Goal: Task Accomplishment & Management: Manage account settings

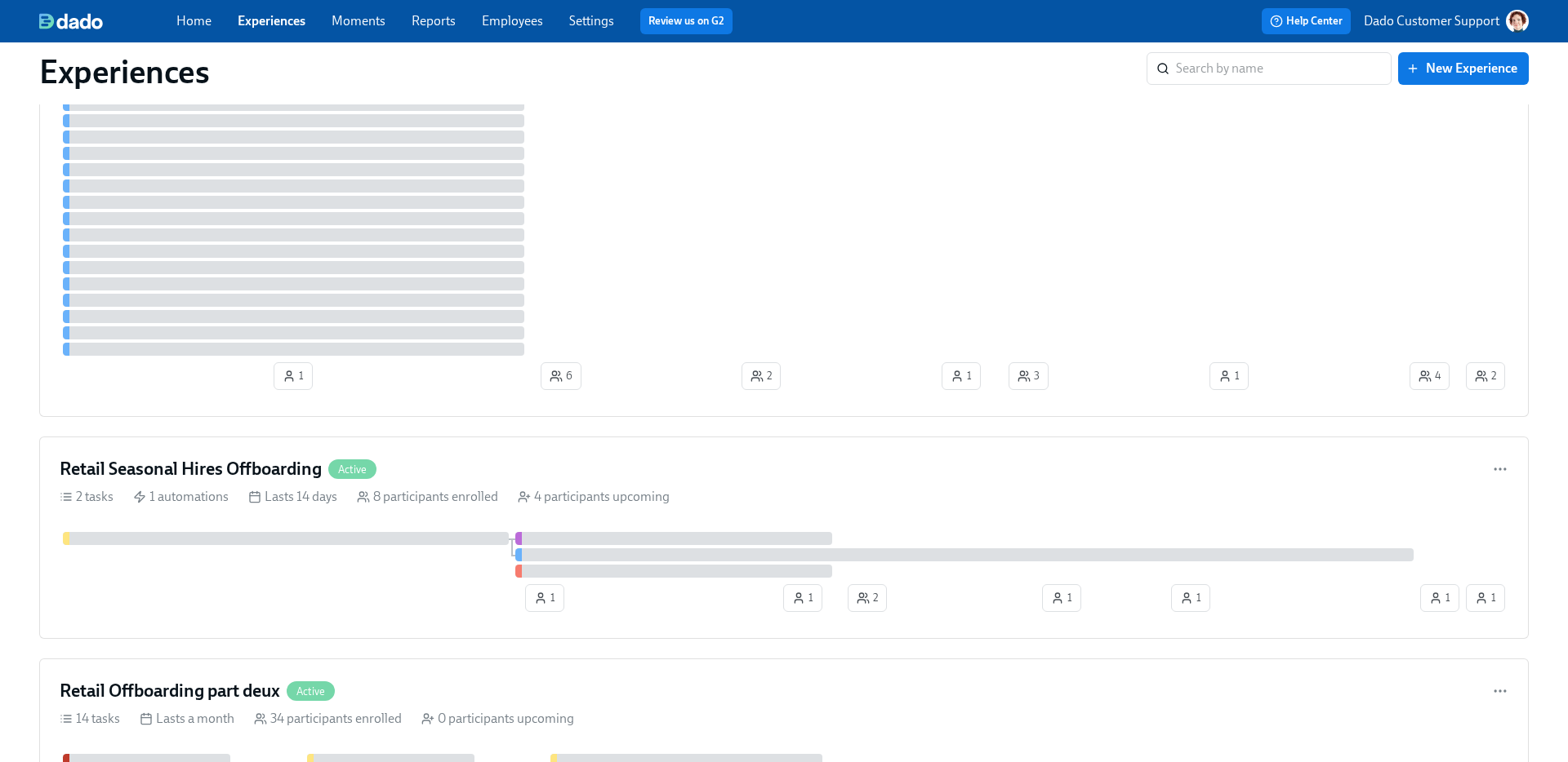
scroll to position [1022, 0]
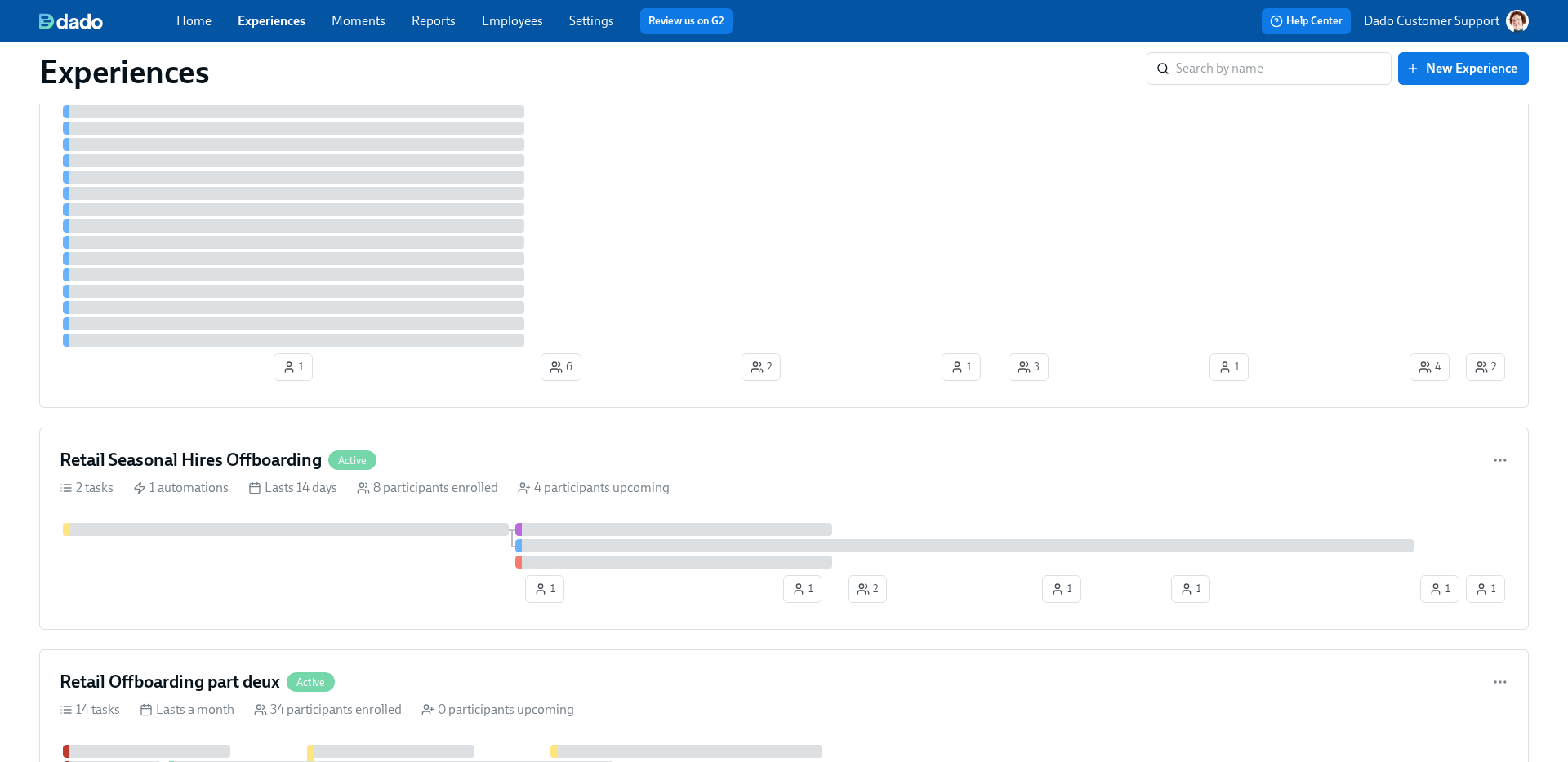
click at [419, 543] on div at bounding box center [738, 546] width 1357 height 46
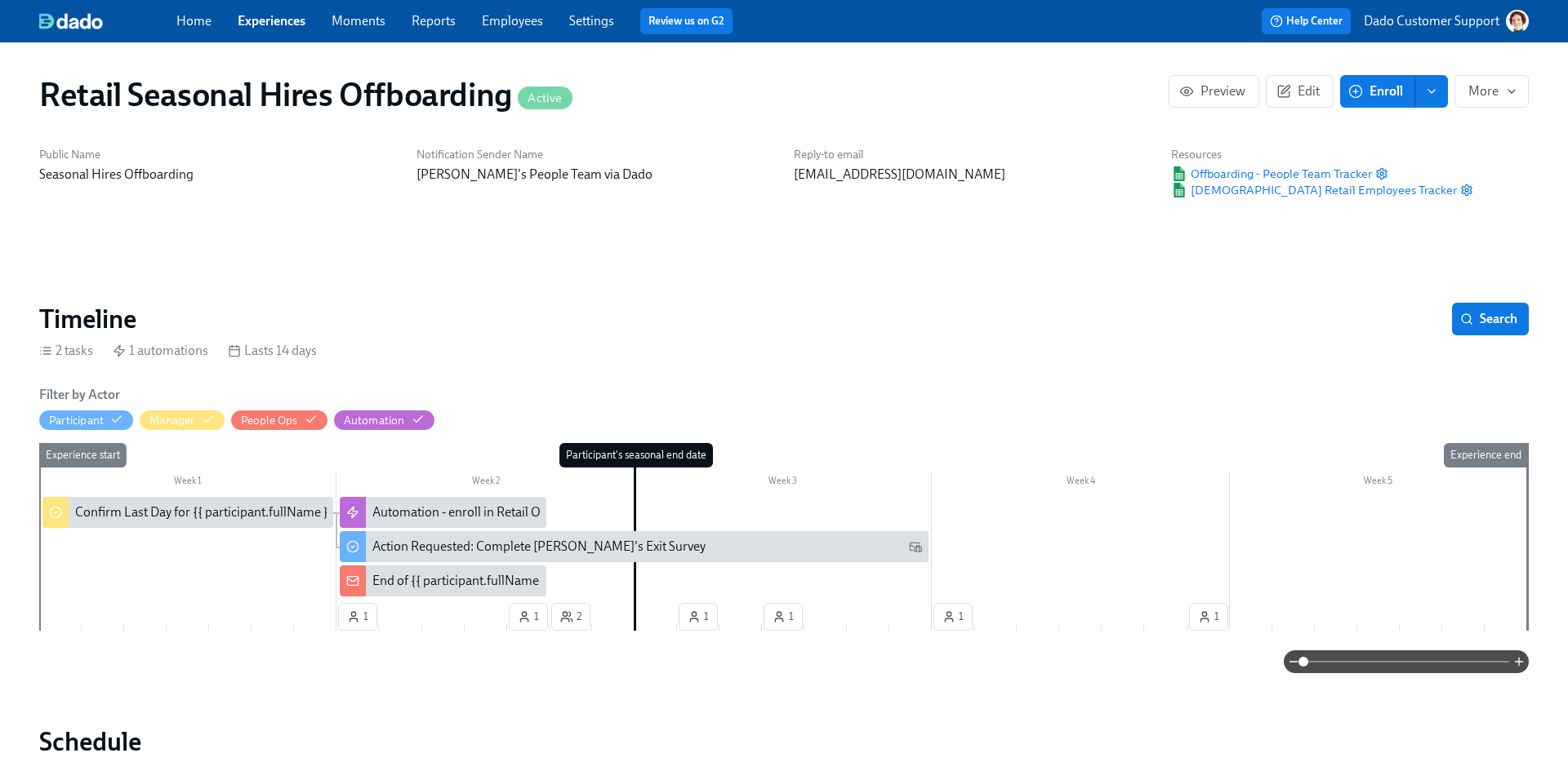
scroll to position [0, 3606]
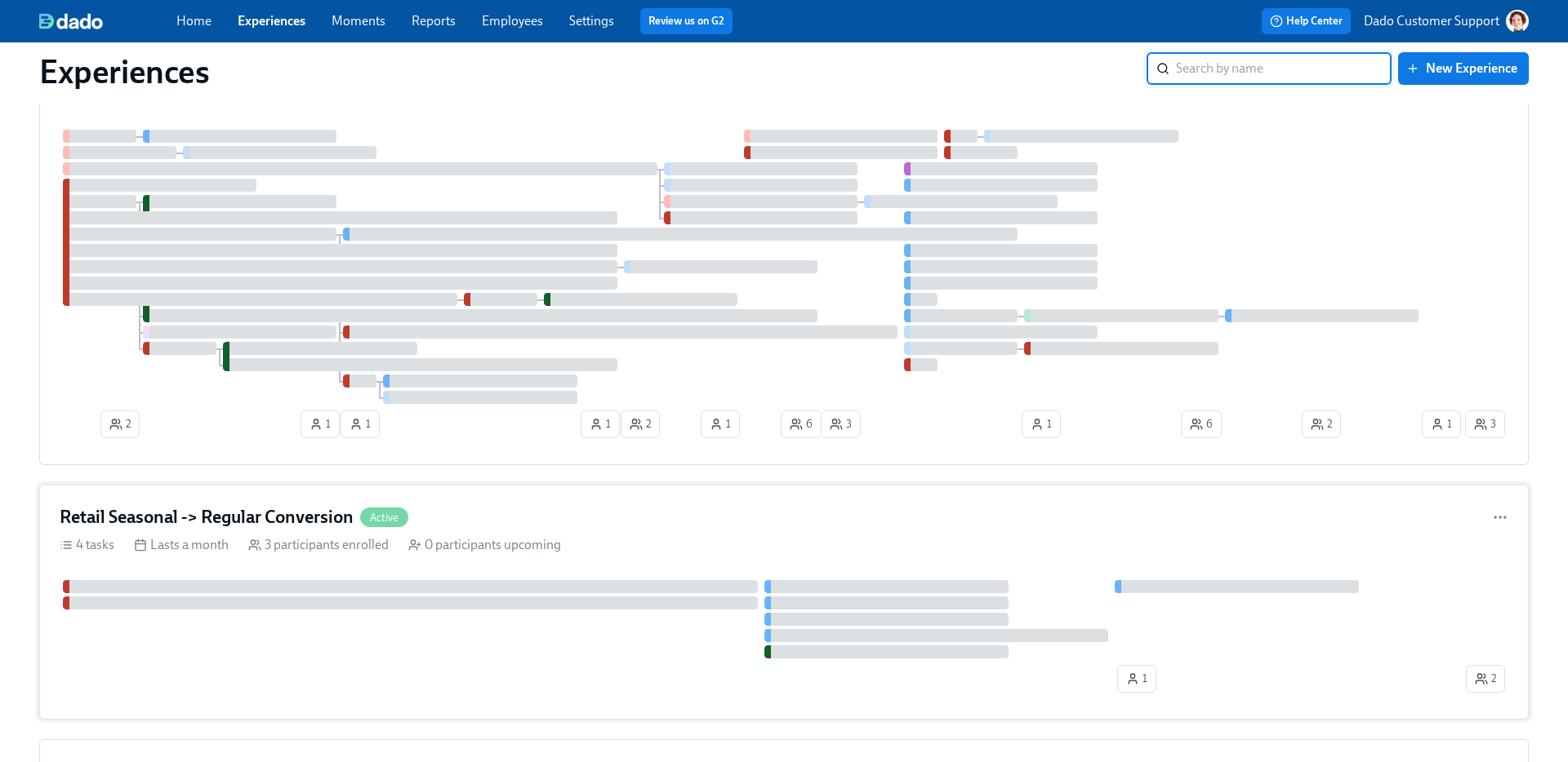
scroll to position [120, 0]
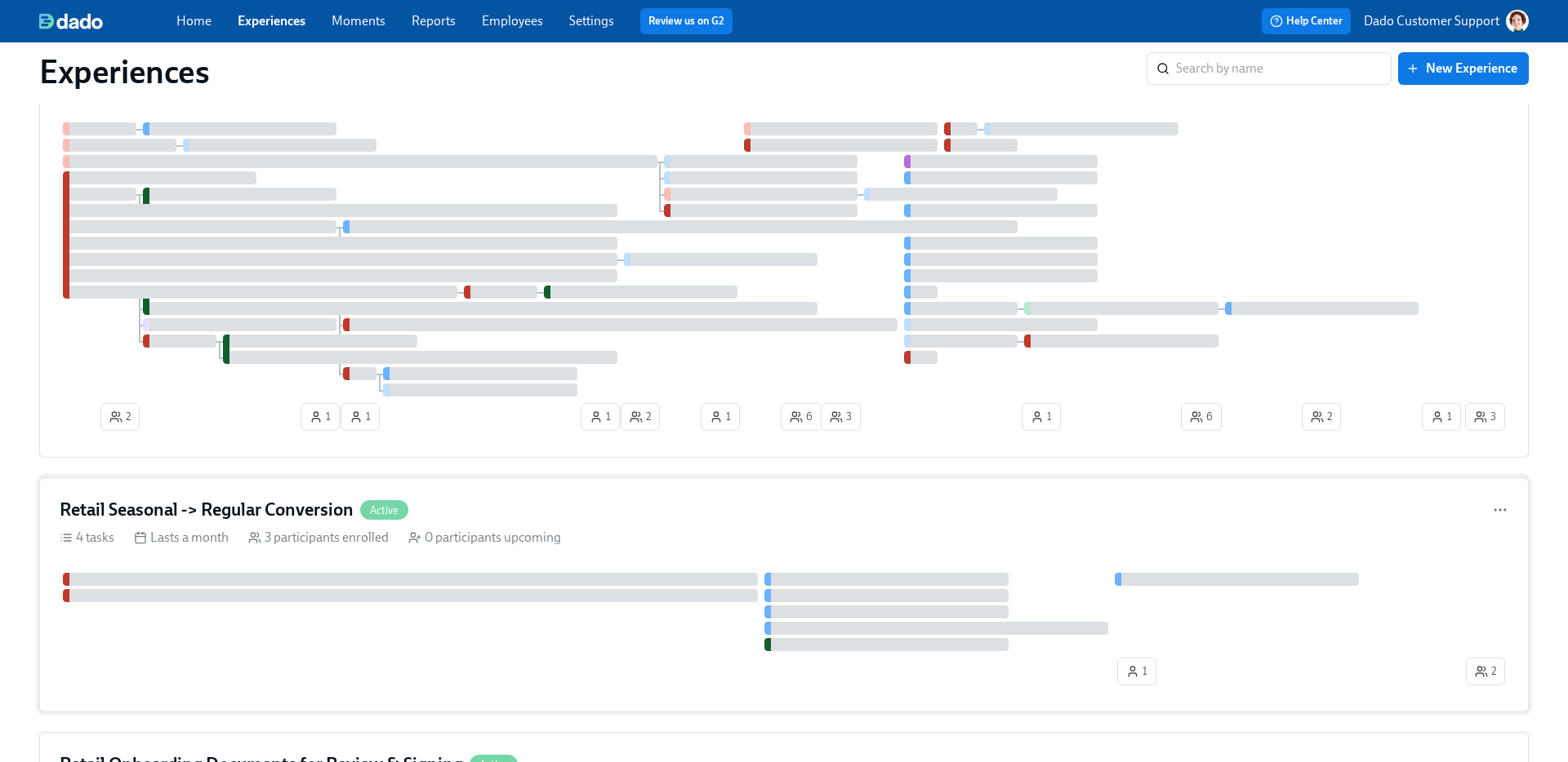
click at [234, 551] on div "Retail Seasonal -> Regular Conversion Active 4 tasks Lasts a month 3 participan…" at bounding box center [784, 594] width 1490 height 235
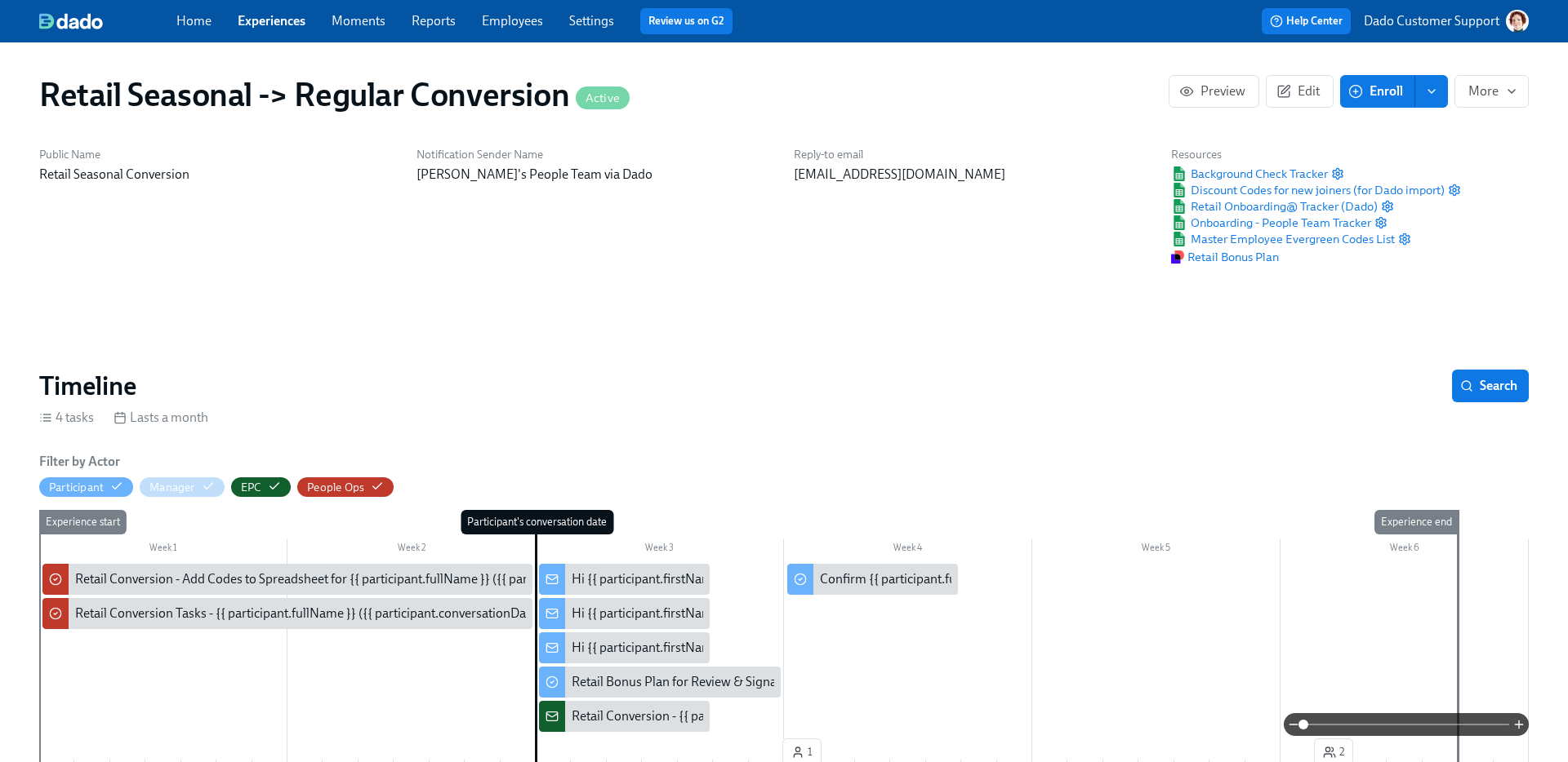
scroll to position [0, 46]
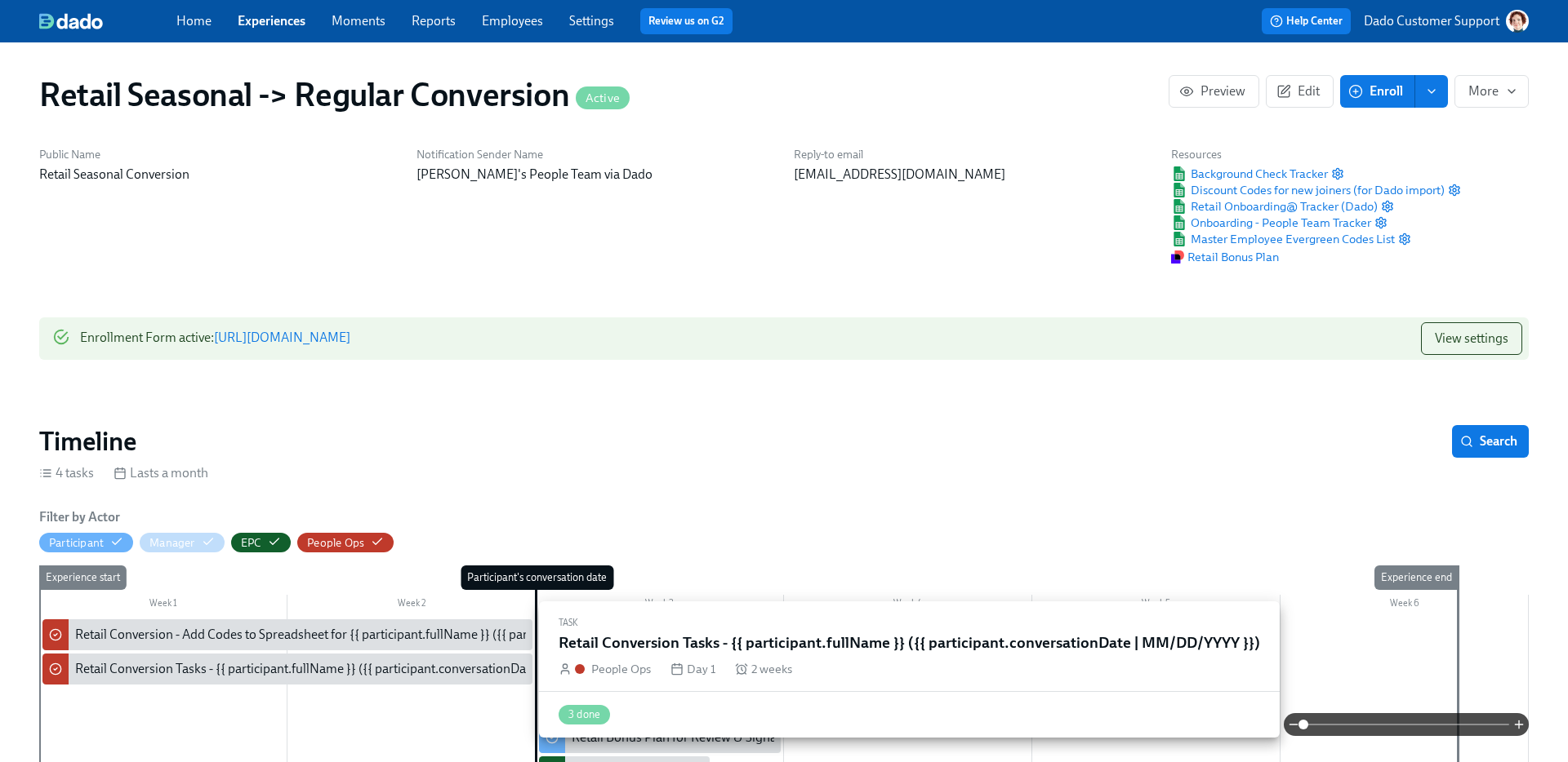
click at [408, 668] on div "Retail Conversion Tasks - {{ participant.fullName }} ({{ participant.conversati…" at bounding box center [358, 668] width 566 height 18
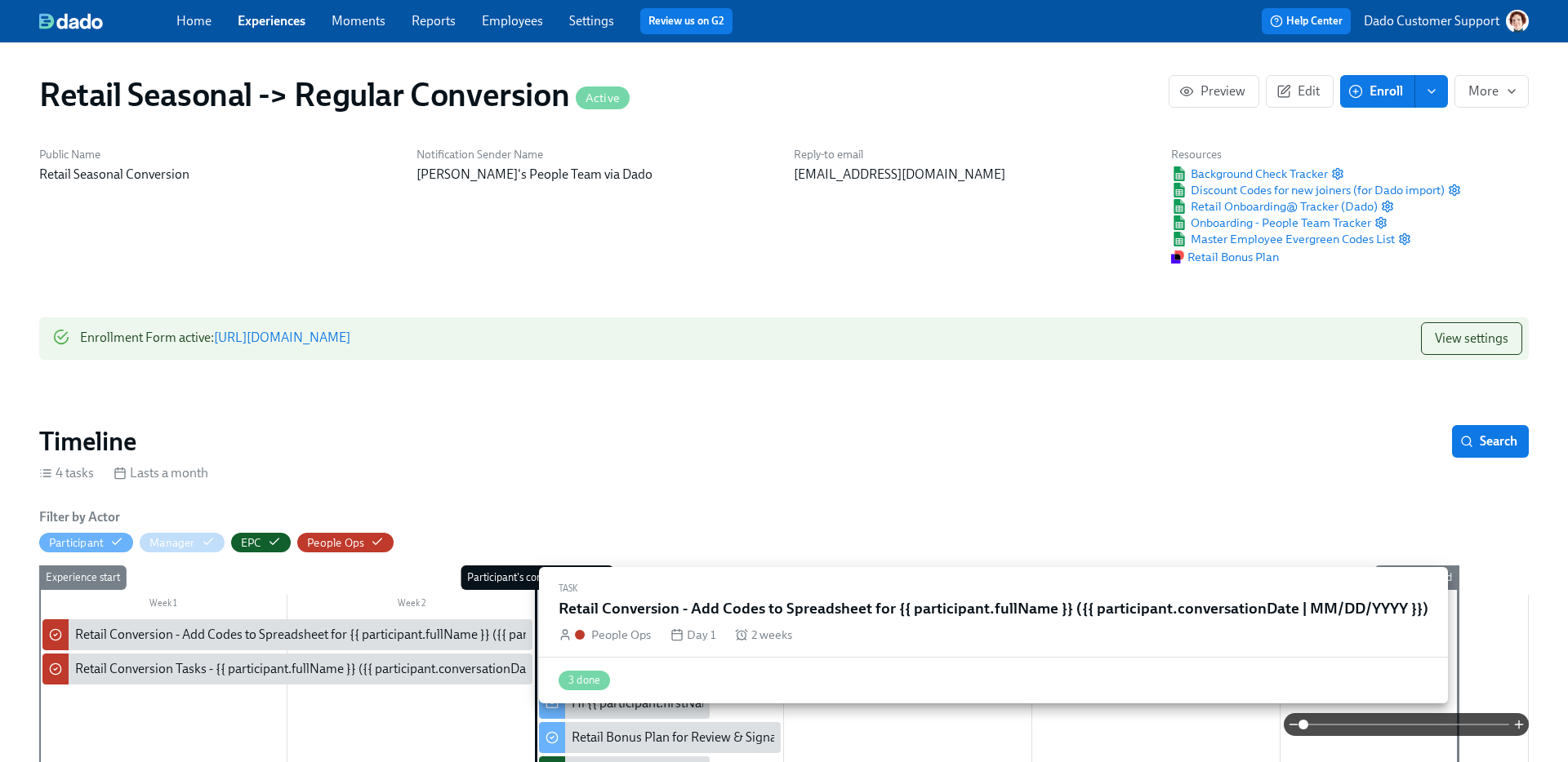
click at [331, 636] on div "Retail Conversion - Add Codes to Spreadsheet for {{ participant.fullName }} ({{…" at bounding box center [425, 635] width 700 height 18
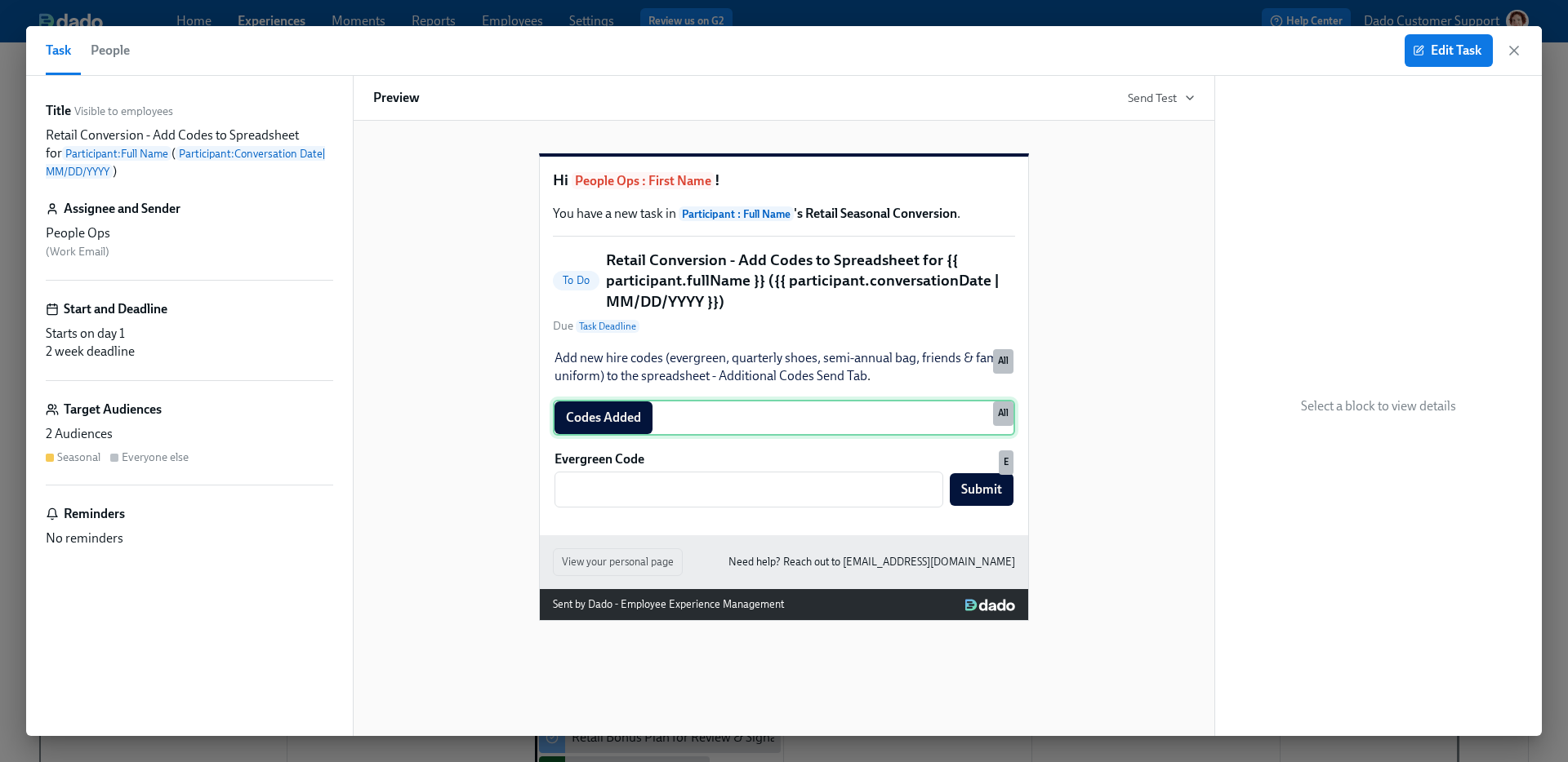
click at [614, 436] on div "Codes Added All" at bounding box center [784, 417] width 462 height 36
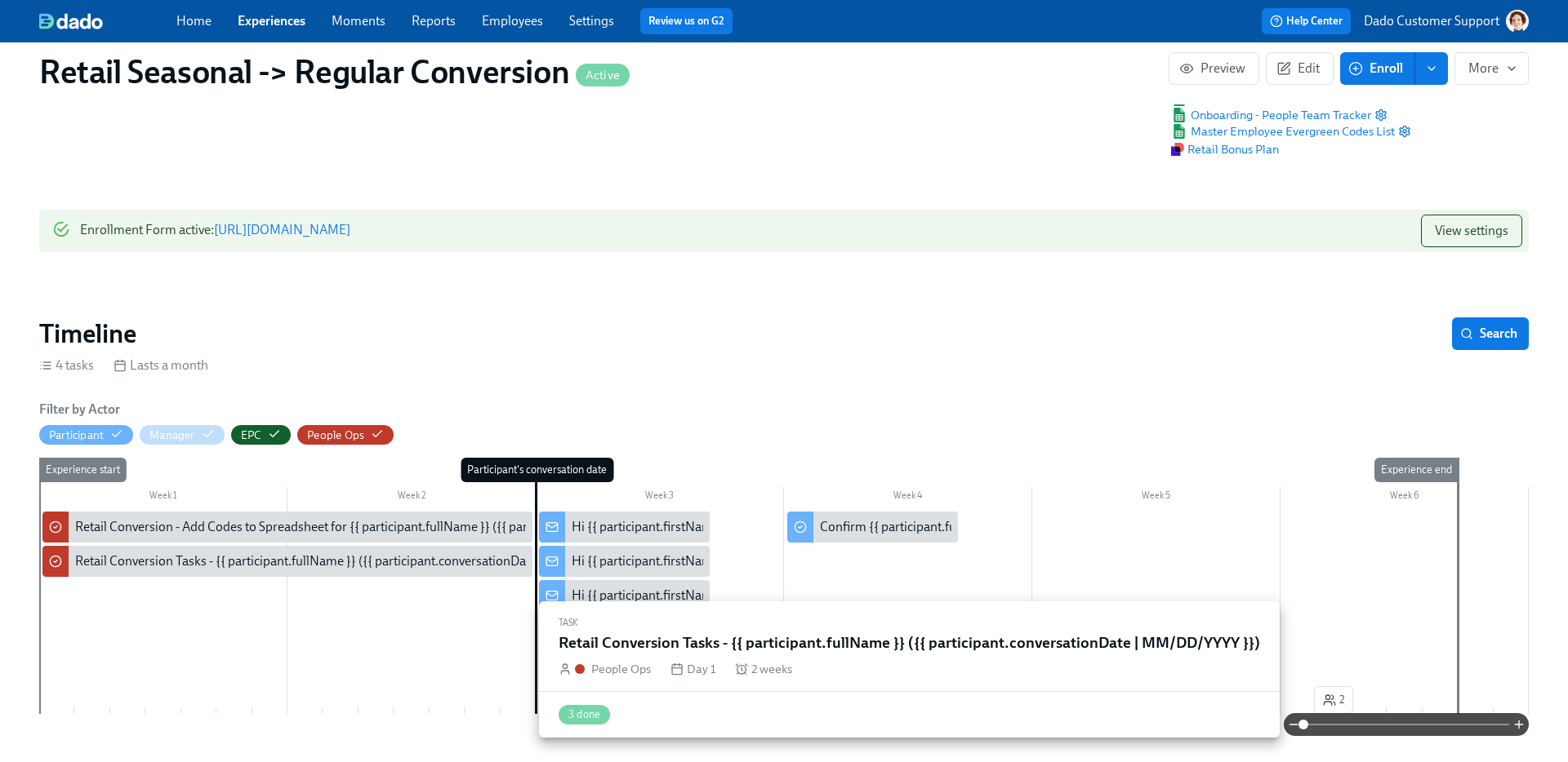
scroll to position [115, 0]
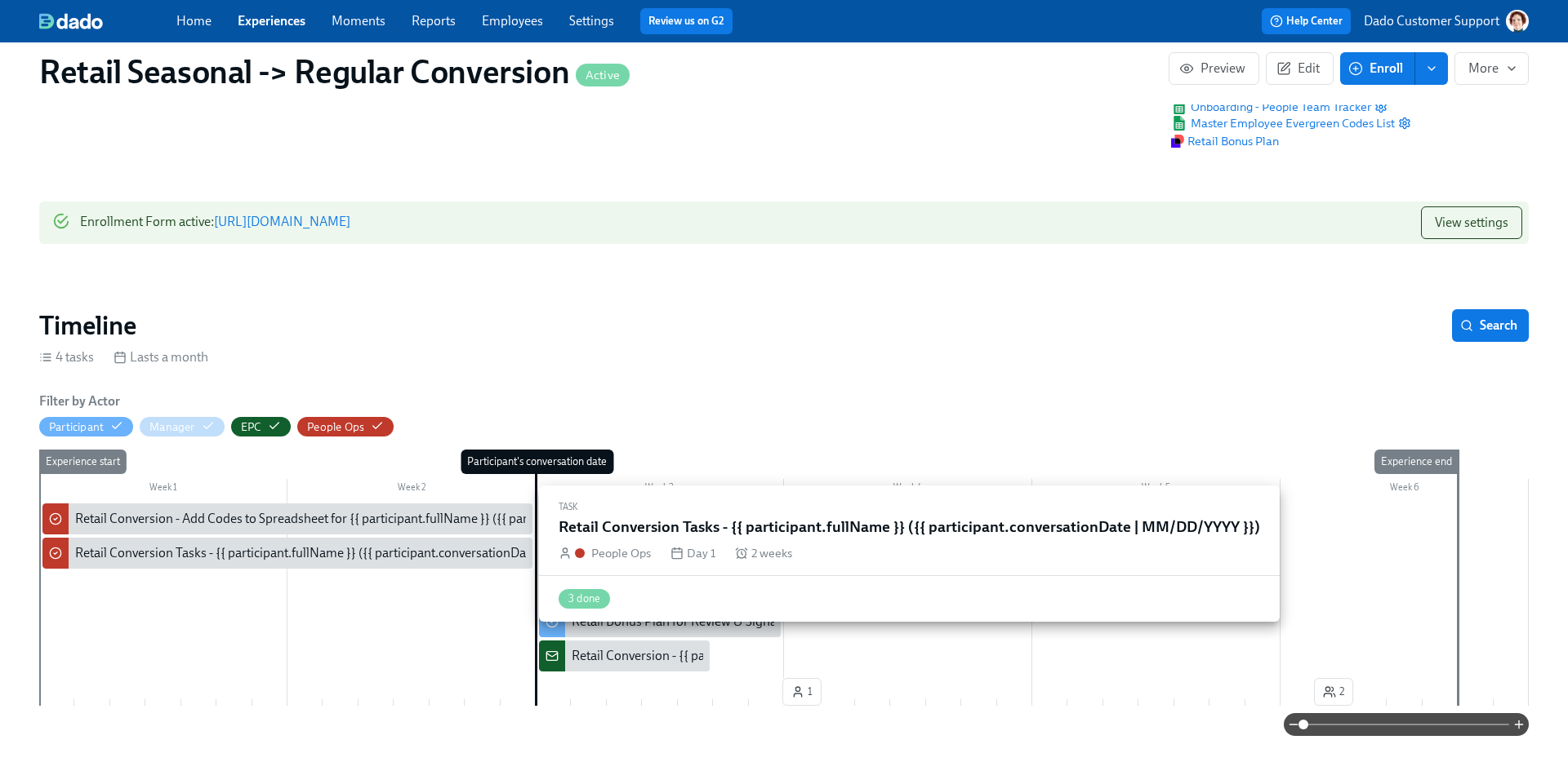
click at [86, 545] on div "Retail Conversion Tasks - {{ participant.fullName }} ({{ participant.conversati…" at bounding box center [358, 553] width 566 height 18
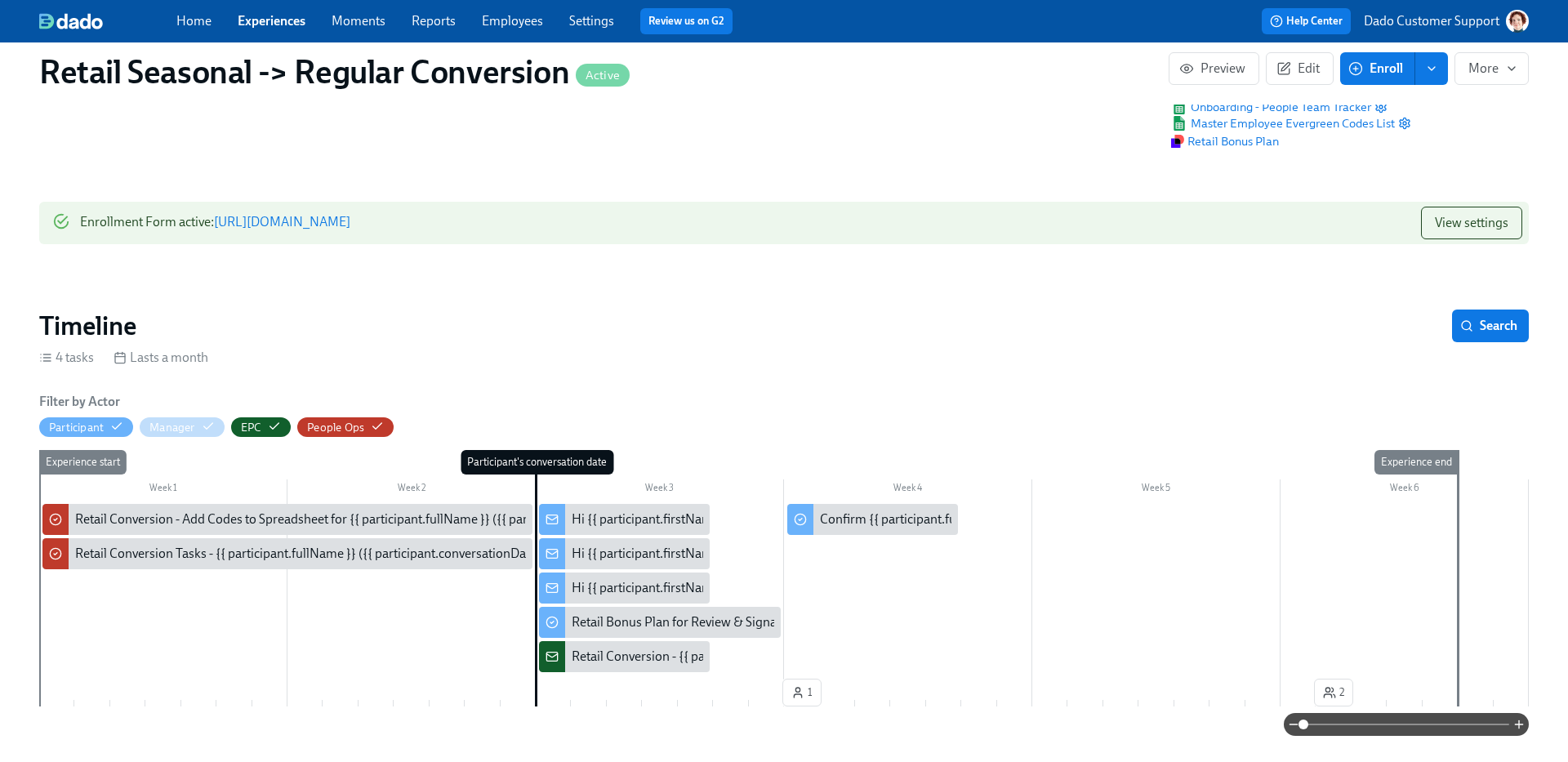
click at [246, 17] on link "Experiences" at bounding box center [272, 20] width 67 height 15
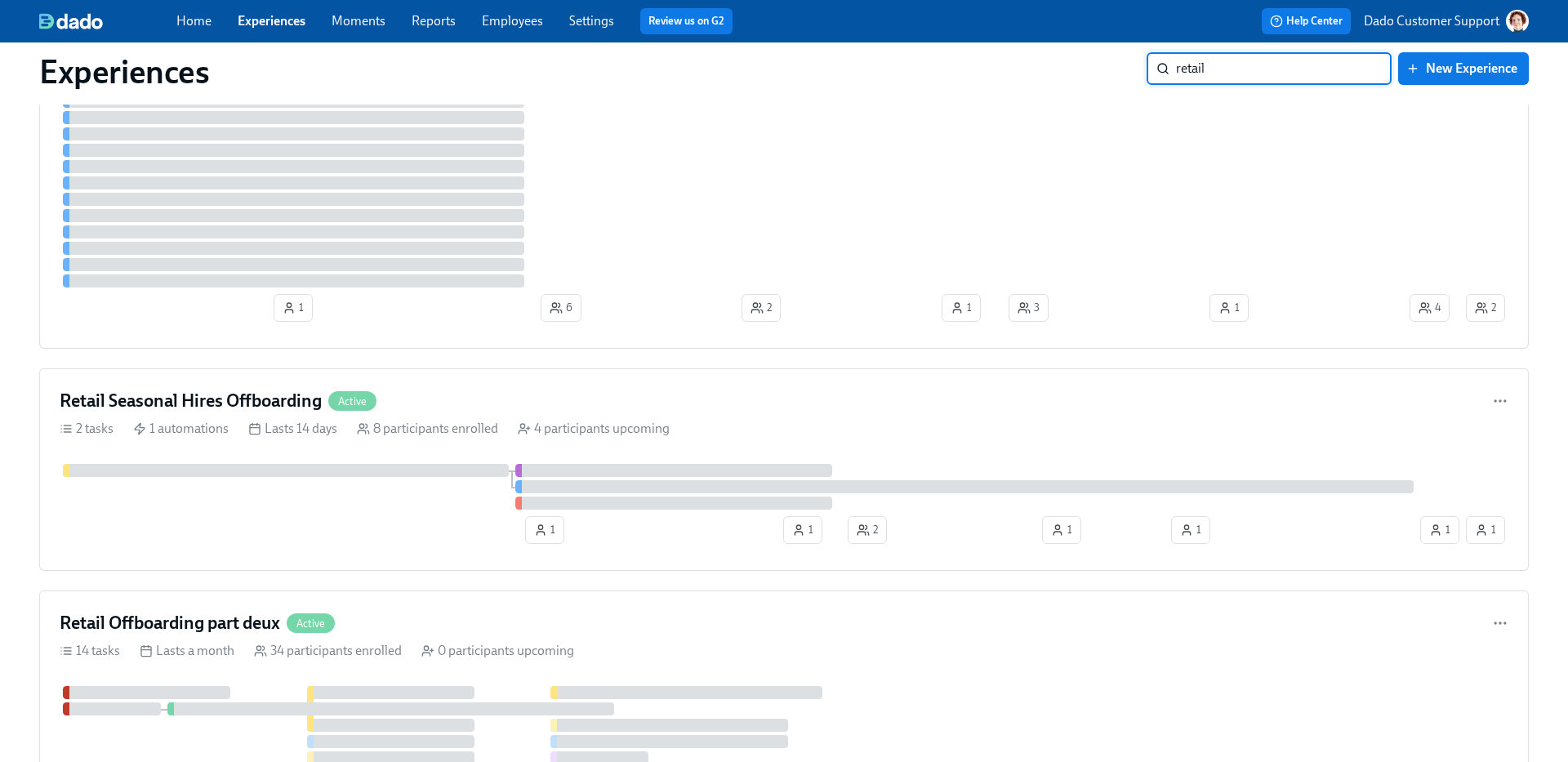
scroll to position [1090, 0]
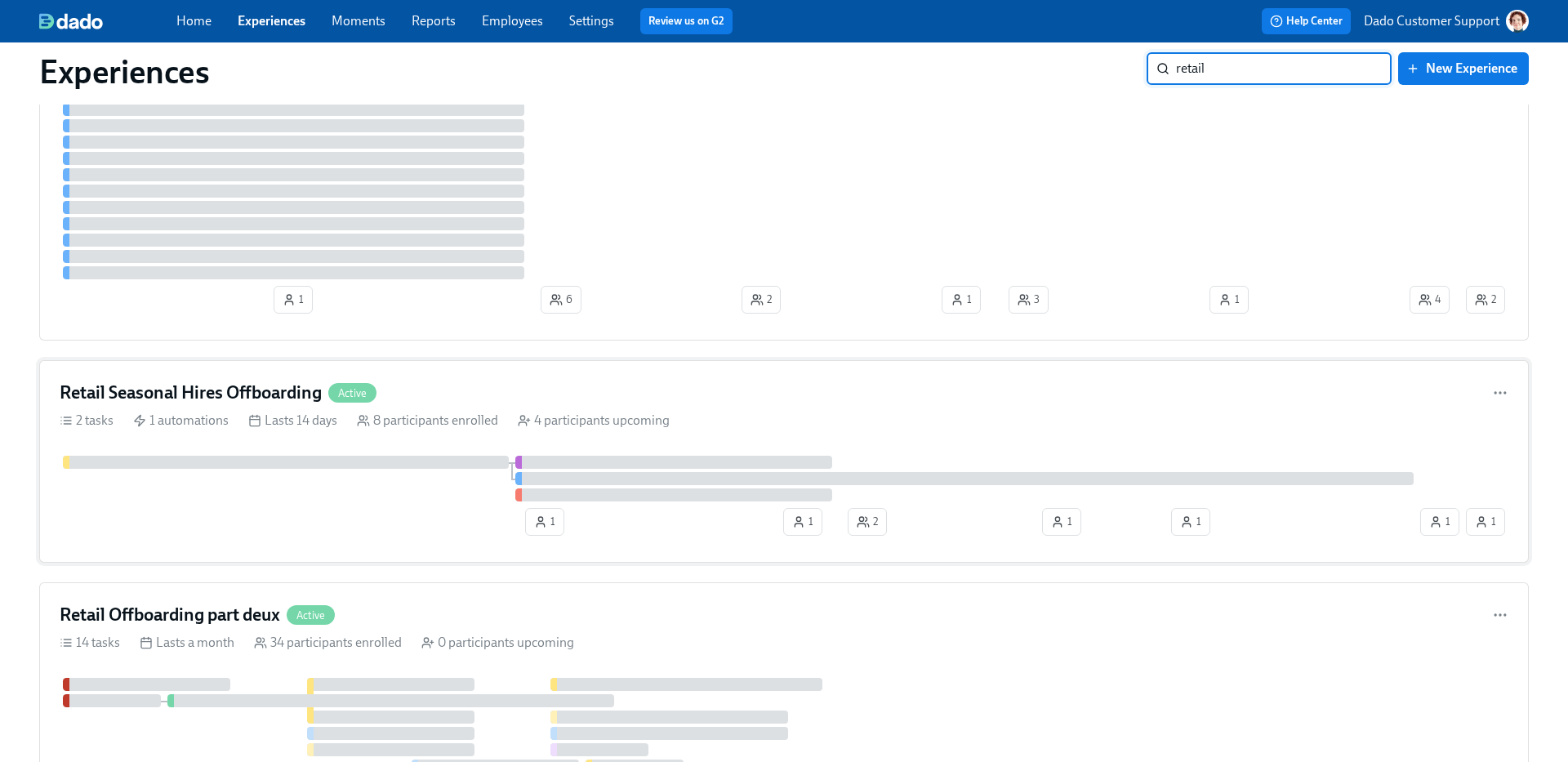
type input "retail"
click at [240, 384] on h4 "Retail Seasonal Hires Offboarding" at bounding box center [191, 392] width 262 height 24
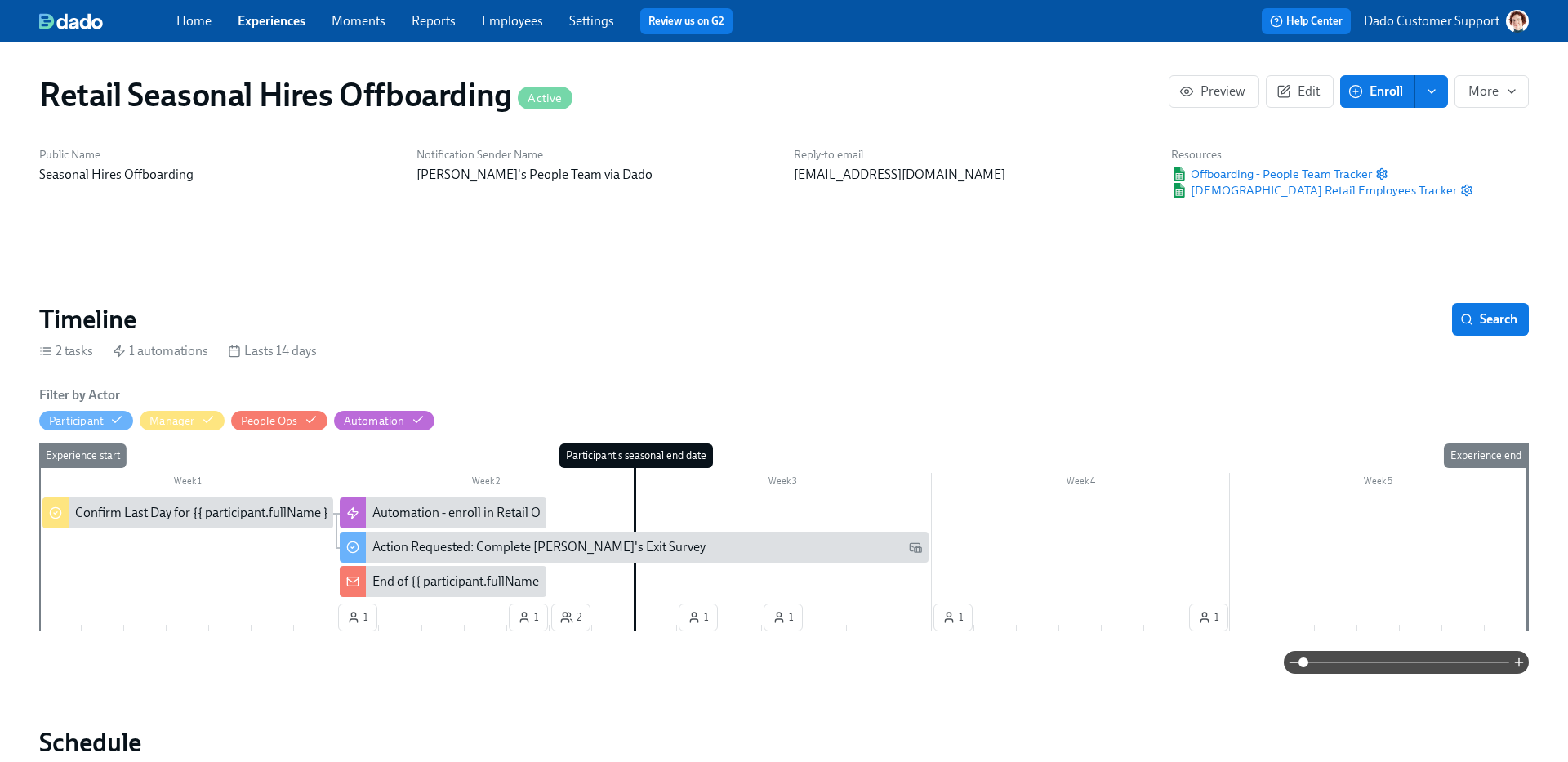
scroll to position [0, 3606]
click at [407, 581] on div "End of {{ participant.fullName }}'s Seasonal Employment Not Confirmed" at bounding box center [617, 581] width 490 height 18
click at [428, 580] on div "End of {{ participant.fullName }}'s Seasonal Employment Not Confirmed" at bounding box center [617, 581] width 490 height 18
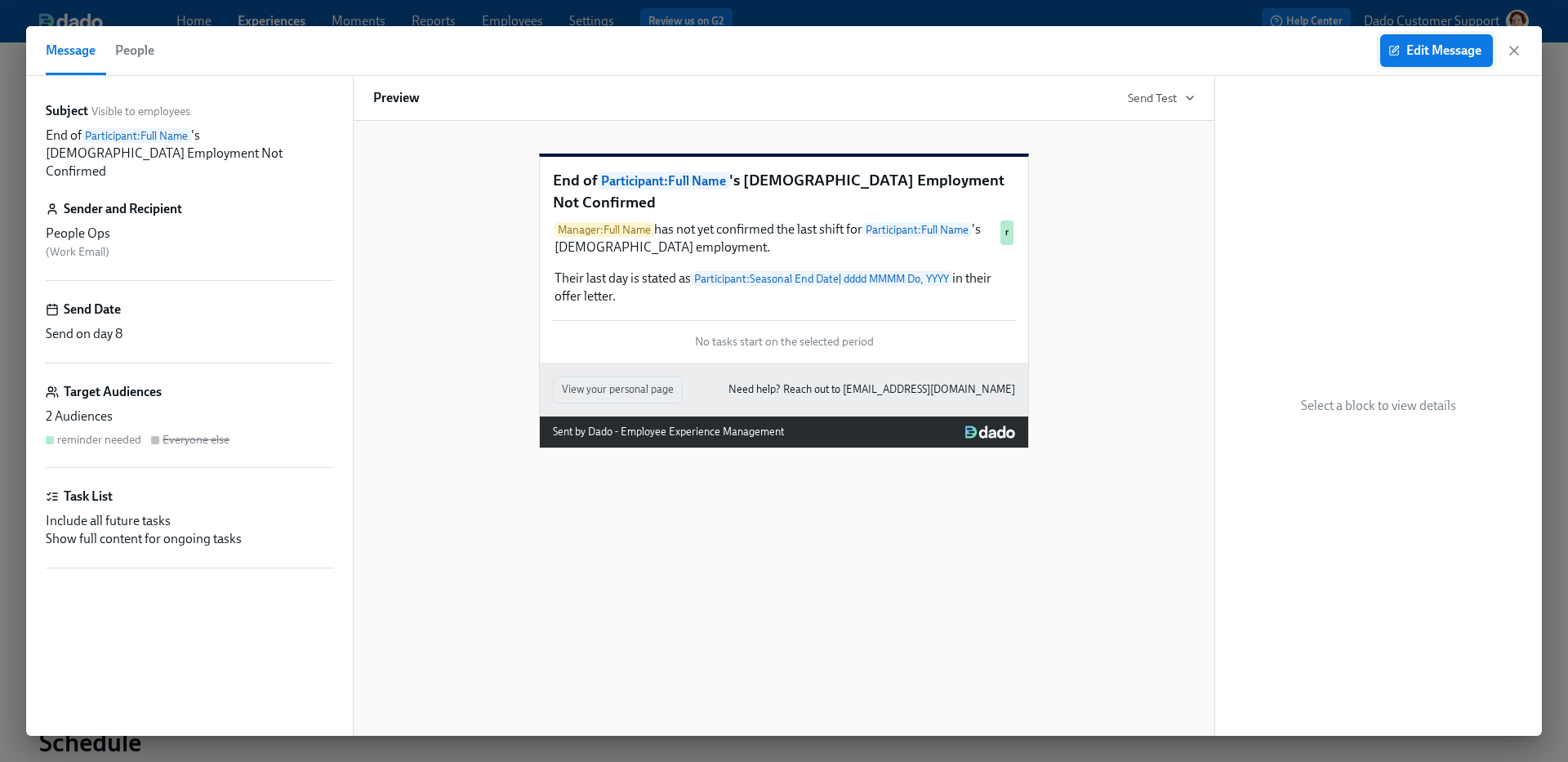
click at [1444, 38] on button "Edit Message" at bounding box center [1436, 51] width 113 height 33
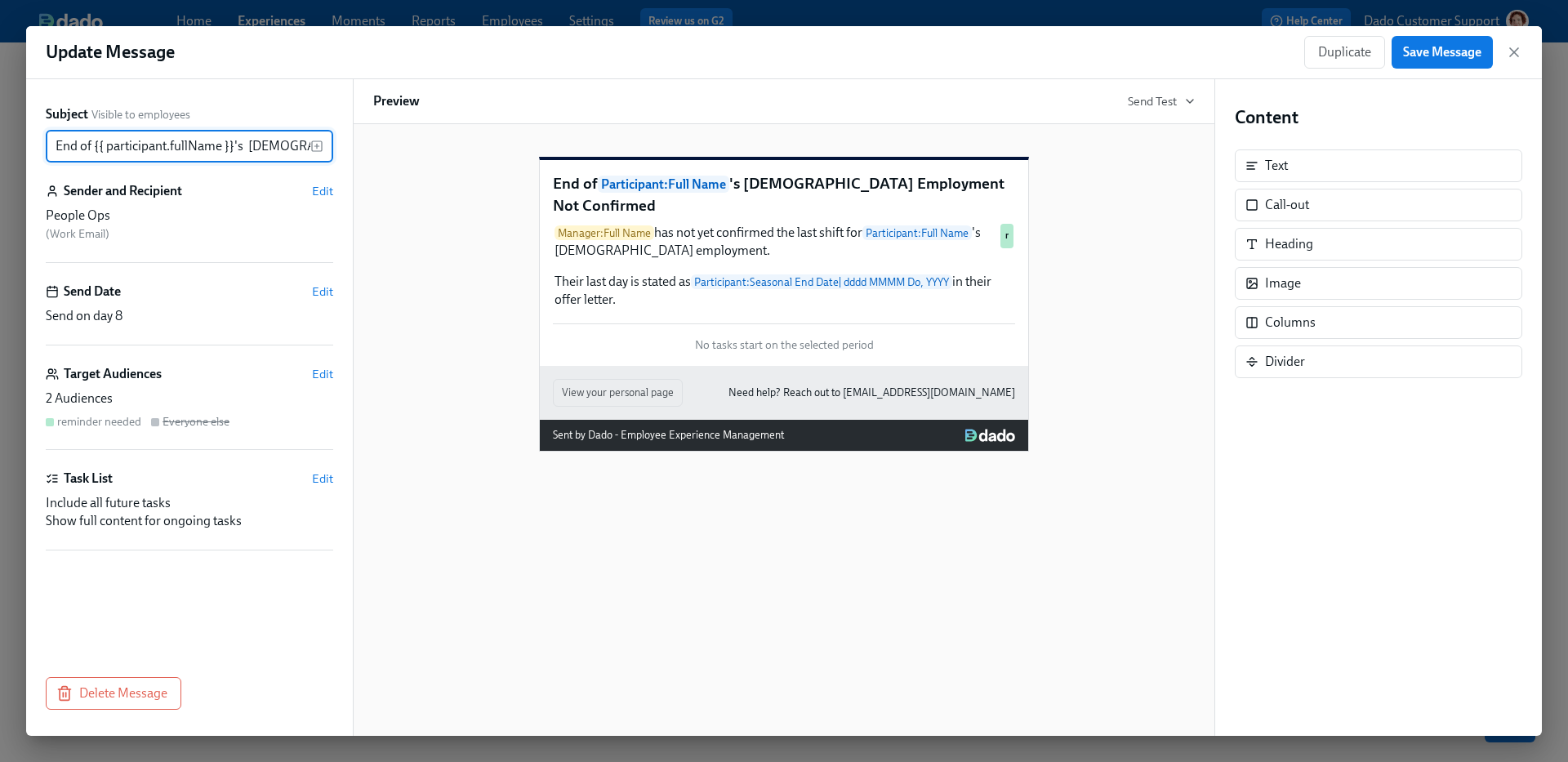
scroll to position [0, 148]
click at [317, 366] on span "Edit" at bounding box center [322, 374] width 21 height 16
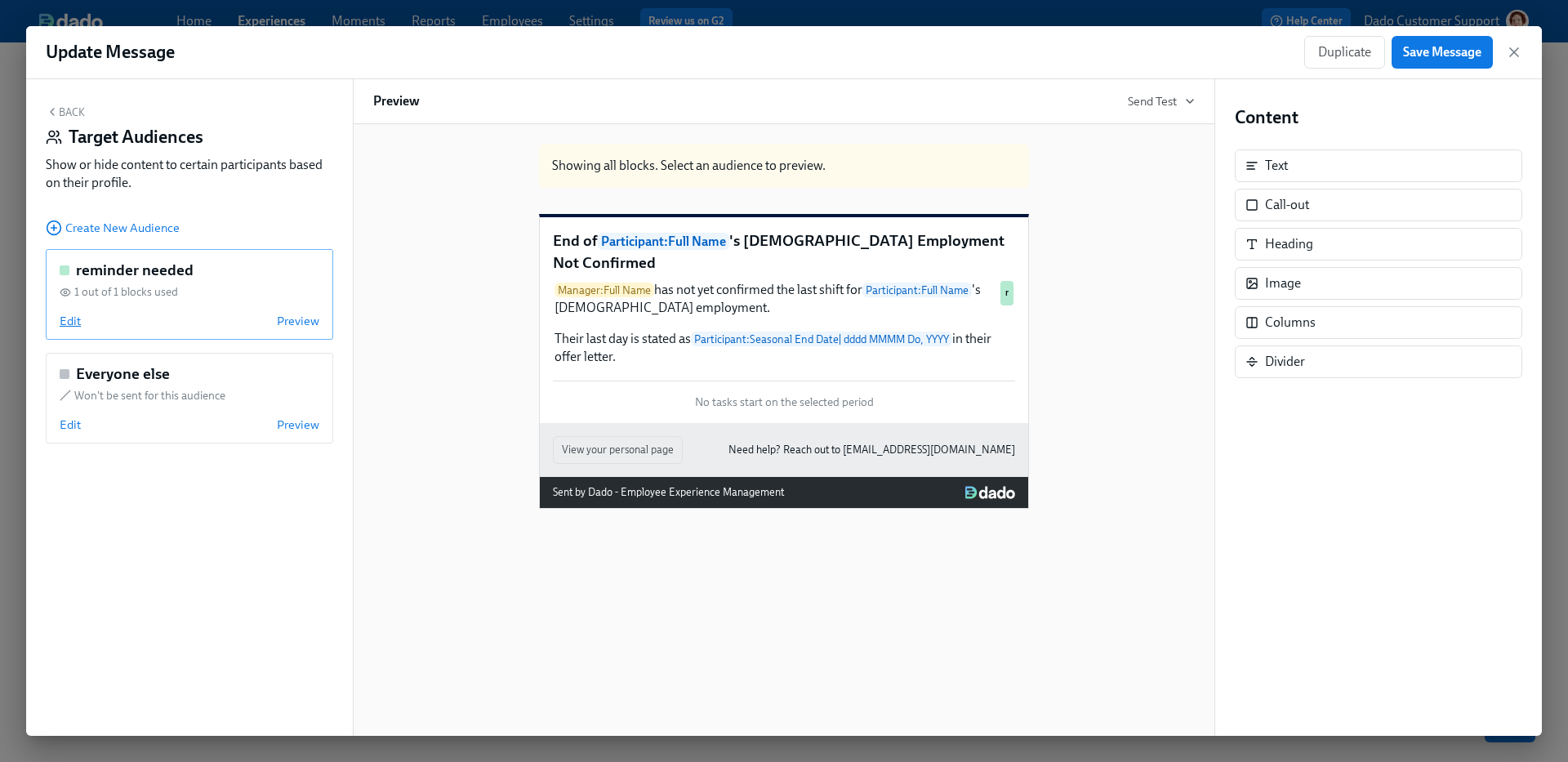
click at [64, 318] on span "Edit" at bounding box center [70, 321] width 21 height 16
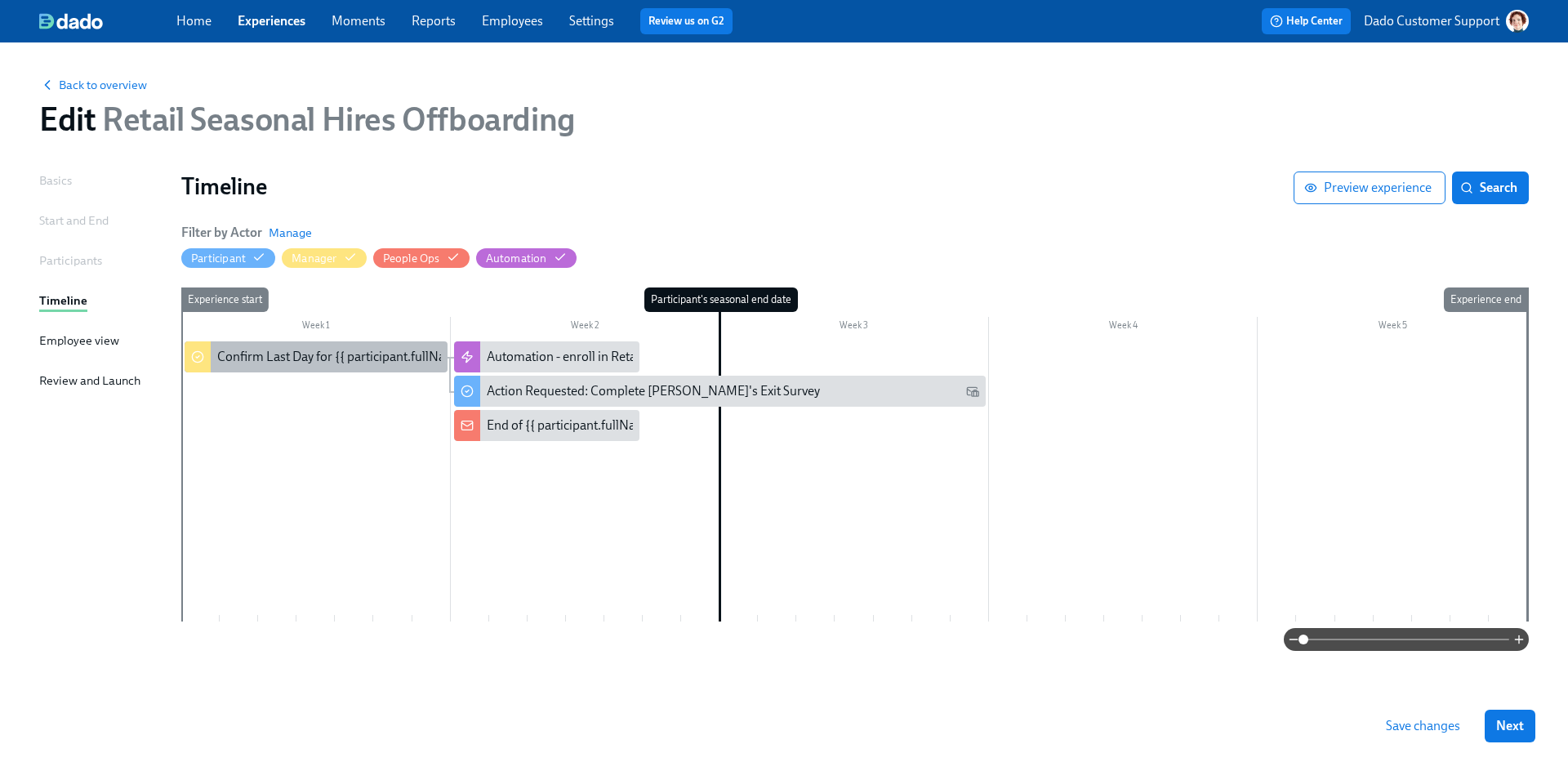
click at [239, 354] on div "Confirm Last Day for {{ participant.fullName }} - Seasonal Employee" at bounding box center [420, 356] width 406 height 18
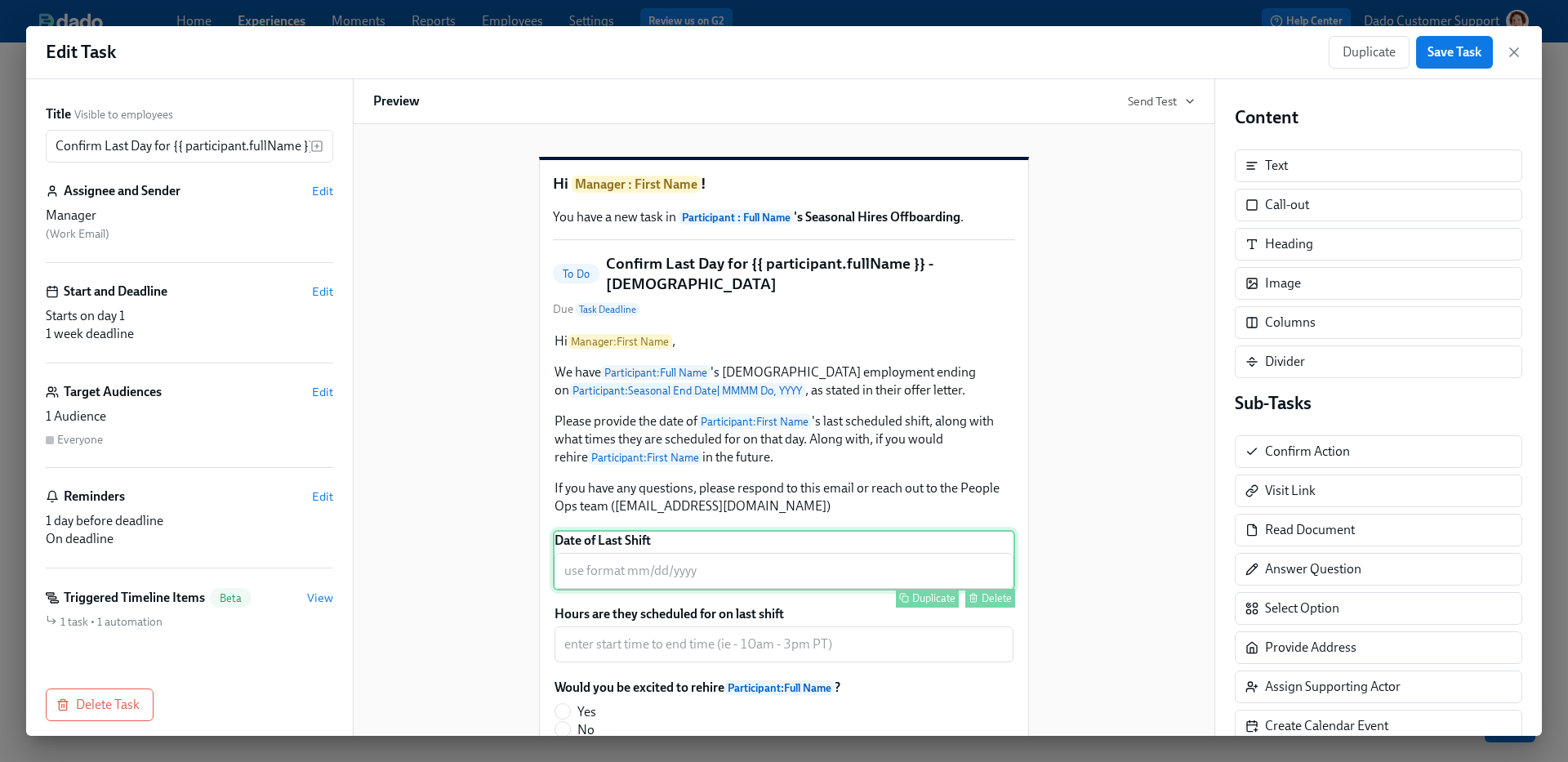
scroll to position [284, 0]
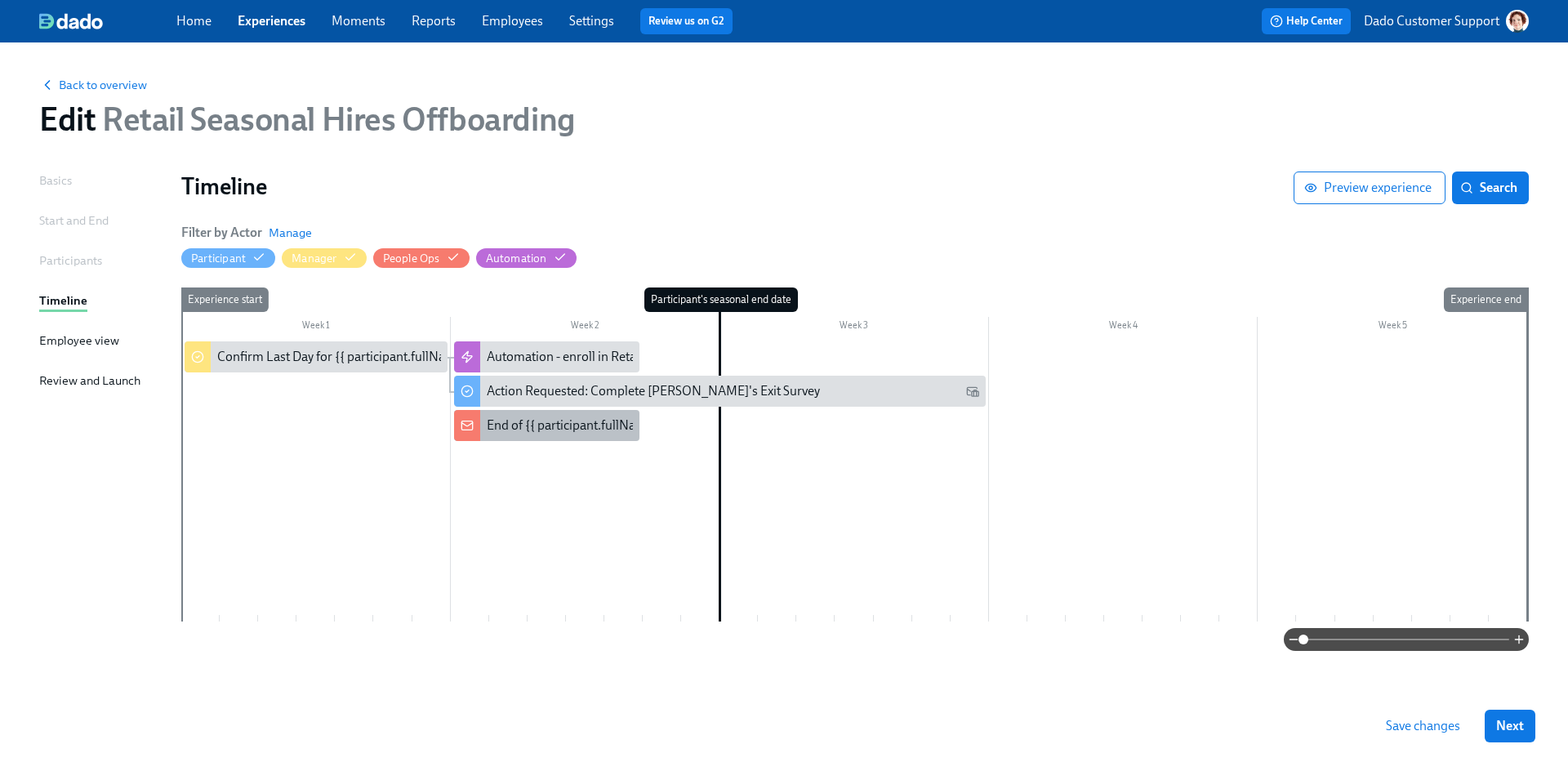
click at [495, 424] on div "End of {{ participant.fullName }}'s Seasonal Employment Not Confirmed" at bounding box center [731, 425] width 490 height 18
click at [245, 357] on div "Confirm Last Day for {{ participant.fullName }} - Seasonal Employee" at bounding box center [420, 356] width 406 height 18
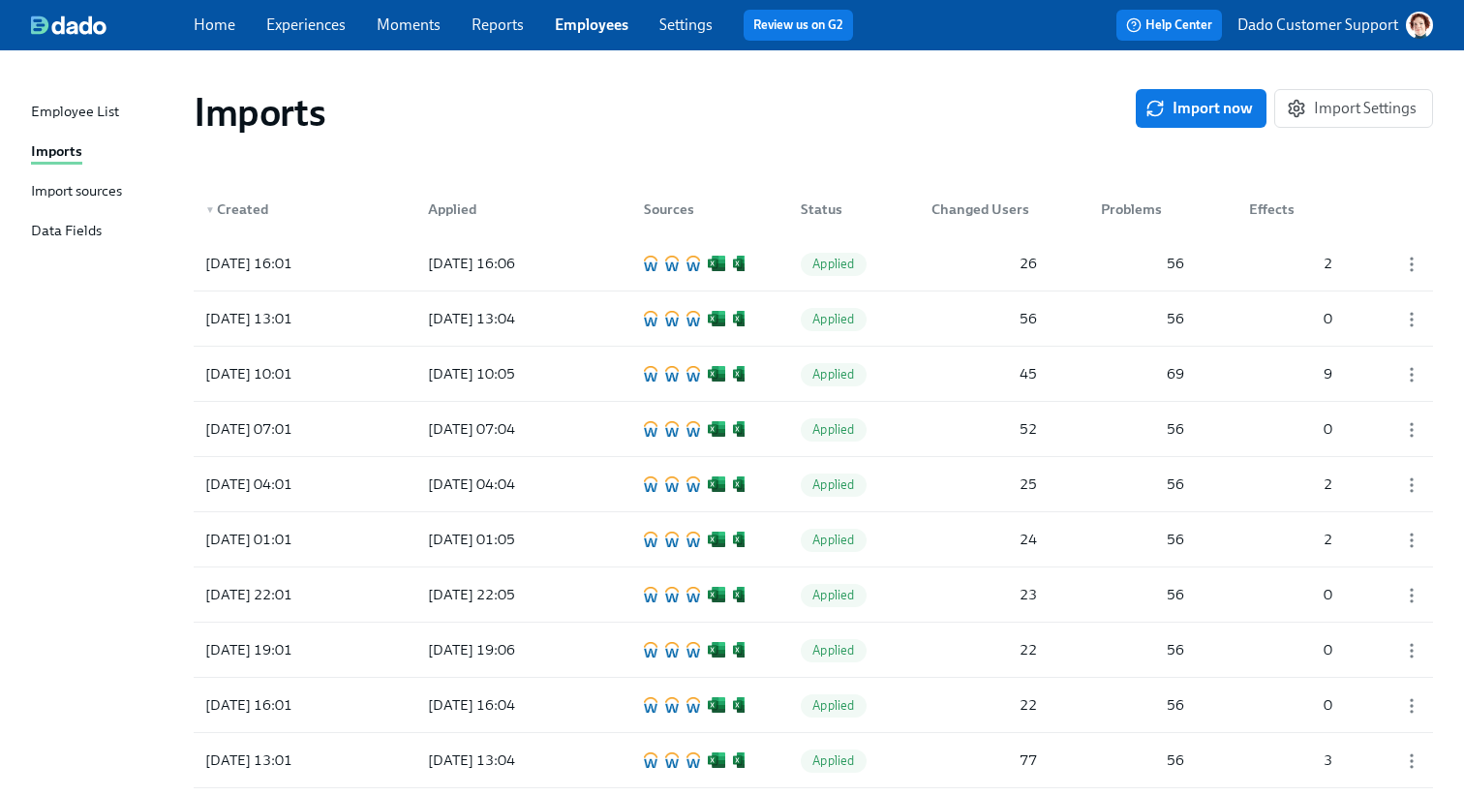
click at [100, 187] on div "Import sources" at bounding box center [76, 192] width 91 height 24
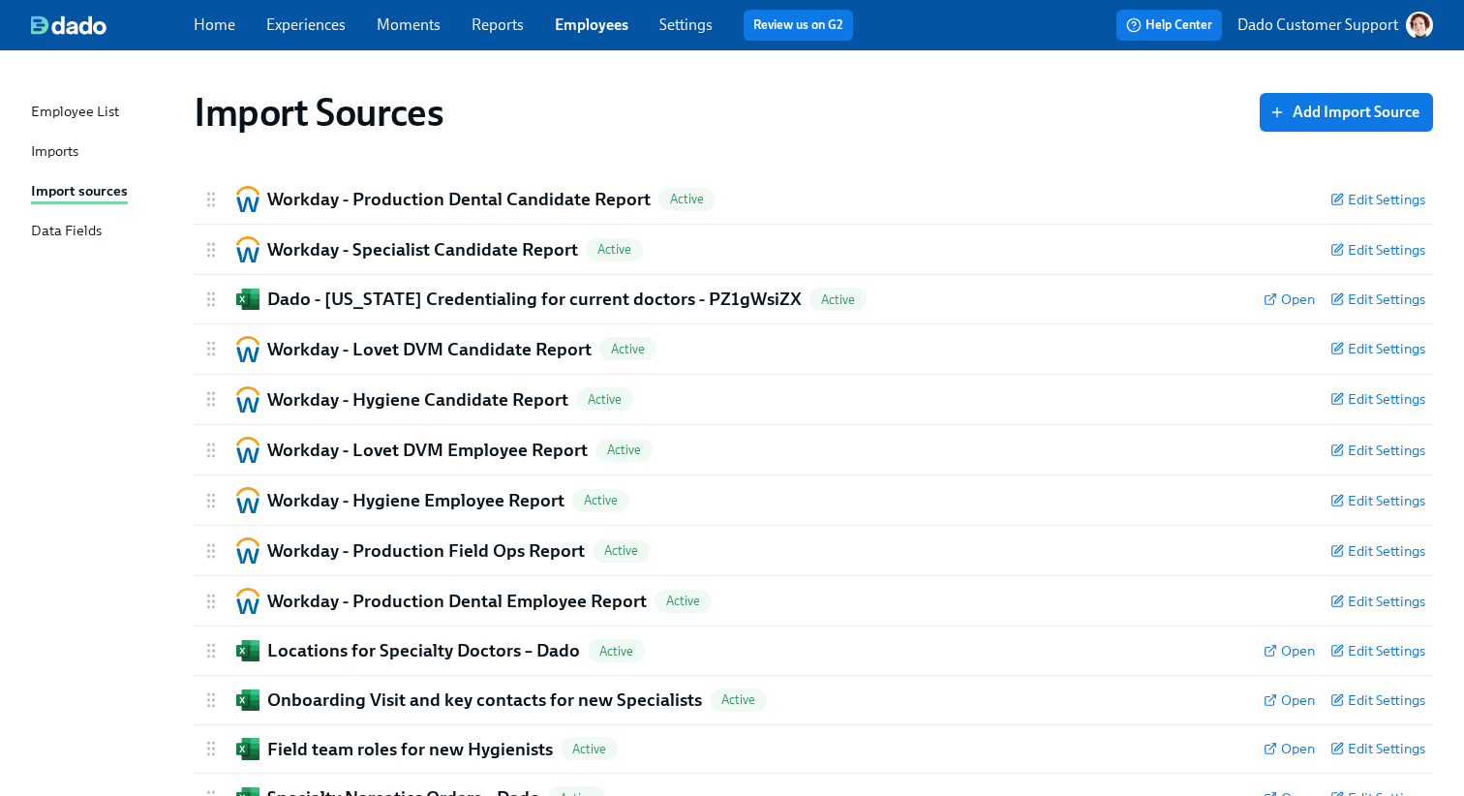
click at [676, 21] on link "Settings" at bounding box center [685, 24] width 53 height 18
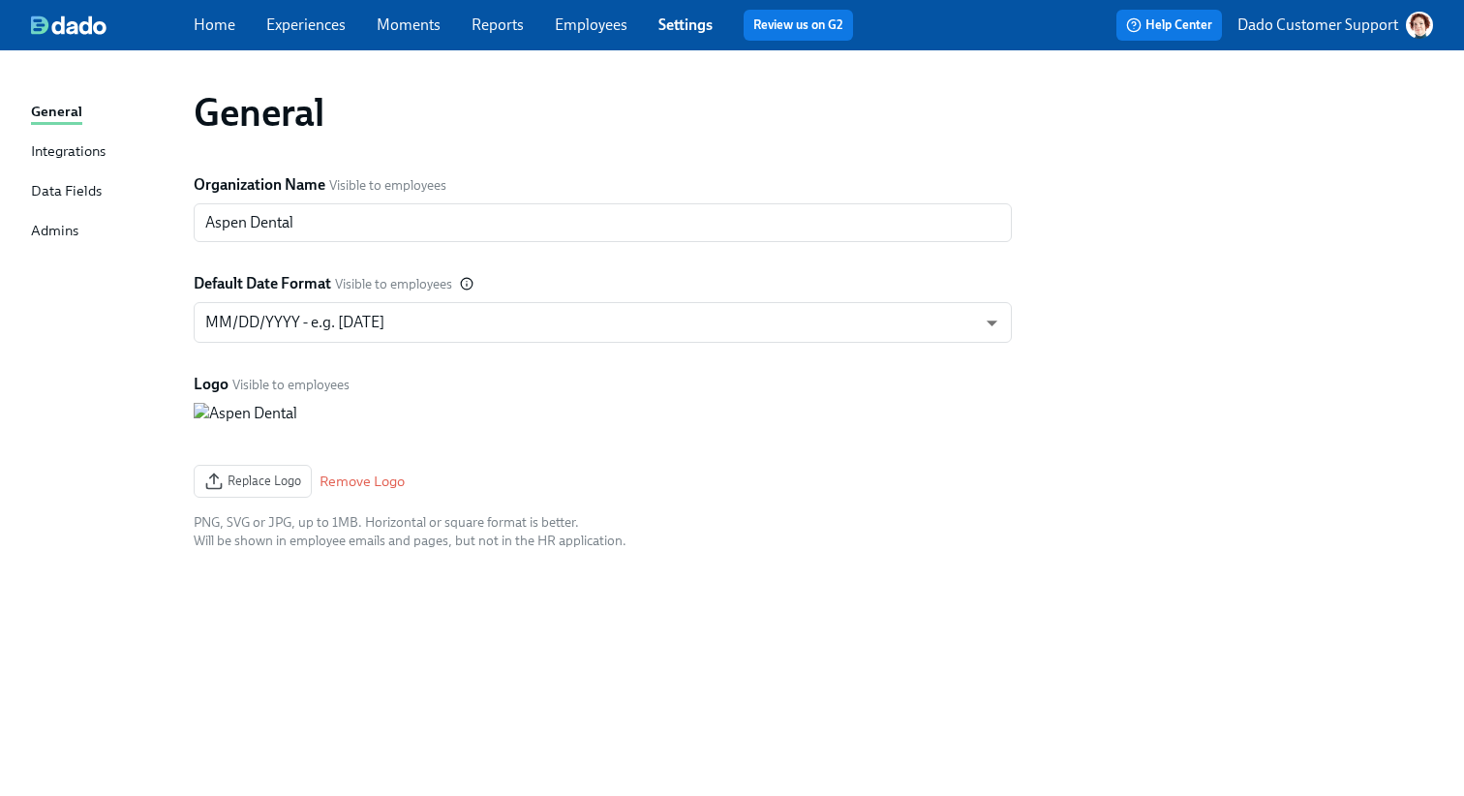
click at [62, 148] on div "Integrations" at bounding box center [68, 152] width 75 height 24
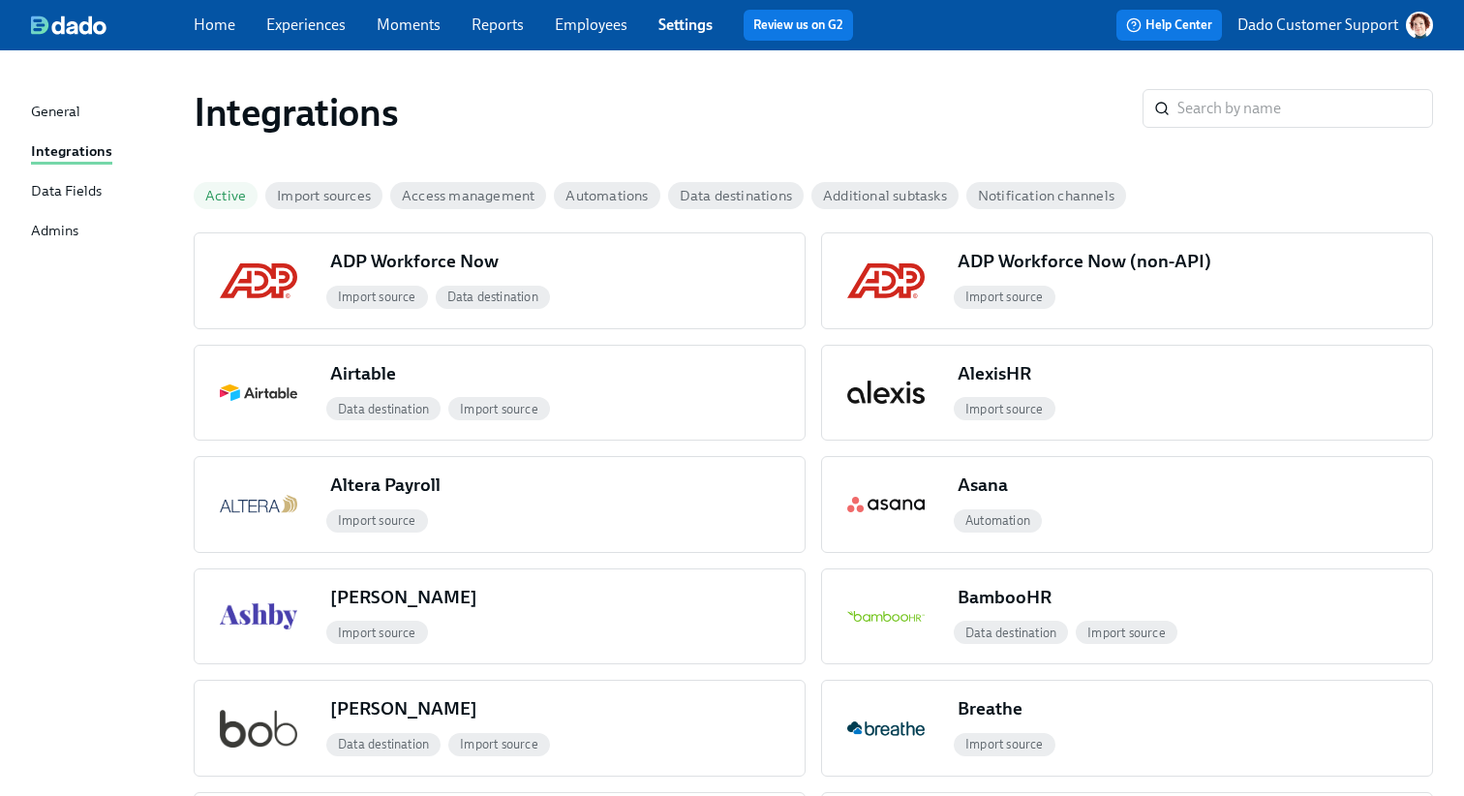
click at [237, 196] on span "Active" at bounding box center [226, 196] width 64 height 15
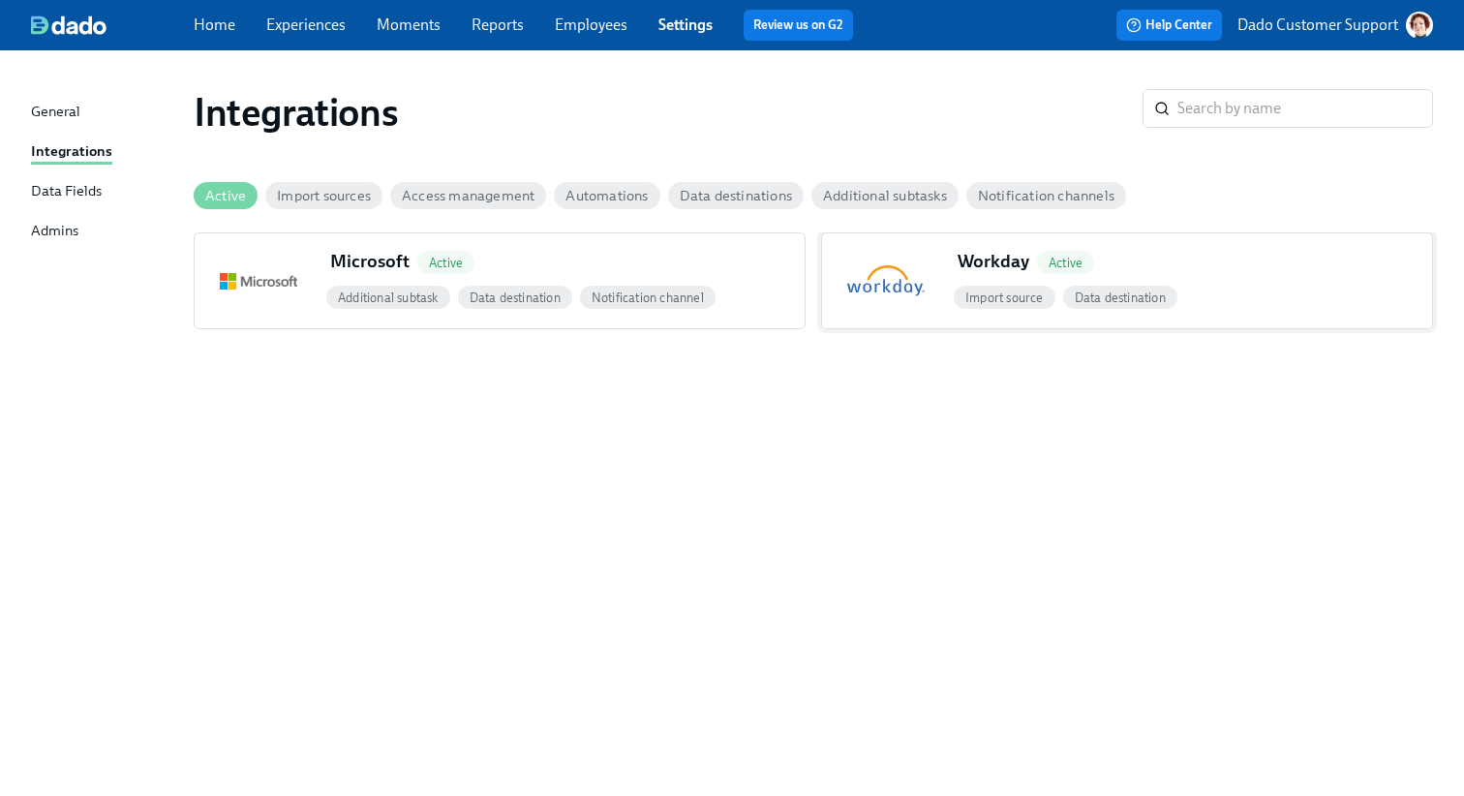
click at [951, 266] on div "Workday Active" at bounding box center [1026, 261] width 152 height 25
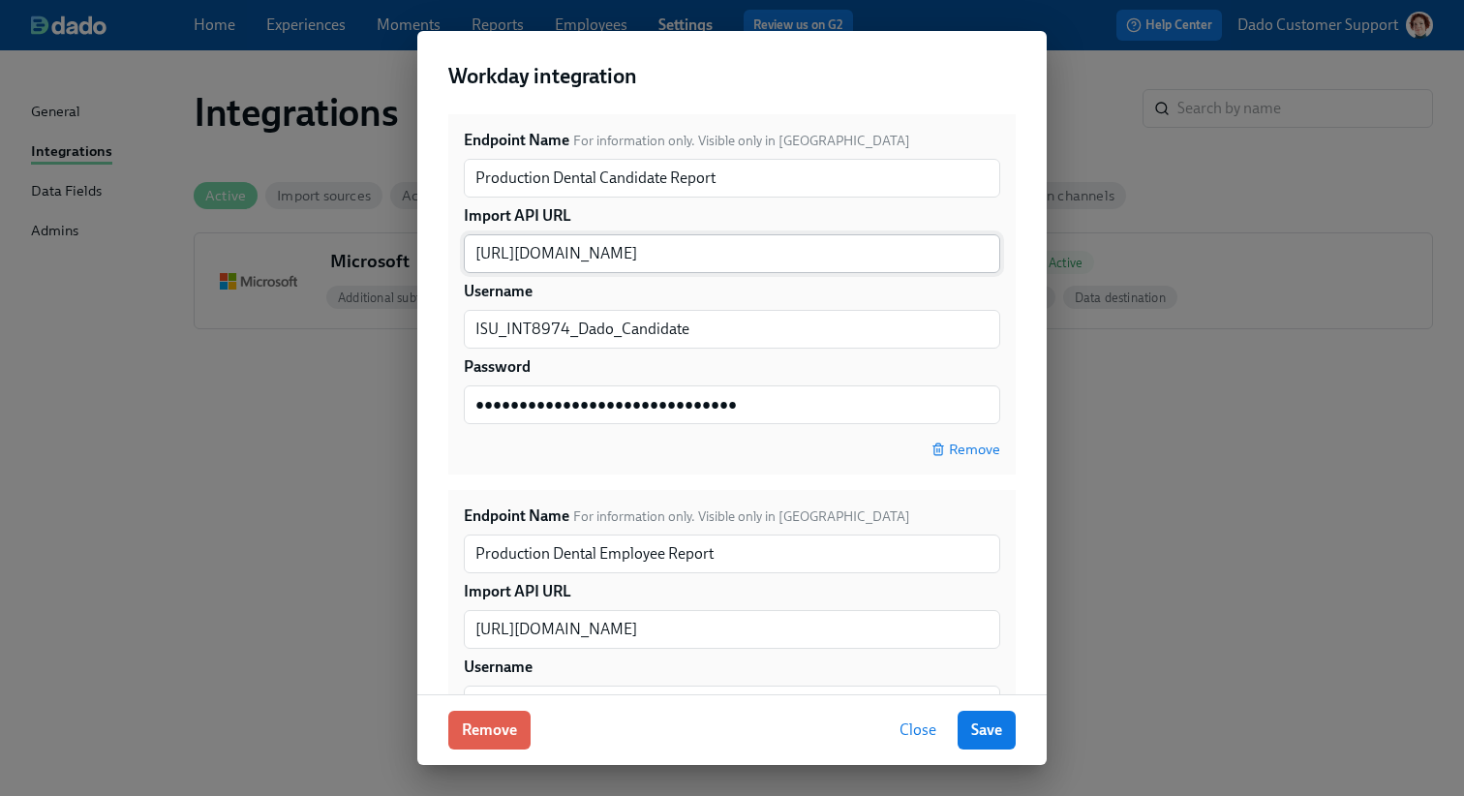
click at [806, 248] on input "https://services1.myworkday.com/ccx/service/customreport2/aspendental/ISU_INT89…" at bounding box center [732, 253] width 536 height 39
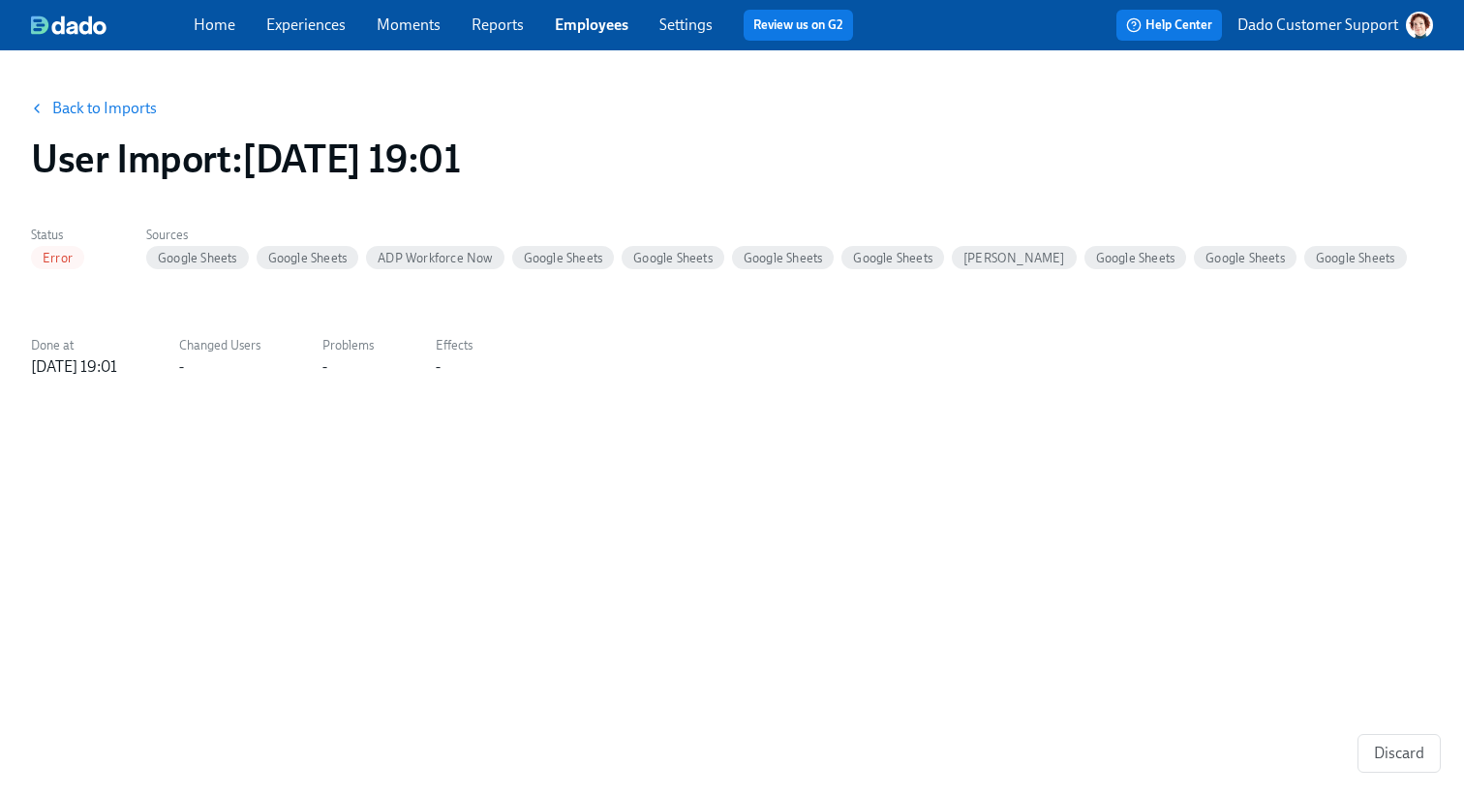
click at [90, 114] on link "Back to Imports" at bounding box center [104, 108] width 105 height 19
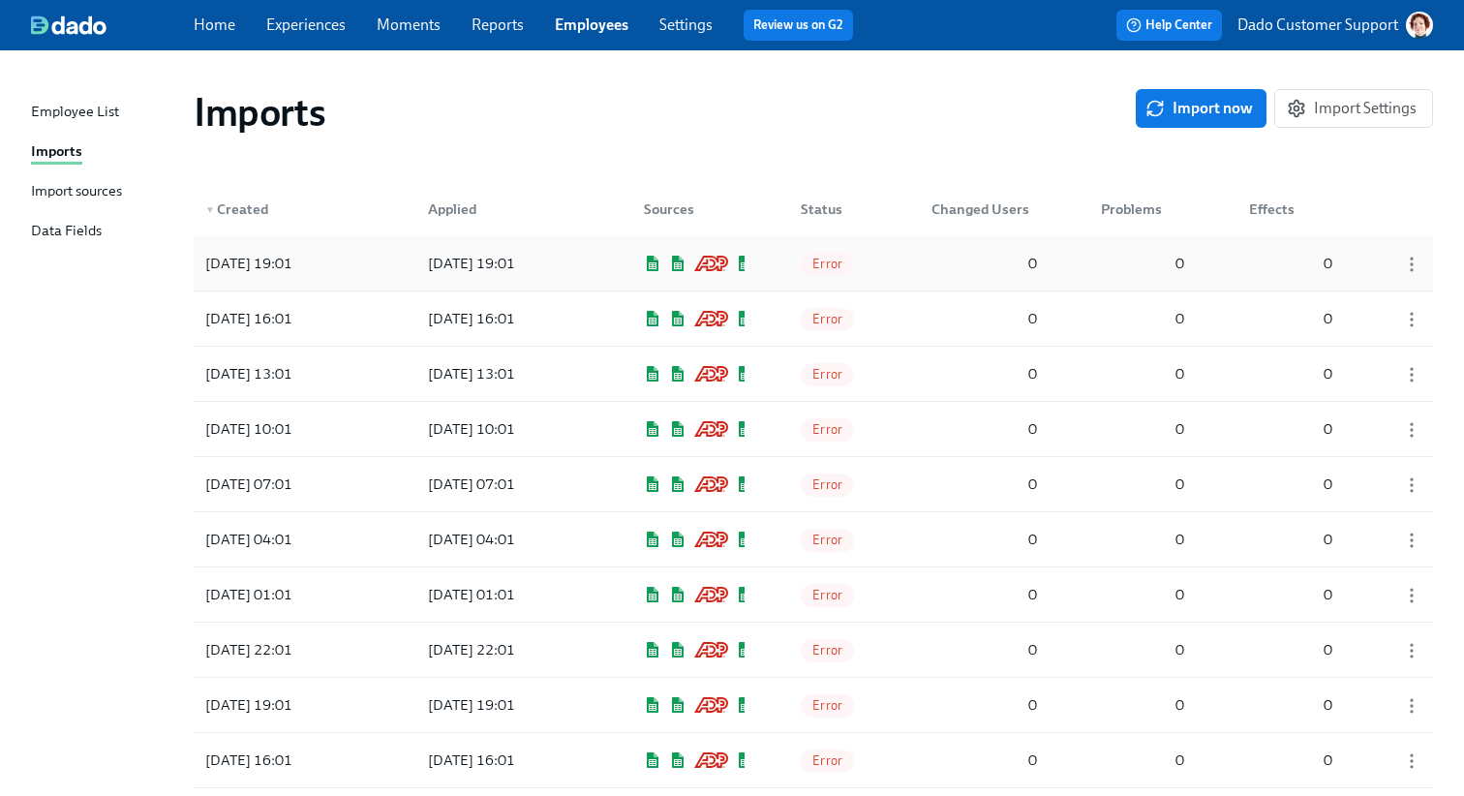
click at [357, 258] on div "2025/08/18 19:01" at bounding box center [285, 263] width 174 height 39
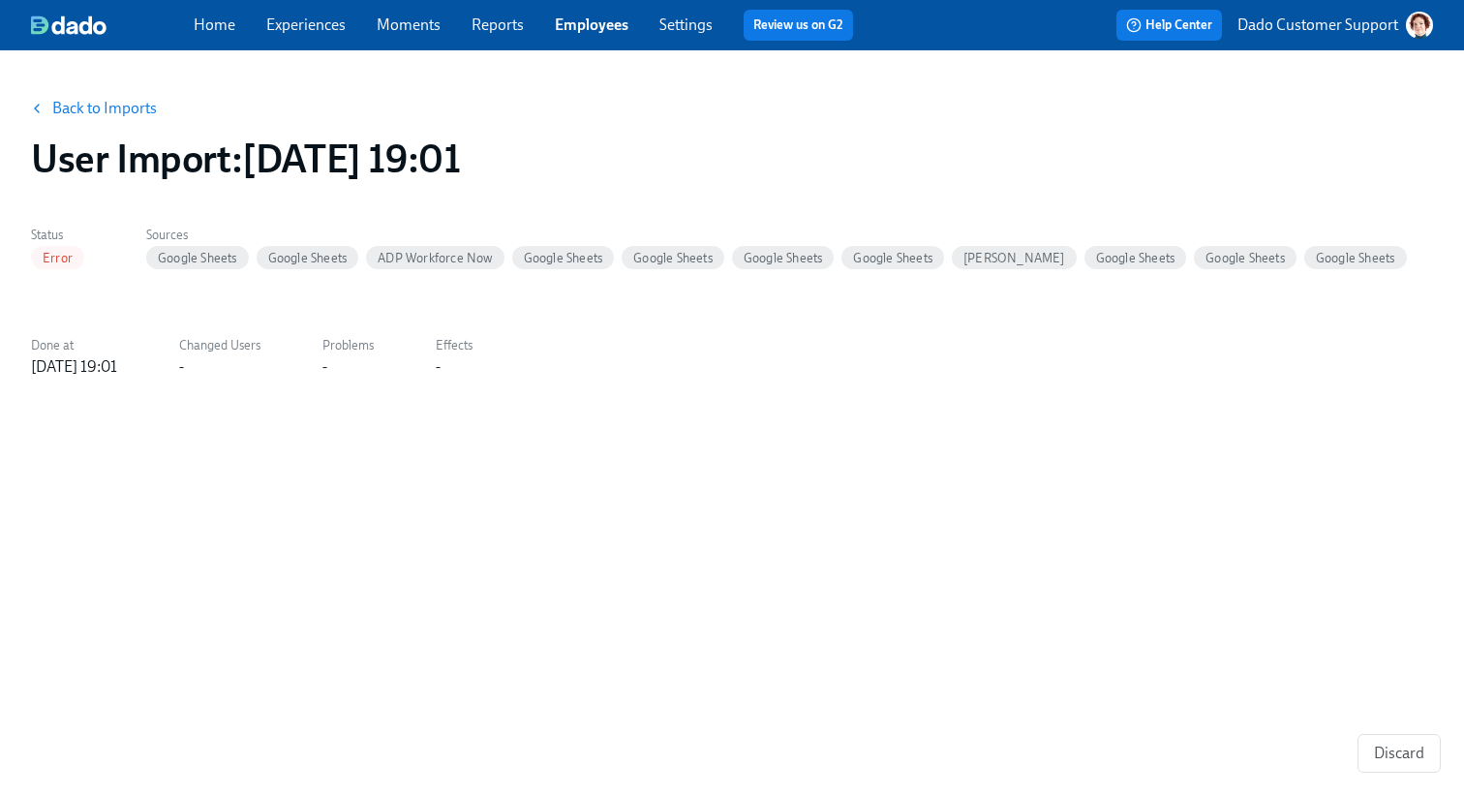
click at [306, 322] on div "Status Error Sources Google Sheets Google Sheets ADP Workforce Now Google Sheet…" at bounding box center [732, 299] width 1402 height 157
click at [104, 100] on link "Back to Imports" at bounding box center [104, 108] width 105 height 19
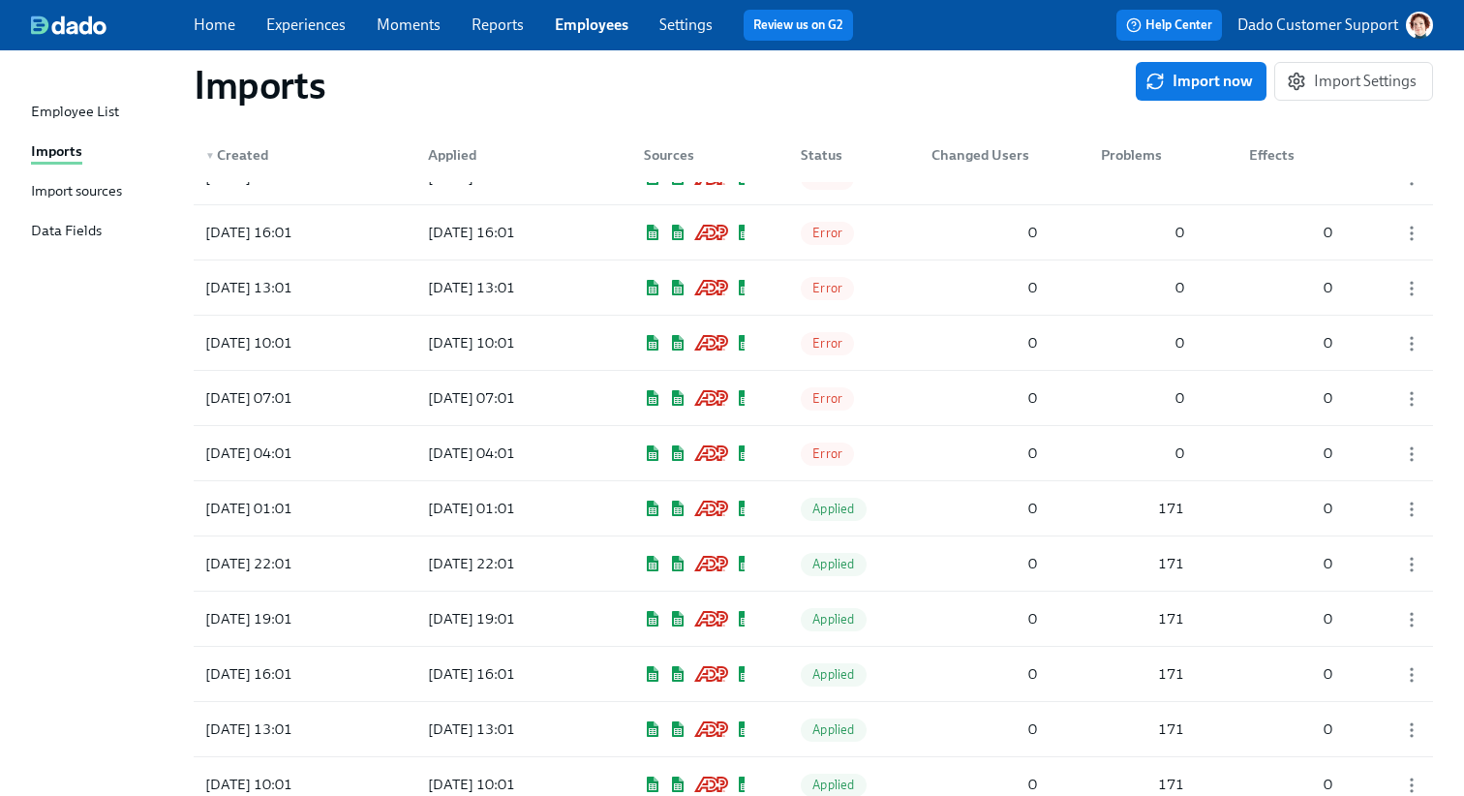
scroll to position [648, 0]
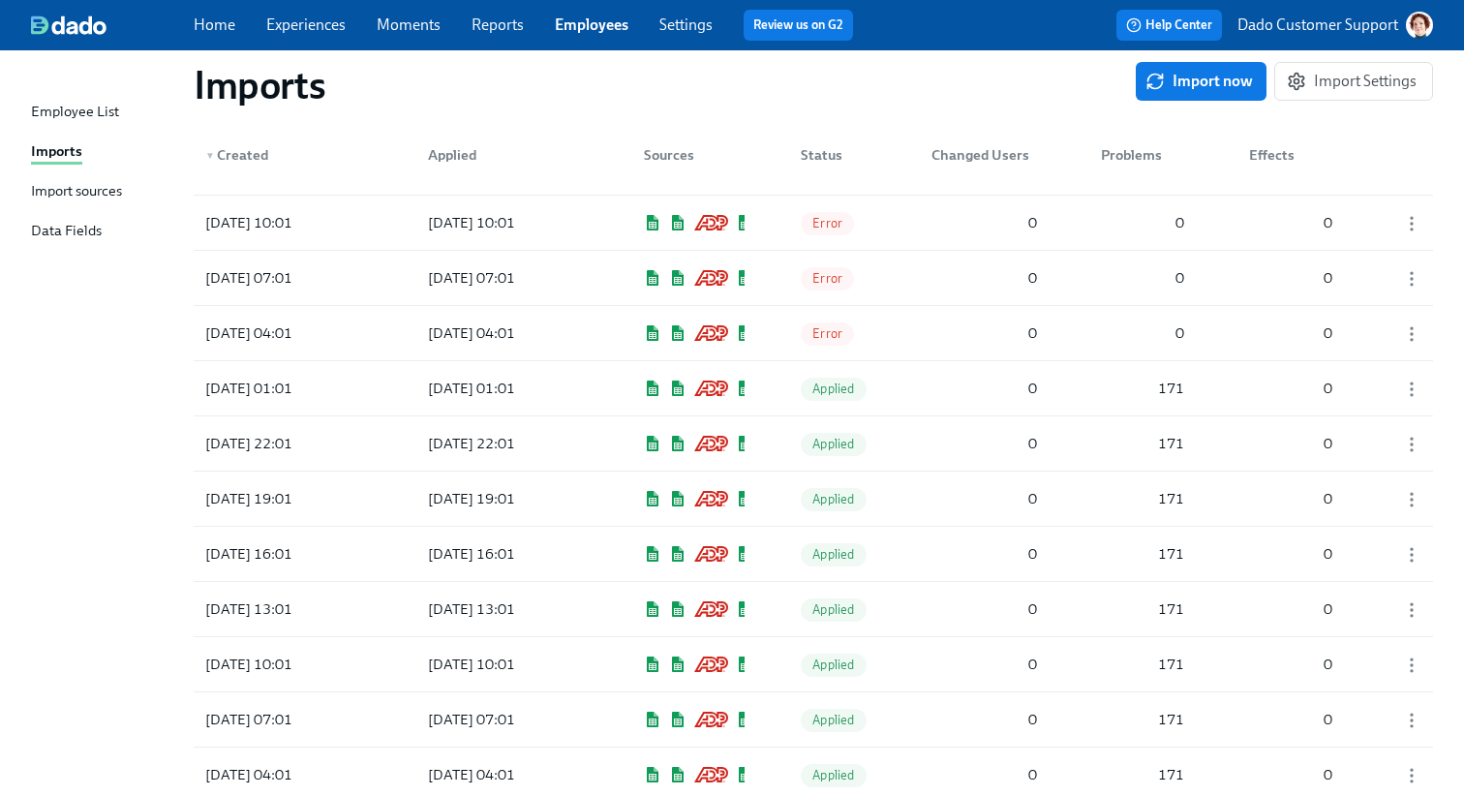
click at [105, 193] on div "Import sources" at bounding box center [76, 192] width 91 height 24
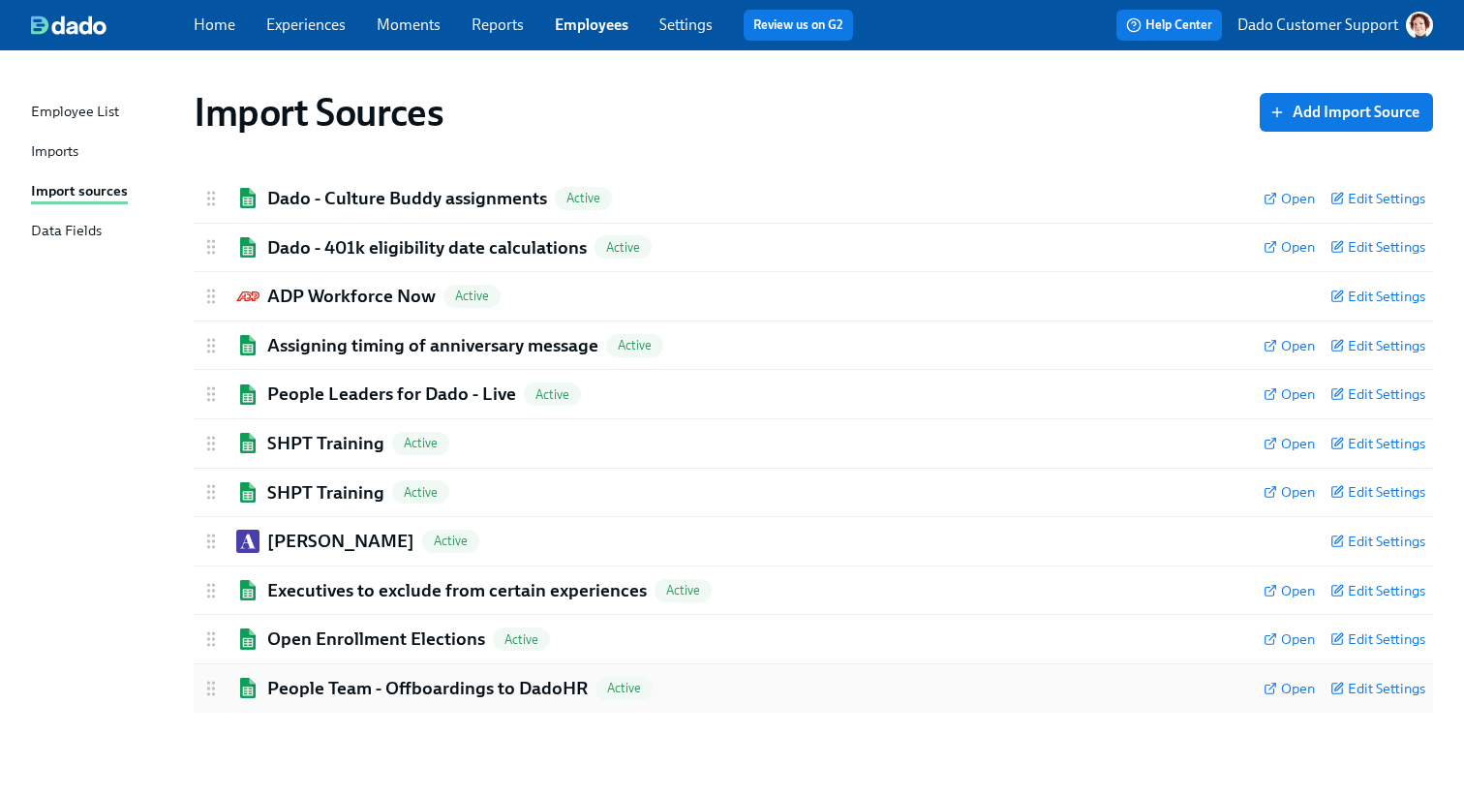
click at [342, 686] on h2 "People Team - Offboardings to DadoHR" at bounding box center [427, 688] width 320 height 25
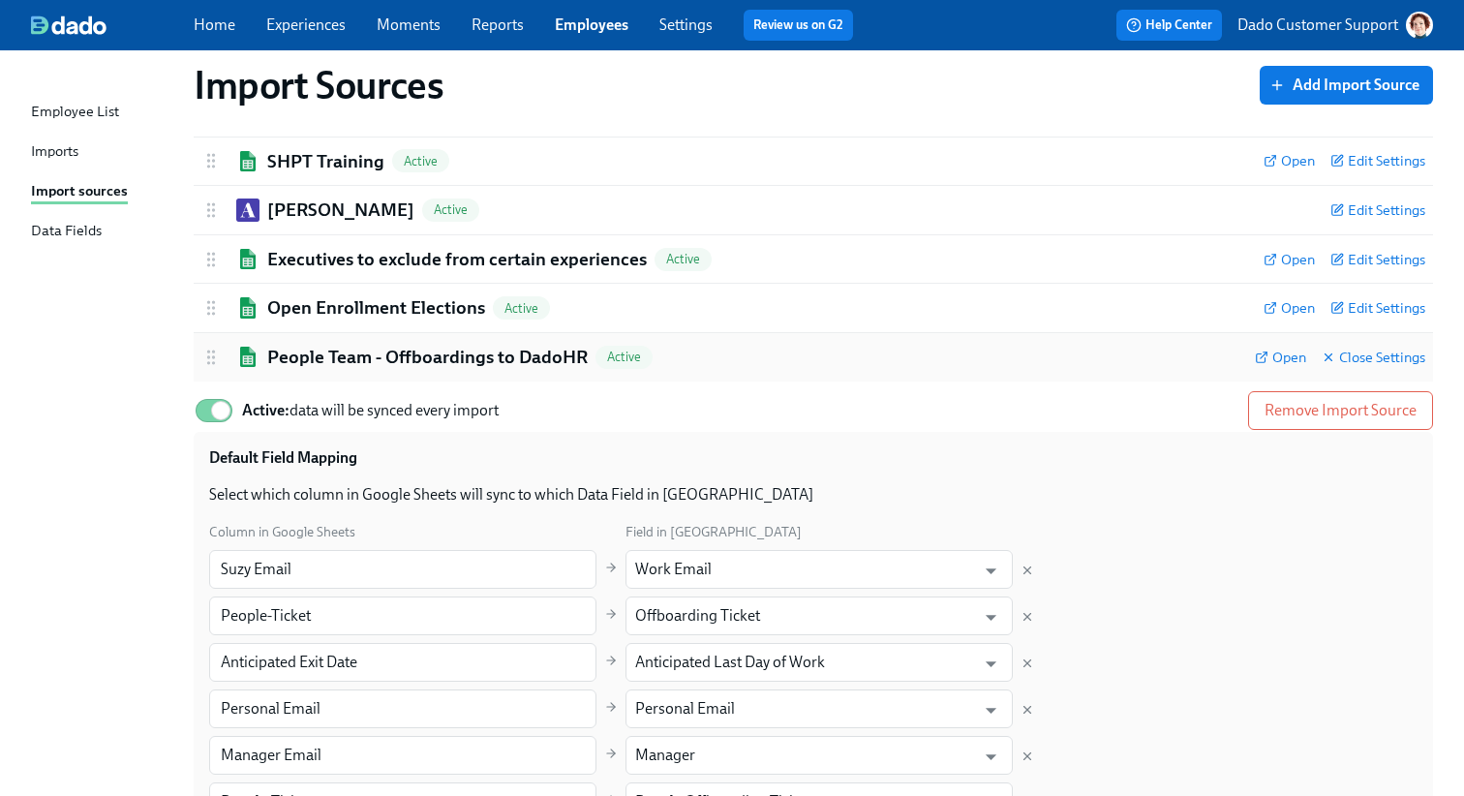
scroll to position [495, 0]
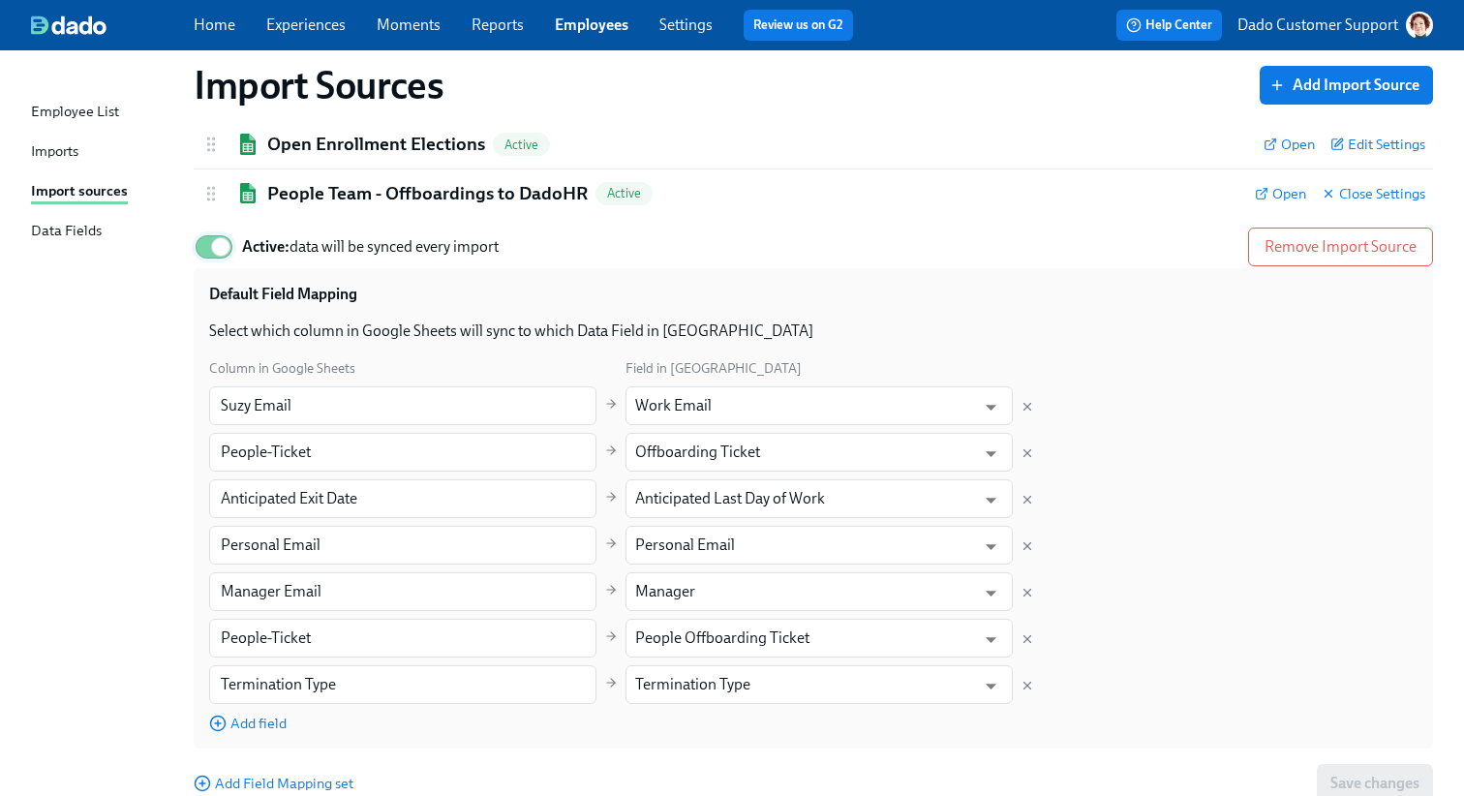
click at [211, 238] on input "Active: data will be synced every import" at bounding box center [221, 247] width 128 height 43
checkbox input "false"
click at [46, 139] on div "Employee List Imports Import sources Data Fields" at bounding box center [112, 180] width 163 height 159
click at [36, 159] on div "Imports" at bounding box center [54, 152] width 47 height 24
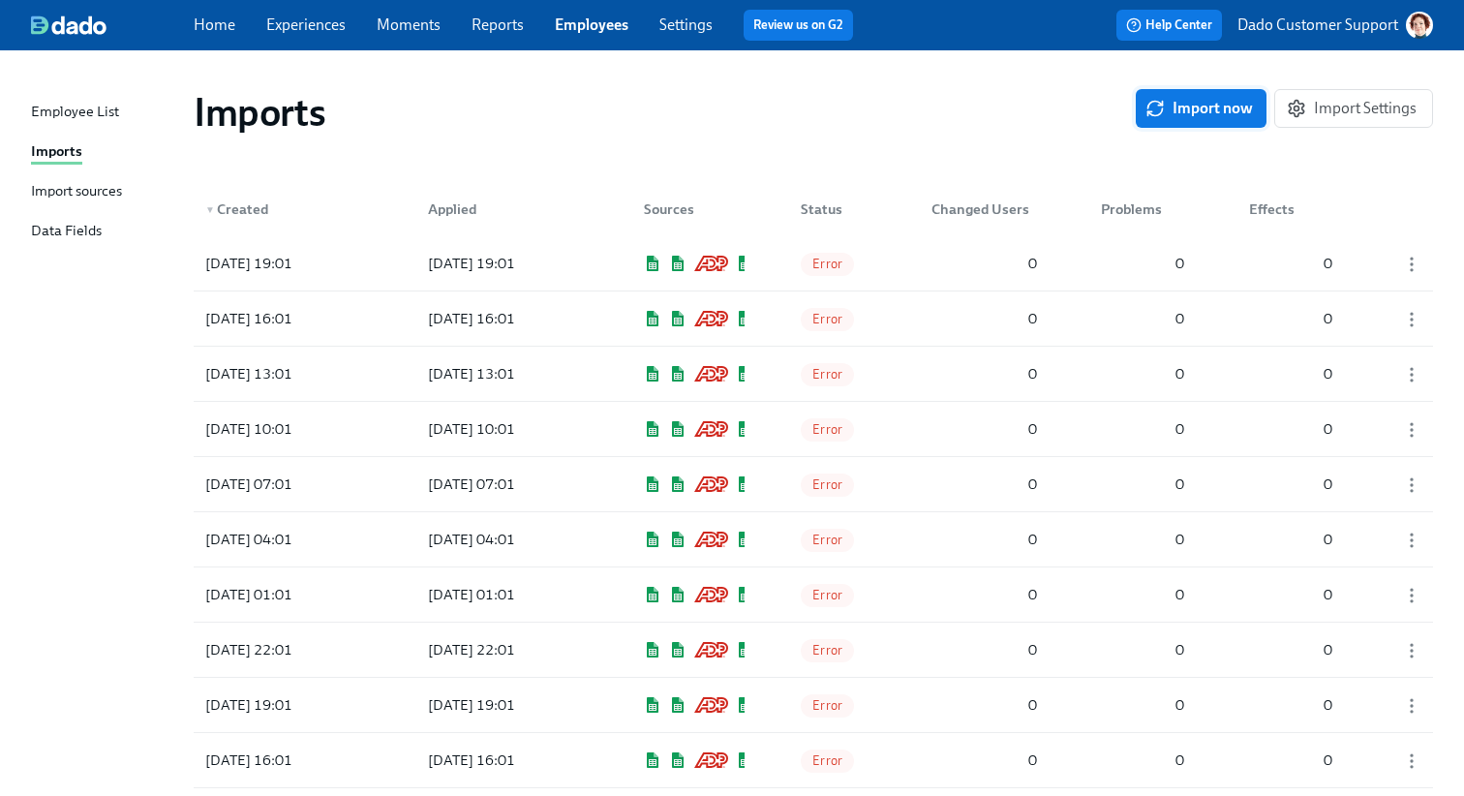
click at [1192, 104] on span "Import now" at bounding box center [1201, 108] width 104 height 19
click at [91, 189] on div "Import sources" at bounding box center [76, 192] width 91 height 24
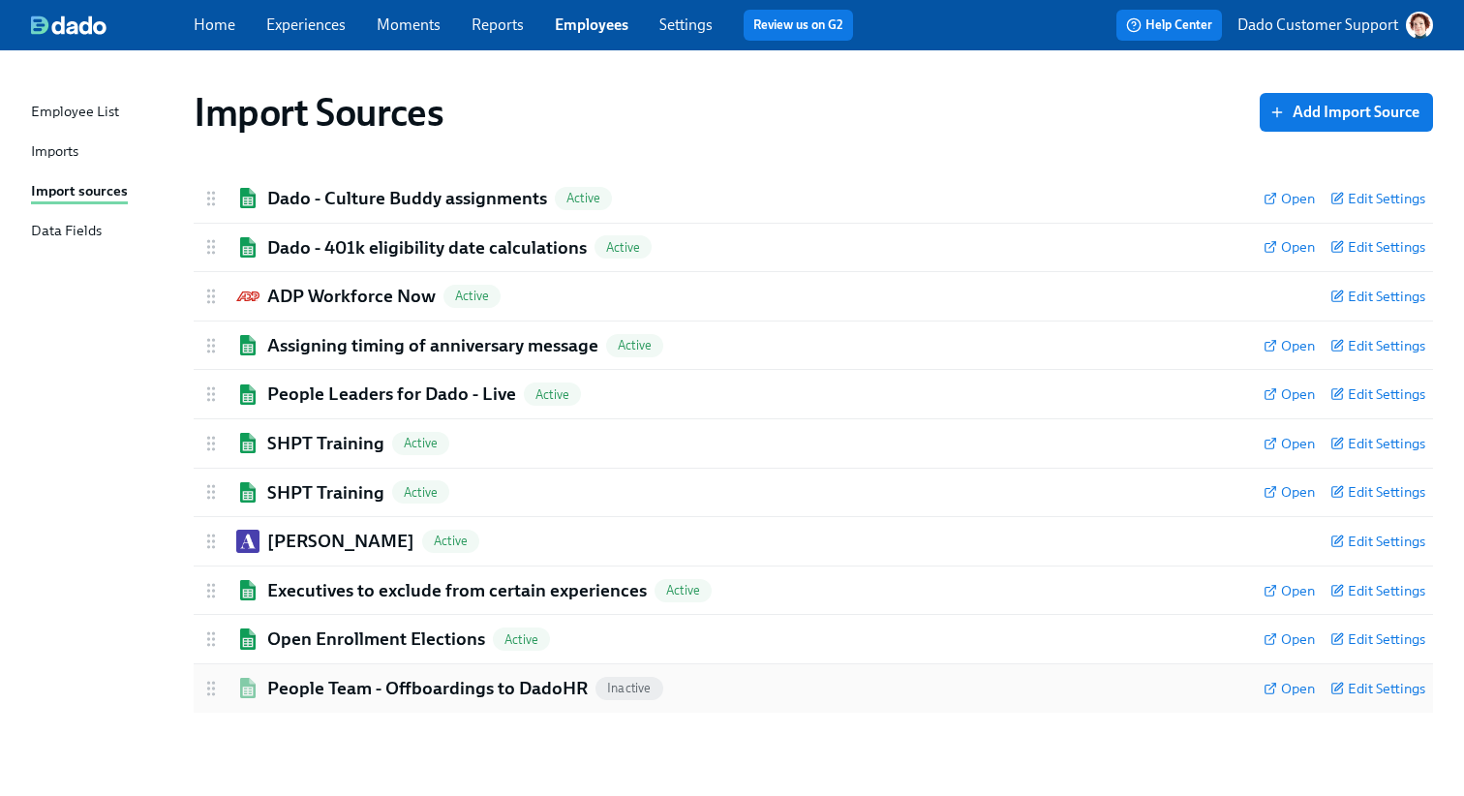
click at [318, 700] on div "People Team - Offboardings to DadoHR Inactive Open Edit Settings" at bounding box center [813, 688] width 1239 height 48
click at [234, 730] on input "Active" at bounding box center [207, 741] width 128 height 43
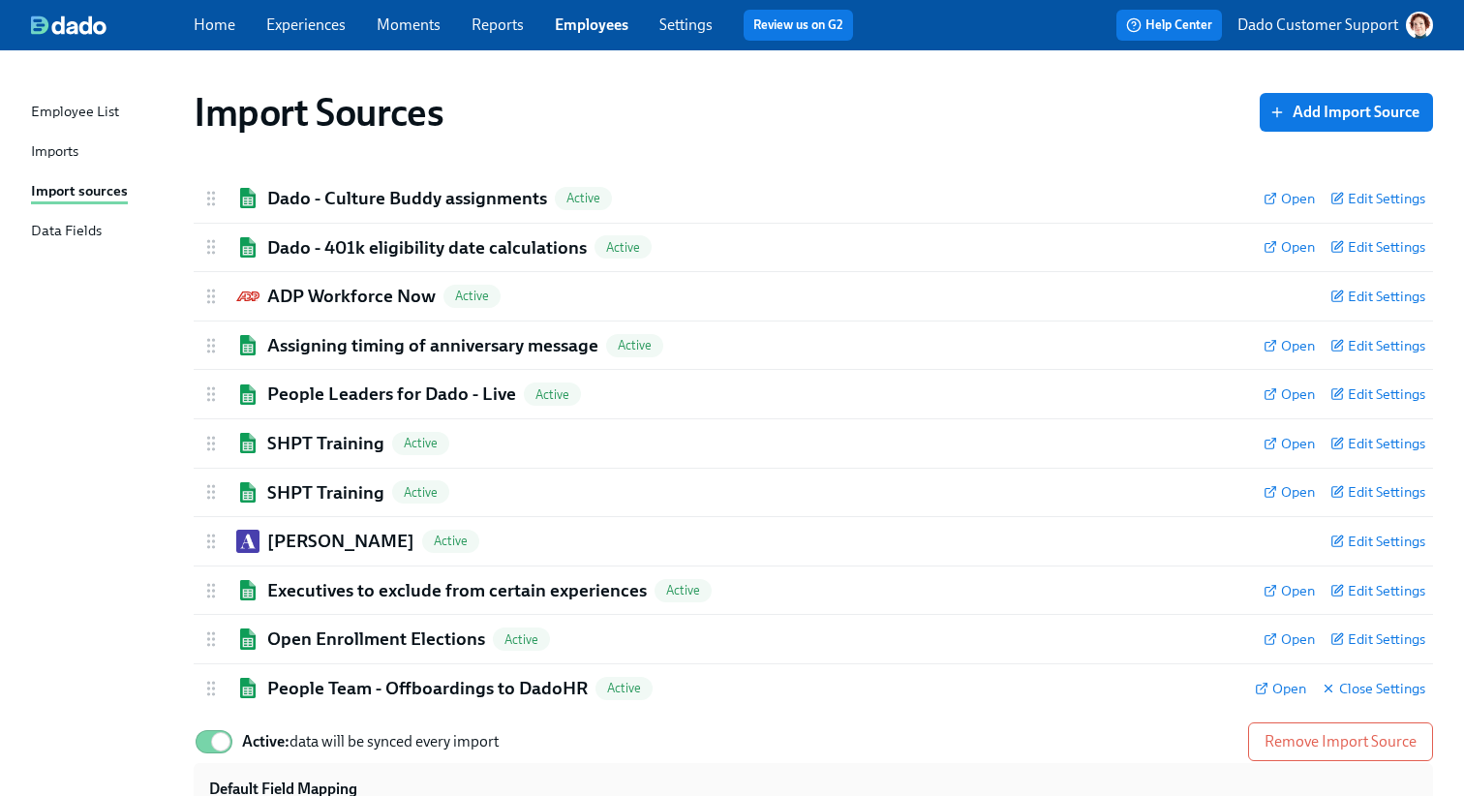
click at [130, 673] on div "Import Sources Add Import Source Dado - Culture Buddy assignments Active Open E…" at bounding box center [732, 689] width 1402 height 1231
click at [297, 732] on span "Active: data will be synced every import" at bounding box center [370, 741] width 257 height 18
click at [285, 732] on input "Active: data will be synced every import" at bounding box center [221, 741] width 128 height 43
click at [243, 754] on label "Active" at bounding box center [238, 741] width 88 height 43
click at [243, 754] on input "Active" at bounding box center [207, 741] width 128 height 43
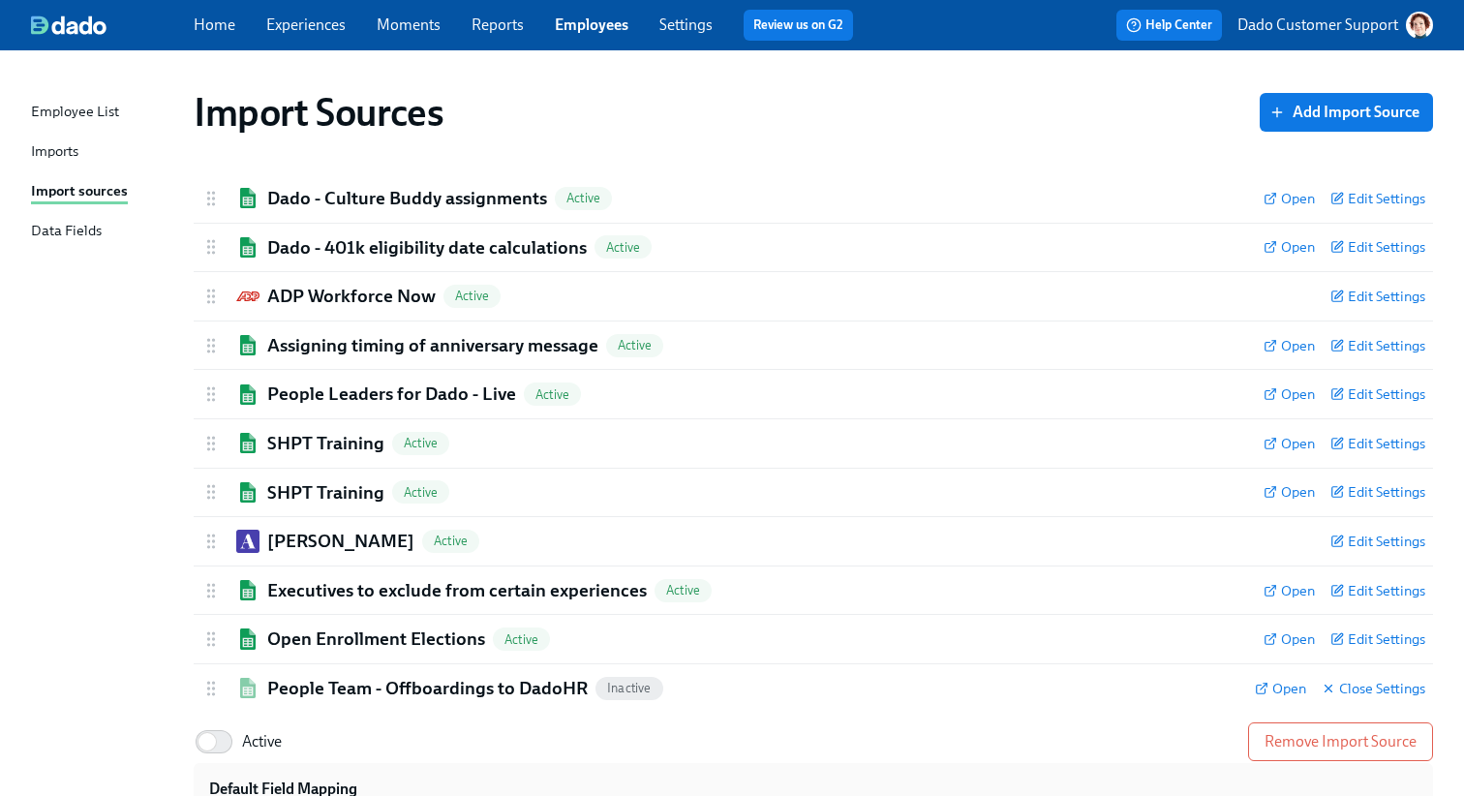
checkbox input "true"
click at [310, 687] on h2 "People Team - Offboardings to DadoHR" at bounding box center [427, 688] width 320 height 25
click at [329, 617] on div "Open Enrollment Elections Active Open Edit Settings" at bounding box center [813, 639] width 1239 height 48
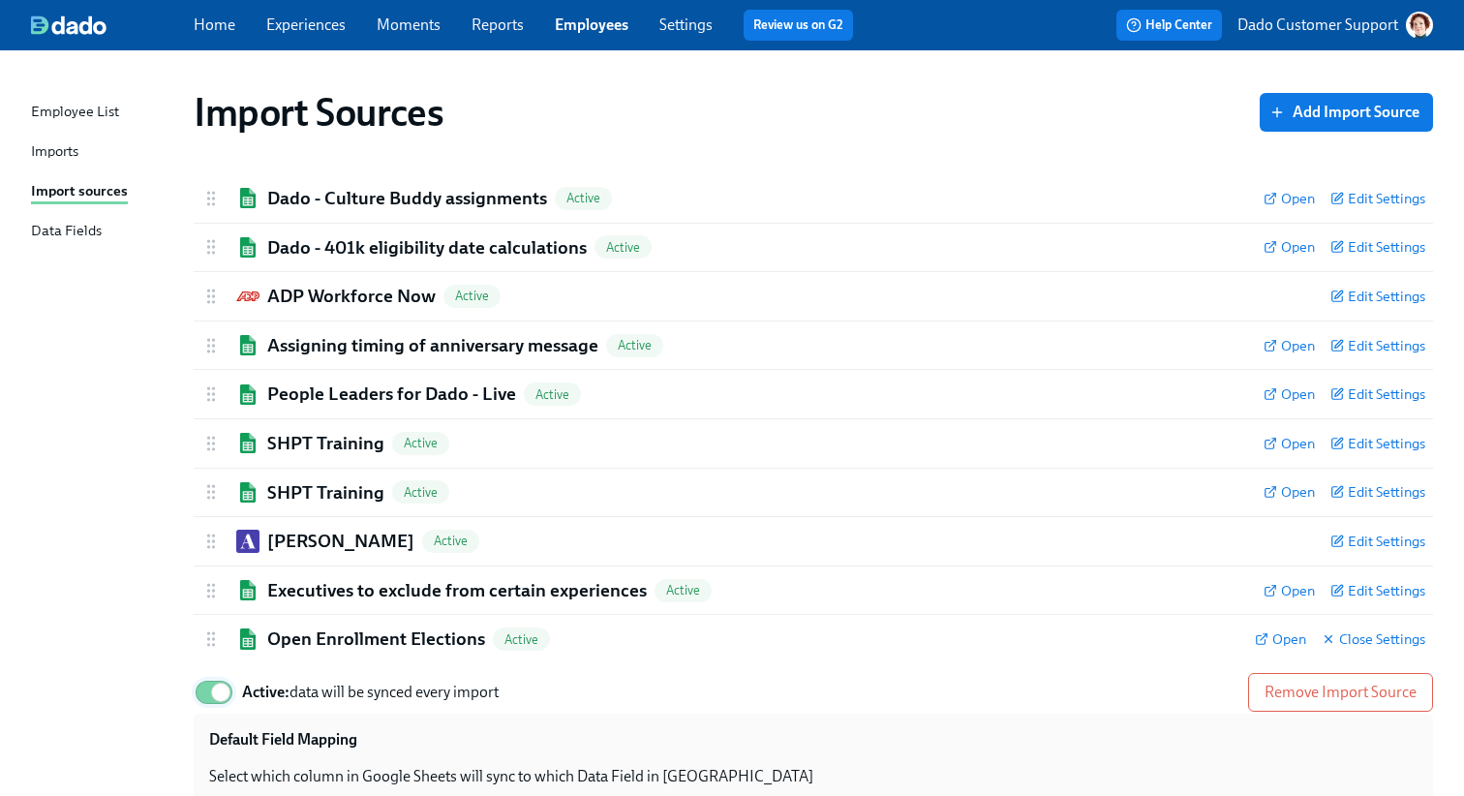
click at [198, 697] on input "Active: data will be synced every import" at bounding box center [221, 692] width 128 height 43
checkbox input "false"
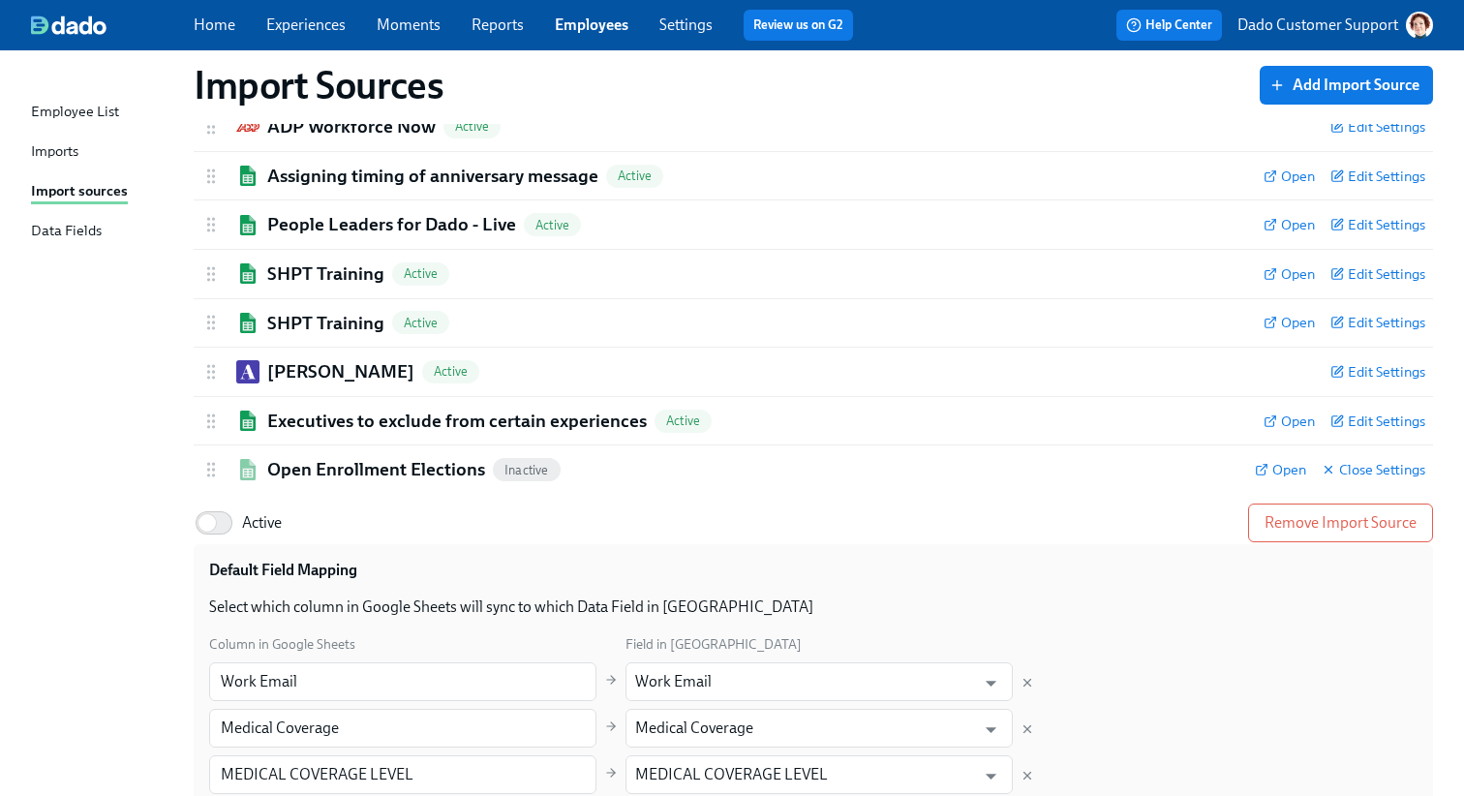
scroll to position [183, 0]
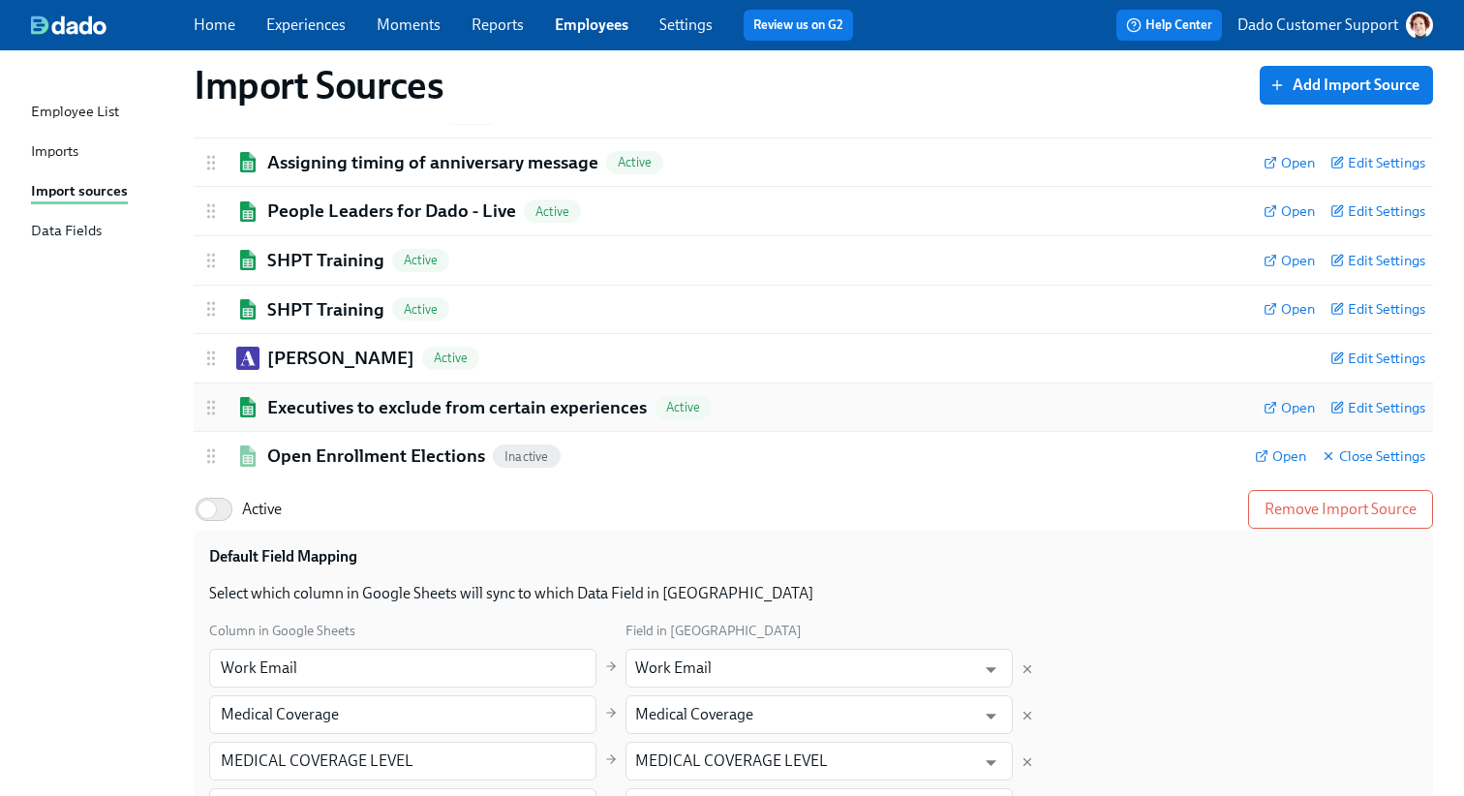
click at [353, 395] on h2 "Executives to exclude from certain experiences" at bounding box center [457, 407] width 380 height 25
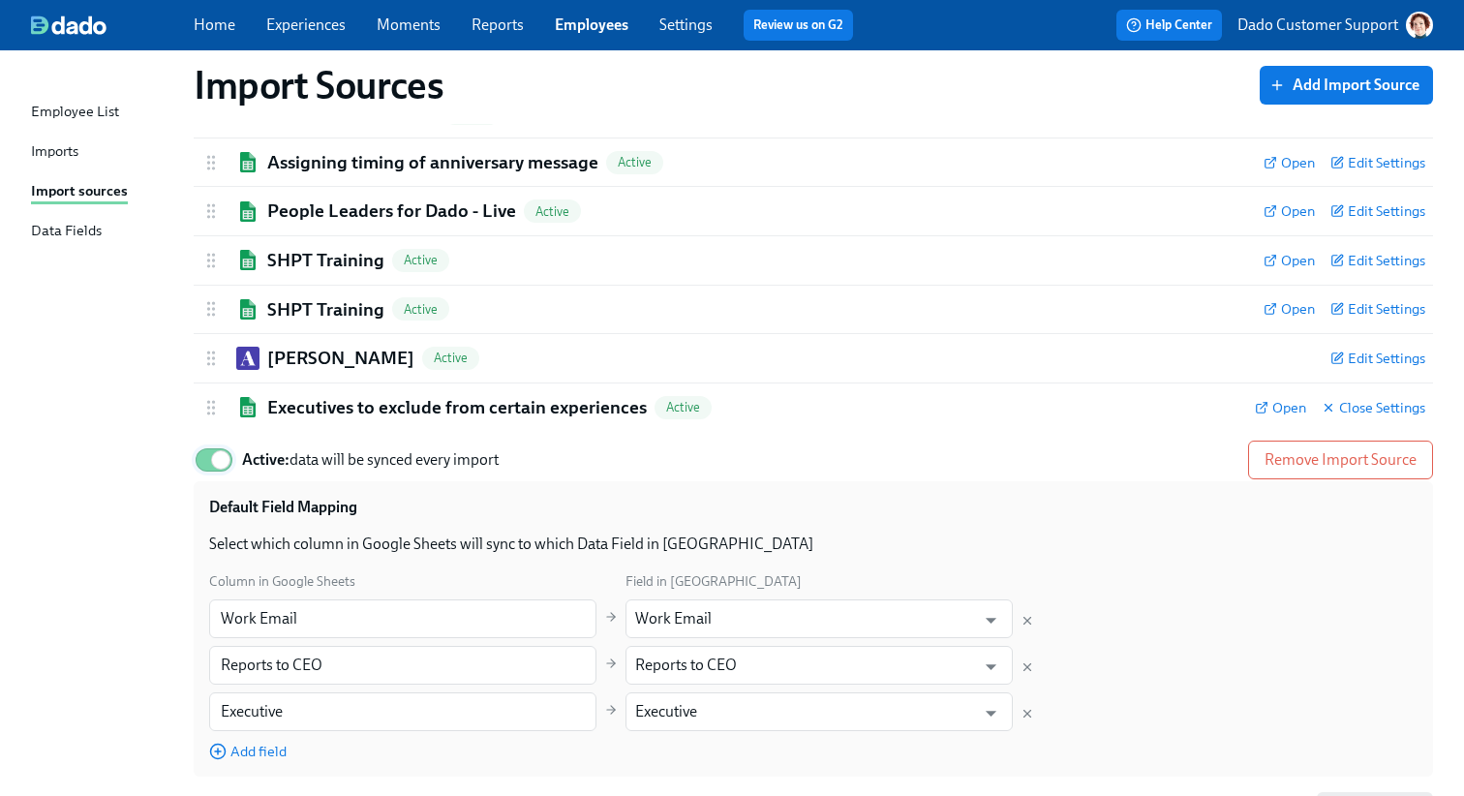
click at [208, 471] on input "Active: data will be synced every import" at bounding box center [221, 460] width 128 height 43
checkbox input "false"
click at [283, 354] on h2 "Ashby" at bounding box center [340, 358] width 147 height 25
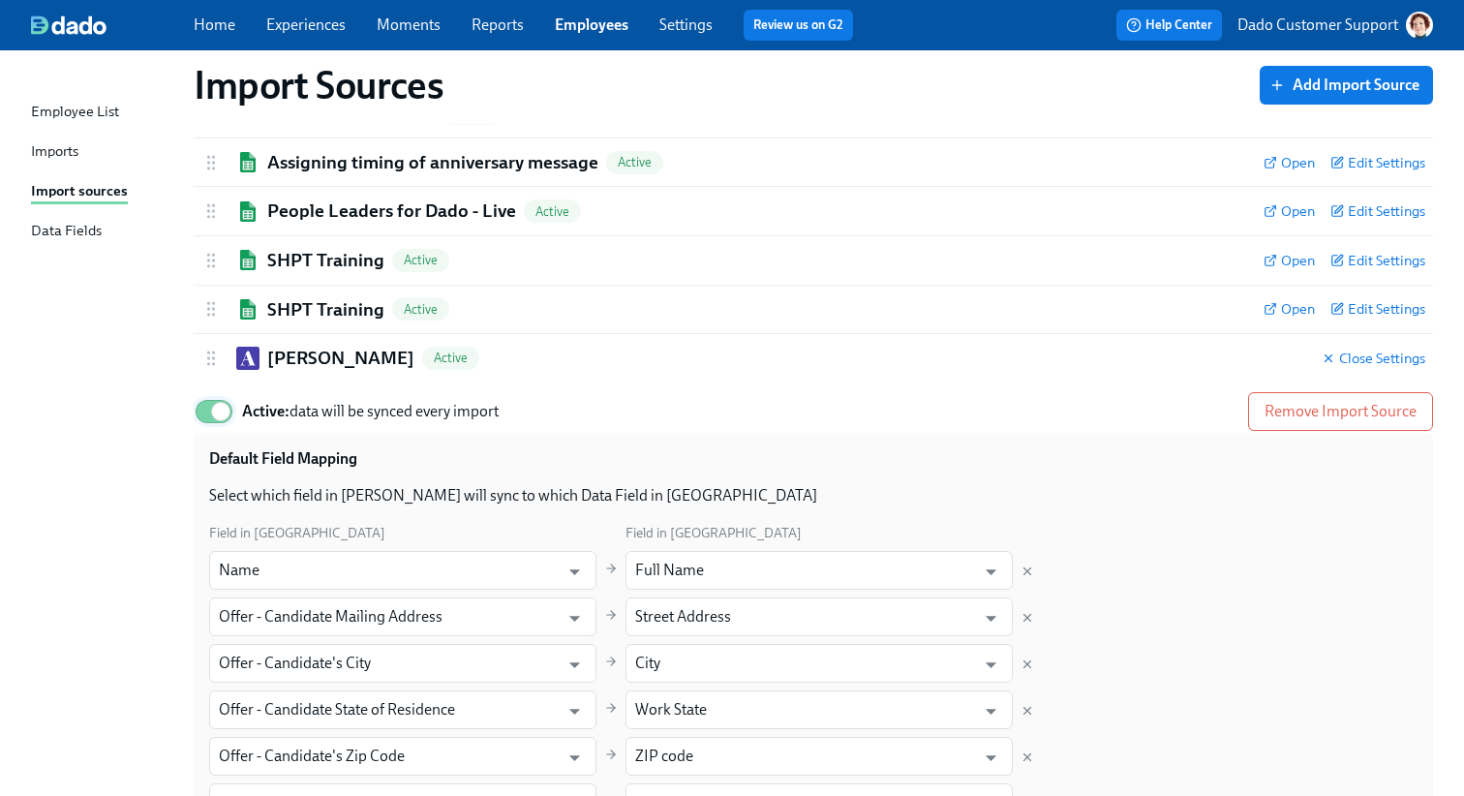
click at [210, 415] on input "Active: data will be synced every import" at bounding box center [221, 411] width 128 height 43
checkbox input "false"
click at [310, 309] on h2 "SHPT Training" at bounding box center [325, 309] width 117 height 25
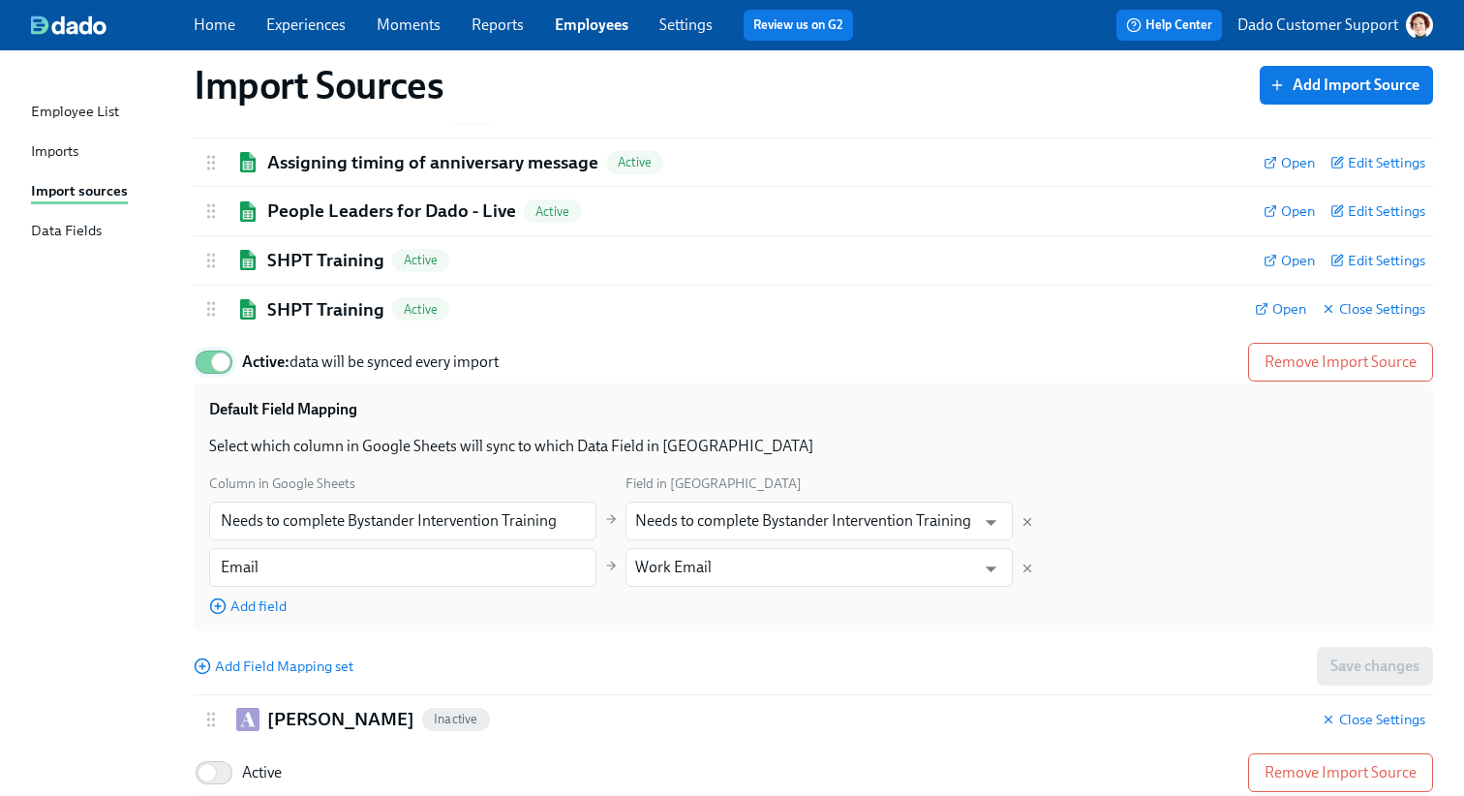
click at [193, 366] on input "Active: data will be synced every import" at bounding box center [221, 362] width 128 height 43
checkbox input "false"
click at [315, 259] on h2 "SHPT Training" at bounding box center [325, 260] width 117 height 25
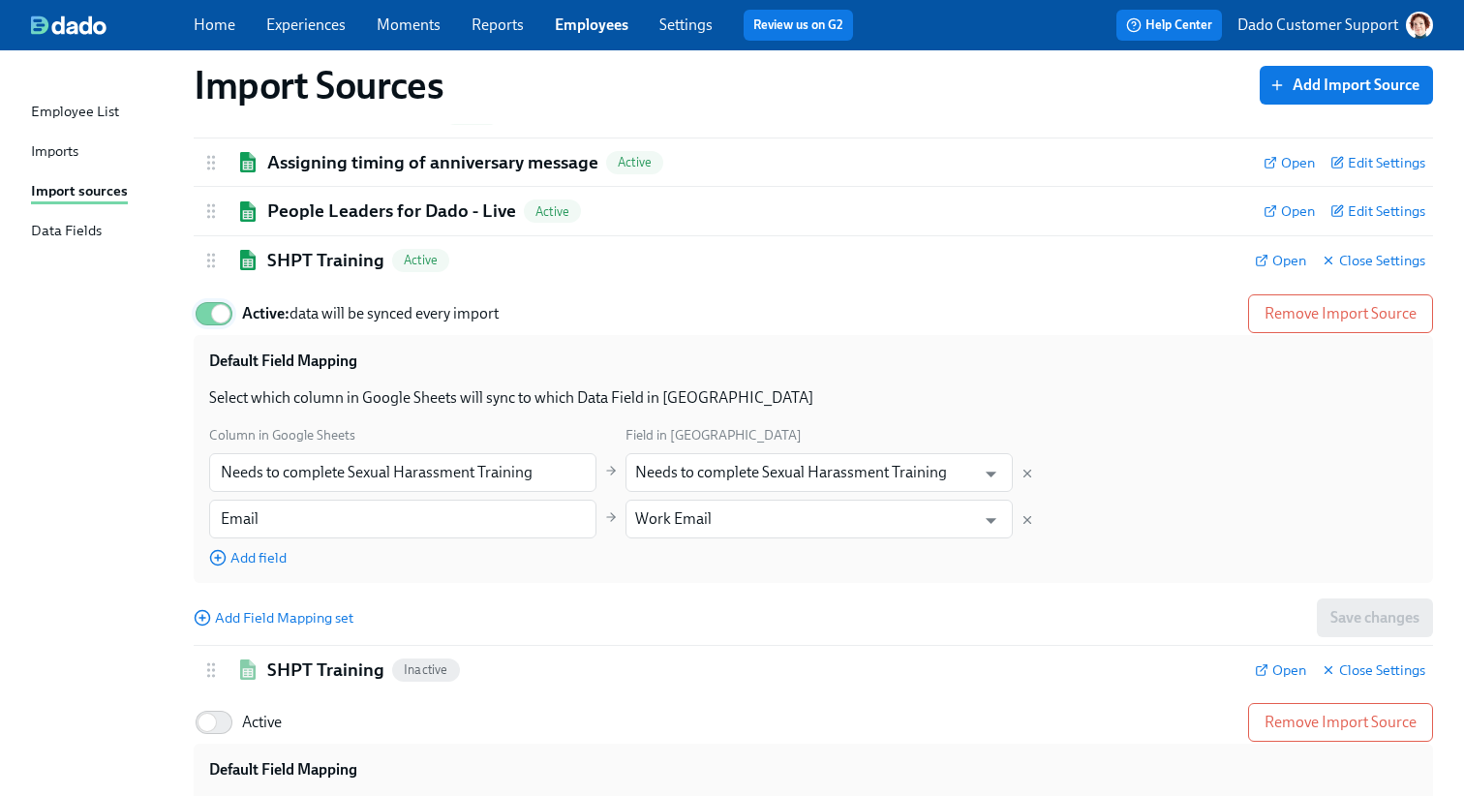
click at [198, 308] on input "Active: data will be synced every import" at bounding box center [221, 313] width 128 height 43
checkbox input "false"
click at [347, 209] on h2 "People Leaders for Dado - Live" at bounding box center [391, 210] width 249 height 25
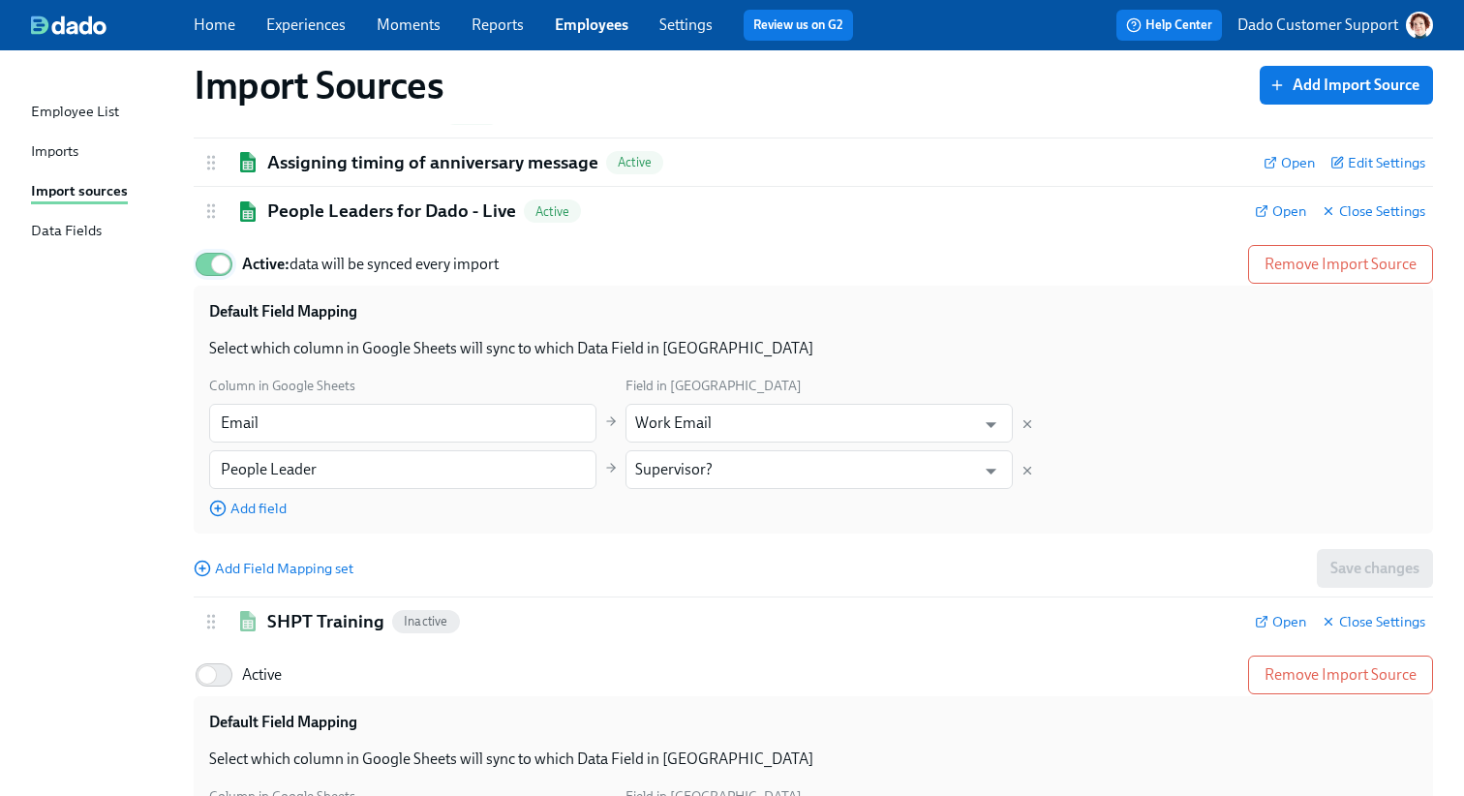
click at [216, 246] on input "Active: data will be synced every import" at bounding box center [221, 264] width 128 height 43
checkbox input "false"
click at [339, 162] on h2 "Assigning timing of anniversary message" at bounding box center [432, 162] width 331 height 25
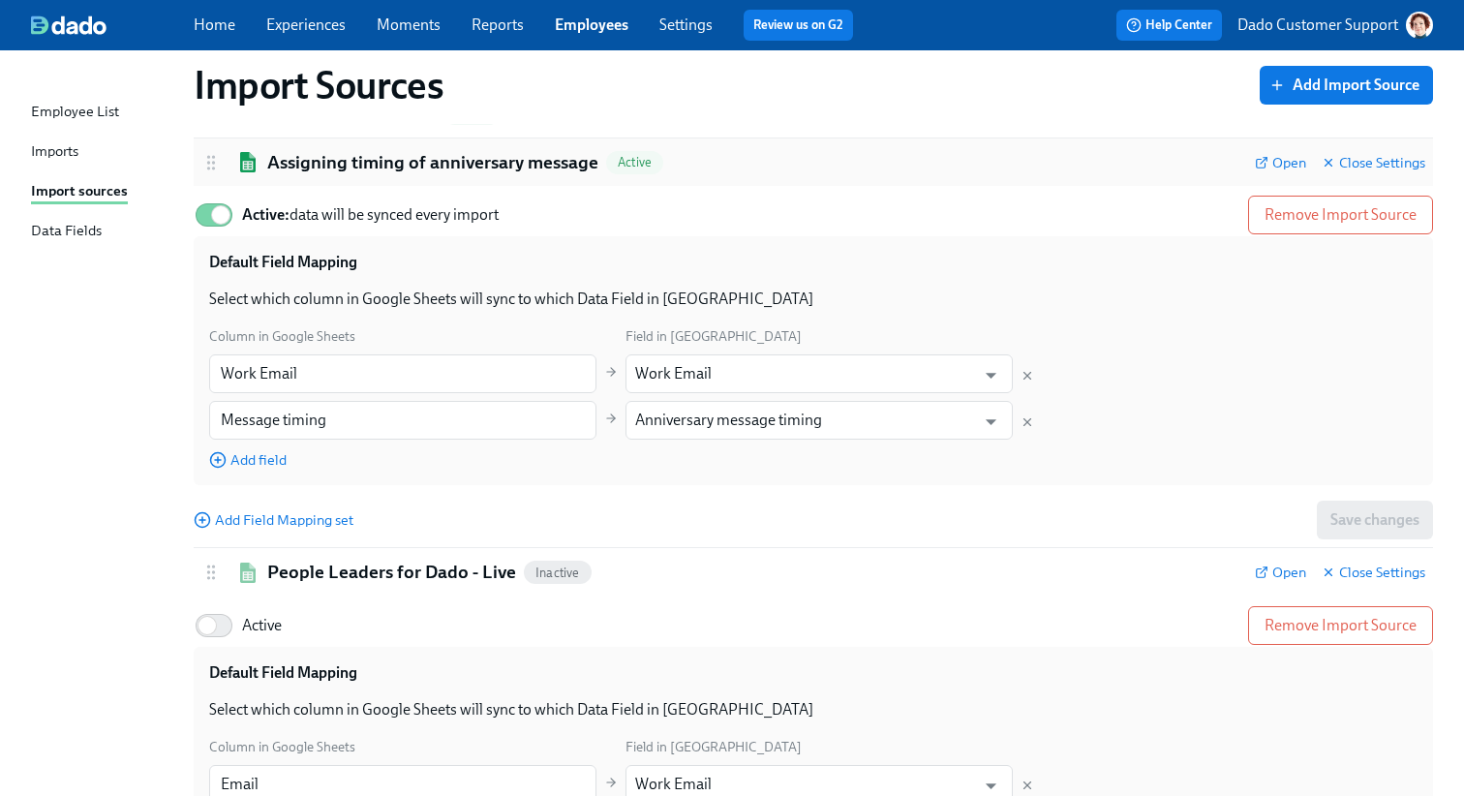
scroll to position [0, 0]
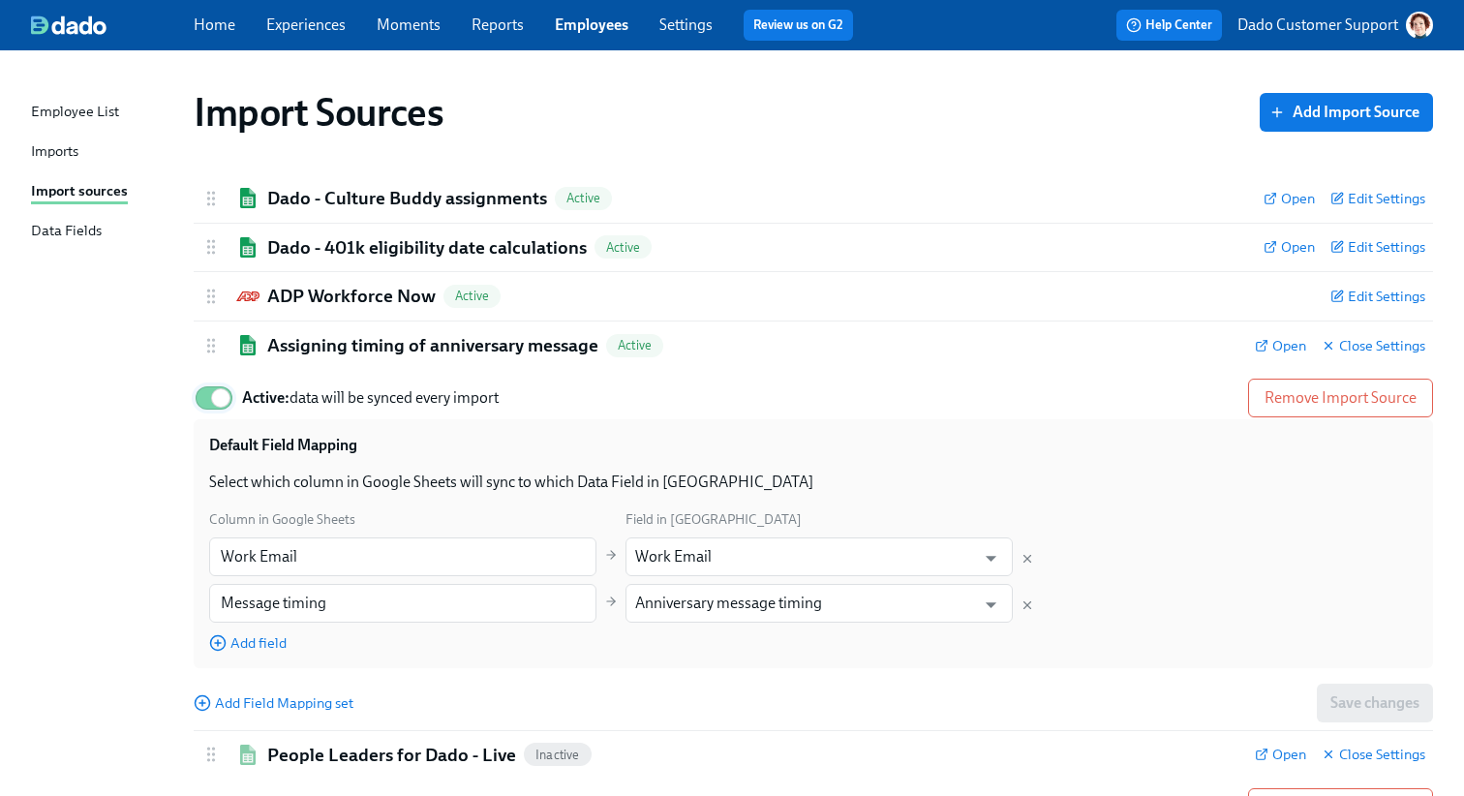
click at [200, 409] on input "Active: data will be synced every import" at bounding box center [221, 398] width 128 height 43
checkbox input "false"
click at [307, 290] on h2 "ADP Workforce Now" at bounding box center [351, 296] width 168 height 25
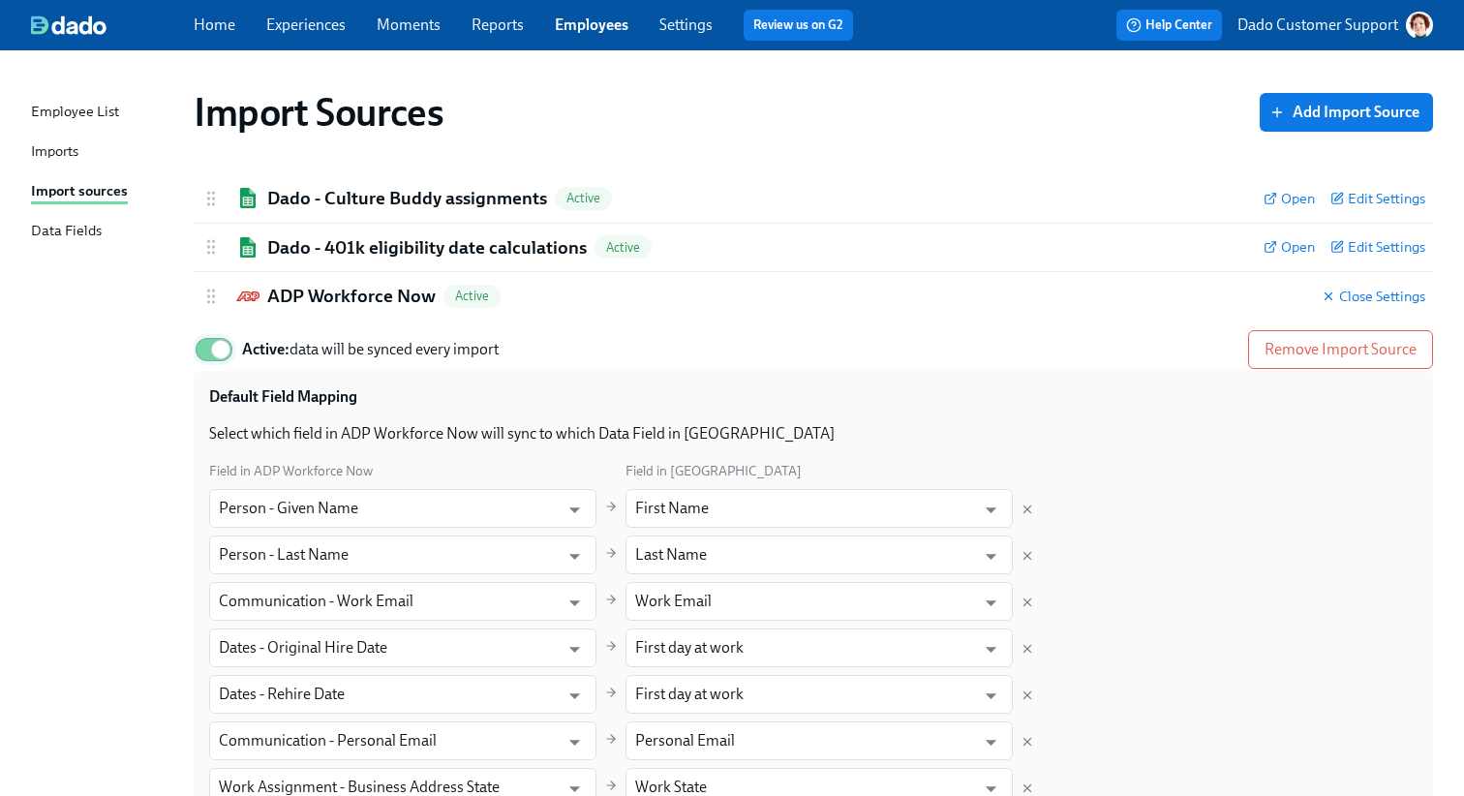
click at [209, 337] on input "Active: data will be synced every import" at bounding box center [221, 349] width 128 height 43
checkbox input "false"
click at [315, 249] on h2 "Dado - 401k eligibility date calculations" at bounding box center [426, 247] width 319 height 25
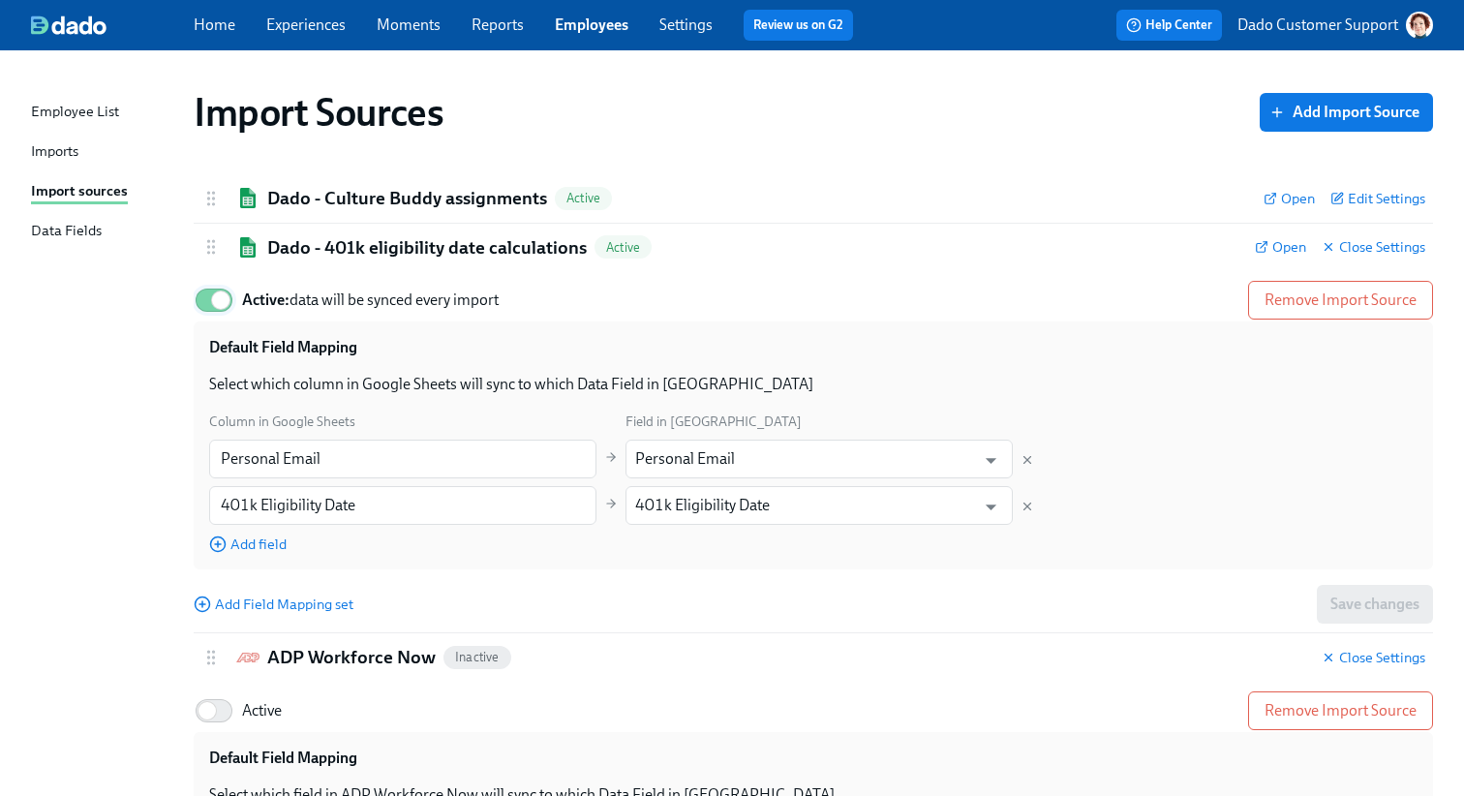
click at [197, 307] on input "Active: data will be synced every import" at bounding box center [221, 300] width 128 height 43
checkbox input "false"
click at [316, 208] on h2 "Dado - Culture Buddy assignments" at bounding box center [407, 198] width 280 height 25
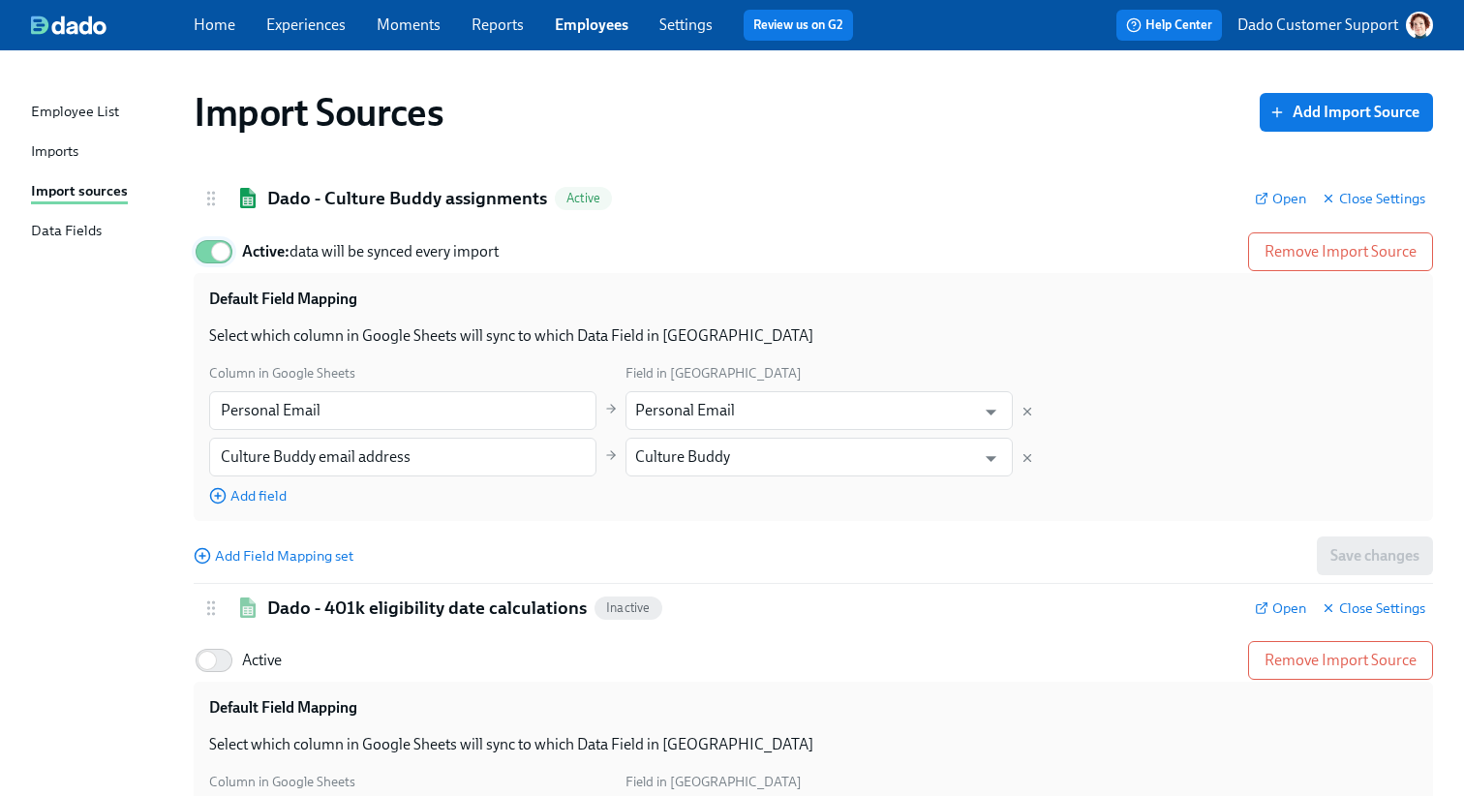
click at [196, 260] on input "Active: data will be synced every import" at bounding box center [221, 251] width 128 height 43
checkbox input "false"
click at [364, 203] on h2 "Dado - Culture Buddy assignments" at bounding box center [407, 198] width 280 height 25
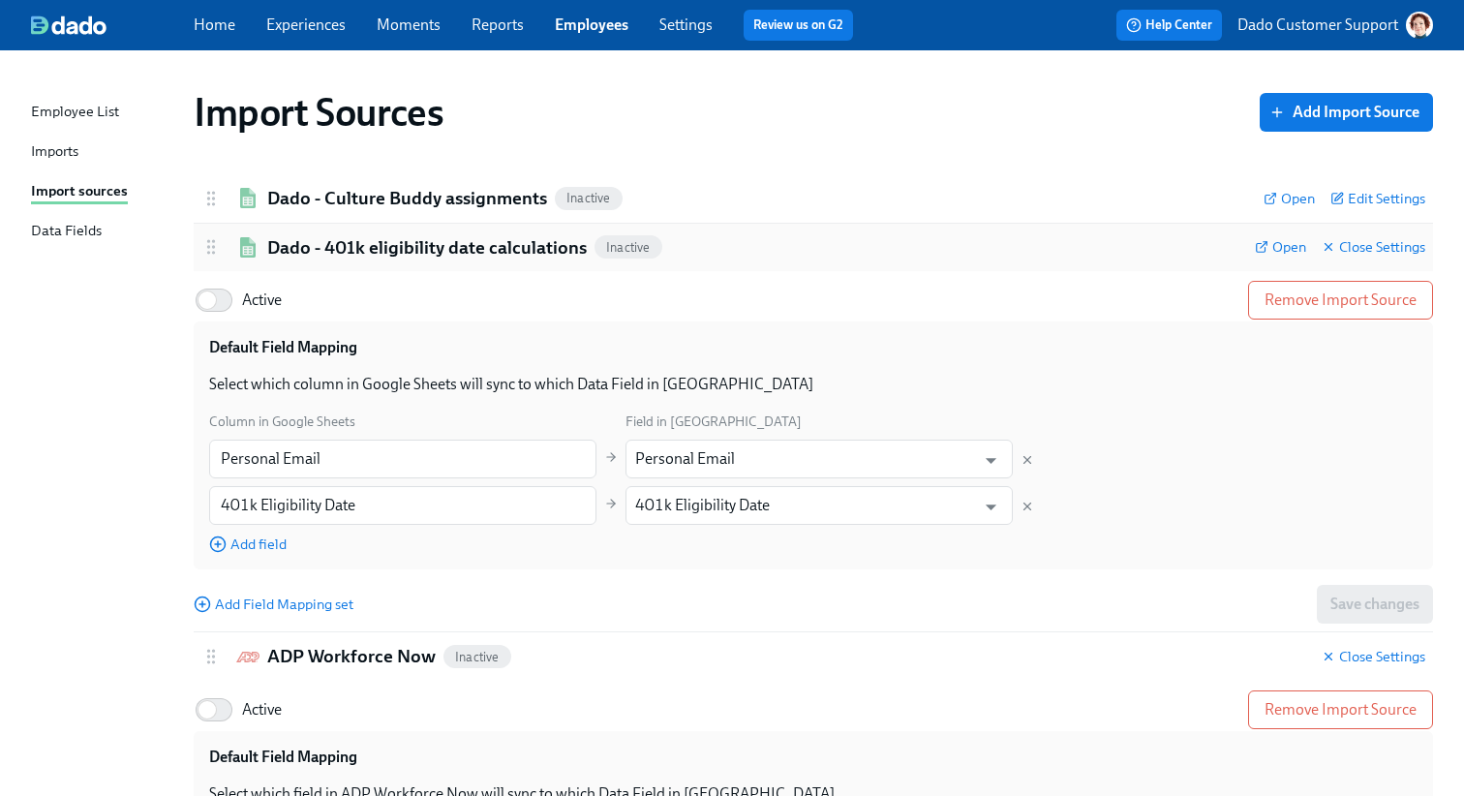
click at [328, 243] on h2 "Dado - 401k eligibility date calculations" at bounding box center [426, 247] width 319 height 25
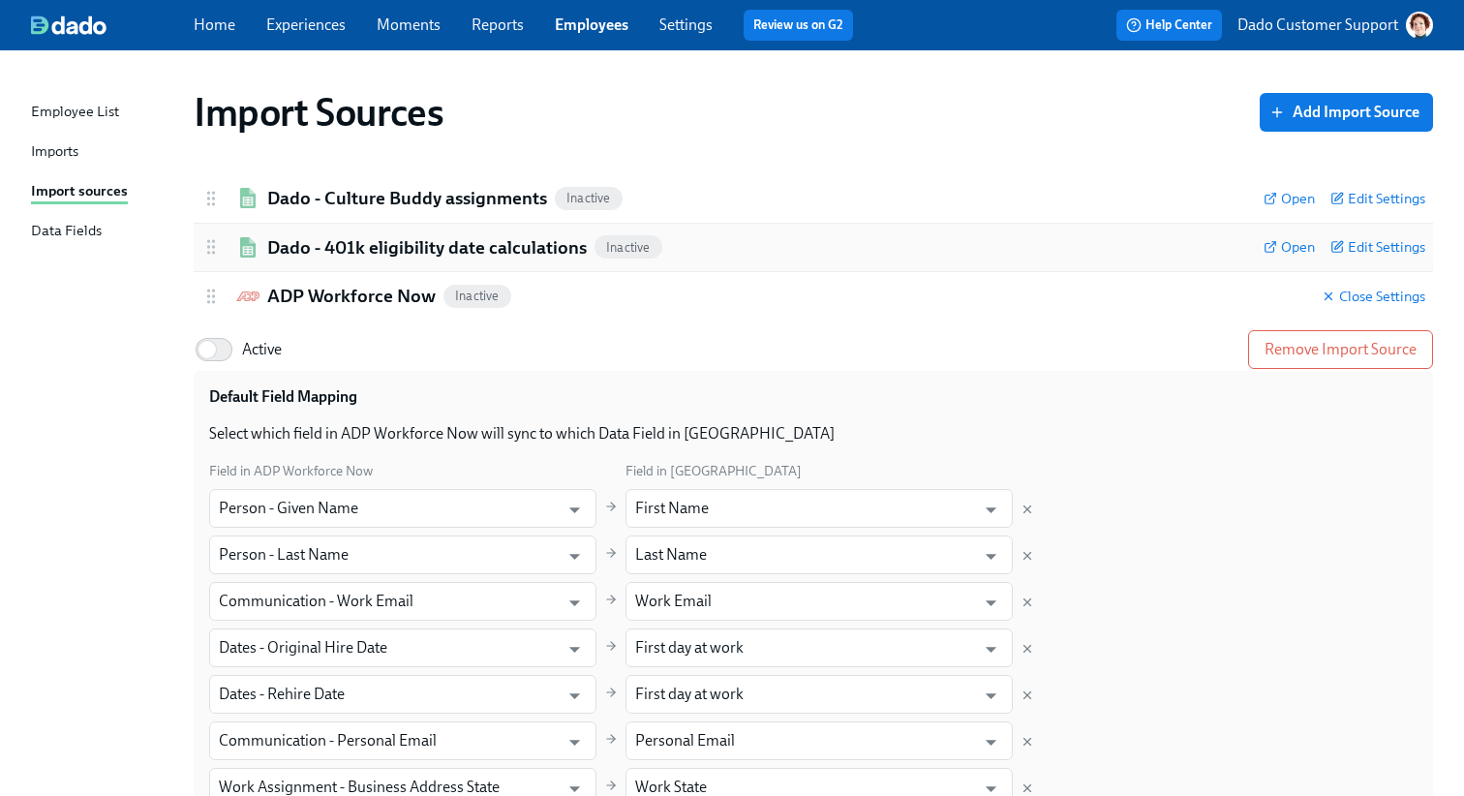
click at [319, 270] on div "Dado - 401k eligibility date calculations Inactive Open Edit Settings" at bounding box center [813, 248] width 1239 height 48
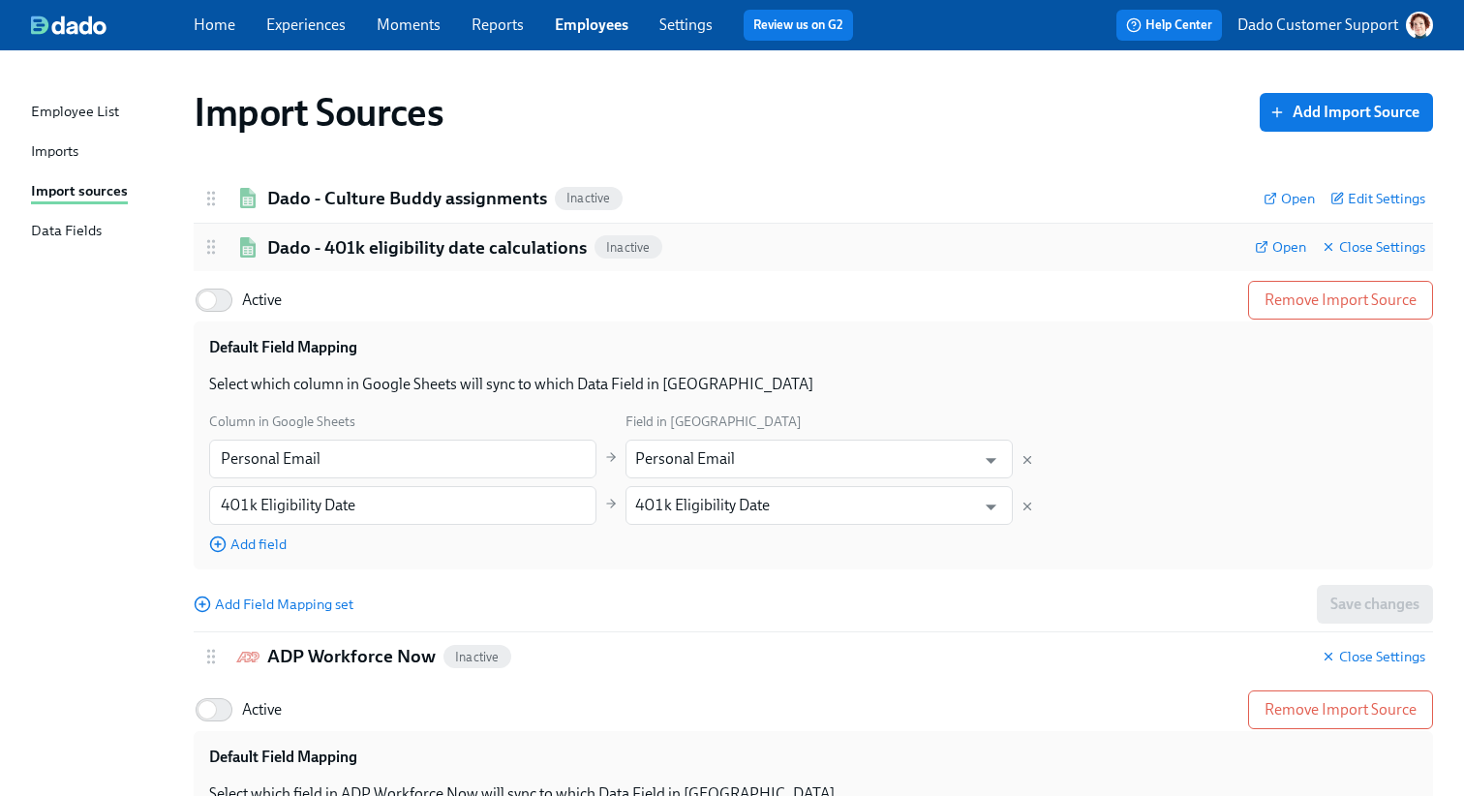
click at [326, 250] on h2 "Dado - 401k eligibility date calculations" at bounding box center [426, 247] width 319 height 25
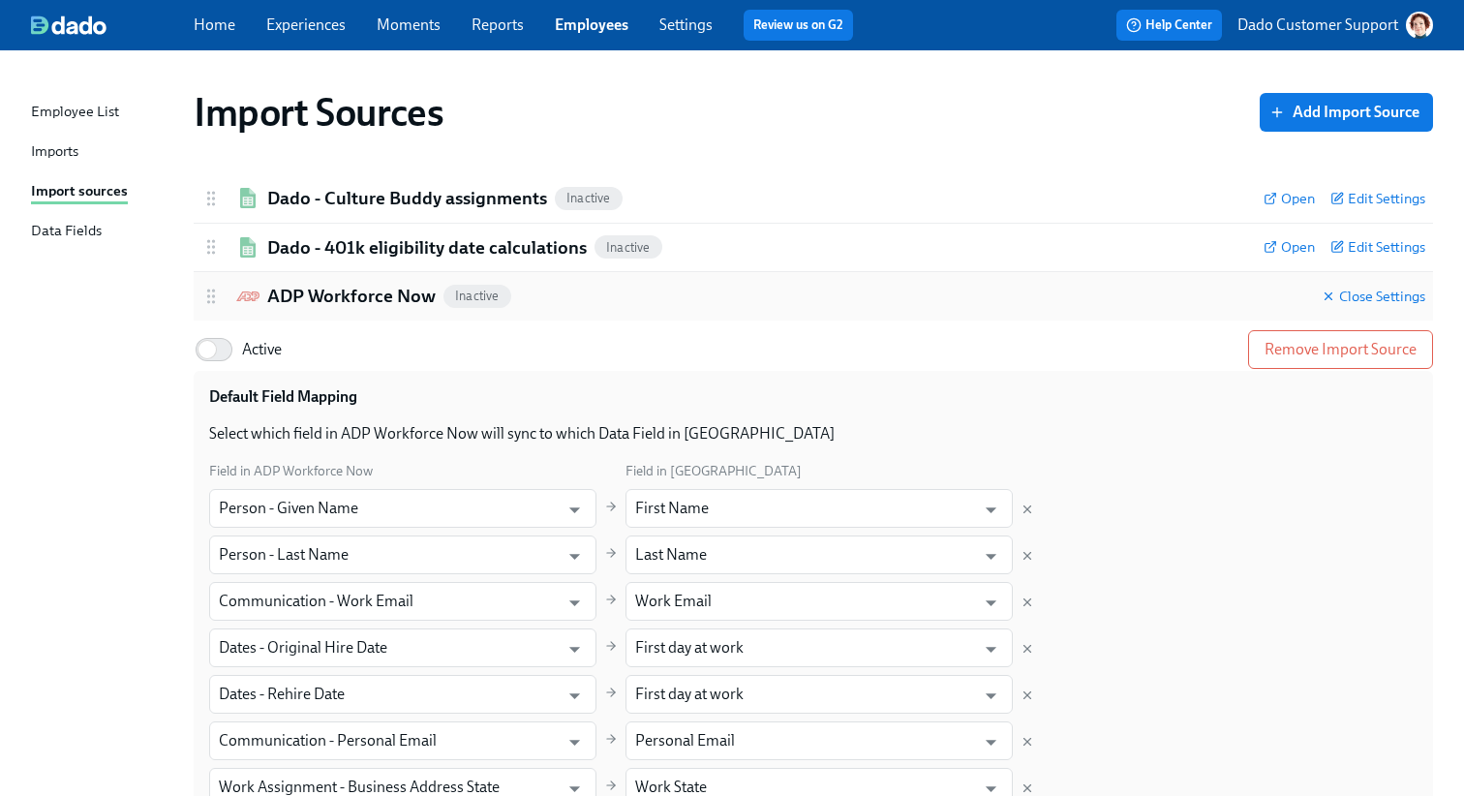
click at [310, 305] on h2 "ADP Workforce Now" at bounding box center [351, 296] width 168 height 25
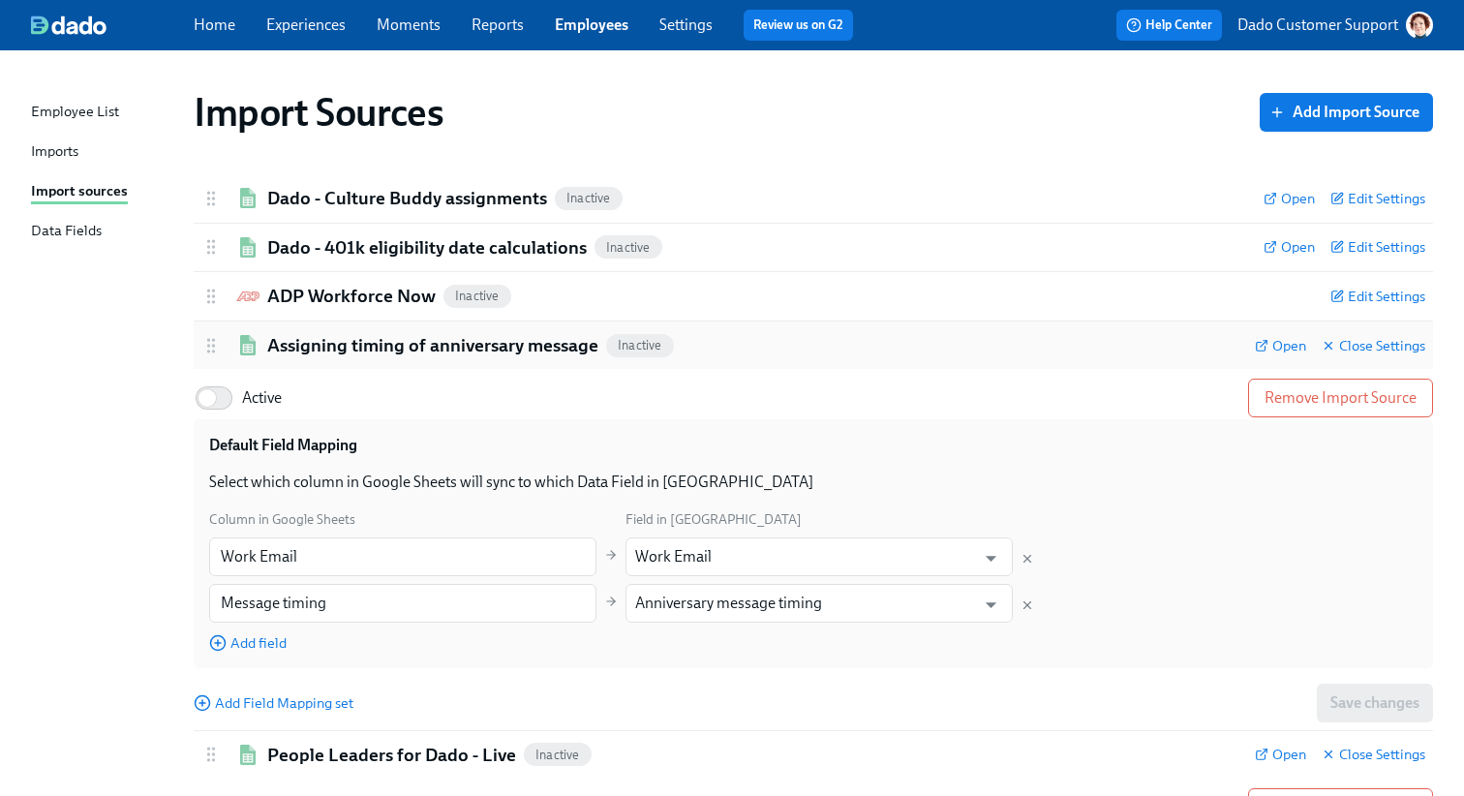
click at [306, 361] on div "Assigning timing of anniversary message Inactive Open Close Settings" at bounding box center [813, 345] width 1239 height 48
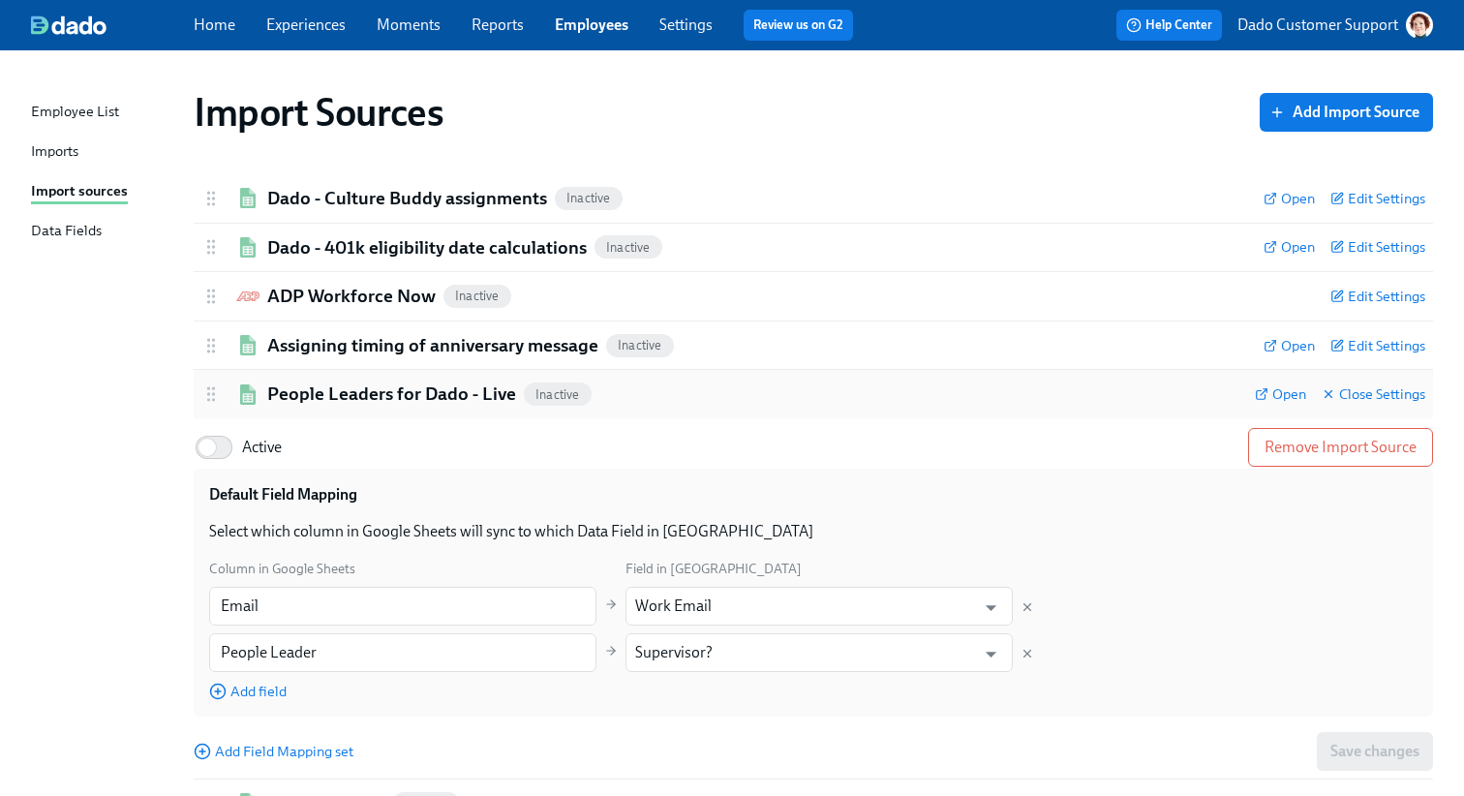
click at [321, 398] on h2 "People Leaders for Dado - Live" at bounding box center [391, 393] width 249 height 25
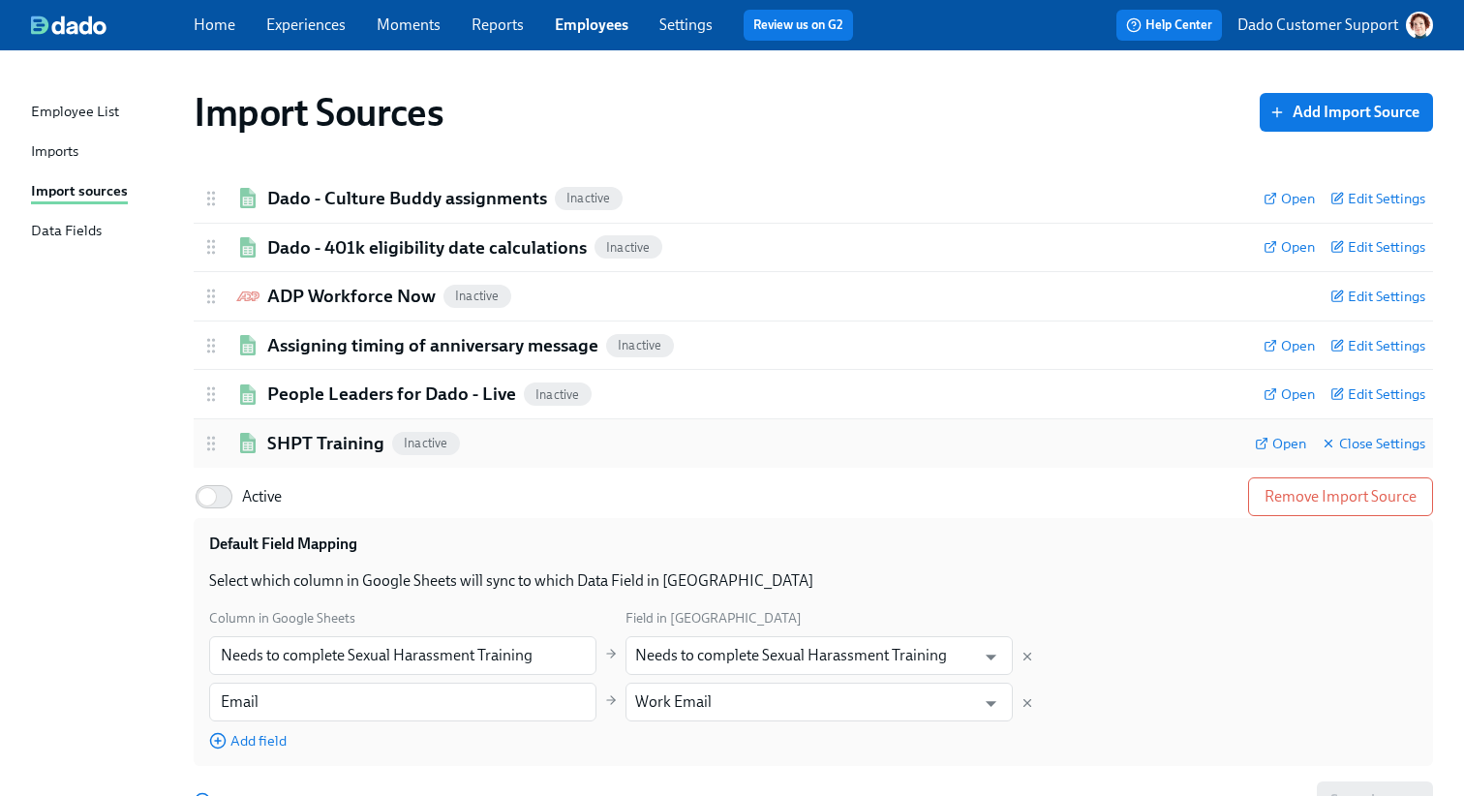
click at [321, 437] on h2 "SHPT Training" at bounding box center [325, 443] width 117 height 25
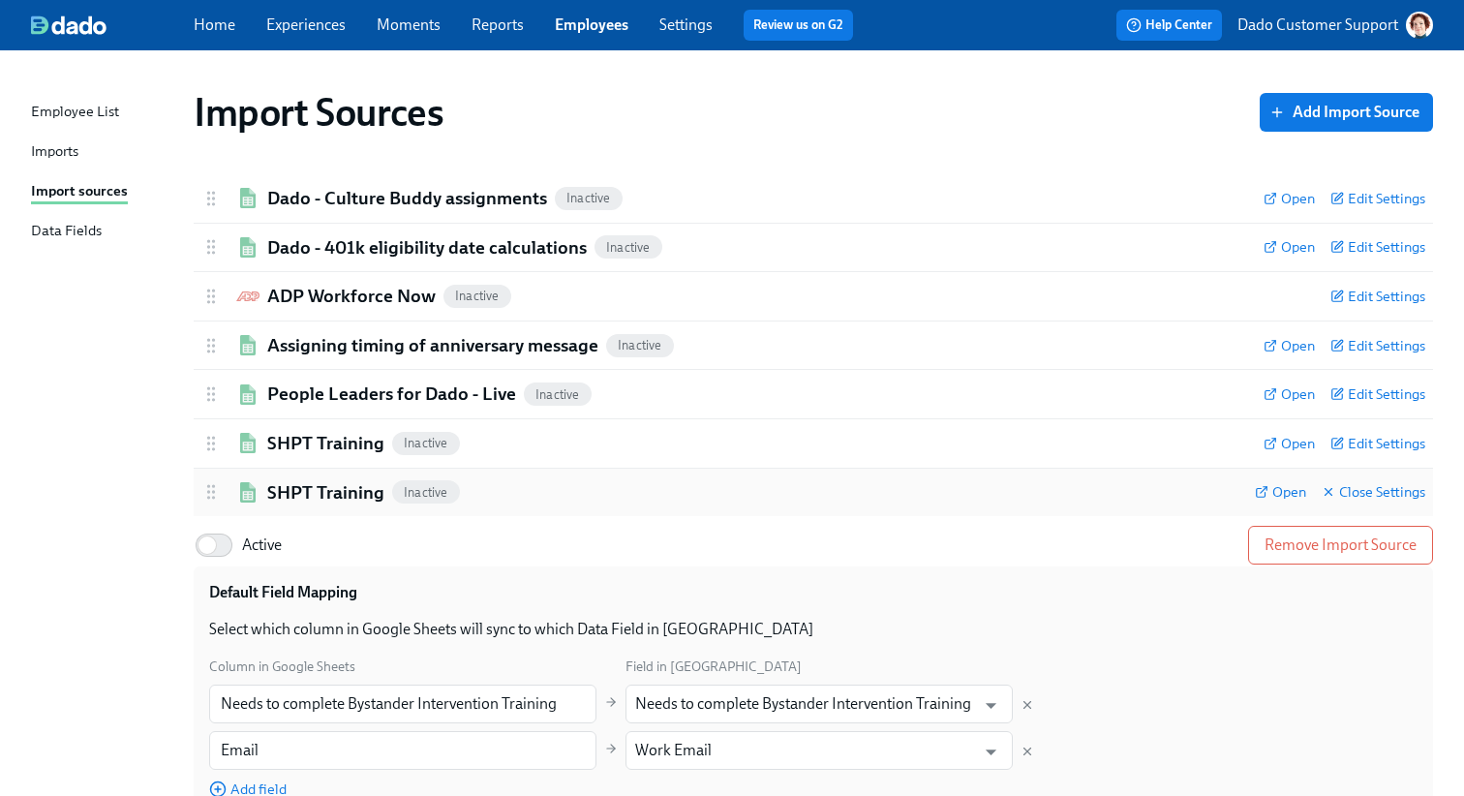
click at [301, 485] on h2 "SHPT Training" at bounding box center [325, 492] width 117 height 25
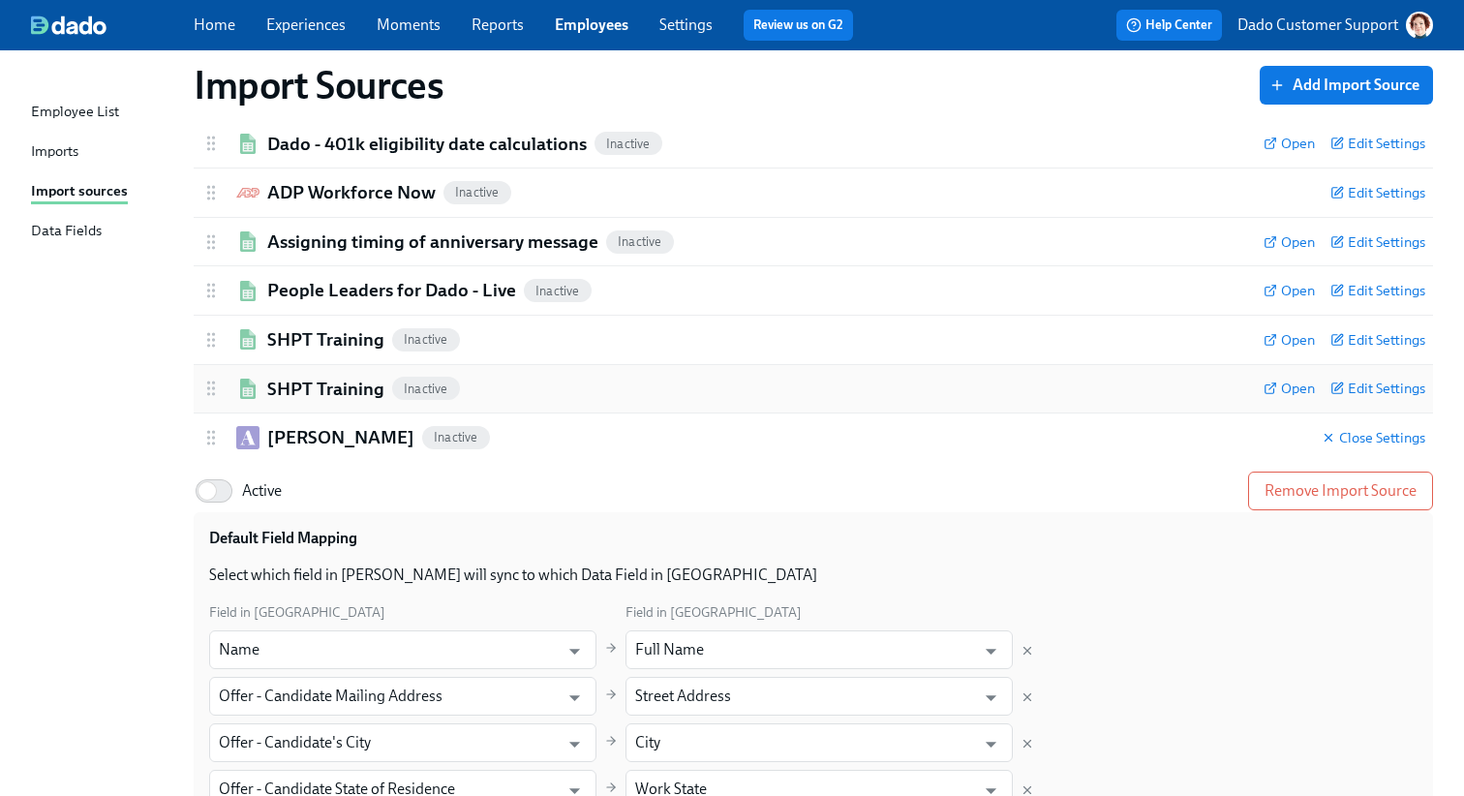
scroll to position [107, 0]
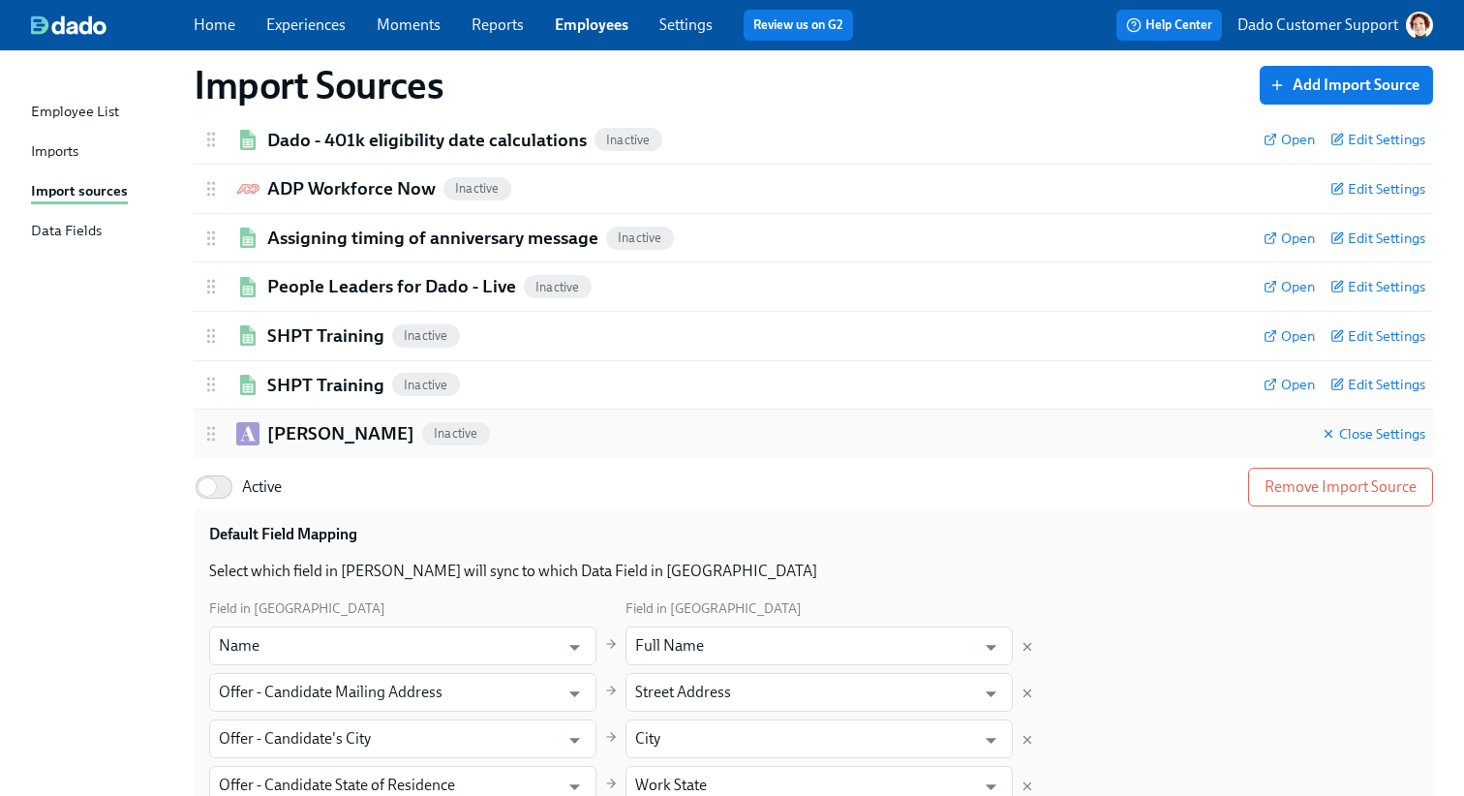
click at [296, 421] on h2 "[PERSON_NAME]" at bounding box center [340, 433] width 147 height 25
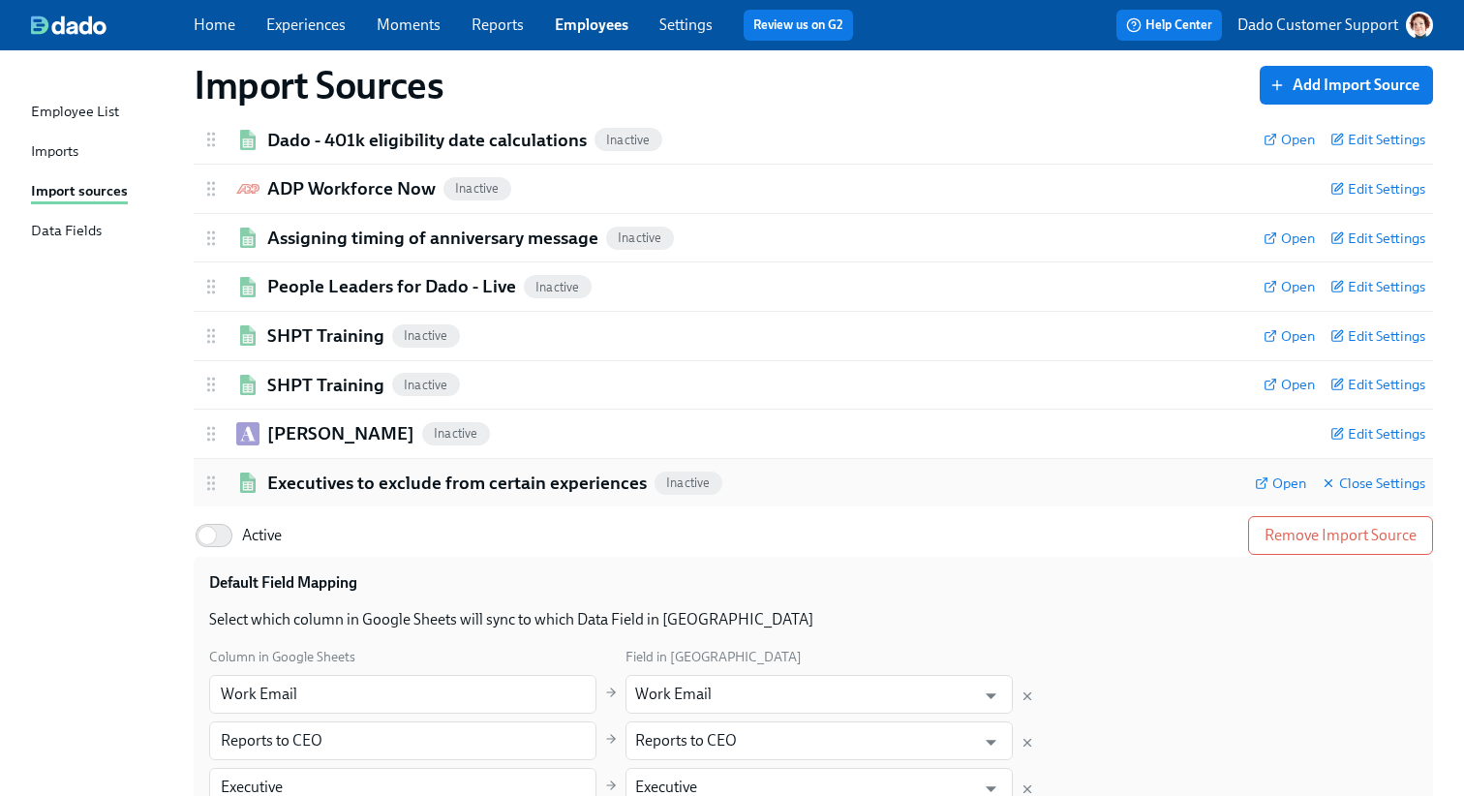
click at [300, 497] on div "Executives to exclude from certain experiences Inactive Open Close Settings" at bounding box center [813, 483] width 1239 height 48
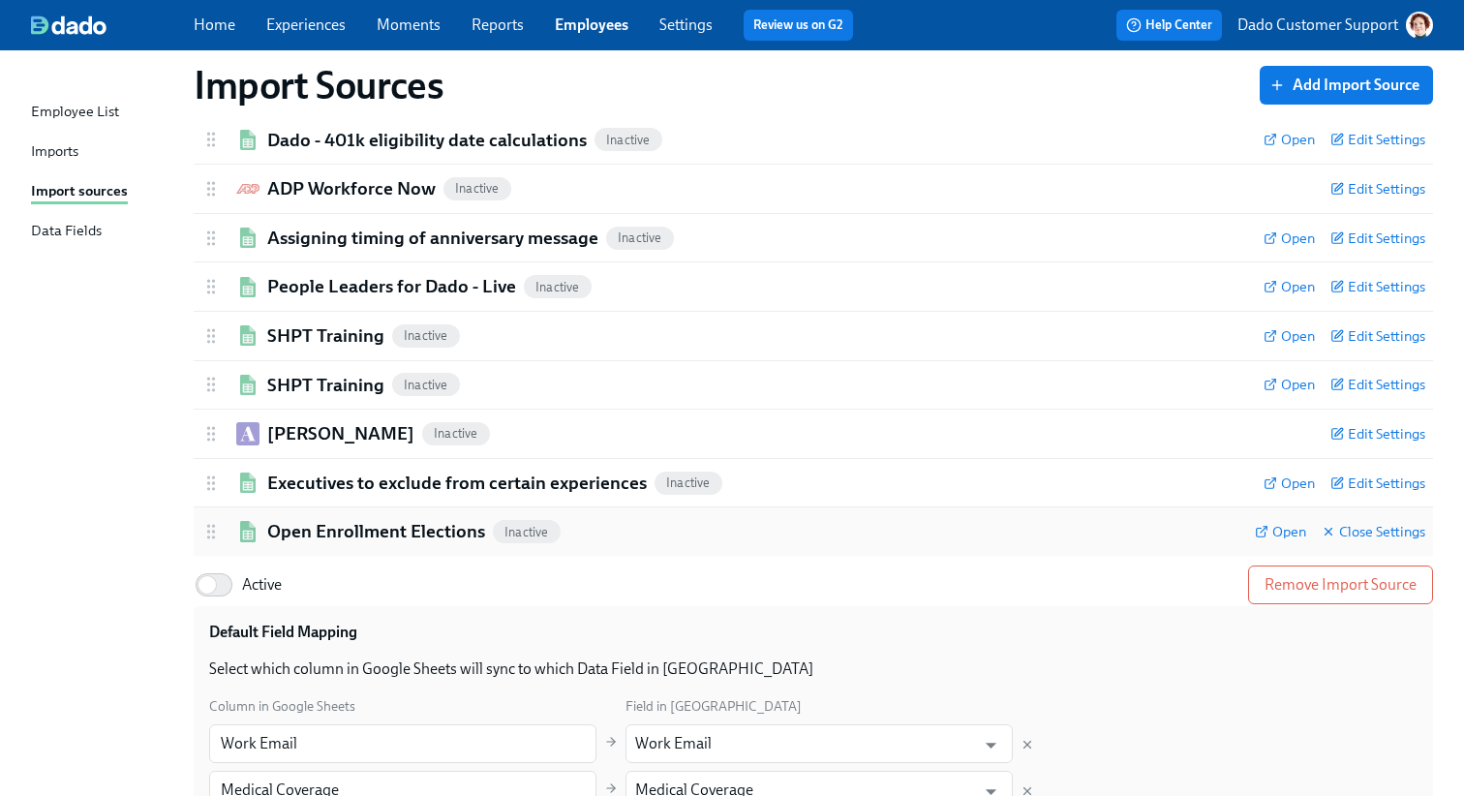
click at [296, 526] on h2 "Open Enrollment Elections" at bounding box center [376, 531] width 218 height 25
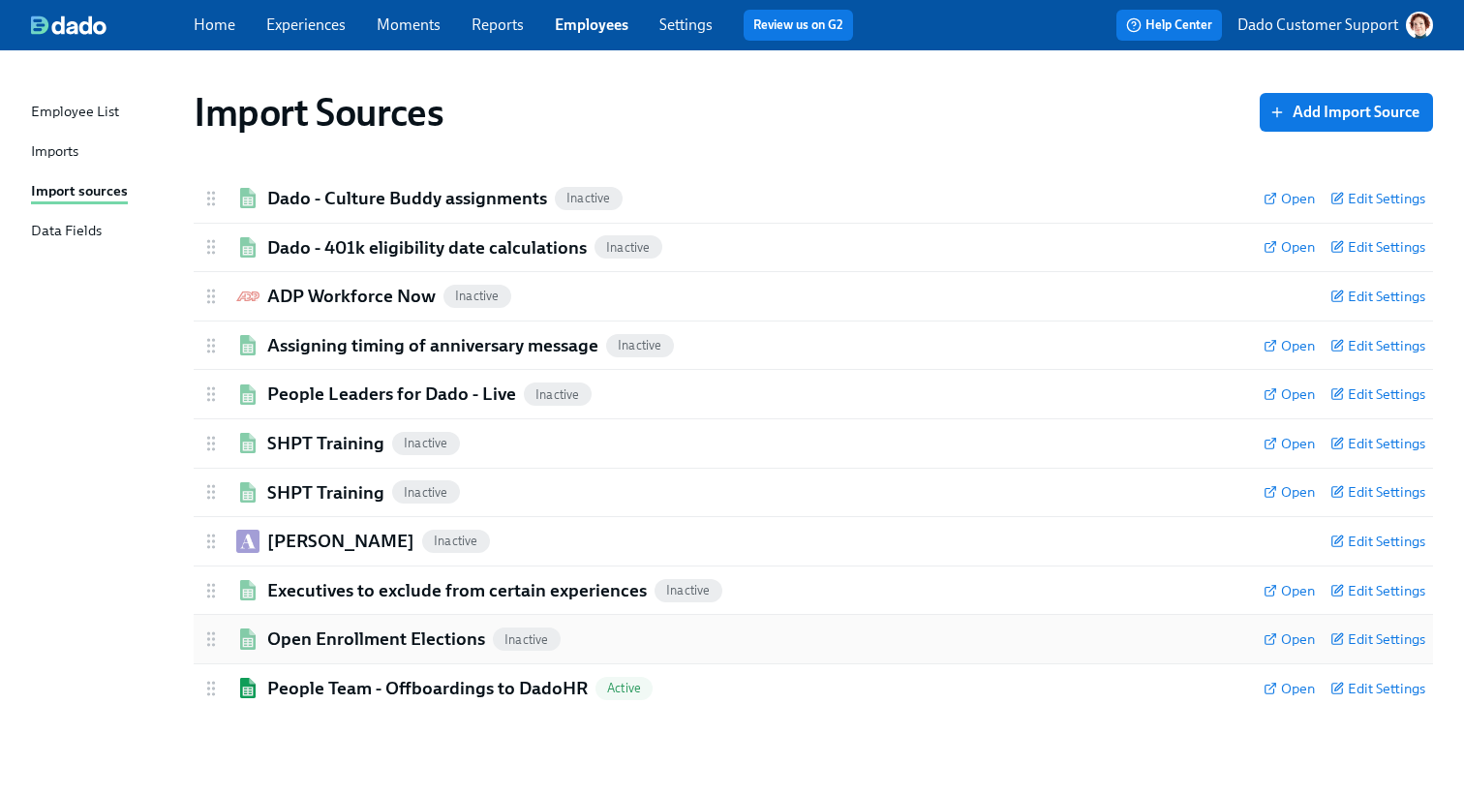
scroll to position [0, 0]
click at [316, 702] on div "People Team - Offboardings to DadoHR Active Open Edit Settings" at bounding box center [813, 688] width 1239 height 48
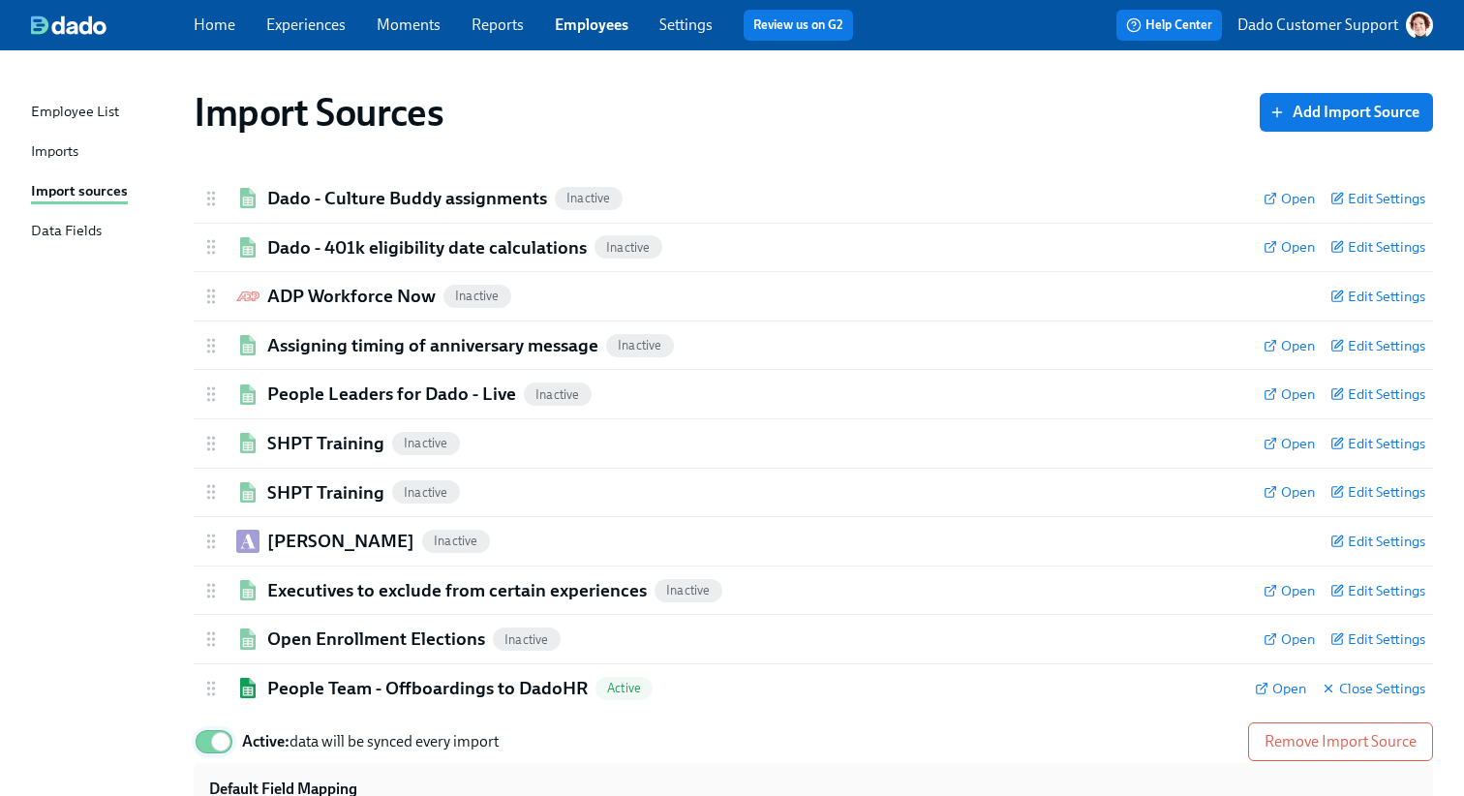
click at [202, 737] on input "Active: data will be synced every import" at bounding box center [221, 741] width 128 height 43
checkbox input "false"
click at [55, 148] on div "Imports" at bounding box center [54, 152] width 47 height 24
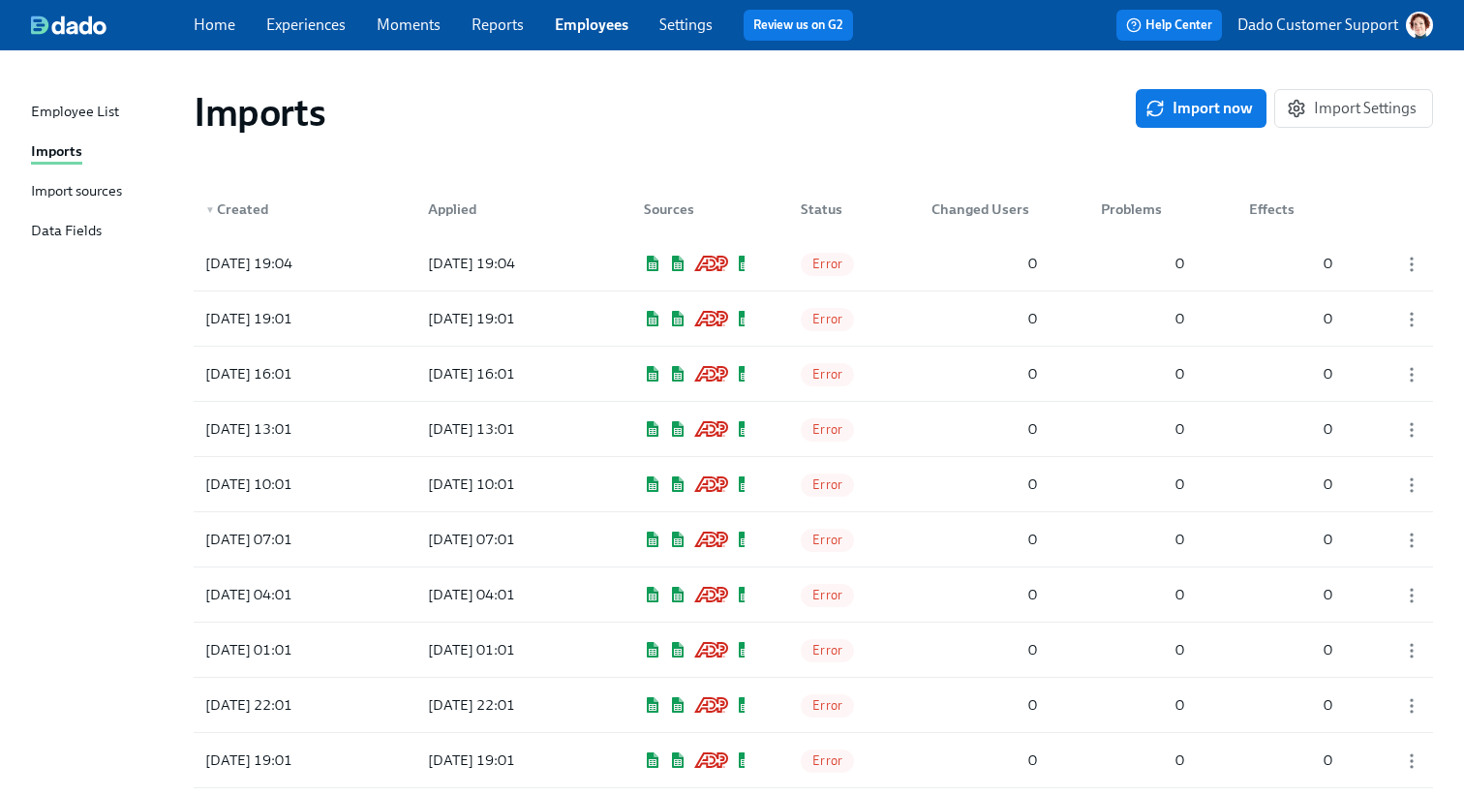
click at [100, 177] on div "Employee List Imports Import sources Data Fields" at bounding box center [112, 180] width 163 height 159
click at [89, 190] on div "Import sources" at bounding box center [76, 192] width 91 height 24
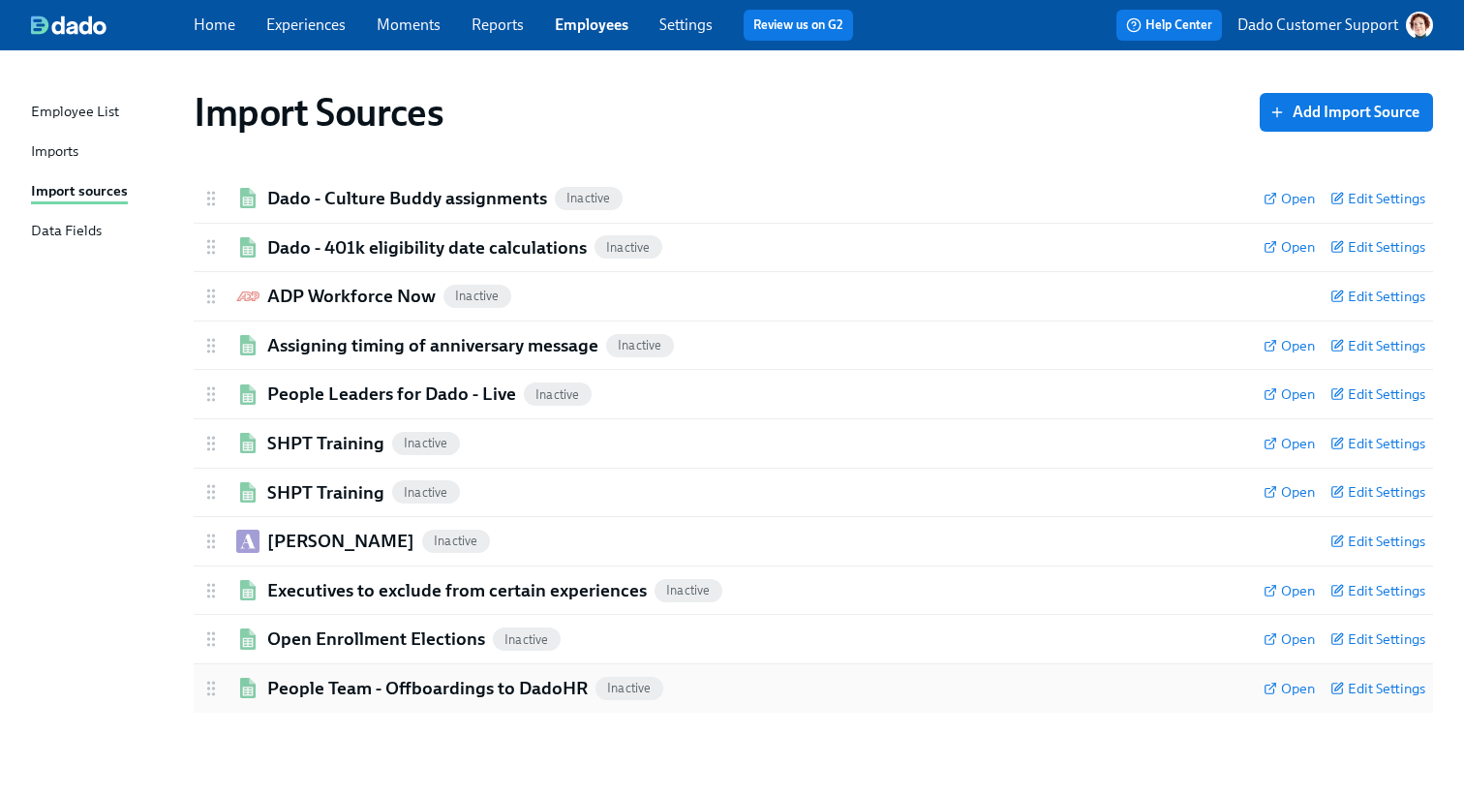
click at [293, 679] on h2 "People Team - Offboardings to DadoHR" at bounding box center [427, 688] width 320 height 25
click at [212, 737] on input "Active" at bounding box center [207, 741] width 128 height 43
checkbox input "true"
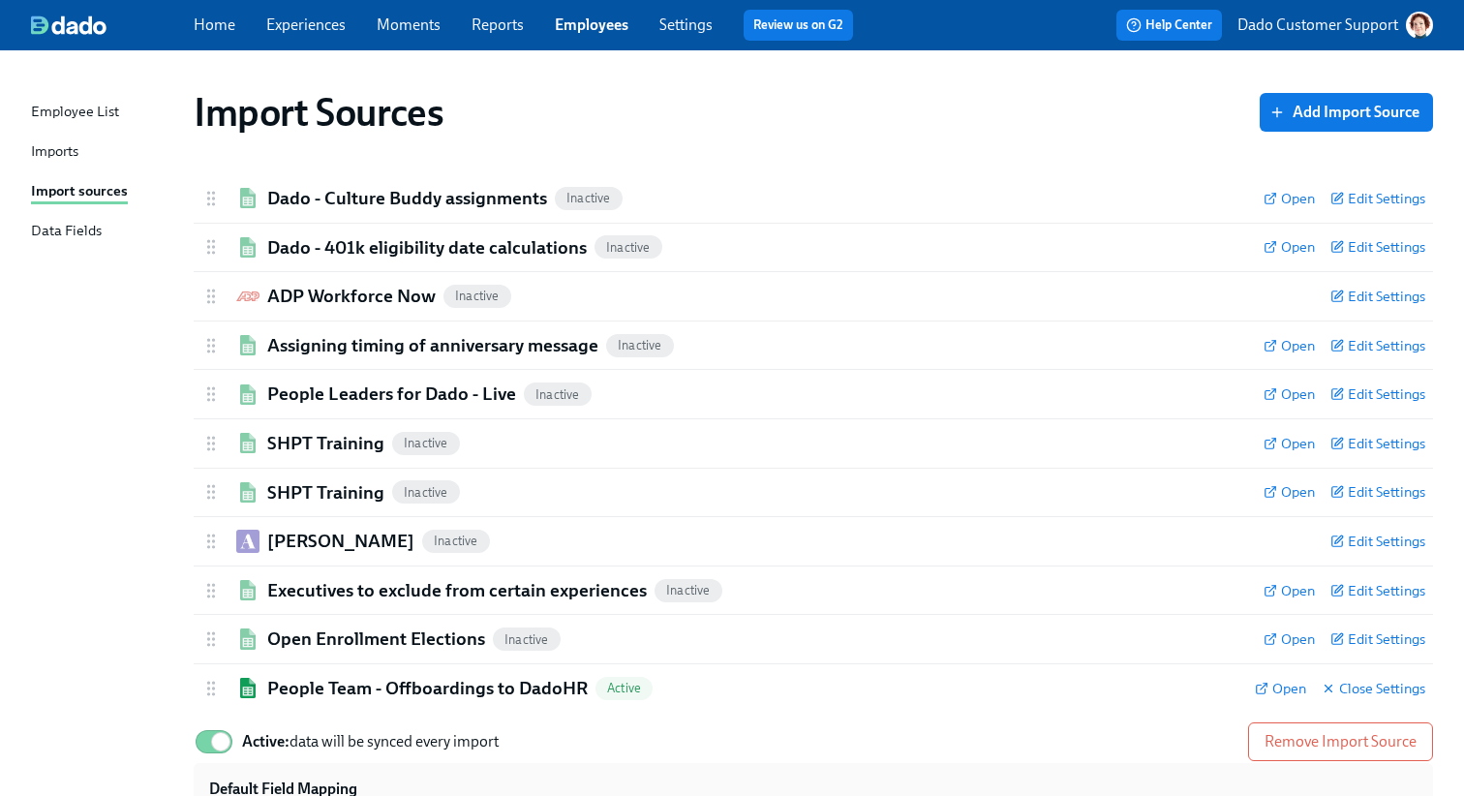
click at [59, 159] on div "Imports" at bounding box center [54, 152] width 47 height 24
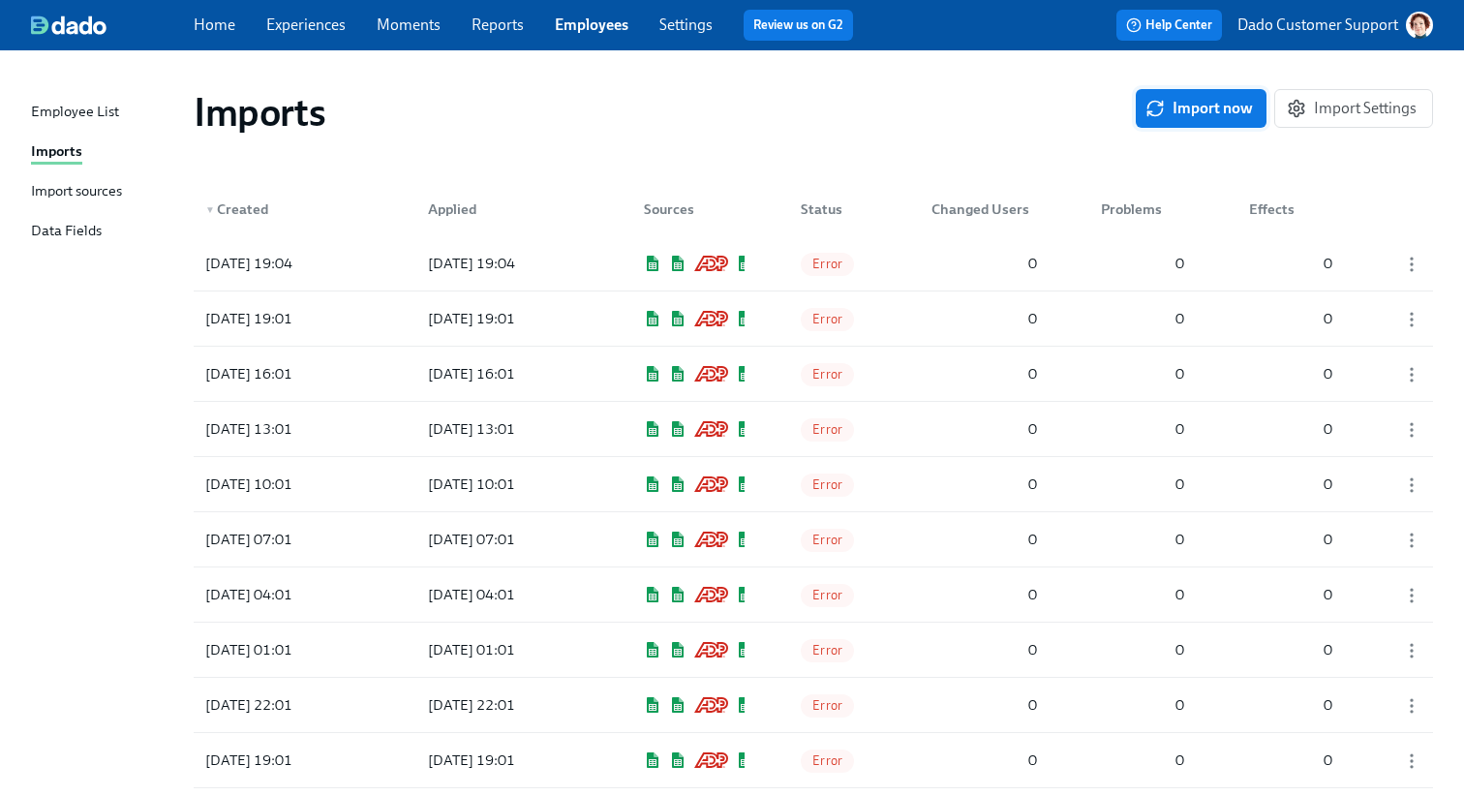
click at [1175, 122] on button "Import now" at bounding box center [1201, 108] width 131 height 39
click at [874, 192] on div "Status" at bounding box center [833, 209] width 97 height 39
click at [59, 148] on div "Imports" at bounding box center [56, 152] width 51 height 24
click at [59, 181] on div "Import sources" at bounding box center [76, 192] width 91 height 24
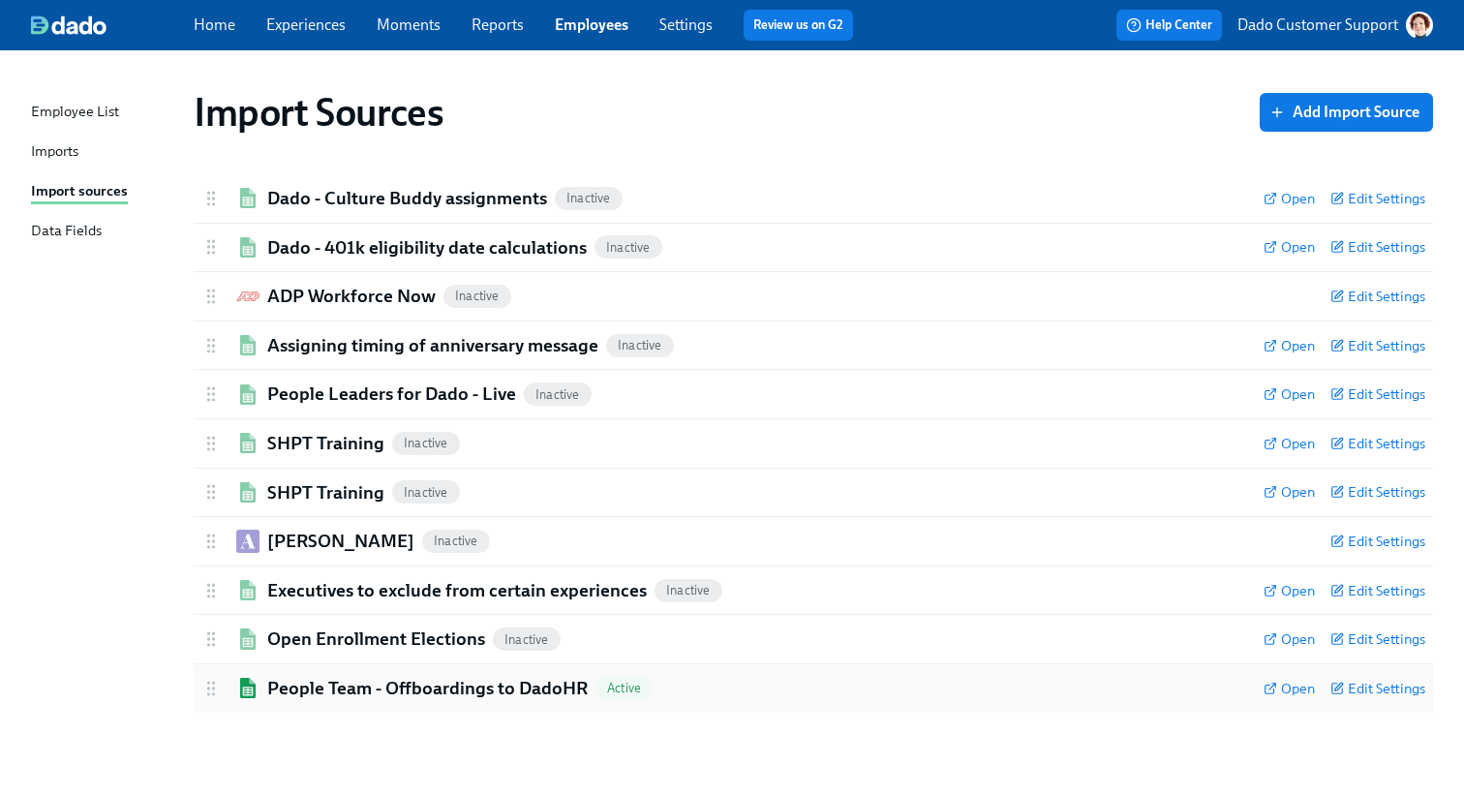
click at [264, 680] on div "People Team - Offboardings to DadoHR Active" at bounding box center [724, 688] width 1047 height 25
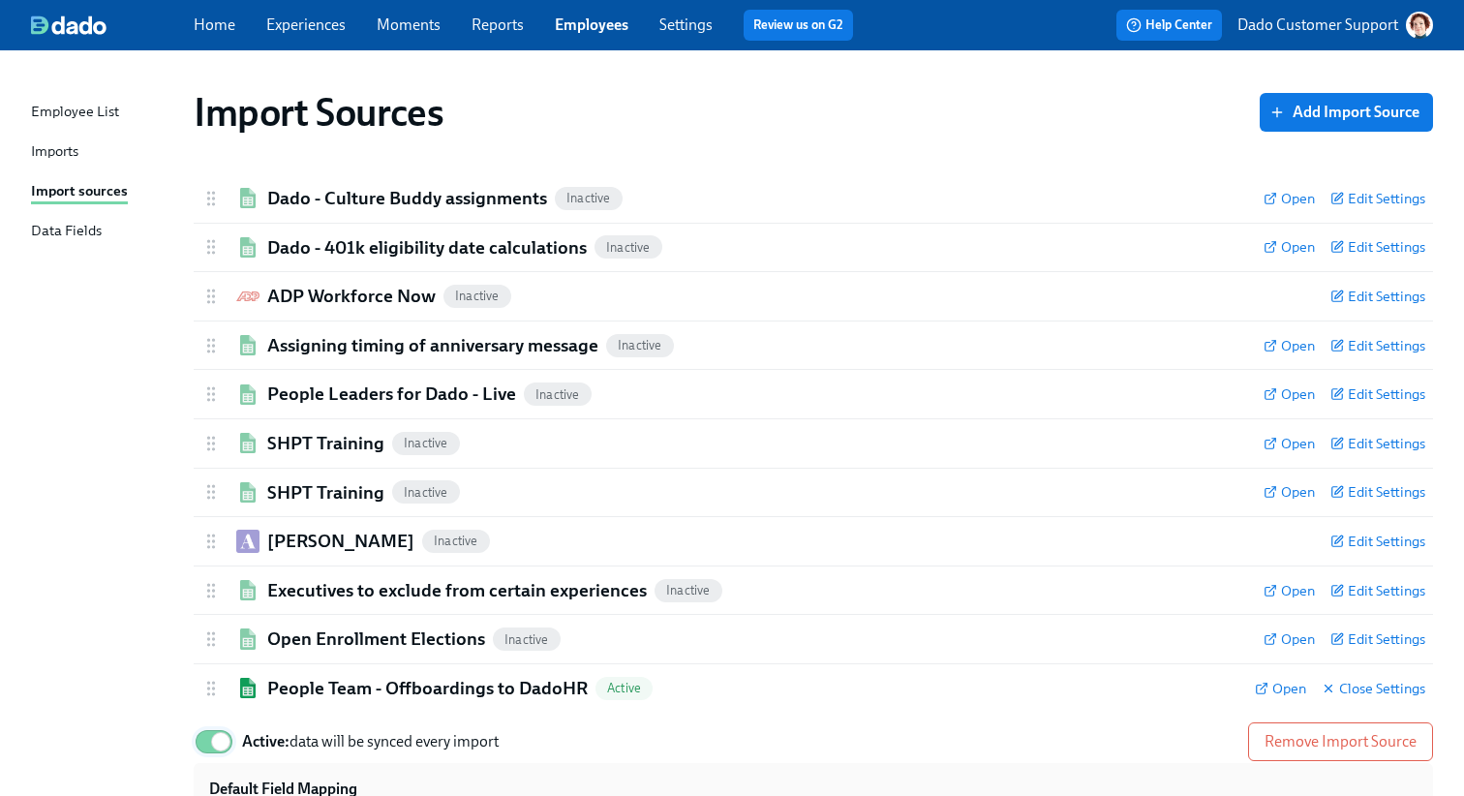
click at [234, 724] on input "Active: data will be synced every import" at bounding box center [221, 741] width 128 height 43
checkbox input "false"
click at [306, 617] on div "Open Enrollment Elections Inactive Open Edit Settings" at bounding box center [813, 639] width 1239 height 48
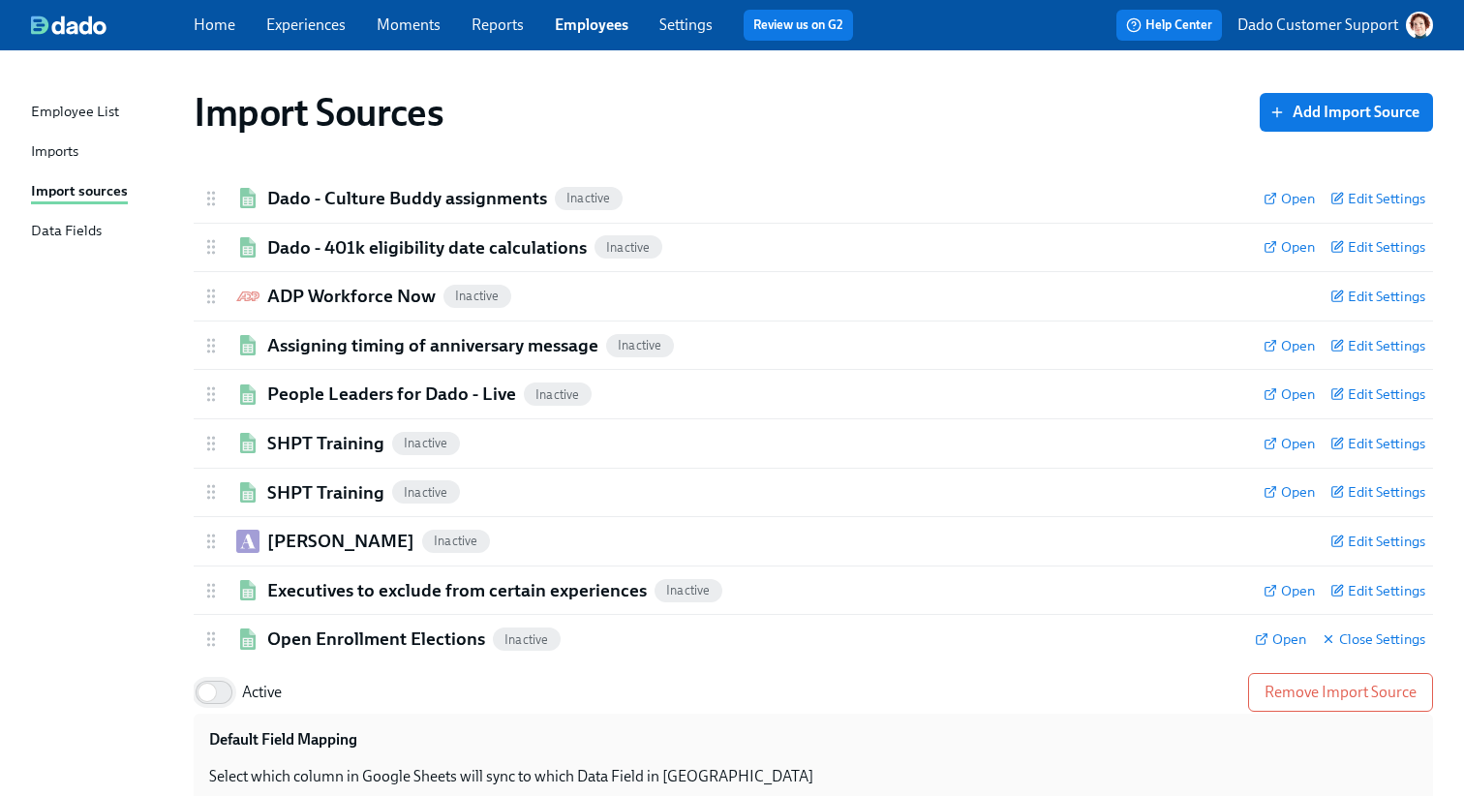
click at [230, 682] on input "Active" at bounding box center [207, 692] width 128 height 43
checkbox input "true"
click at [35, 147] on div "Imports" at bounding box center [54, 152] width 47 height 24
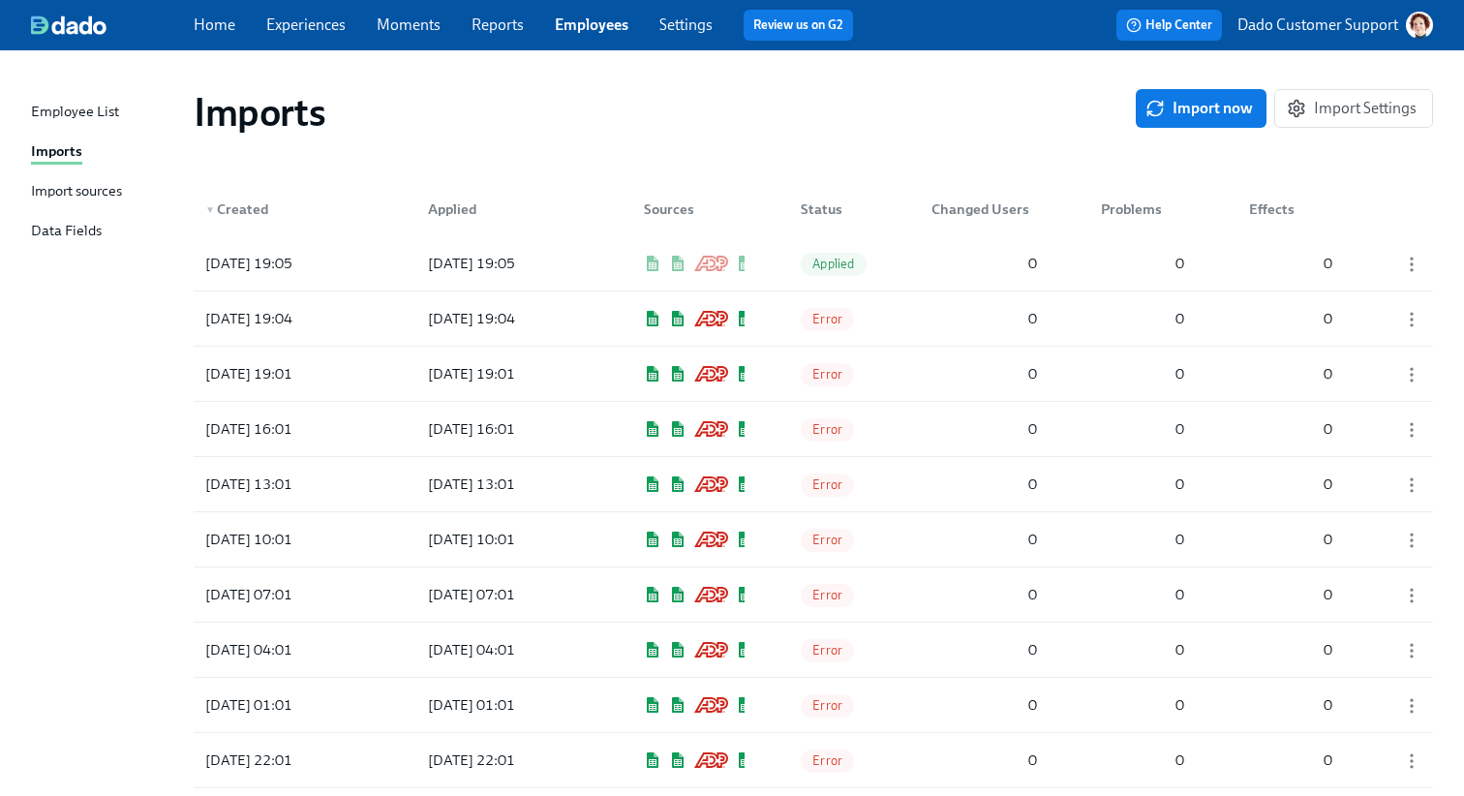
click at [1209, 131] on div "Imports Import now Import Settings" at bounding box center [813, 112] width 1239 height 46
click at [81, 170] on div "Employee List Imports Import sources Data Fields" at bounding box center [112, 180] width 163 height 159
click at [72, 192] on div "Import sources" at bounding box center [76, 192] width 91 height 24
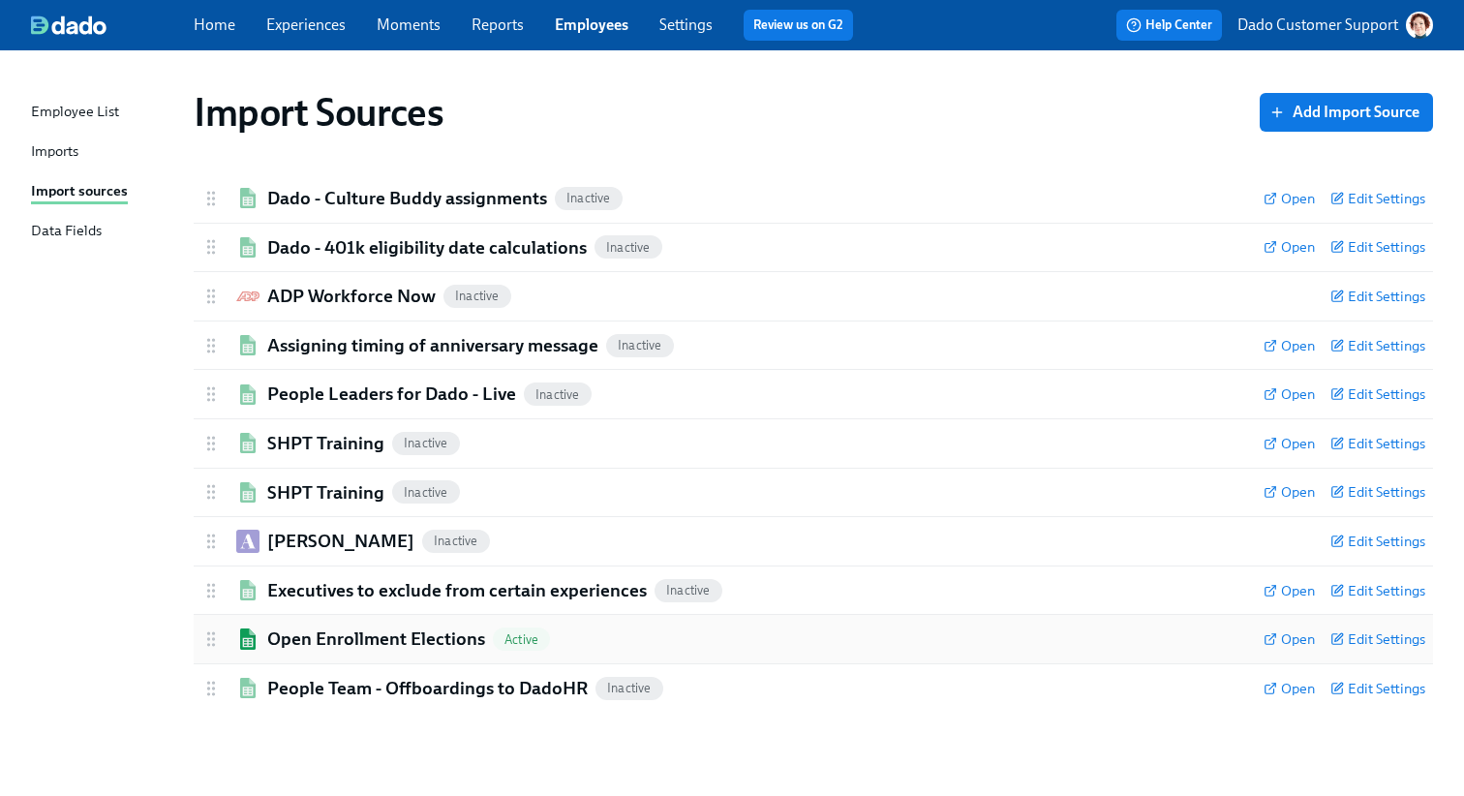
click at [300, 635] on h2 "Open Enrollment Elections" at bounding box center [376, 638] width 218 height 25
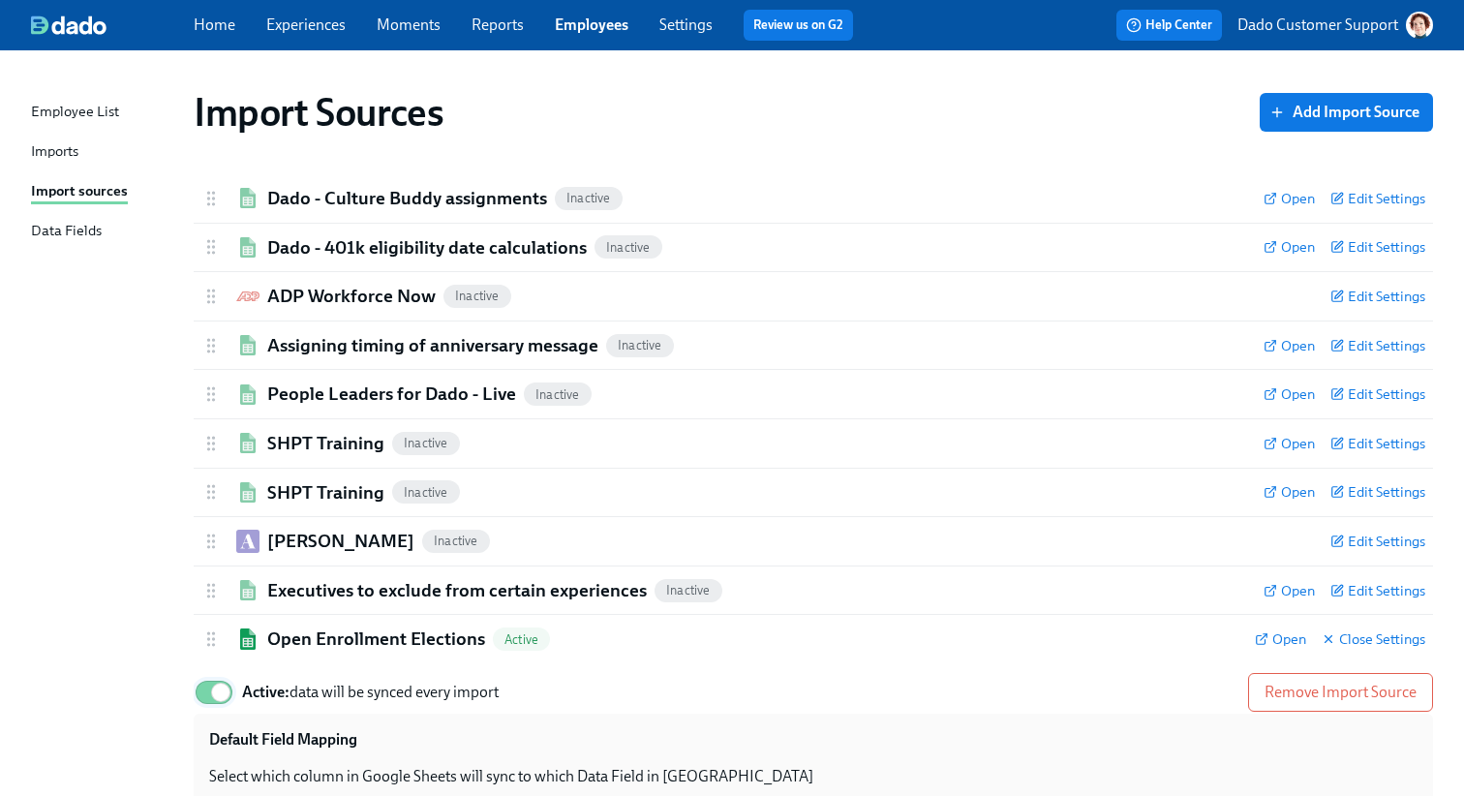
click at [229, 694] on input "Active: data will be synced every import" at bounding box center [221, 692] width 128 height 43
checkbox input "false"
click at [300, 646] on h2 "Open Enrollment Elections" at bounding box center [376, 638] width 218 height 25
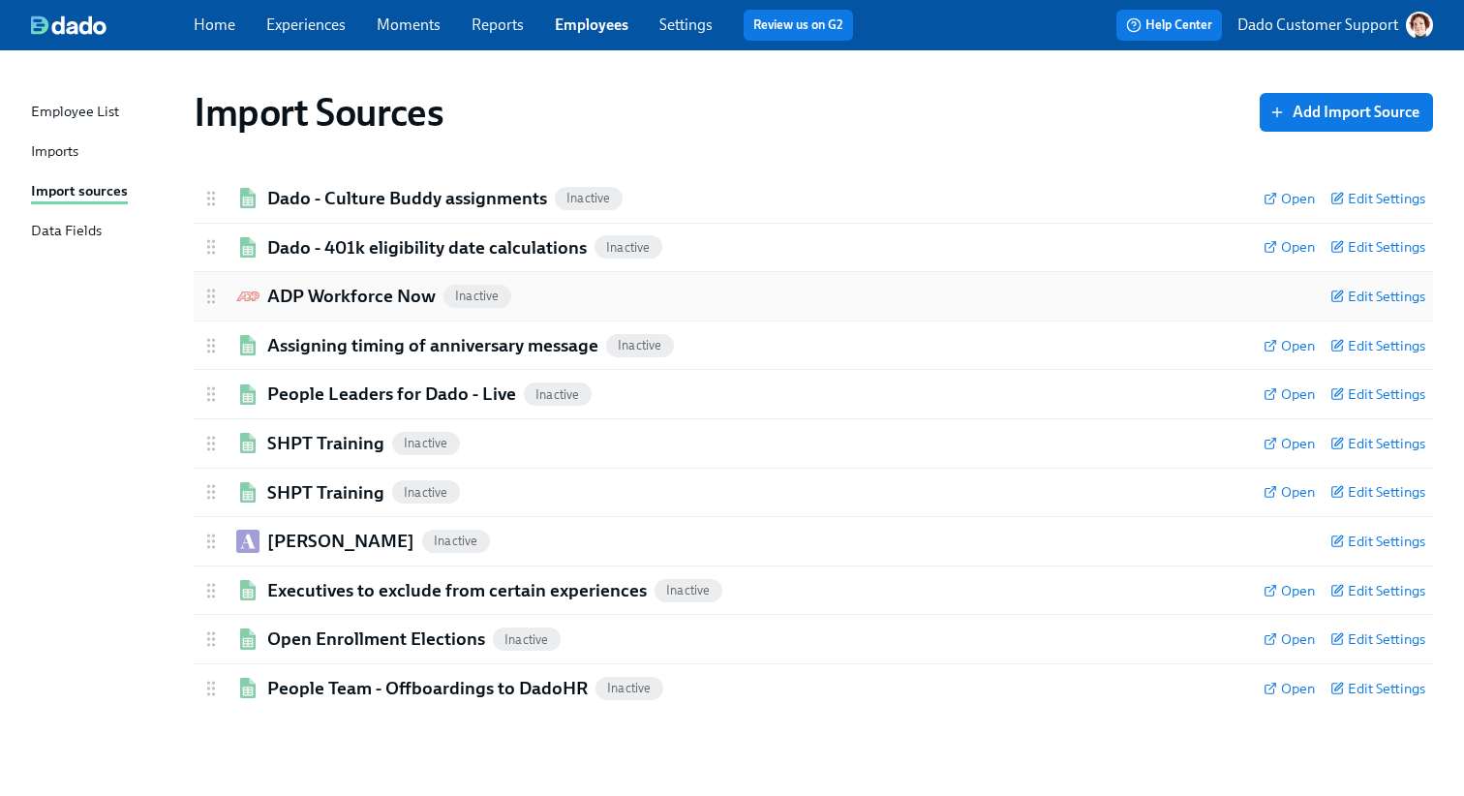
click at [318, 289] on h2 "ADP Workforce Now" at bounding box center [351, 296] width 168 height 25
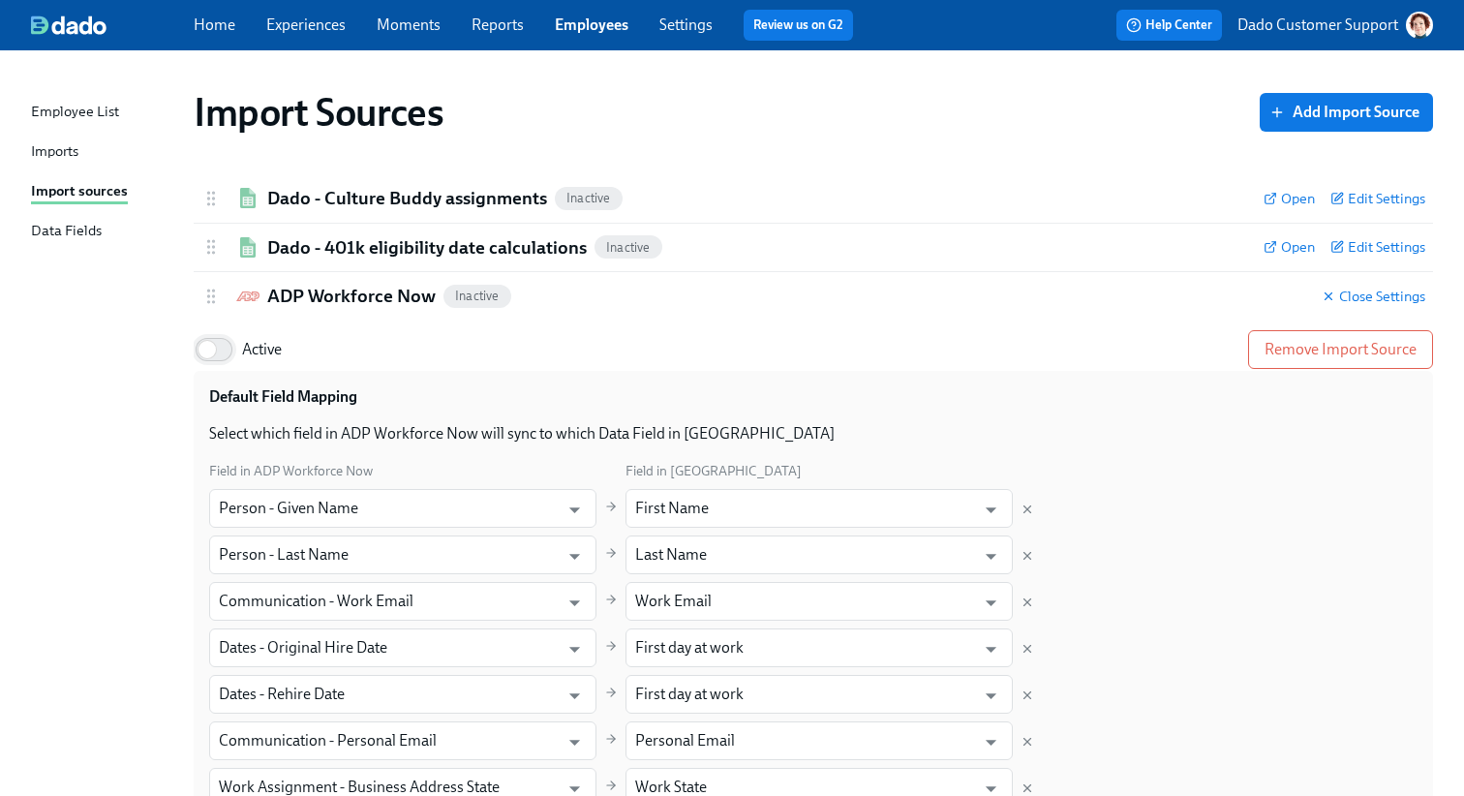
click at [227, 364] on input "Active" at bounding box center [207, 349] width 128 height 43
checkbox input "true"
click at [336, 286] on h2 "ADP Workforce Now" at bounding box center [351, 296] width 168 height 25
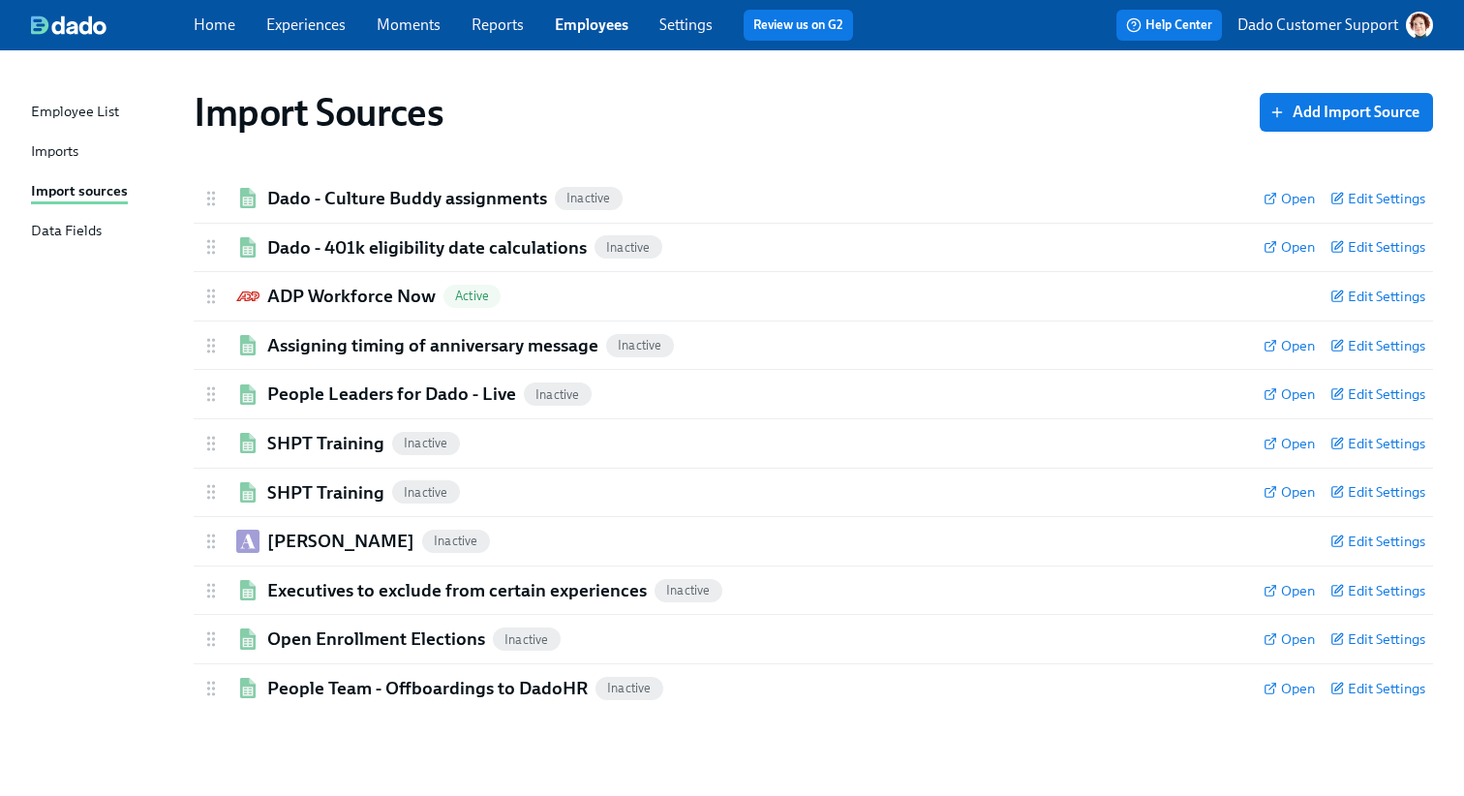
click at [47, 157] on div "Imports" at bounding box center [54, 152] width 47 height 24
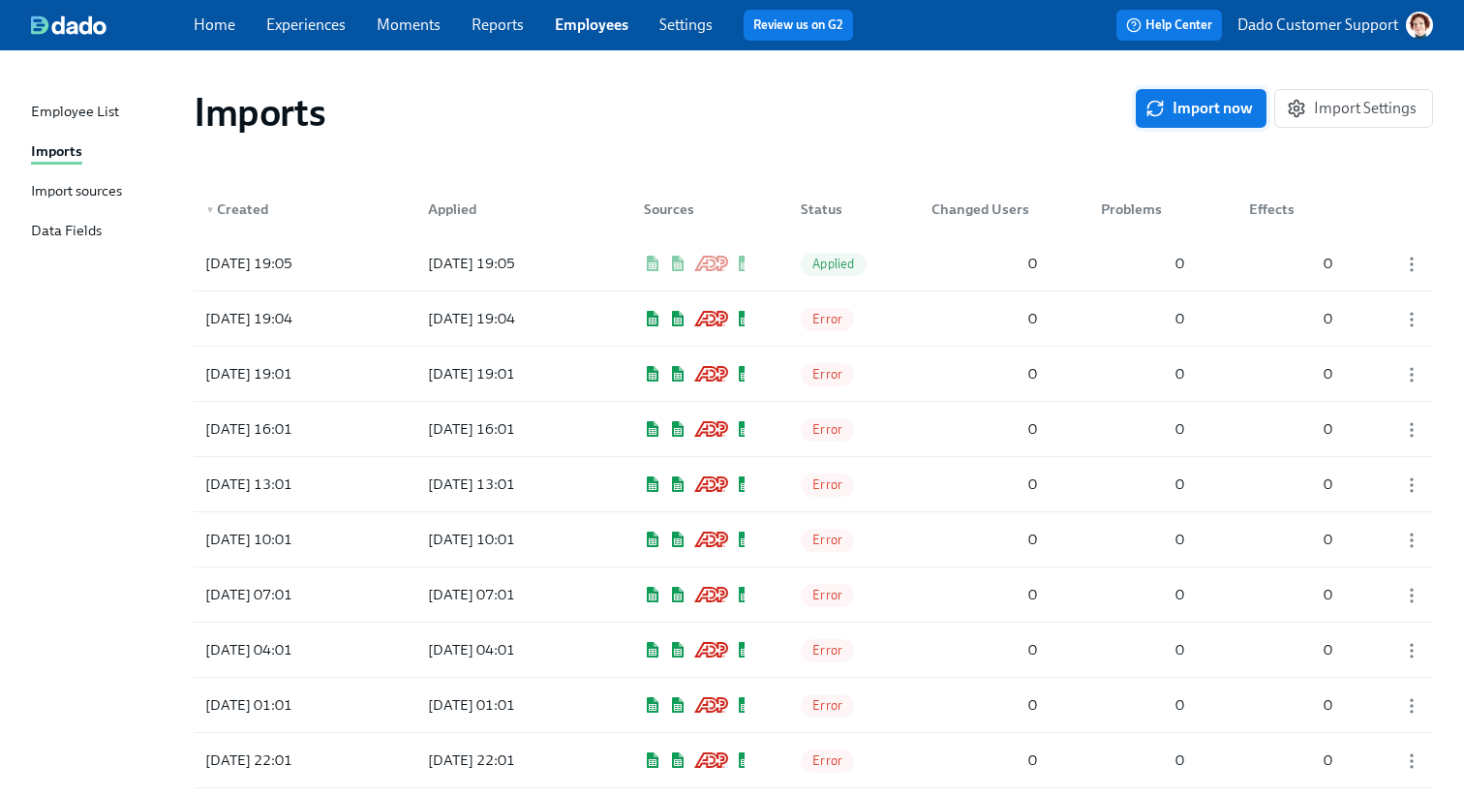
click at [1185, 91] on button "Import now" at bounding box center [1201, 108] width 131 height 39
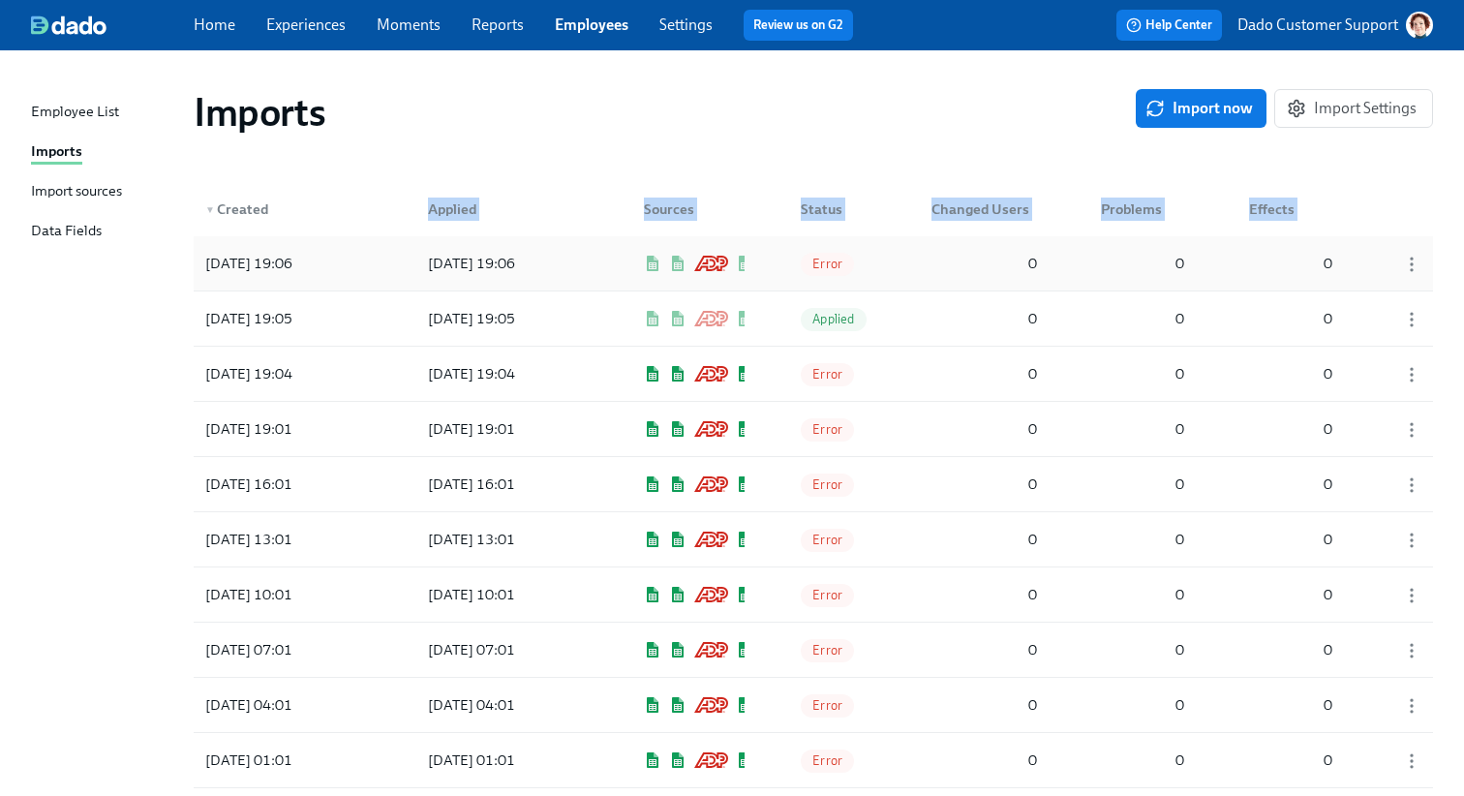
click at [286, 257] on div "2025/08/18 19:06" at bounding box center [249, 263] width 103 height 23
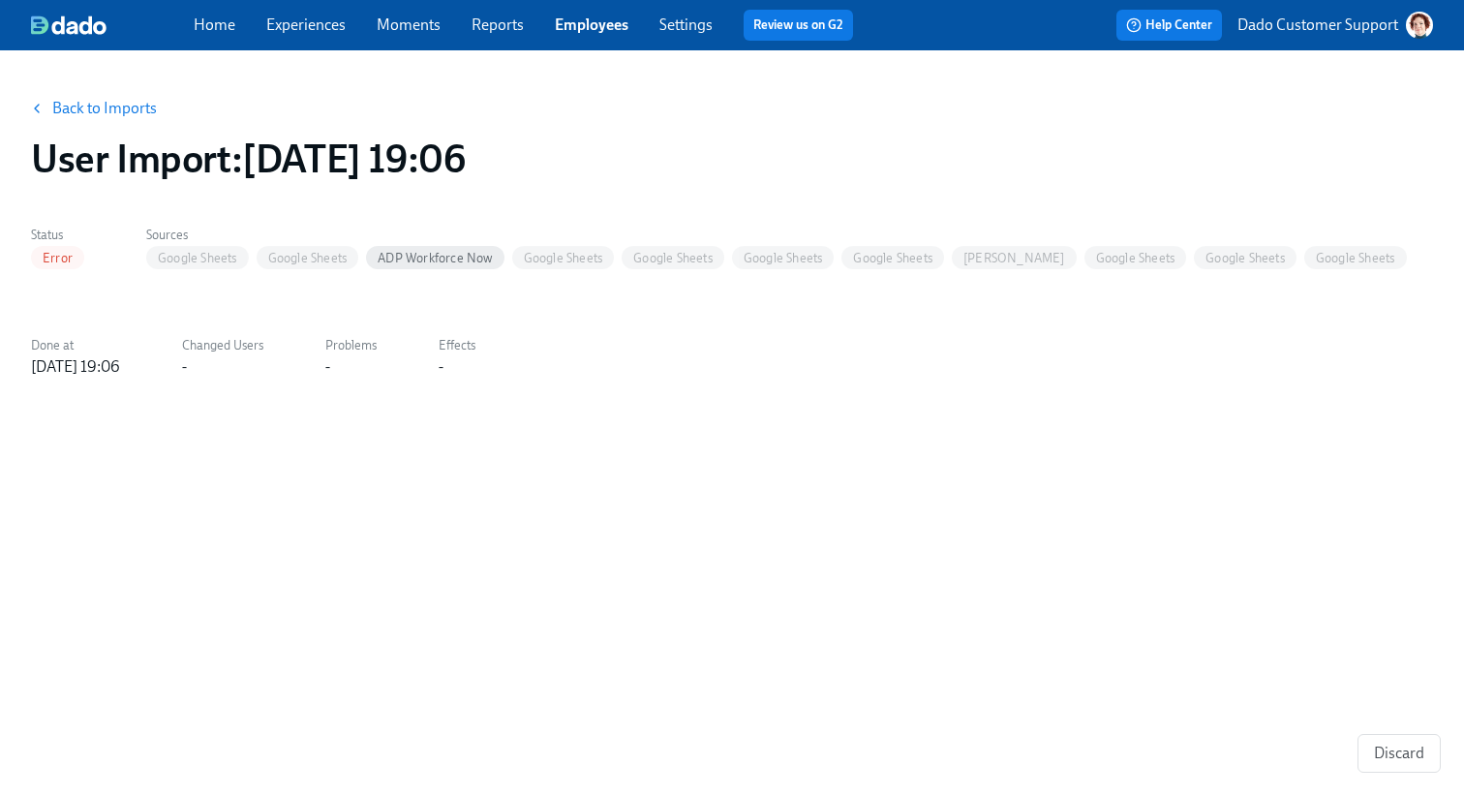
click at [96, 119] on button "Back to Imports" at bounding box center [94, 108] width 151 height 39
click at [62, 114] on link "Back to Imports" at bounding box center [104, 108] width 105 height 19
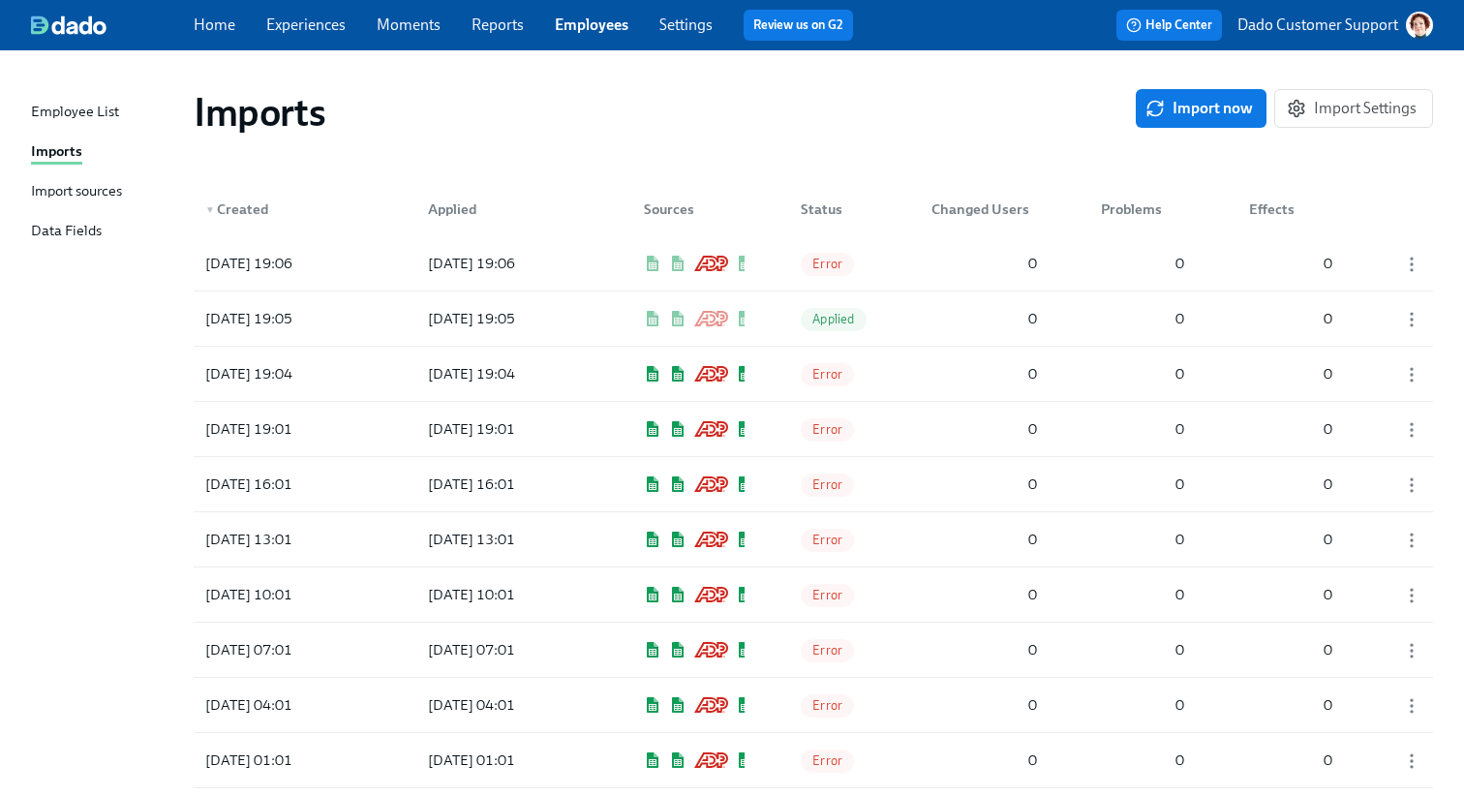
click at [54, 192] on div "Import sources" at bounding box center [76, 192] width 91 height 24
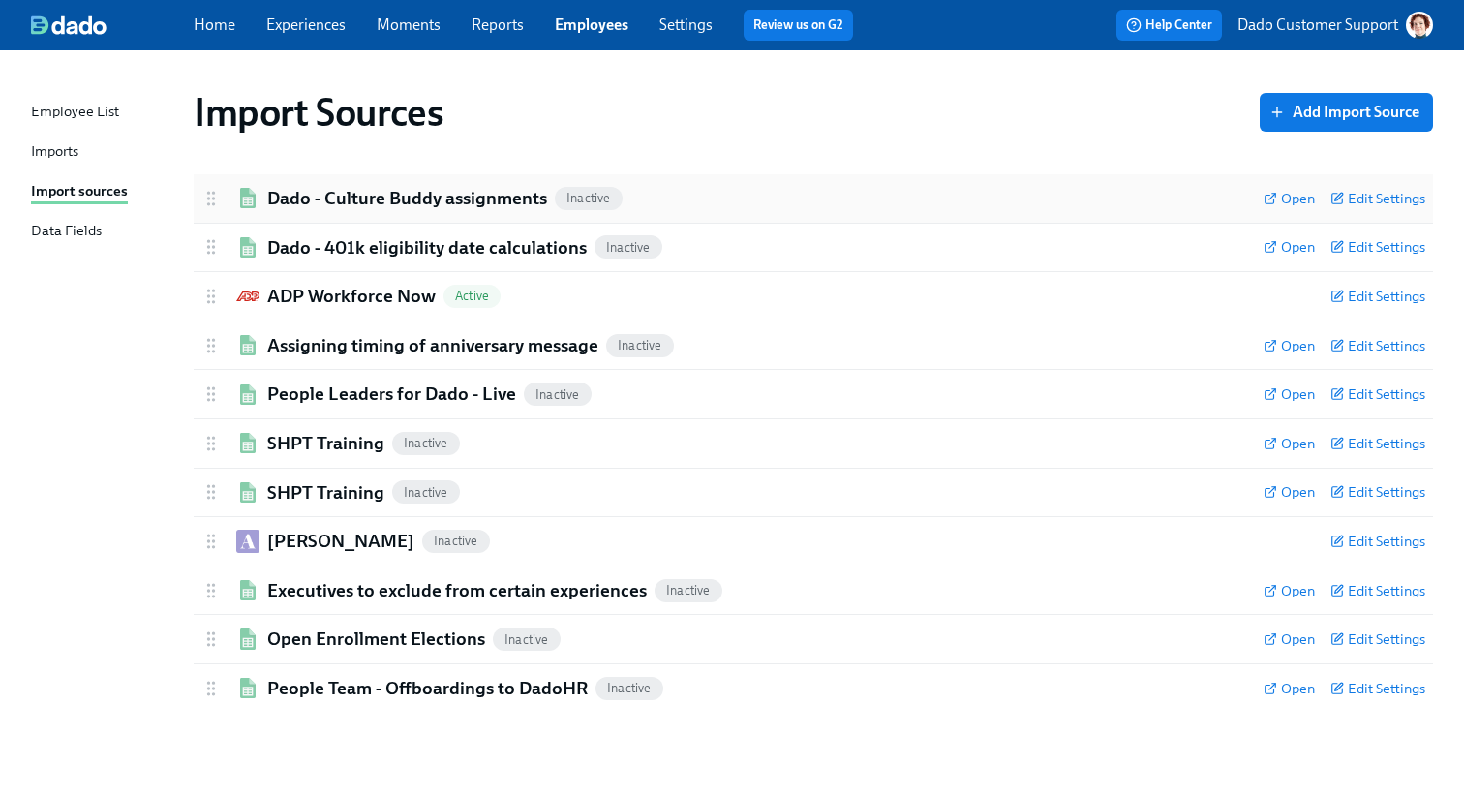
click at [324, 199] on h2 "Dado - Culture Buddy assignments" at bounding box center [407, 198] width 280 height 25
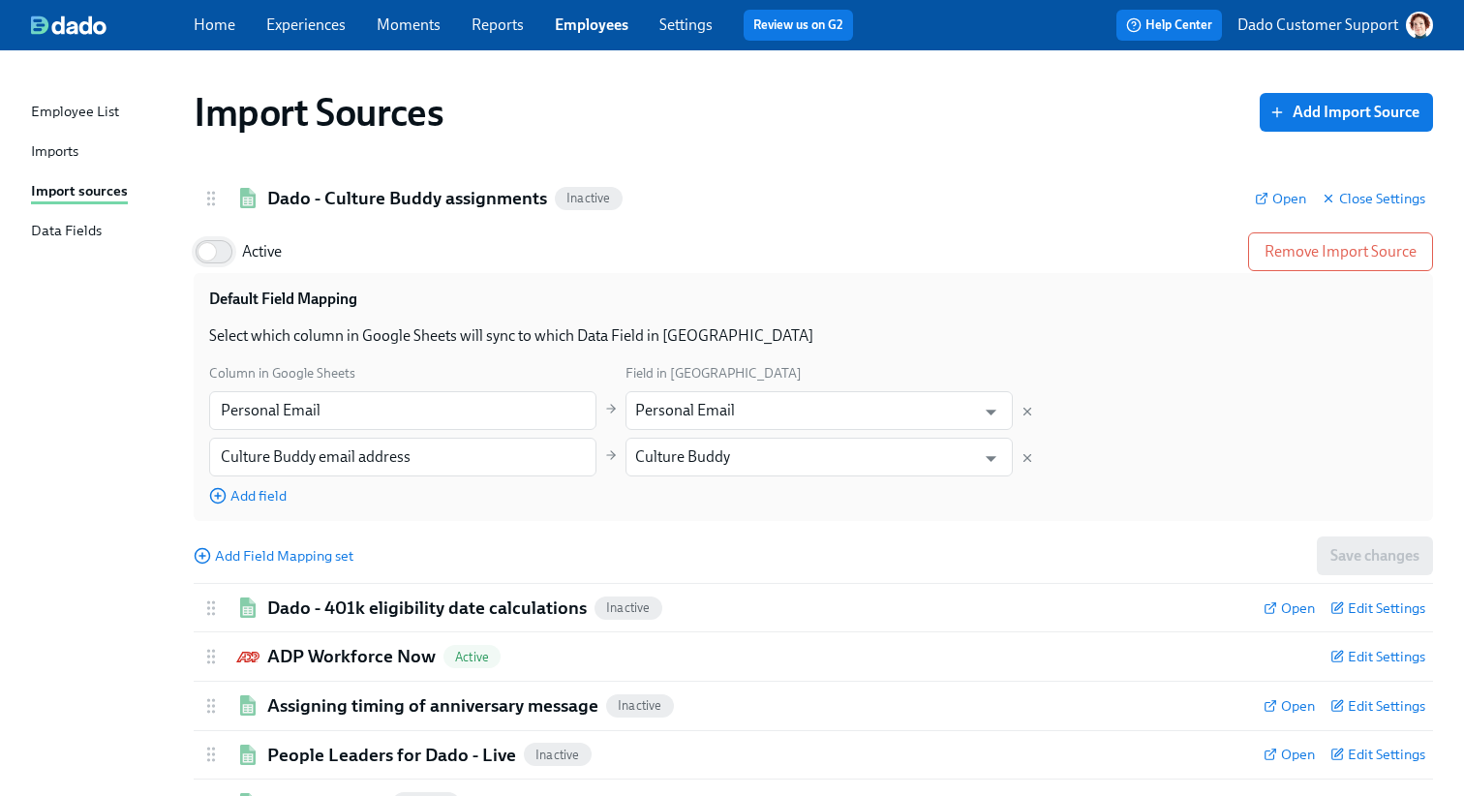
click at [223, 252] on input "Active" at bounding box center [207, 251] width 128 height 43
checkbox input "true"
click at [351, 197] on h2 "Dado - Culture Buddy assignments" at bounding box center [407, 198] width 280 height 25
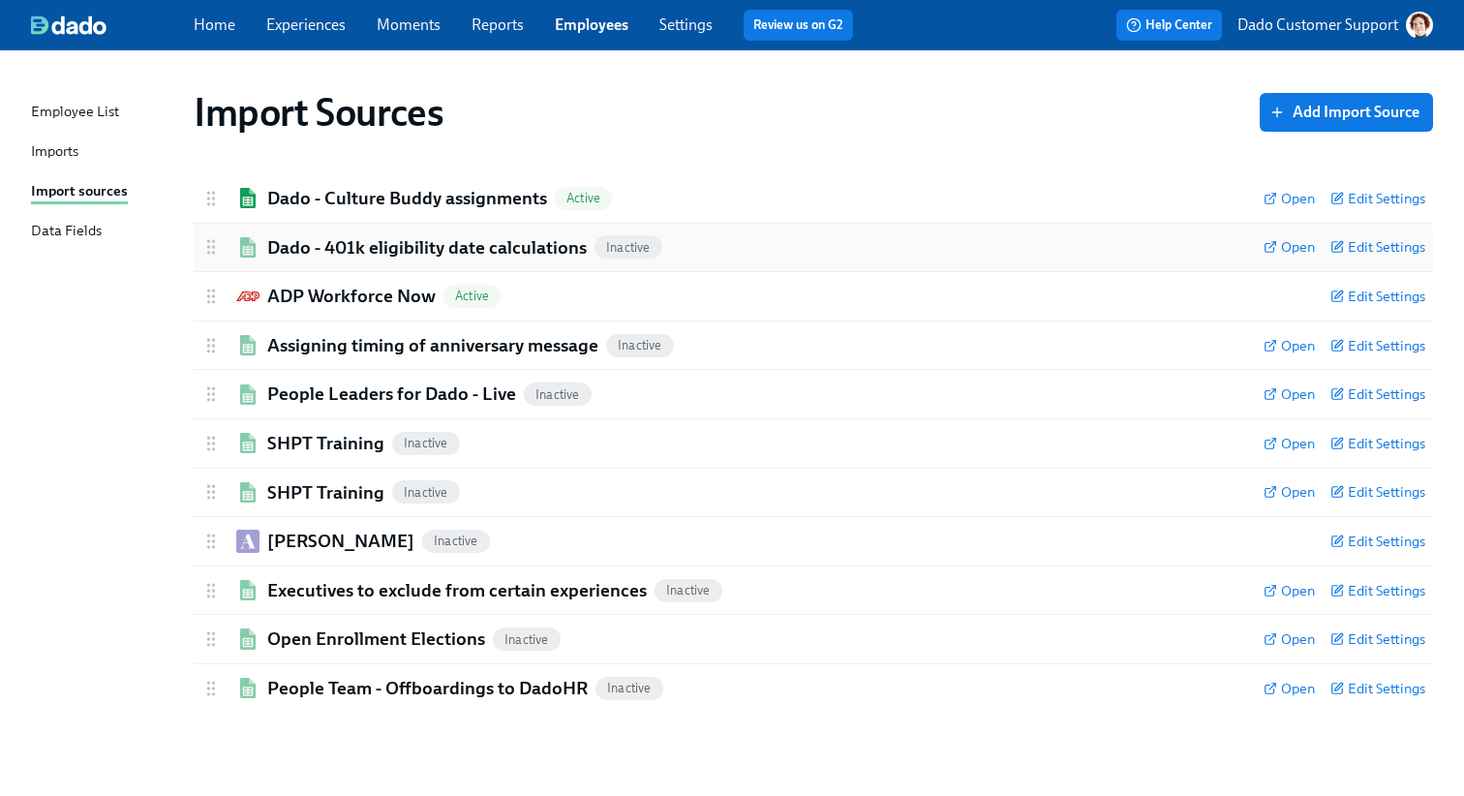
click at [296, 262] on div "Dado - 401k eligibility date calculations Inactive Open Edit Settings" at bounding box center [813, 248] width 1239 height 48
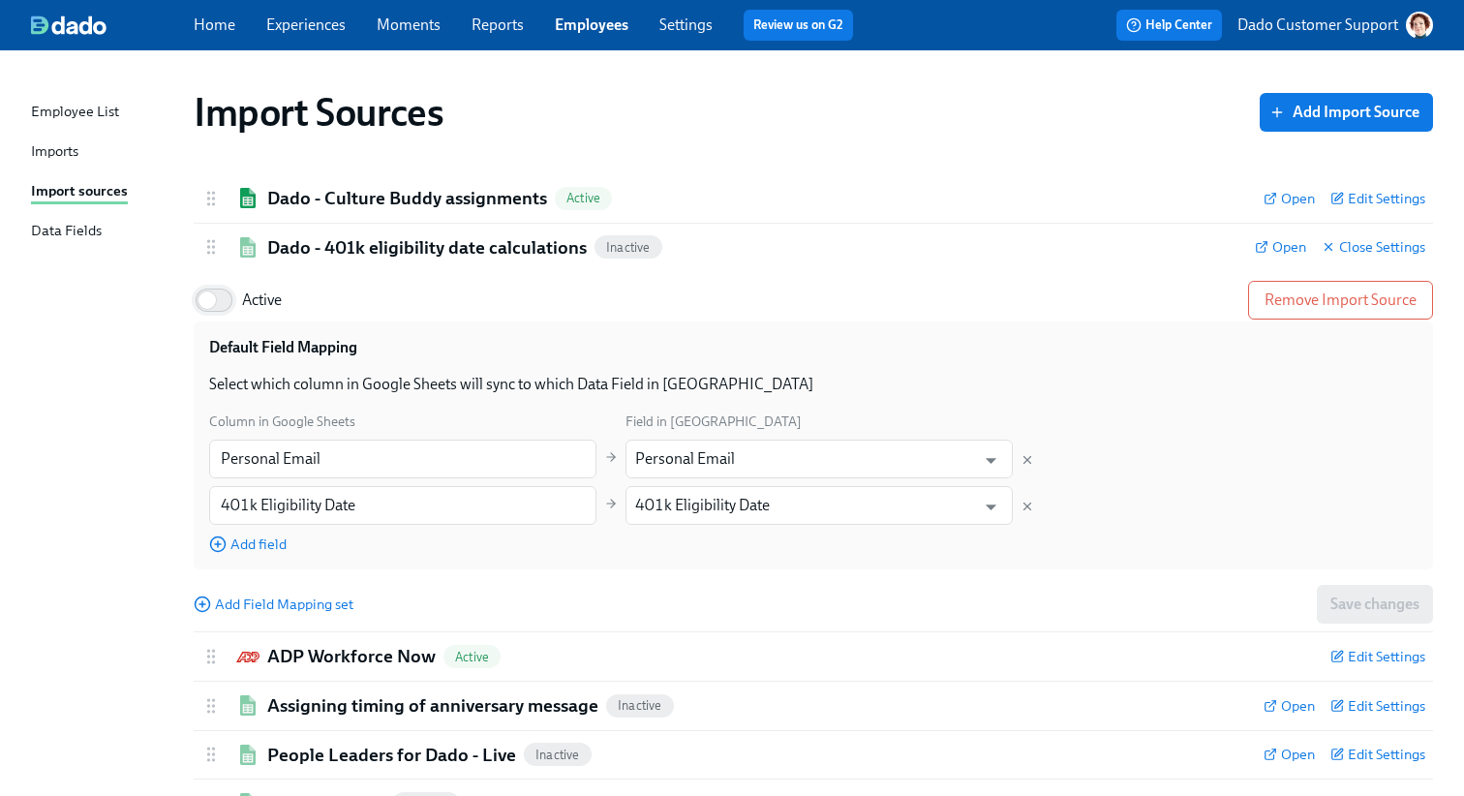
click at [214, 285] on input "Active" at bounding box center [207, 300] width 128 height 43
checkbox input "true"
click at [307, 241] on h2 "Dado - 401k eligibility date calculations" at bounding box center [426, 247] width 319 height 25
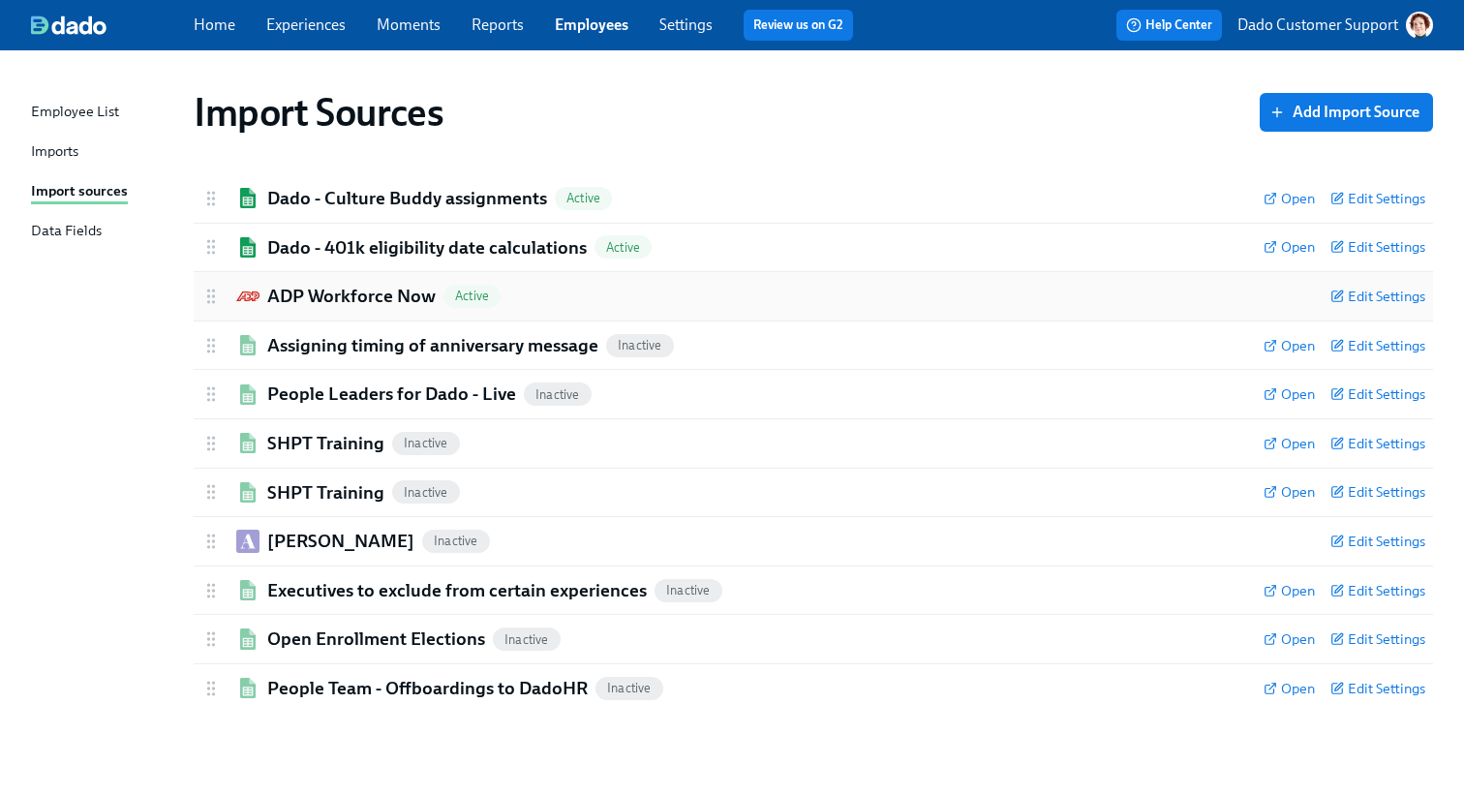
click at [257, 313] on div "ADP Workforce Now Active Edit Settings" at bounding box center [813, 296] width 1239 height 48
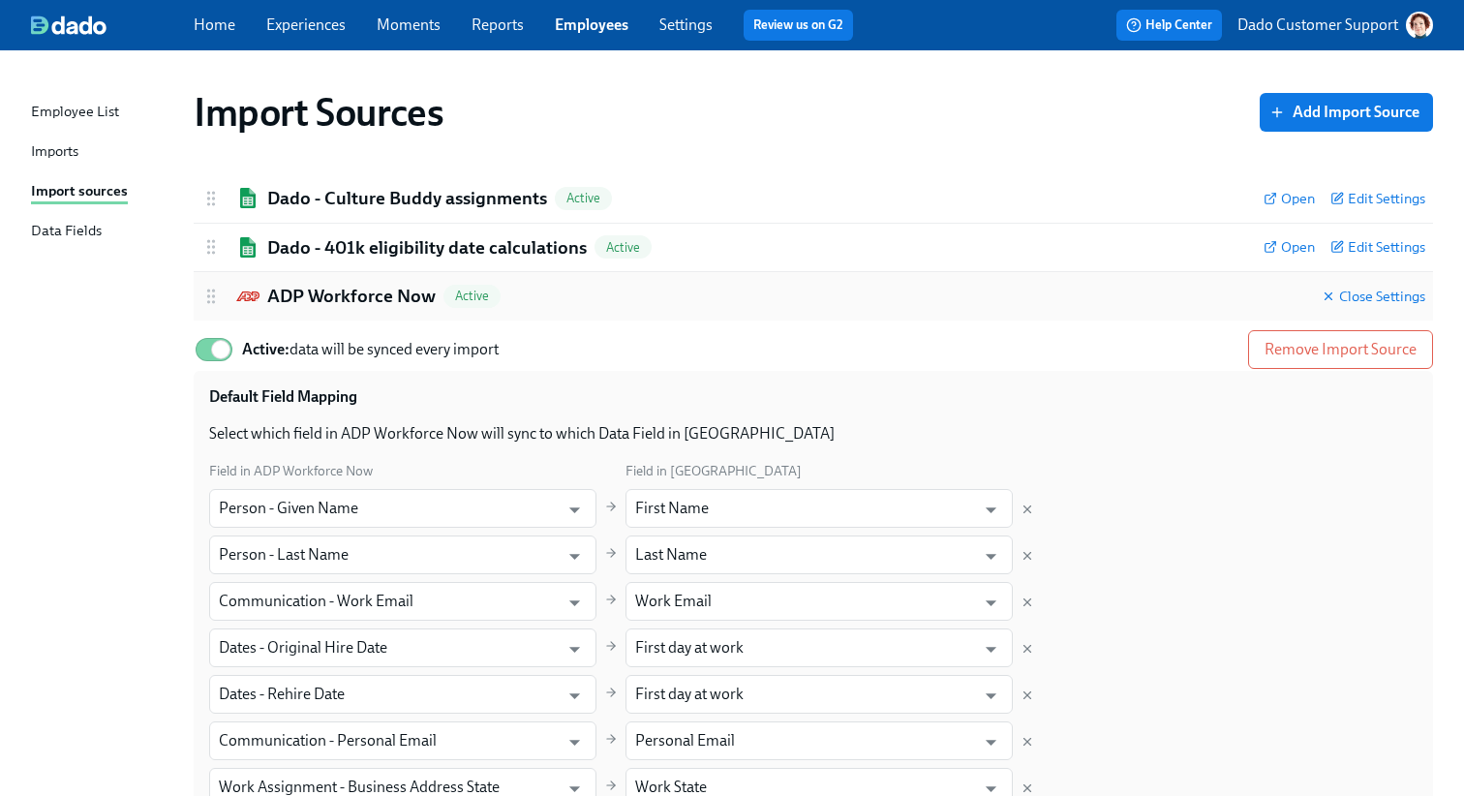
click at [264, 306] on div "ADP Workforce Now Active" at bounding box center [753, 296] width 1105 height 25
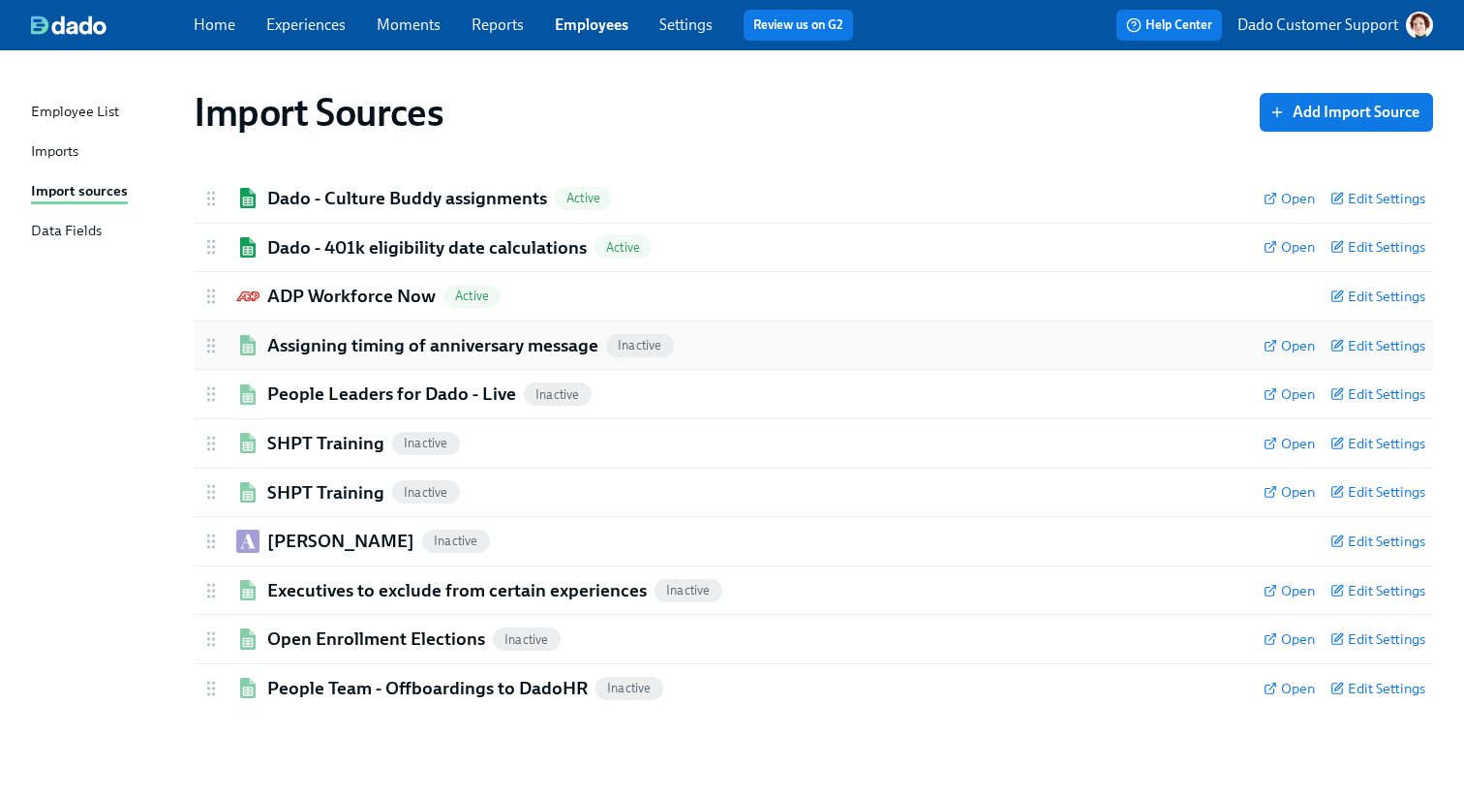
click at [271, 344] on h2 "Assigning timing of anniversary message" at bounding box center [432, 345] width 331 height 25
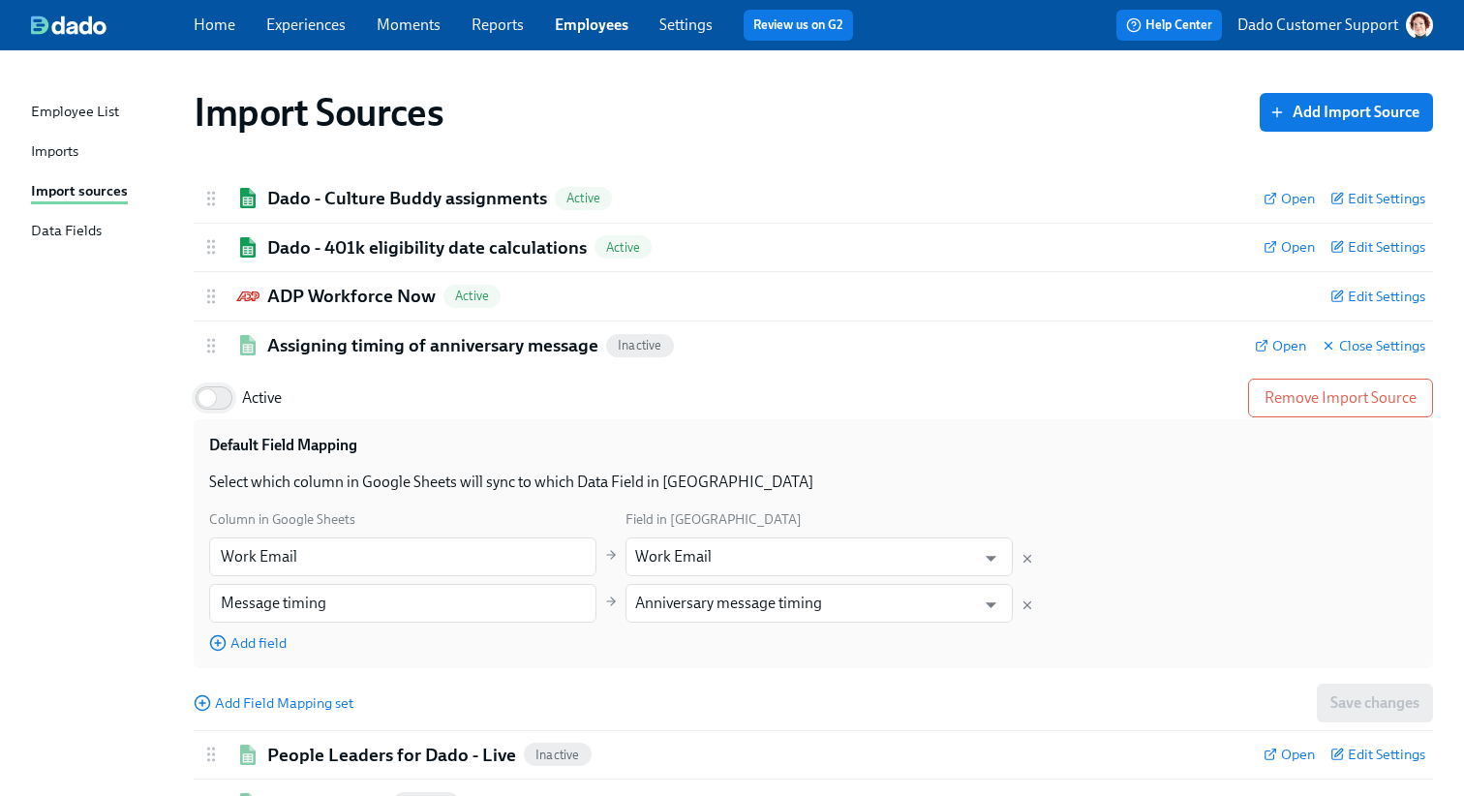
click at [216, 381] on input "Active" at bounding box center [207, 398] width 128 height 43
checkbox input "true"
click at [321, 349] on h2 "Assigning timing of anniversary message" at bounding box center [432, 345] width 331 height 25
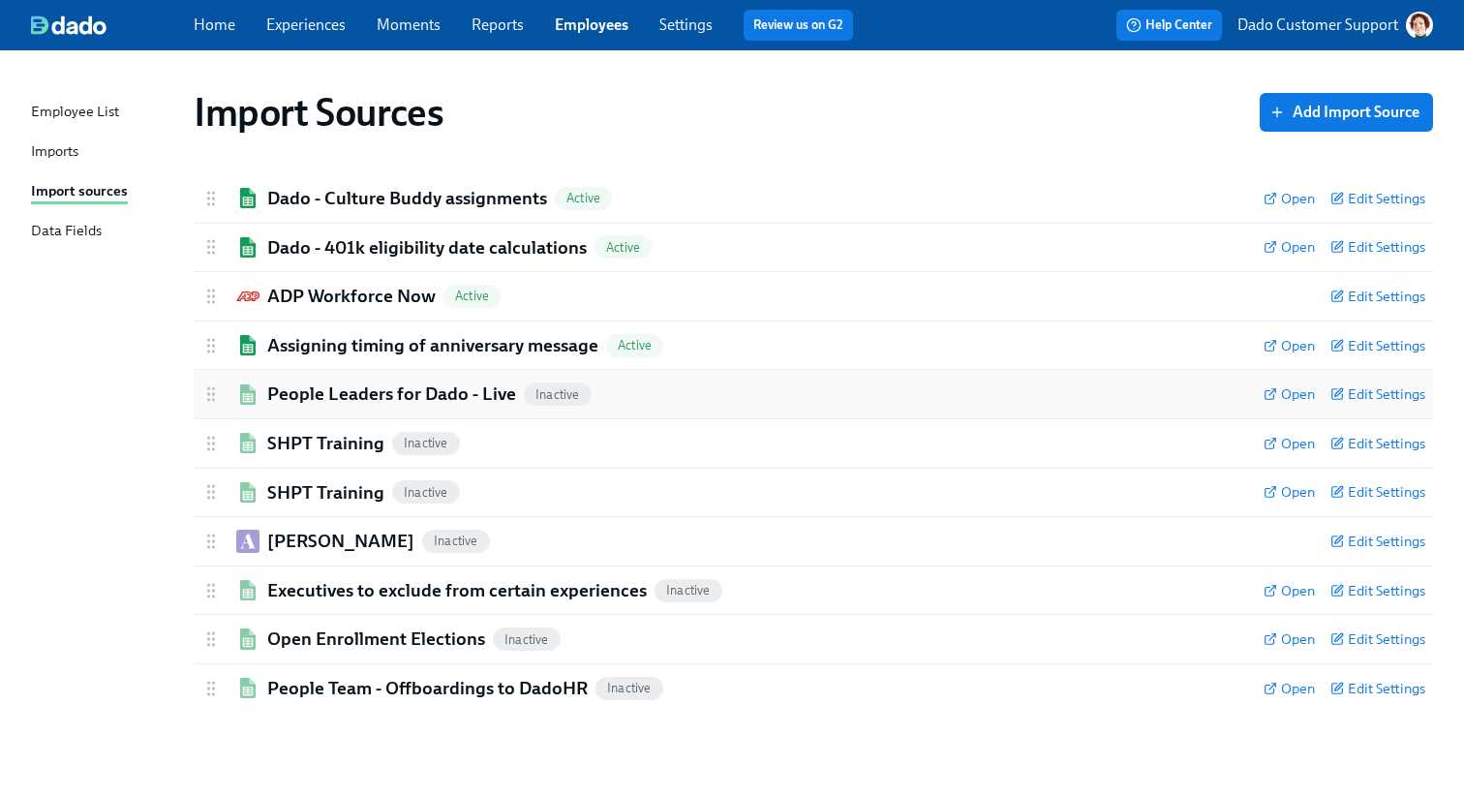
click at [278, 407] on div "People Leaders for Dado - Live Inactive Open Edit Settings" at bounding box center [813, 394] width 1239 height 48
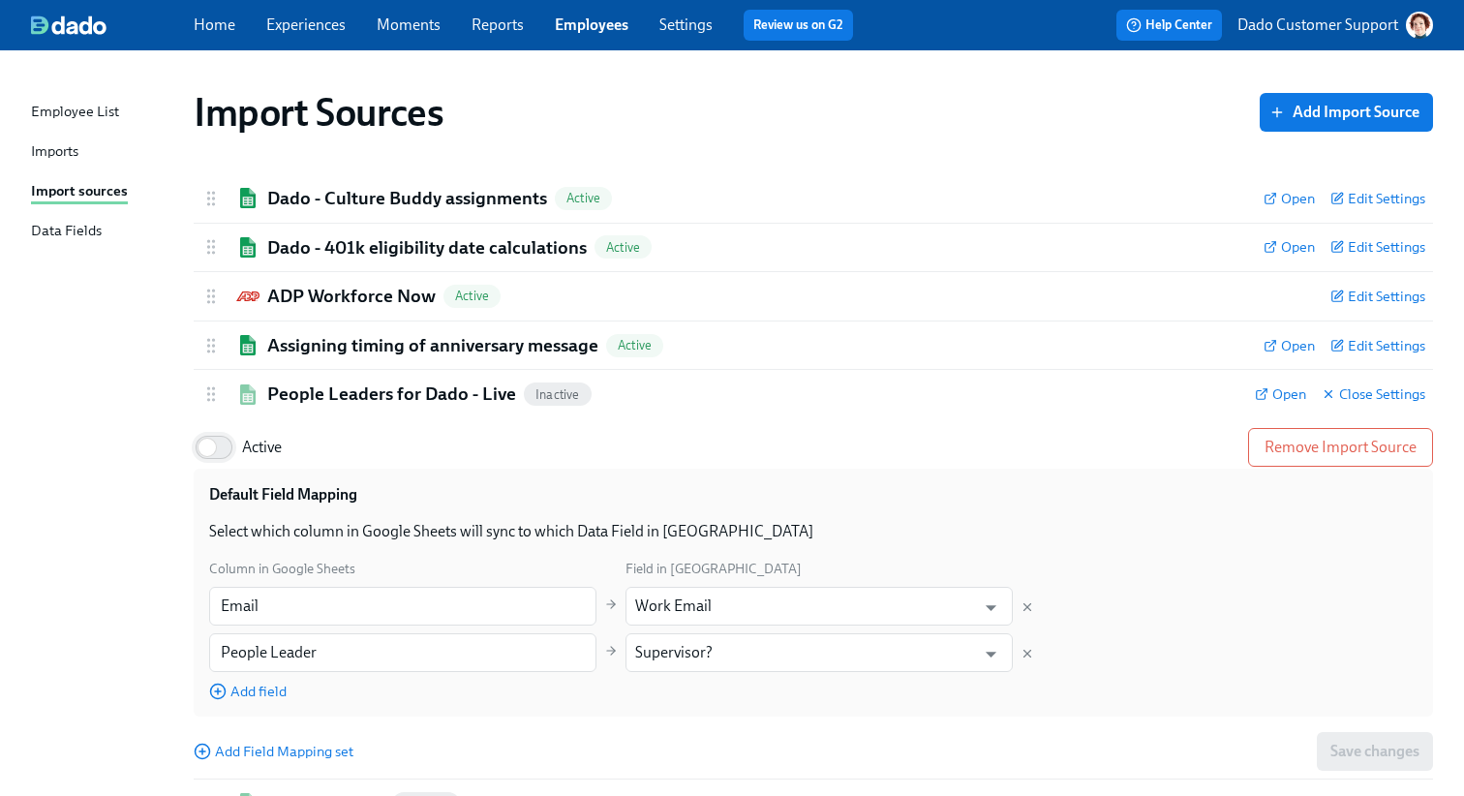
click at [194, 456] on input "Active" at bounding box center [207, 447] width 128 height 43
checkbox input "true"
click at [321, 399] on h2 "People Leaders for Dado - Live" at bounding box center [391, 393] width 249 height 25
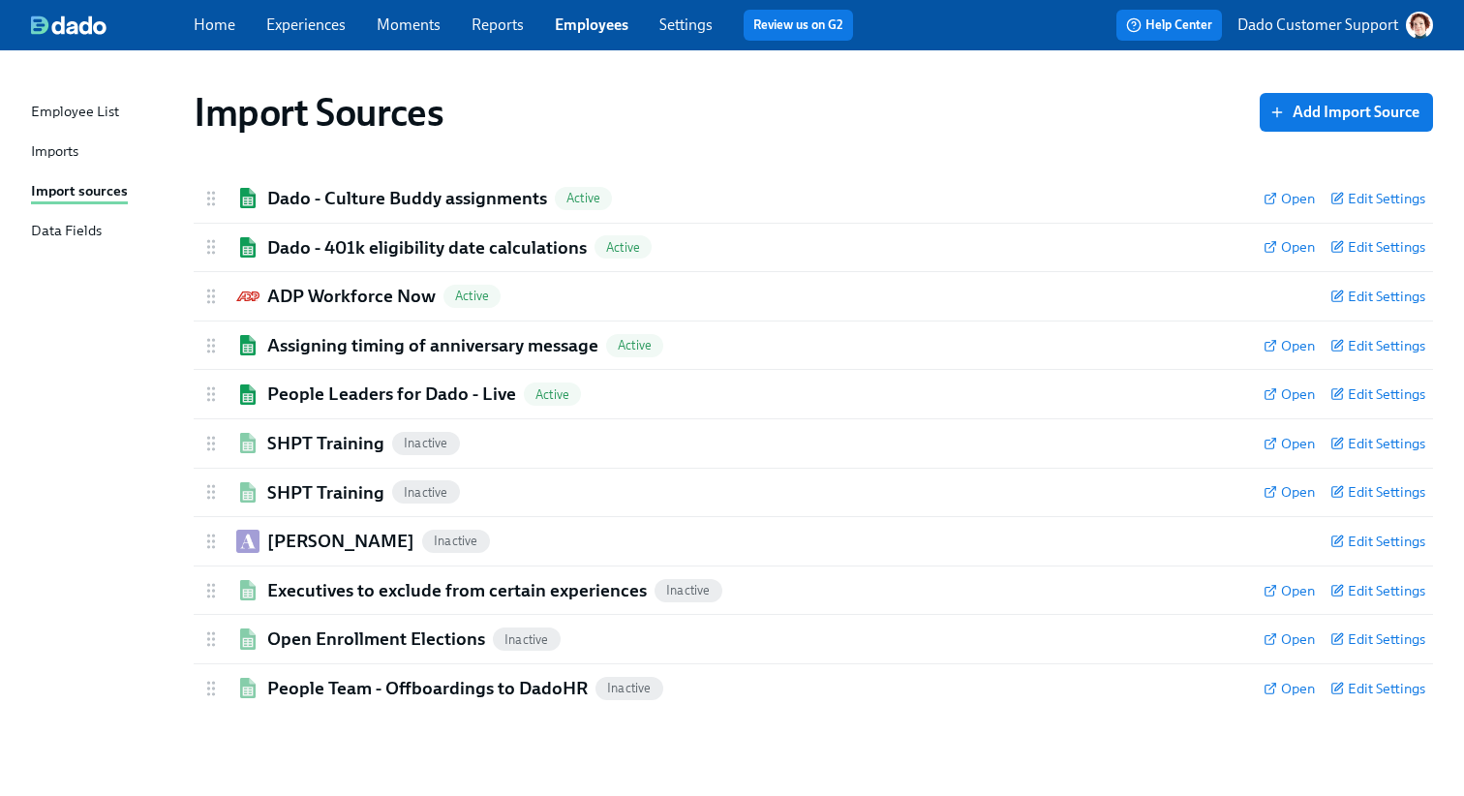
click at [272, 468] on div "SHPT Training Inactive Open Edit Settings Active Remove Import Source Default F…" at bounding box center [813, 492] width 1239 height 49
click at [265, 441] on div "SHPT Training Inactive" at bounding box center [724, 443] width 1047 height 25
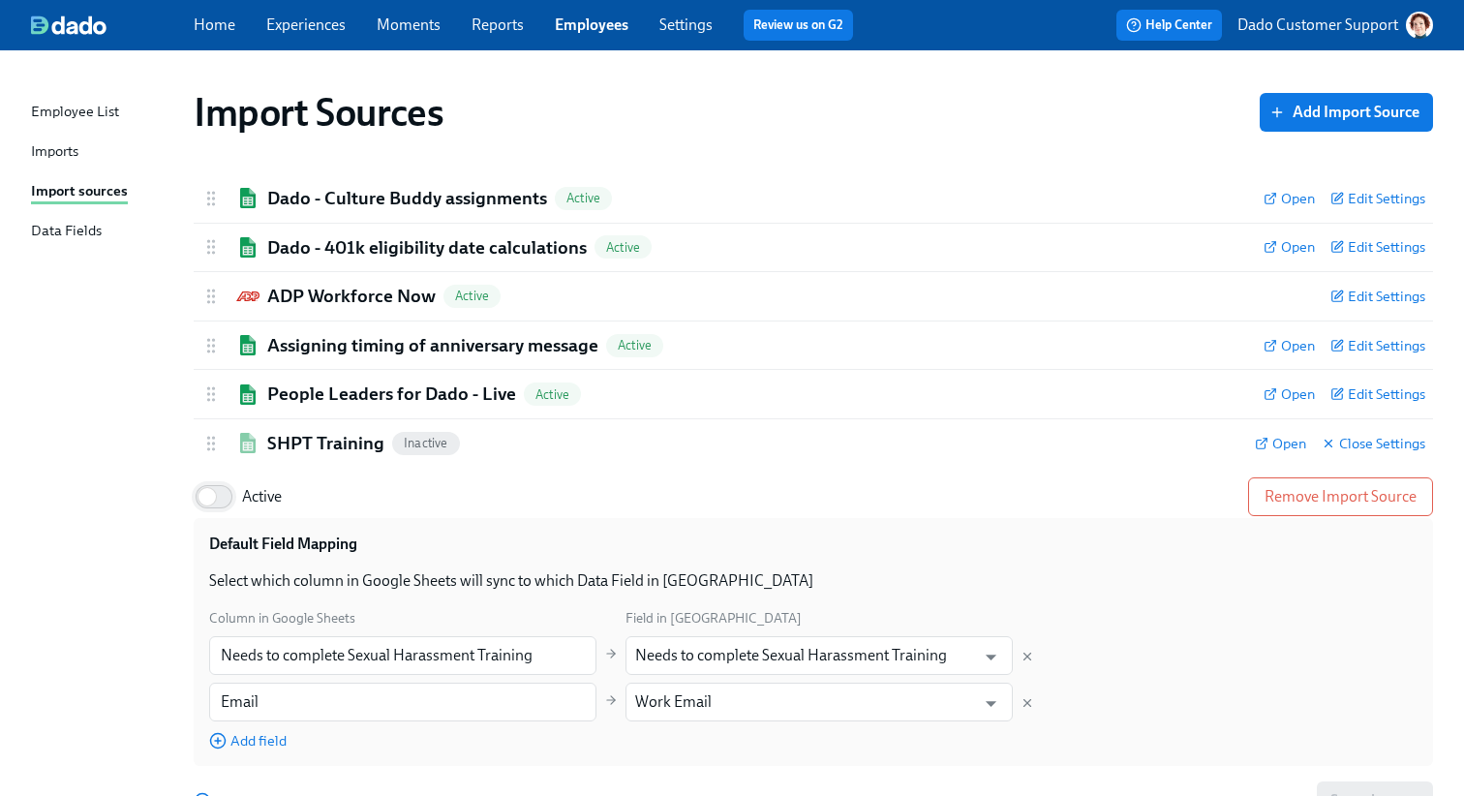
click at [212, 483] on input "Active" at bounding box center [207, 496] width 128 height 43
checkbox input "true"
click at [292, 441] on h2 "SHPT Training" at bounding box center [325, 443] width 117 height 25
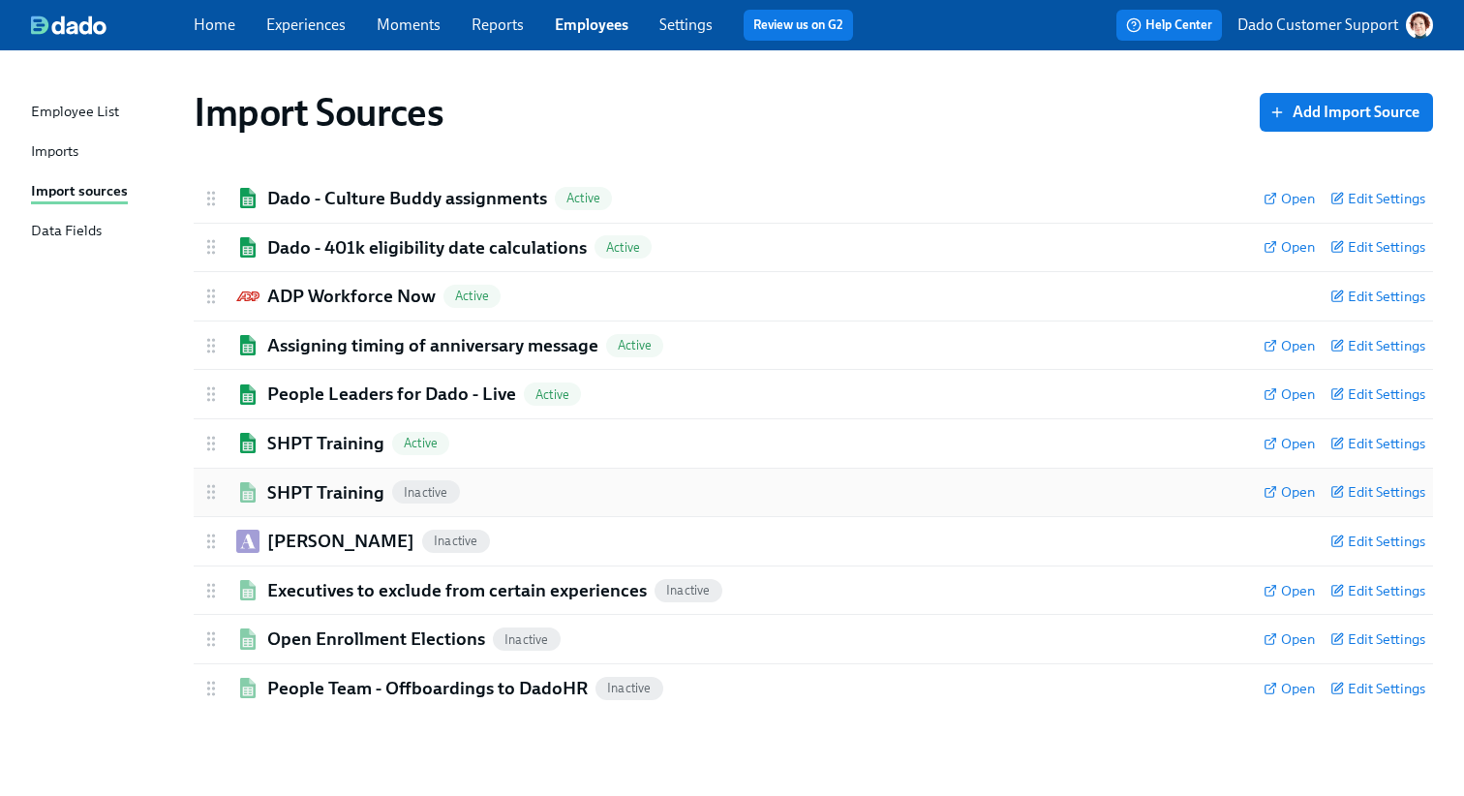
click at [275, 495] on h2 "SHPT Training" at bounding box center [325, 492] width 117 height 25
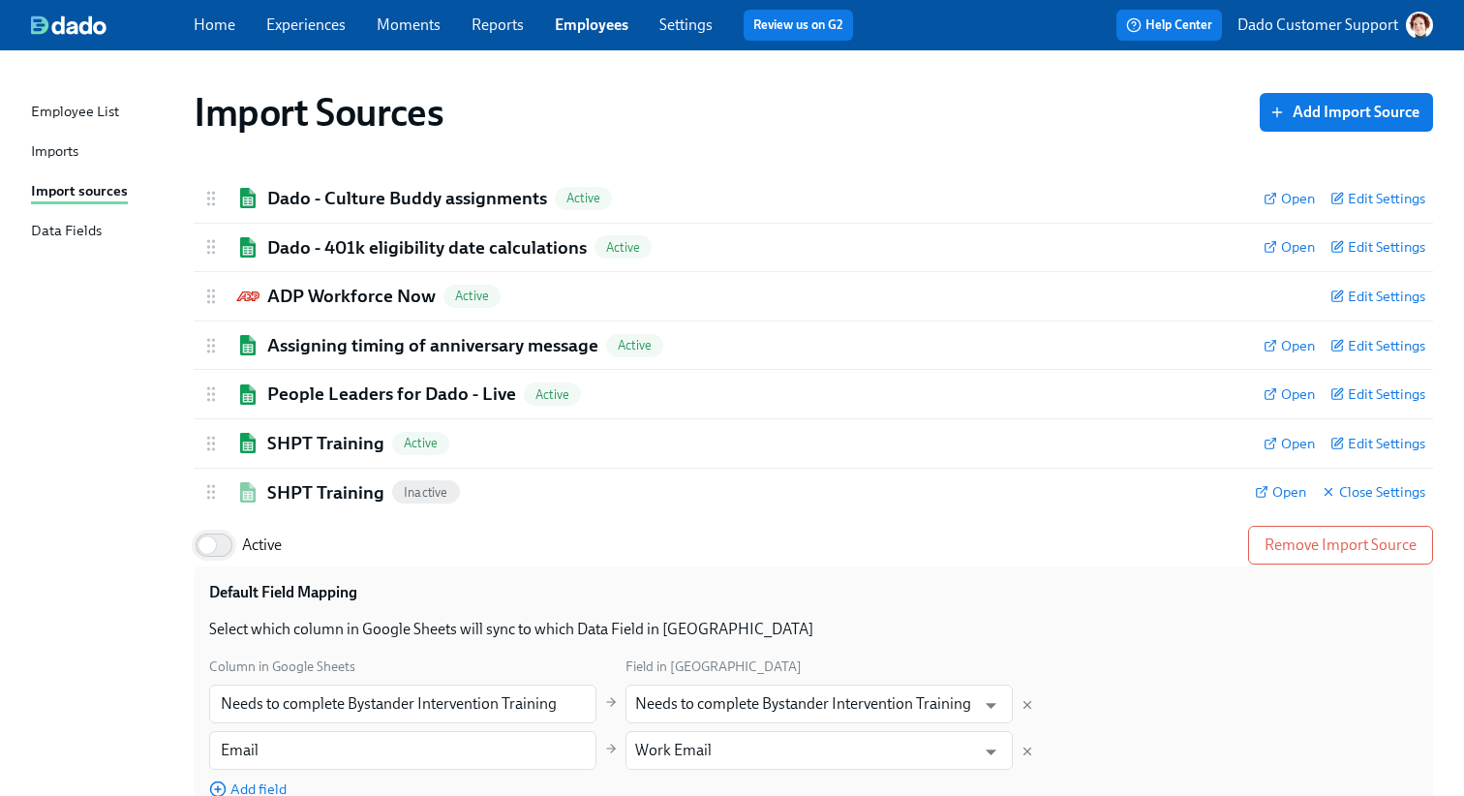
click at [220, 556] on input "Active" at bounding box center [207, 545] width 128 height 43
checkbox input "true"
click at [263, 494] on div "SHPT Training Active" at bounding box center [720, 492] width 1038 height 25
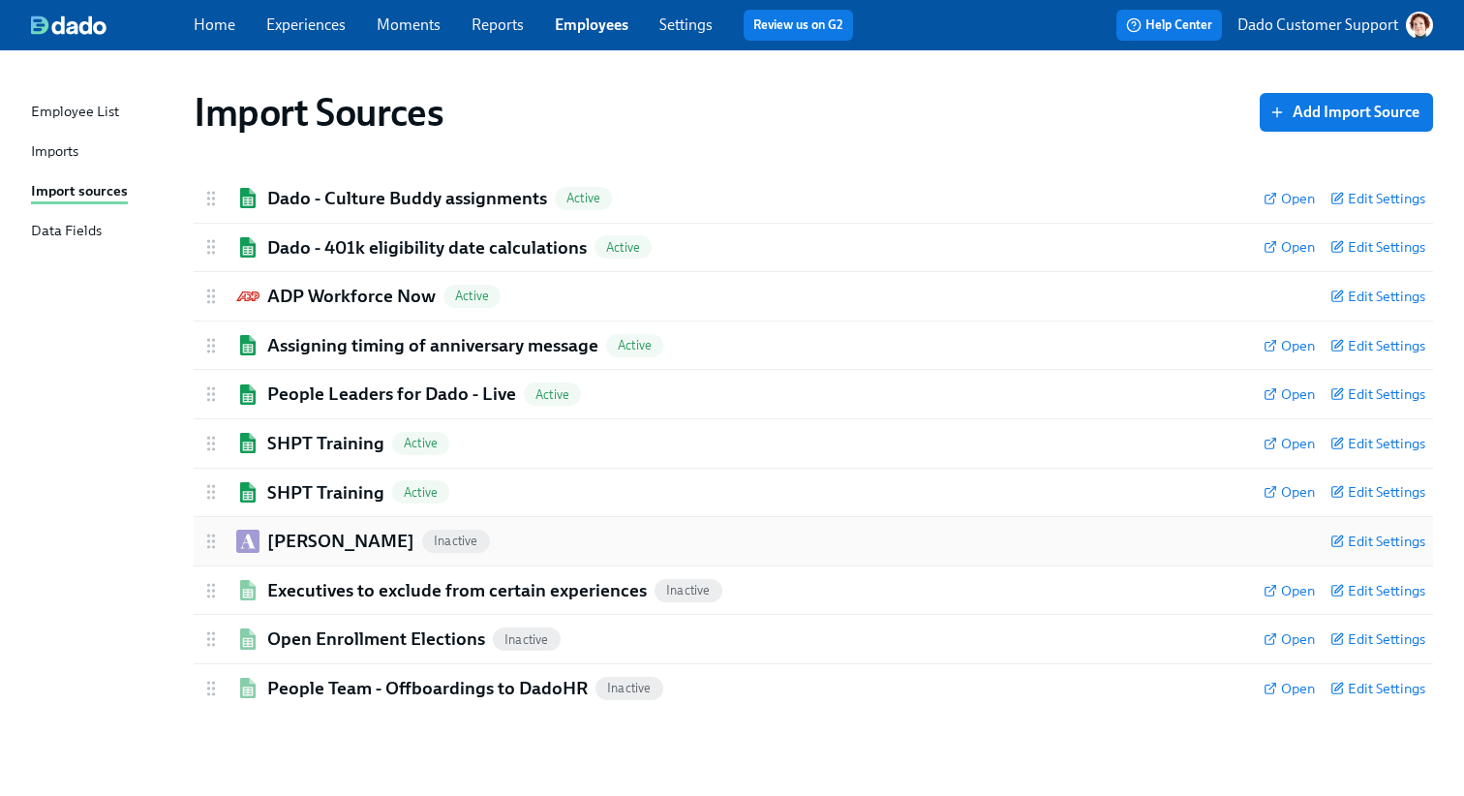
click at [278, 549] on h2 "[PERSON_NAME]" at bounding box center [340, 541] width 147 height 25
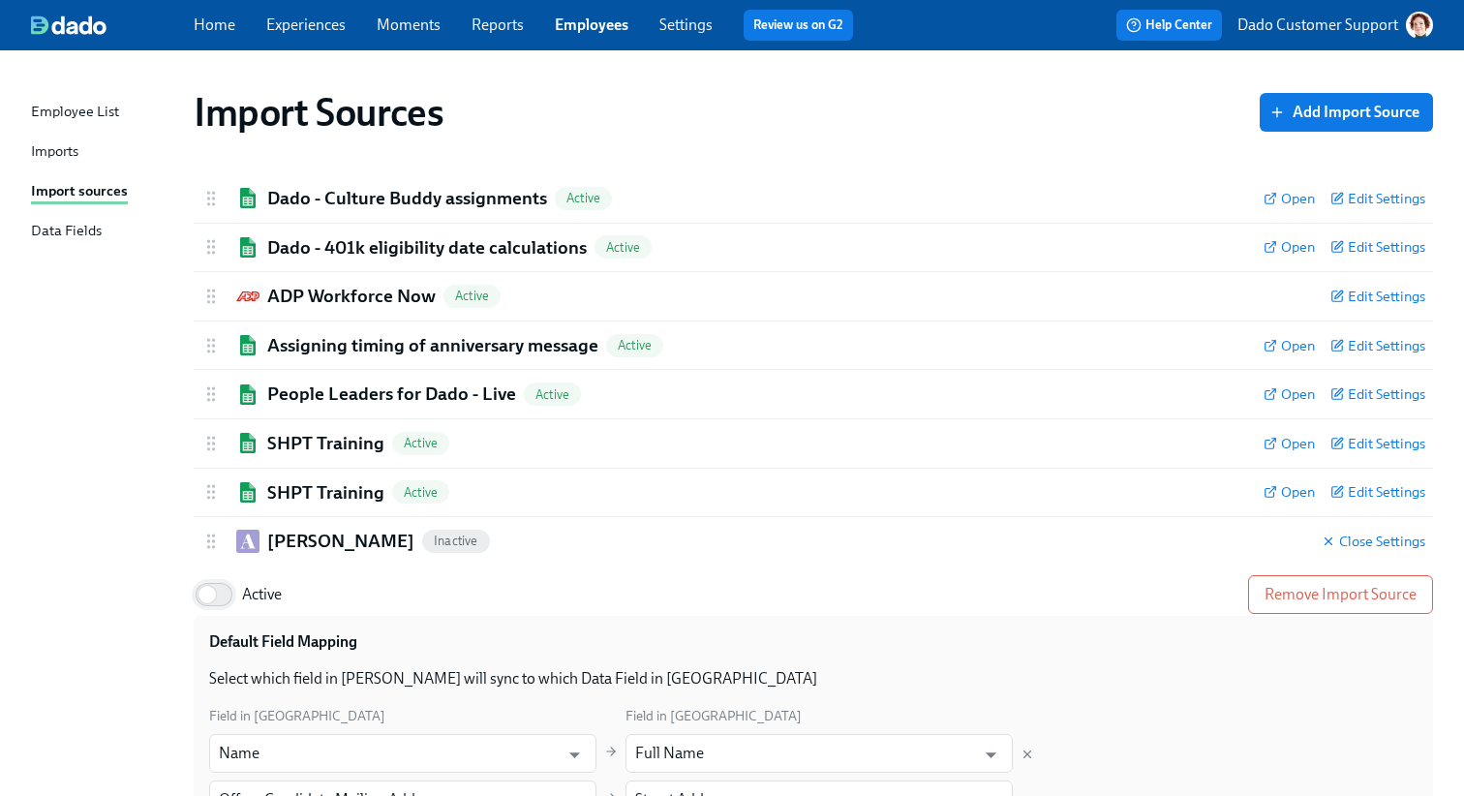
click at [209, 593] on input "Active" at bounding box center [207, 594] width 128 height 43
checkbox input "true"
click at [292, 556] on div "Ashby Active Close Settings" at bounding box center [813, 541] width 1239 height 48
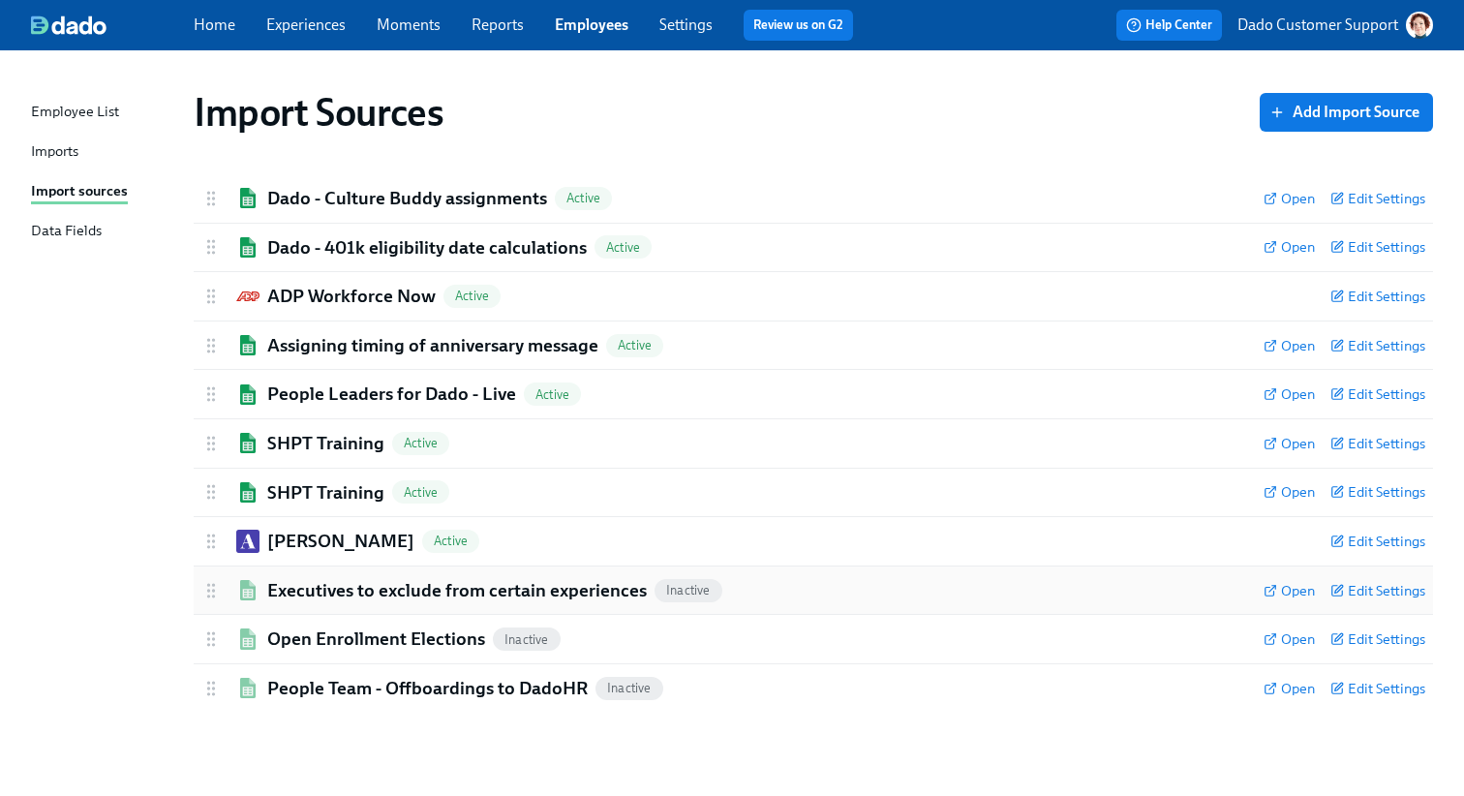
click at [286, 593] on h2 "Executives to exclude from certain experiences" at bounding box center [457, 590] width 380 height 25
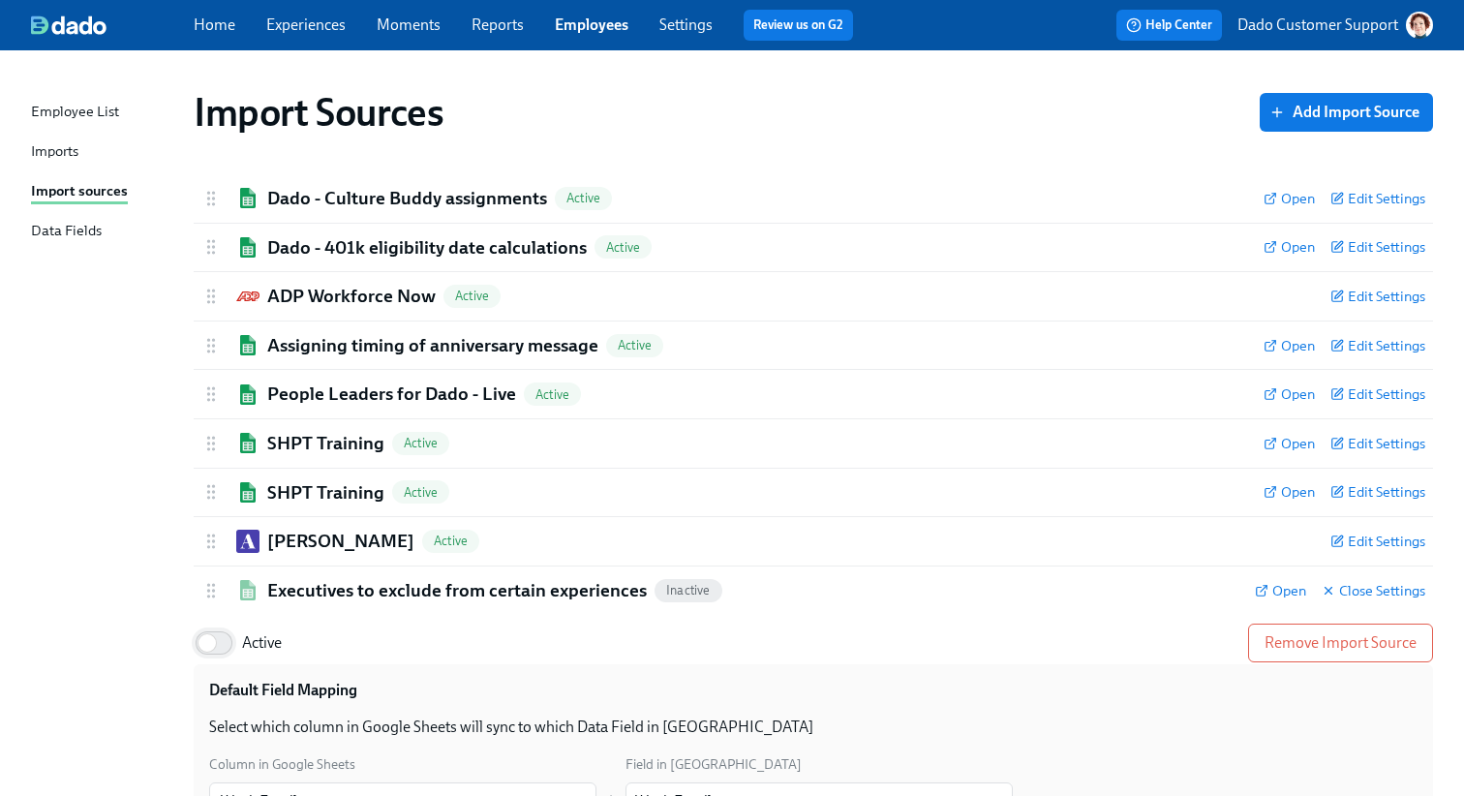
click at [216, 628] on input "Active" at bounding box center [207, 643] width 128 height 43
checkbox input "true"
click at [319, 593] on h2 "Executives to exclude from certain experiences" at bounding box center [457, 590] width 380 height 25
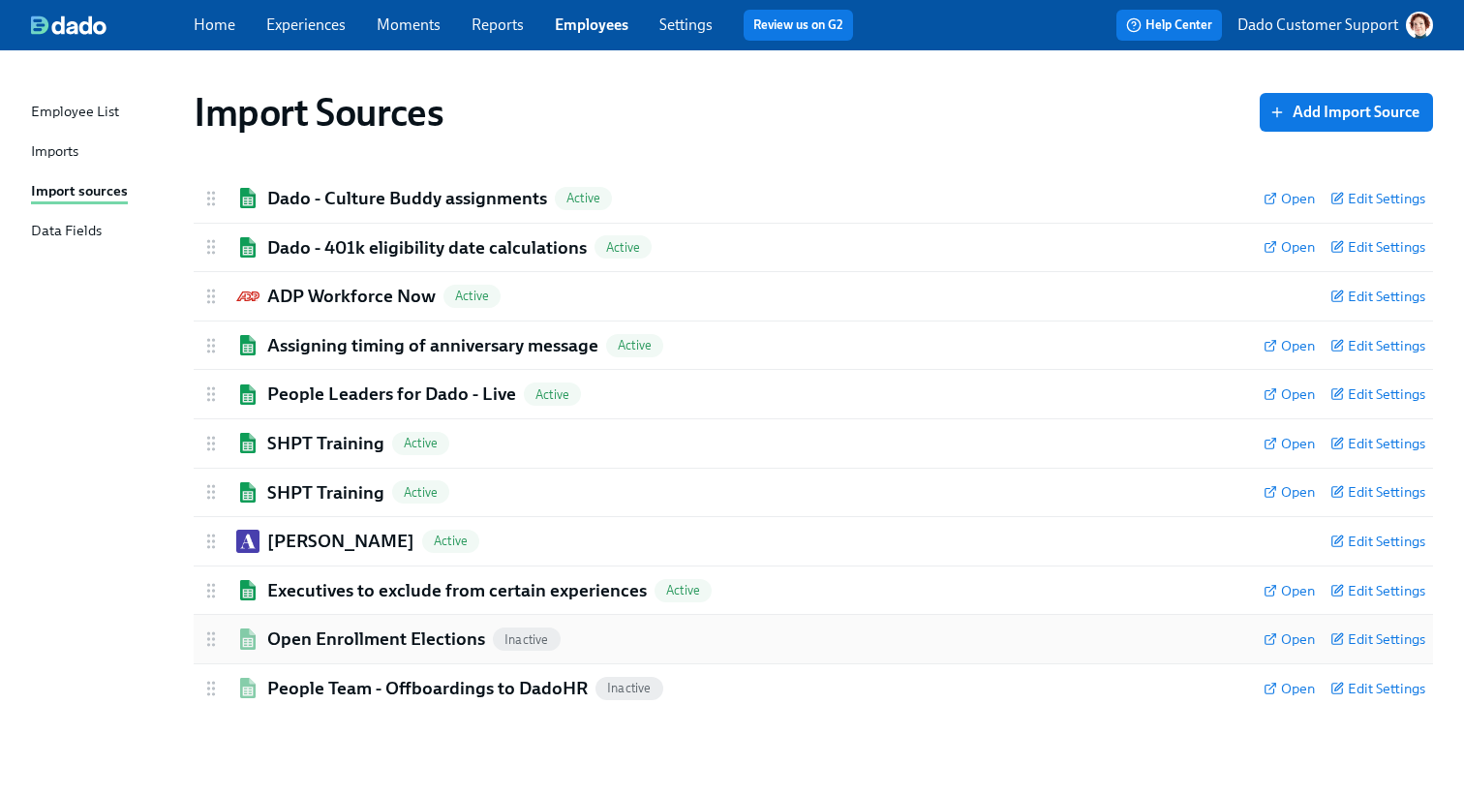
click at [294, 627] on h2 "Open Enrollment Elections" at bounding box center [376, 638] width 218 height 25
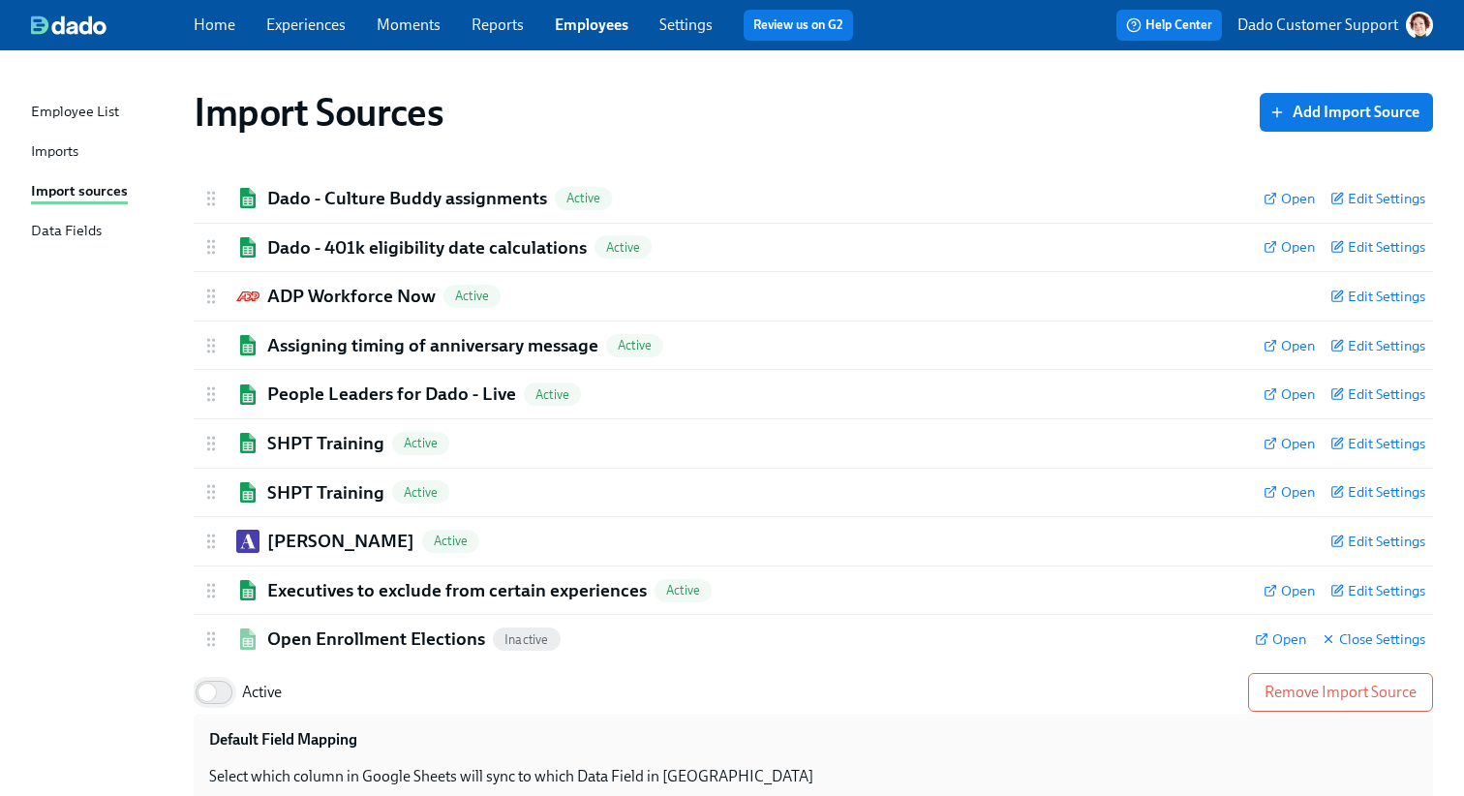
click at [201, 681] on input "Active" at bounding box center [207, 692] width 128 height 43
checkbox input "true"
click at [286, 652] on div "Open Enrollment Elections Active Open Close Settings" at bounding box center [813, 639] width 1239 height 48
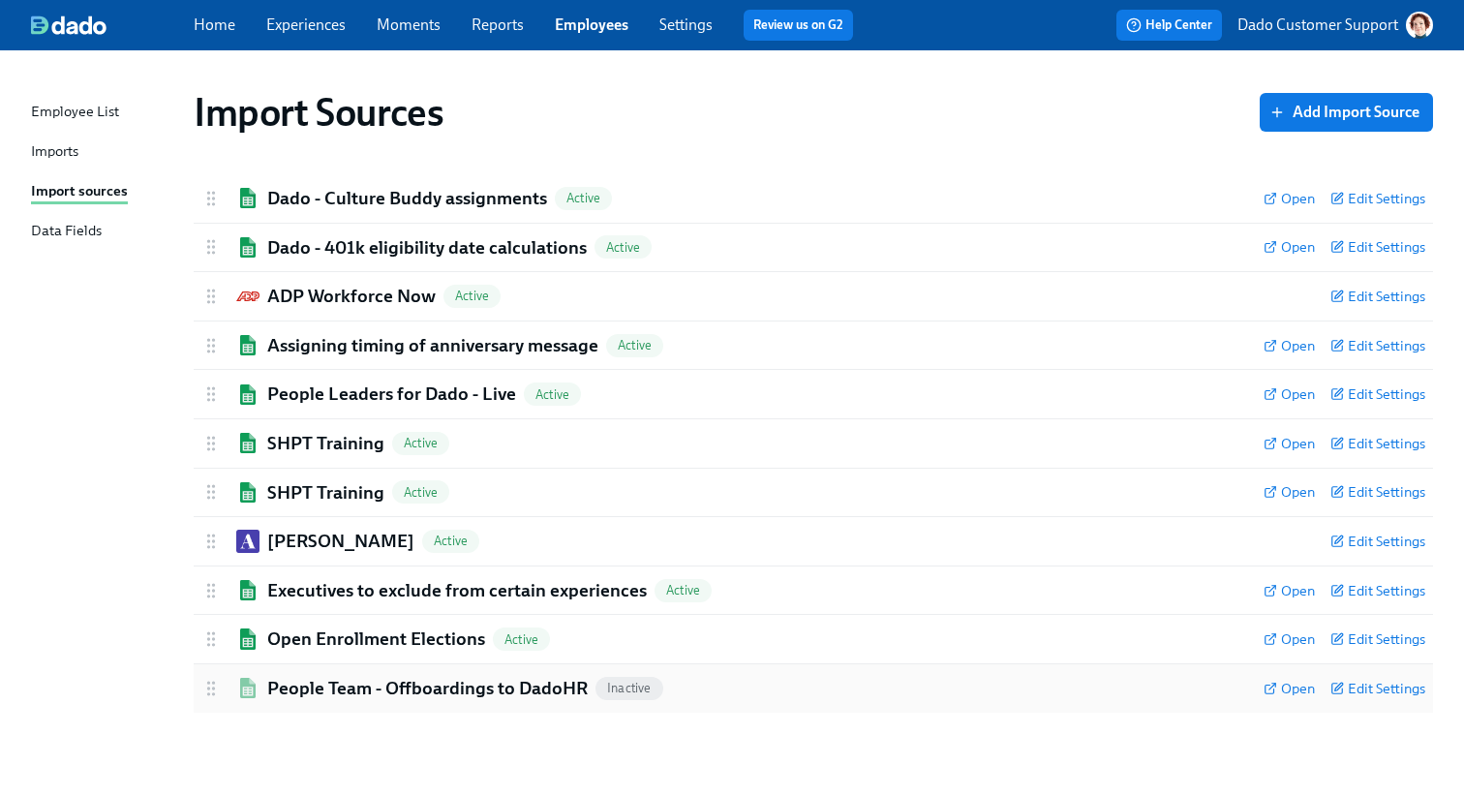
click at [294, 694] on h2 "People Team - Offboardings to DadoHR" at bounding box center [427, 688] width 320 height 25
click at [209, 748] on input "Active" at bounding box center [207, 741] width 128 height 43
checkbox input "true"
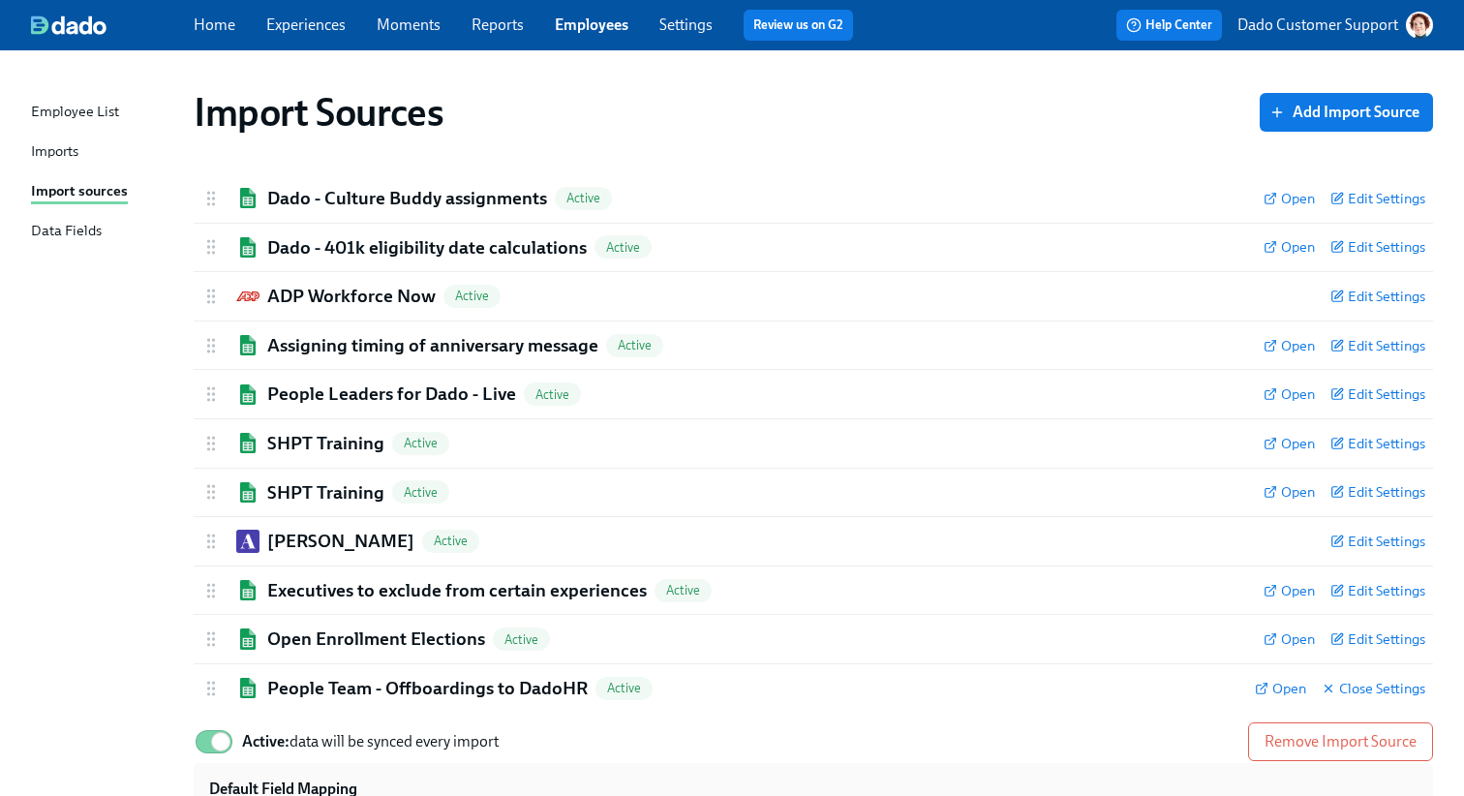
click at [116, 703] on div "Import Sources Add Import Source Dado - Culture Buddy assignments Active Open E…" at bounding box center [732, 689] width 1402 height 1231
click at [311, 693] on h2 "People Team - Offboardings to DadoHR" at bounding box center [427, 688] width 320 height 25
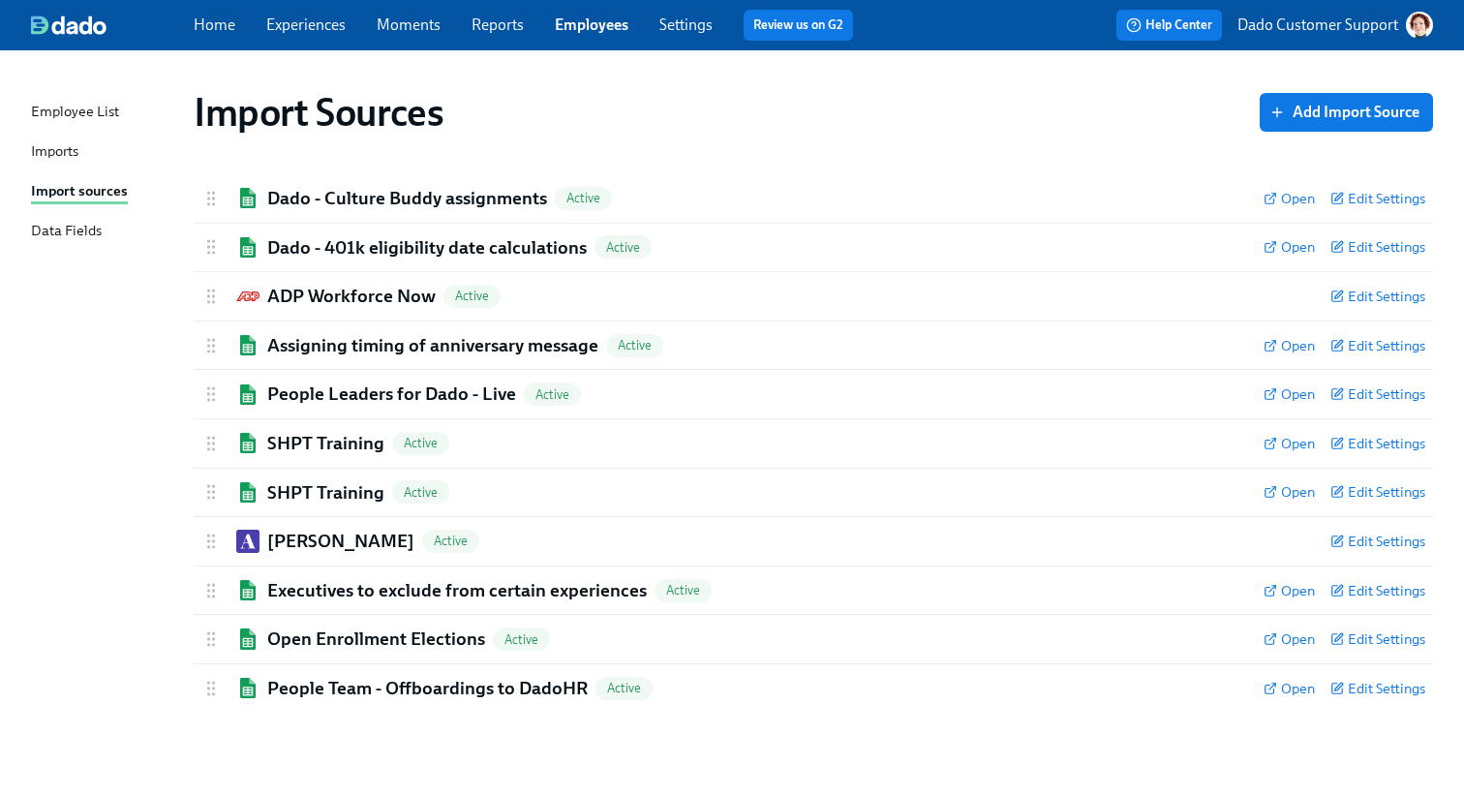
click at [70, 153] on div "Imports" at bounding box center [54, 152] width 47 height 24
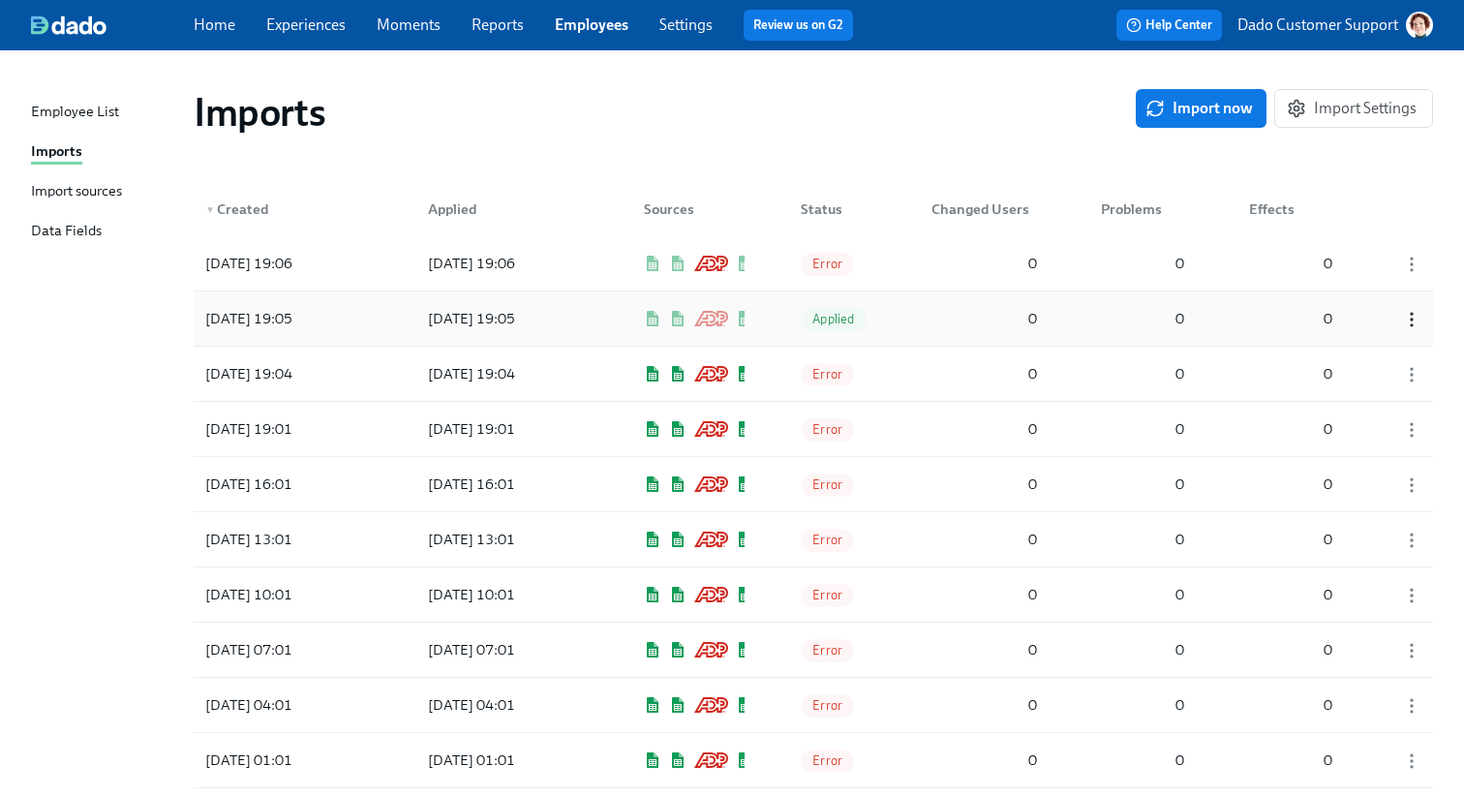
click at [1408, 318] on icon "button" at bounding box center [1411, 319] width 19 height 19
click at [1368, 314] on div "Discard" at bounding box center [1362, 319] width 50 height 21
click at [1413, 266] on icon "button" at bounding box center [1411, 264] width 19 height 19
click at [1360, 265] on div "Discard" at bounding box center [1362, 264] width 50 height 21
click at [1407, 247] on div at bounding box center [1405, 263] width 48 height 39
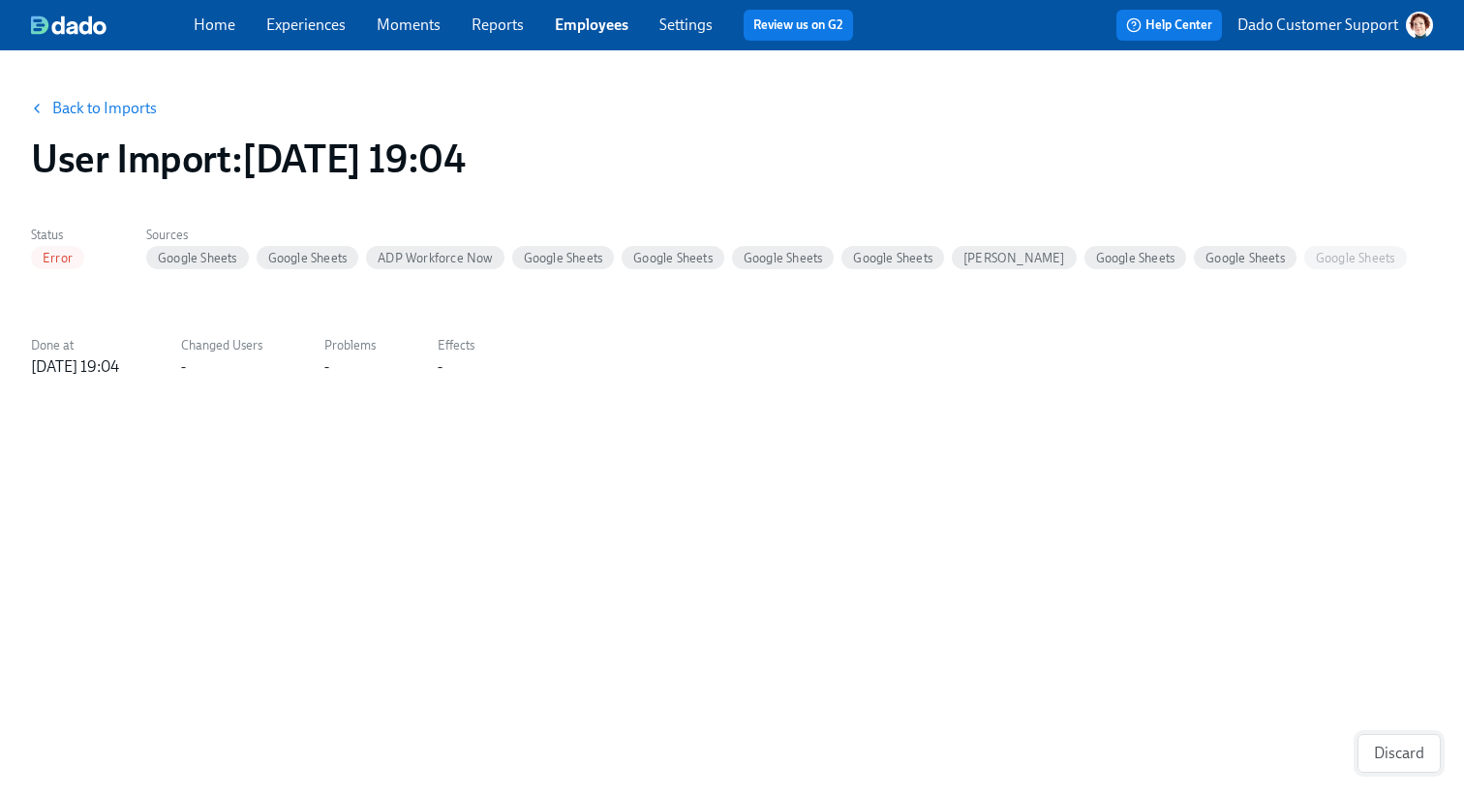
click at [1406, 750] on span "Discard" at bounding box center [1399, 753] width 50 height 19
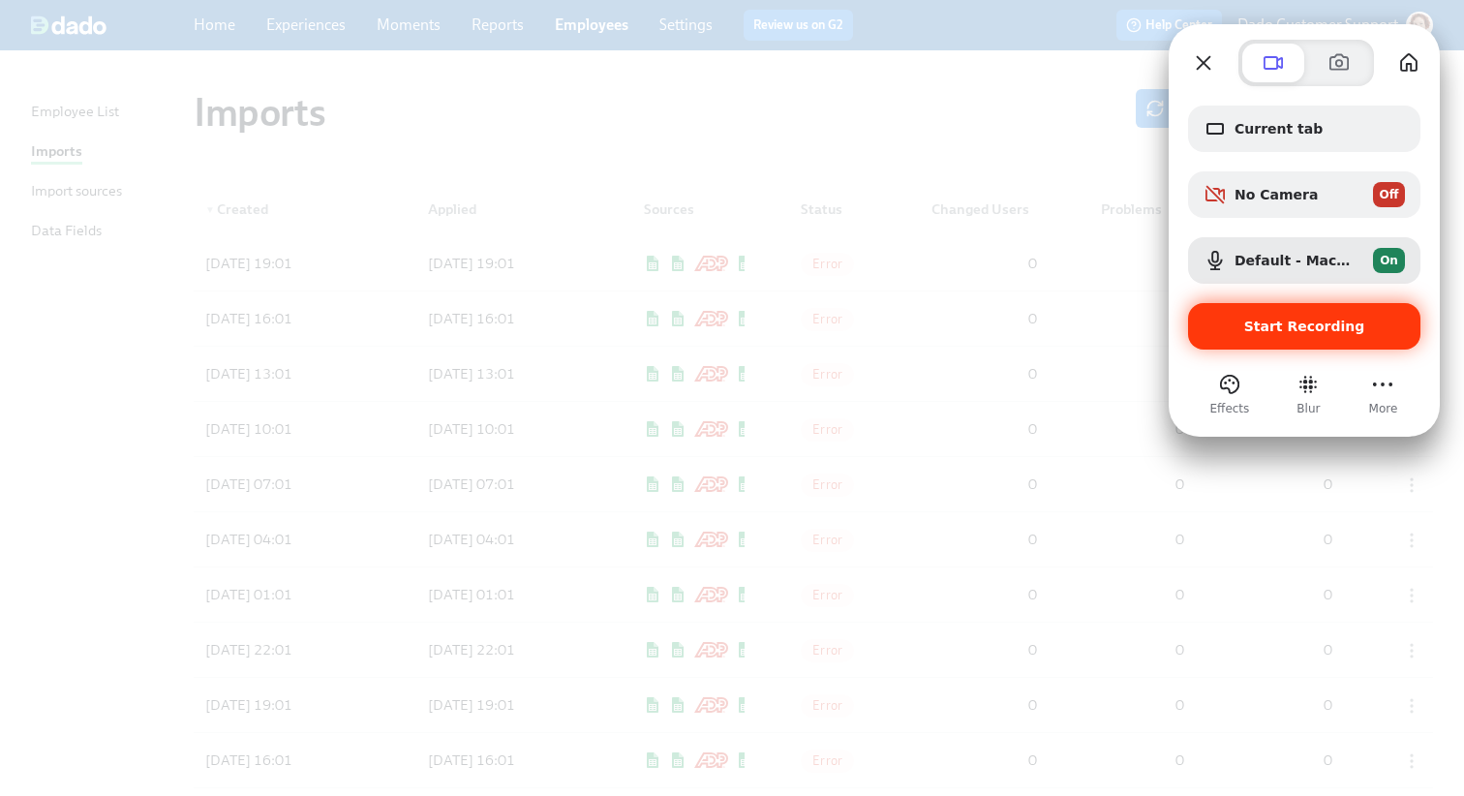
click at [1280, 308] on div "Start Recording" at bounding box center [1304, 326] width 232 height 46
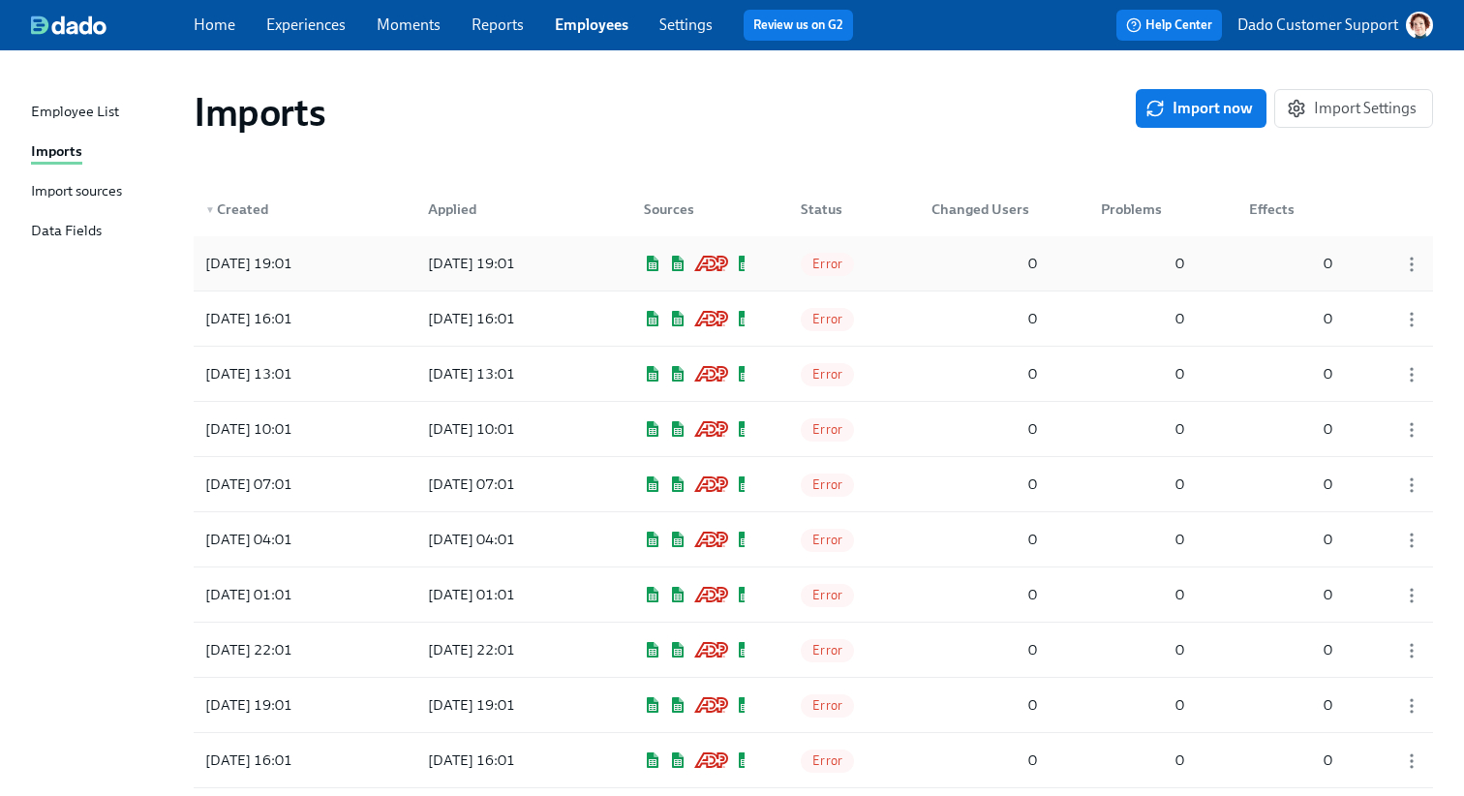
click at [877, 254] on div "Error" at bounding box center [833, 263] width 97 height 39
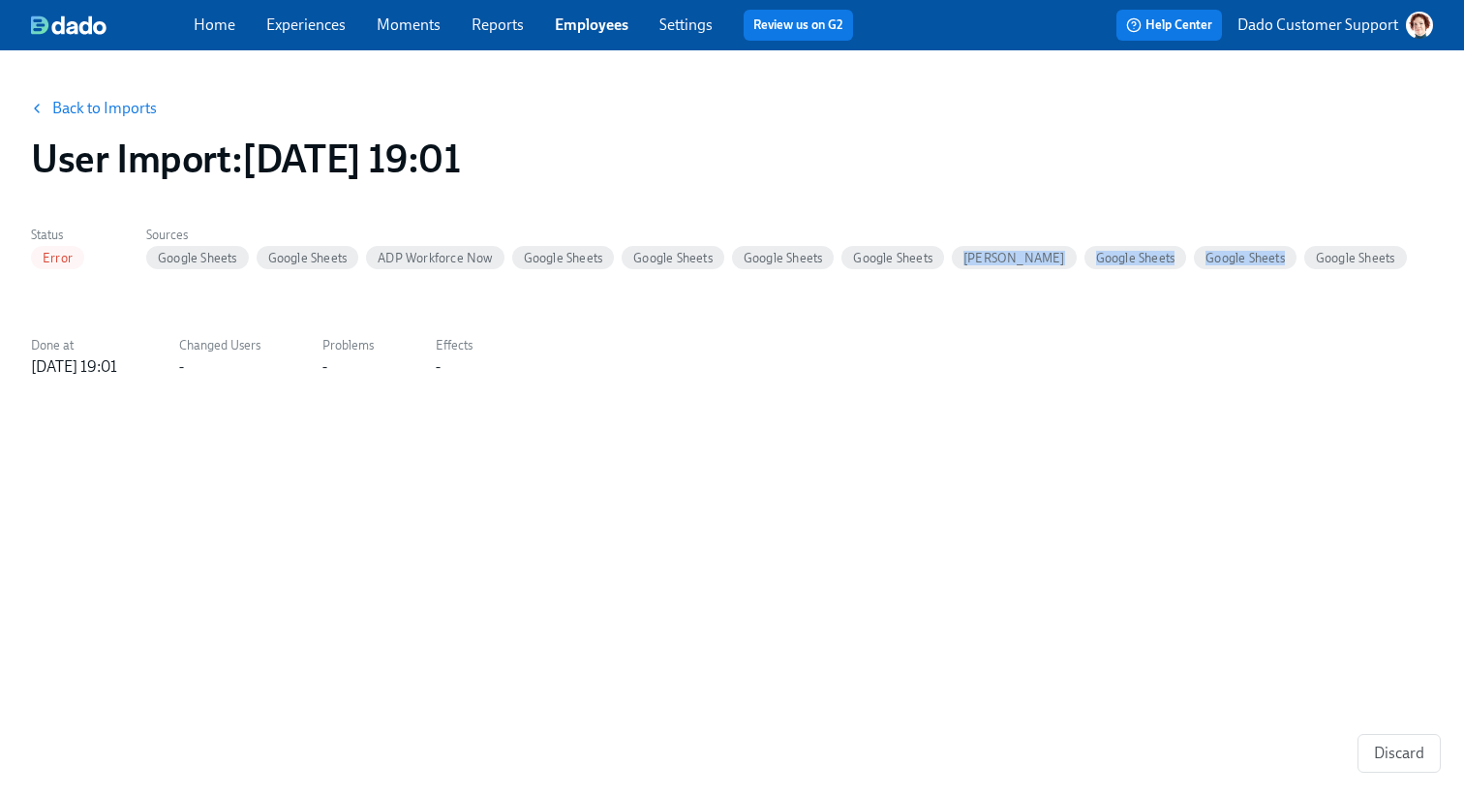
drag, startPoint x: 1201, startPoint y: 555, endPoint x: 995, endPoint y: 560, distance: 205.3
click at [965, 559] on div "Back to Imports User Import : 2025/08/18 19:01 Status Error Sources Google Shee…" at bounding box center [732, 412] width 1402 height 676
click at [995, 560] on div "Back to Imports User Import : 2025/08/18 19:01 Status Error Sources Google Shee…" at bounding box center [732, 412] width 1402 height 676
click at [127, 99] on link "Back to Imports" at bounding box center [104, 108] width 105 height 19
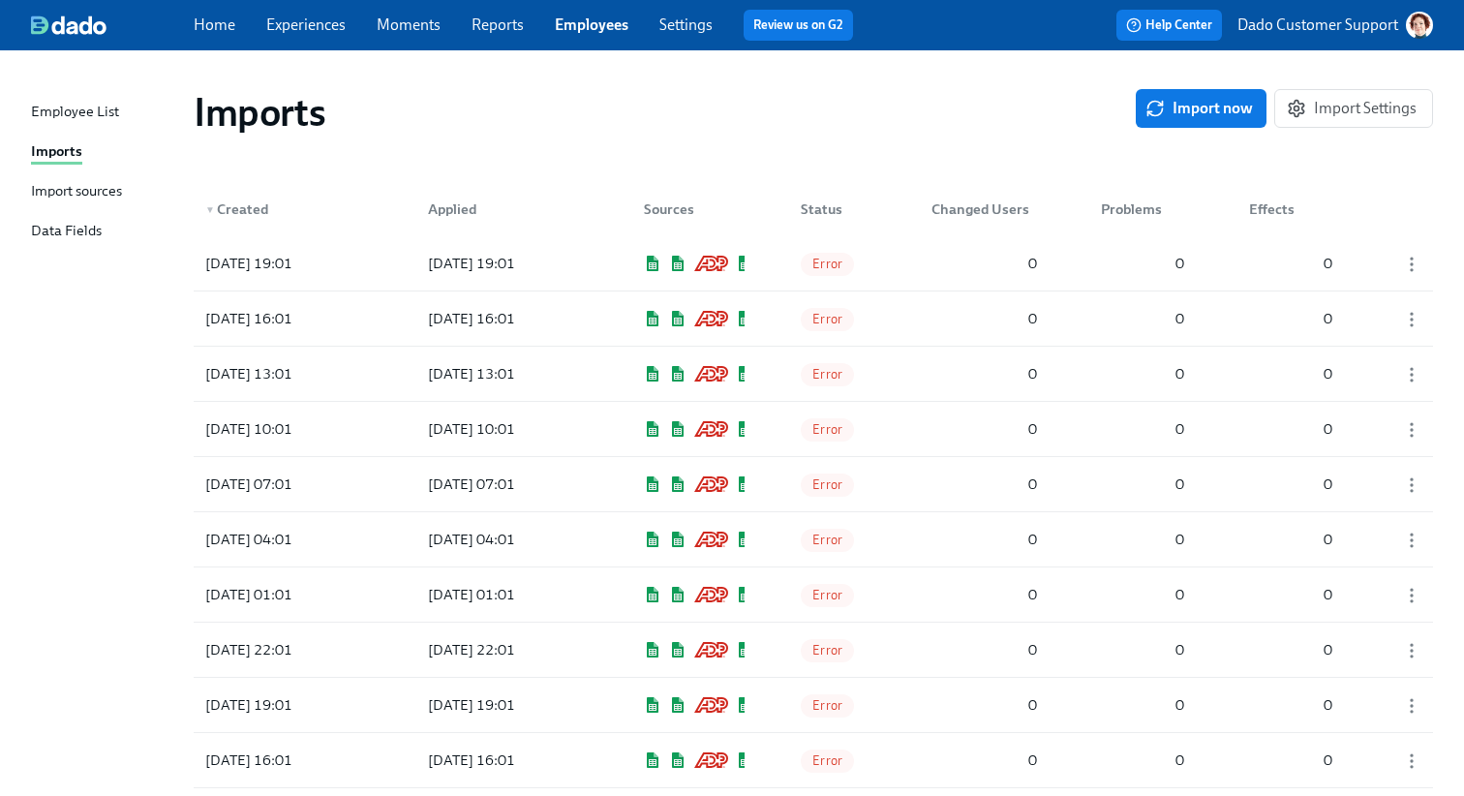
click at [82, 190] on div "Import sources" at bounding box center [76, 192] width 91 height 24
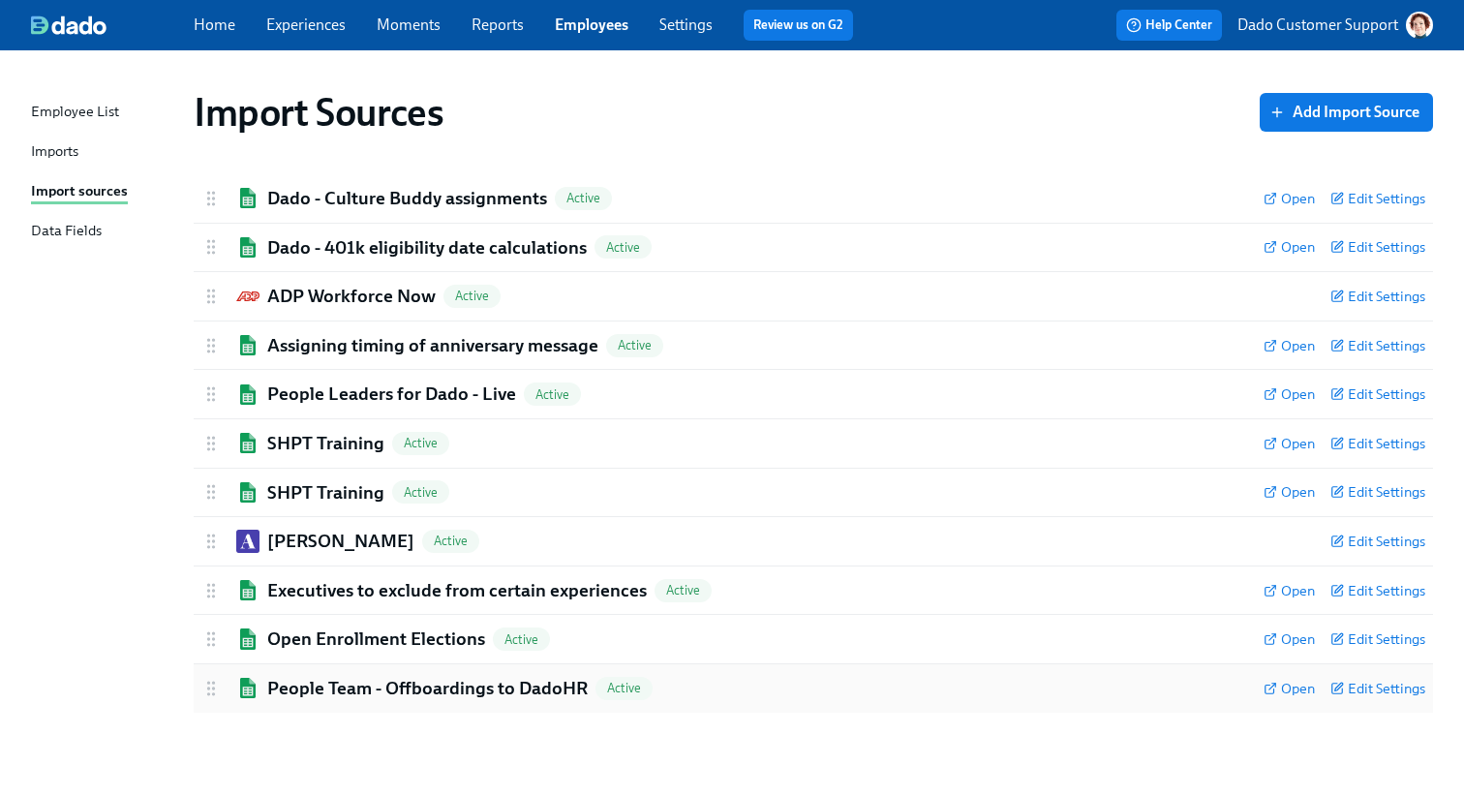
click at [344, 696] on h2 "People Team - Offboardings to DadoHR" at bounding box center [427, 688] width 320 height 25
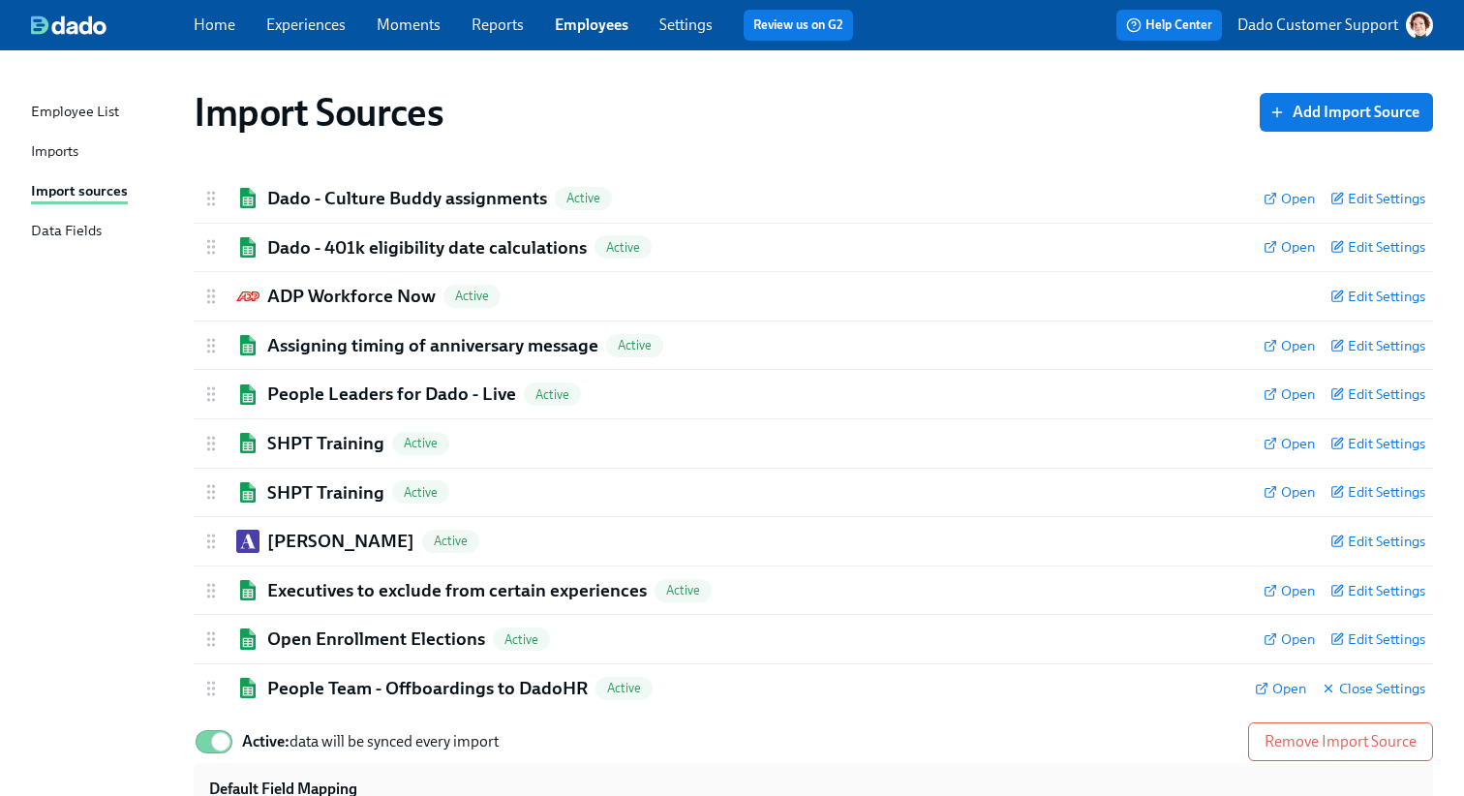
click at [253, 724] on label "Active: data will be synced every import" at bounding box center [346, 741] width 305 height 43
click at [253, 724] on input "Active: data will be synced every import" at bounding box center [221, 741] width 128 height 43
checkbox input "false"
click at [296, 641] on h2 "Open Enrollment Elections" at bounding box center [376, 638] width 218 height 25
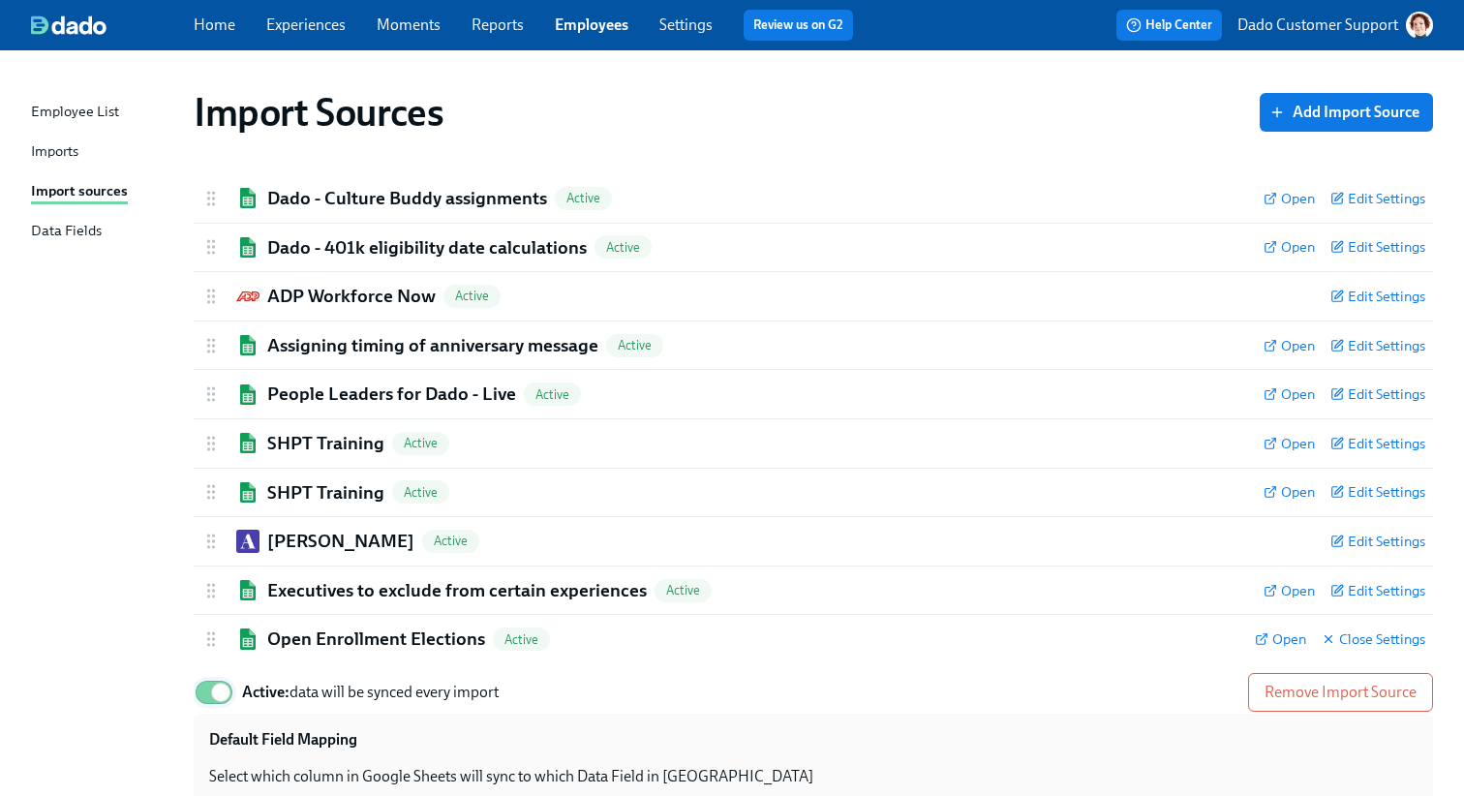
click at [220, 694] on input "Active: data will be synced every import" at bounding box center [221, 692] width 128 height 43
checkbox input "false"
click at [295, 589] on h2 "Executives to exclude from certain experiences" at bounding box center [457, 590] width 380 height 25
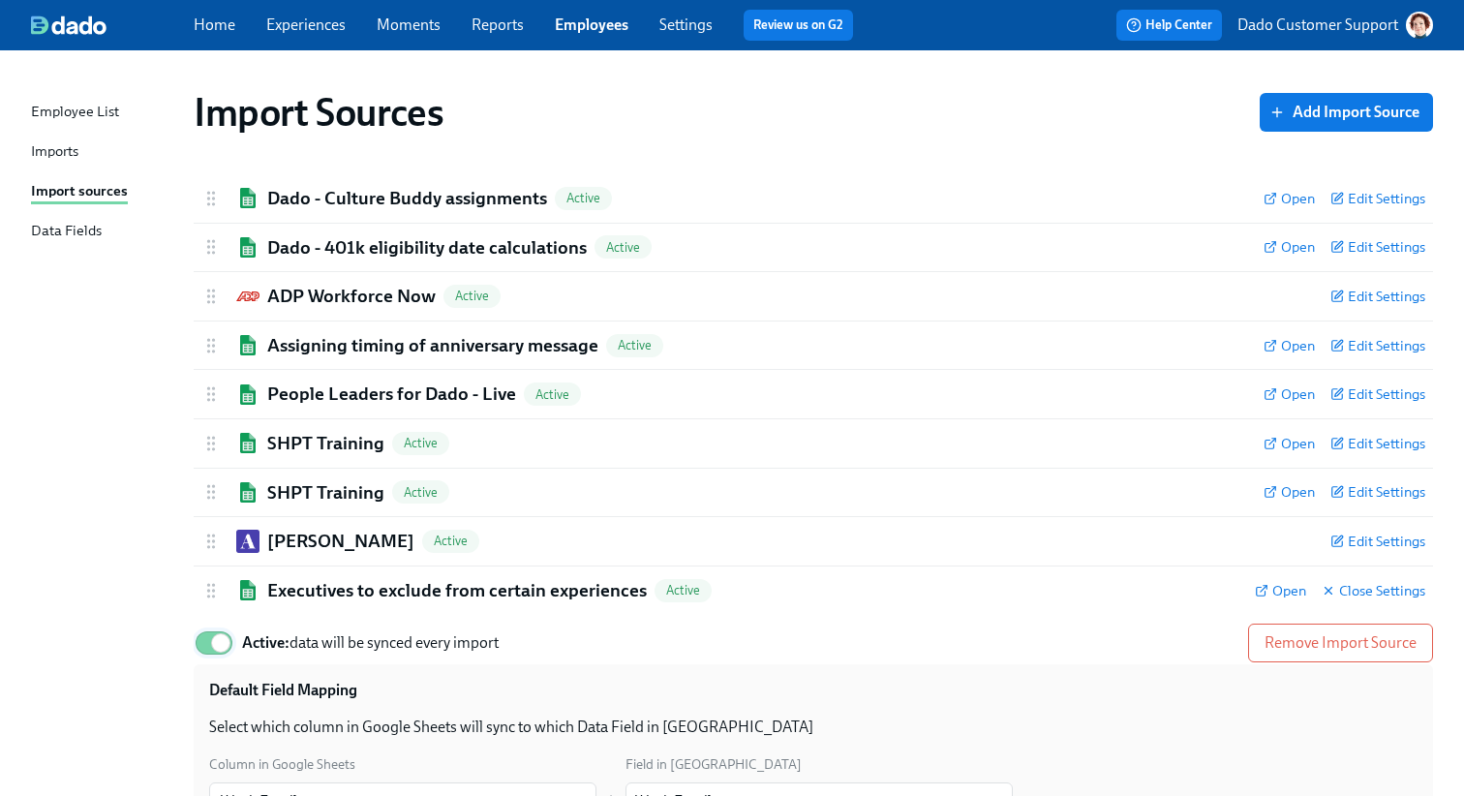
click at [198, 628] on input "Active: data will be synced every import" at bounding box center [221, 643] width 128 height 43
checkbox input "false"
click at [62, 150] on div "Imports" at bounding box center [54, 152] width 47 height 24
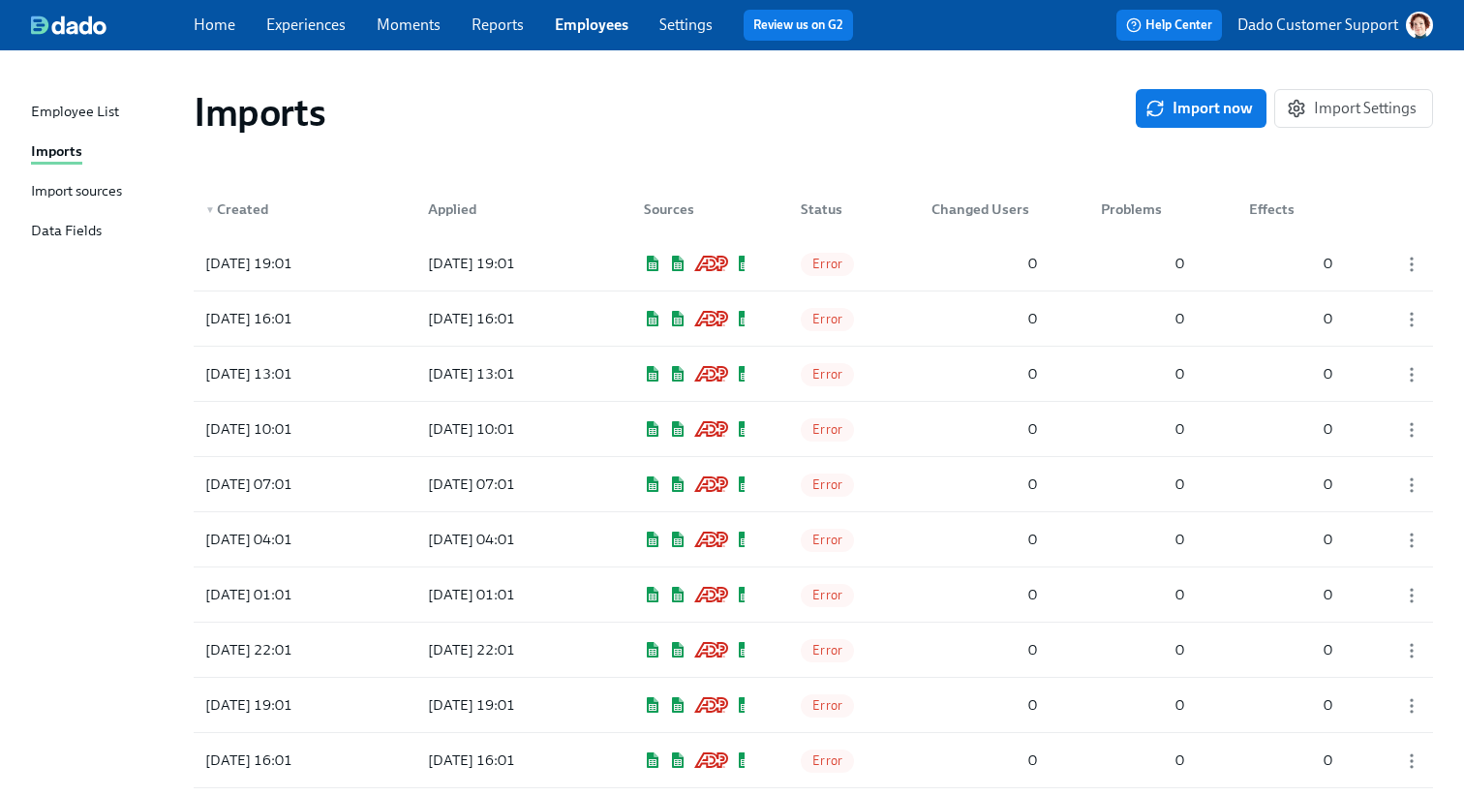
click at [1308, 84] on div "Imports Import now Import Settings" at bounding box center [813, 112] width 1270 height 77
click at [1322, 99] on button "Import Settings" at bounding box center [1353, 108] width 159 height 39
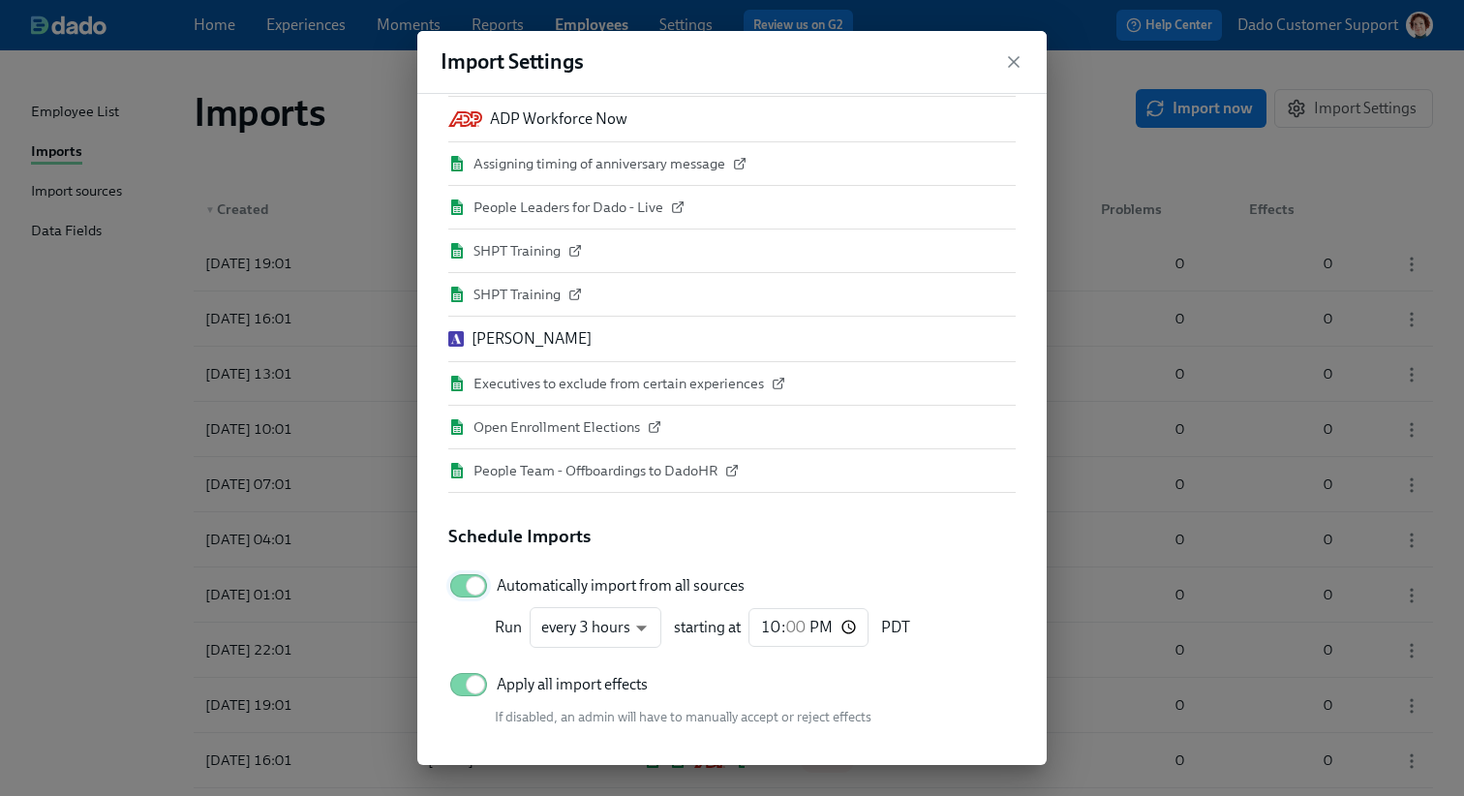
click at [481, 593] on input "Automatically import from all sources" at bounding box center [475, 585] width 128 height 43
checkbox input "false"
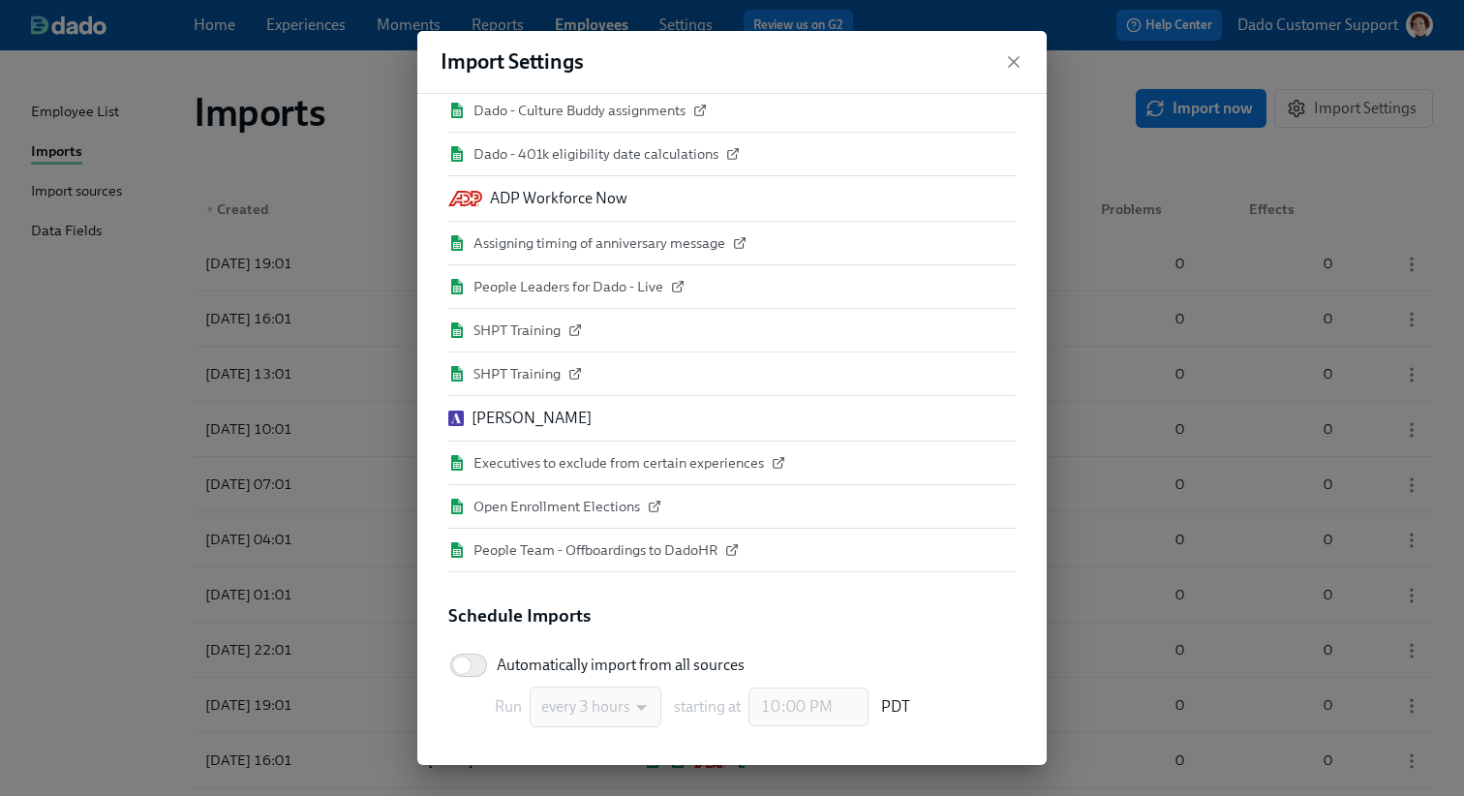
click at [123, 444] on div "Import Settings Import Sources Manage Import Sources Dado - Culture Buddy assig…" at bounding box center [732, 398] width 1464 height 796
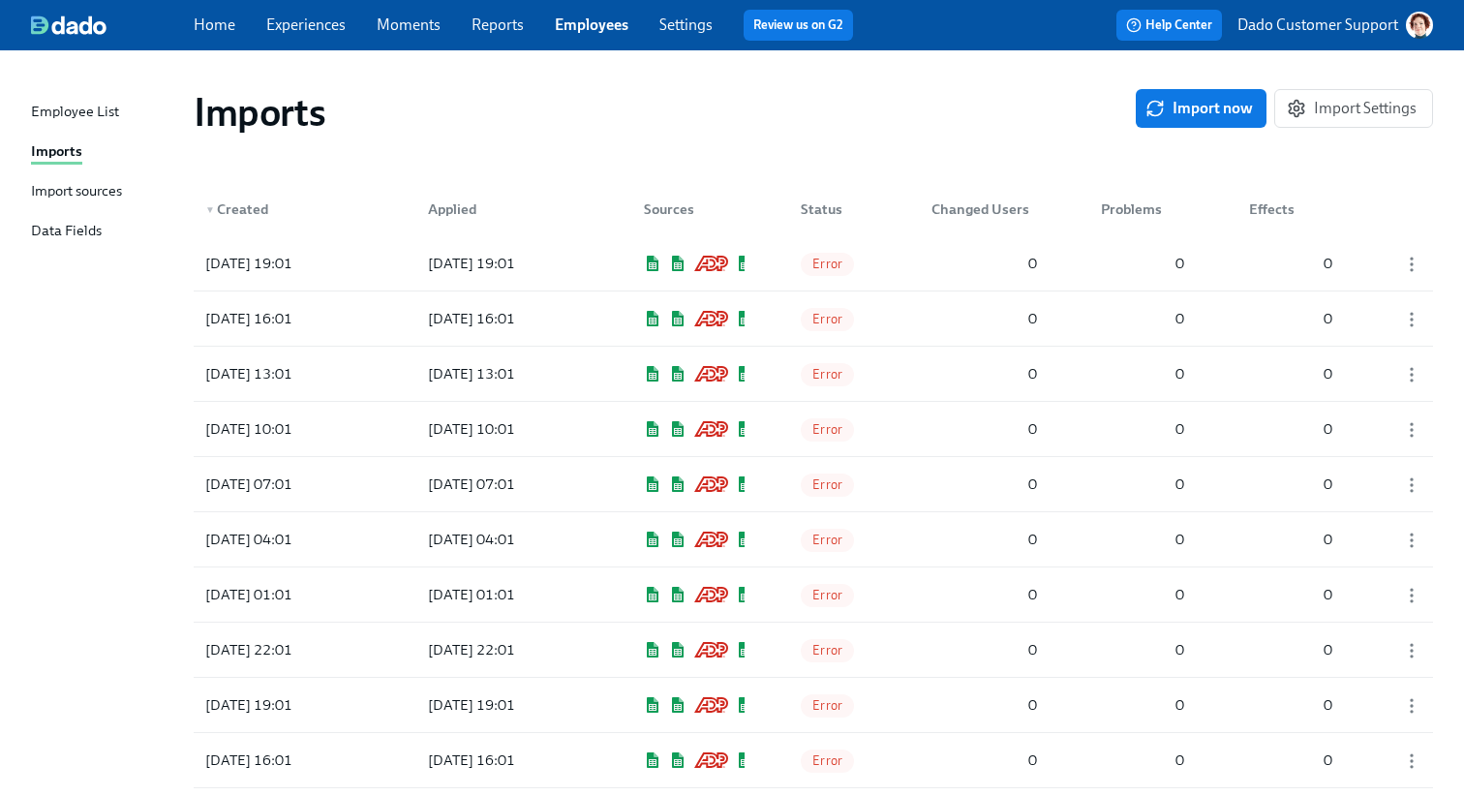
click at [103, 206] on div "Employee List Imports Import sources Data Fields" at bounding box center [112, 180] width 163 height 159
click at [103, 205] on div "Employee List Imports Import sources Data Fields" at bounding box center [112, 180] width 163 height 159
click at [102, 196] on div "Import sources" at bounding box center [76, 192] width 91 height 24
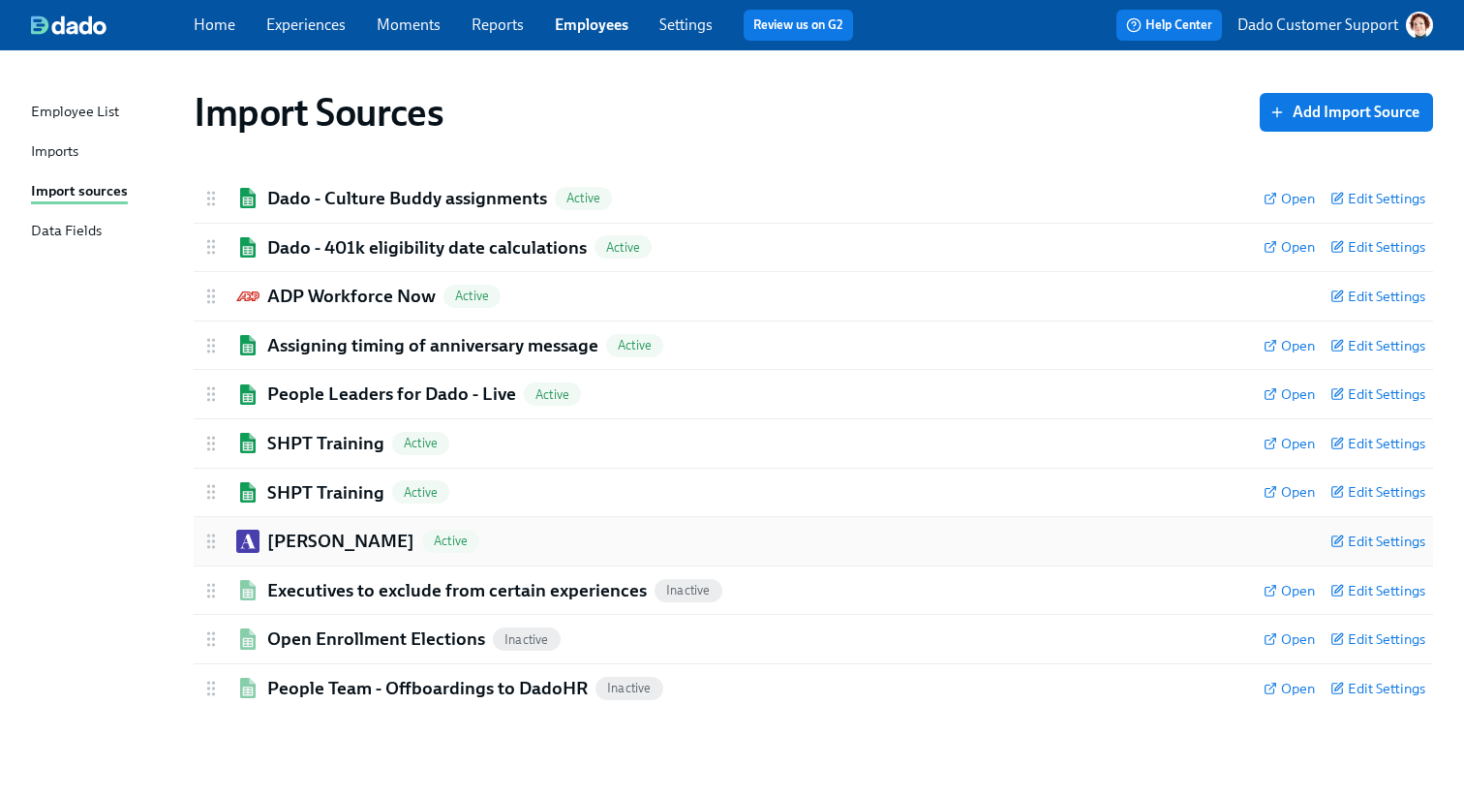
click at [310, 552] on h2 "Ashby" at bounding box center [340, 541] width 147 height 25
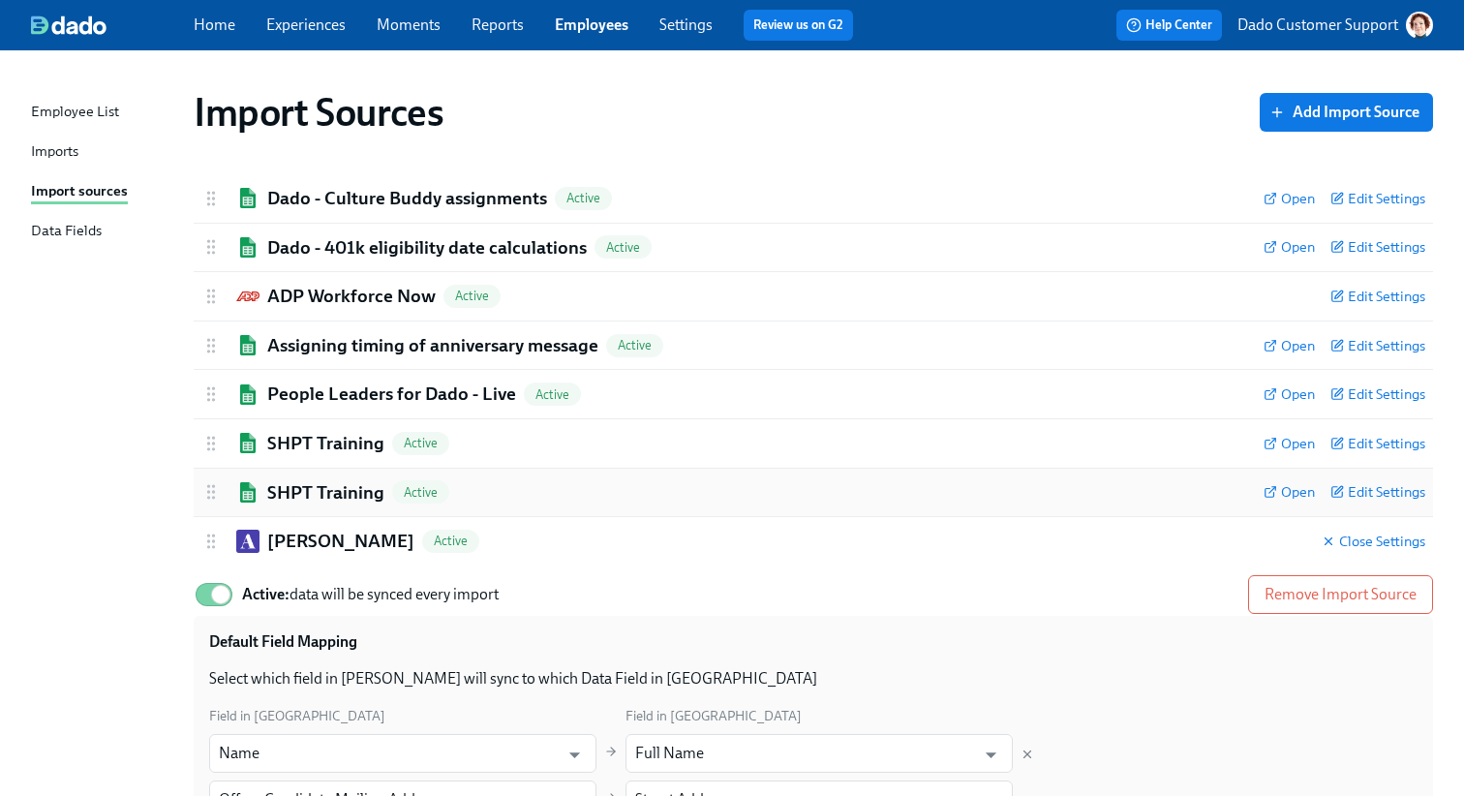
click at [296, 488] on h2 "SHPT Training" at bounding box center [325, 492] width 117 height 25
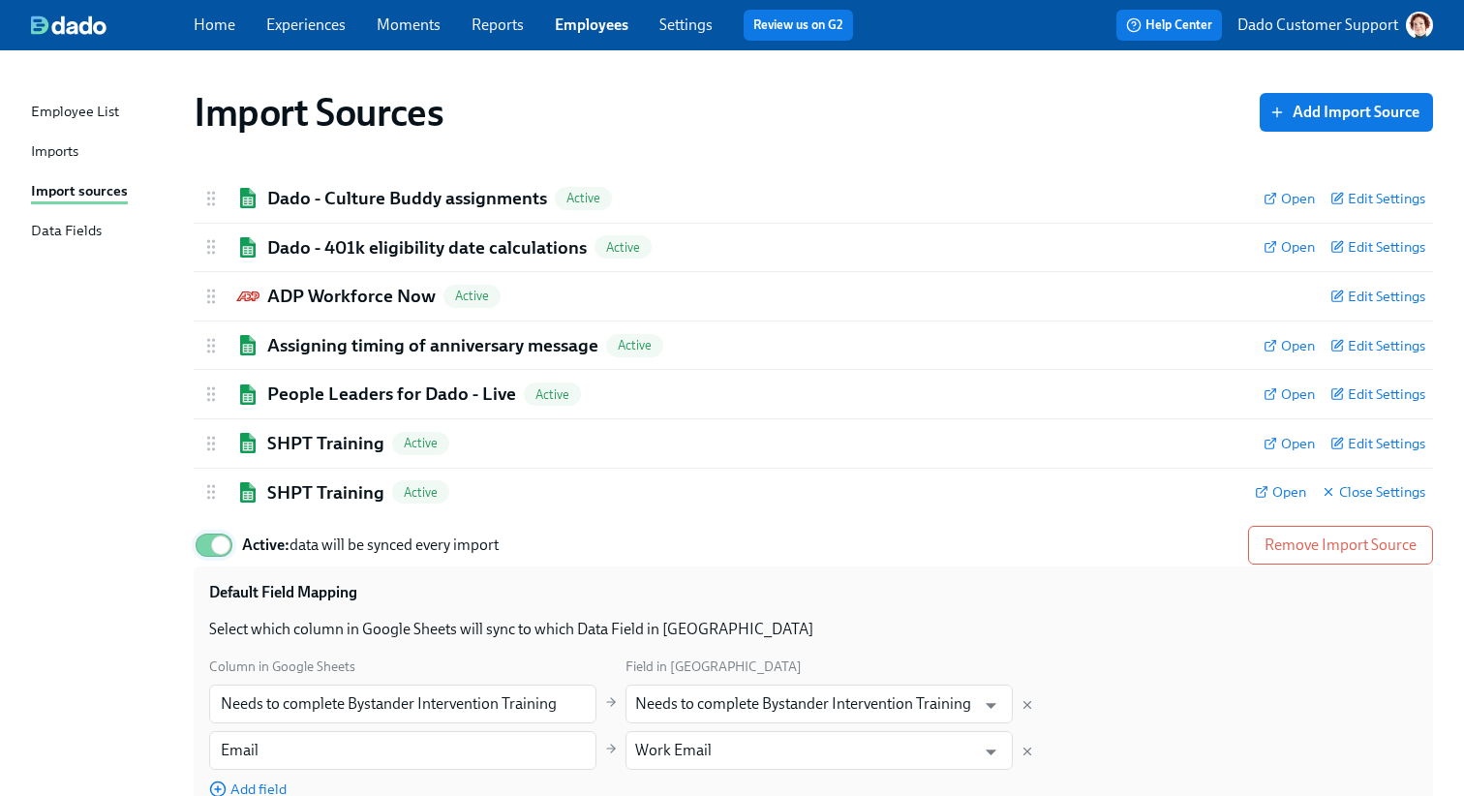
click at [208, 540] on input "Active: data will be synced every import" at bounding box center [221, 545] width 128 height 43
checkbox input "false"
click at [274, 449] on h2 "SHPT Training" at bounding box center [325, 443] width 117 height 25
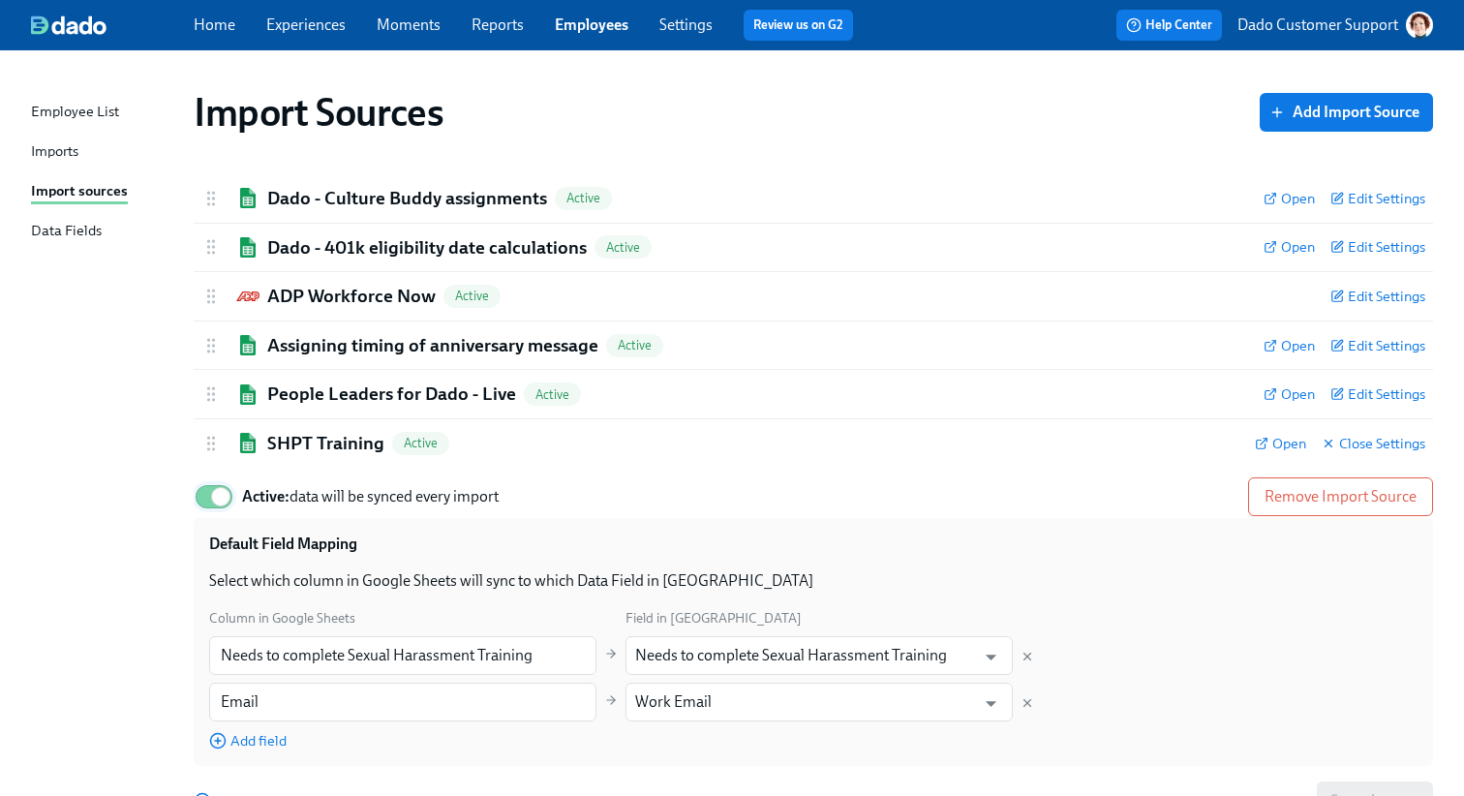
click at [209, 495] on input "Active: data will be synced every import" at bounding box center [221, 496] width 128 height 43
checkbox input "false"
click at [293, 387] on h2 "People Leaders for Dado - Live" at bounding box center [391, 393] width 249 height 25
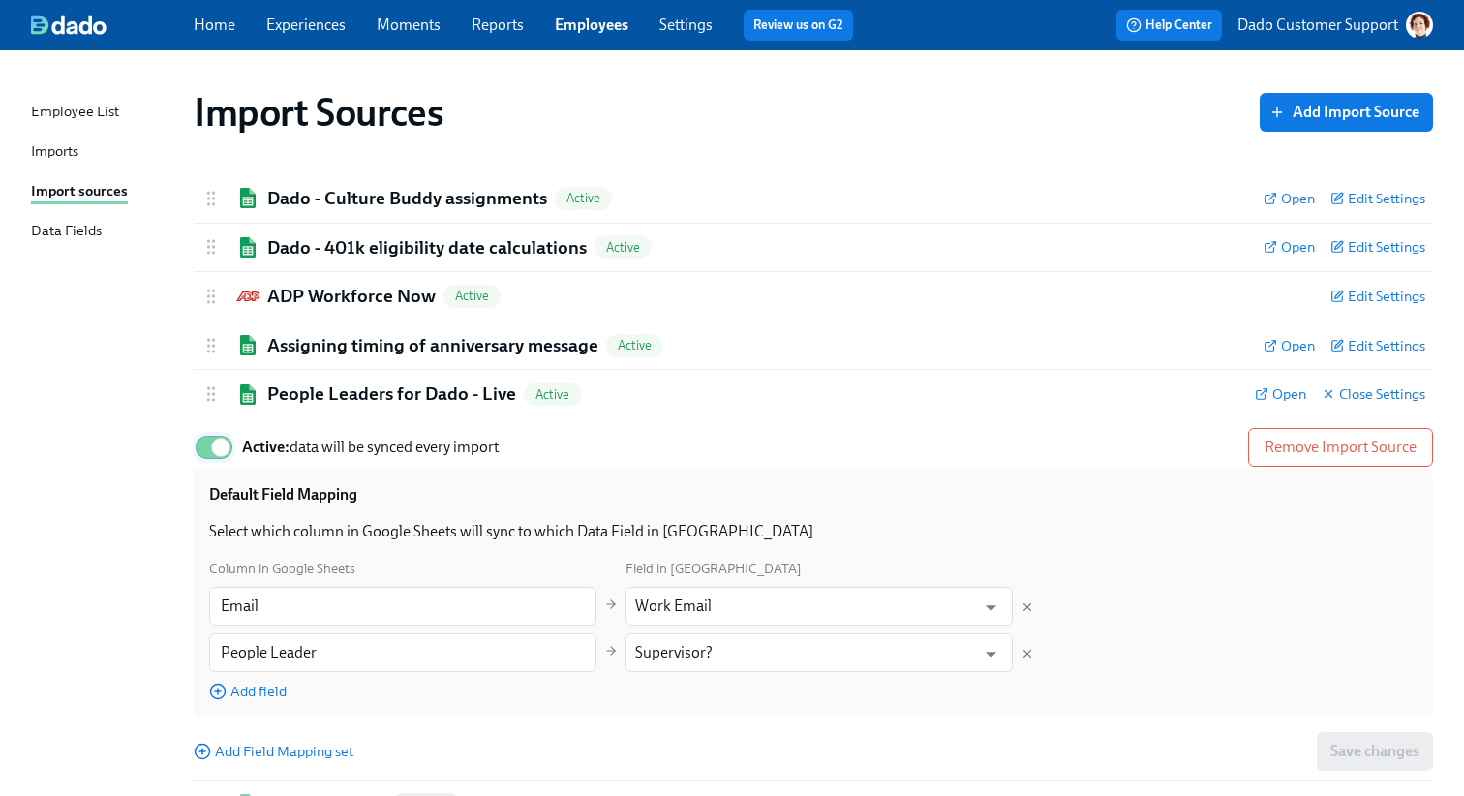
click at [212, 459] on input "Active: data will be synced every import" at bounding box center [221, 447] width 128 height 43
checkbox input "false"
click at [288, 337] on h2 "Assigning timing of anniversary message" at bounding box center [432, 345] width 331 height 25
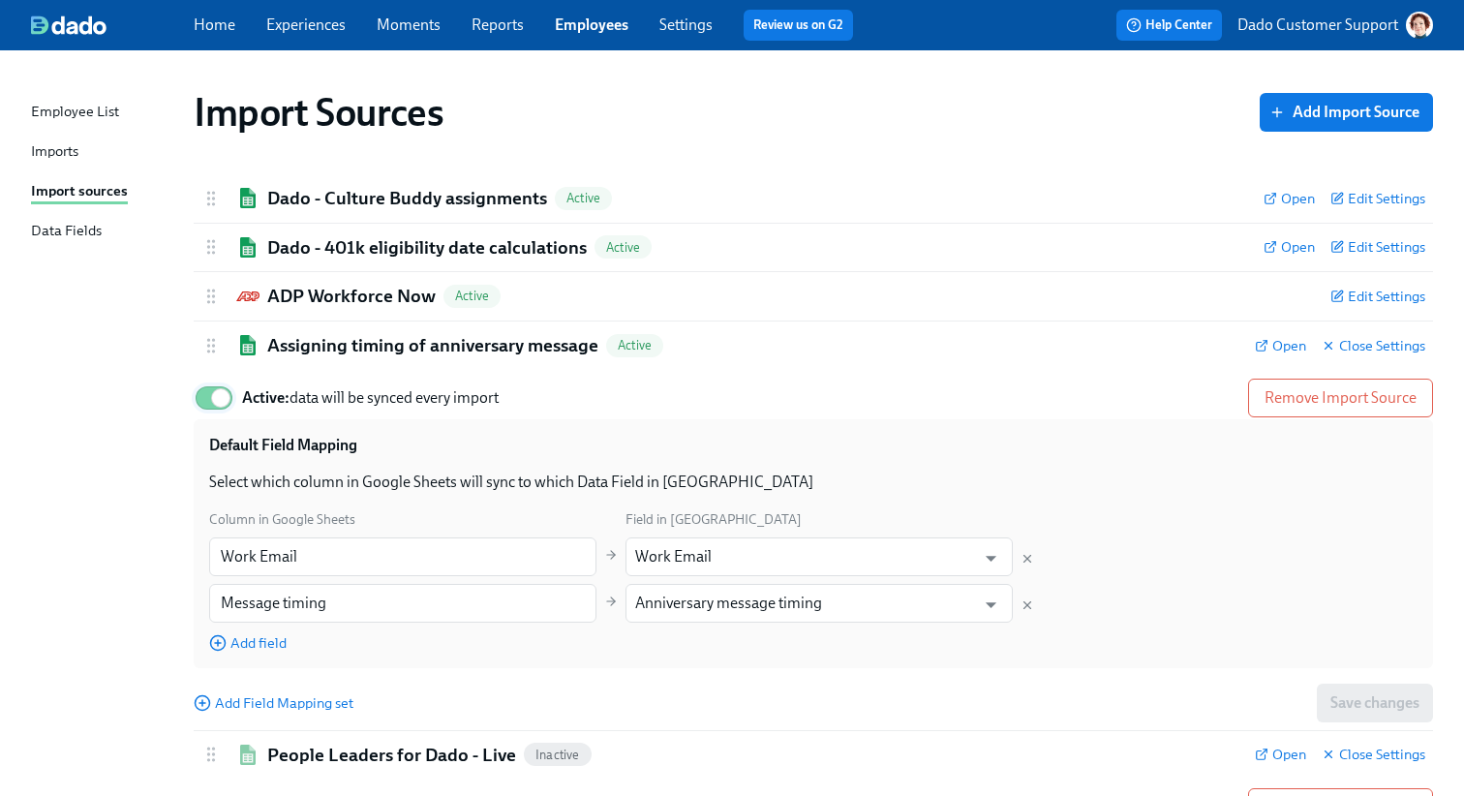
click at [199, 411] on input "Active: data will be synced every import" at bounding box center [221, 398] width 128 height 43
checkbox input "false"
click at [285, 265] on div "Dado - 401k eligibility date calculations Active Open Edit Settings" at bounding box center [813, 248] width 1239 height 48
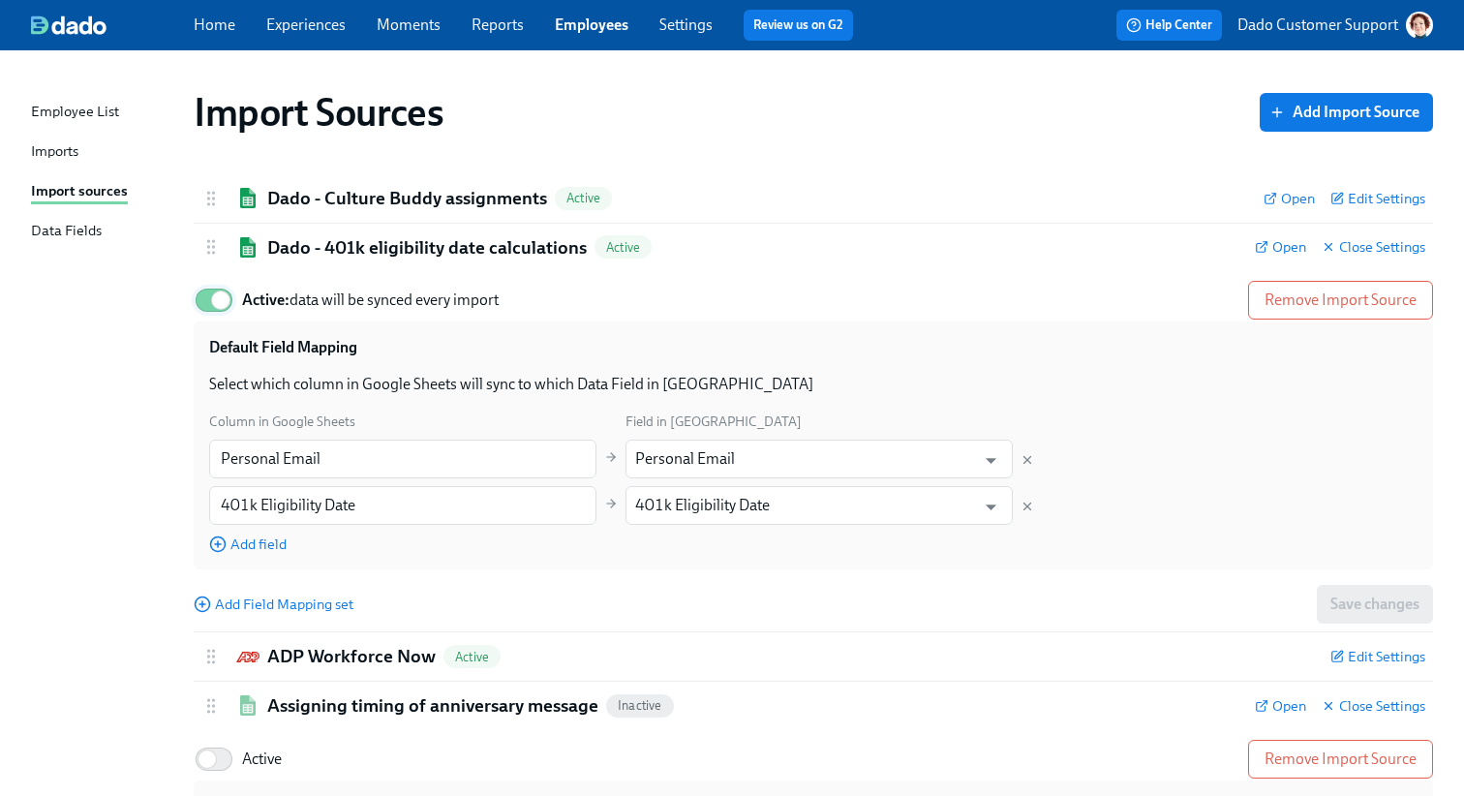
click at [219, 303] on input "Active: data will be synced every import" at bounding box center [221, 300] width 128 height 43
checkbox input "false"
click at [304, 190] on h2 "Dado - Culture Buddy assignments" at bounding box center [407, 198] width 280 height 25
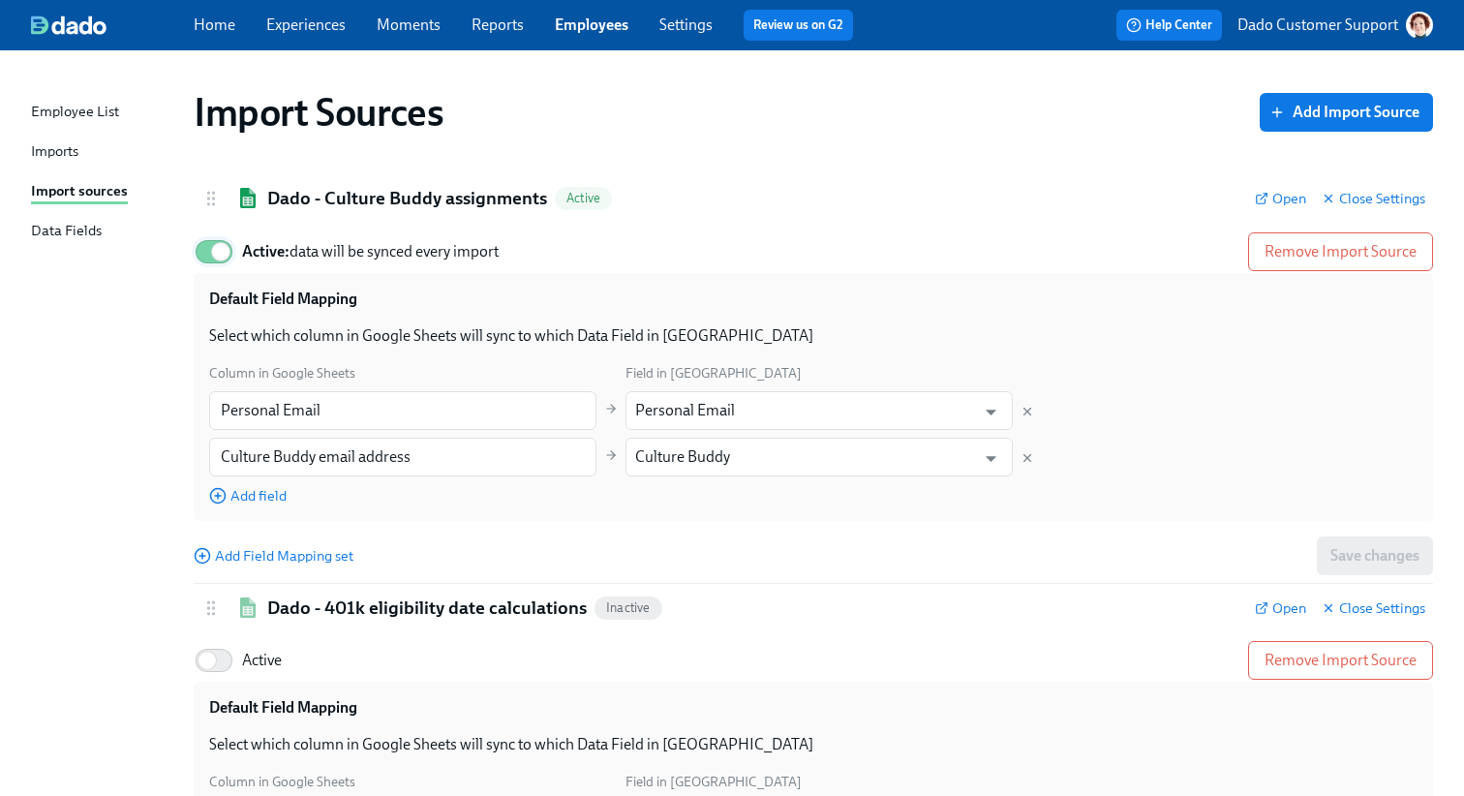
click at [214, 266] on input "Active: data will be synced every import" at bounding box center [221, 251] width 128 height 43
checkbox input "false"
click at [320, 188] on h2 "Dado - Culture Buddy assignments" at bounding box center [407, 198] width 280 height 25
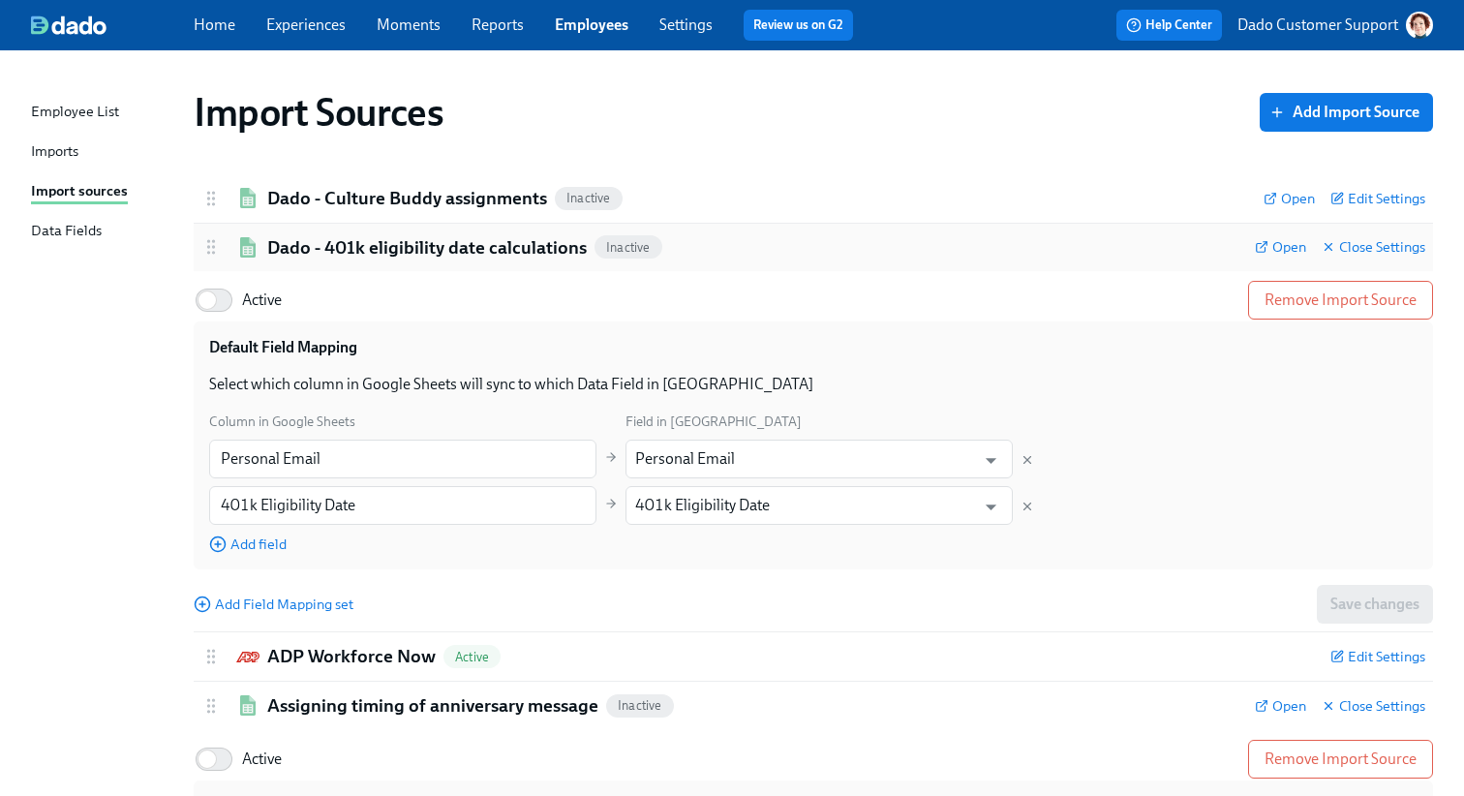
click at [308, 233] on div "Dado - 401k eligibility date calculations Inactive Open Close Settings" at bounding box center [813, 248] width 1239 height 48
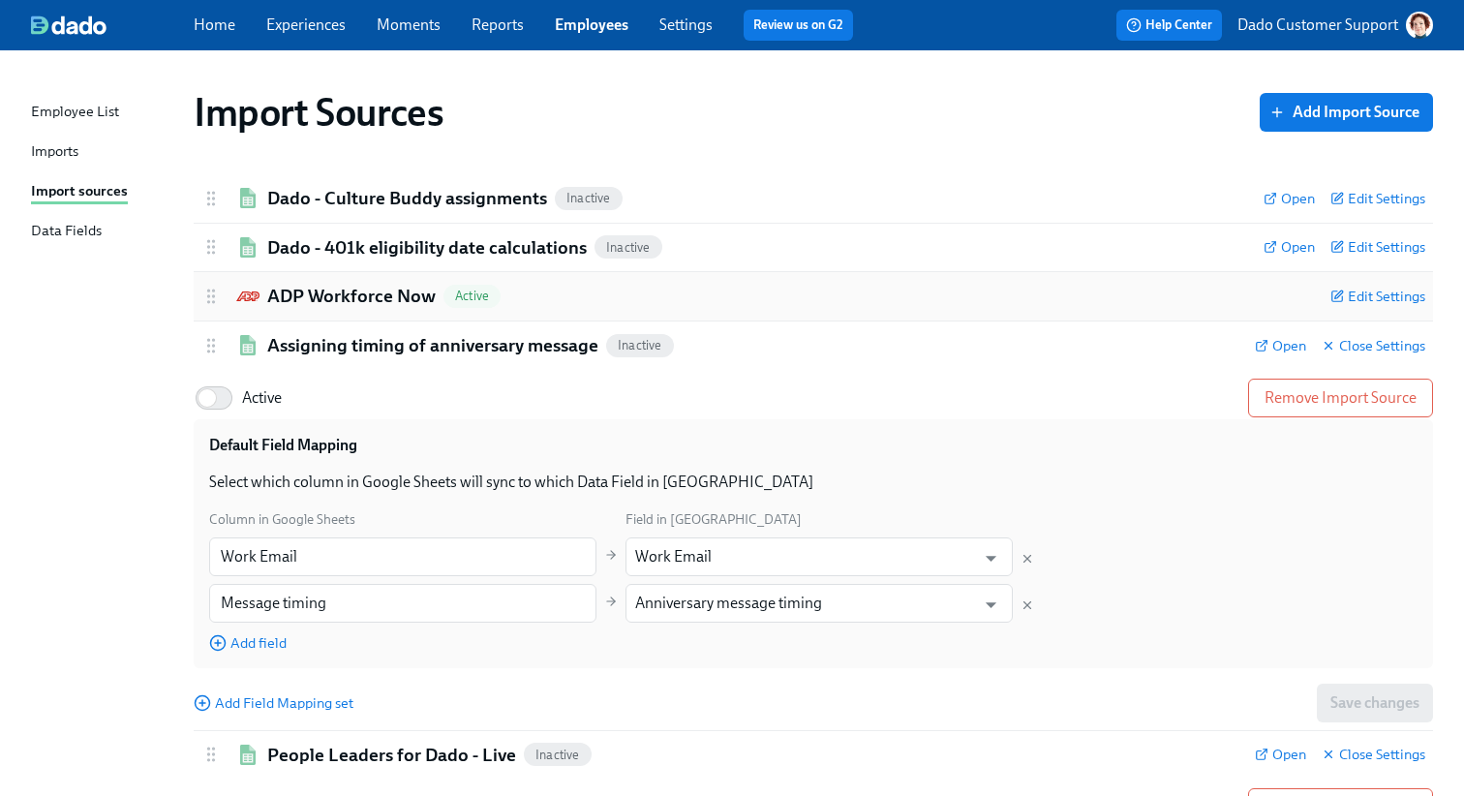
click at [287, 302] on h2 "ADP Workforce Now" at bounding box center [351, 296] width 168 height 25
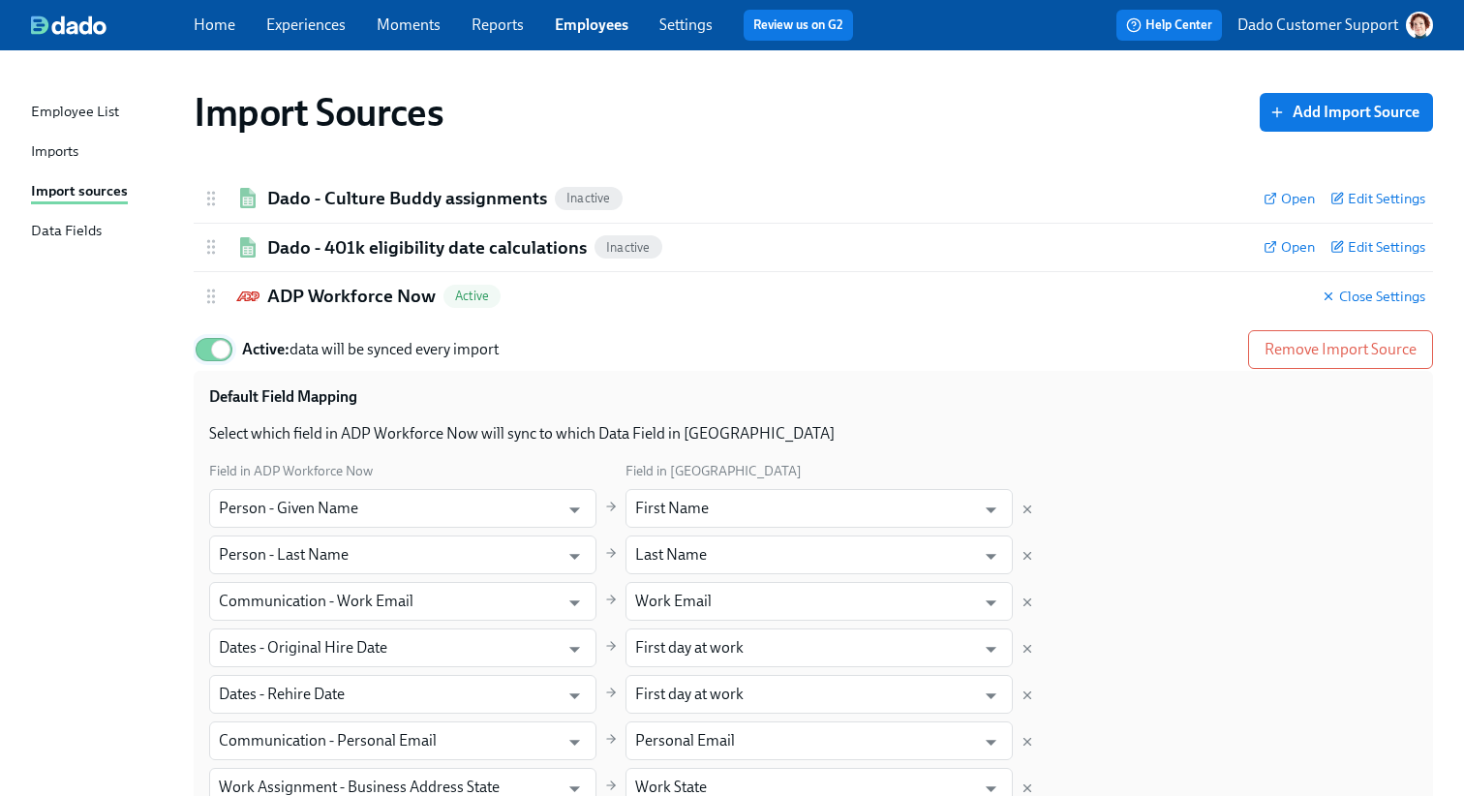
click at [219, 358] on input "Active: data will be synced every import" at bounding box center [221, 349] width 128 height 43
checkbox input "false"
click at [307, 284] on h2 "ADP Workforce Now" at bounding box center [351, 296] width 168 height 25
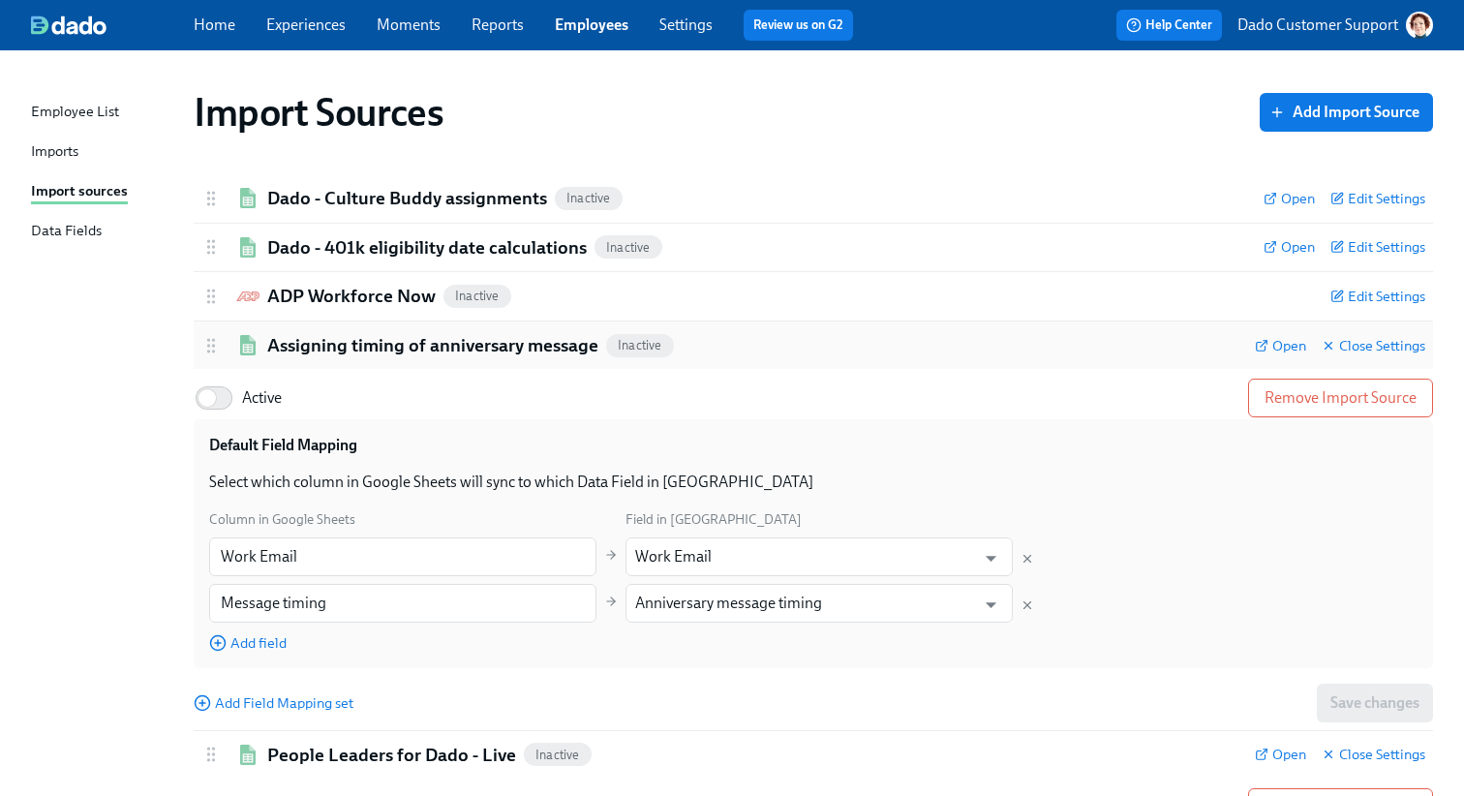
click at [309, 329] on div "Assigning timing of anniversary message Inactive Open Close Settings" at bounding box center [813, 345] width 1239 height 48
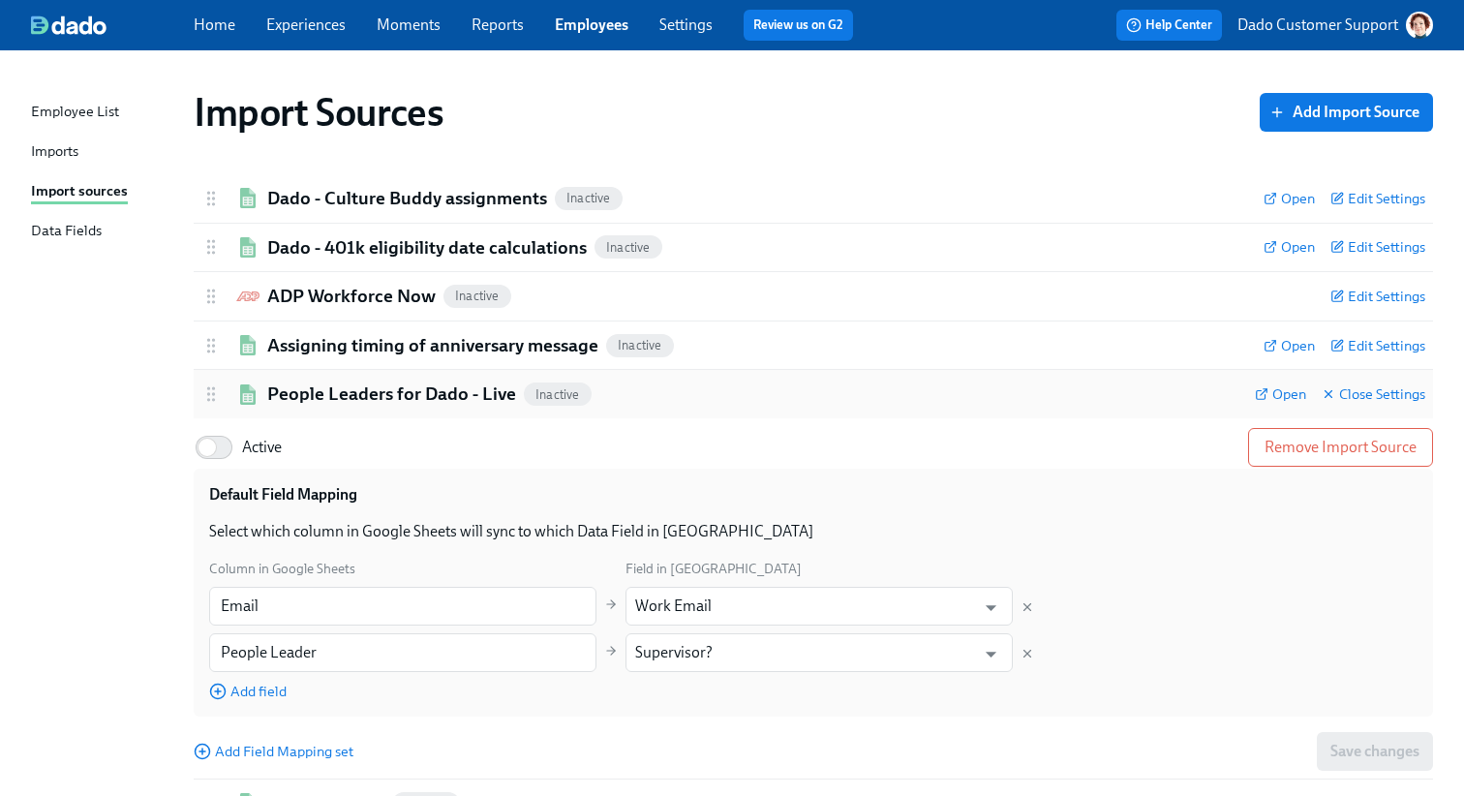
click at [306, 383] on h2 "People Leaders for Dado - Live" at bounding box center [391, 393] width 249 height 25
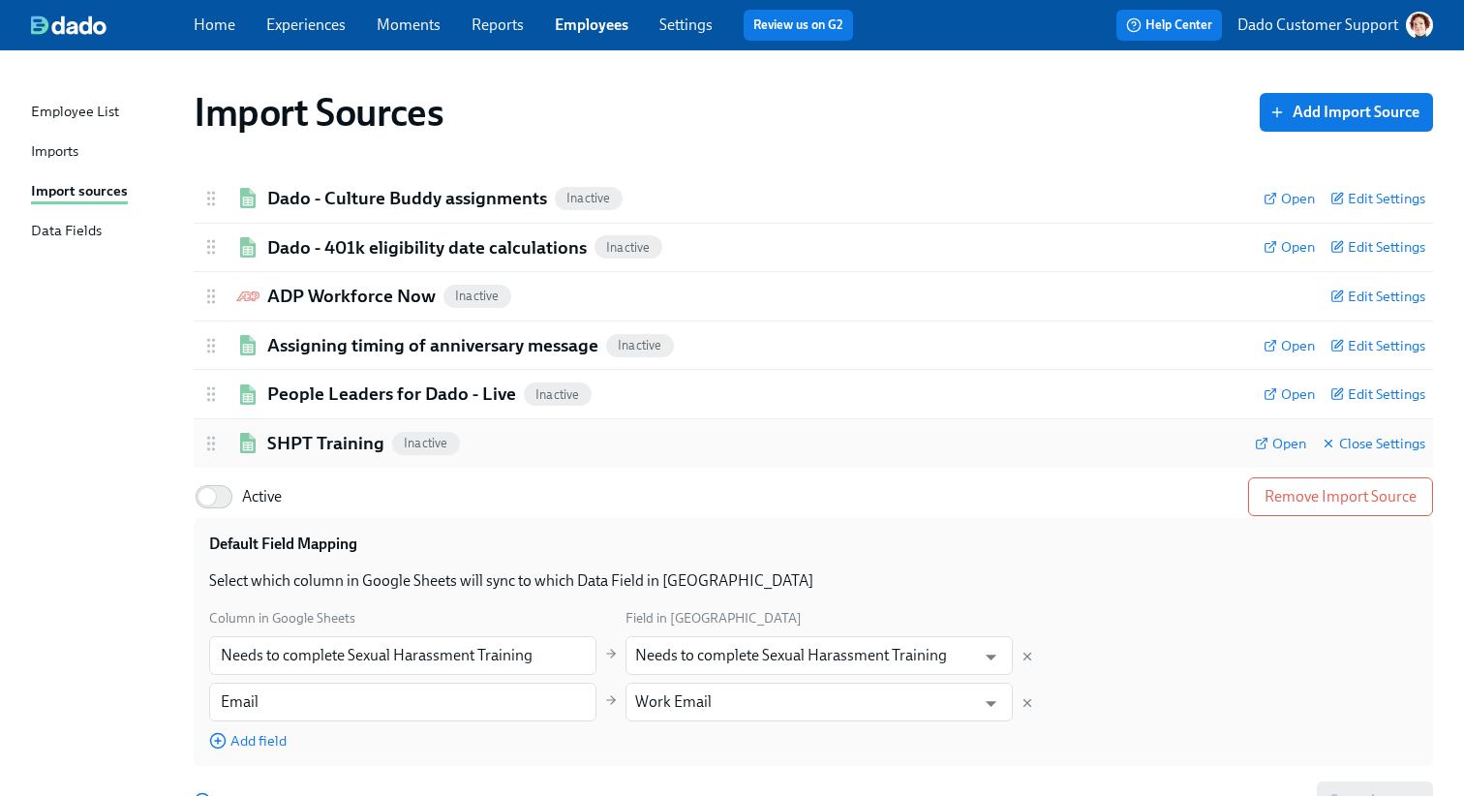
click at [300, 439] on h2 "SHPT Training" at bounding box center [325, 443] width 117 height 25
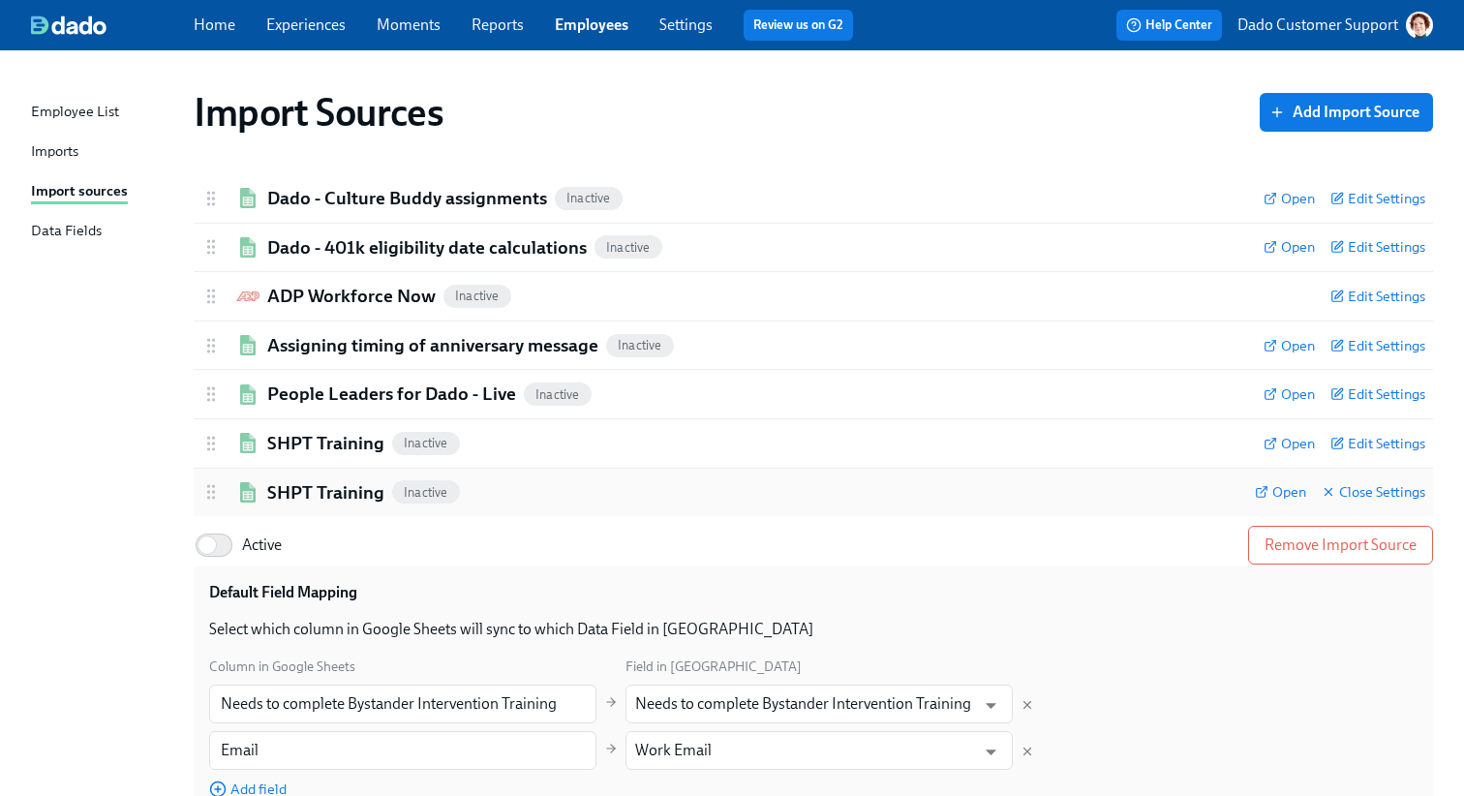
click at [306, 476] on div "SHPT Training Inactive Open Close Settings" at bounding box center [813, 493] width 1239 height 48
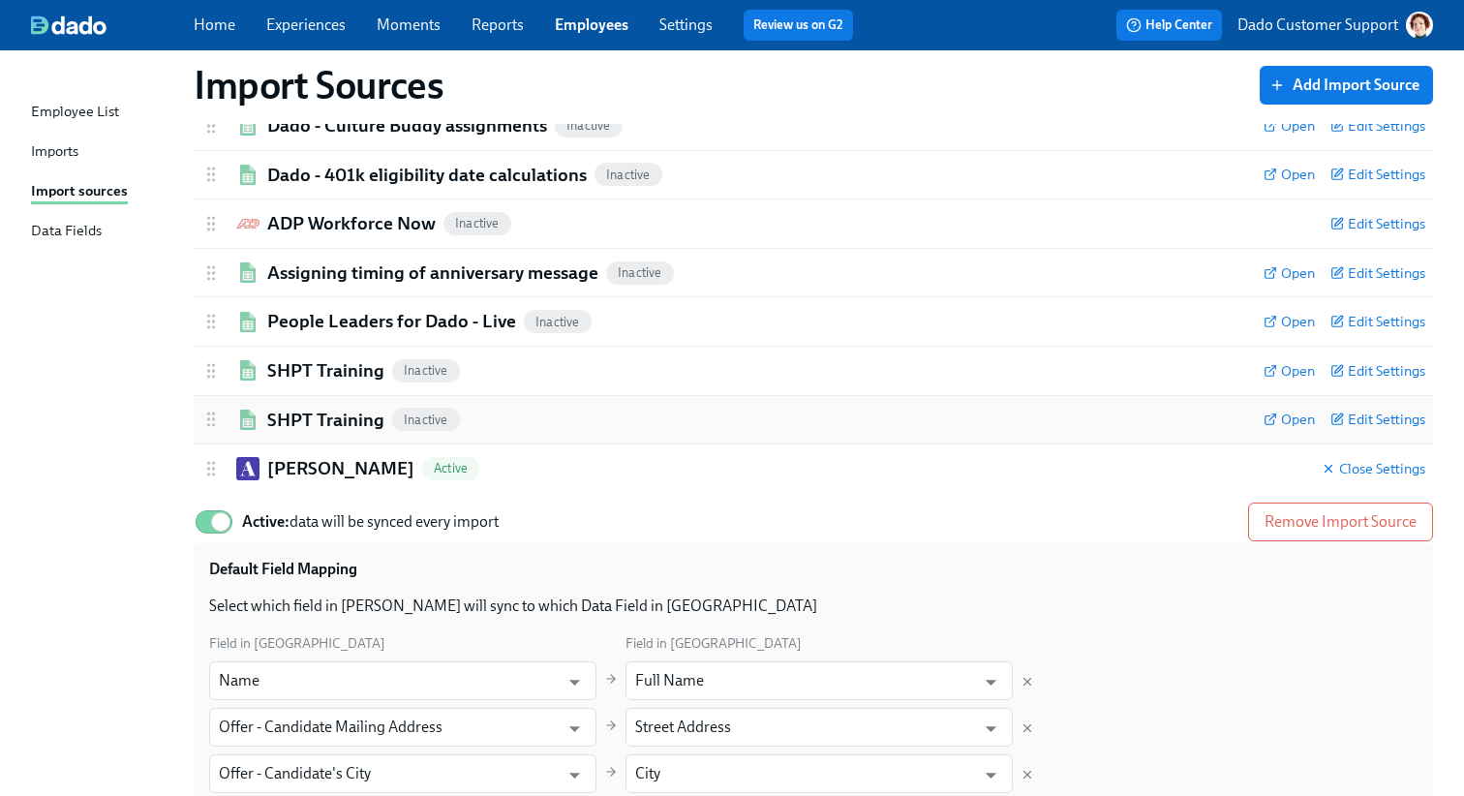
scroll to position [67, 0]
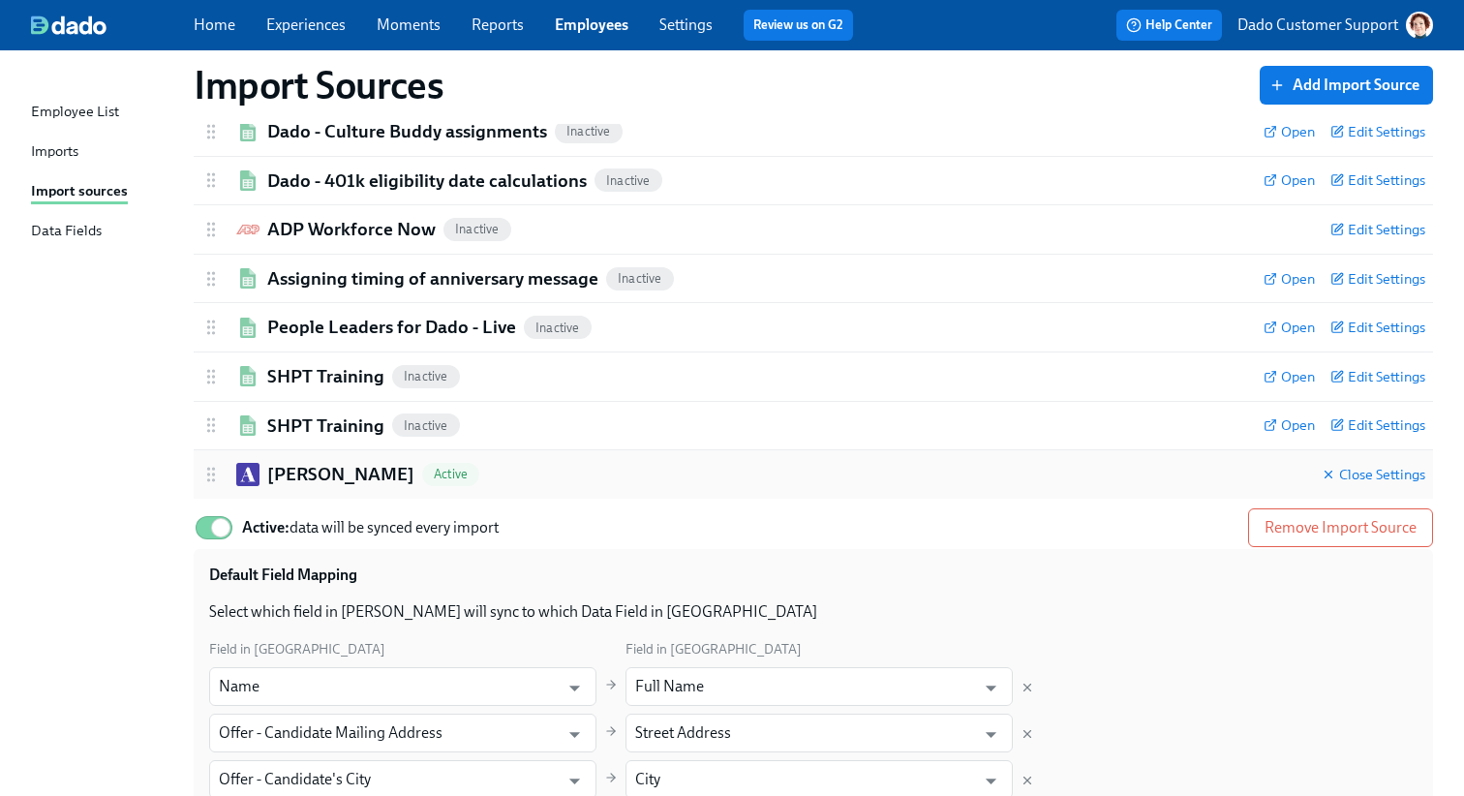
click at [296, 470] on h2 "Ashby" at bounding box center [340, 474] width 147 height 25
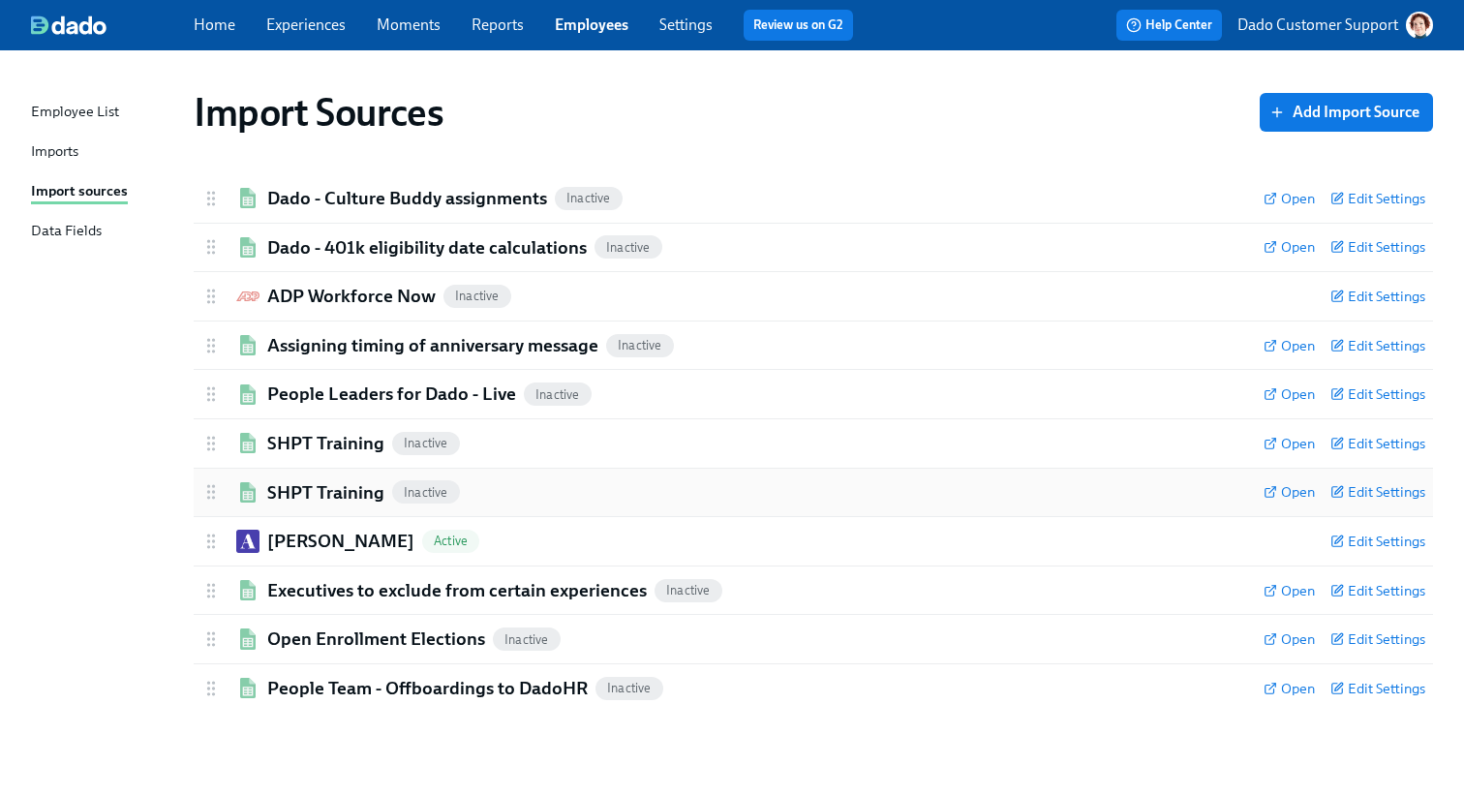
scroll to position [0, 0]
click at [57, 156] on div "Imports" at bounding box center [54, 152] width 47 height 24
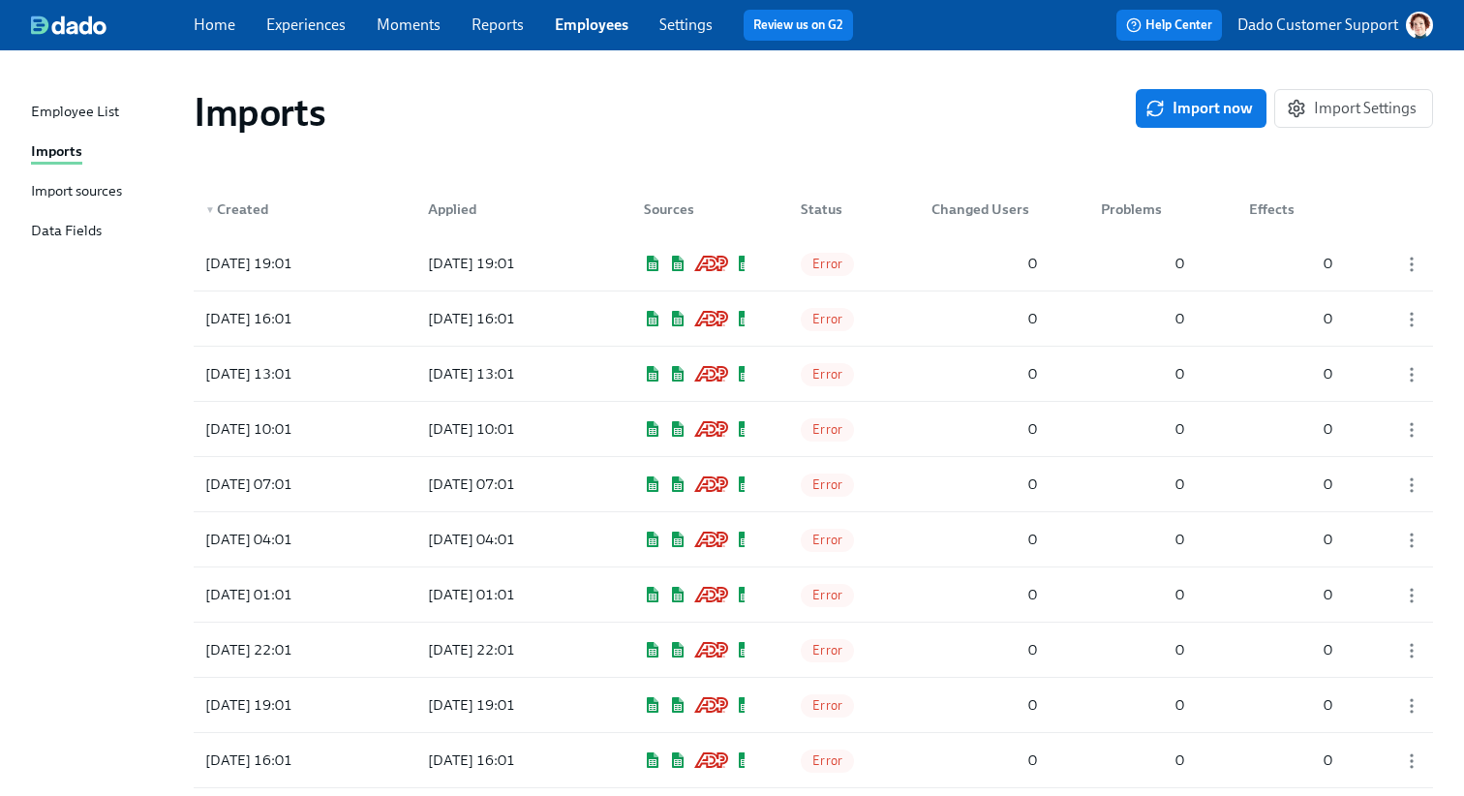
click at [1251, 74] on div "Imports Import now Import Settings" at bounding box center [813, 112] width 1270 height 77
click at [1216, 105] on span "Import now" at bounding box center [1201, 108] width 104 height 19
click at [1012, 270] on div "0" at bounding box center [984, 263] width 121 height 39
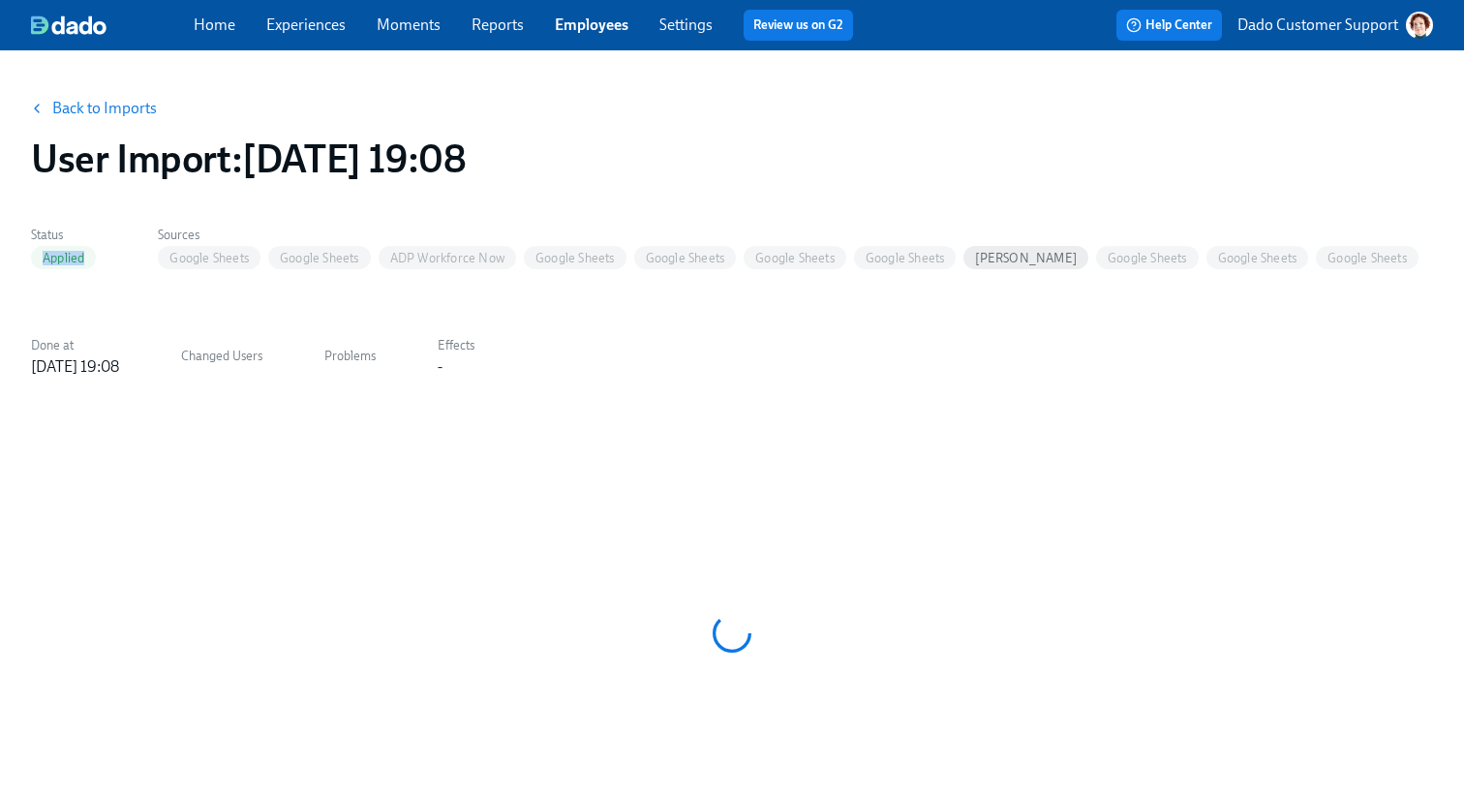
drag, startPoint x: 39, startPoint y: 259, endPoint x: 96, endPoint y: 259, distance: 57.1
click at [96, 259] on span "Applied" at bounding box center [63, 258] width 65 height 15
drag, startPoint x: 648, startPoint y: 538, endPoint x: 499, endPoint y: 518, distance: 150.5
click at [541, 526] on div "Nothing changed." at bounding box center [732, 537] width 1402 height 194
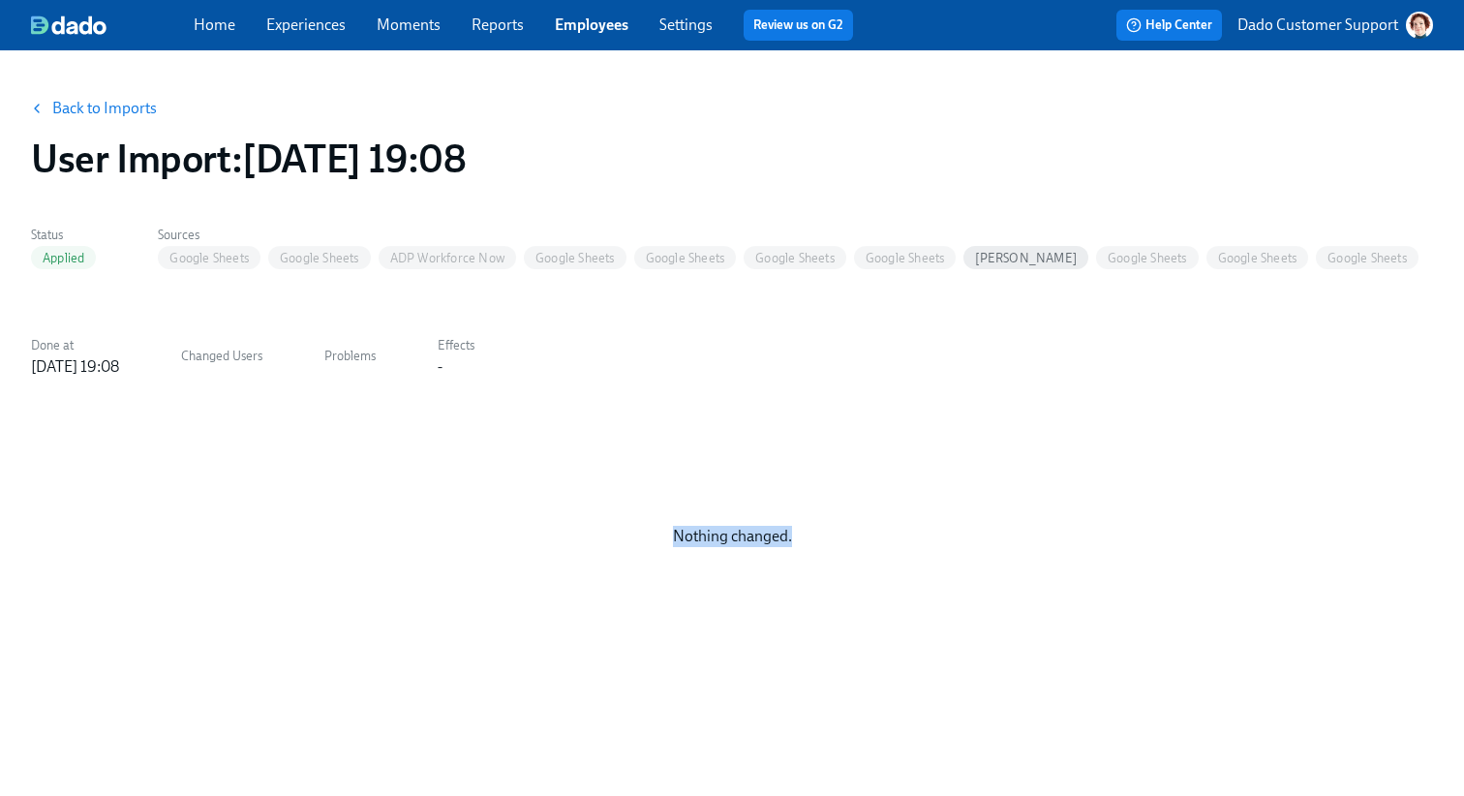
click at [264, 495] on div "Nothing changed." at bounding box center [732, 537] width 1402 height 194
click at [114, 102] on link "Back to Imports" at bounding box center [104, 108] width 105 height 19
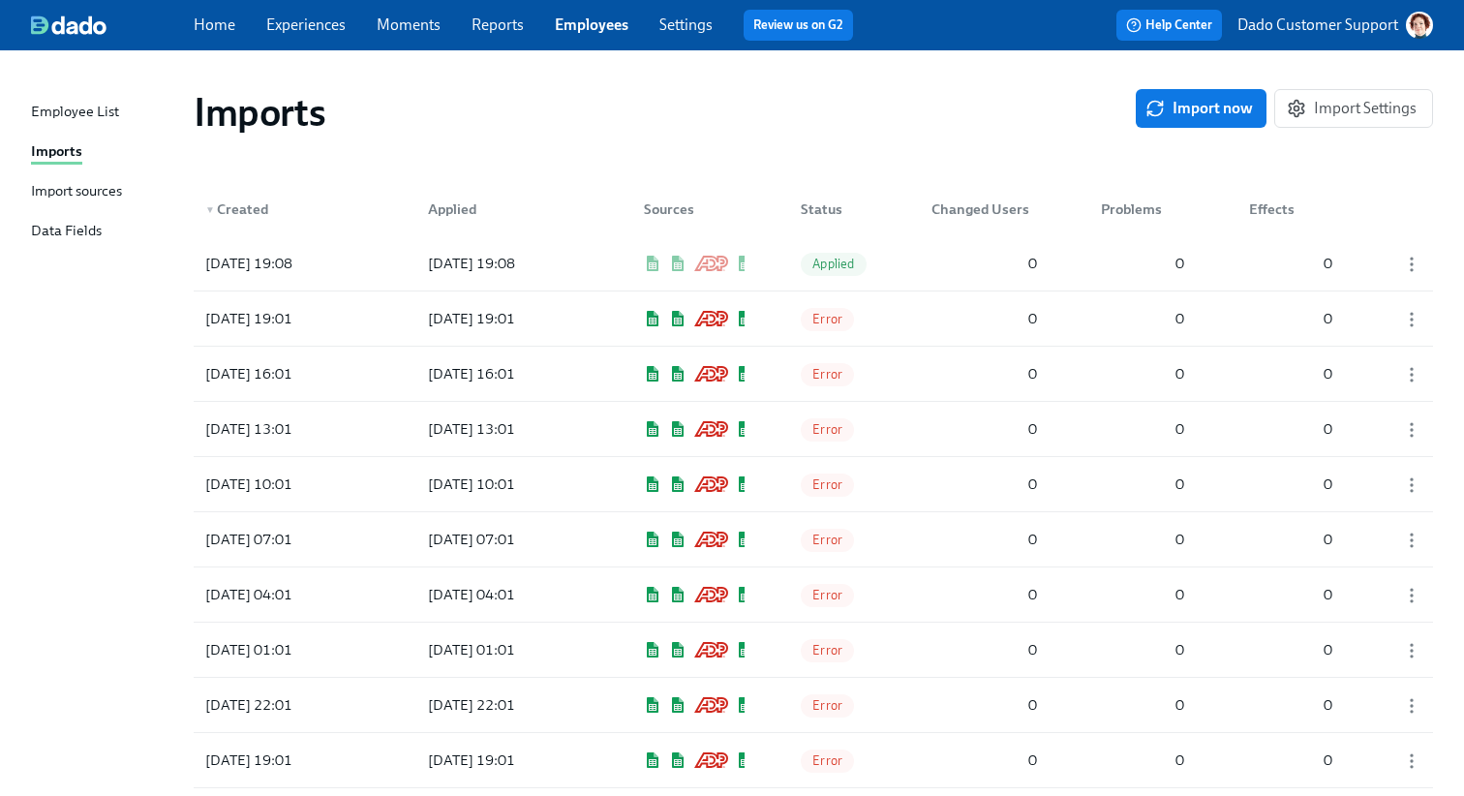
click at [78, 199] on div "Import sources" at bounding box center [76, 192] width 91 height 24
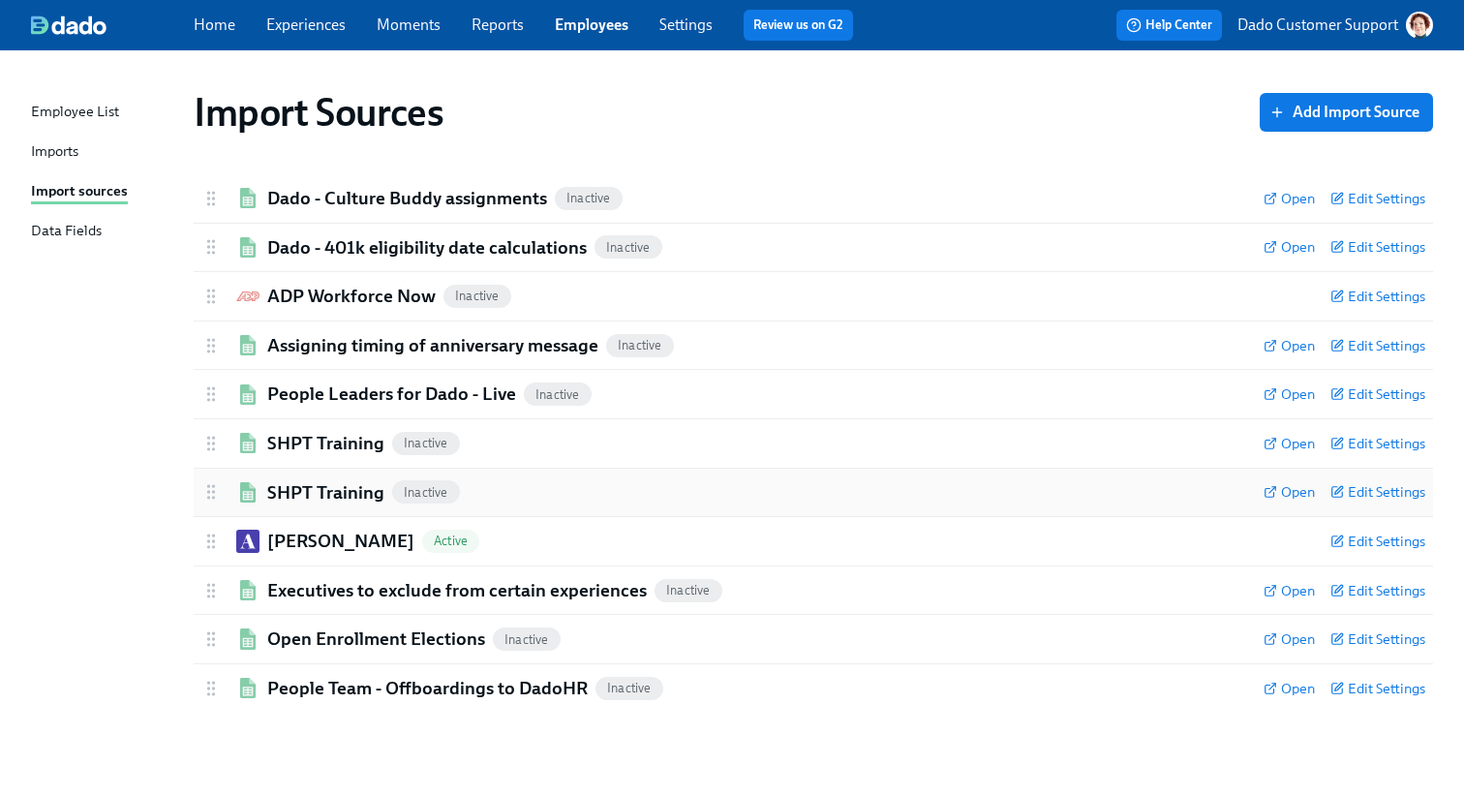
click at [299, 510] on div "SHPT Training Inactive Open Edit Settings" at bounding box center [813, 493] width 1239 height 48
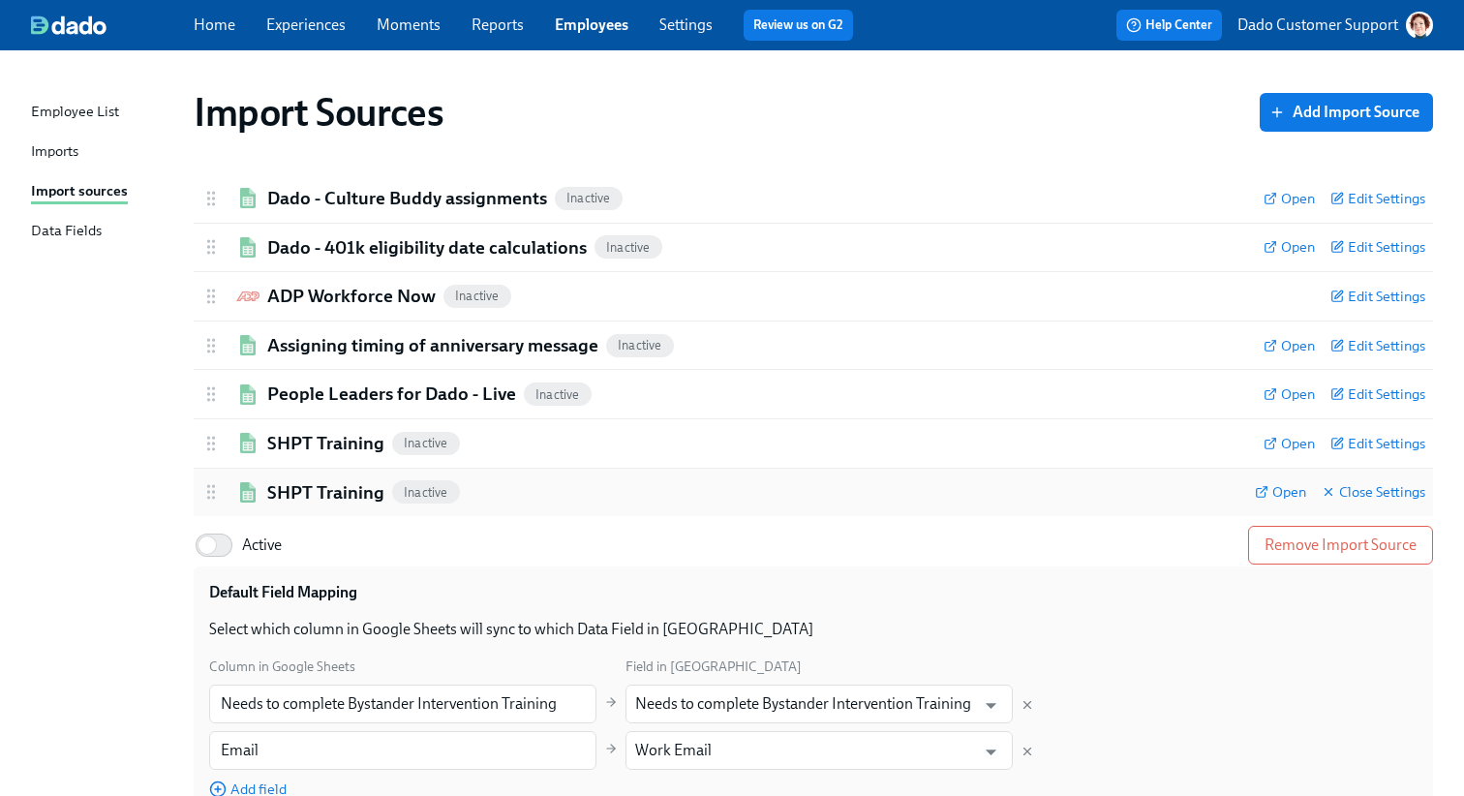
click at [303, 498] on h2 "SHPT Training" at bounding box center [325, 492] width 117 height 25
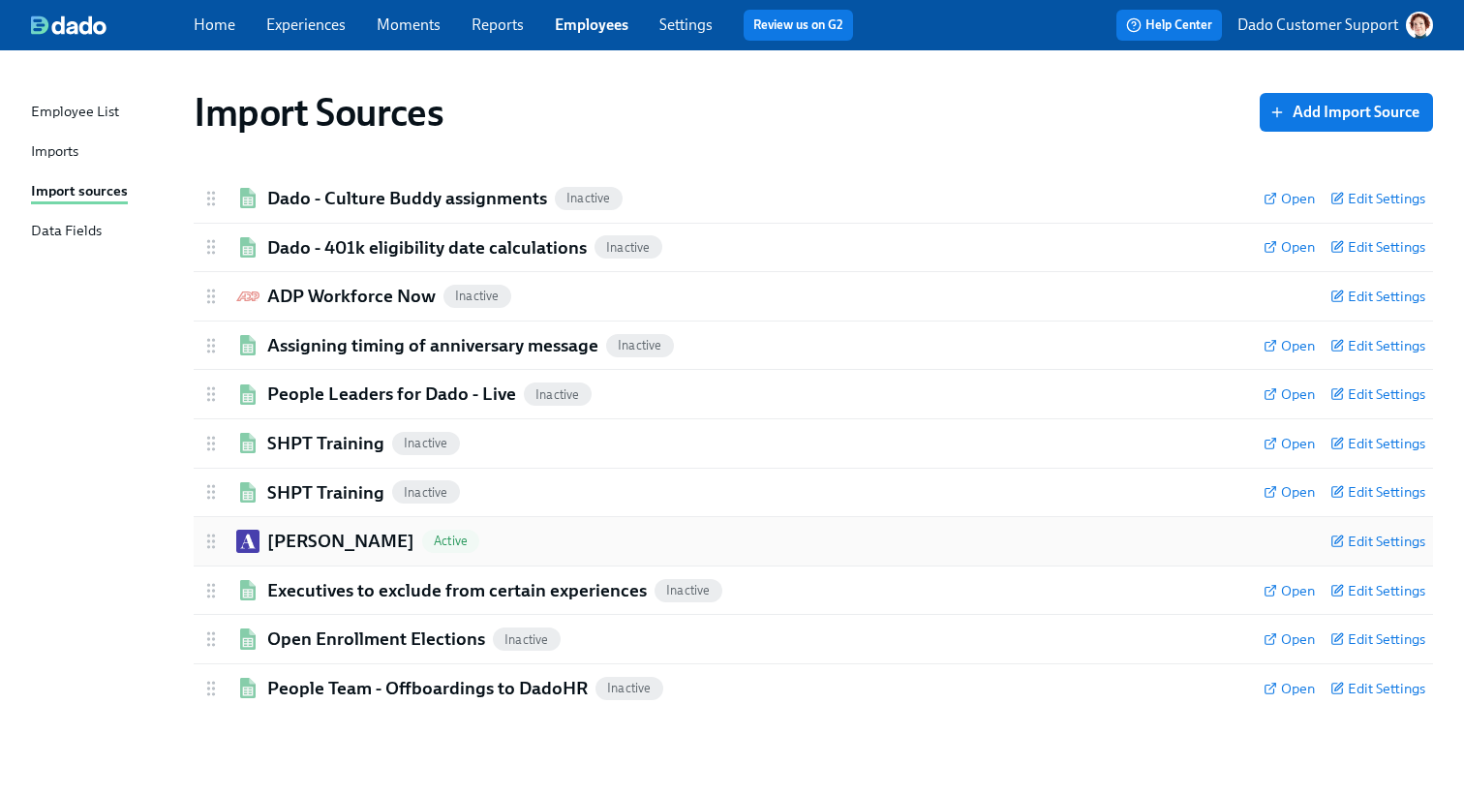
click at [287, 538] on h2 "Ashby" at bounding box center [340, 541] width 147 height 25
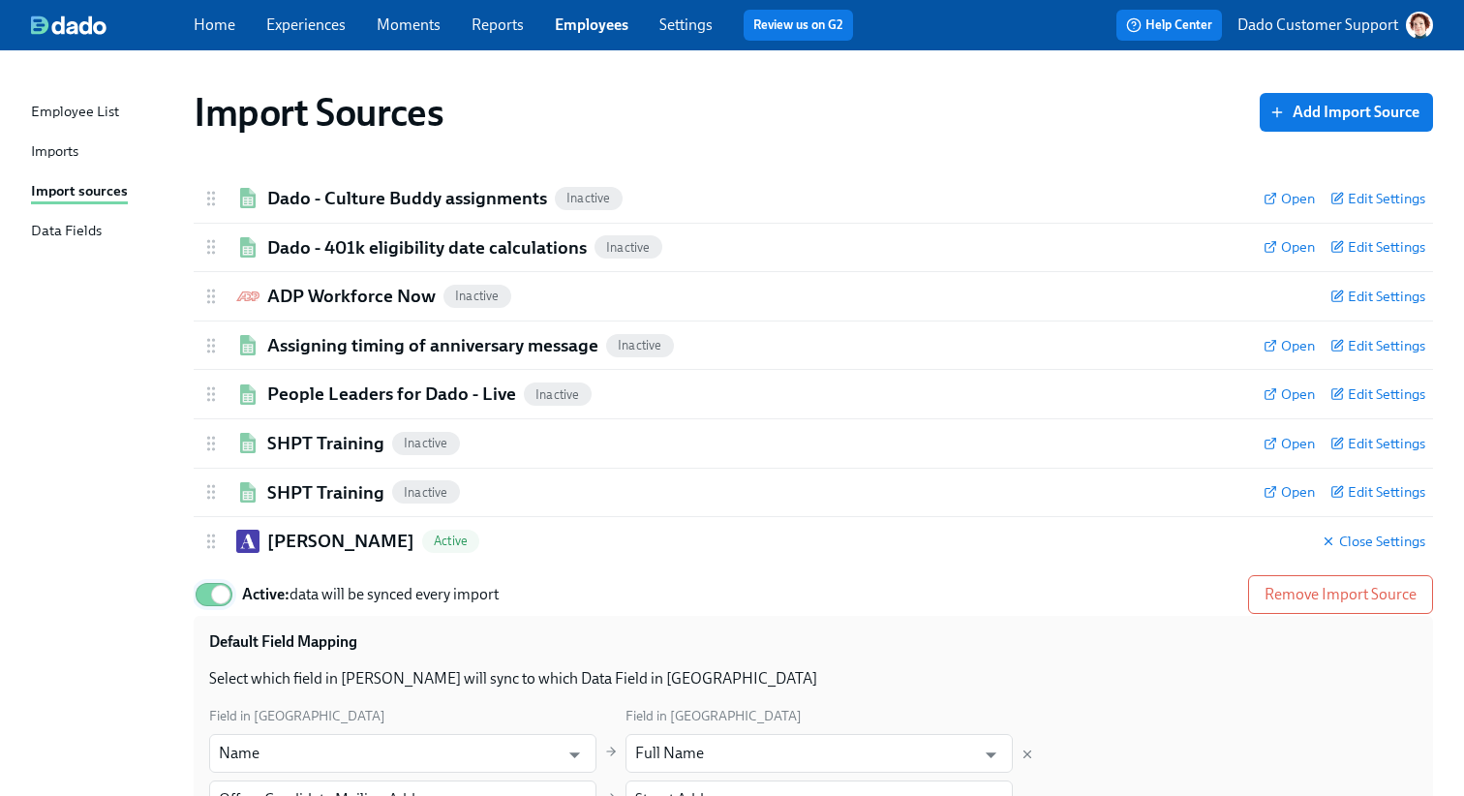
click at [230, 593] on input "Active: data will be synced every import" at bounding box center [221, 594] width 128 height 43
checkbox input "false"
click at [294, 537] on h2 "Ashby" at bounding box center [340, 541] width 147 height 25
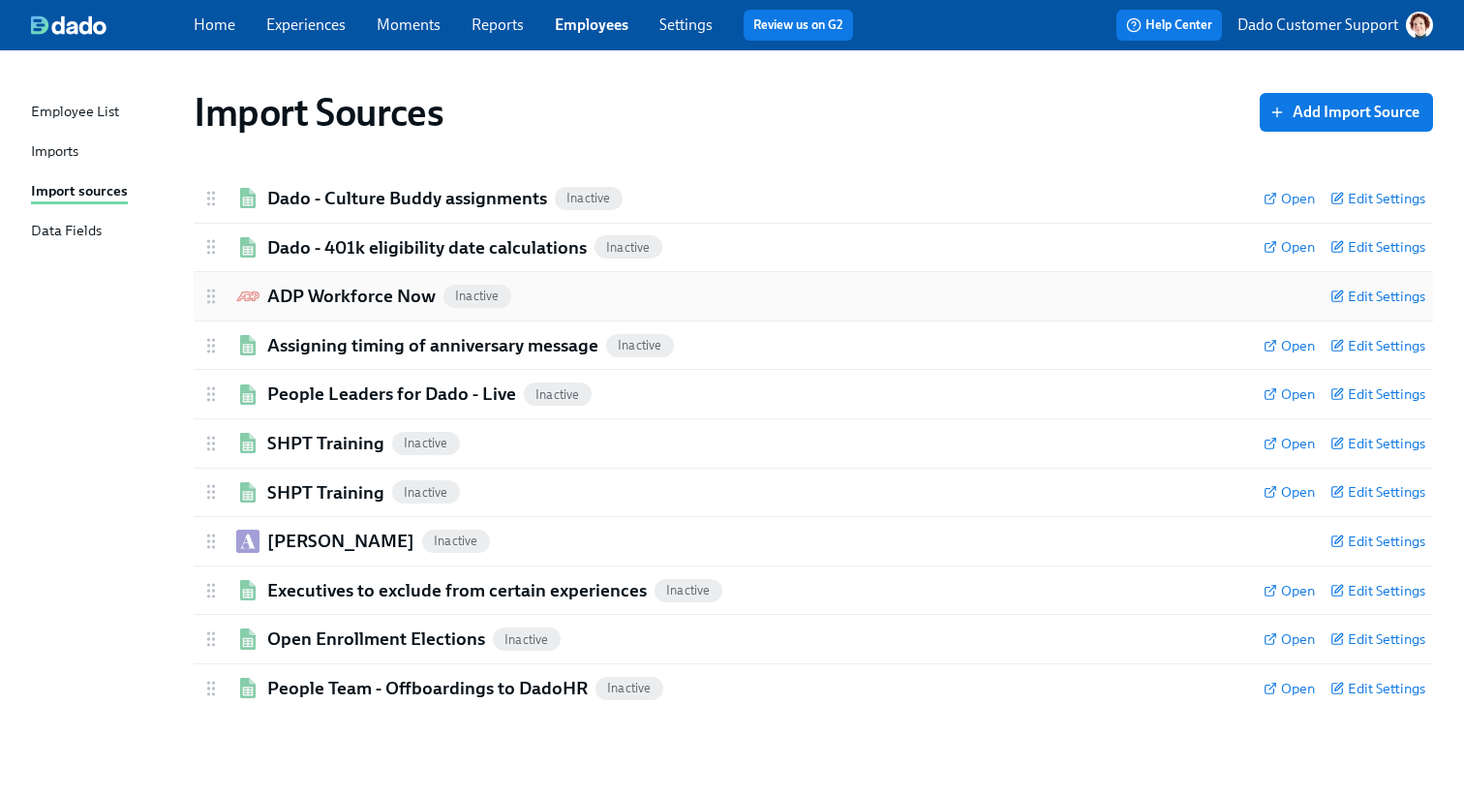
click at [326, 291] on h2 "ADP Workforce Now" at bounding box center [351, 296] width 168 height 25
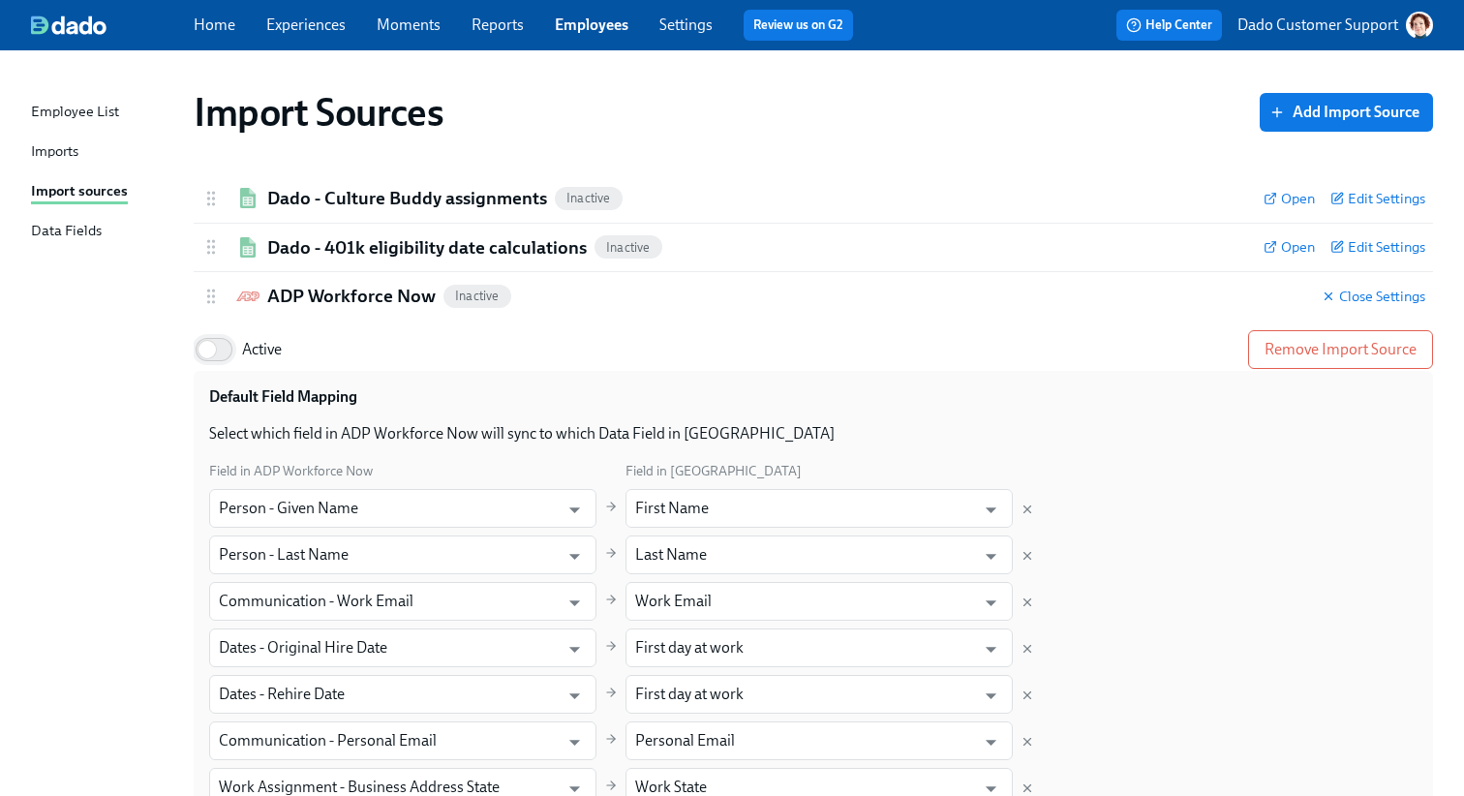
click at [215, 355] on input "Active" at bounding box center [207, 349] width 128 height 43
checkbox input "true"
click at [302, 302] on h2 "ADP Workforce Now" at bounding box center [351, 296] width 168 height 25
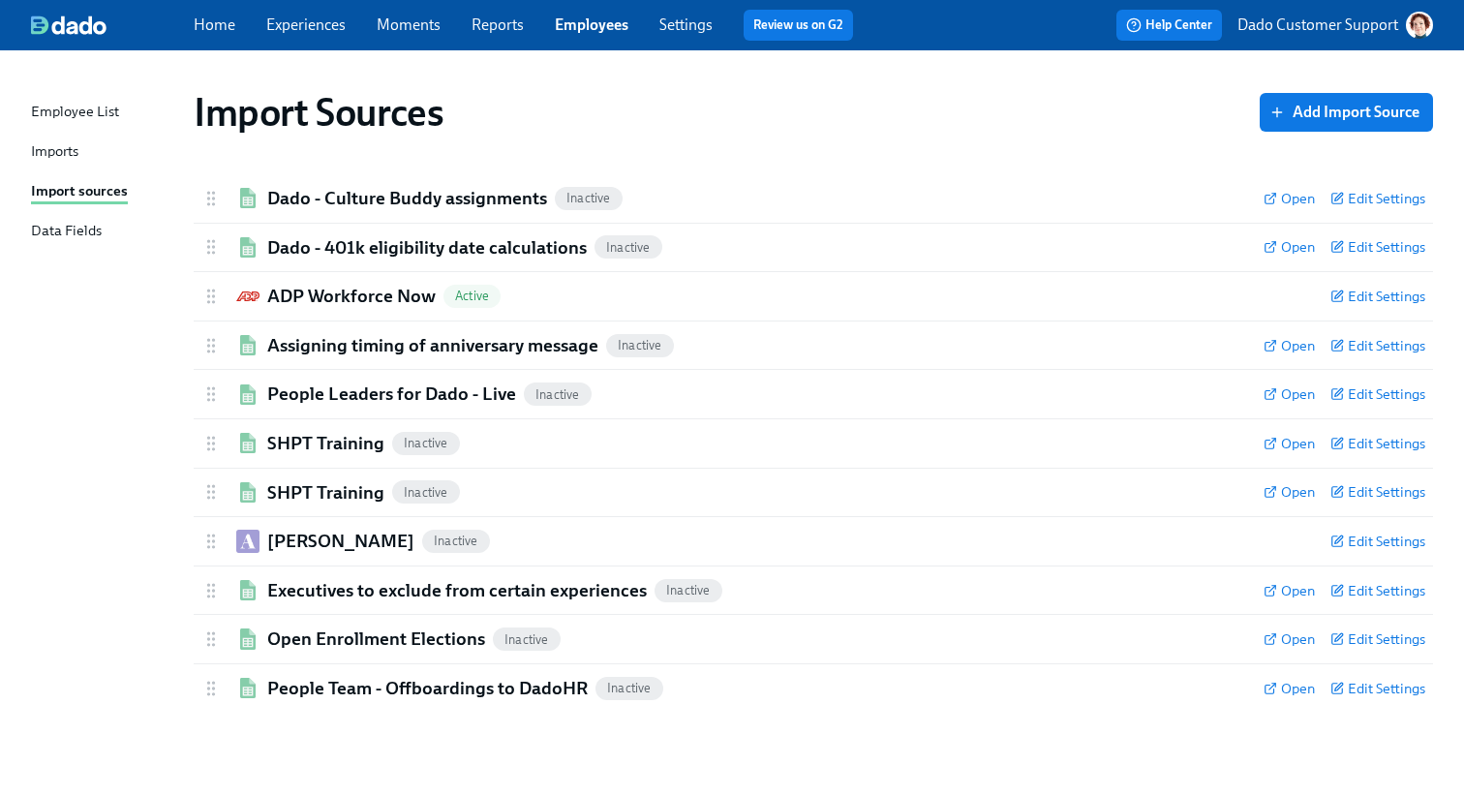
click at [49, 156] on div "Imports" at bounding box center [54, 152] width 47 height 24
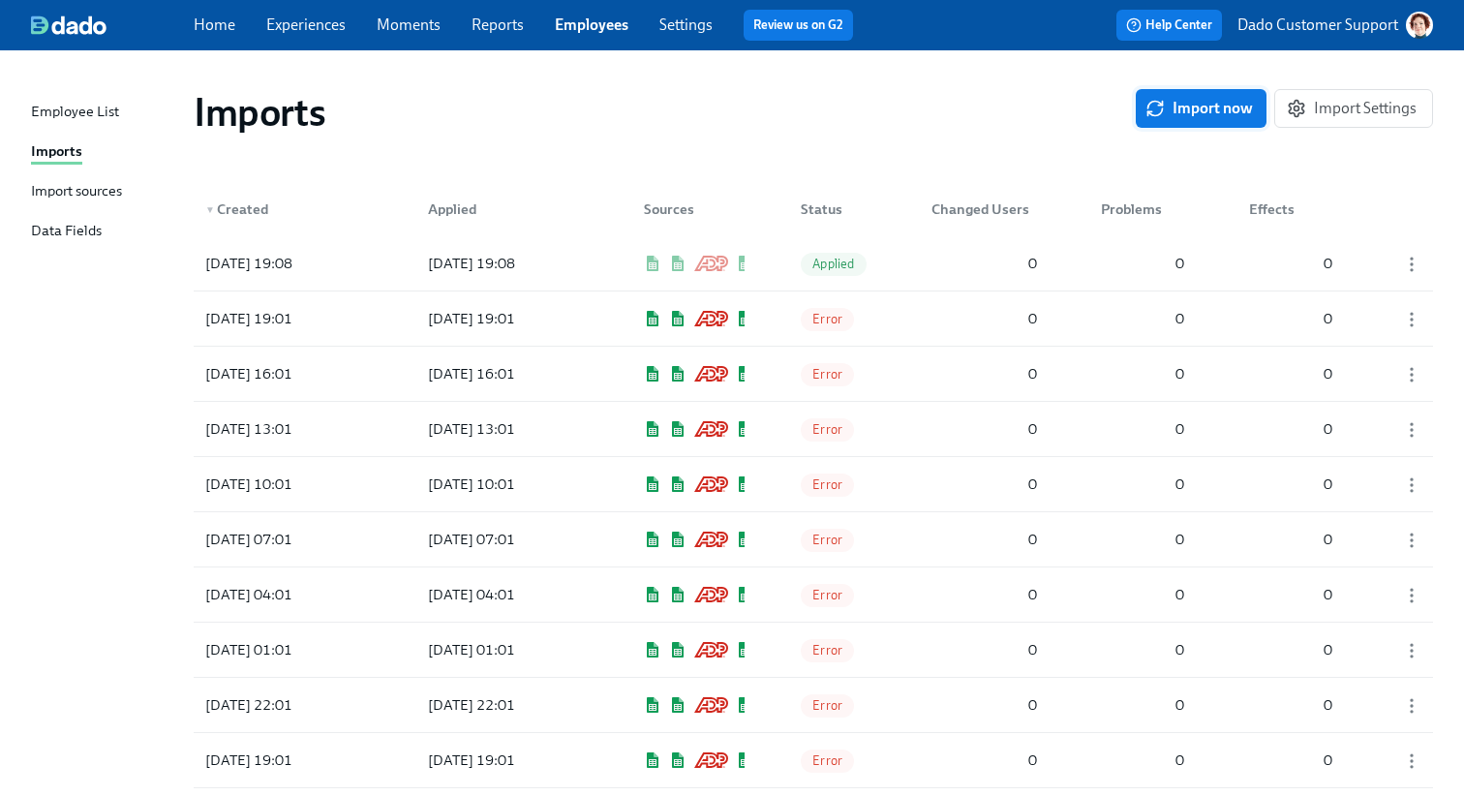
click at [1183, 105] on span "Import now" at bounding box center [1201, 108] width 104 height 19
click at [60, 191] on div "Import sources" at bounding box center [76, 192] width 91 height 24
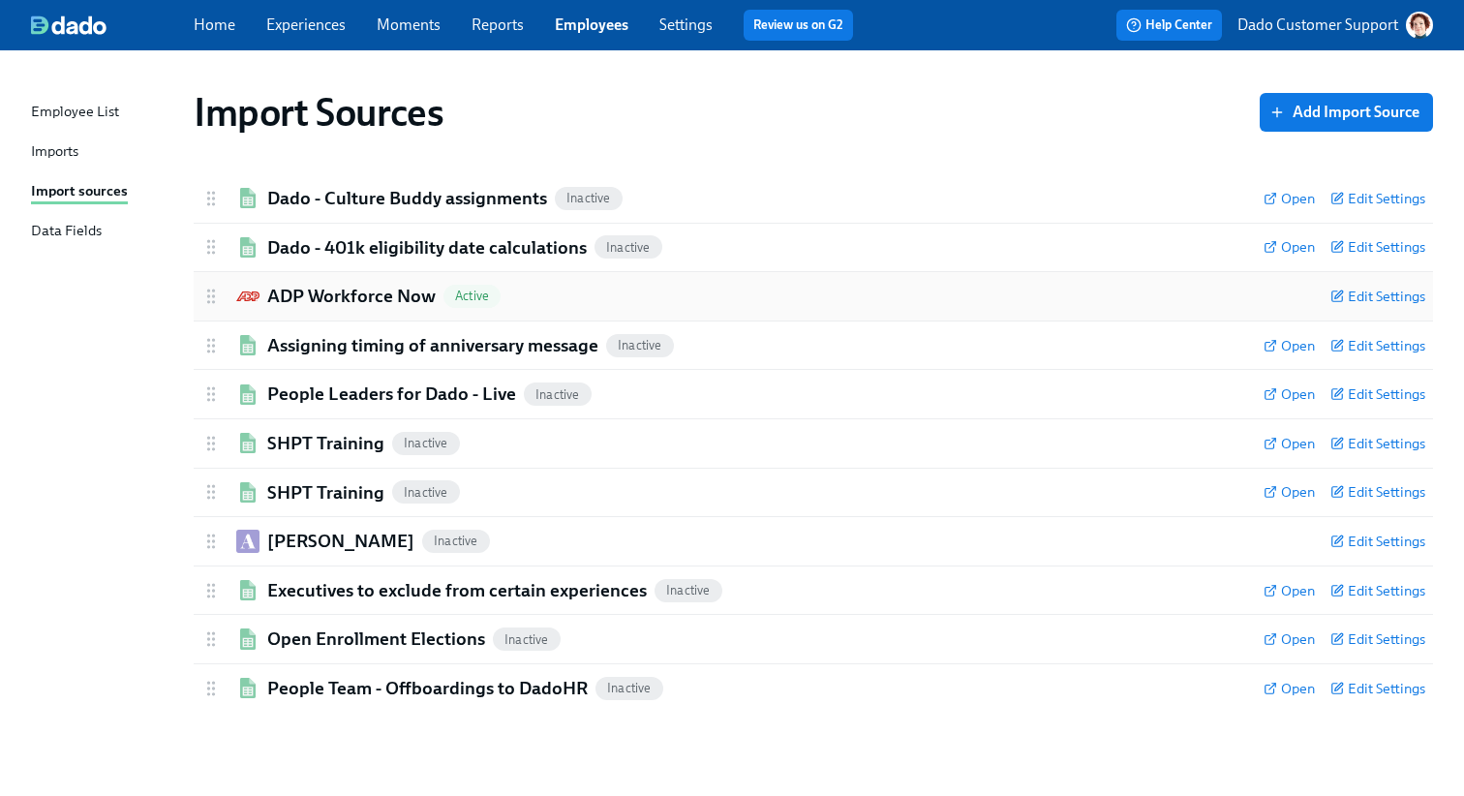
click at [319, 307] on h2 "ADP Workforce Now" at bounding box center [351, 296] width 168 height 25
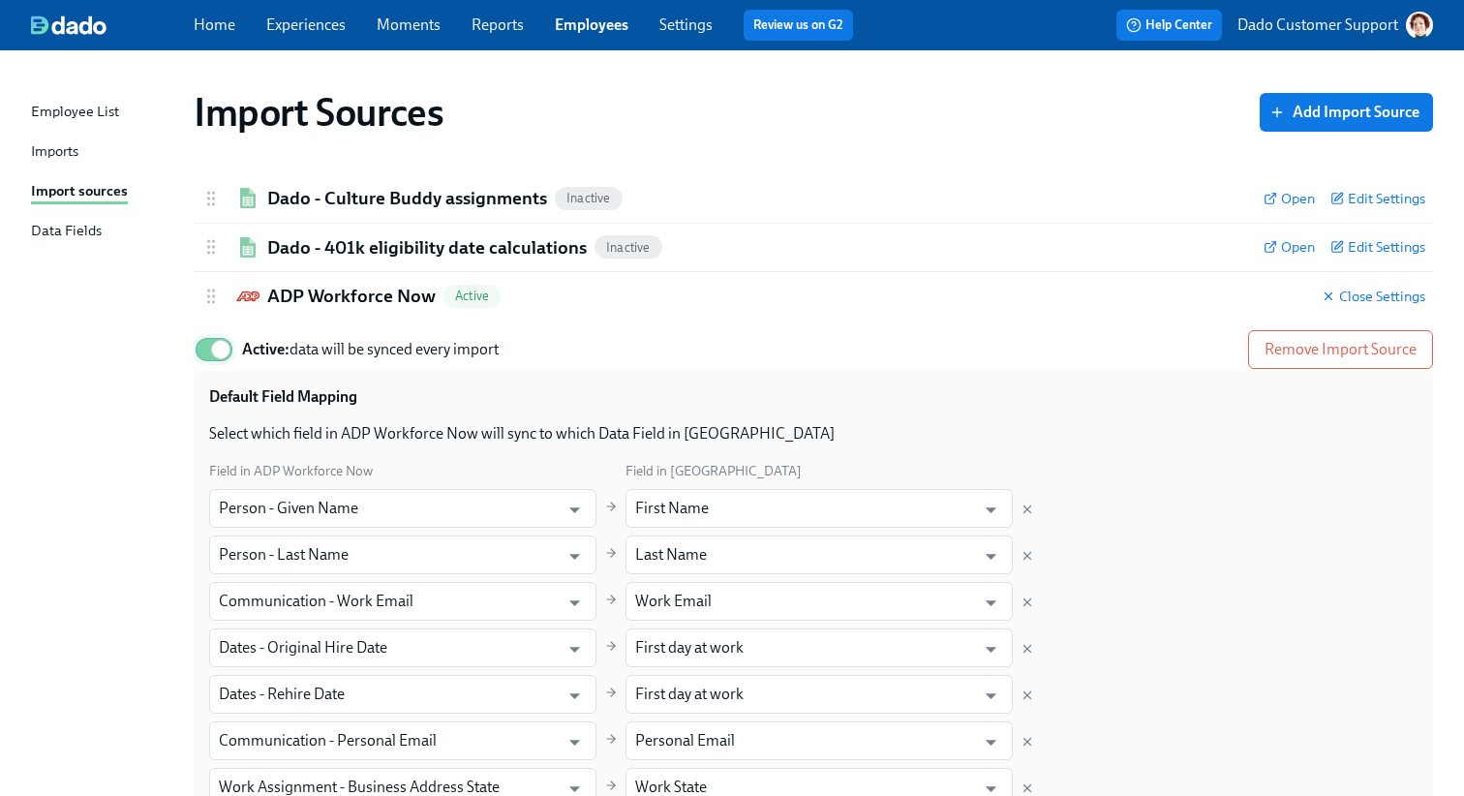
click at [223, 355] on input "Active: data will be synced every import" at bounding box center [221, 349] width 128 height 43
checkbox input "false"
click at [313, 284] on h2 "ADP Workforce Now" at bounding box center [351, 296] width 168 height 25
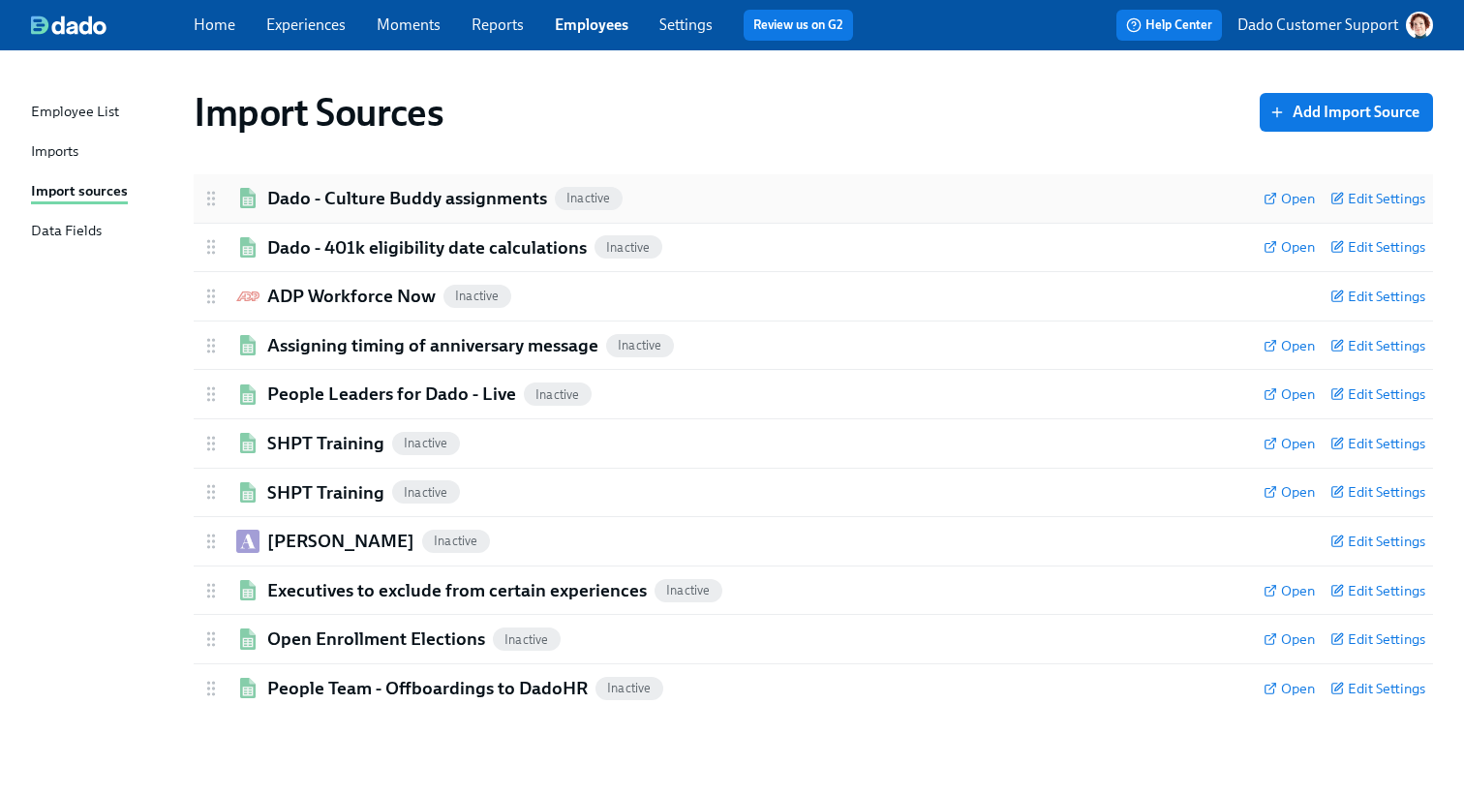
click at [322, 188] on h2 "Dado - Culture Buddy assignments" at bounding box center [407, 198] width 280 height 25
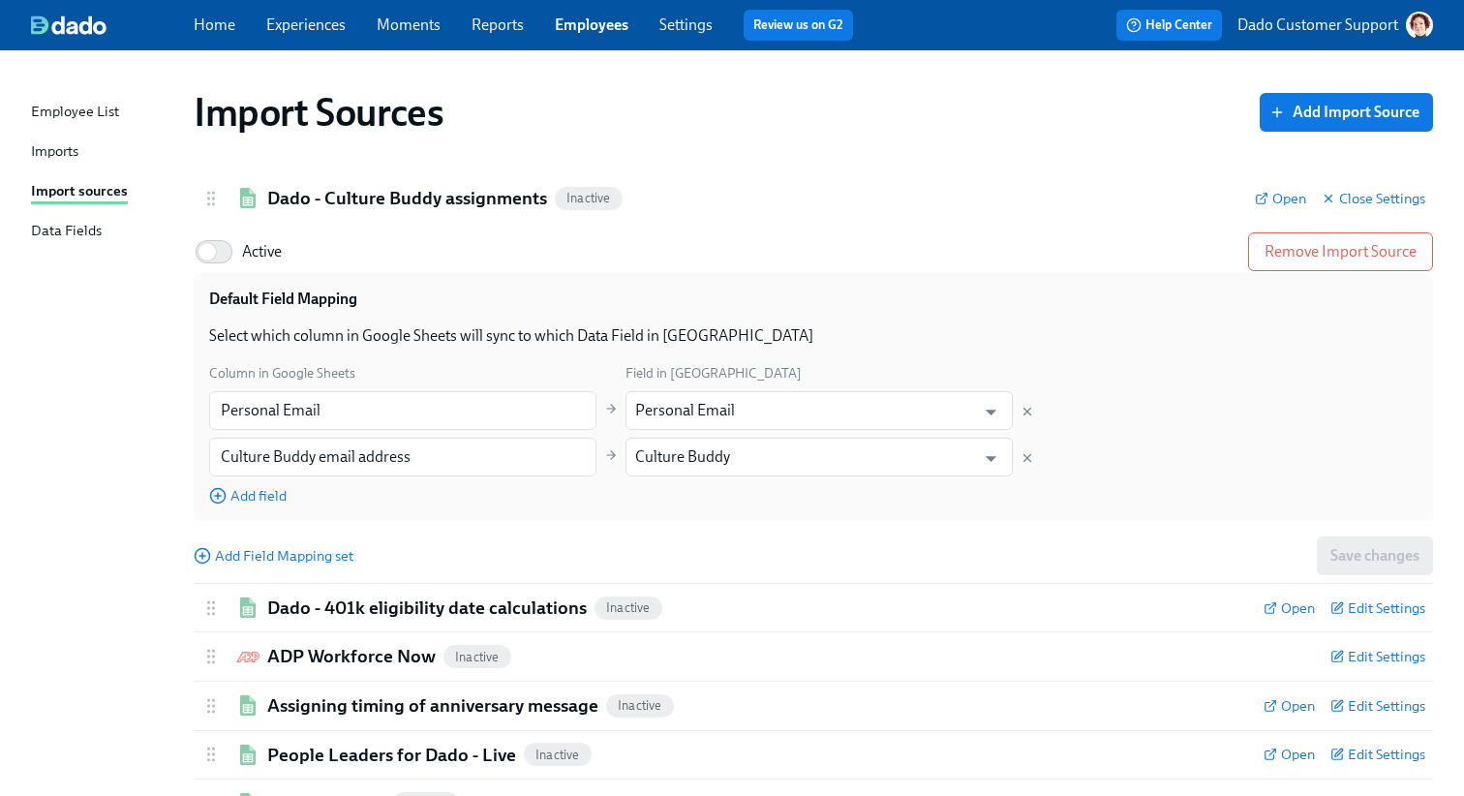
click at [247, 254] on span "Active" at bounding box center [262, 251] width 40 height 21
click at [247, 254] on input "Active" at bounding box center [207, 251] width 128 height 43
checkbox input "true"
click at [314, 183] on div "Dado - Culture Buddy assignments Active Open Close Settings" at bounding box center [813, 198] width 1239 height 48
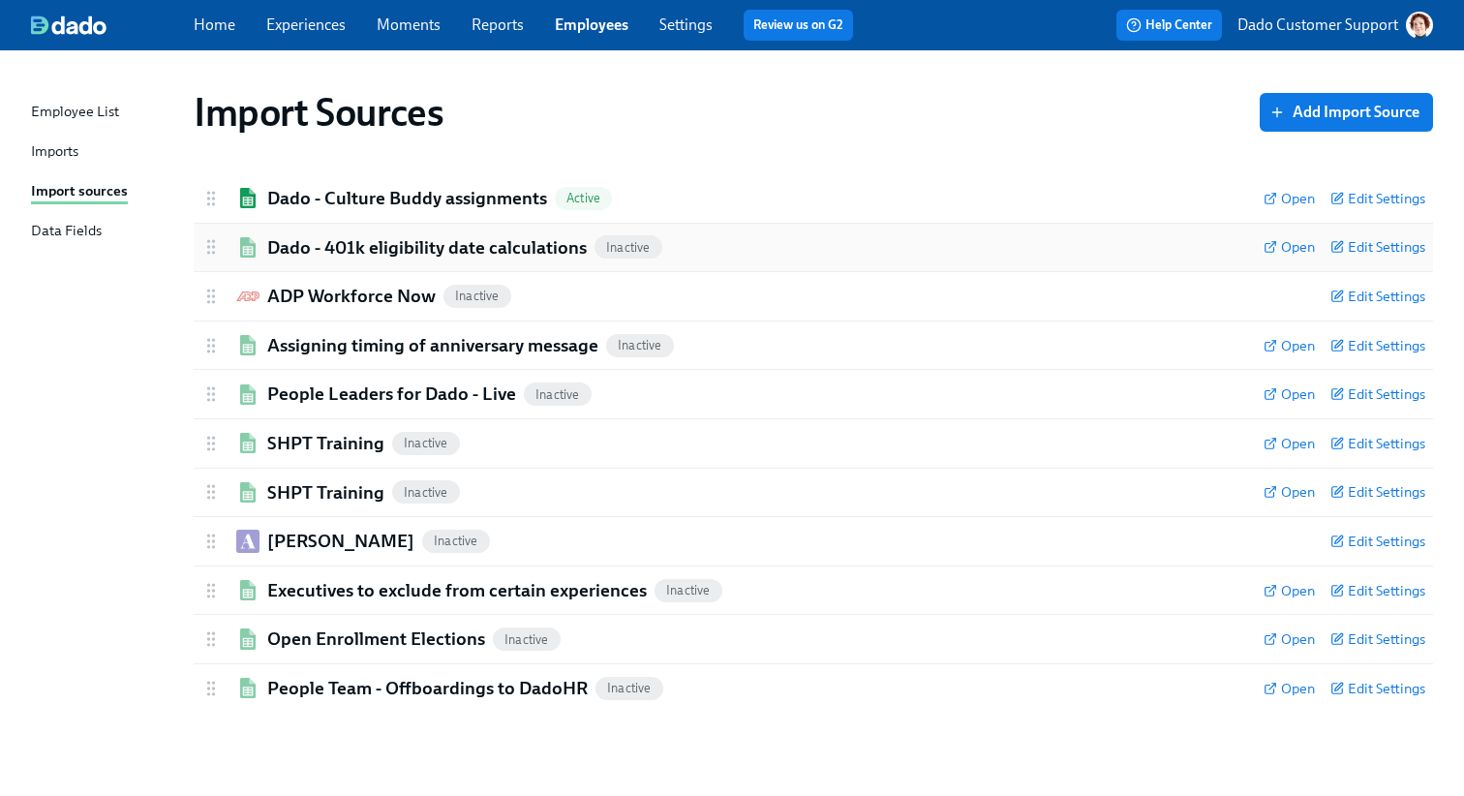
click at [282, 264] on div "Dado - 401k eligibility date calculations Inactive Open Edit Settings" at bounding box center [813, 248] width 1239 height 48
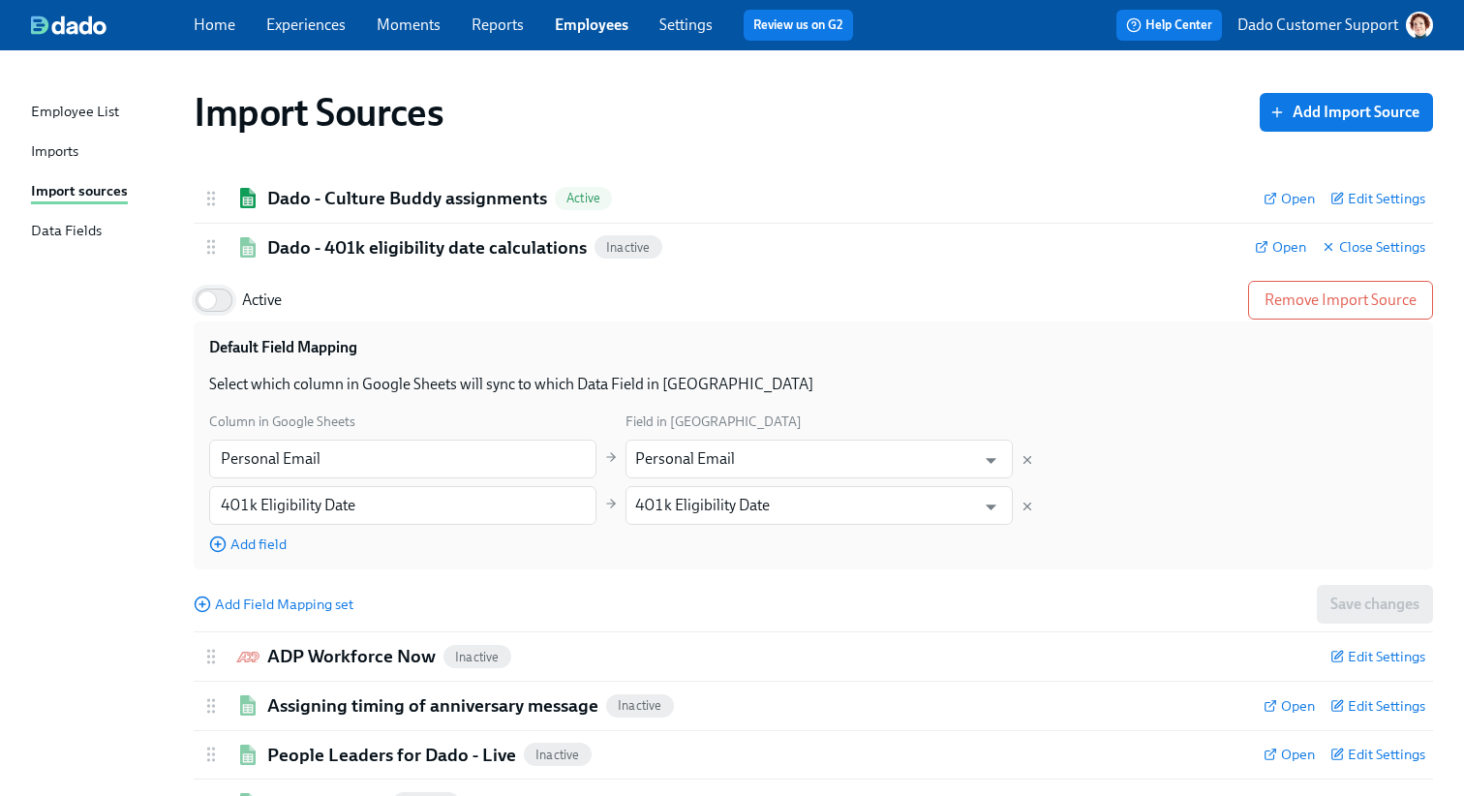
click at [222, 301] on input "Active" at bounding box center [207, 300] width 128 height 43
checkbox input "true"
click at [311, 247] on h2 "Dado - 401k eligibility date calculations" at bounding box center [426, 247] width 319 height 25
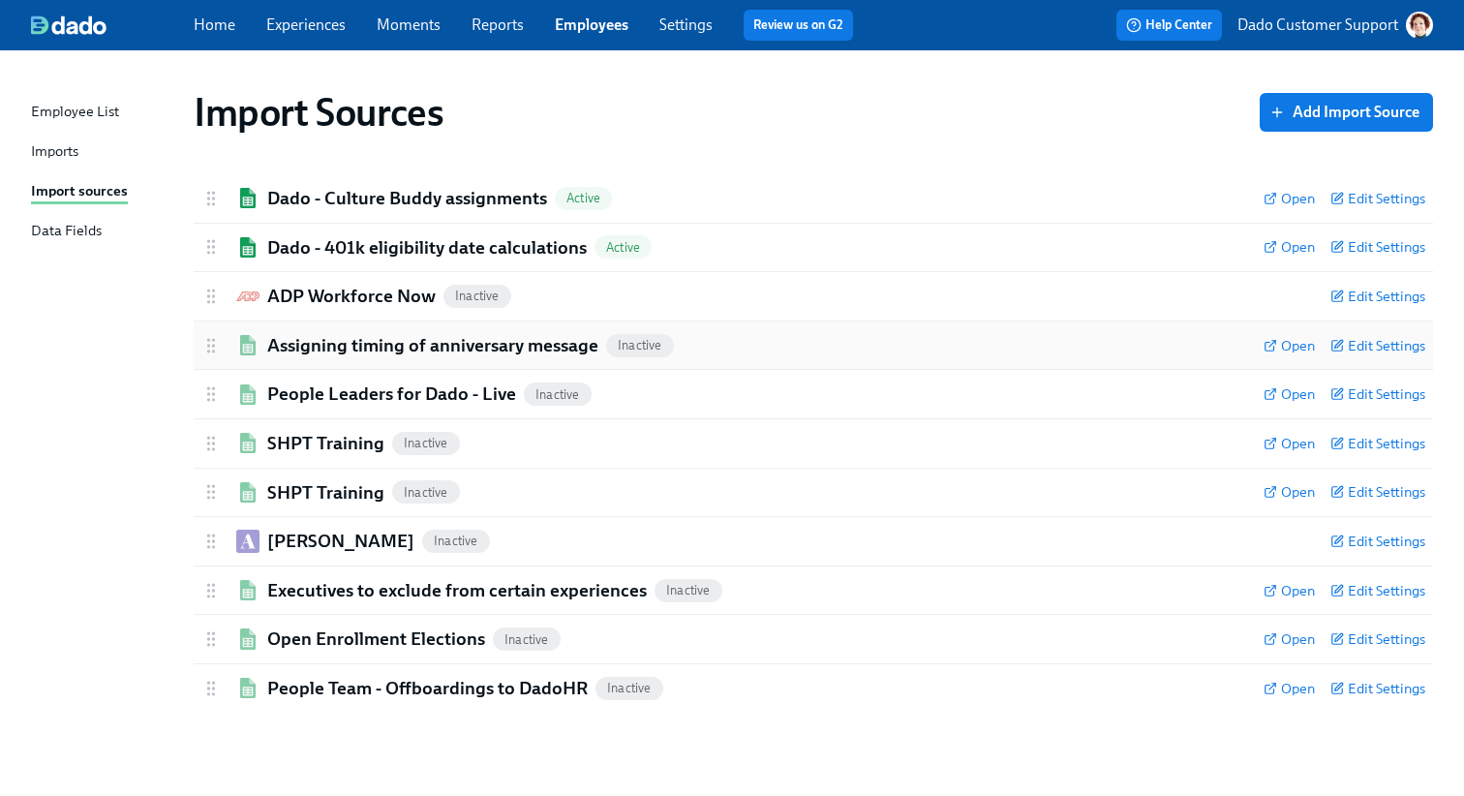
click at [274, 346] on h2 "Assigning timing of anniversary message" at bounding box center [432, 345] width 331 height 25
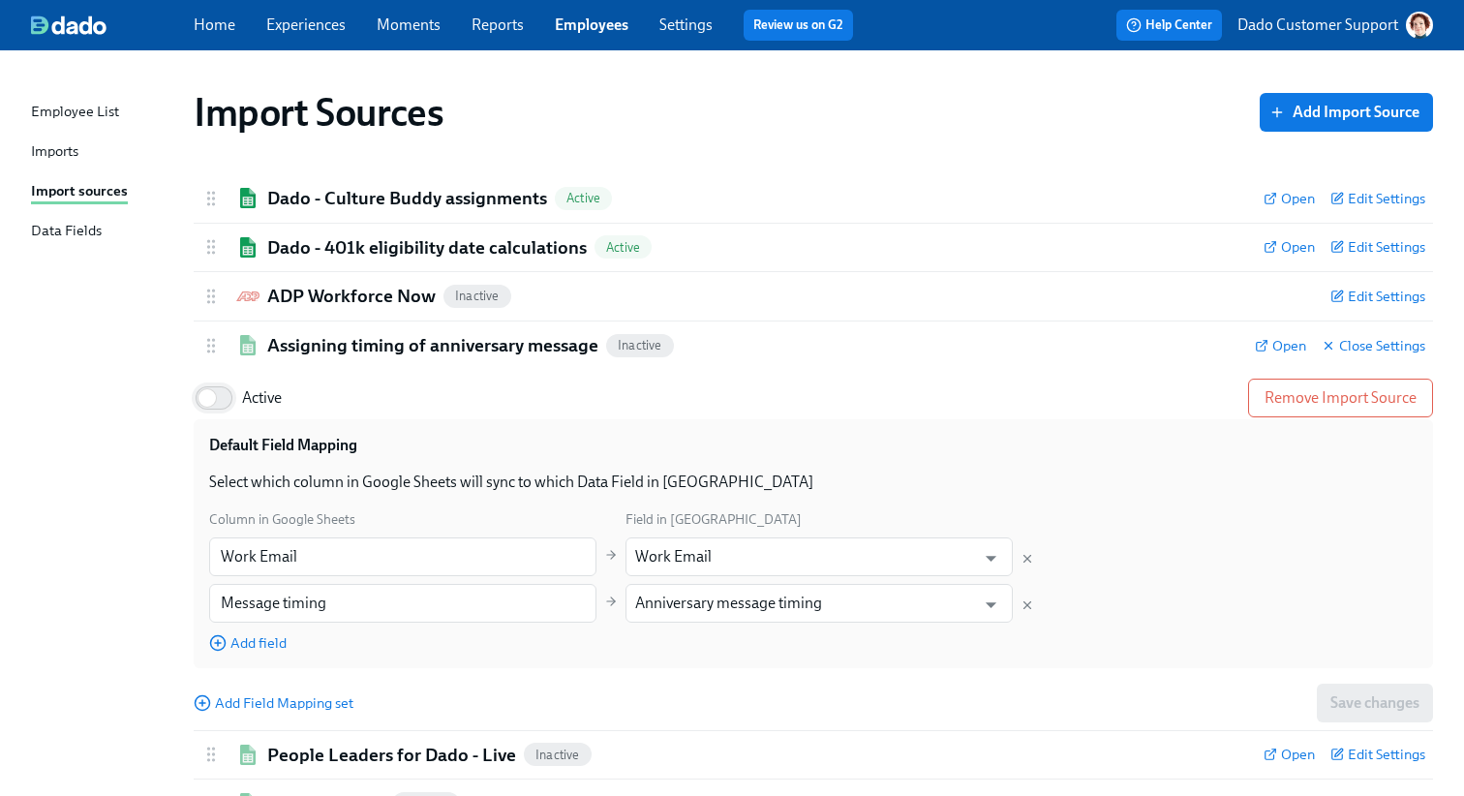
click at [221, 409] on input "Active" at bounding box center [207, 398] width 128 height 43
checkbox input "true"
click at [342, 324] on div "Assigning timing of anniversary message Active Open Close Settings" at bounding box center [813, 345] width 1239 height 48
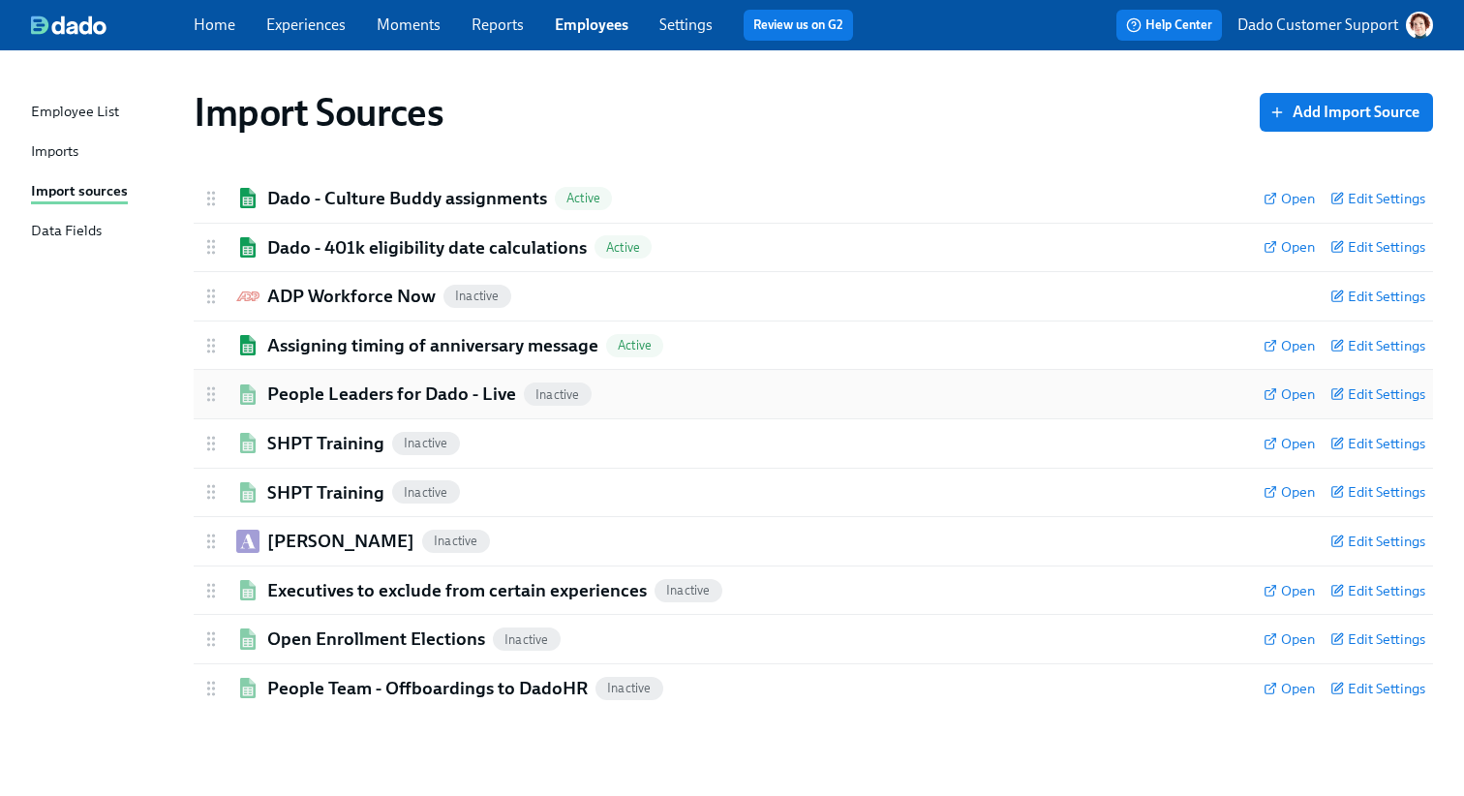
click at [299, 401] on h2 "People Leaders for Dado - Live" at bounding box center [391, 393] width 249 height 25
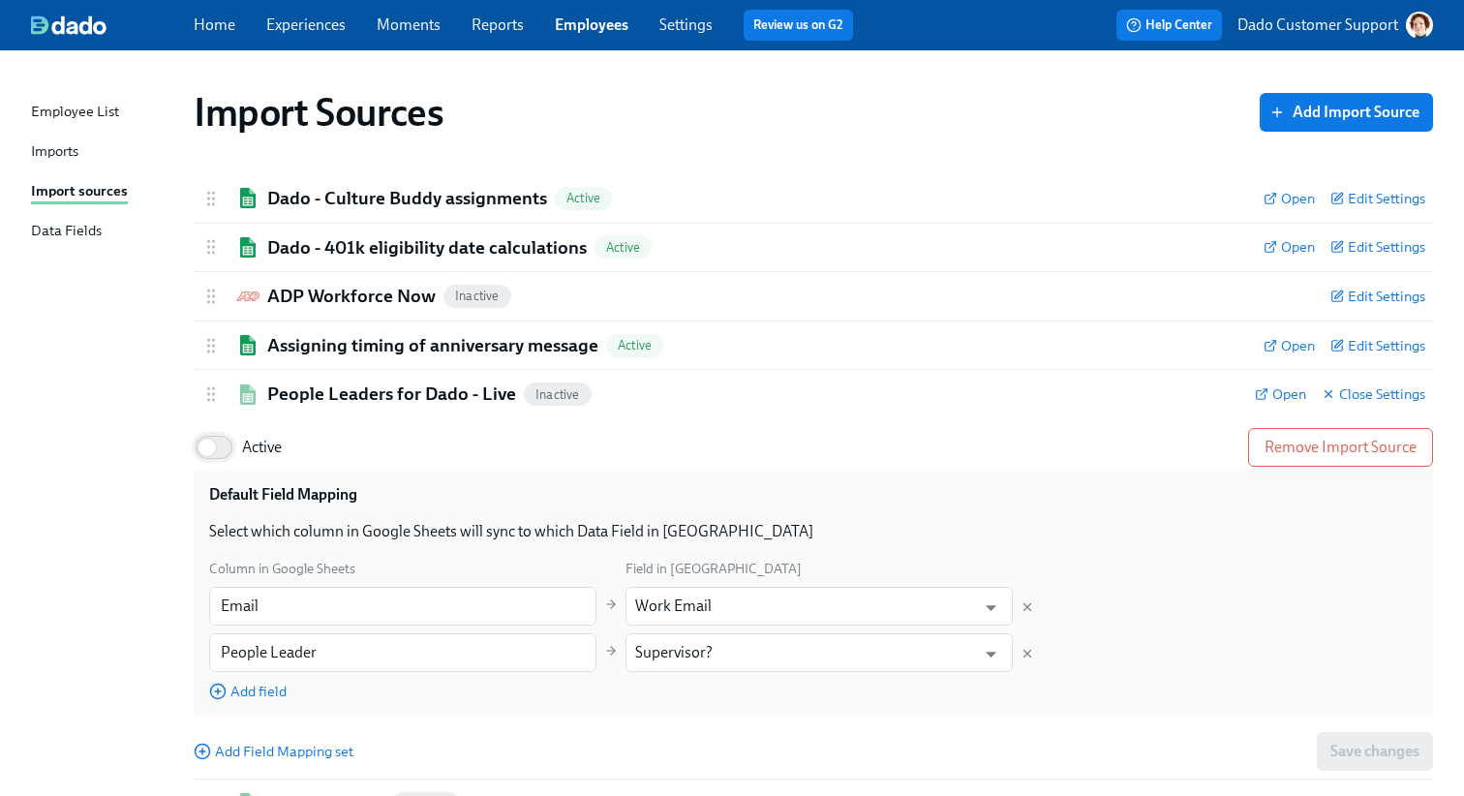
click at [225, 453] on input "Active" at bounding box center [207, 447] width 128 height 43
checkbox input "true"
click at [309, 398] on h2 "People Leaders for Dado - Live" at bounding box center [391, 393] width 249 height 25
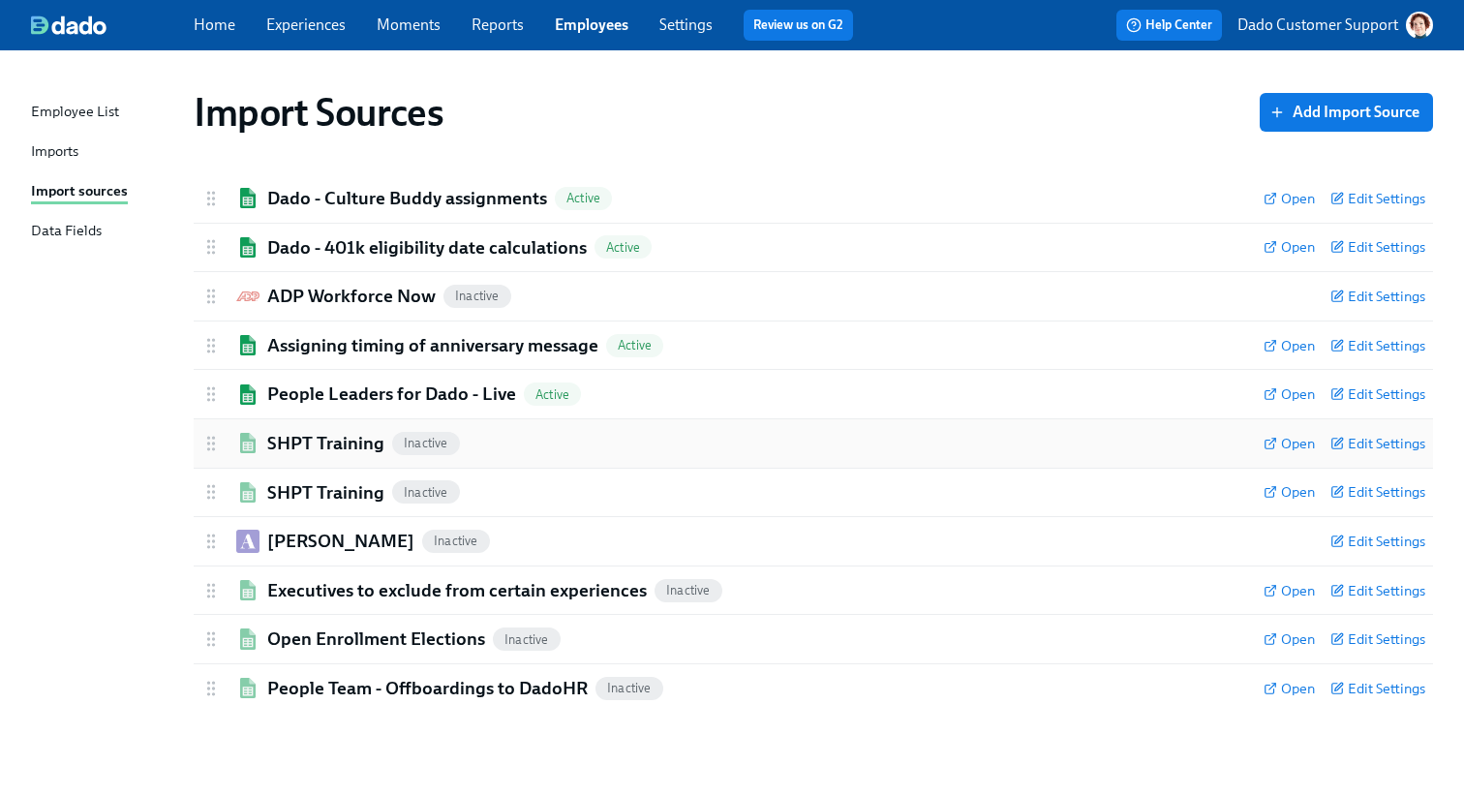
click at [275, 450] on h2 "SHPT Training" at bounding box center [325, 443] width 117 height 25
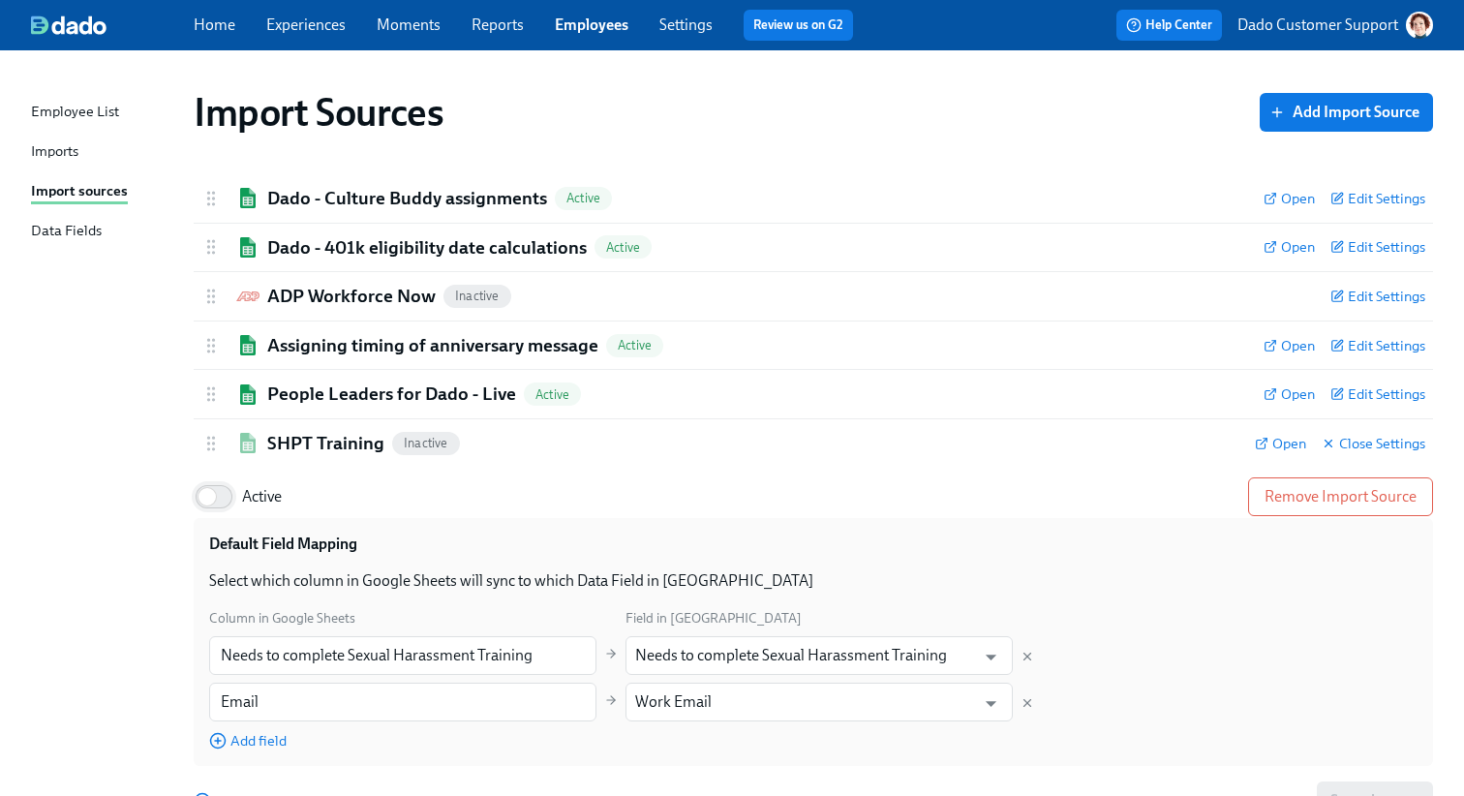
click at [198, 498] on input "Active" at bounding box center [207, 496] width 128 height 43
checkbox input "true"
click at [287, 448] on h2 "SHPT Training" at bounding box center [325, 443] width 117 height 25
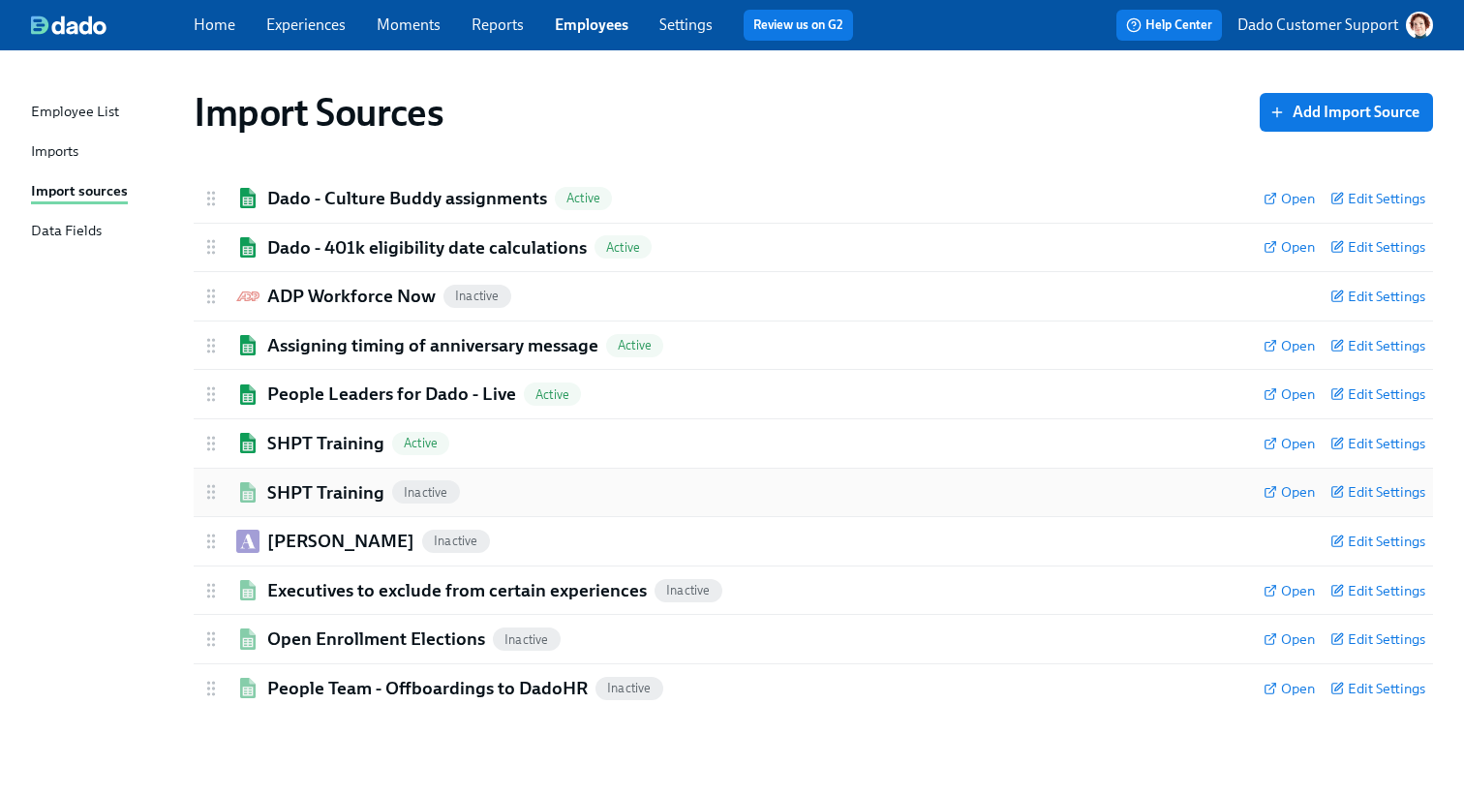
click at [258, 498] on img at bounding box center [247, 492] width 23 height 20
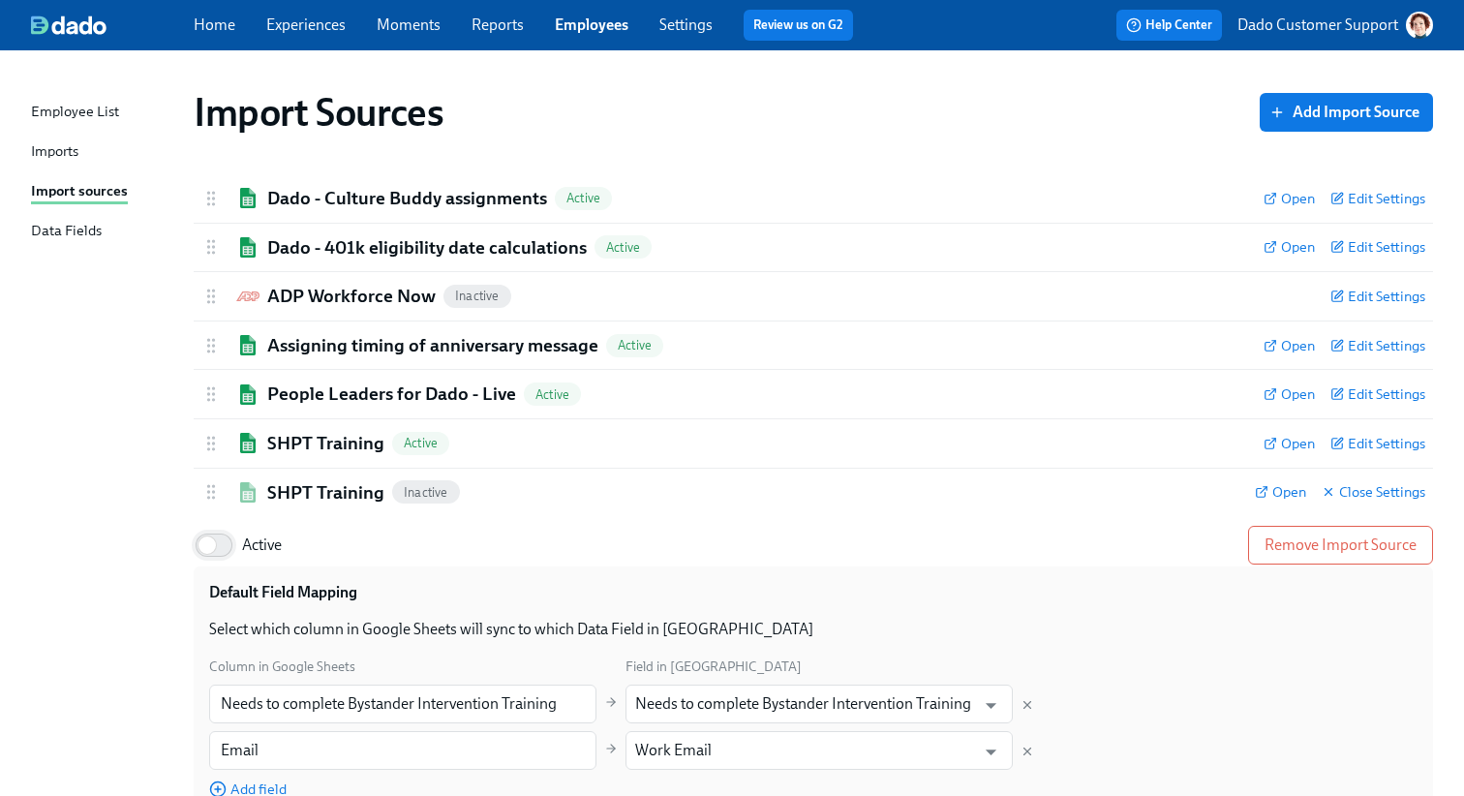
click at [205, 528] on input "Active" at bounding box center [207, 545] width 128 height 43
checkbox input "true"
click at [311, 487] on h2 "SHPT Training" at bounding box center [325, 492] width 117 height 25
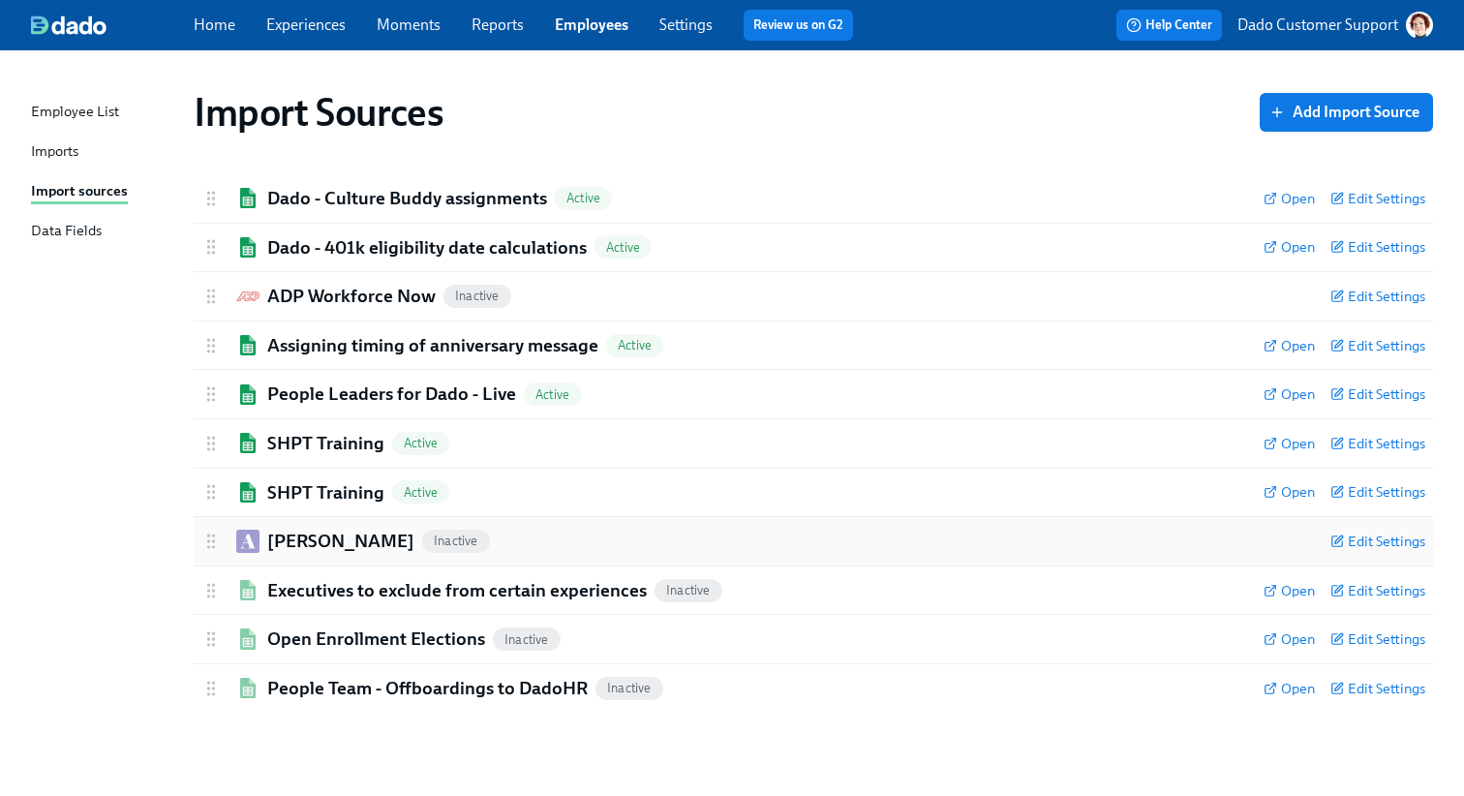
click at [285, 520] on div "Ashby Inactive Edit Settings" at bounding box center [813, 541] width 1239 height 48
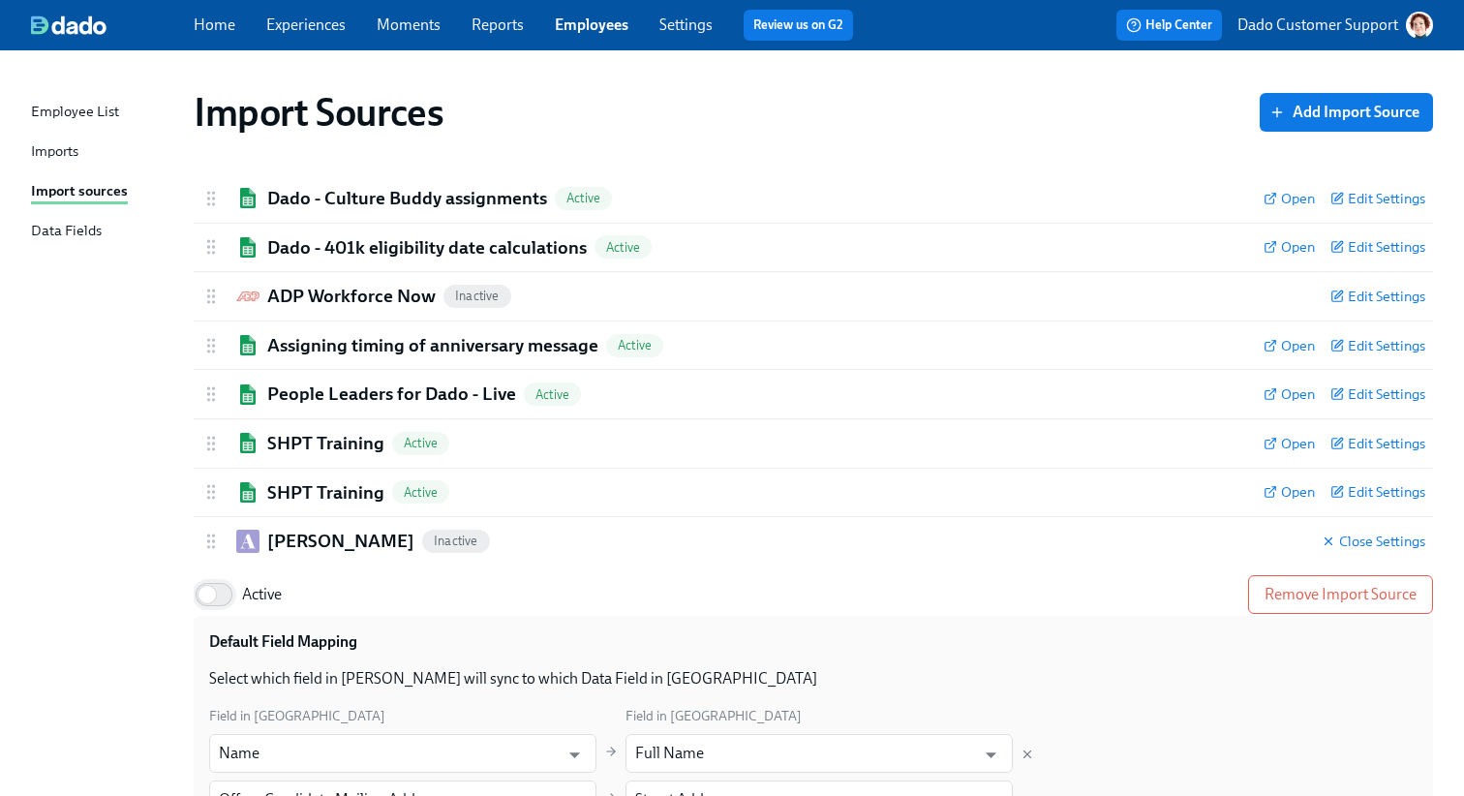
click at [216, 593] on input "Active" at bounding box center [207, 594] width 128 height 43
checkbox input "true"
click at [285, 515] on div "SHPT Training Active Open Edit Settings" at bounding box center [813, 493] width 1239 height 48
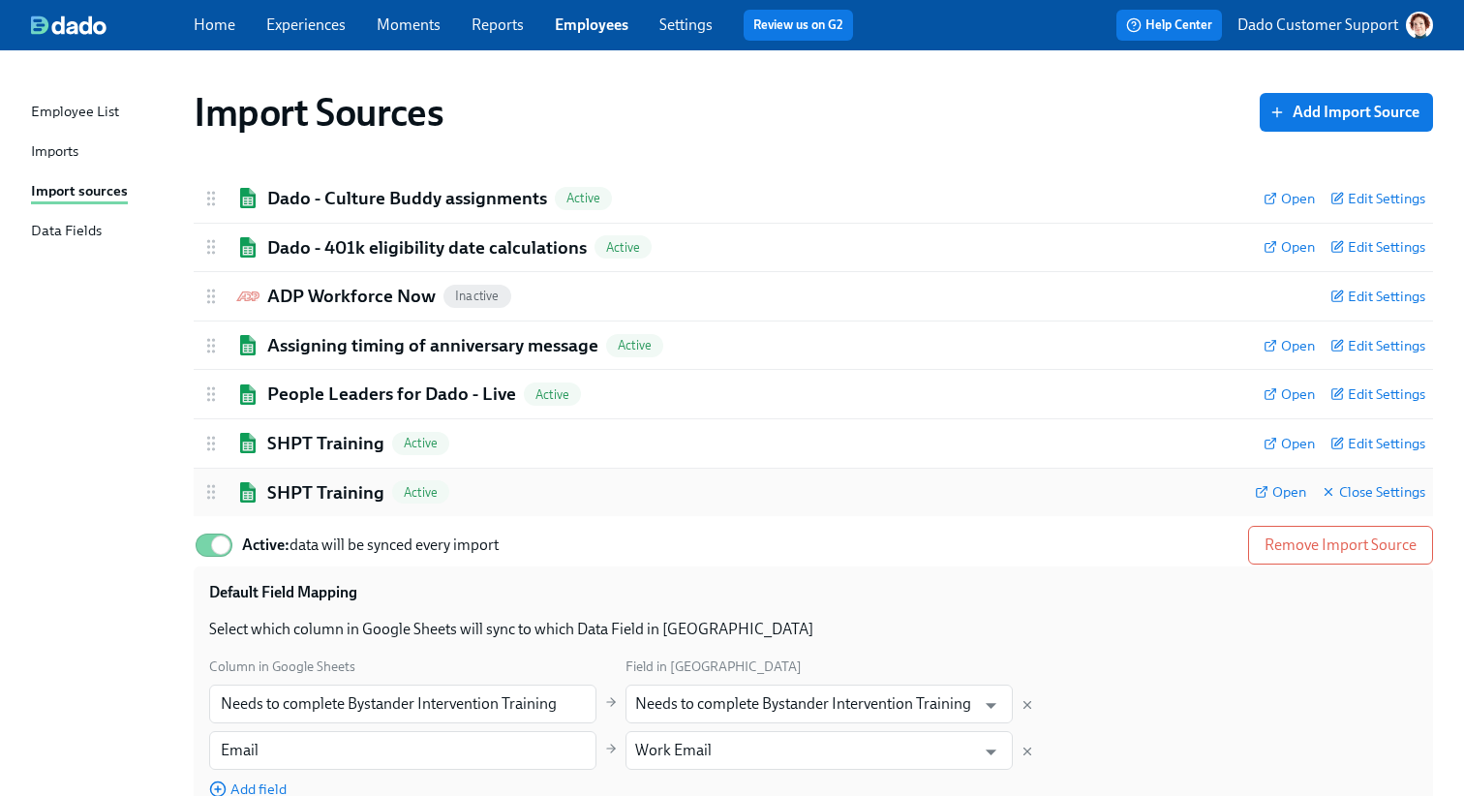
click at [285, 514] on div "SHPT Training Active Open Close Settings" at bounding box center [813, 493] width 1239 height 48
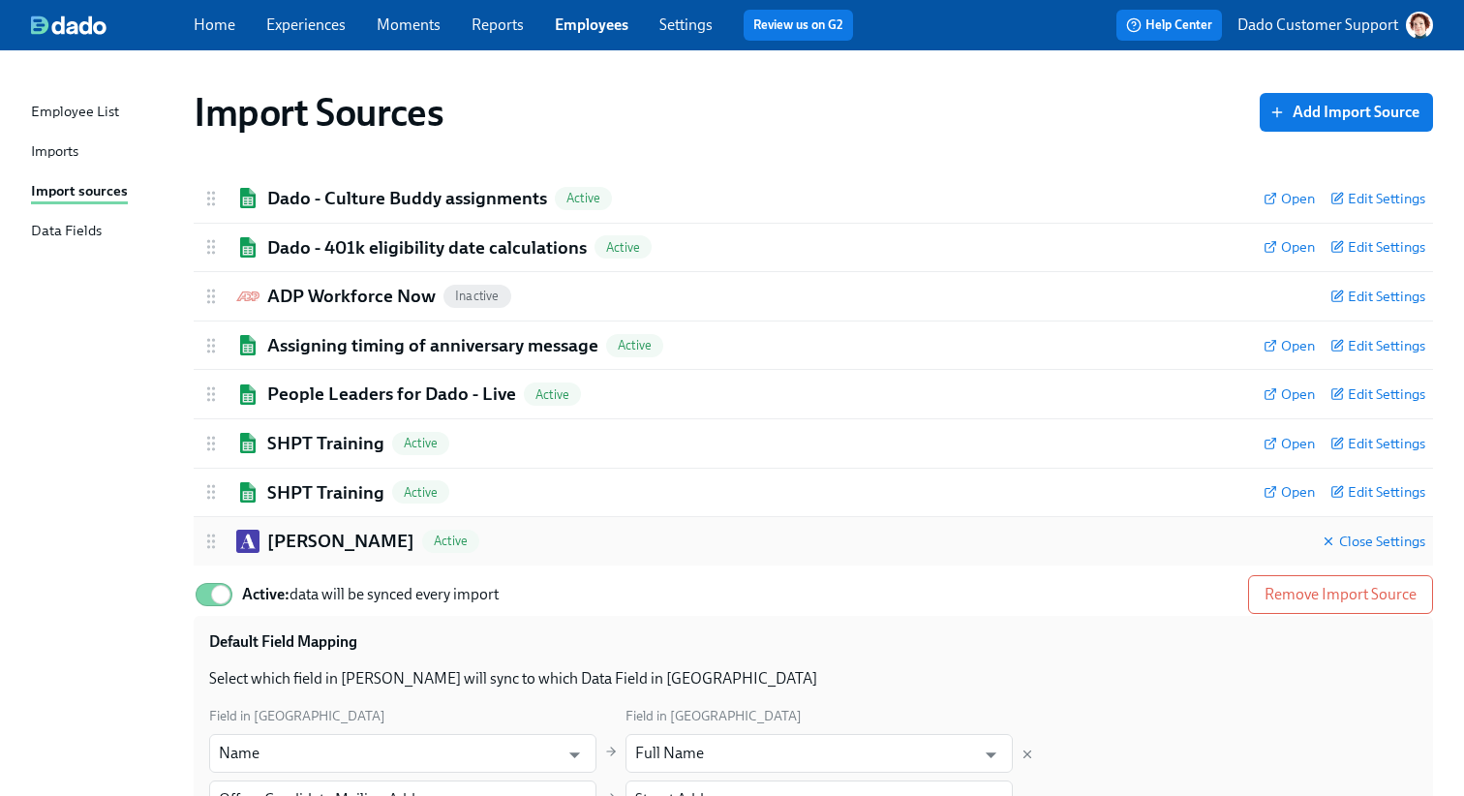
click at [287, 542] on h2 "Ashby" at bounding box center [340, 541] width 147 height 25
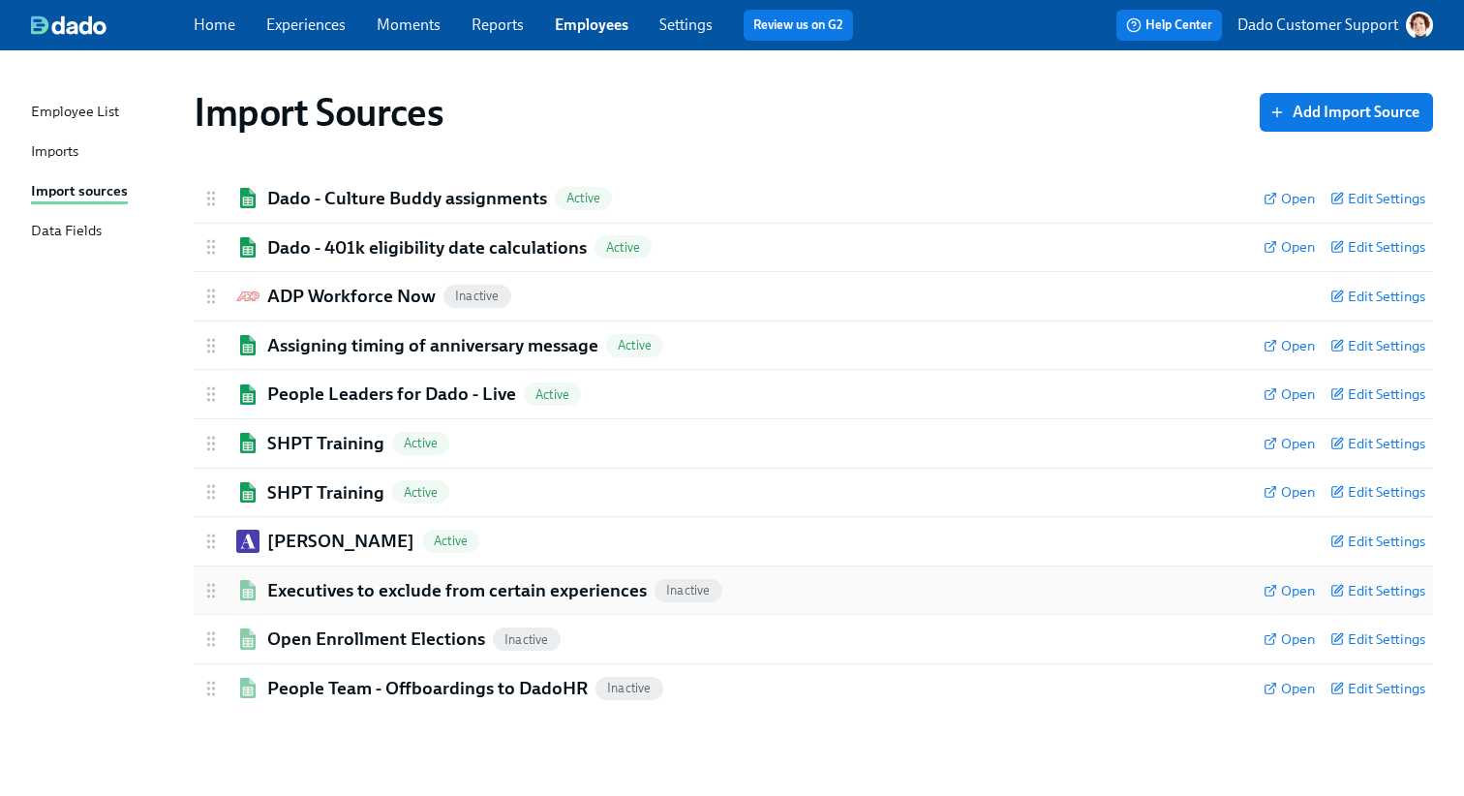
click at [298, 598] on h2 "Executives to exclude from certain experiences" at bounding box center [457, 590] width 380 height 25
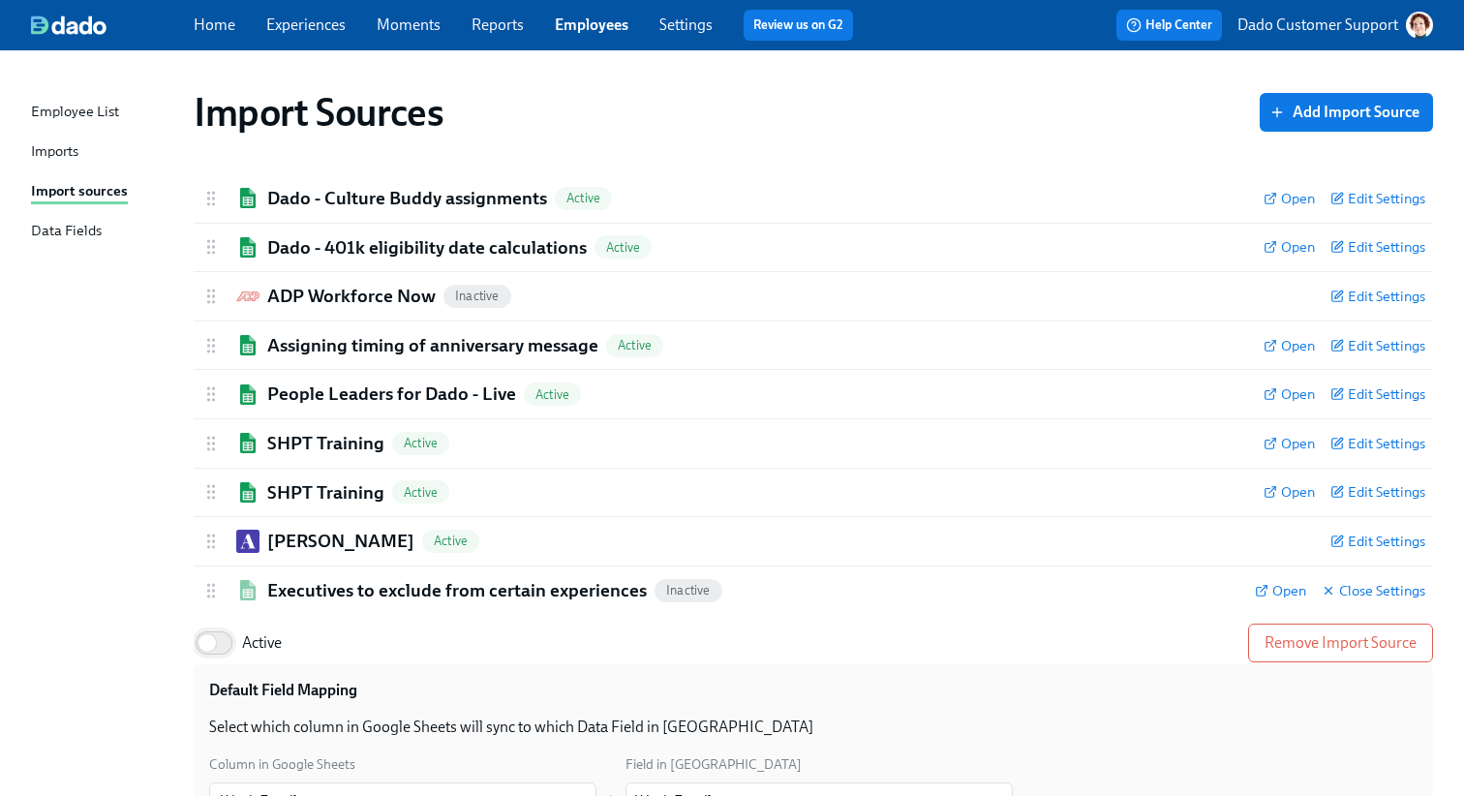
click at [221, 651] on input "Active" at bounding box center [207, 643] width 128 height 43
checkbox input "true"
click at [288, 598] on h2 "Executives to exclude from certain experiences" at bounding box center [457, 590] width 380 height 25
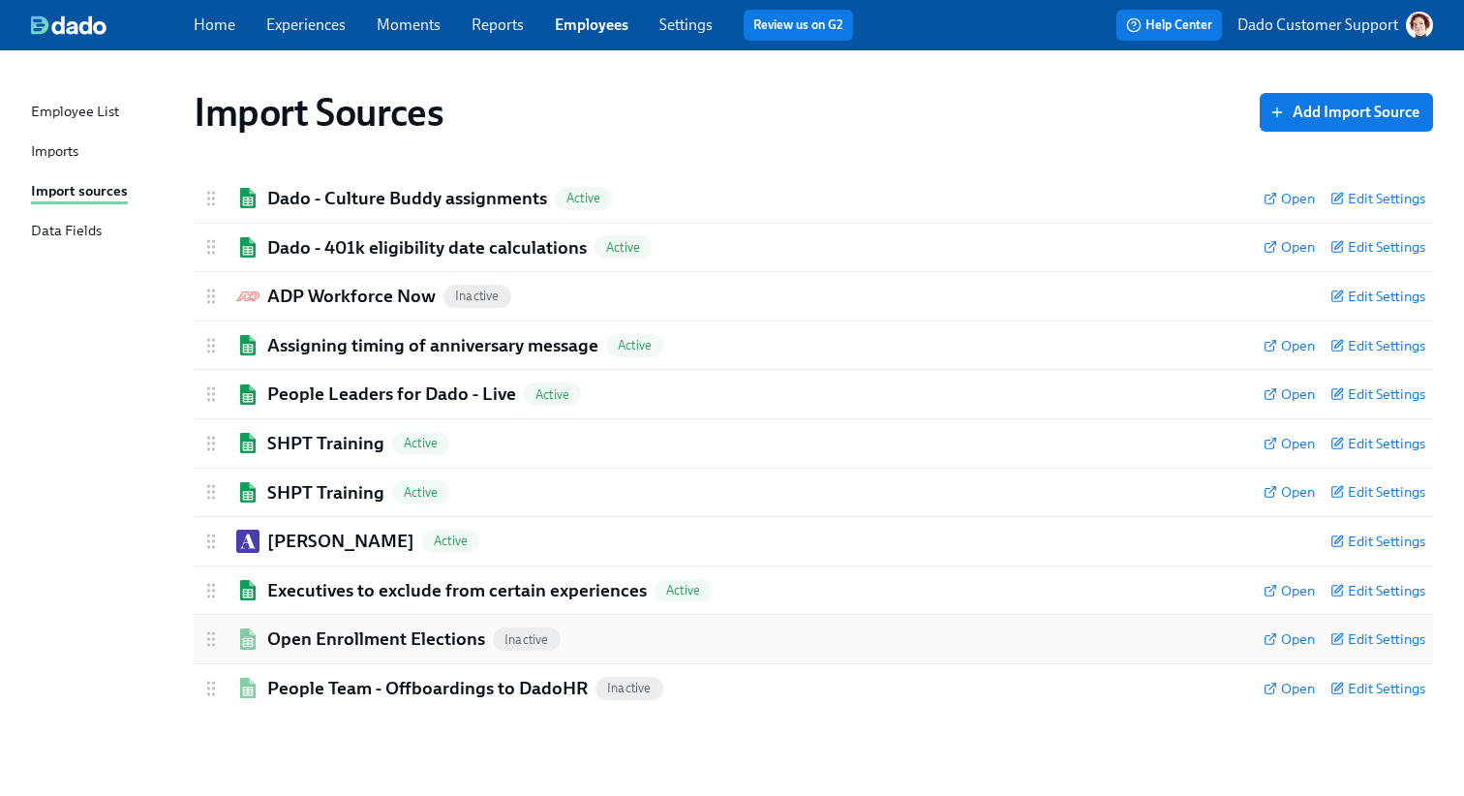
click at [276, 628] on h2 "Open Enrollment Elections" at bounding box center [376, 638] width 218 height 25
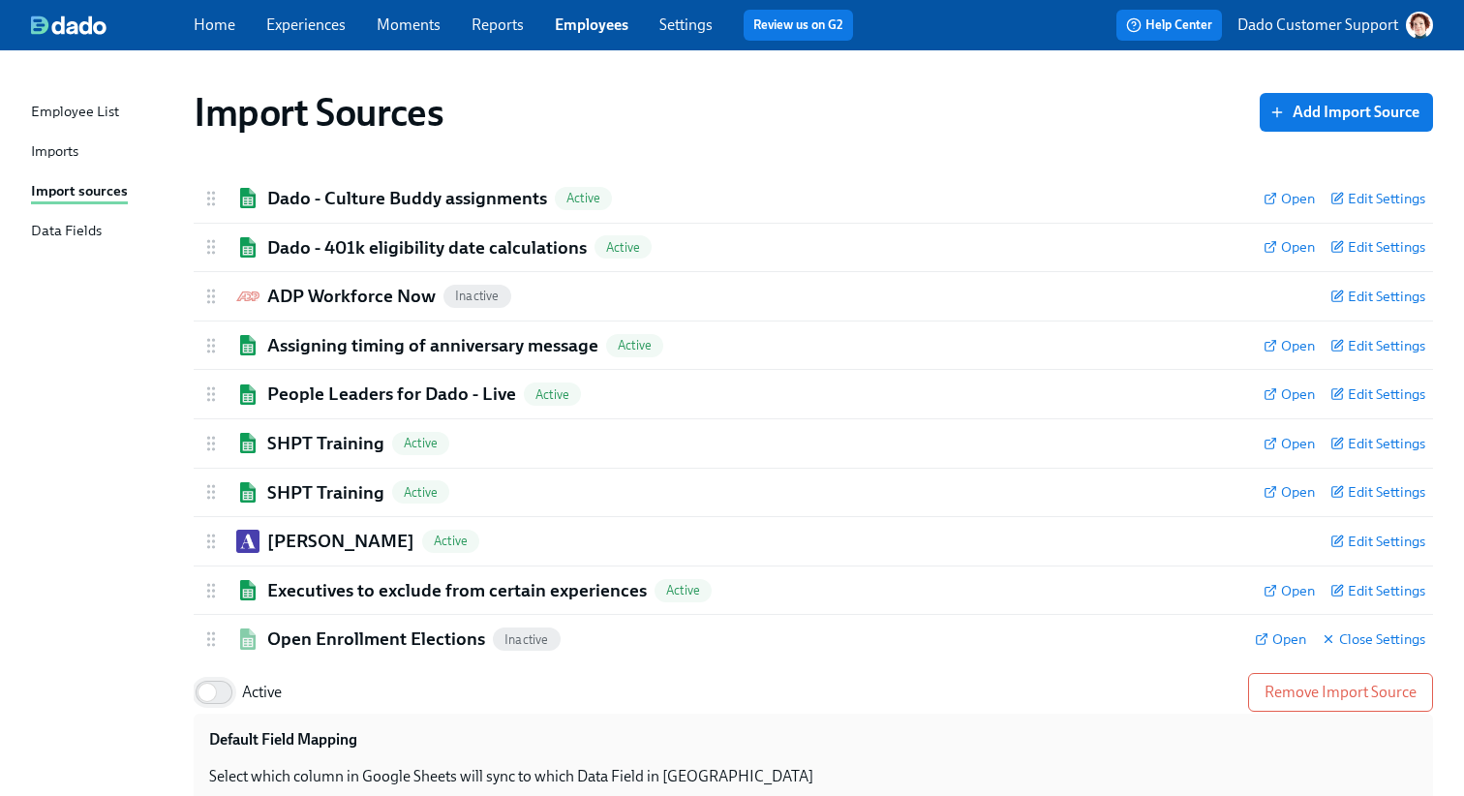
click at [214, 690] on input "Active" at bounding box center [207, 692] width 128 height 43
checkbox input "true"
click at [315, 635] on h2 "Open Enrollment Elections" at bounding box center [376, 638] width 218 height 25
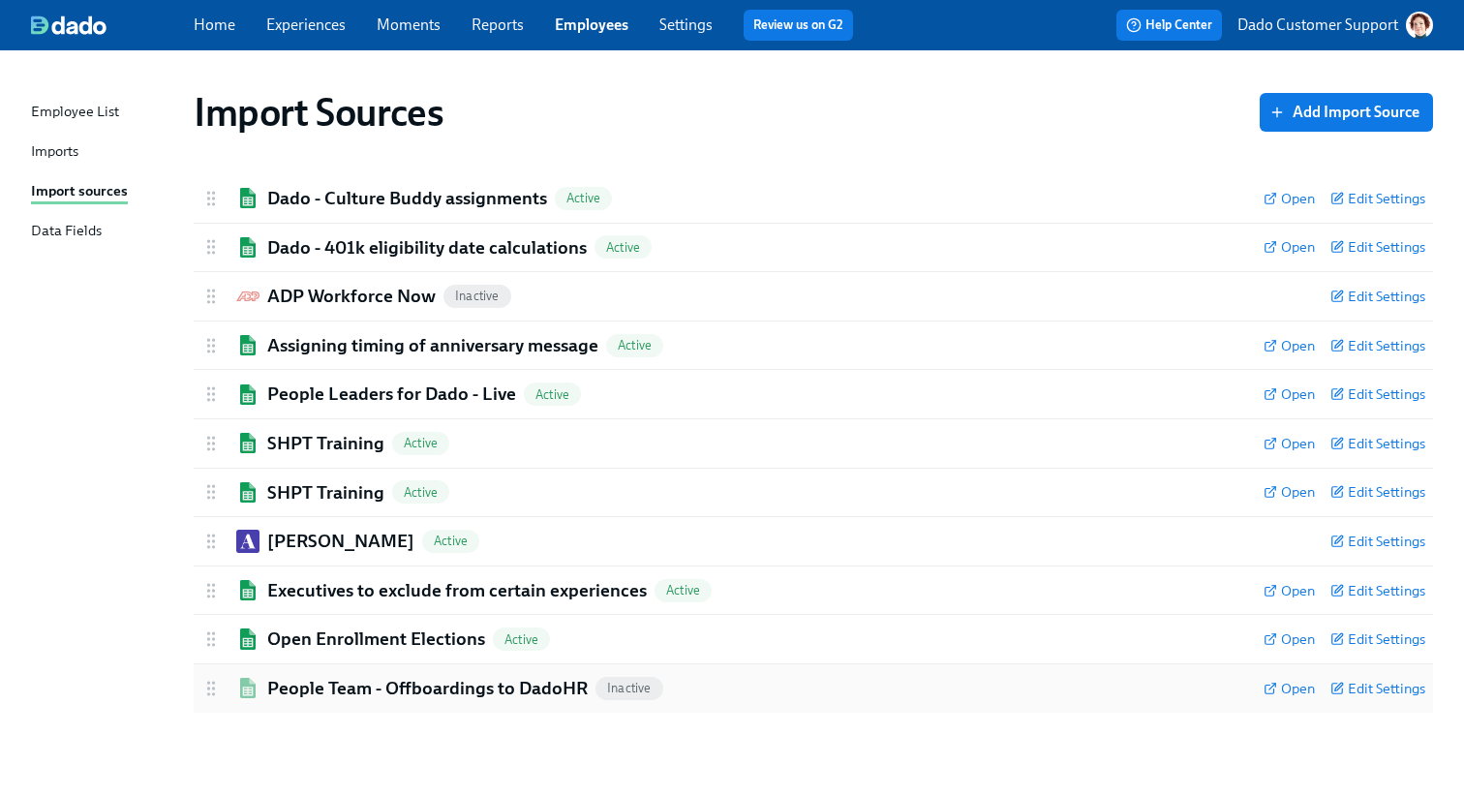
click at [273, 685] on h2 "People Team - Offboardings to DadoHR" at bounding box center [427, 688] width 320 height 25
click at [215, 730] on input "Active" at bounding box center [207, 741] width 128 height 43
checkbox input "true"
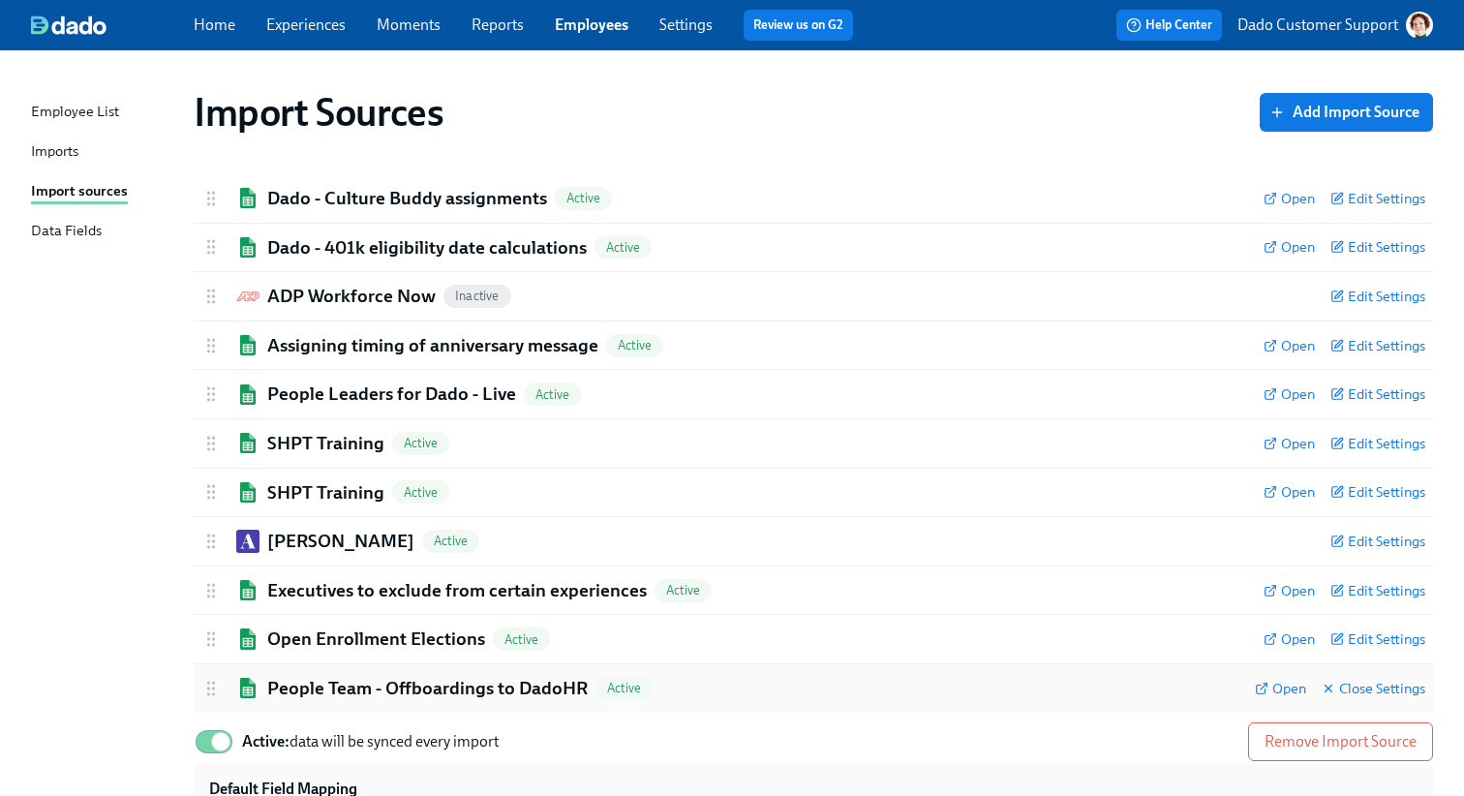
click at [317, 676] on h2 "People Team - Offboardings to DadoHR" at bounding box center [427, 688] width 320 height 25
click at [96, 516] on div "Import Sources Add Import Source Dado - Culture Buddy assignments Active Open E…" at bounding box center [732, 412] width 1402 height 676
click at [54, 153] on div "Imports" at bounding box center [54, 152] width 47 height 24
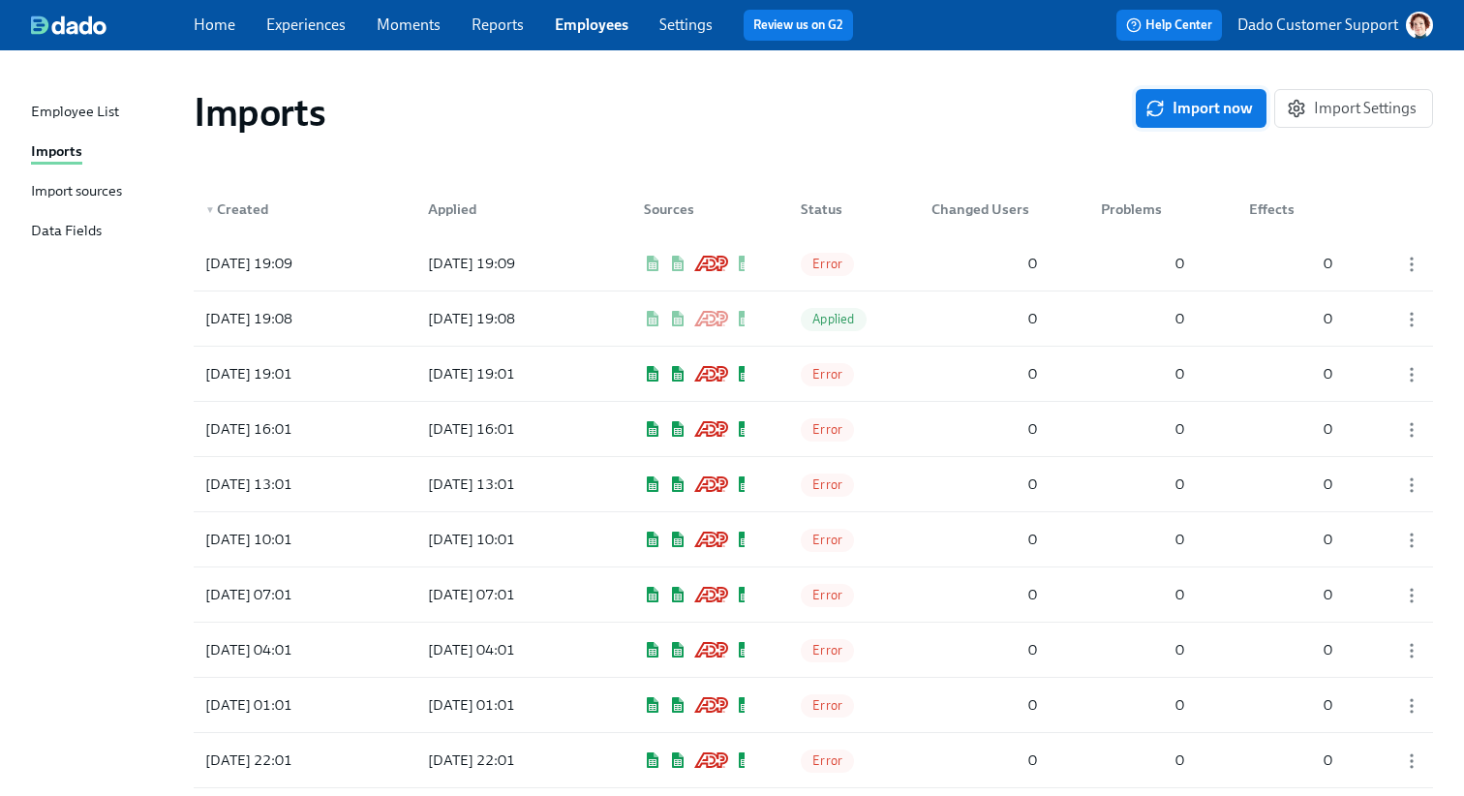
click at [1200, 97] on button "Import now" at bounding box center [1201, 108] width 131 height 39
click at [75, 183] on div "Import sources" at bounding box center [76, 192] width 91 height 24
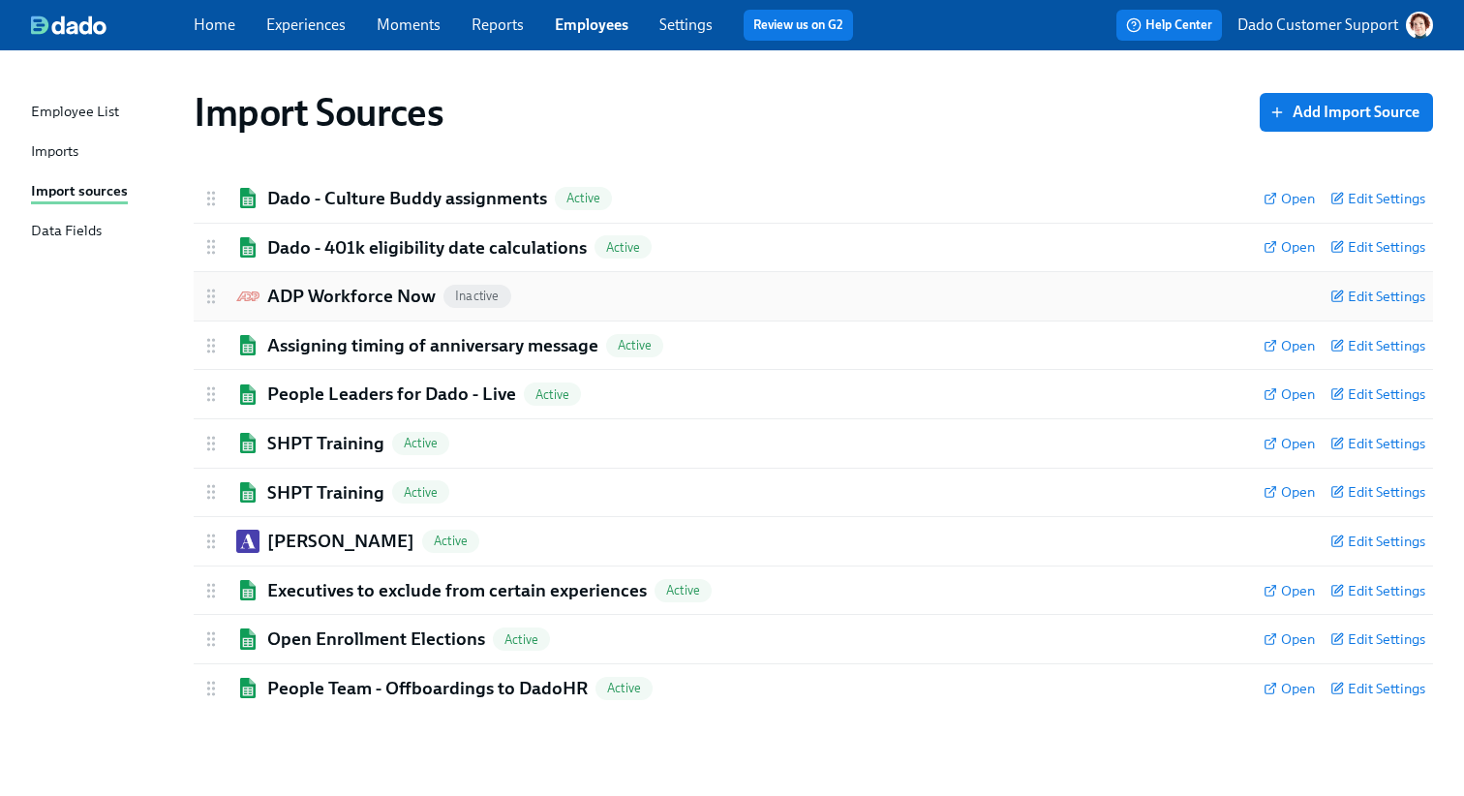
click at [386, 306] on h2 "ADP Workforce Now" at bounding box center [351, 296] width 168 height 25
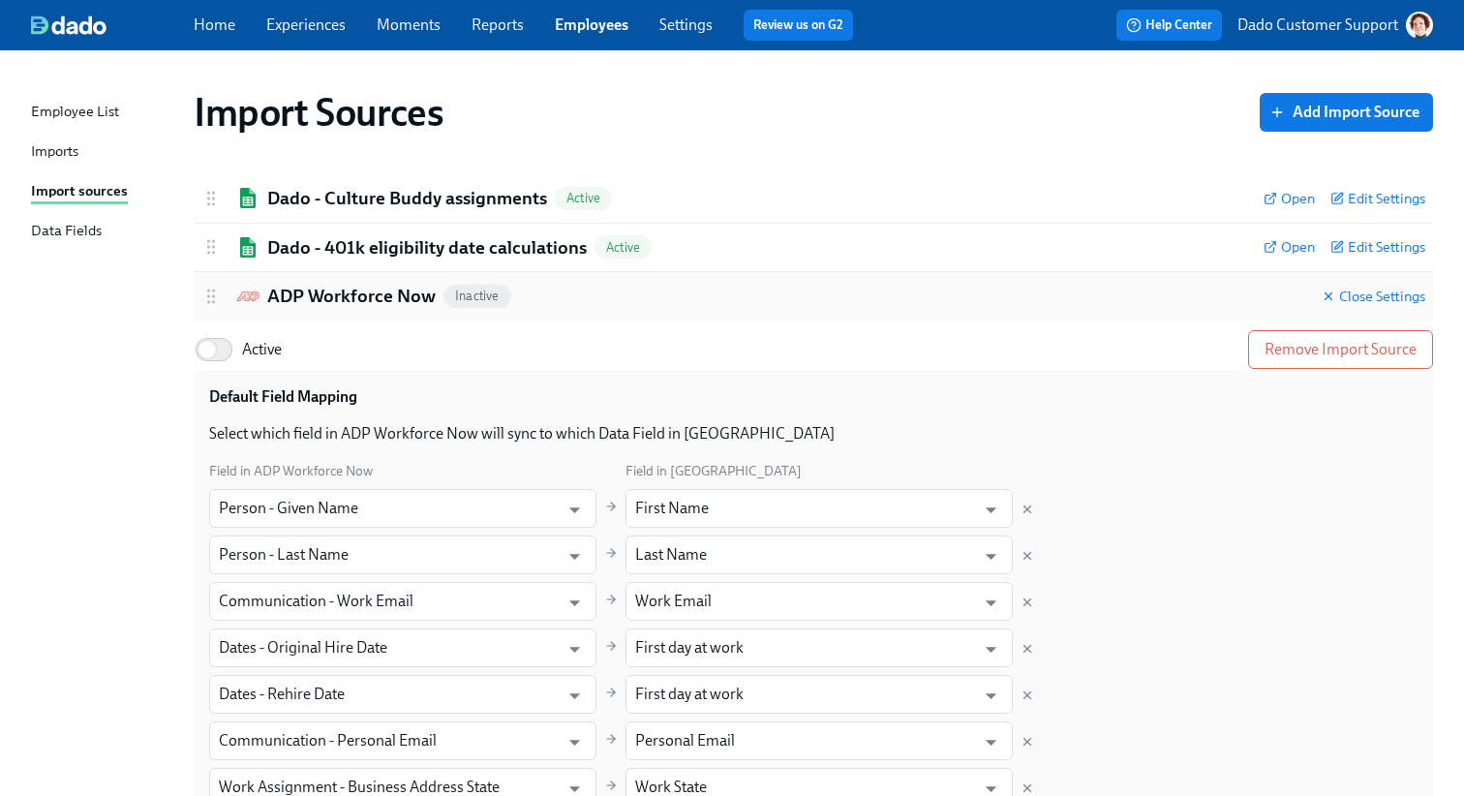
click at [386, 306] on h2 "ADP Workforce Now" at bounding box center [351, 296] width 168 height 25
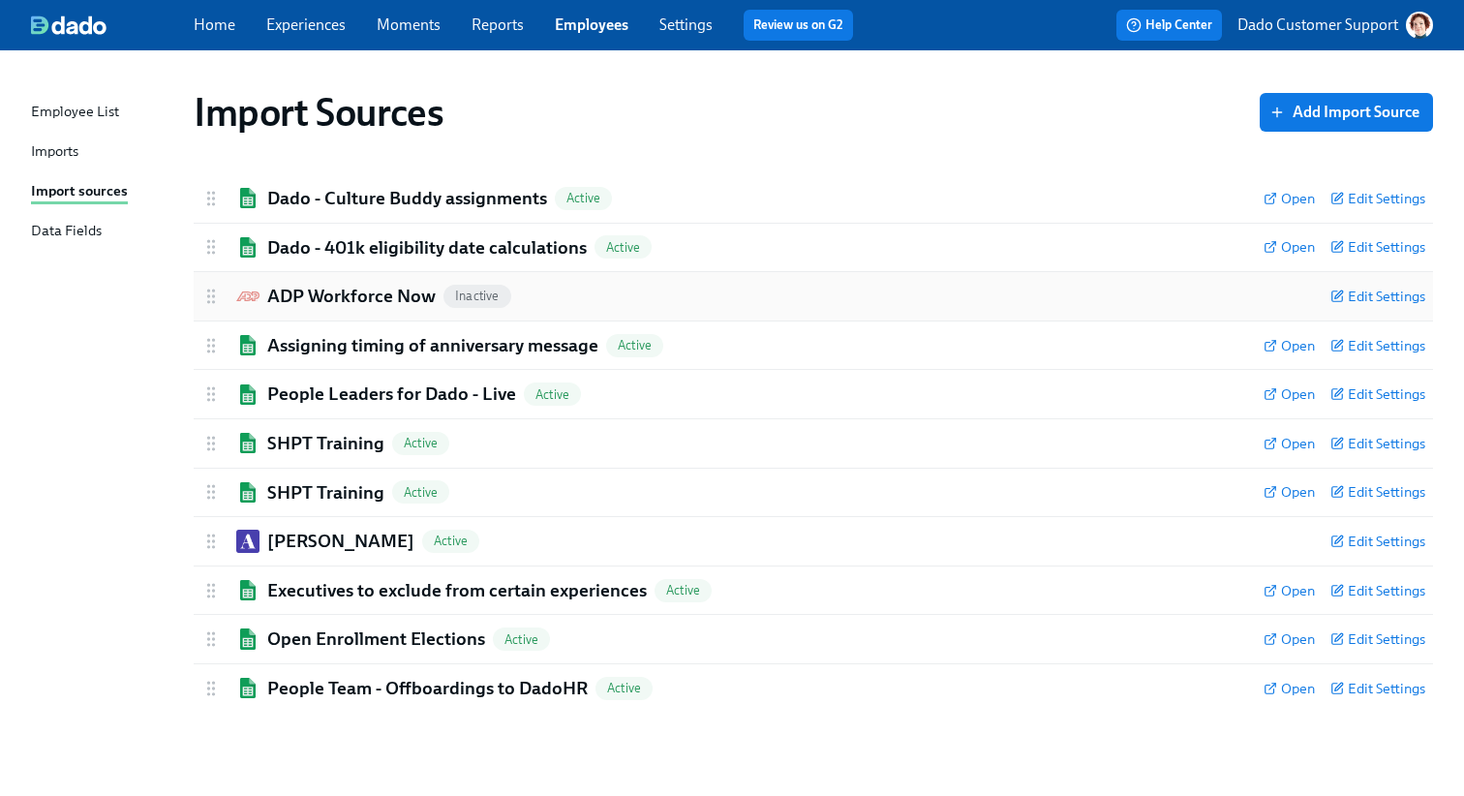
click at [366, 291] on h2 "ADP Workforce Now" at bounding box center [351, 296] width 168 height 25
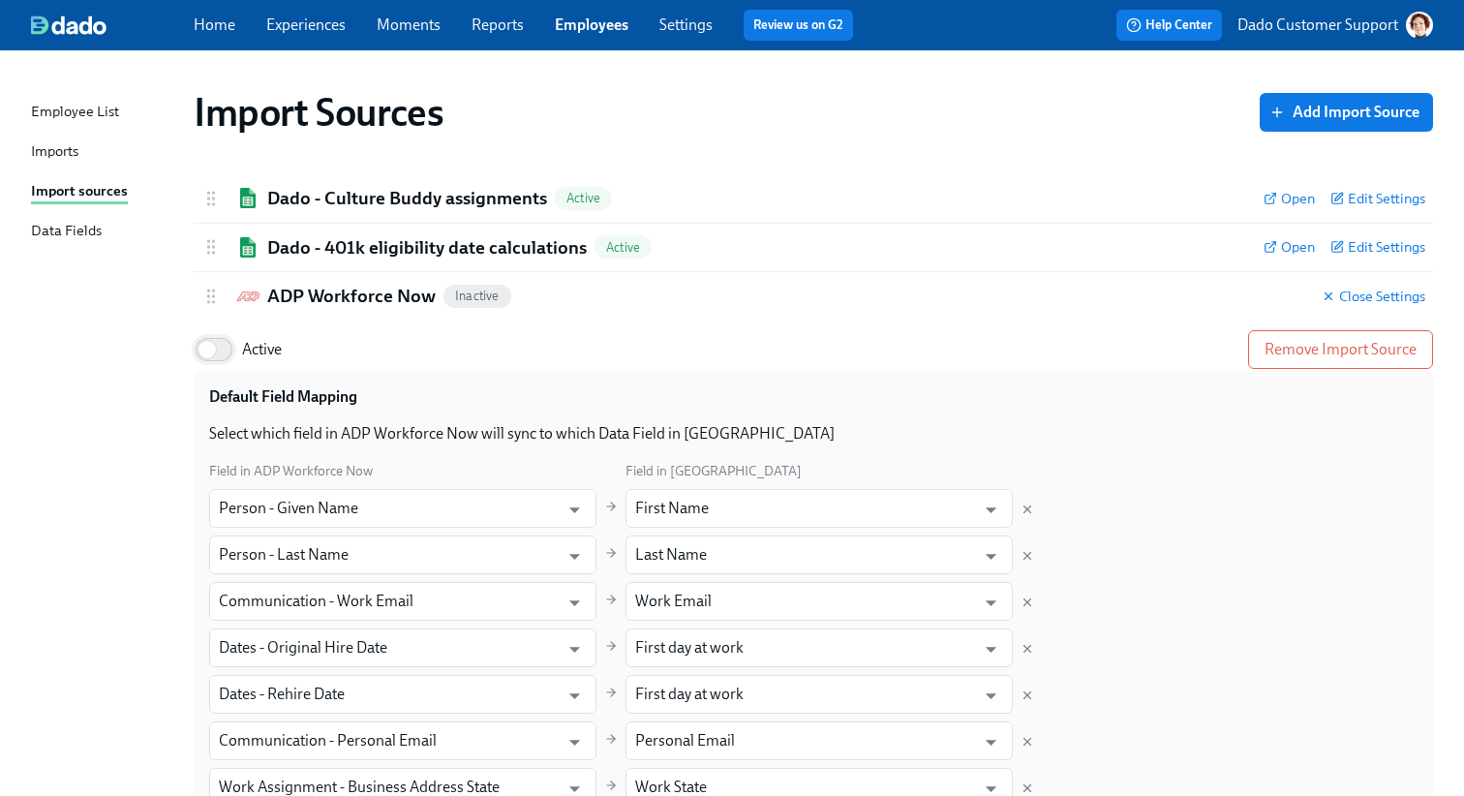
click at [218, 356] on input "Active" at bounding box center [207, 349] width 128 height 43
checkbox input "true"
click at [321, 284] on h2 "ADP Workforce Now" at bounding box center [351, 296] width 168 height 25
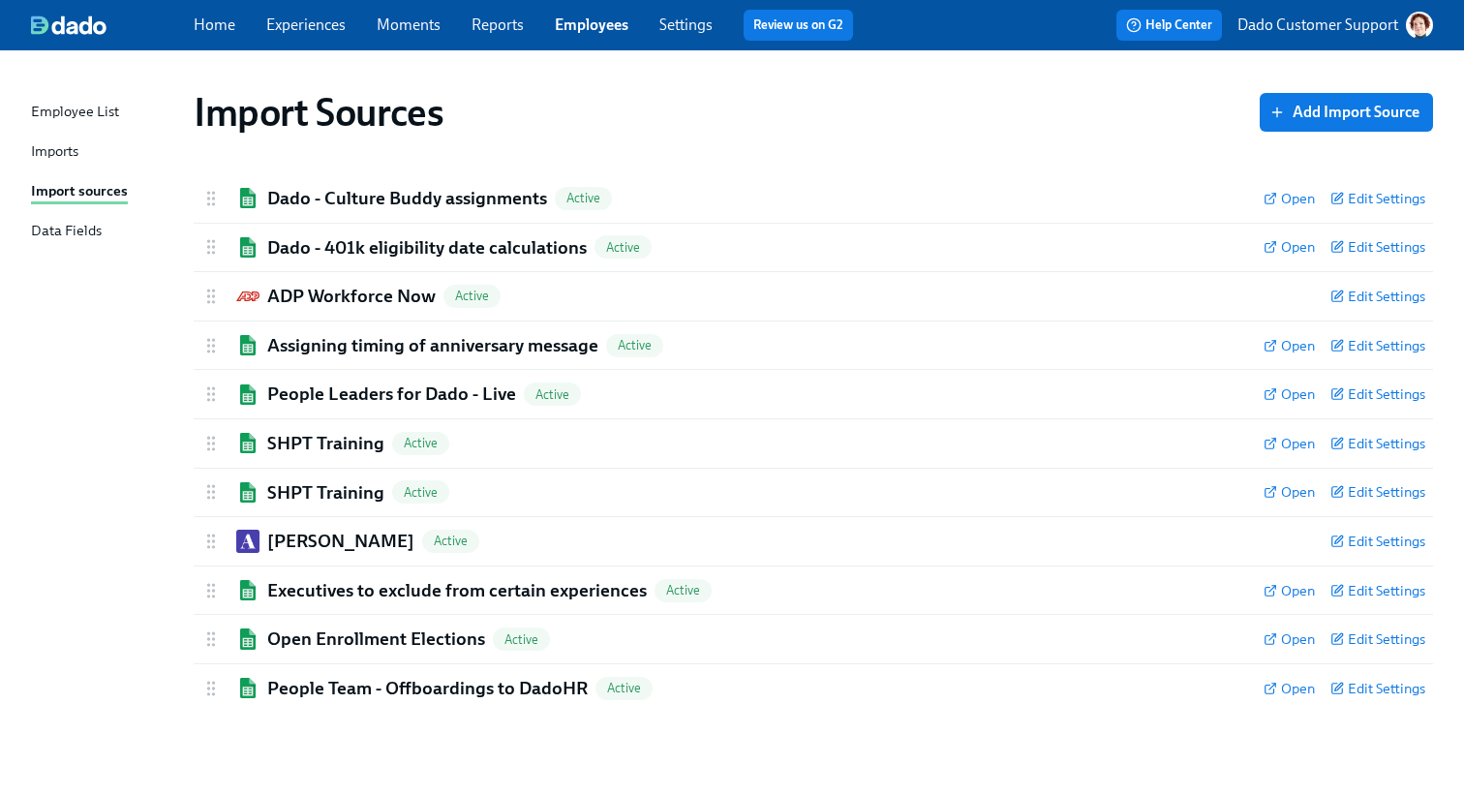
click at [56, 150] on div "Imports" at bounding box center [54, 152] width 47 height 24
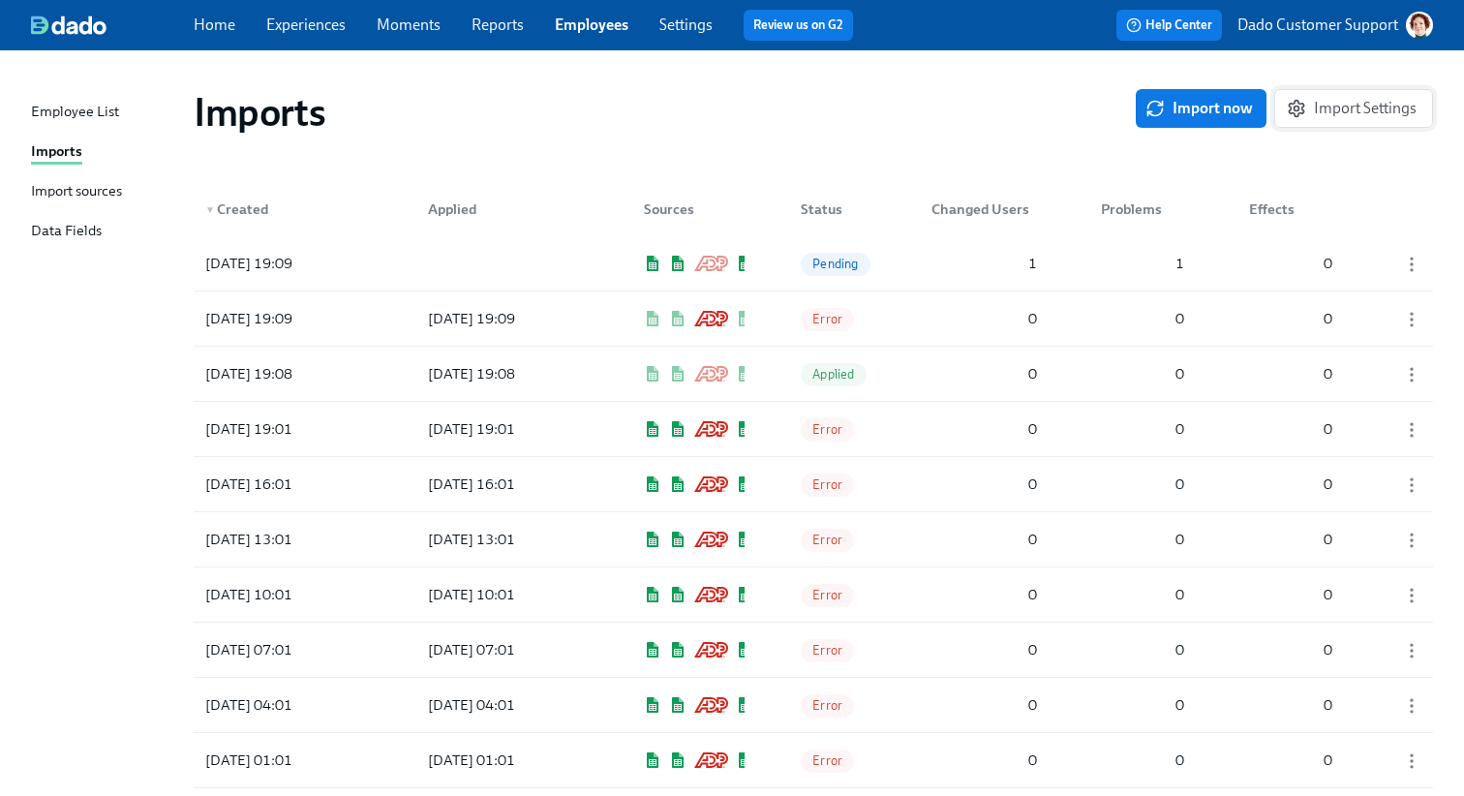
click at [1346, 118] on button "Import Settings" at bounding box center [1353, 108] width 159 height 39
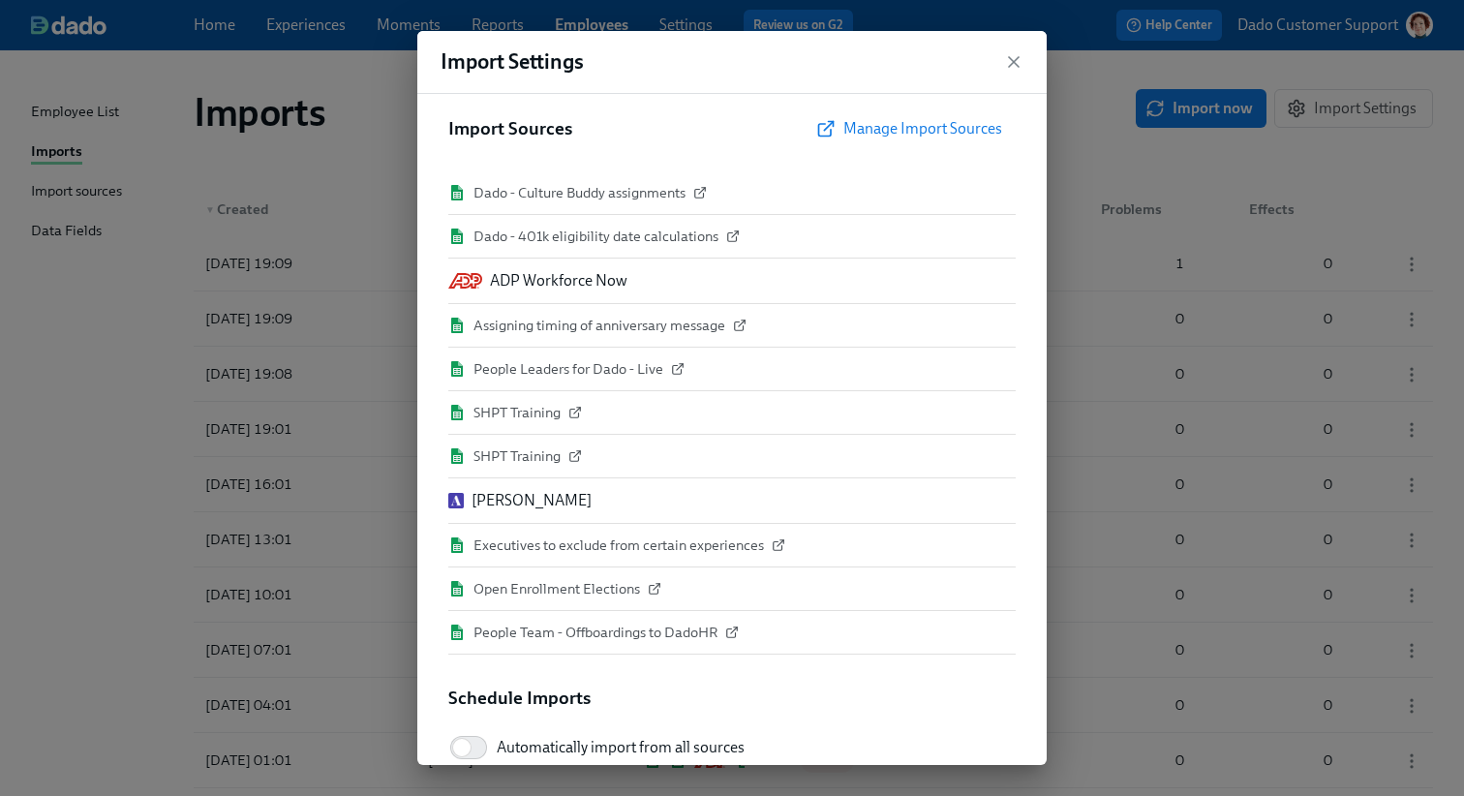
scroll to position [82, 0]
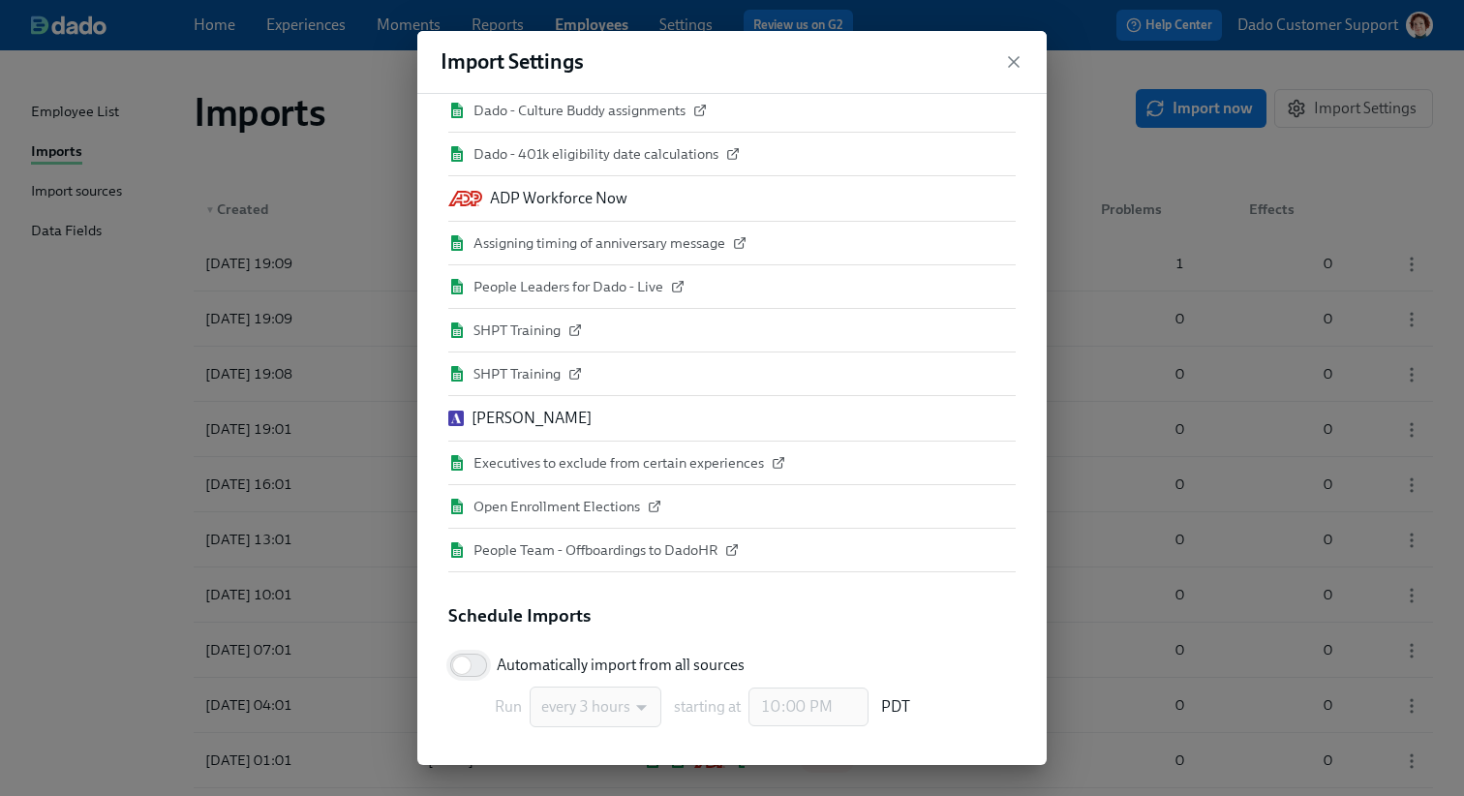
click at [466, 667] on input "Automatically import from all sources" at bounding box center [462, 665] width 128 height 43
checkbox input "true"
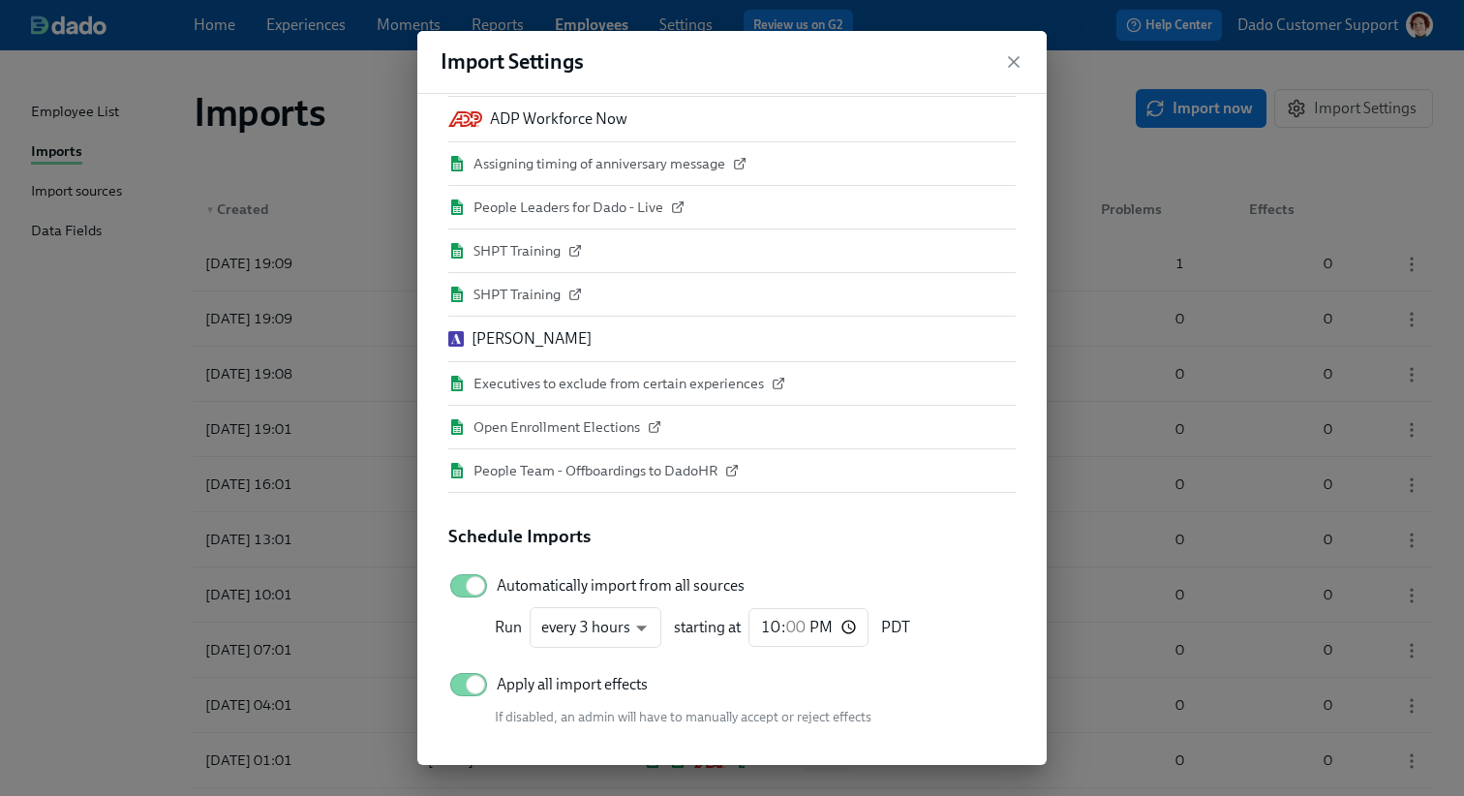
click at [153, 322] on div "Import Settings Import Sources Manage Import Sources Dado - Culture Buddy assig…" at bounding box center [732, 398] width 1464 height 796
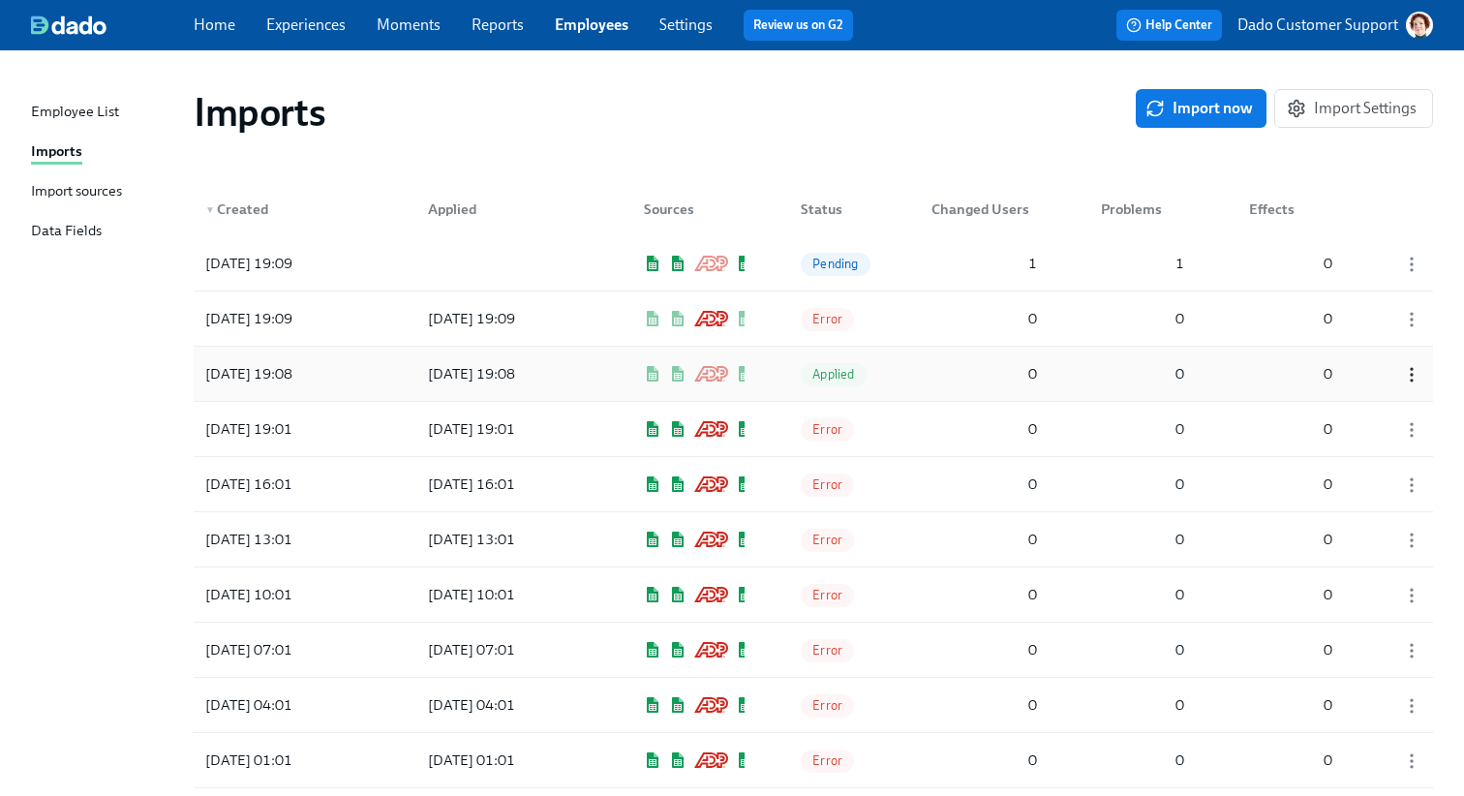
click at [1416, 376] on icon "button" at bounding box center [1411, 374] width 19 height 19
click at [1368, 386] on li "Discard" at bounding box center [1385, 374] width 127 height 33
click at [1416, 310] on icon "button" at bounding box center [1411, 319] width 19 height 19
click at [1338, 322] on div "Discard" at bounding box center [1362, 319] width 50 height 21
click at [1411, 252] on div at bounding box center [1405, 263] width 48 height 23
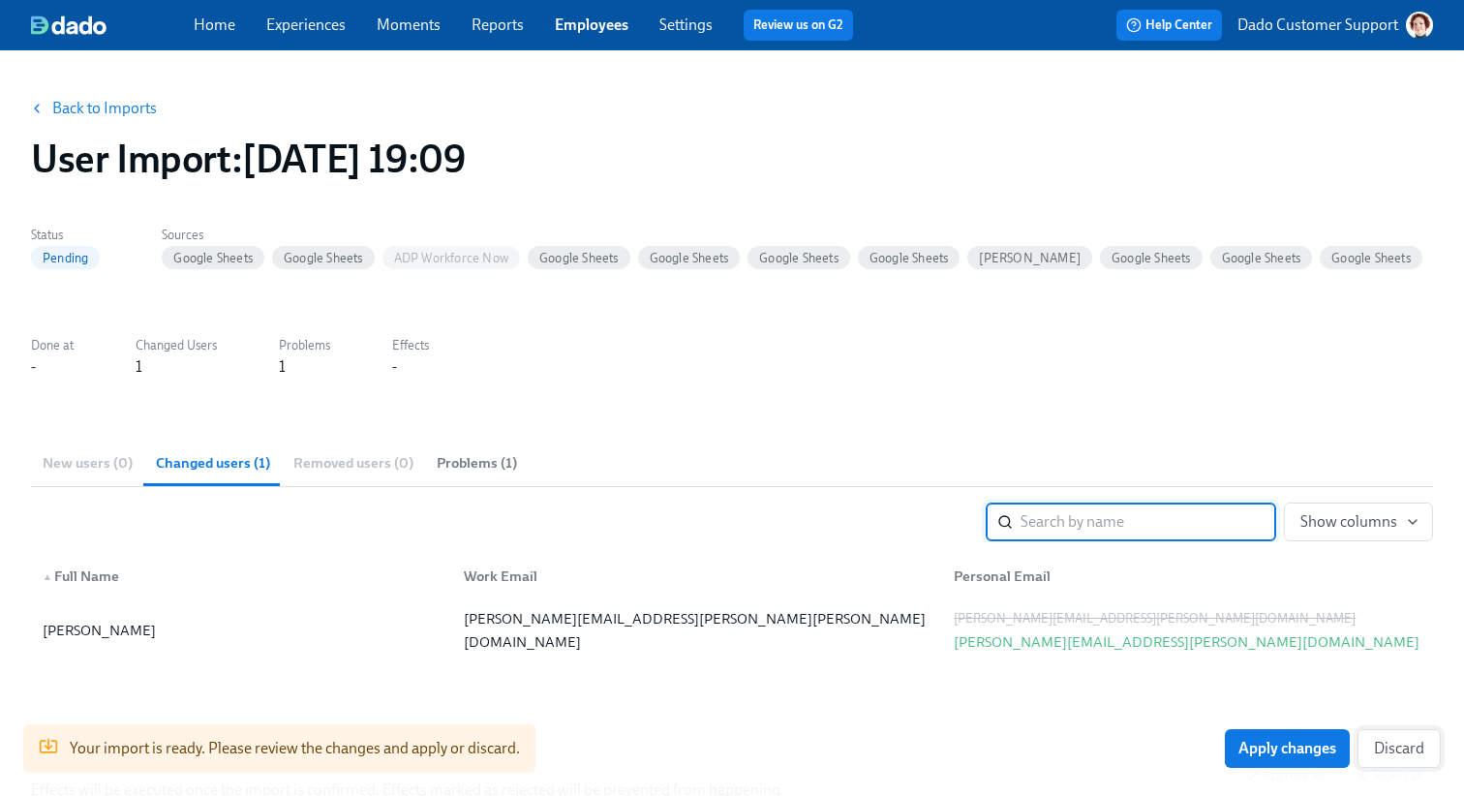
click at [1415, 740] on span "Discard" at bounding box center [1399, 748] width 50 height 19
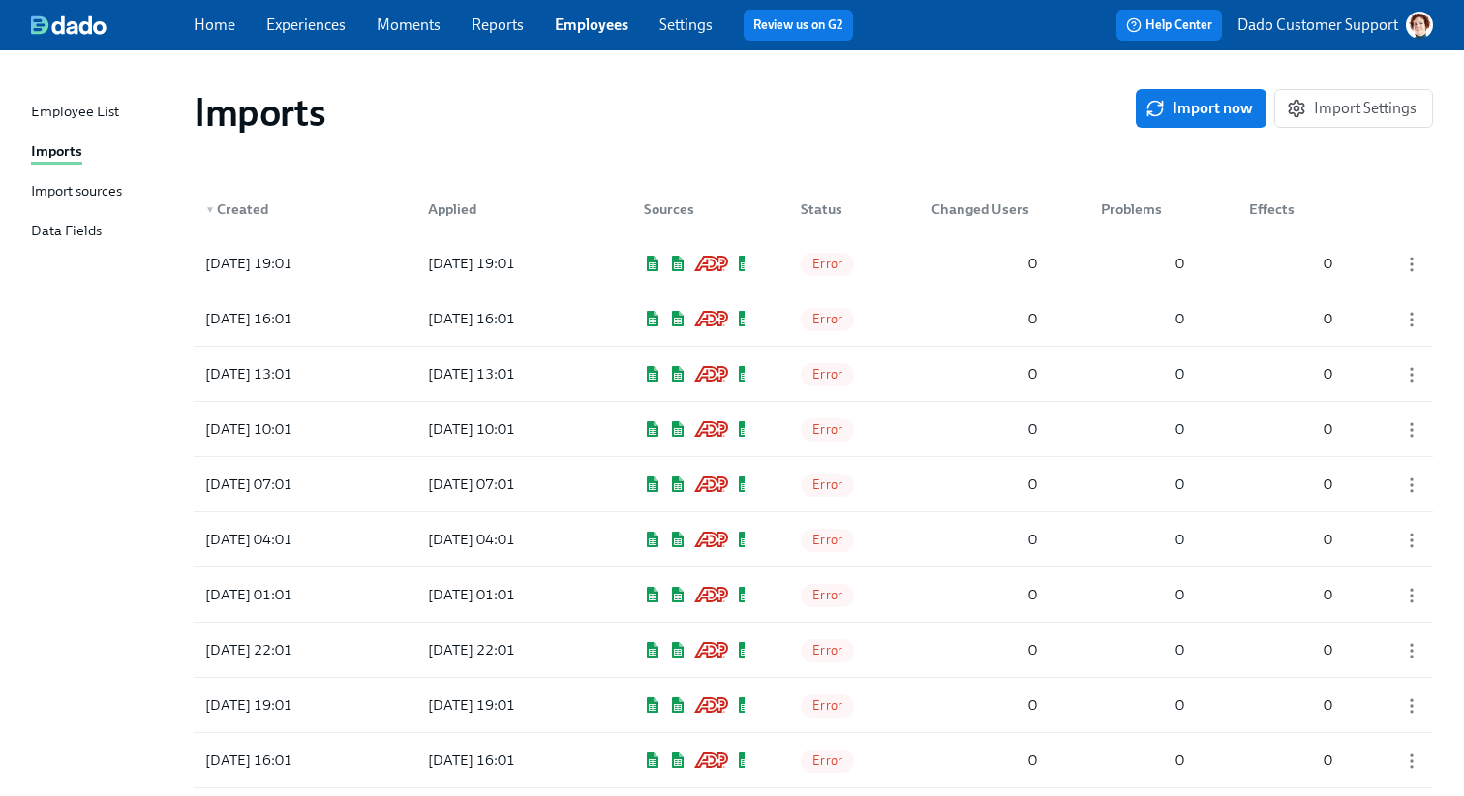
click at [44, 190] on div "Import sources" at bounding box center [76, 192] width 91 height 24
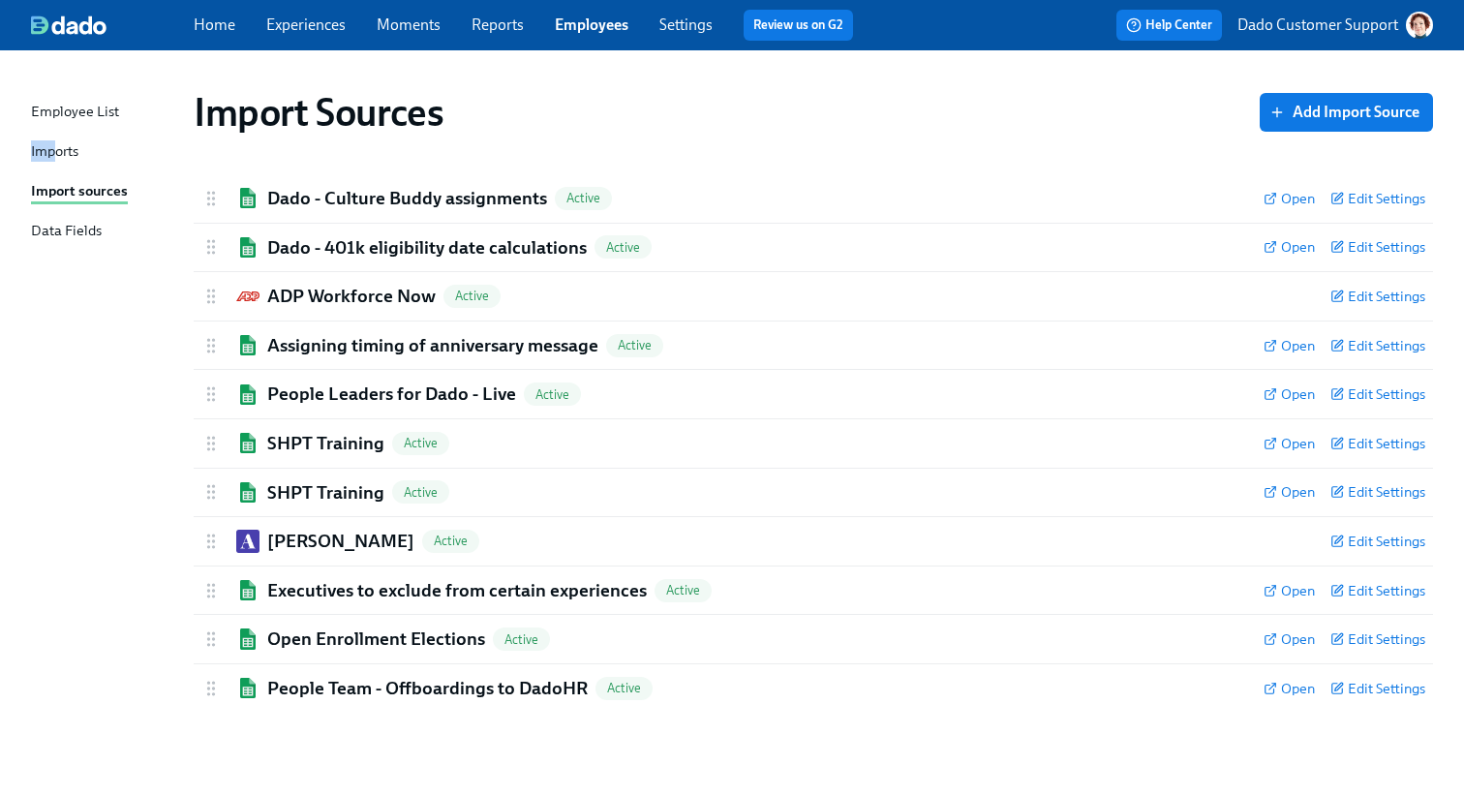
click at [54, 140] on div "Employee List Imports Import sources Data Fields" at bounding box center [112, 180] width 163 height 159
click at [50, 158] on div "Imports" at bounding box center [54, 152] width 47 height 24
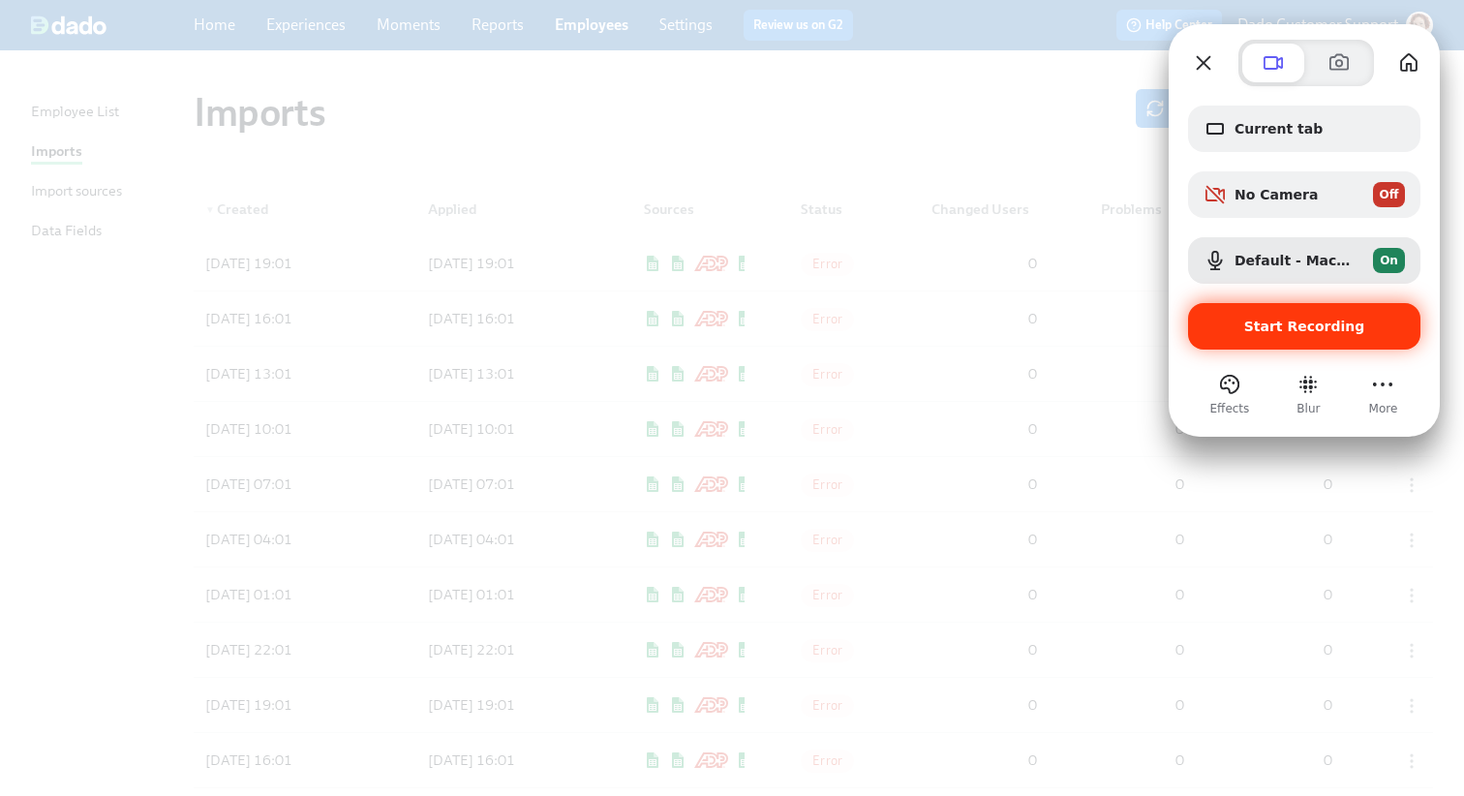
click at [1278, 336] on div "Start Recording" at bounding box center [1304, 326] width 232 height 46
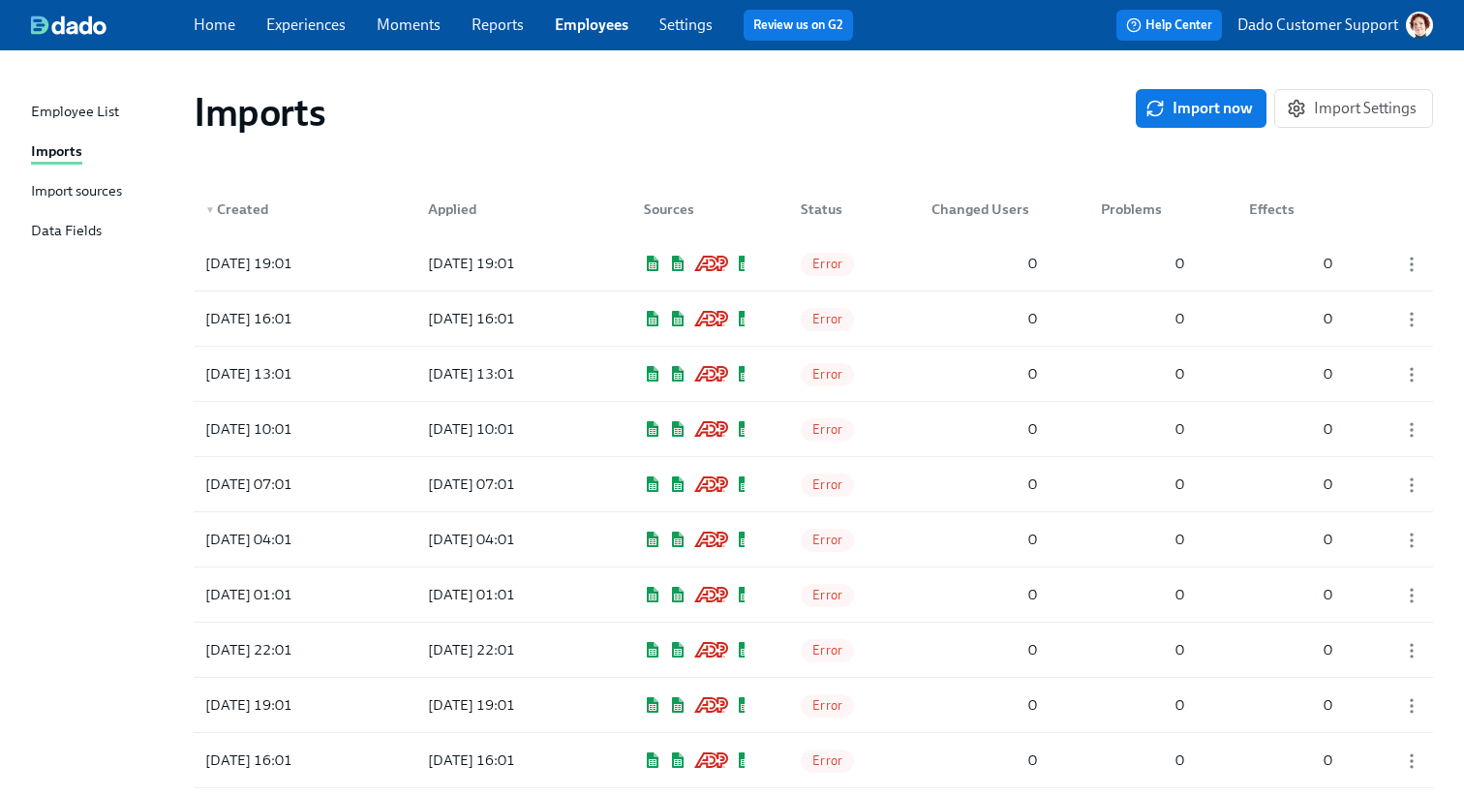
click at [930, 124] on div "Imports" at bounding box center [665, 112] width 942 height 46
click at [67, 194] on div "Import sources" at bounding box center [76, 192] width 91 height 24
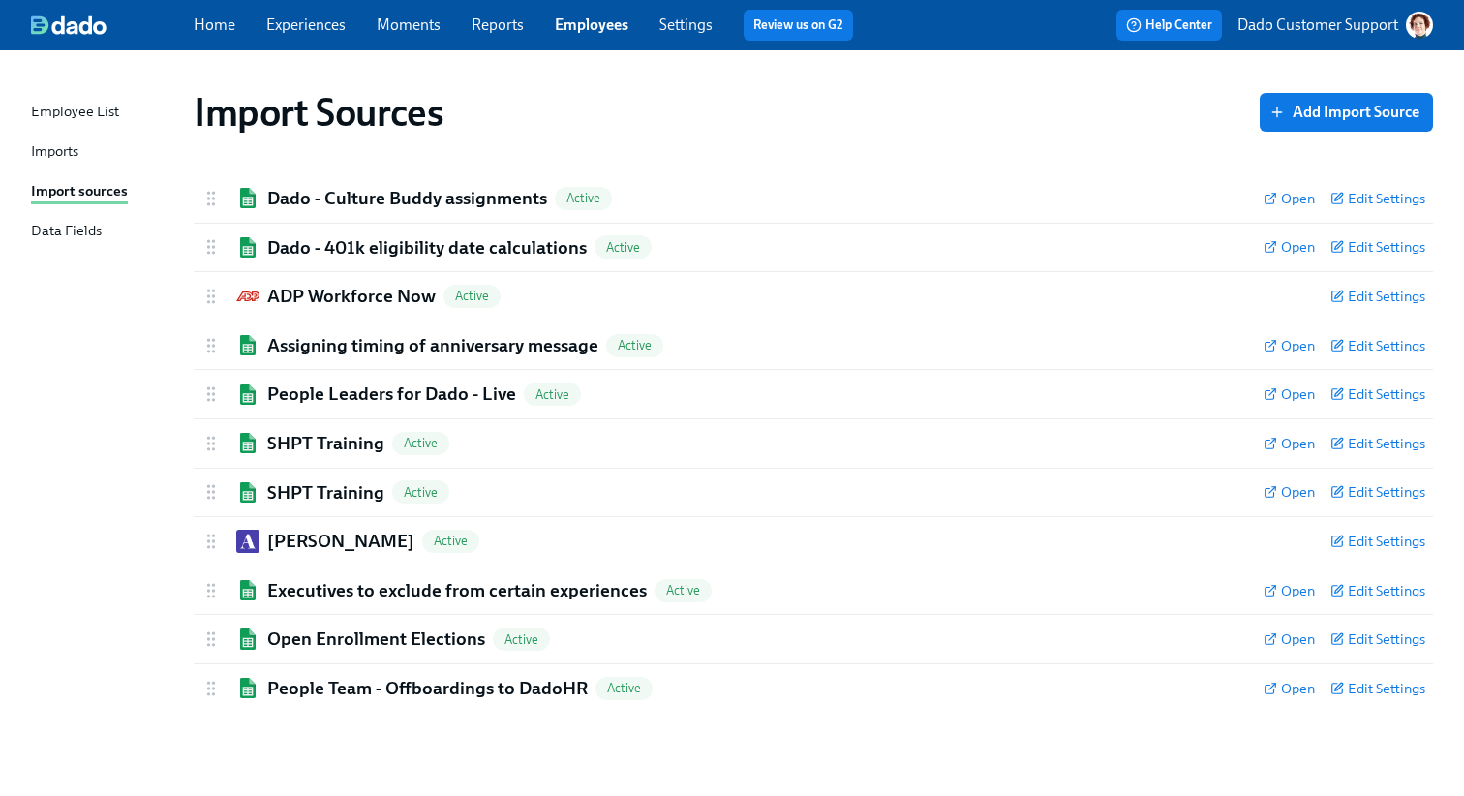
click at [691, 26] on link "Settings" at bounding box center [685, 24] width 53 height 18
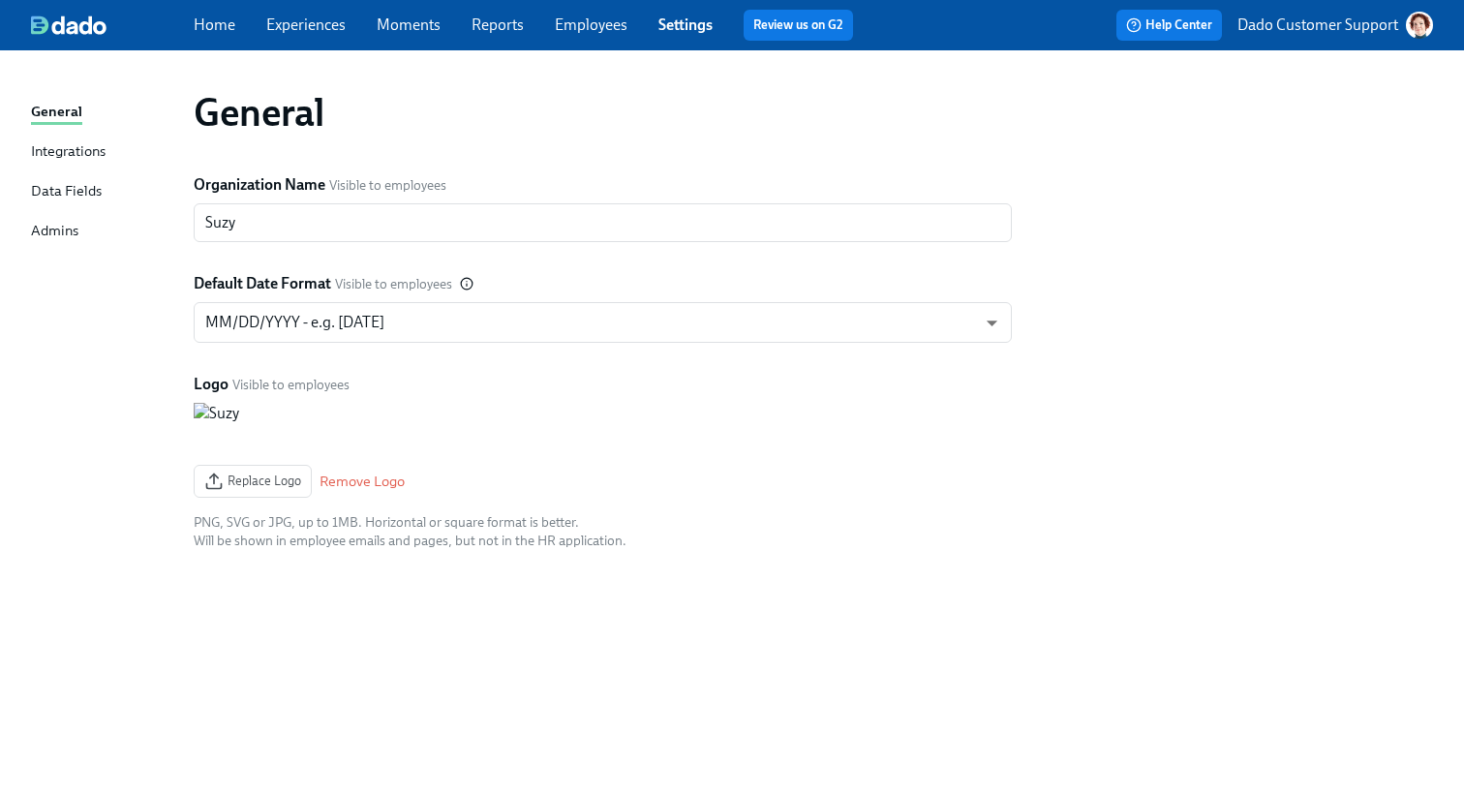
click at [84, 151] on div "Integrations" at bounding box center [68, 152] width 75 height 24
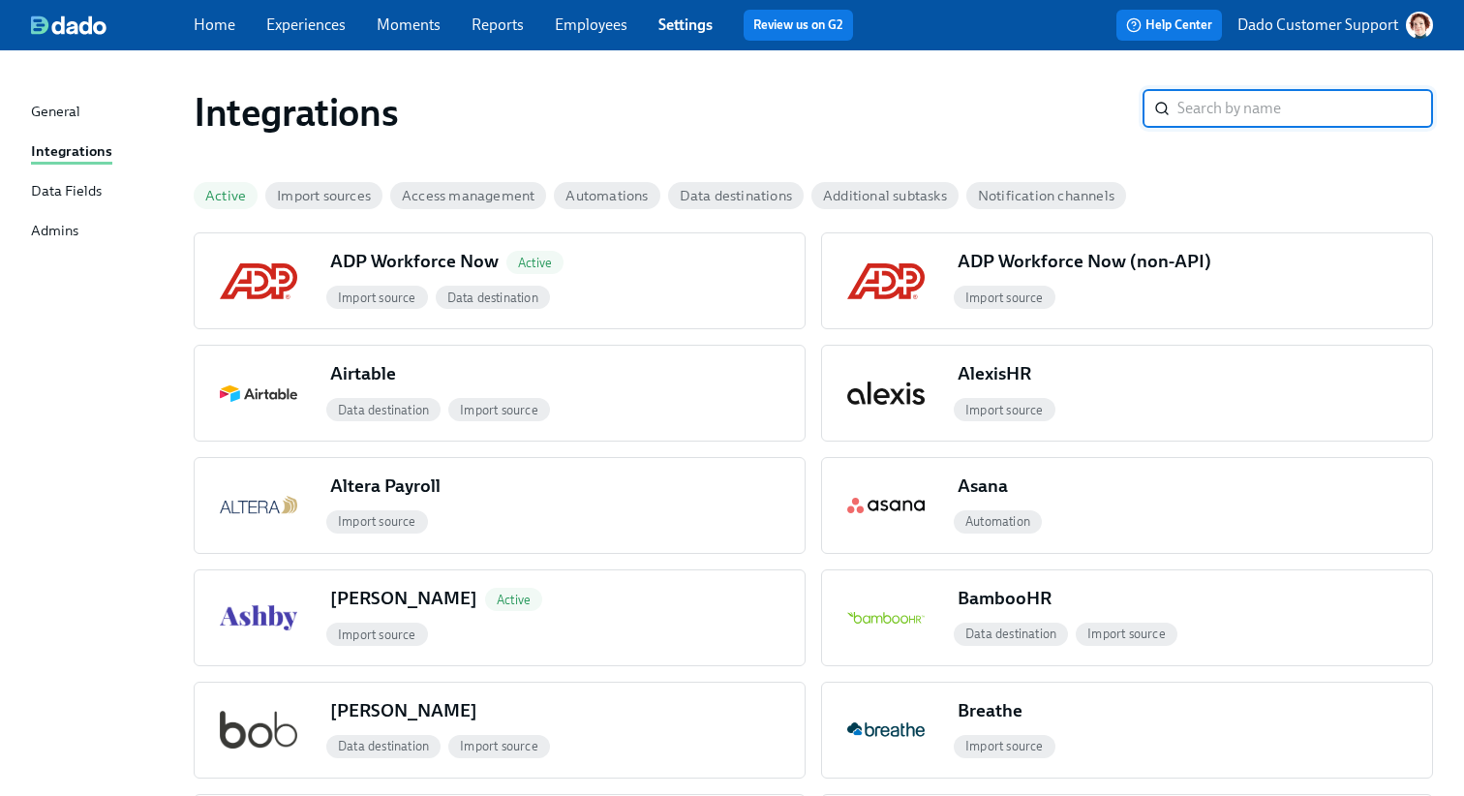
click at [246, 198] on span "Active" at bounding box center [226, 196] width 64 height 15
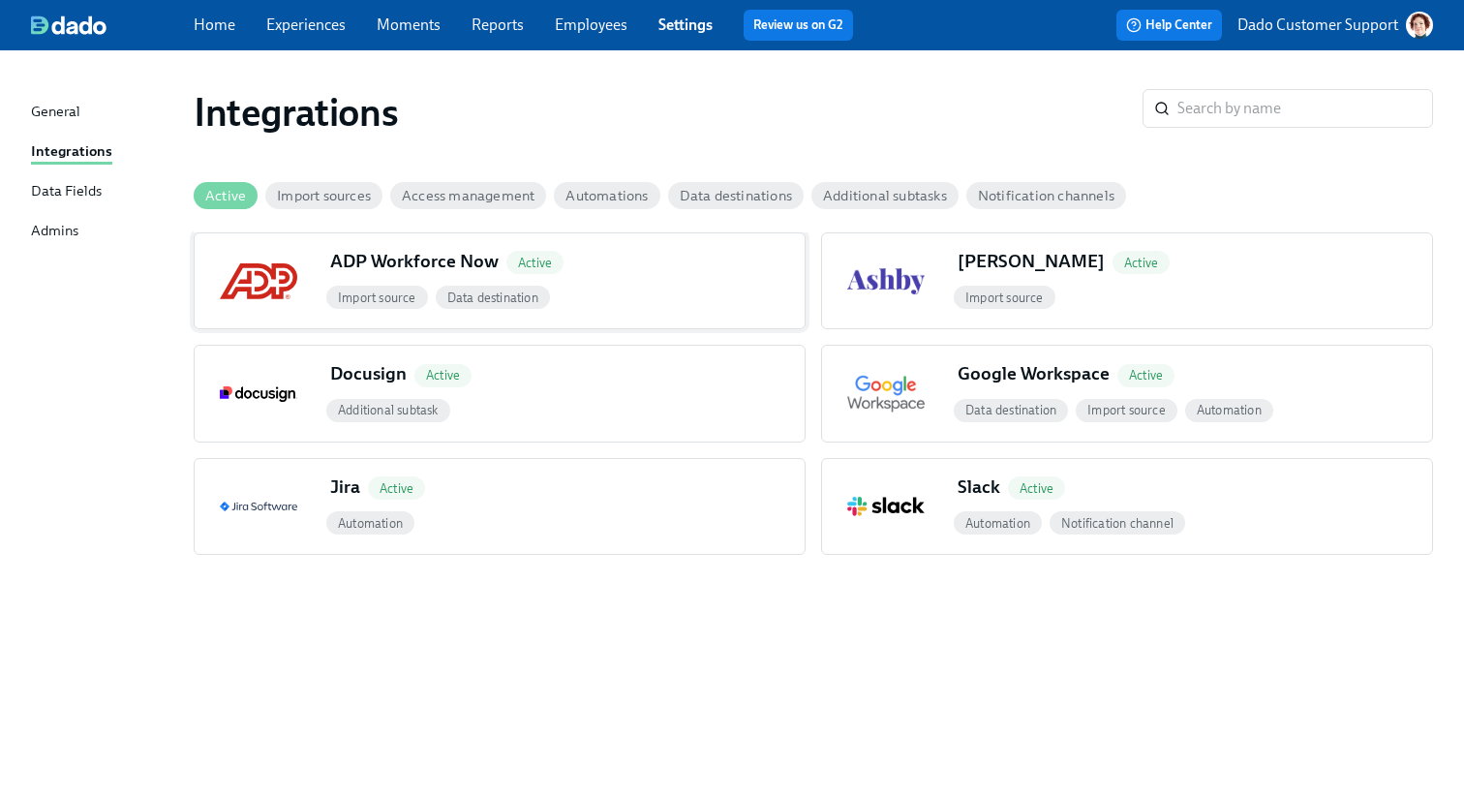
click at [615, 299] on div "Import source Data destination" at bounding box center [563, 297] width 482 height 31
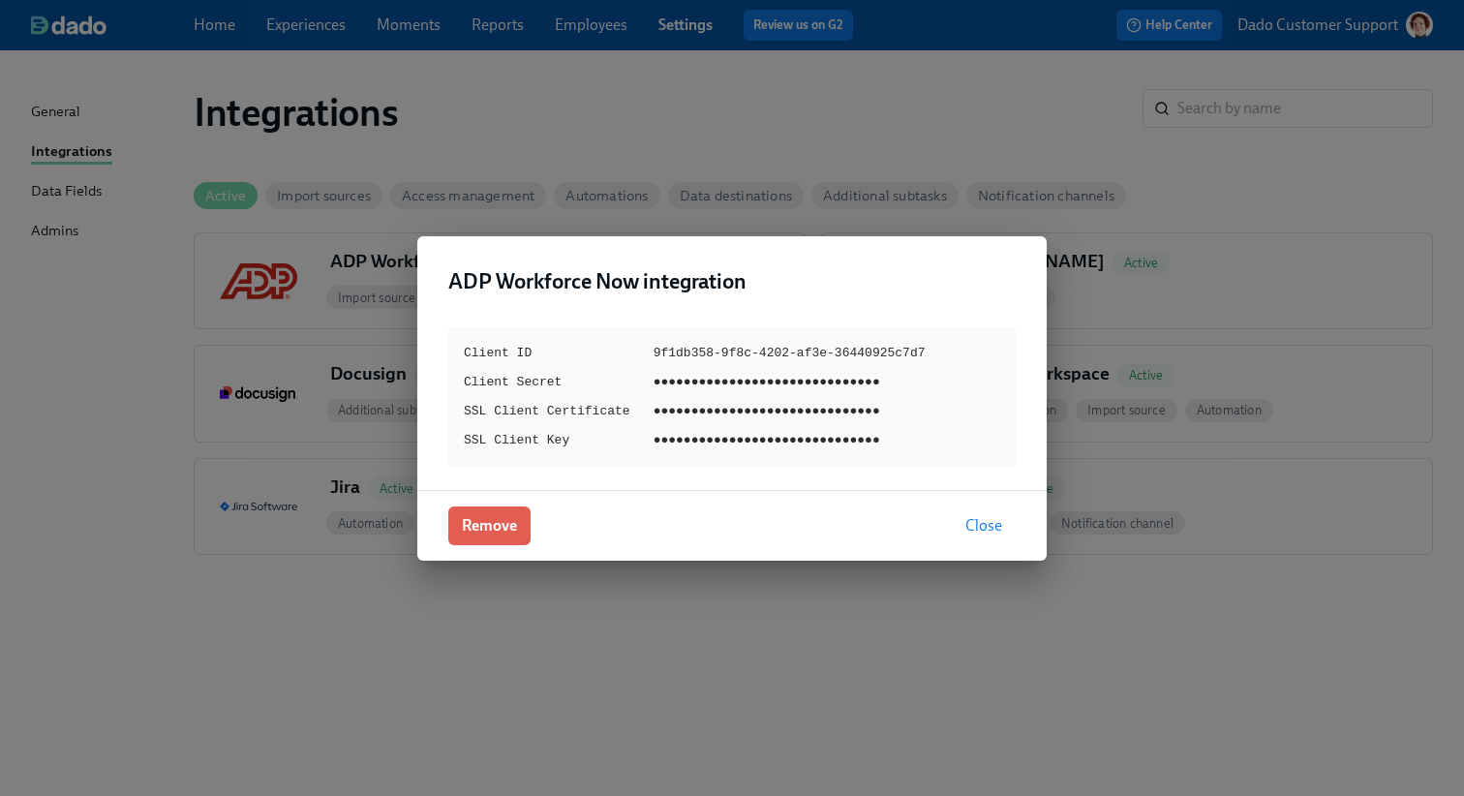
click at [813, 100] on div "ADP Workforce Now integration Client ID 9f1db358-9f8c-4202-af3e-36440925c7d7 Cl…" at bounding box center [732, 398] width 1464 height 796
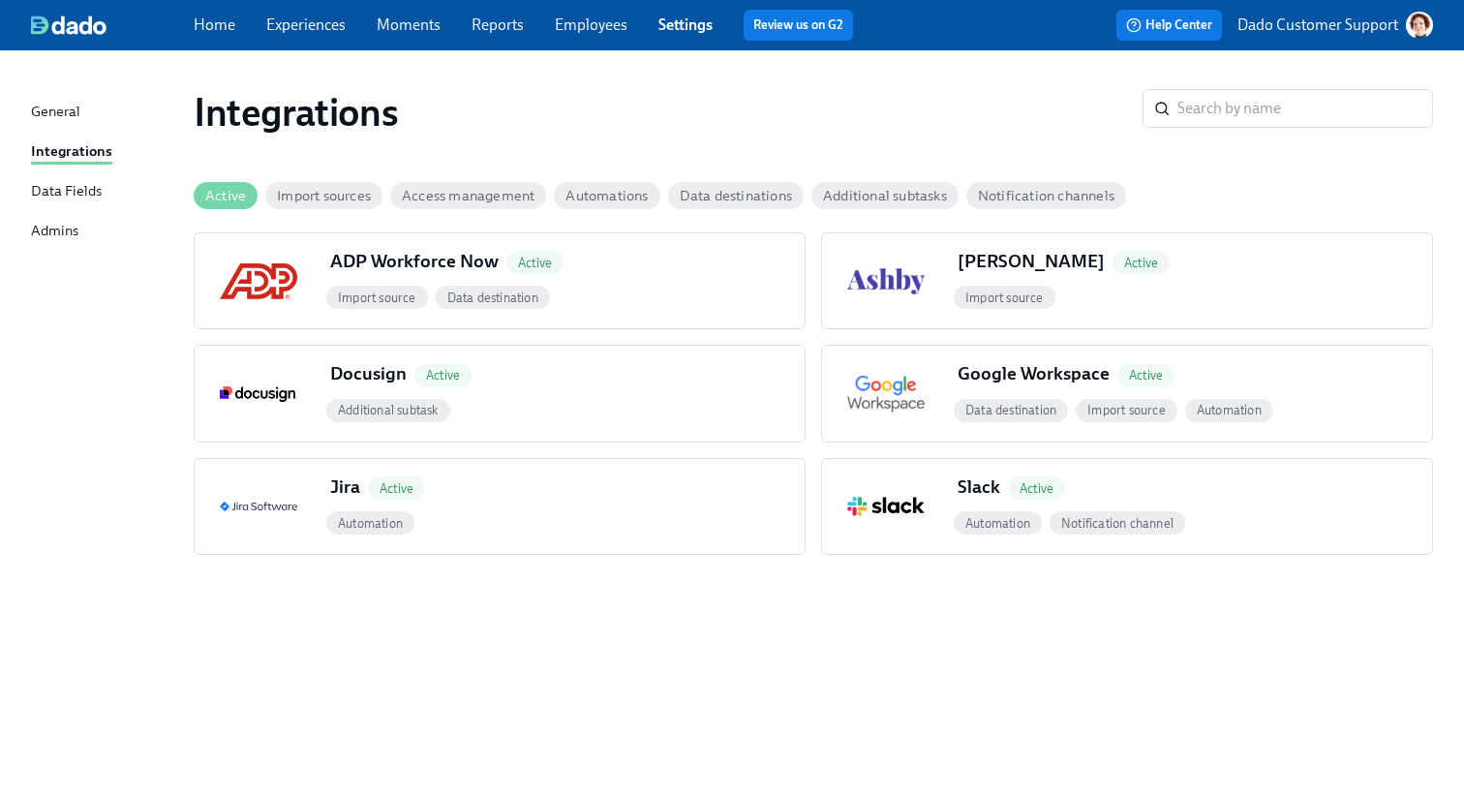
click at [564, 25] on link "Employees" at bounding box center [591, 24] width 73 height 18
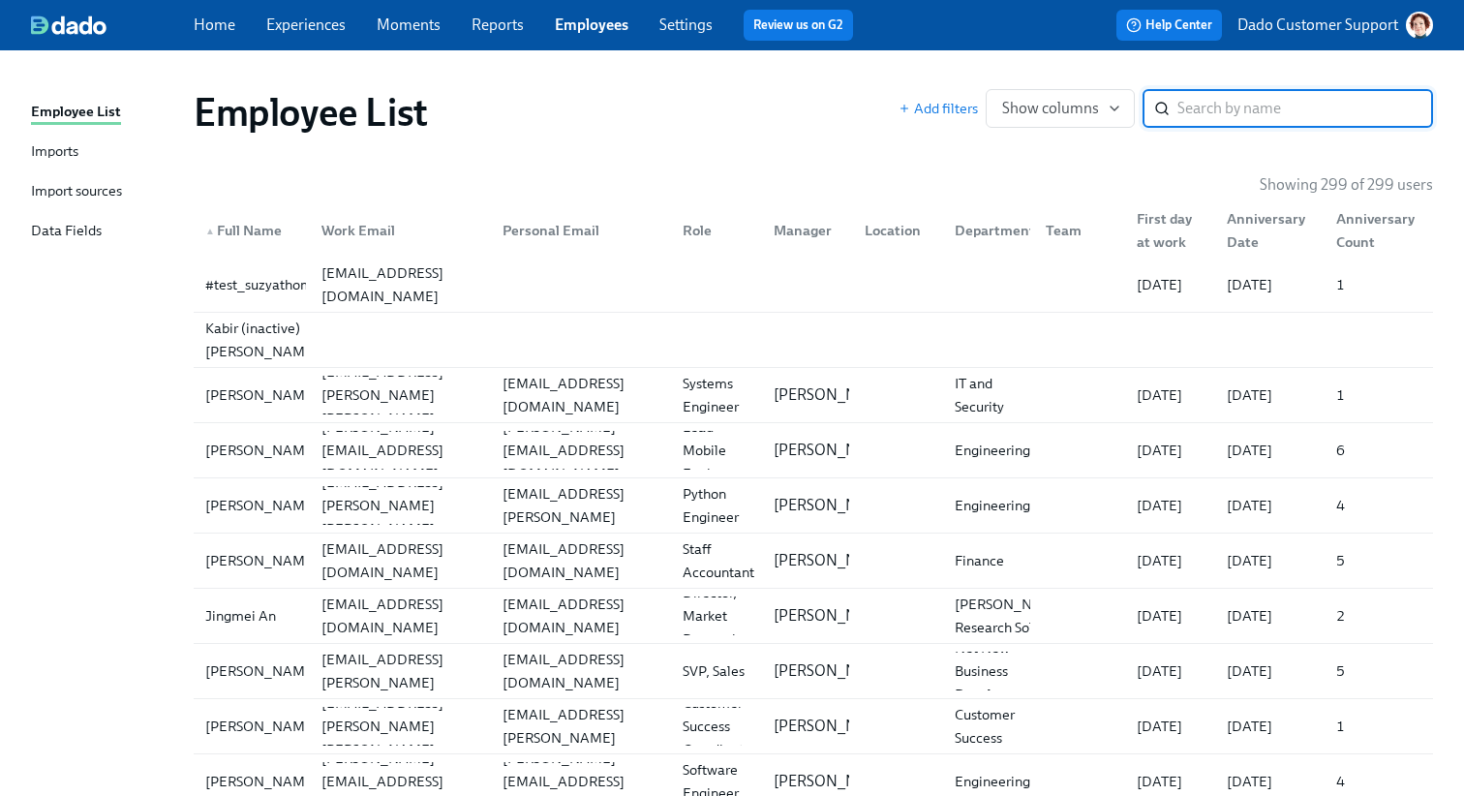
click at [56, 148] on div "Imports" at bounding box center [54, 152] width 47 height 24
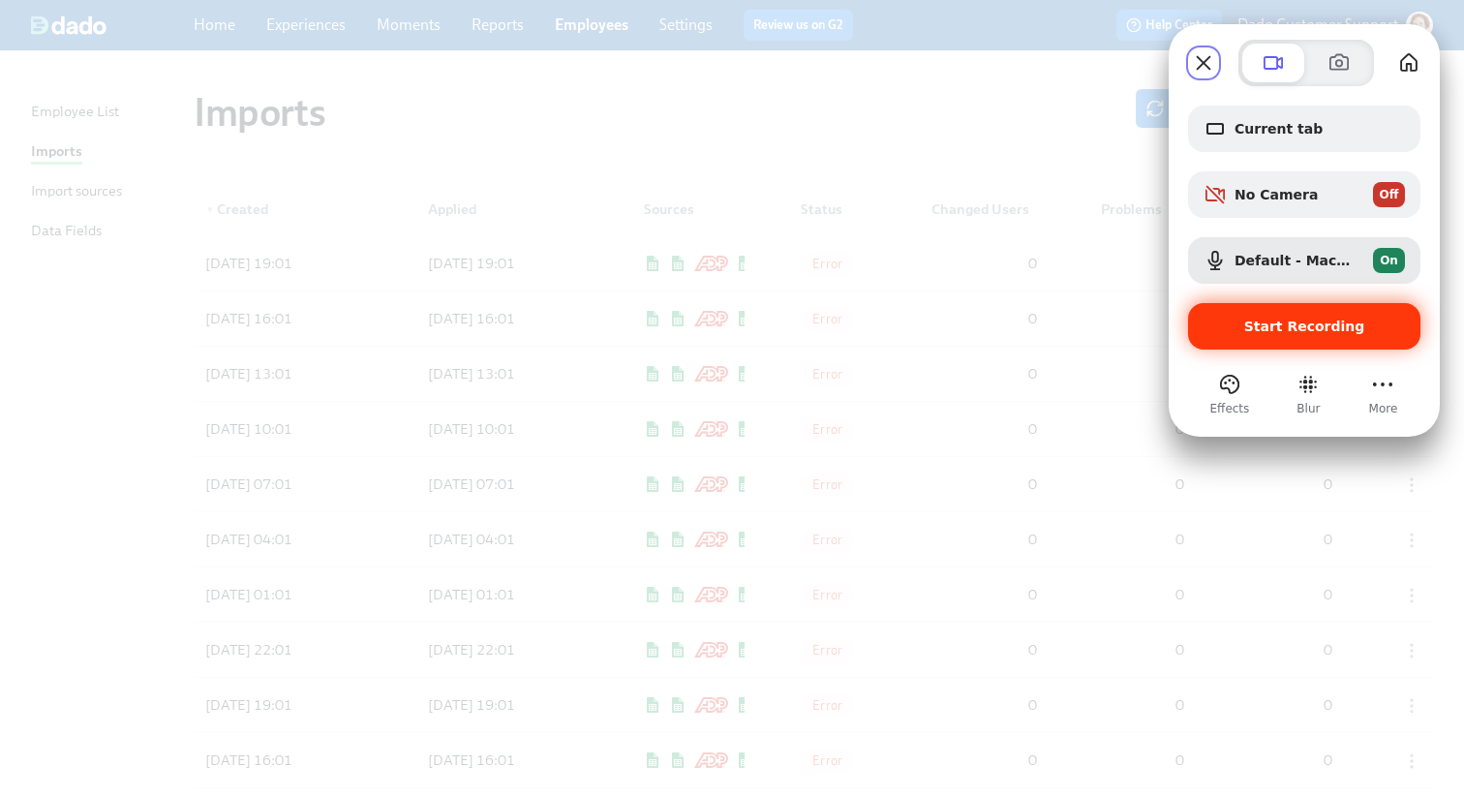
click at [1267, 324] on span "Start Recording" at bounding box center [1304, 326] width 121 height 15
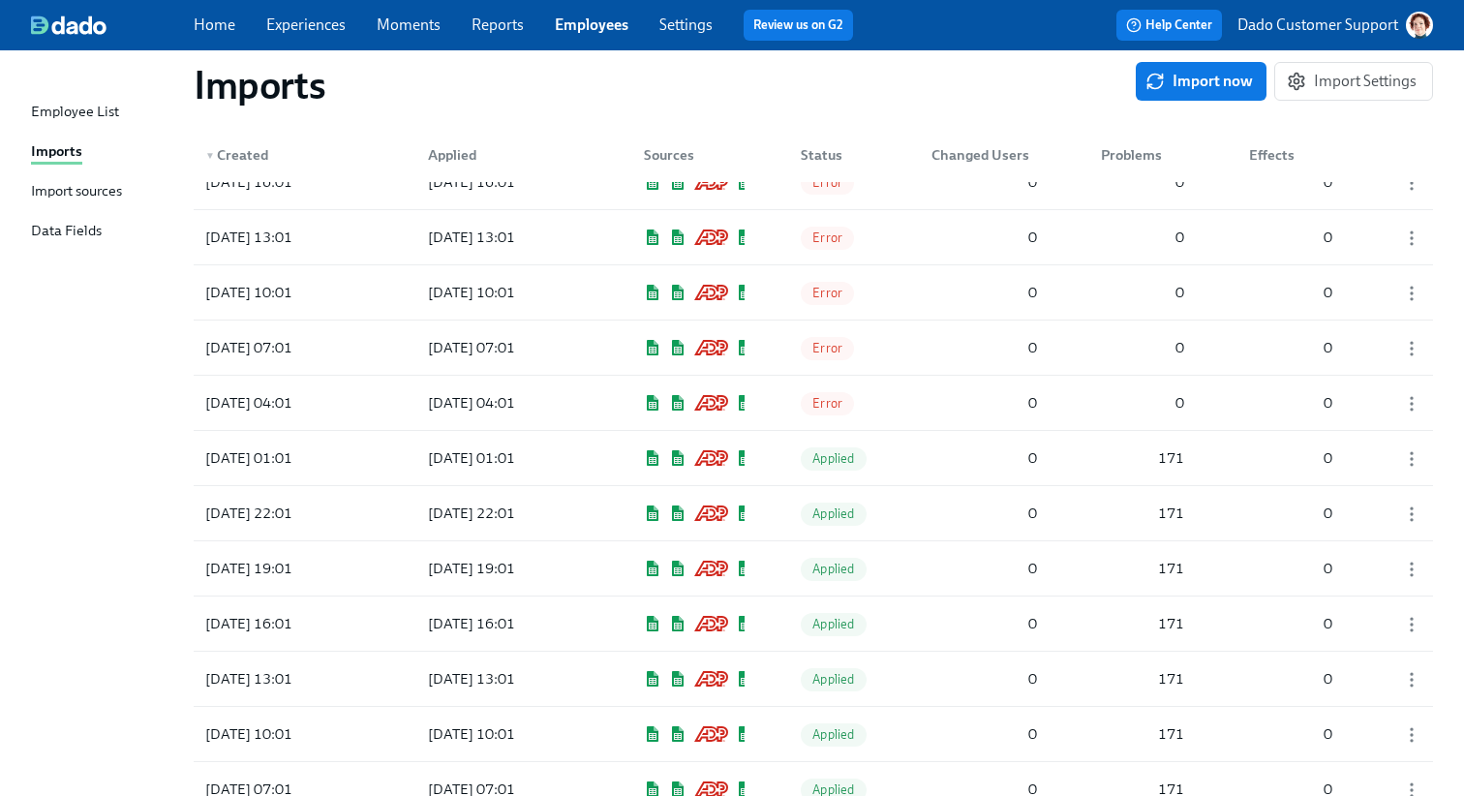
scroll to position [568, 0]
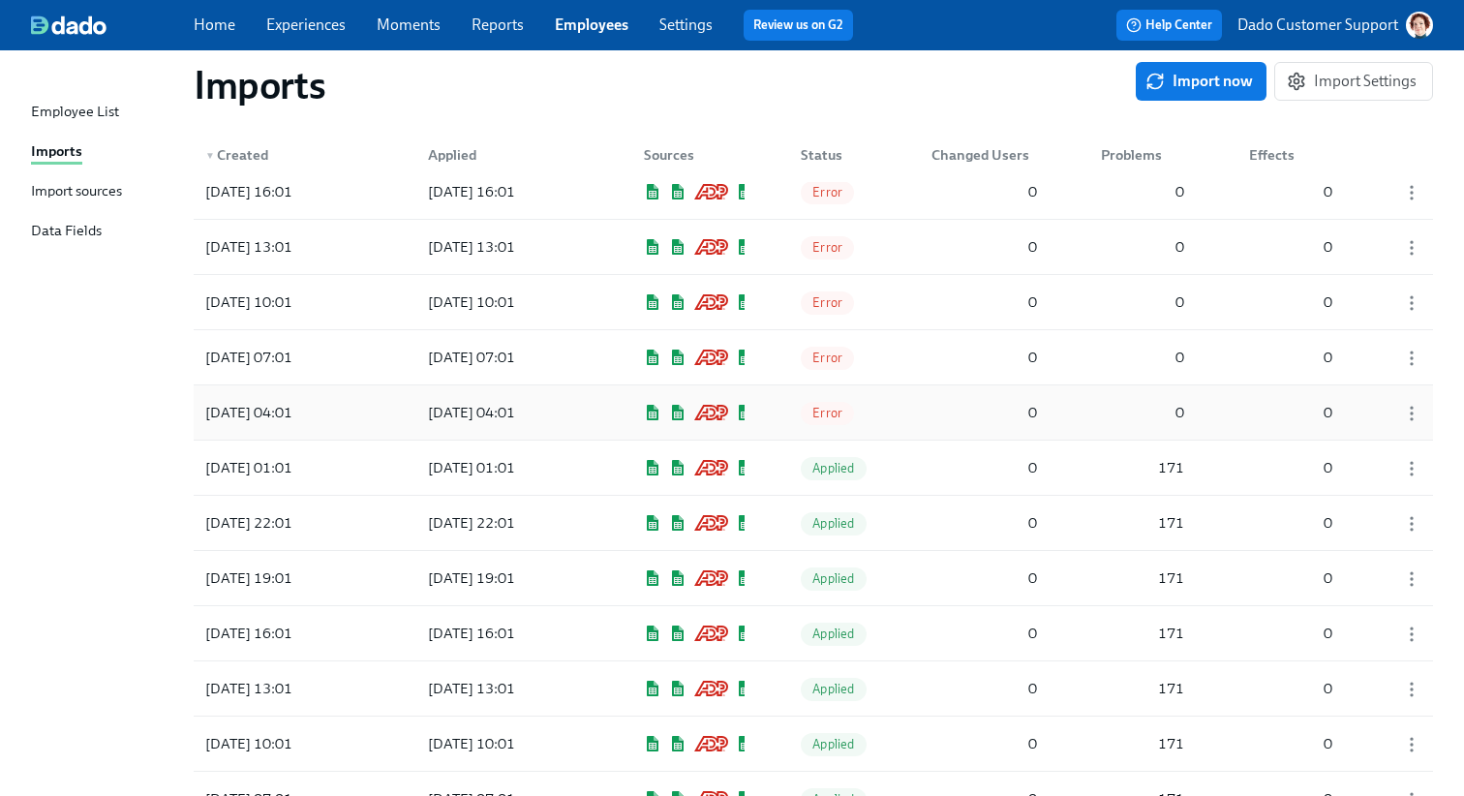
drag, startPoint x: 181, startPoint y: 410, endPoint x: 327, endPoint y: 415, distance: 146.3
click at [73, 187] on div "Import sources" at bounding box center [76, 192] width 91 height 24
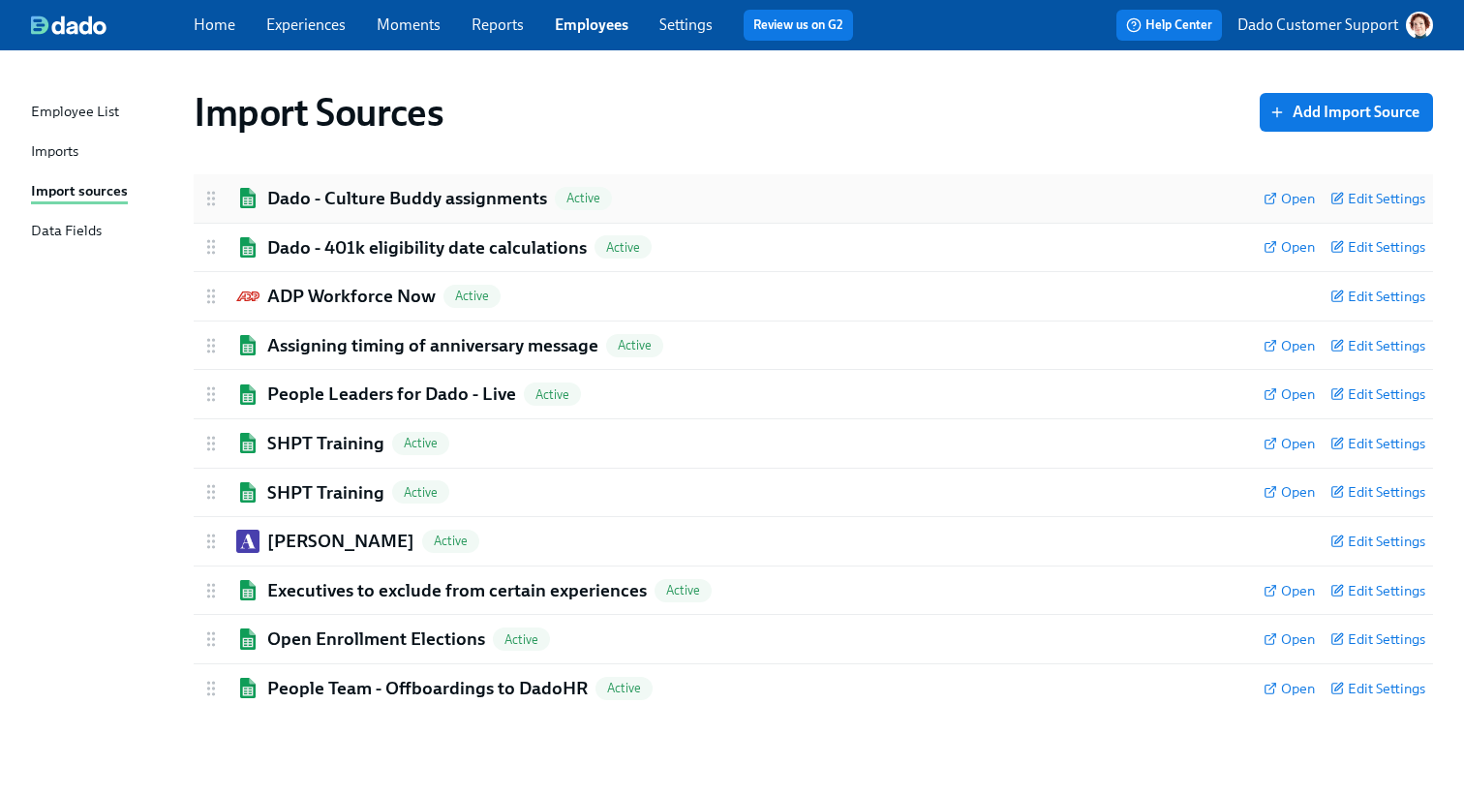
click at [300, 190] on h2 "Dado - Culture Buddy assignments" at bounding box center [407, 198] width 280 height 25
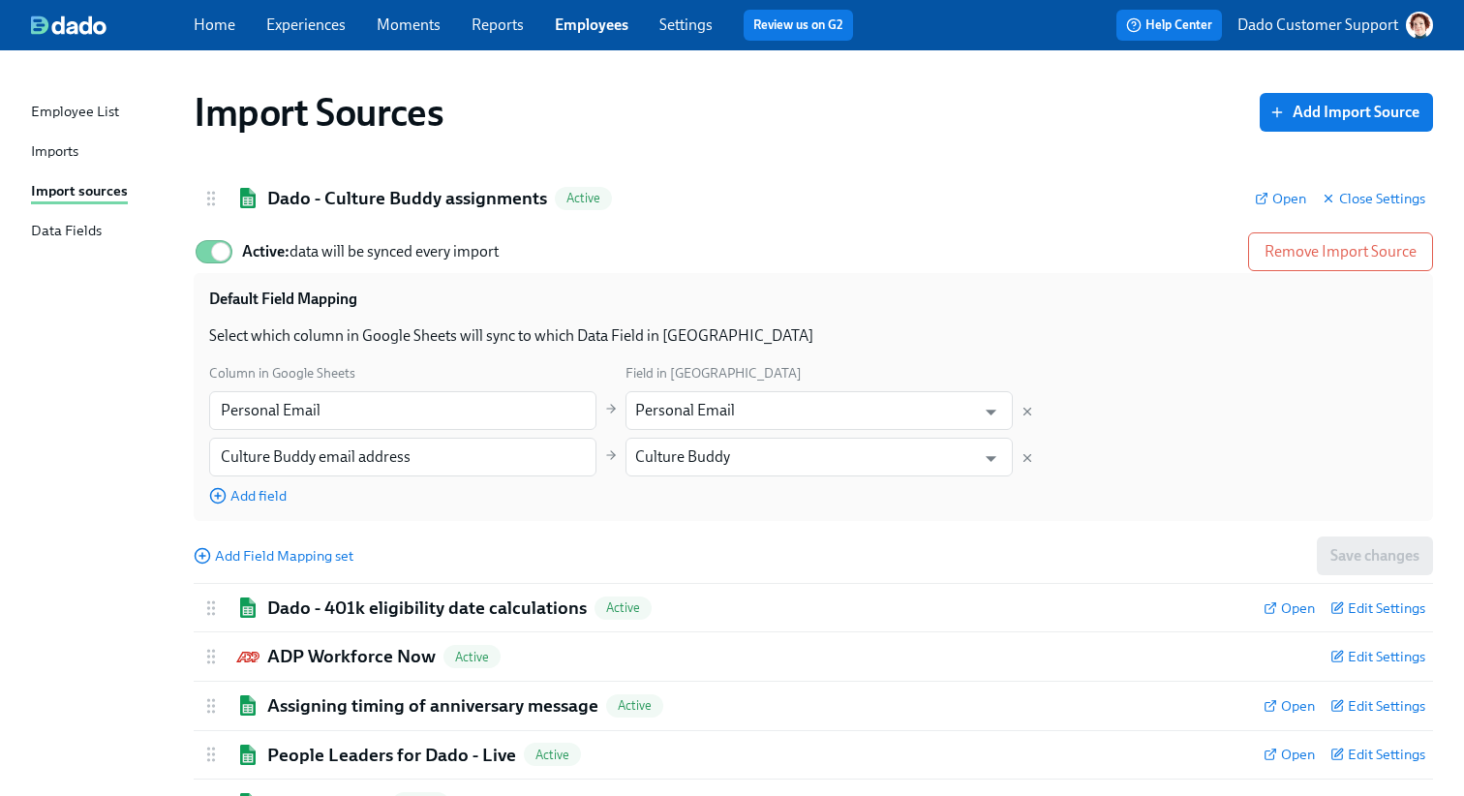
click at [251, 243] on strong "Active:" at bounding box center [265, 251] width 47 height 18
click at [251, 243] on input "Active: data will be synced every import" at bounding box center [221, 251] width 128 height 43
click at [300, 187] on h2 "Dado - Culture Buddy assignments" at bounding box center [407, 198] width 280 height 25
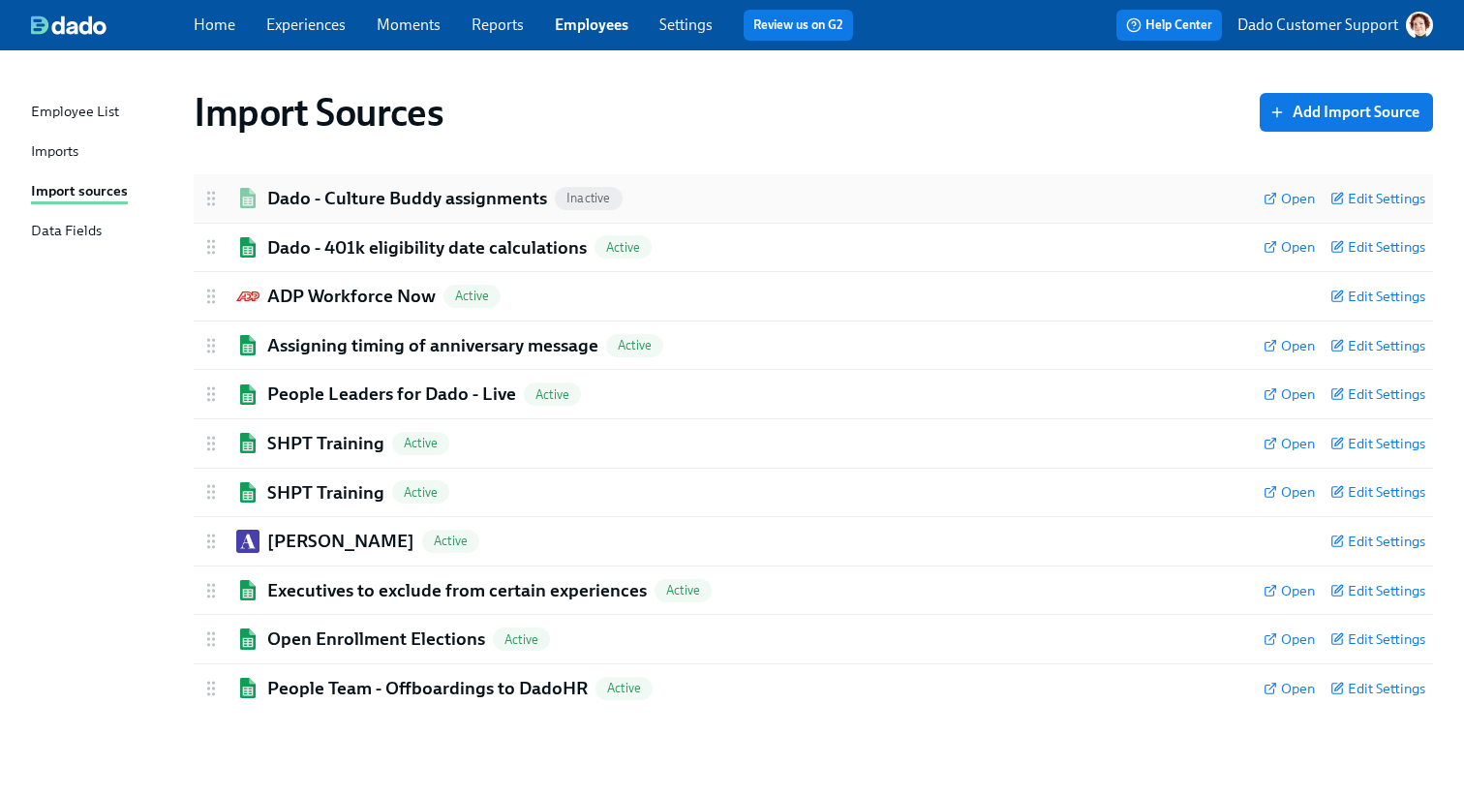
click at [283, 198] on h2 "Dado - Culture Buddy assignments" at bounding box center [407, 198] width 280 height 25
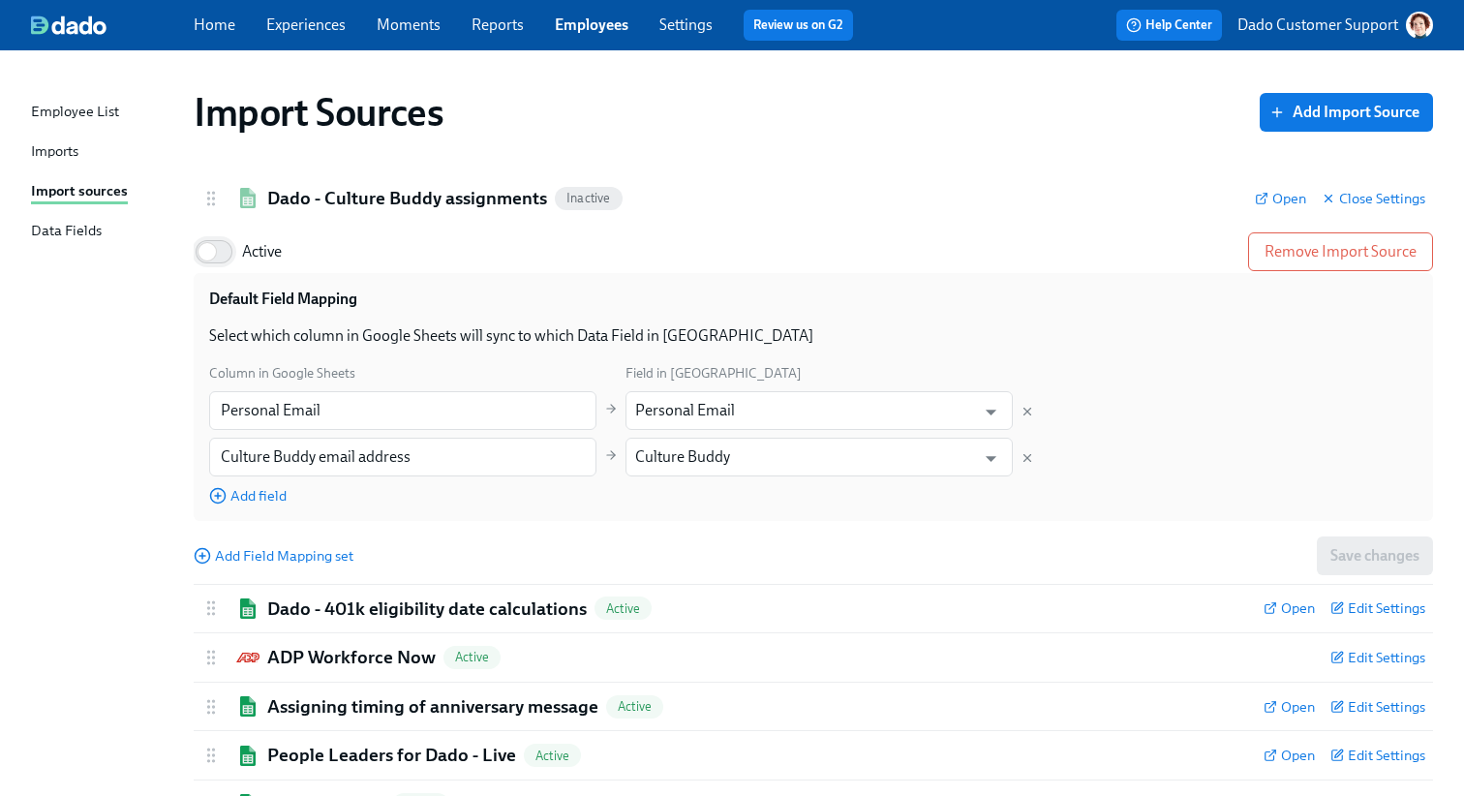
click at [222, 252] on input "Active" at bounding box center [207, 251] width 128 height 43
checkbox input "true"
click at [279, 194] on h2 "Dado - Culture Buddy assignments" at bounding box center [407, 198] width 280 height 25
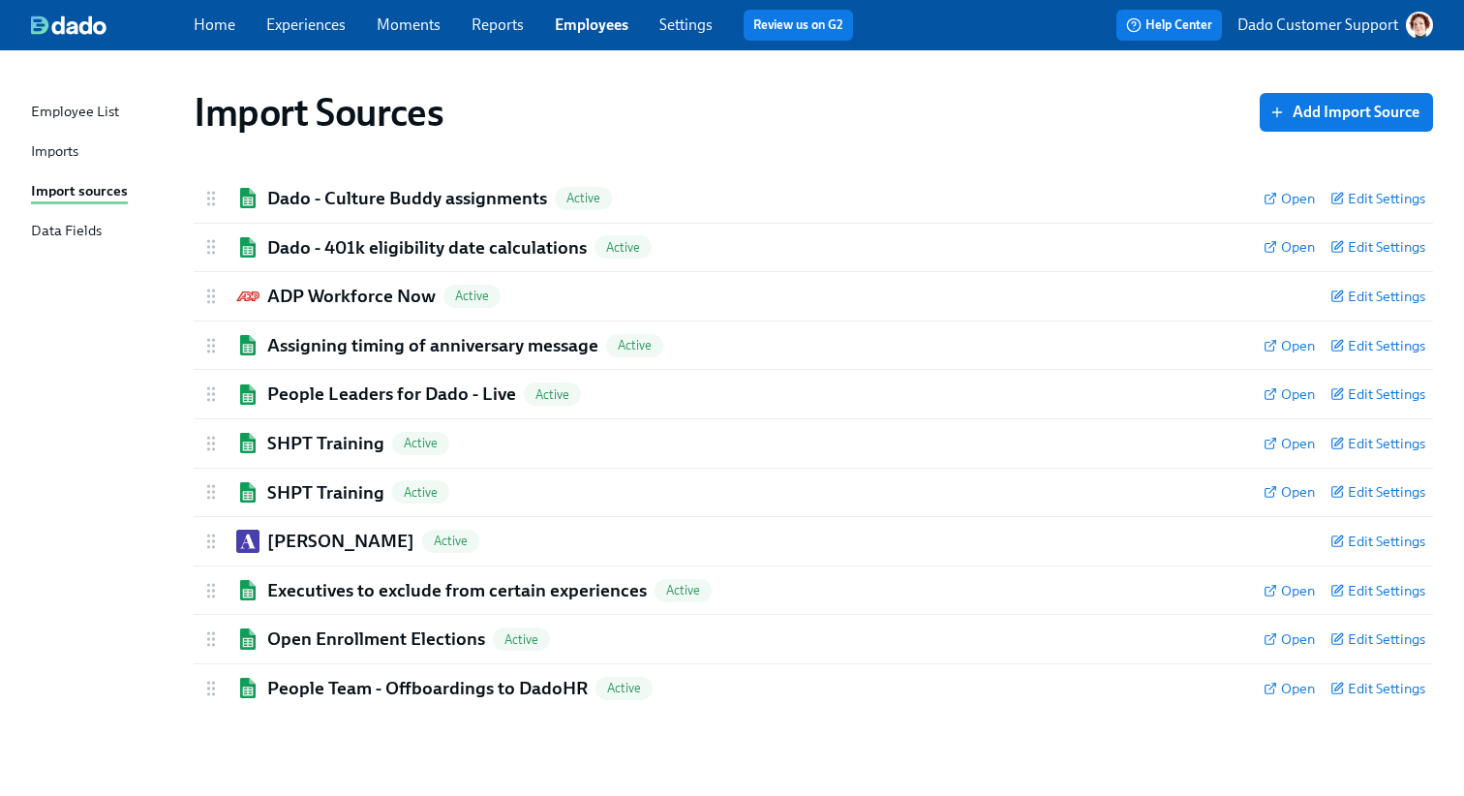
click at [63, 159] on div "Imports" at bounding box center [54, 152] width 47 height 24
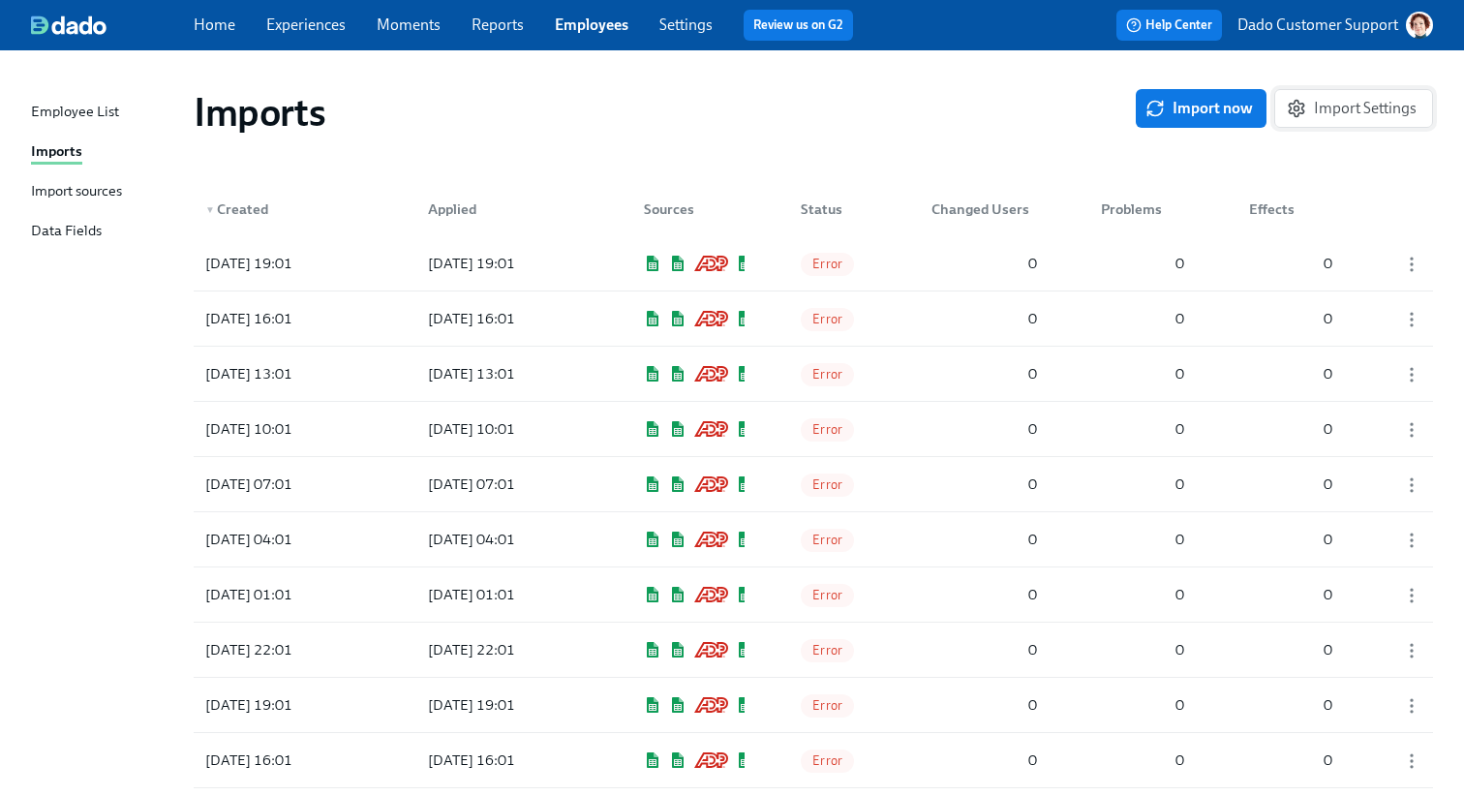
click at [1369, 113] on span "Import Settings" at bounding box center [1354, 108] width 126 height 19
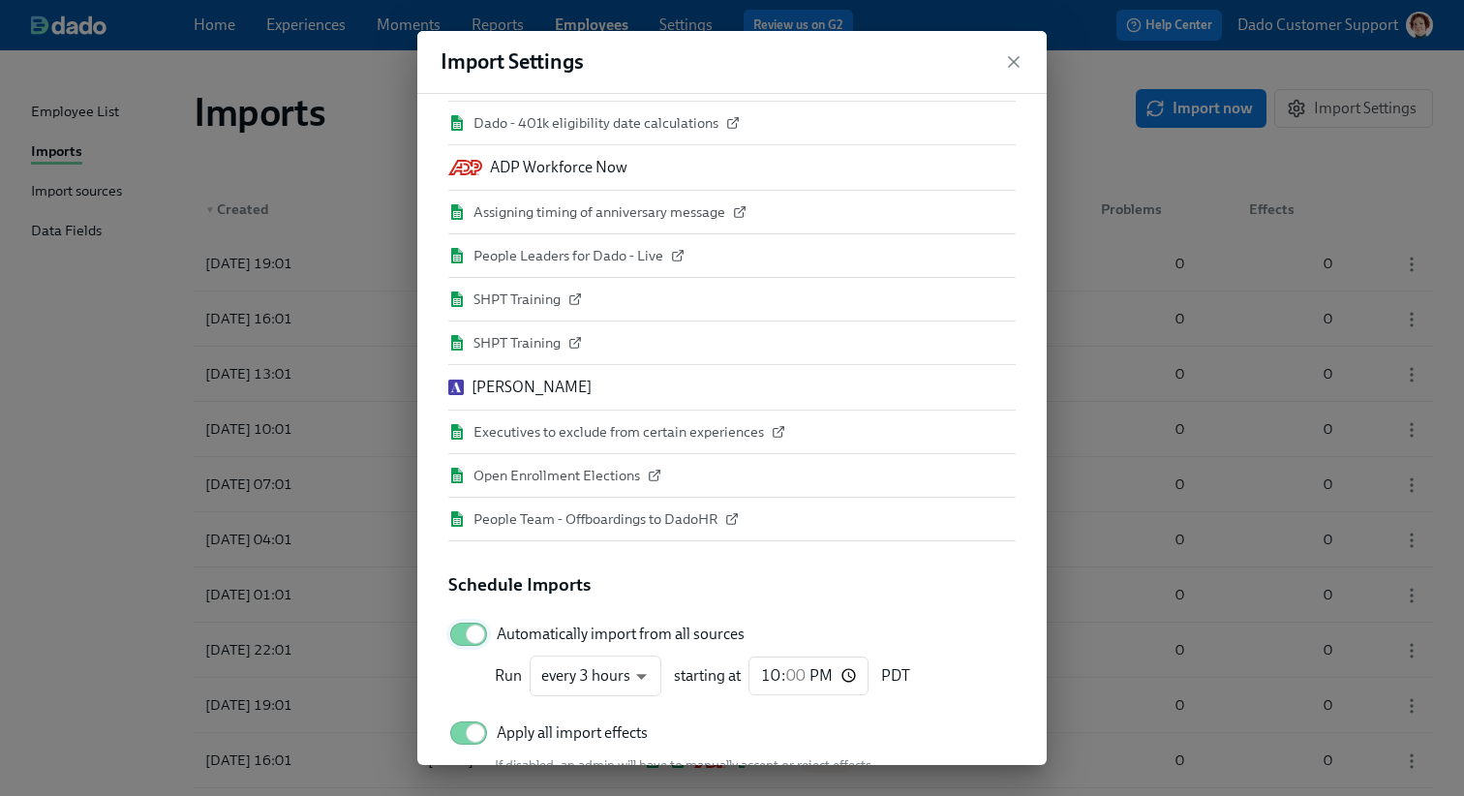
click at [483, 641] on input "Automatically import from all sources" at bounding box center [475, 634] width 128 height 43
checkbox input "false"
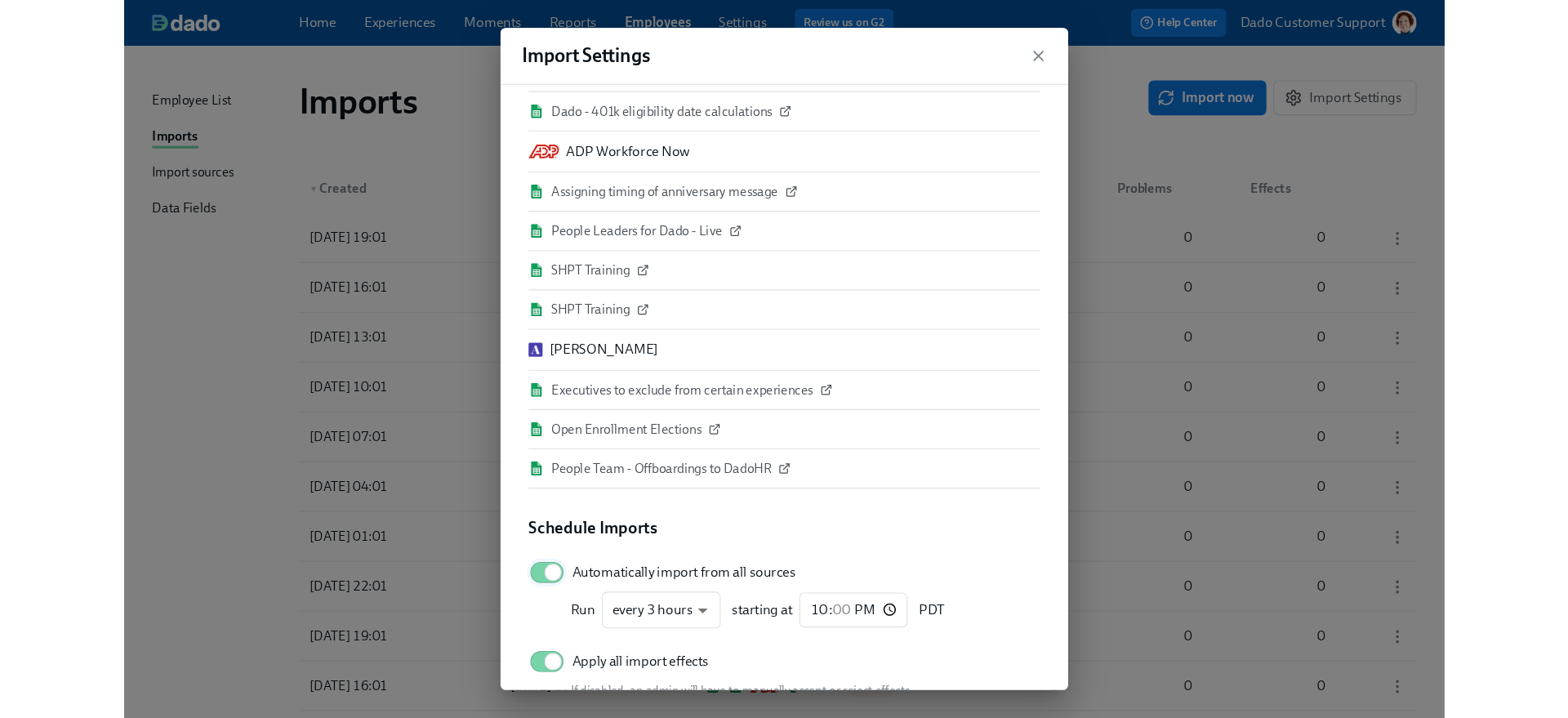
scroll to position [69, 0]
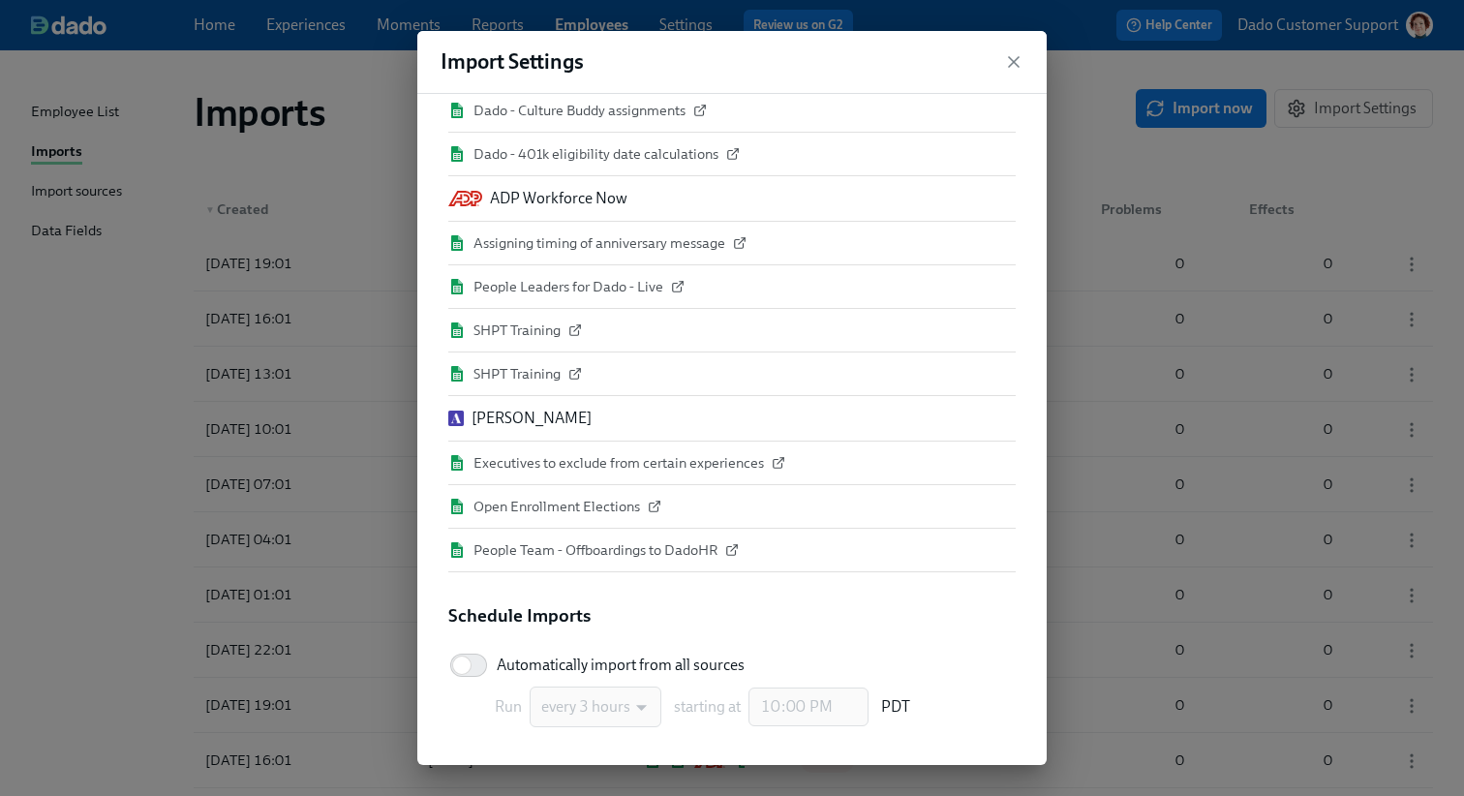
click at [77, 223] on div "Import Settings Import Sources Manage Import Sources Dado - Culture Buddy assig…" at bounding box center [732, 398] width 1464 height 796
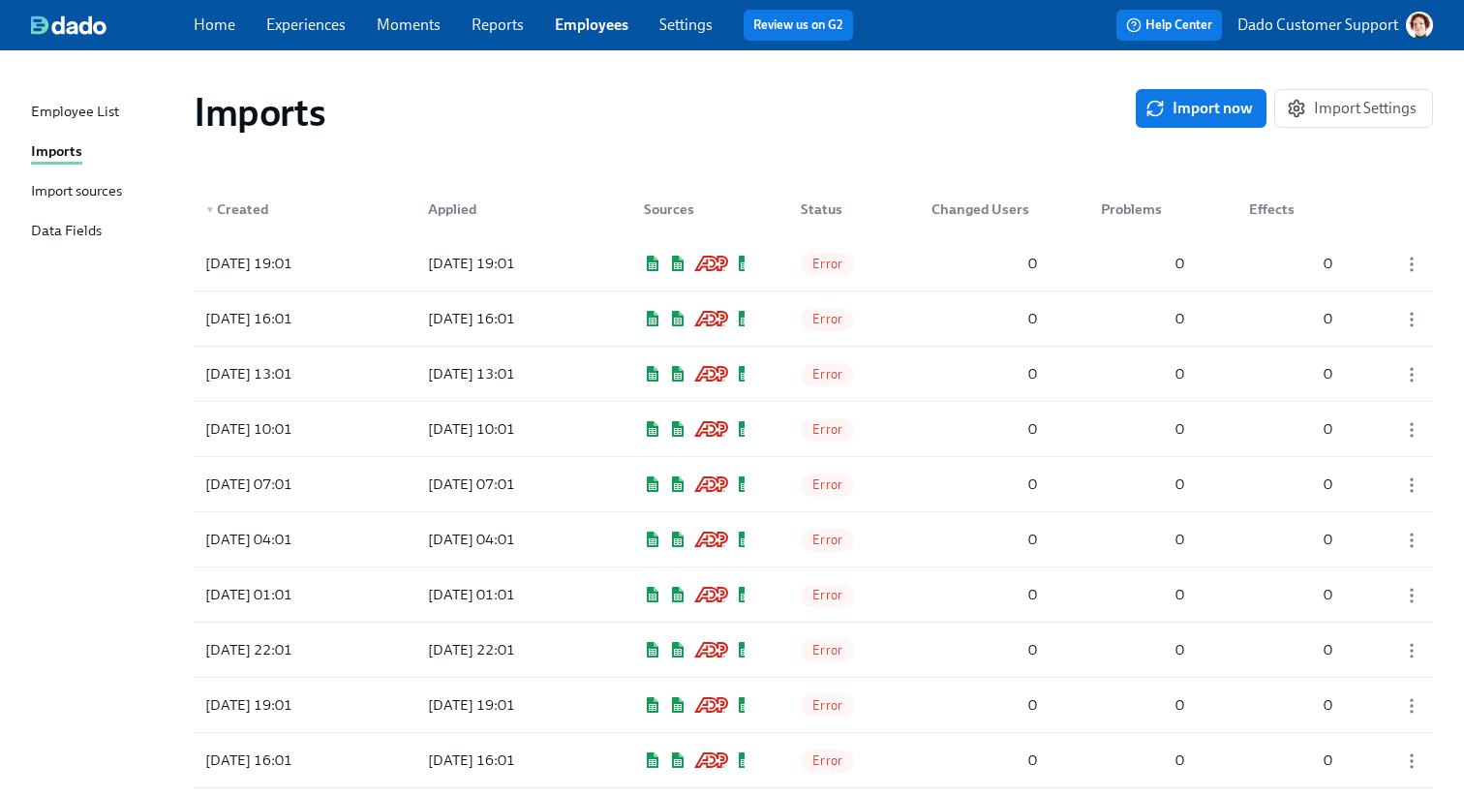
click at [68, 184] on div "Import sources" at bounding box center [76, 192] width 91 height 24
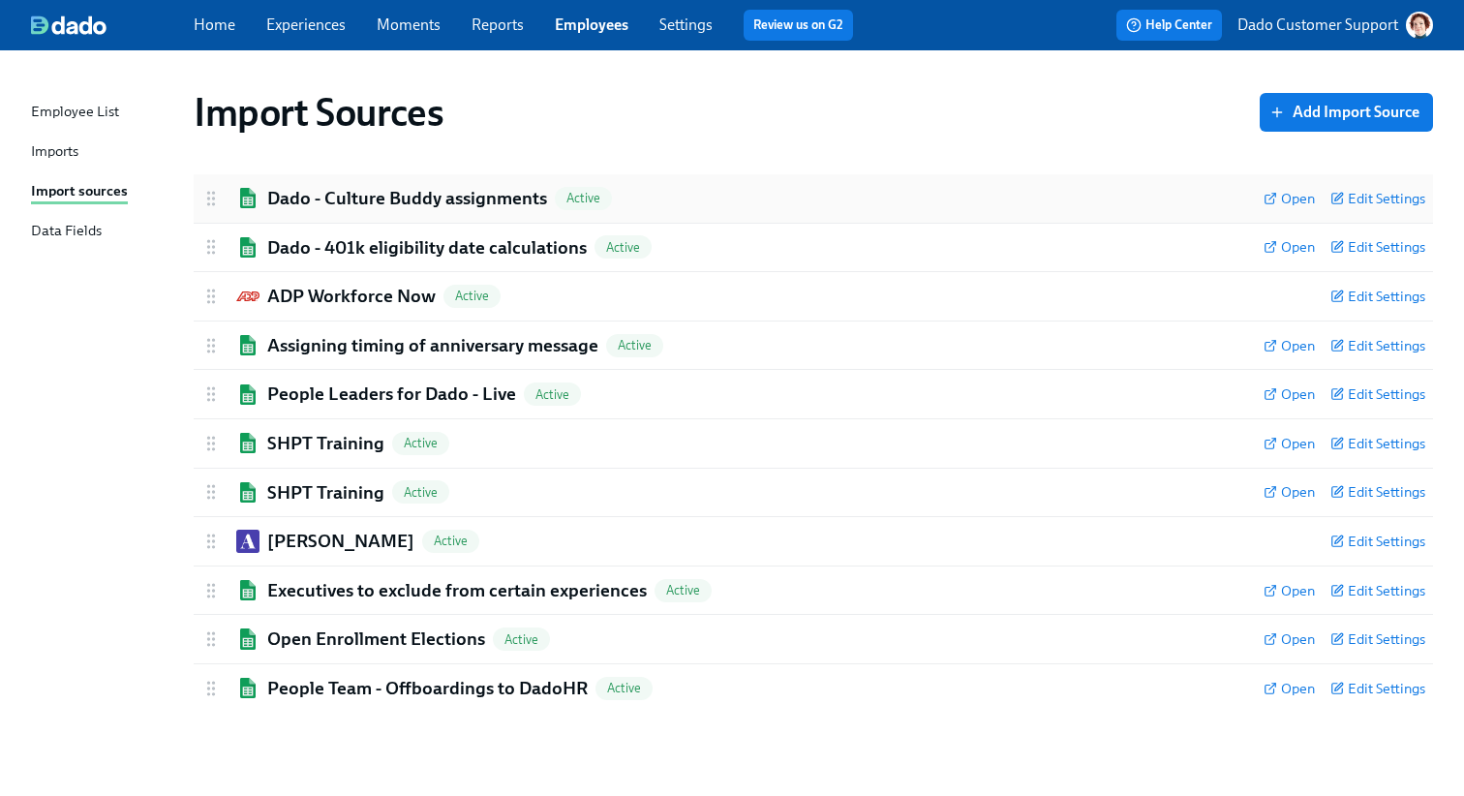
click at [321, 194] on h2 "Dado - Culture Buddy assignments" at bounding box center [407, 198] width 280 height 25
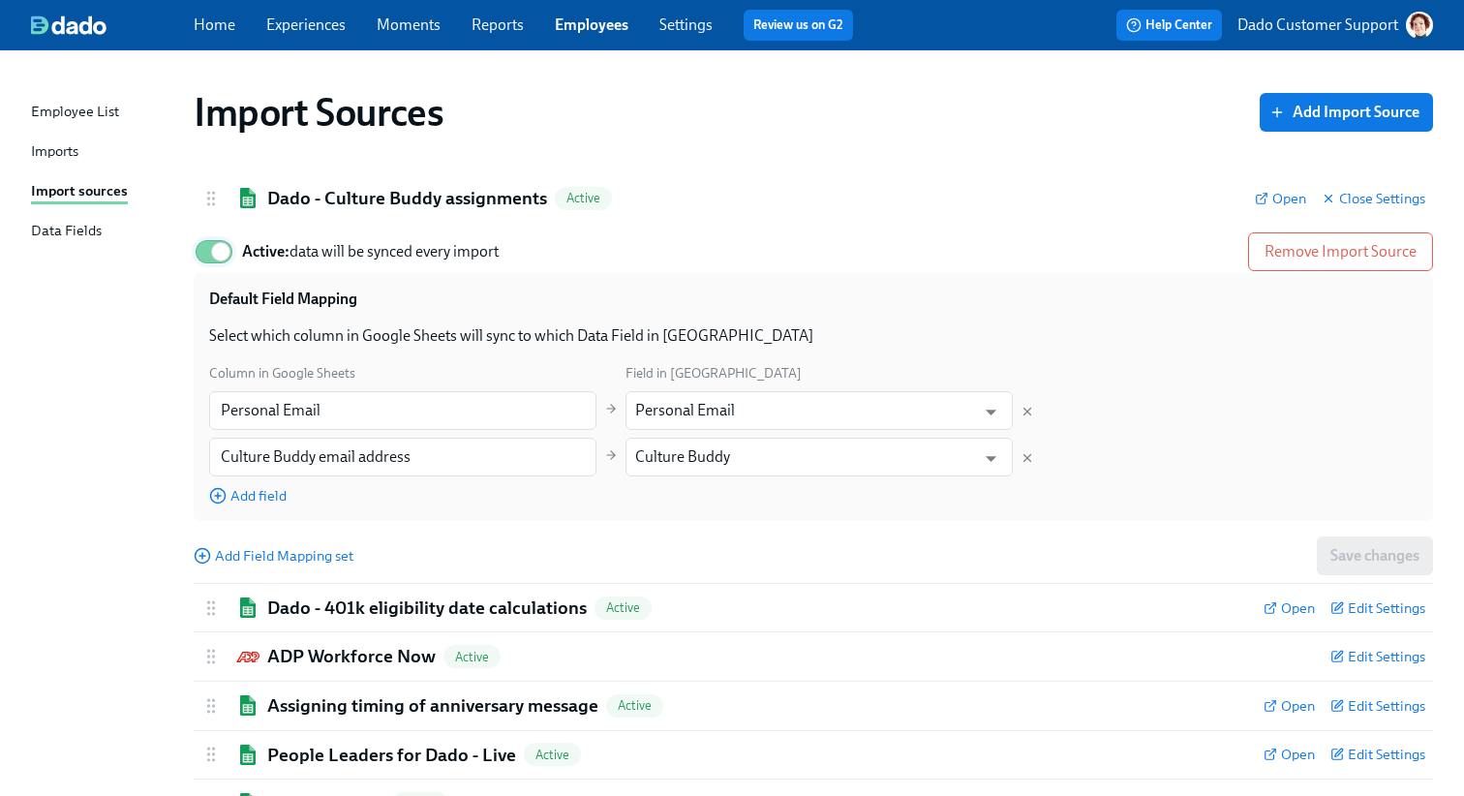
click at [208, 243] on input "Active: data will be synced every import" at bounding box center [221, 251] width 128 height 43
checkbox input "false"
click at [286, 198] on h2 "Dado - Culture Buddy assignments" at bounding box center [407, 198] width 280 height 25
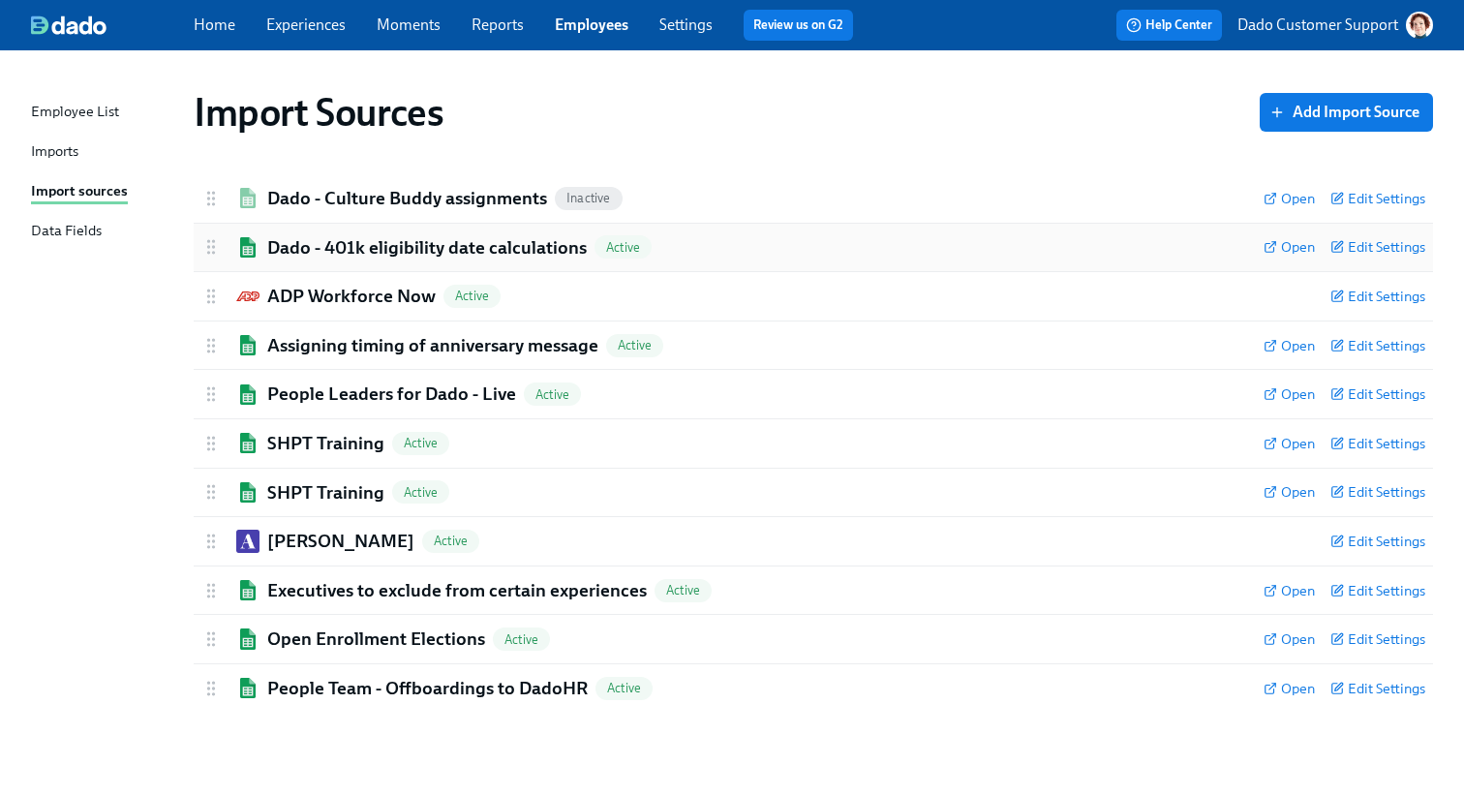
click at [267, 246] on h2 "Dado - 401k eligibility date calculations" at bounding box center [426, 247] width 319 height 25
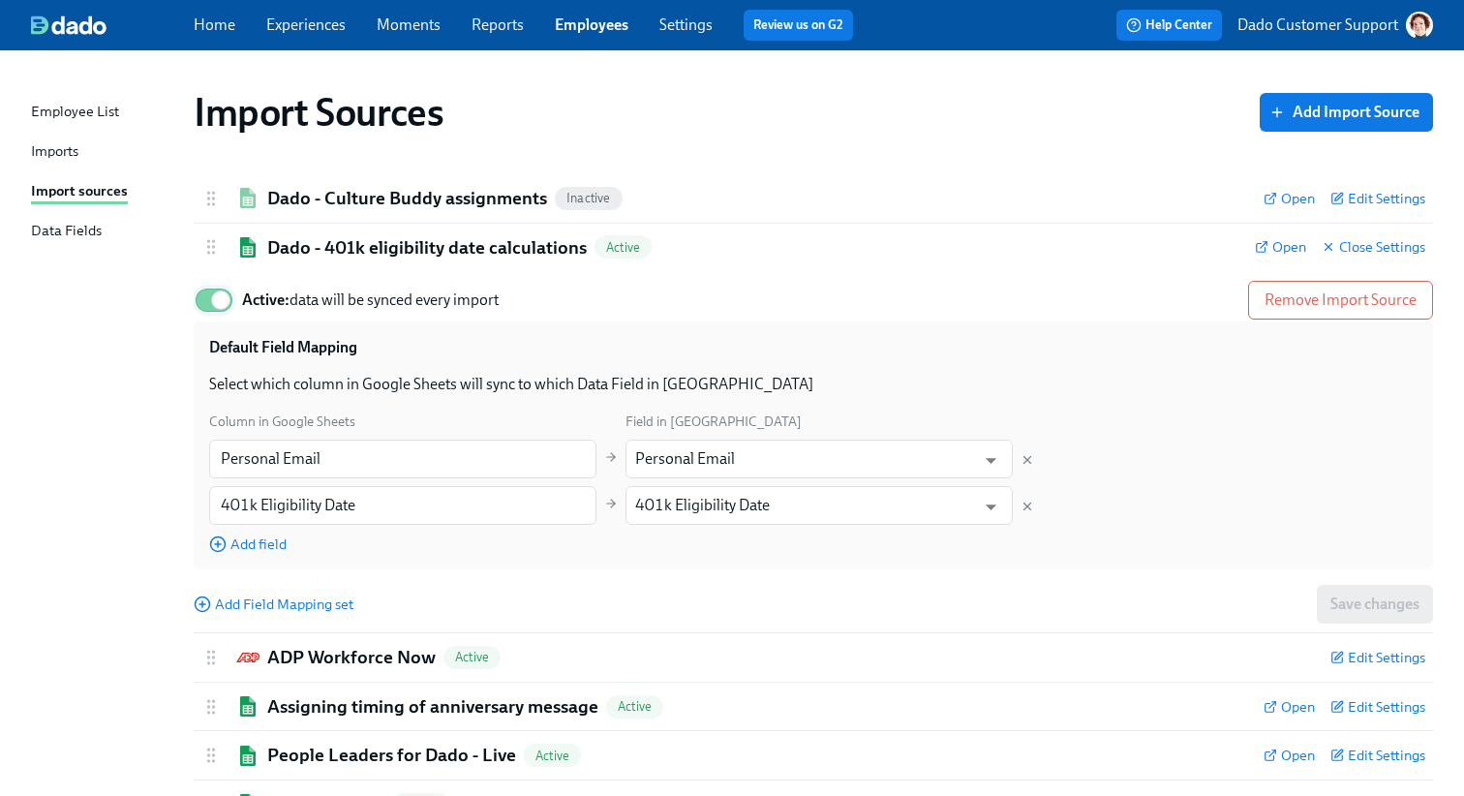
click at [203, 299] on input "Active: data will be synced every import" at bounding box center [221, 300] width 128 height 43
checkbox input "false"
click at [305, 258] on h2 "Dado - 401k eligibility date calculations" at bounding box center [426, 247] width 319 height 25
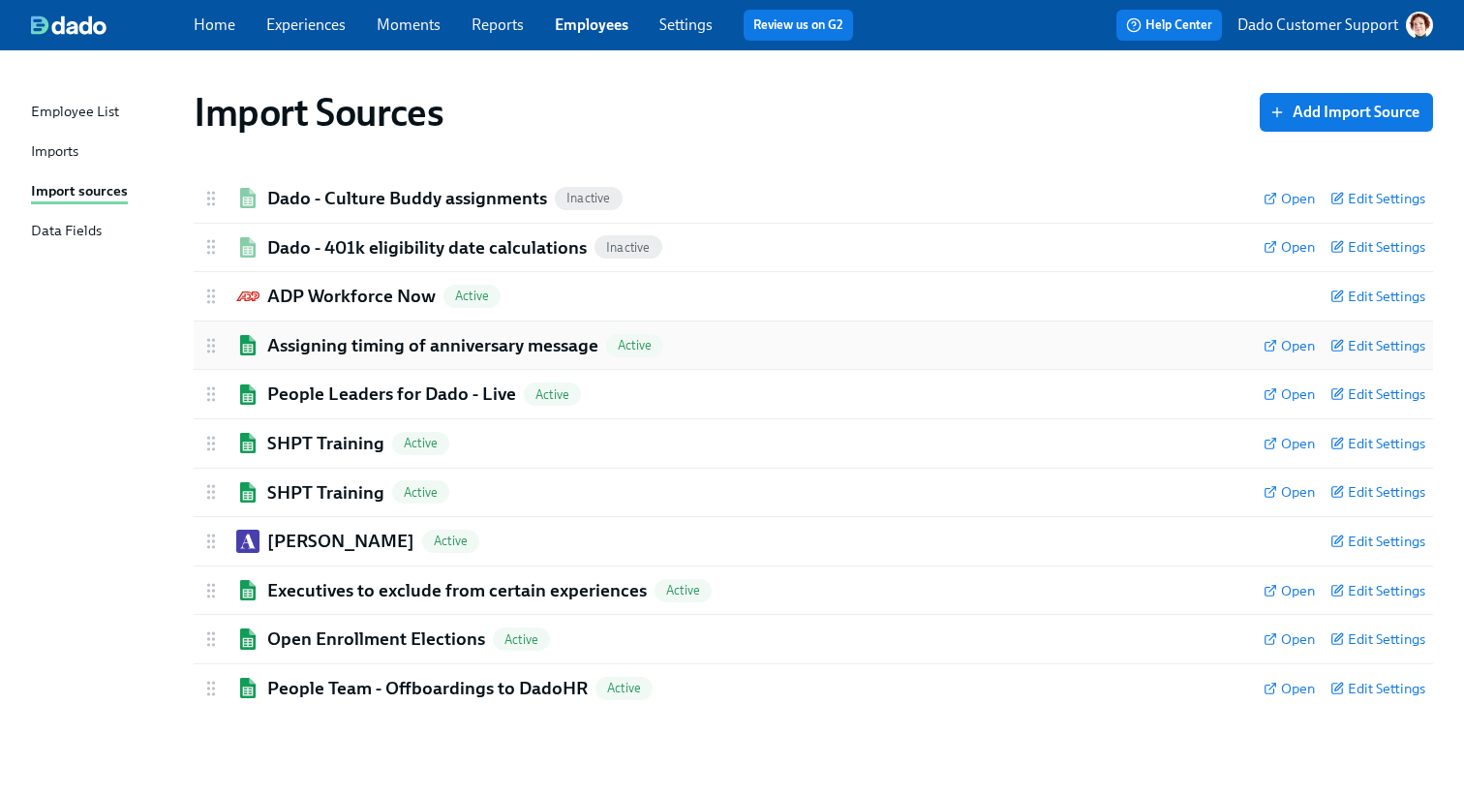
click at [267, 330] on div "Assigning timing of anniversary message Active Open Edit Settings" at bounding box center [813, 345] width 1239 height 48
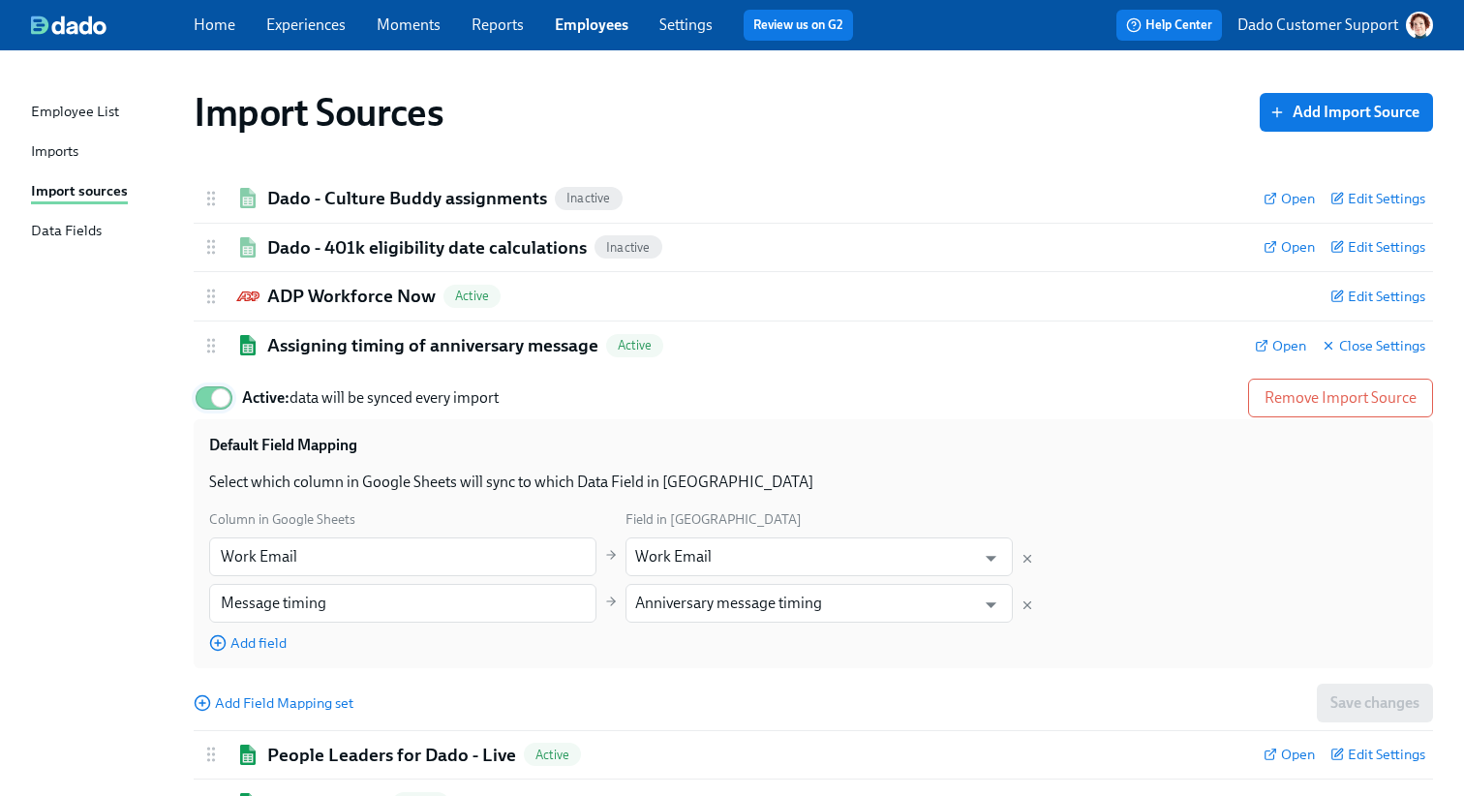
click at [205, 384] on input "Active: data will be synced every import" at bounding box center [221, 398] width 128 height 43
checkbox input "false"
click at [289, 298] on h2 "ADP Workforce Now" at bounding box center [351, 296] width 168 height 25
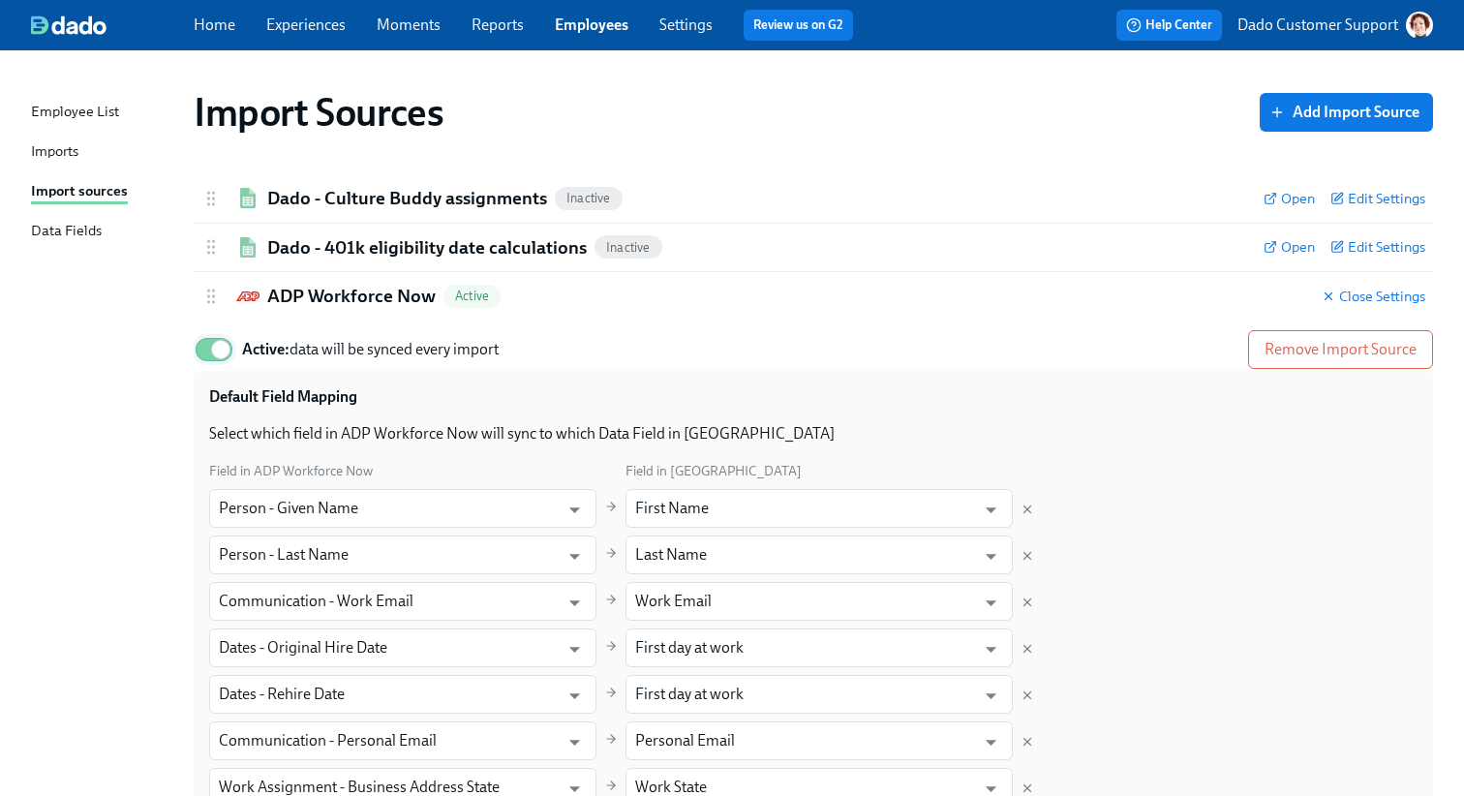
click at [231, 333] on input "Active: data will be synced every import" at bounding box center [221, 349] width 128 height 43
checkbox input "false"
click at [293, 291] on h2 "ADP Workforce Now" at bounding box center [351, 296] width 168 height 25
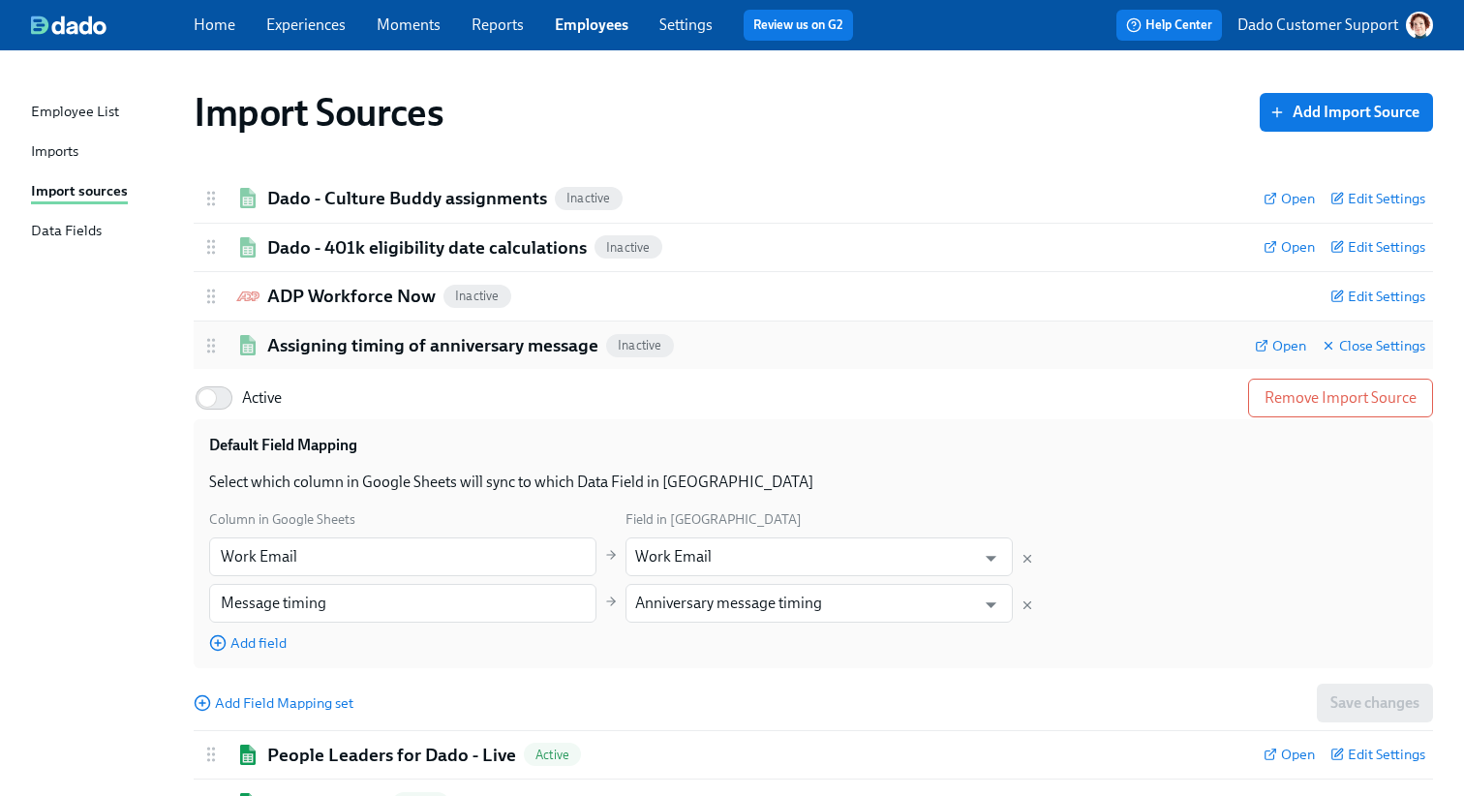
click at [296, 343] on h2 "Assigning timing of anniversary message" at bounding box center [432, 345] width 331 height 25
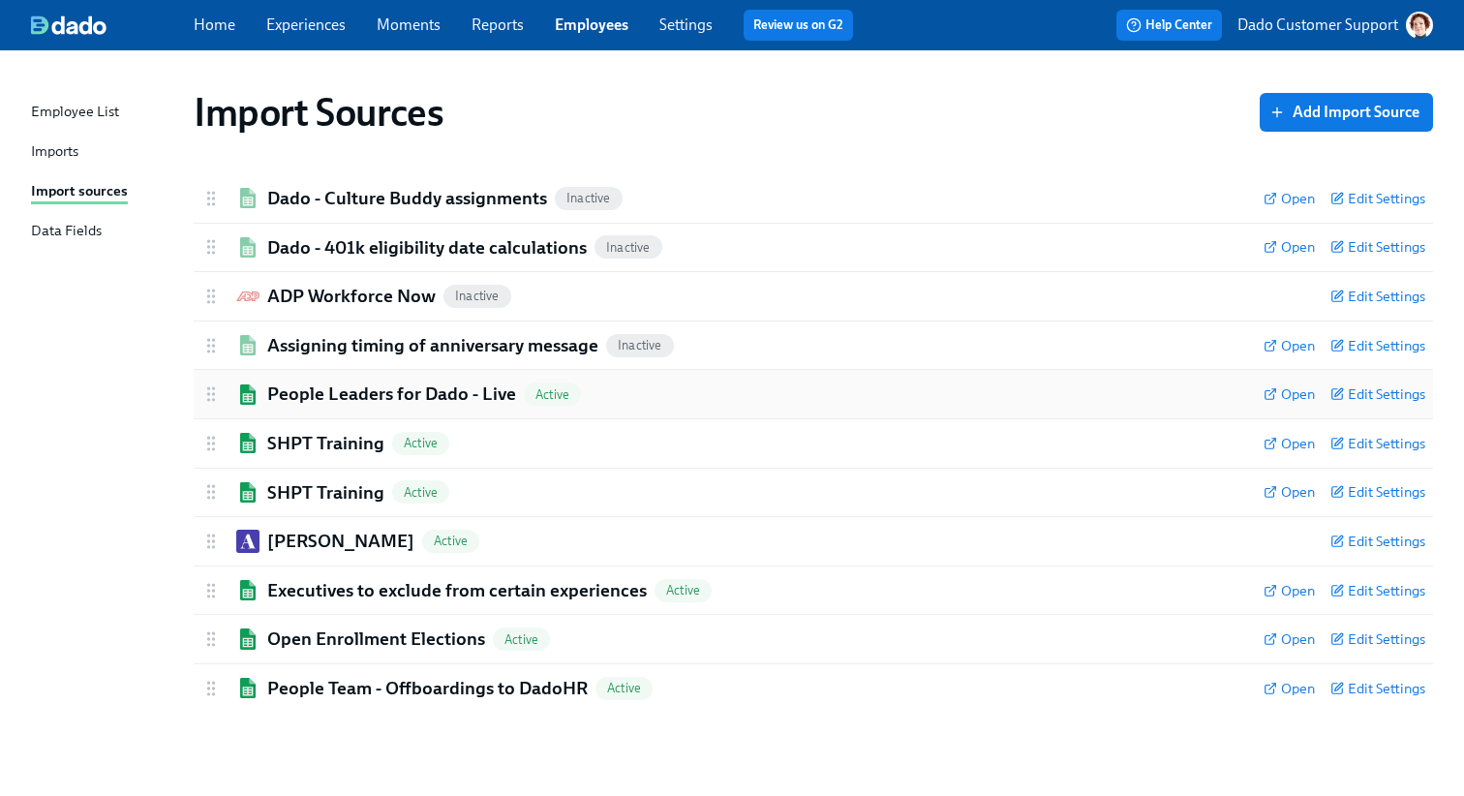
click at [289, 381] on h2 "People Leaders for Dado - Live" at bounding box center [391, 393] width 249 height 25
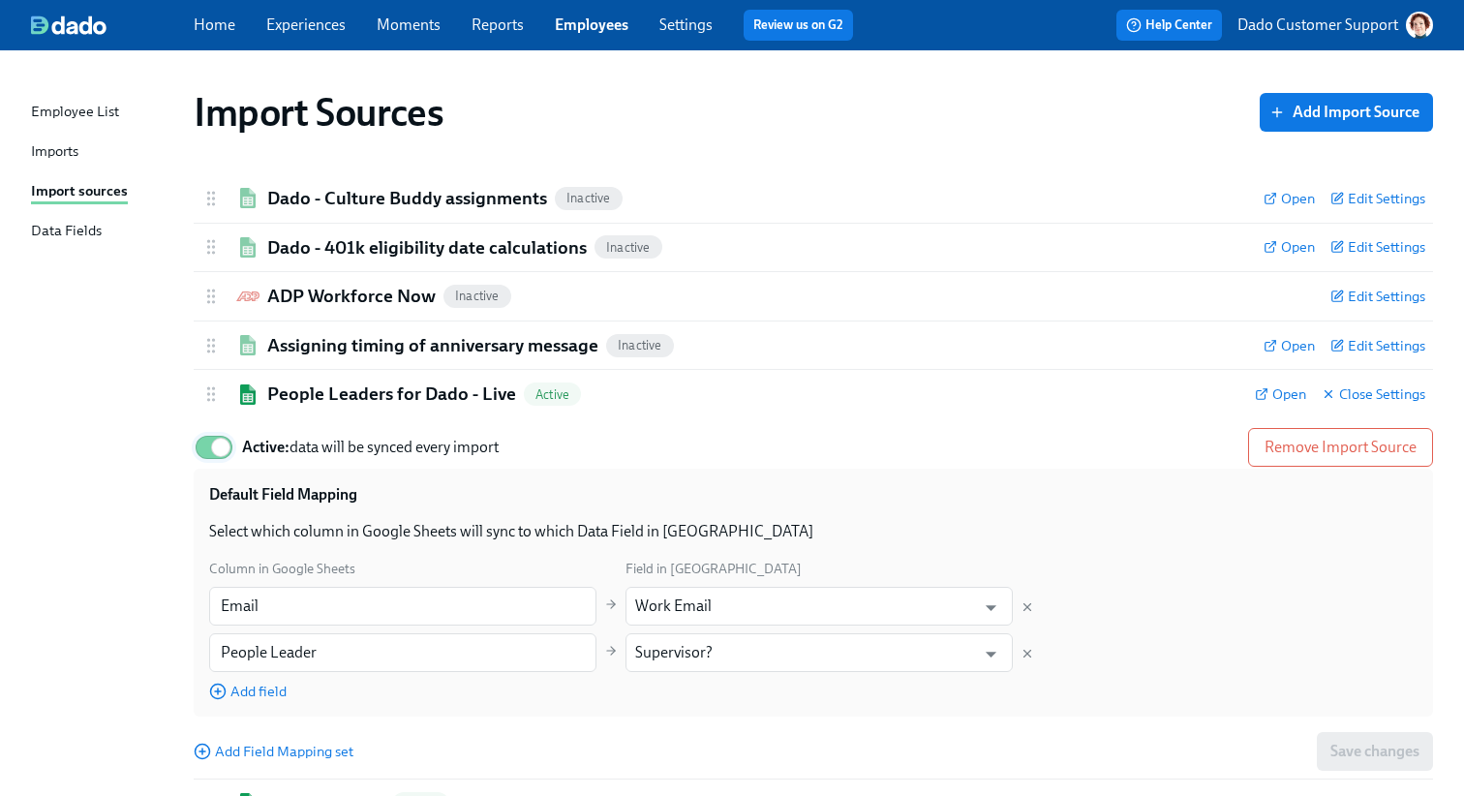
click at [236, 433] on input "Active: data will be synced every import" at bounding box center [221, 447] width 128 height 43
checkbox input "false"
click at [297, 399] on h2 "People Leaders for Dado - Live" at bounding box center [391, 393] width 249 height 25
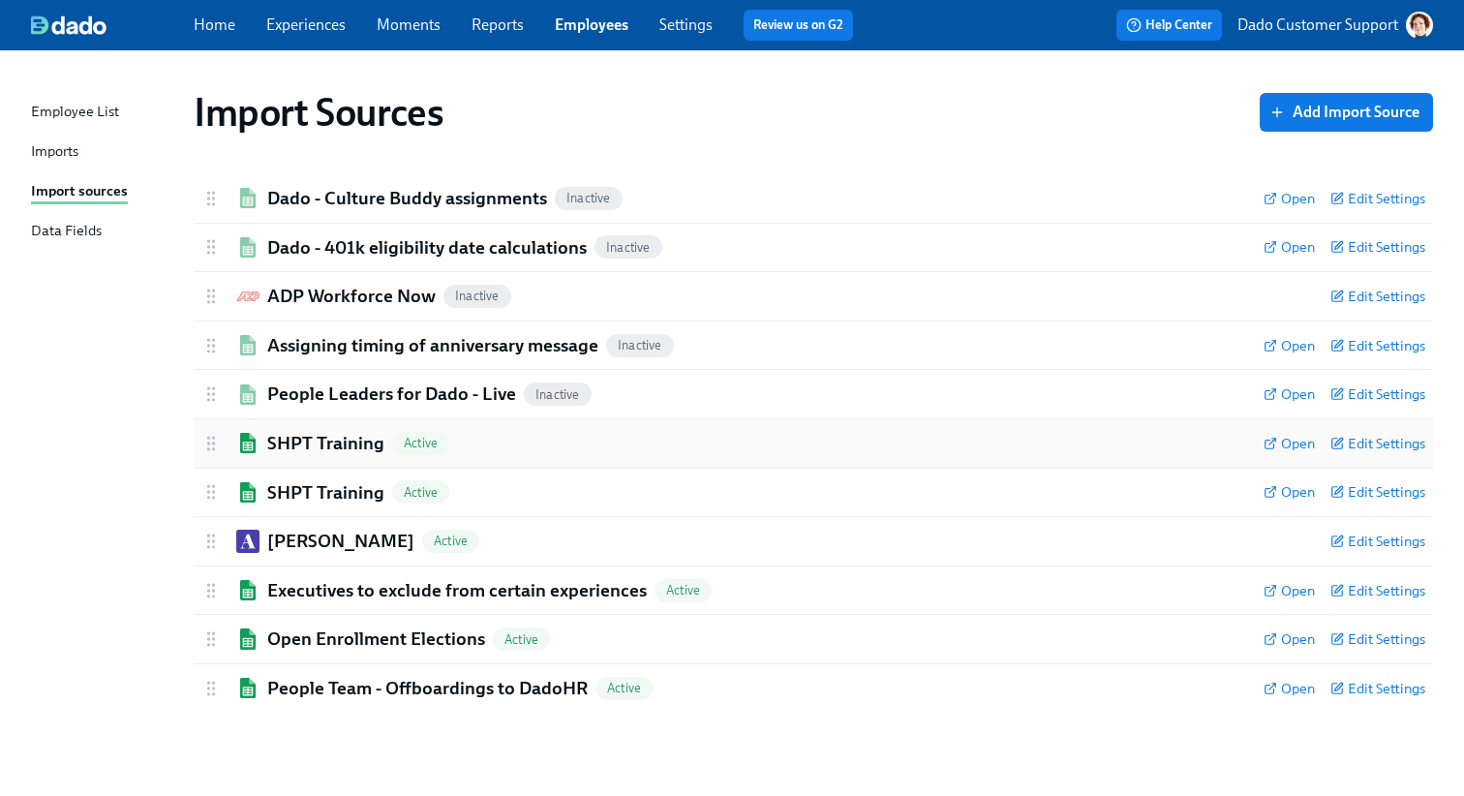
click at [293, 445] on h2 "SHPT Training" at bounding box center [325, 443] width 117 height 25
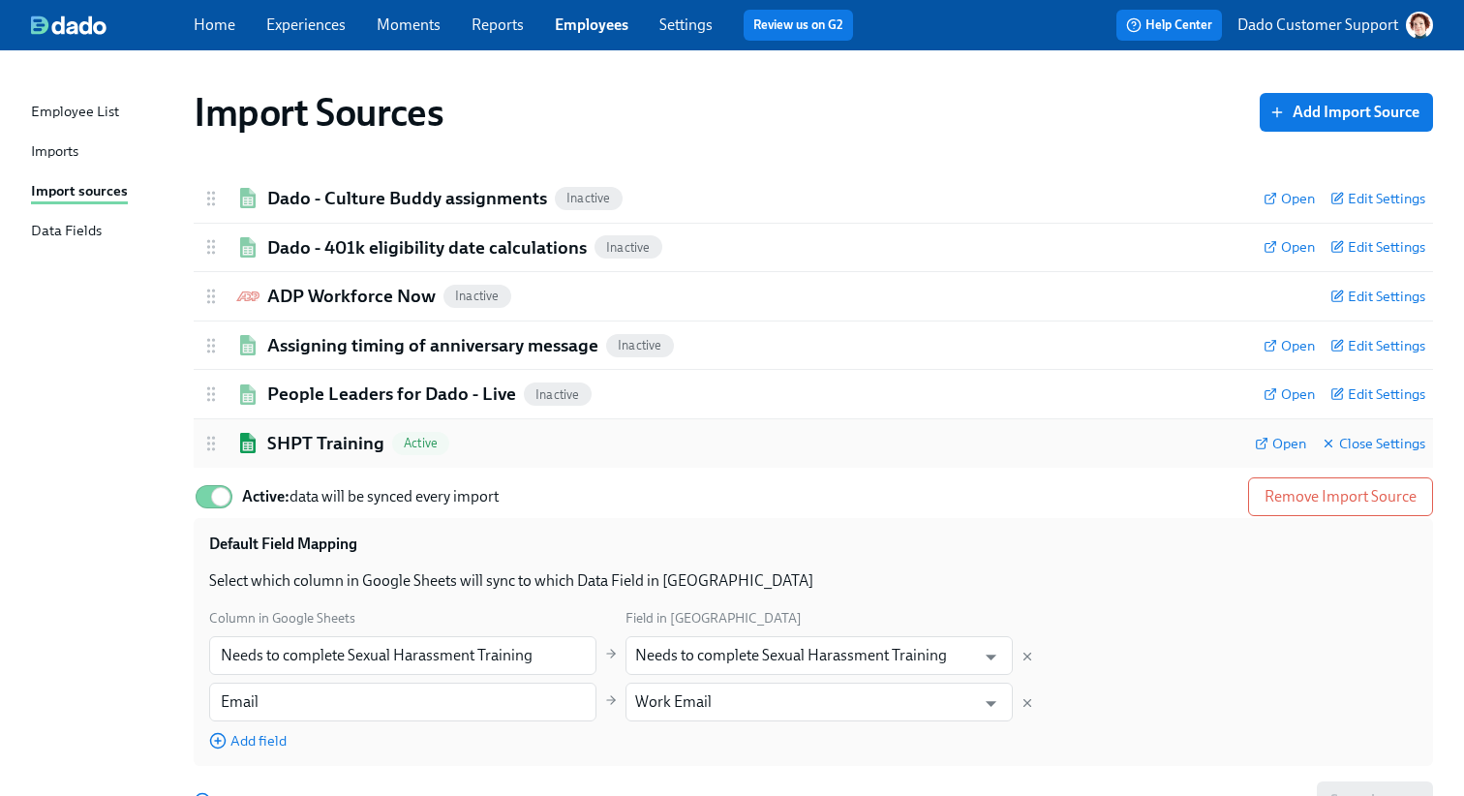
drag, startPoint x: 218, startPoint y: 496, endPoint x: 261, endPoint y: 466, distance: 52.9
click at [218, 496] on input "Active: data will be synced every import" at bounding box center [221, 496] width 128 height 43
checkbox input "false"
click at [289, 448] on h2 "SHPT Training" at bounding box center [325, 443] width 117 height 25
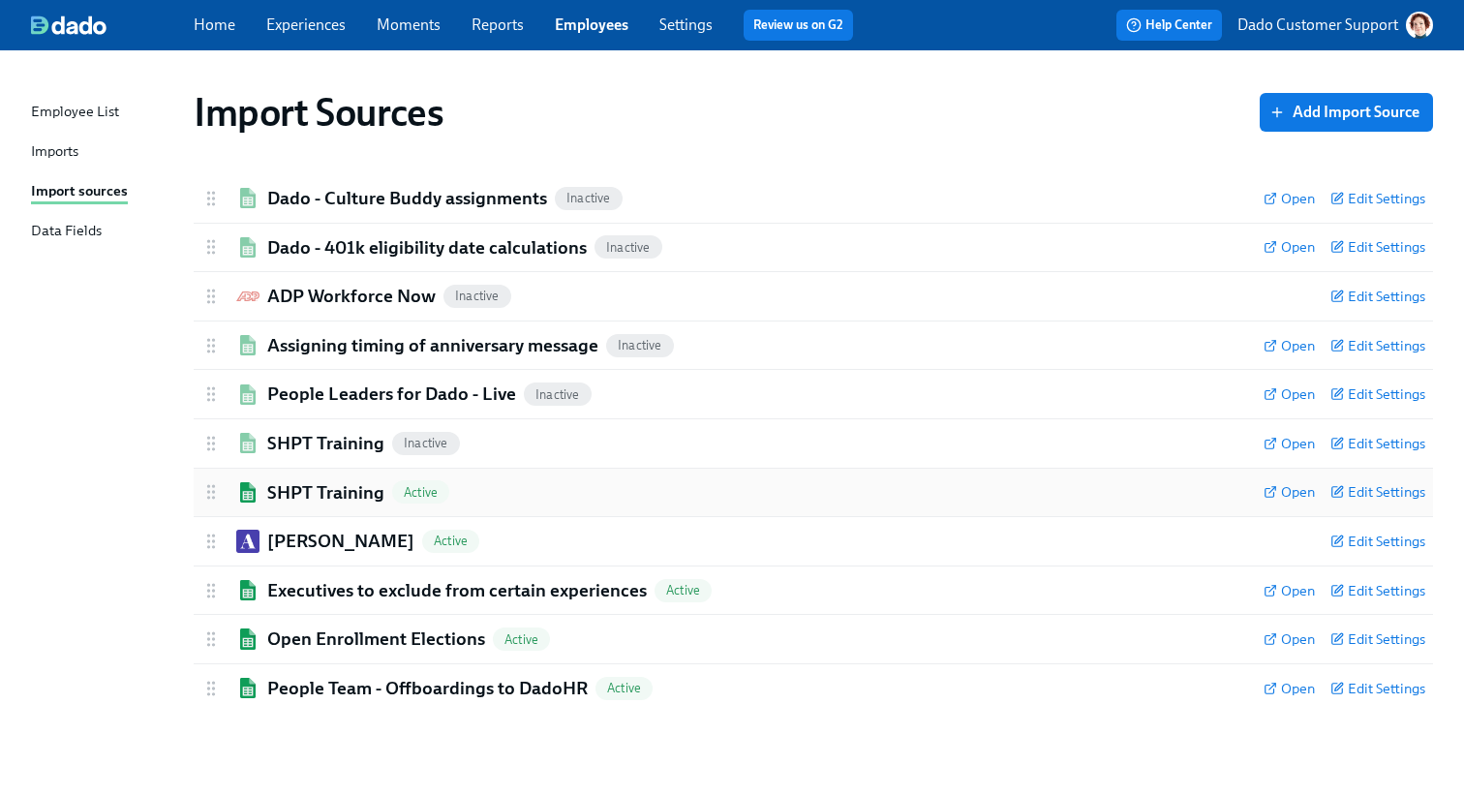
click at [269, 493] on h2 "SHPT Training" at bounding box center [325, 492] width 117 height 25
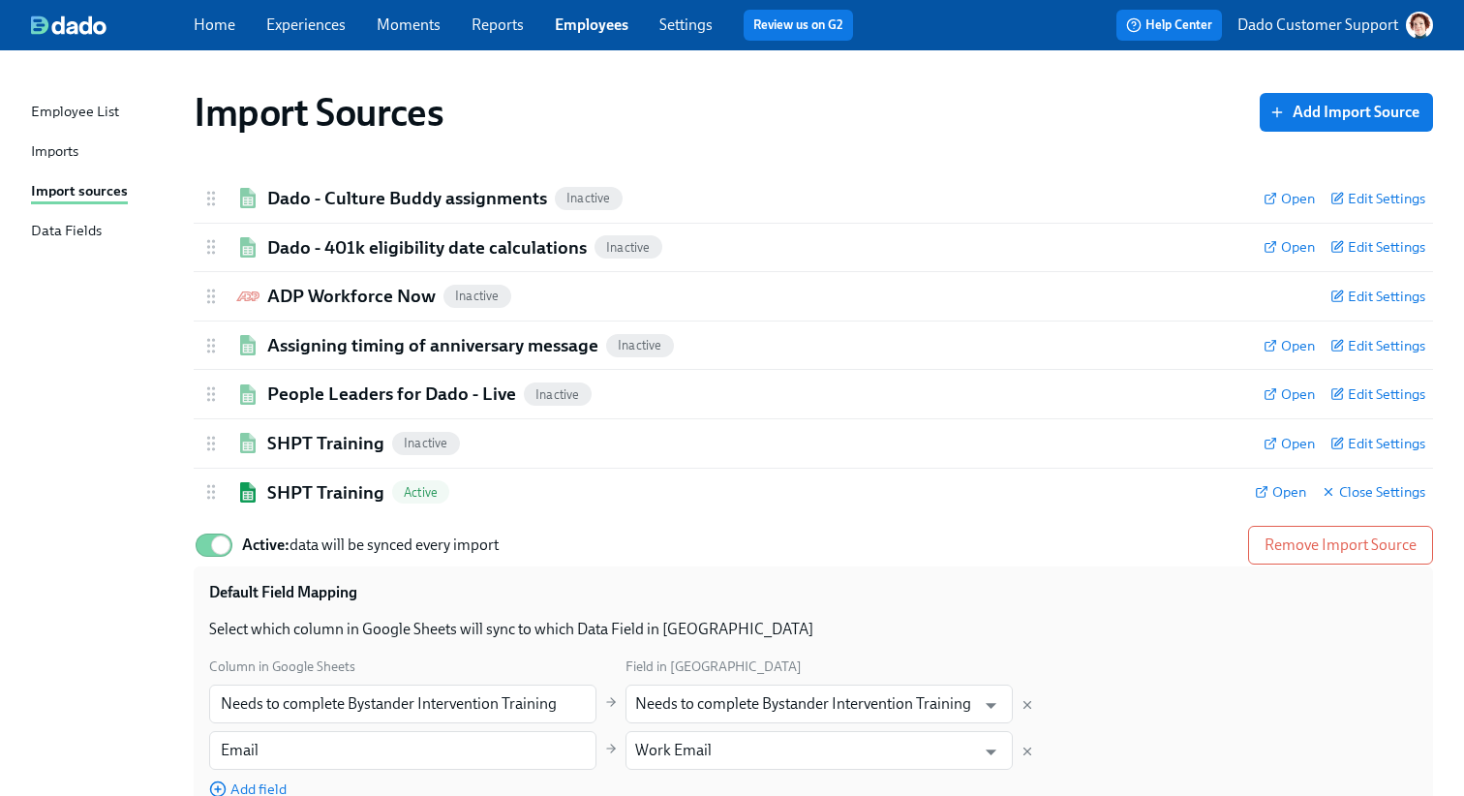
click at [208, 521] on div "Active: data will be synced every import Remove Import Source Default Field Map…" at bounding box center [813, 696] width 1239 height 360
click at [209, 556] on input "Active: data will be synced every import" at bounding box center [221, 545] width 128 height 43
checkbox input "false"
click at [305, 486] on h2 "SHPT Training" at bounding box center [325, 492] width 117 height 25
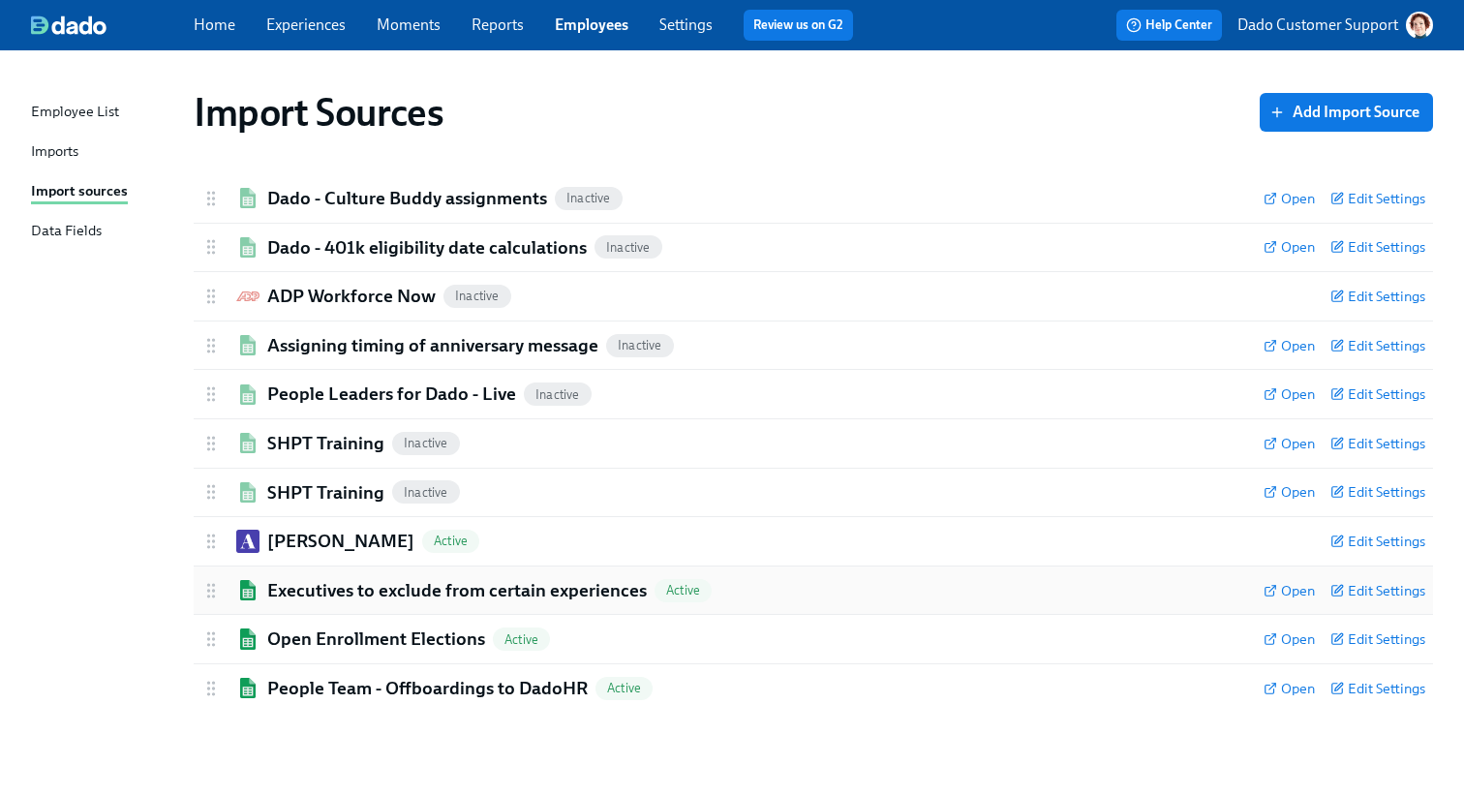
click at [289, 586] on h2 "Executives to exclude from certain experiences" at bounding box center [457, 590] width 380 height 25
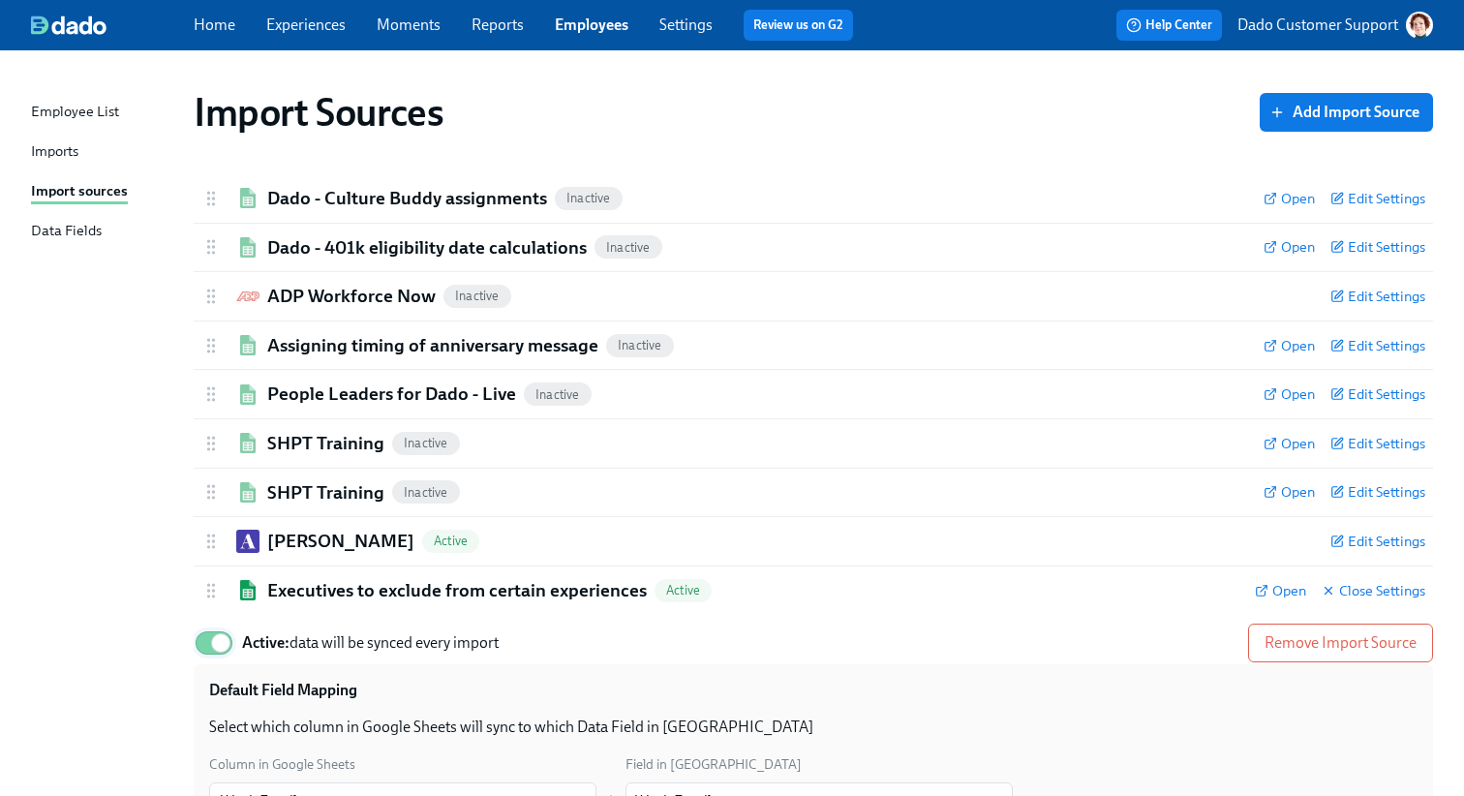
click at [229, 632] on input "Active: data will be synced every import" at bounding box center [221, 643] width 128 height 43
checkbox input "false"
click at [315, 590] on h2 "Executives to exclude from certain experiences" at bounding box center [457, 590] width 380 height 25
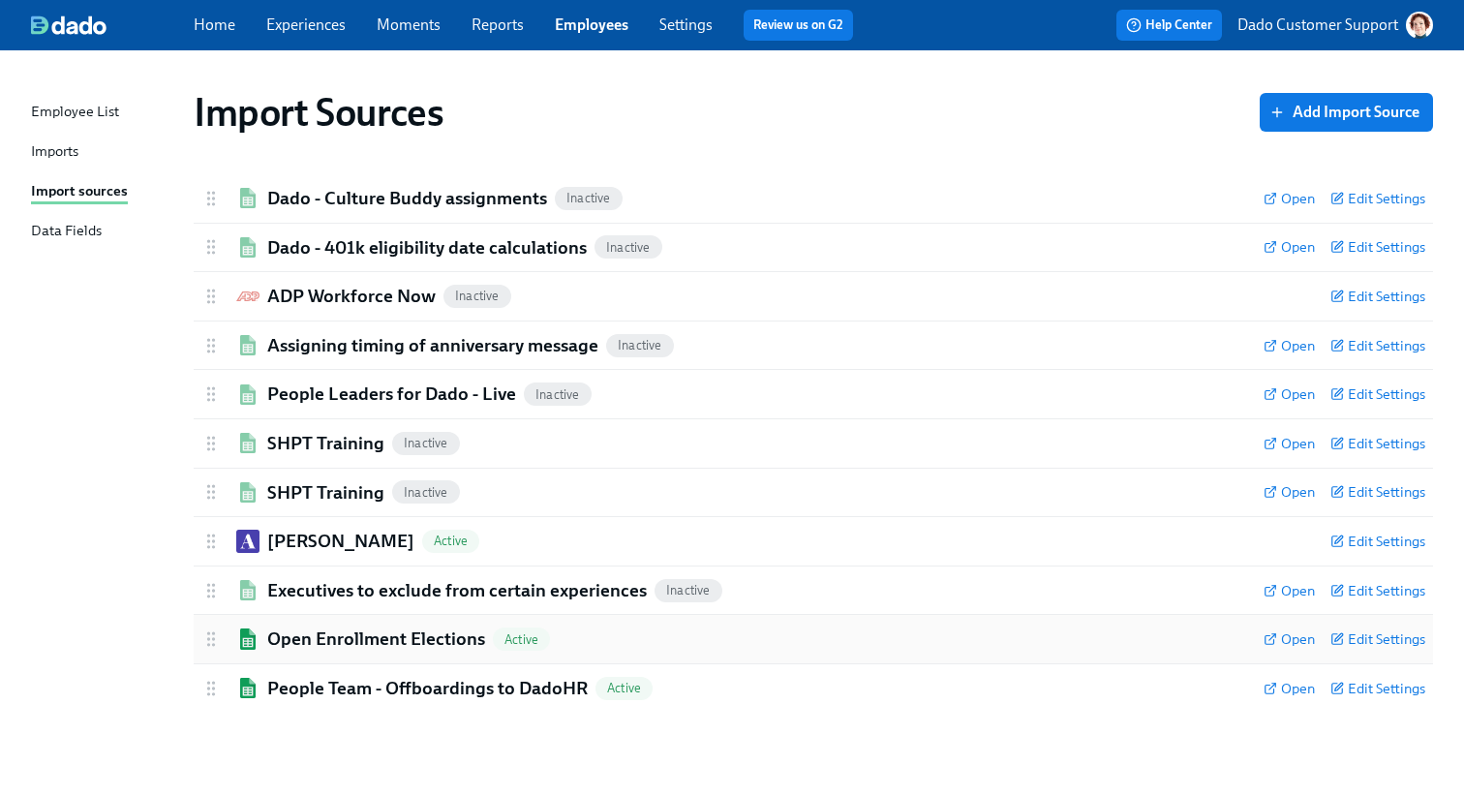
click at [289, 645] on h2 "Open Enrollment Elections" at bounding box center [376, 638] width 218 height 25
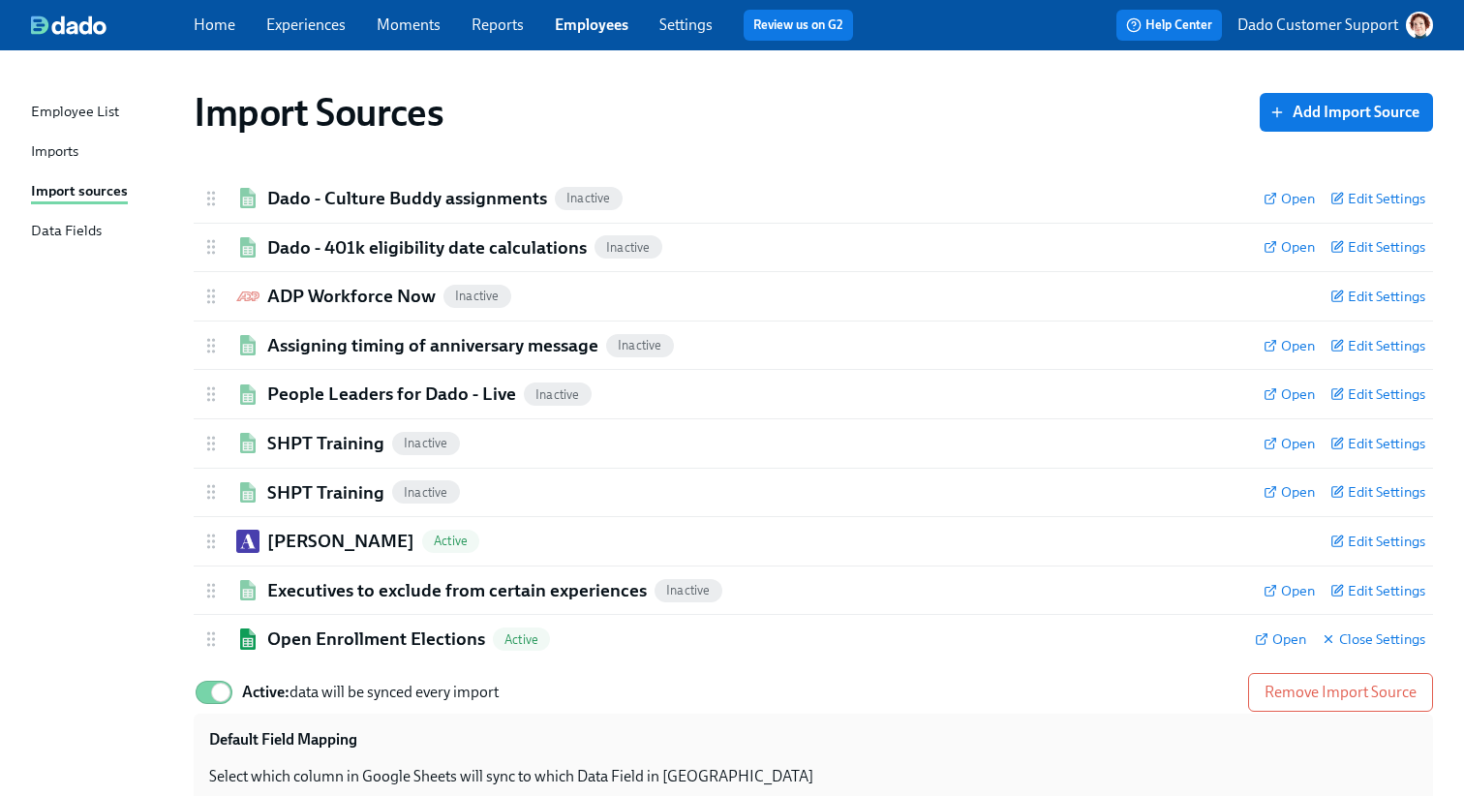
click at [229, 698] on input "Active: data will be synced every import" at bounding box center [221, 692] width 128 height 43
checkbox input "false"
click at [306, 644] on h2 "Open Enrollment Elections" at bounding box center [376, 638] width 218 height 25
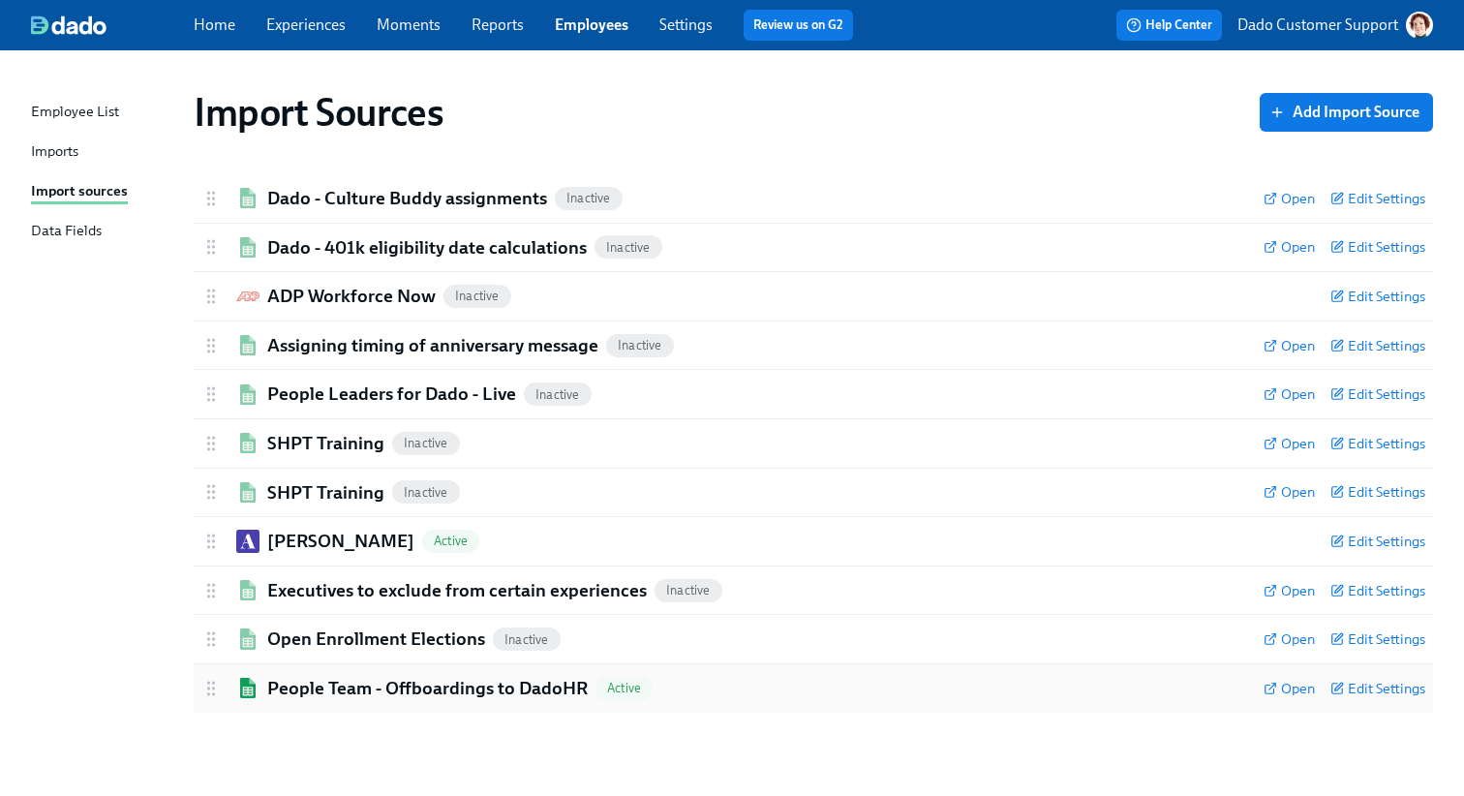
click at [284, 684] on h2 "People Team - Offboardings to DadoHR" at bounding box center [427, 688] width 320 height 25
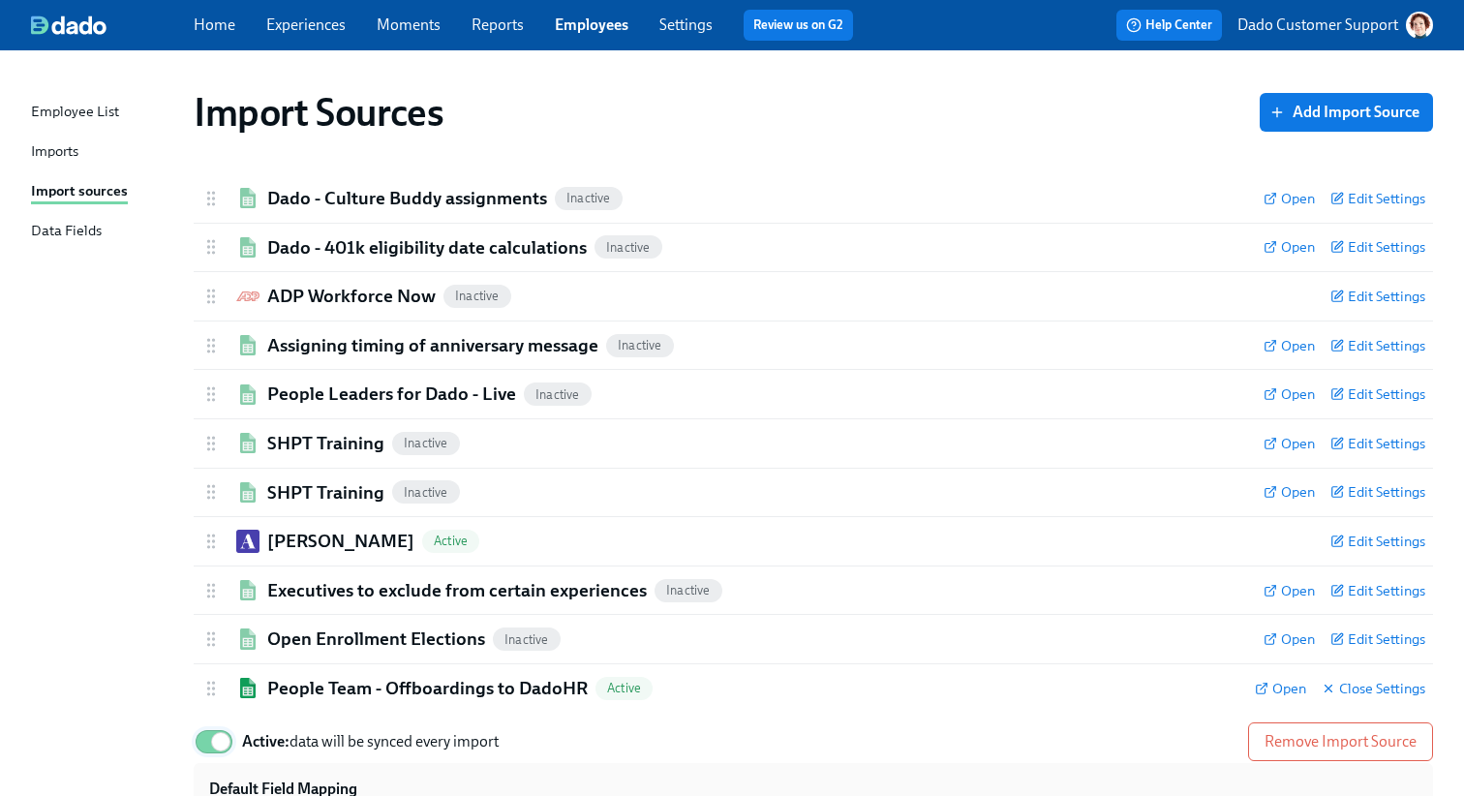
click at [217, 740] on input "Active: data will be synced every import" at bounding box center [221, 741] width 128 height 43
checkbox input "false"
click at [310, 681] on h2 "People Team - Offboardings to DadoHR" at bounding box center [427, 688] width 320 height 25
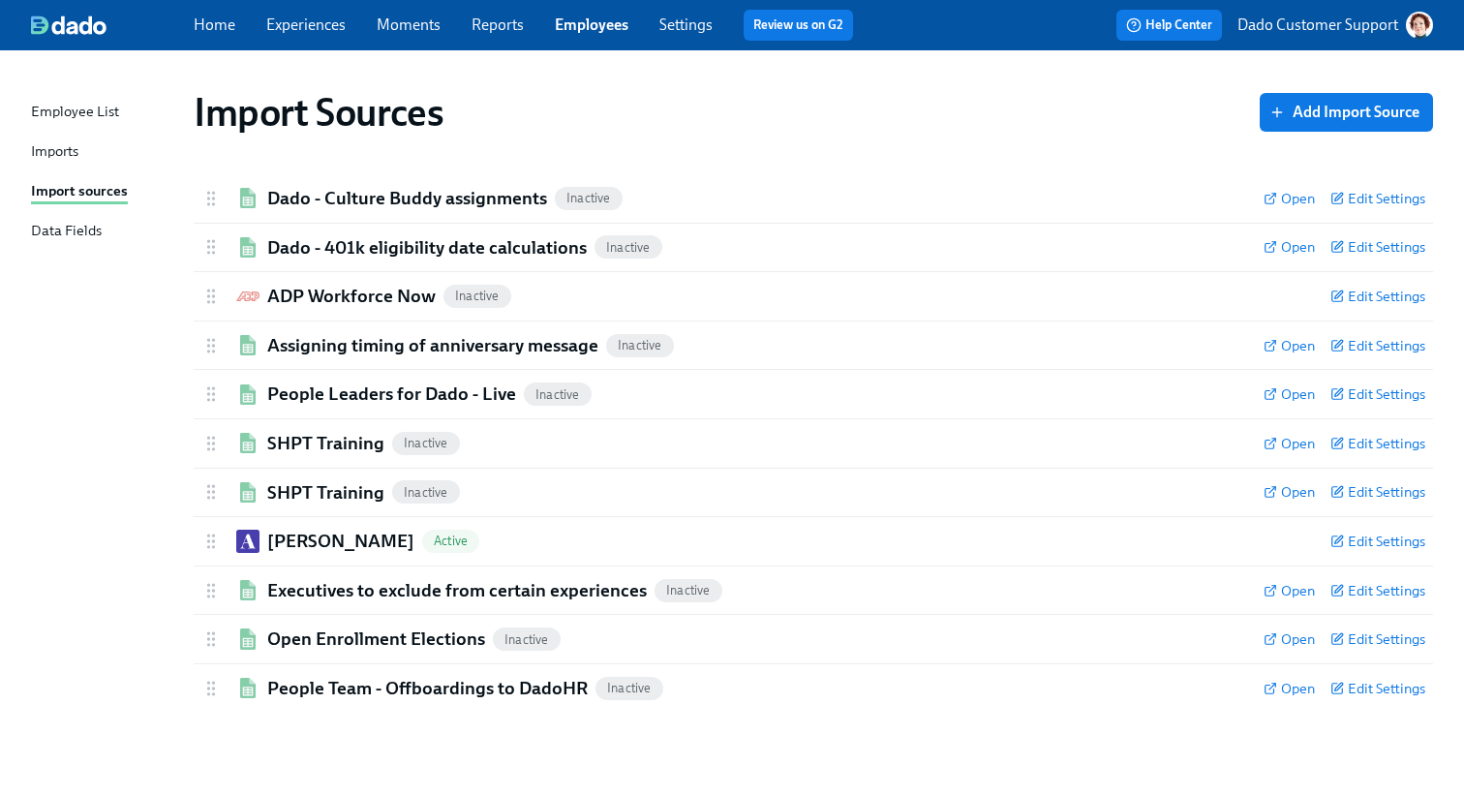
click at [54, 161] on div "Imports" at bounding box center [54, 152] width 47 height 24
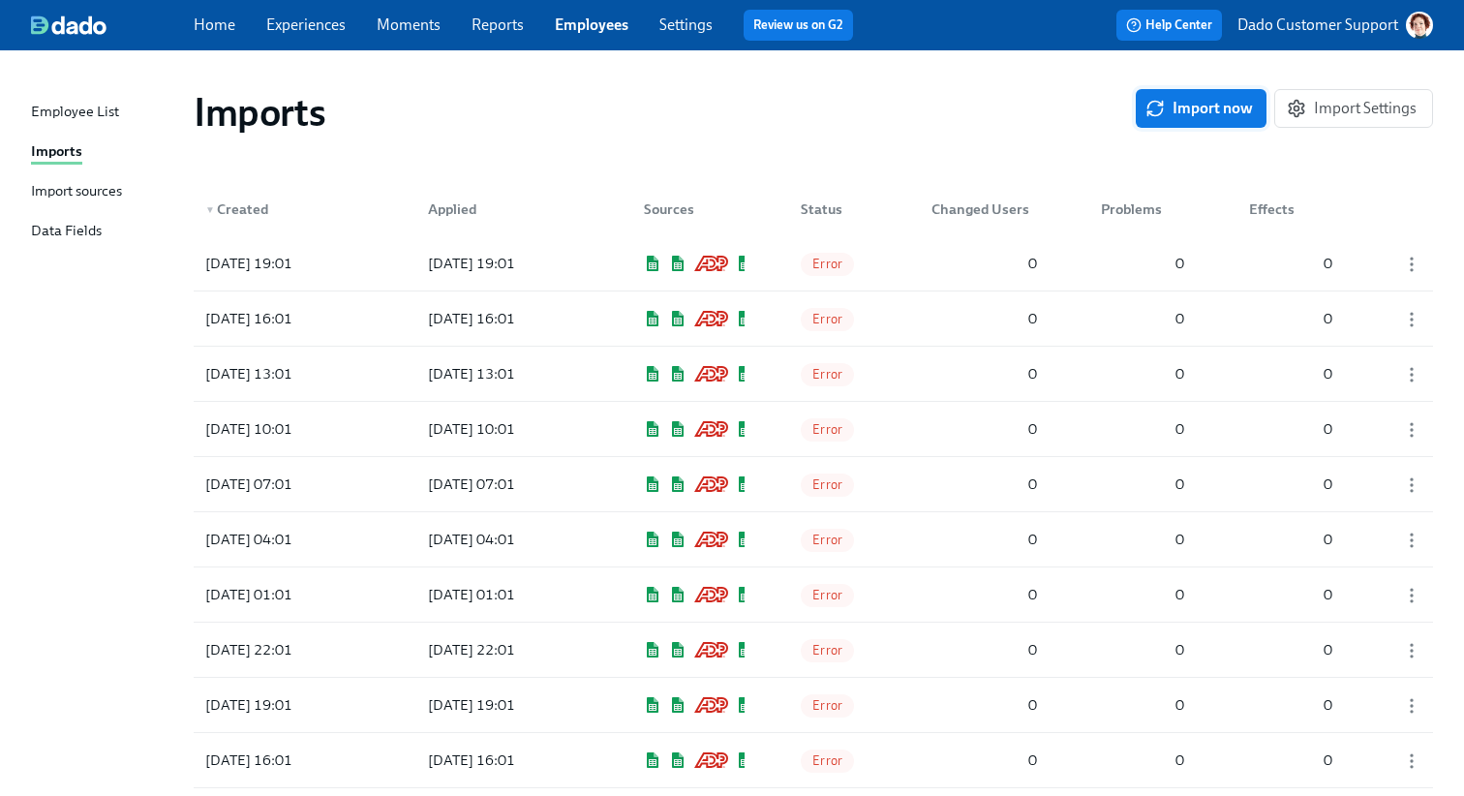
click at [1220, 98] on button "Import now" at bounding box center [1201, 108] width 131 height 39
click at [820, 257] on span "Applied" at bounding box center [833, 264] width 65 height 15
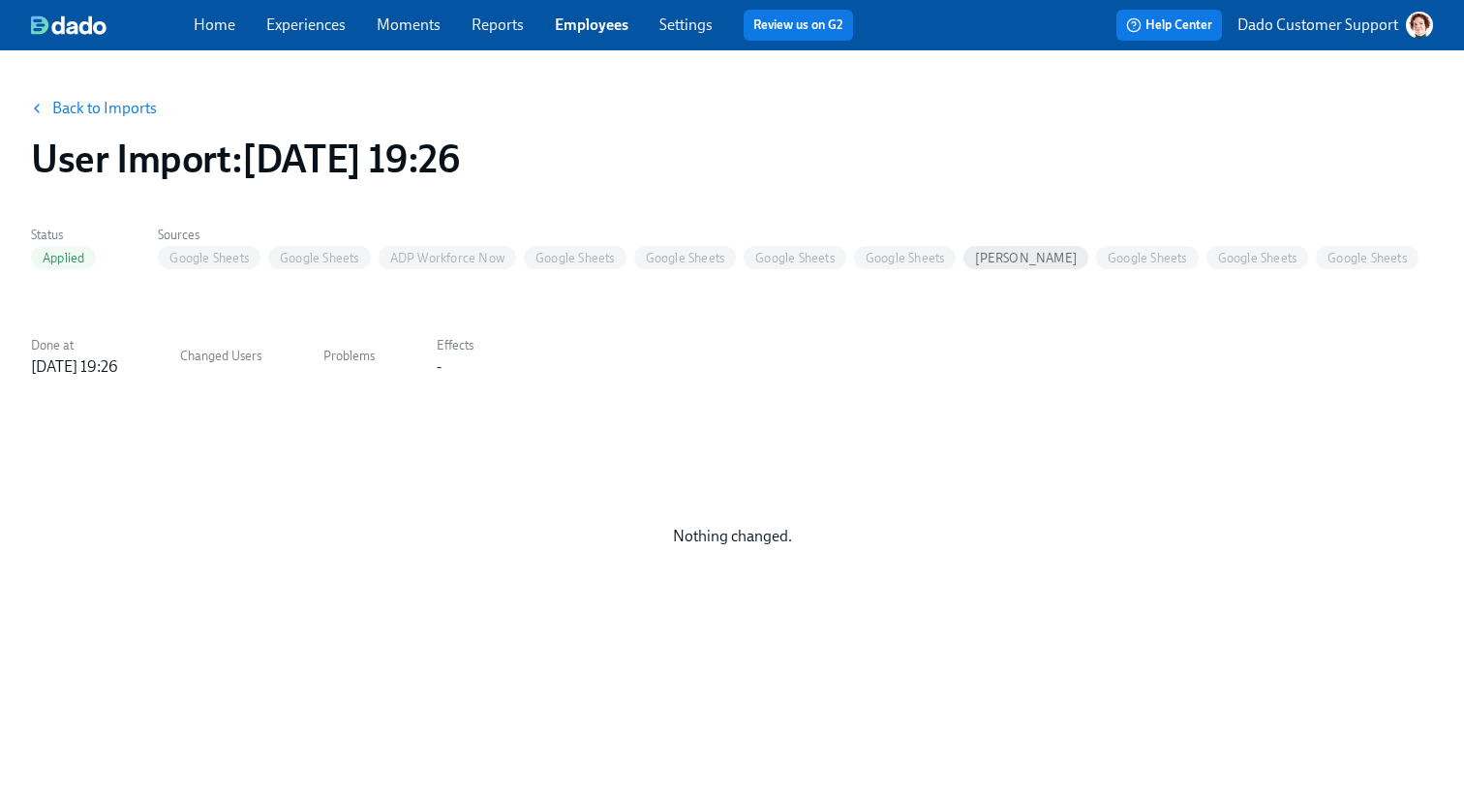
click at [91, 109] on link "Back to Imports" at bounding box center [104, 108] width 105 height 19
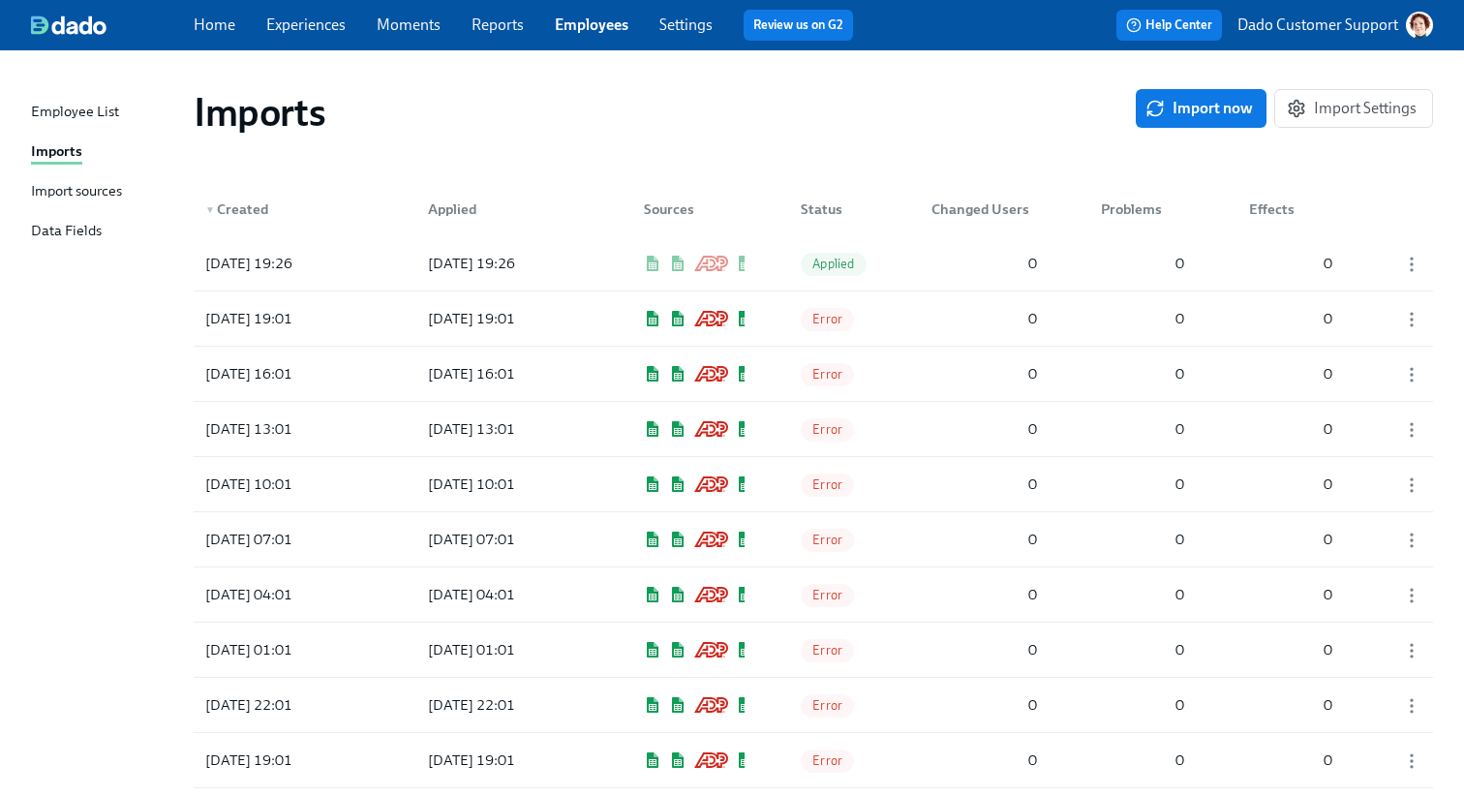
click at [72, 181] on div "Import sources" at bounding box center [76, 192] width 91 height 24
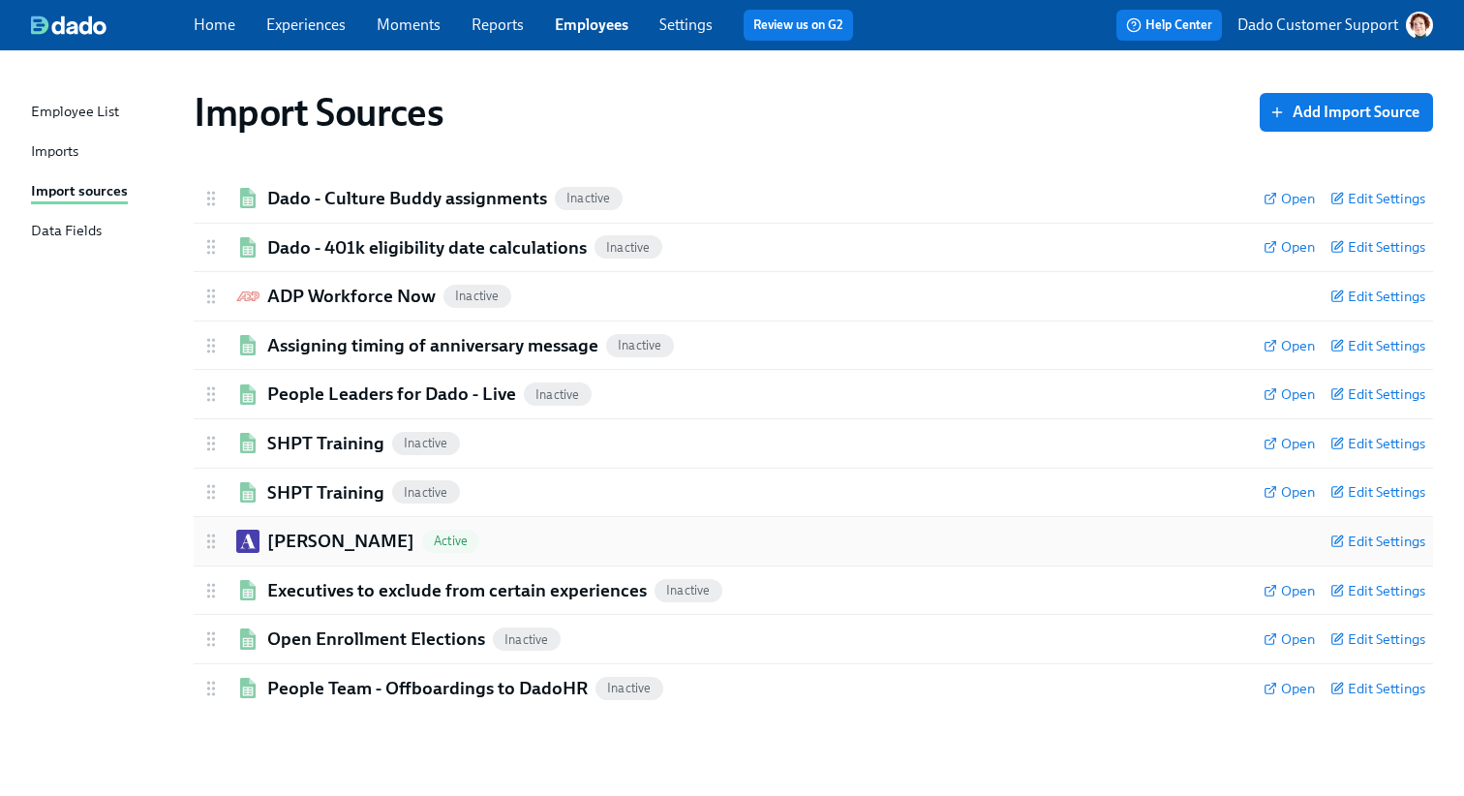
click at [297, 561] on div "Ashby Active Edit Settings" at bounding box center [813, 541] width 1239 height 48
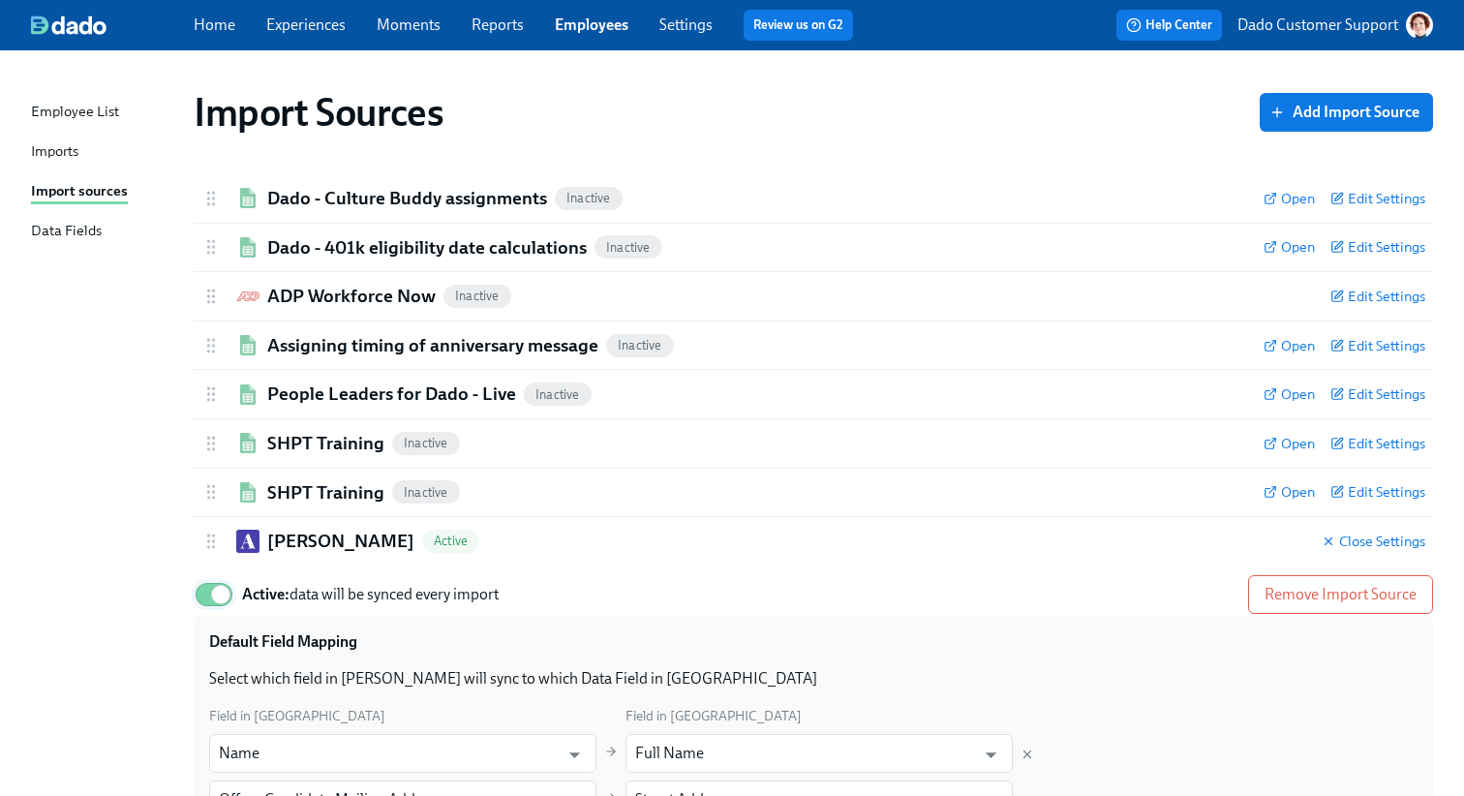
click at [221, 600] on input "Active: data will be synced every import" at bounding box center [221, 594] width 128 height 43
checkbox input "false"
click at [273, 539] on h2 "Ashby" at bounding box center [340, 541] width 147 height 25
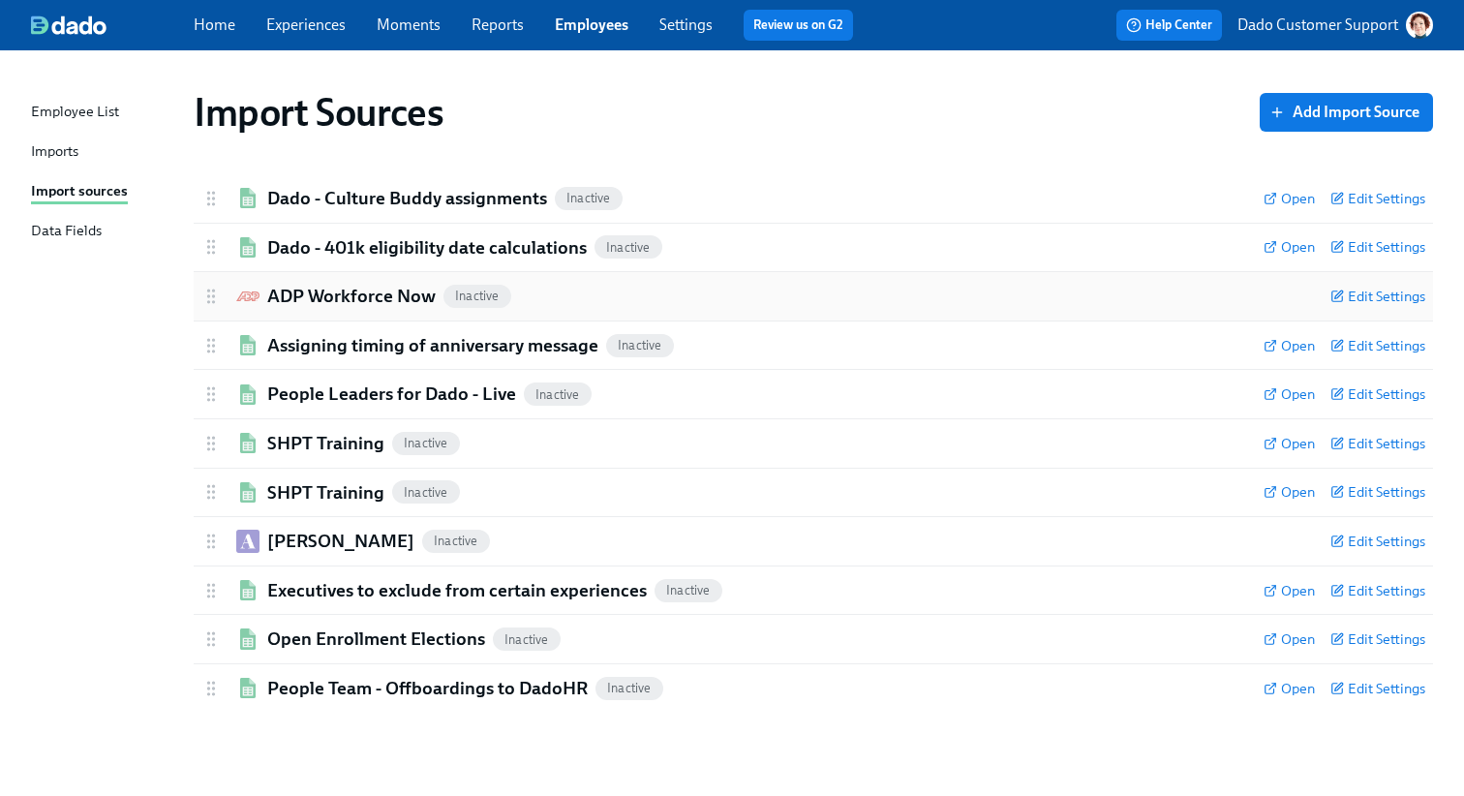
click at [313, 301] on h2 "ADP Workforce Now" at bounding box center [351, 296] width 168 height 25
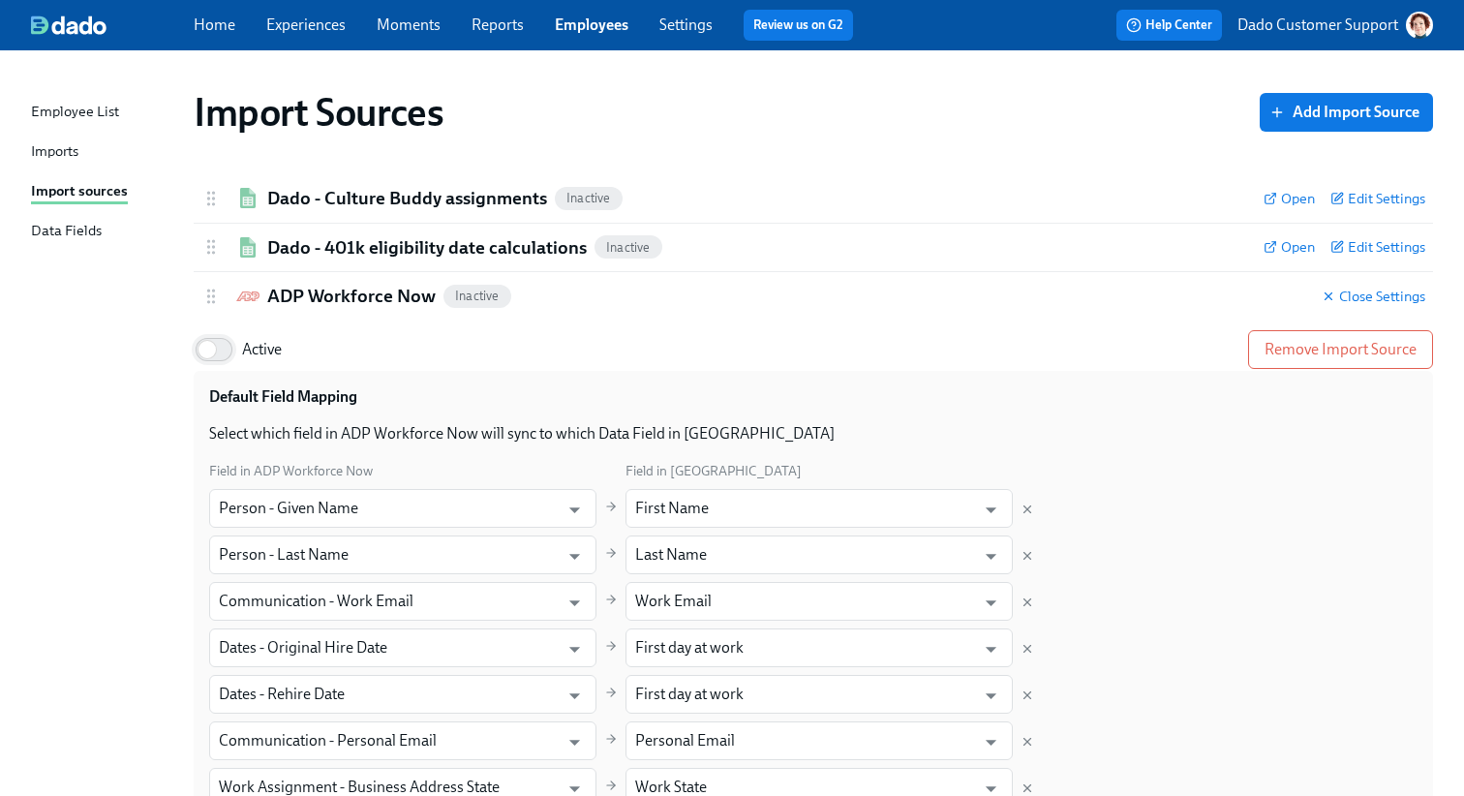
click at [228, 341] on input "Active" at bounding box center [207, 349] width 128 height 43
checkbox input "true"
click at [300, 292] on h2 "ADP Workforce Now" at bounding box center [351, 296] width 168 height 25
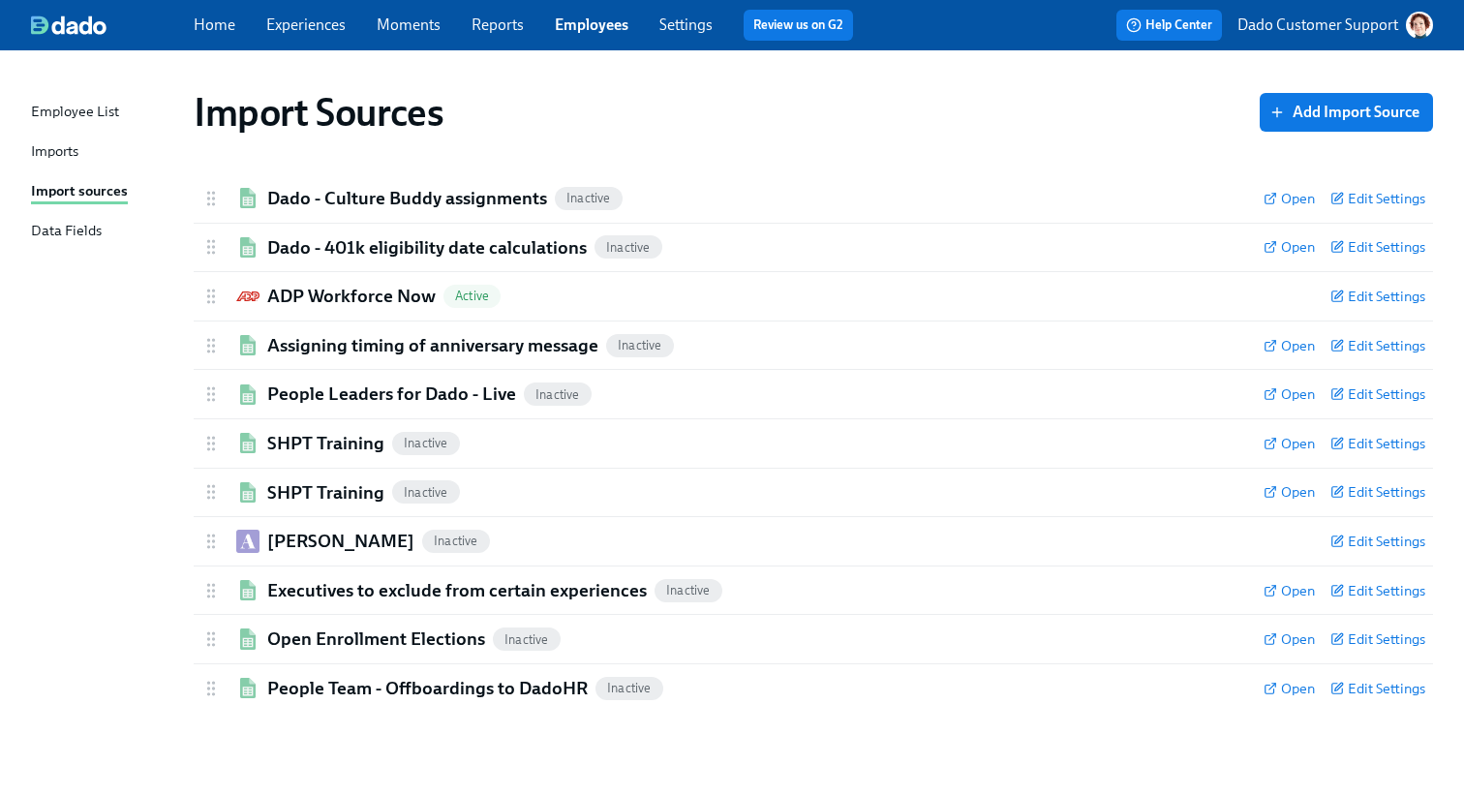
click at [44, 150] on div "Imports" at bounding box center [54, 152] width 47 height 24
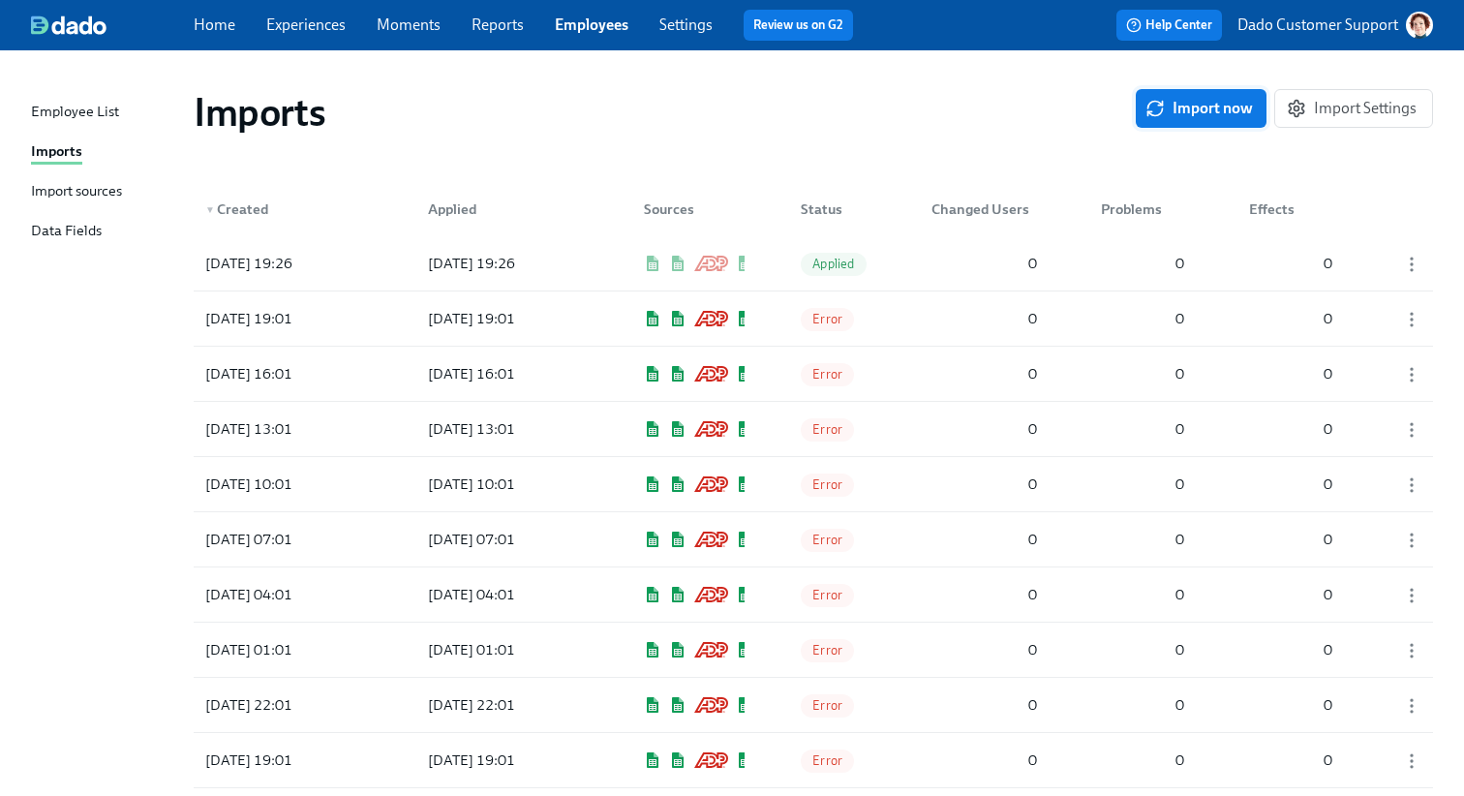
click at [1175, 107] on span "Import now" at bounding box center [1201, 108] width 104 height 19
click at [872, 375] on div "Error" at bounding box center [833, 373] width 97 height 39
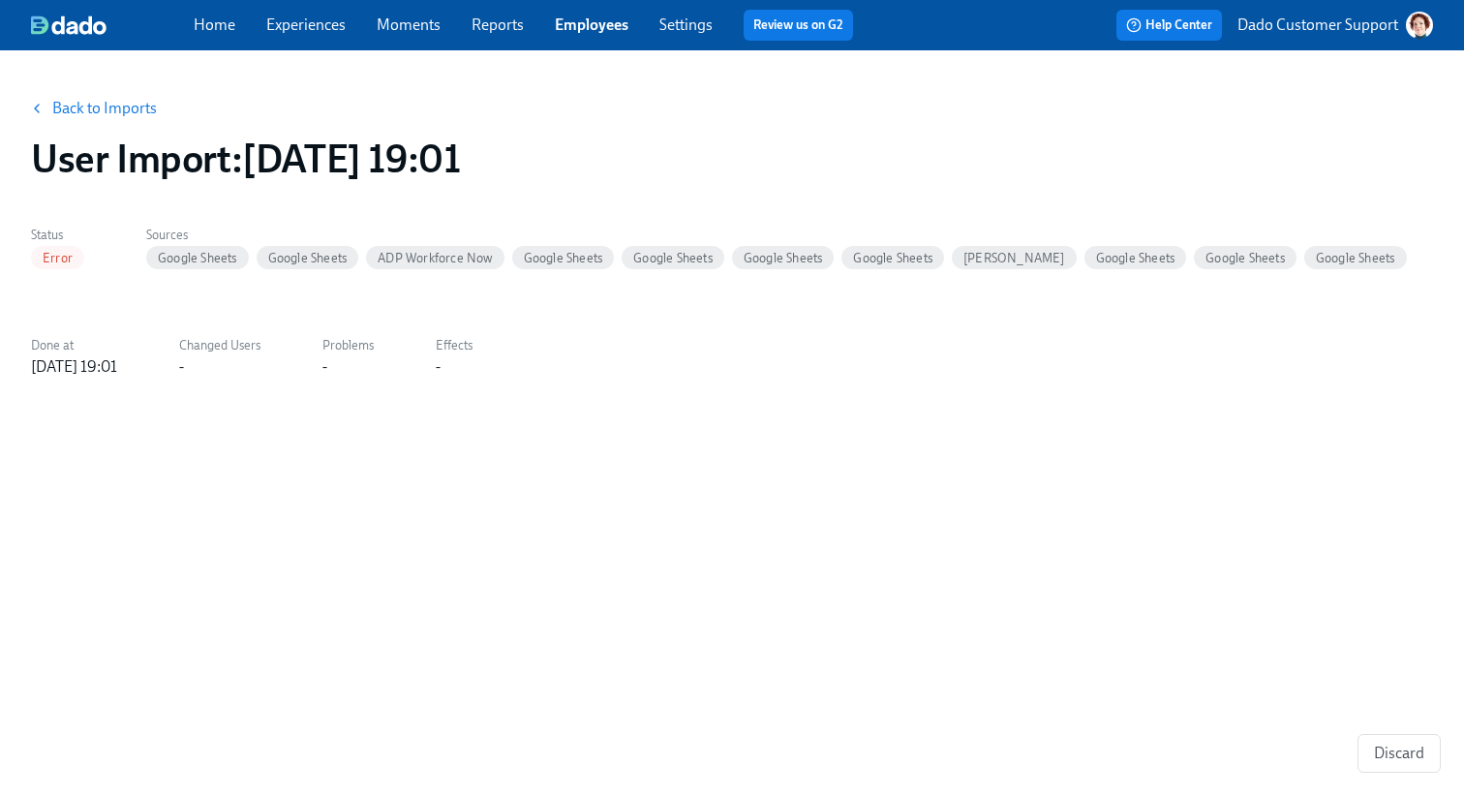
click at [100, 109] on link "Back to Imports" at bounding box center [104, 108] width 105 height 19
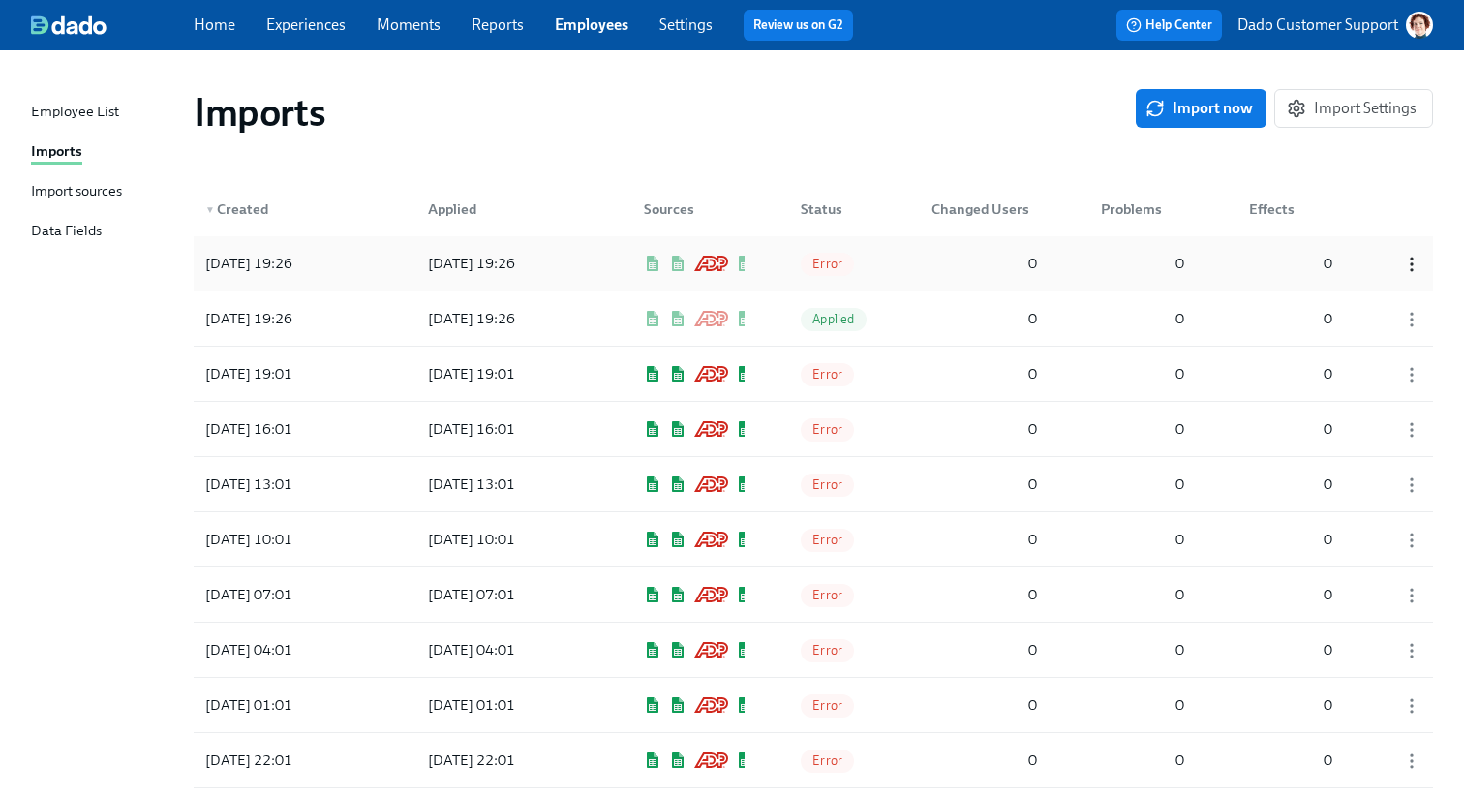
click at [1408, 262] on icon "button" at bounding box center [1411, 264] width 19 height 19
click at [1388, 269] on li "Discard" at bounding box center [1385, 264] width 127 height 33
click at [1413, 258] on icon "button" at bounding box center [1411, 264] width 19 height 19
click at [1352, 267] on div "Discard" at bounding box center [1362, 264] width 50 height 21
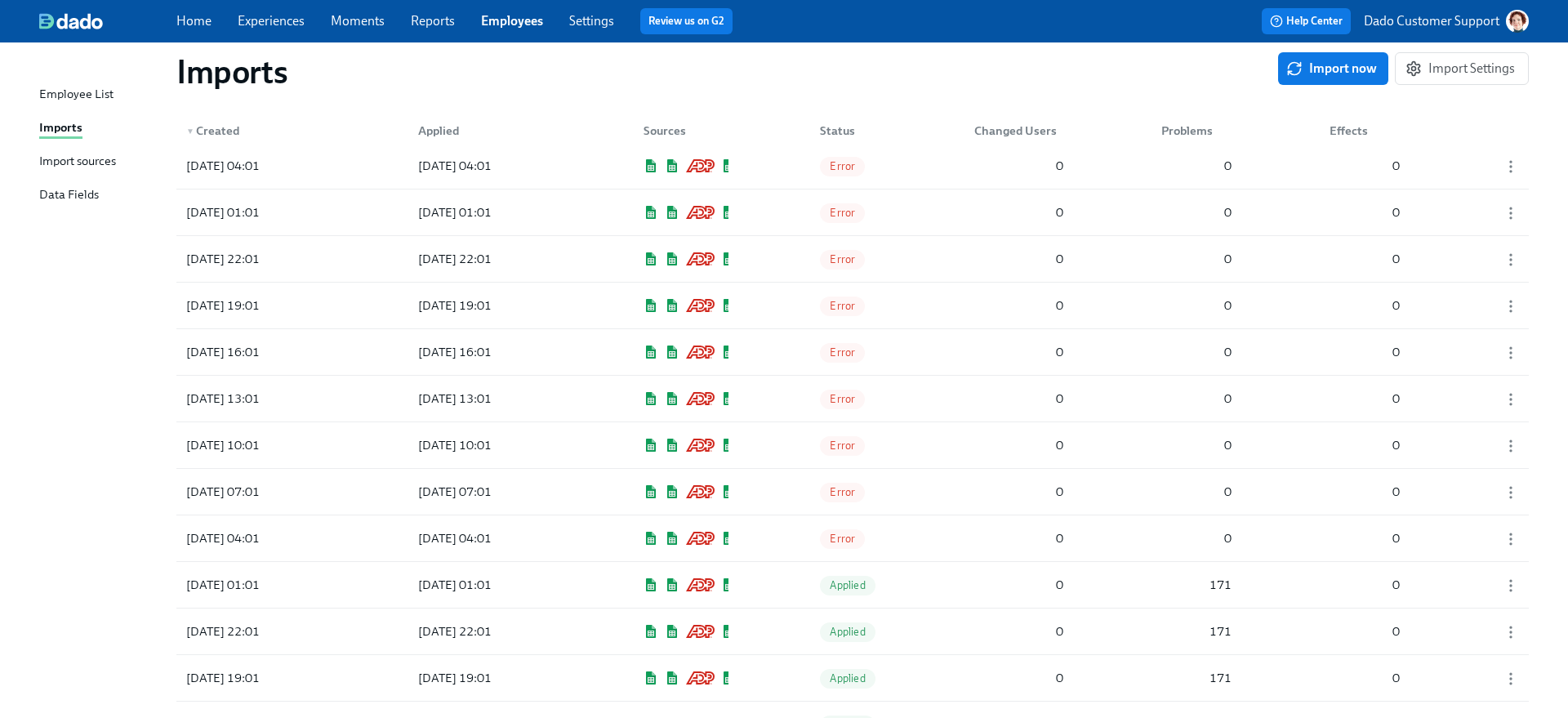
scroll to position [295, 0]
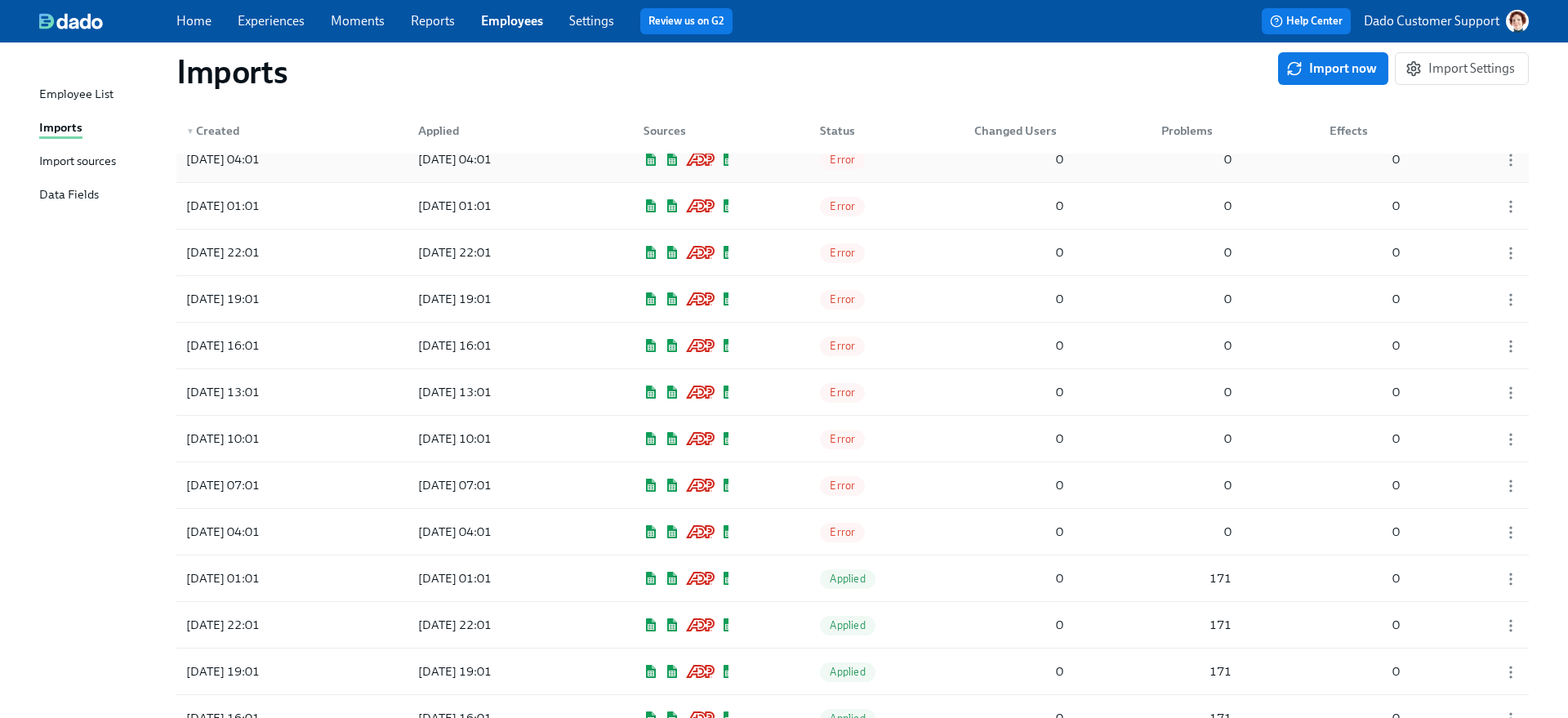
click at [944, 167] on div "2025/08/18 04:01 2025/08/18 04:01 Error 0 0 0" at bounding box center [852, 159] width 1352 height 46
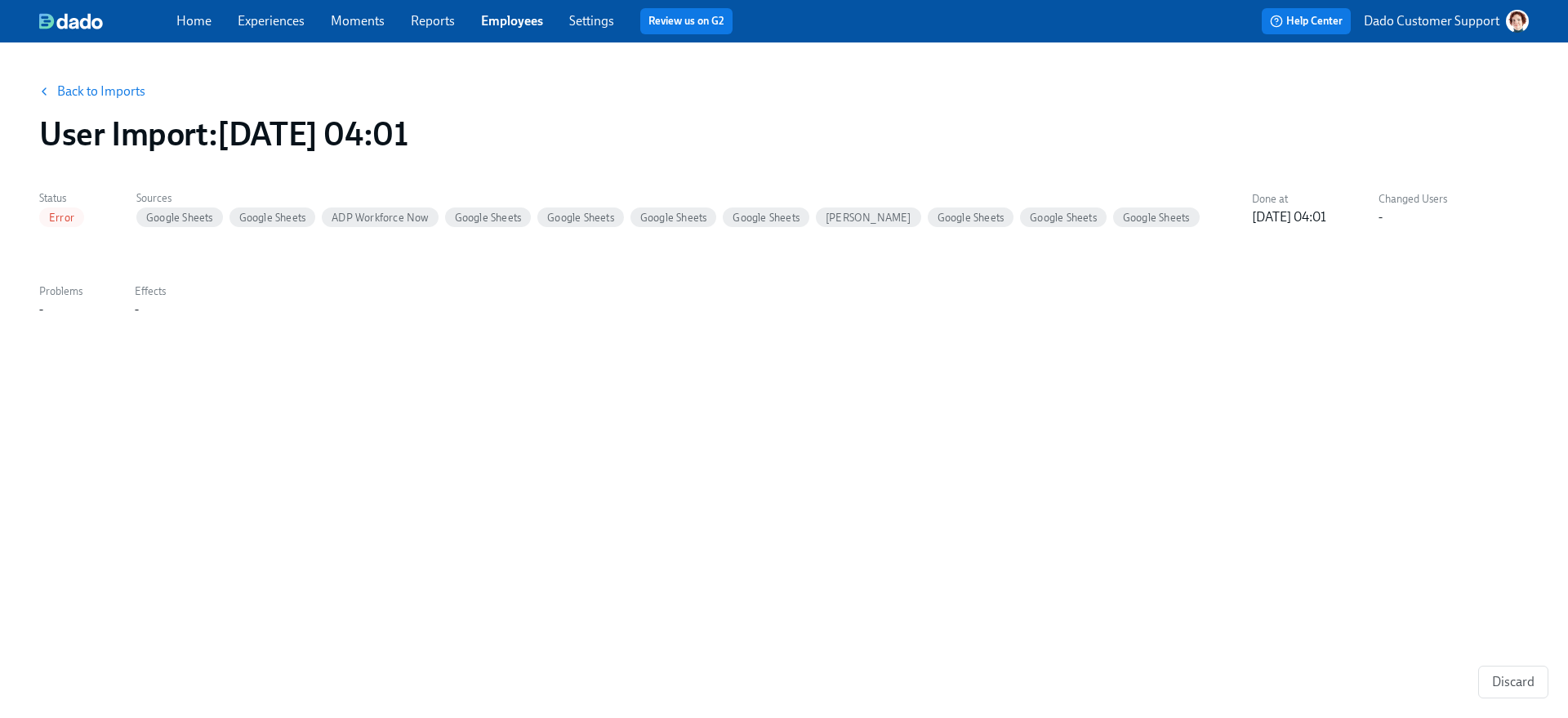
drag, startPoint x: 1307, startPoint y: 284, endPoint x: 421, endPoint y: 358, distance: 889.1
click at [421, 358] on div "Back to Imports User Import : 2025/08/18 04:01 Status Error Sources Google Shee…" at bounding box center [784, 370] width 1490 height 617
click at [87, 89] on link "Back to Imports" at bounding box center [101, 91] width 89 height 16
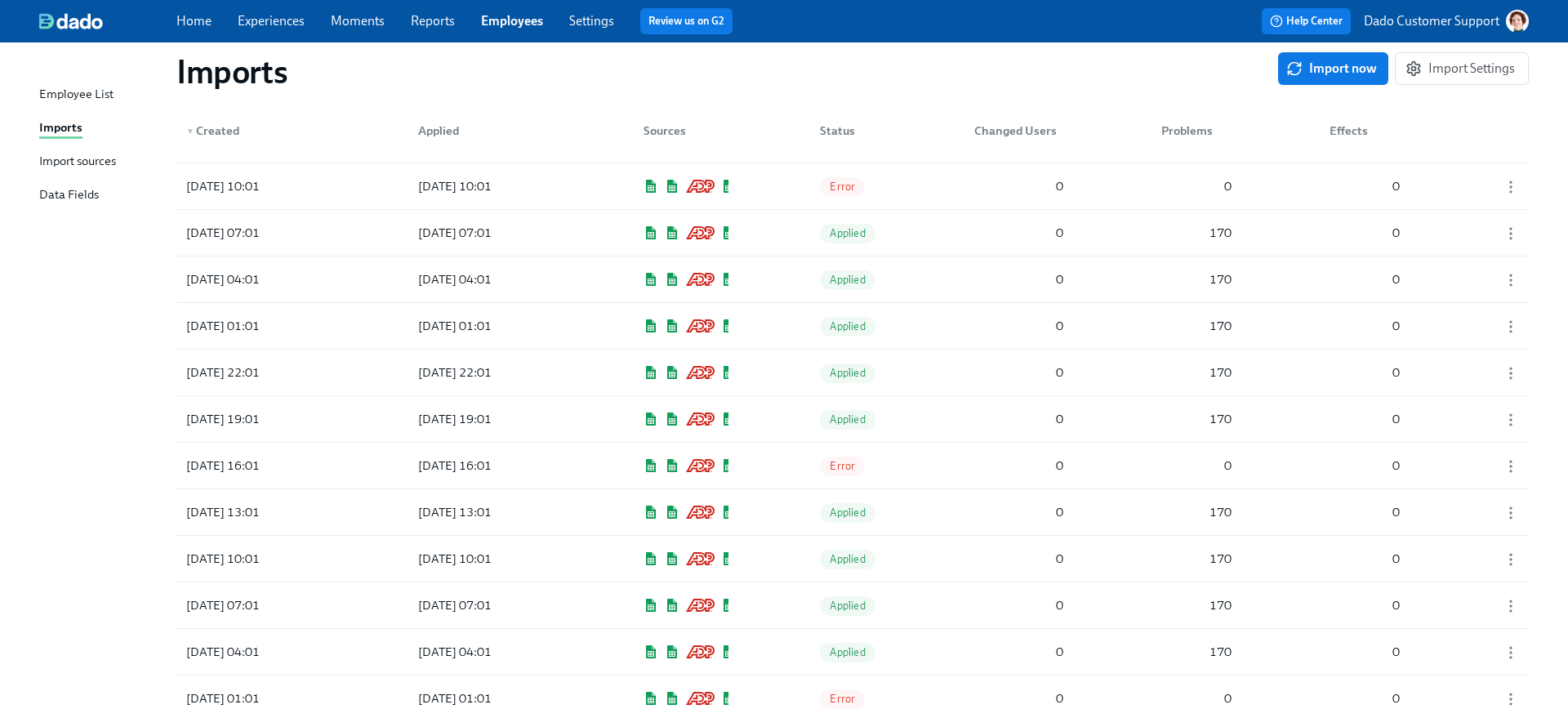
scroll to position [2141, 0]
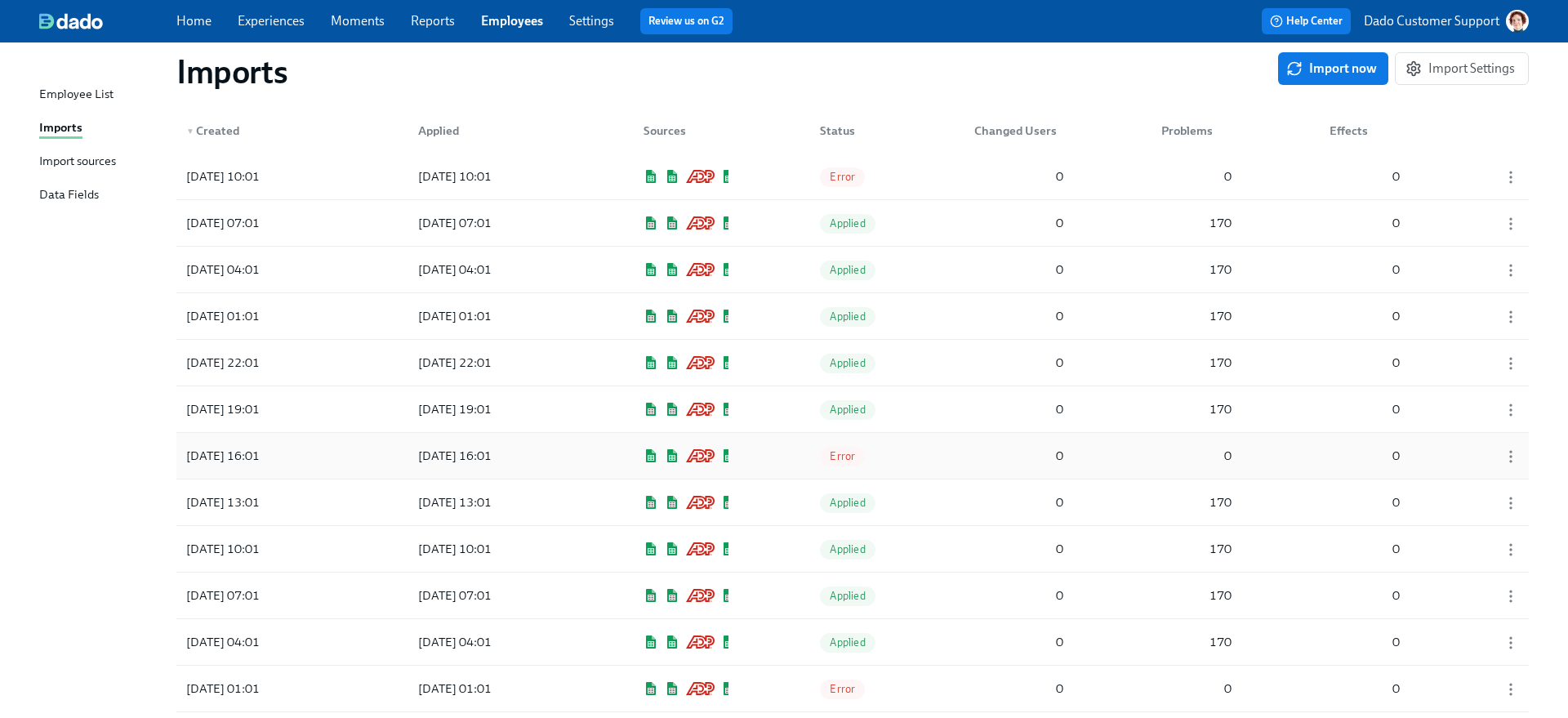
click at [760, 461] on div "2025/08/12 16:01 2025/08/12 16:01 Error 0 0 0" at bounding box center [852, 456] width 1352 height 46
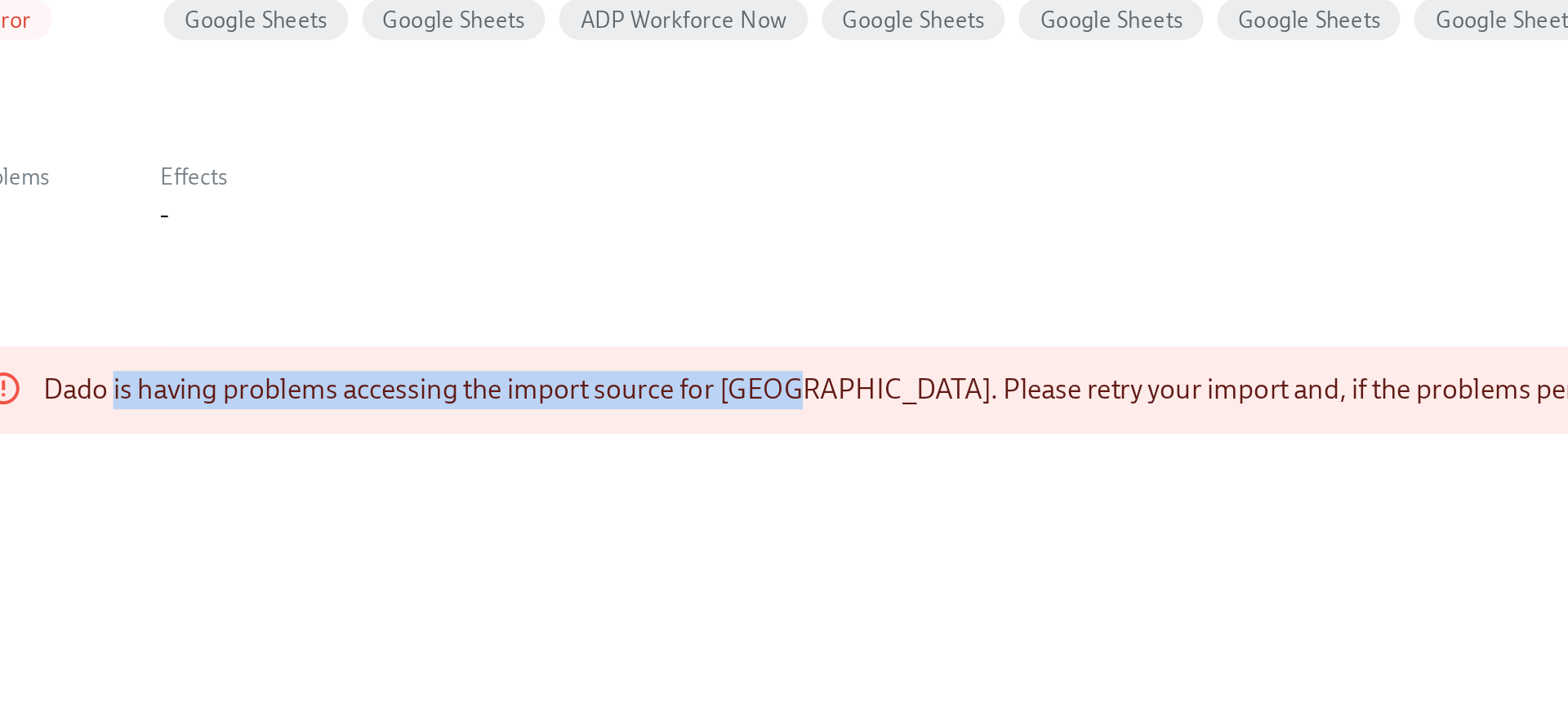
drag, startPoint x: 113, startPoint y: 393, endPoint x: 428, endPoint y: 387, distance: 315.1
click at [427, 388] on div "Dado is having problems accessing the import source for Ashby. Please retry you…" at bounding box center [580, 391] width 1001 height 31
click at [428, 387] on div "Dado is having problems accessing the import source for Ashby. Please retry you…" at bounding box center [580, 391] width 1001 height 31
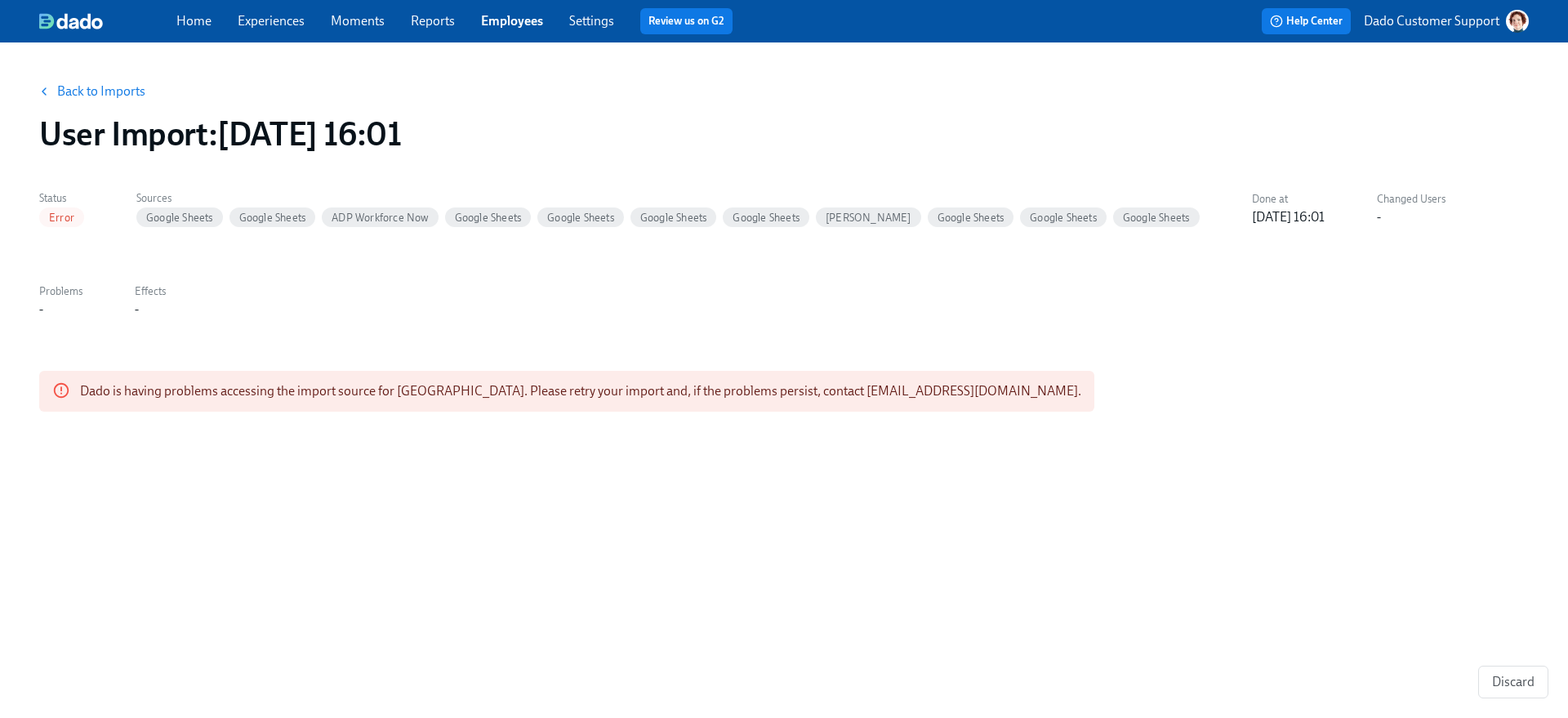
click at [98, 84] on link "Back to Imports" at bounding box center [101, 91] width 89 height 16
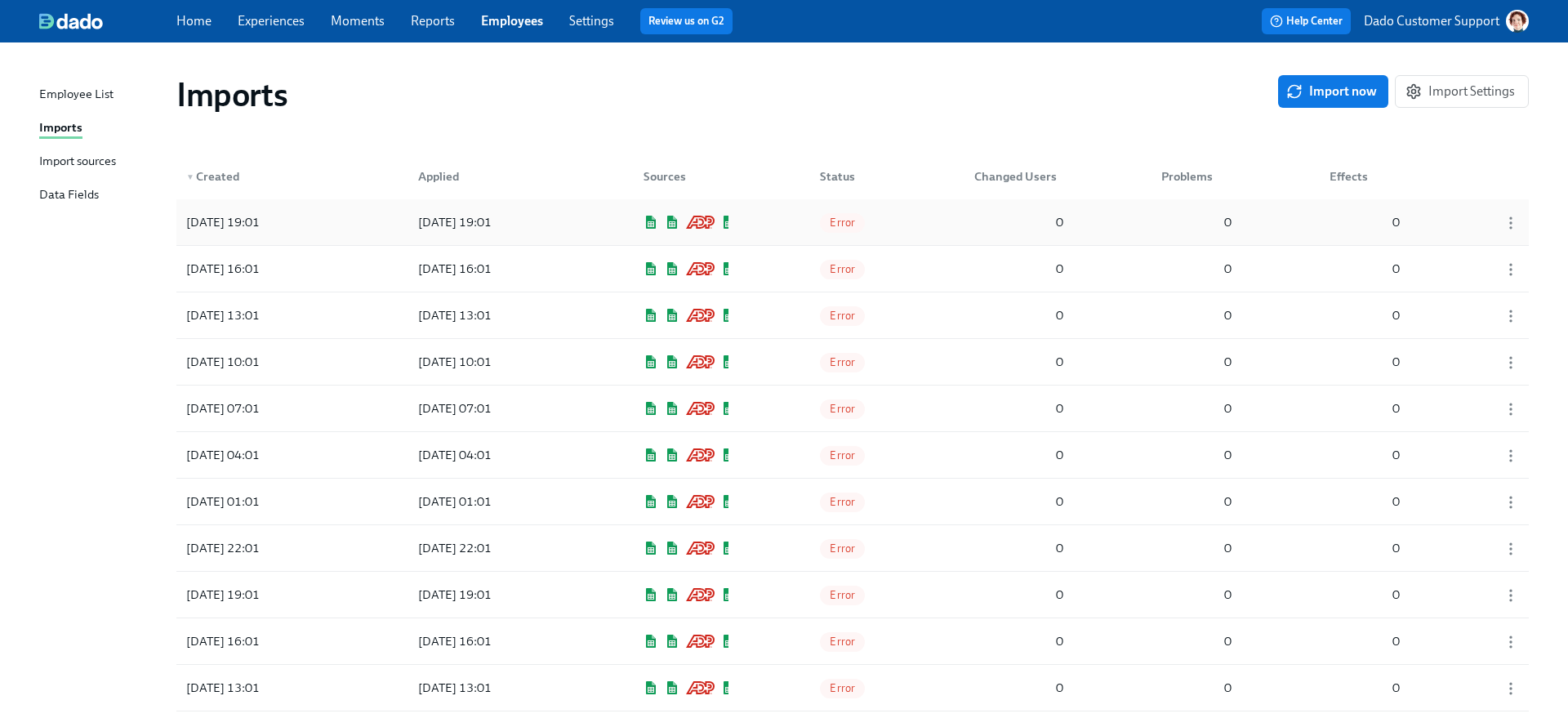
click at [806, 215] on div "2025/08/18 19:01 2025/08/18 19:01 Error 0 0 0" at bounding box center [852, 222] width 1352 height 46
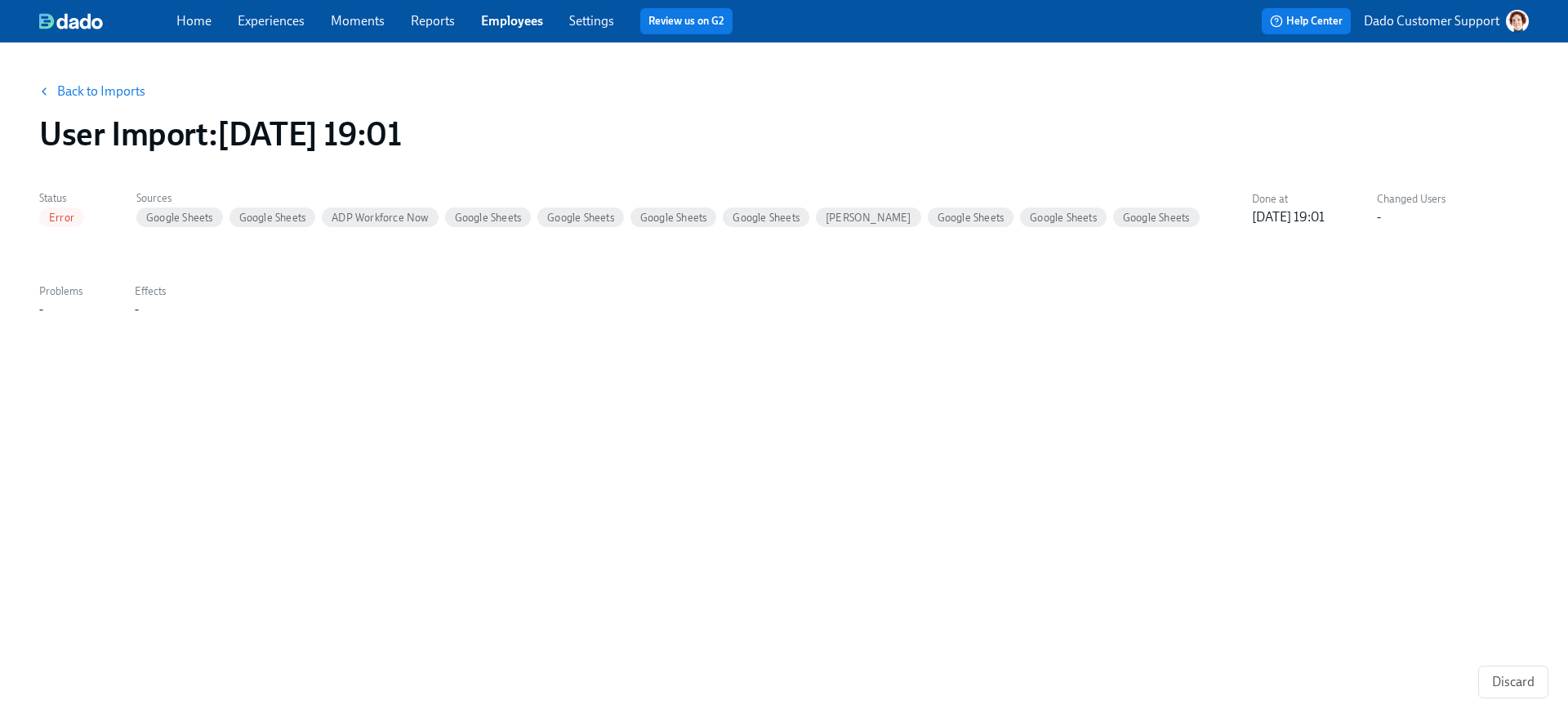
click at [84, 94] on link "Back to Imports" at bounding box center [101, 91] width 89 height 16
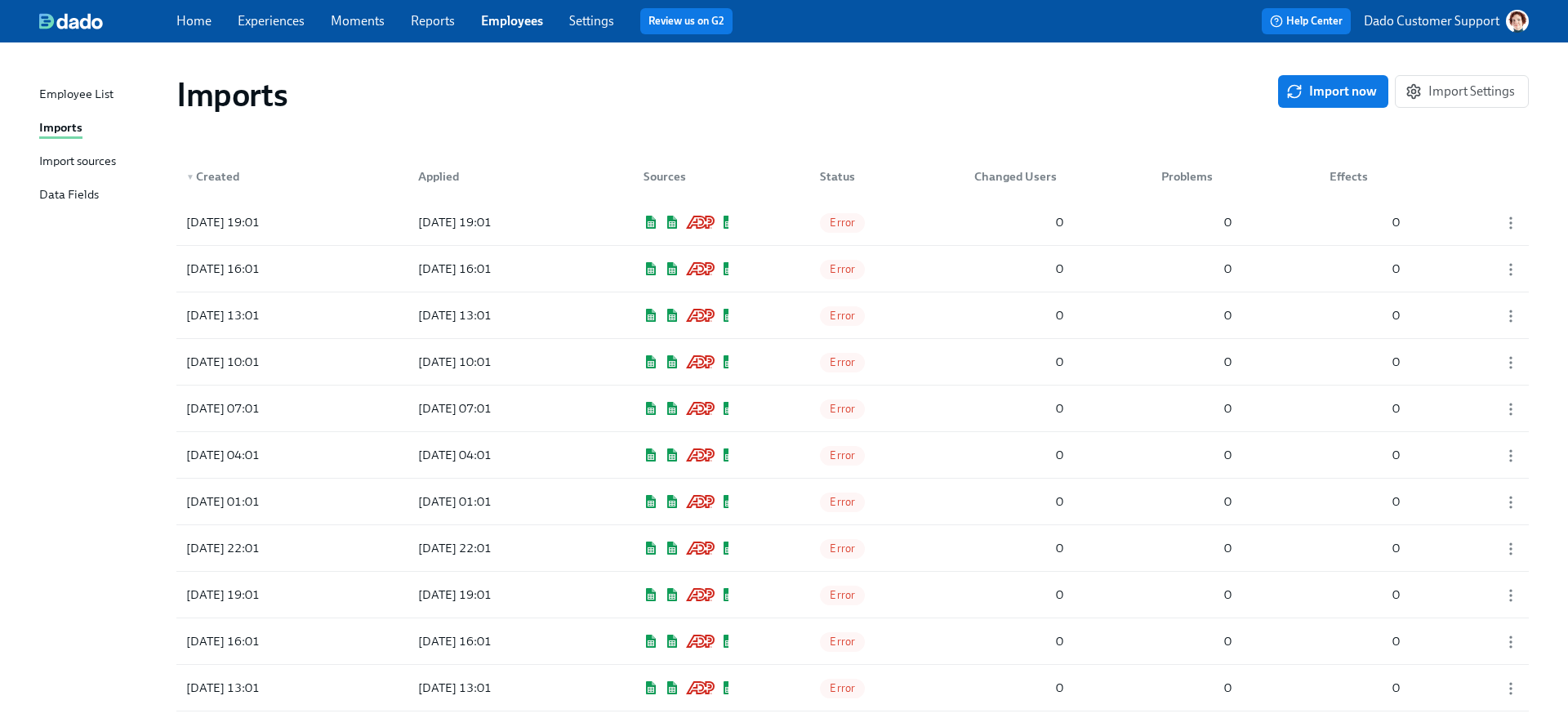
click at [94, 157] on div "Import sources" at bounding box center [77, 162] width 77 height 20
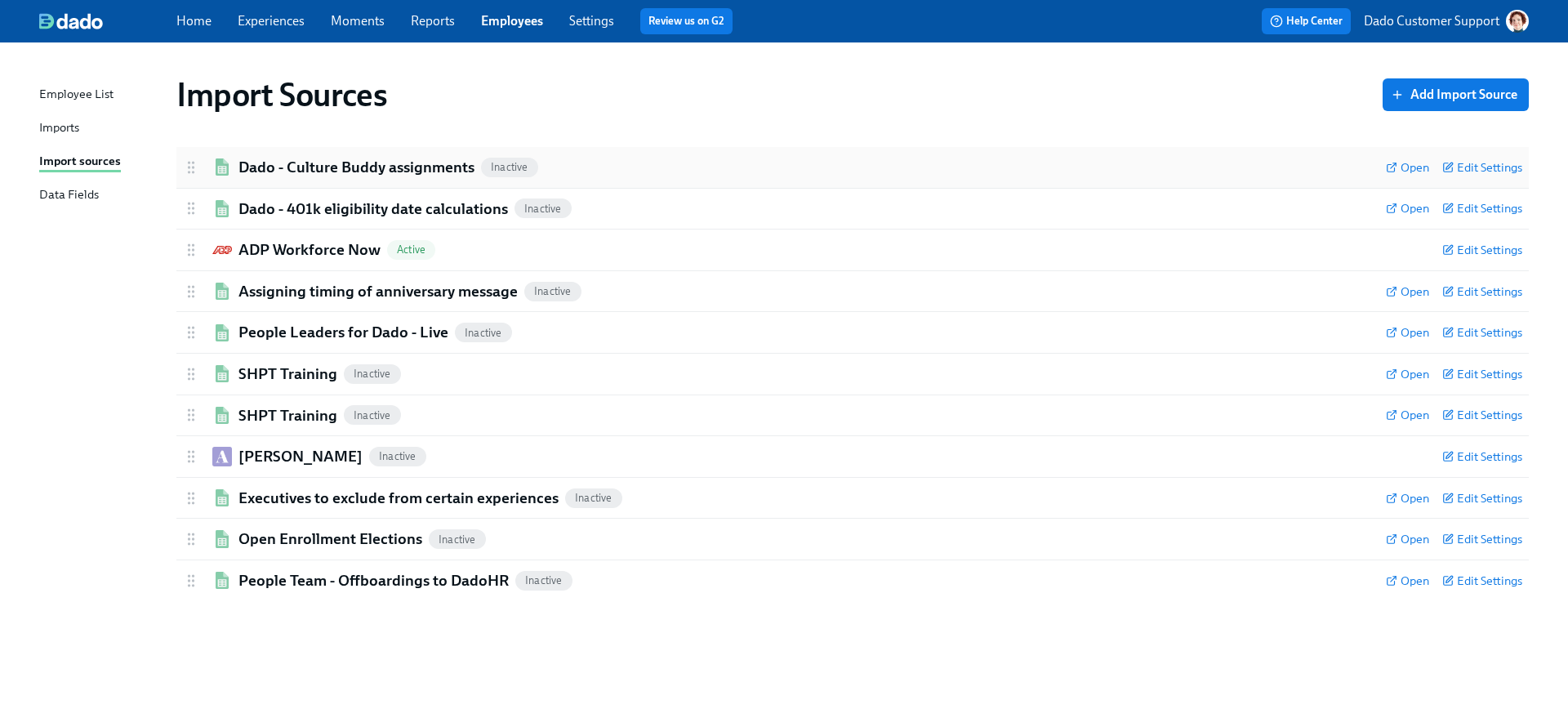
click at [333, 153] on div "Dado - Culture Buddy assignments Inactive Open Edit Settings" at bounding box center [852, 167] width 1352 height 40
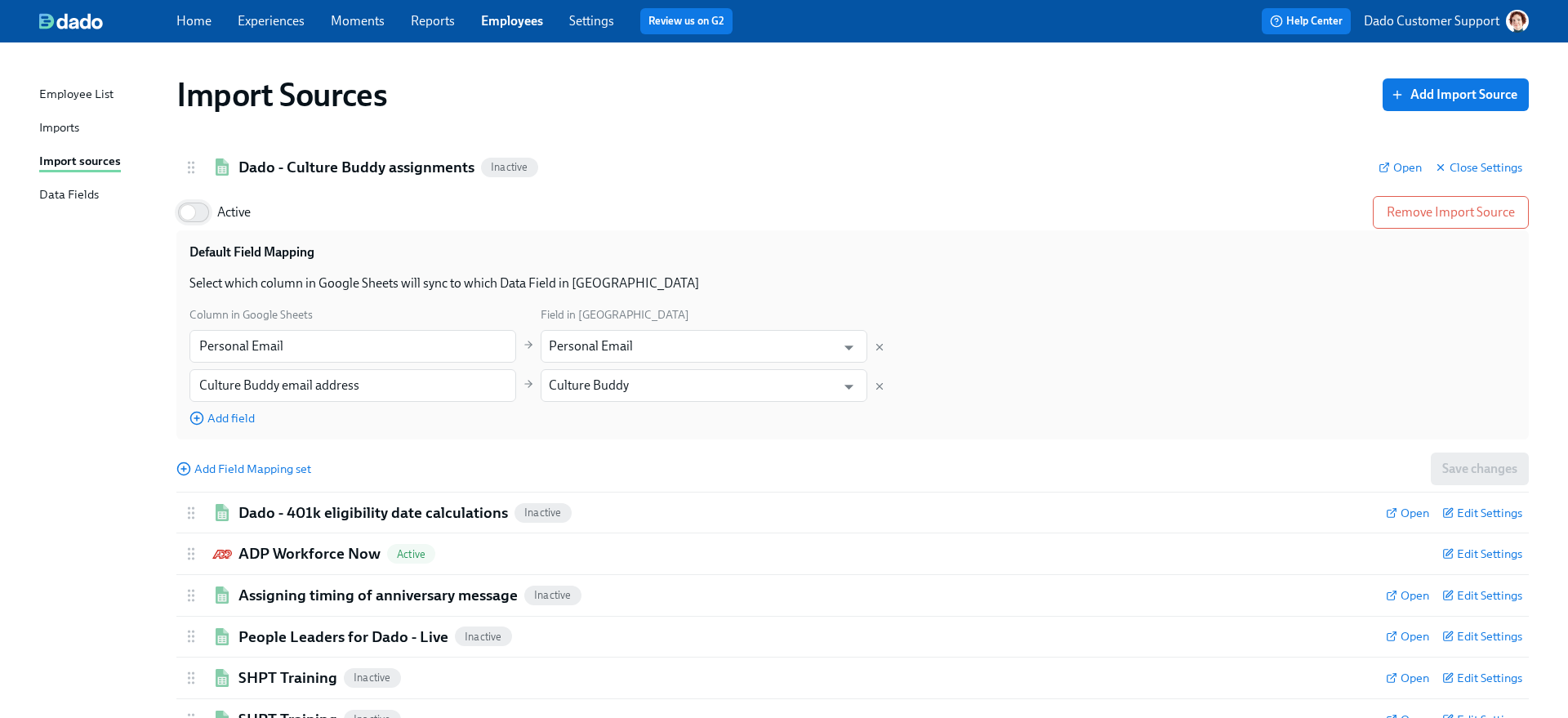
click at [194, 214] on input "Active" at bounding box center [188, 212] width 108 height 36
checkbox input "true"
click at [312, 153] on div "Dado - Culture Buddy assignments Active Open Close Settings" at bounding box center [852, 167] width 1352 height 40
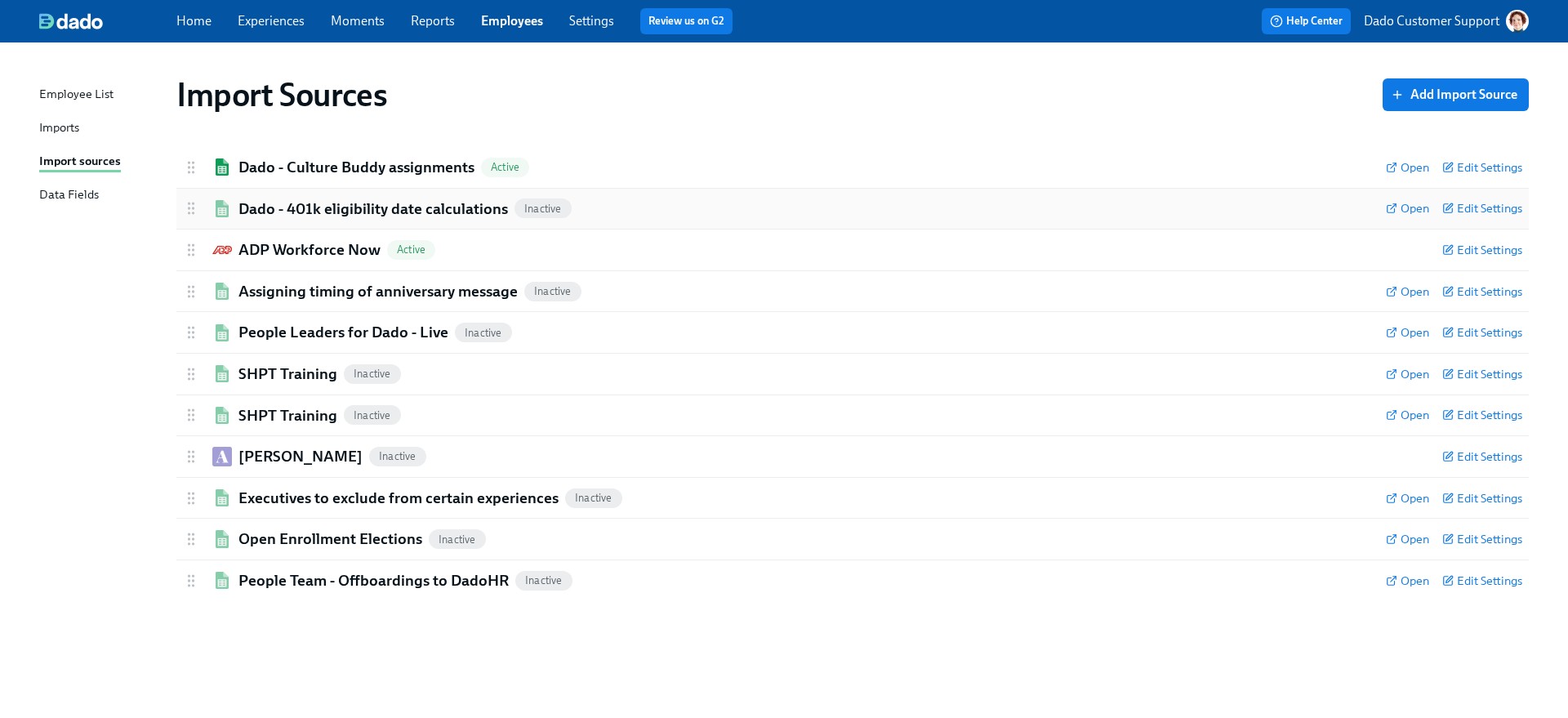
click at [272, 221] on div "Dado - 401k eligibility date calculations Inactive Open Edit Settings" at bounding box center [852, 209] width 1352 height 40
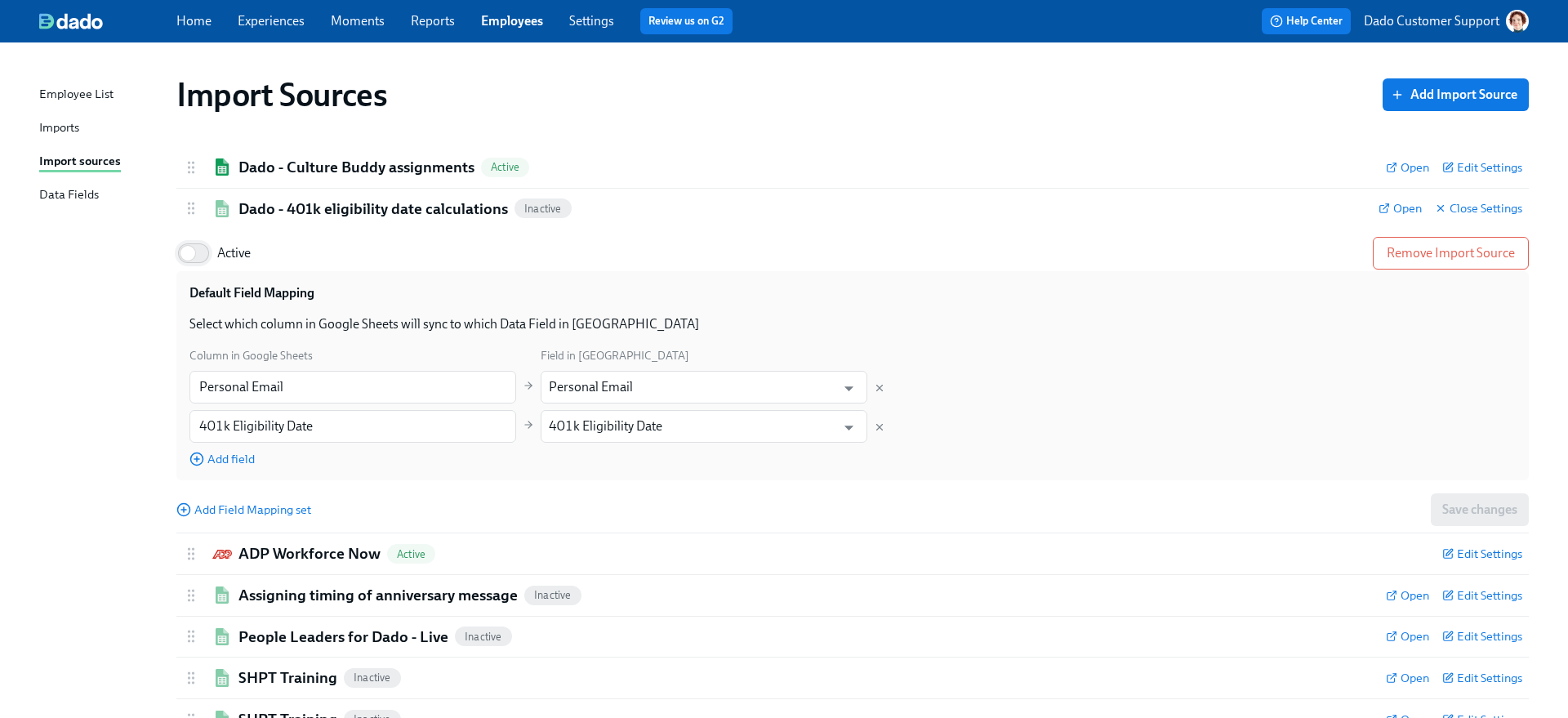
click at [187, 263] on input "Active" at bounding box center [188, 253] width 108 height 36
checkbox input "true"
click at [320, 198] on h2 "Dado - 401k eligibility date calculations" at bounding box center [373, 208] width 269 height 21
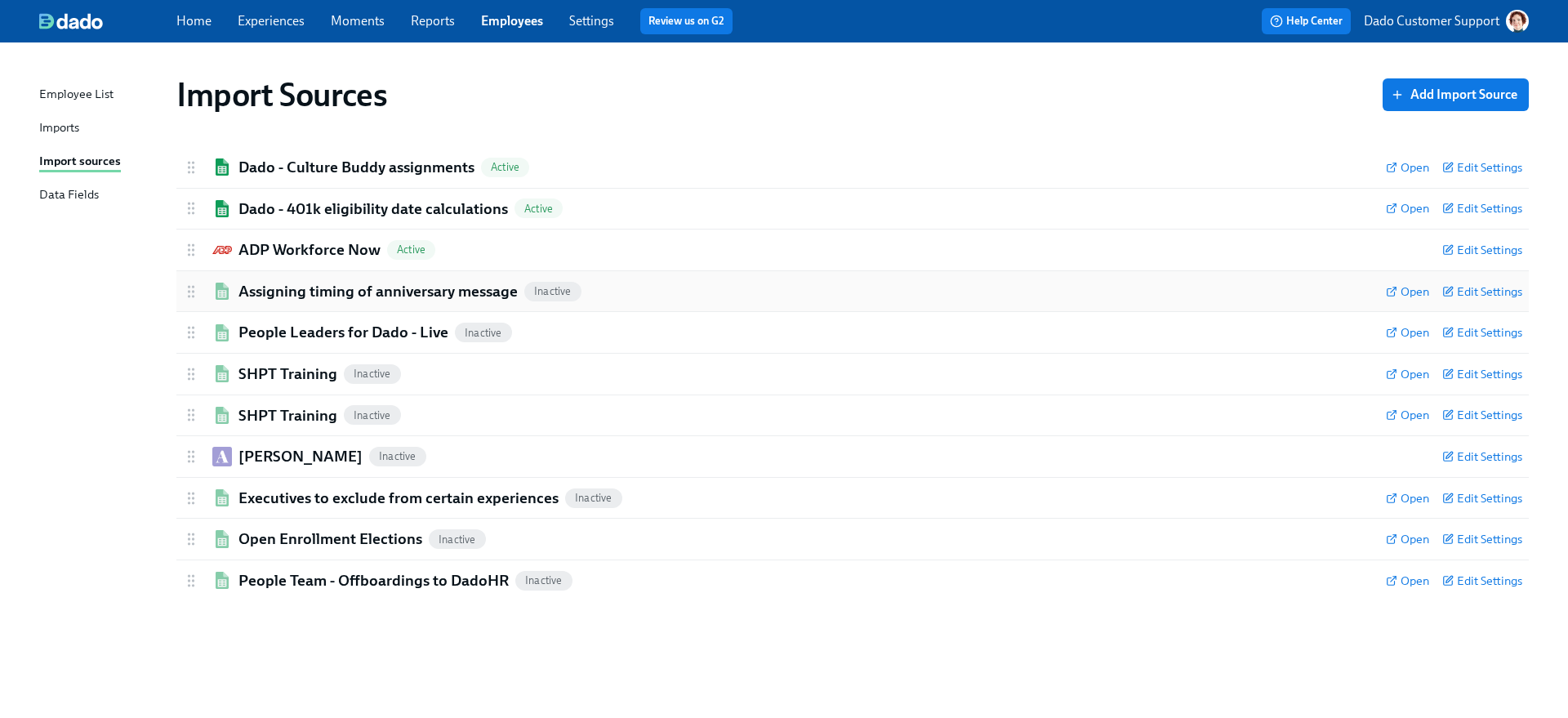
click at [263, 288] on h2 "Assigning timing of anniversary message" at bounding box center [378, 291] width 279 height 21
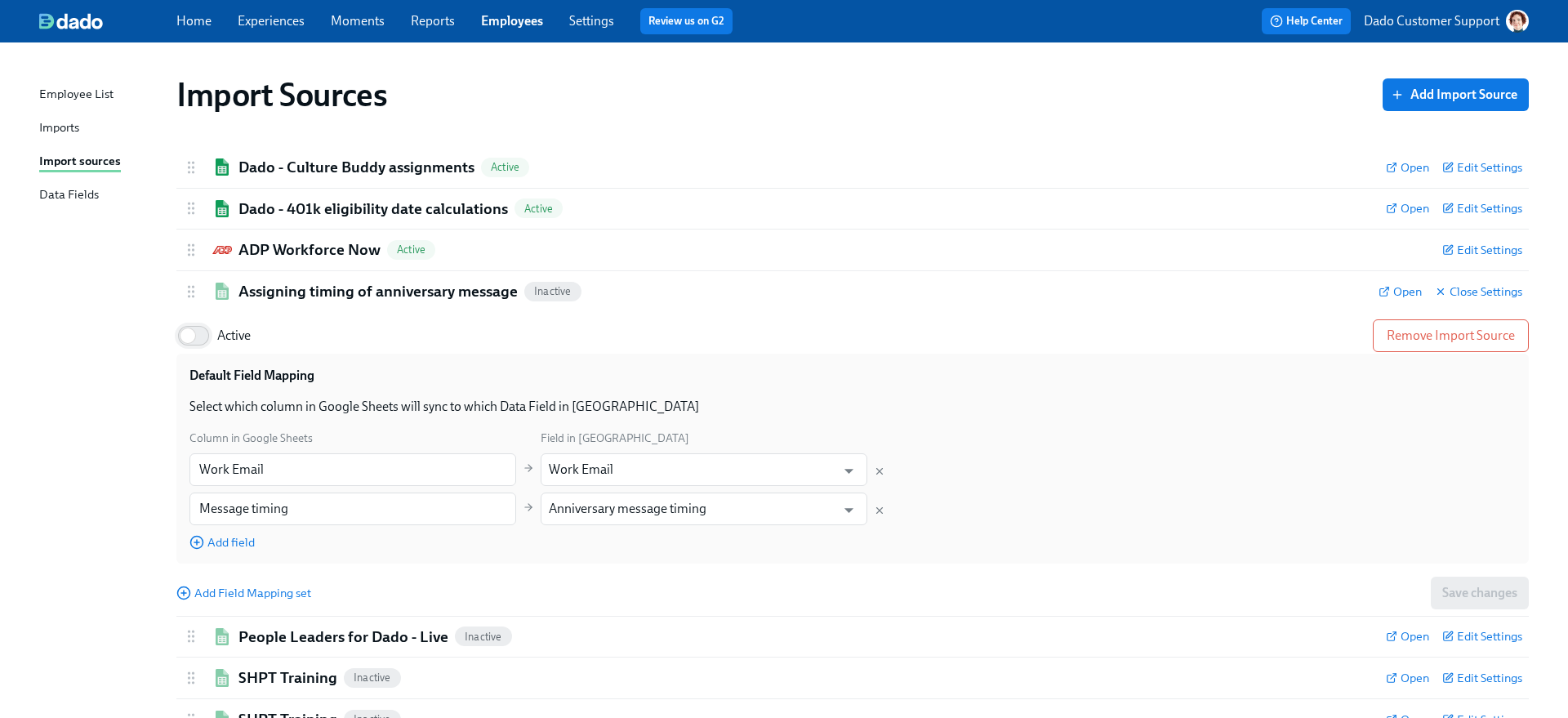
click at [202, 350] on input "Active" at bounding box center [188, 336] width 108 height 36
checkbox input "true"
click at [267, 300] on h2 "Assigning timing of anniversary message" at bounding box center [378, 291] width 279 height 21
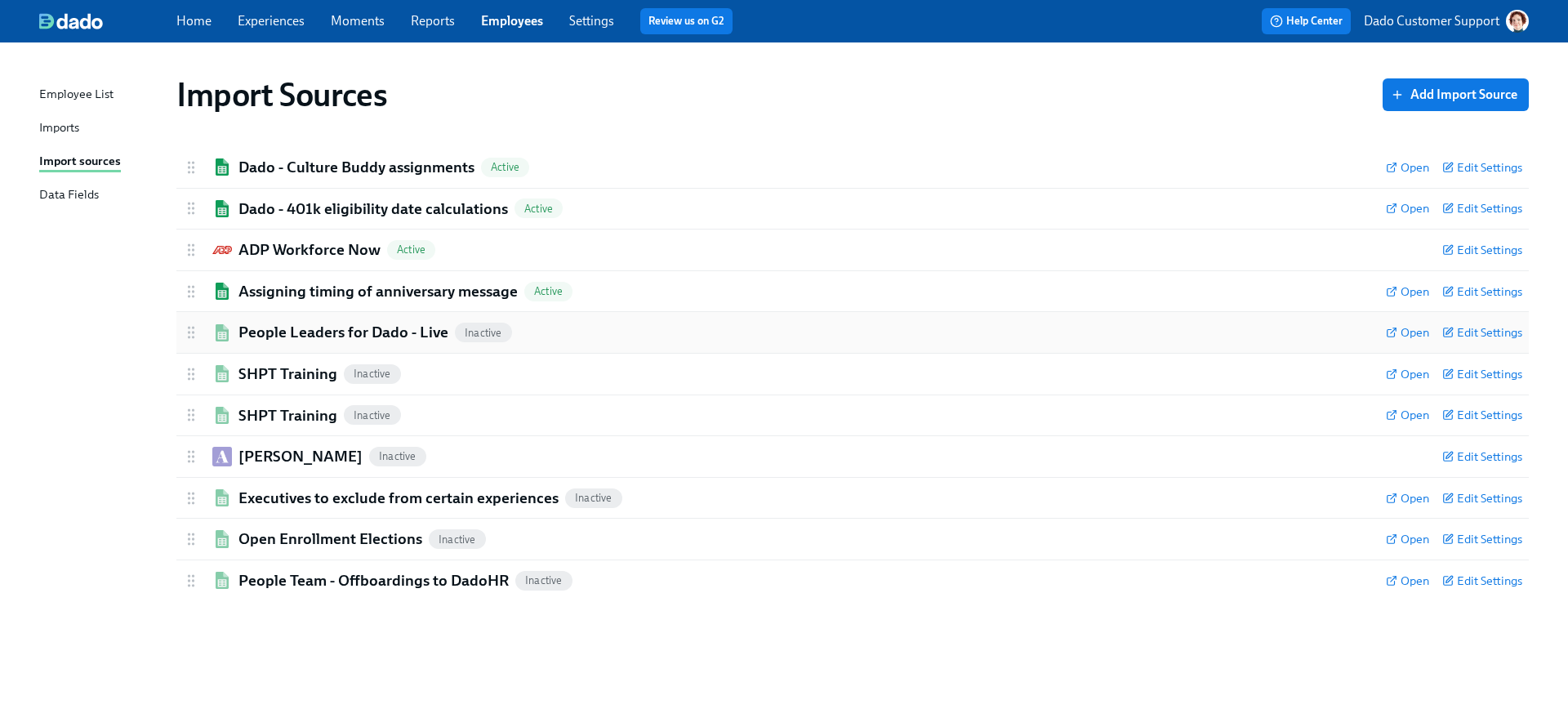
click at [275, 321] on div "People Leaders for Dado - Live Inactive Open Edit Settings" at bounding box center [852, 332] width 1352 height 40
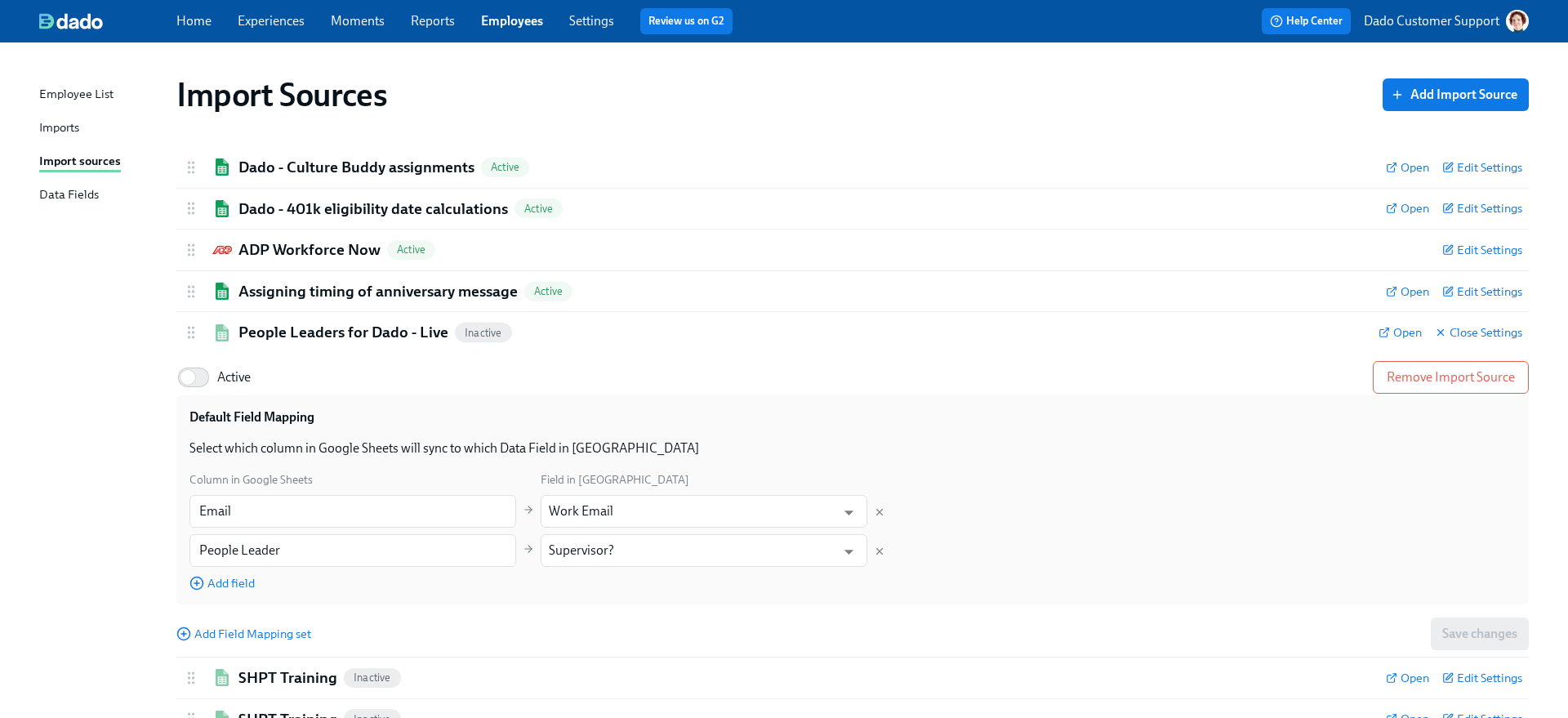
click at [166, 392] on div "Import Sources Add Import Source Dado - Culture Buddy assignments Active Open E…" at bounding box center [784, 483] width 1490 height 843
click at [288, 332] on h2 "People Leaders for Dado - Live" at bounding box center [343, 332] width 210 height 21
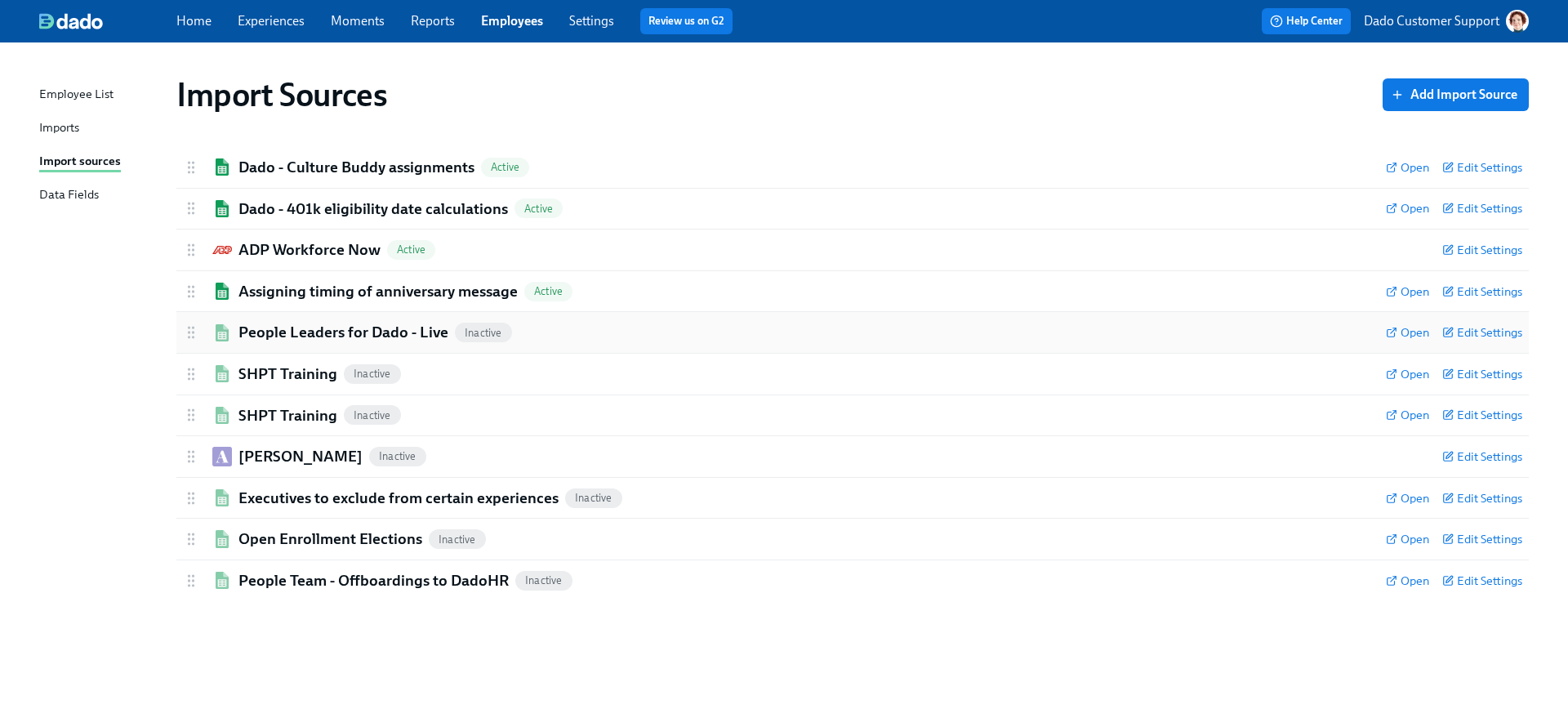
click at [284, 329] on h2 "People Leaders for Dado - Live" at bounding box center [343, 332] width 210 height 21
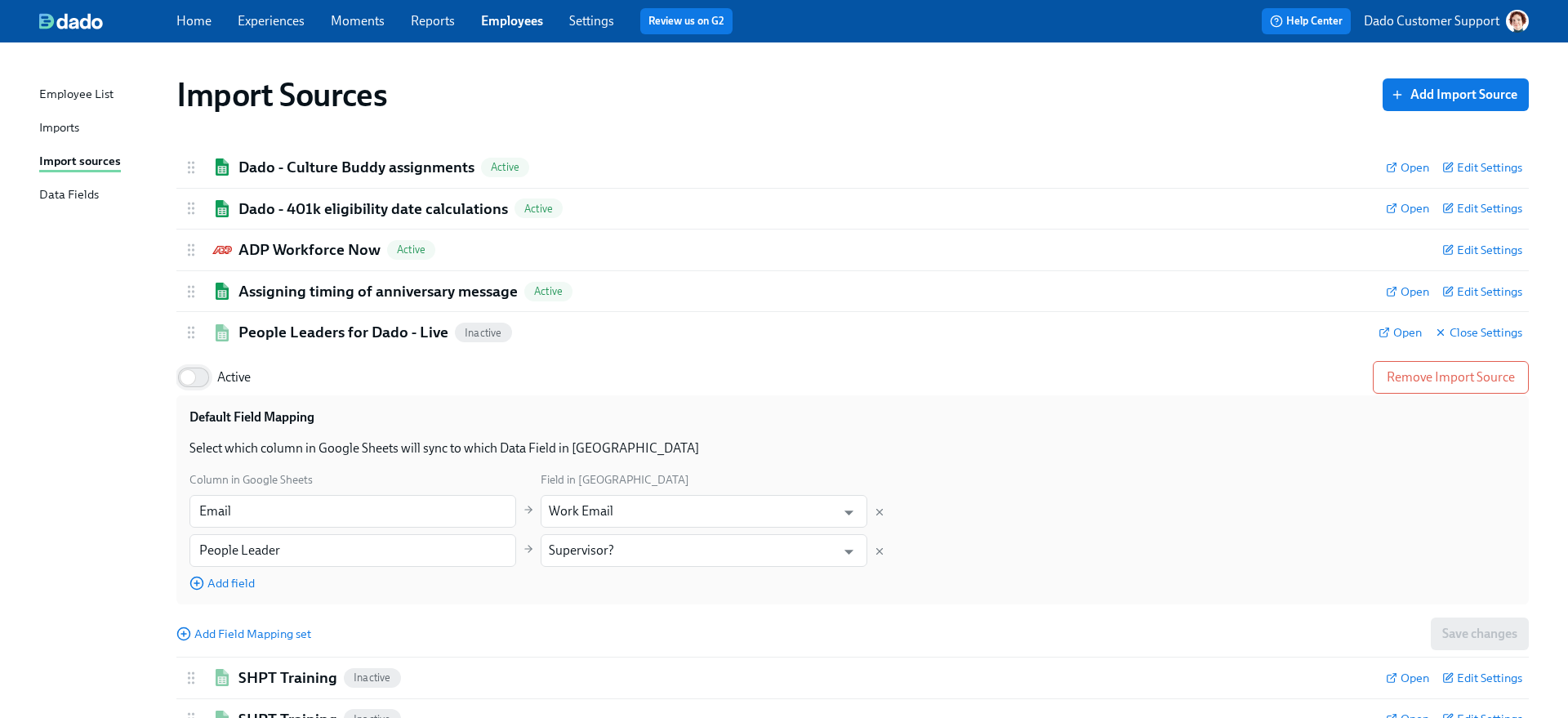
click at [211, 366] on input "Active" at bounding box center [188, 377] width 108 height 36
checkbox input "true"
click at [265, 330] on h2 "People Leaders for Dado - Live" at bounding box center [343, 332] width 210 height 21
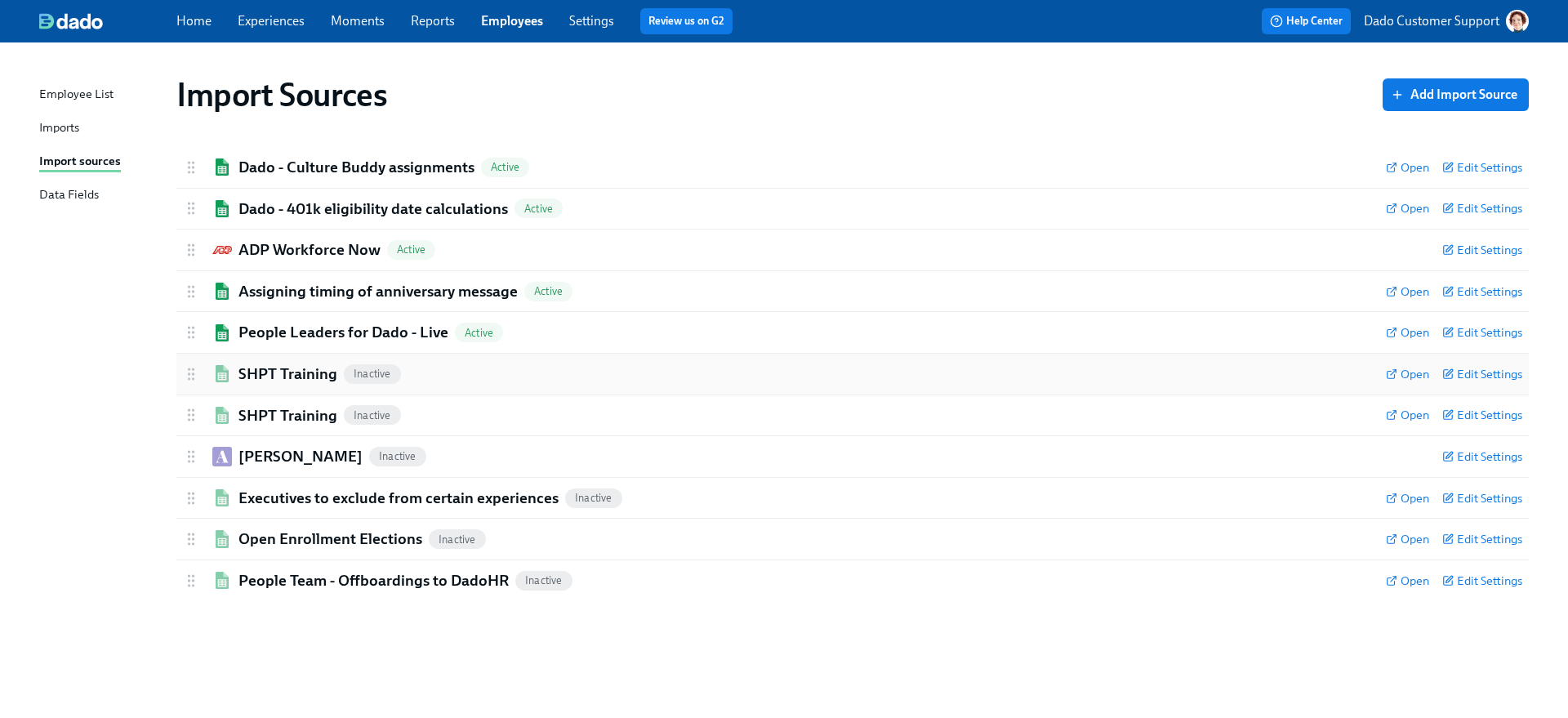
click at [256, 392] on div "SHPT Training Inactive Open Edit Settings" at bounding box center [852, 374] width 1352 height 40
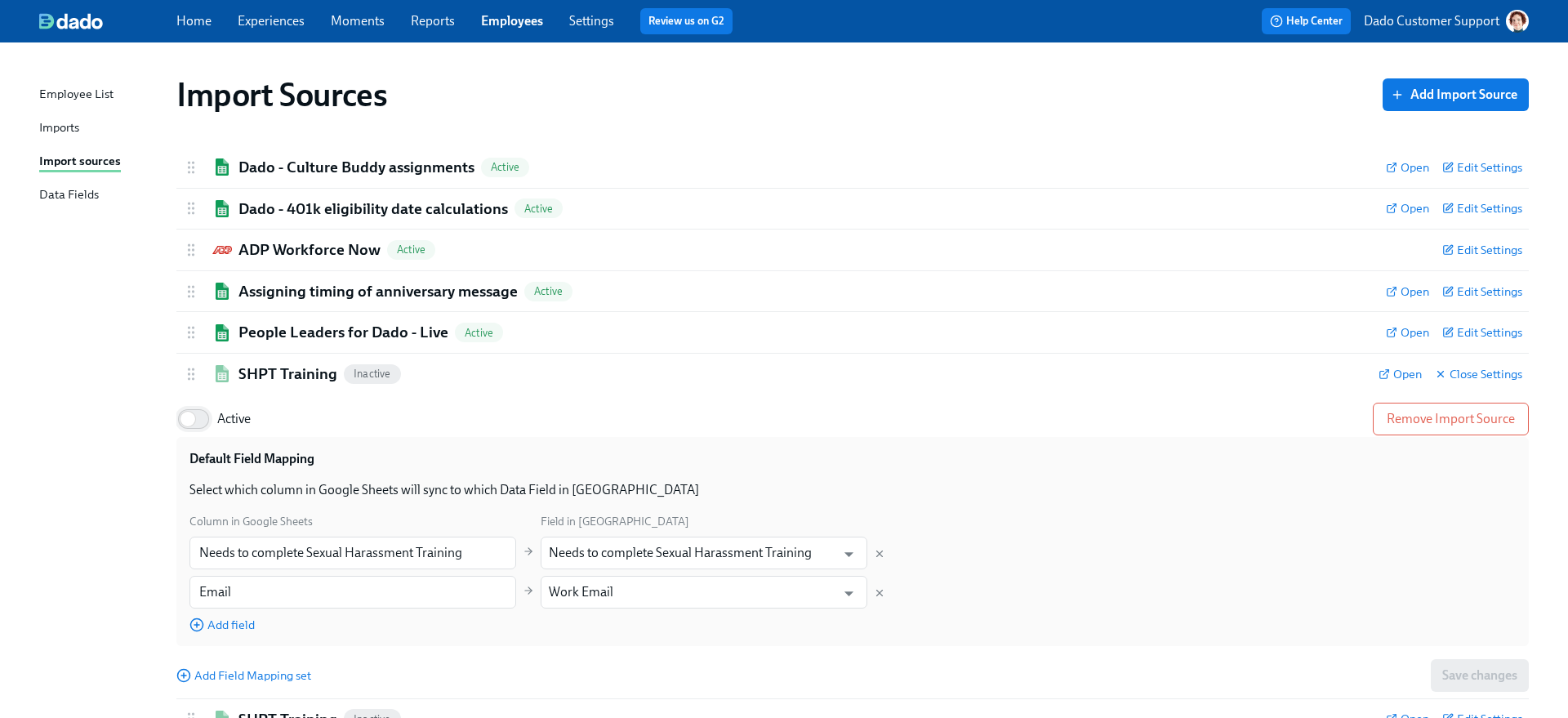
click at [181, 414] on input "Active" at bounding box center [188, 418] width 108 height 36
checkbox input "true"
click at [269, 373] on h2 "SHPT Training" at bounding box center [288, 374] width 99 height 21
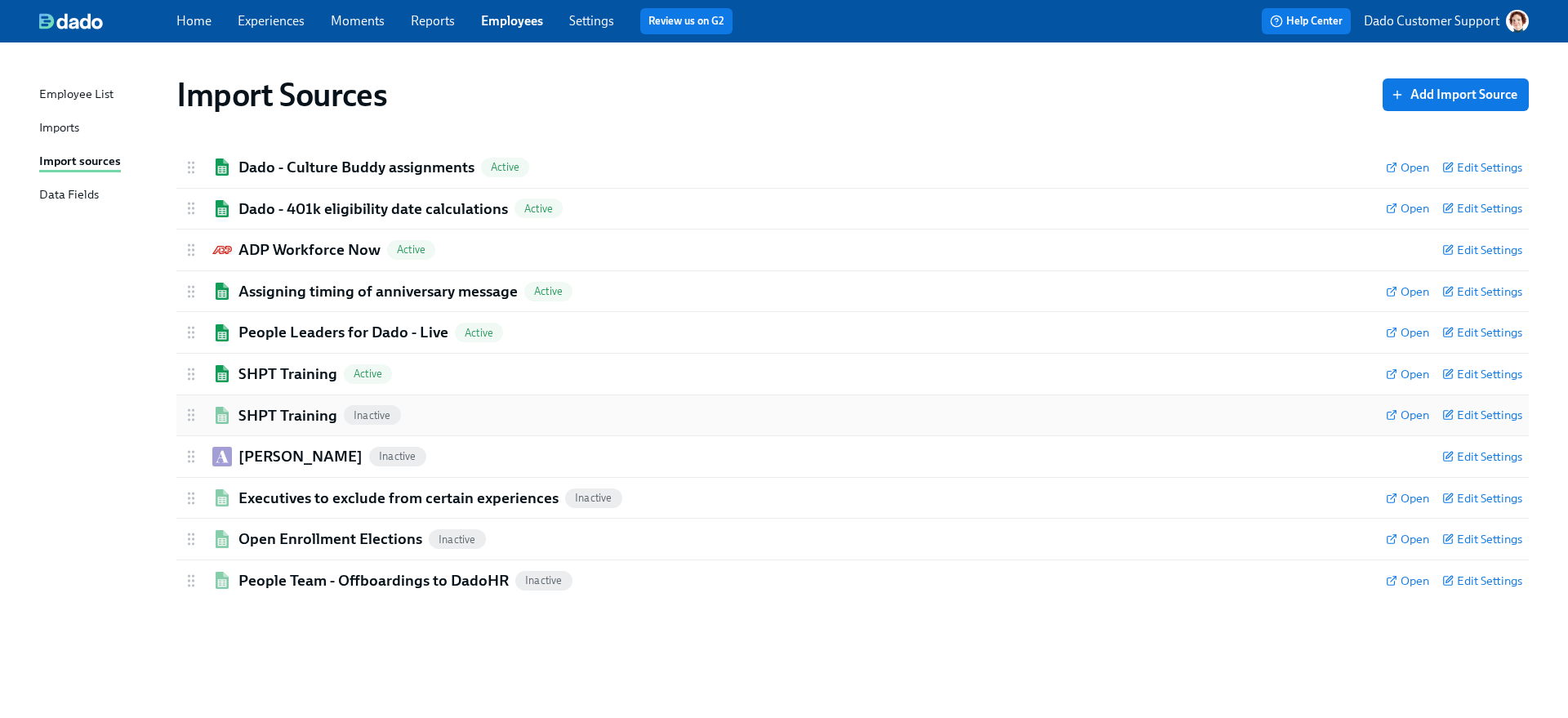
click at [261, 407] on h2 "SHPT Training" at bounding box center [288, 415] width 99 height 21
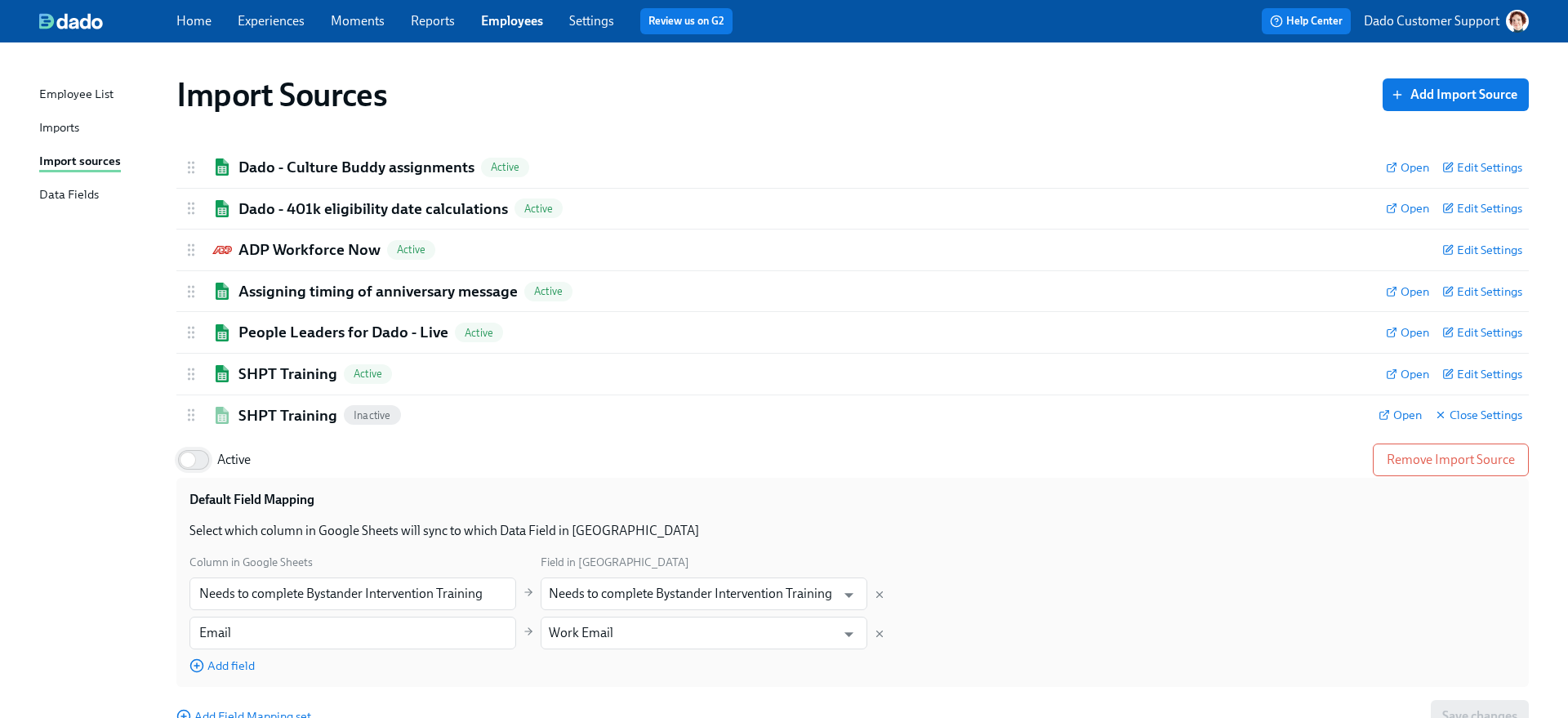
click at [210, 451] on input "Active" at bounding box center [188, 460] width 108 height 36
checkbox input "true"
click at [260, 413] on h2 "SHPT Training" at bounding box center [288, 415] width 99 height 21
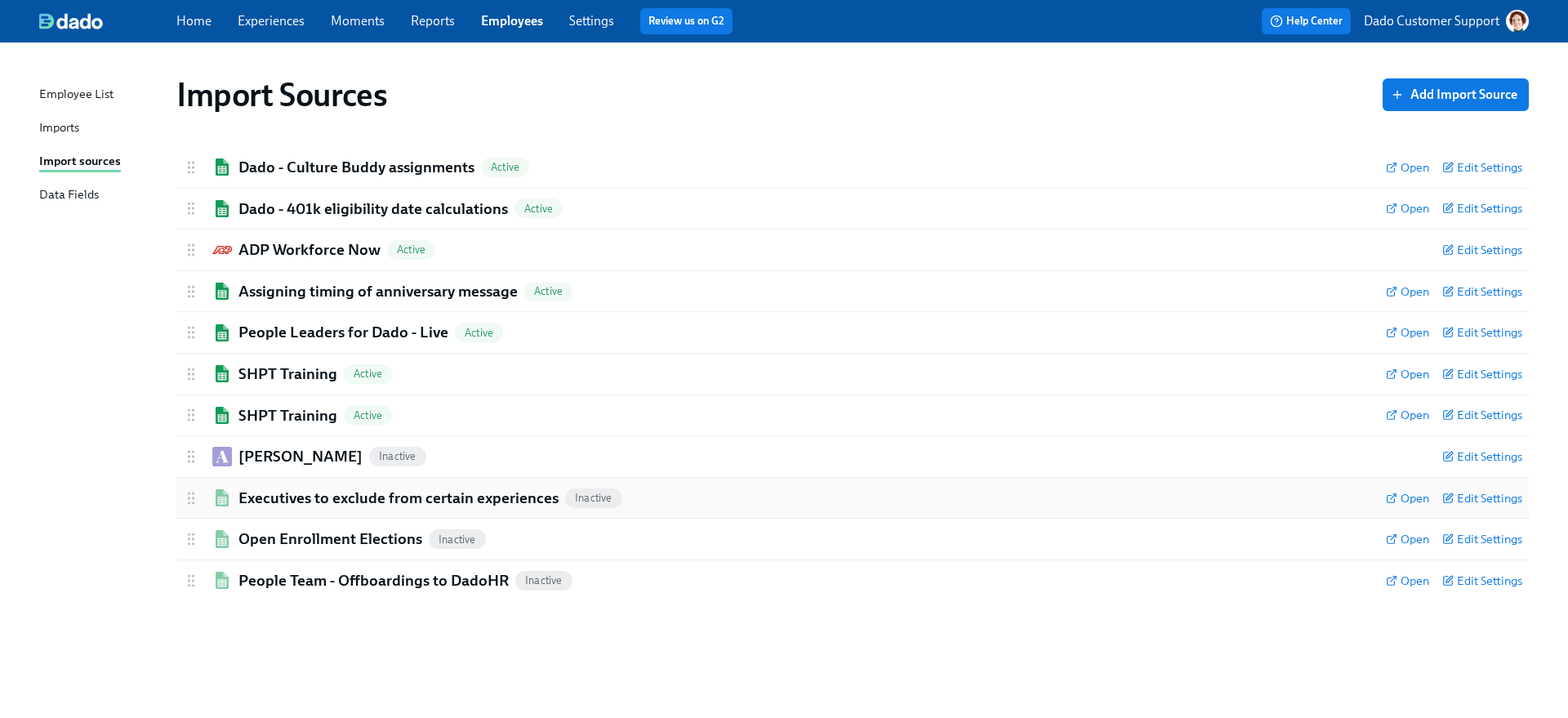
click at [247, 501] on h2 "Executives to exclude from certain experiences" at bounding box center [399, 498] width 321 height 21
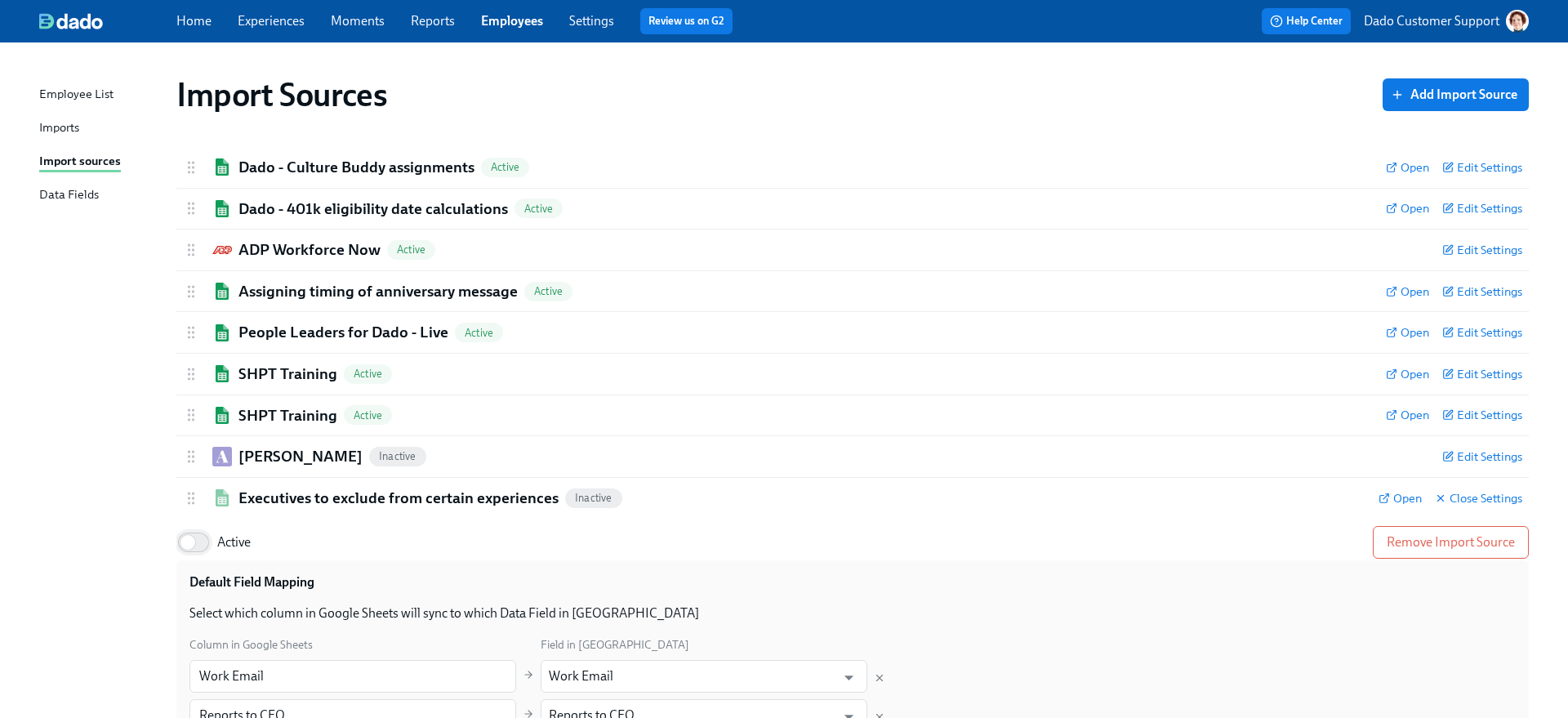
click at [205, 527] on input "Active" at bounding box center [188, 543] width 108 height 36
checkbox input "true"
click at [268, 455] on h2 "Ashby" at bounding box center [300, 456] width 124 height 21
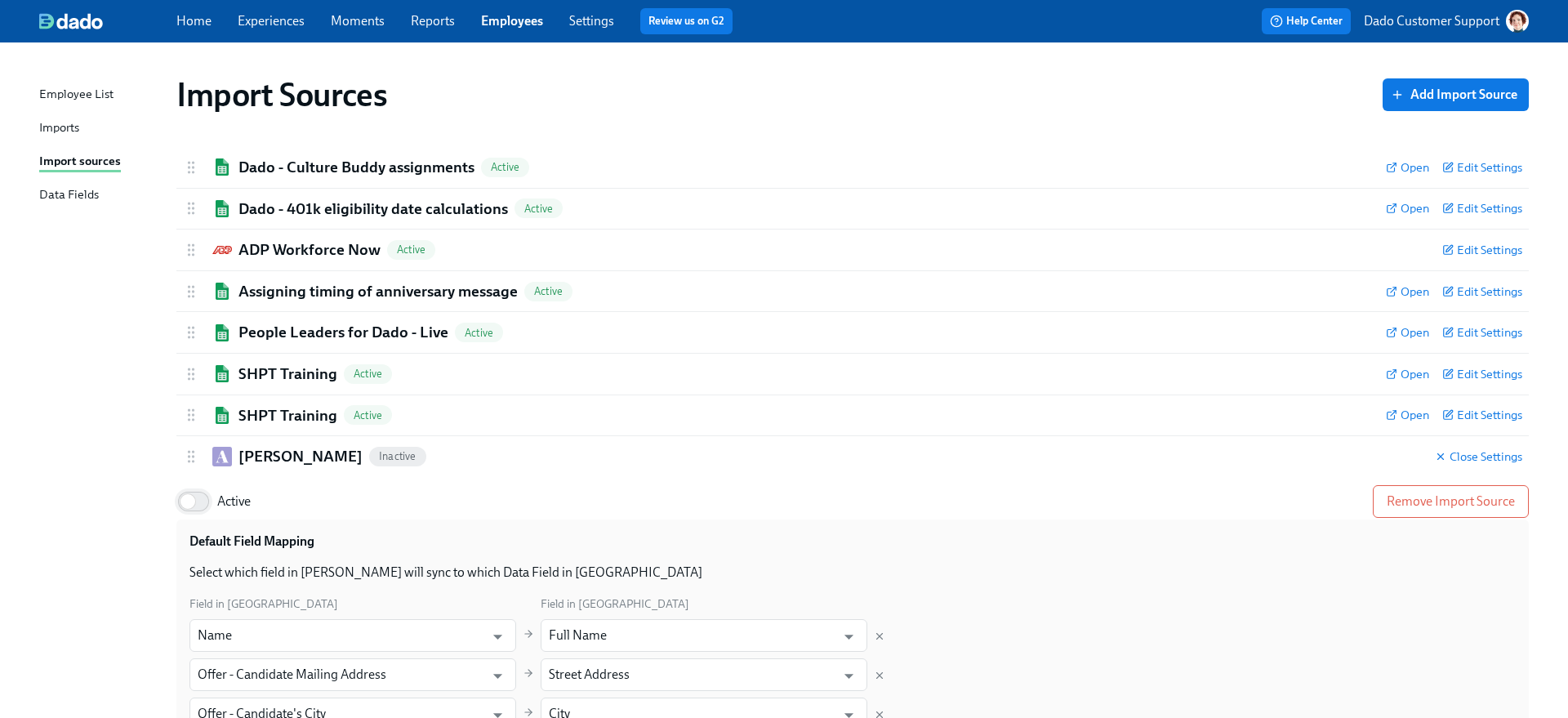
click at [207, 491] on input "Active" at bounding box center [188, 501] width 108 height 36
checkbox input "true"
click at [256, 461] on h2 "Ashby" at bounding box center [300, 456] width 124 height 21
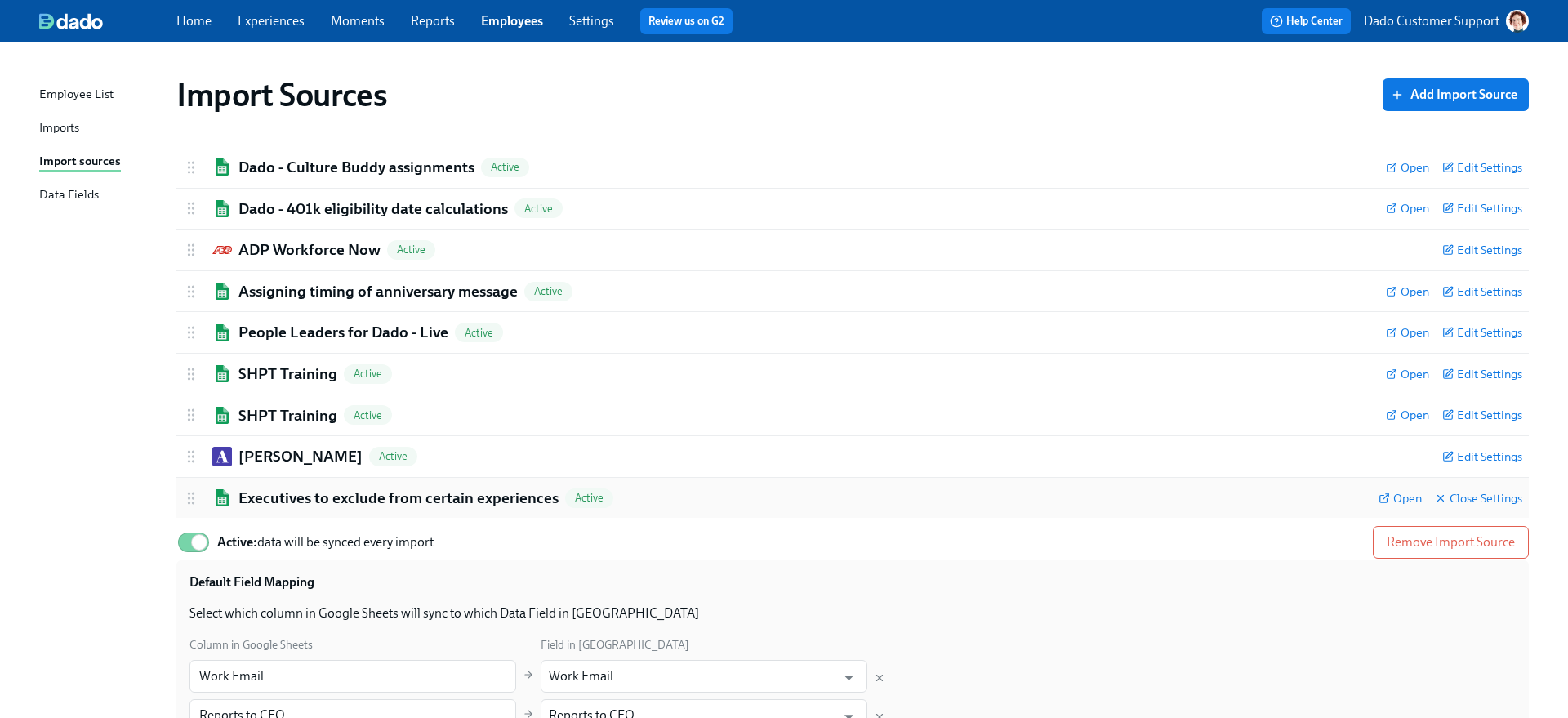
click at [251, 485] on div "Executives to exclude from certain experiences Active Open Close Settings" at bounding box center [852, 498] width 1352 height 40
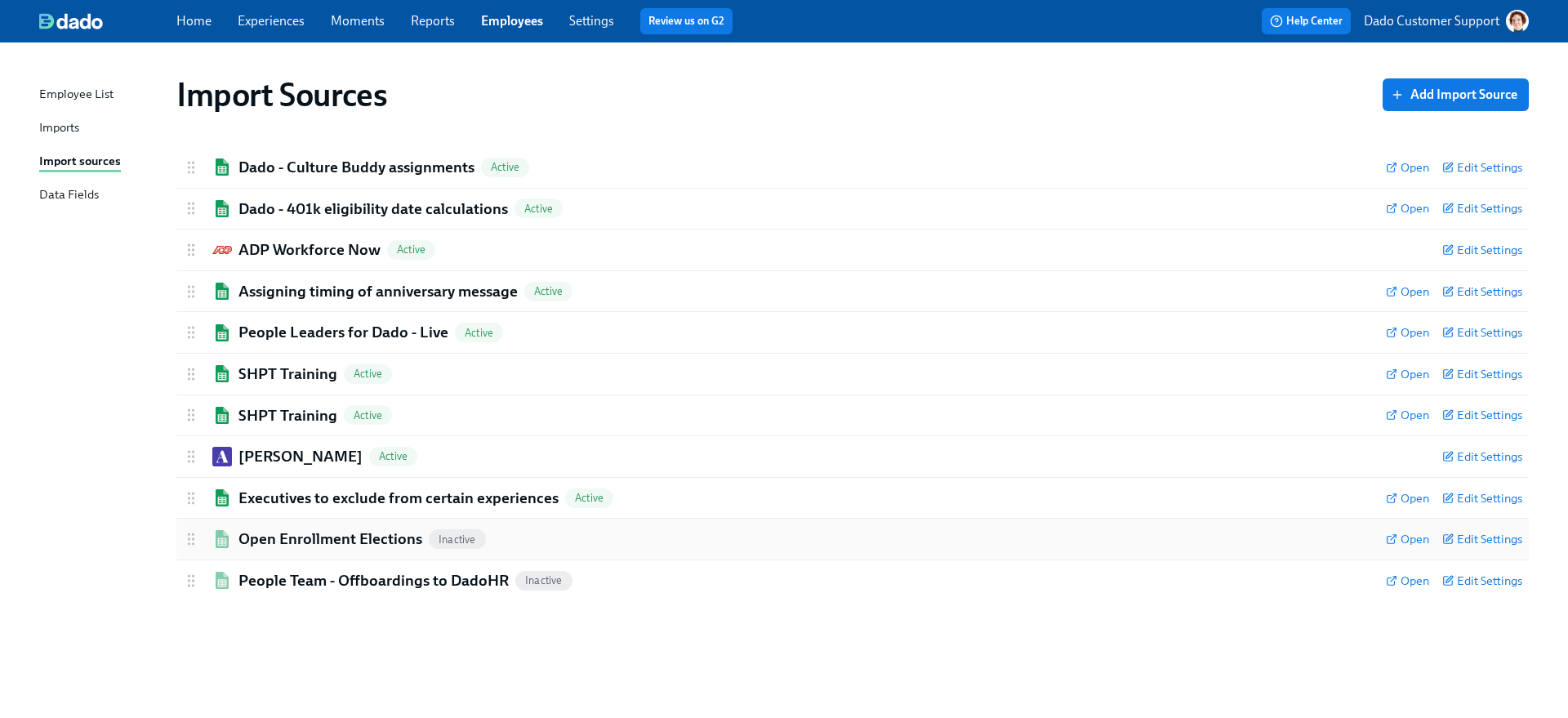
click at [263, 536] on h2 "Open Enrollment Elections" at bounding box center [331, 538] width 184 height 21
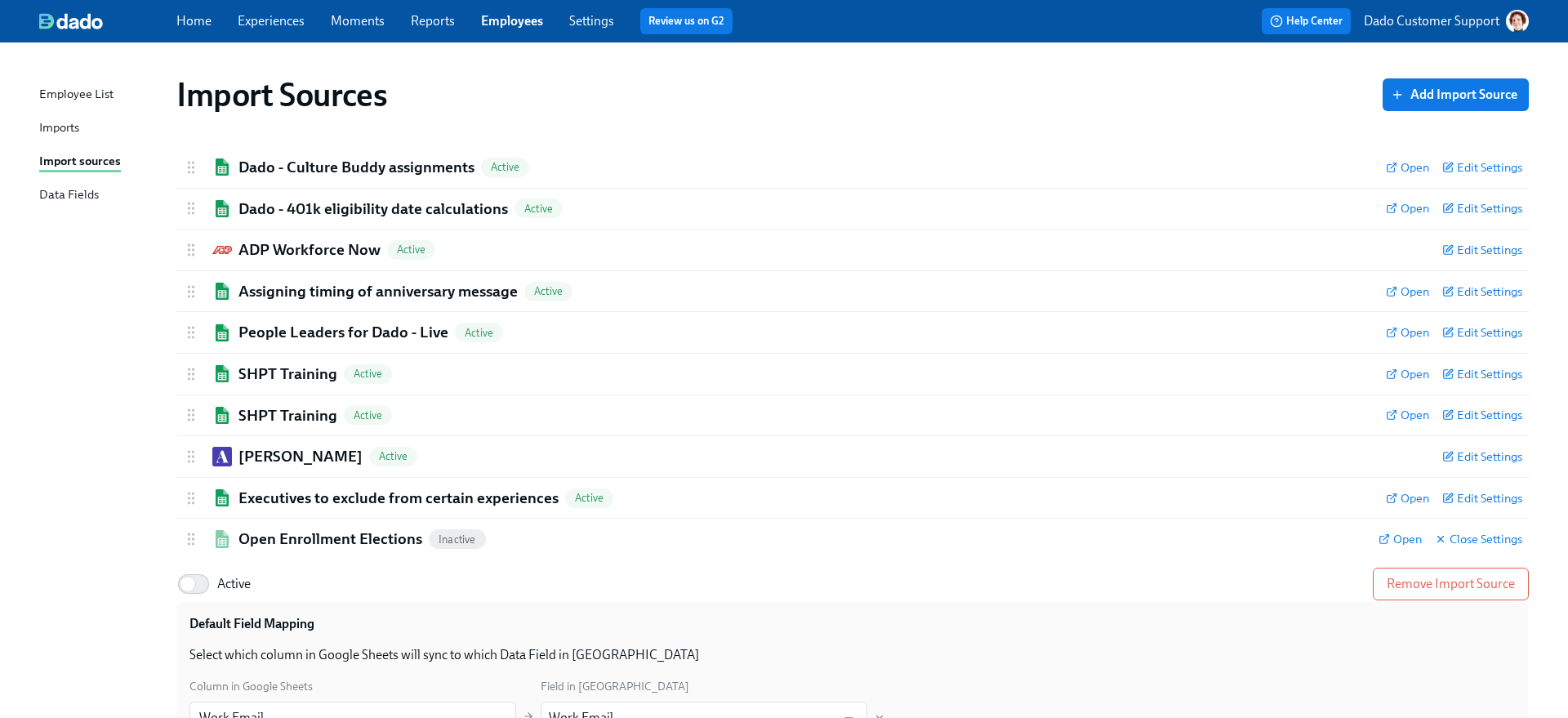
click at [202, 586] on input "Active" at bounding box center [188, 584] width 108 height 36
checkbox input "true"
click at [267, 539] on h2 "Open Enrollment Elections" at bounding box center [331, 538] width 184 height 21
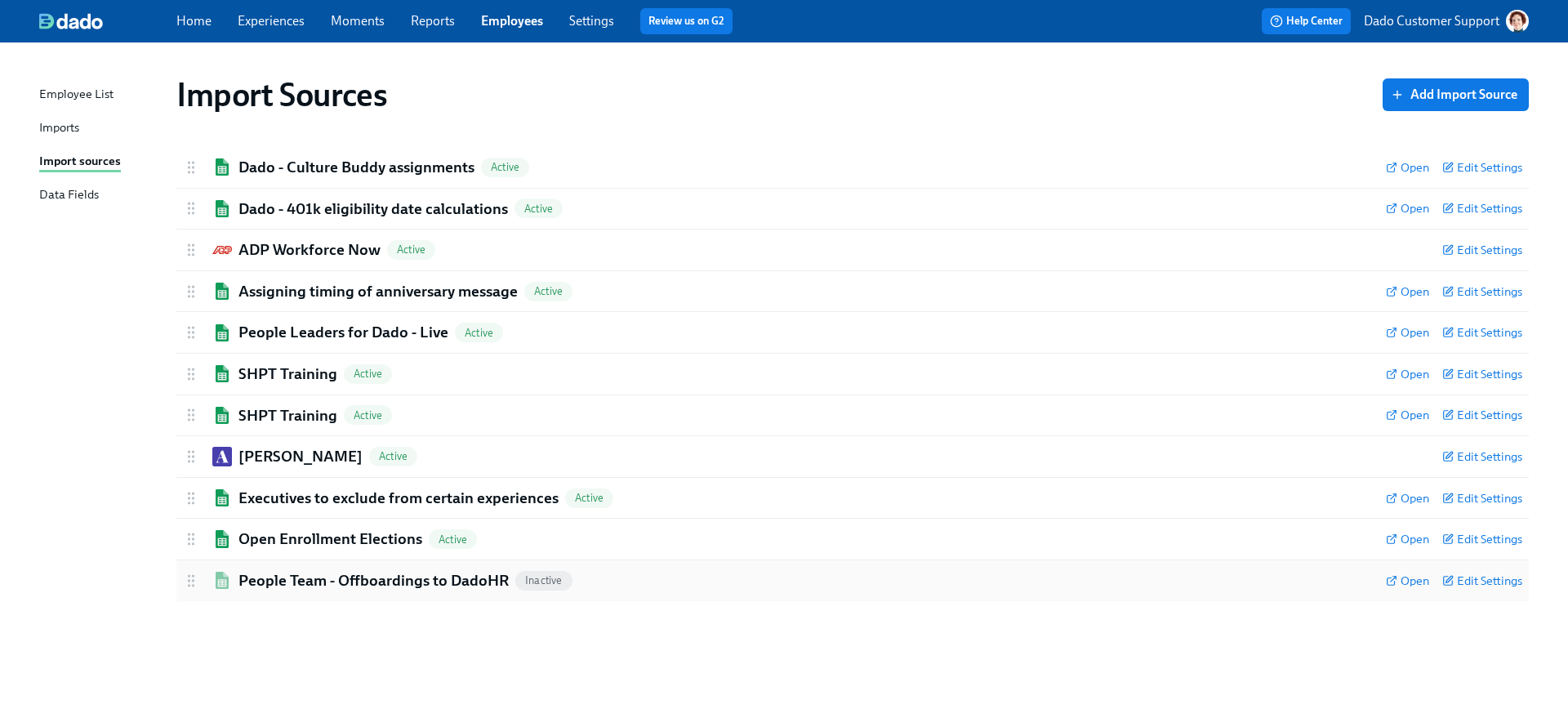
click at [272, 575] on h2 "People Team - Offboardings to DadoHR" at bounding box center [374, 580] width 270 height 21
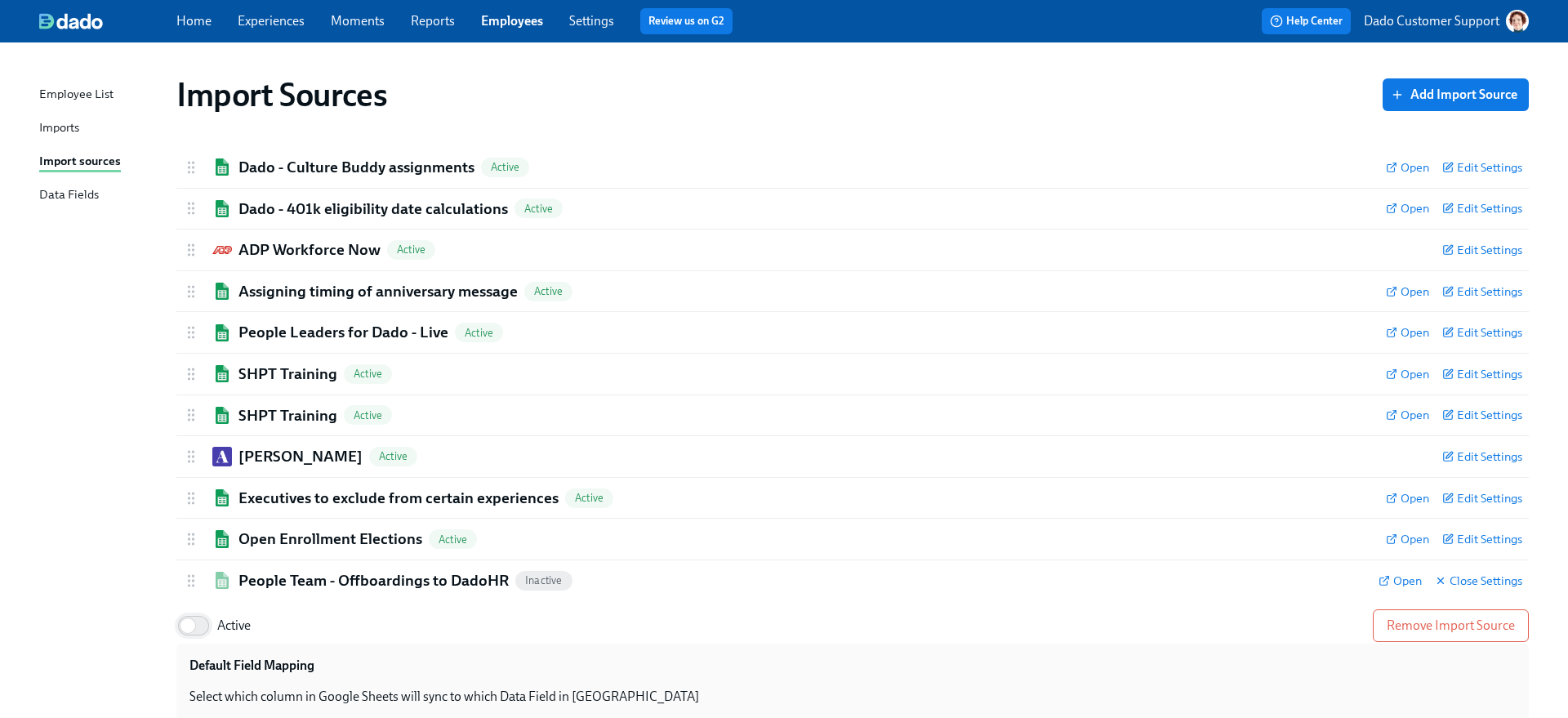
click at [191, 621] on input "Active" at bounding box center [188, 625] width 108 height 36
checkbox input "true"
click at [239, 588] on h2 "People Team - Offboardings to DadoHR" at bounding box center [374, 580] width 270 height 21
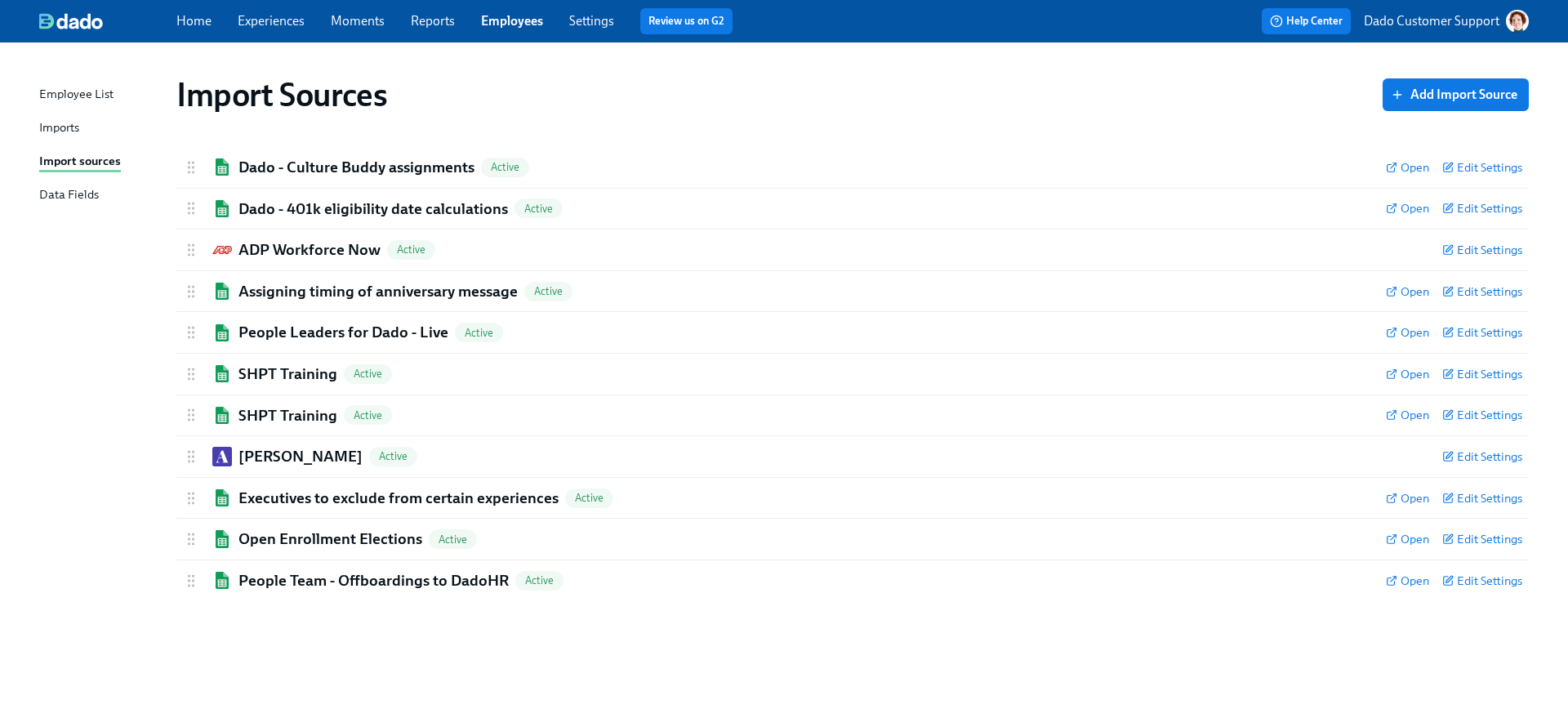
click at [54, 616] on div "Import Sources Add Import Source Dado - Culture Buddy assignments Active Open E…" at bounding box center [784, 370] width 1490 height 617
click at [277, 253] on h2 "ADP Workforce Now" at bounding box center [310, 250] width 142 height 21
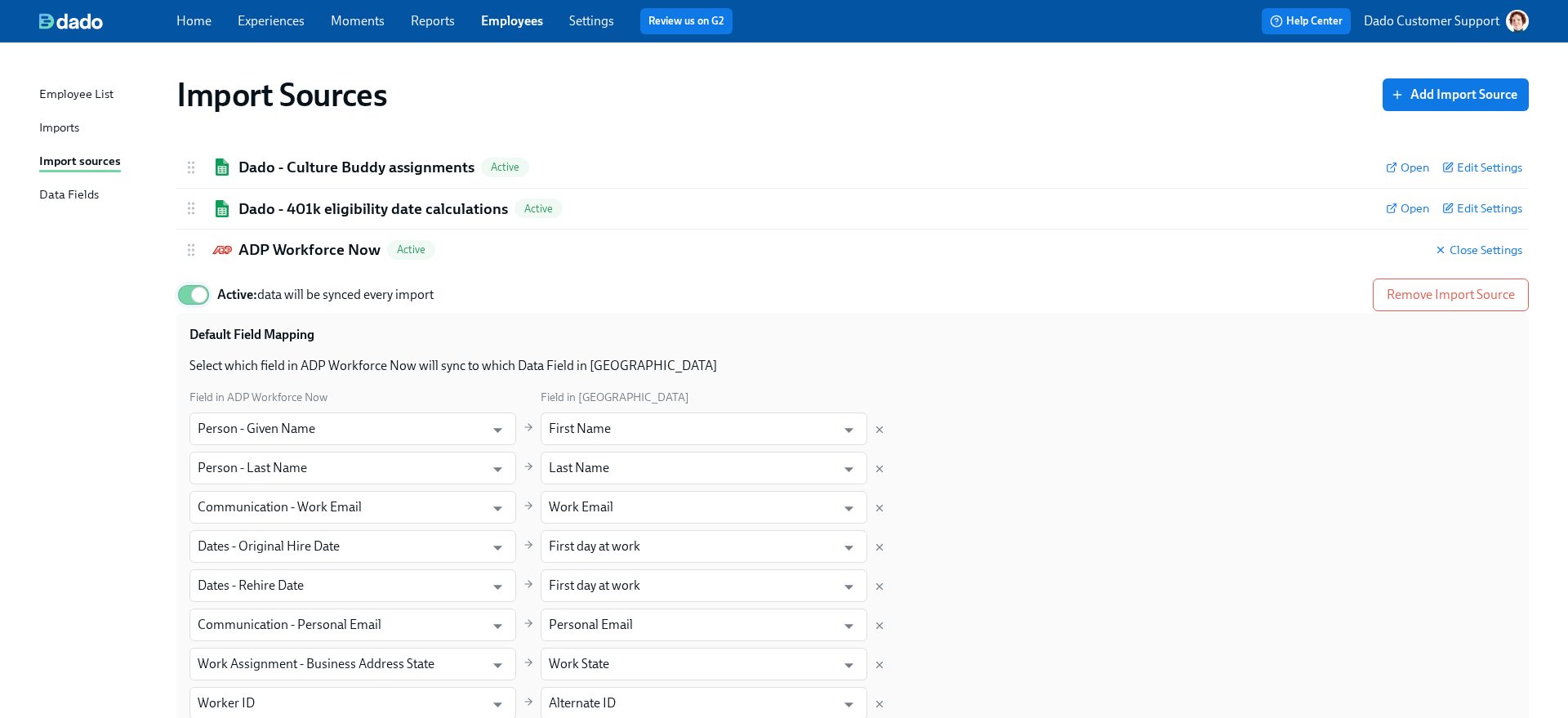
click at [192, 305] on input "Active: data will be synced every import" at bounding box center [199, 294] width 108 height 36
click at [202, 293] on input "Active" at bounding box center [188, 294] width 108 height 36
checkbox input "true"
click at [336, 259] on h2 "ADP Workforce Now" at bounding box center [310, 250] width 142 height 21
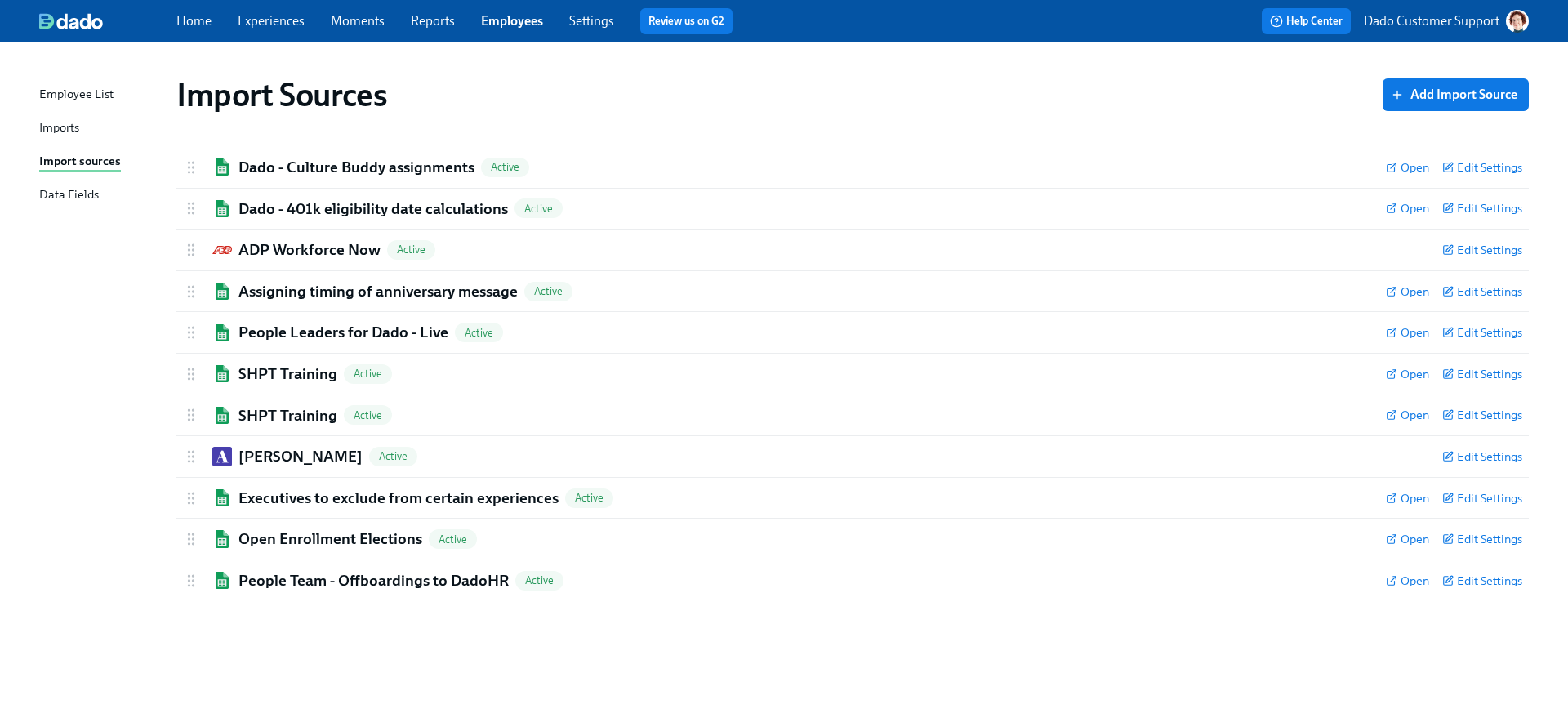
click at [54, 122] on div "Imports" at bounding box center [58, 128] width 40 height 20
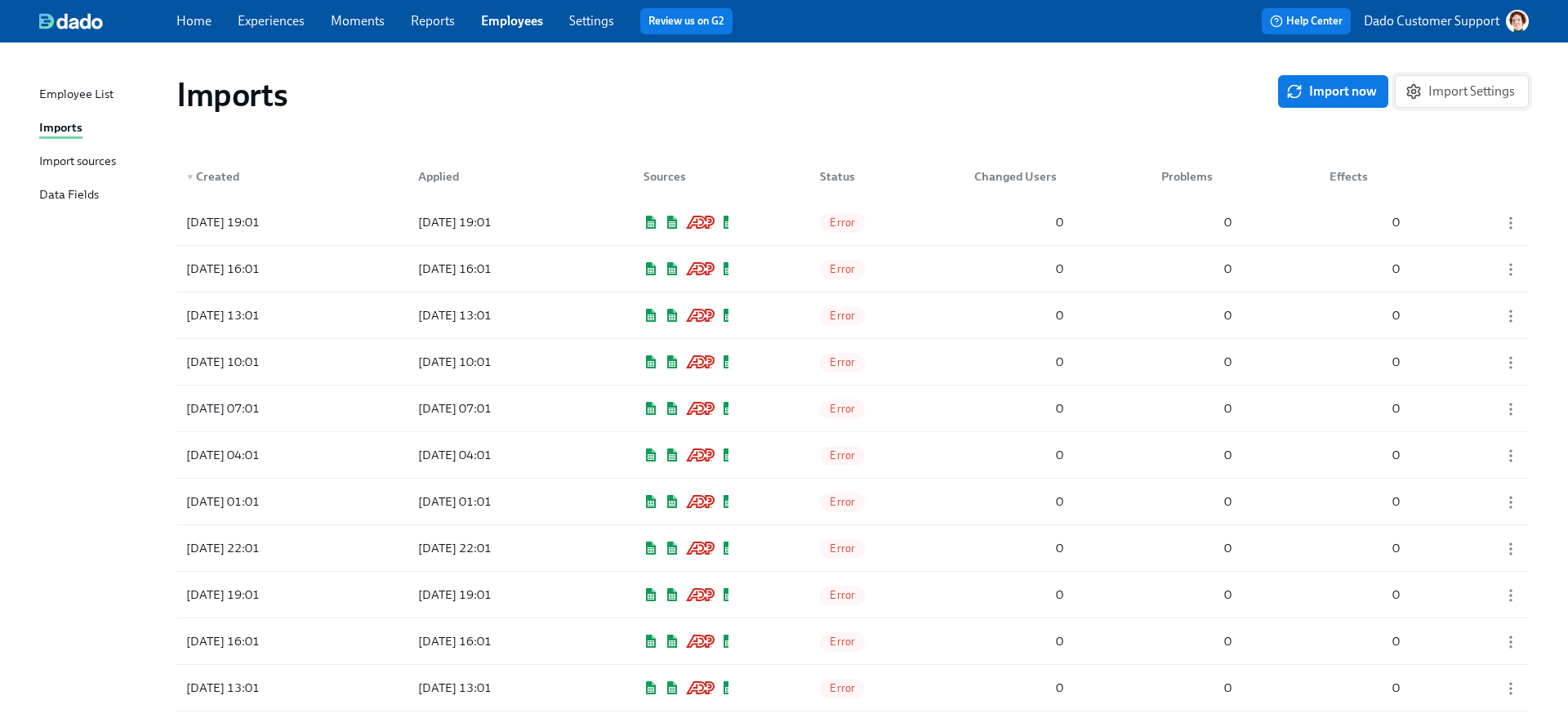
click at [1234, 89] on span "Import Settings" at bounding box center [1462, 91] width 106 height 16
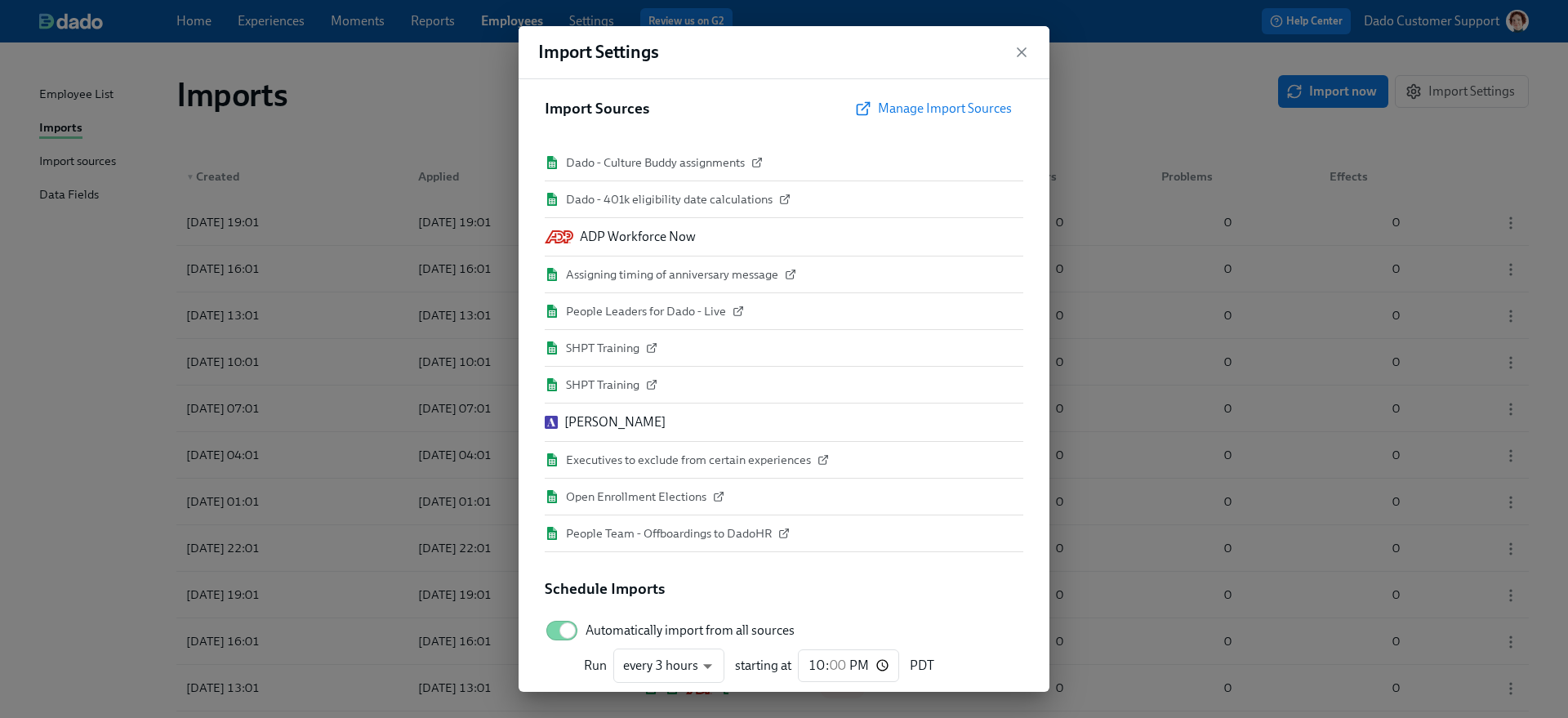
click at [627, 629] on span "Automatically import from all sources" at bounding box center [690, 630] width 209 height 18
click at [622, 629] on input "Automatically import from all sources" at bounding box center [568, 630] width 108 height 36
checkbox input "false"
click at [347, 186] on div "Import Settings Import Sources Manage Import Sources Dado - Culture Buddy assig…" at bounding box center [784, 359] width 1568 height 718
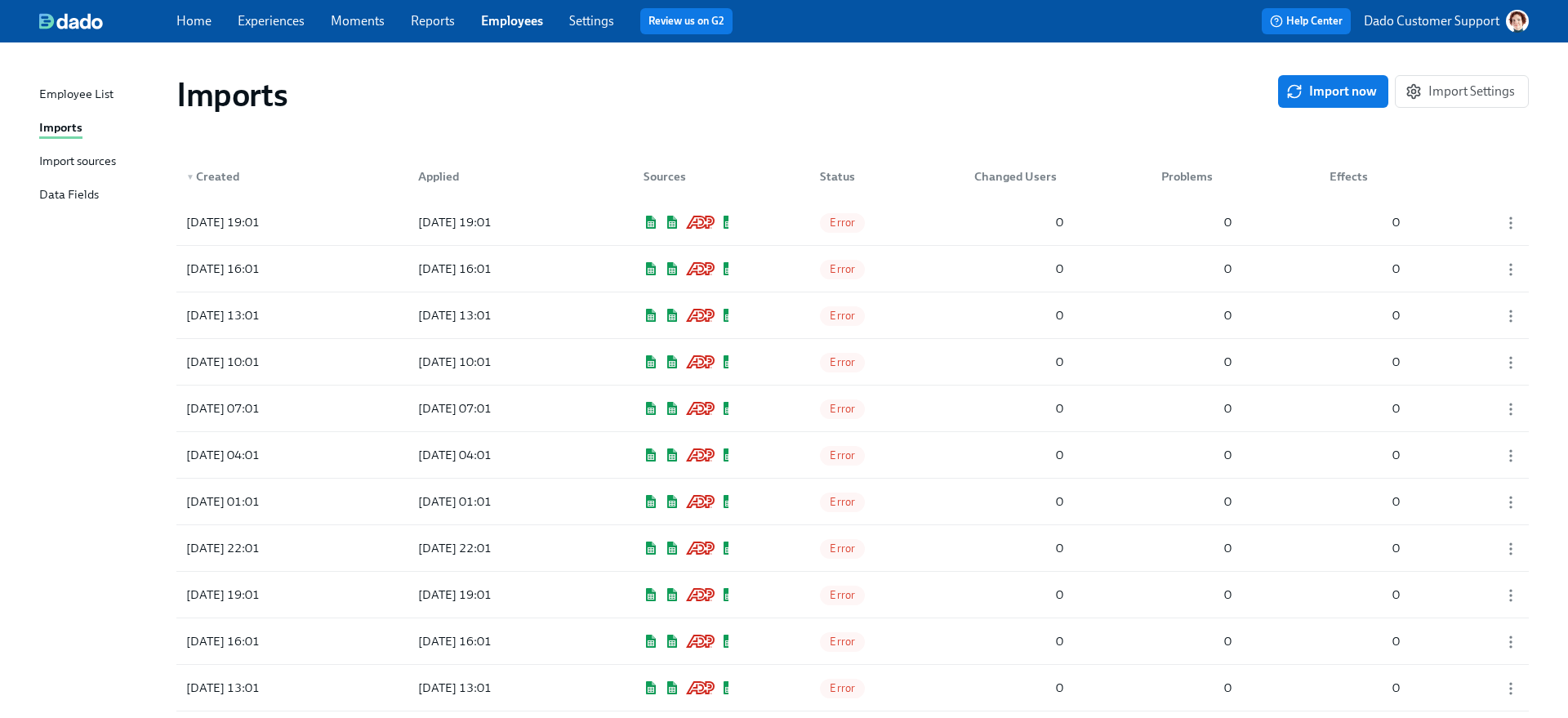
click at [64, 170] on div "Import sources" at bounding box center [77, 162] width 77 height 20
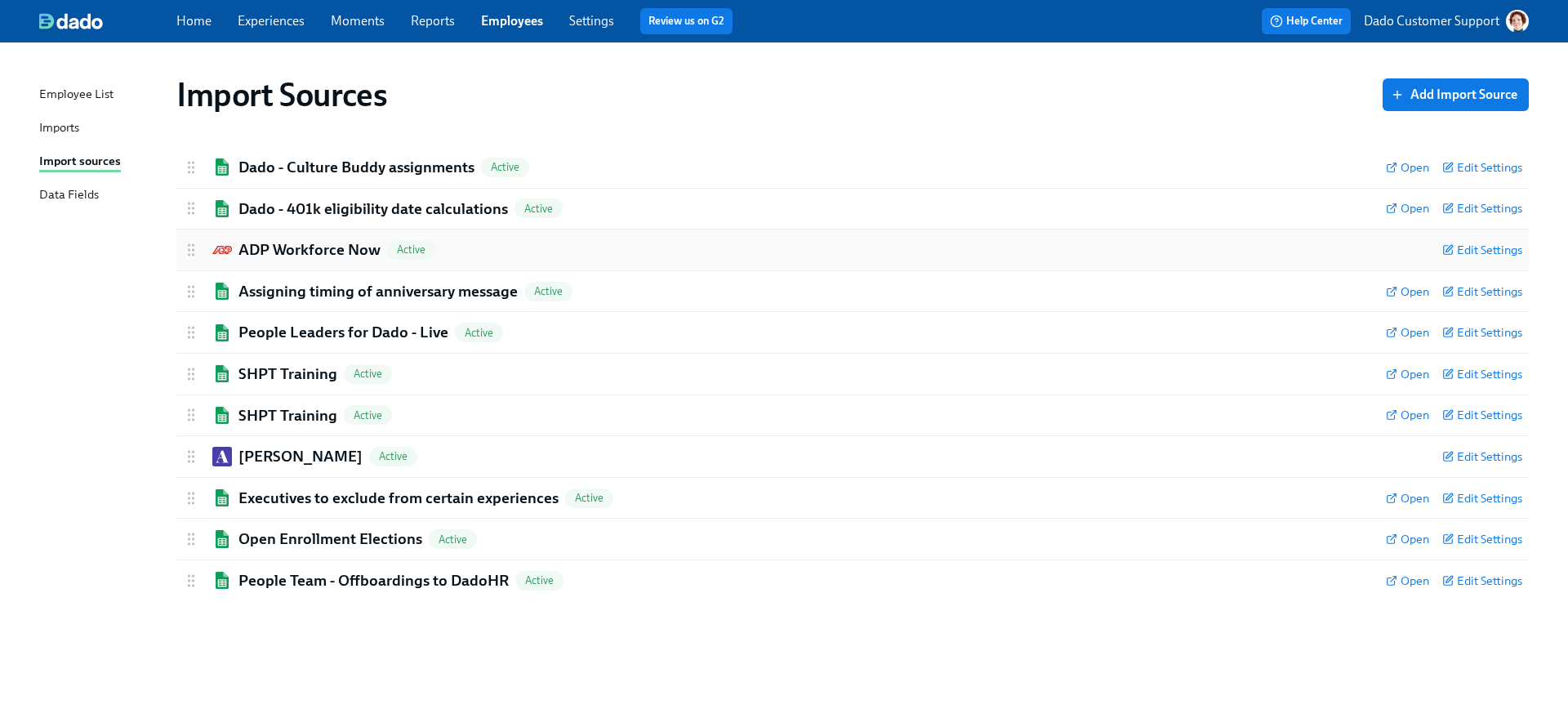
click at [258, 237] on div "ADP Workforce Now Active Edit Settings" at bounding box center [852, 250] width 1352 height 40
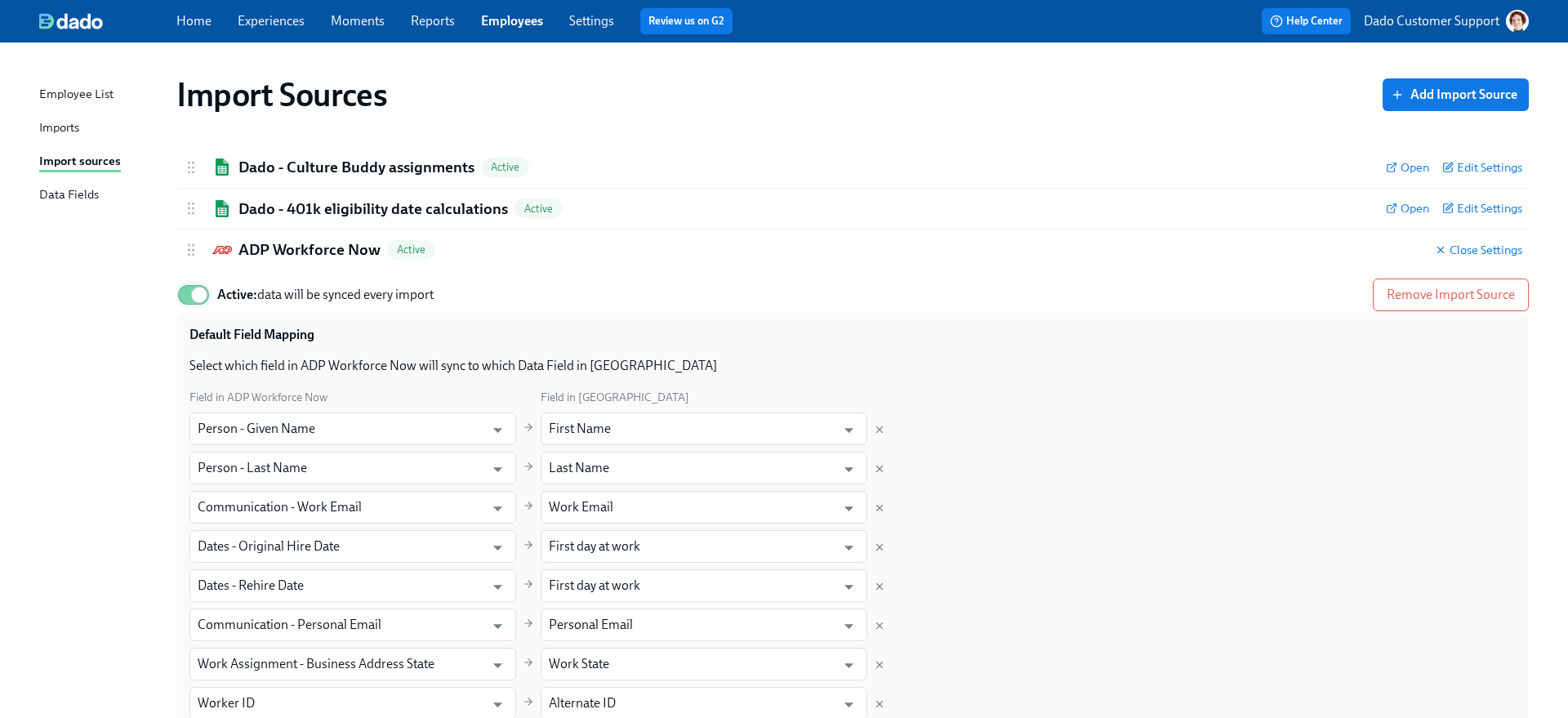
click at [206, 287] on input "Active: data will be synced every import" at bounding box center [199, 294] width 108 height 36
checkbox input "false"
click at [286, 254] on h2 "ADP Workforce Now" at bounding box center [310, 250] width 142 height 21
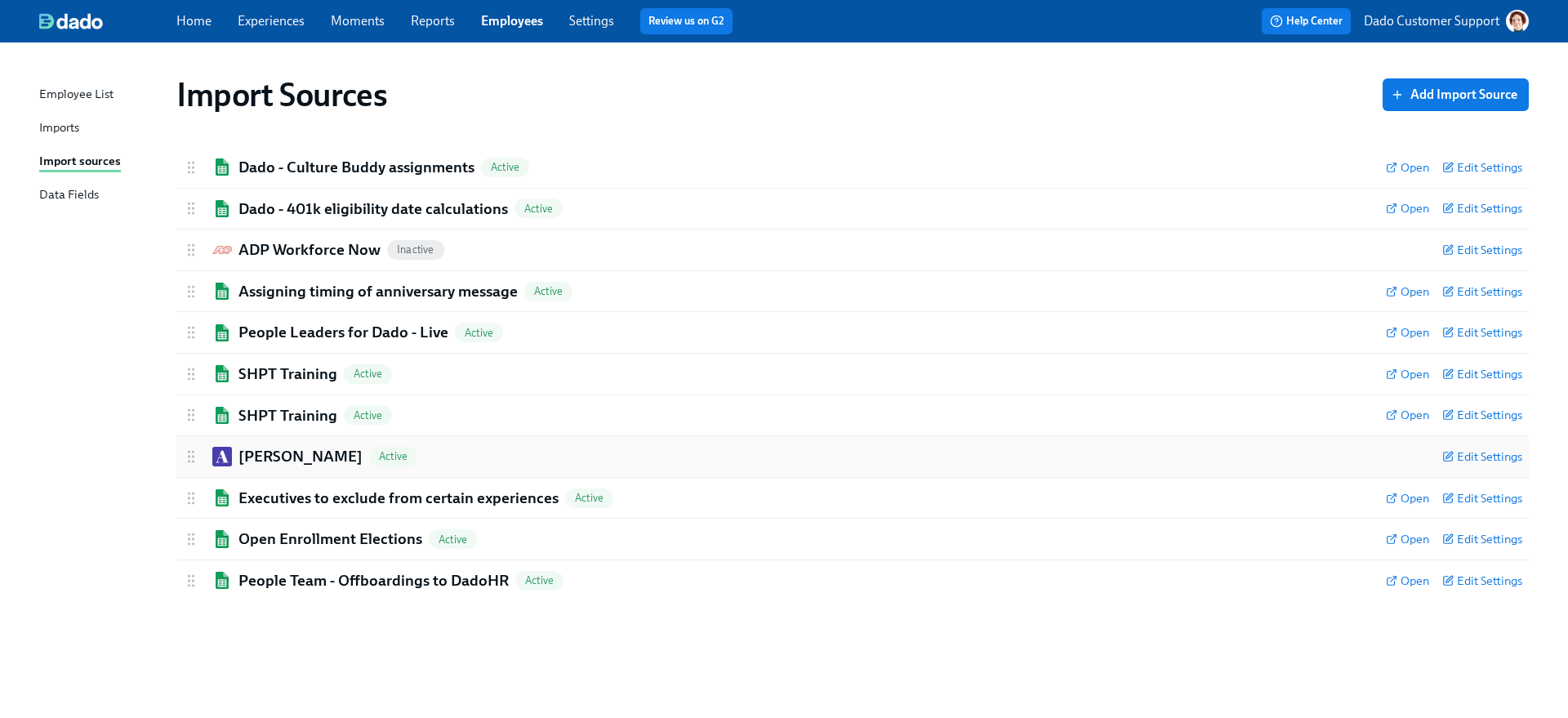
click at [229, 461] on img at bounding box center [222, 456] width 19 height 19
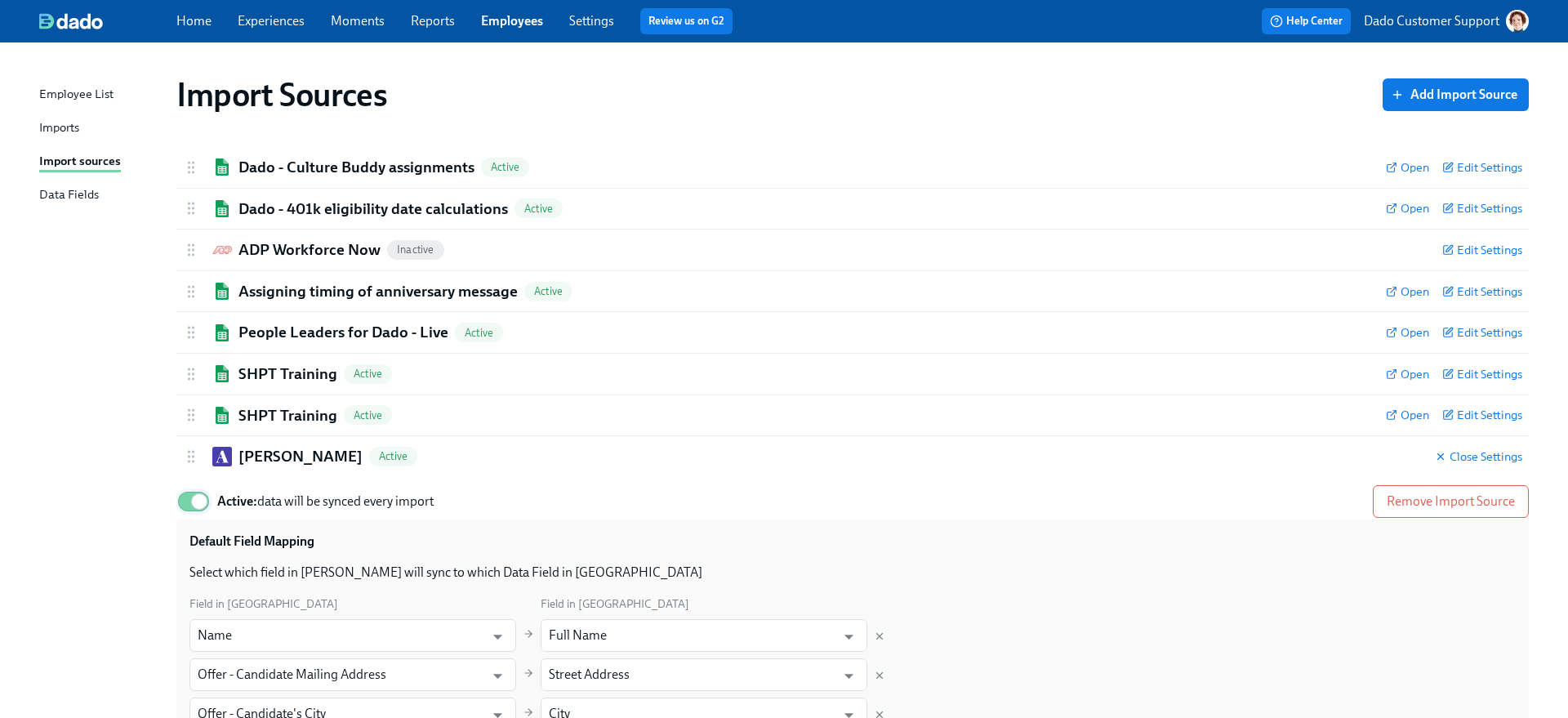
click at [187, 508] on input "Active: data will be synced every import" at bounding box center [199, 501] width 108 height 36
checkbox input "false"
click at [252, 460] on h2 "Ashby" at bounding box center [300, 456] width 124 height 21
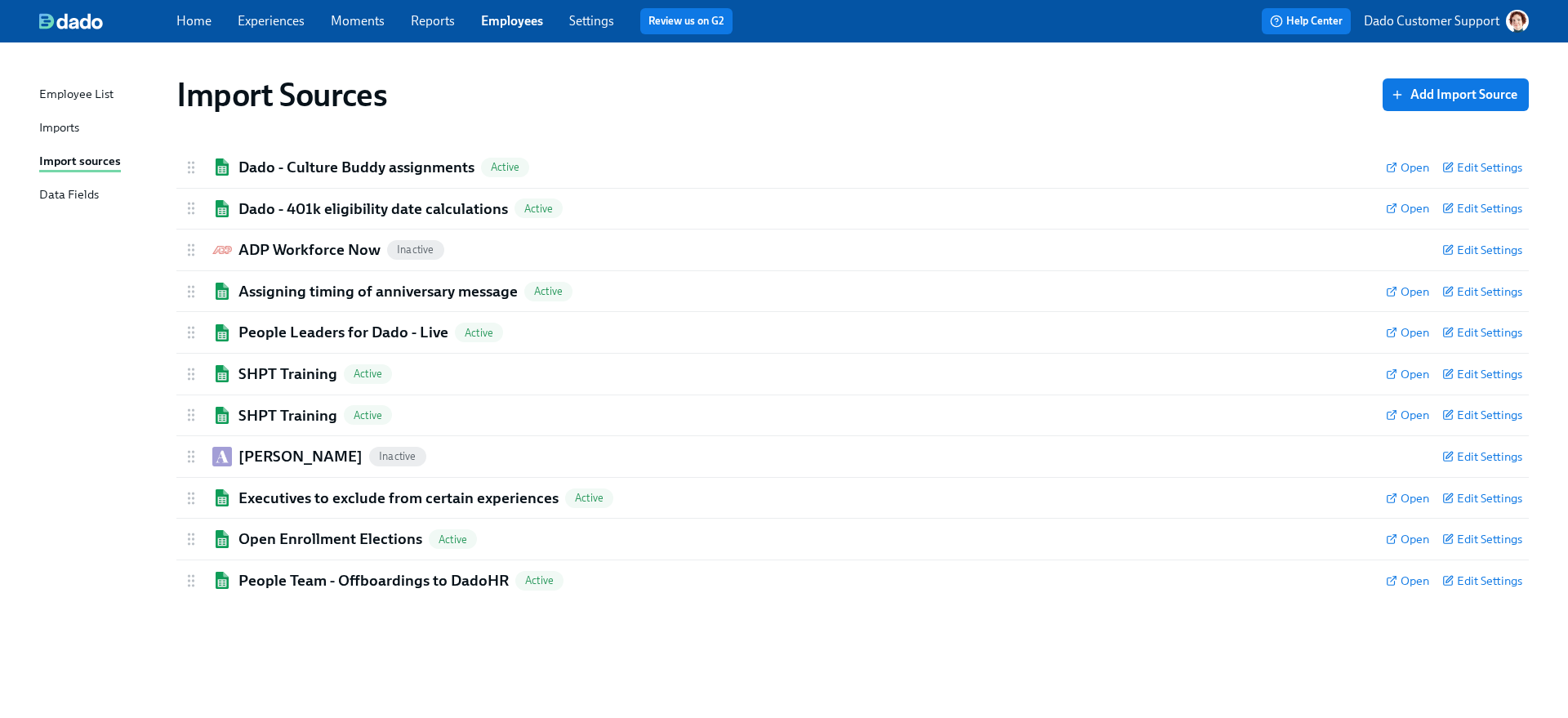
click at [51, 126] on div "Imports" at bounding box center [58, 128] width 40 height 20
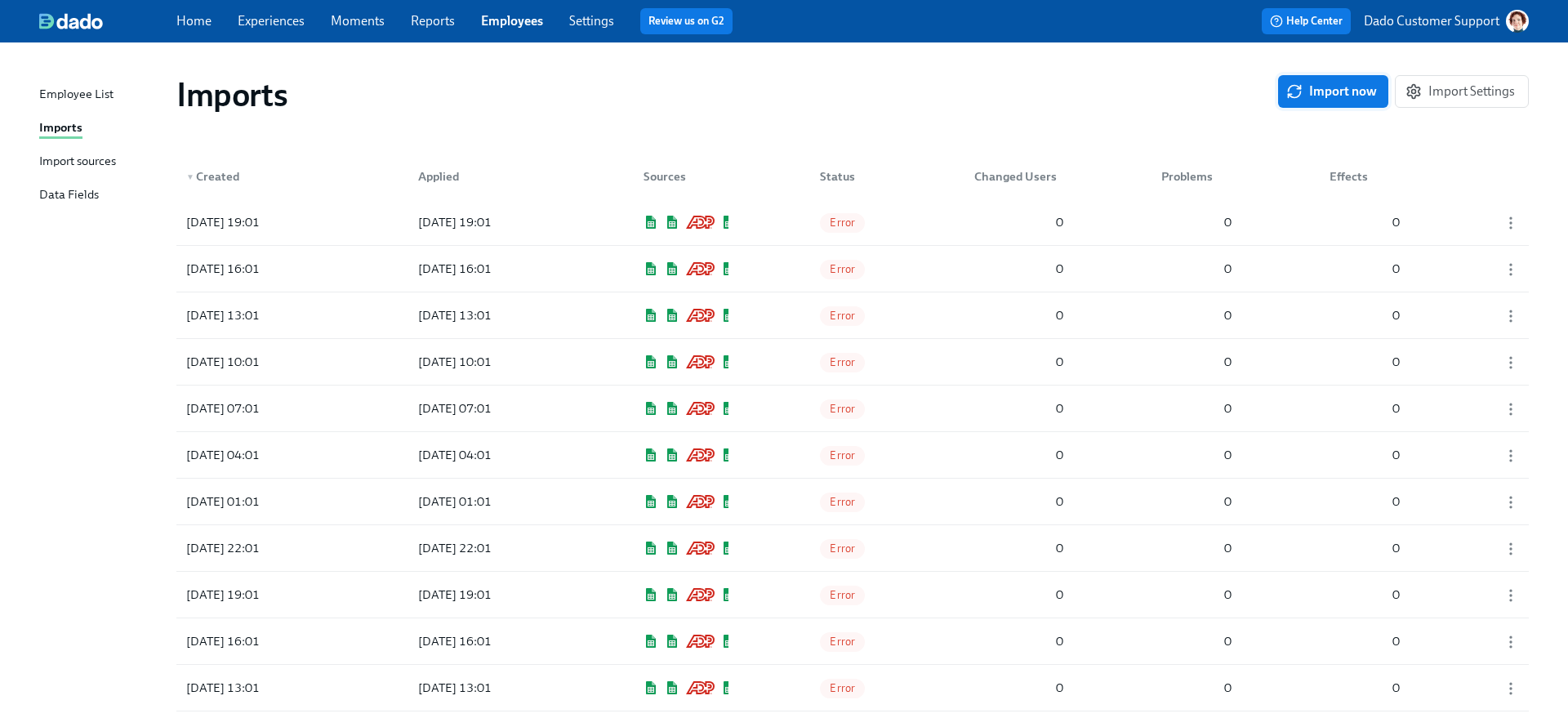
click at [1234, 100] on button "Import now" at bounding box center [1333, 91] width 110 height 33
click at [1234, 221] on icon "button" at bounding box center [1510, 223] width 16 height 16
click at [1234, 247] on div "Discard" at bounding box center [1482, 251] width 42 height 18
click at [45, 165] on div "Import sources" at bounding box center [77, 162] width 77 height 20
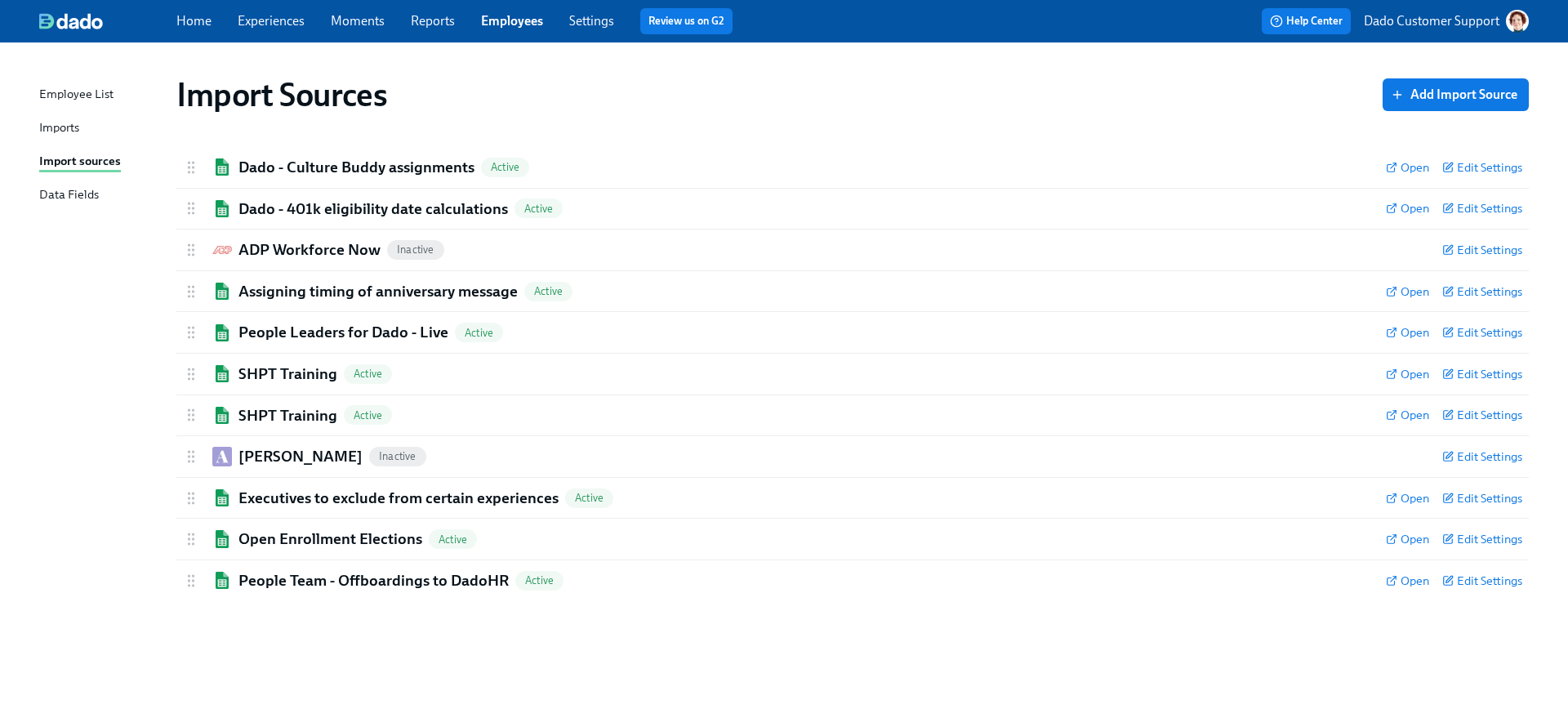
click at [51, 131] on div "Imports" at bounding box center [58, 128] width 40 height 20
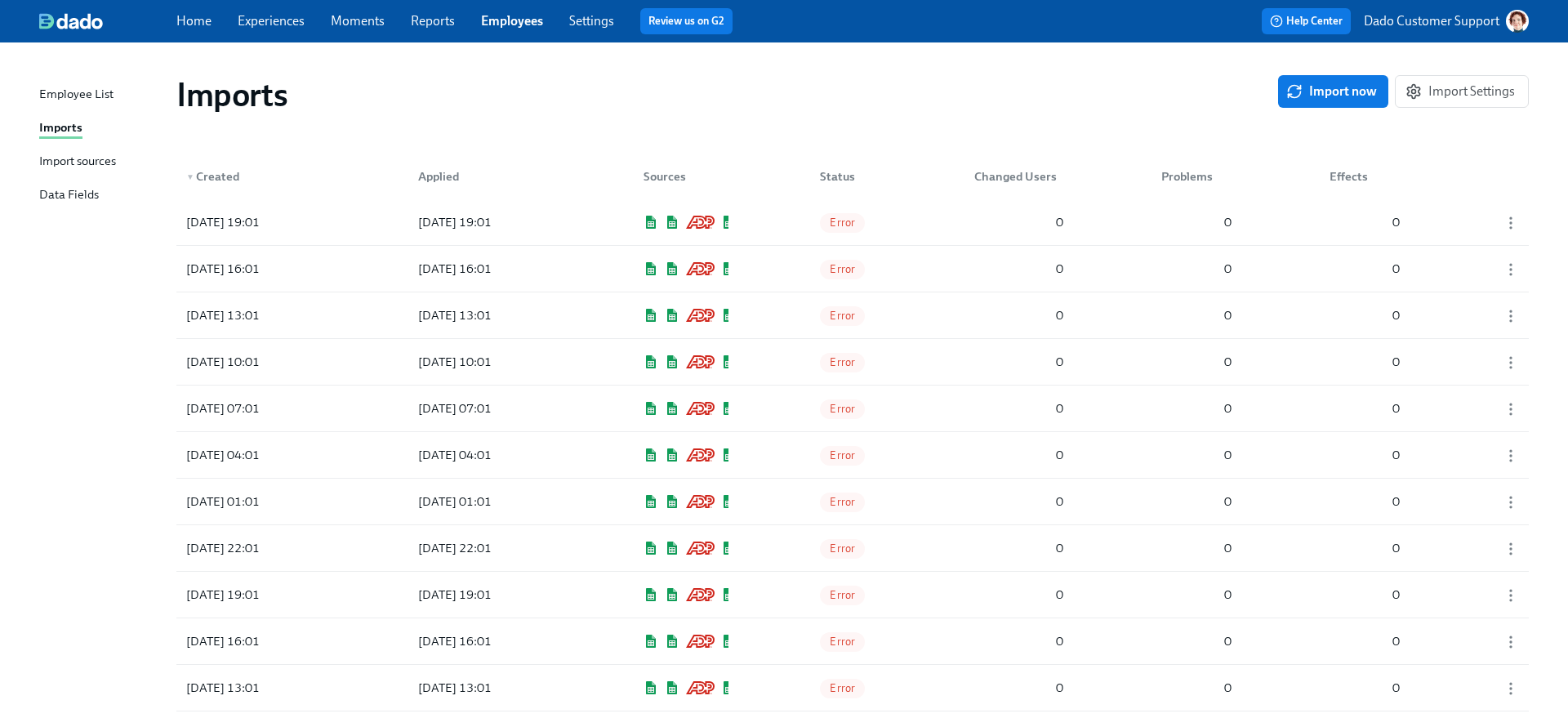
click at [78, 155] on div "Import sources" at bounding box center [77, 162] width 77 height 20
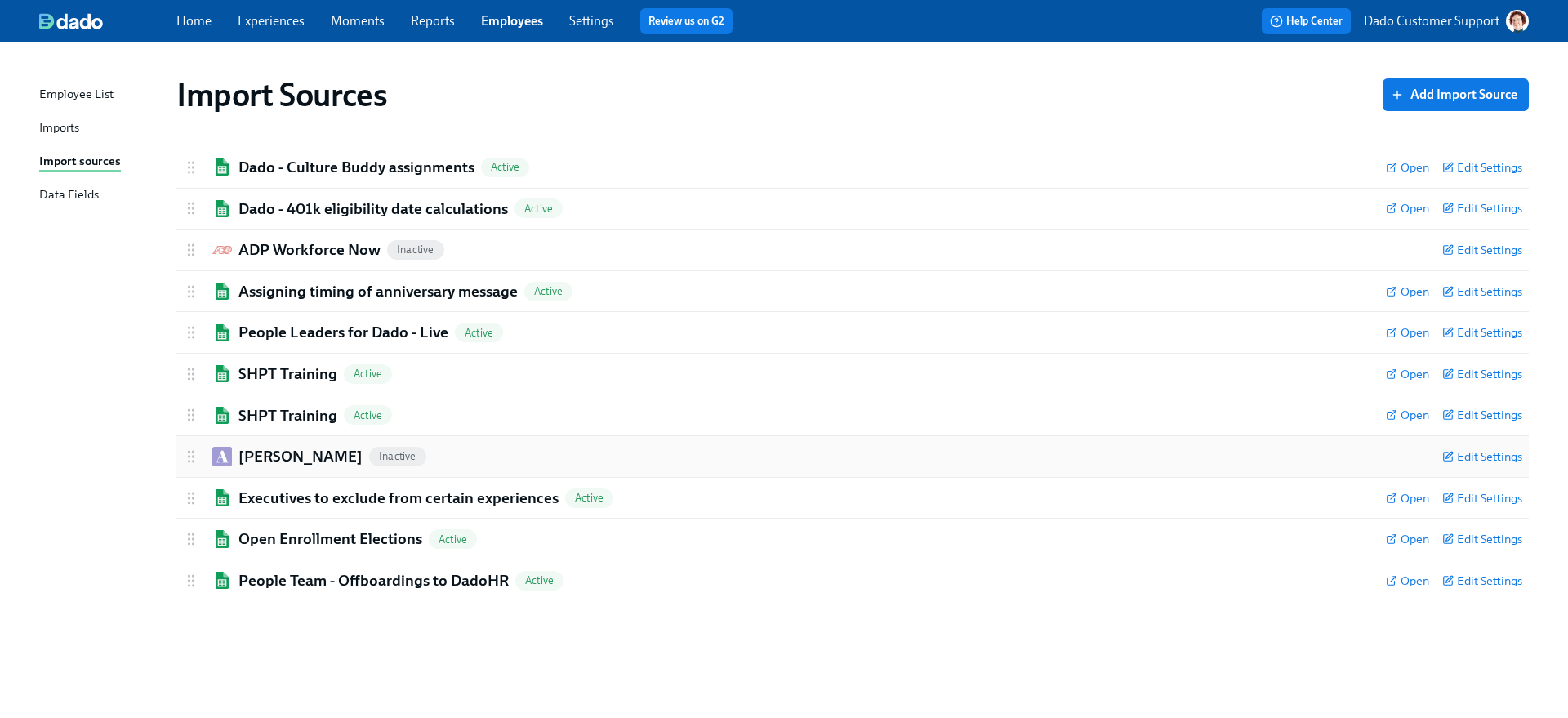
click at [256, 447] on h2 "Ashby" at bounding box center [300, 456] width 124 height 21
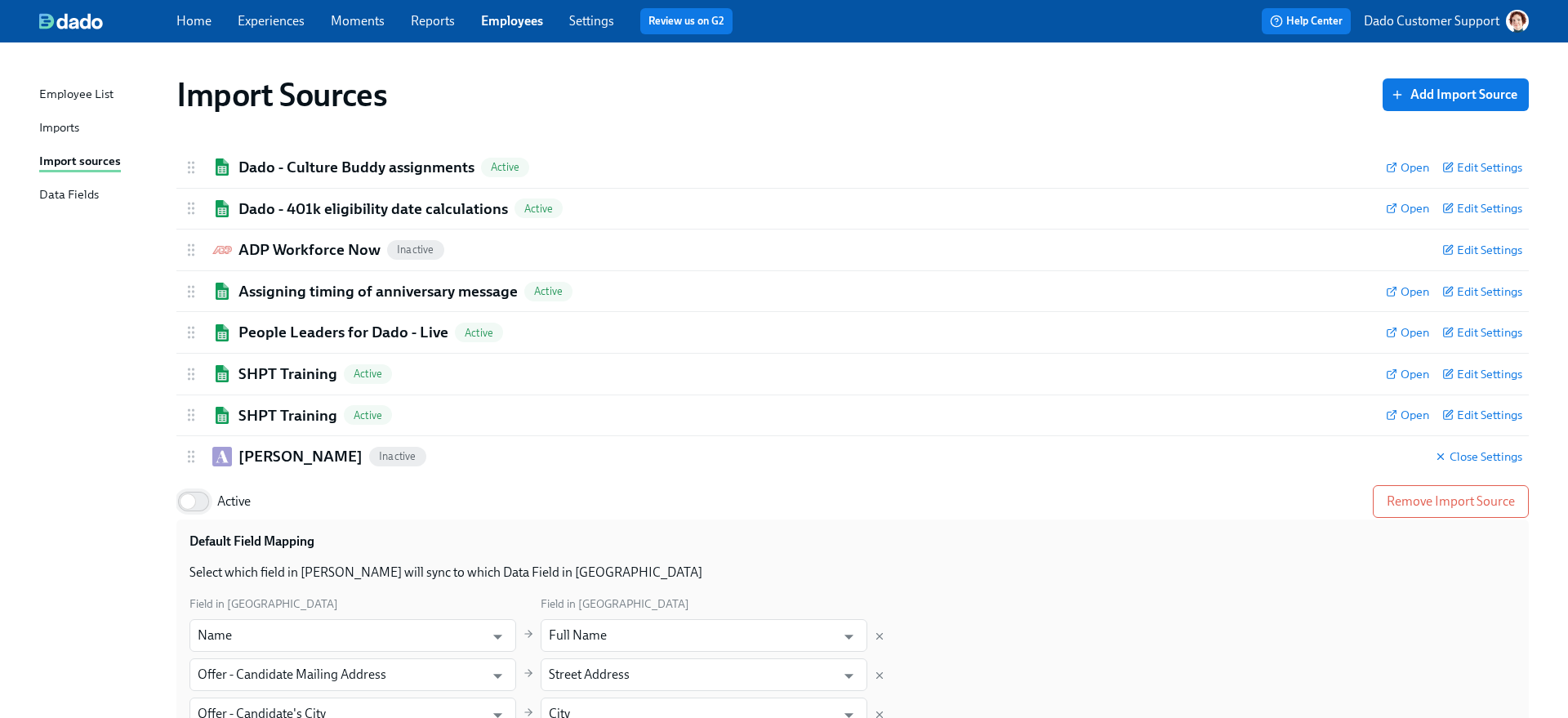
click at [204, 506] on input "Active" at bounding box center [188, 501] width 108 height 36
checkbox input "true"
click at [255, 451] on h2 "Ashby" at bounding box center [300, 456] width 124 height 21
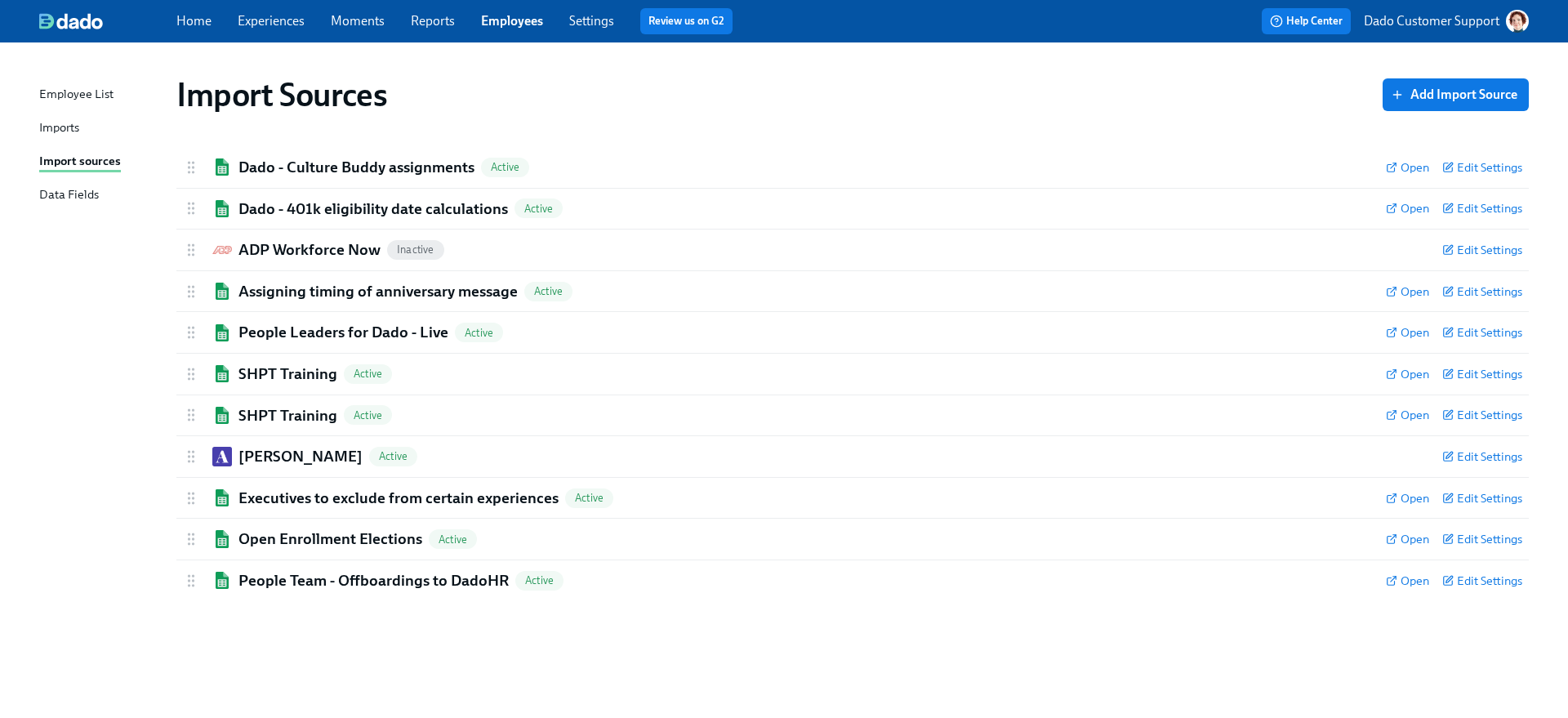
click at [118, 367] on div "Import Sources Add Import Source Dado - Culture Buddy assignments Active Open E…" at bounding box center [784, 370] width 1490 height 617
click at [55, 129] on div "Imports" at bounding box center [58, 128] width 40 height 20
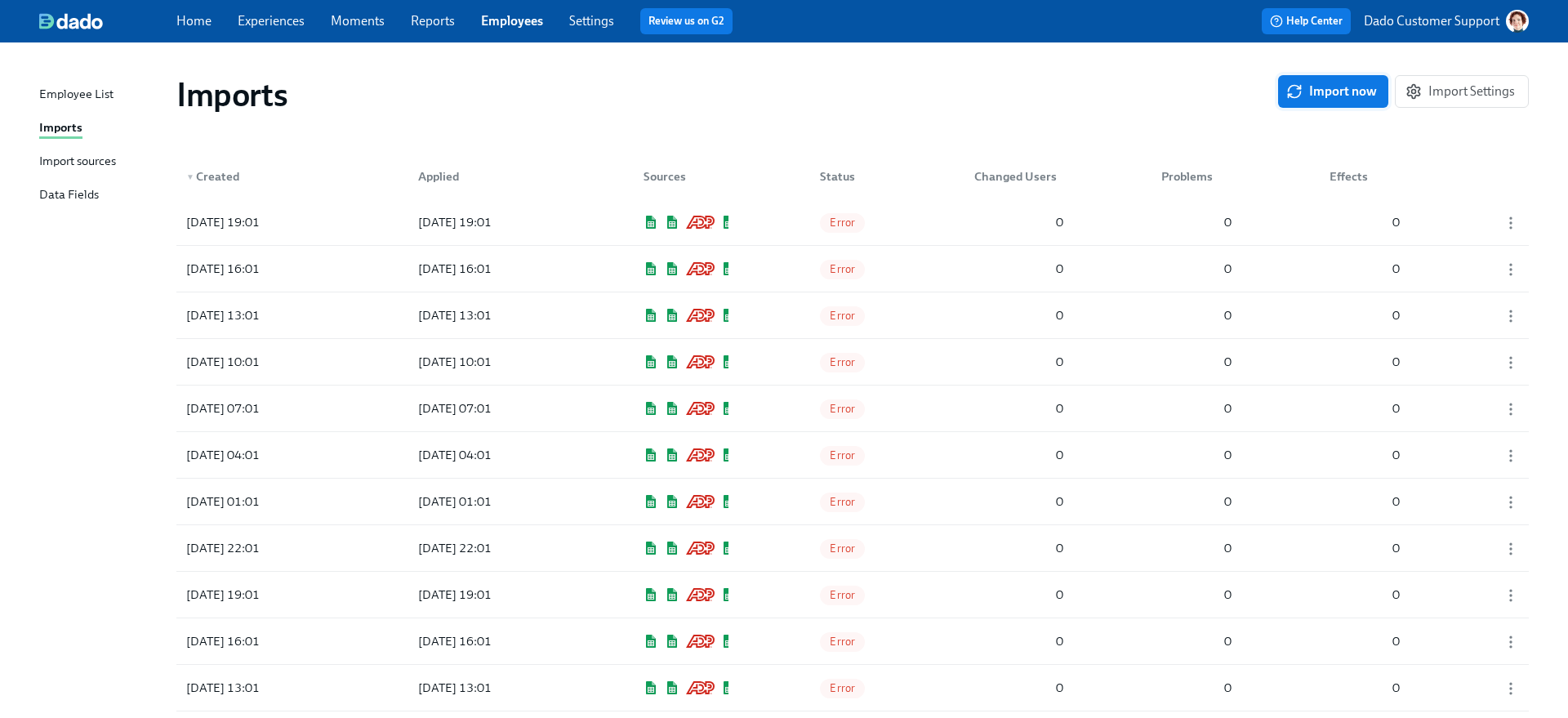
click at [1234, 87] on span "Import now" at bounding box center [1334, 91] width 88 height 16
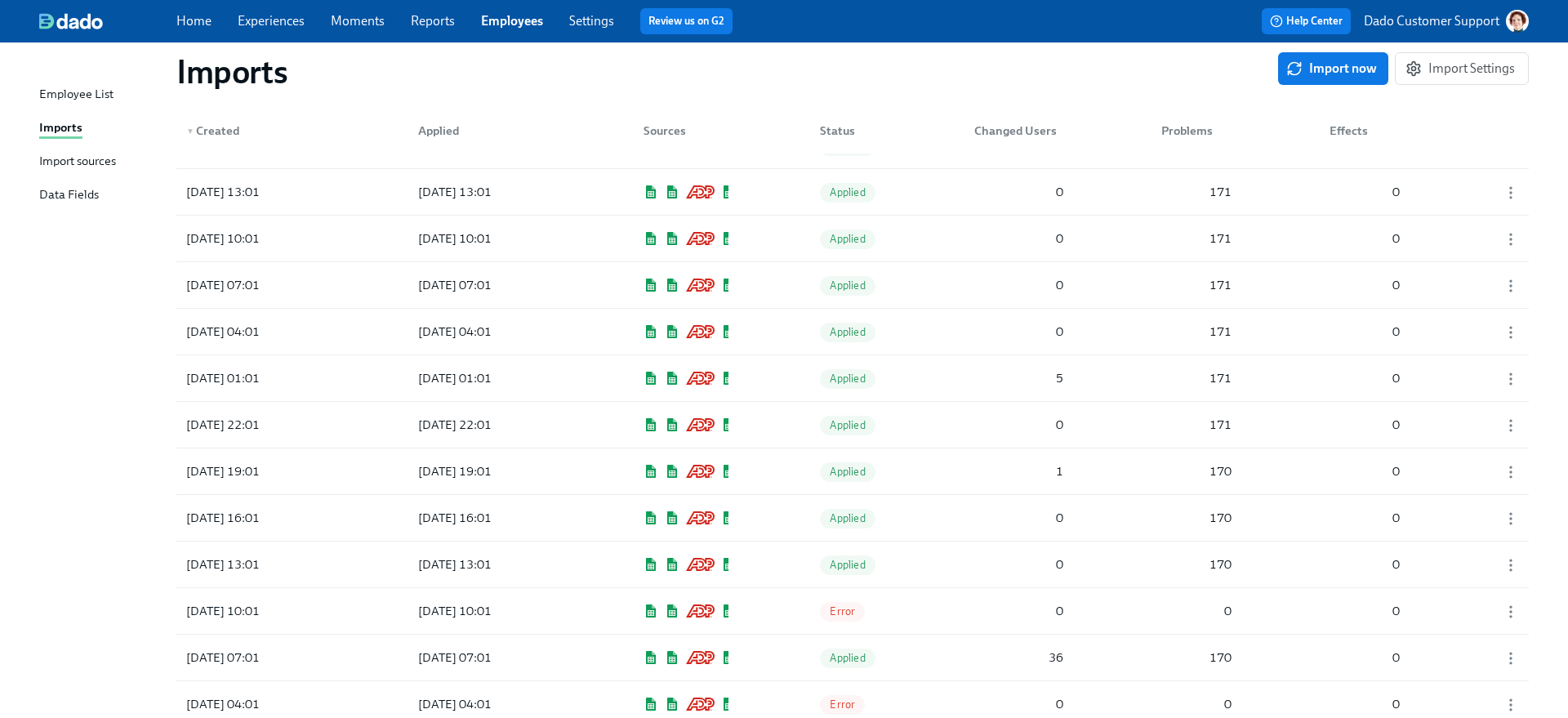
scroll to position [919, 0]
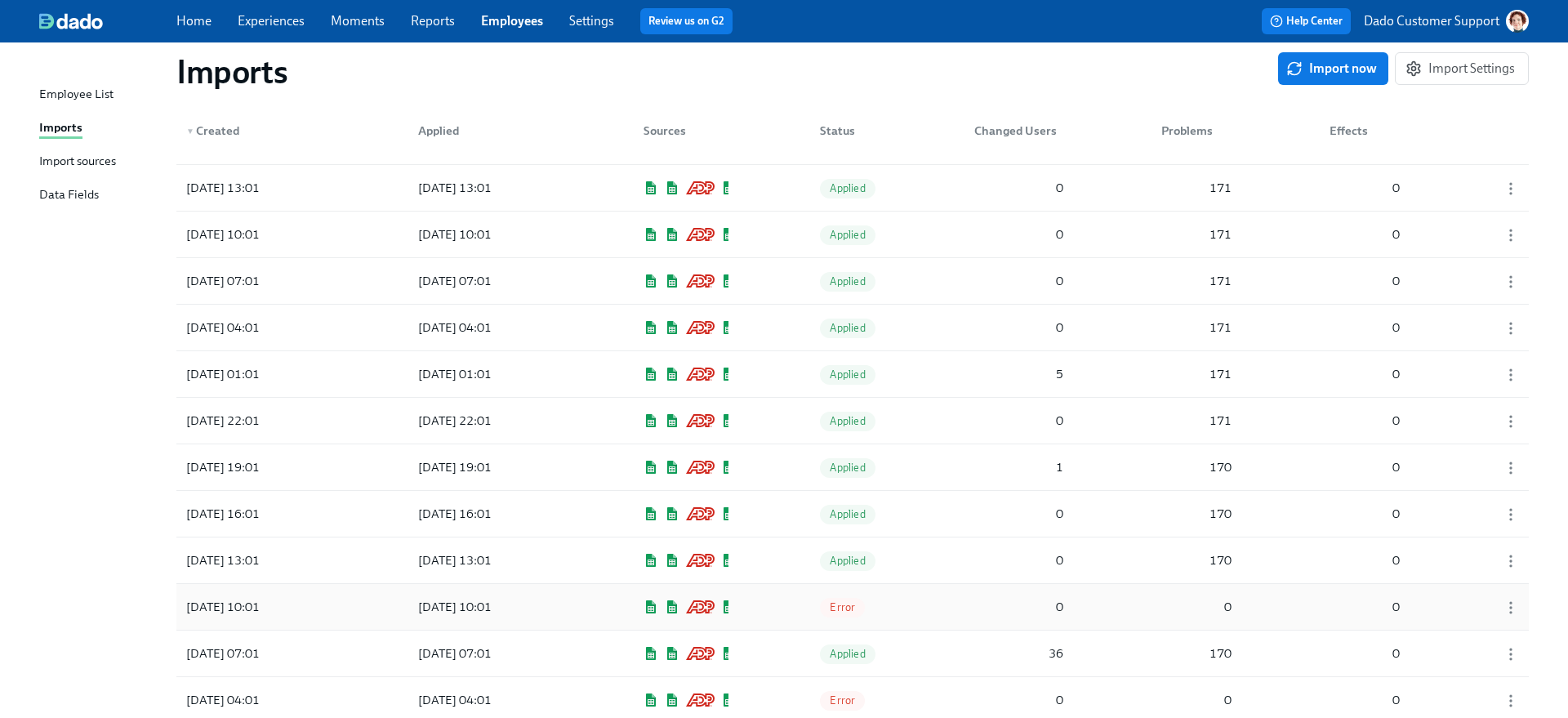
click at [858, 623] on div "Error" at bounding box center [848, 607] width 82 height 33
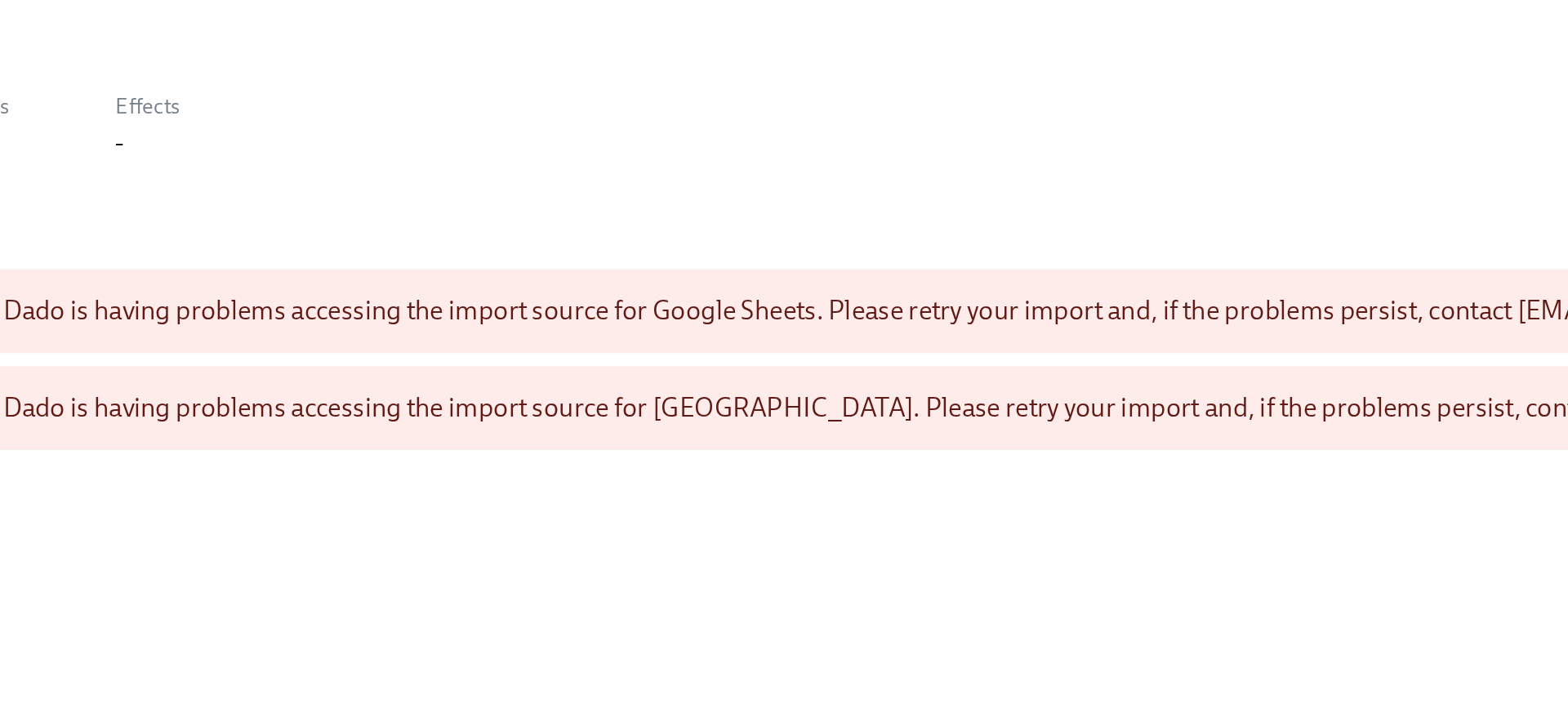
click at [350, 449] on div "Dado is having problems accessing the import source for Ashby. Please retry you…" at bounding box center [580, 439] width 1001 height 31
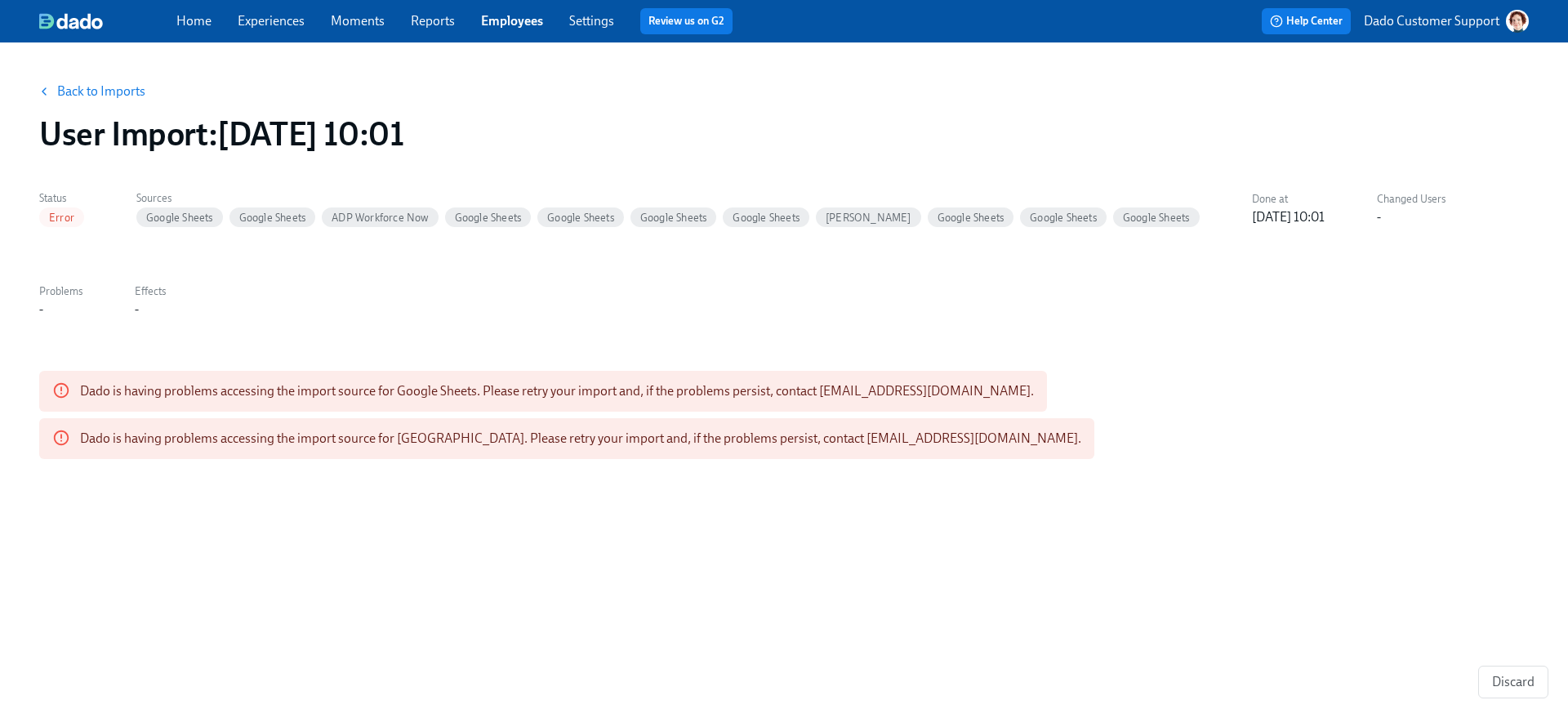
click at [100, 90] on link "Back to Imports" at bounding box center [101, 91] width 89 height 16
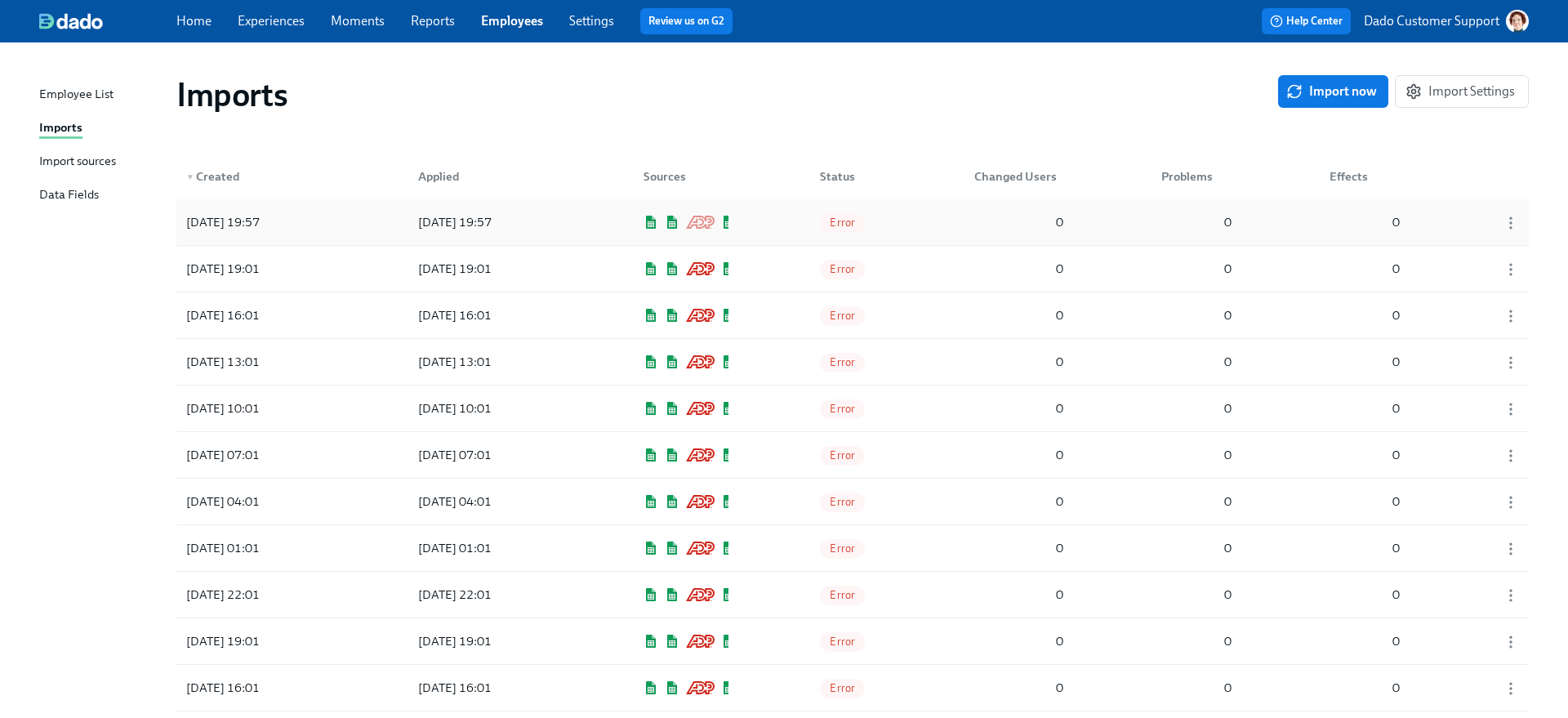
click at [471, 229] on div "2025/08/18 19:57" at bounding box center [455, 222] width 87 height 19
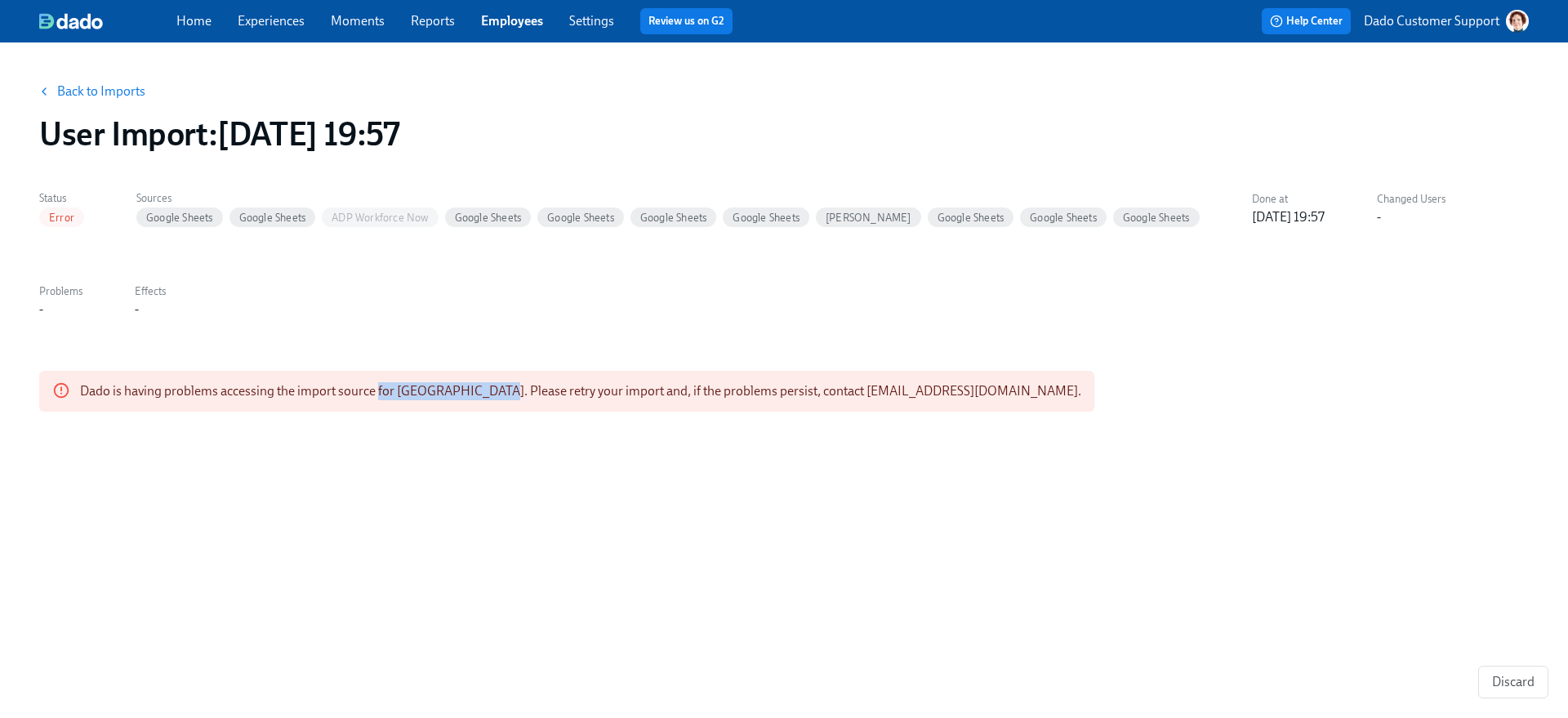
drag, startPoint x: 378, startPoint y: 384, endPoint x: 482, endPoint y: 384, distance: 104.0
click at [482, 384] on div "Dado is having problems accessing the import source for Ashby. Please retry you…" at bounding box center [580, 391] width 1001 height 31
click at [127, 99] on link "Back to Imports" at bounding box center [101, 91] width 89 height 16
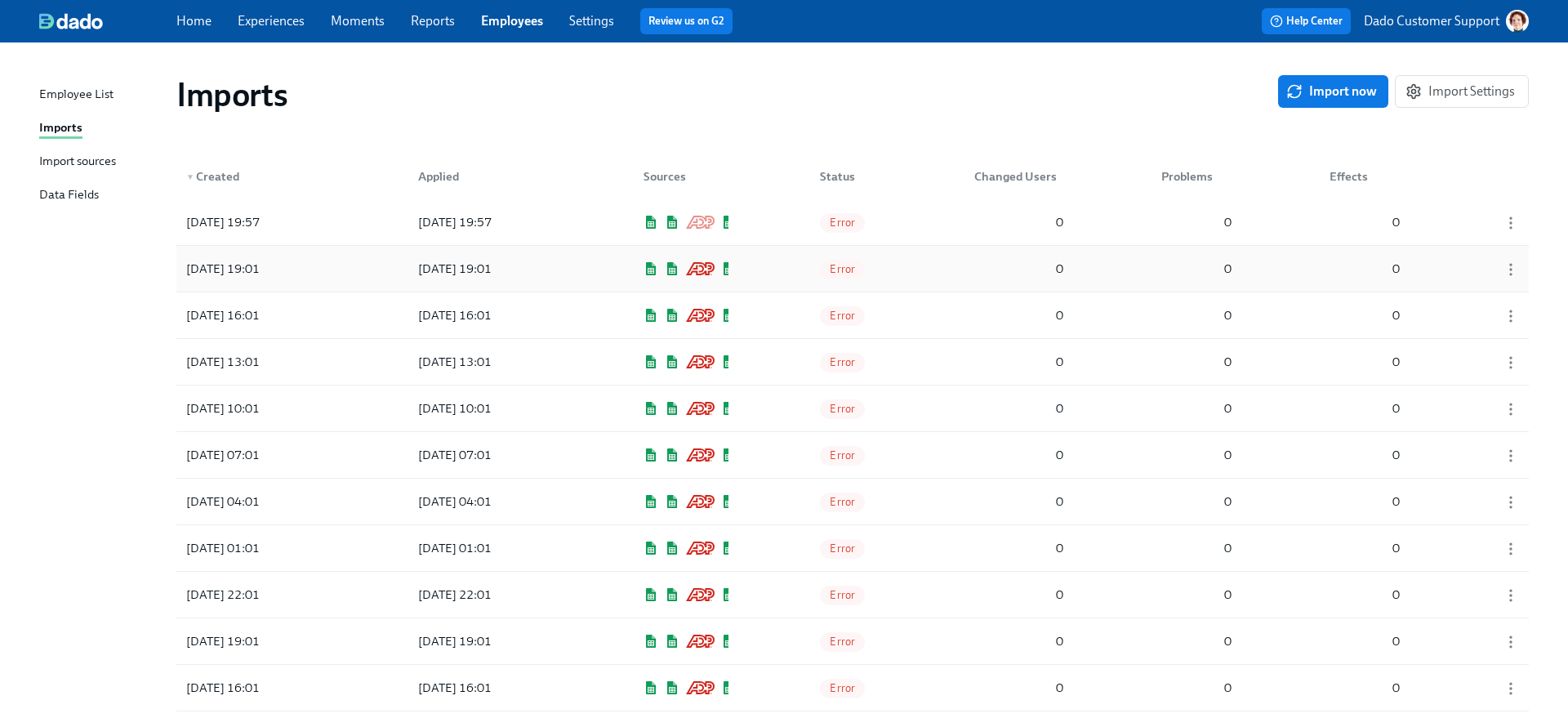
click at [755, 261] on div "2025/08/18 19:01 2025/08/18 19:01 Error 0 0 0" at bounding box center [852, 268] width 1352 height 46
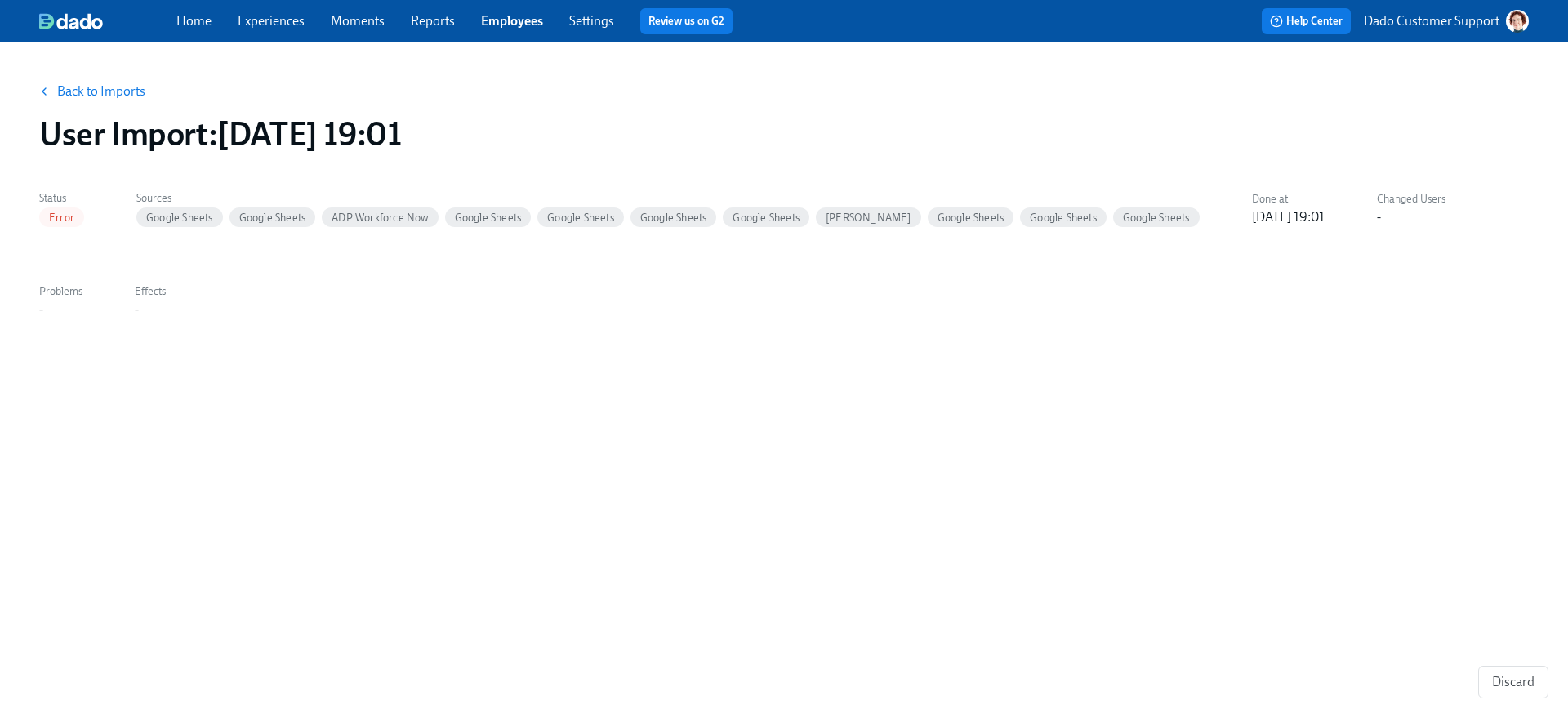
click at [93, 95] on link "Back to Imports" at bounding box center [101, 91] width 89 height 16
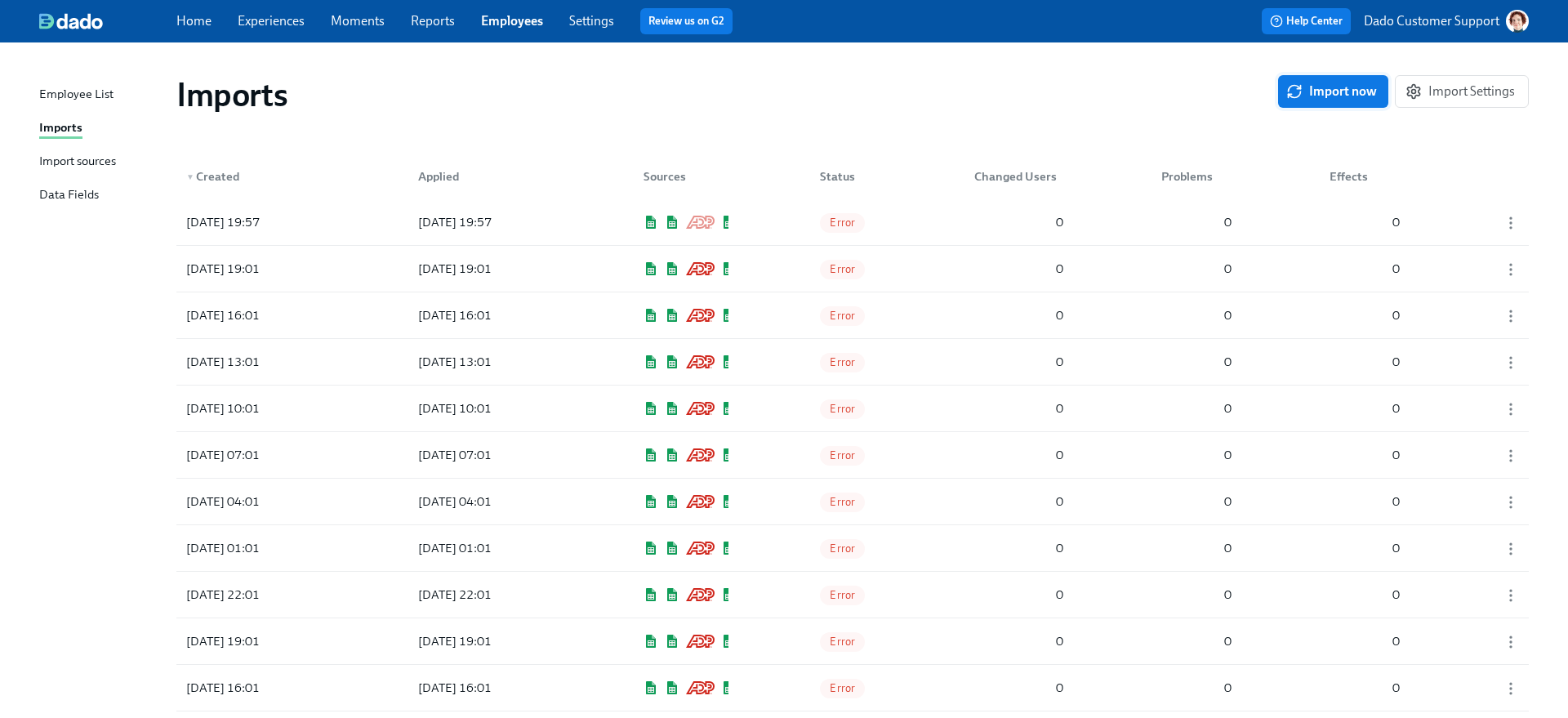
click at [1234, 89] on span "Import now" at bounding box center [1334, 91] width 88 height 16
click at [1234, 269] on icon "button" at bounding box center [1510, 269] width 16 height 16
click at [1234, 269] on li "Discard" at bounding box center [1501, 269] width 107 height 28
click at [1097, 62] on div "Imports Import now Import Settings" at bounding box center [853, 94] width 1378 height 65
click at [978, 217] on div "0" at bounding box center [1018, 222] width 102 height 33
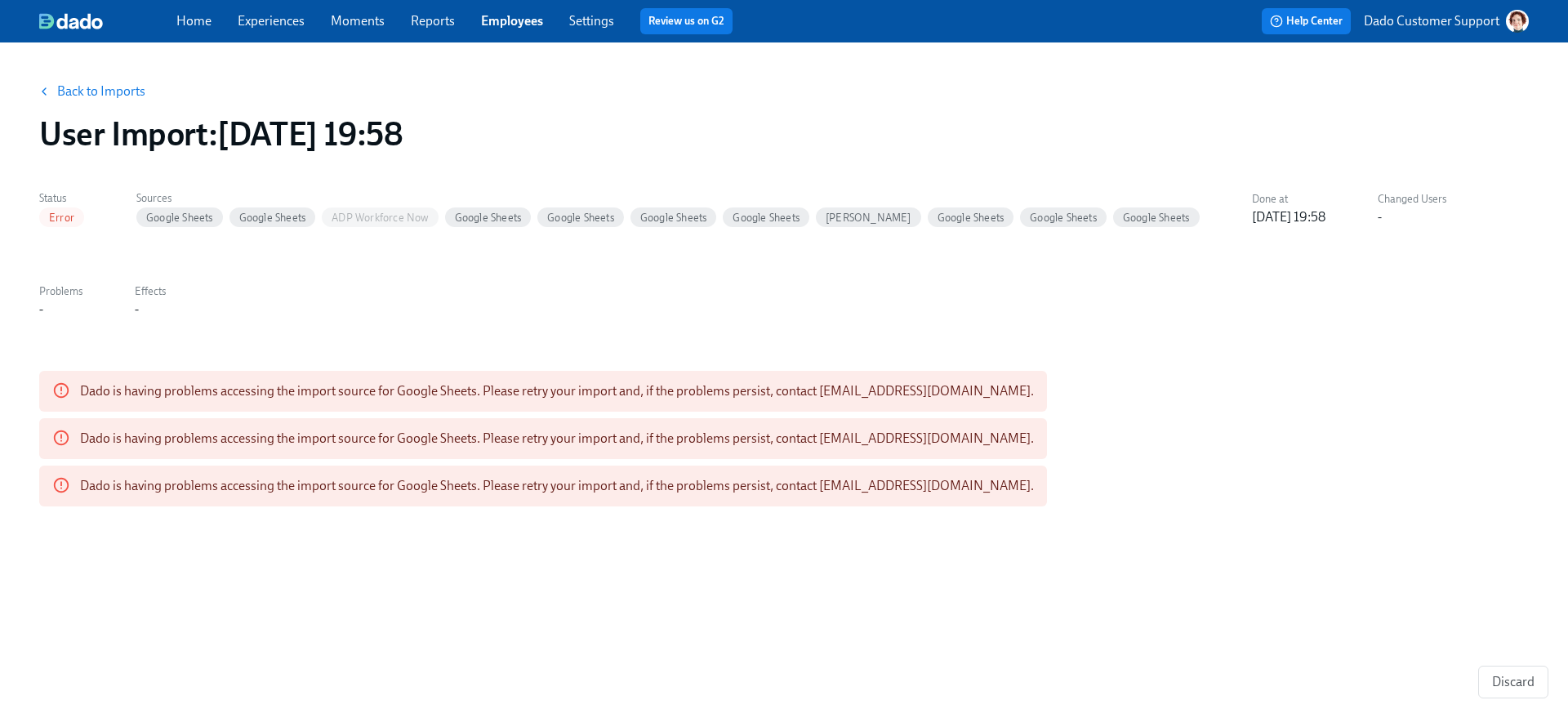
click at [95, 79] on button "Back to Imports" at bounding box center [93, 91] width 127 height 33
click at [80, 89] on link "Back to Imports" at bounding box center [101, 91] width 89 height 16
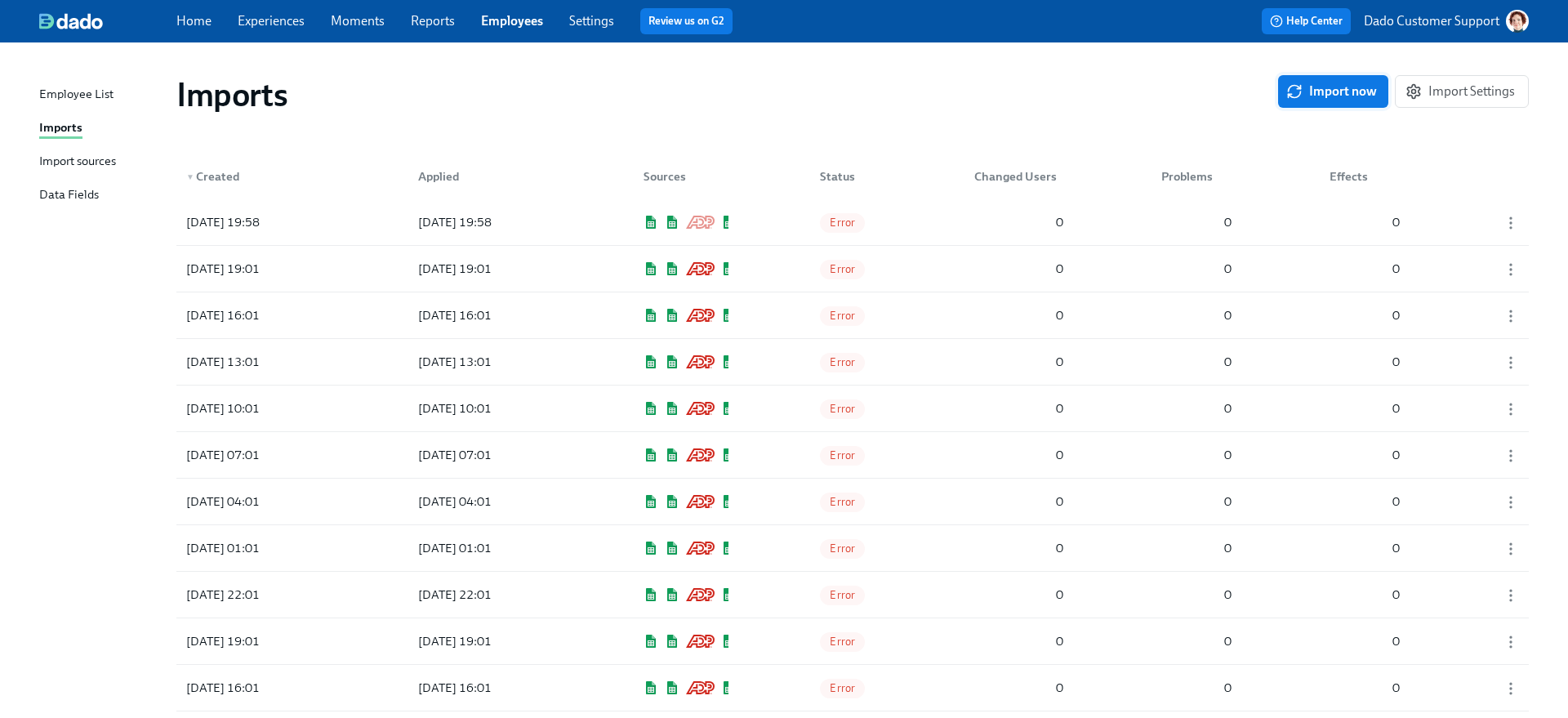
click at [1234, 88] on span "Import now" at bounding box center [1334, 91] width 88 height 16
click at [782, 268] on div "2025/08/18 19:58 2025/08/18 19:58 Error 0 0 0" at bounding box center [852, 268] width 1352 height 46
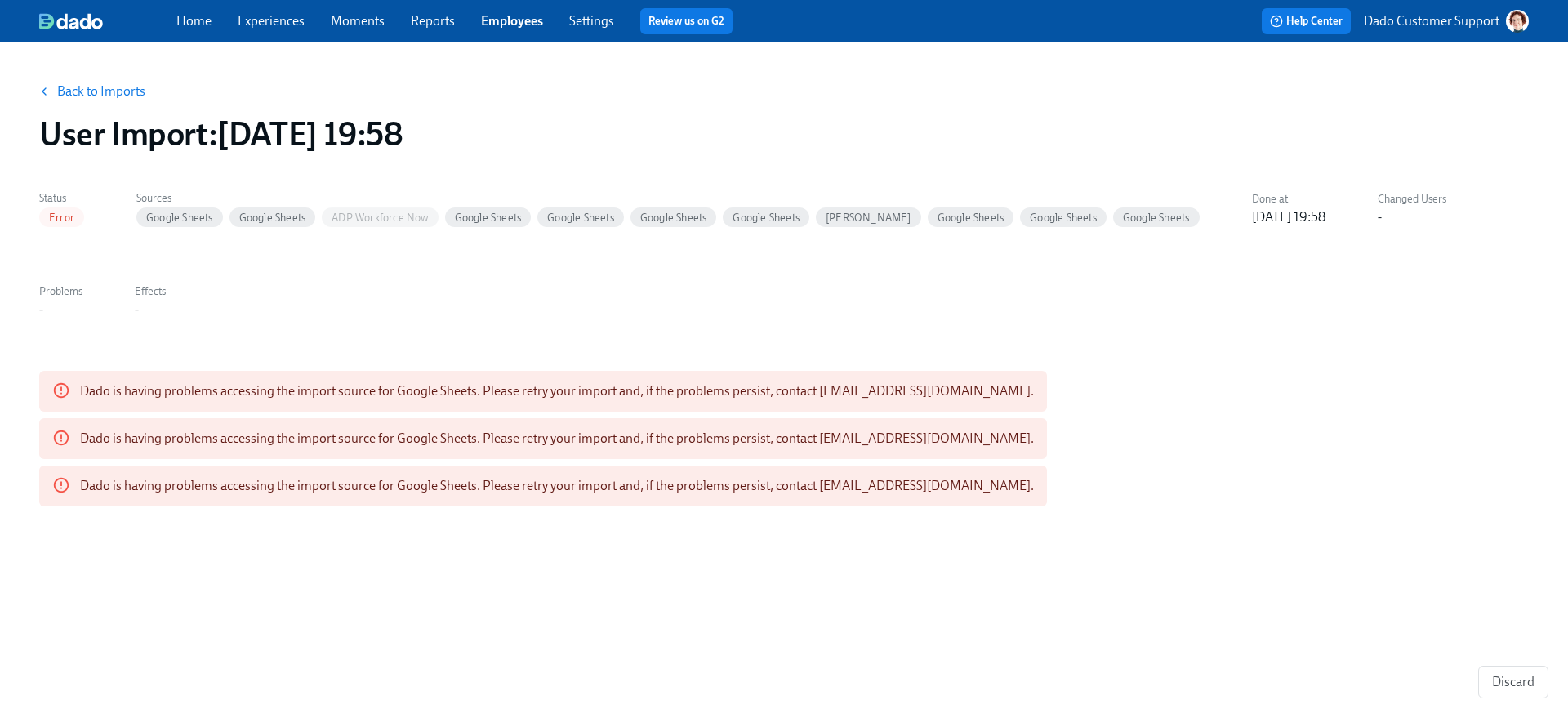
click at [88, 92] on link "Back to Imports" at bounding box center [101, 91] width 89 height 16
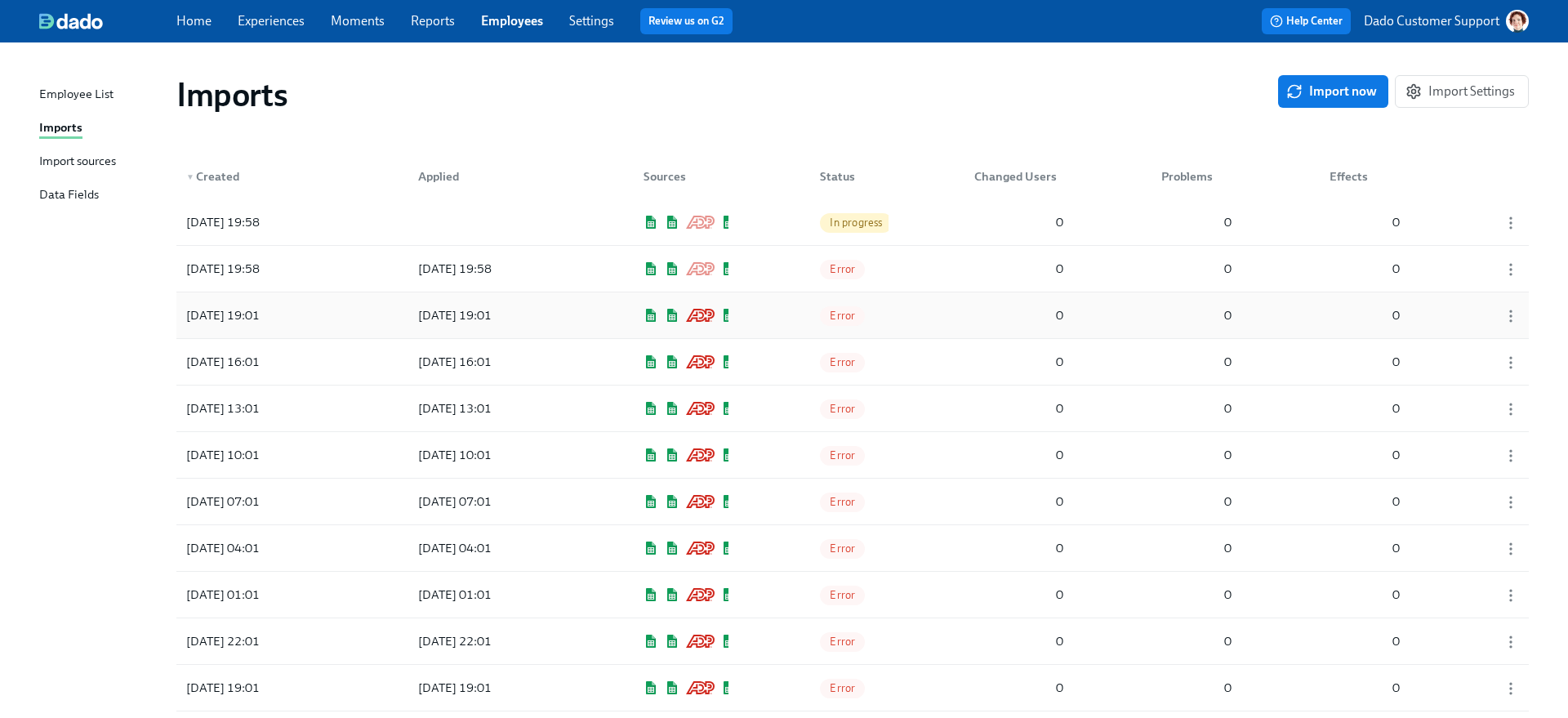
click at [859, 315] on span "Error" at bounding box center [842, 316] width 45 height 13
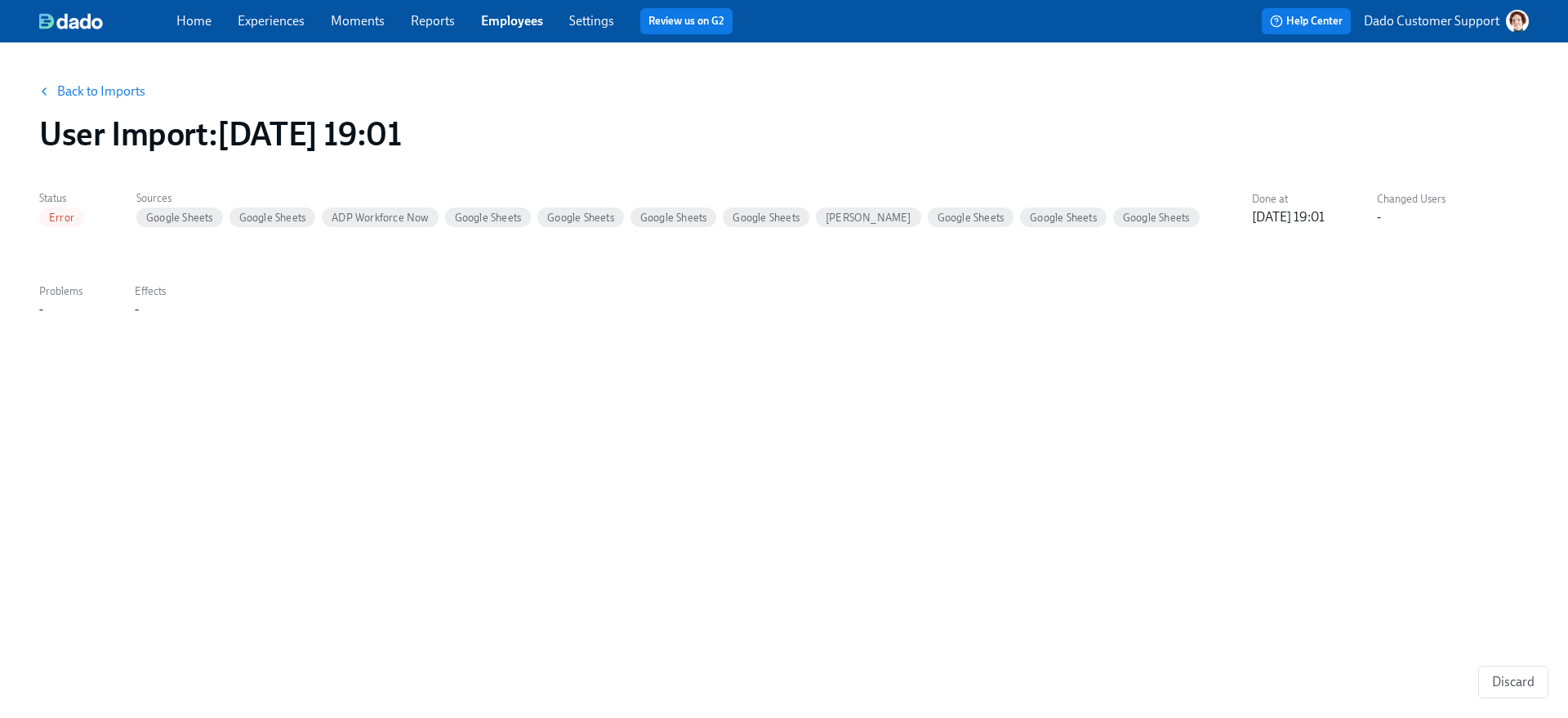
click at [84, 91] on link "Back to Imports" at bounding box center [101, 91] width 89 height 16
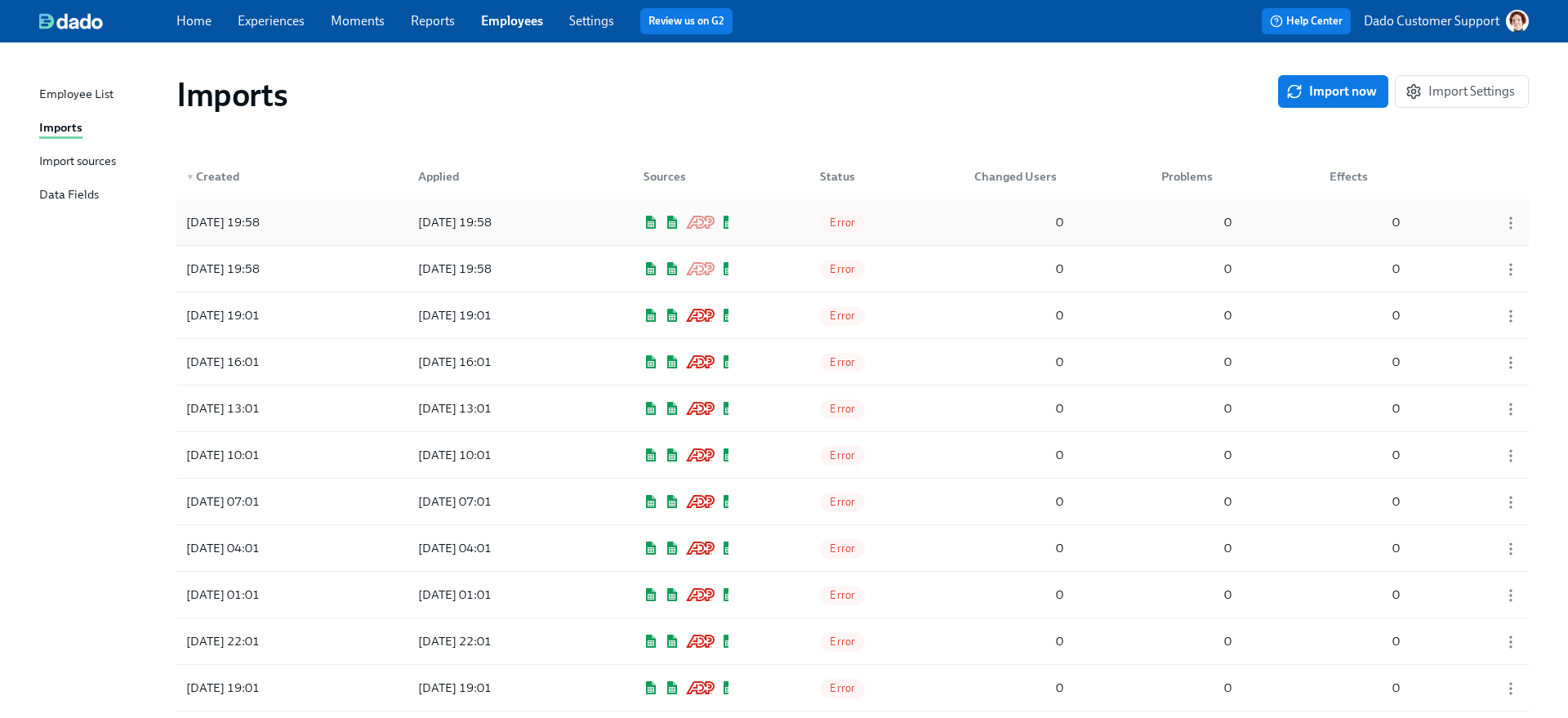
click at [849, 235] on div "Error" at bounding box center [848, 222] width 82 height 33
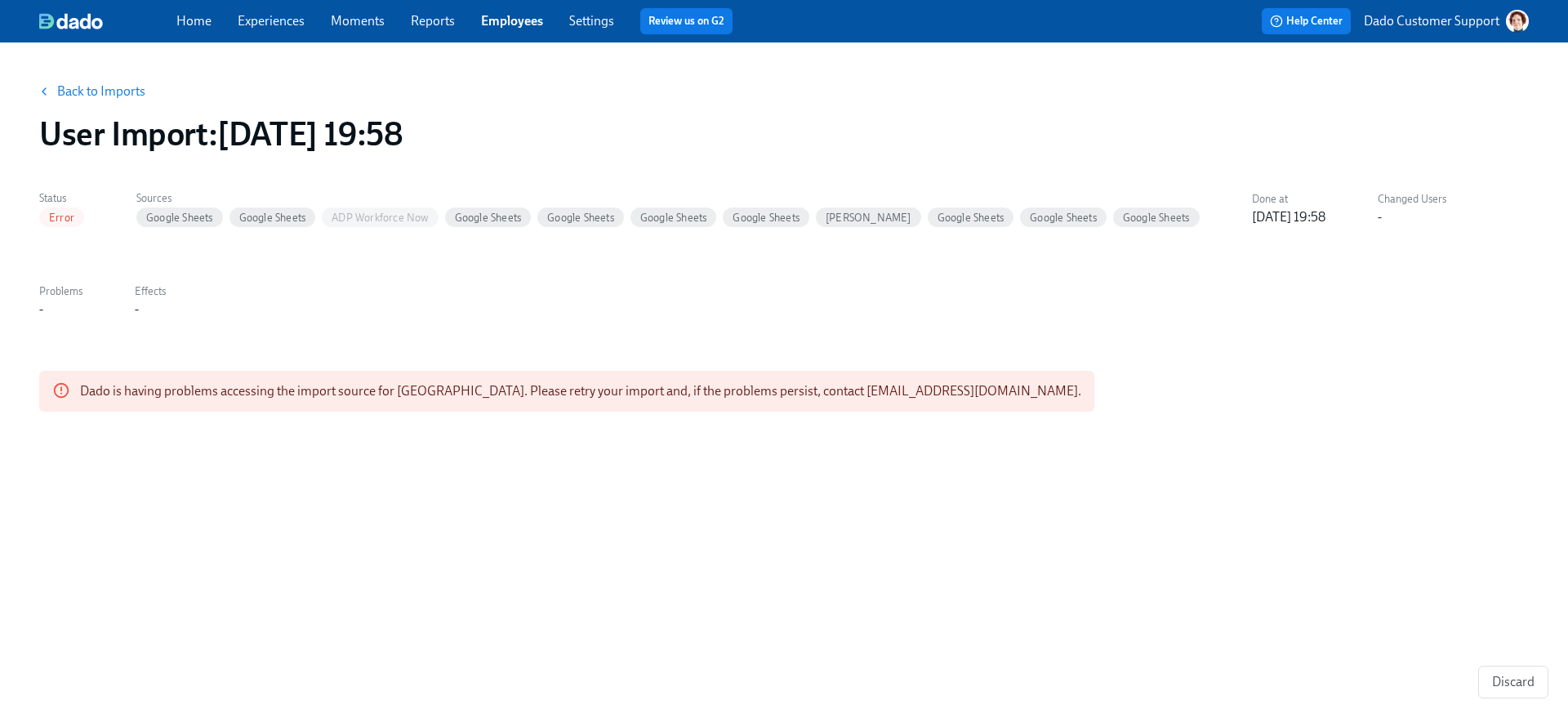
click at [130, 88] on link "Back to Imports" at bounding box center [101, 91] width 89 height 16
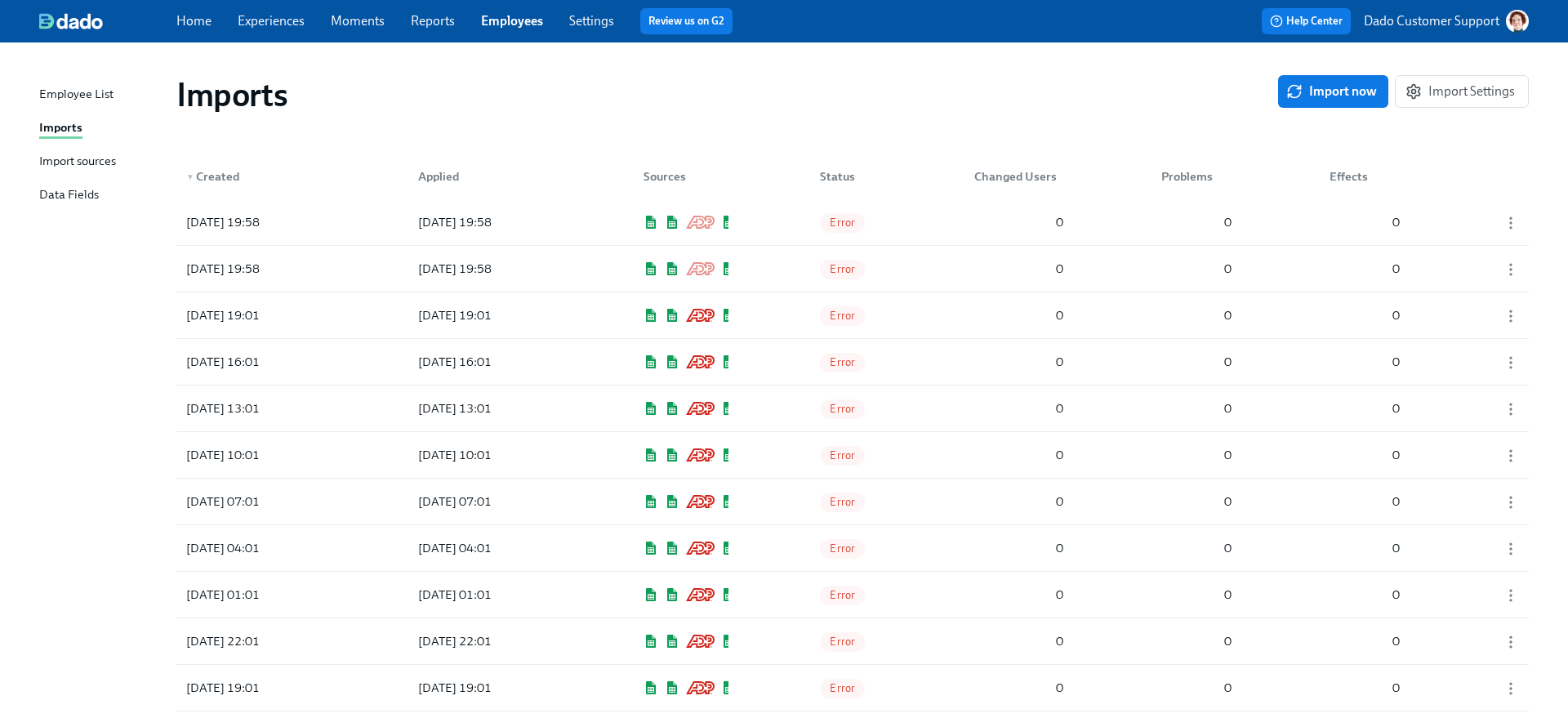
click at [85, 163] on div "Import sources" at bounding box center [77, 162] width 77 height 20
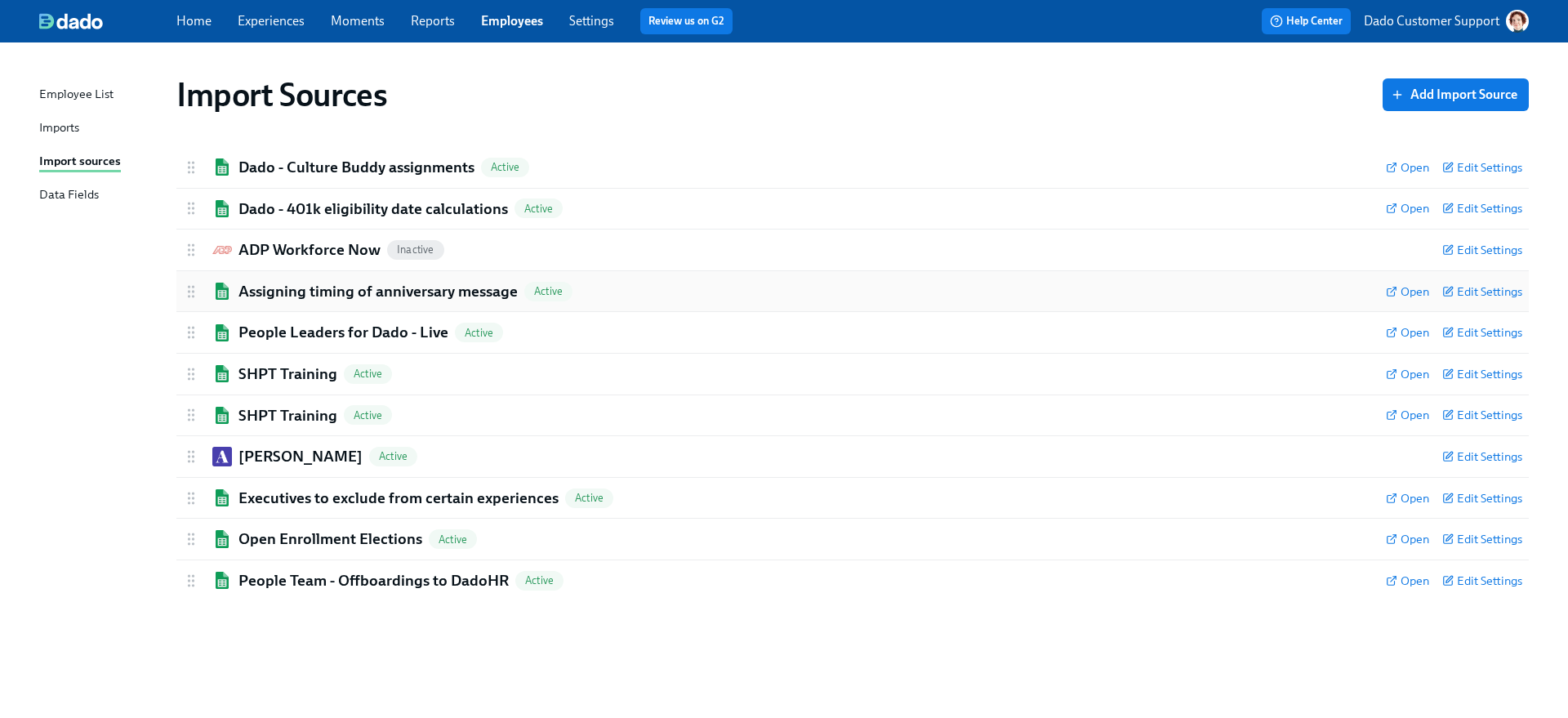
click at [265, 297] on h2 "Assigning timing of anniversary message" at bounding box center [378, 291] width 279 height 21
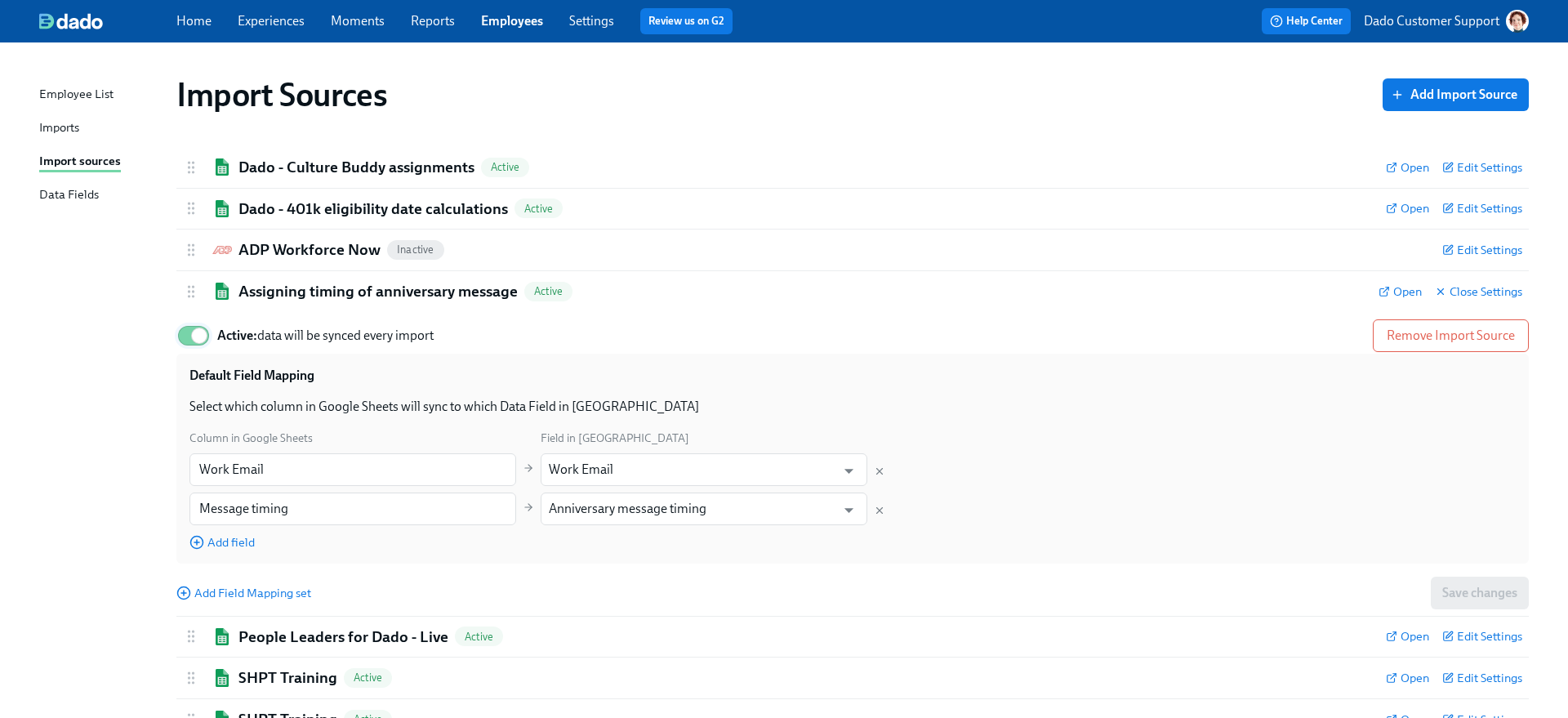
click at [207, 324] on input "Active: data will be synced every import" at bounding box center [199, 336] width 108 height 36
checkbox input "false"
click at [282, 283] on h2 "Assigning timing of anniversary message" at bounding box center [378, 291] width 279 height 21
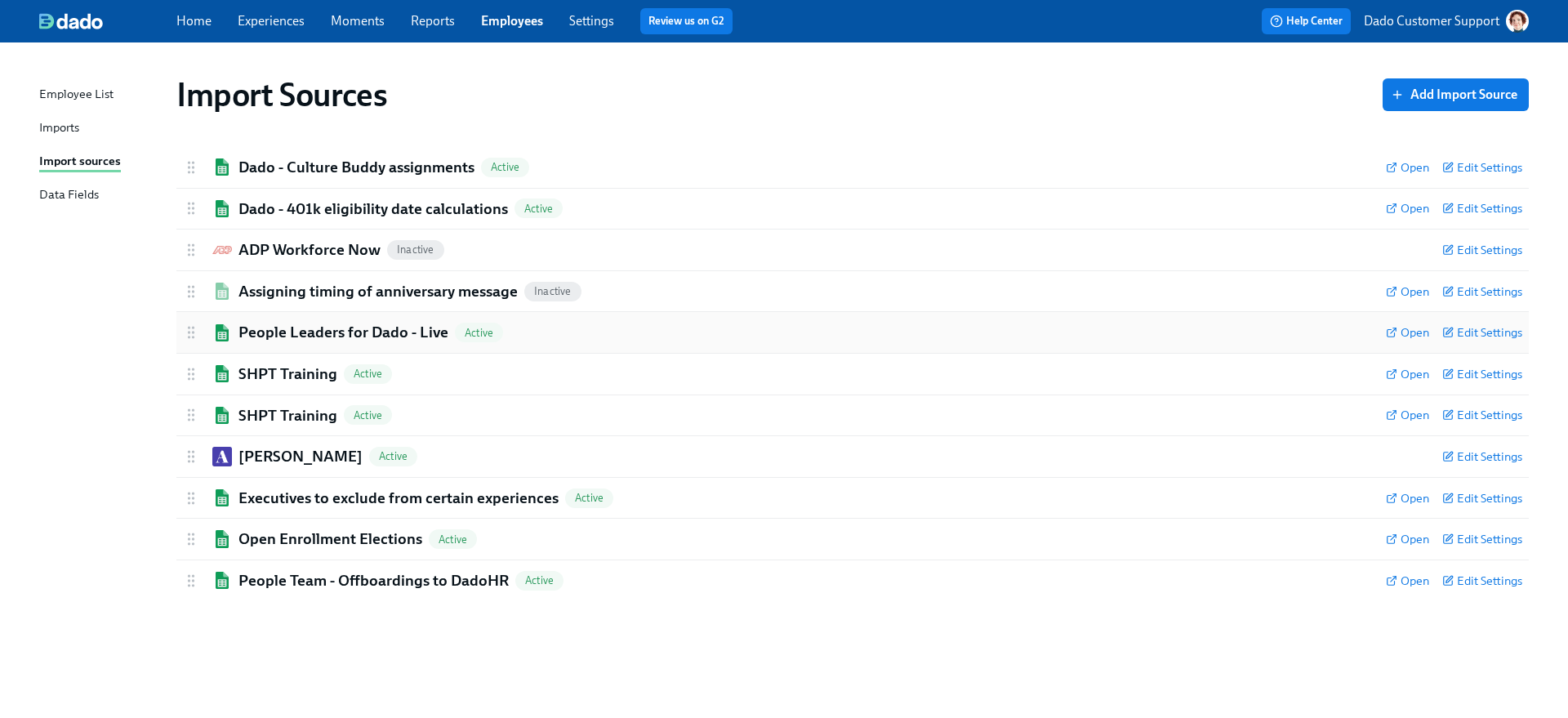
click at [247, 347] on div "People Leaders for Dado - Live Active Open Edit Settings" at bounding box center [852, 332] width 1352 height 40
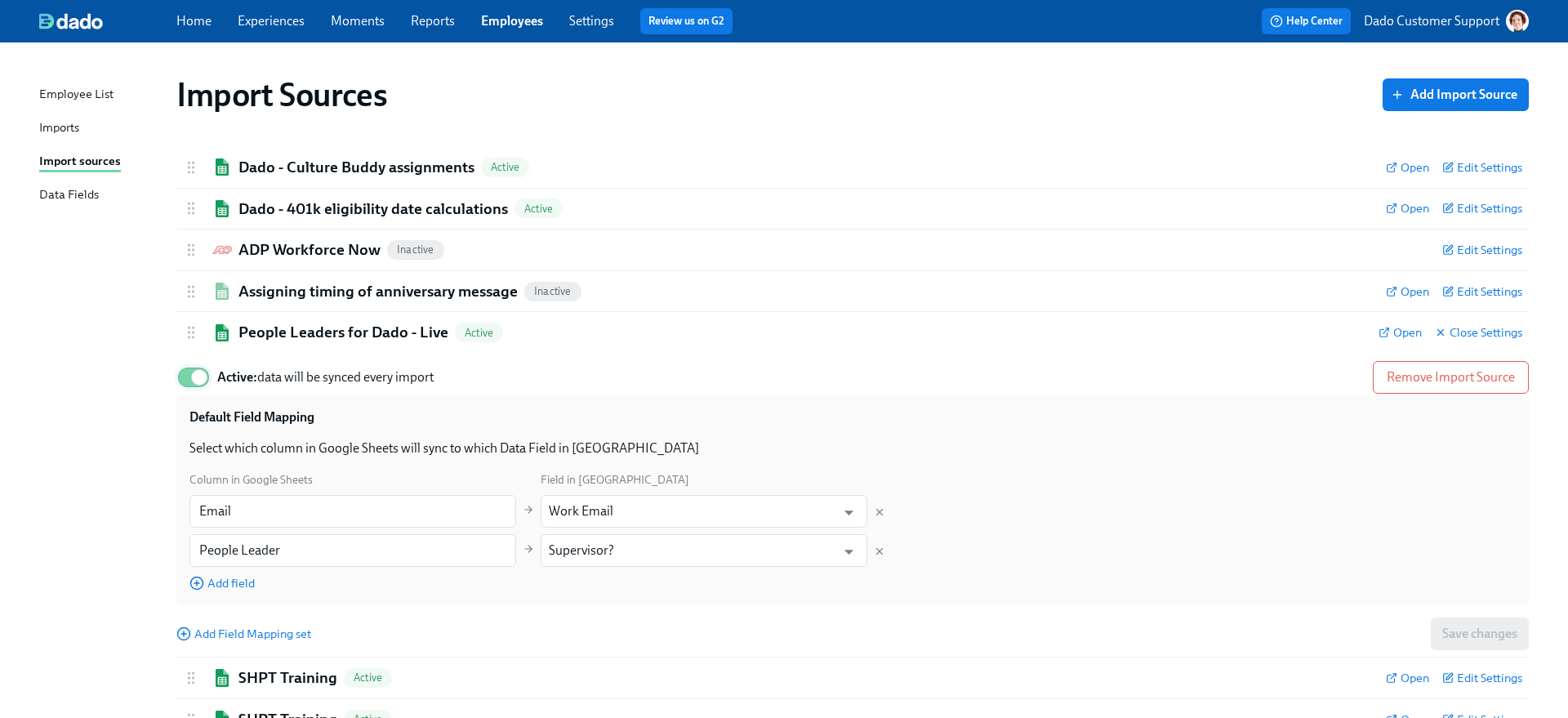
click at [192, 380] on input "Active: data will be synced every import" at bounding box center [199, 377] width 108 height 36
checkbox input "false"
click at [269, 329] on h2 "People Leaders for Dado - Live" at bounding box center [343, 332] width 210 height 21
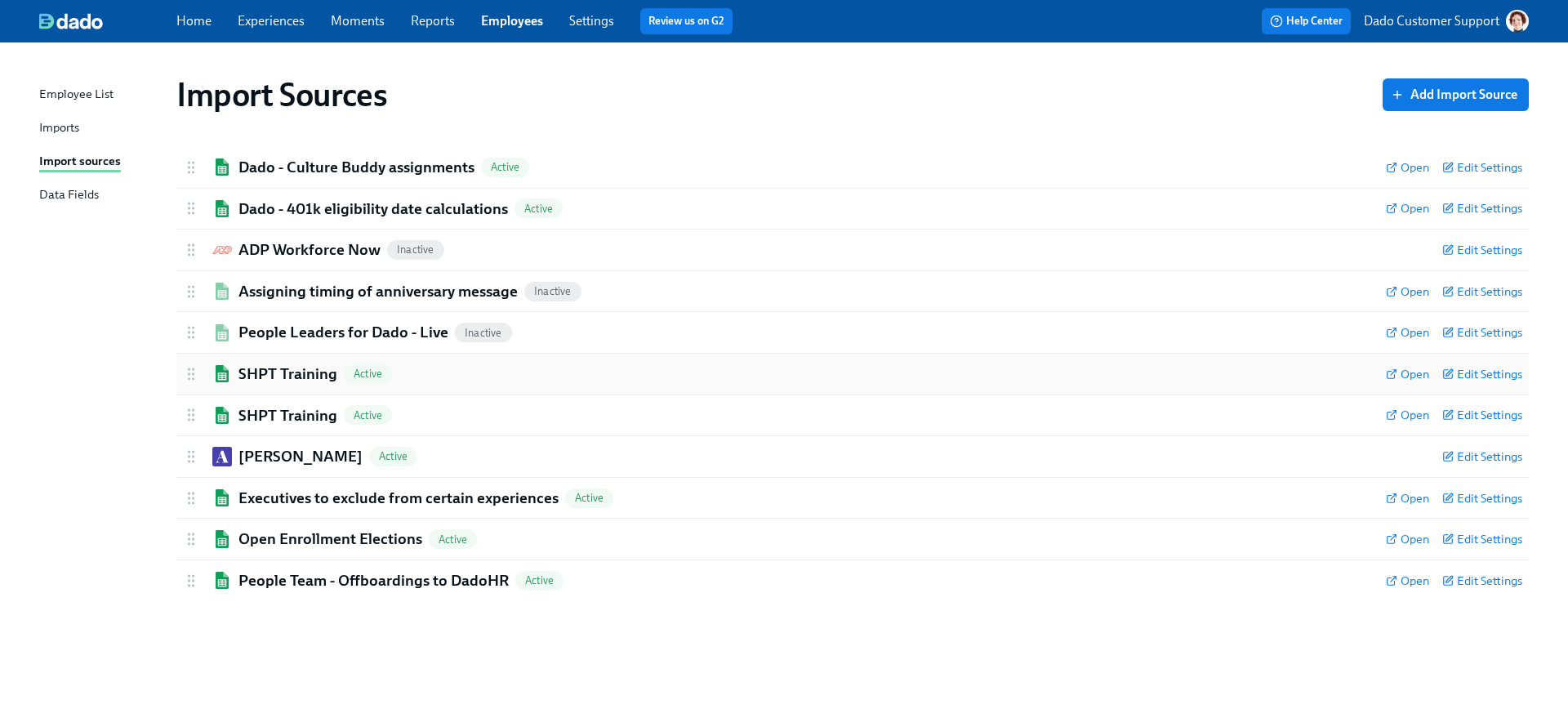
click at [247, 379] on h2 "SHPT Training" at bounding box center [288, 374] width 99 height 21
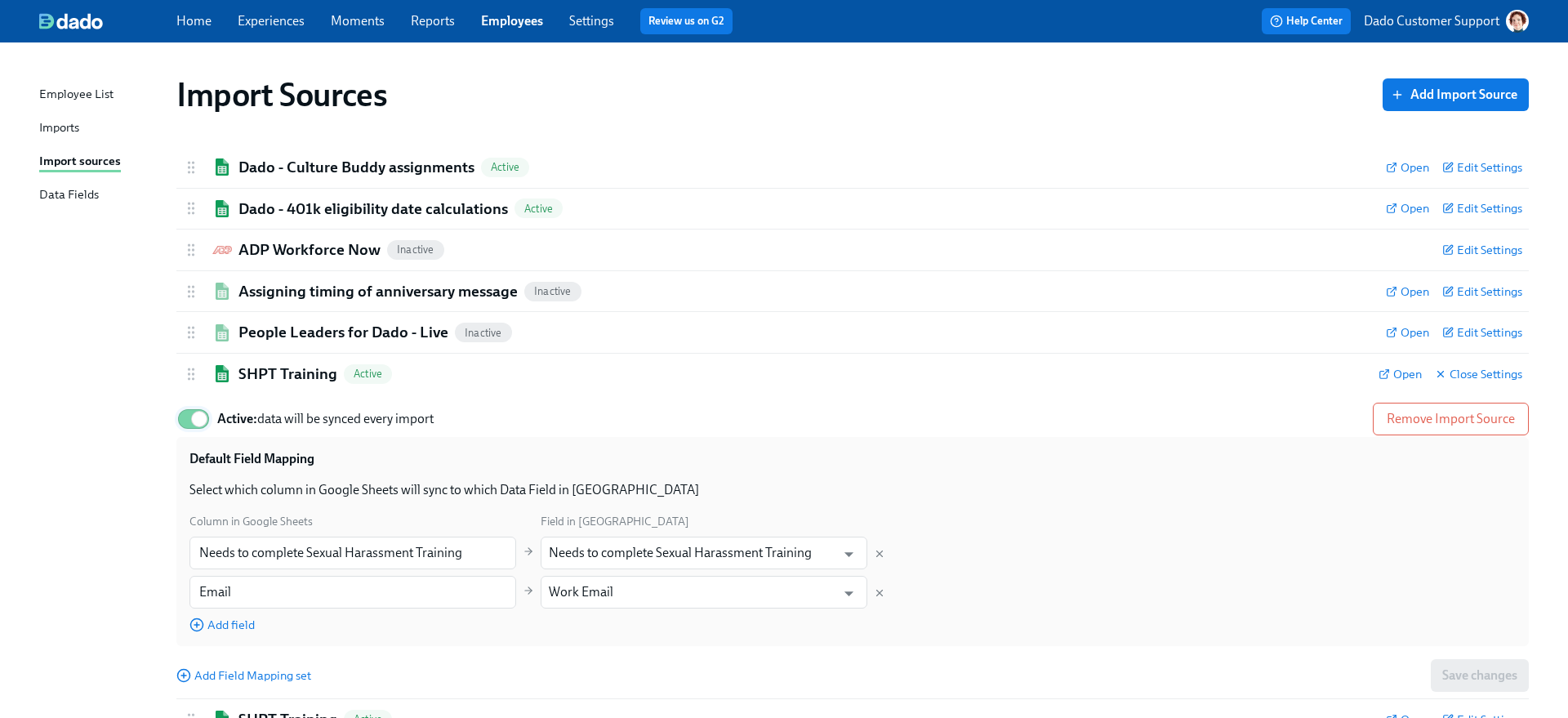
click at [191, 423] on input "Active: data will be synced every import" at bounding box center [199, 418] width 108 height 36
checkbox input "false"
click at [253, 370] on h2 "SHPT Training" at bounding box center [288, 374] width 99 height 21
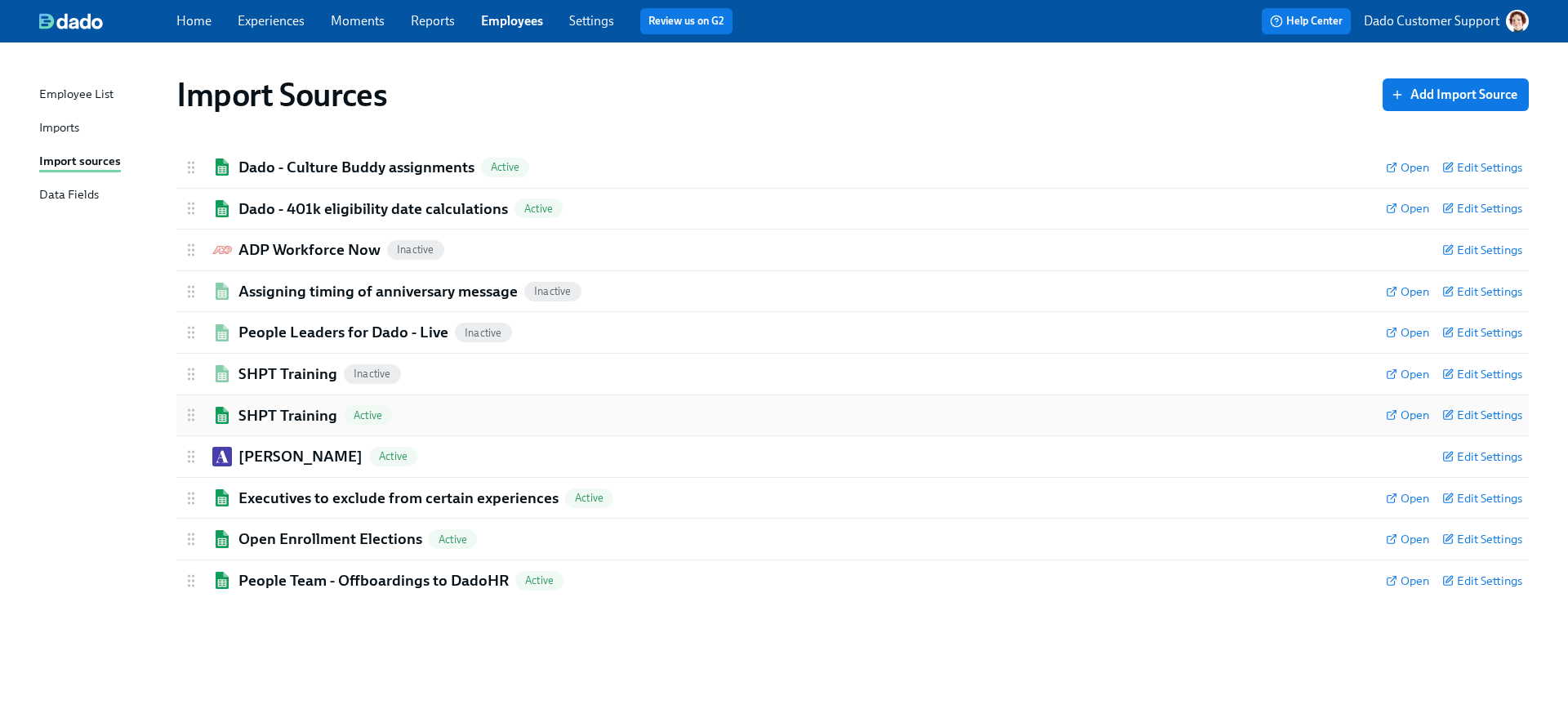
click at [227, 414] on img at bounding box center [222, 415] width 19 height 17
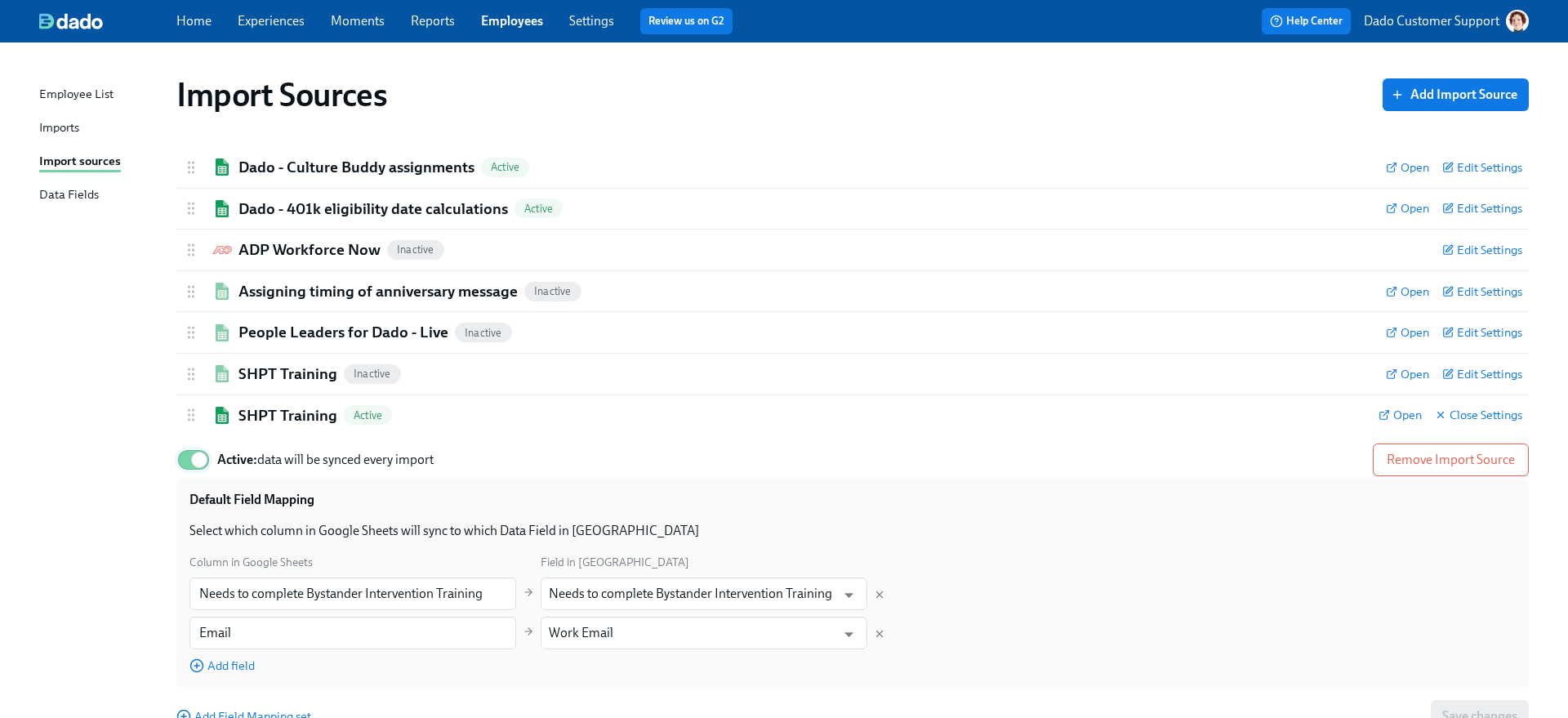
click at [186, 465] on input "Active: data will be synced every import" at bounding box center [199, 460] width 108 height 36
checkbox input "false"
click at [256, 413] on h2 "SHPT Training" at bounding box center [288, 415] width 99 height 21
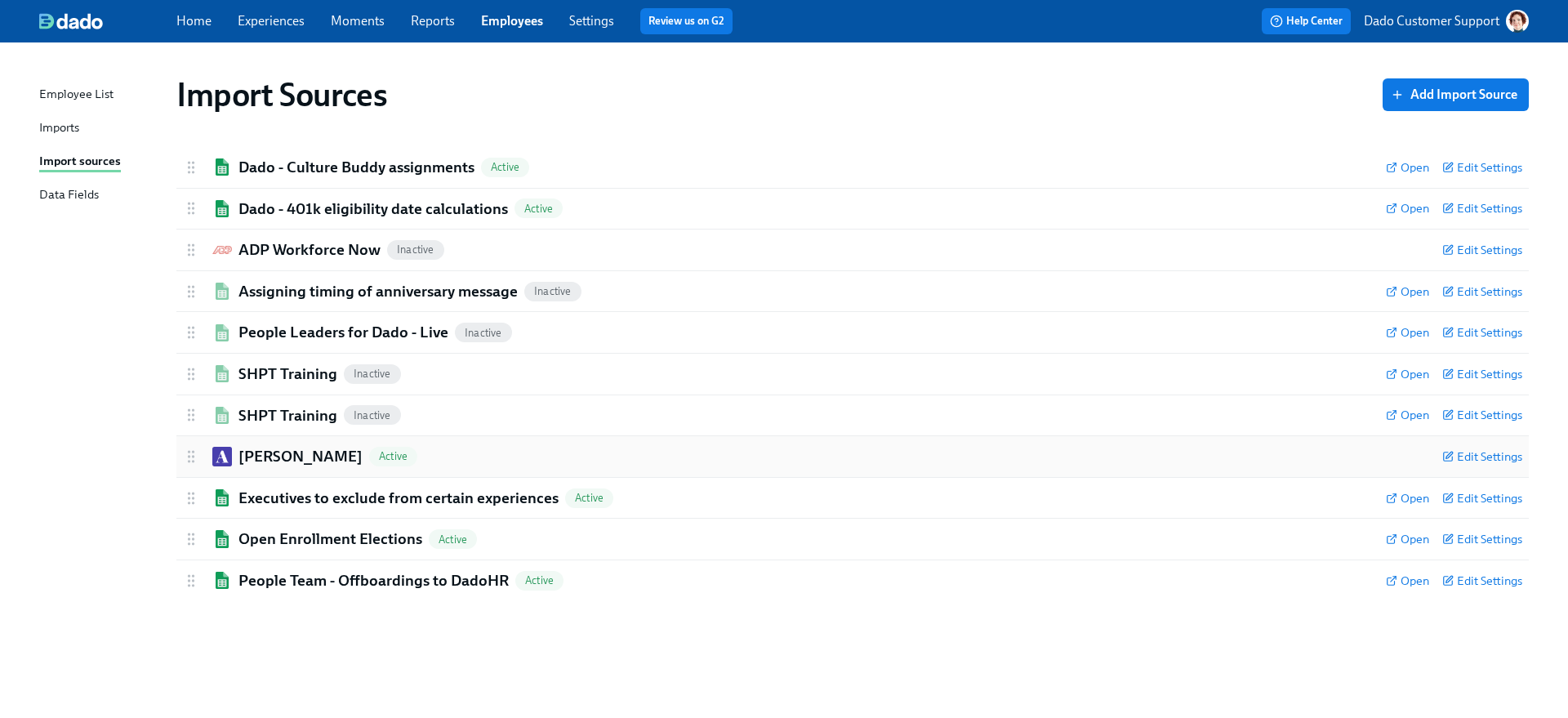
click at [232, 445] on div "Ashby Active Edit Settings" at bounding box center [852, 456] width 1352 height 40
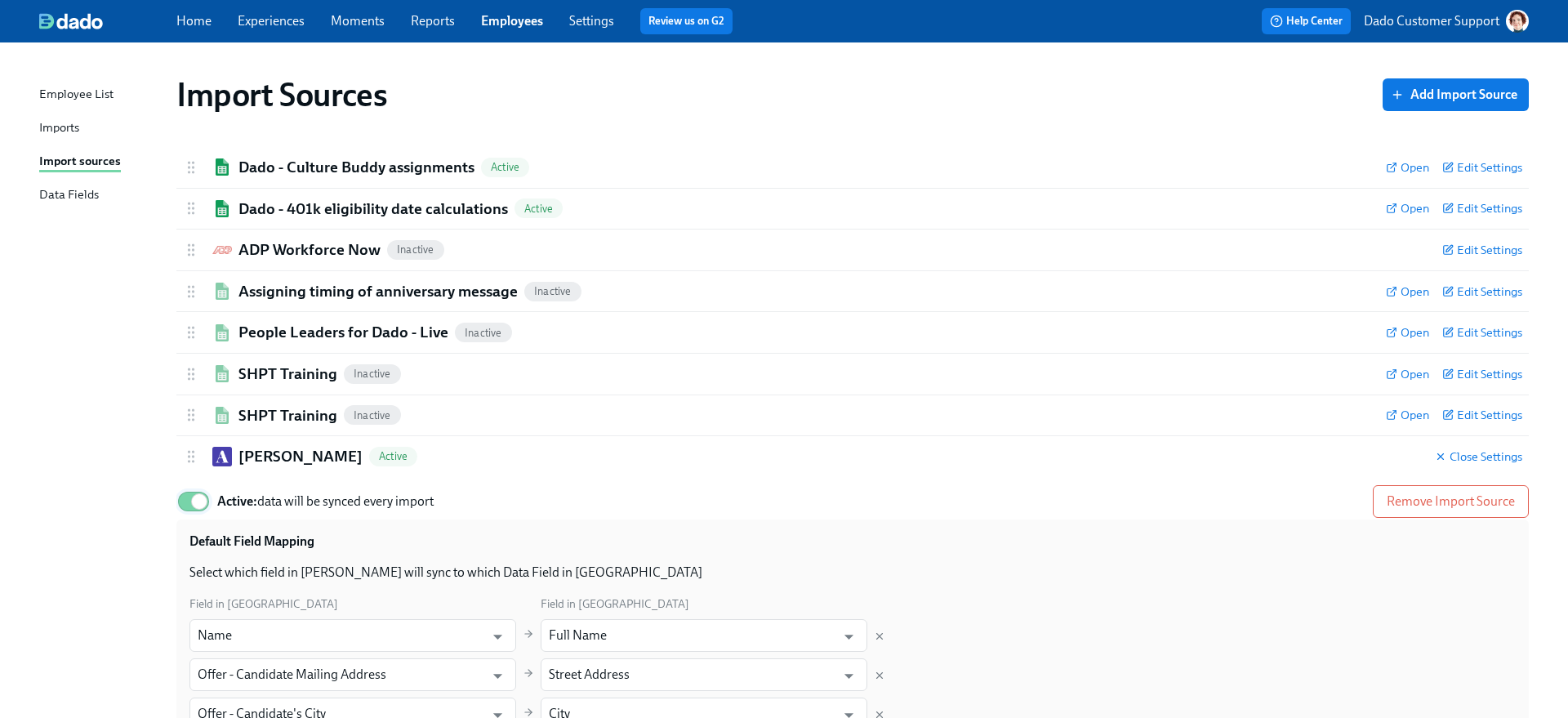
click at [184, 512] on input "Active: data will be synced every import" at bounding box center [199, 501] width 108 height 36
checkbox input "false"
click at [255, 453] on h2 "Ashby" at bounding box center [300, 456] width 124 height 21
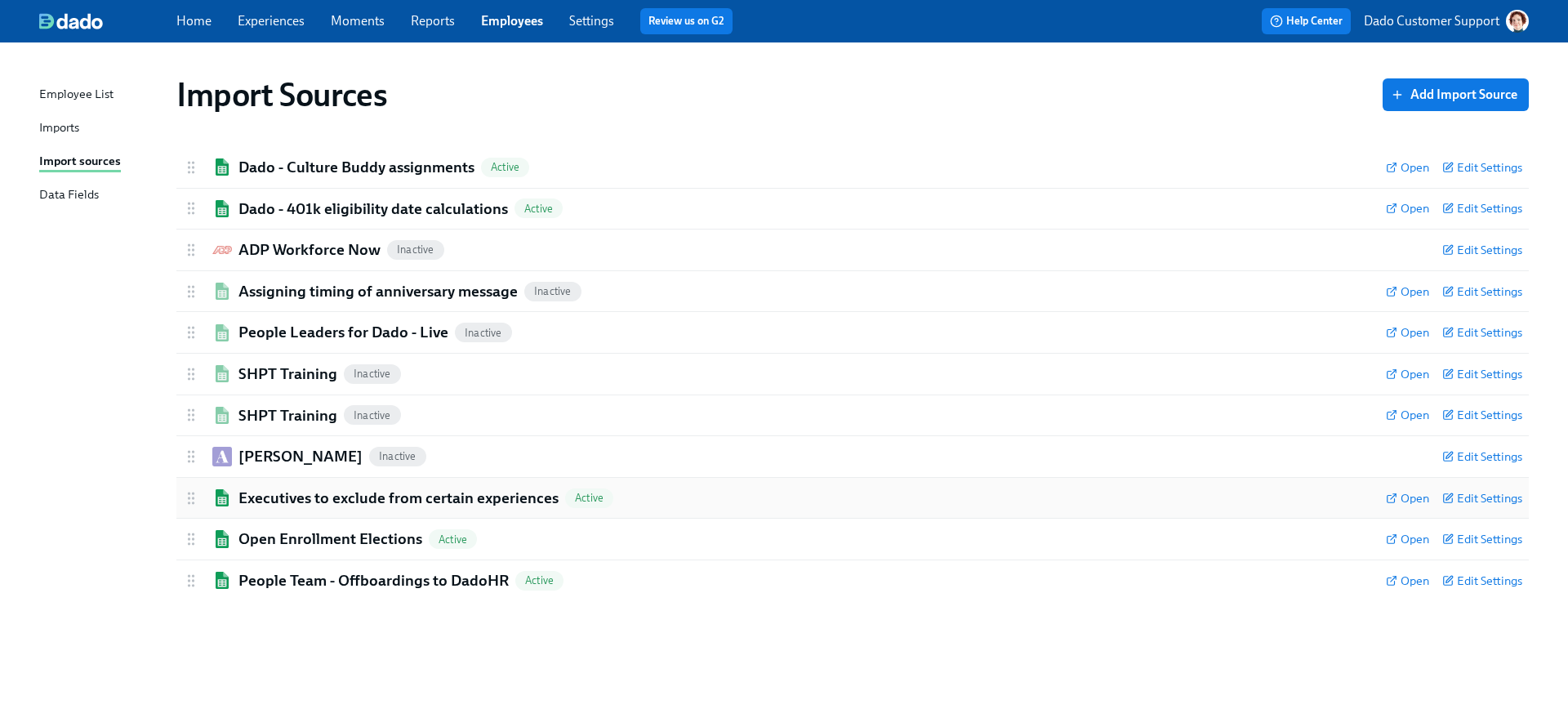
click at [256, 493] on h2 "Executives to exclude from certain experiences" at bounding box center [399, 498] width 321 height 21
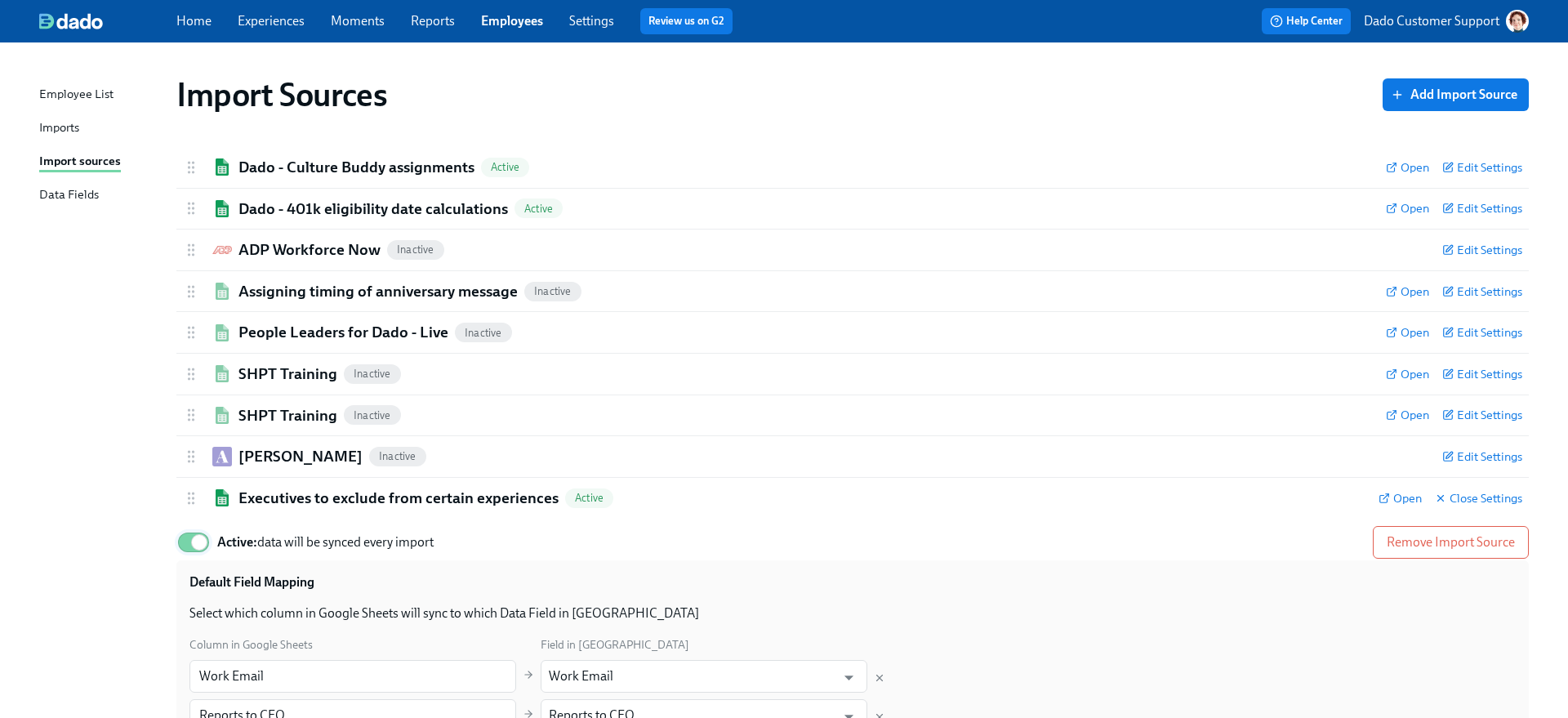
click at [179, 537] on input "Active: data will be synced every import" at bounding box center [199, 543] width 108 height 36
checkbox input "false"
click at [273, 498] on h2 "Executives to exclude from certain experiences" at bounding box center [399, 498] width 321 height 21
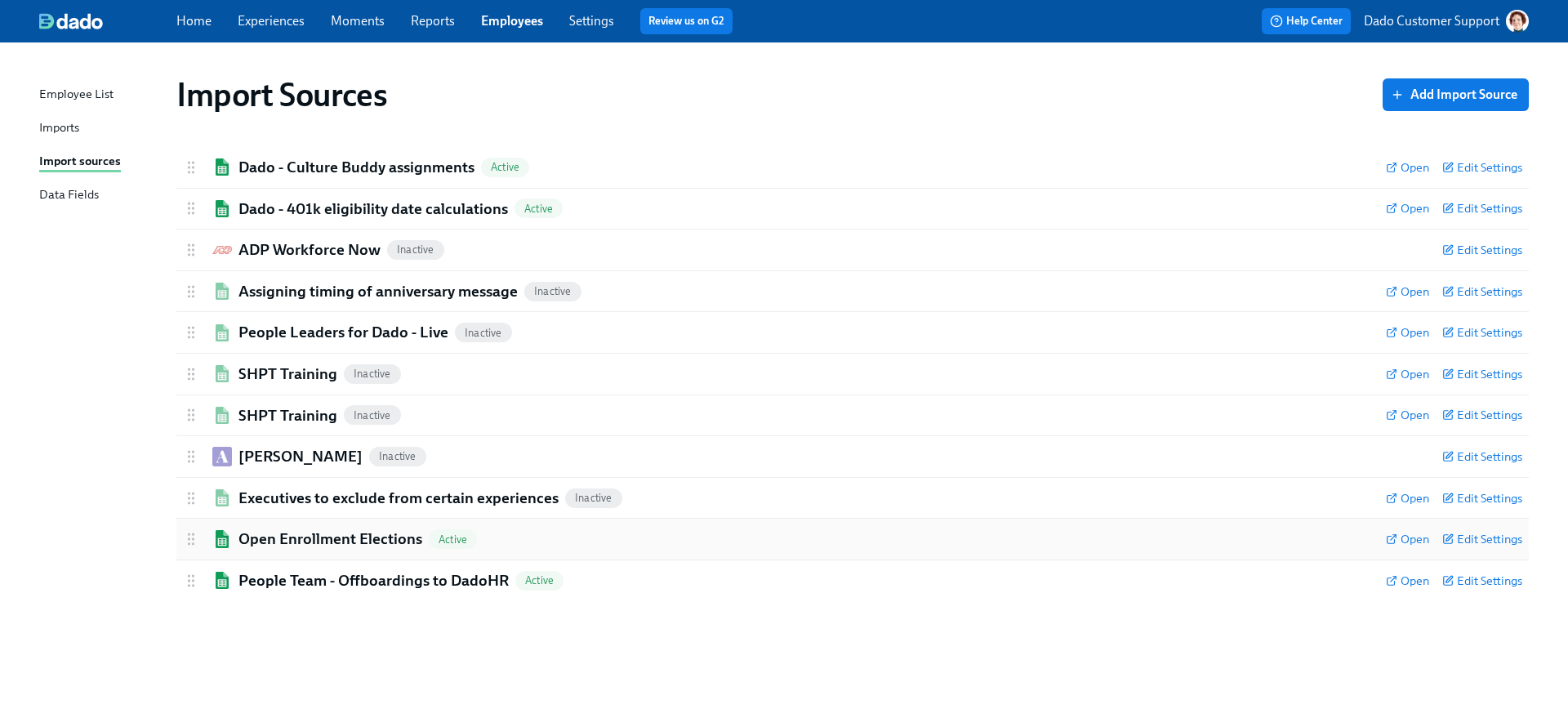
click at [256, 522] on div "Open Enrollment Elections Active Open Edit Settings" at bounding box center [852, 539] width 1352 height 40
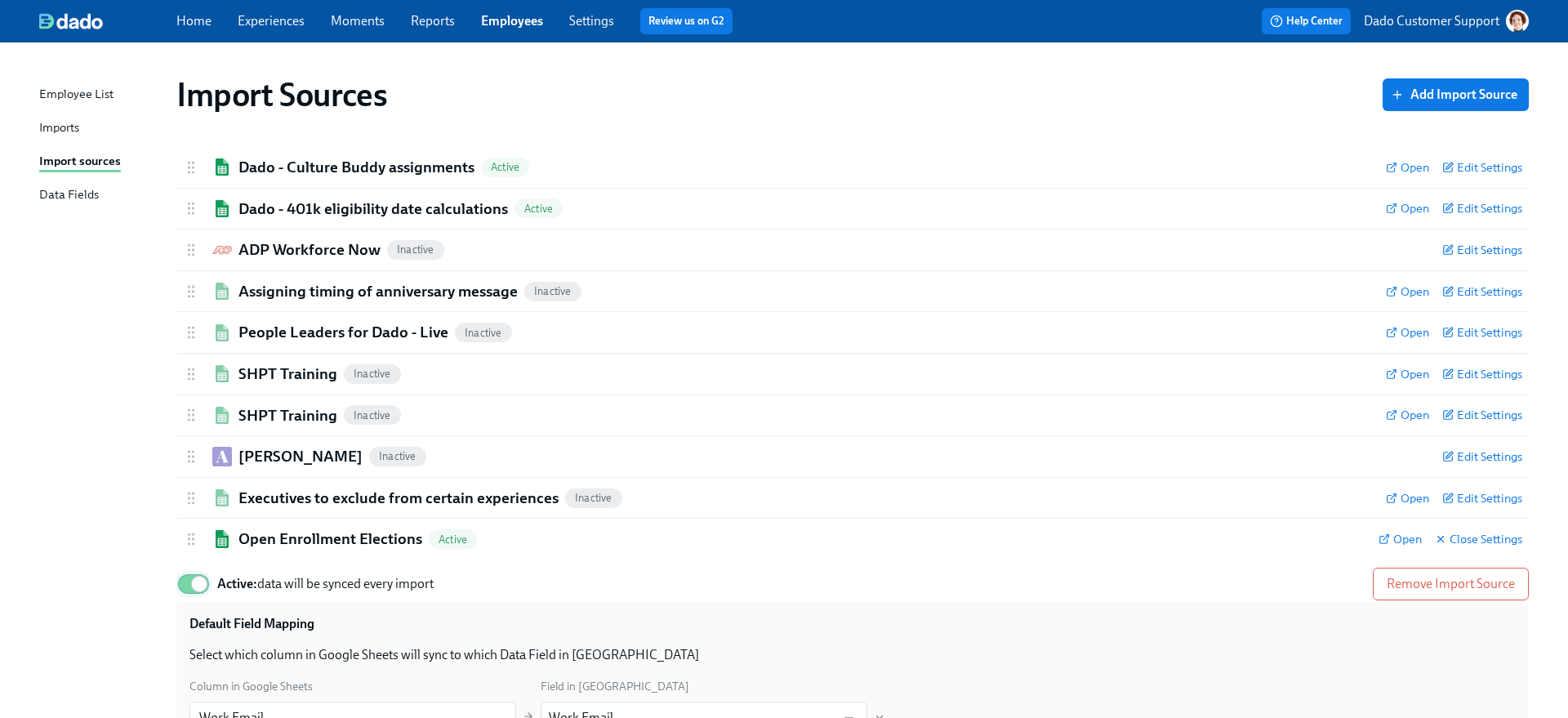
click at [185, 592] on input "Active: data will be synced every import" at bounding box center [199, 584] width 108 height 36
checkbox input "false"
click at [275, 522] on div "Open Enrollment Elections Inactive Open Close Settings" at bounding box center [852, 539] width 1352 height 40
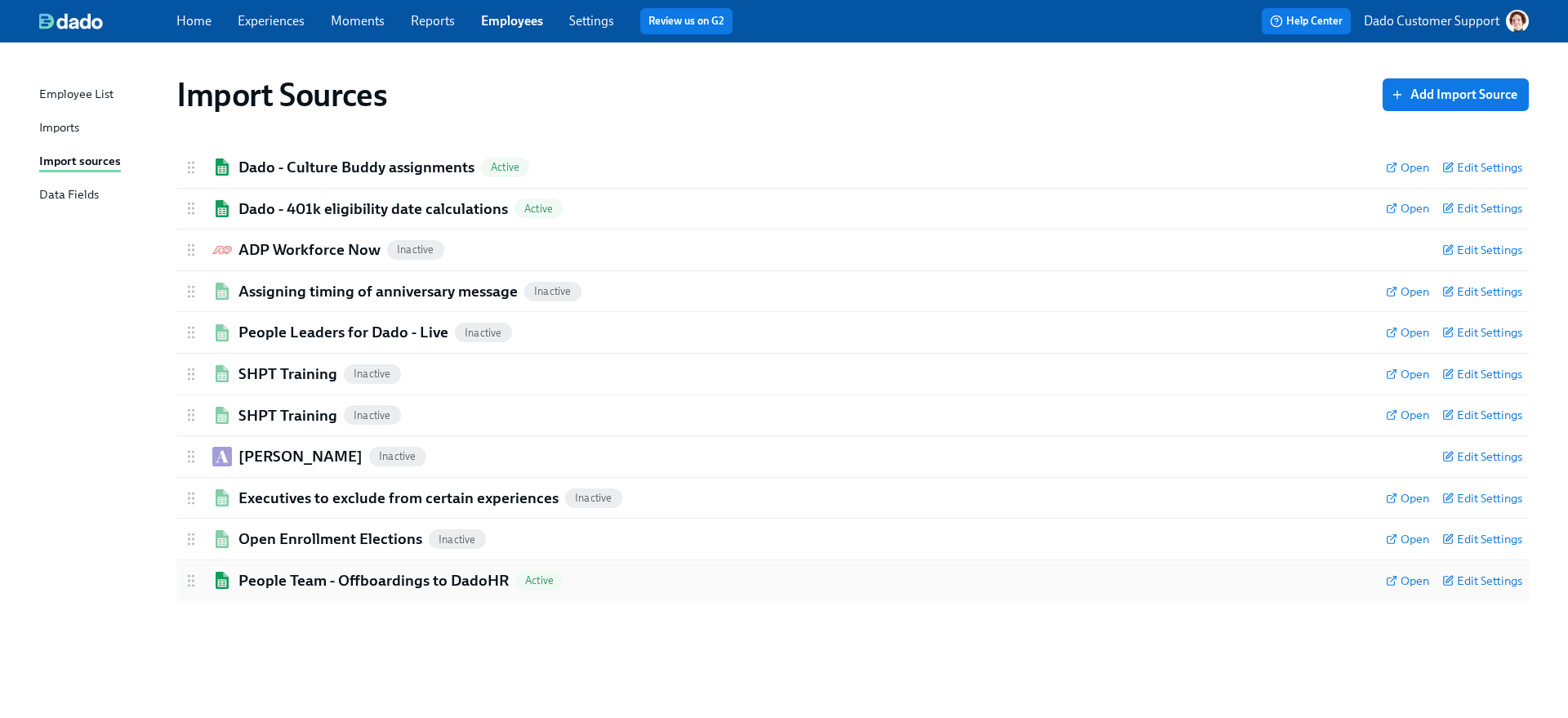
click at [256, 591] on h2 "People Team - Offboardings to DadoHR" at bounding box center [374, 580] width 270 height 21
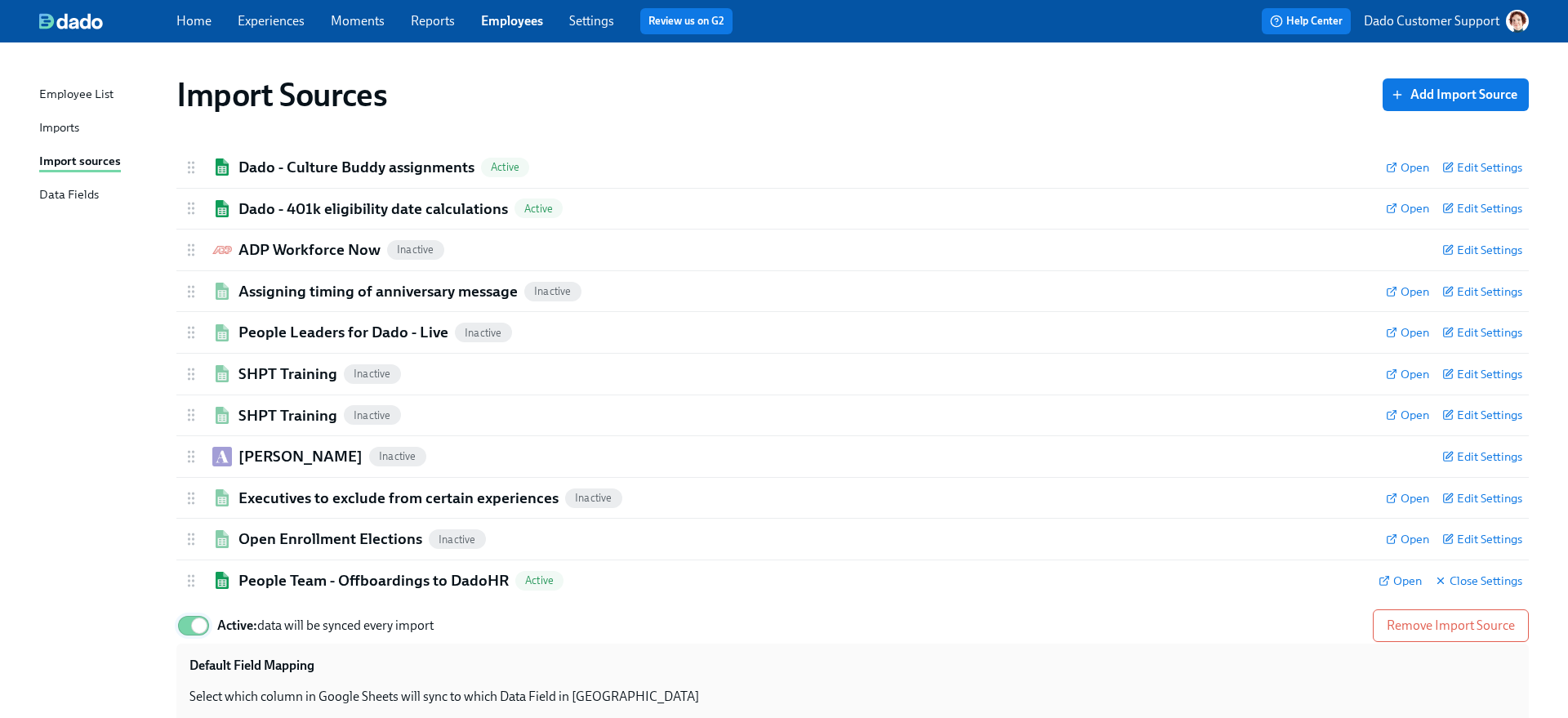
click at [181, 637] on input "Active: data will be synced every import" at bounding box center [199, 625] width 108 height 36
checkbox input "false"
click at [290, 557] on div "Open Enrollment Elections Inactive Open Edit Settings" at bounding box center [852, 539] width 1352 height 40
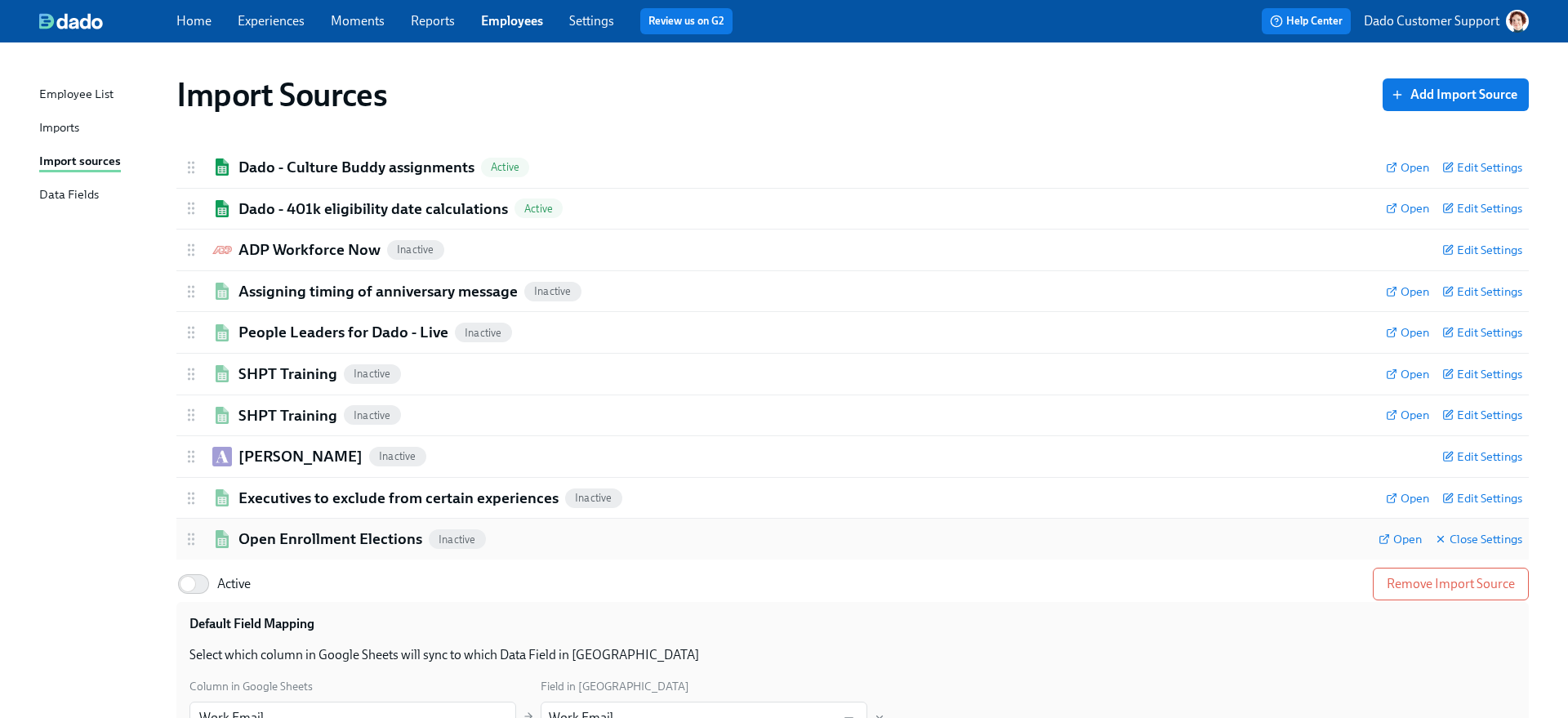
click at [290, 557] on div "Open Enrollment Elections Inactive Open Close Settings" at bounding box center [852, 539] width 1352 height 40
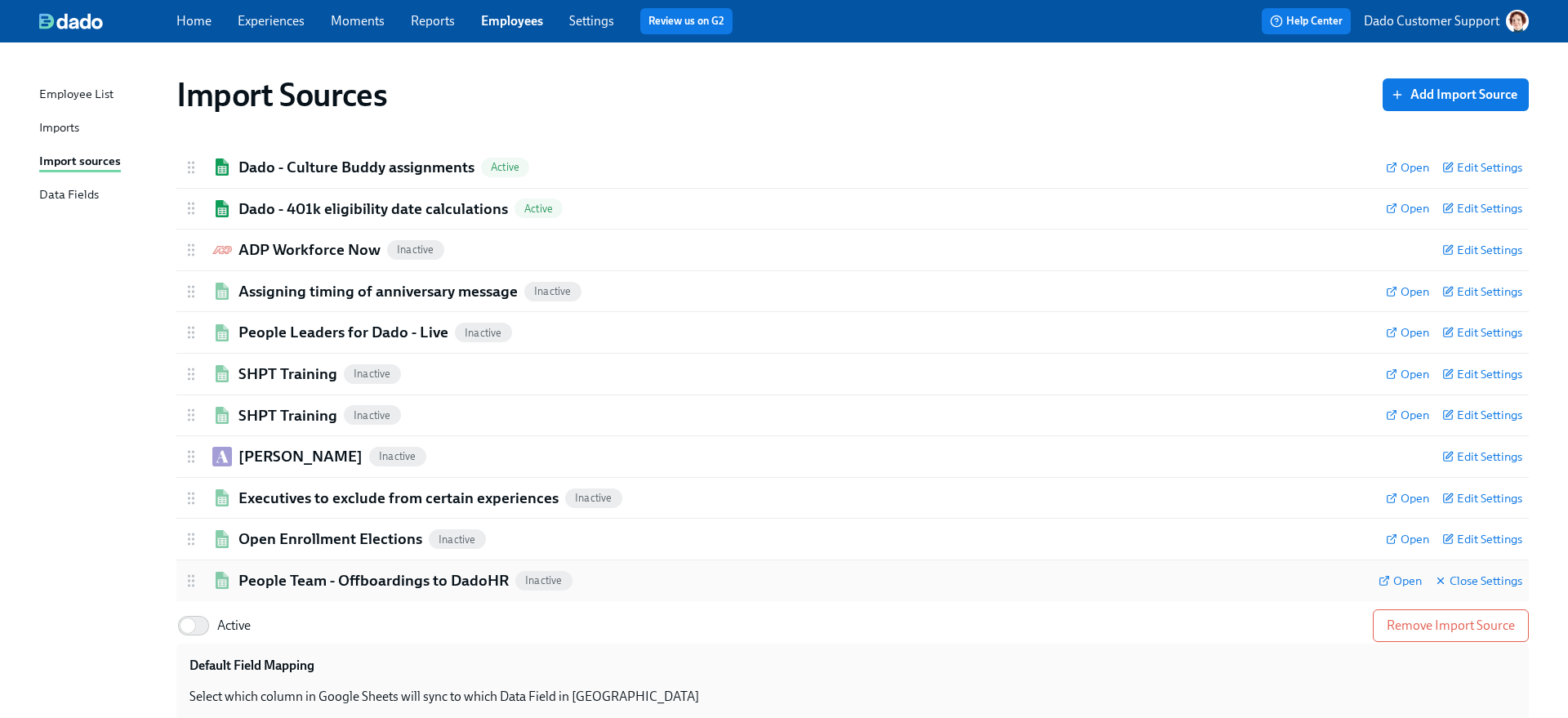
click at [289, 578] on h2 "People Team - Offboardings to DadoHR" at bounding box center [374, 580] width 270 height 21
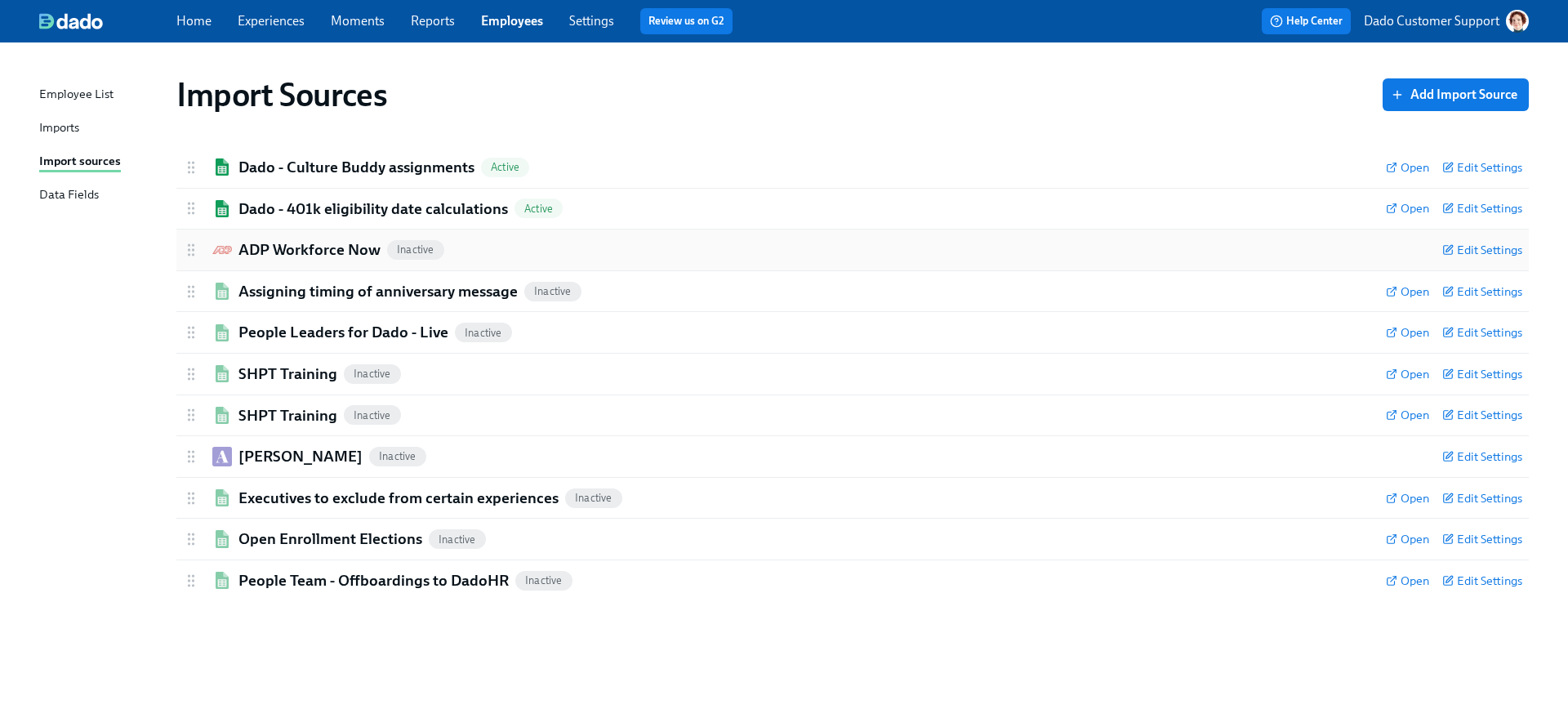
click at [269, 252] on h2 "ADP Workforce Now" at bounding box center [310, 250] width 142 height 21
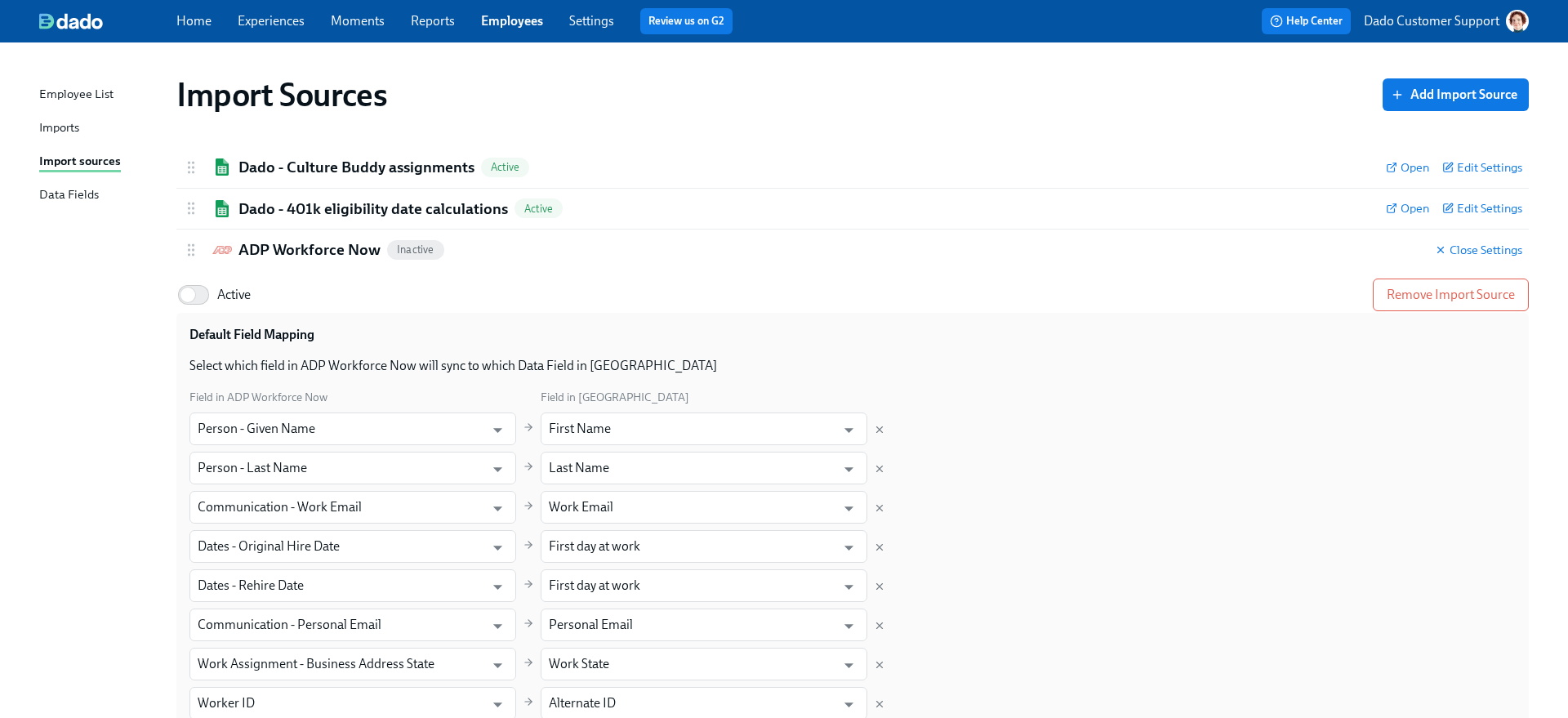
click at [223, 287] on span "Active" at bounding box center [234, 294] width 34 height 18
click at [223, 287] on input "Active" at bounding box center [188, 294] width 108 height 36
checkbox input "true"
click at [277, 241] on h2 "ADP Workforce Now" at bounding box center [310, 250] width 142 height 21
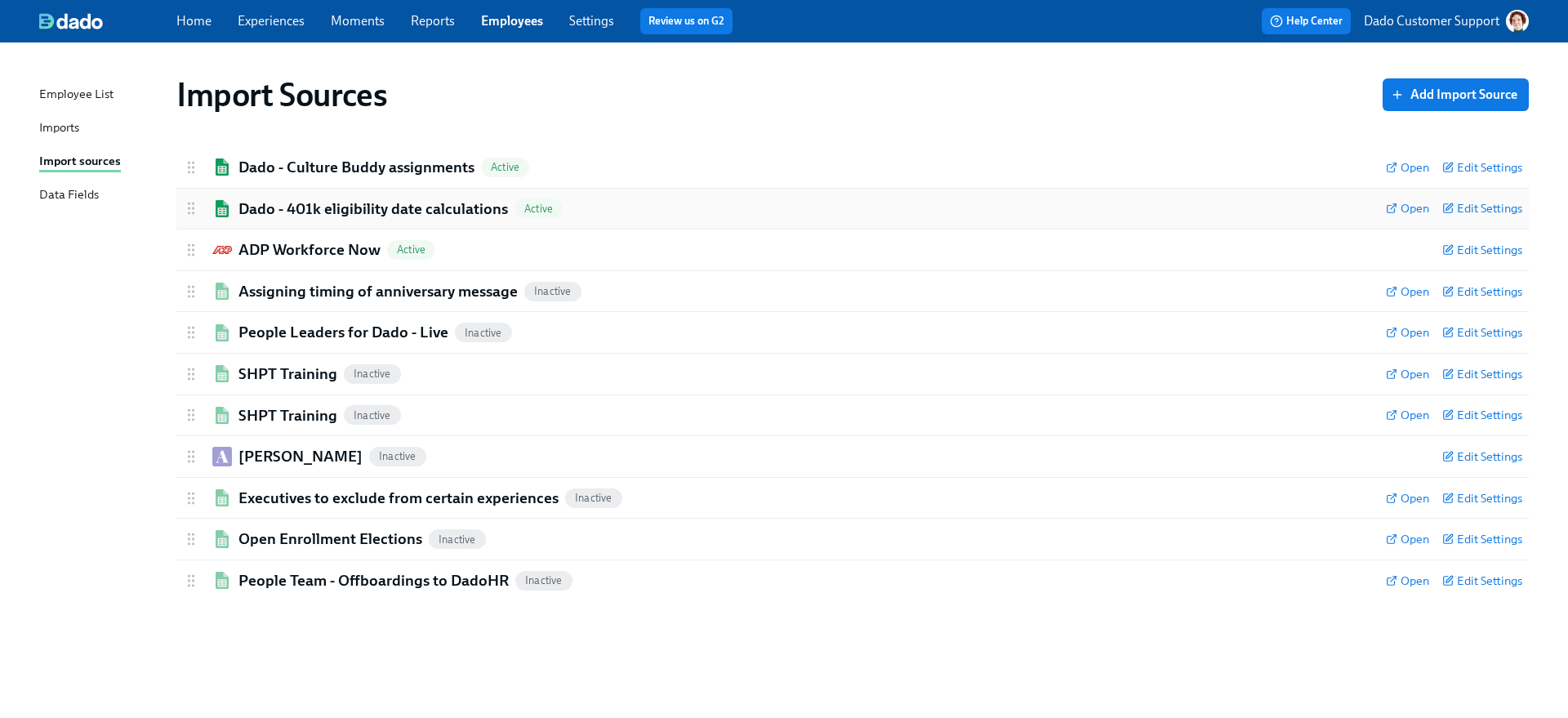
click at [270, 206] on h2 "Dado - 401k eligibility date calculations" at bounding box center [373, 208] width 269 height 21
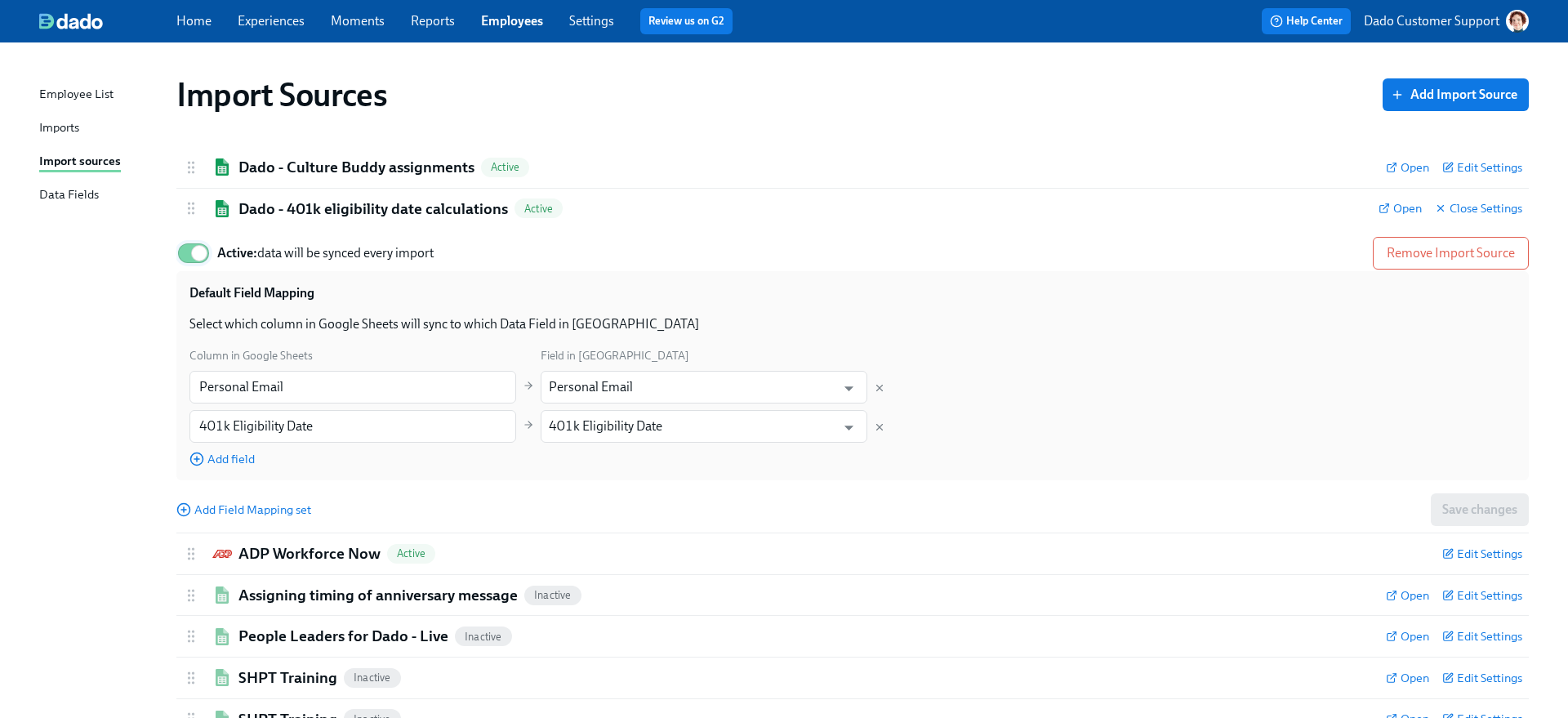
click at [217, 240] on input "Active: data will be synced every import" at bounding box center [199, 253] width 108 height 36
checkbox input "false"
click at [275, 205] on h2 "Dado - 401k eligibility date calculations" at bounding box center [373, 208] width 269 height 21
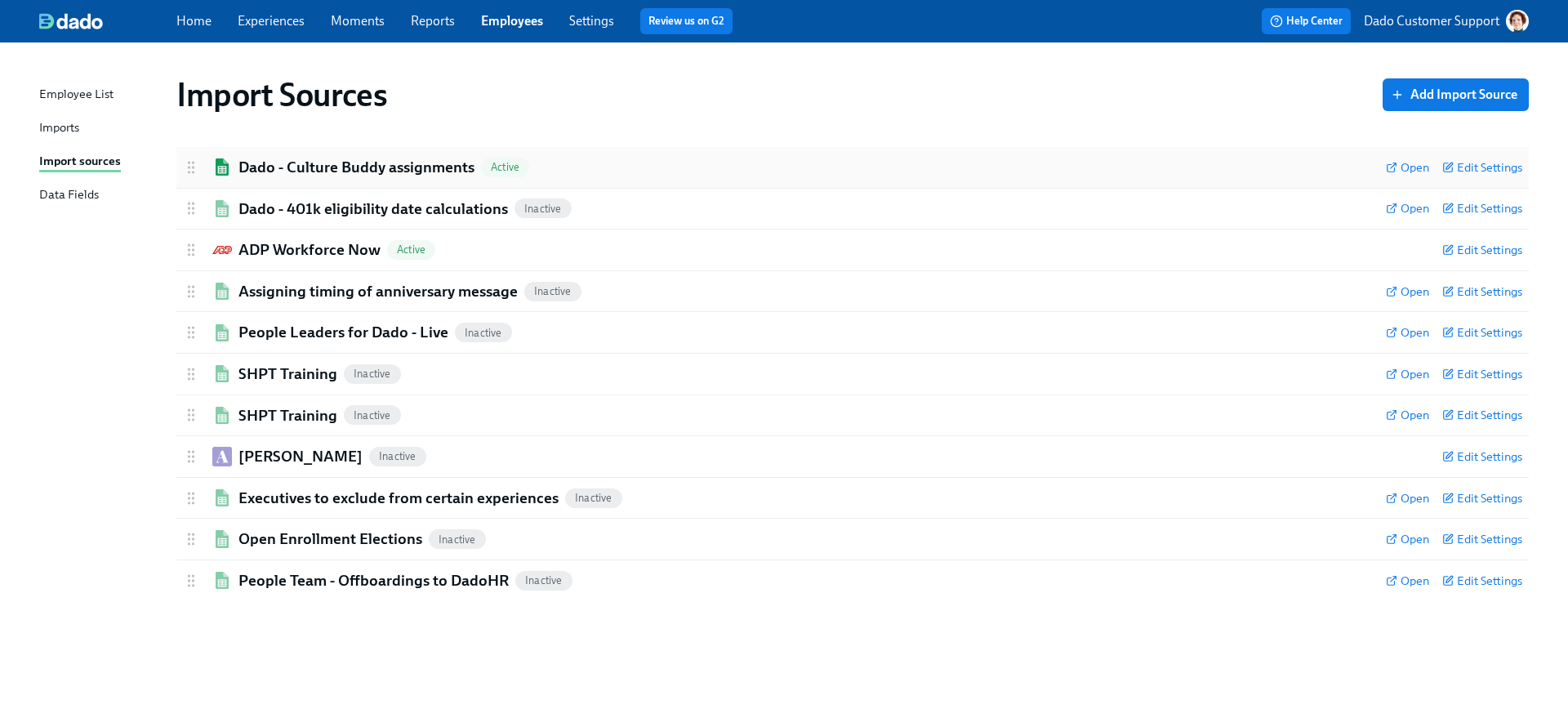
click at [247, 167] on h2 "Dado - Culture Buddy assignments" at bounding box center [357, 167] width 236 height 21
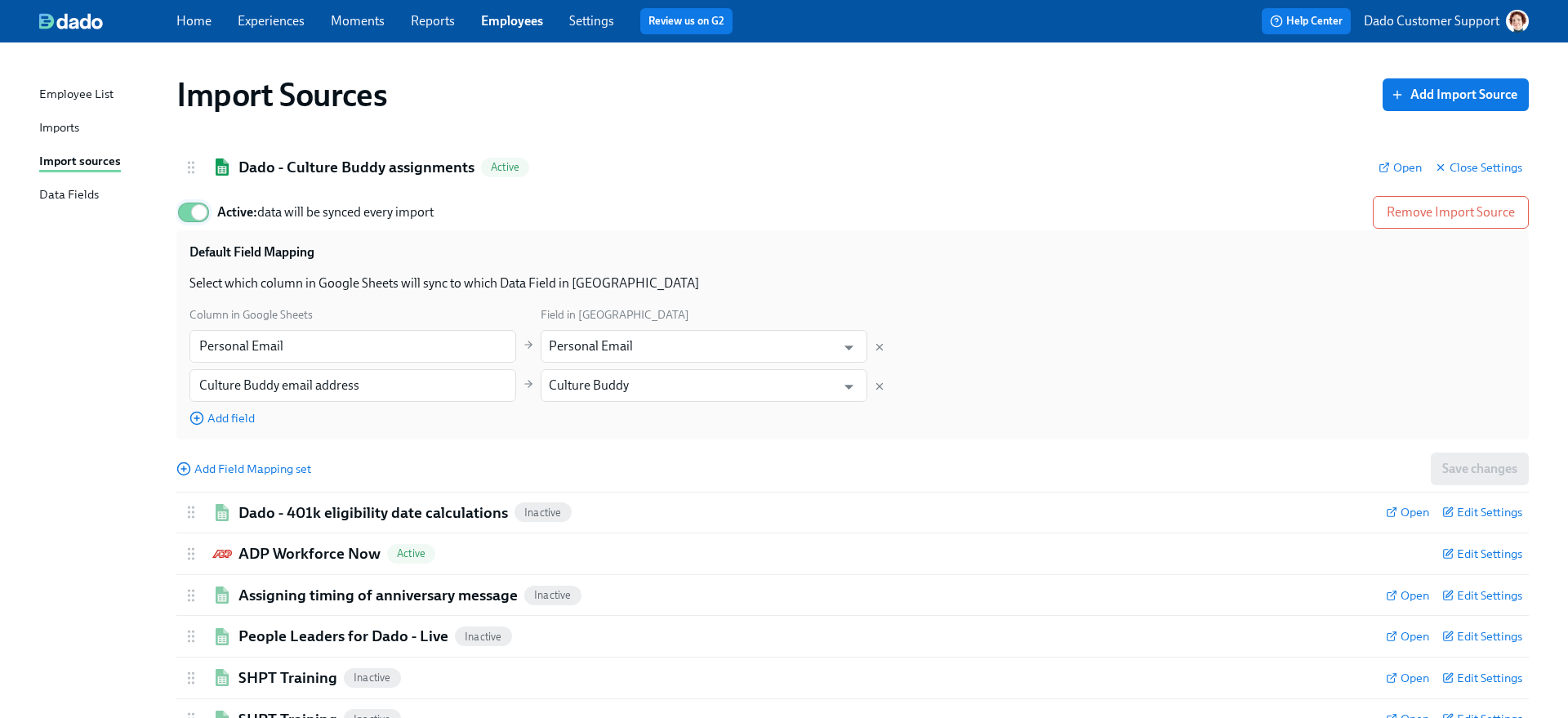
click at [207, 219] on input "Active: data will be synced every import" at bounding box center [199, 212] width 108 height 36
checkbox input "false"
click at [261, 175] on h2 "Dado - Culture Buddy assignments" at bounding box center [357, 167] width 236 height 21
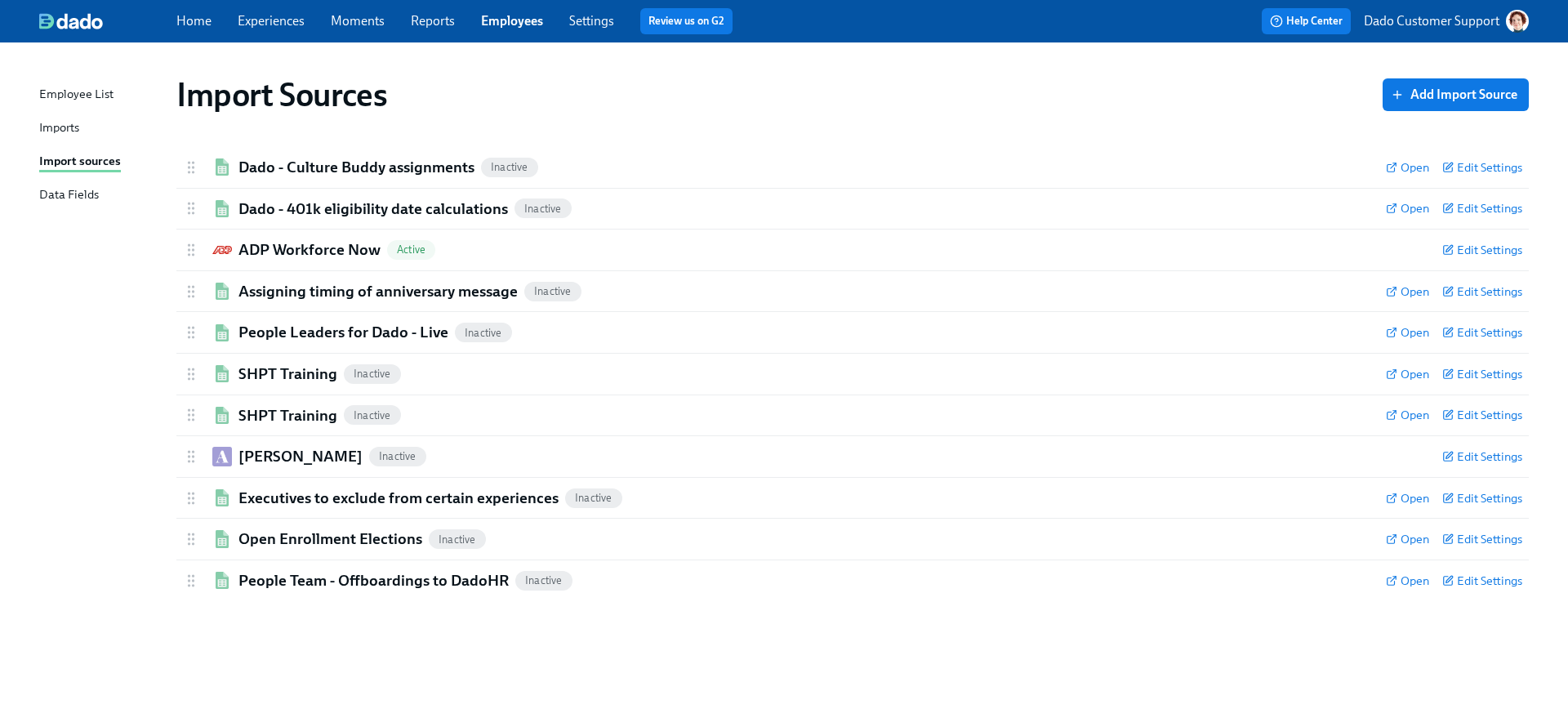
click at [117, 367] on div "Import Sources Add Import Source Dado - Culture Buddy assignments Inactive Open…" at bounding box center [784, 370] width 1490 height 617
click at [52, 131] on div "Imports" at bounding box center [58, 128] width 40 height 20
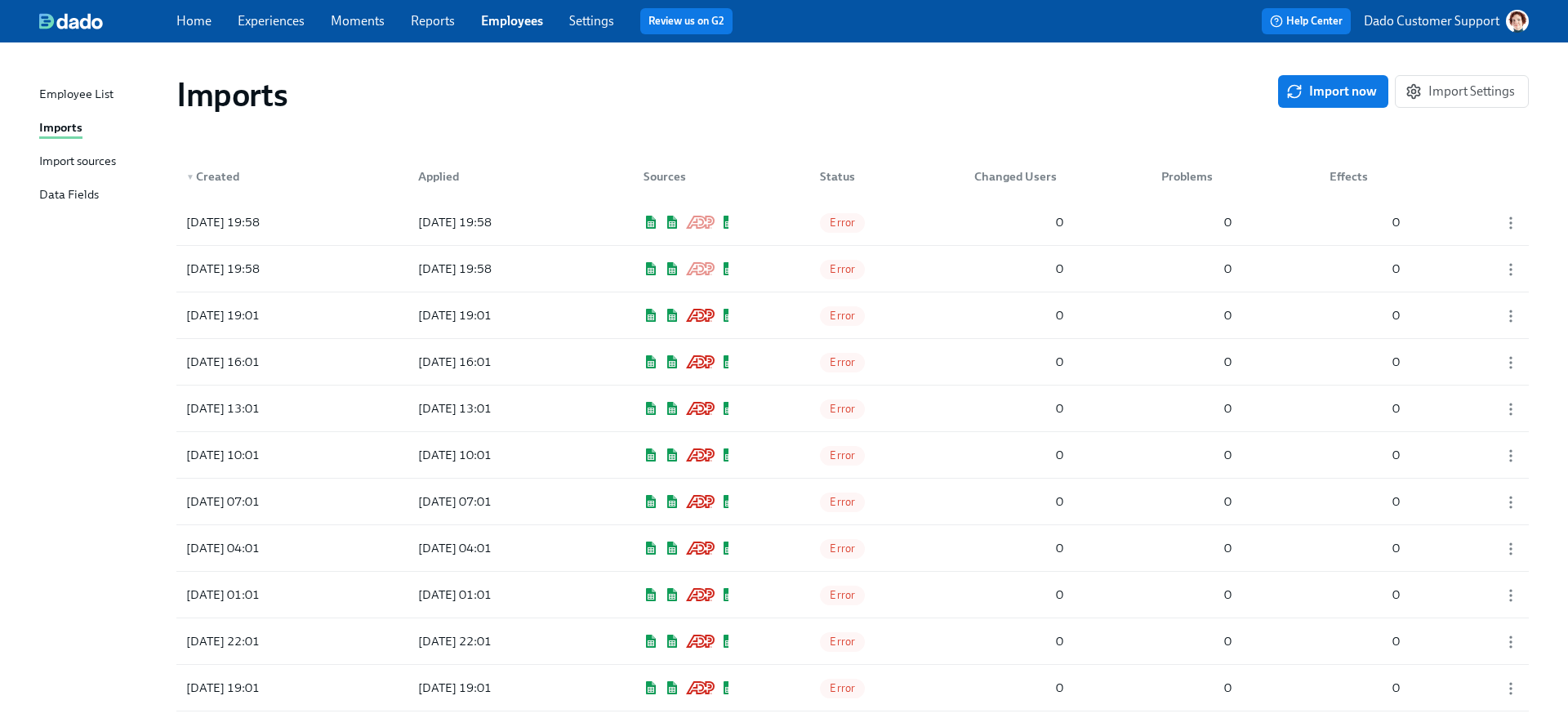
click at [61, 157] on div "Import sources" at bounding box center [77, 162] width 77 height 20
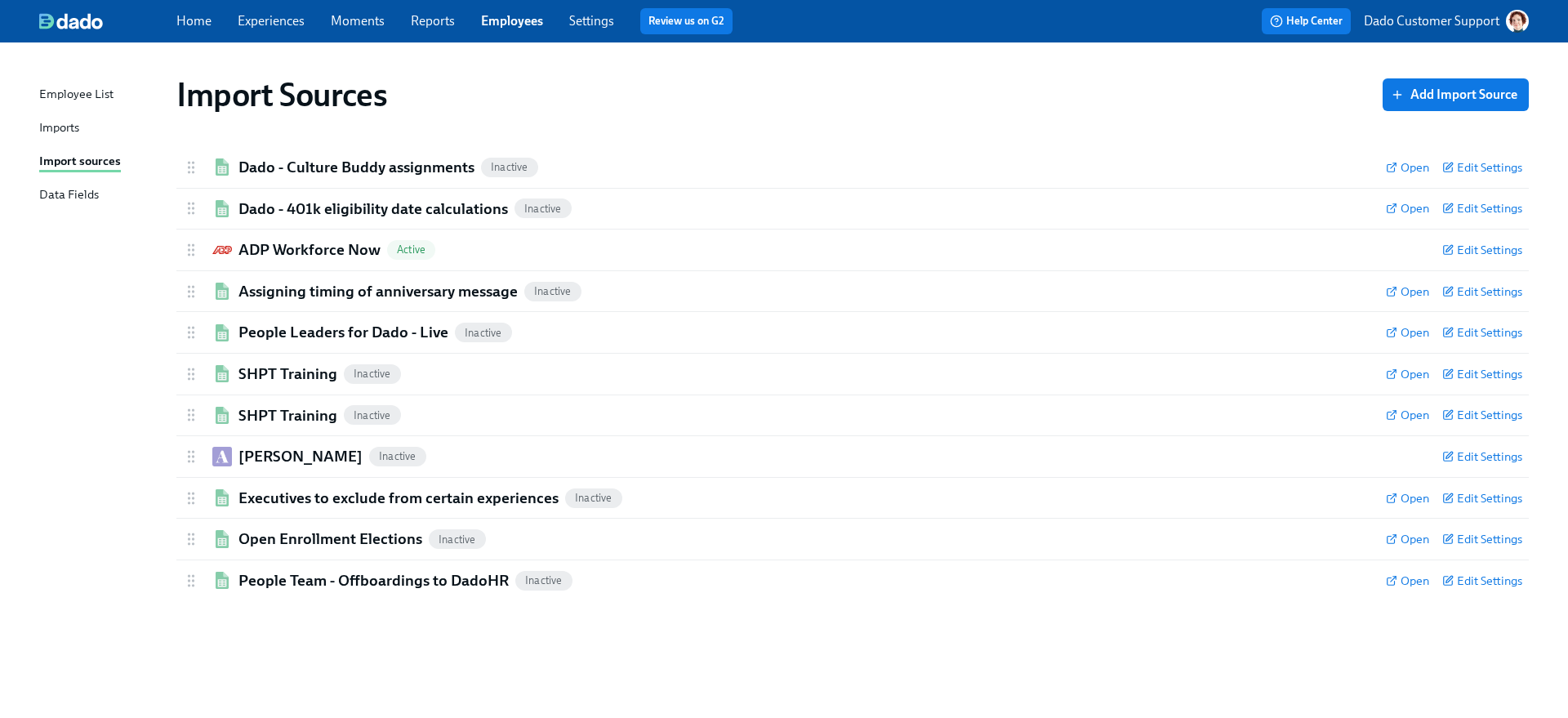
click at [62, 134] on div "Imports" at bounding box center [58, 128] width 40 height 20
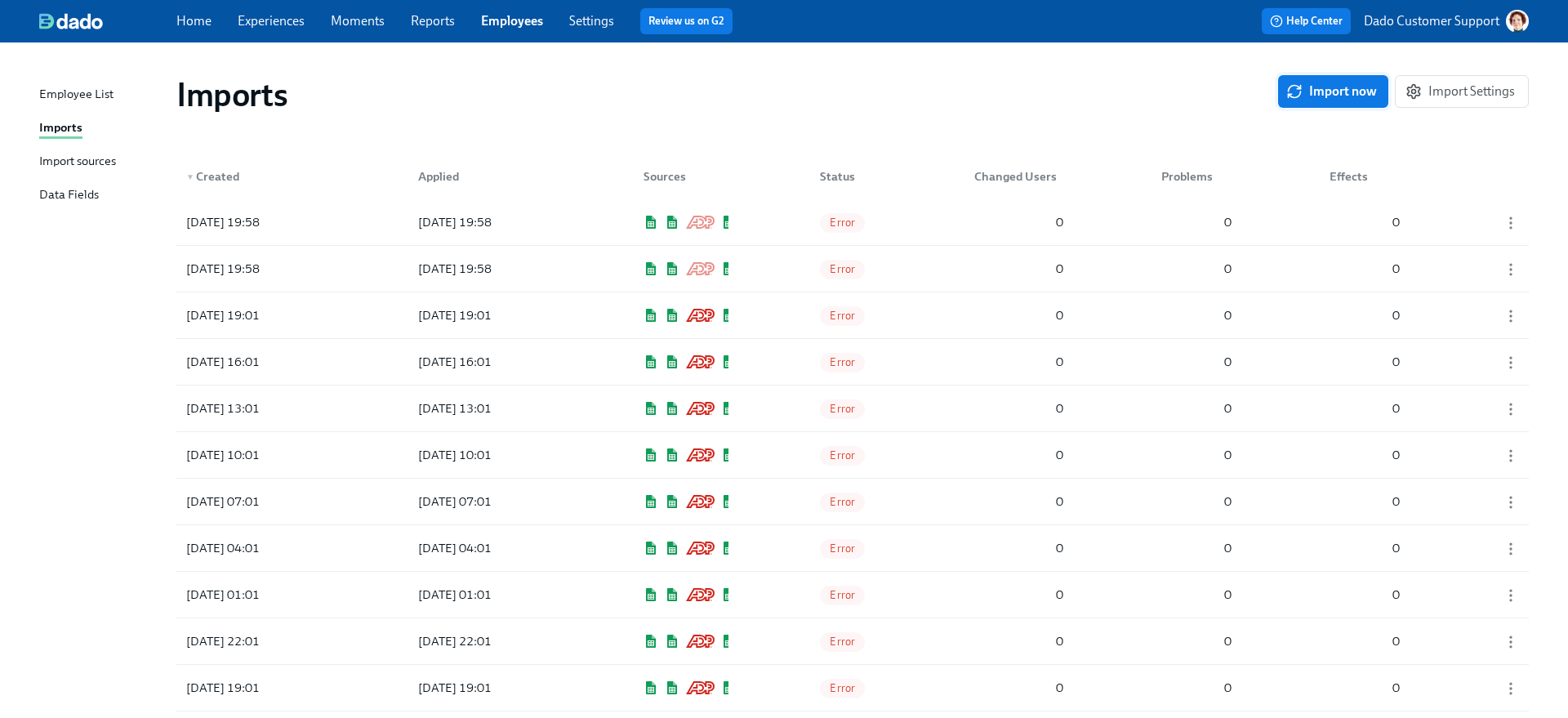
click at [1234, 88] on span "Import now" at bounding box center [1334, 91] width 88 height 16
click at [910, 209] on div "2025/08/18 19:59 2025/08/18 19:59 Error 0 0 0" at bounding box center [852, 222] width 1352 height 46
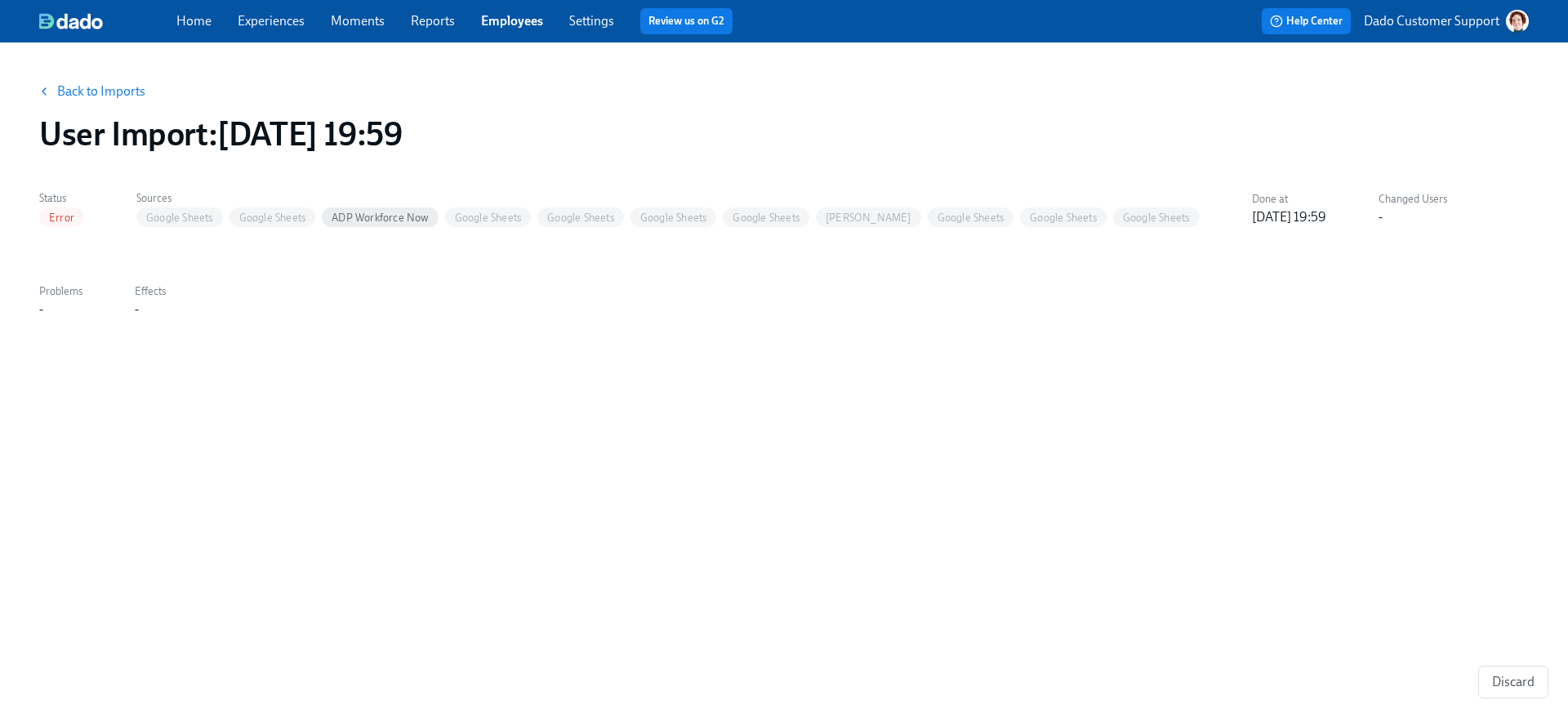
click at [110, 95] on link "Back to Imports" at bounding box center [101, 91] width 89 height 16
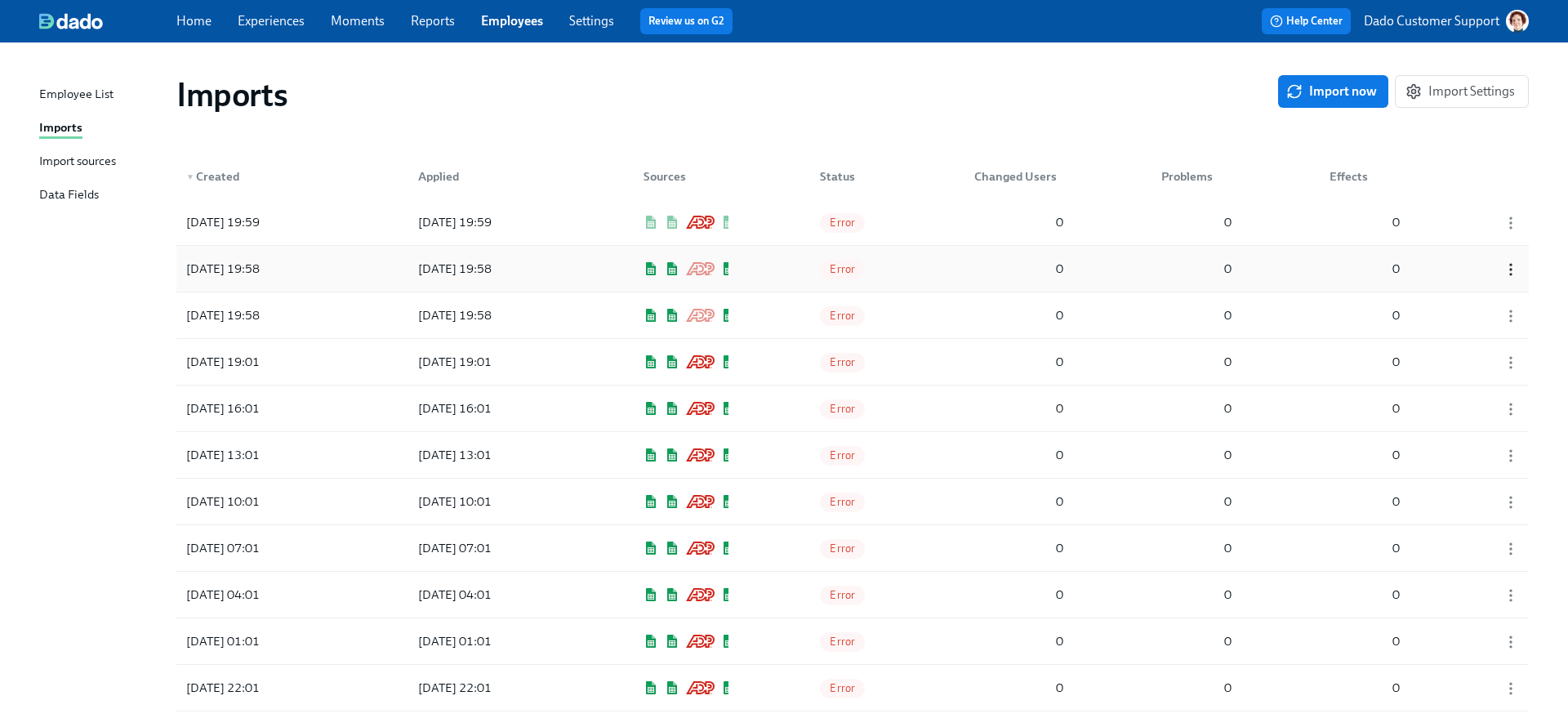
click at [1234, 269] on icon "button" at bounding box center [1510, 269] width 16 height 16
click at [1234, 279] on li "Discard" at bounding box center [1501, 269] width 107 height 28
click at [1234, 272] on icon "button" at bounding box center [1510, 269] width 16 height 16
click at [1234, 267] on li "Discard" at bounding box center [1501, 269] width 107 height 28
click at [94, 156] on div "Import sources" at bounding box center [77, 162] width 77 height 20
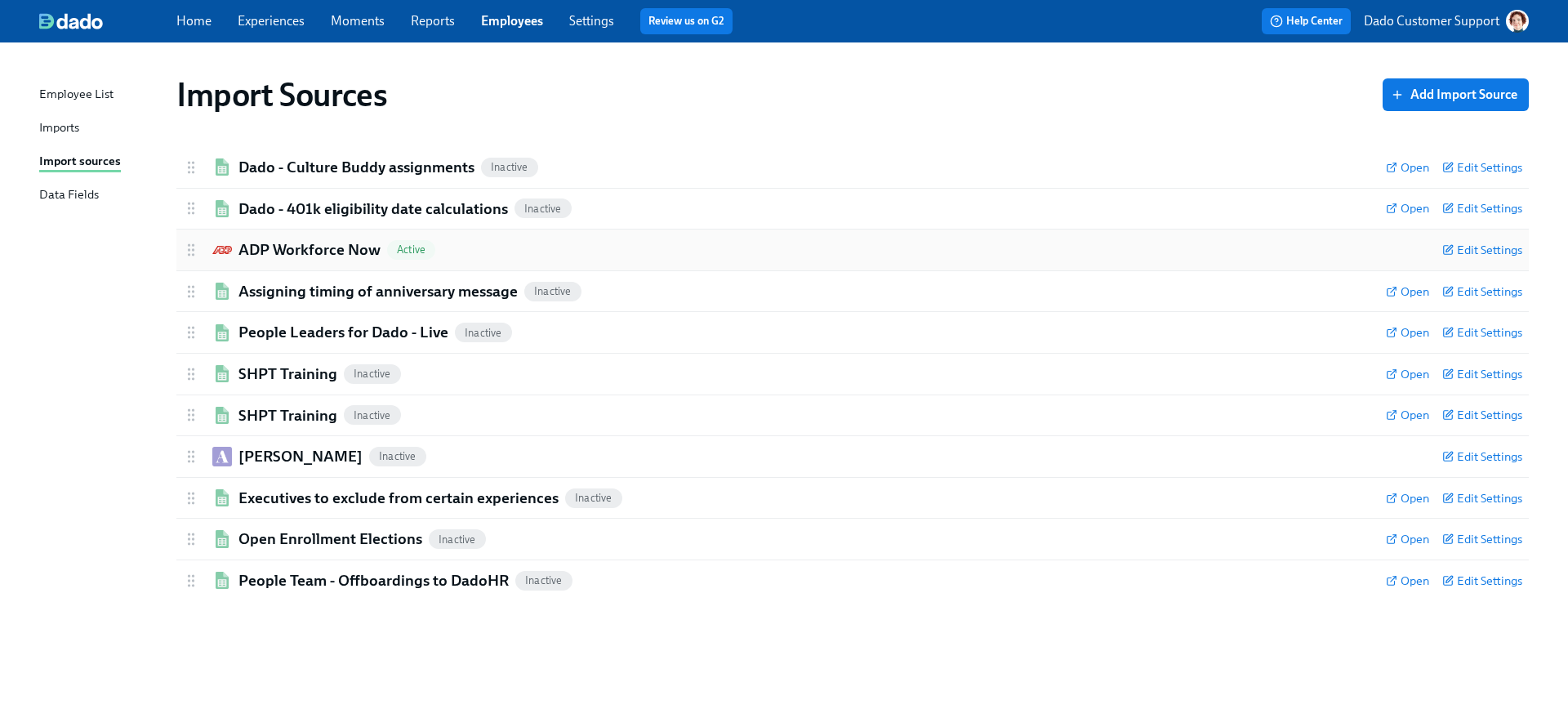
click at [281, 244] on h2 "ADP Workforce Now" at bounding box center [310, 250] width 142 height 21
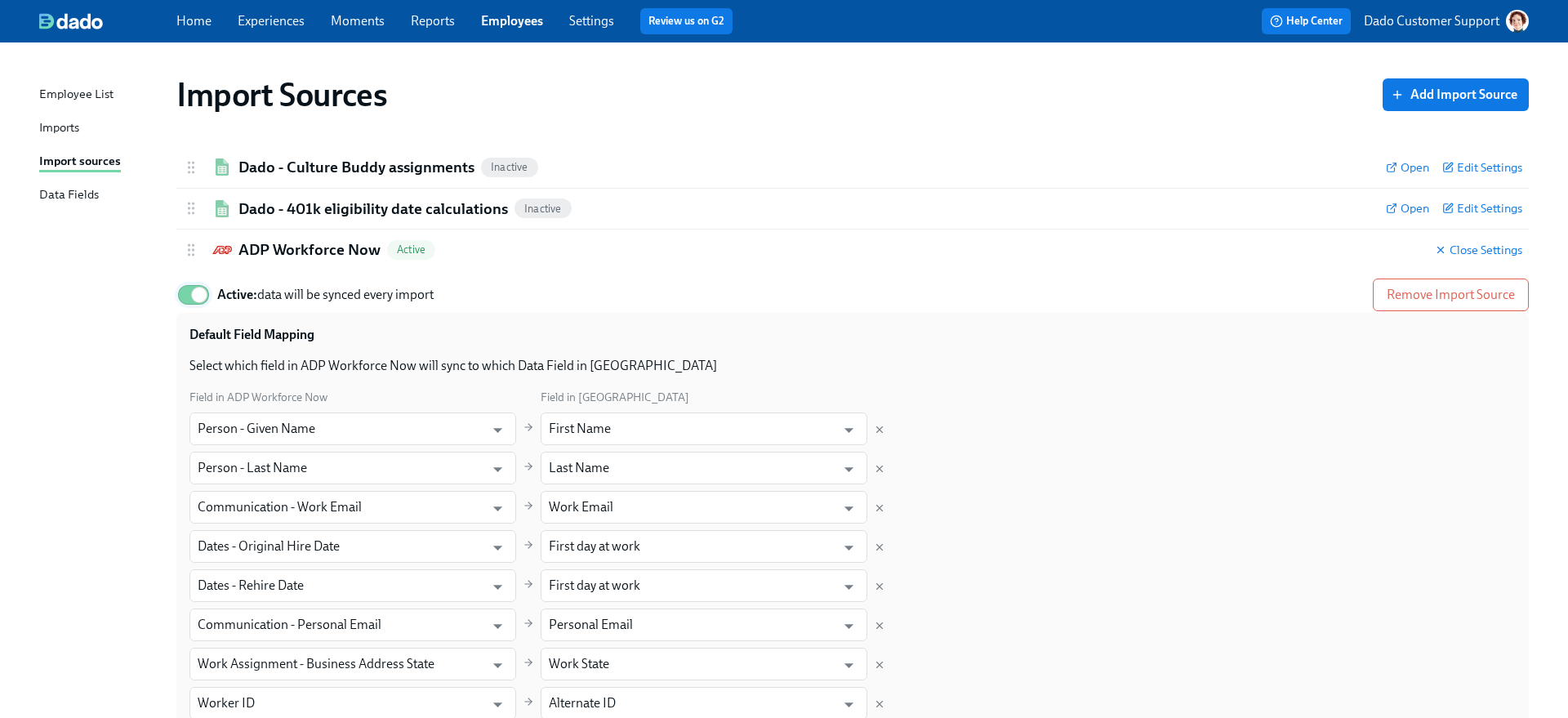
click at [181, 304] on input "Active: data will be synced every import" at bounding box center [199, 294] width 108 height 36
checkbox input "false"
click at [254, 249] on h2 "ADP Workforce Now" at bounding box center [310, 250] width 142 height 21
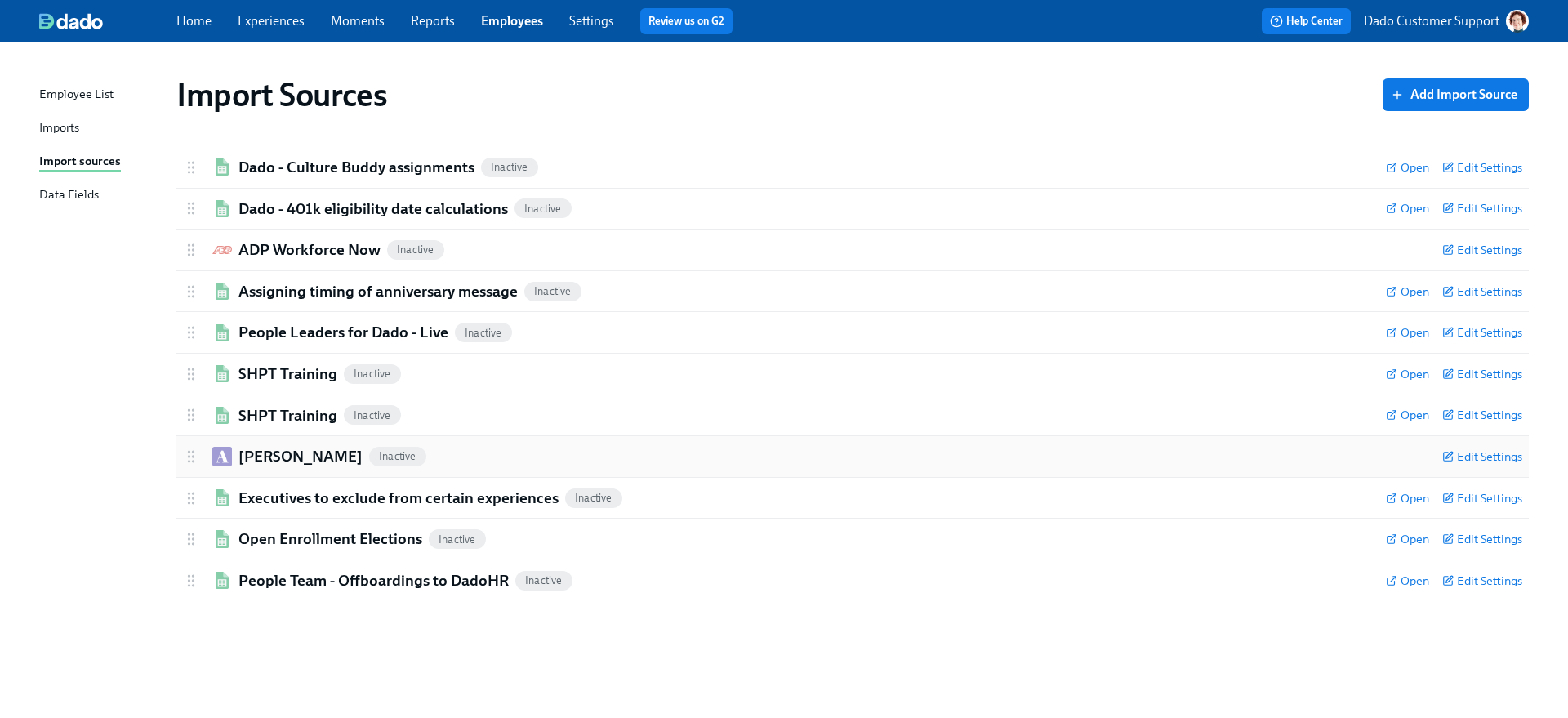
click at [256, 443] on div "Ashby Inactive Edit Settings" at bounding box center [852, 456] width 1352 height 40
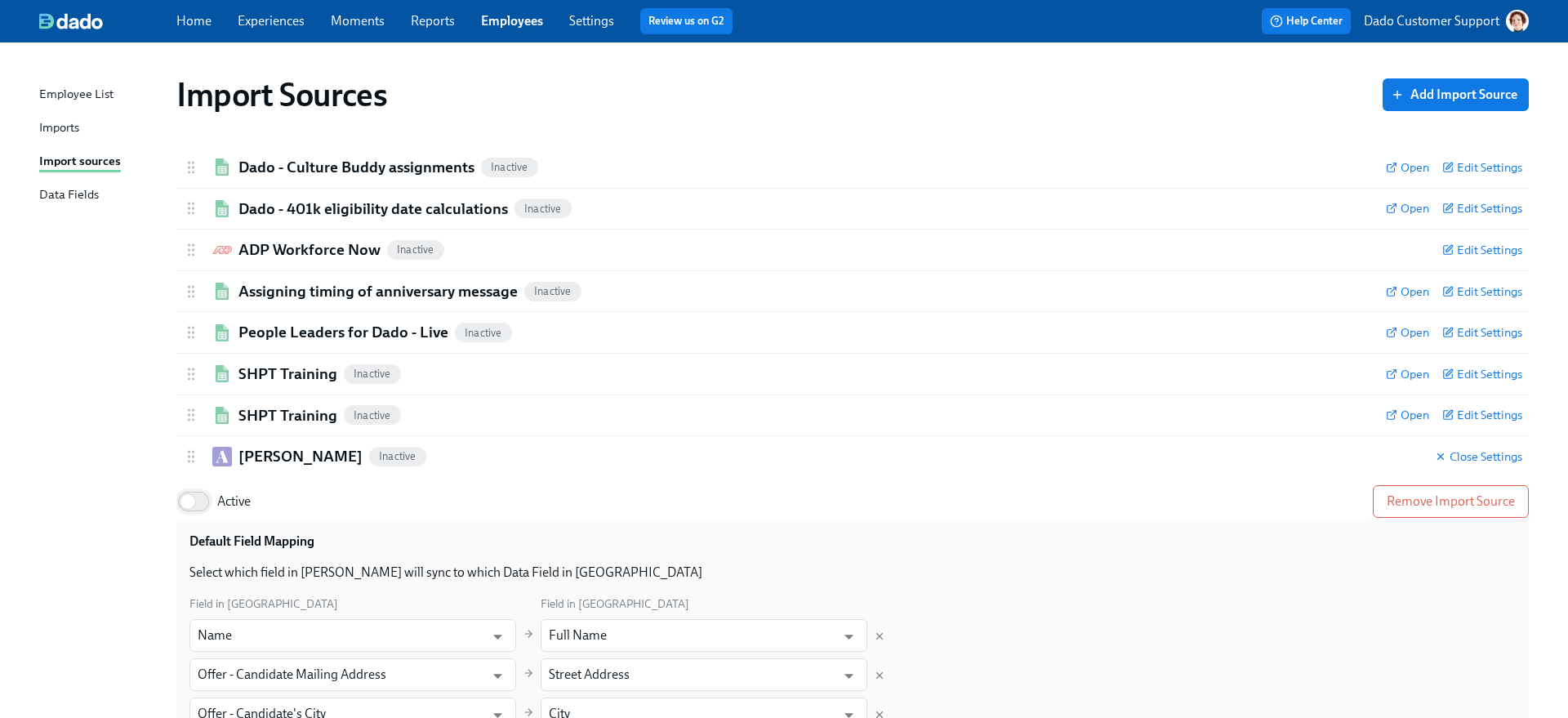
click at [199, 501] on input "Active" at bounding box center [188, 501] width 108 height 36
checkbox input "true"
click at [54, 132] on div "Imports" at bounding box center [58, 128] width 40 height 20
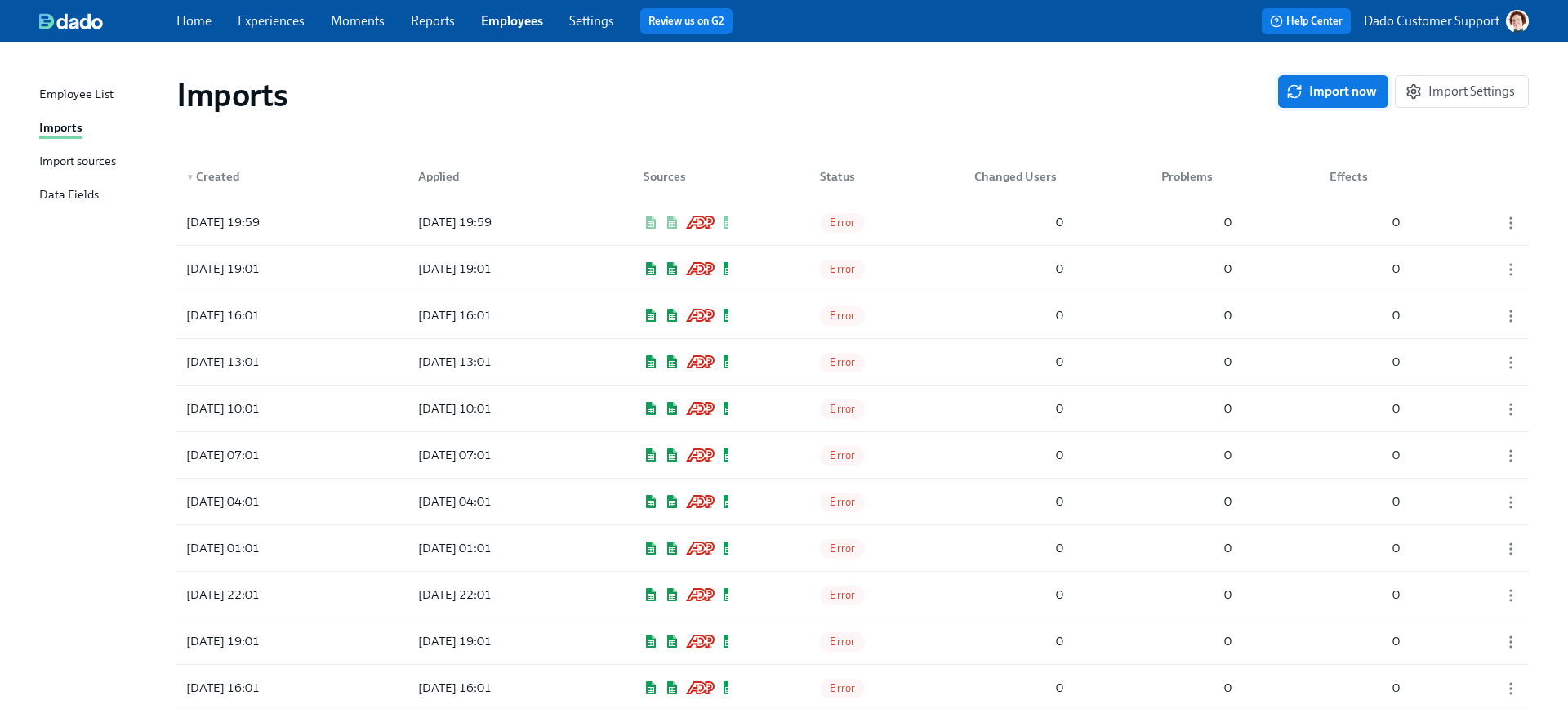
click at [1234, 83] on button "Import now" at bounding box center [1333, 91] width 110 height 33
click at [873, 225] on span "Applied" at bounding box center [847, 223] width 55 height 13
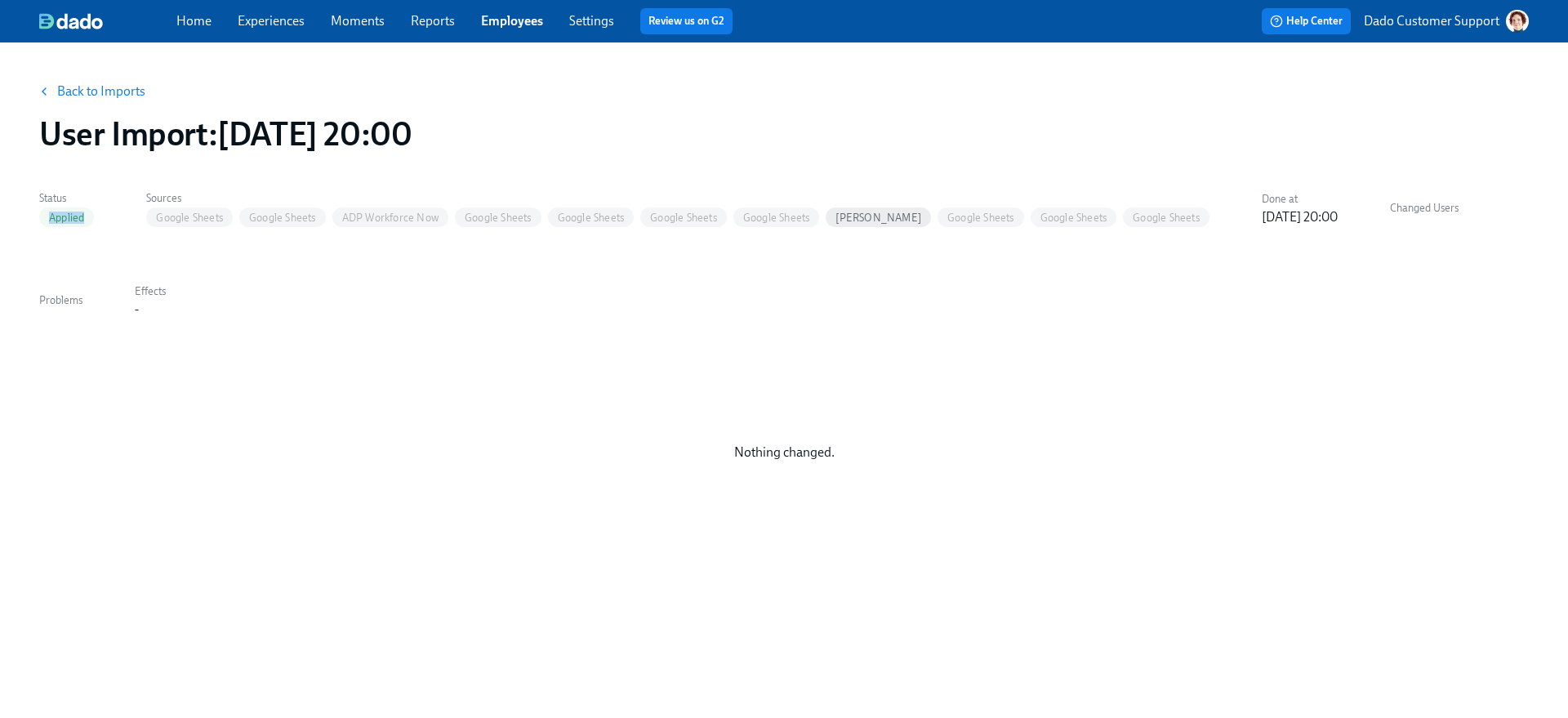
drag, startPoint x: 41, startPoint y: 222, endPoint x: 99, endPoint y: 222, distance: 58.0
click at [99, 222] on div "Status Applied Sources Google Sheets Google Sheets ADP Workforce Now Google She…" at bounding box center [784, 252] width 1490 height 132
click at [95, 89] on link "Back to Imports" at bounding box center [101, 91] width 89 height 16
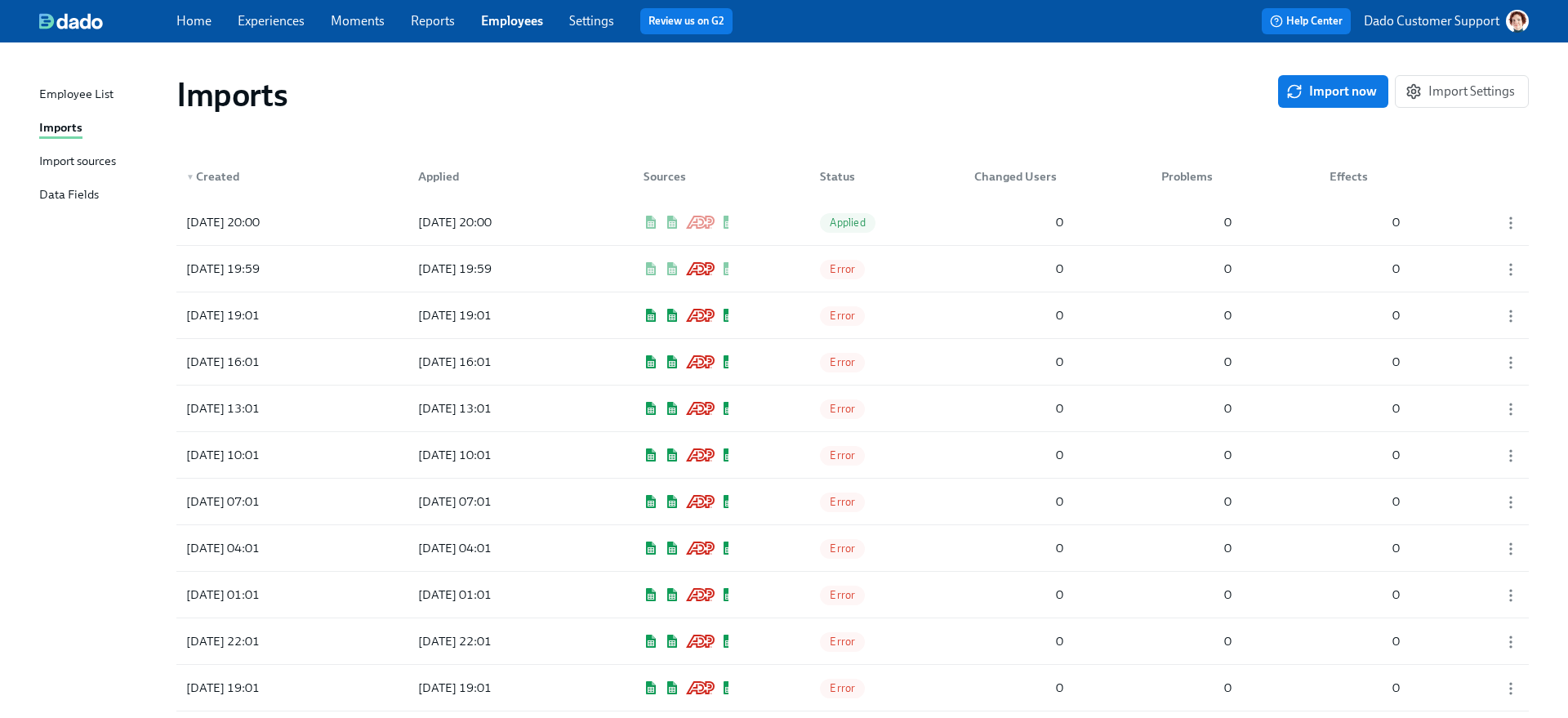
click at [67, 156] on div "Import sources" at bounding box center [77, 162] width 77 height 20
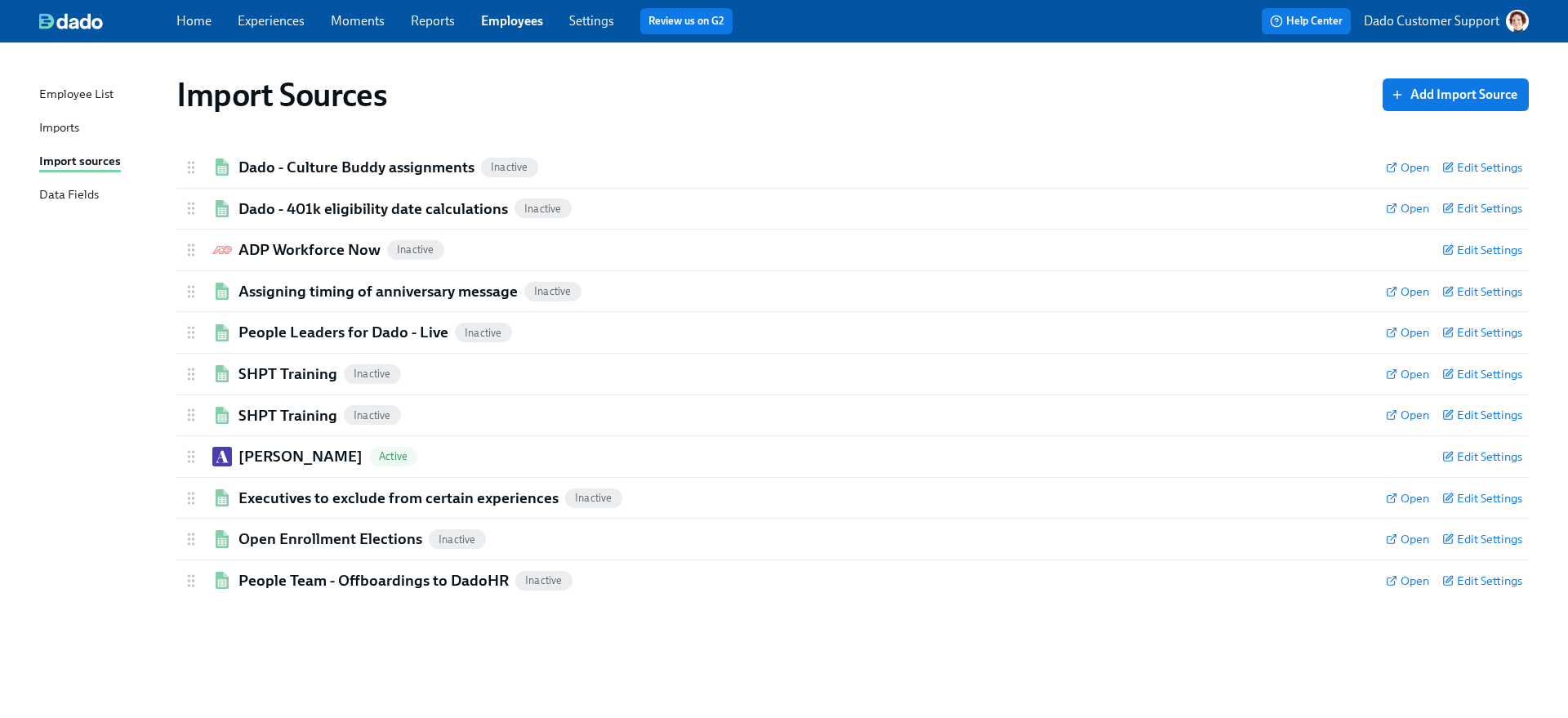
click at [54, 127] on div "Imports" at bounding box center [58, 128] width 40 height 20
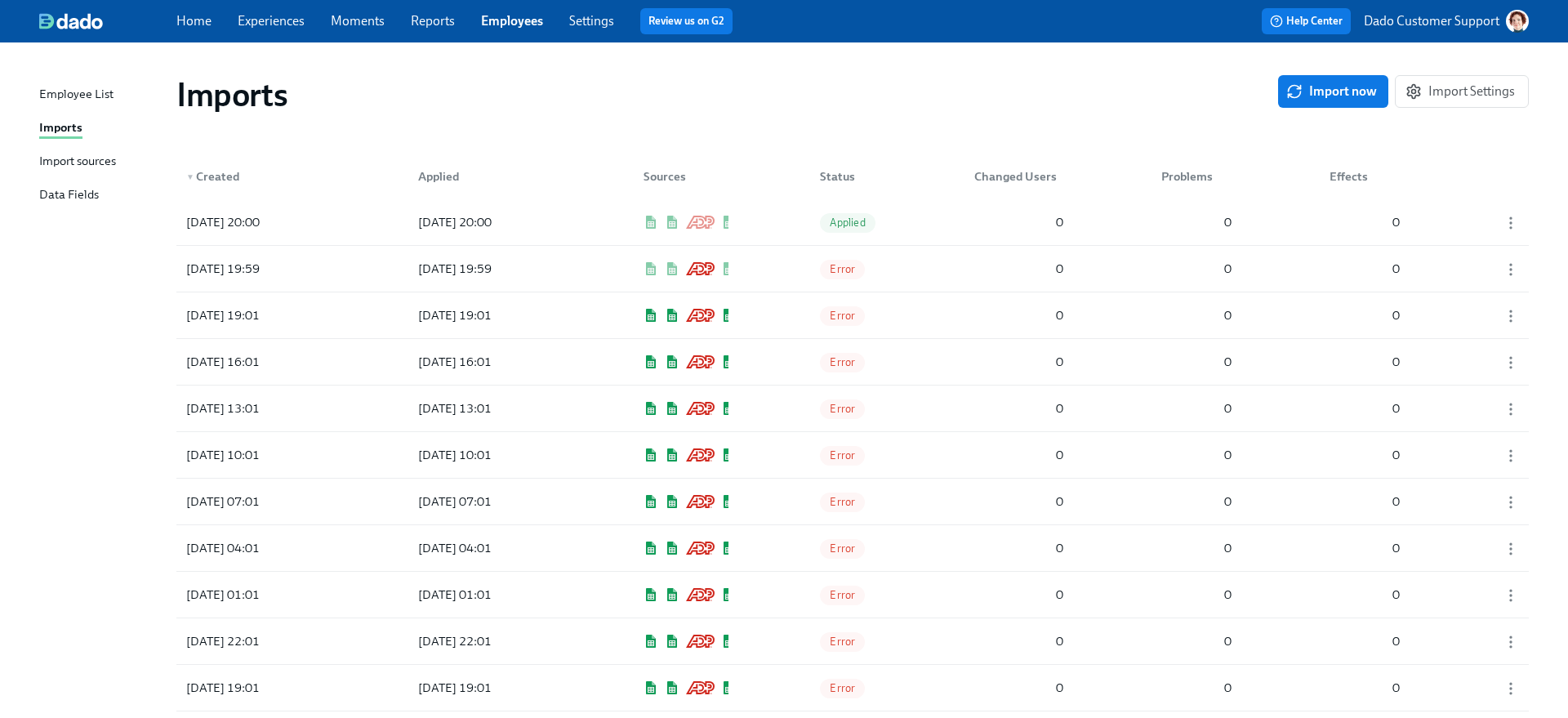
click at [56, 160] on div "Import sources" at bounding box center [77, 162] width 77 height 20
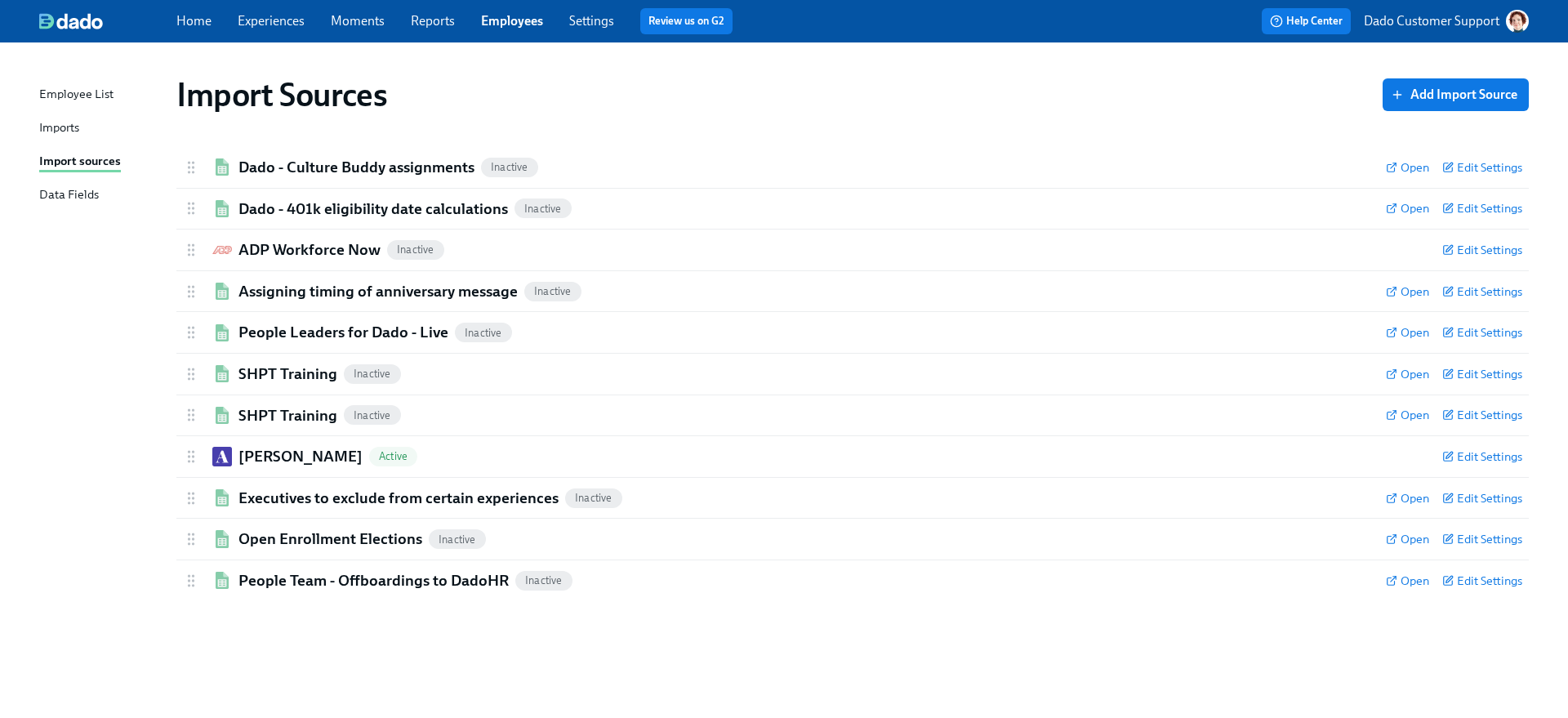
click at [56, 121] on div "Imports" at bounding box center [58, 128] width 40 height 20
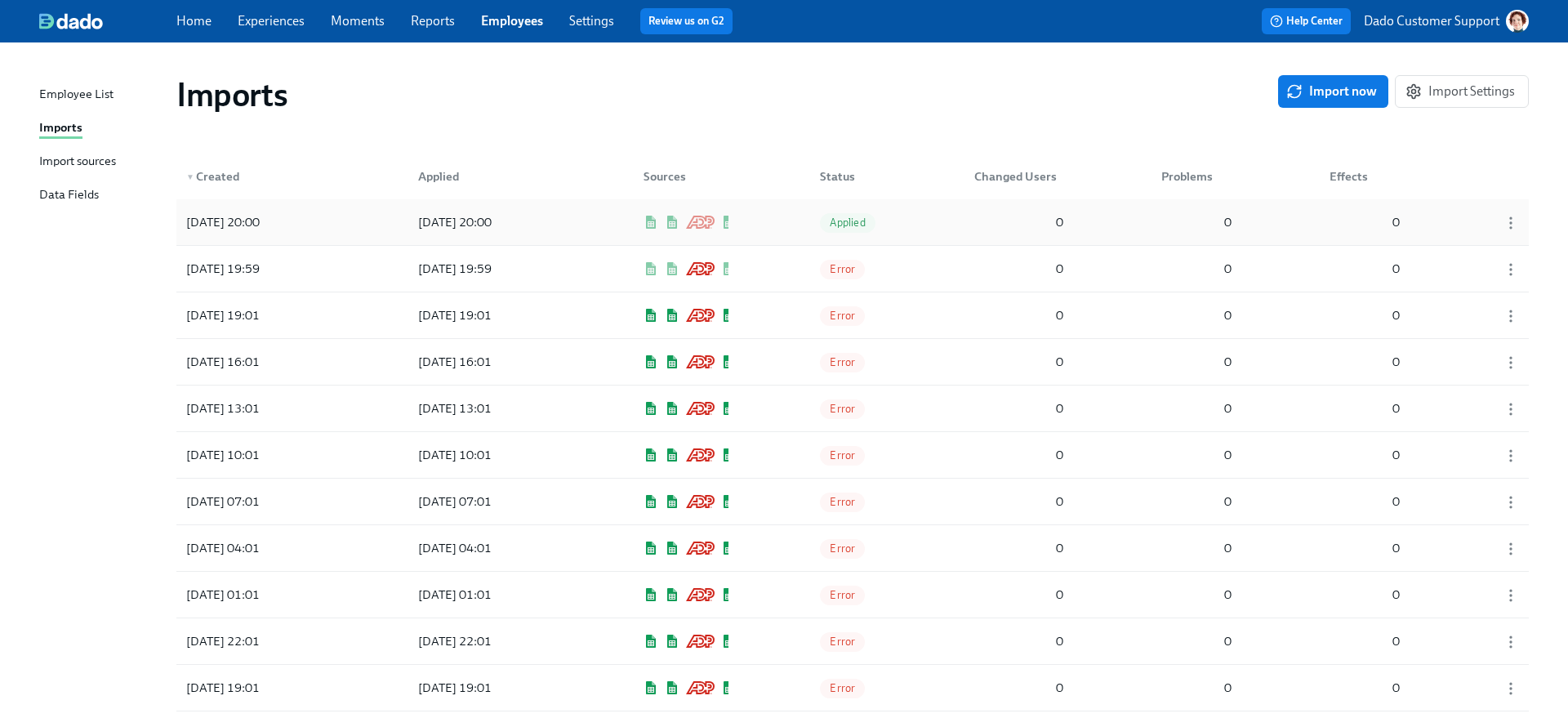
click at [498, 229] on div "2025/08/18 20:00" at bounding box center [455, 222] width 87 height 19
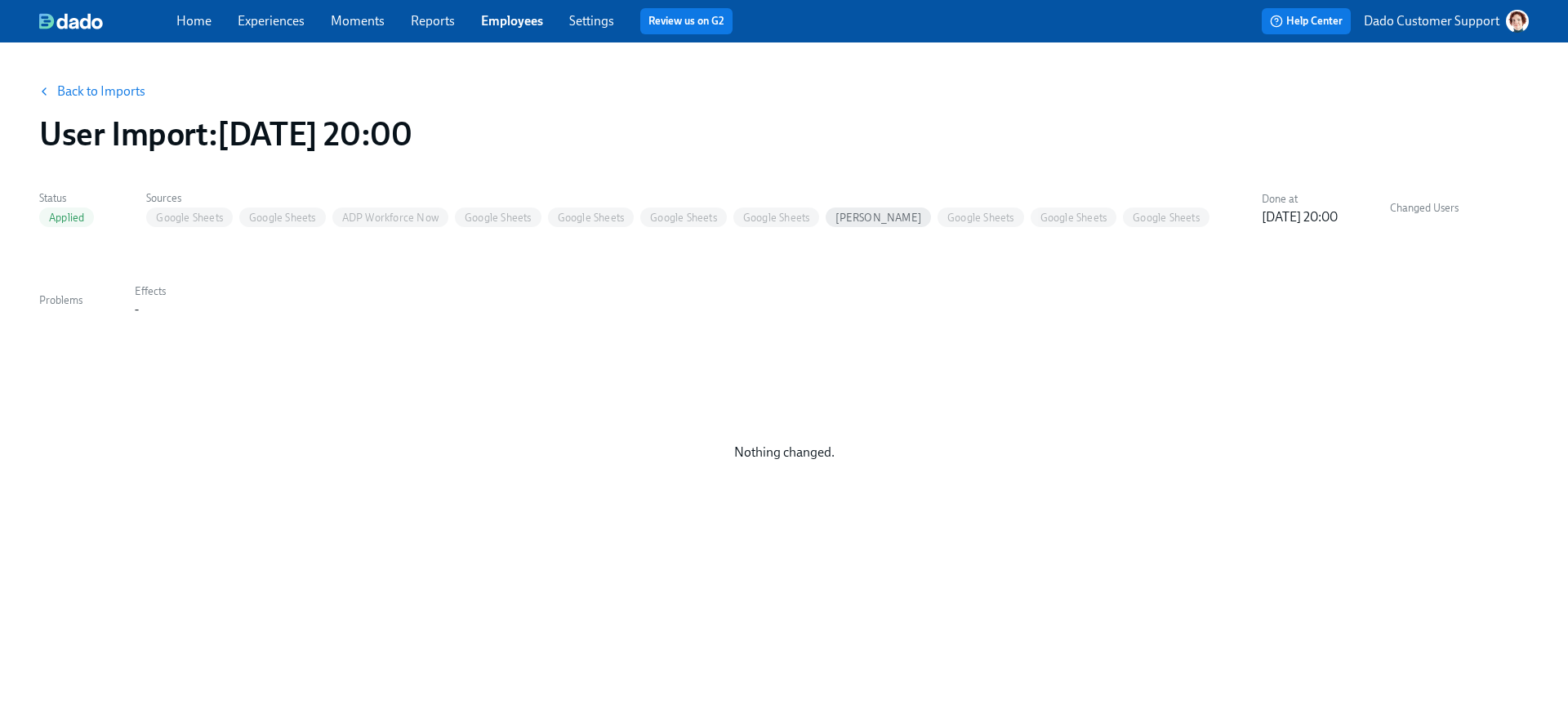
click at [120, 89] on link "Back to Imports" at bounding box center [101, 91] width 89 height 16
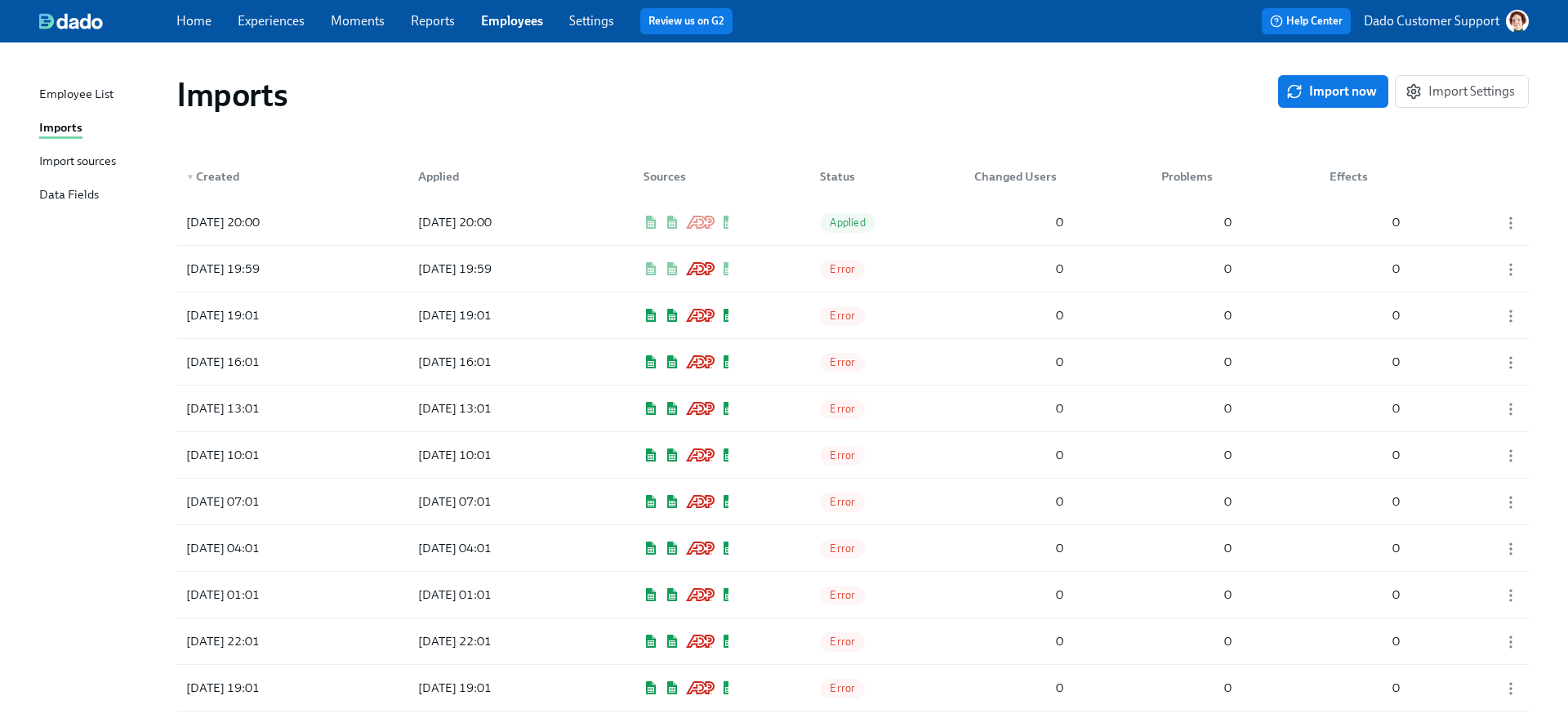
click at [546, 118] on div "Imports Import now Import Settings" at bounding box center [853, 94] width 1378 height 65
click at [814, 273] on div "Error" at bounding box center [842, 268] width 58 height 20
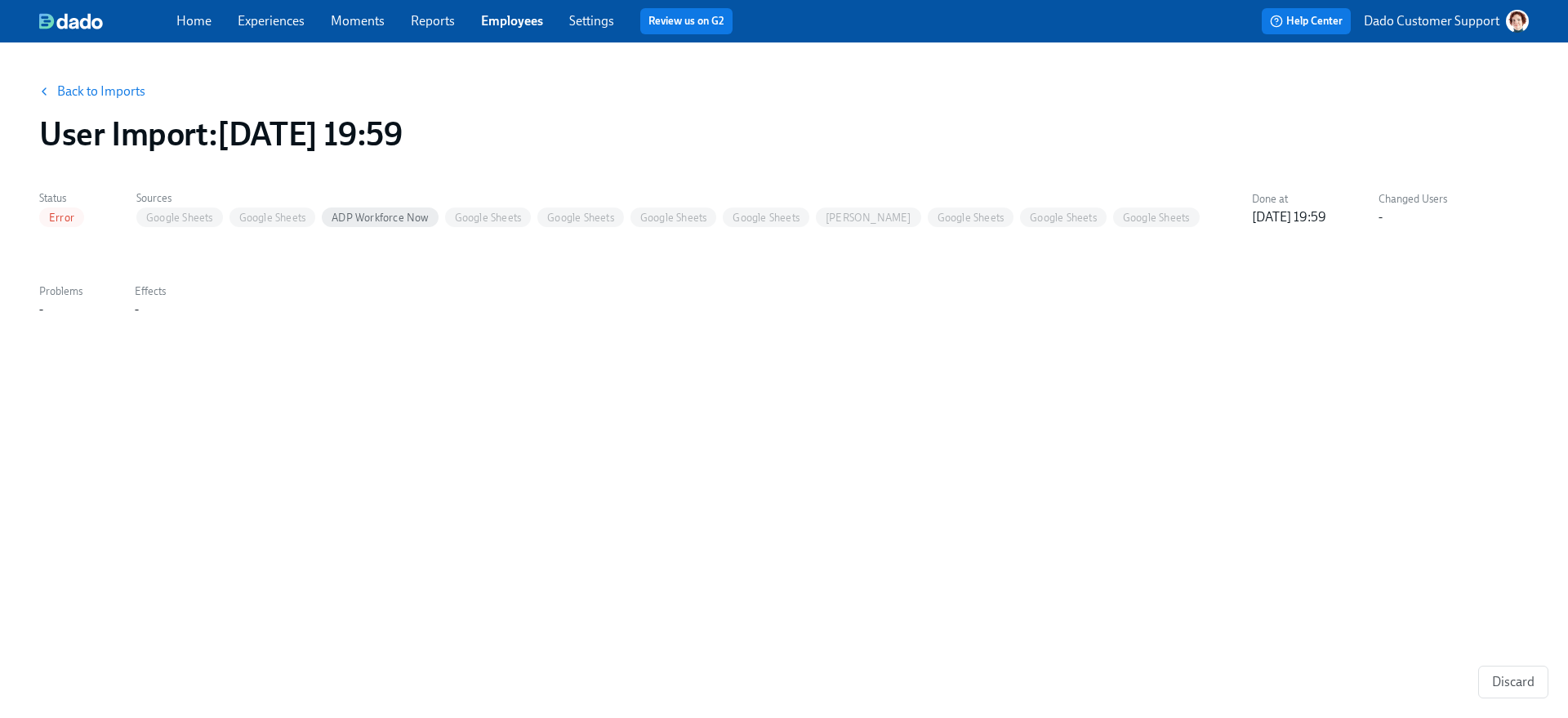
click at [118, 78] on button "Back to Imports" at bounding box center [93, 91] width 127 height 33
click at [105, 85] on link "Back to Imports" at bounding box center [101, 91] width 89 height 16
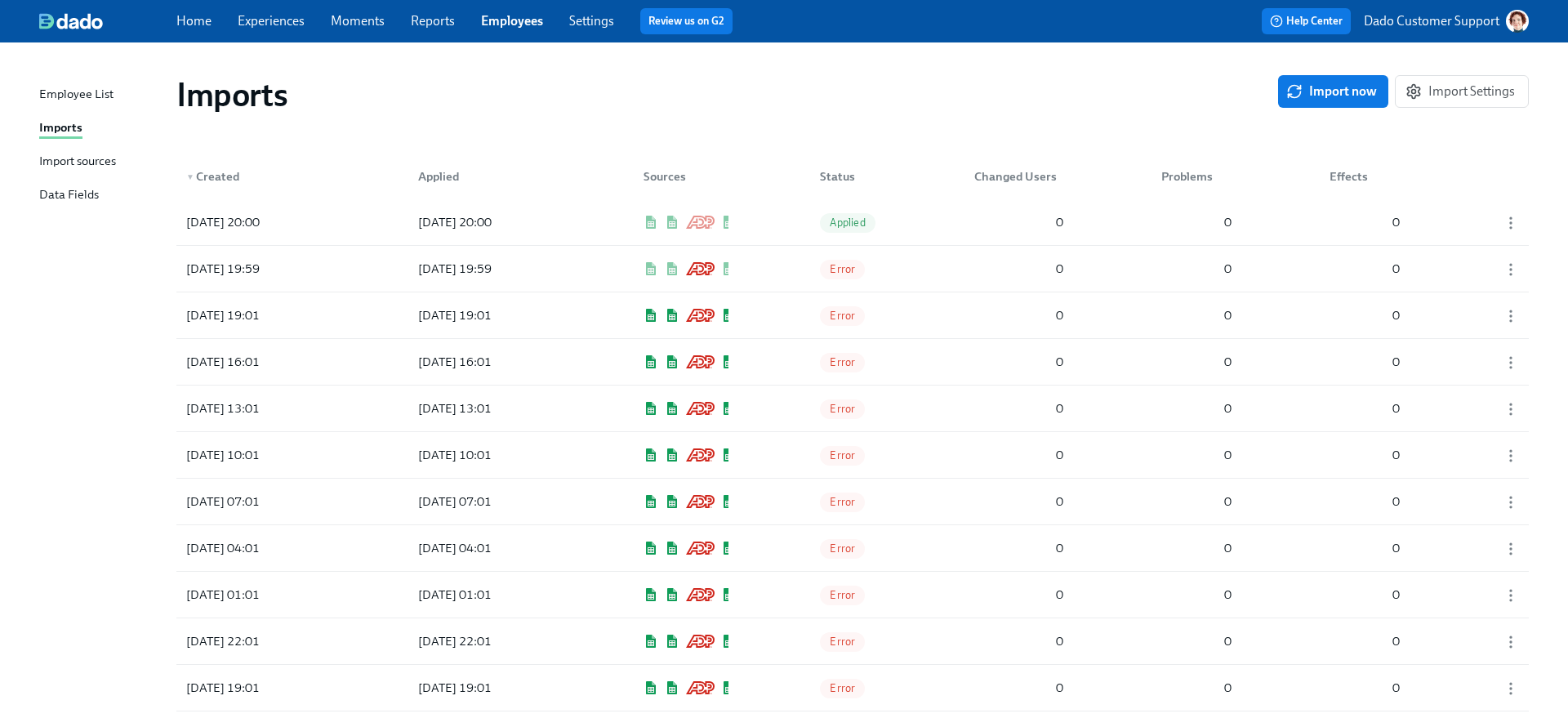
click at [300, 160] on div "▼ Created" at bounding box center [253, 176] width 147 height 33
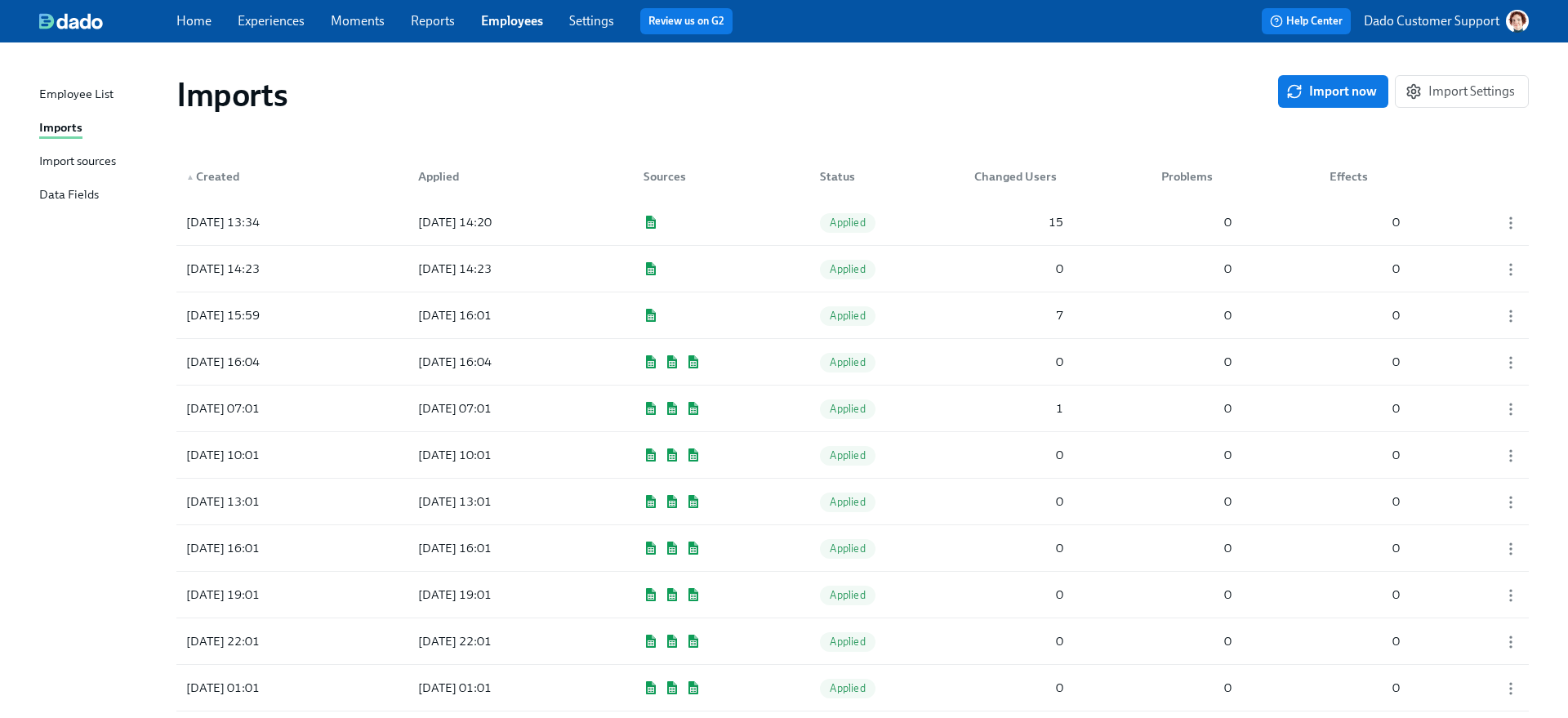
click at [457, 173] on div "Applied" at bounding box center [439, 176] width 54 height 19
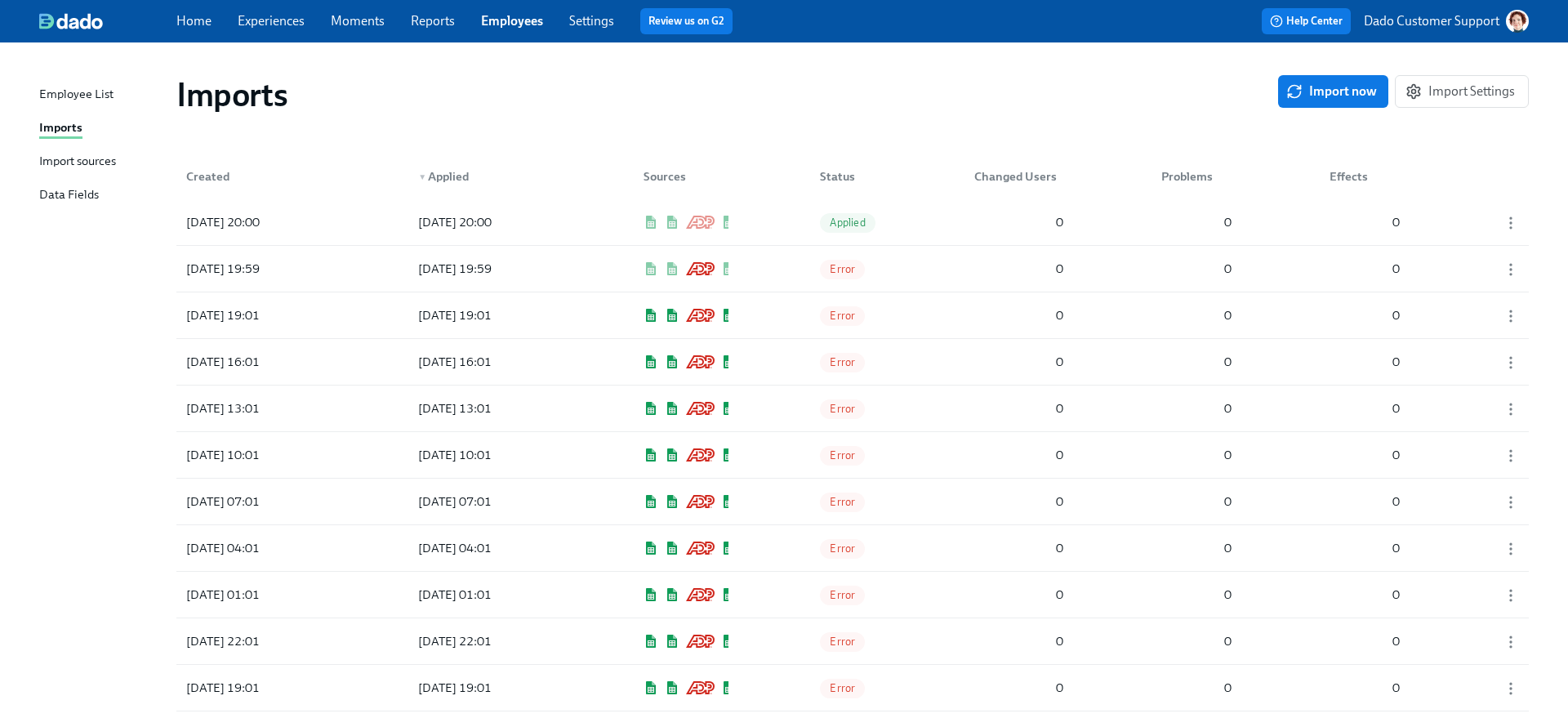
click at [62, 168] on div "Import sources" at bounding box center [77, 162] width 77 height 20
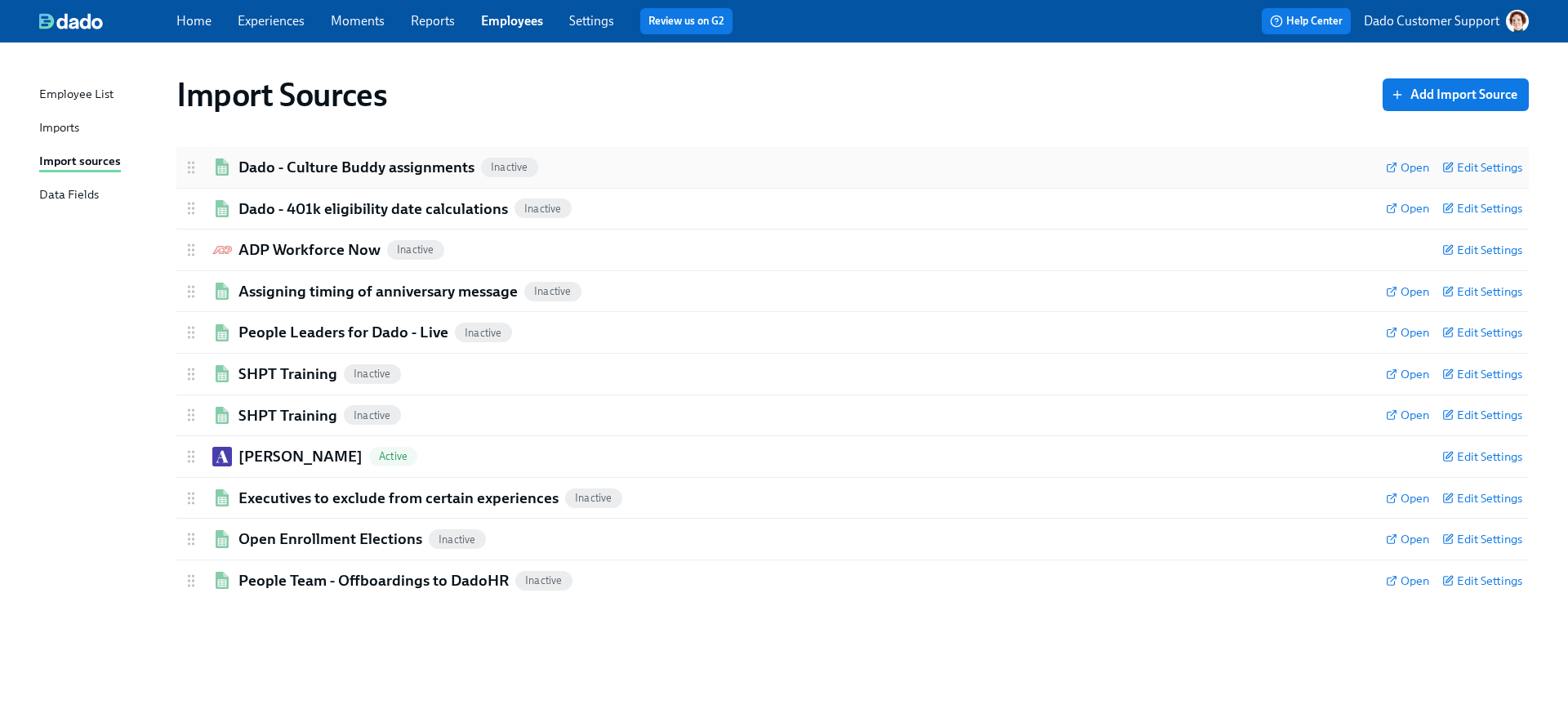
click at [325, 175] on h2 "Dado - Culture Buddy assignments" at bounding box center [357, 167] width 236 height 21
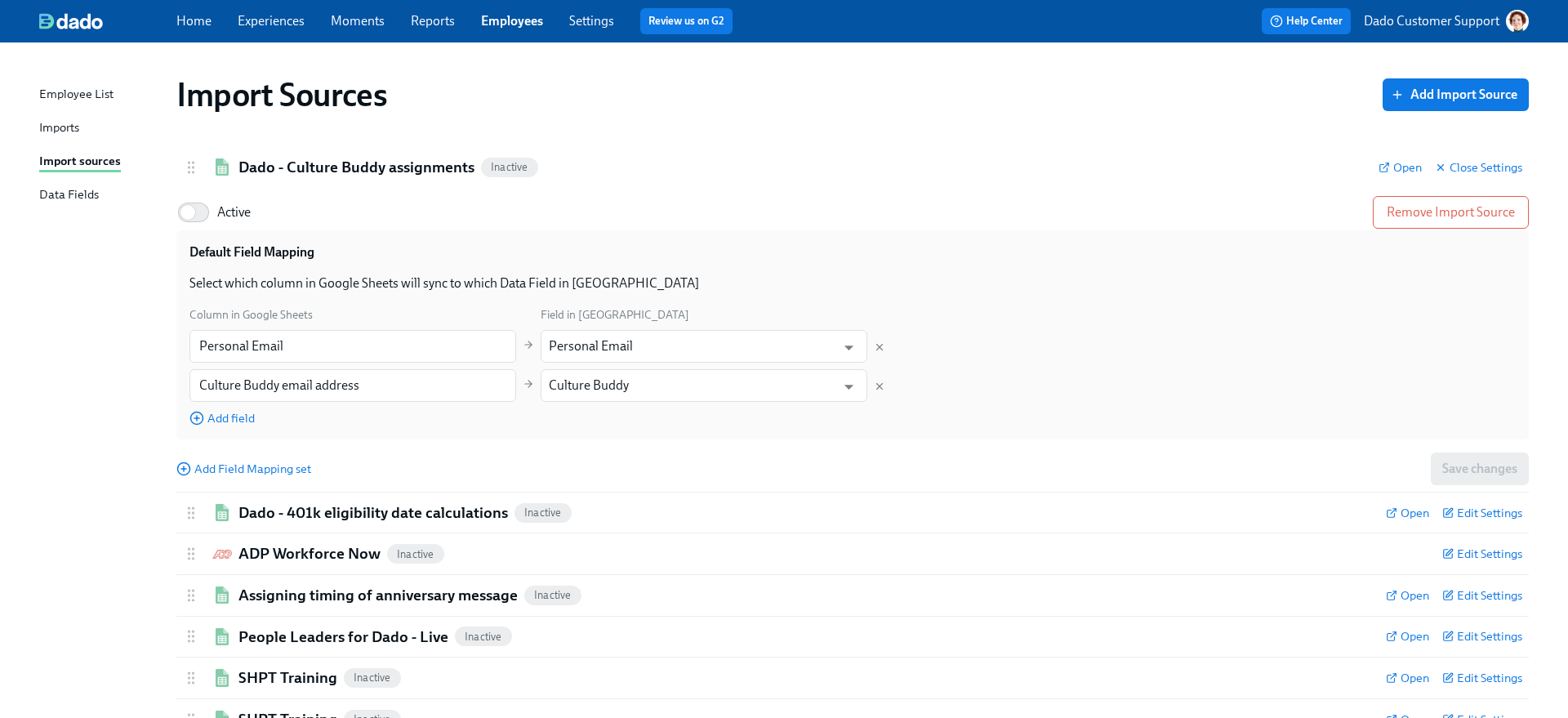
click at [234, 229] on label "Active" at bounding box center [213, 212] width 74 height 36
click at [234, 229] on input "Active" at bounding box center [188, 212] width 108 height 36
checkbox input "true"
click at [273, 174] on h2 "Dado - Culture Buddy assignments" at bounding box center [357, 167] width 236 height 21
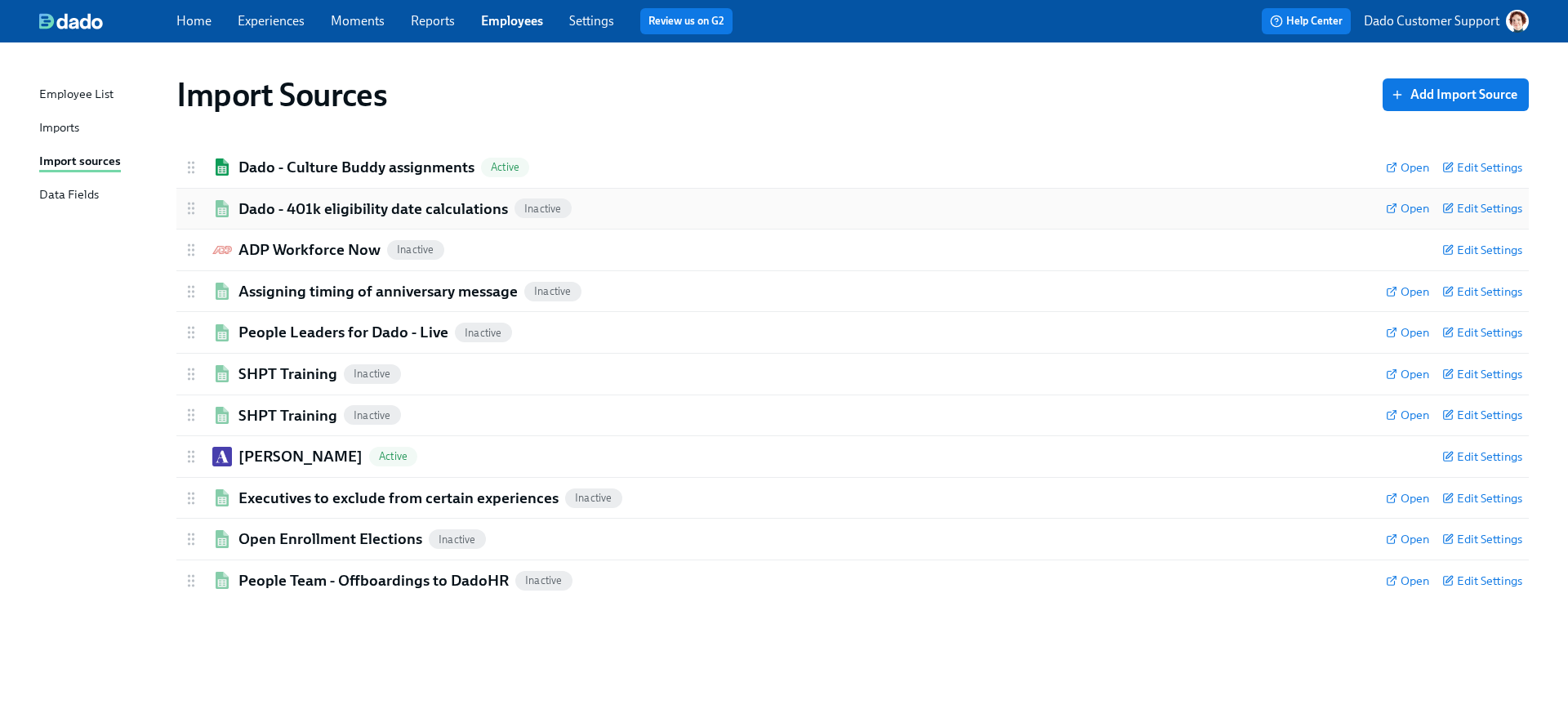
click at [255, 213] on h2 "Dado - 401k eligibility date calculations" at bounding box center [373, 208] width 269 height 21
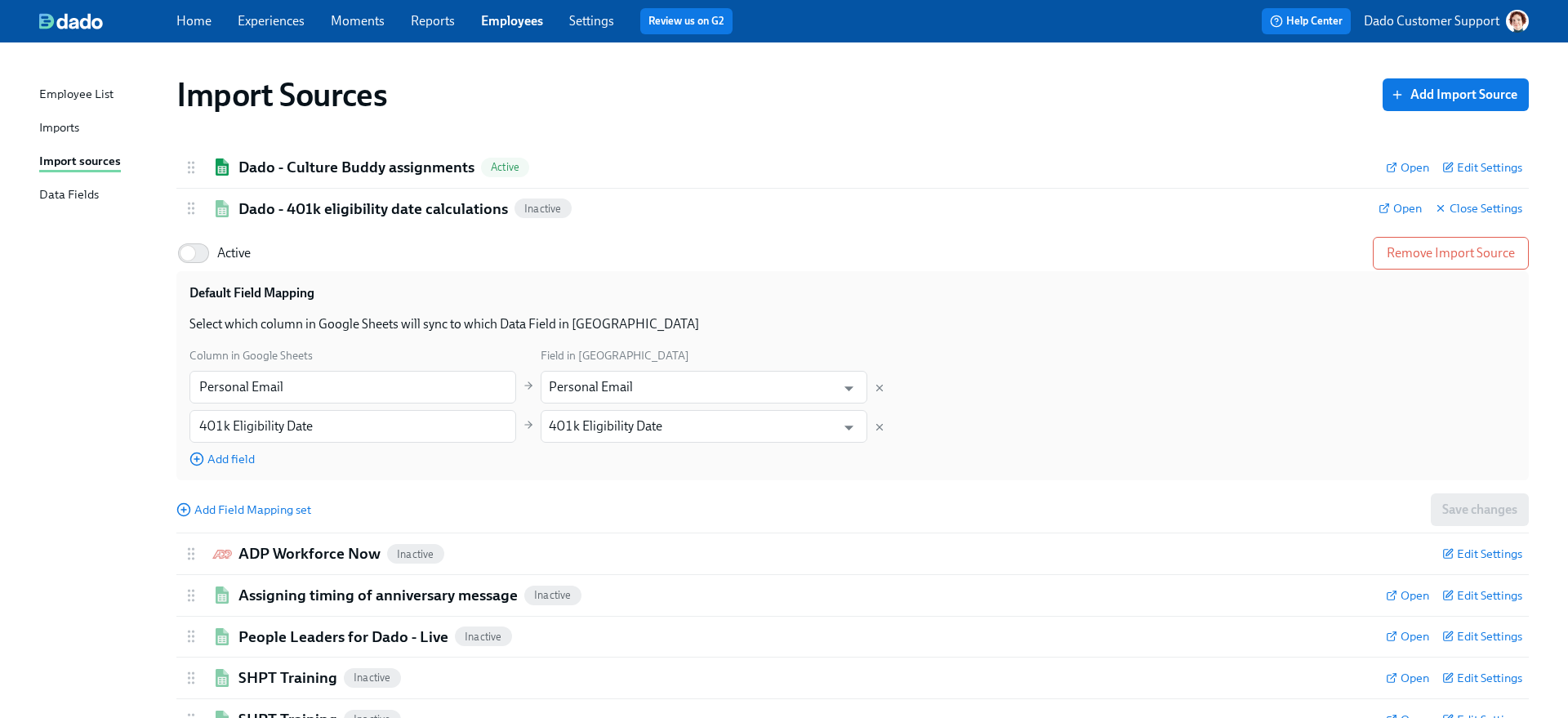
click at [229, 248] on span "Active" at bounding box center [234, 252] width 34 height 18
click at [229, 248] on input "Active" at bounding box center [188, 253] width 108 height 36
checkbox input "true"
click at [269, 216] on h2 "Dado - 401k eligibility date calculations" at bounding box center [373, 208] width 269 height 21
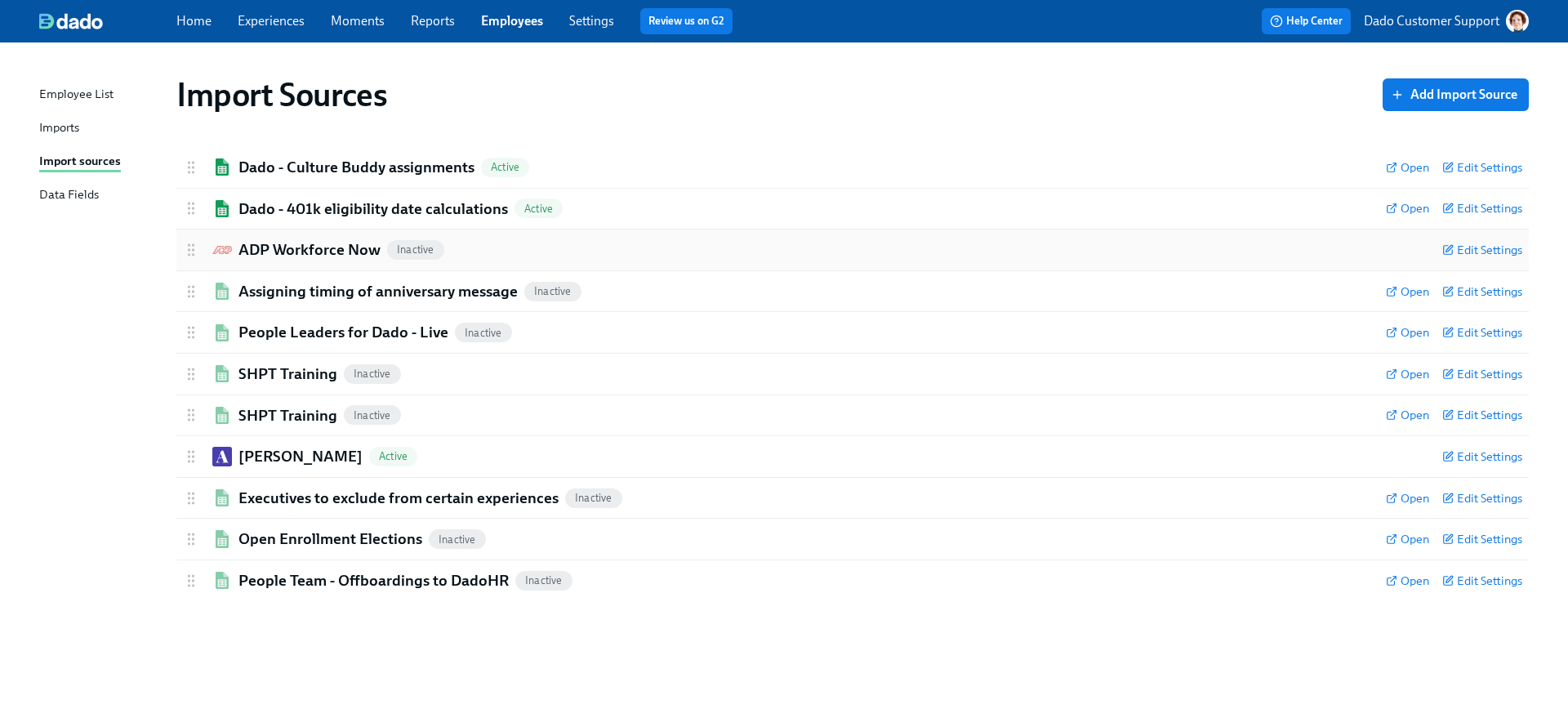
click at [229, 257] on div "ADP Workforce Now Inactive" at bounding box center [806, 250] width 1246 height 21
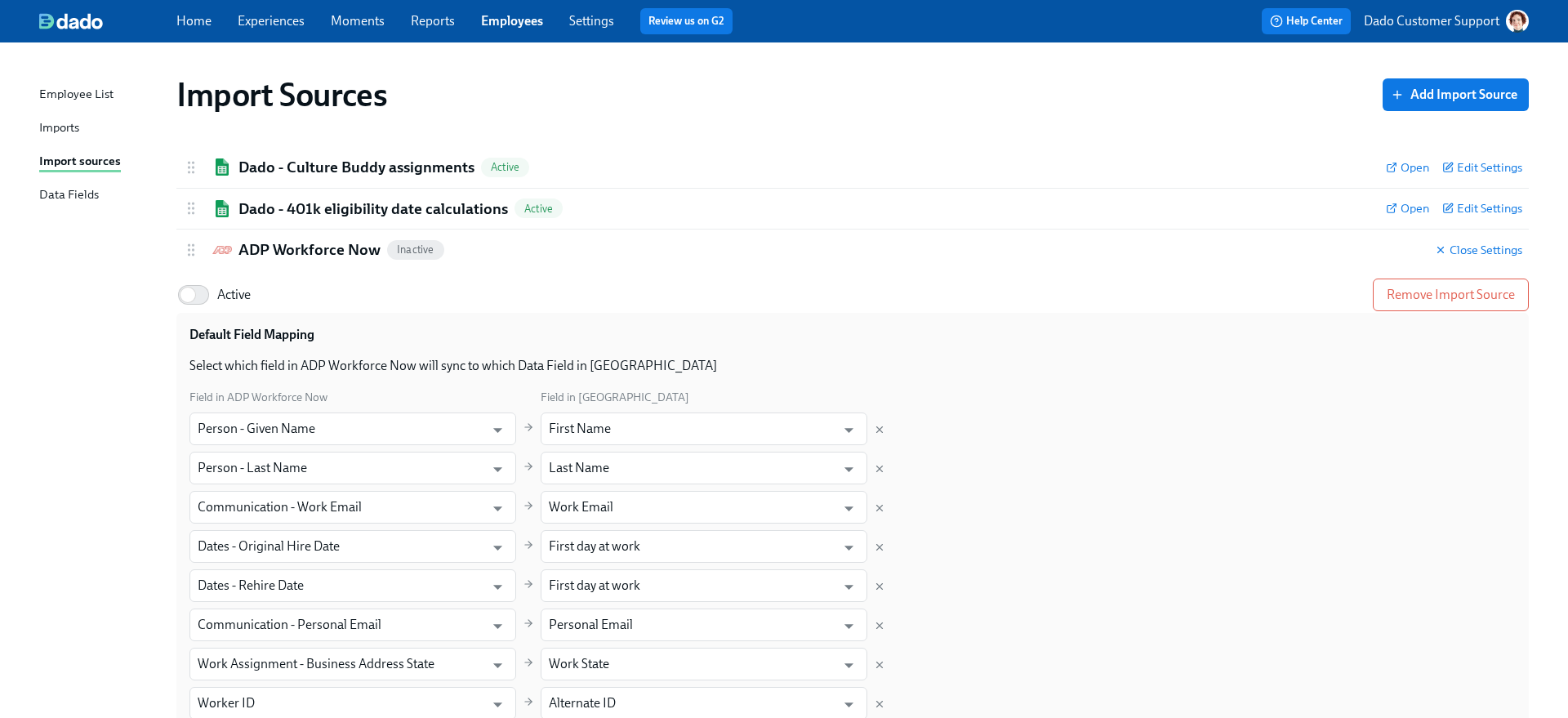
click at [234, 291] on span "Active" at bounding box center [234, 294] width 34 height 18
click at [234, 291] on input "Active" at bounding box center [188, 294] width 108 height 36
checkbox input "true"
click at [264, 262] on div "ADP Workforce Now Active Close Settings" at bounding box center [852, 250] width 1352 height 40
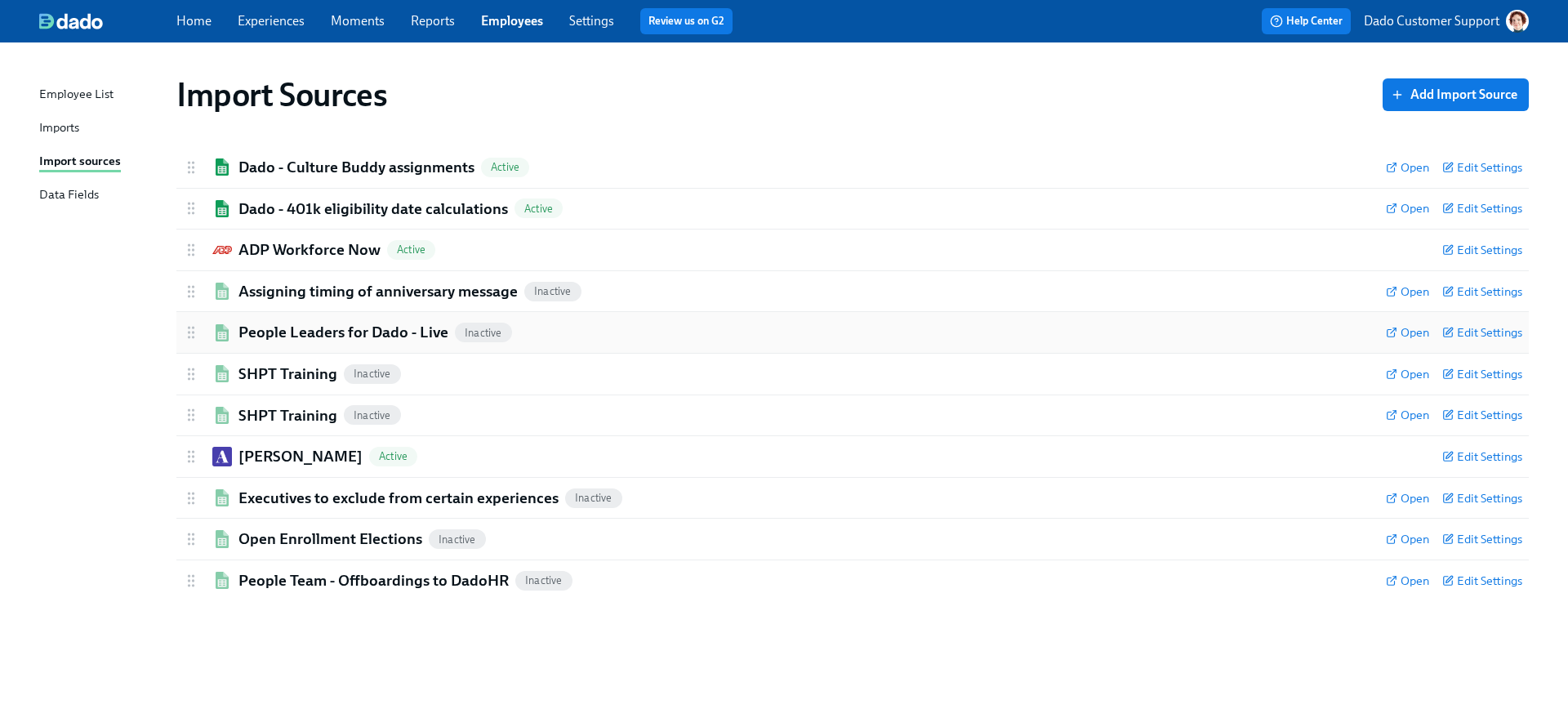
click at [236, 314] on div "People Leaders for Dado - Live Inactive Open Edit Settings" at bounding box center [852, 332] width 1352 height 40
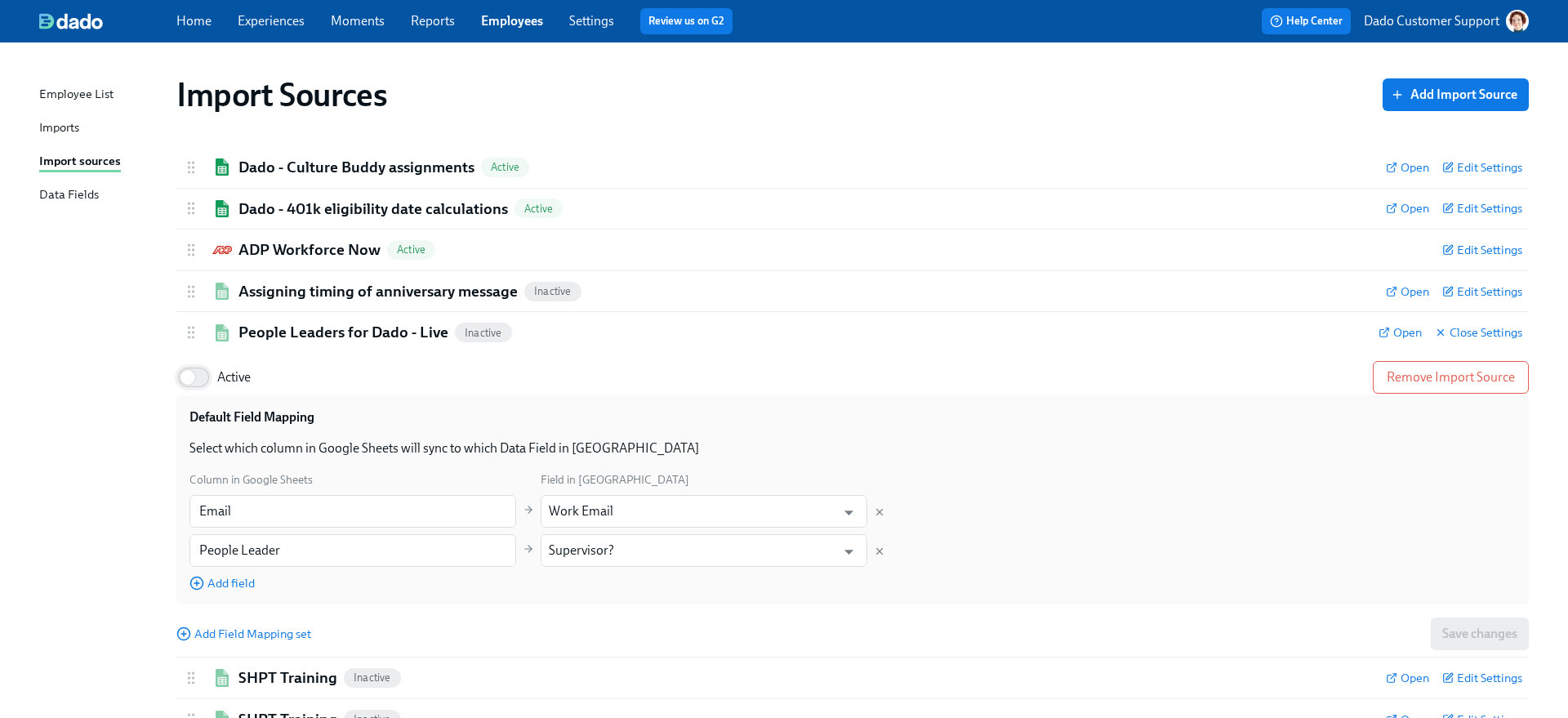
click at [203, 381] on input "Active" at bounding box center [188, 377] width 108 height 36
checkbox input "true"
click at [257, 319] on div "People Leaders for Dado - Live Active Open Close Settings" at bounding box center [852, 332] width 1352 height 40
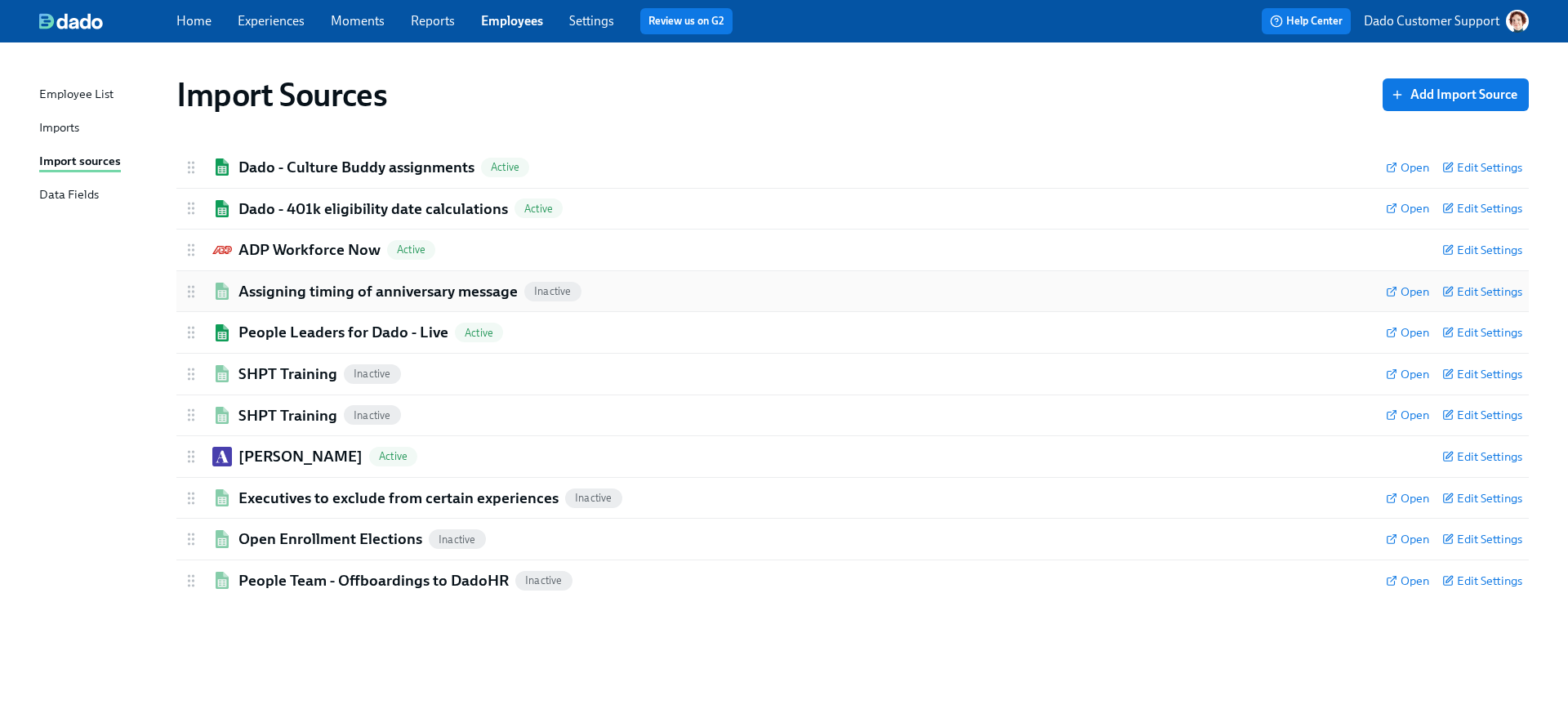
click at [261, 305] on div "Assigning timing of anniversary message Inactive Open Edit Settings" at bounding box center [852, 291] width 1352 height 40
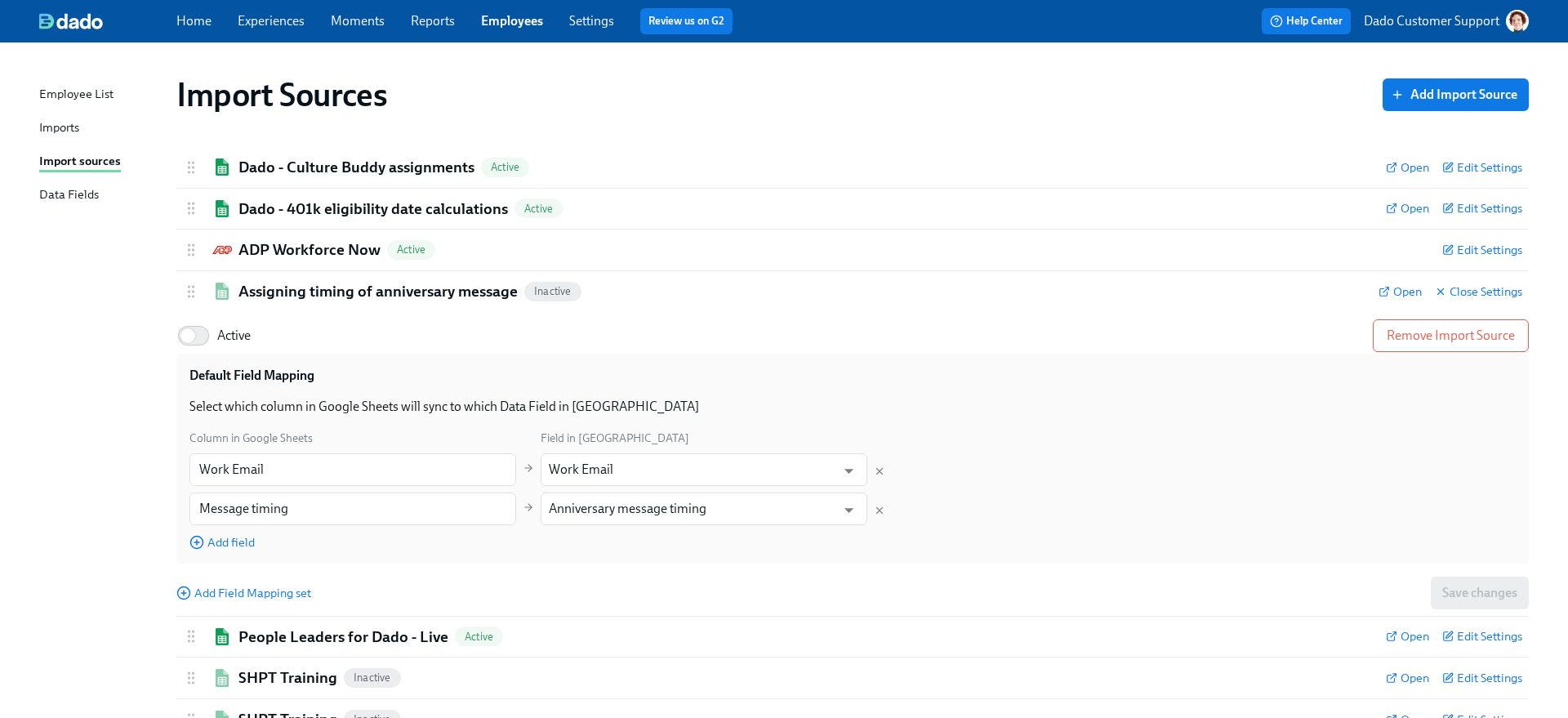
click at [221, 351] on label "Active" at bounding box center [213, 336] width 74 height 36
click at [221, 351] on input "Active" at bounding box center [188, 336] width 108 height 36
checkbox input "true"
click at [258, 297] on h2 "Assigning timing of anniversary message" at bounding box center [378, 291] width 279 height 21
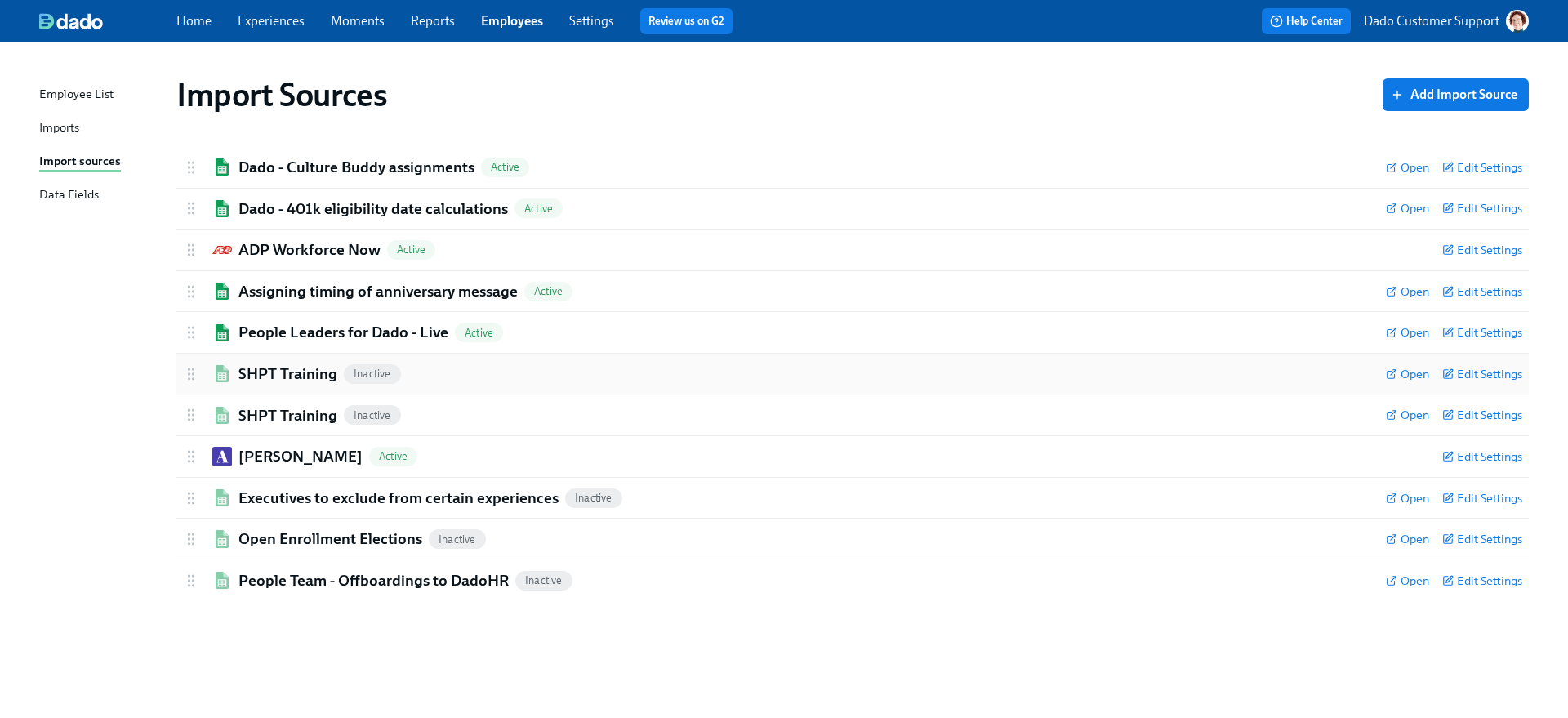
click at [232, 364] on div "SHPT Training Inactive" at bounding box center [778, 374] width 1190 height 21
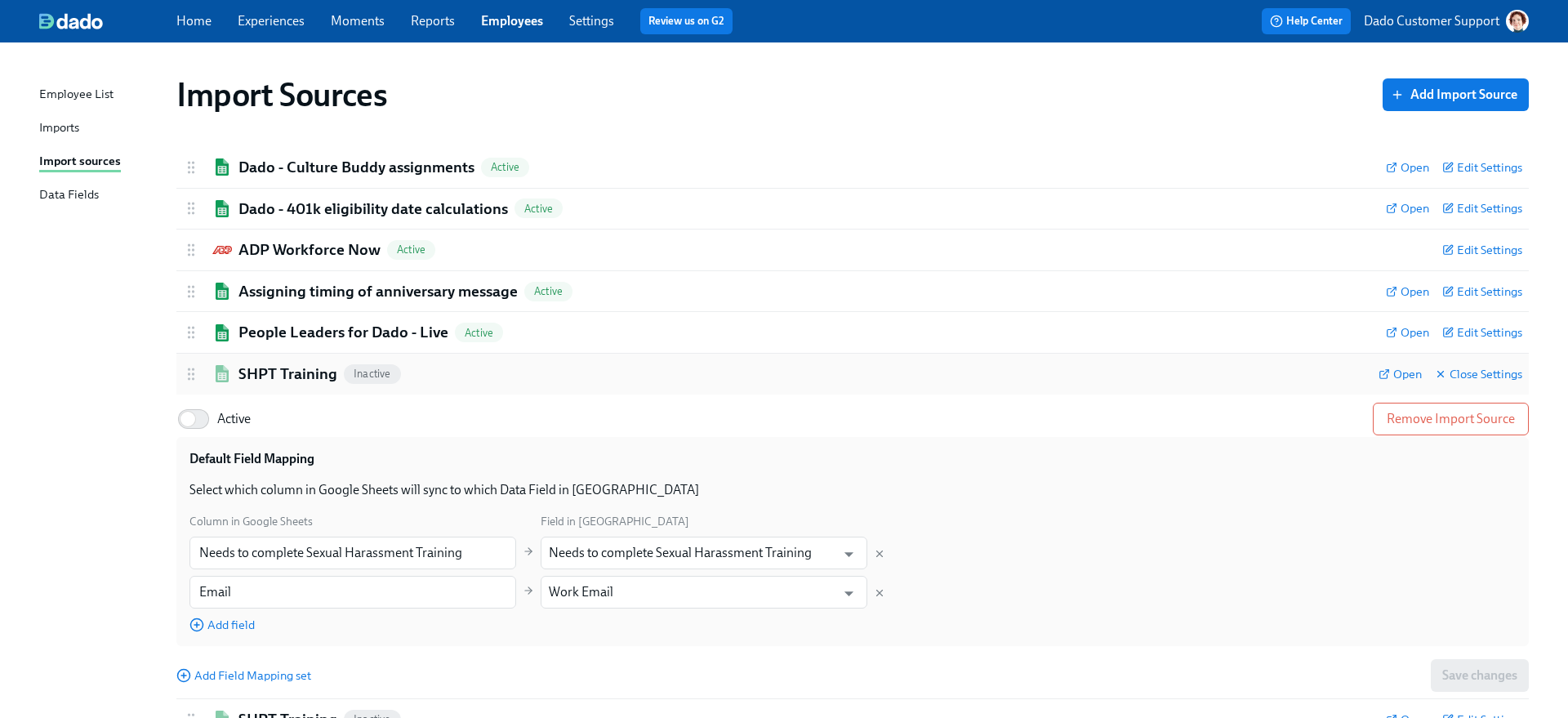
click at [215, 388] on div "SHPT Training Inactive Open Close Settings" at bounding box center [852, 374] width 1352 height 40
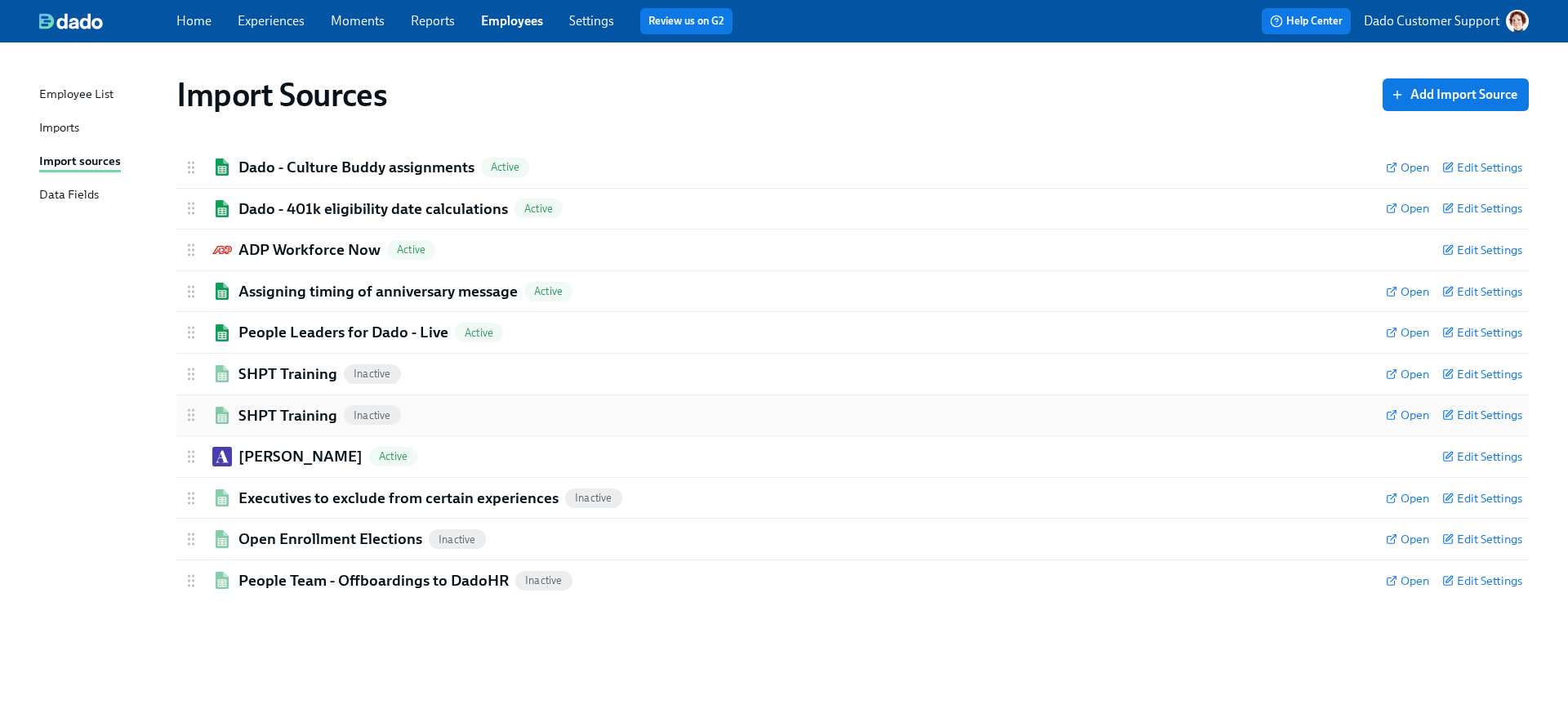
click at [215, 402] on div "SHPT Training Inactive Open Edit Settings" at bounding box center [852, 416] width 1352 height 40
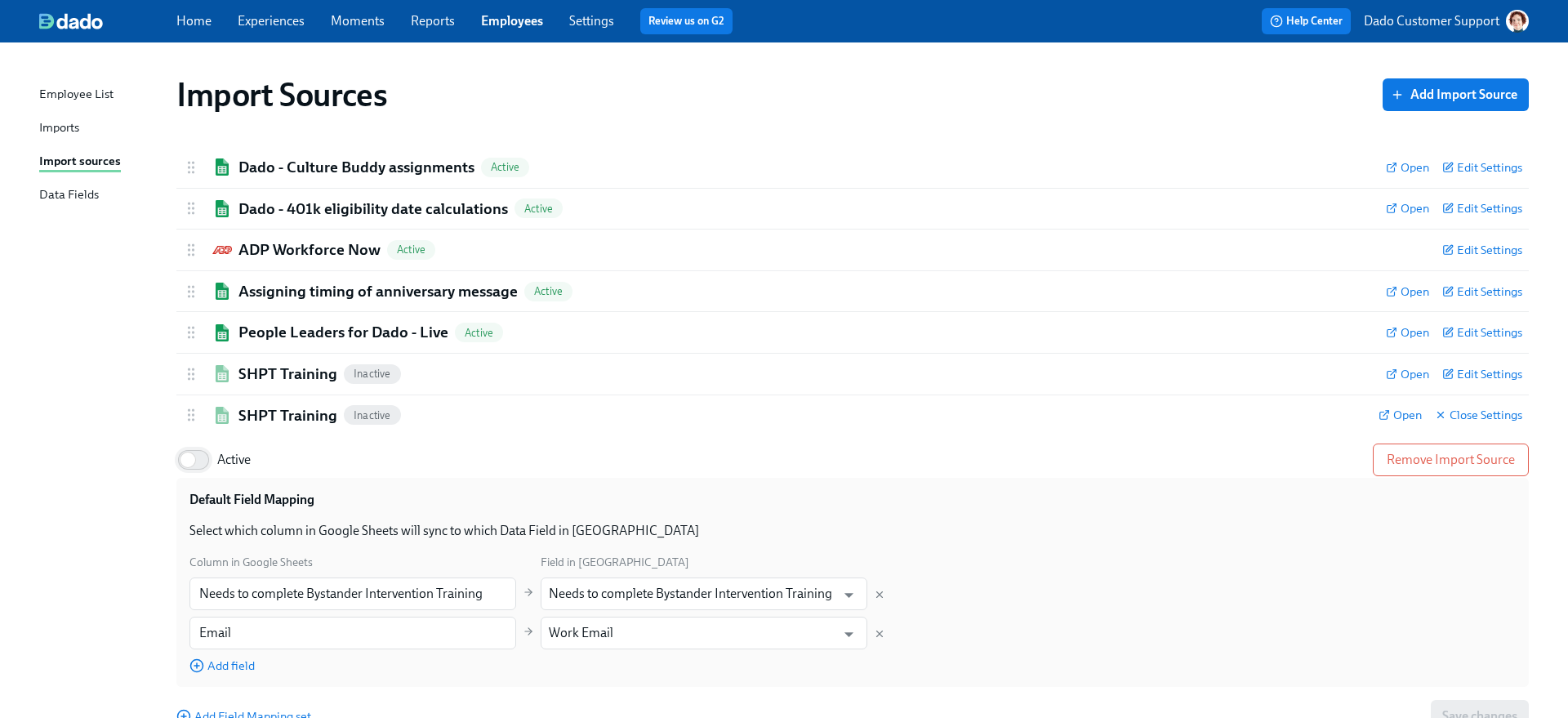
click at [207, 445] on input "Active" at bounding box center [188, 460] width 108 height 36
checkbox input "true"
click at [250, 379] on h2 "SHPT Training" at bounding box center [288, 374] width 99 height 21
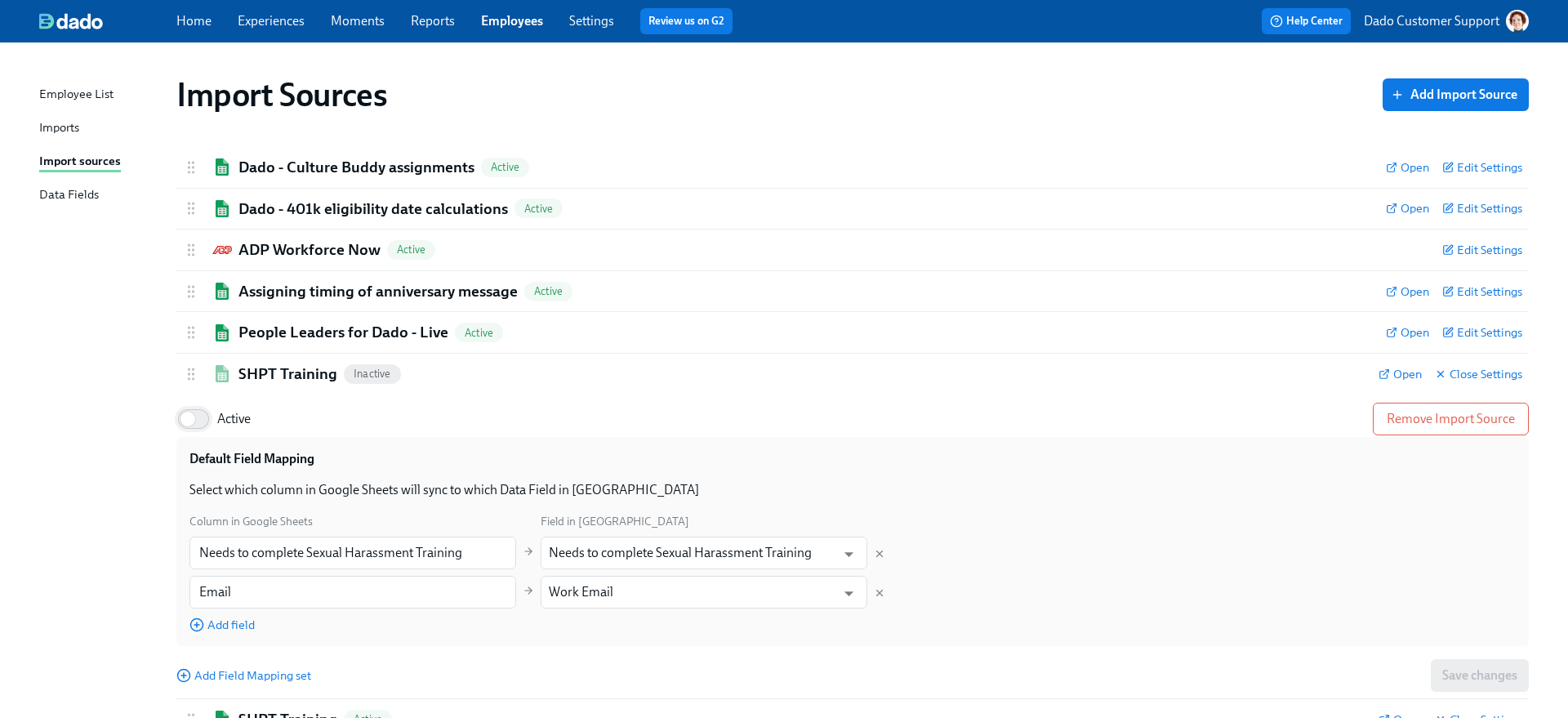
click at [216, 415] on input "Active" at bounding box center [188, 418] width 108 height 36
checkbox input "true"
click at [257, 381] on h2 "SHPT Training" at bounding box center [288, 374] width 99 height 21
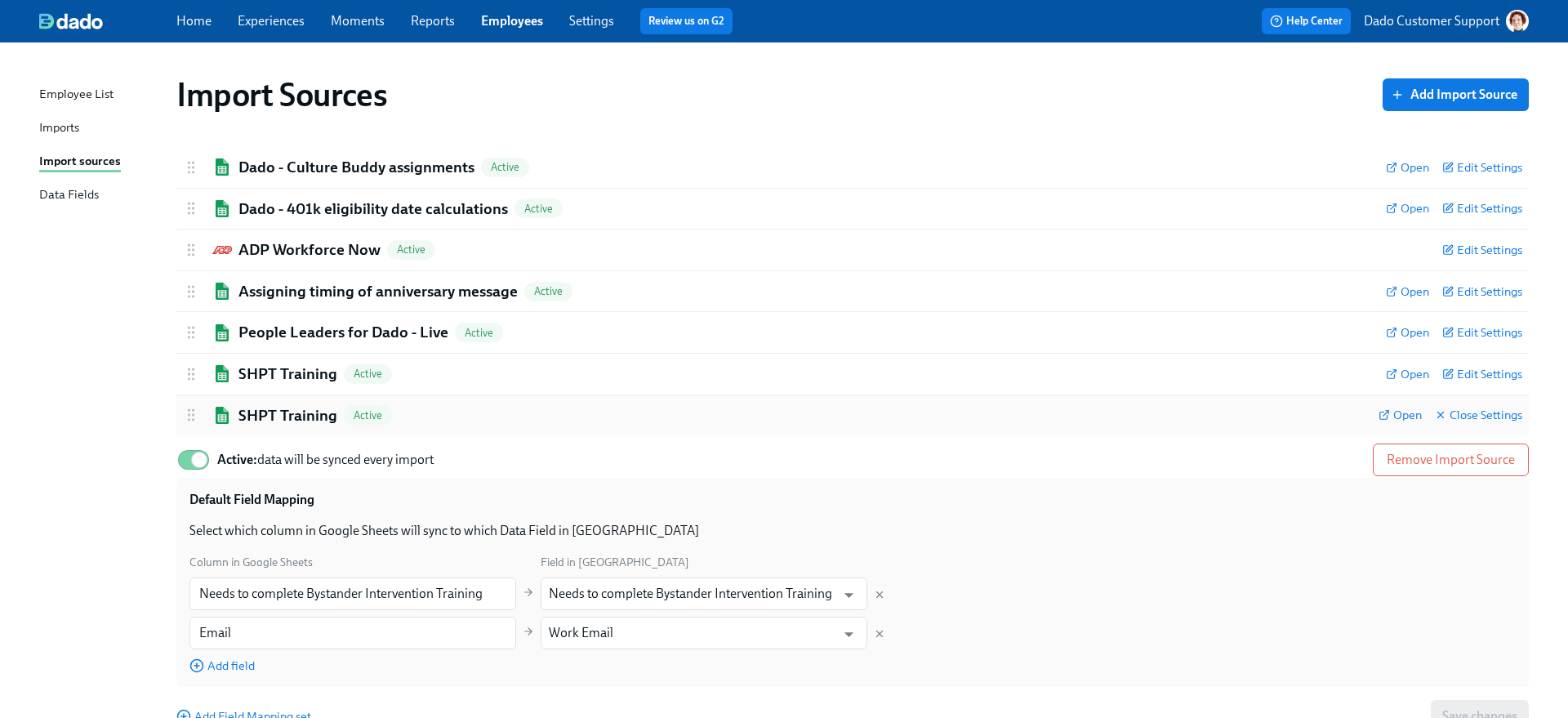
click at [251, 405] on h2 "SHPT Training" at bounding box center [288, 415] width 99 height 21
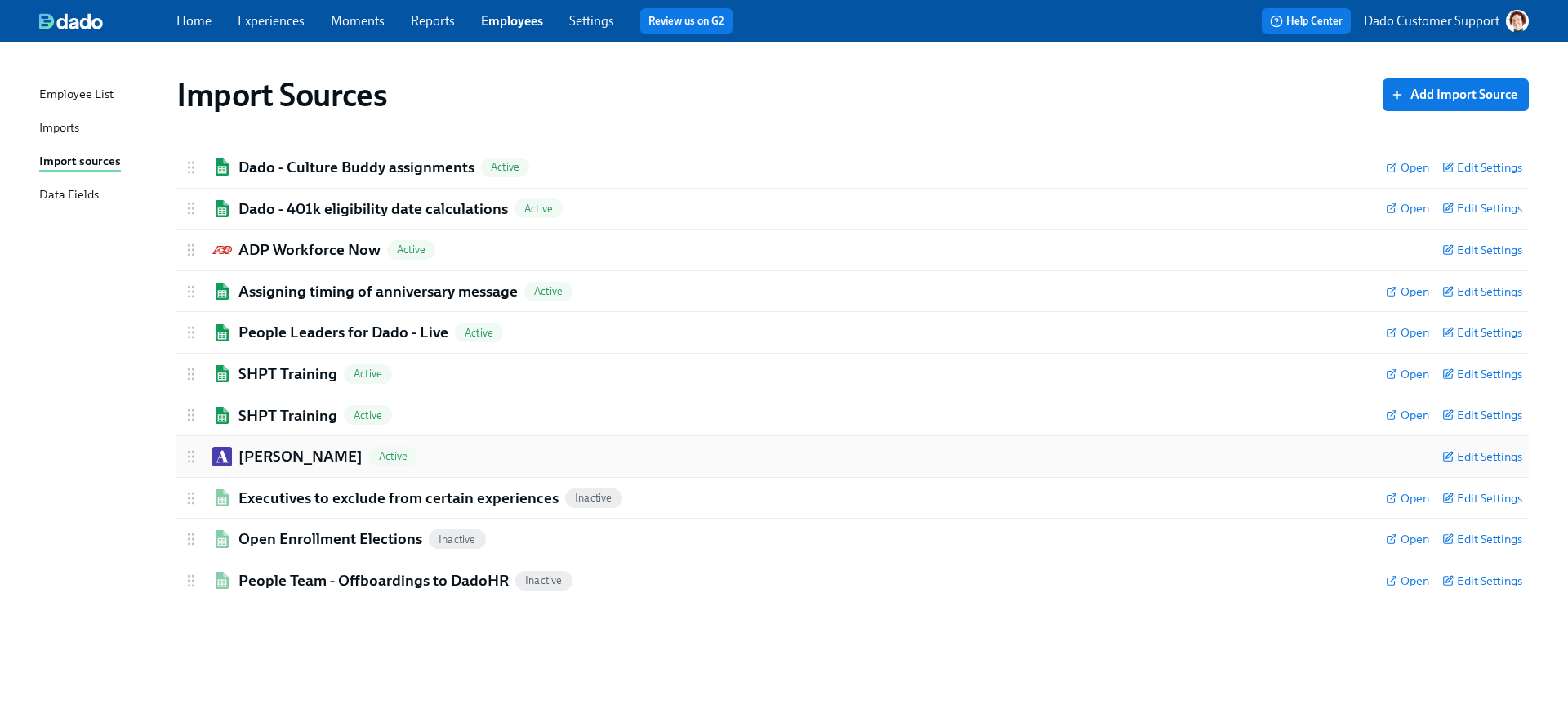
click at [251, 456] on h2 "Ashby" at bounding box center [300, 456] width 124 height 21
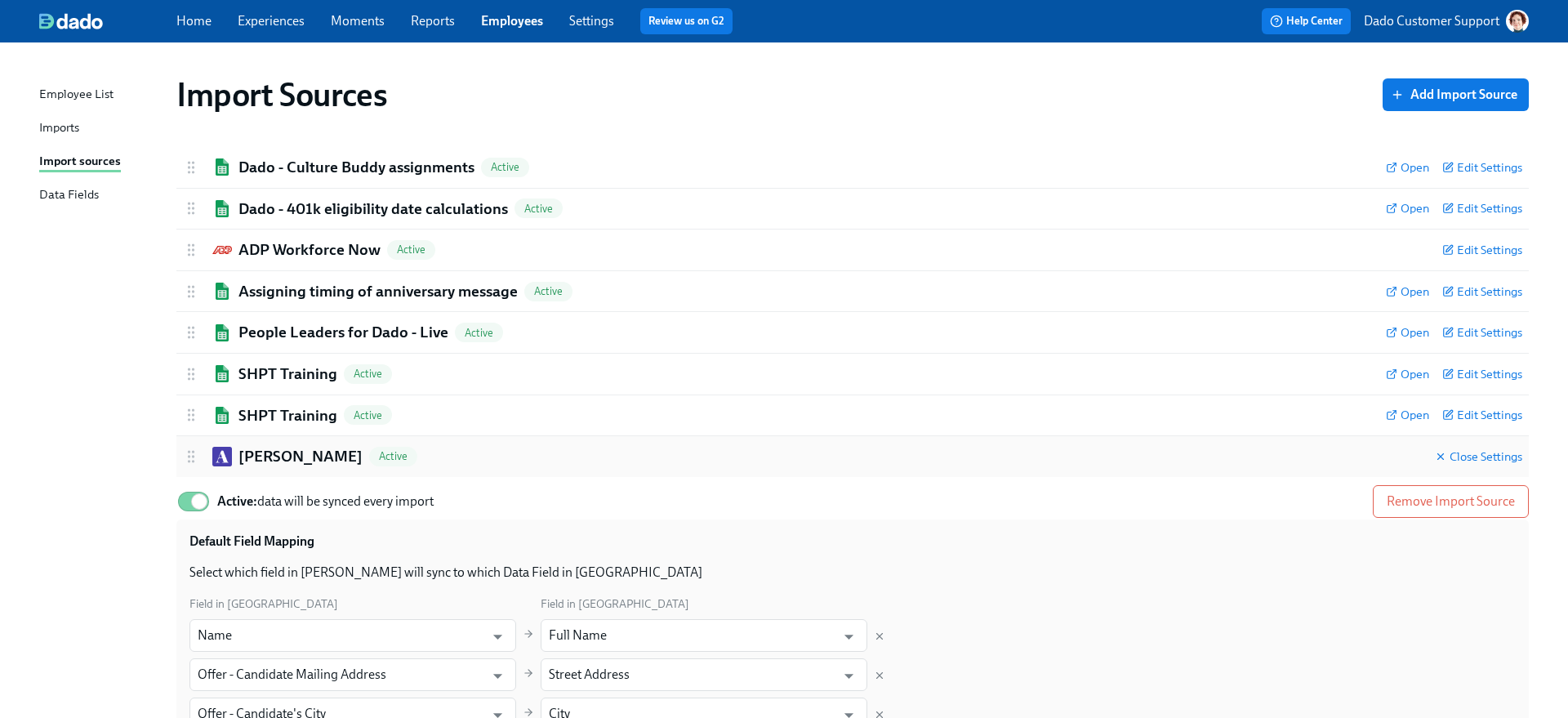
click at [251, 456] on h2 "Ashby" at bounding box center [300, 456] width 124 height 21
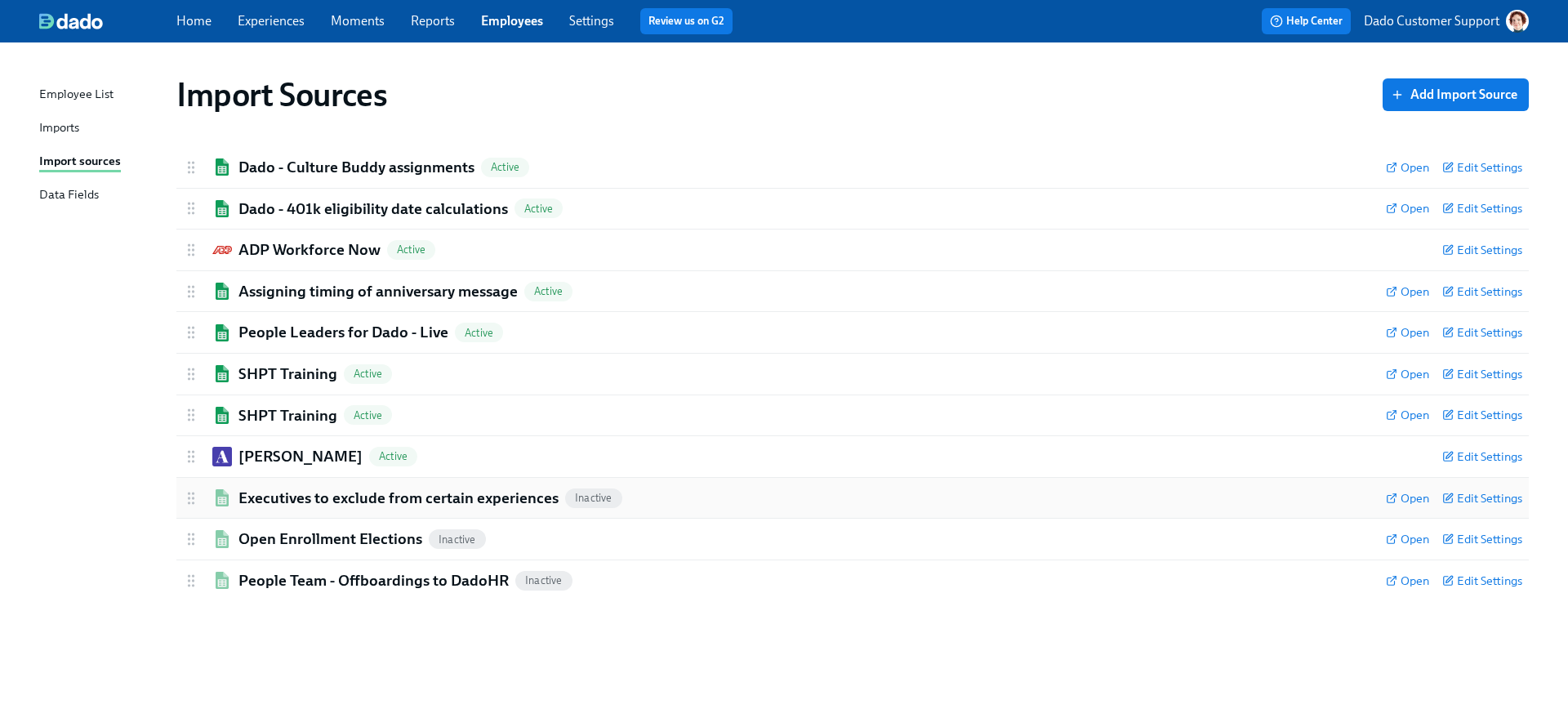
click at [248, 500] on h2 "Executives to exclude from certain experiences" at bounding box center [399, 498] width 321 height 21
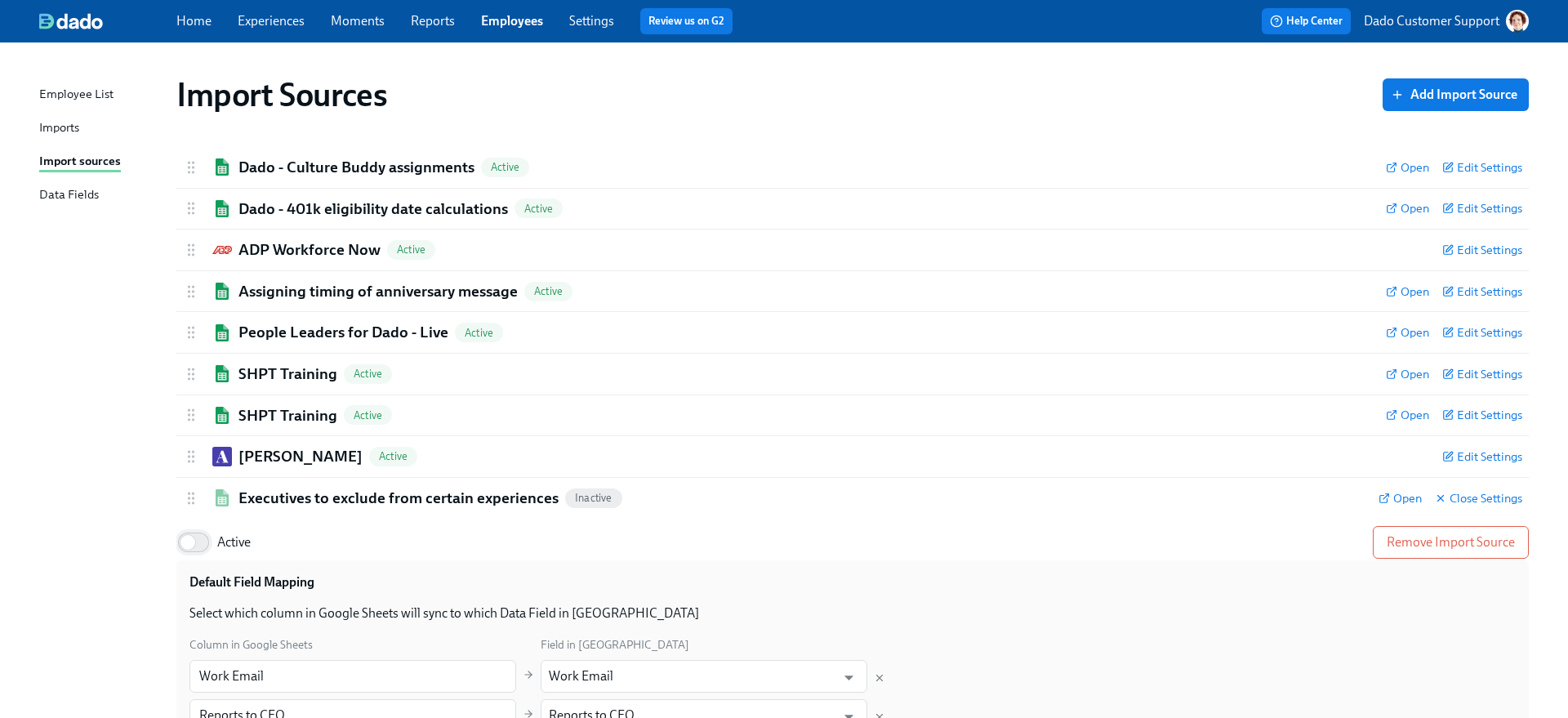
click at [216, 551] on input "Active" at bounding box center [188, 543] width 108 height 36
checkbox input "true"
click at [275, 495] on h2 "Executives to exclude from certain experiences" at bounding box center [399, 498] width 321 height 21
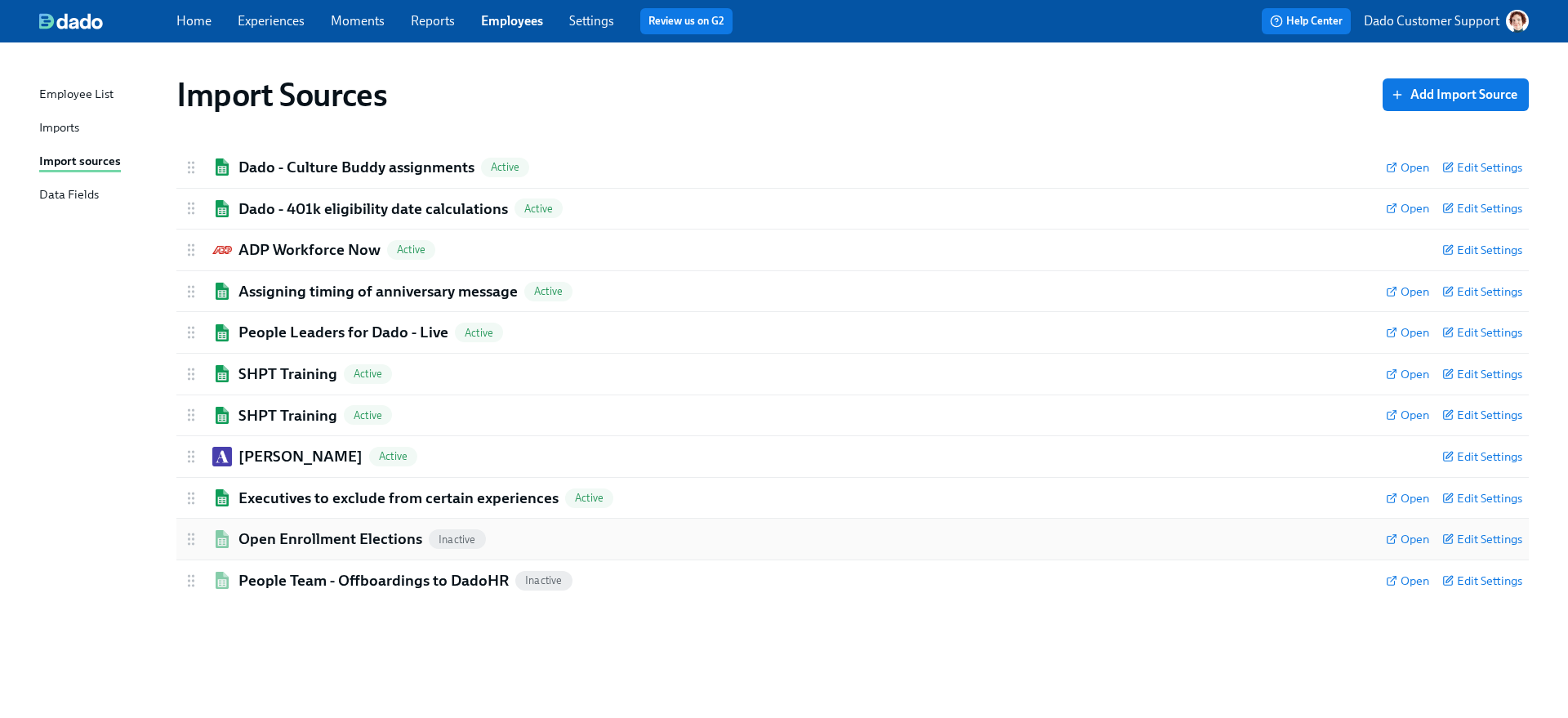
click at [258, 537] on h2 "Open Enrollment Elections" at bounding box center [331, 538] width 184 height 21
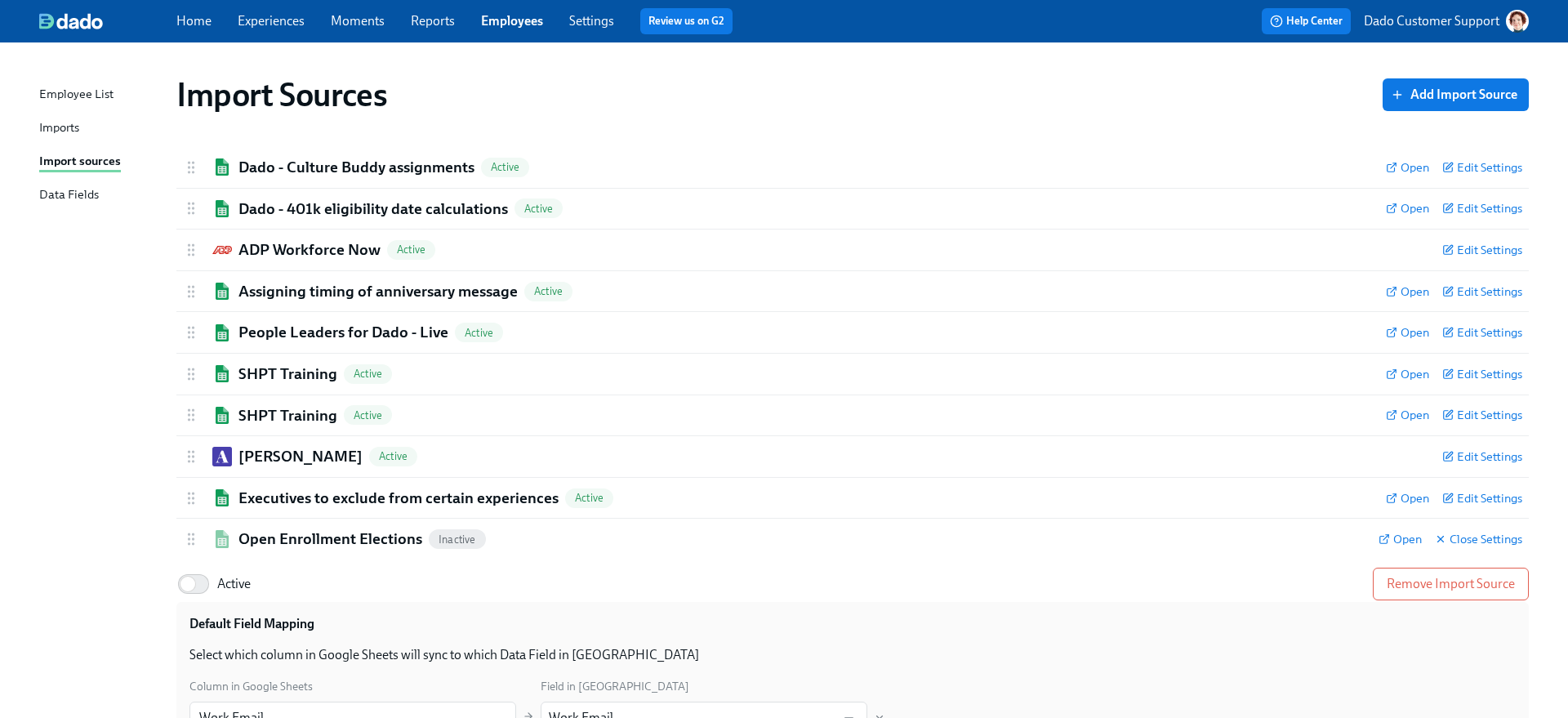
click at [221, 573] on label "Active" at bounding box center [213, 584] width 74 height 36
click at [221, 573] on input "Active" at bounding box center [188, 584] width 108 height 36
checkbox input "true"
click at [270, 529] on h2 "Open Enrollment Elections" at bounding box center [331, 538] width 184 height 21
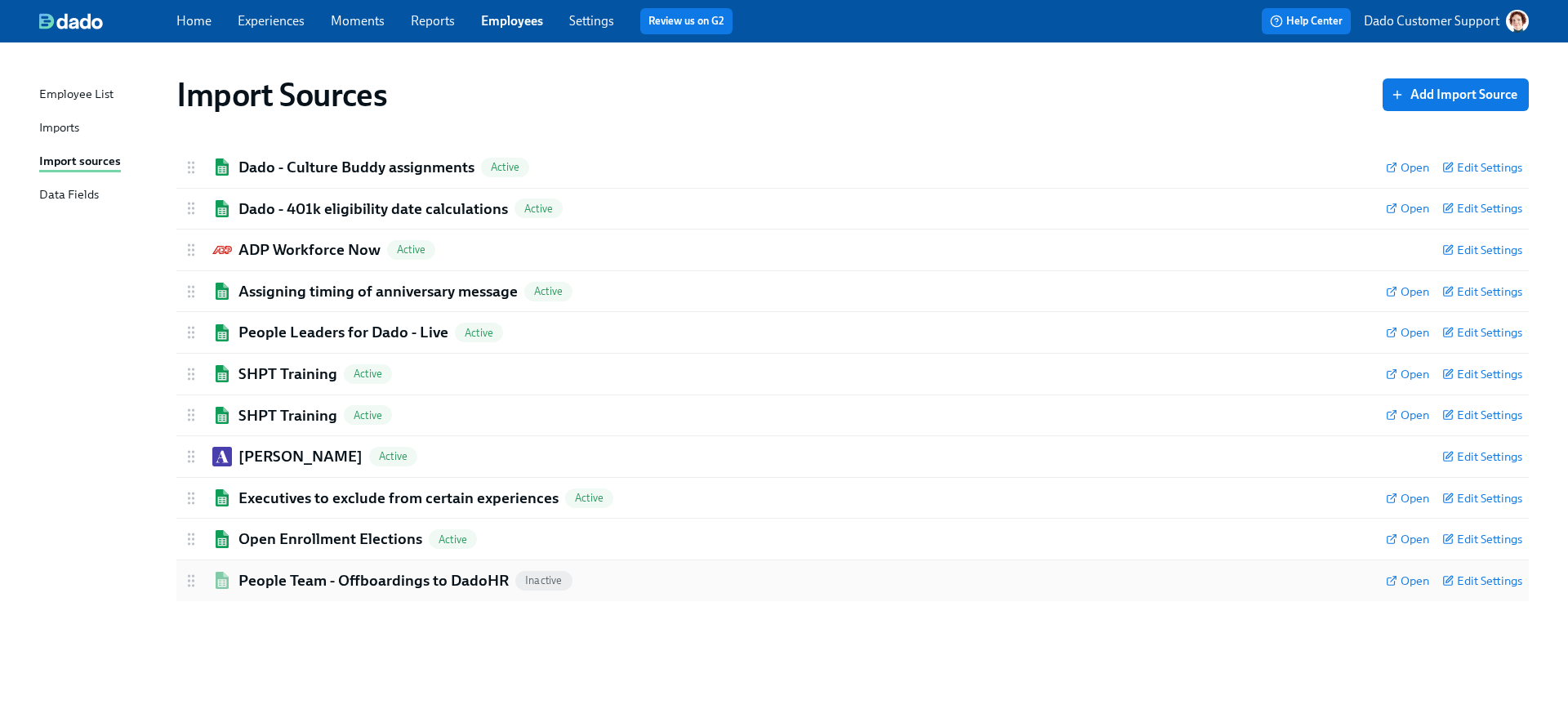
click at [247, 591] on div "People Team - Offboardings to DadoHR Inactive Open Edit Settings" at bounding box center [852, 580] width 1352 height 40
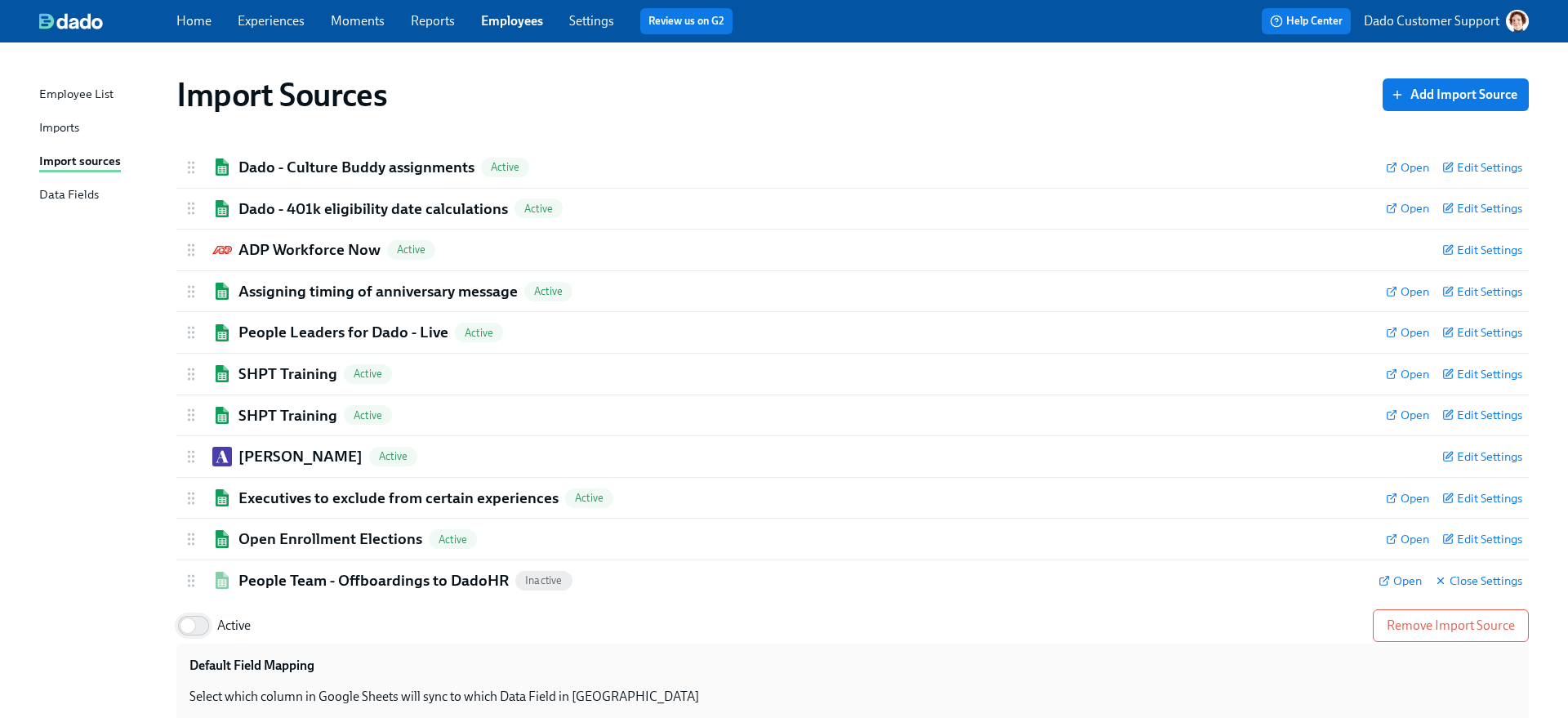
click at [204, 618] on input "Active" at bounding box center [188, 625] width 108 height 36
checkbox input "true"
click at [255, 579] on h2 "People Team - Offboardings to DadoHR" at bounding box center [374, 580] width 270 height 21
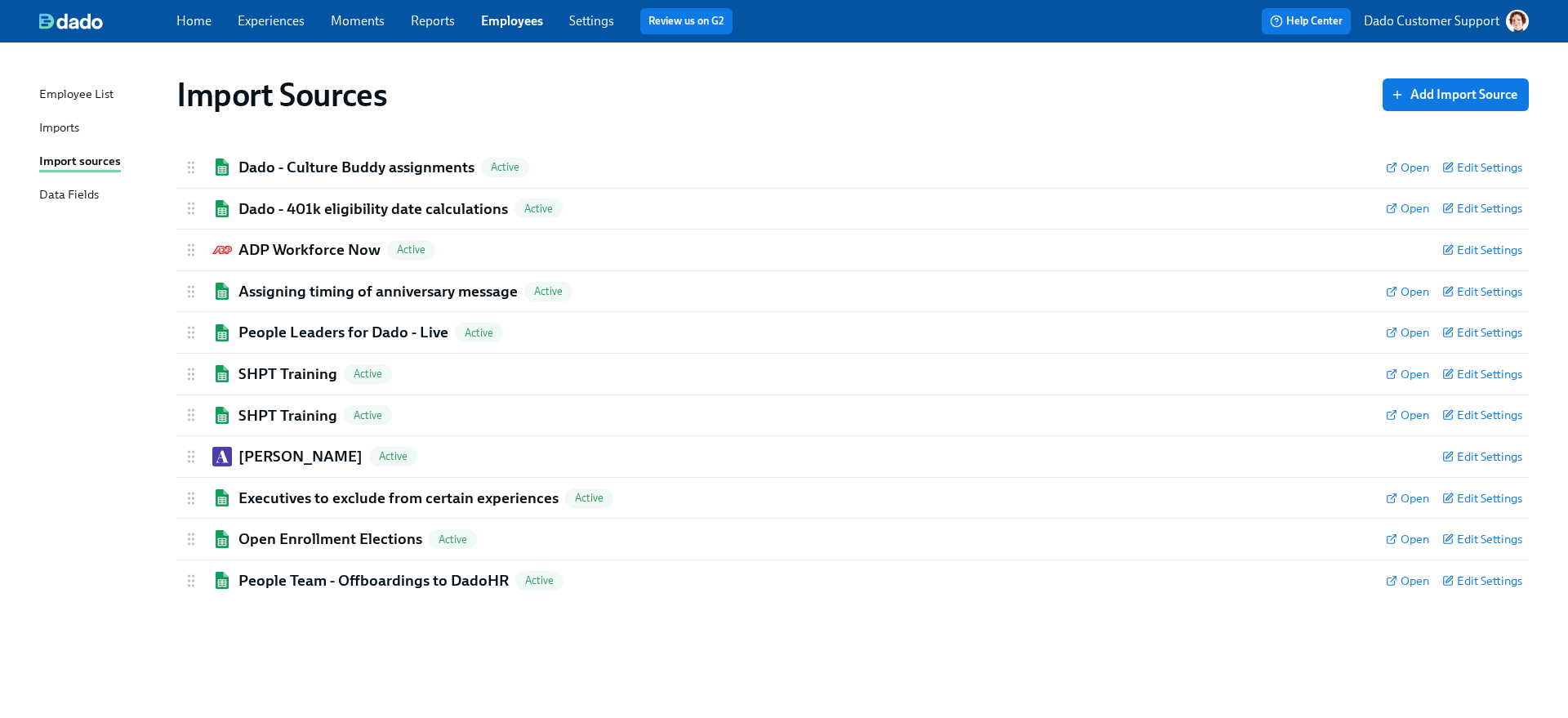
click at [70, 134] on div "Imports" at bounding box center [58, 128] width 40 height 20
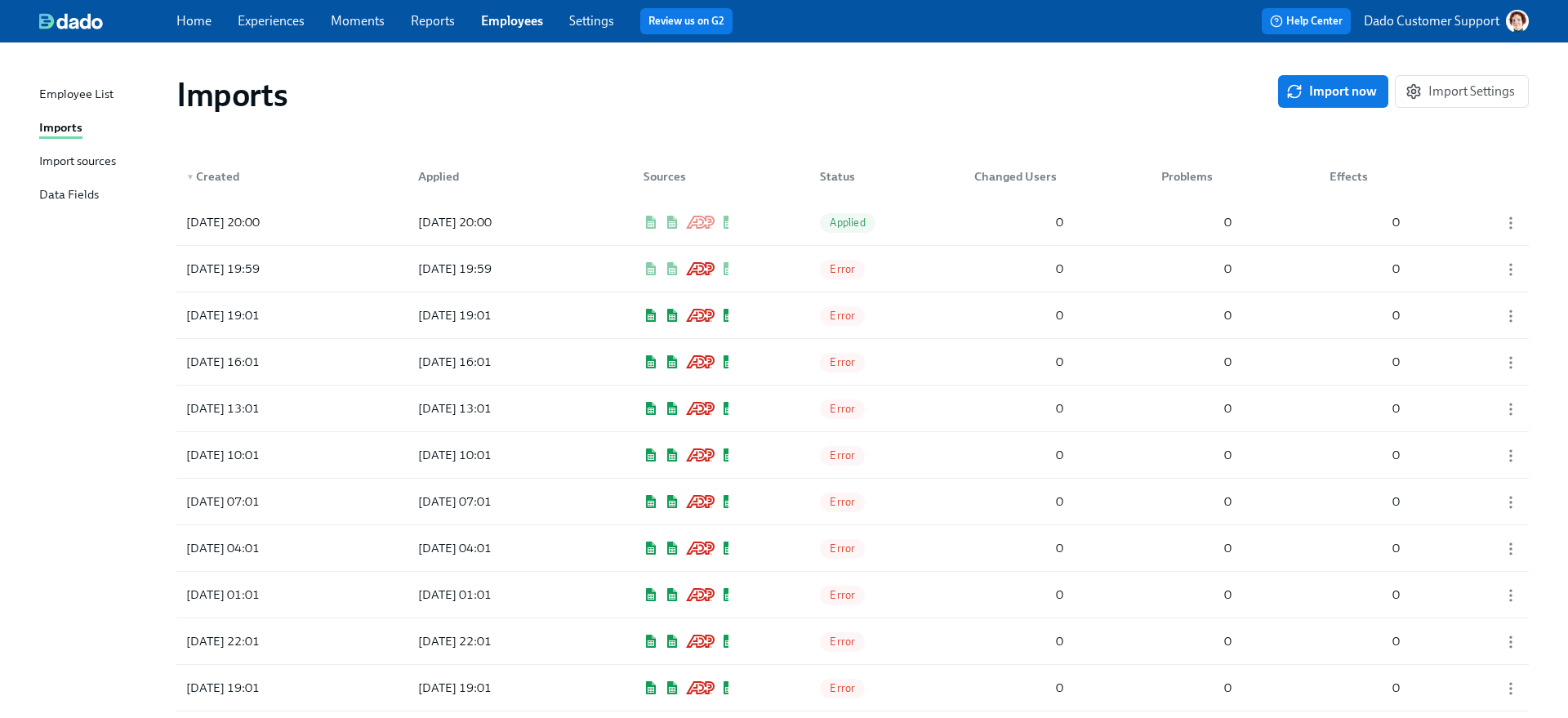
click at [1234, 110] on div "Imports Import now Import Settings" at bounding box center [852, 94] width 1352 height 39
click at [1234, 90] on span "Import Settings" at bounding box center [1462, 91] width 106 height 16
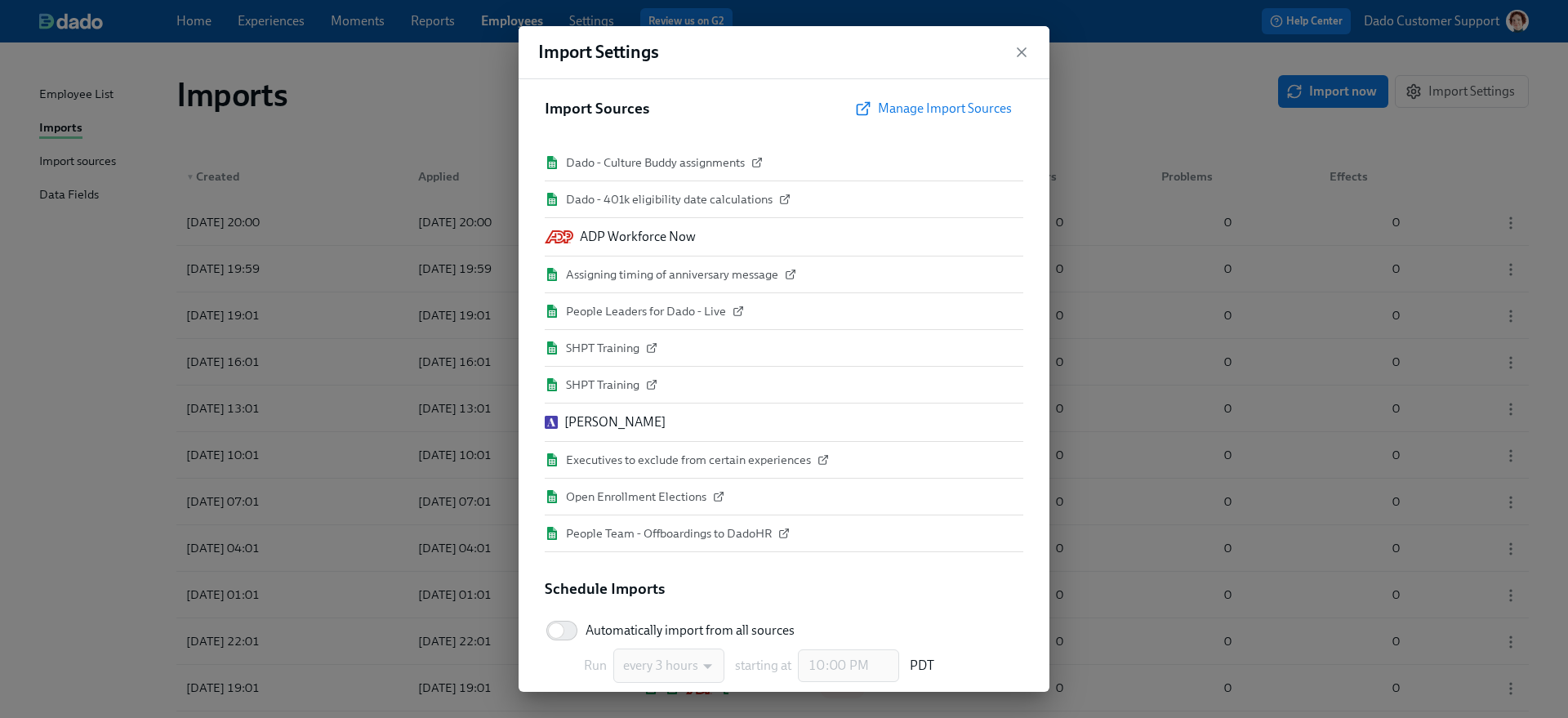
click at [602, 624] on span "Automatically import from all sources" at bounding box center [690, 630] width 209 height 18
click at [602, 624] on input "Automatically import from all sources" at bounding box center [556, 630] width 108 height 36
checkbox input "true"
click at [386, 175] on div "Import Settings Import Sources Manage Import Sources Dado - Culture Buddy assig…" at bounding box center [784, 359] width 1568 height 718
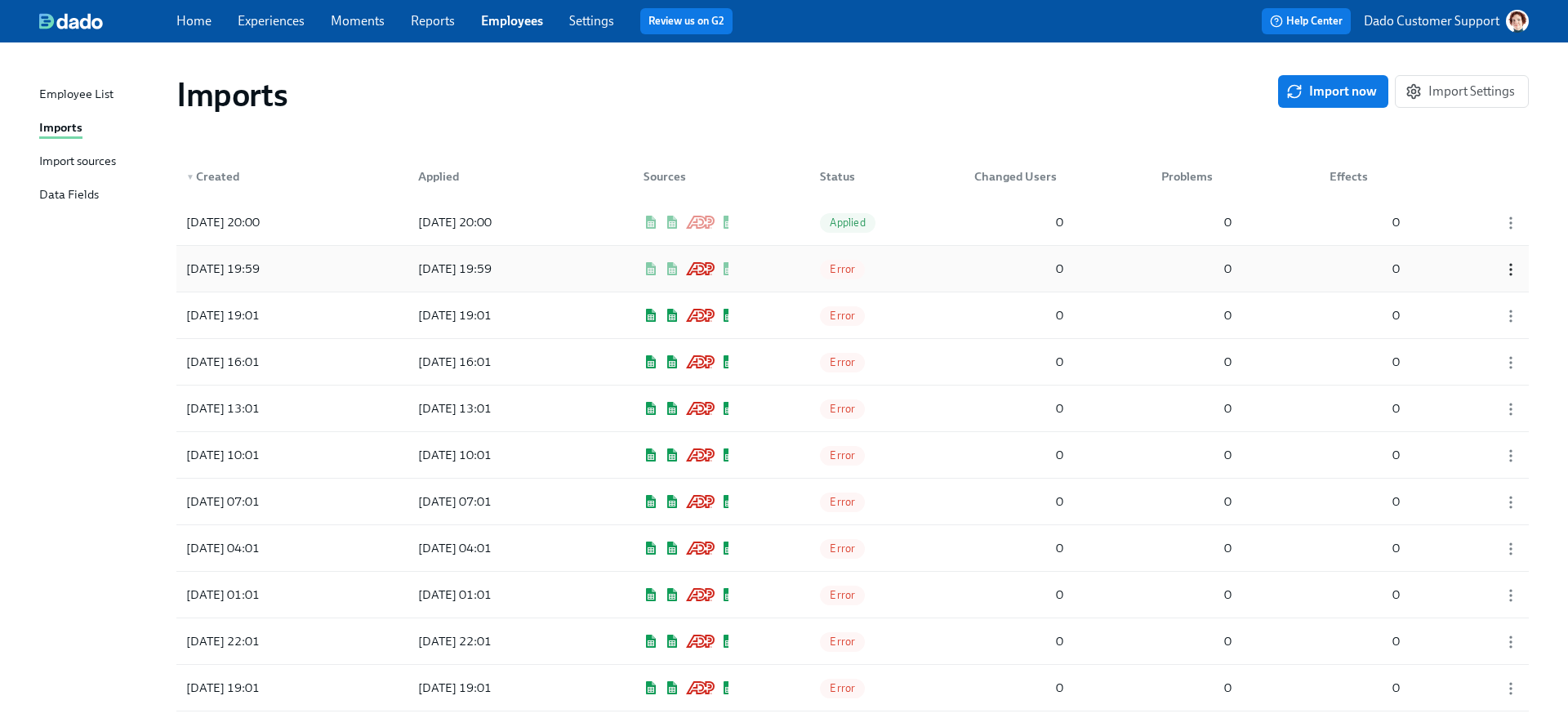
click at [1234, 266] on icon "button" at bounding box center [1510, 269] width 16 height 16
click at [1234, 274] on div "Discard" at bounding box center [1482, 269] width 42 height 18
click at [1234, 220] on icon "button" at bounding box center [1510, 223] width 16 height 16
click at [1234, 224] on div "Discard" at bounding box center [1482, 223] width 42 height 18
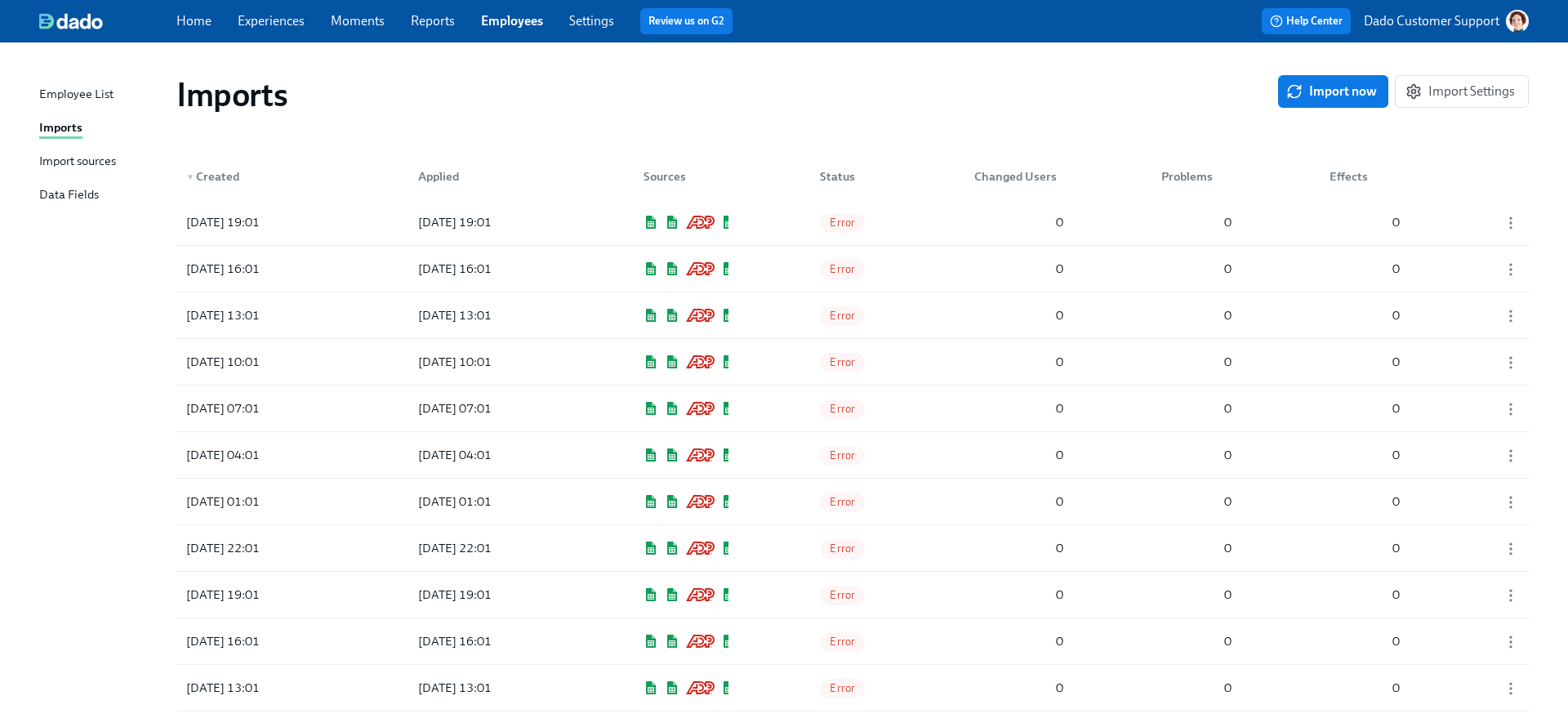
click at [593, 24] on link "Settings" at bounding box center [591, 20] width 45 height 15
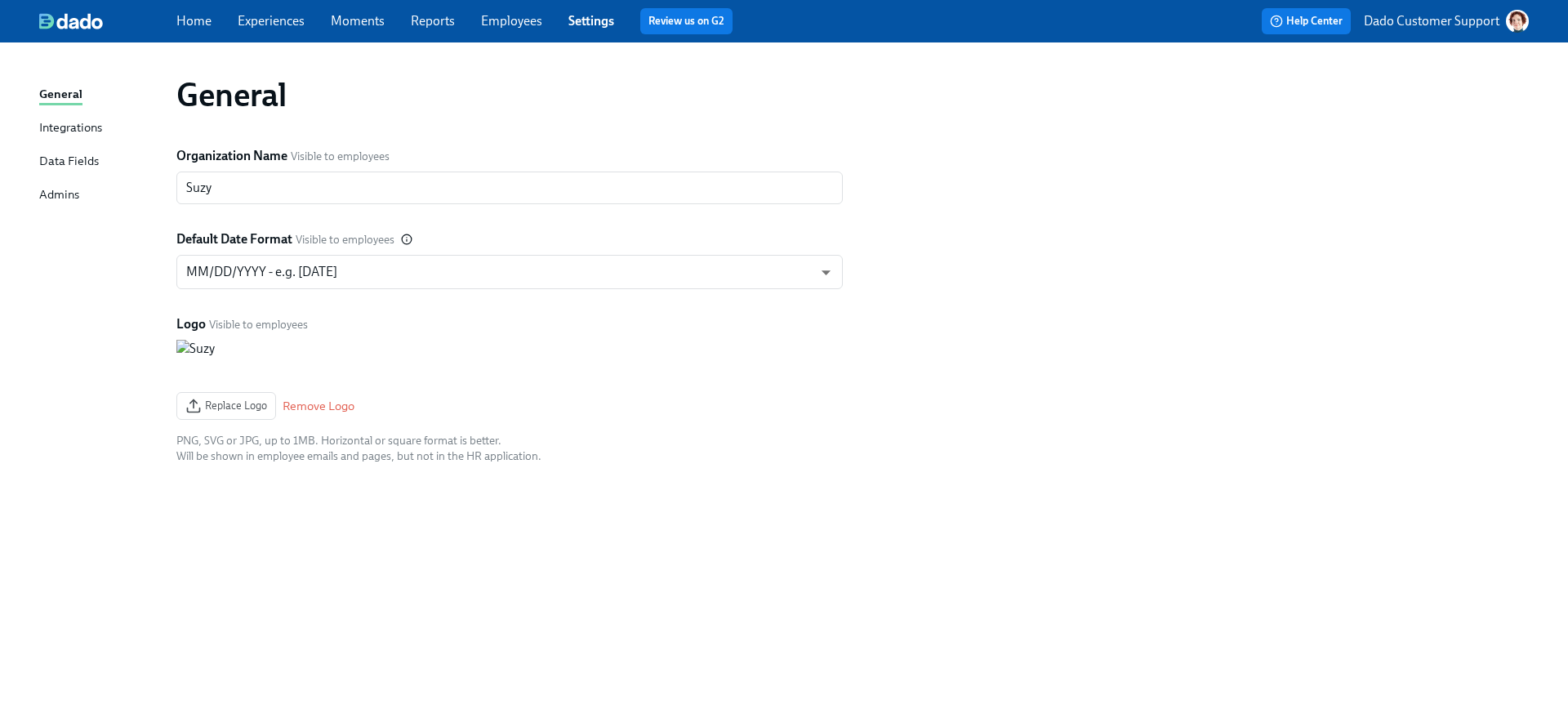
click at [98, 130] on div "Integrations" at bounding box center [70, 128] width 63 height 20
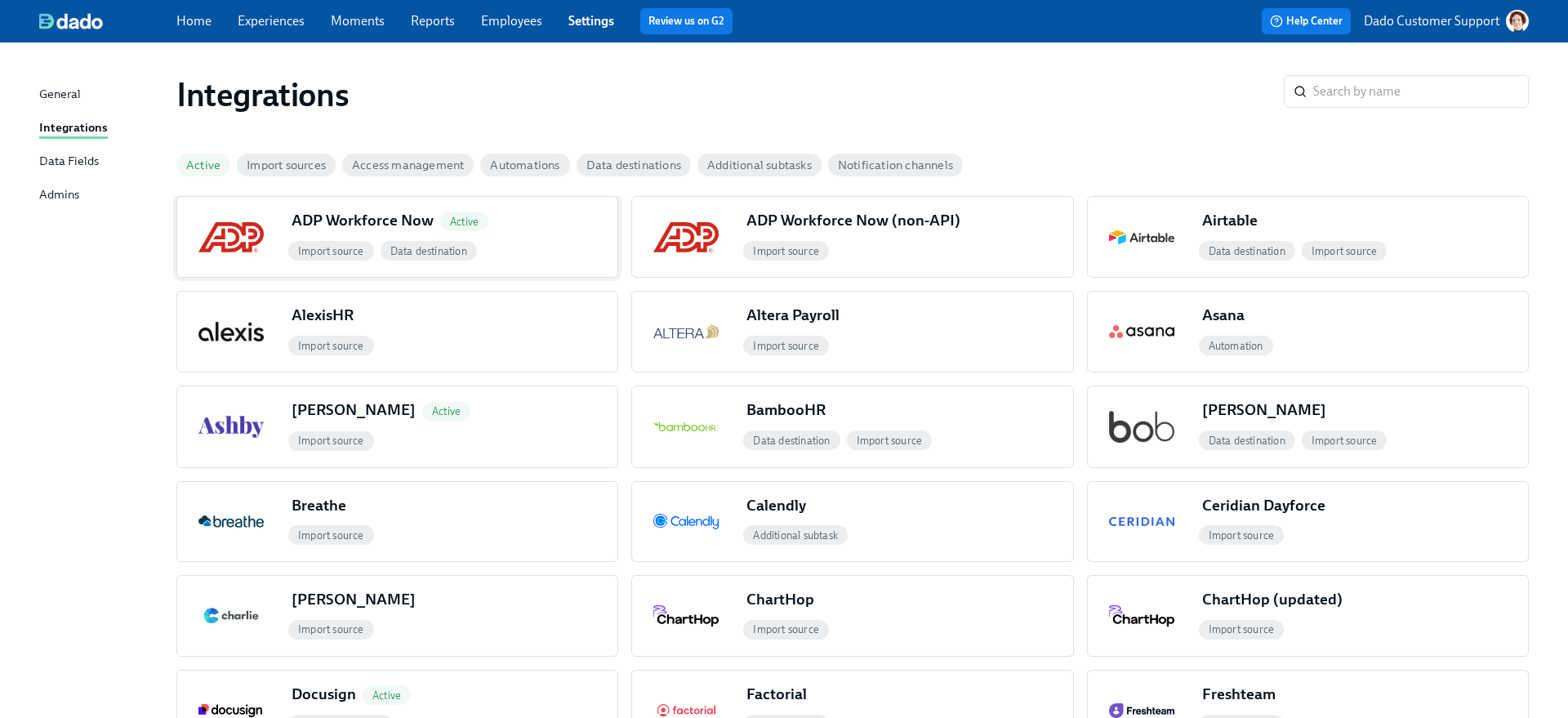
click at [399, 223] on div "ADP Workforce Now Active" at bounding box center [393, 220] width 203 height 21
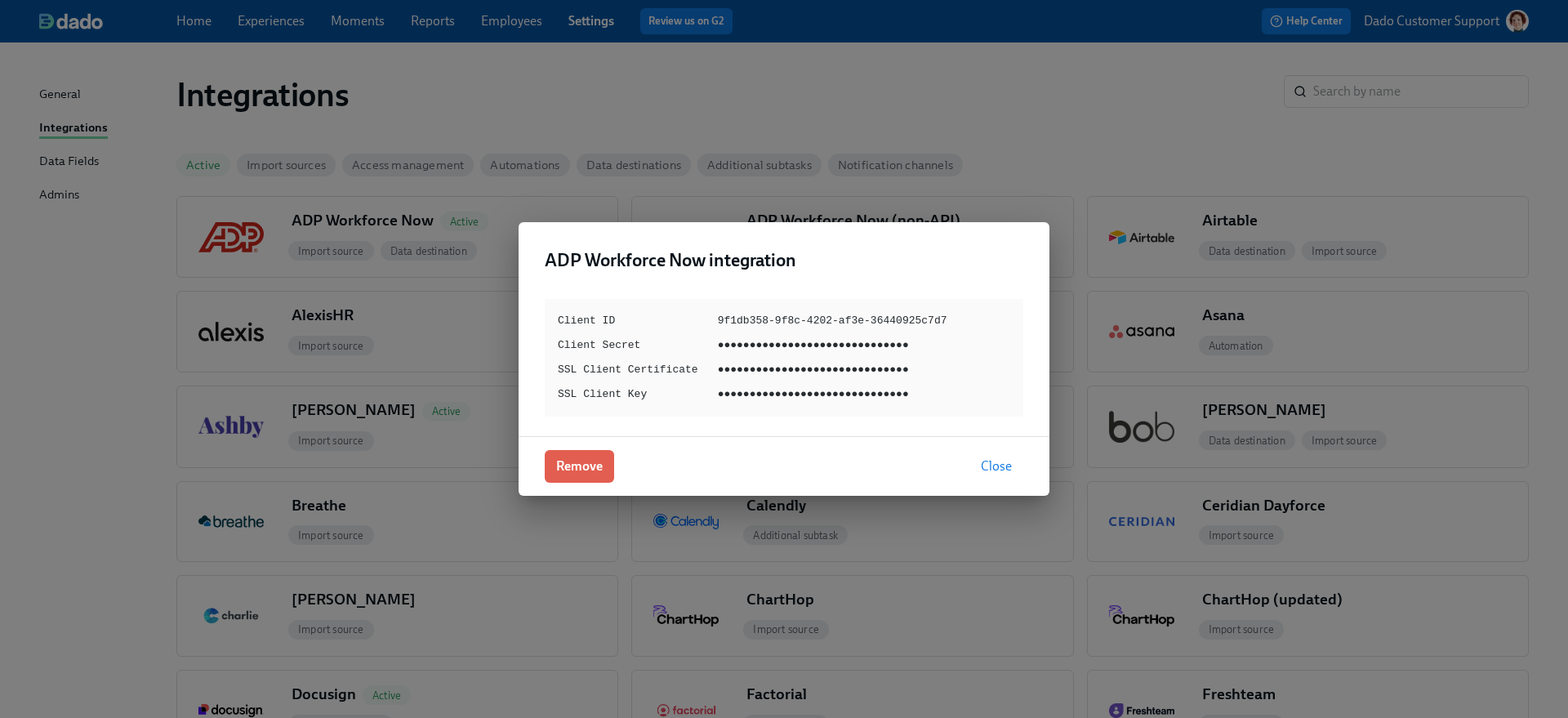
click at [968, 148] on div "ADP Workforce Now integration Client ID 9f1db358-9f8c-4202-af3e-36440925c7d7 Cl…" at bounding box center [784, 359] width 1568 height 718
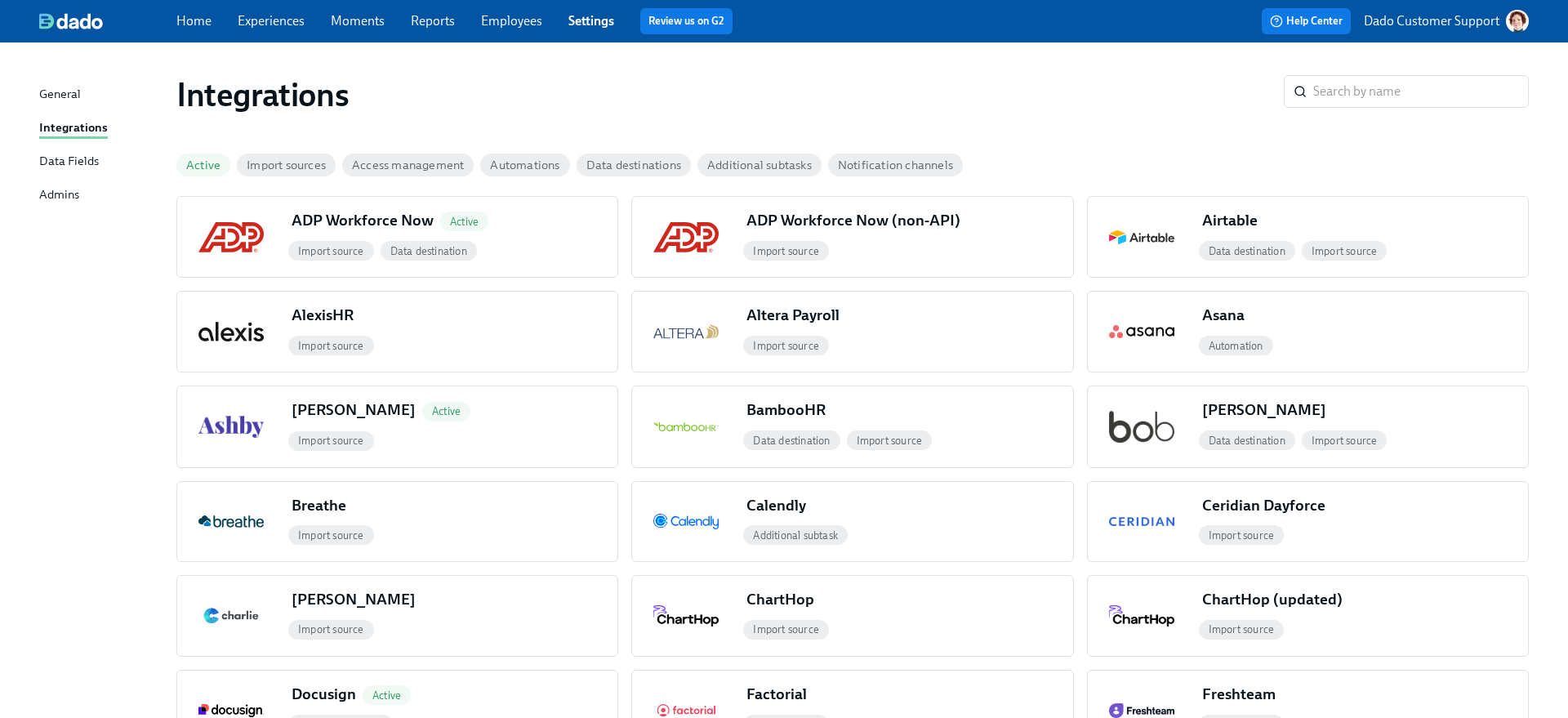
click at [200, 164] on span "Active" at bounding box center [203, 165] width 54 height 13
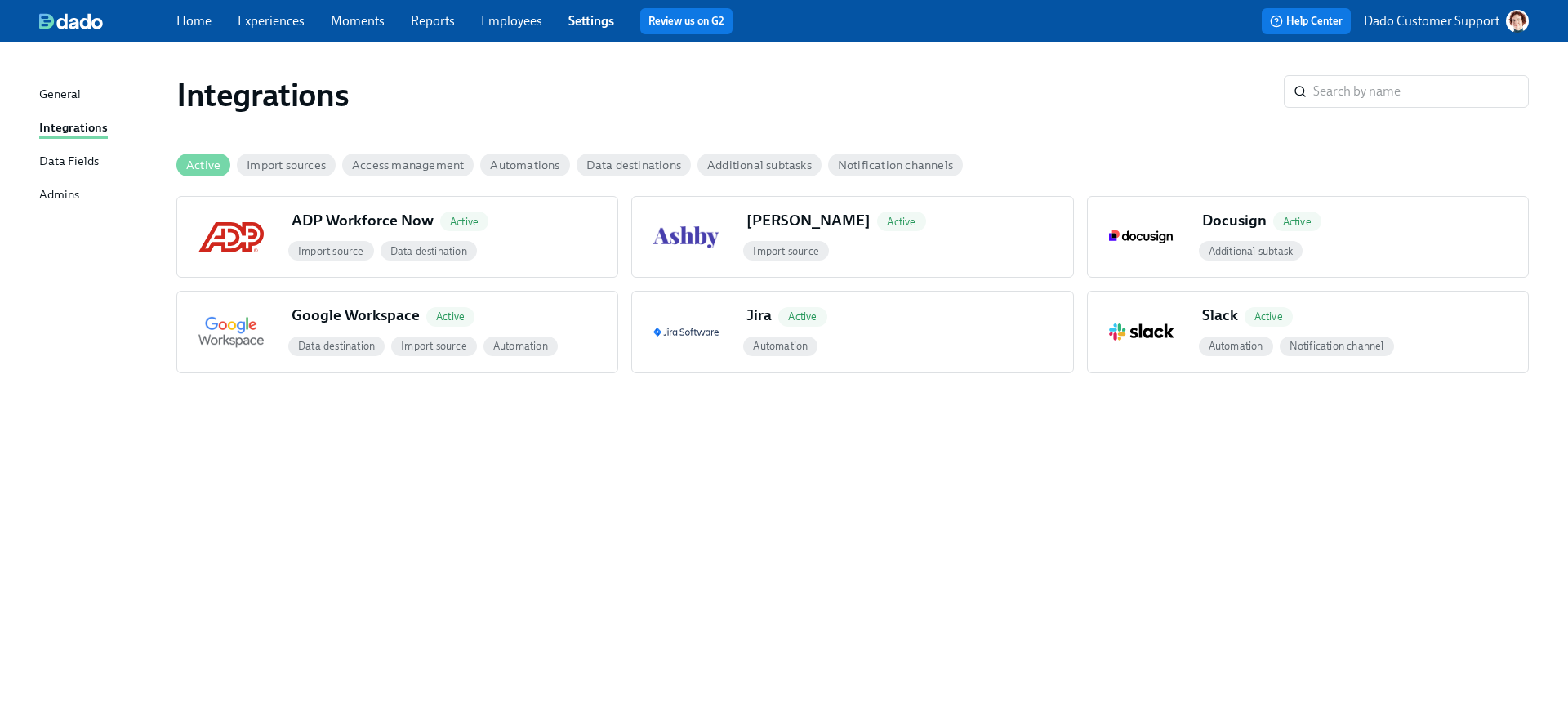
click at [190, 154] on div "Active" at bounding box center [203, 165] width 54 height 23
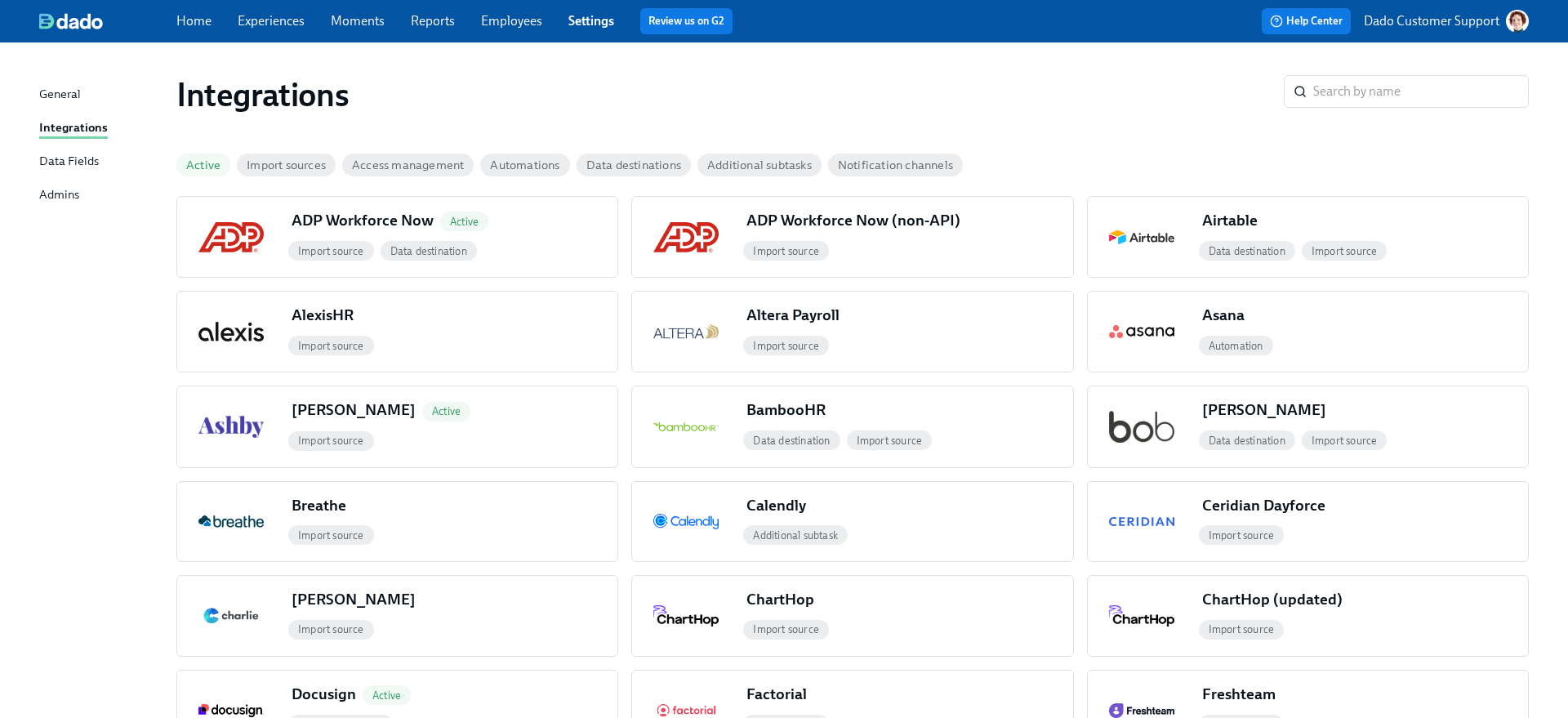
click at [466, 194] on div "Active Import sources Access management Automations Data destinations Additiona…" at bounding box center [852, 171] width 1352 height 49
click at [450, 206] on span "Active" at bounding box center [464, 220] width 62 height 32
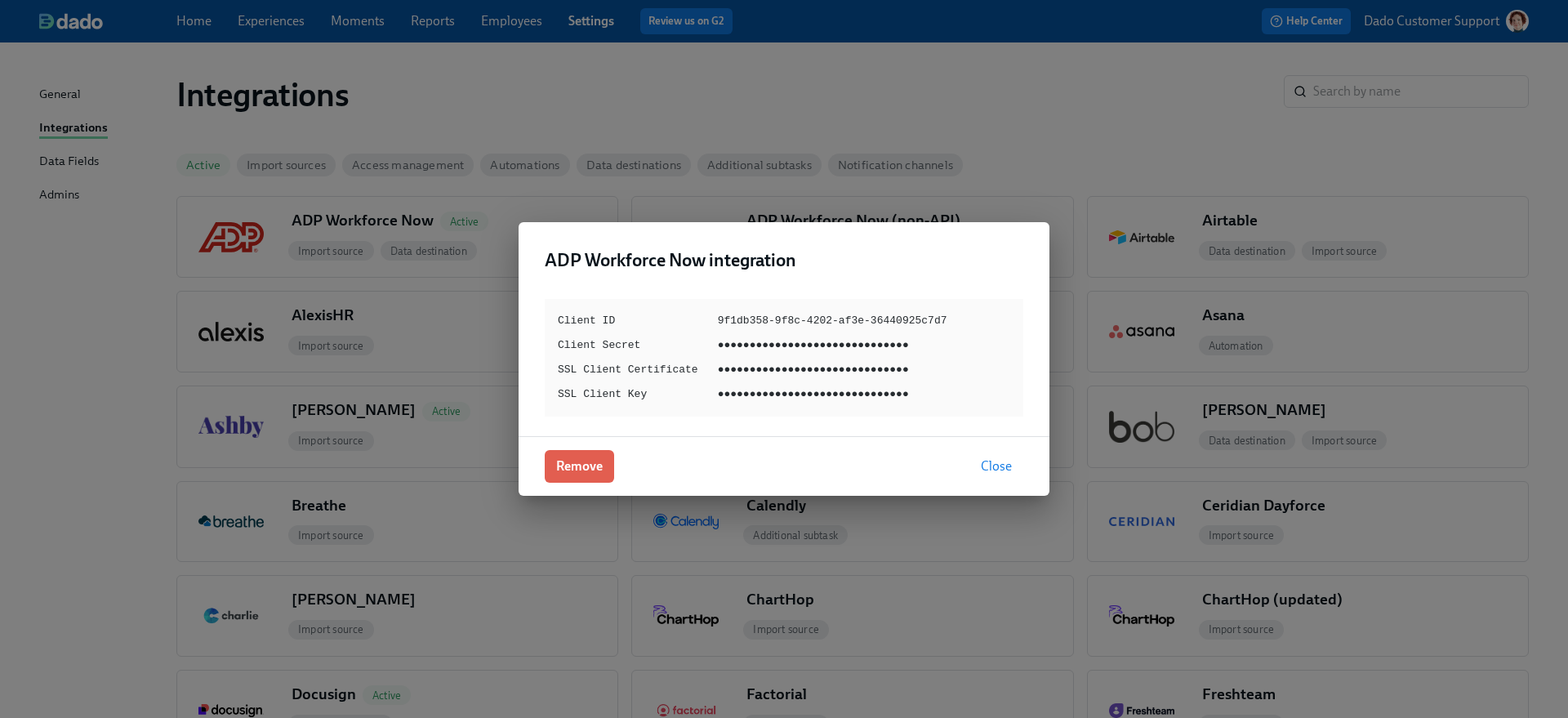
click at [621, 84] on div "ADP Workforce Now integration Client ID 9f1db358-9f8c-4202-af3e-36440925c7d7 Cl…" at bounding box center [784, 359] width 1568 height 718
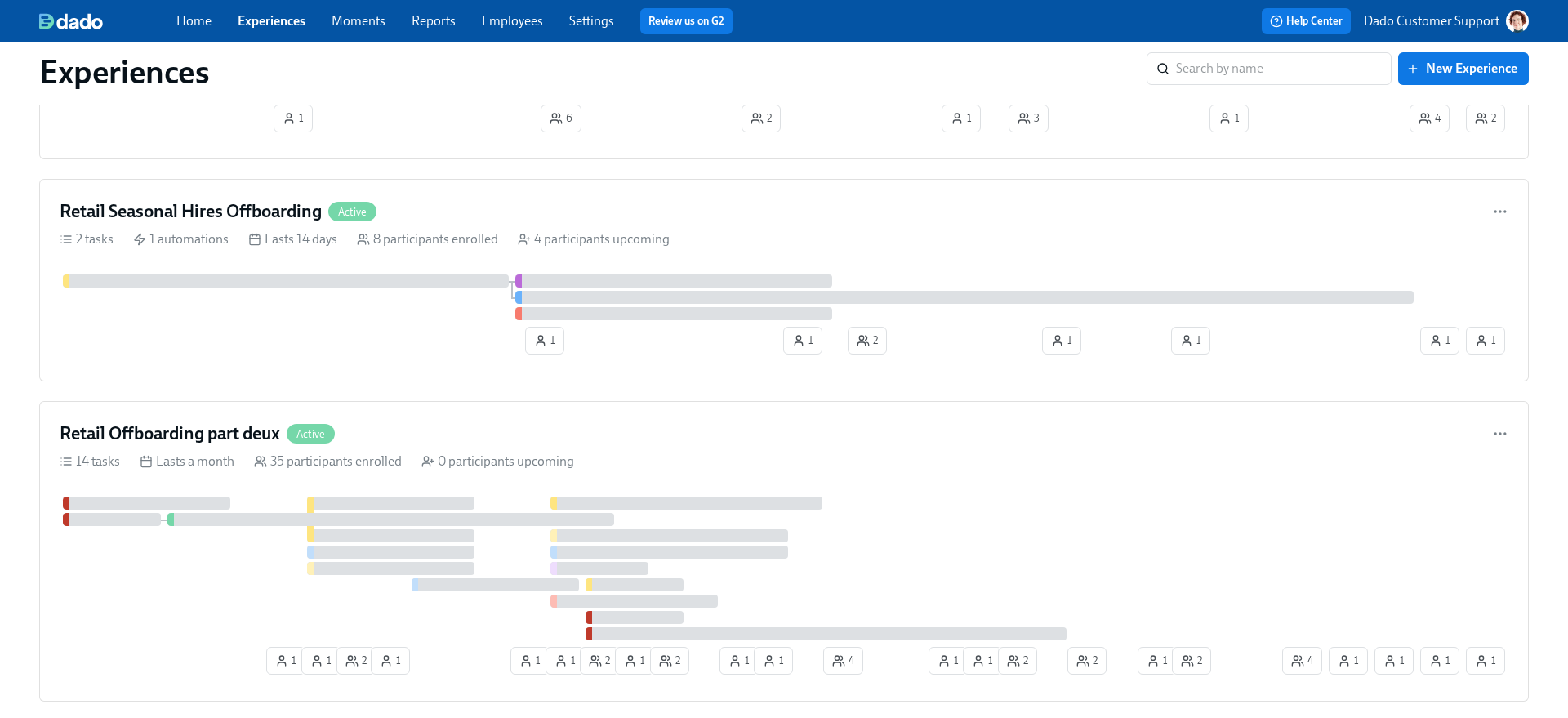
scroll to position [1274, 0]
click at [253, 252] on div "Retail Seasonal Hires Offboarding Active 2 tasks 1 automations Lasts 14 days 8 …" at bounding box center [784, 278] width 1490 height 202
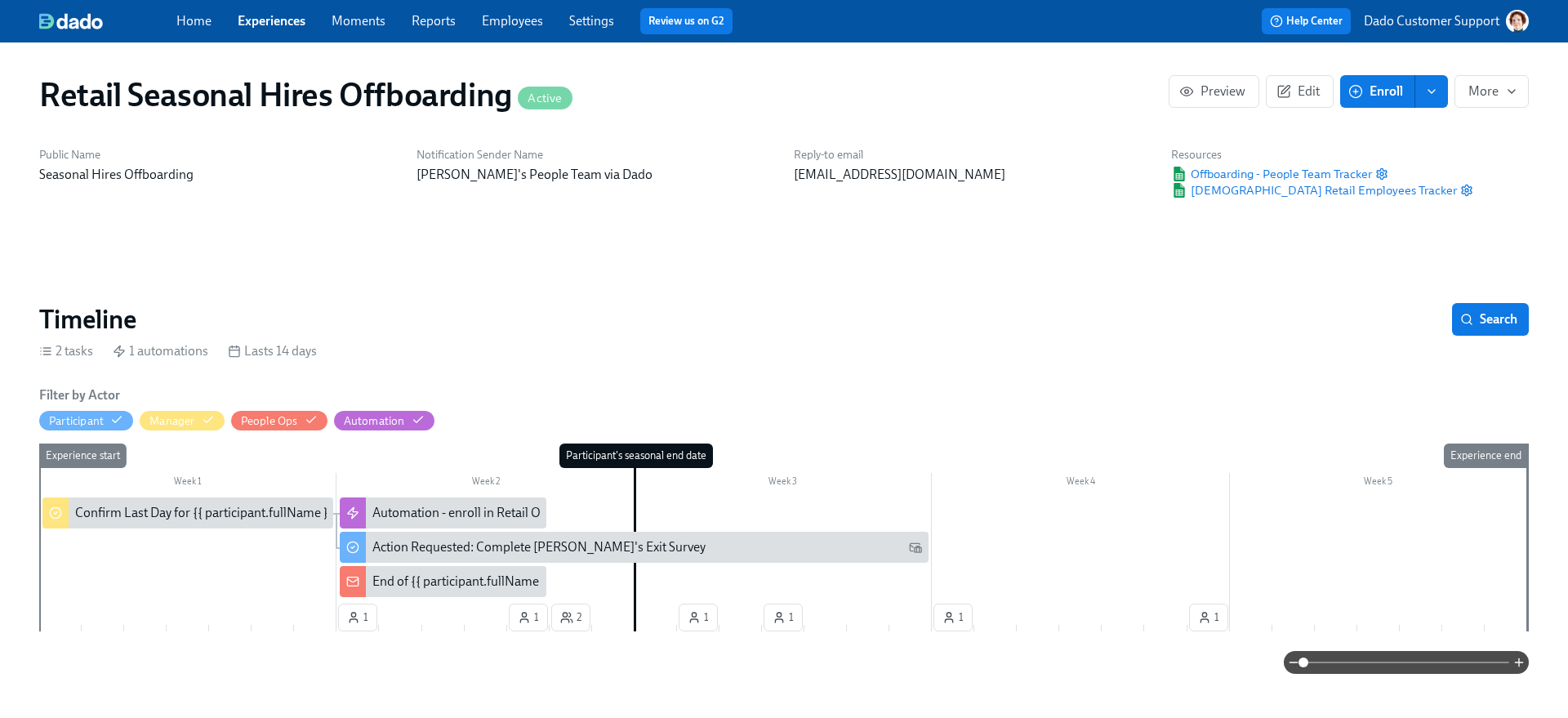
scroll to position [0, 3606]
click at [1296, 88] on span "Edit" at bounding box center [1299, 91] width 40 height 16
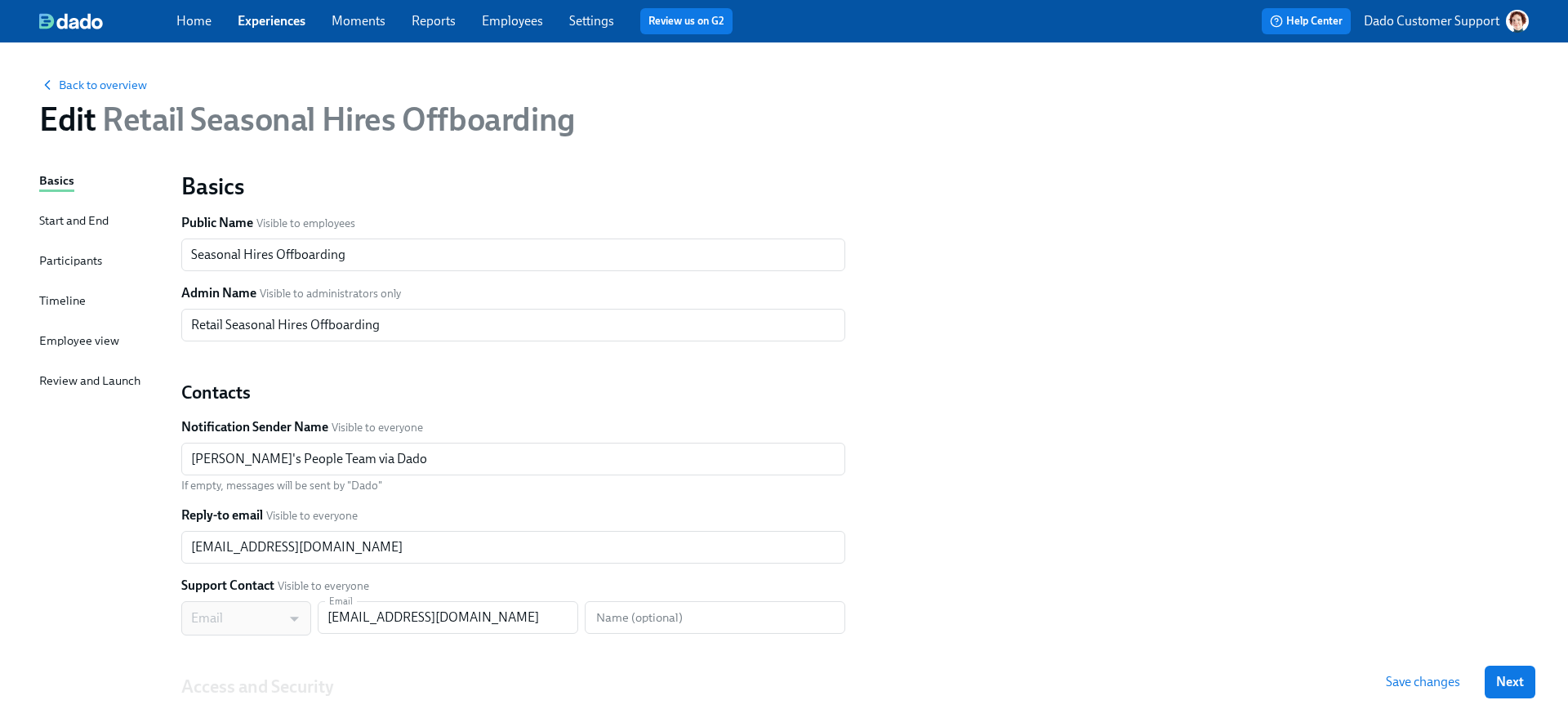
click at [69, 262] on div "Participants" at bounding box center [70, 260] width 63 height 18
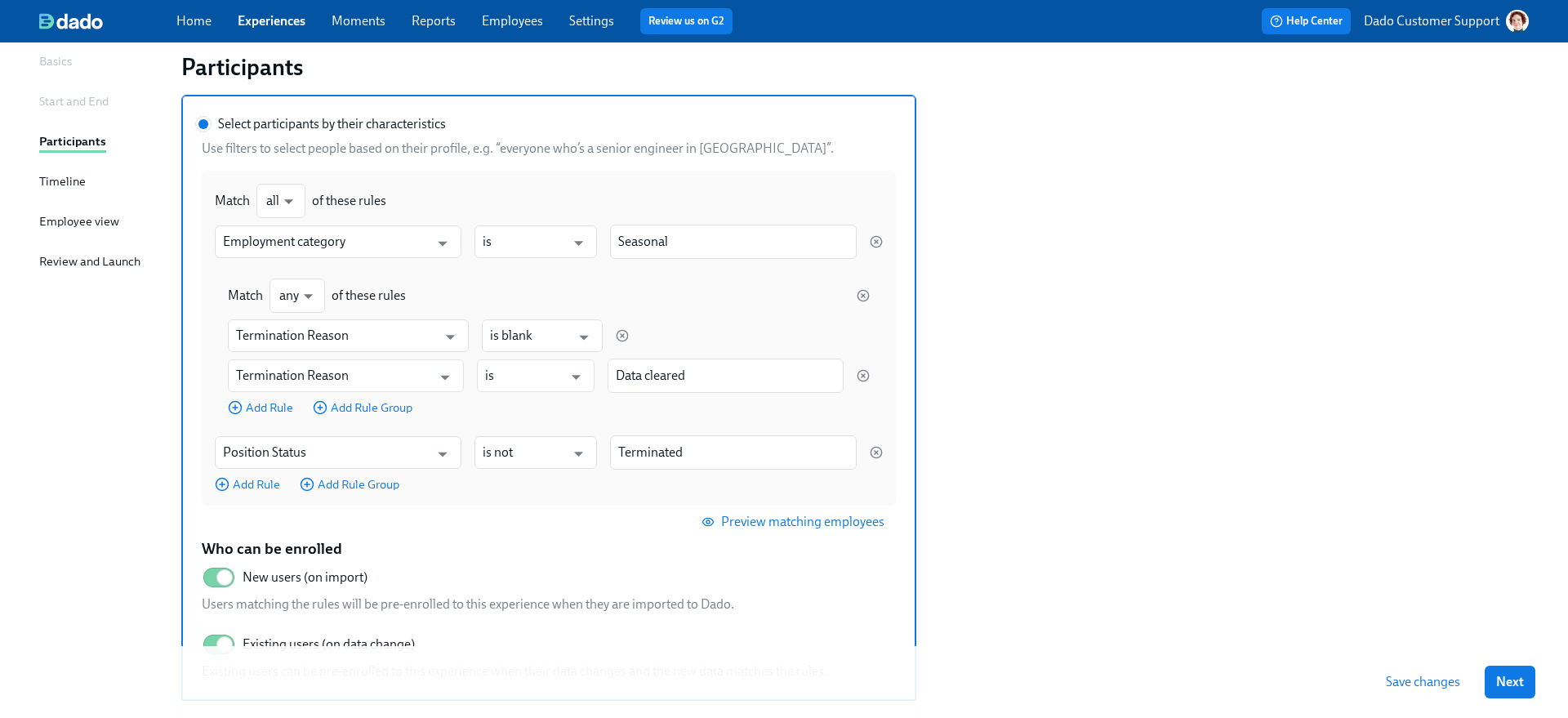
scroll to position [118, 0]
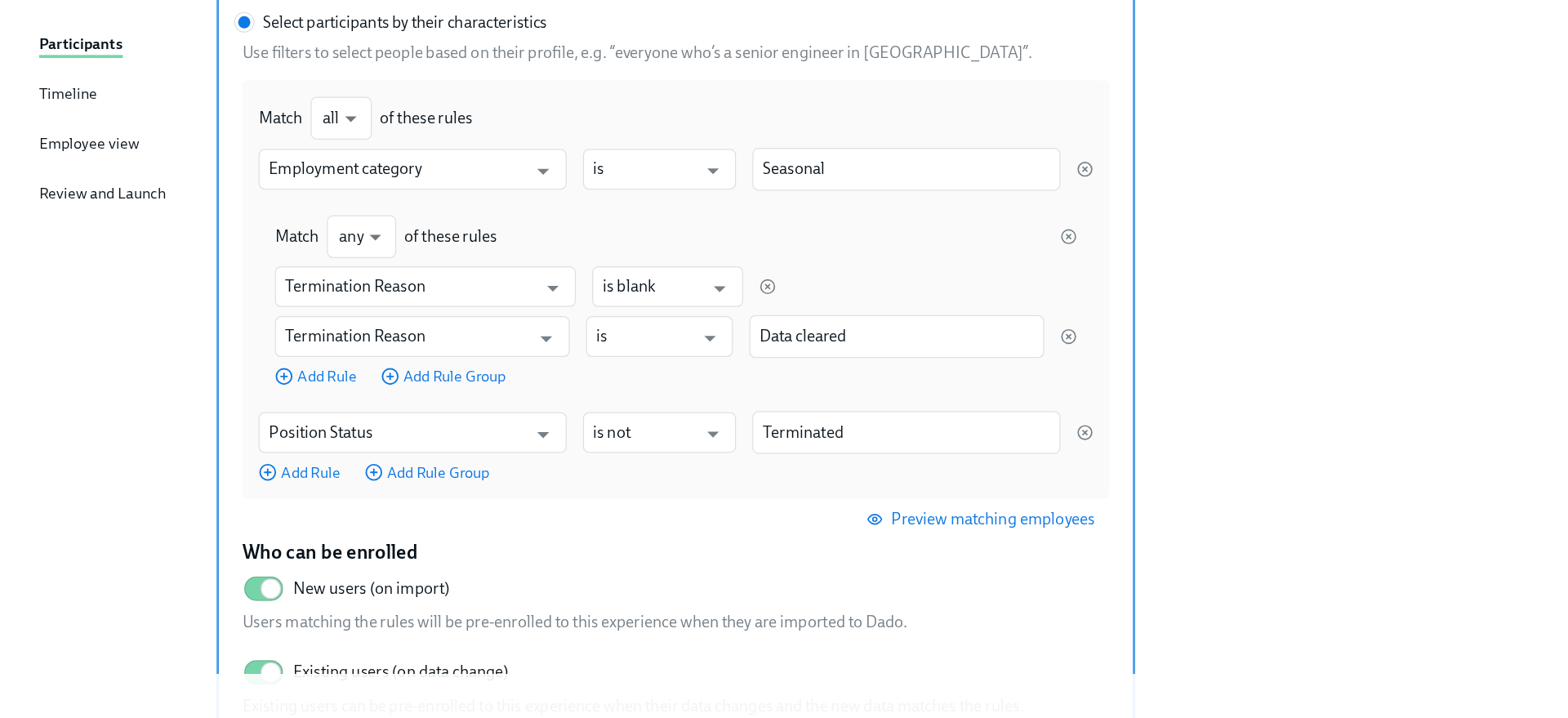
click at [68, 187] on div "Timeline" at bounding box center [62, 181] width 46 height 18
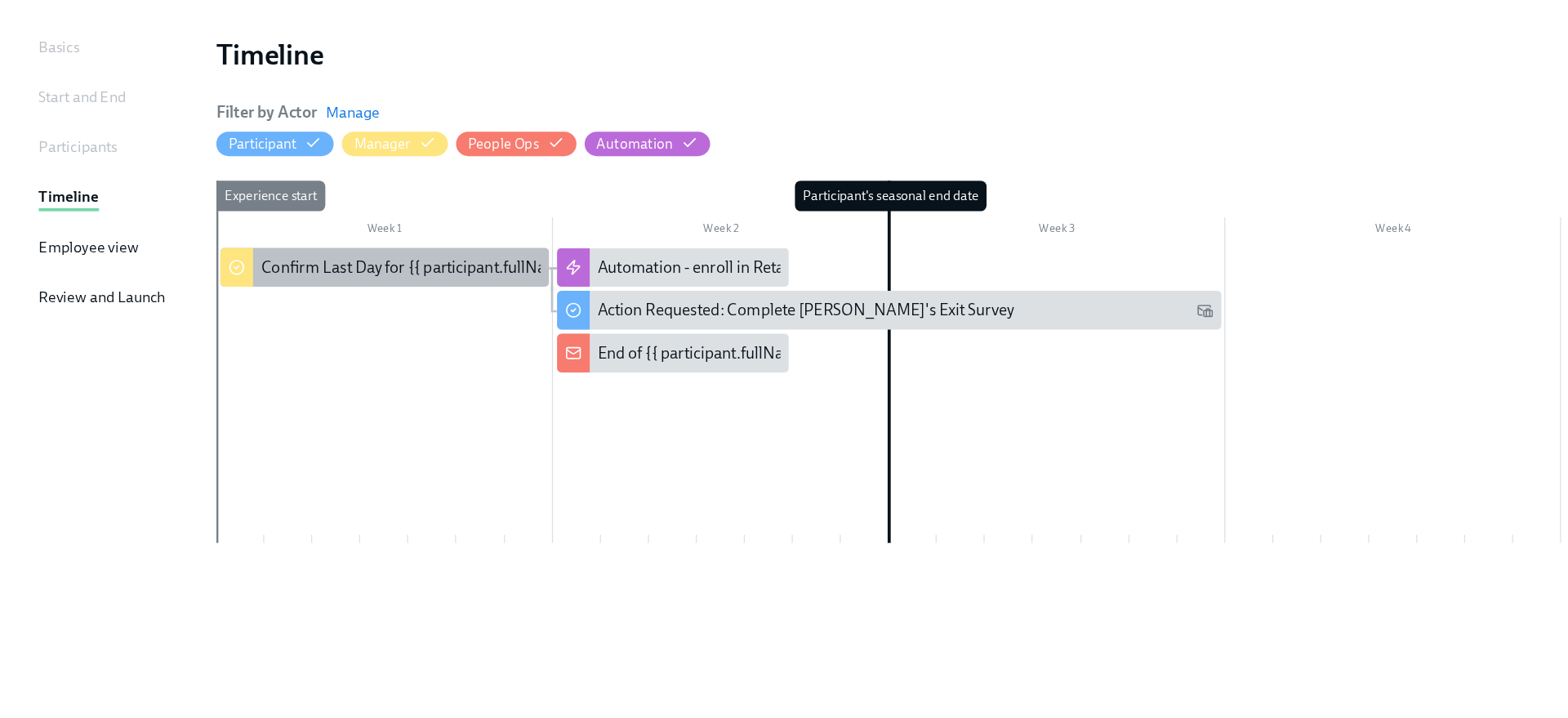
click at [291, 358] on div "Confirm Last Day for {{ participant.fullName }} - Seasonal Employee" at bounding box center [420, 356] width 406 height 18
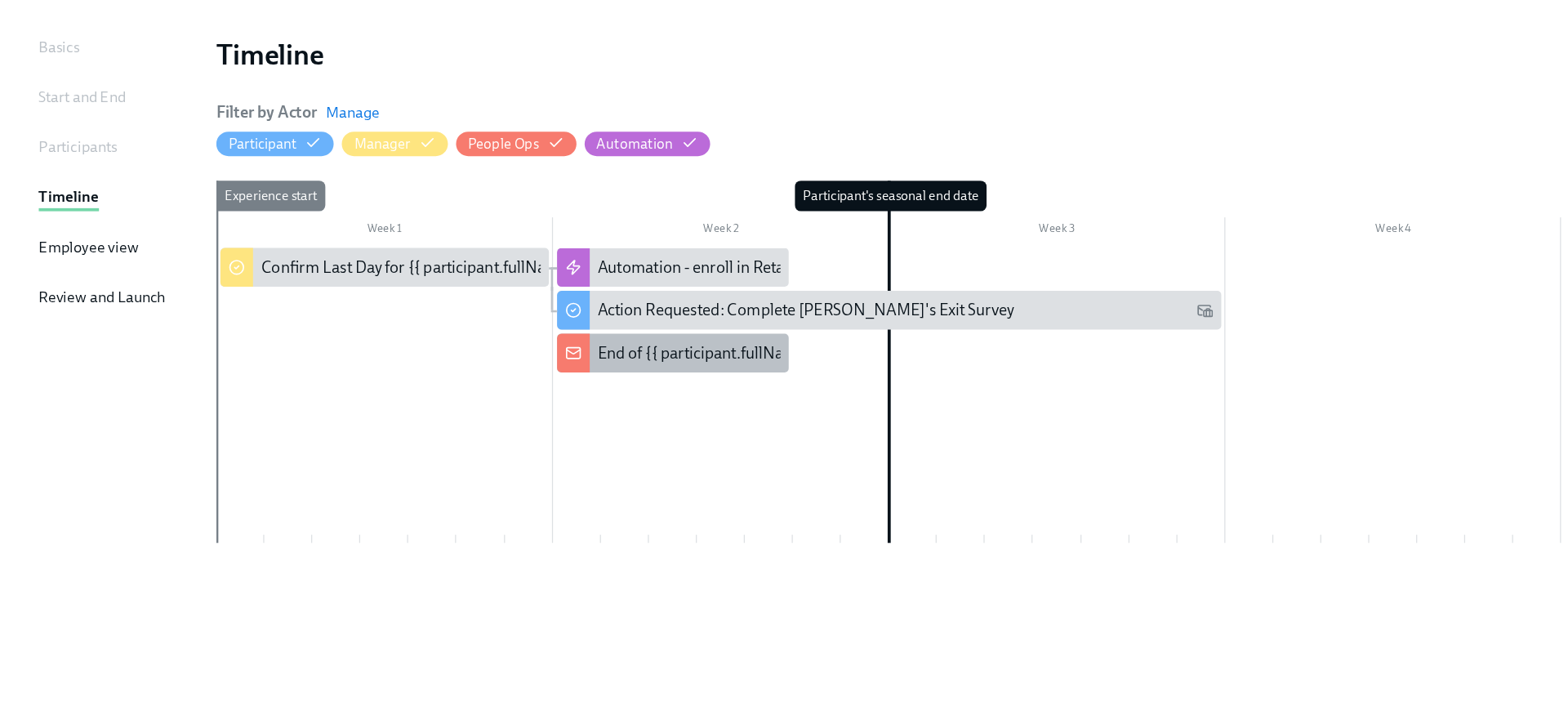
click at [510, 429] on div "End of {{ participant.fullName }}'s Seasonal Employment Not Confirmed" at bounding box center [731, 425] width 490 height 18
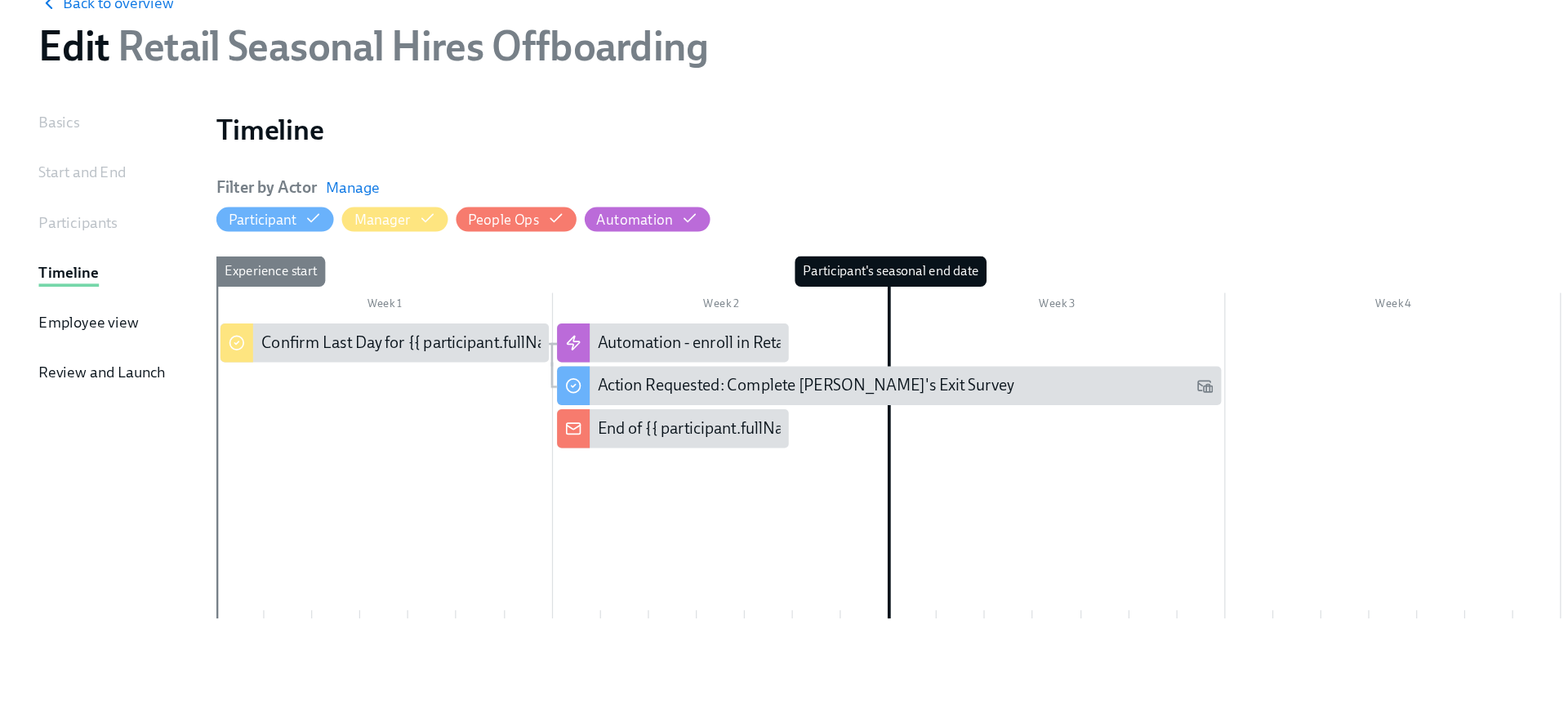
click at [94, 256] on div "Participants" at bounding box center [70, 260] width 63 height 18
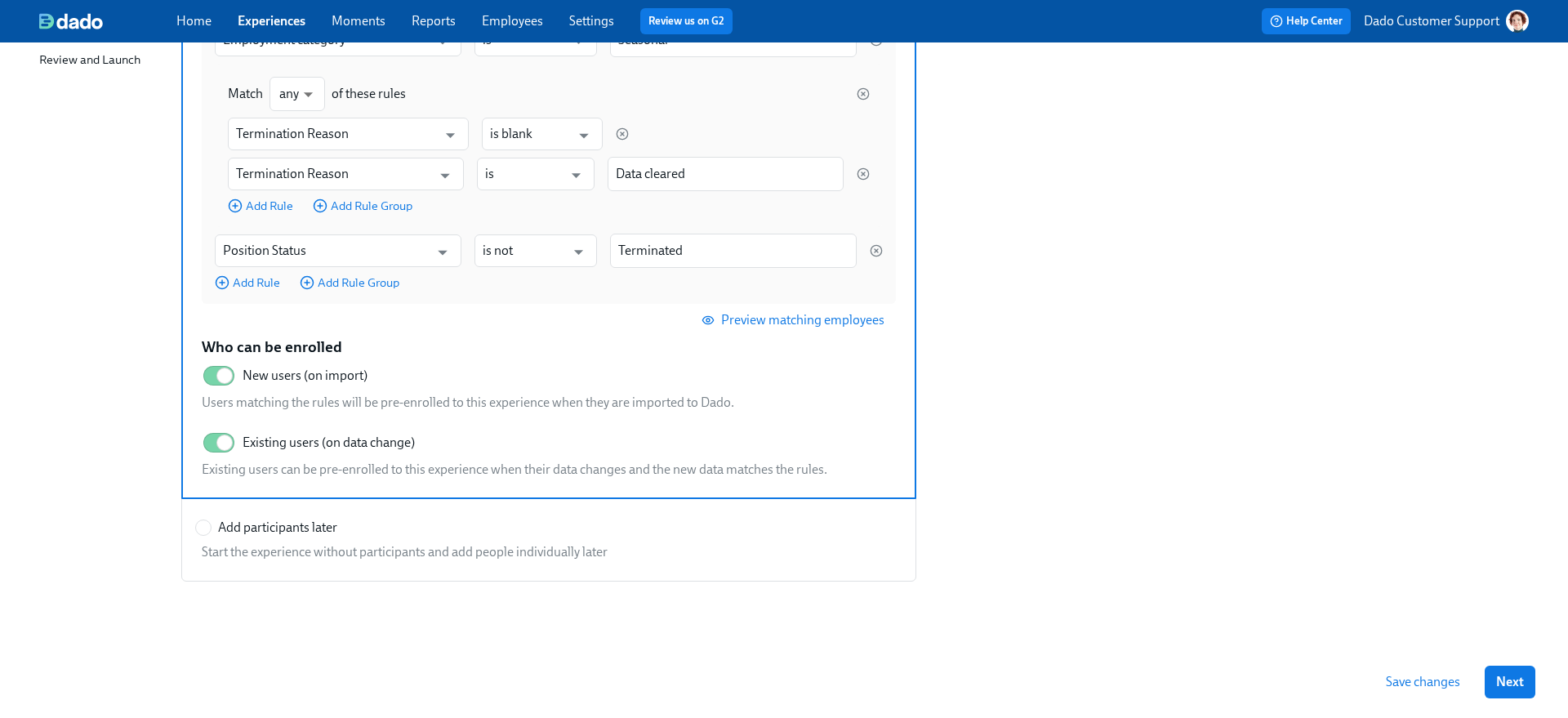
scroll to position [322, 0]
click at [211, 526] on span at bounding box center [202, 526] width 16 height 16
click at [211, 526] on input "Add participants later" at bounding box center [202, 526] width 14 height 14
radio input "true"
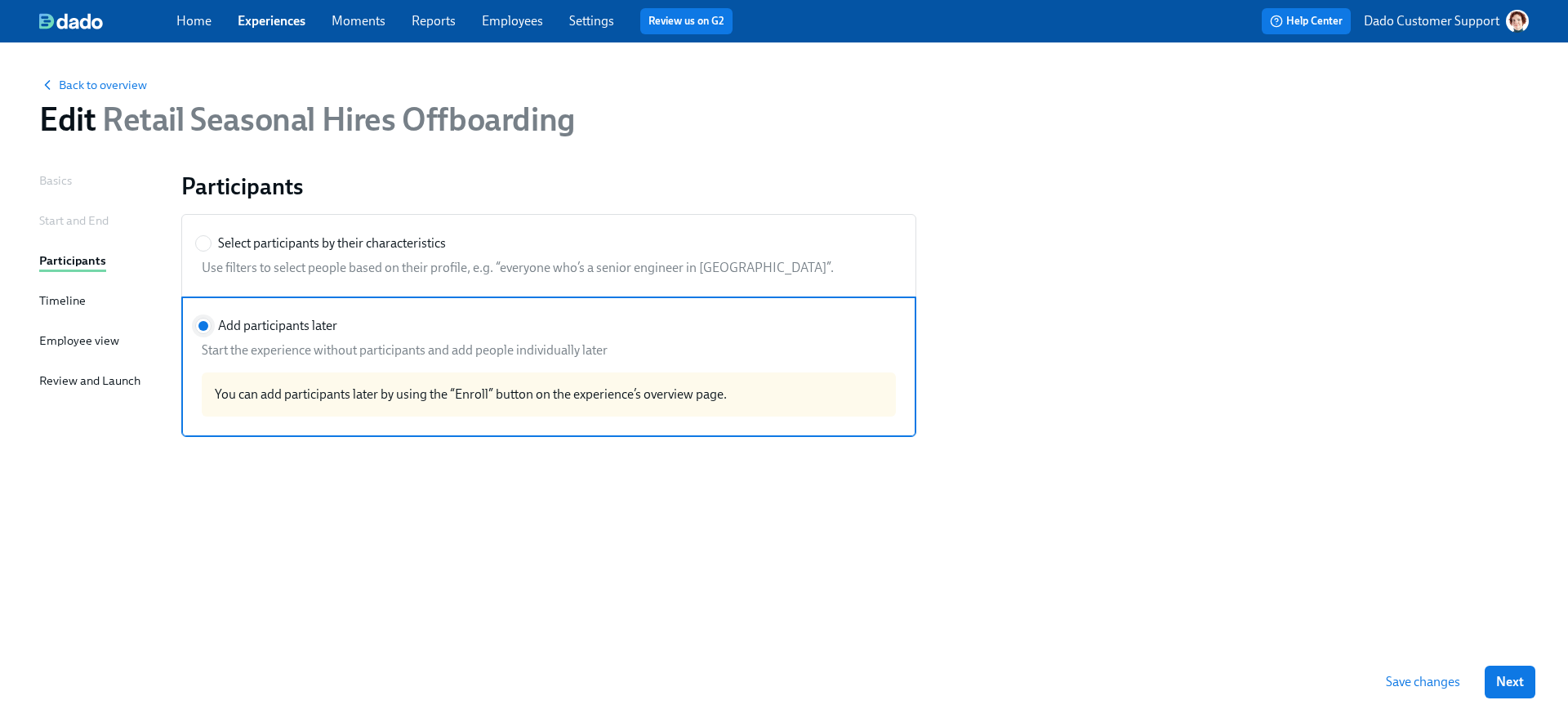
scroll to position [0, 0]
click at [95, 87] on span "Back to overview" at bounding box center [93, 84] width 108 height 16
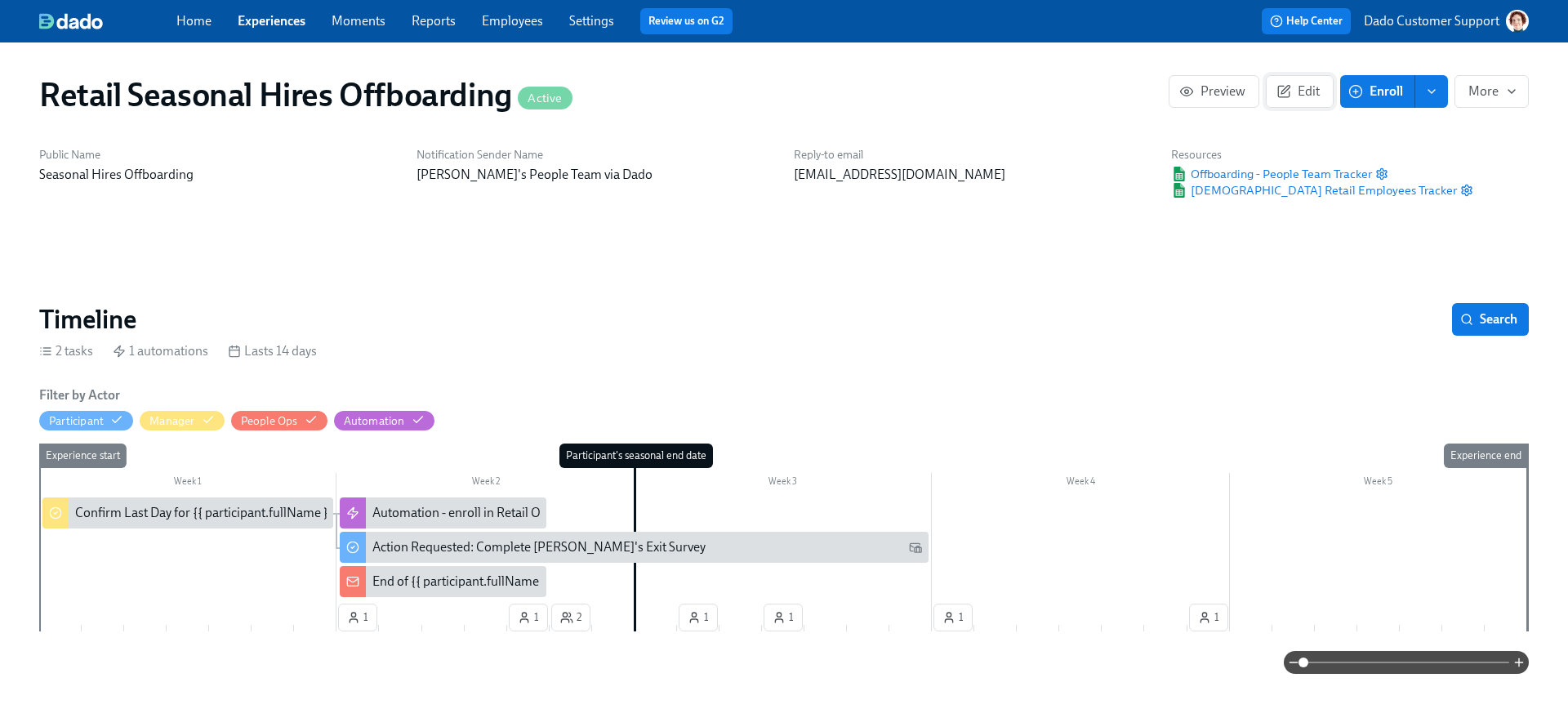
scroll to position [0, 3606]
click at [1309, 92] on span "Edit" at bounding box center [1299, 91] width 40 height 16
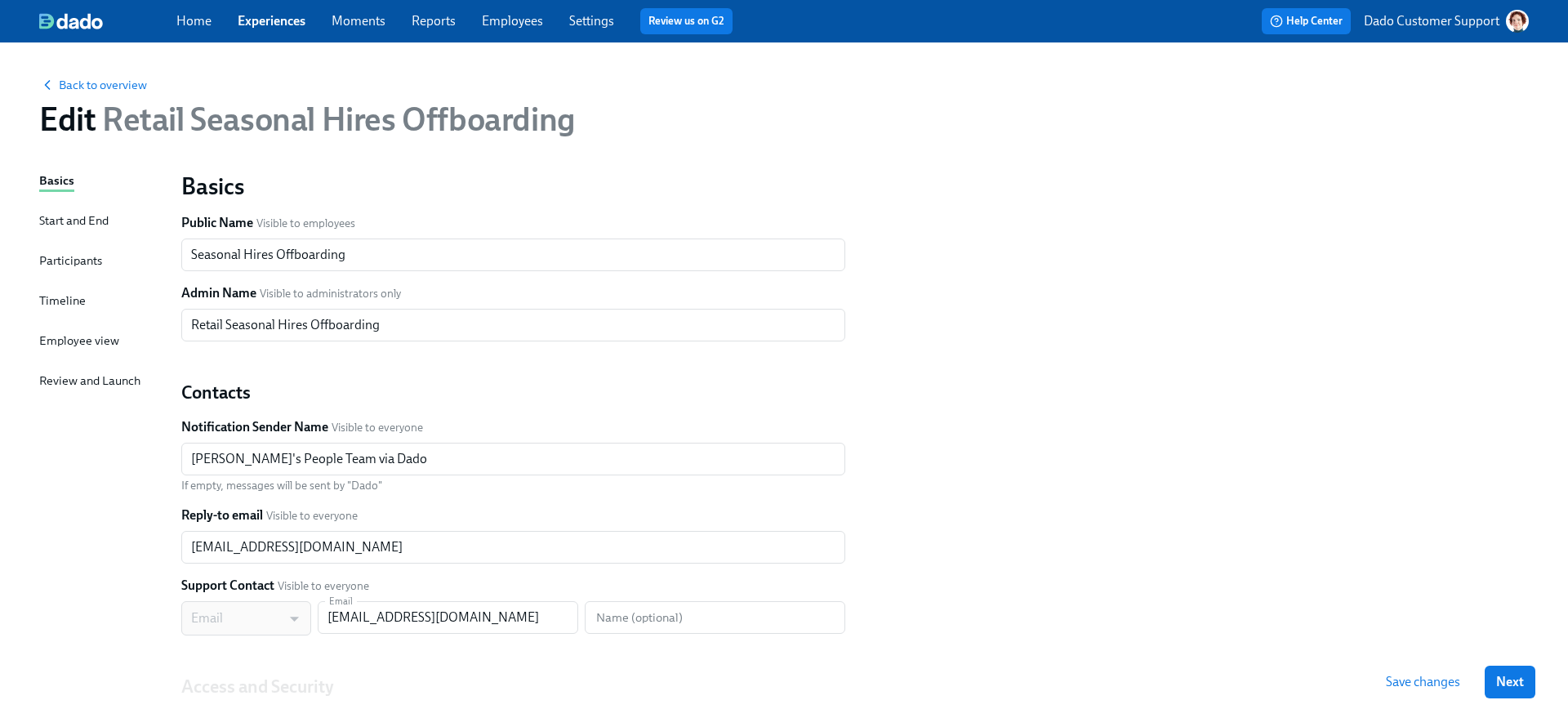
click at [78, 256] on div "Participants" at bounding box center [70, 260] width 63 height 18
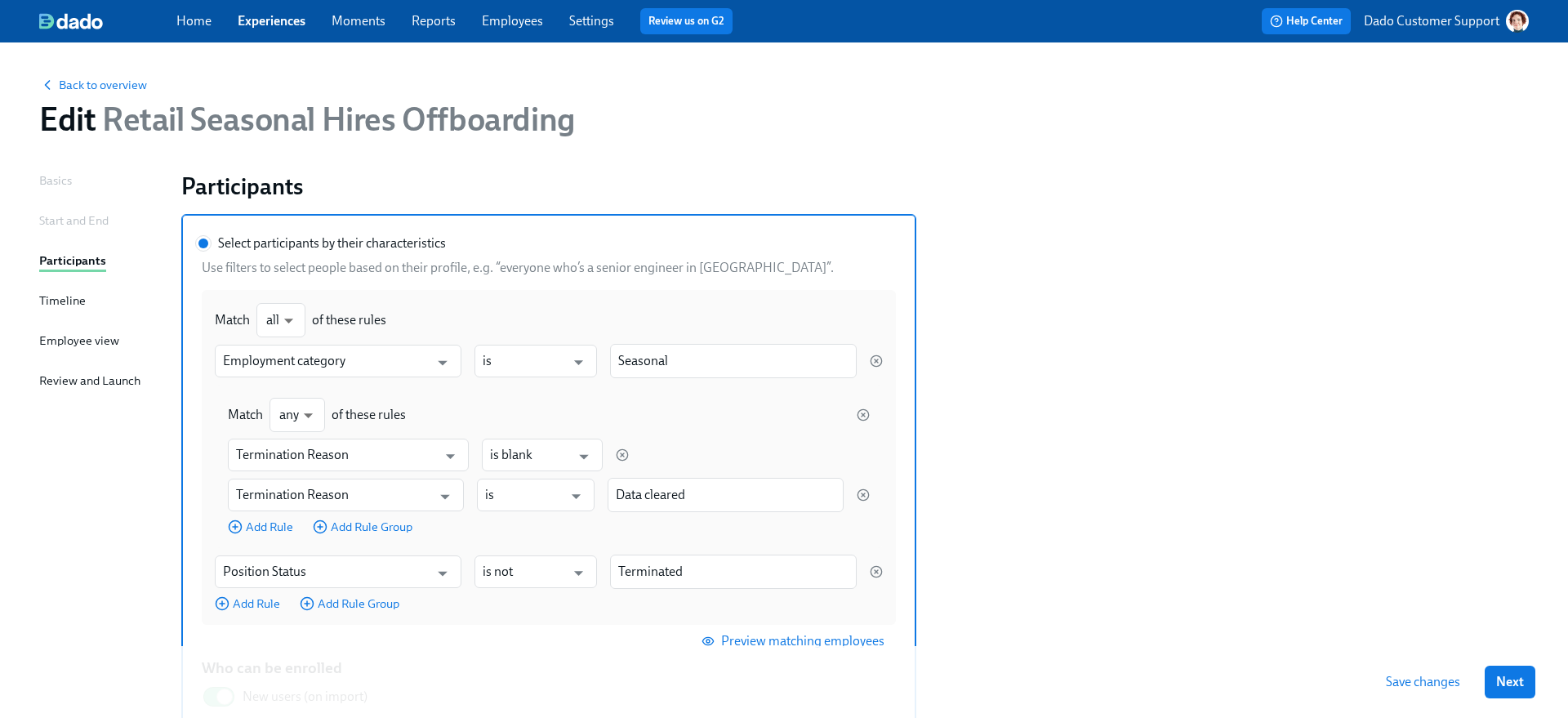
click at [64, 300] on div "Timeline" at bounding box center [62, 300] width 46 height 18
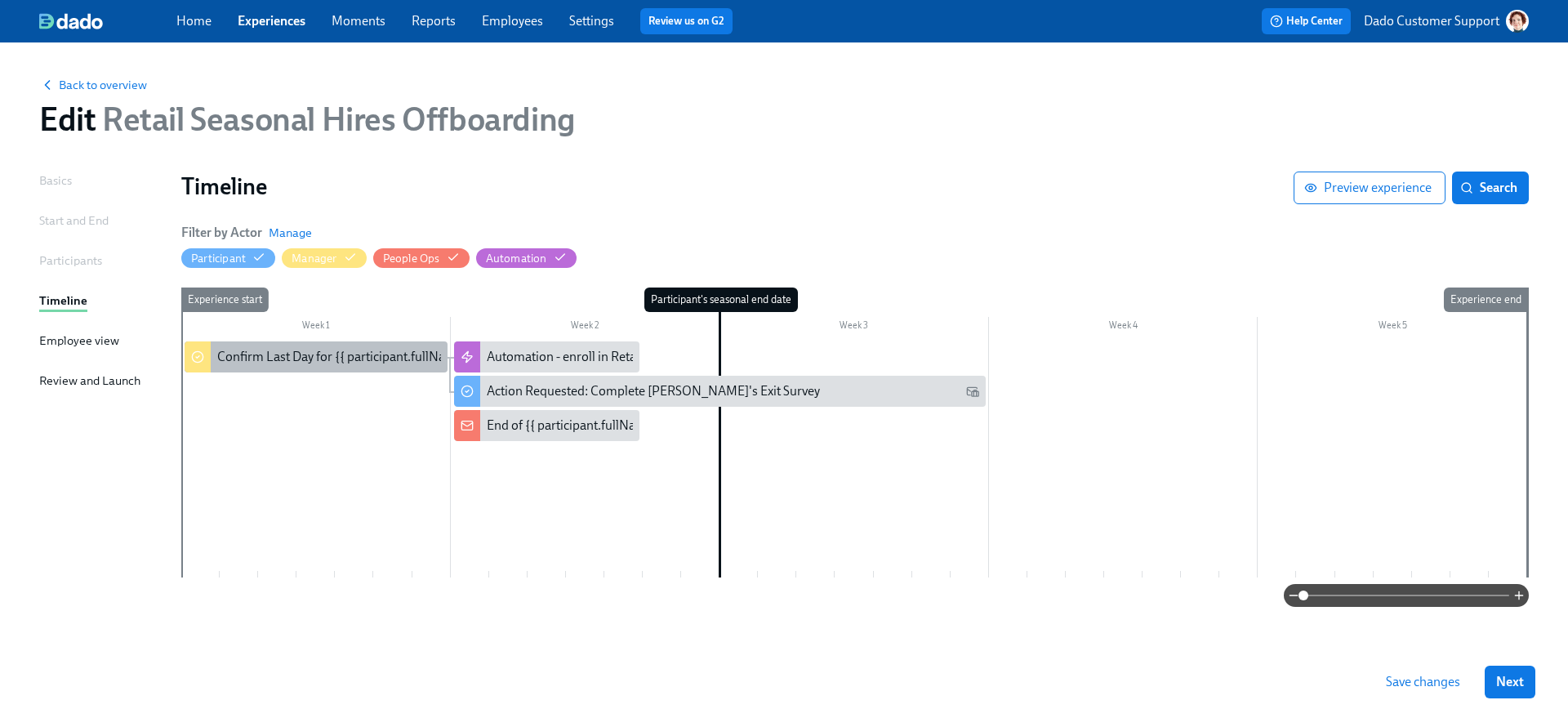
click at [252, 364] on div "Confirm Last Day for {{ participant.fullName }} - Seasonal Employee" at bounding box center [420, 356] width 406 height 18
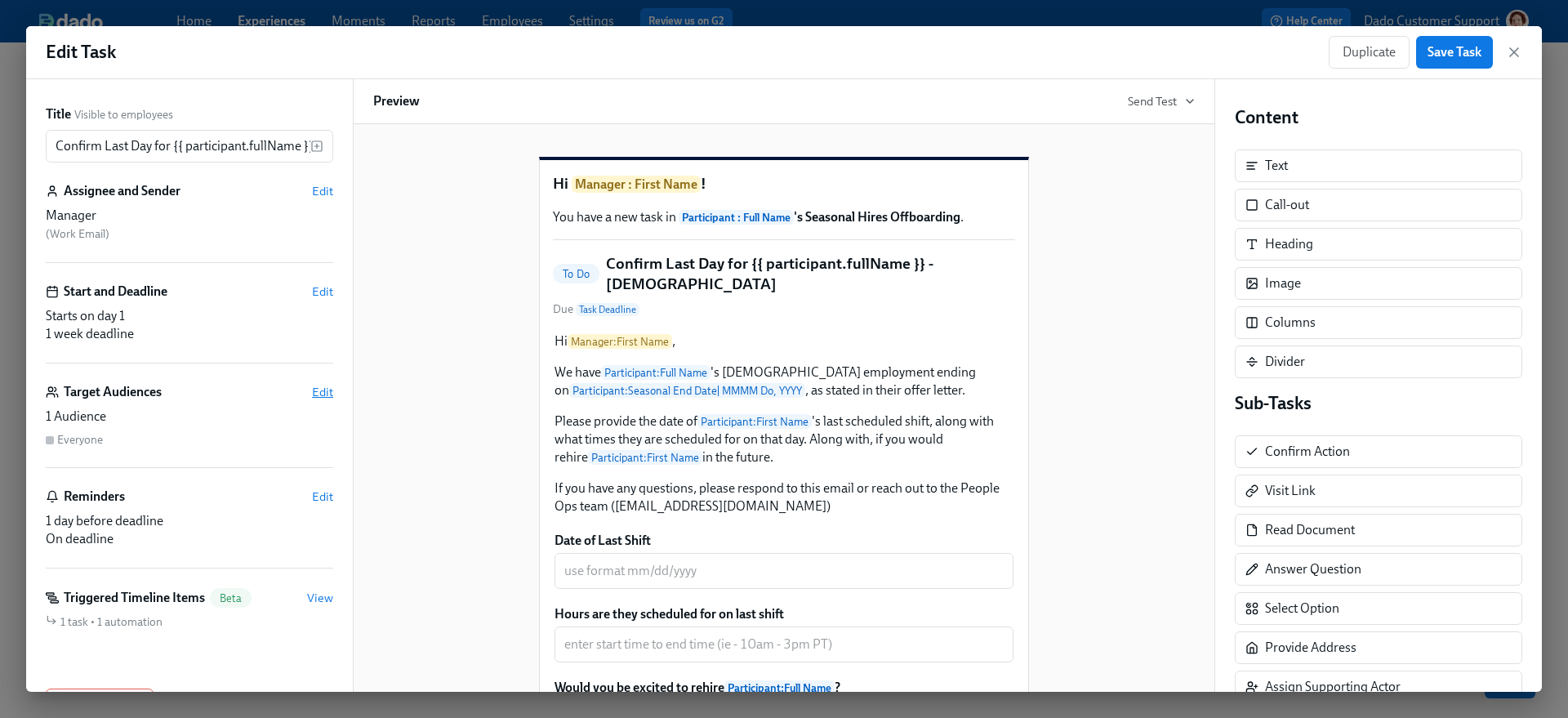
click at [316, 389] on span "Edit" at bounding box center [322, 391] width 21 height 16
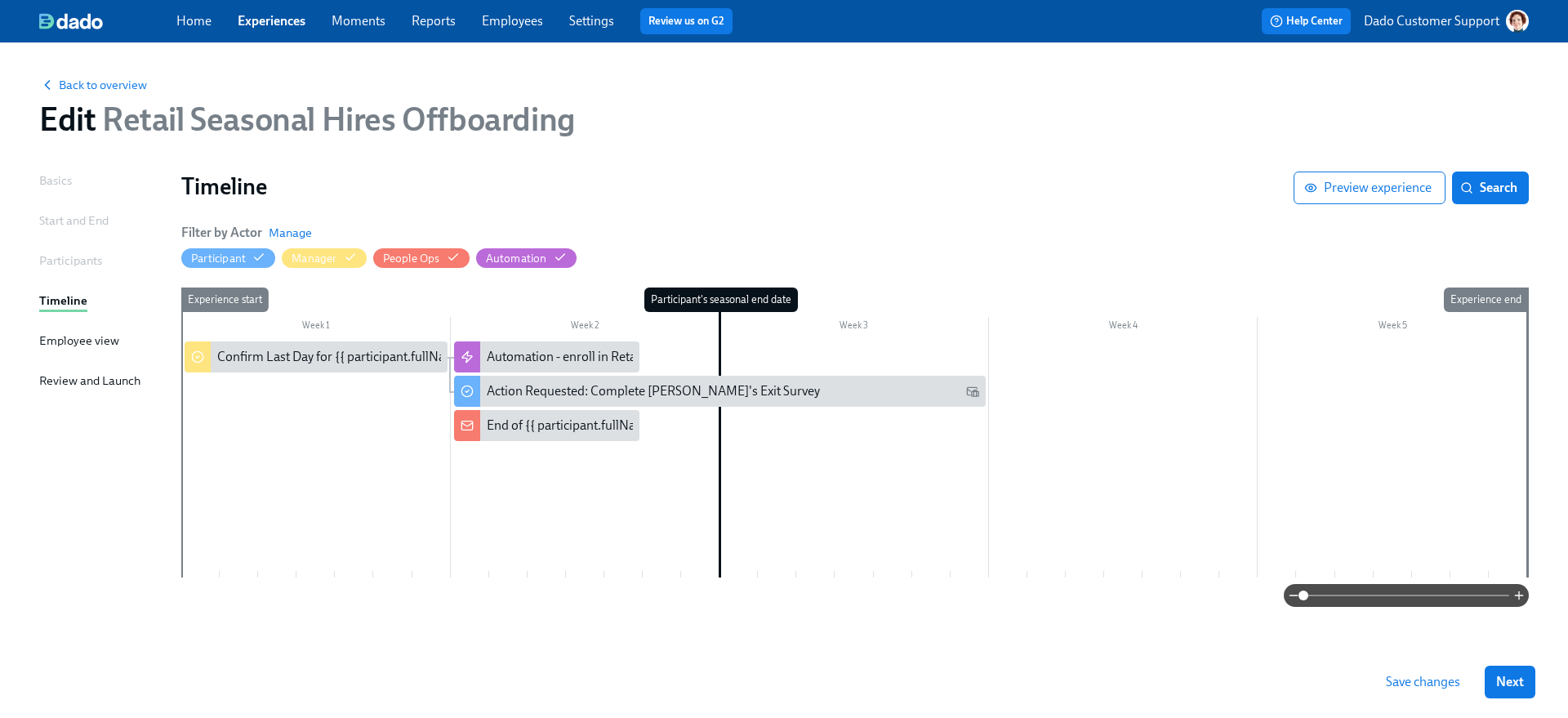
click at [242, 15] on link "Experiences" at bounding box center [272, 20] width 67 height 15
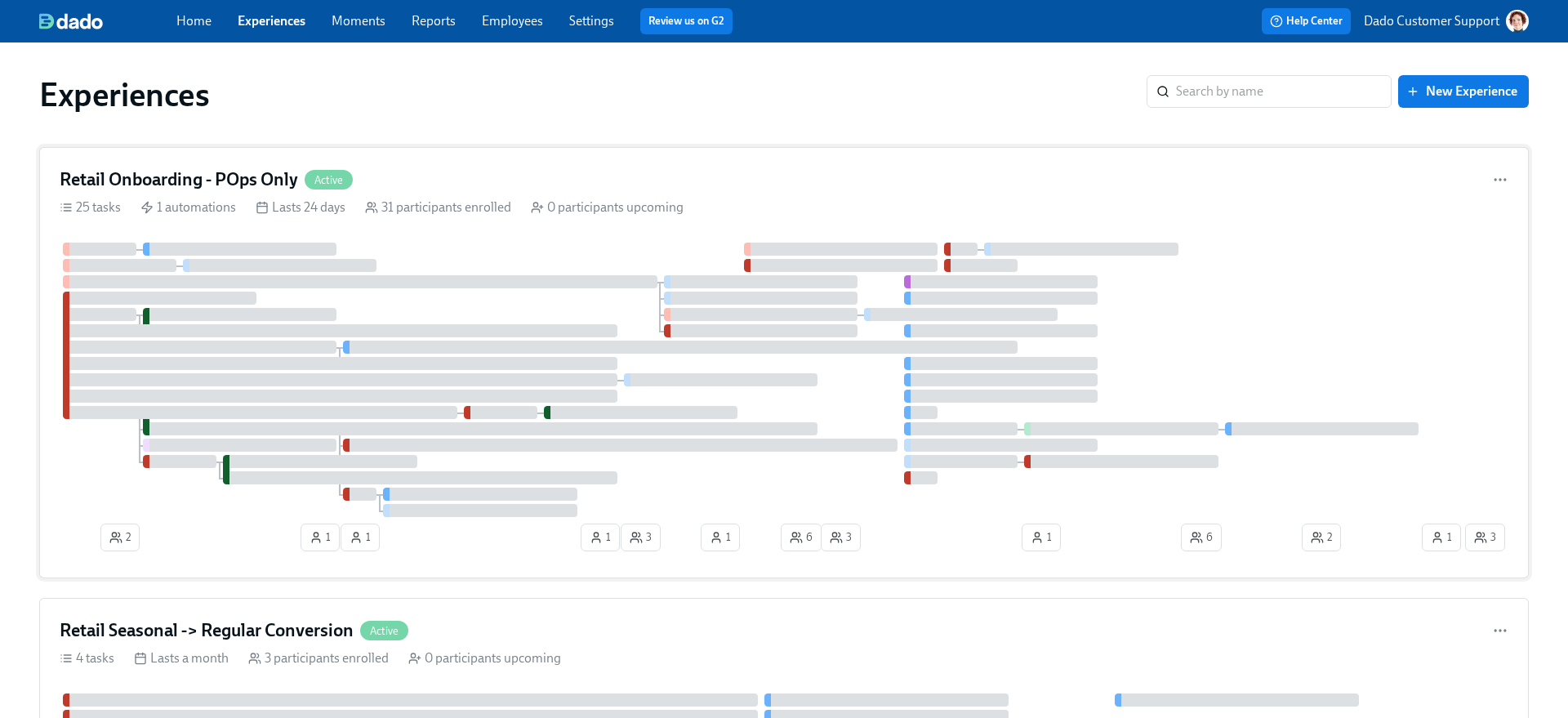
click at [166, 167] on div "Retail Onboarding - POps Only Active 25 tasks 1 automations Lasts 24 days 31 pa…" at bounding box center [784, 362] width 1490 height 431
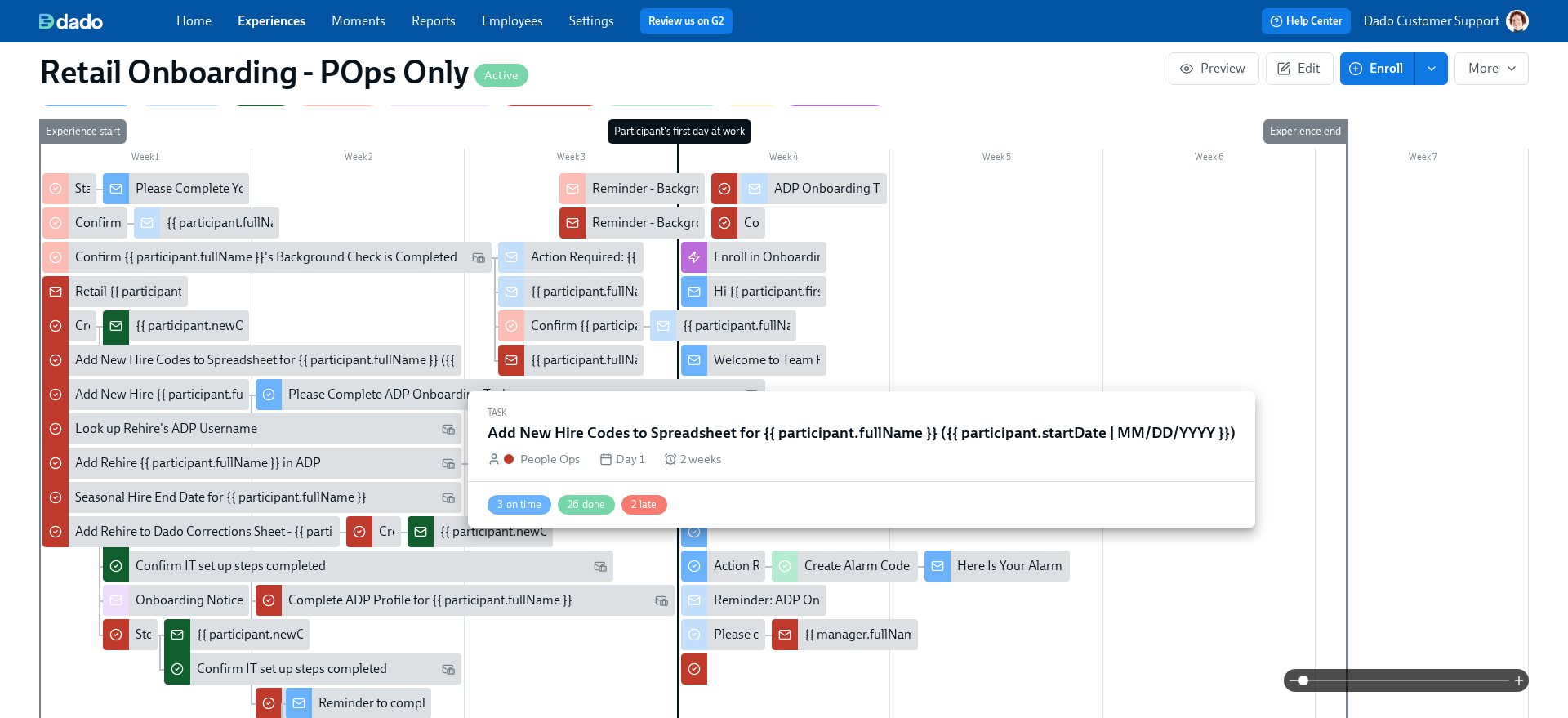
scroll to position [581, 0]
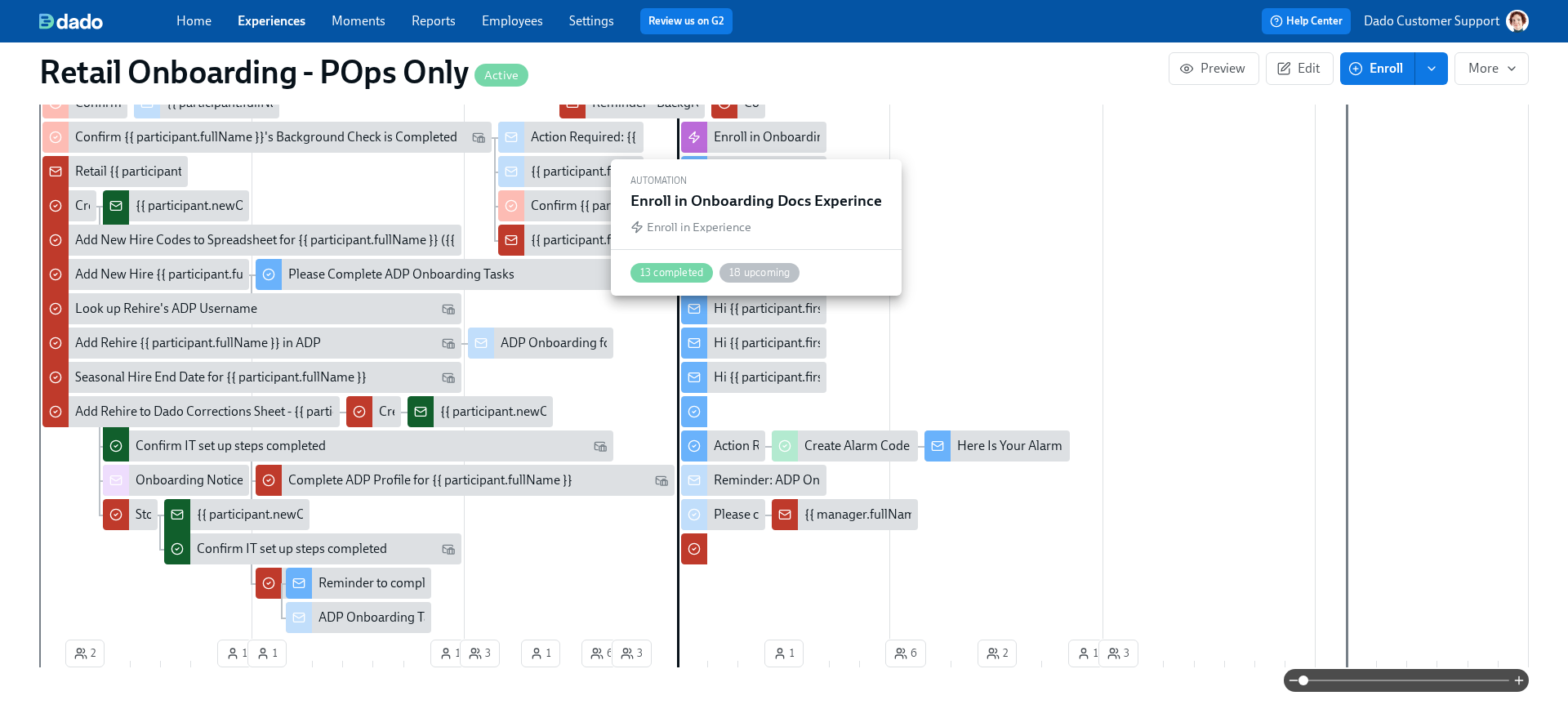
click at [750, 134] on div "Enroll in Onboarding Docs Experince" at bounding box center [816, 137] width 205 height 18
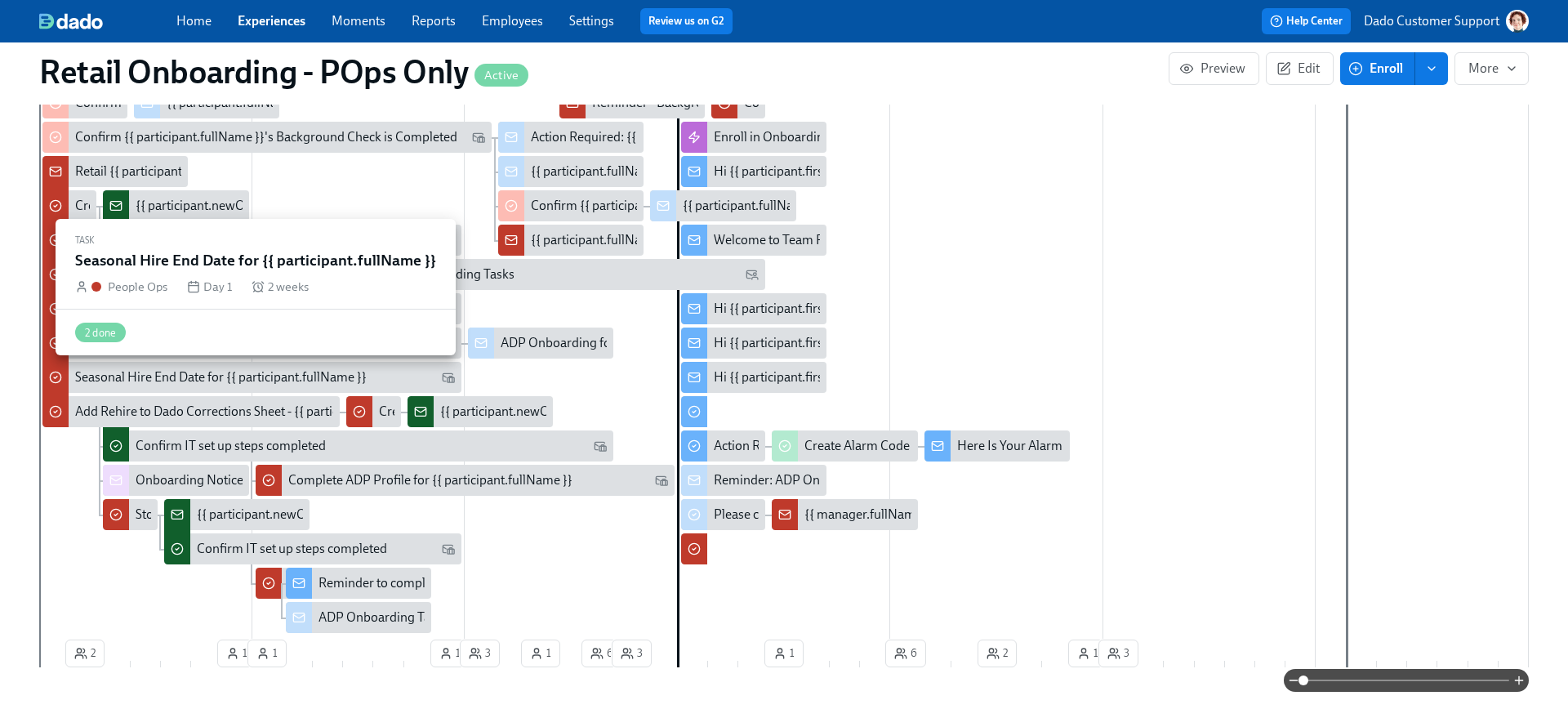
click at [149, 382] on div "Seasonal Hire End Date for {{ participant.fullName }}" at bounding box center [221, 377] width 292 height 18
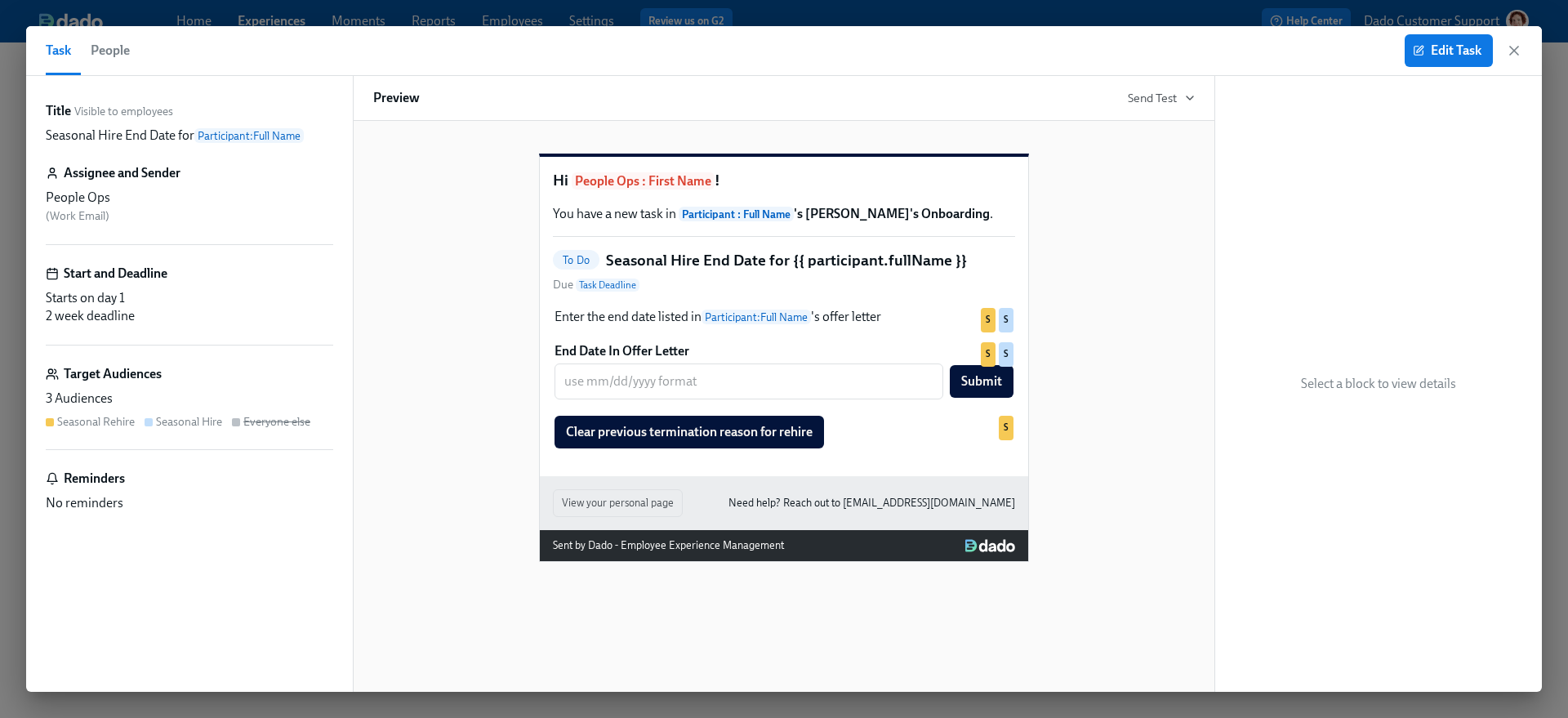
scroll to position [0, 9594]
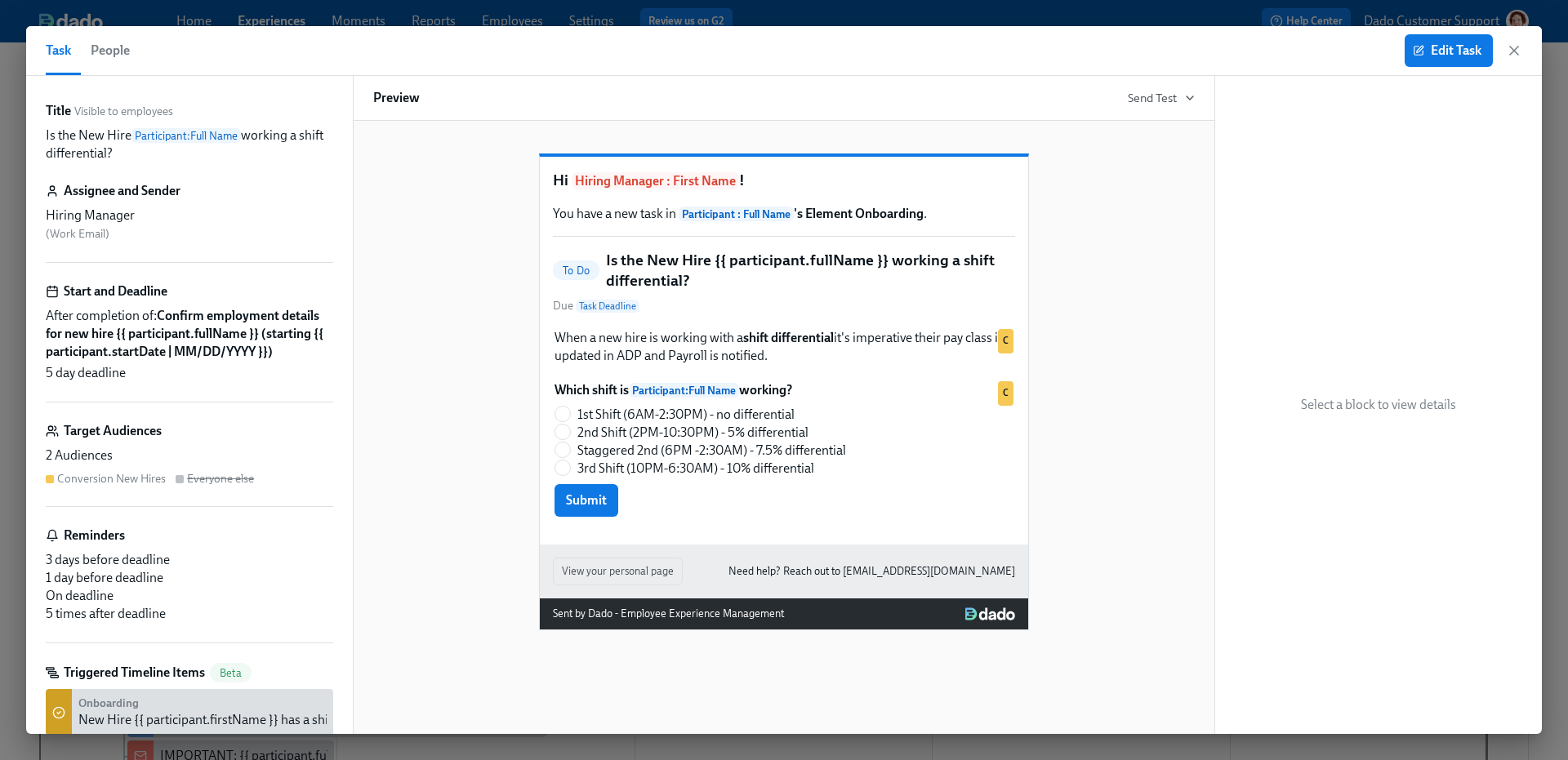
scroll to position [0, 1852]
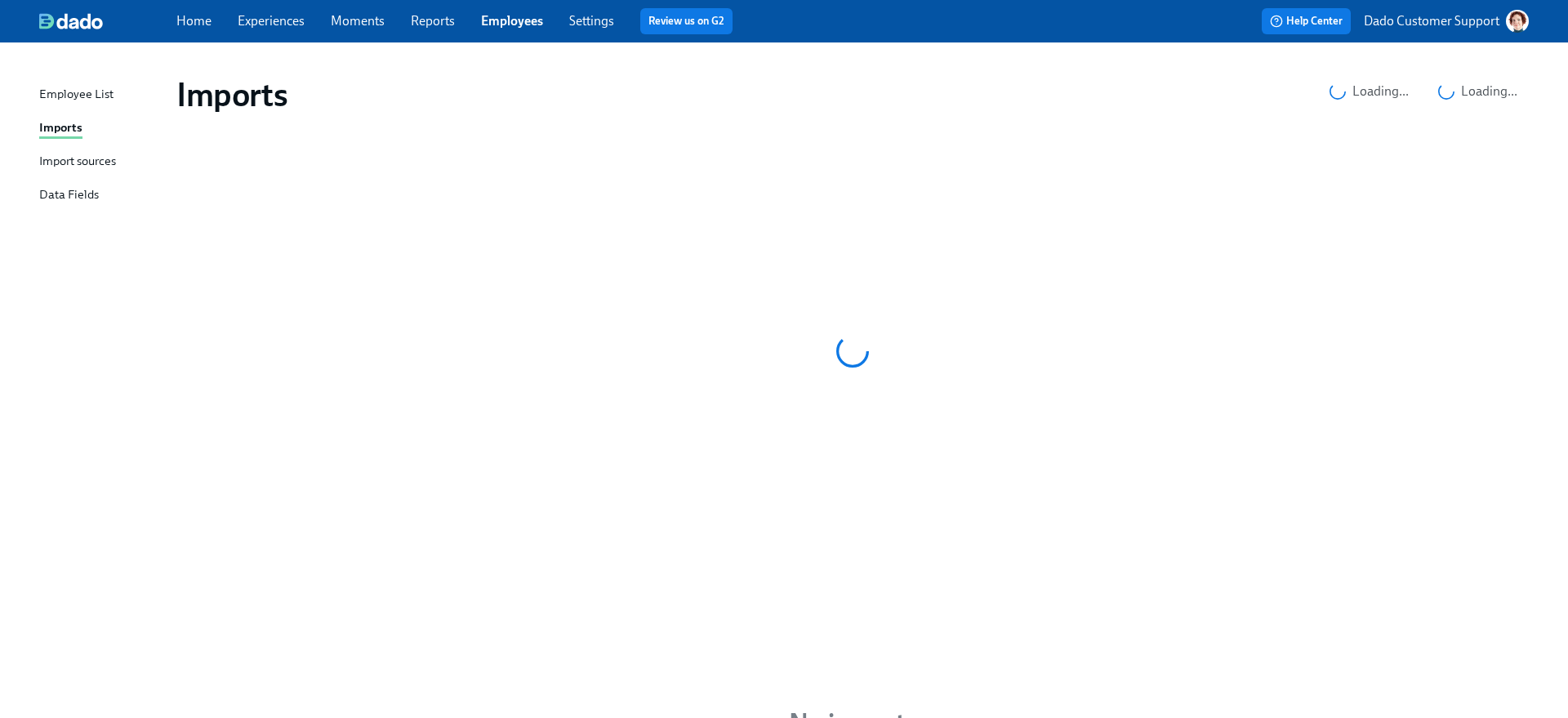
click at [51, 167] on div "Import sources" at bounding box center [77, 162] width 77 height 20
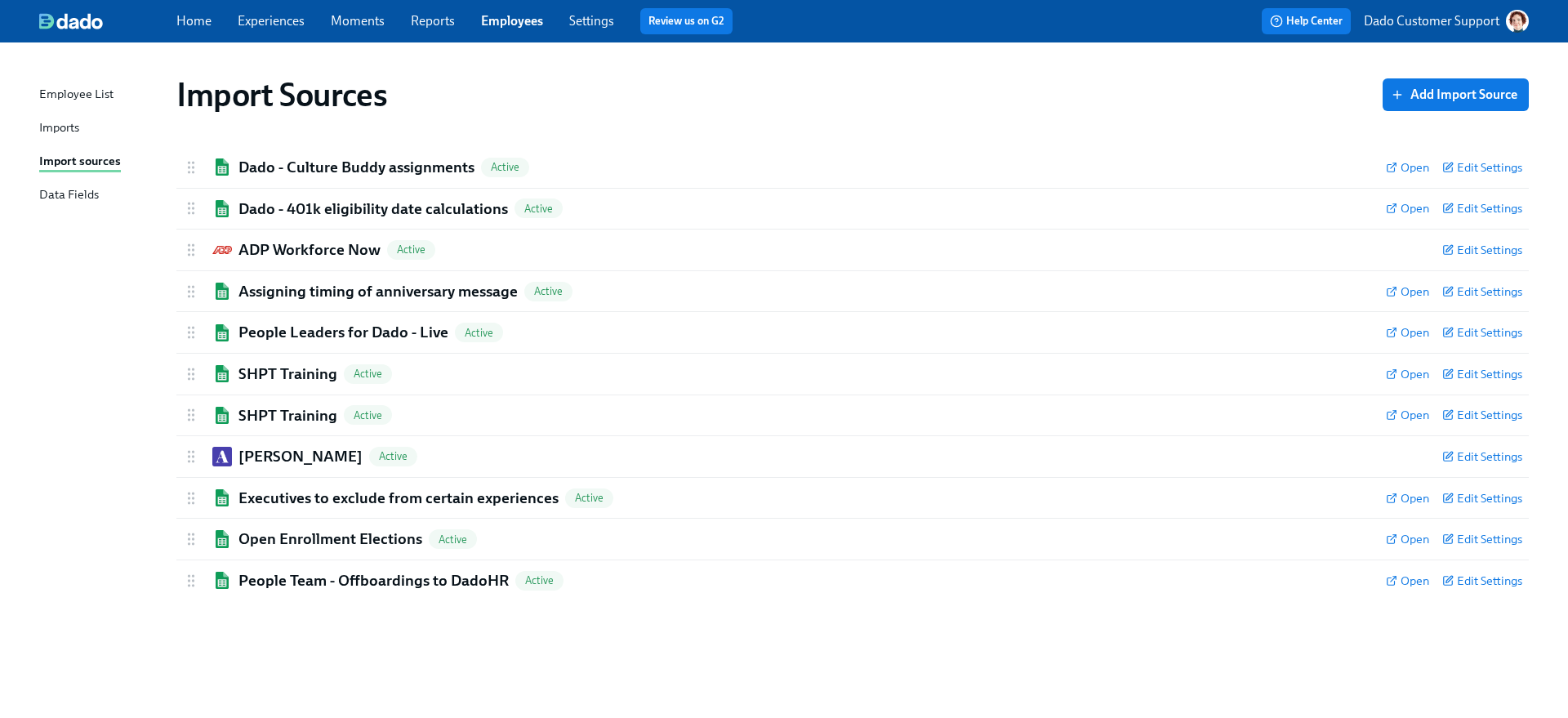
click at [63, 120] on div "Imports" at bounding box center [58, 128] width 40 height 20
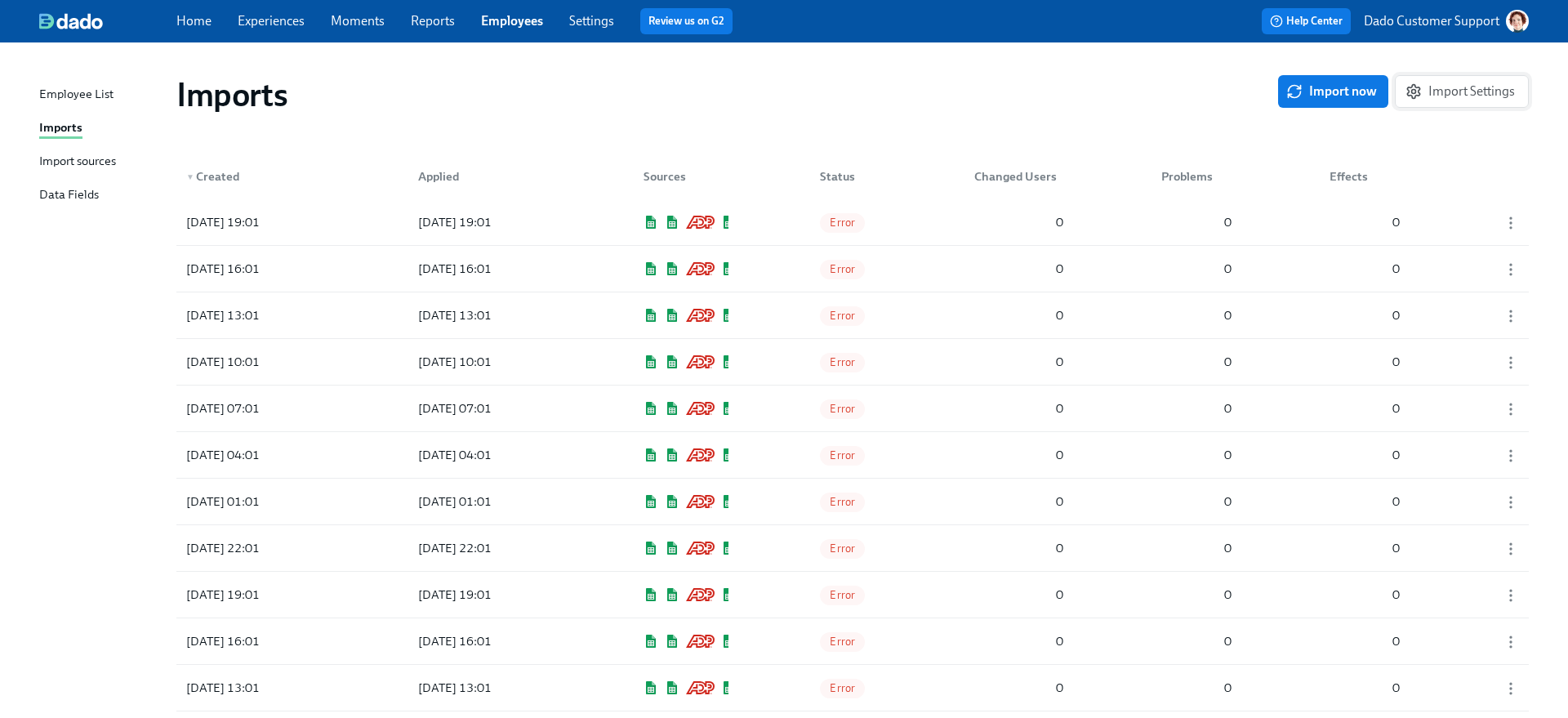
click at [1436, 84] on span "Import Settings" at bounding box center [1462, 91] width 106 height 16
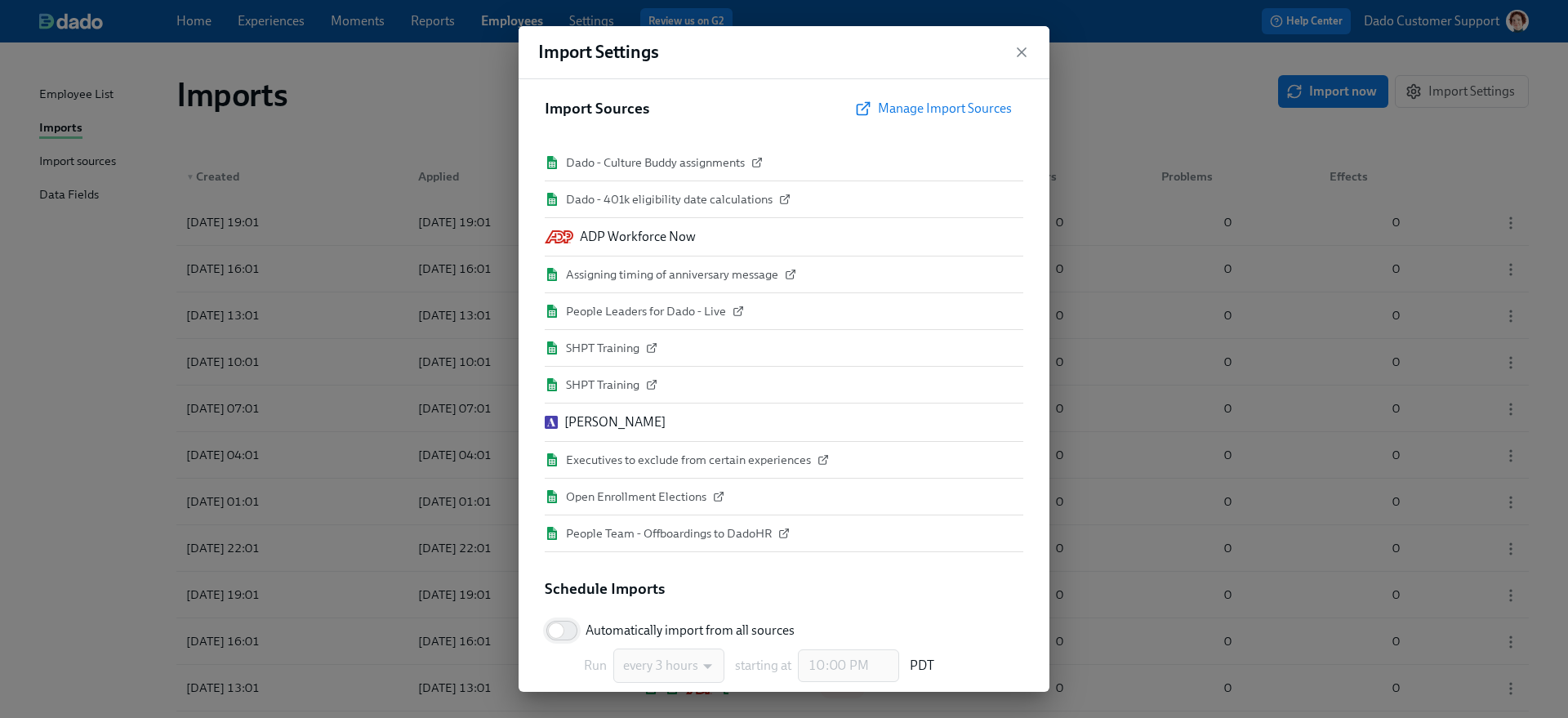
click at [574, 629] on input "Automatically import from all sources" at bounding box center [556, 630] width 108 height 36
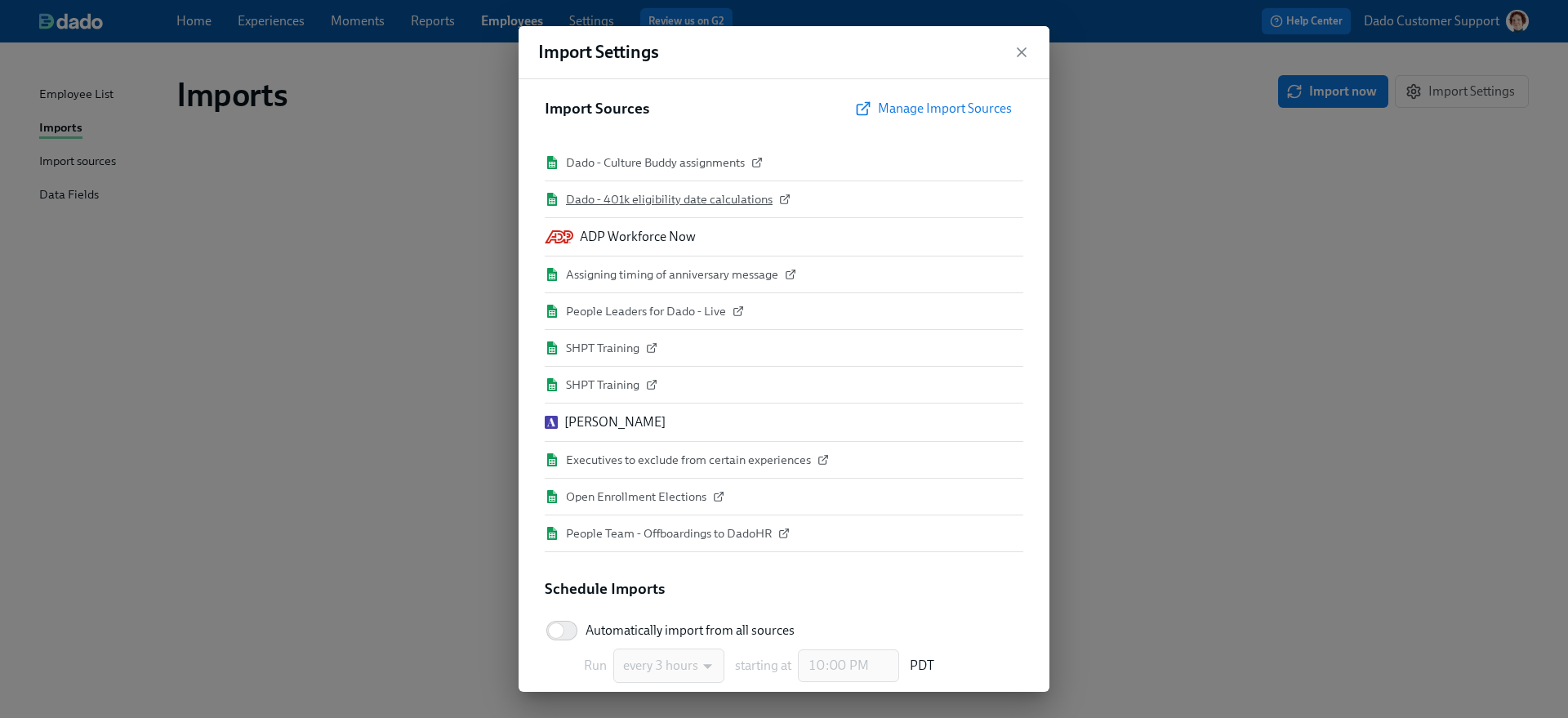
checkbox input "true"
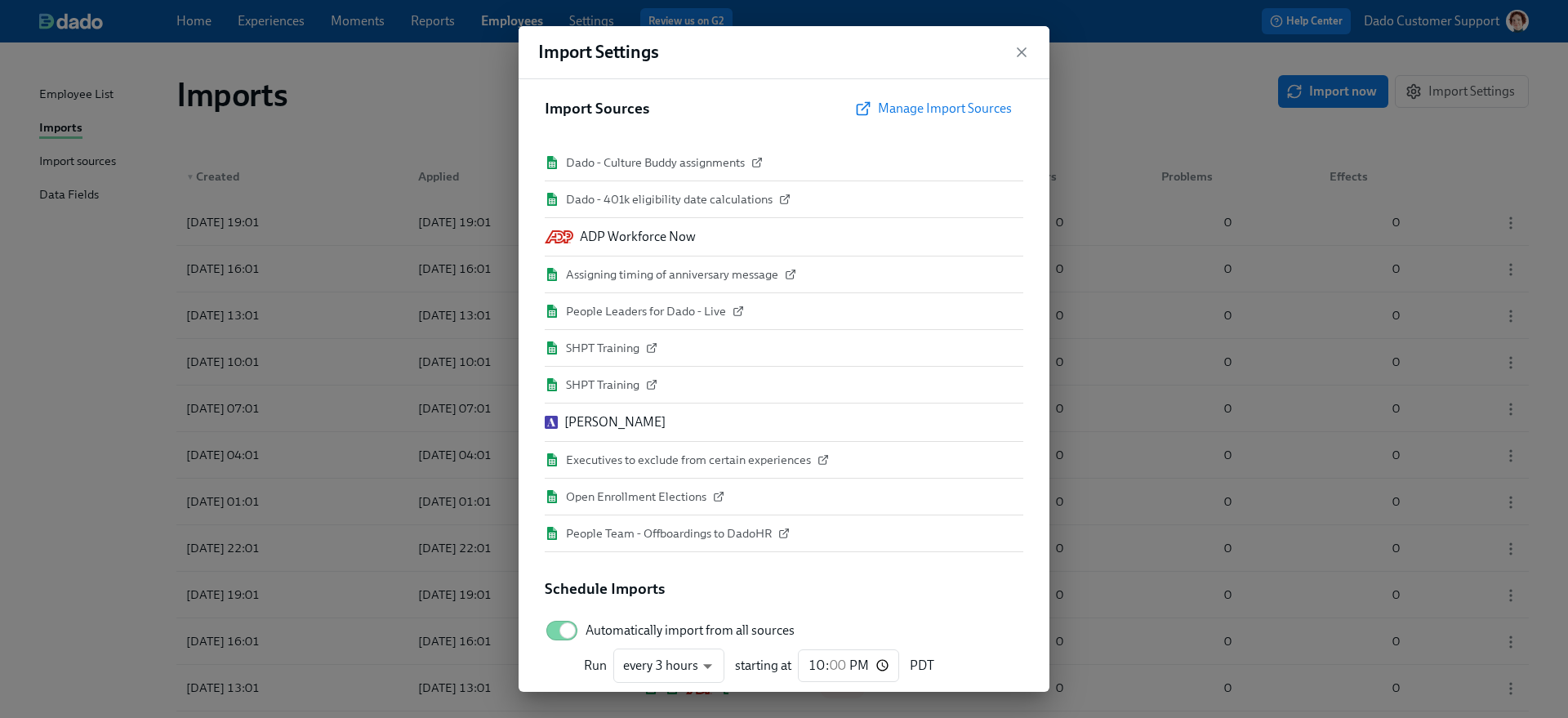
click at [331, 149] on div "Import Settings Import Sources Manage Import Sources Dado - Culture Buddy assig…" at bounding box center [784, 359] width 1568 height 718
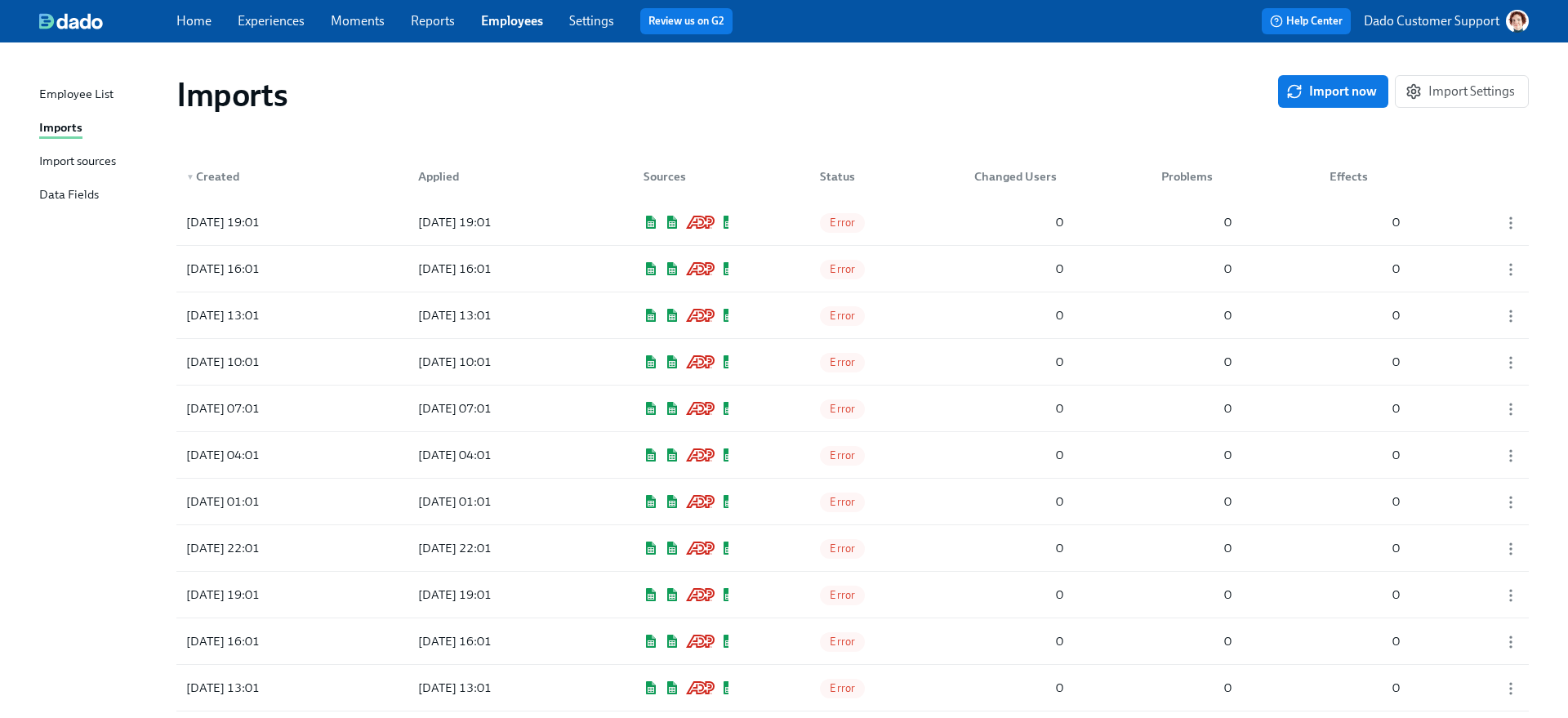
click at [595, 24] on link "Settings" at bounding box center [591, 20] width 45 height 15
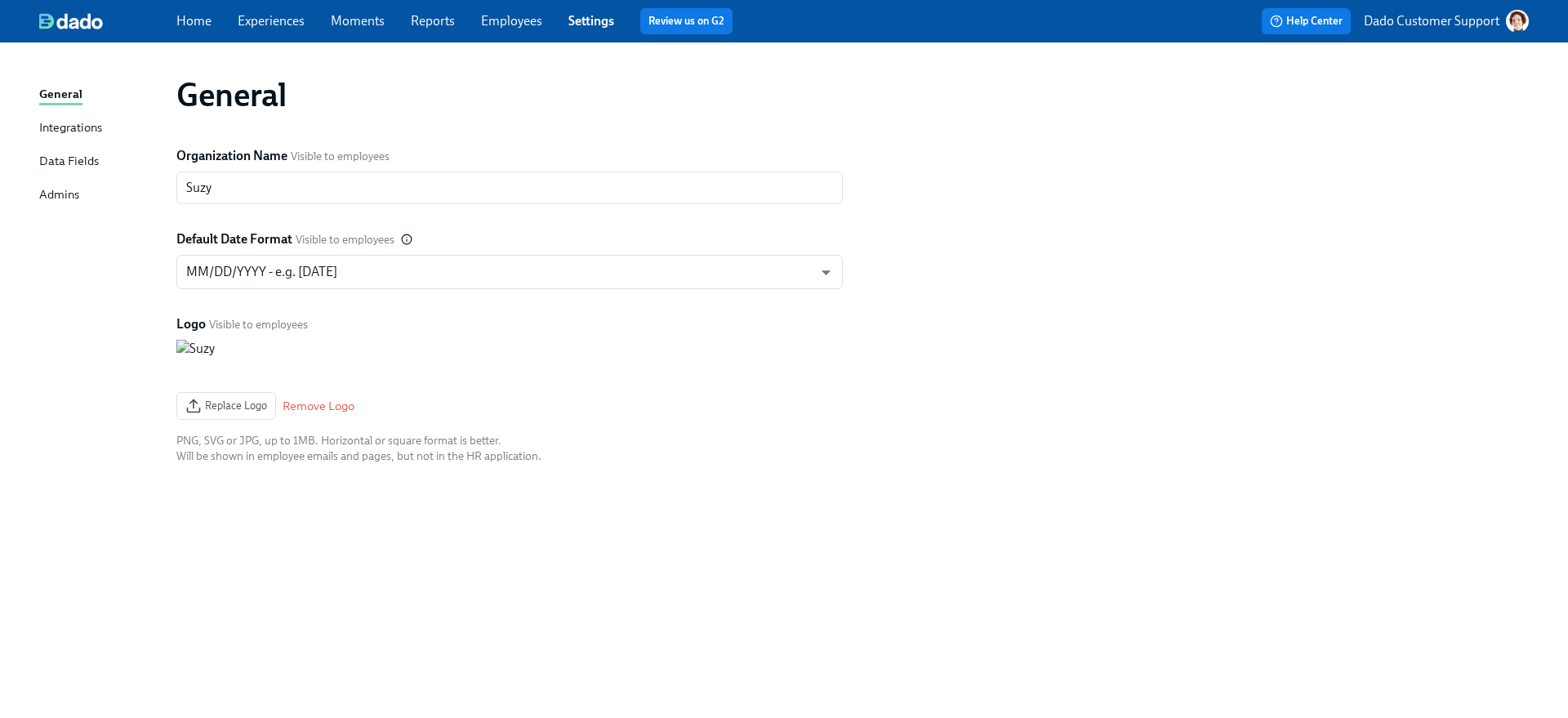
click at [54, 130] on div "Integrations" at bounding box center [70, 128] width 63 height 20
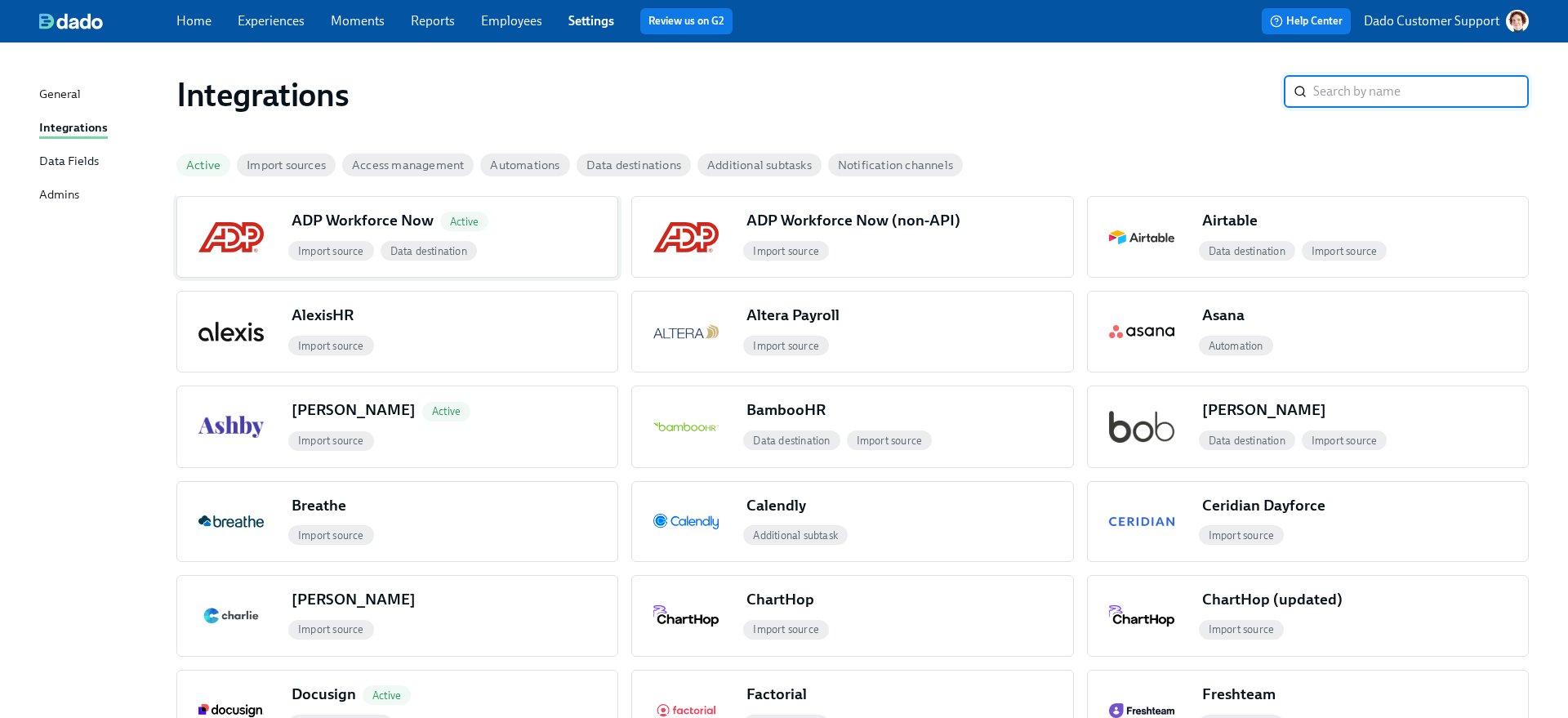
click at [428, 228] on div "ADP Workforce Now Active" at bounding box center [393, 220] width 203 height 21
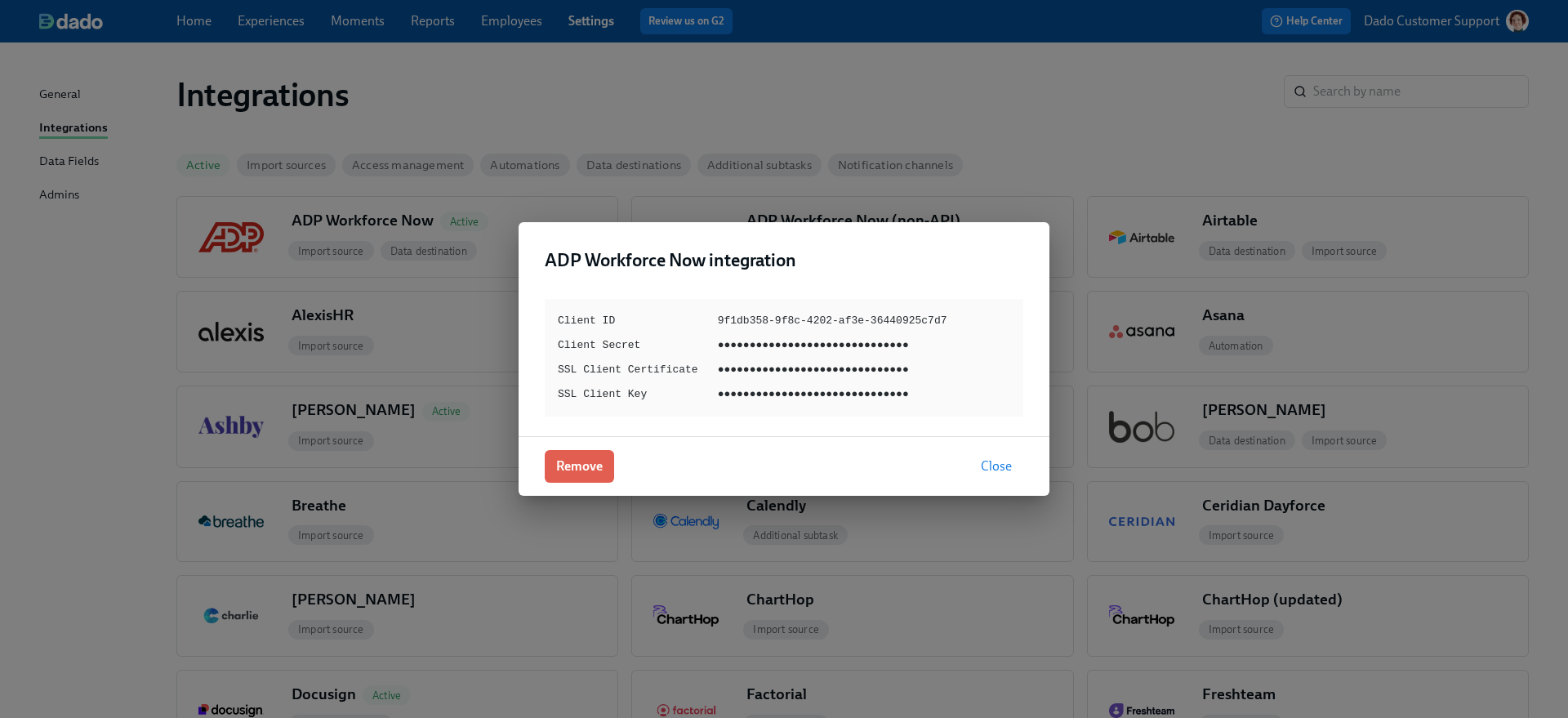
click at [508, 117] on div "ADP Workforce Now integration Client ID 9f1db358-9f8c-4202-af3e-36440925c7d7 Cl…" at bounding box center [784, 359] width 1568 height 718
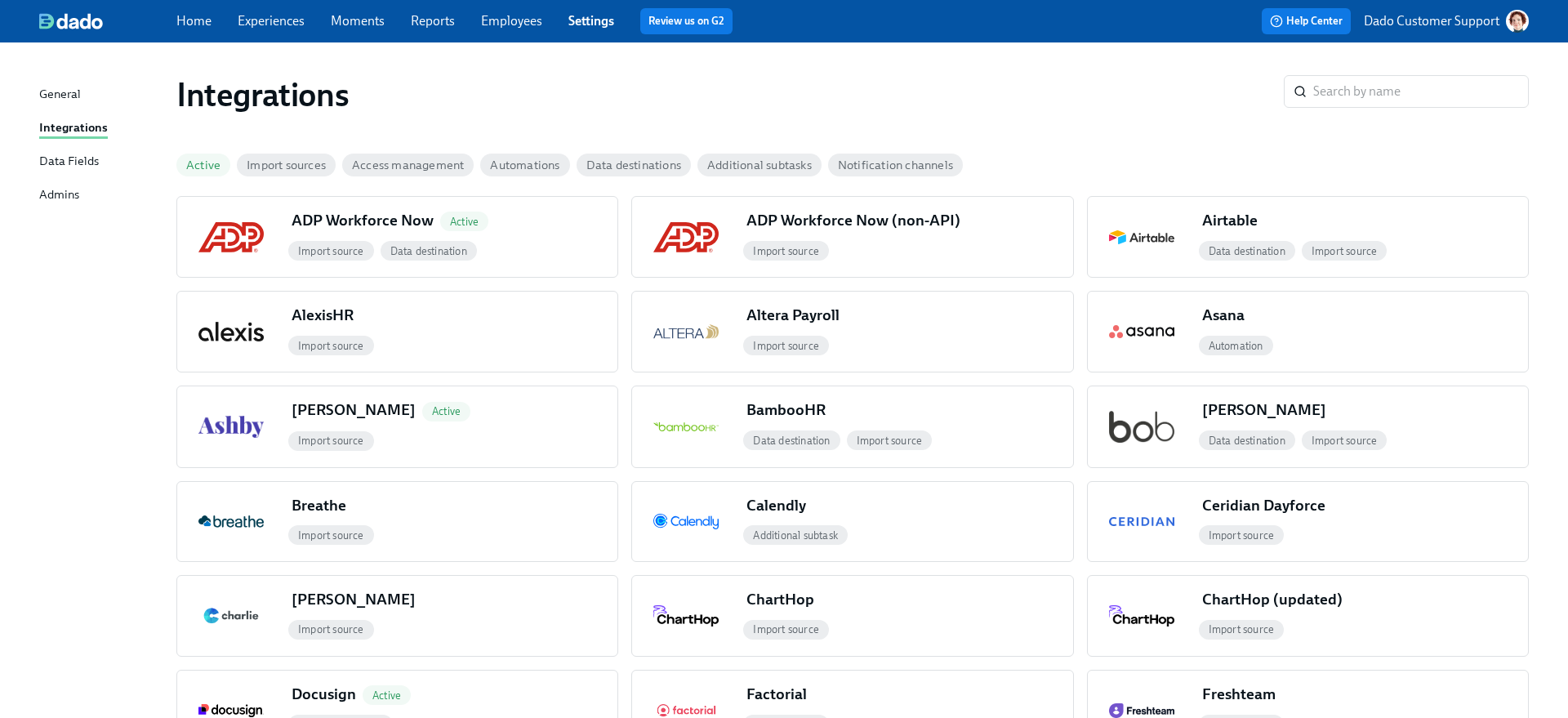
click at [207, 165] on span "Active" at bounding box center [203, 165] width 54 height 13
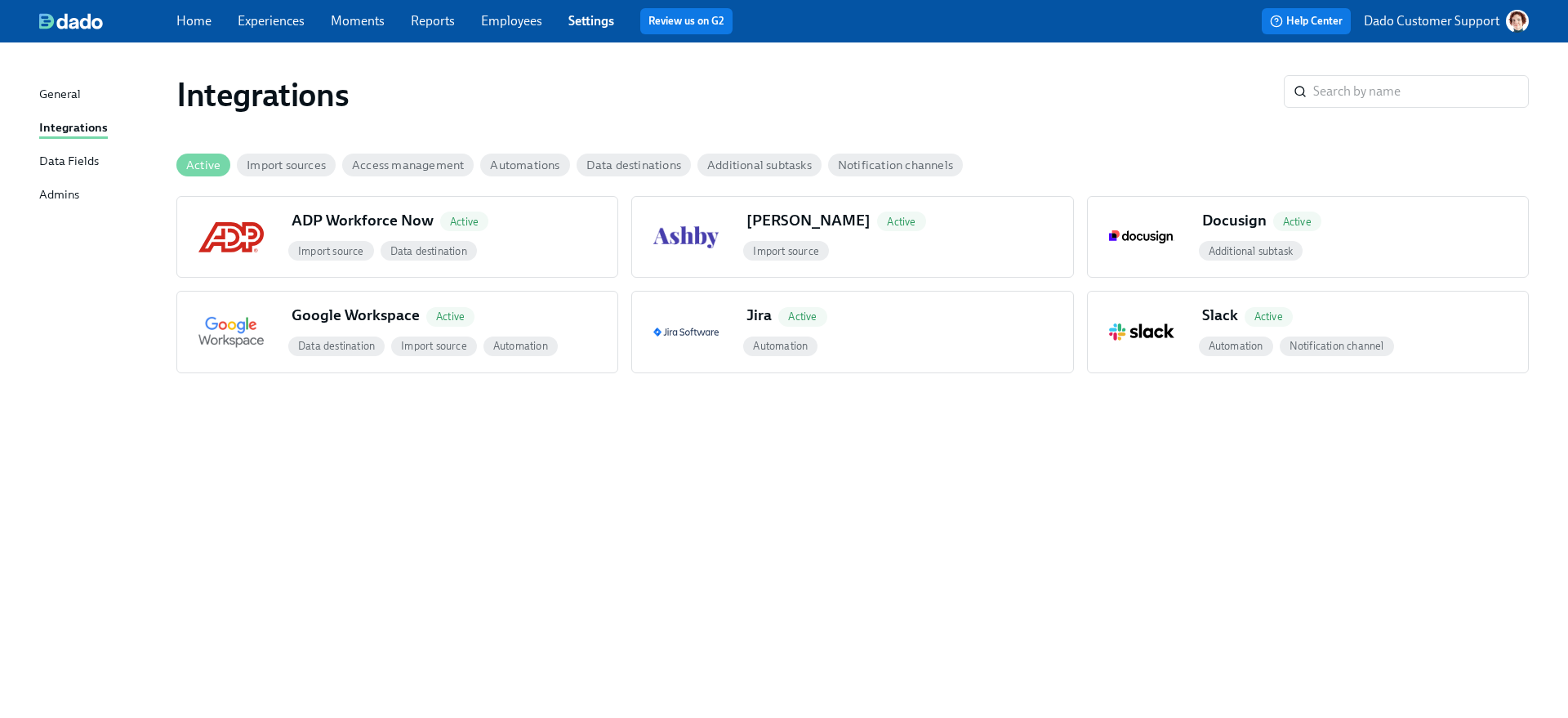
click at [46, 535] on div "Integrations ​ Active Import sources Access management Automations Data destina…" at bounding box center [784, 370] width 1490 height 617
click at [1119, 330] on img "button" at bounding box center [1141, 332] width 65 height 17
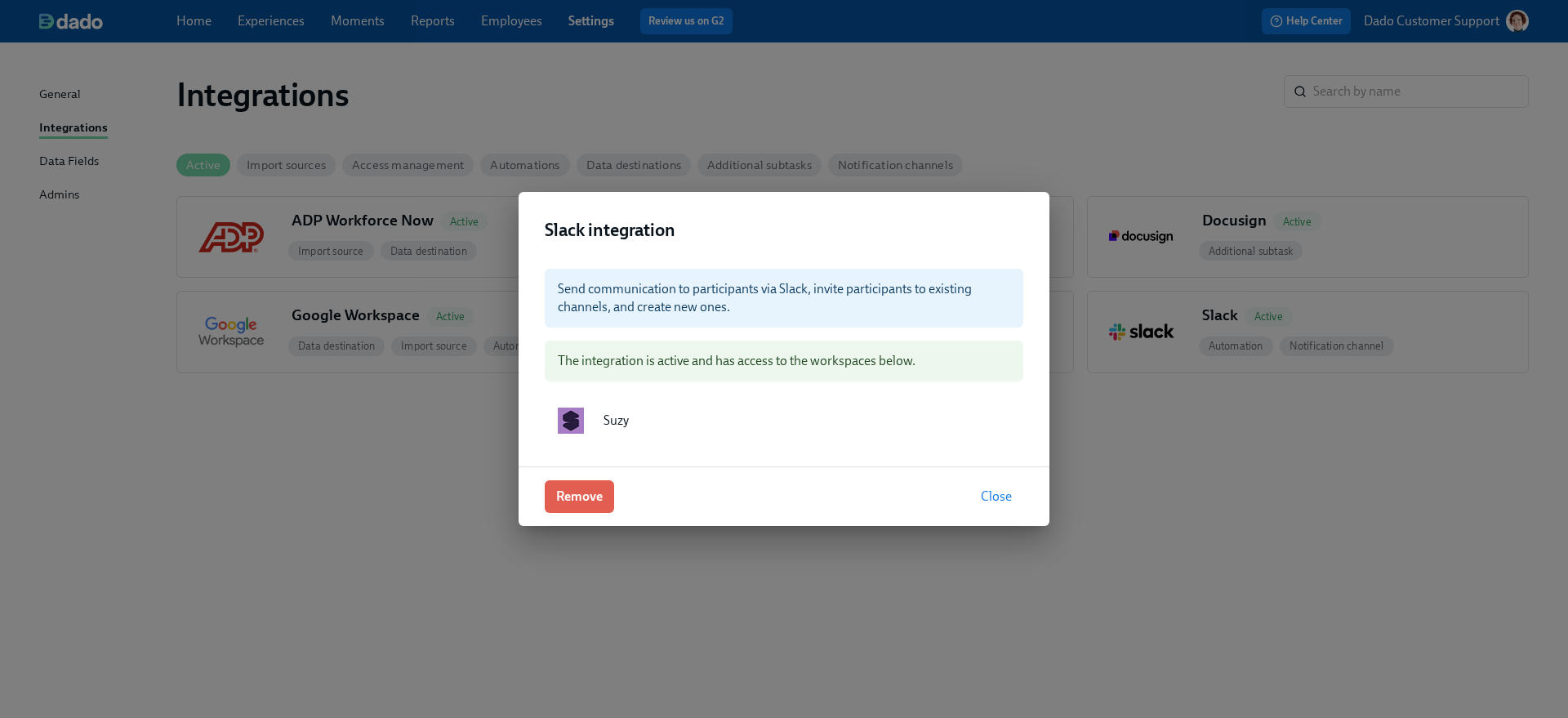
click at [316, 449] on div "Slack integration Send communication to participants via Slack, invite particip…" at bounding box center [784, 359] width 1568 height 718
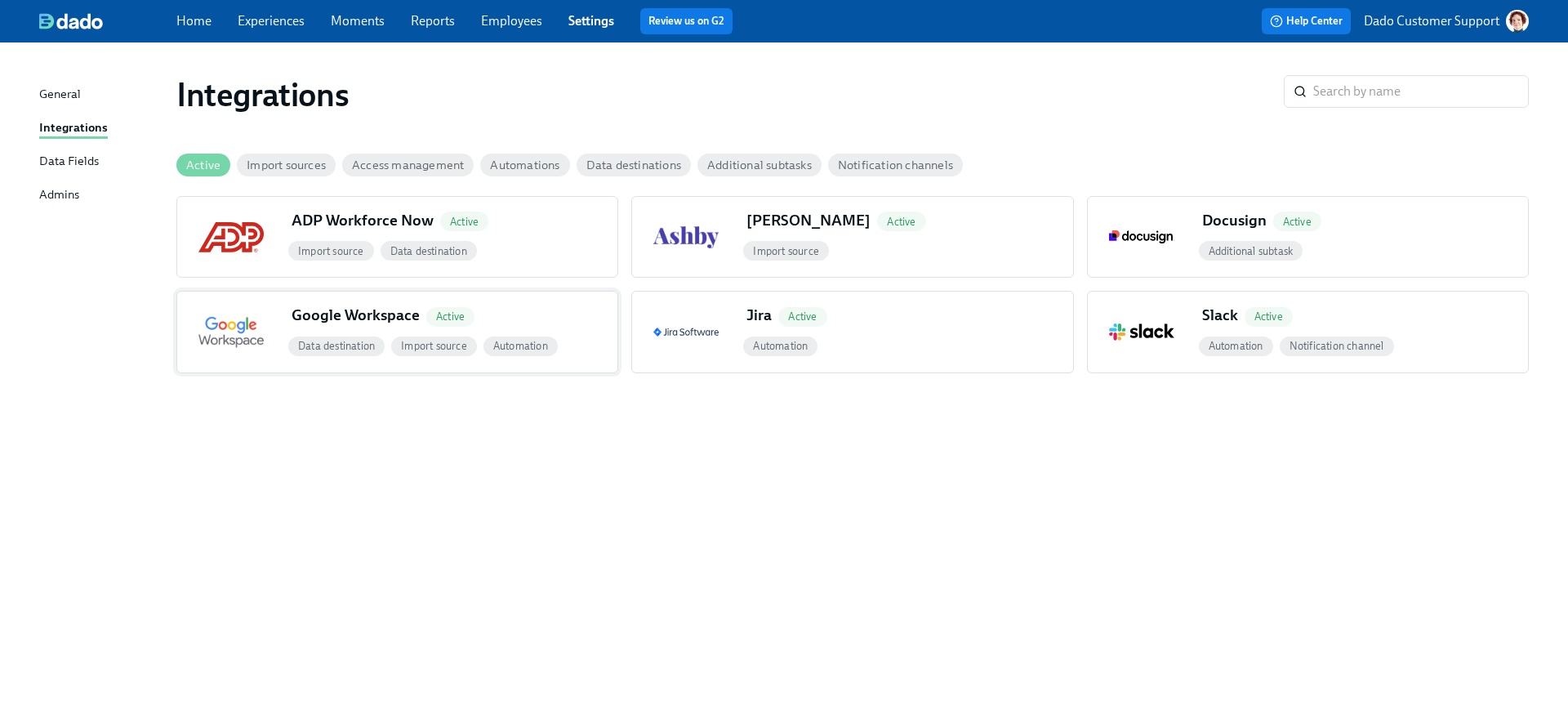
click at [348, 322] on div "Google Workspace Active" at bounding box center [386, 315] width 190 height 21
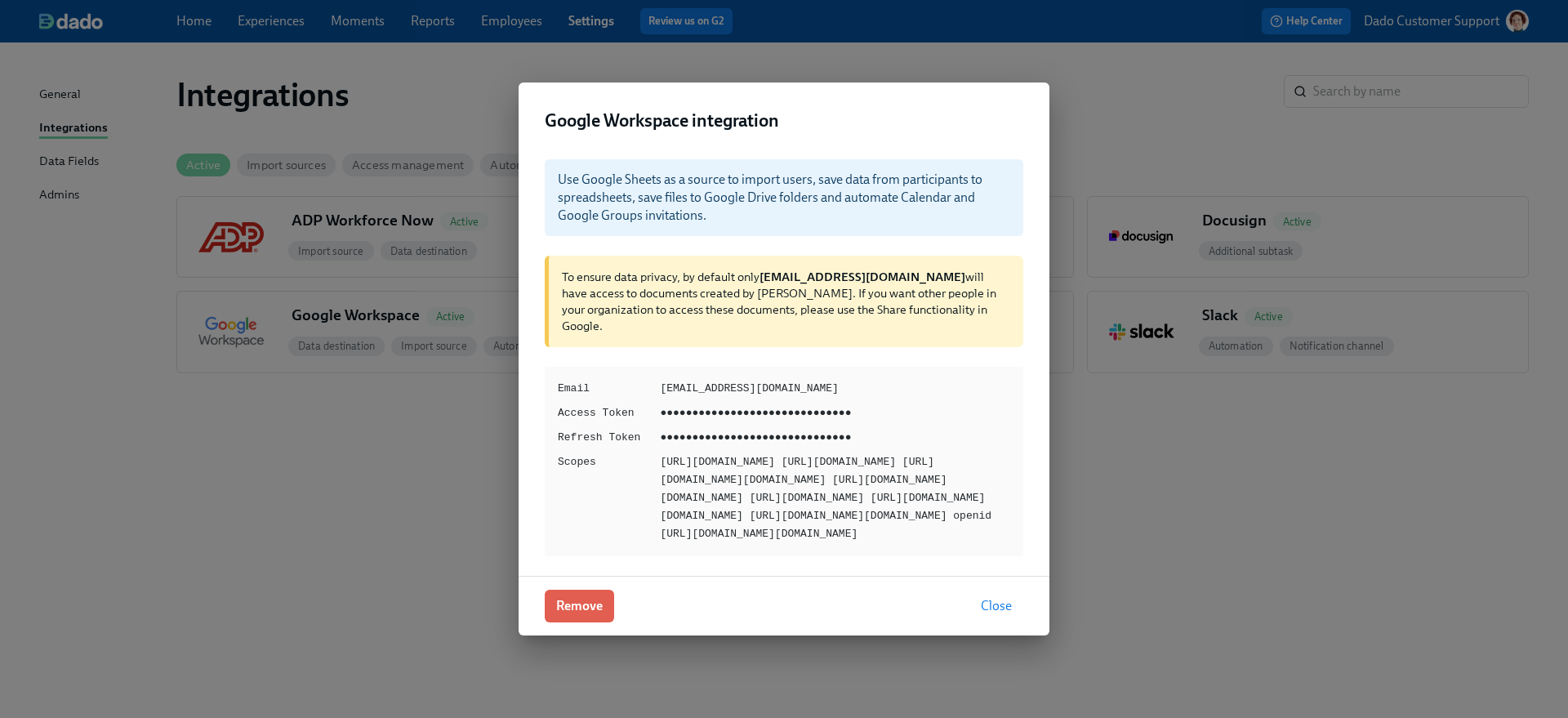
click at [288, 359] on div "Google Workspace integration Use Google Sheets as a source to import users, sav…" at bounding box center [784, 359] width 1568 height 718
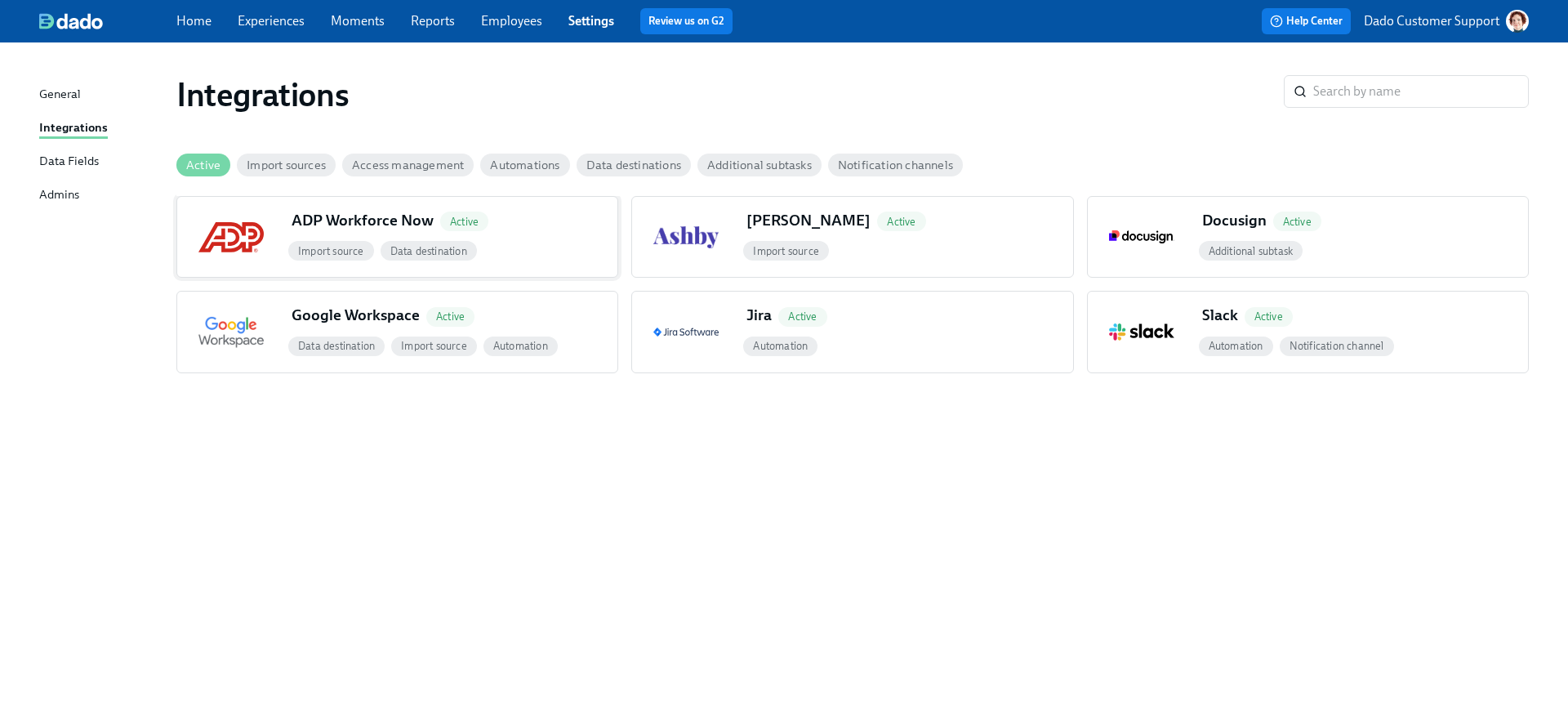
click at [340, 235] on div "ADP Workforce Now Active" at bounding box center [451, 224] width 332 height 28
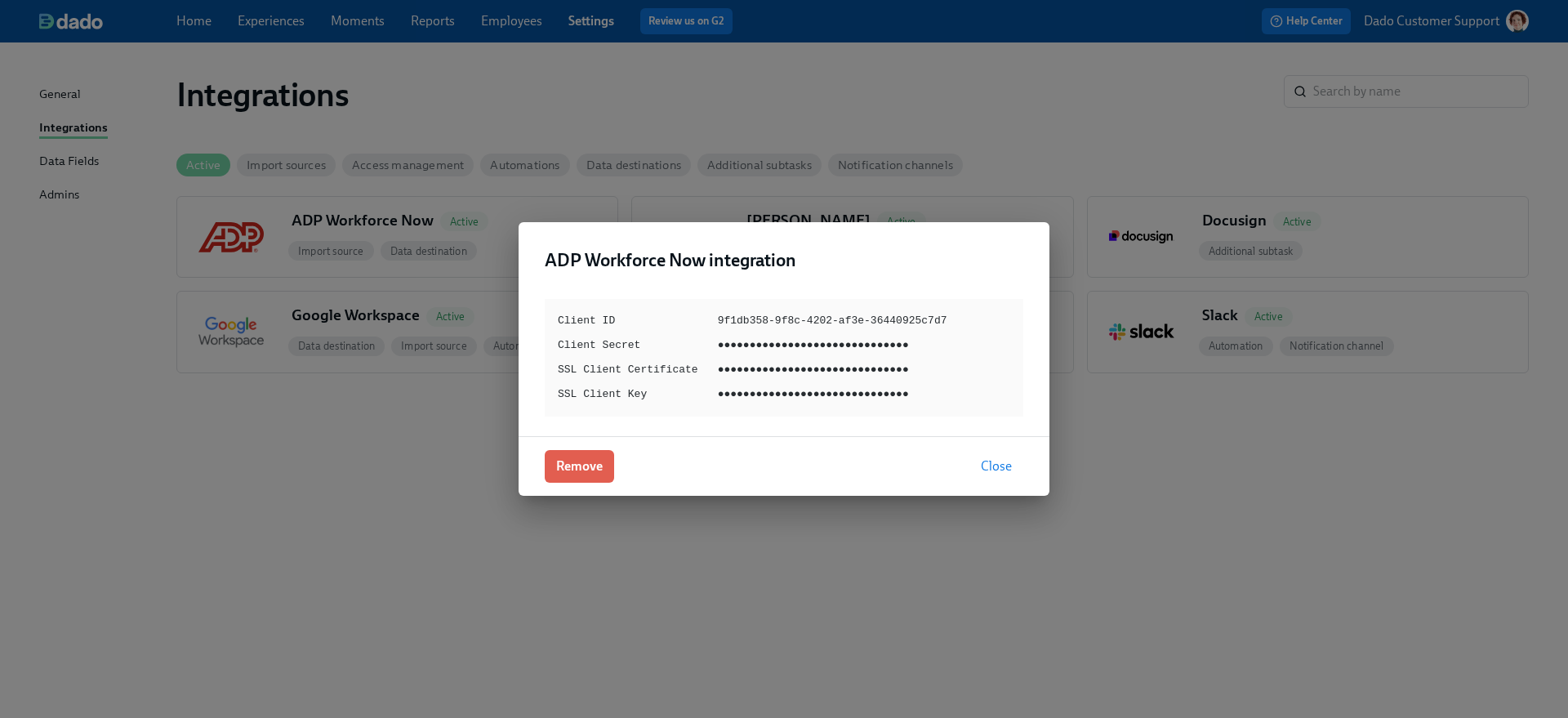
click at [288, 568] on div "ADP Workforce Now integration Client ID 9f1db358-9f8c-4202-af3e-36440925c7d7 Cl…" at bounding box center [784, 359] width 1568 height 718
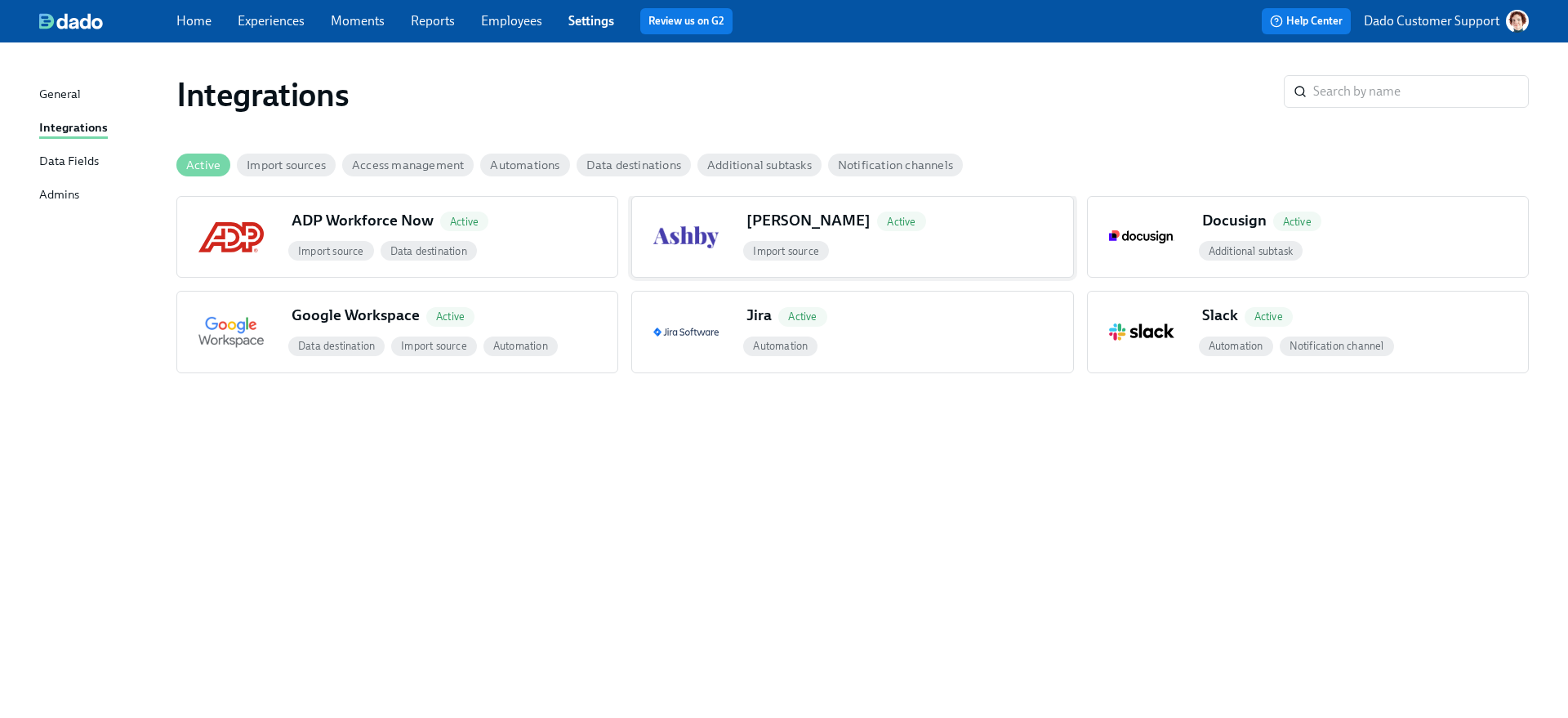
click at [705, 272] on div "button" at bounding box center [686, 236] width 108 height 80
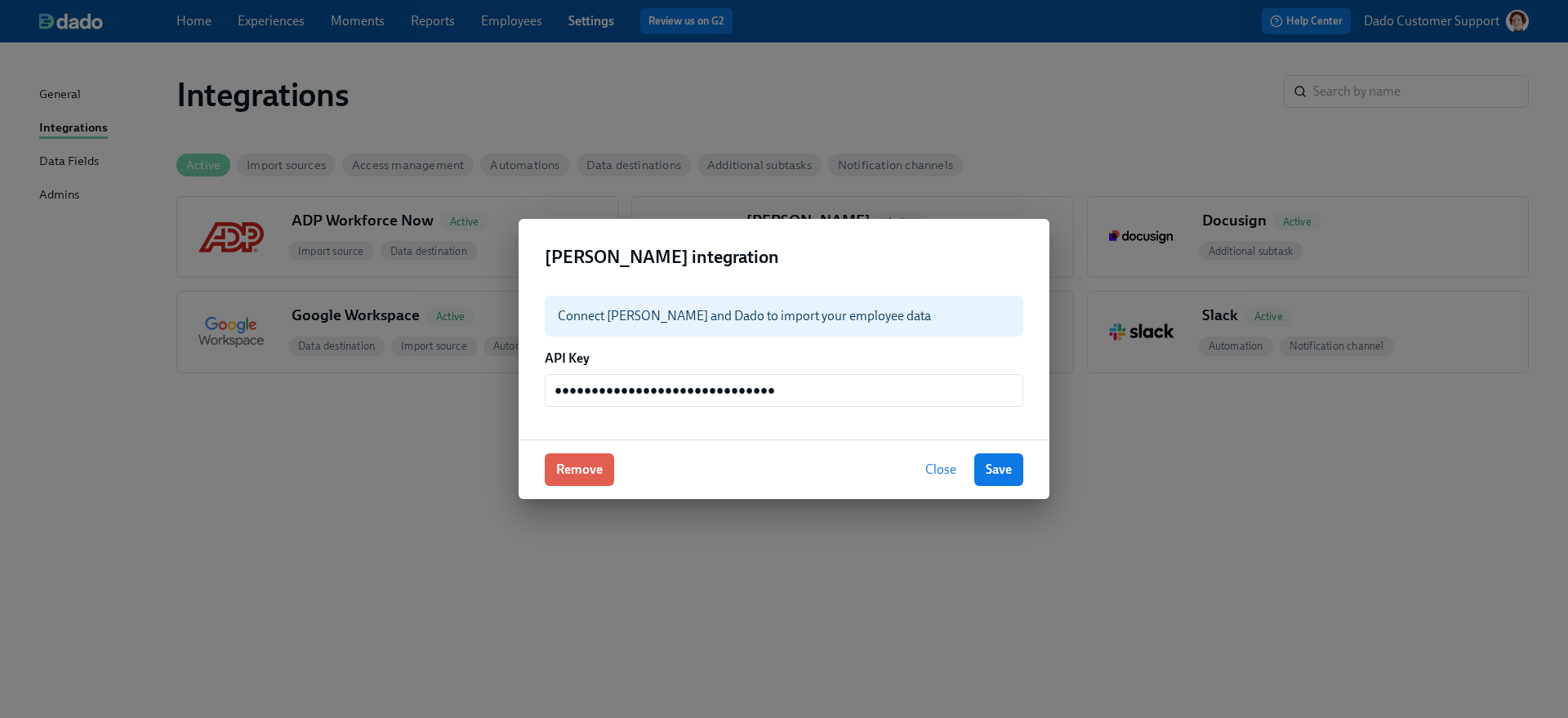
click at [406, 435] on div "Ashby integration Connect Ashby and Dado to import your employee data API Key ●…" at bounding box center [784, 359] width 1568 height 718
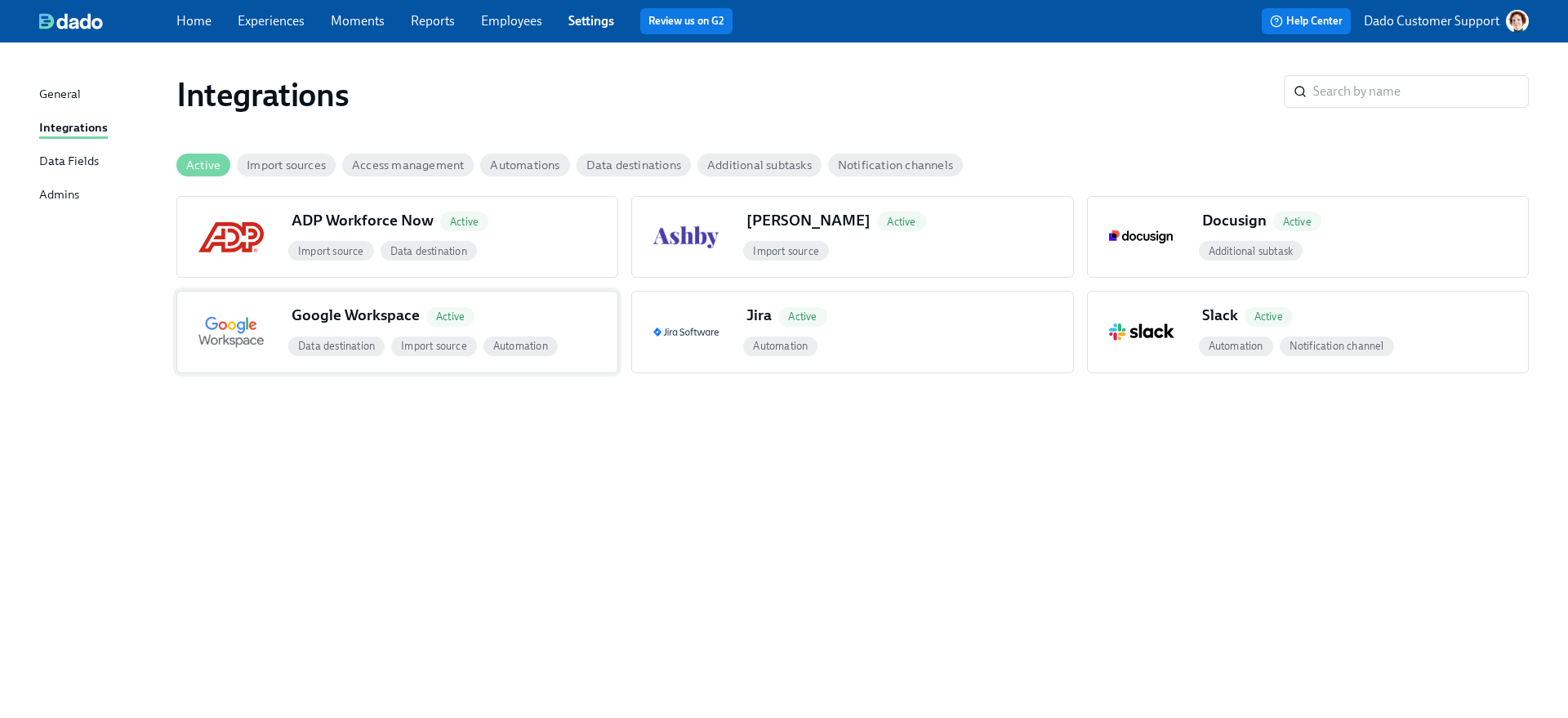
click at [312, 306] on div "Google Workspace Active" at bounding box center [386, 315] width 190 height 21
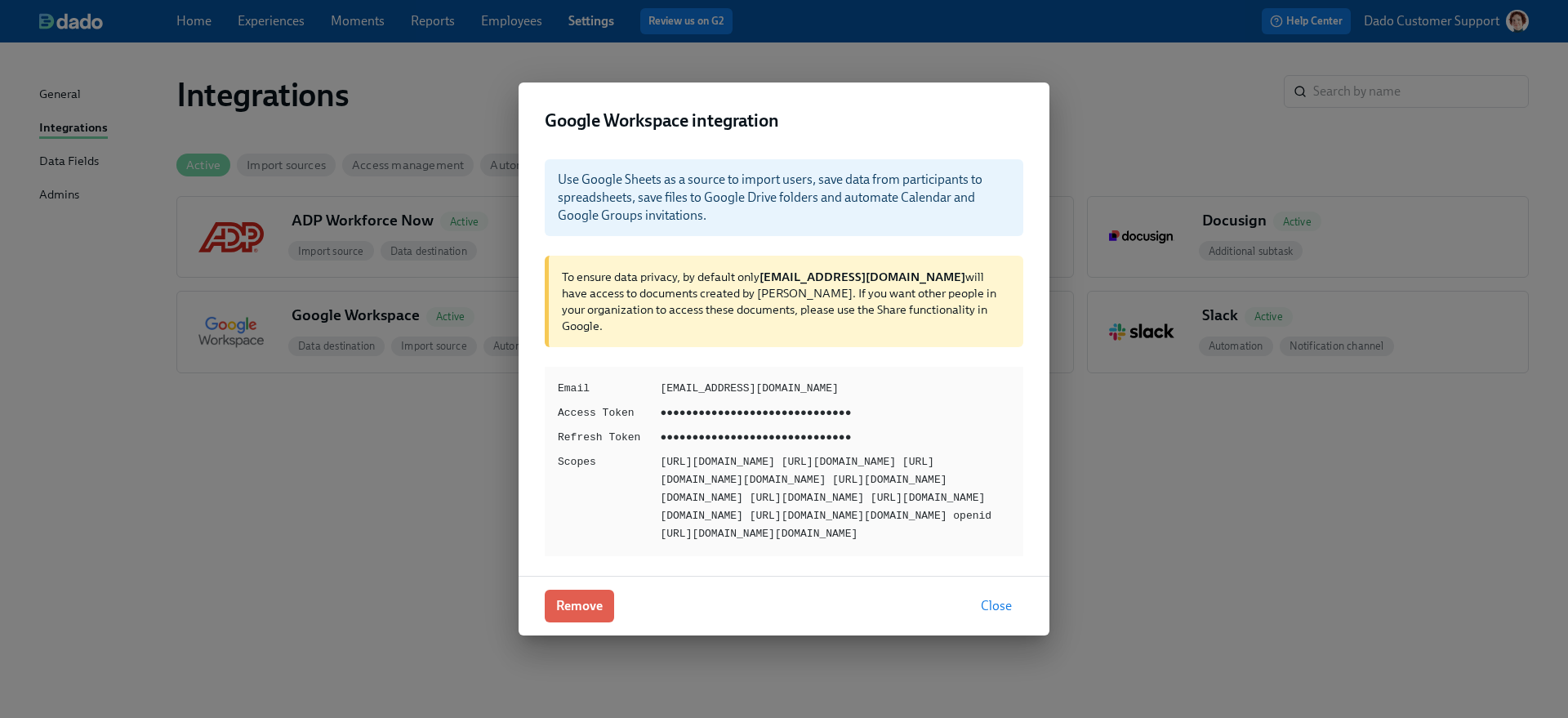
click at [998, 614] on span "Close" at bounding box center [996, 606] width 31 height 16
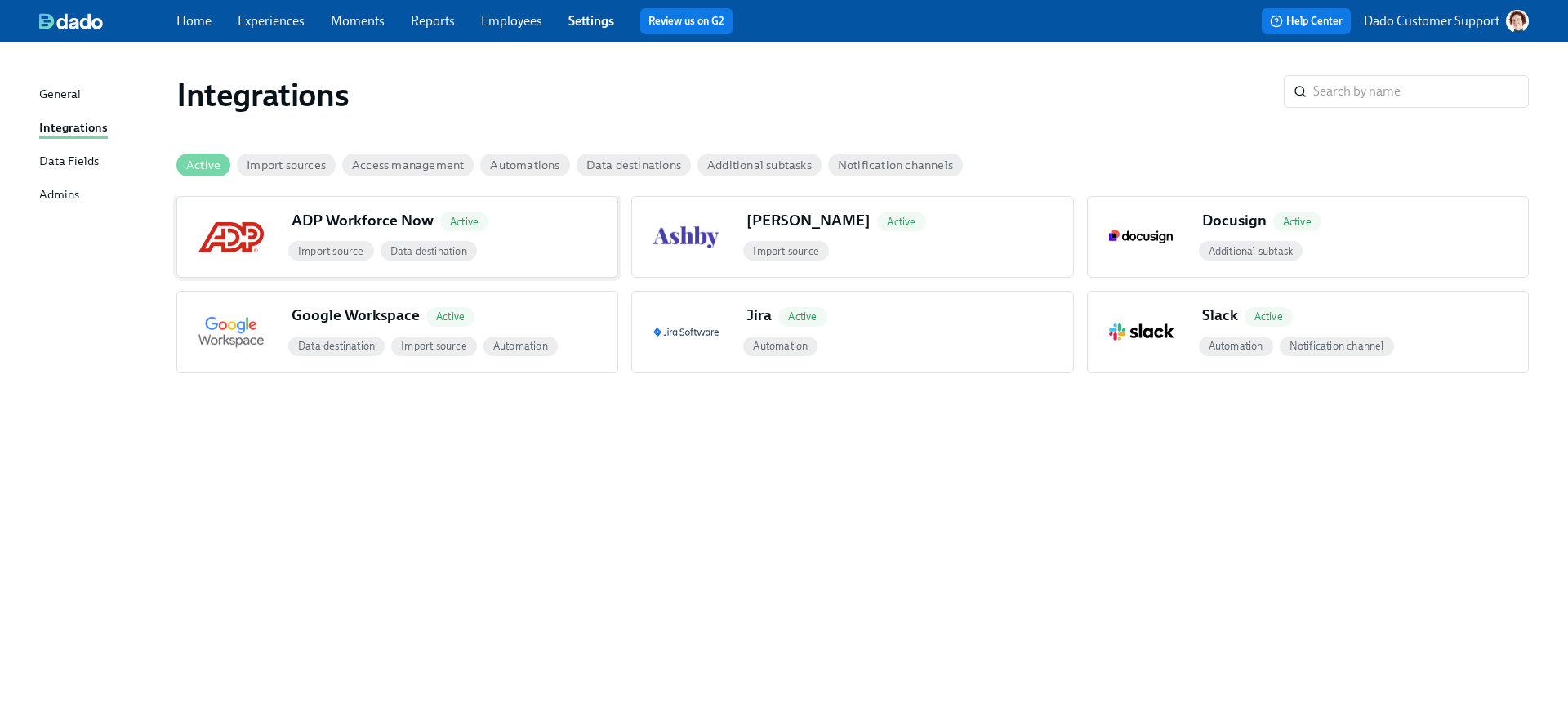
click at [436, 242] on div "Data destination" at bounding box center [428, 251] width 96 height 19
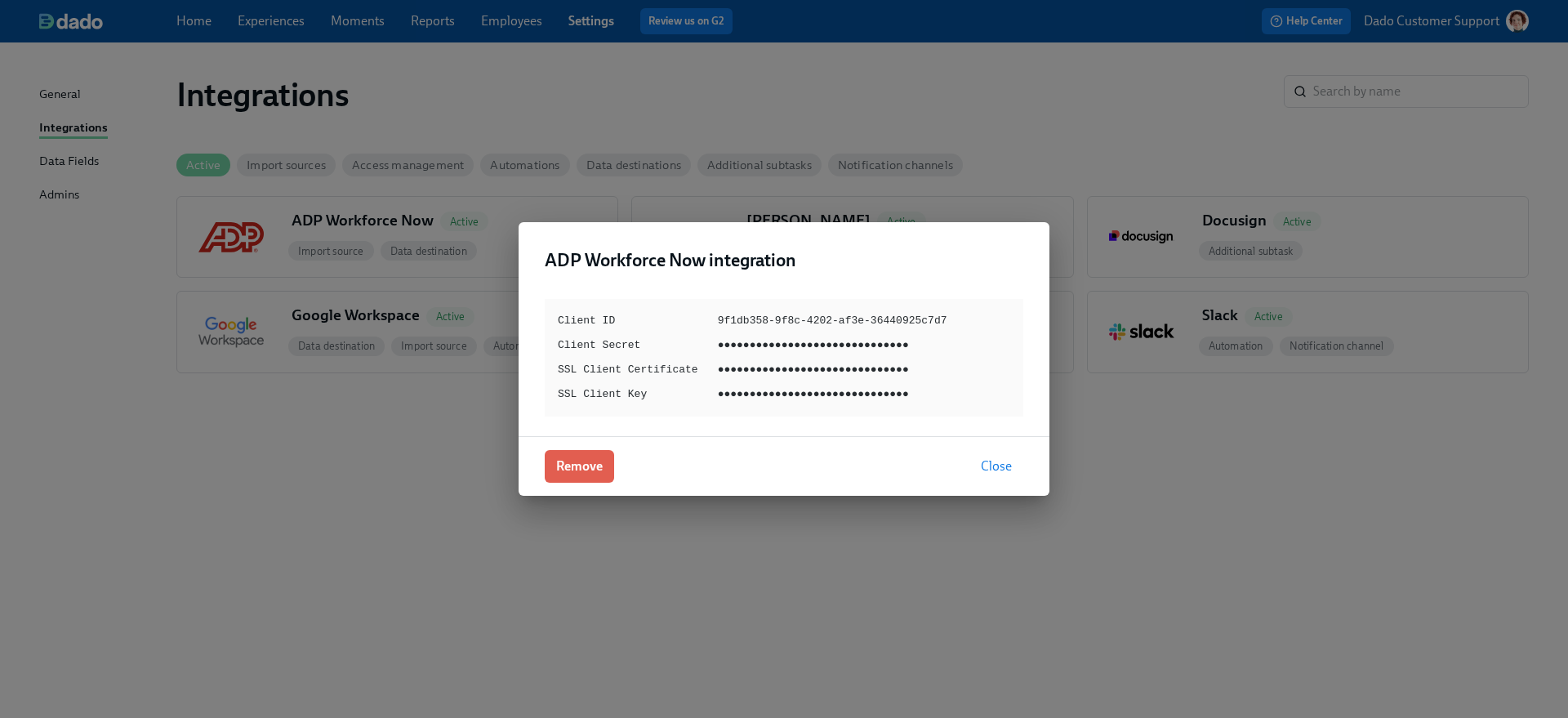
click at [411, 493] on div "ADP Workforce Now integration Client ID 9f1db358-9f8c-4202-af3e-36440925c7d7 Cl…" at bounding box center [784, 359] width 1568 height 718
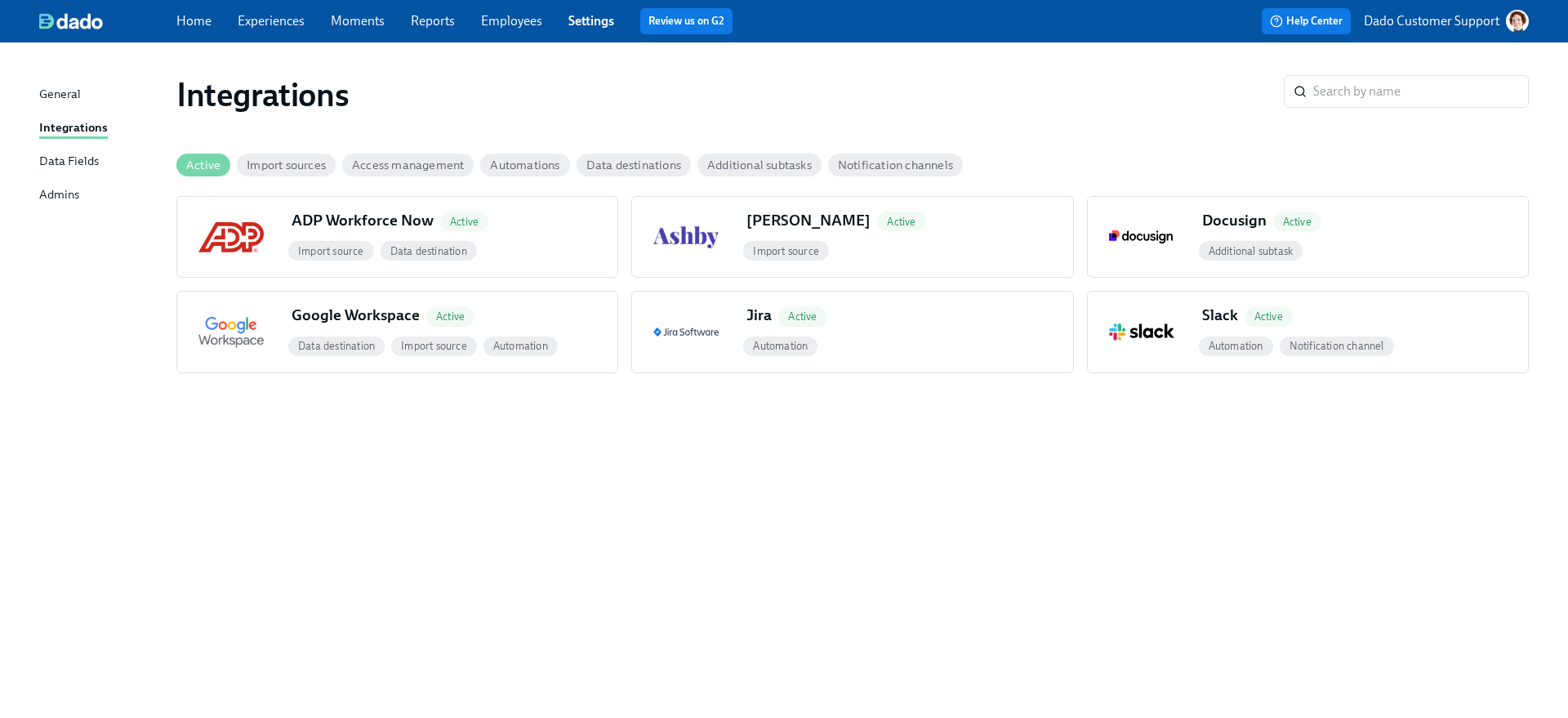
click at [438, 557] on div "Integrations ​ Active Import sources Access management Automations Data destina…" at bounding box center [784, 370] width 1490 height 617
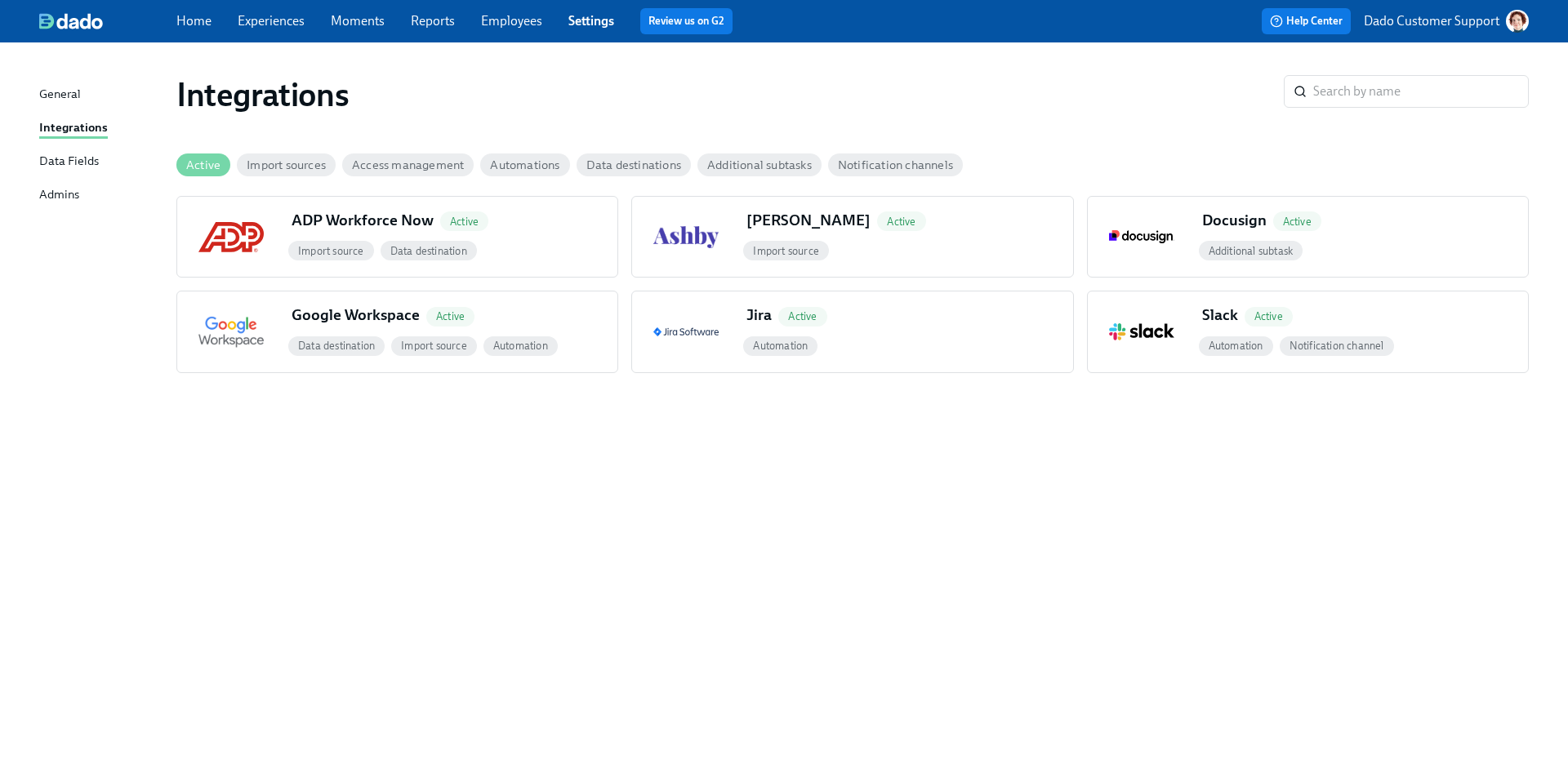
click at [487, 25] on link "Employees" at bounding box center [511, 20] width 62 height 15
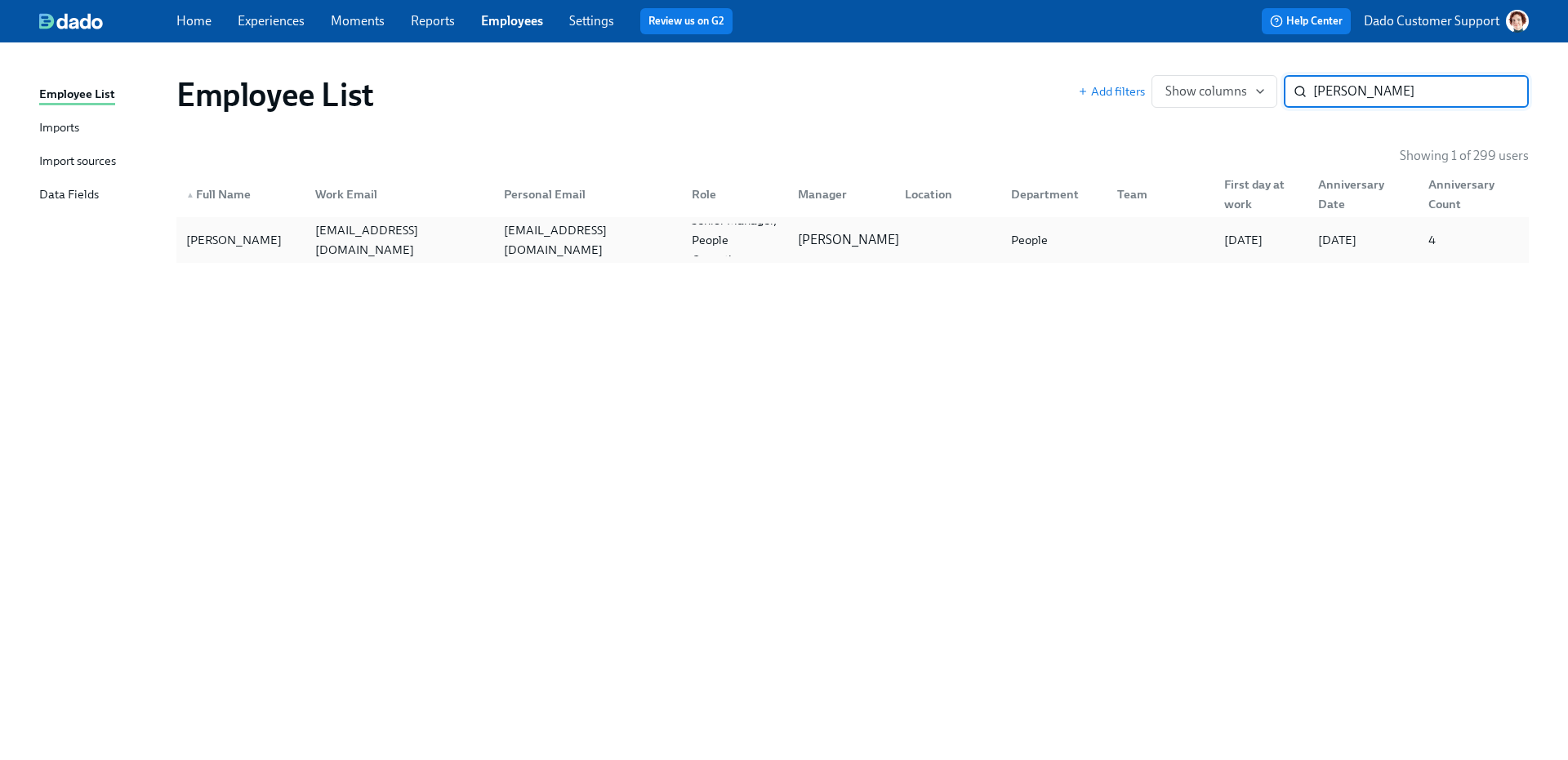
type input "amanda"
click at [829, 239] on p "Stephanie Newman" at bounding box center [849, 240] width 101 height 18
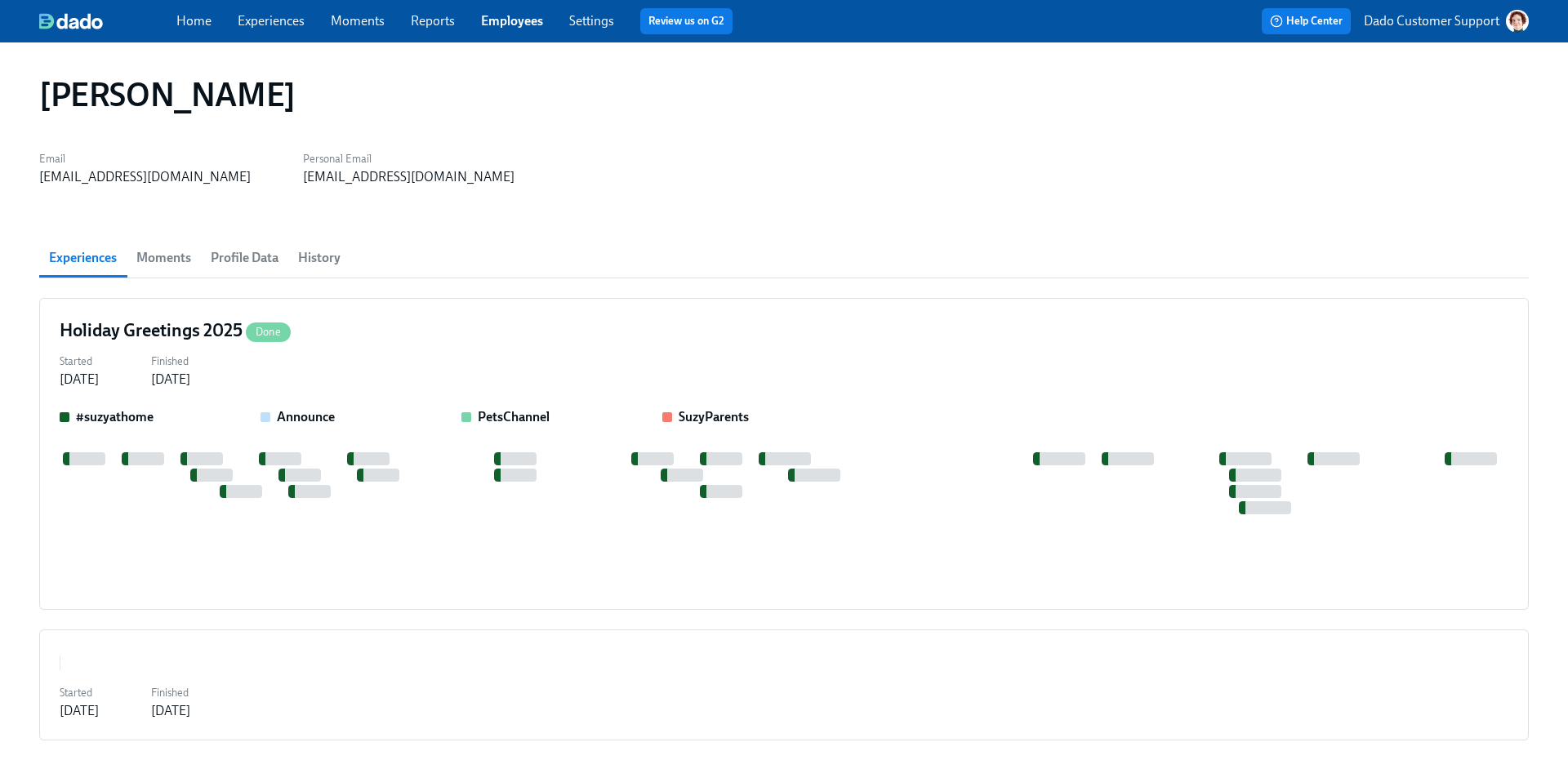
click at [507, 13] on link "Employees" at bounding box center [512, 20] width 62 height 15
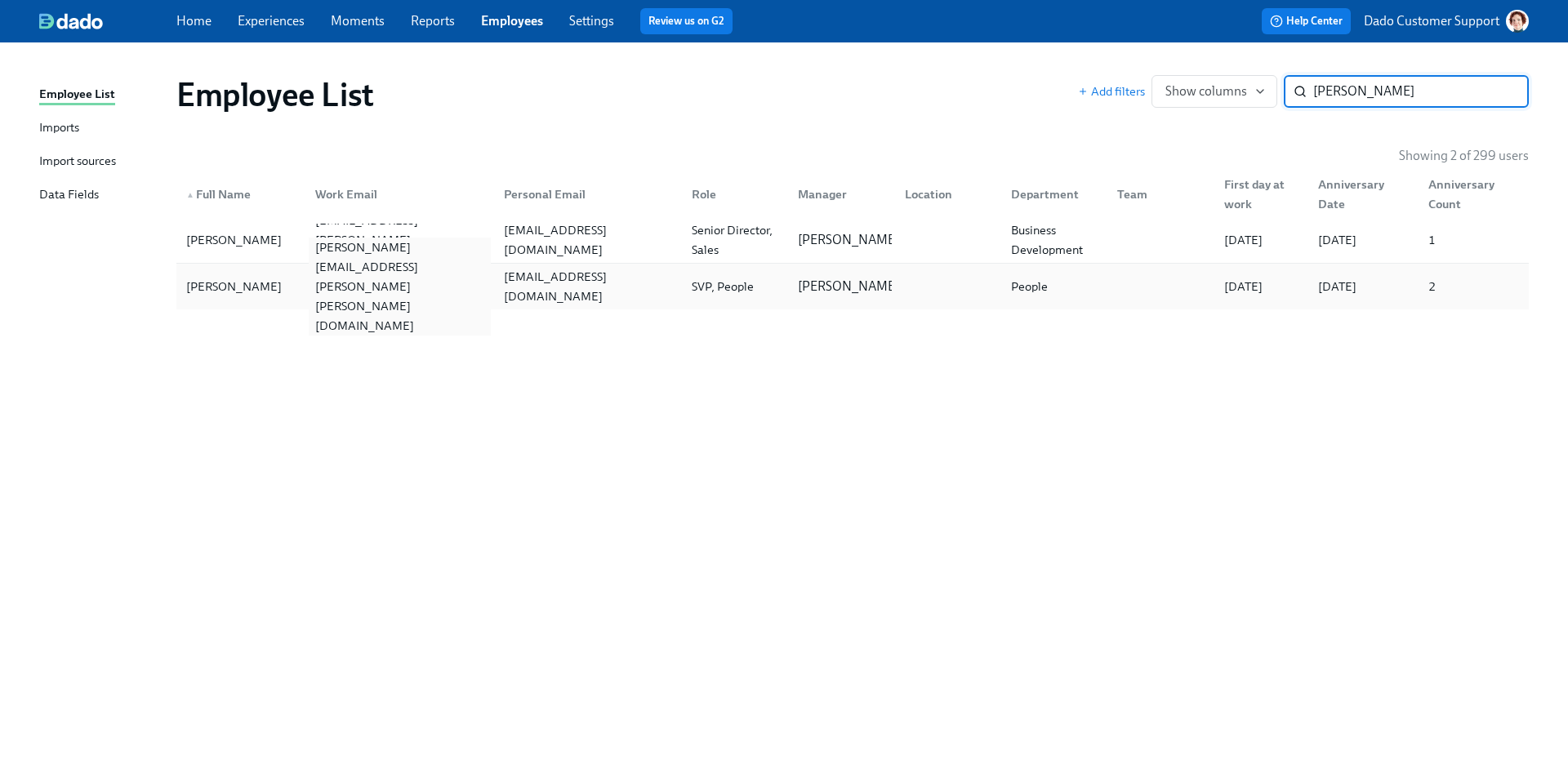
type input "stephanie"
click at [337, 294] on div "stephanie.newman@suzy.com" at bounding box center [399, 287] width 181 height 98
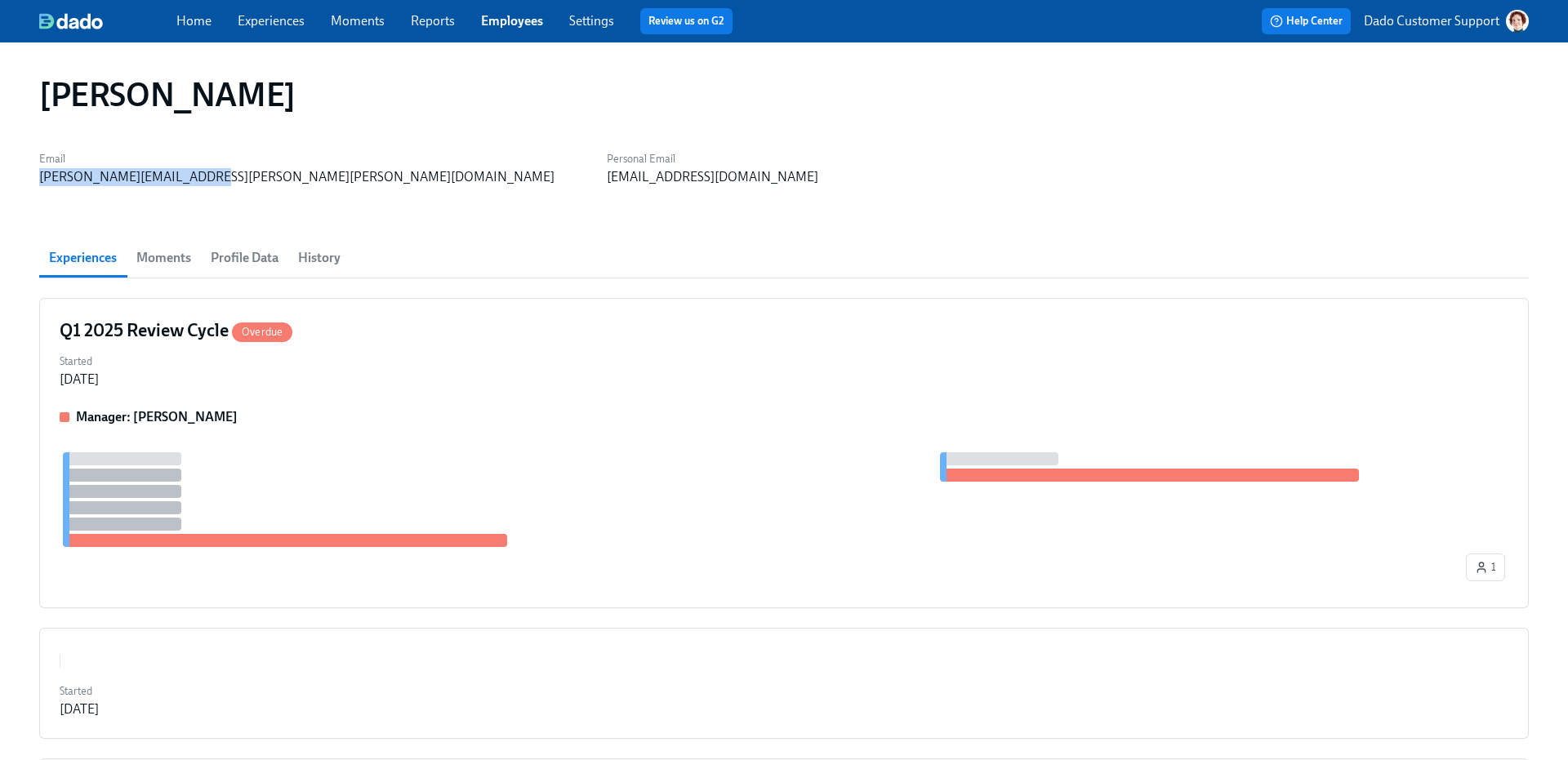
drag, startPoint x: 38, startPoint y: 168, endPoint x: 218, endPoint y: 181, distance: 180.5
copy div "stephanie.newman@suzy.com"
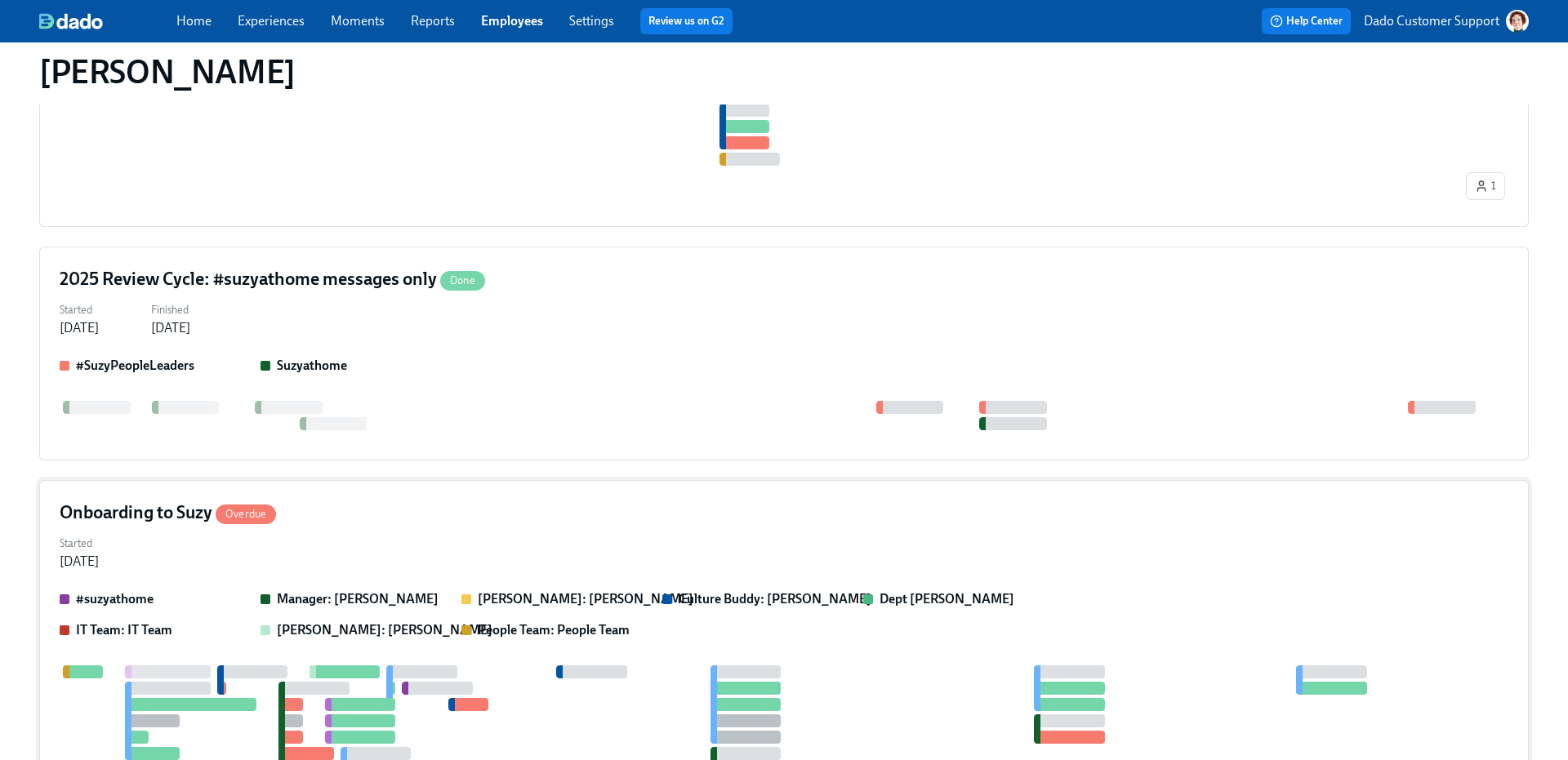
scroll to position [2391, 0]
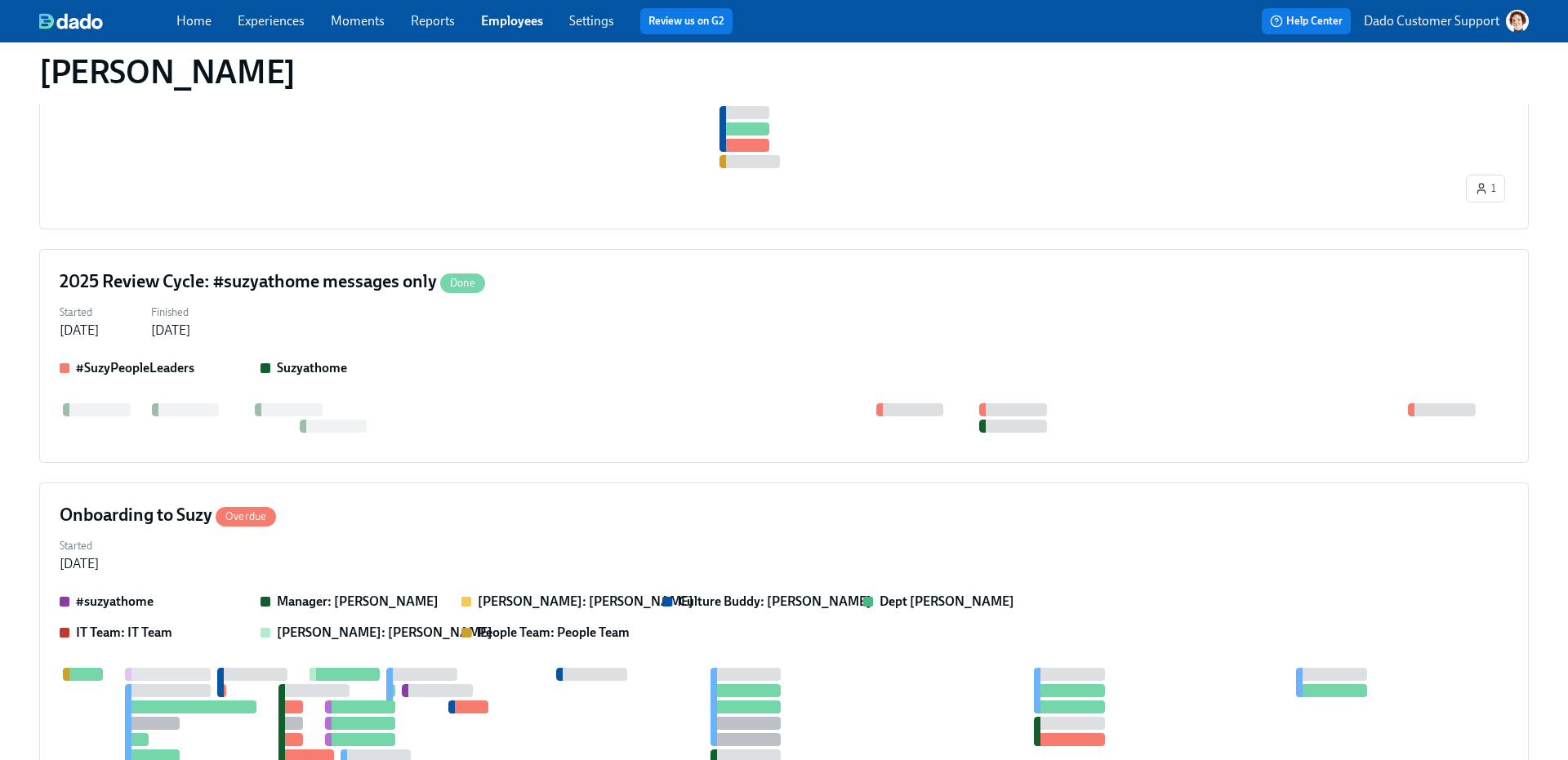
click at [511, 14] on link "Employees" at bounding box center [512, 20] width 62 height 15
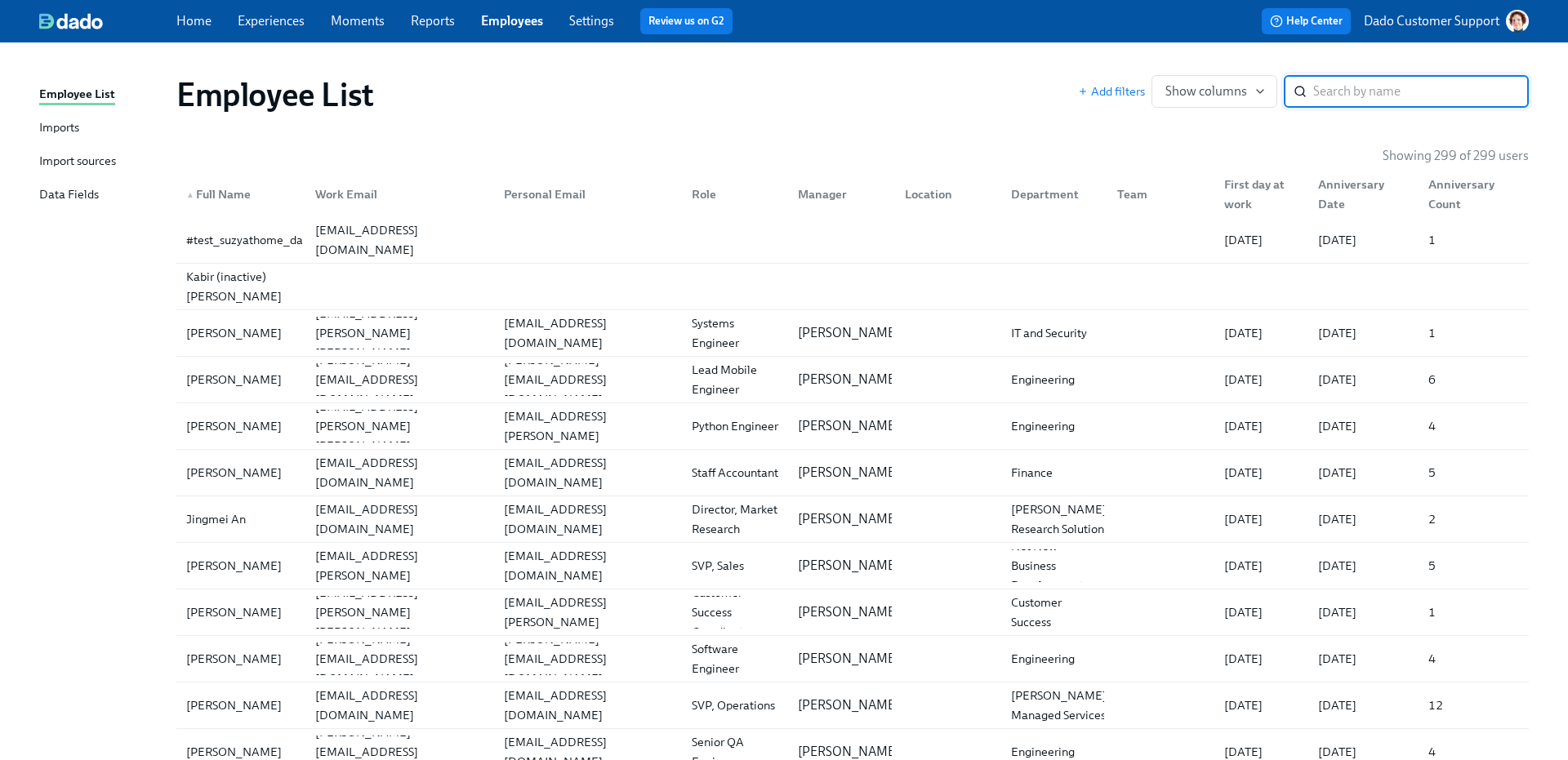
click at [73, 166] on div "Import sources" at bounding box center [77, 162] width 77 height 20
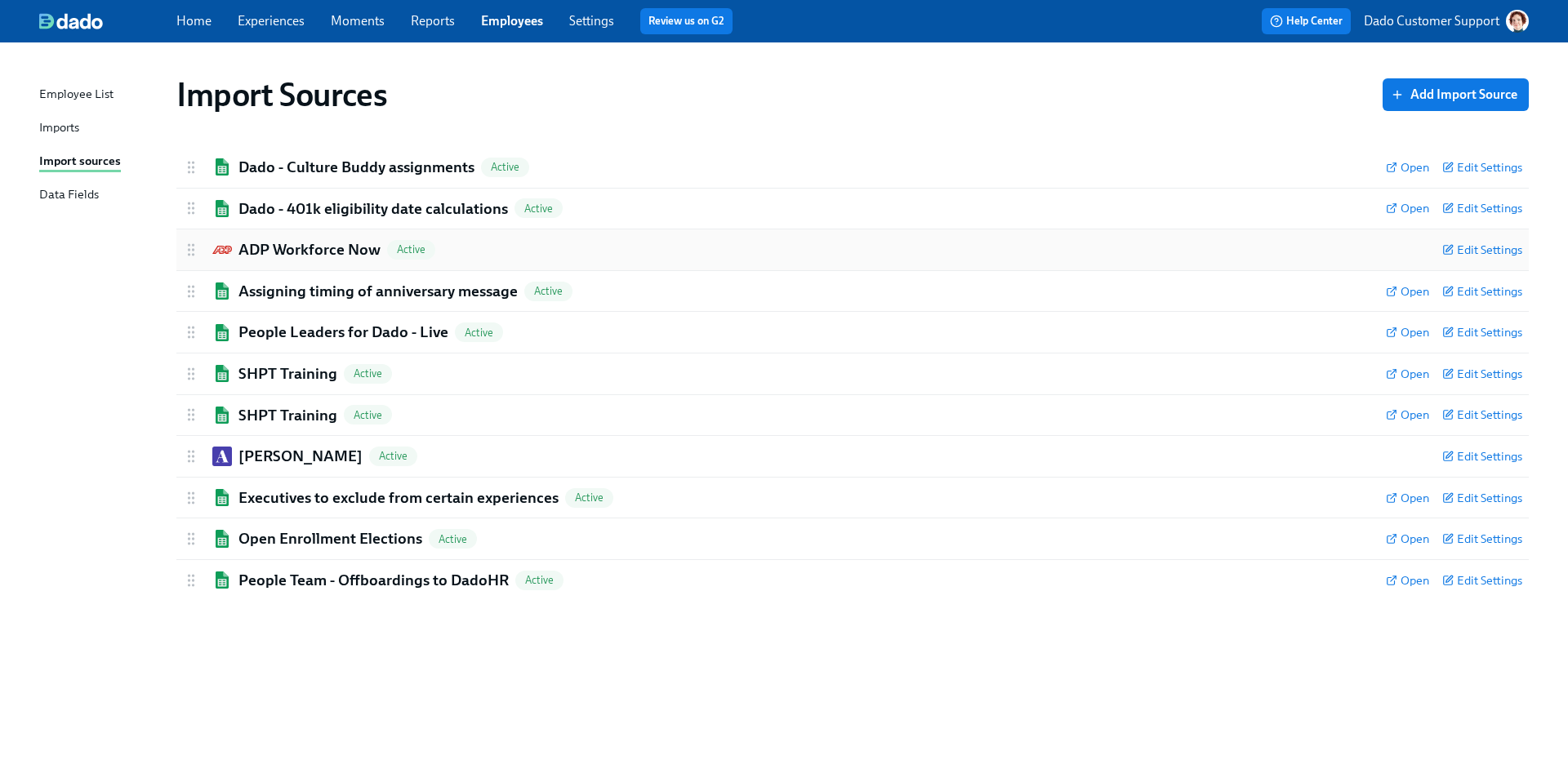
click at [319, 243] on h2 "ADP Workforce Now" at bounding box center [310, 250] width 142 height 21
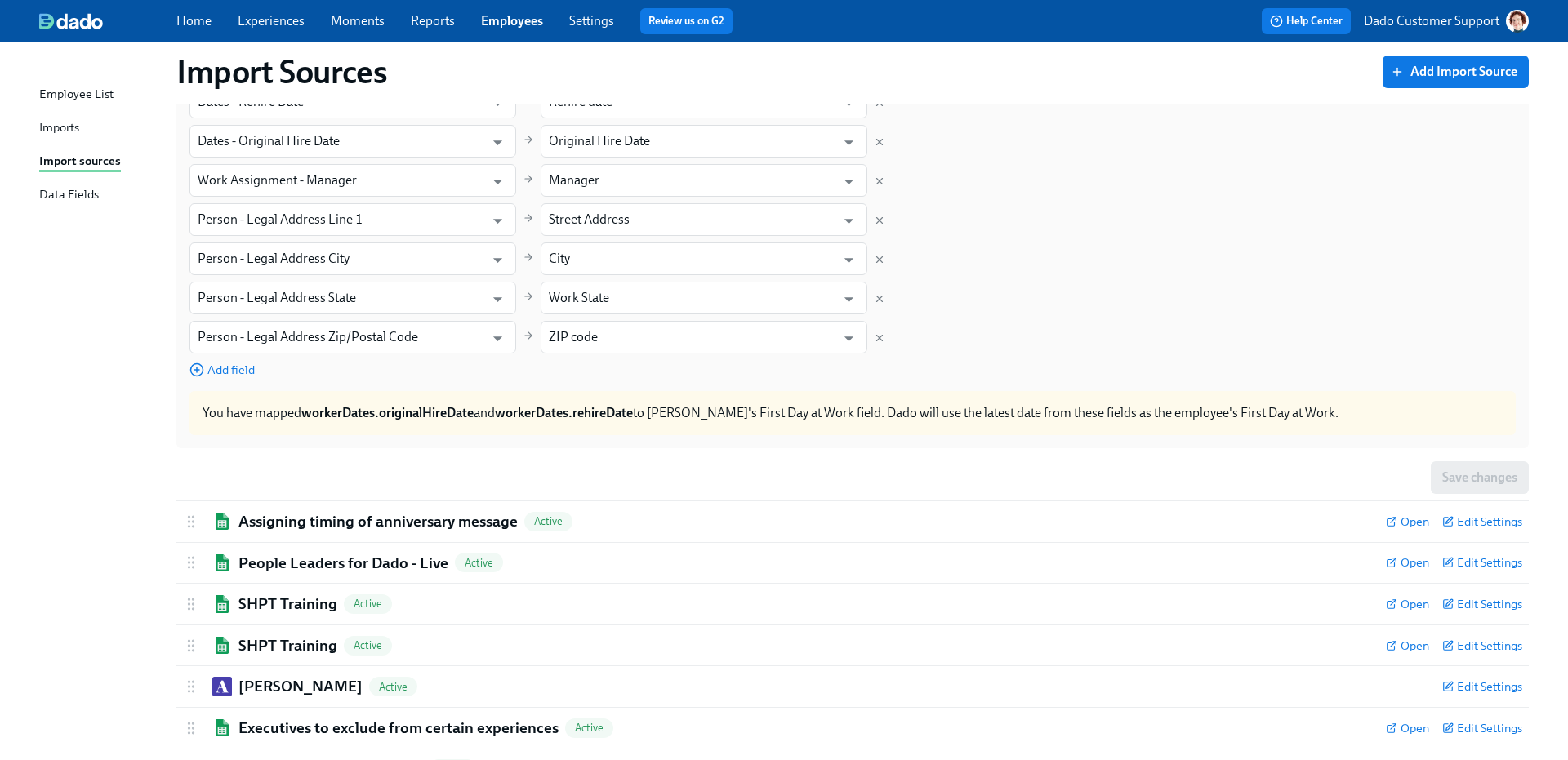
scroll to position [1025, 0]
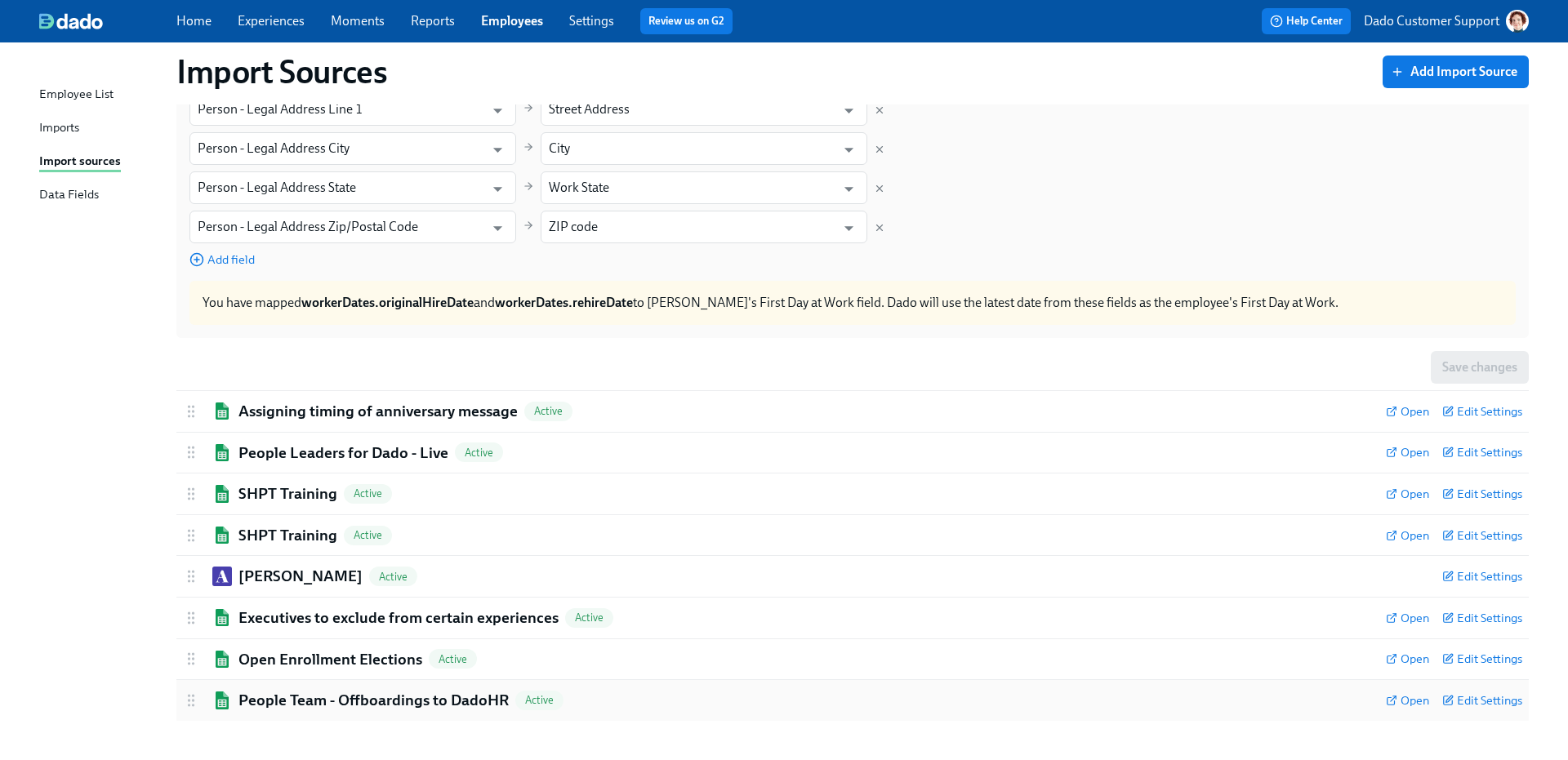
click at [302, 700] on h2 "People Team - Offboardings to DadoHR" at bounding box center [374, 700] width 270 height 21
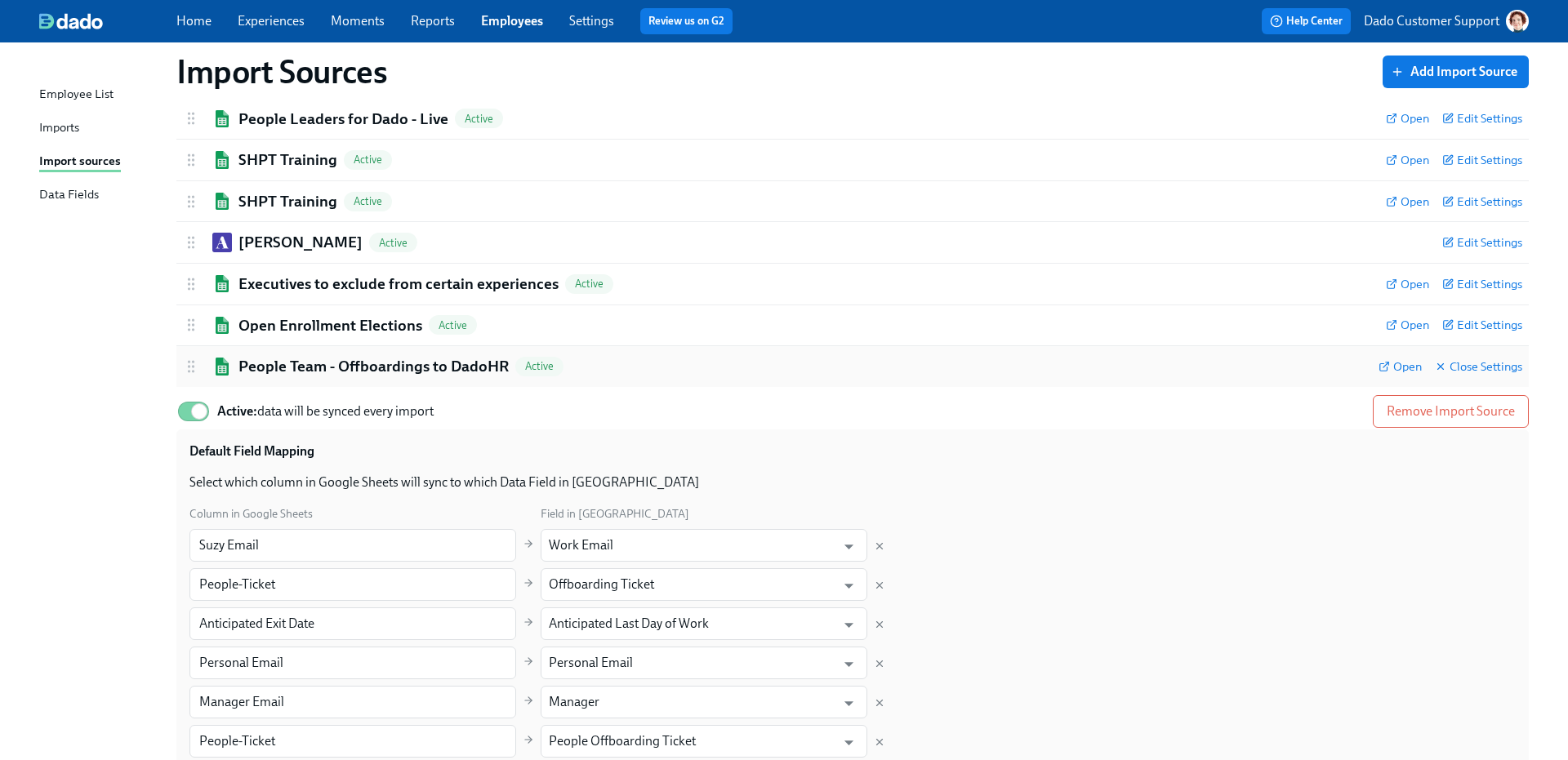
scroll to position [1428, 0]
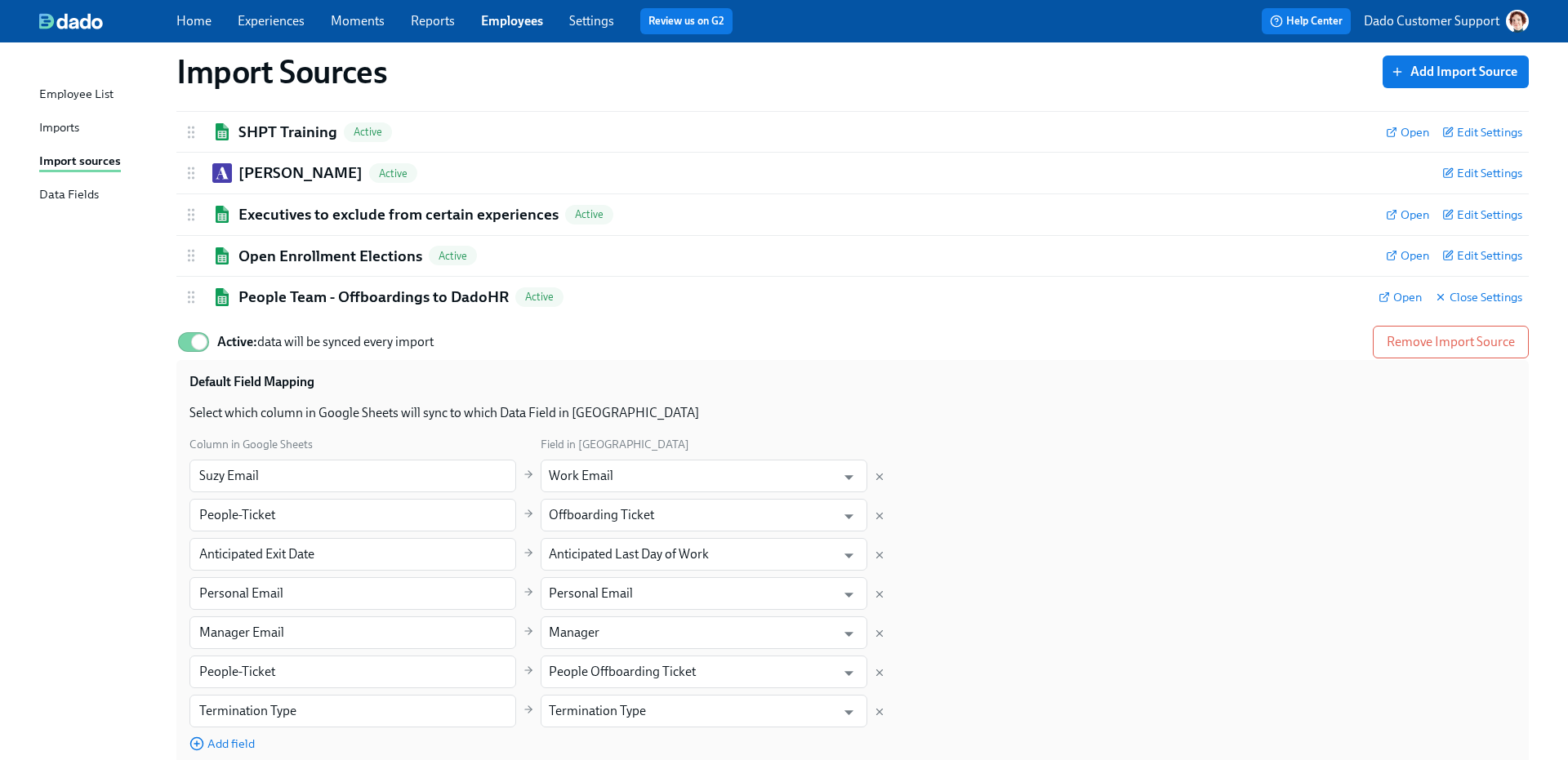
click at [271, 4] on div "Home Experiences Moments Reports Employees Settings Review us on G2 Help Center…" at bounding box center [784, 21] width 1568 height 42
click at [269, 19] on link "Experiences" at bounding box center [271, 20] width 67 height 15
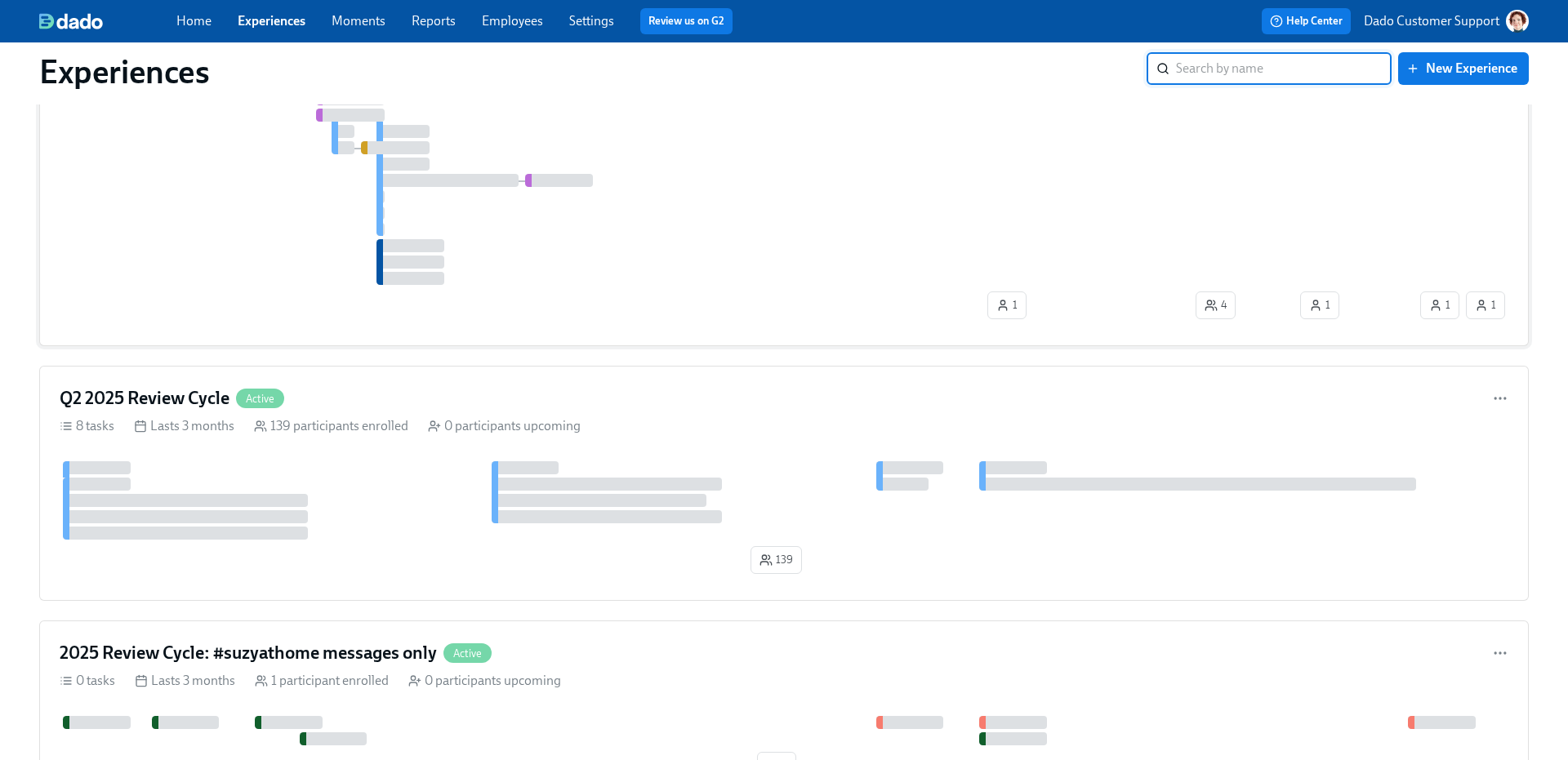
scroll to position [544, 0]
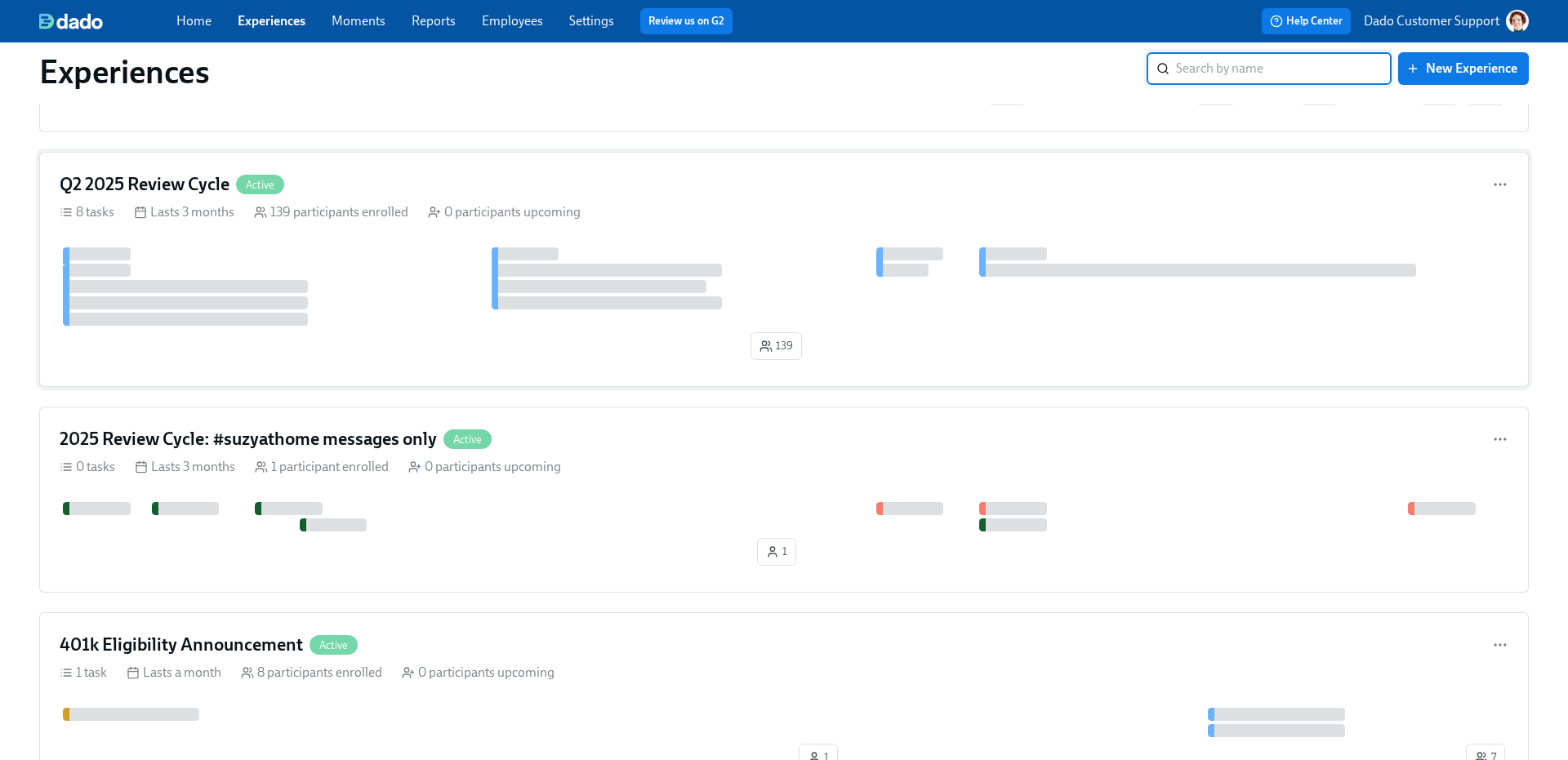
click at [423, 193] on div "Q2 2025 Review Cycle Active" at bounding box center [784, 184] width 1449 height 24
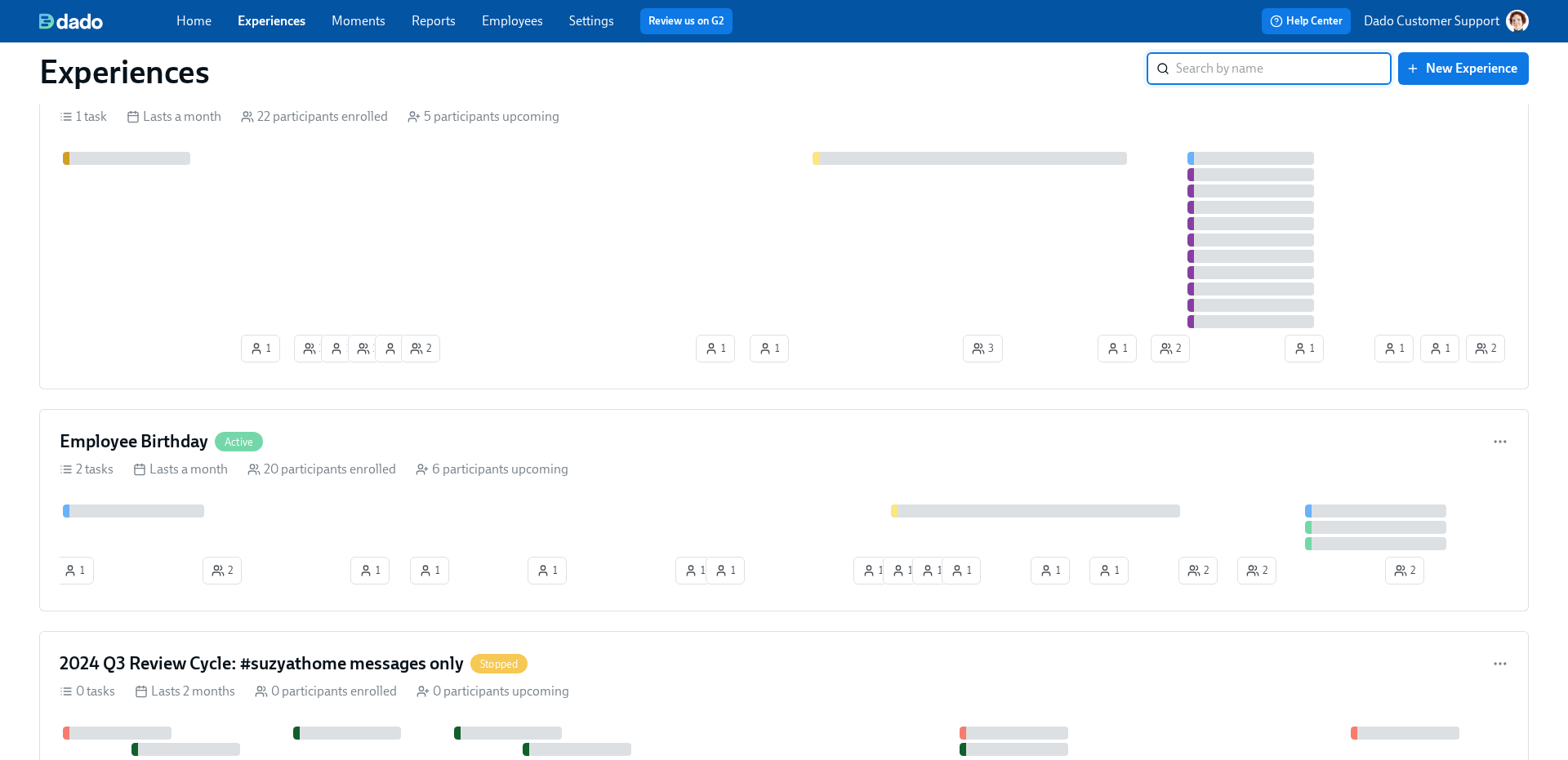
scroll to position [1879, 0]
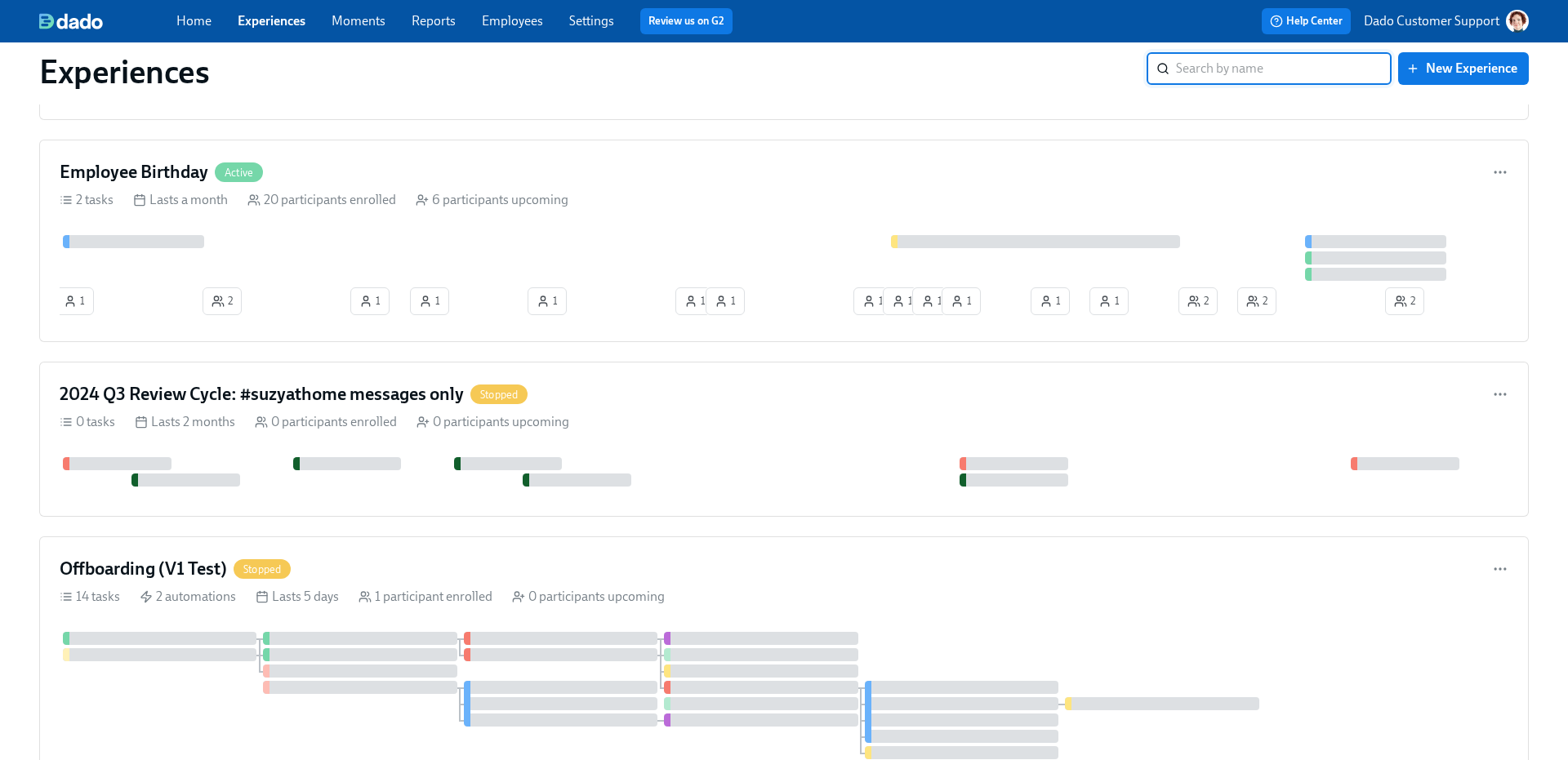
click at [584, 19] on link "Settings" at bounding box center [591, 20] width 45 height 15
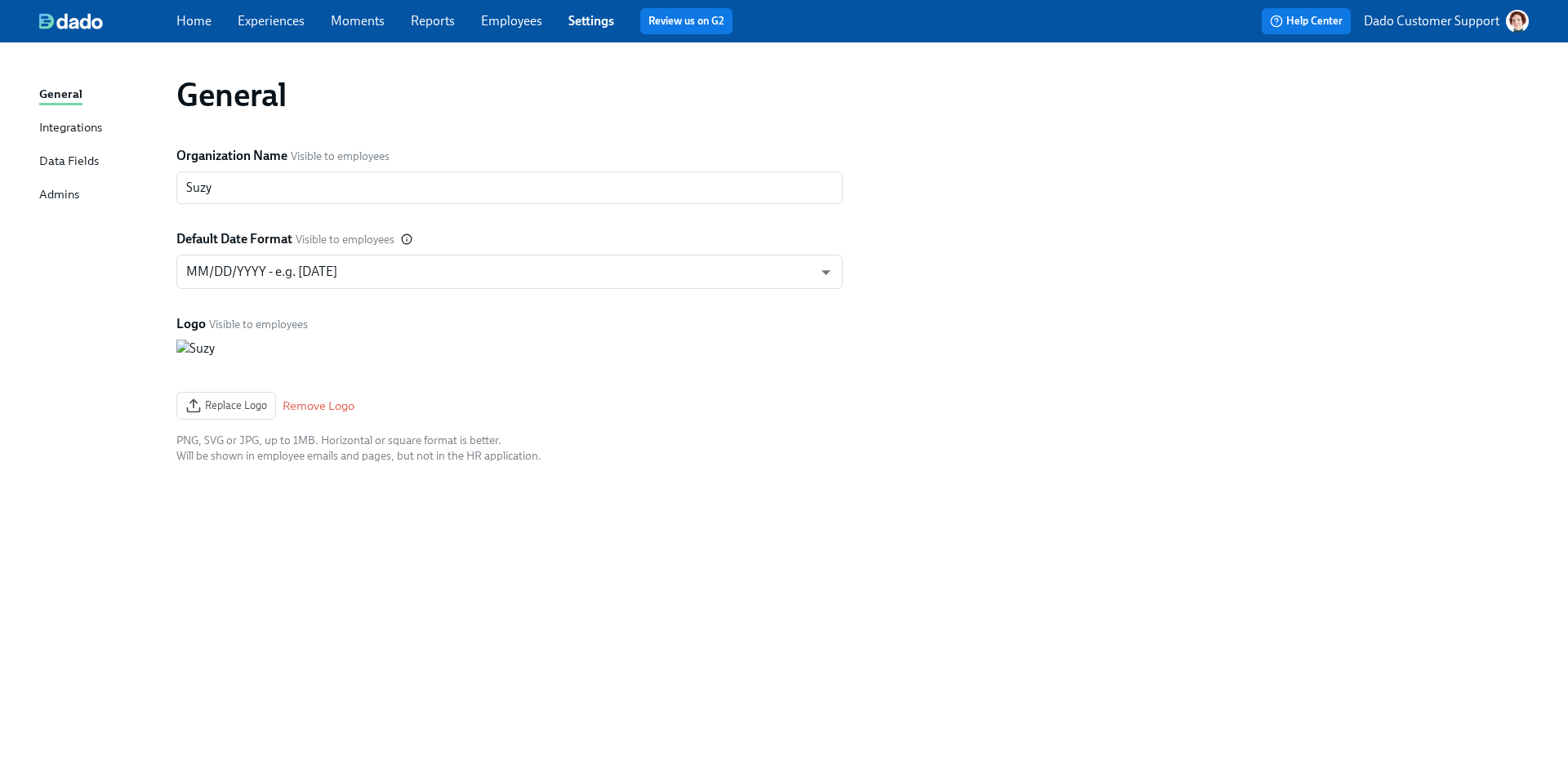
click at [68, 121] on div "Integrations" at bounding box center [70, 128] width 63 height 20
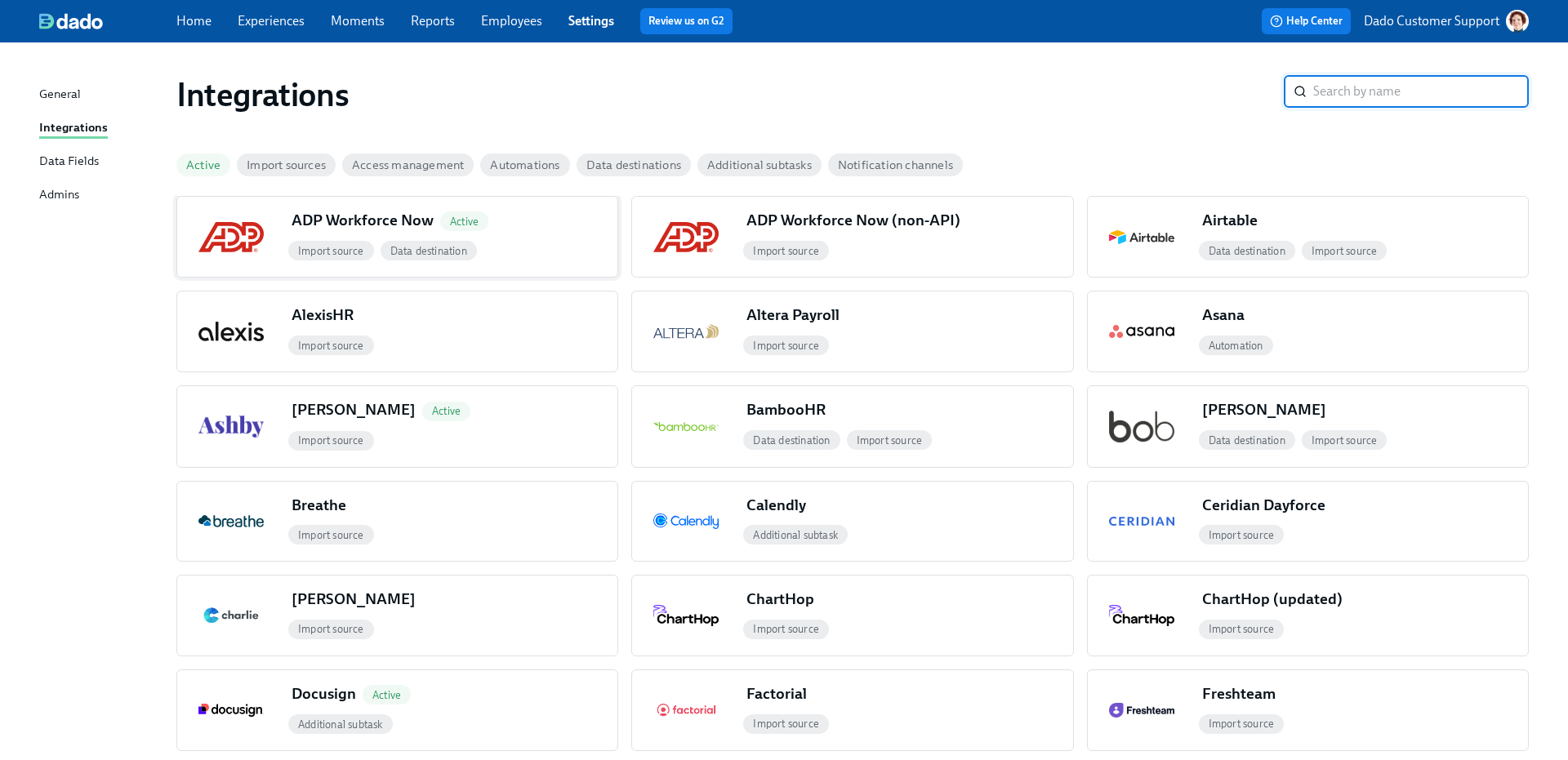
click at [232, 214] on div "button" at bounding box center [231, 236] width 108 height 80
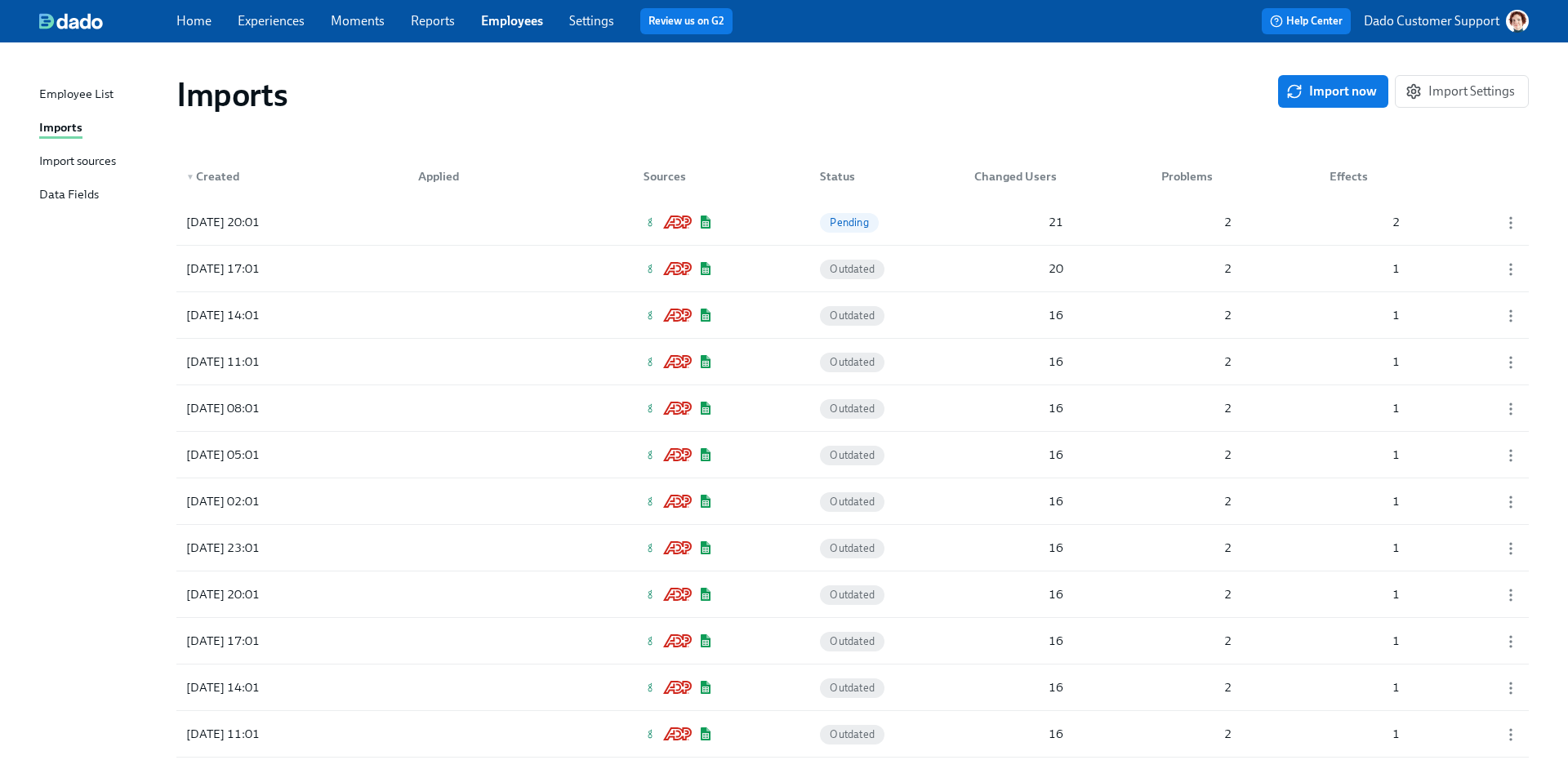
click at [580, 19] on link "Settings" at bounding box center [591, 20] width 45 height 15
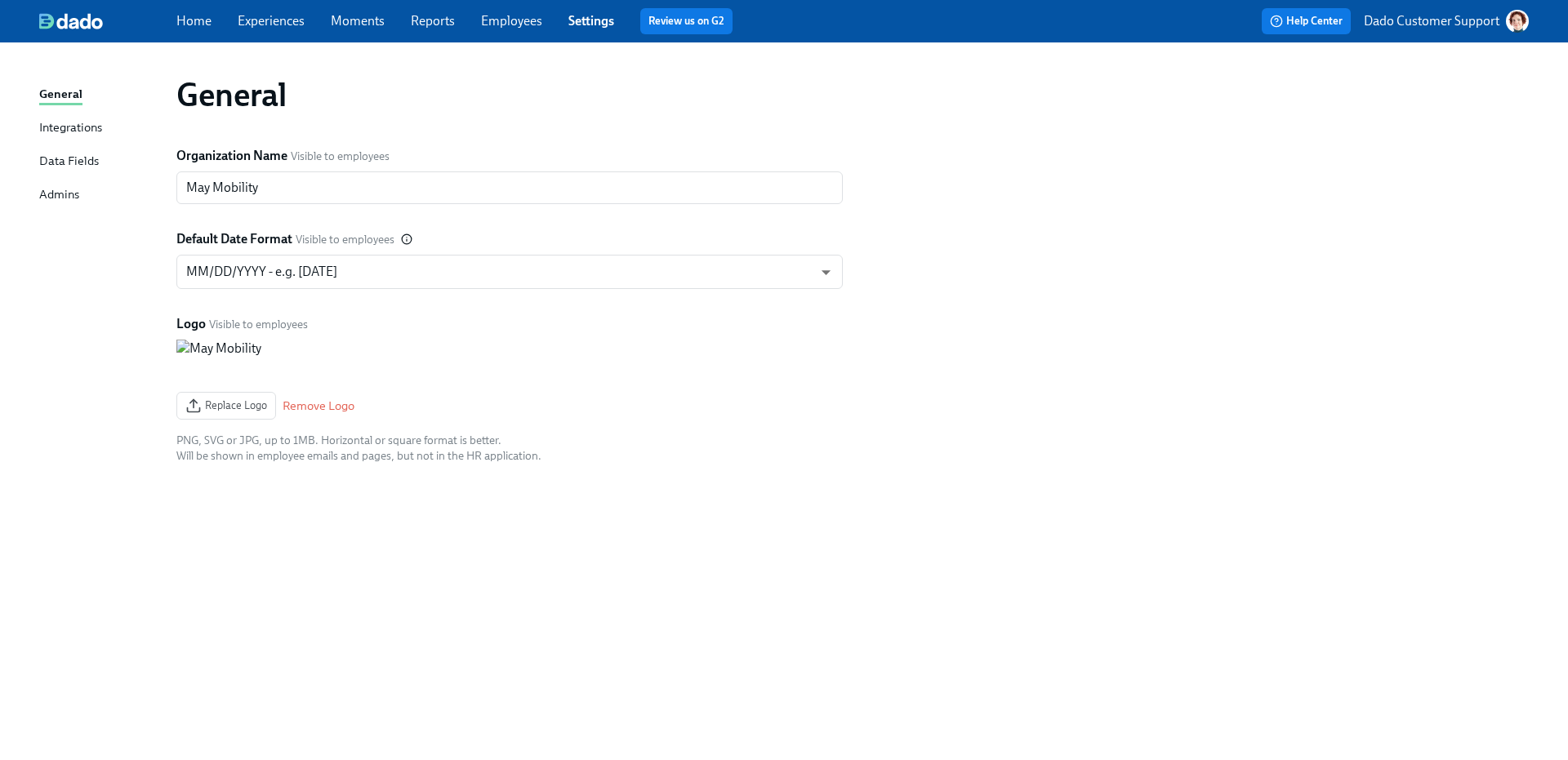
click at [73, 121] on div "Integrations" at bounding box center [70, 128] width 63 height 20
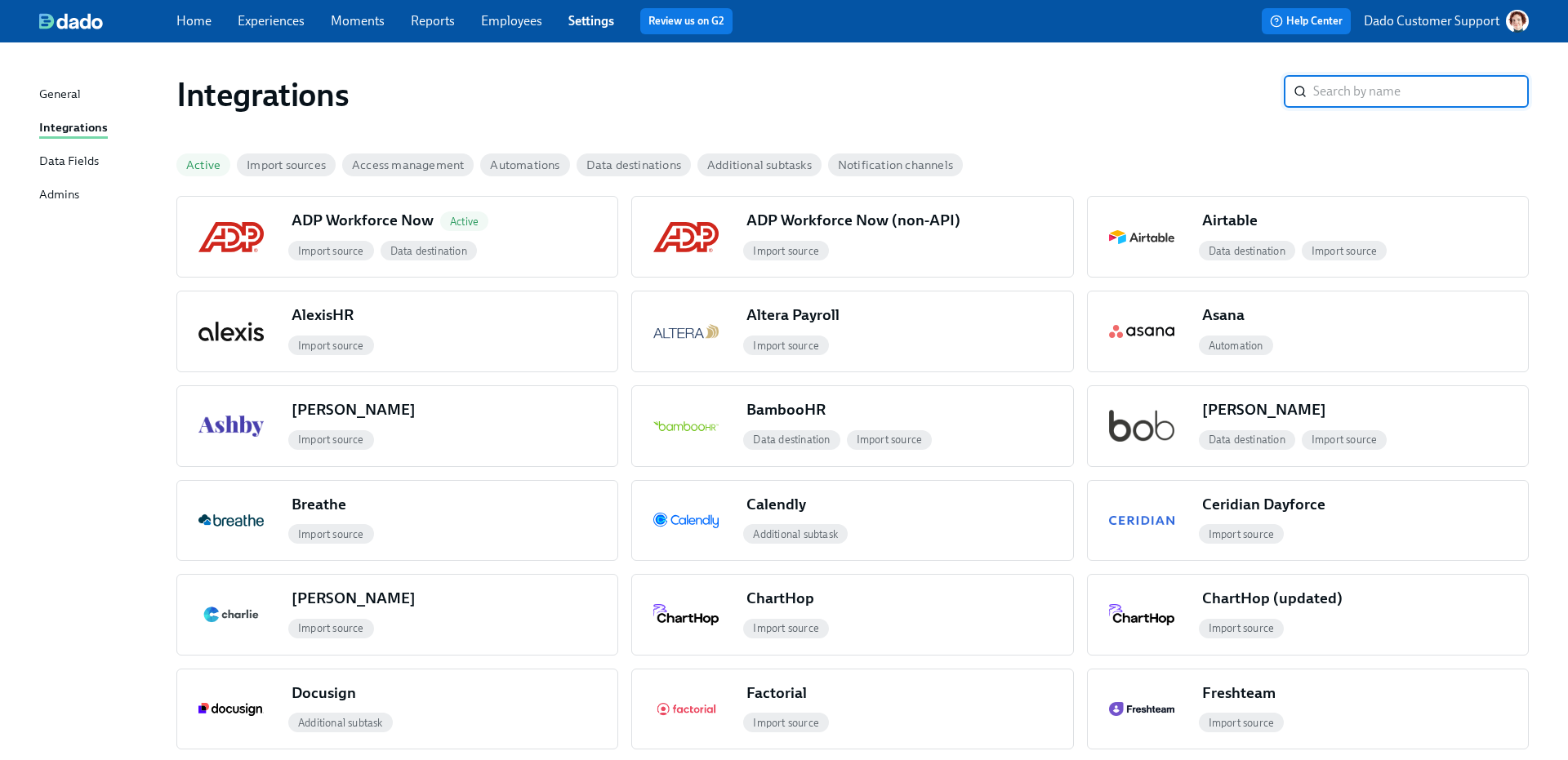
click at [190, 164] on span "Active" at bounding box center [203, 165] width 54 height 13
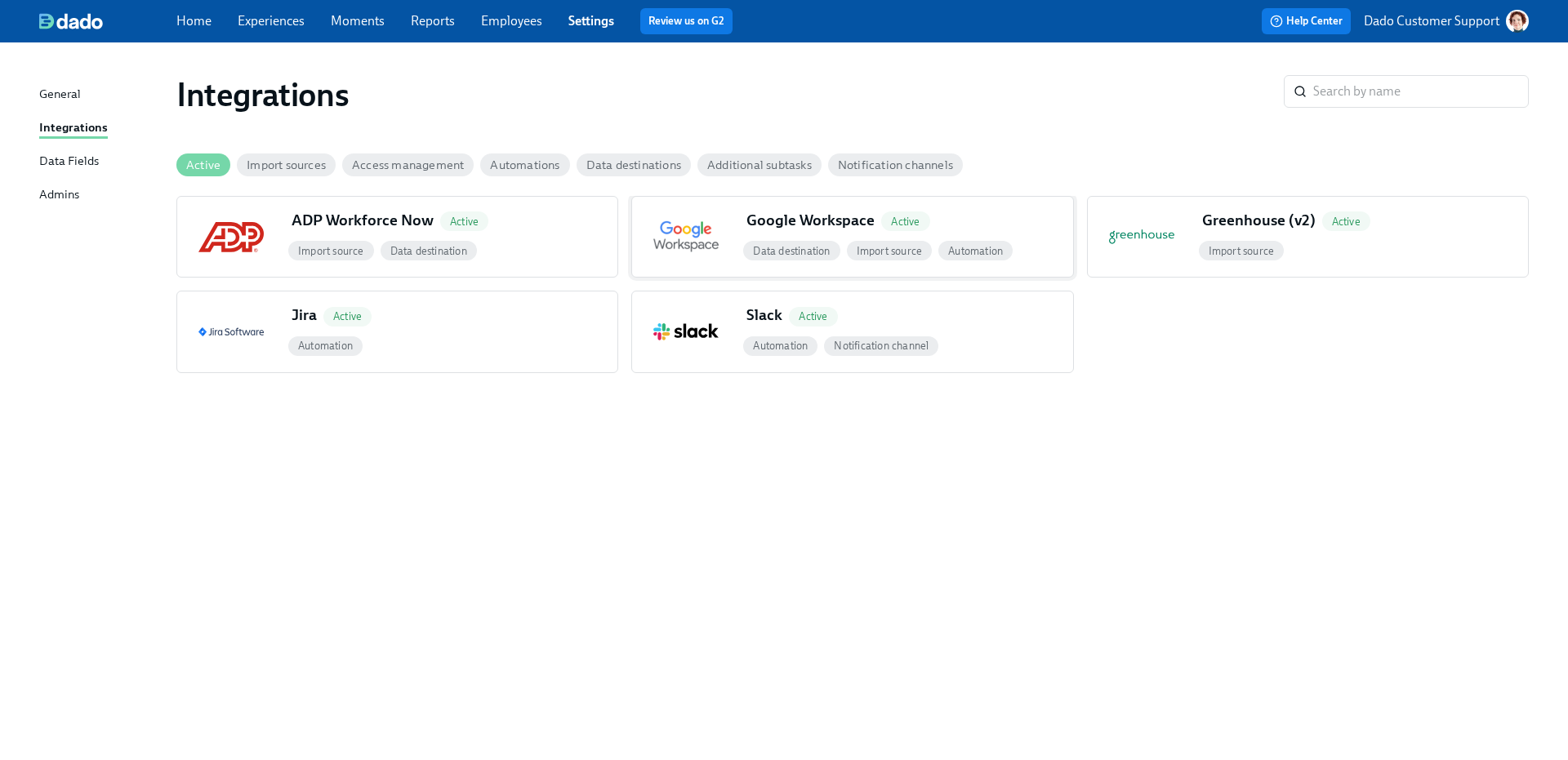
click at [1000, 248] on span "Automation" at bounding box center [975, 251] width 74 height 13
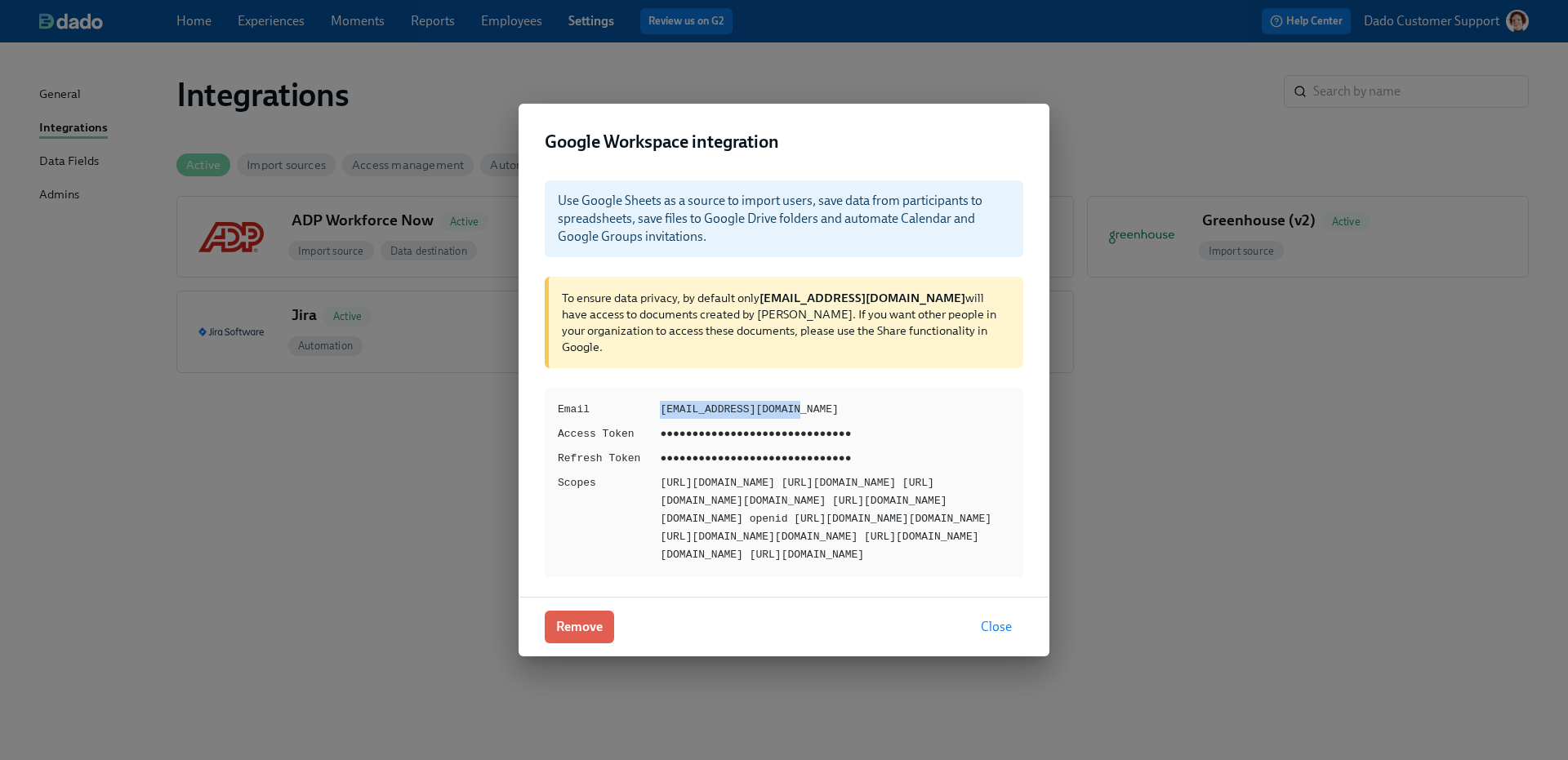
drag, startPoint x: 694, startPoint y: 373, endPoint x: 903, endPoint y: 373, distance: 209.0
click at [903, 388] on div "Email people@maymobility.com Access Token ●●●●●●●●●●●●●●●●●●●●●●●●●●●●●● Refres…" at bounding box center [784, 482] width 478 height 190
copy div "people@maymobility.com"
click at [756, 104] on div "Google Workspace integration" at bounding box center [784, 136] width 531 height 64
click at [275, 90] on div "Google Workspace integration Use Google Sheets as a source to import users, sav…" at bounding box center [784, 380] width 1568 height 760
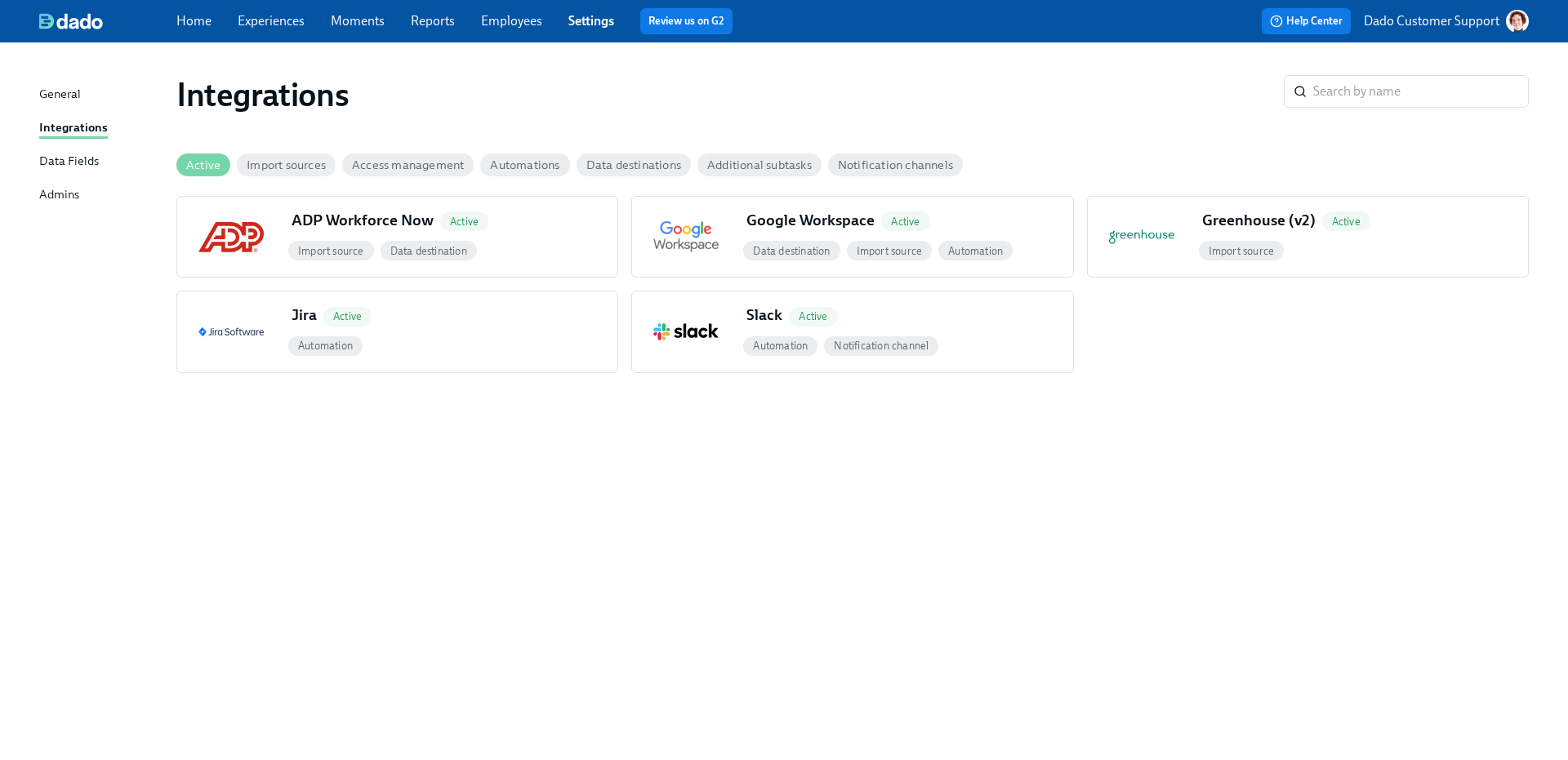
click at [277, 22] on link "Experiences" at bounding box center [271, 20] width 67 height 15
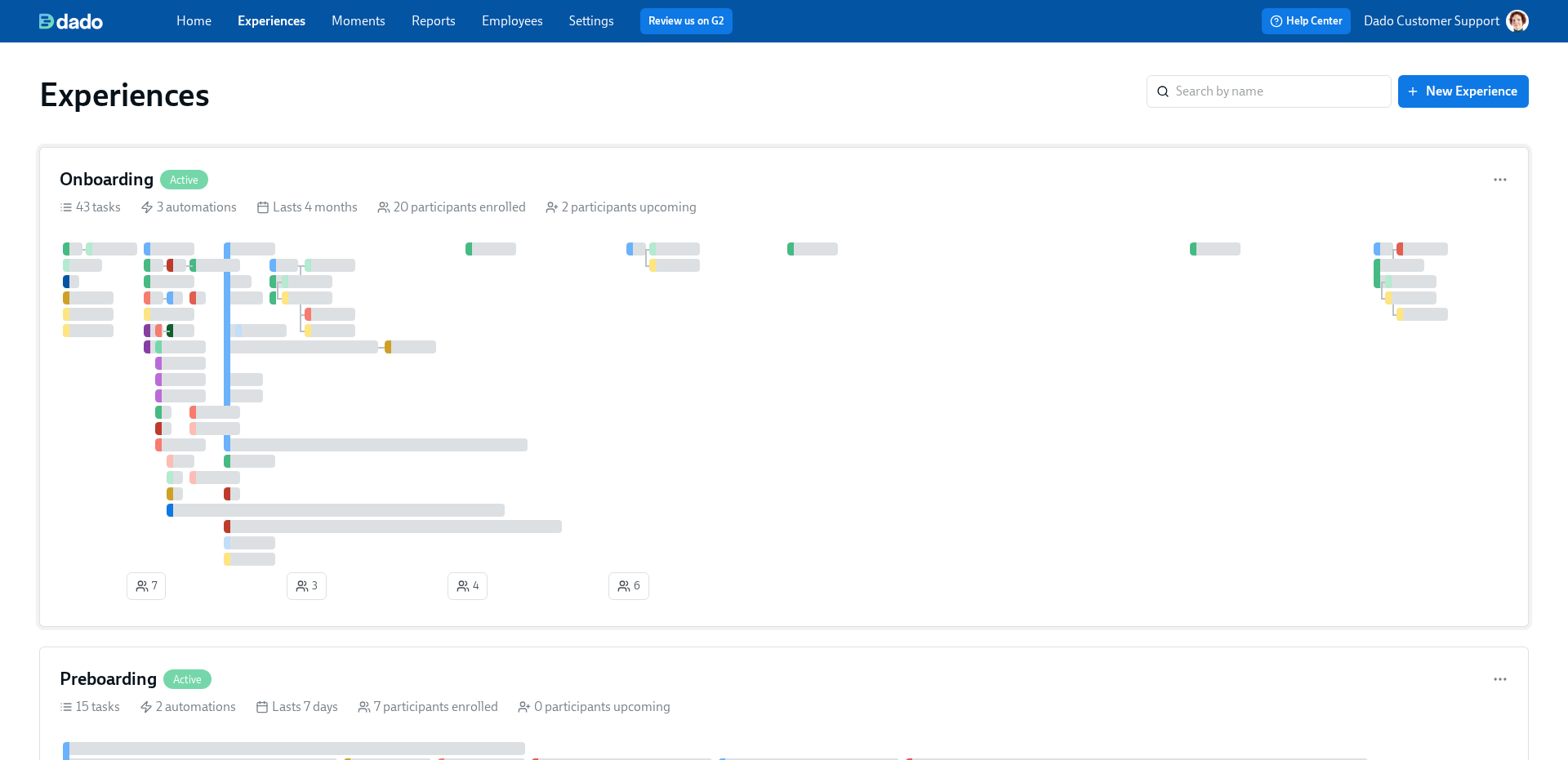
click at [493, 297] on div at bounding box center [784, 404] width 1449 height 323
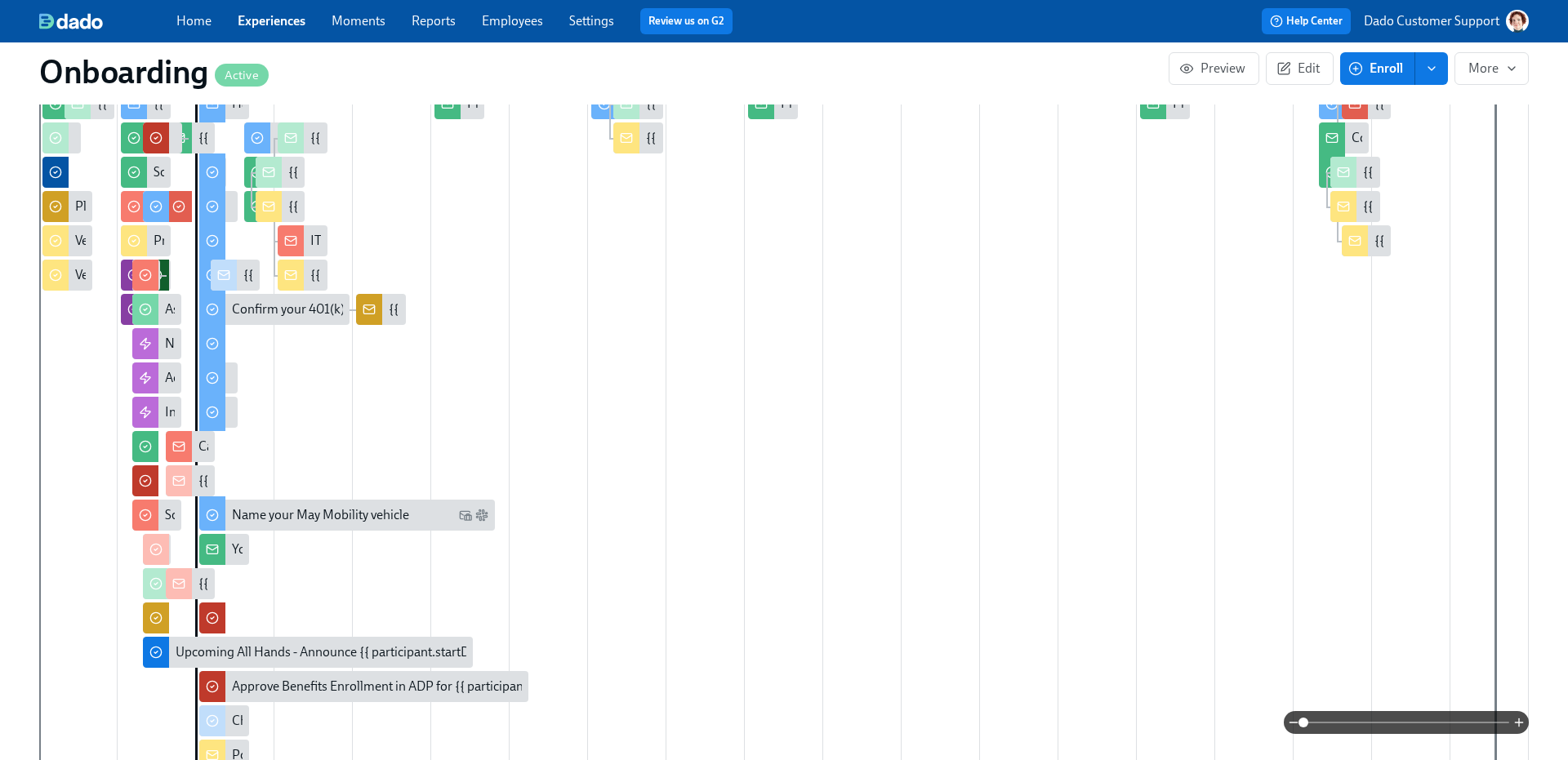
scroll to position [0, 6445]
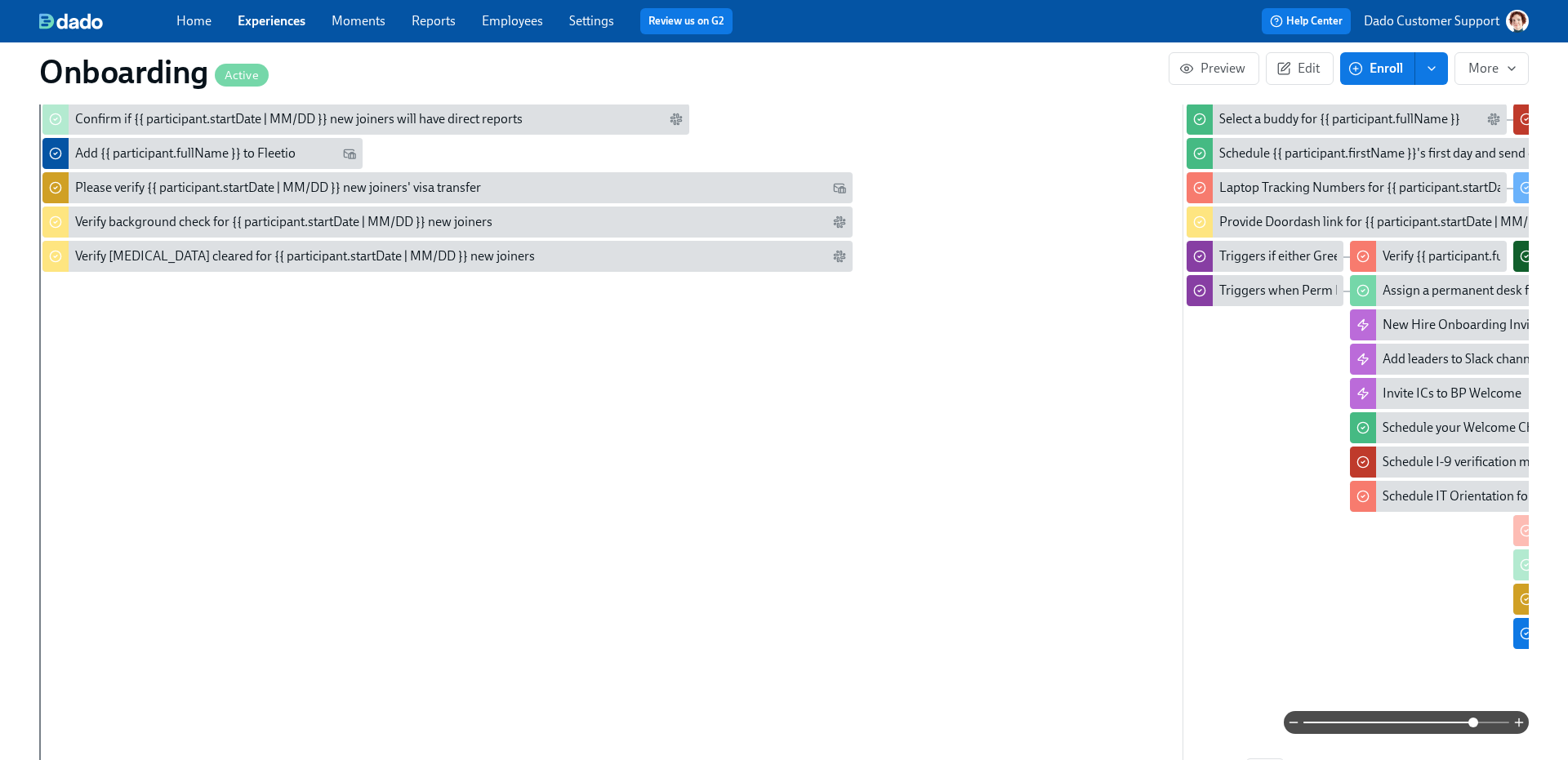
click at [1474, 731] on span at bounding box center [1406, 722] width 206 height 23
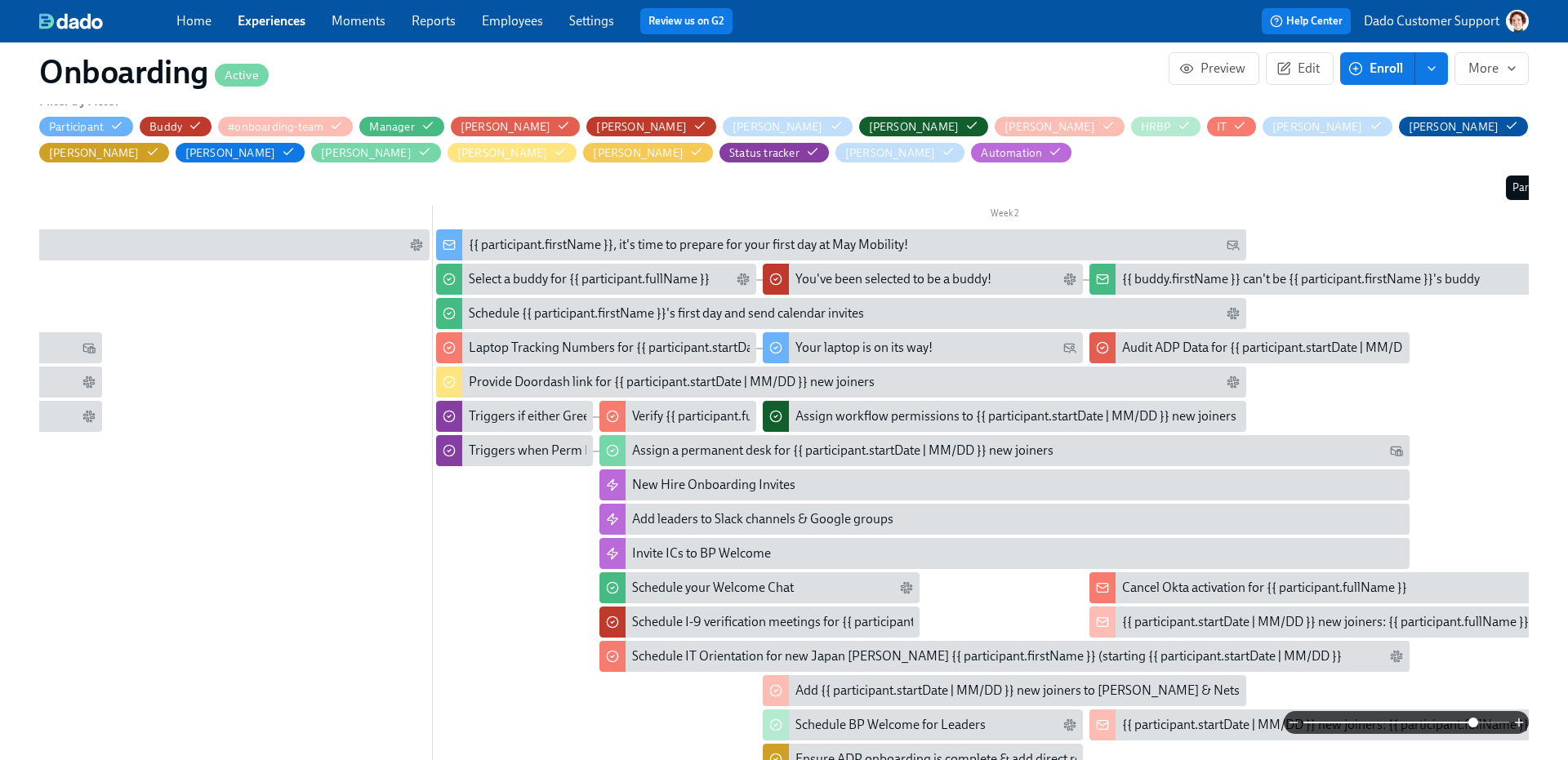
scroll to position [0, 0]
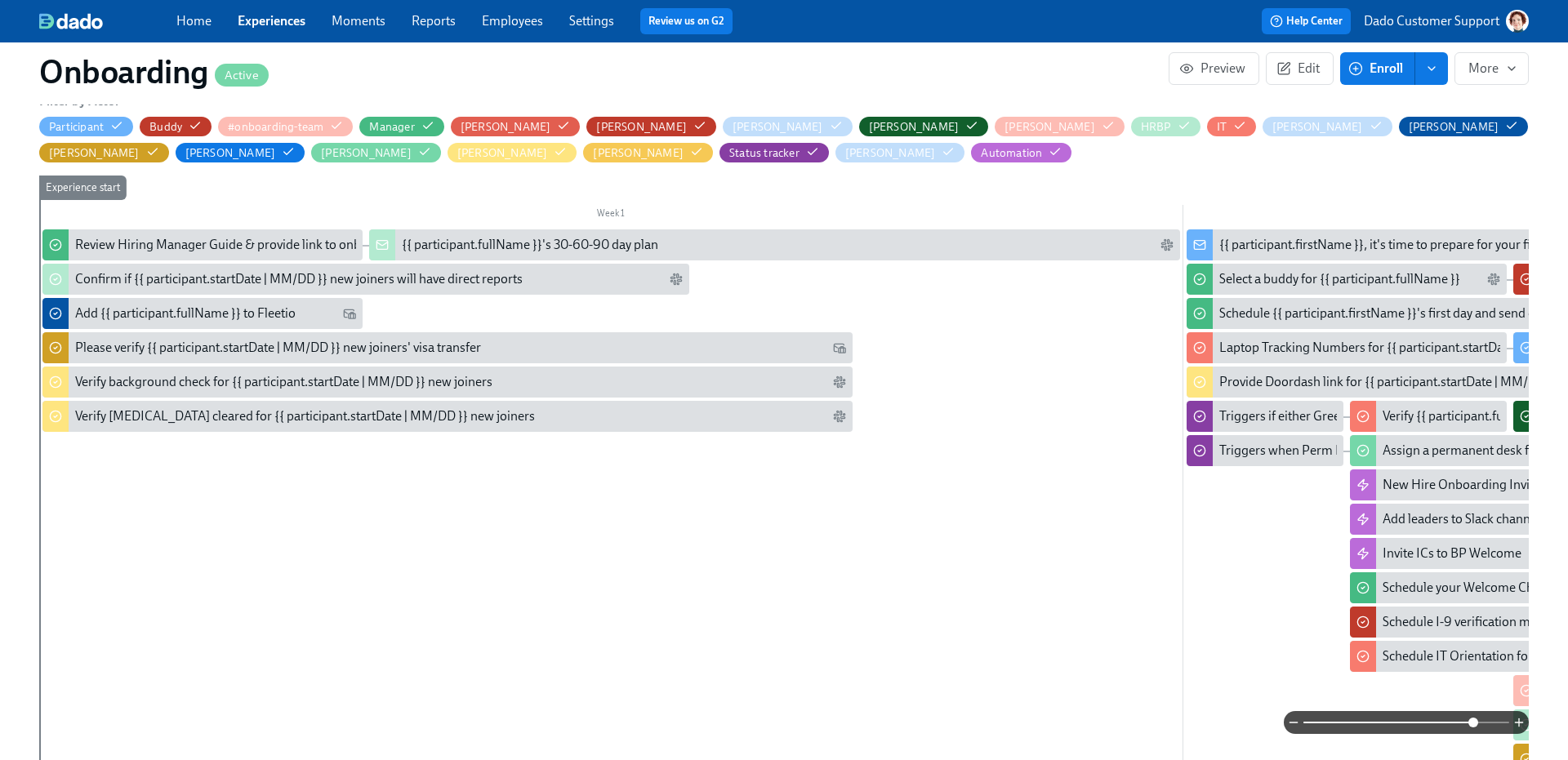
click at [84, 448] on div "Experience start" at bounding box center [121, 561] width 164 height 771
click at [68, 447] on div "Experience start" at bounding box center [121, 561] width 164 height 771
click at [171, 454] on div "Experience start" at bounding box center [121, 561] width 164 height 771
click at [1308, 59] on button "Edit" at bounding box center [1300, 68] width 67 height 33
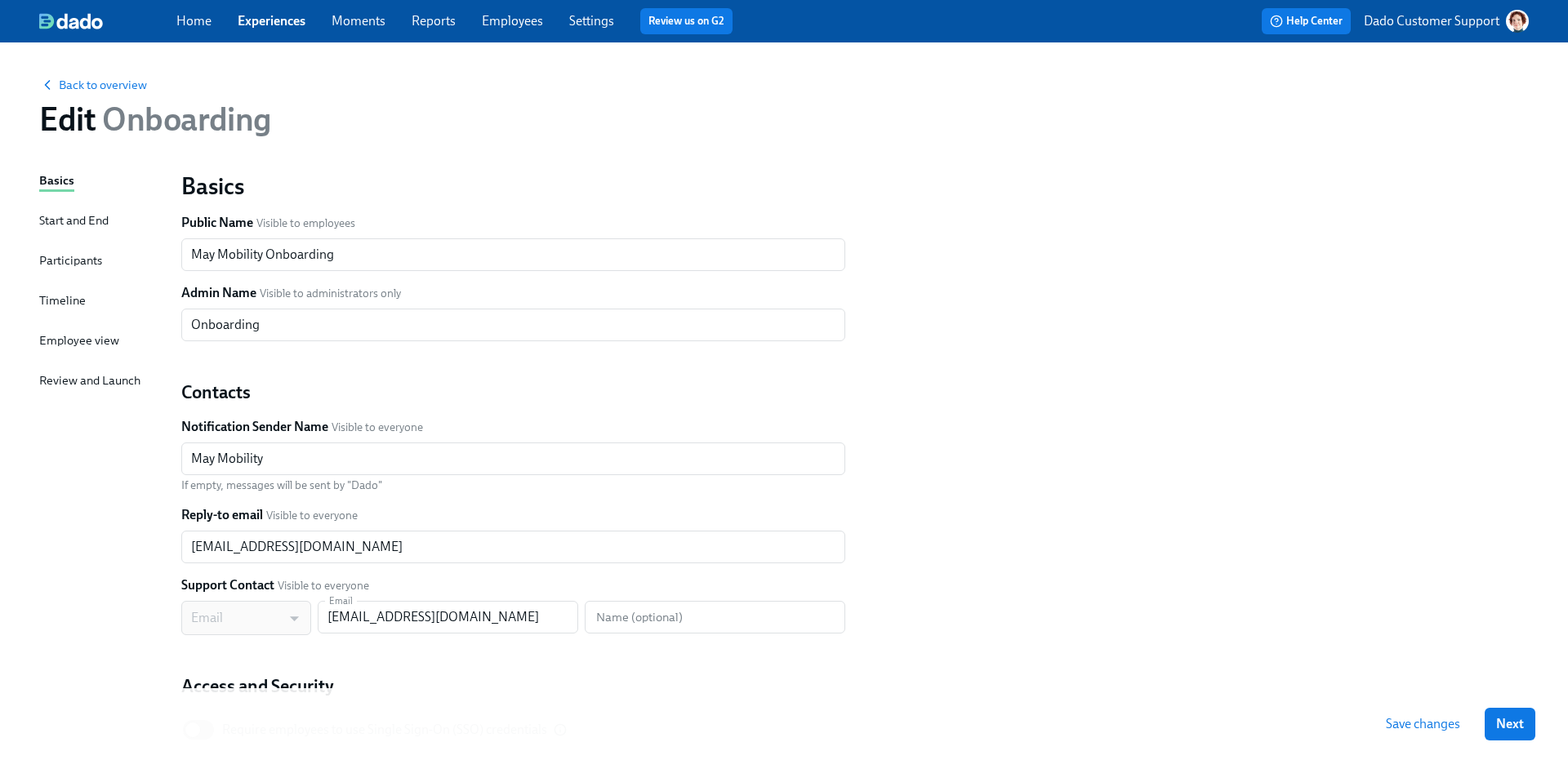
click at [66, 298] on div "Timeline" at bounding box center [62, 300] width 46 height 18
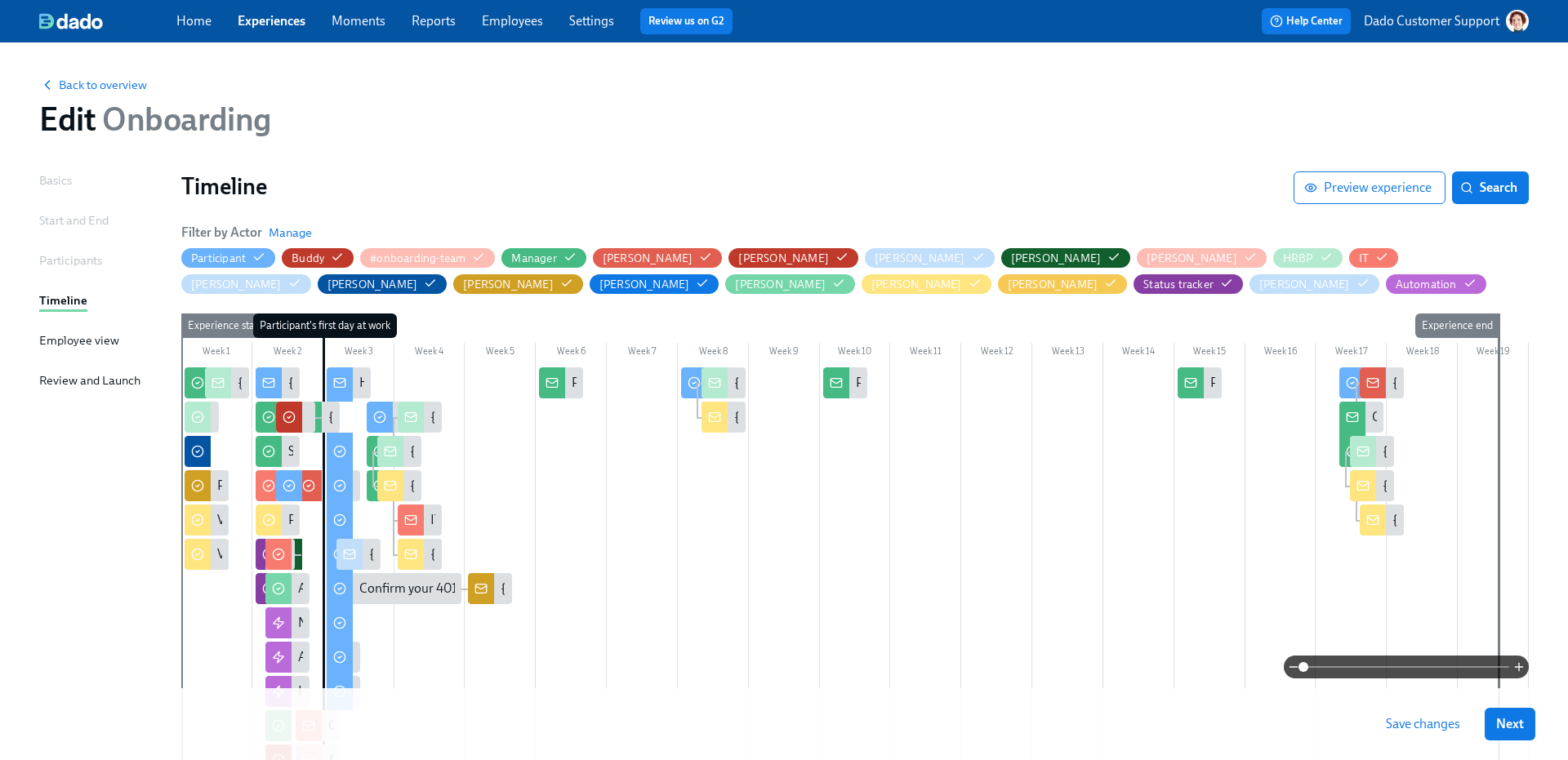
click at [1514, 675] on div at bounding box center [1406, 666] width 245 height 23
click at [1469, 666] on span at bounding box center [1406, 666] width 206 height 23
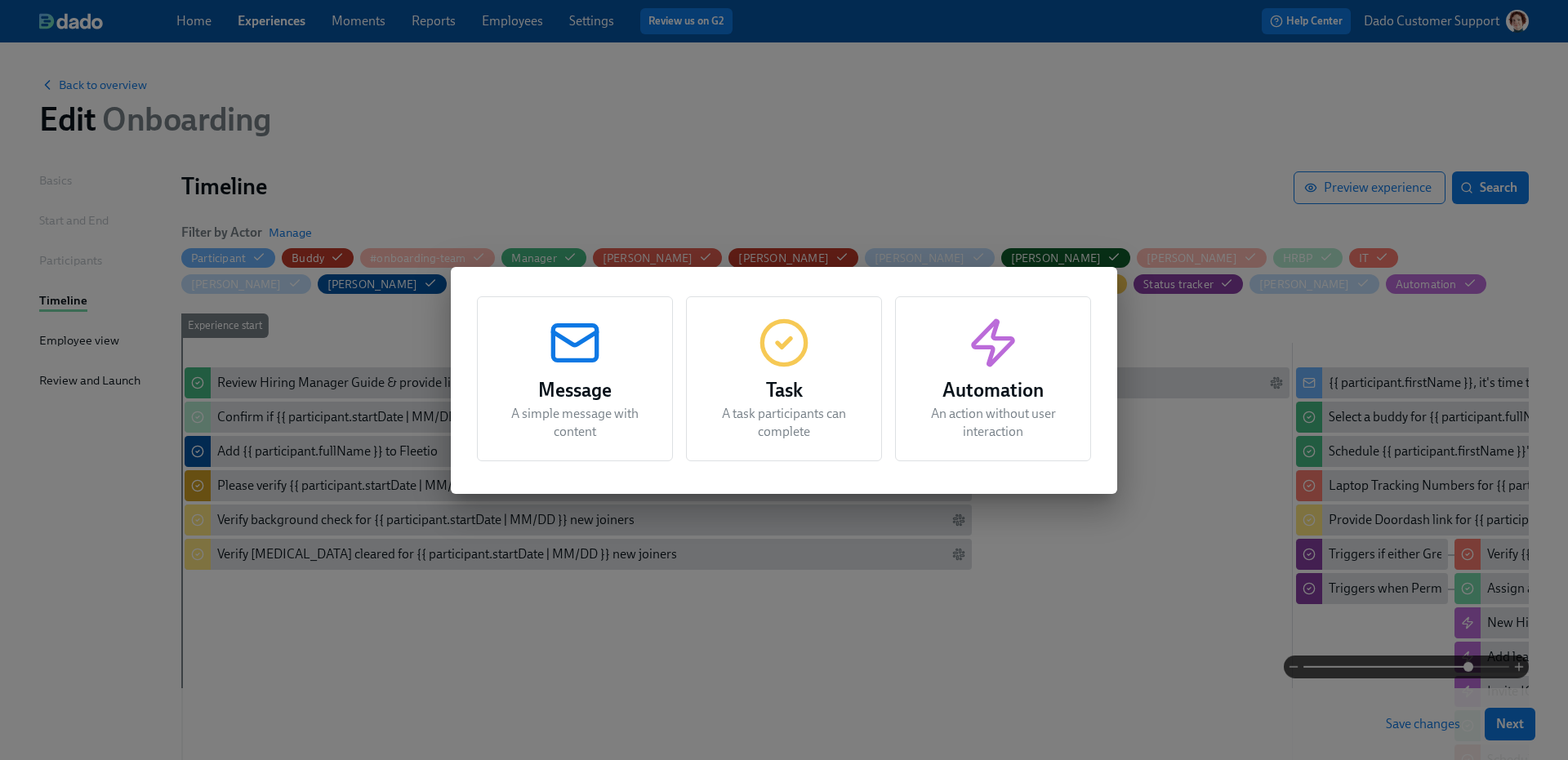
click at [1018, 397] on h3 "Automation" at bounding box center [993, 390] width 155 height 30
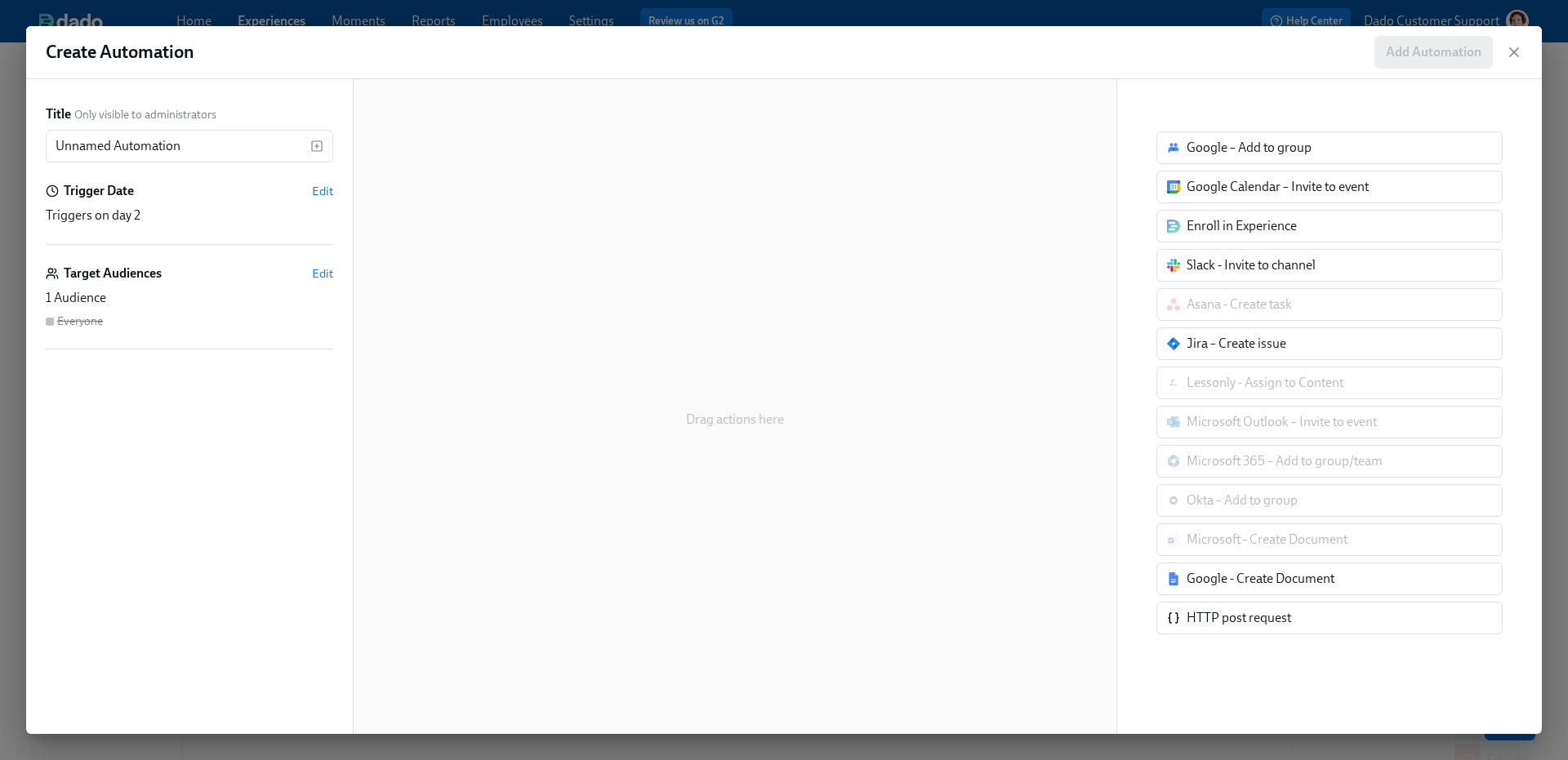
click at [625, 23] on div "Create Automation Add Automation Title Only visible to administrators Unnamed A…" at bounding box center [784, 380] width 1568 height 760
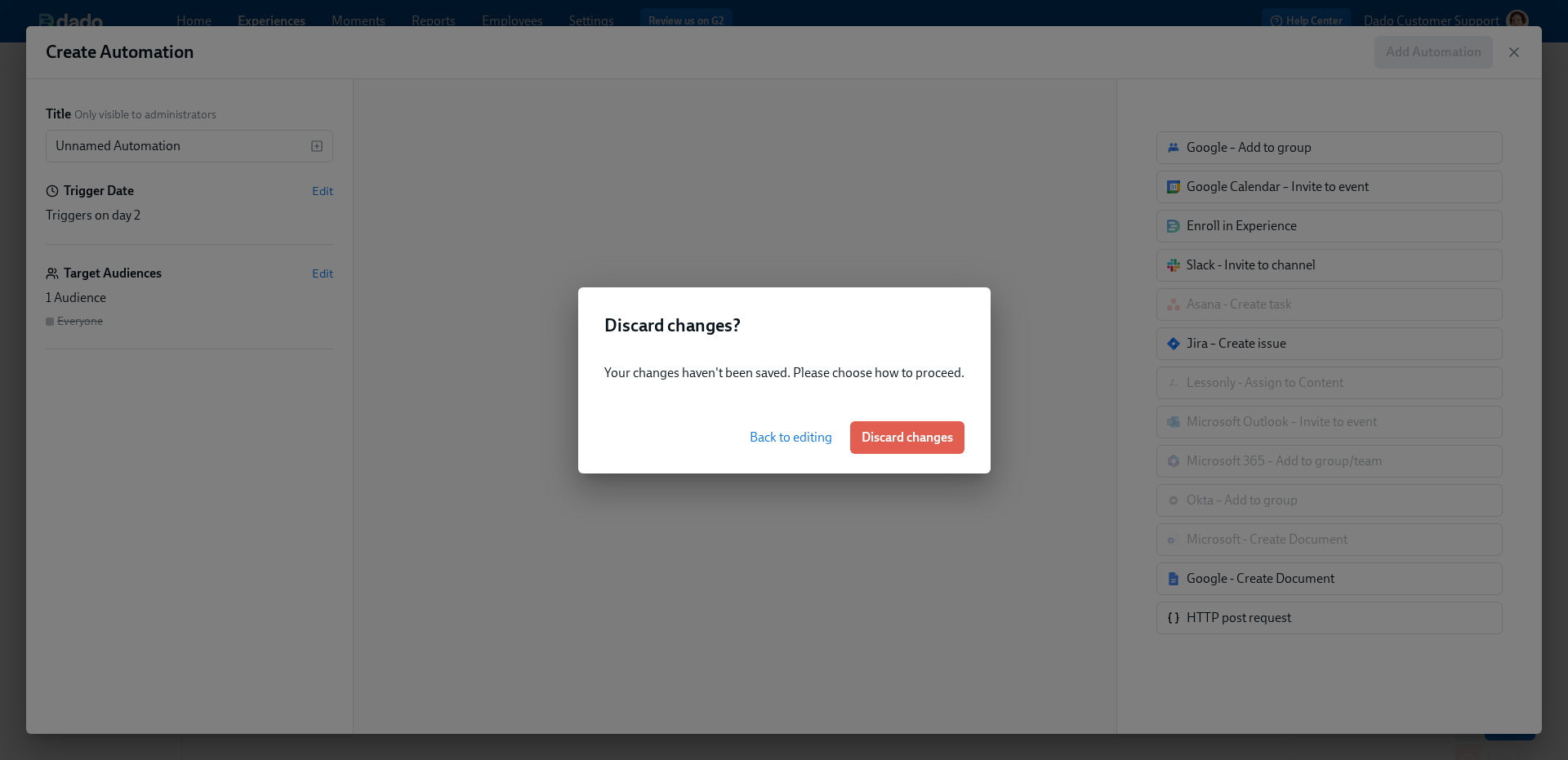
click at [898, 445] on button "Discard changes" at bounding box center [908, 438] width 115 height 33
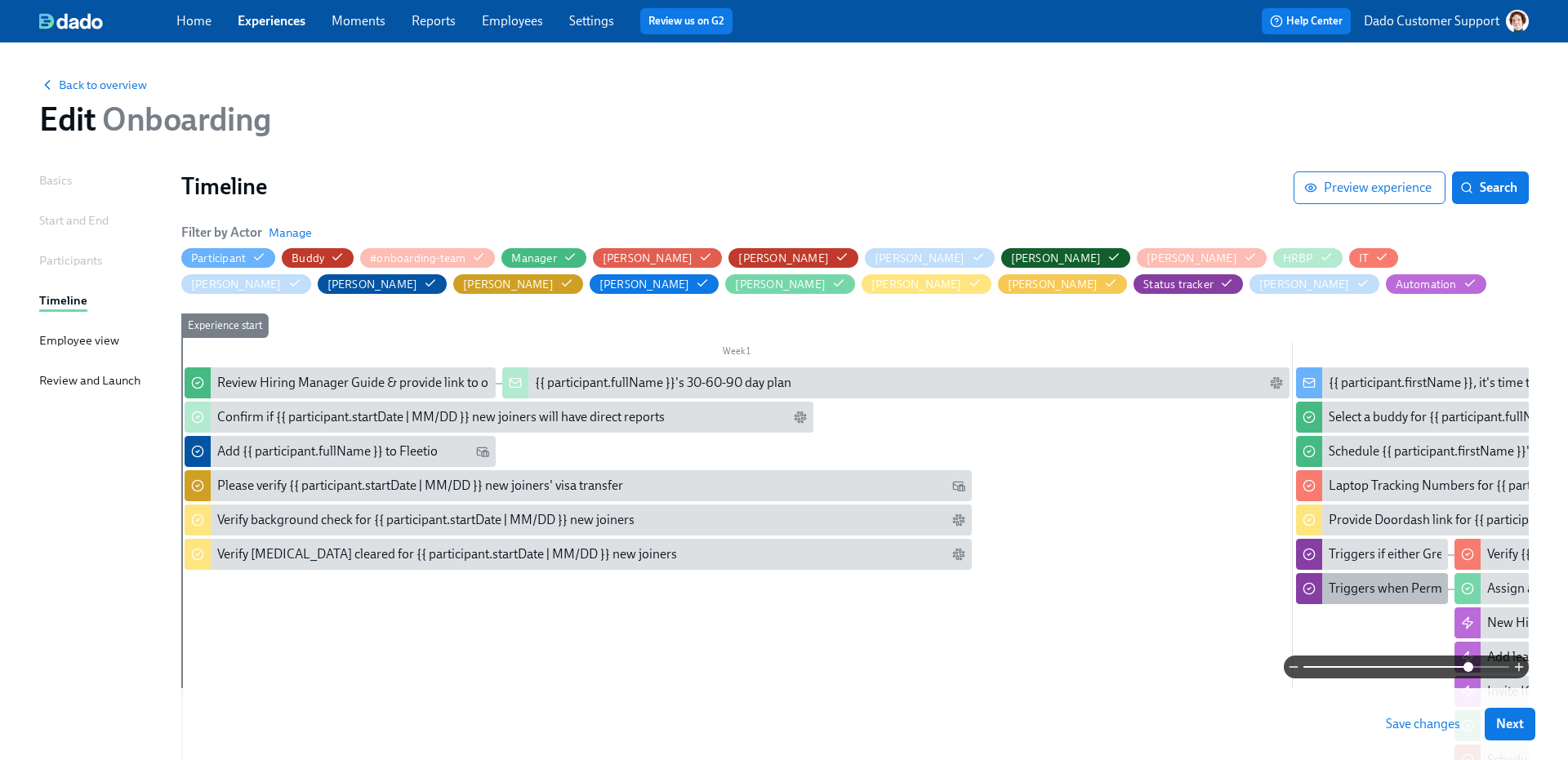
click at [1365, 574] on div "Triggers when Perm Desk question answered" at bounding box center [1371, 589] width 152 height 31
click at [1413, 547] on div "Triggers if either Greenhouse/[PERSON_NAME] background check status is cleared" at bounding box center [1560, 554] width 464 height 18
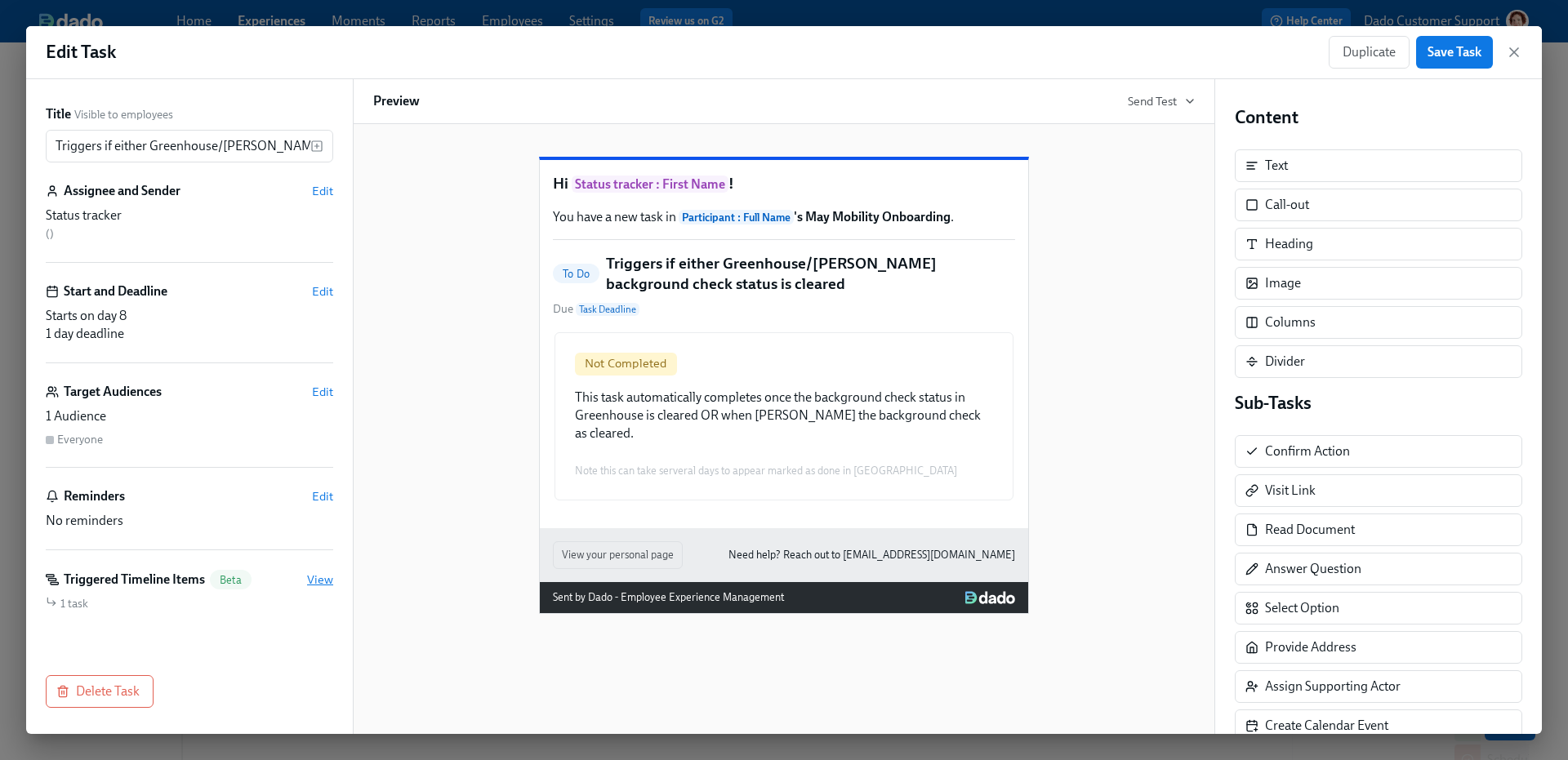
click at [318, 577] on span "View" at bounding box center [320, 579] width 26 height 16
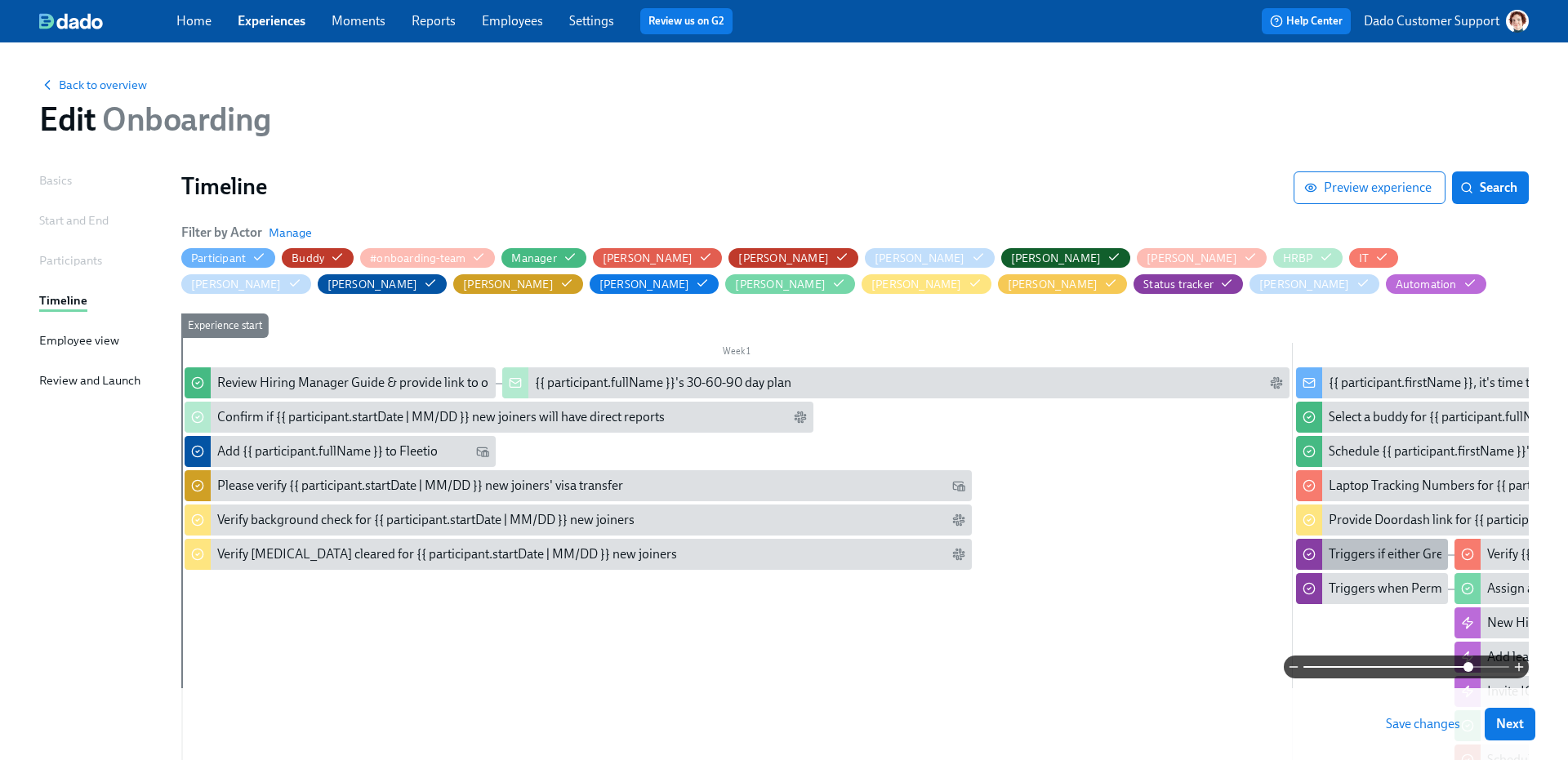
click at [1362, 548] on div "Triggers if either Greenhouse/[PERSON_NAME] background check status is cleared" at bounding box center [1560, 554] width 464 height 18
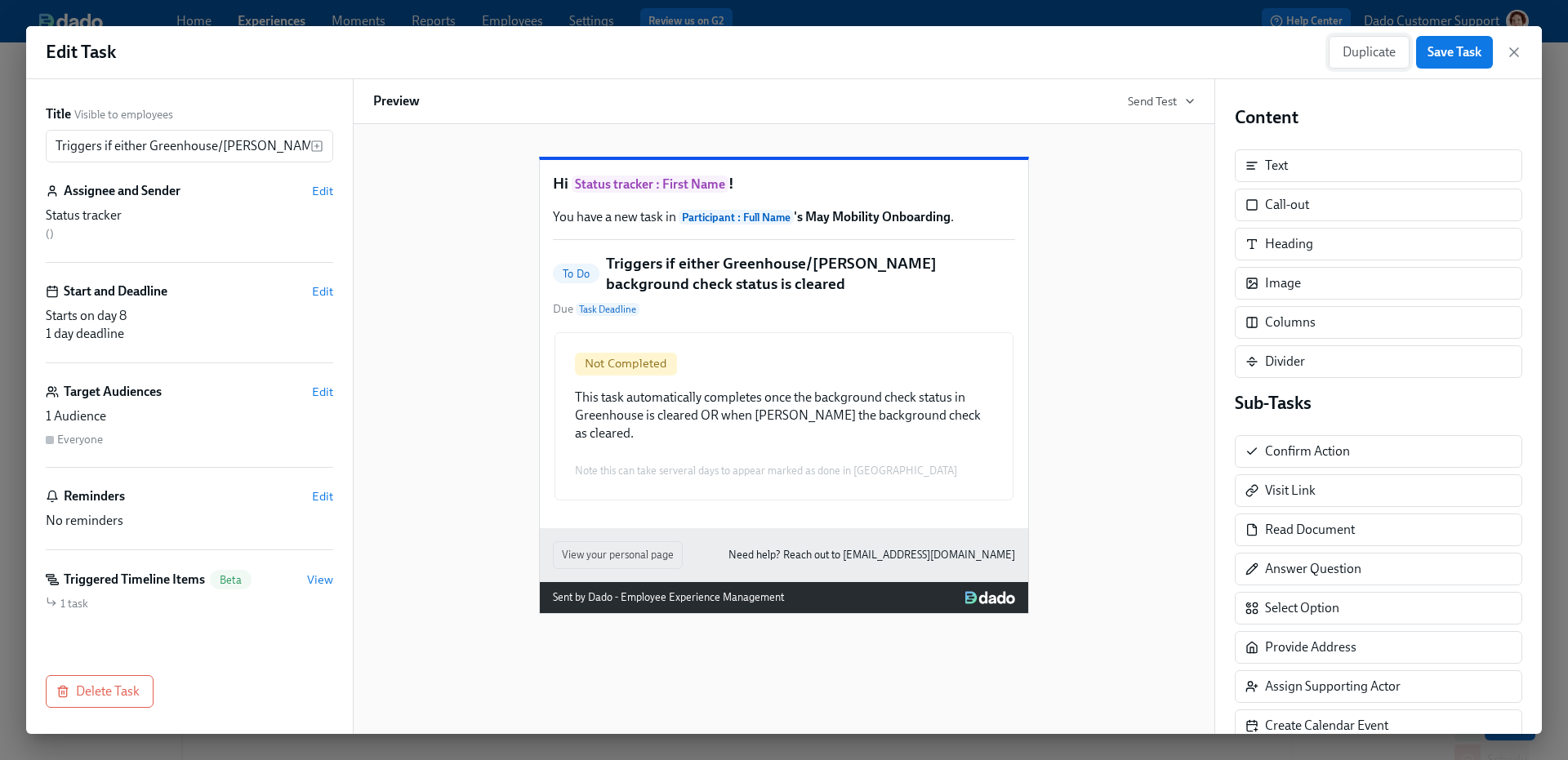
click at [1382, 63] on button "Duplicate" at bounding box center [1369, 52] width 81 height 33
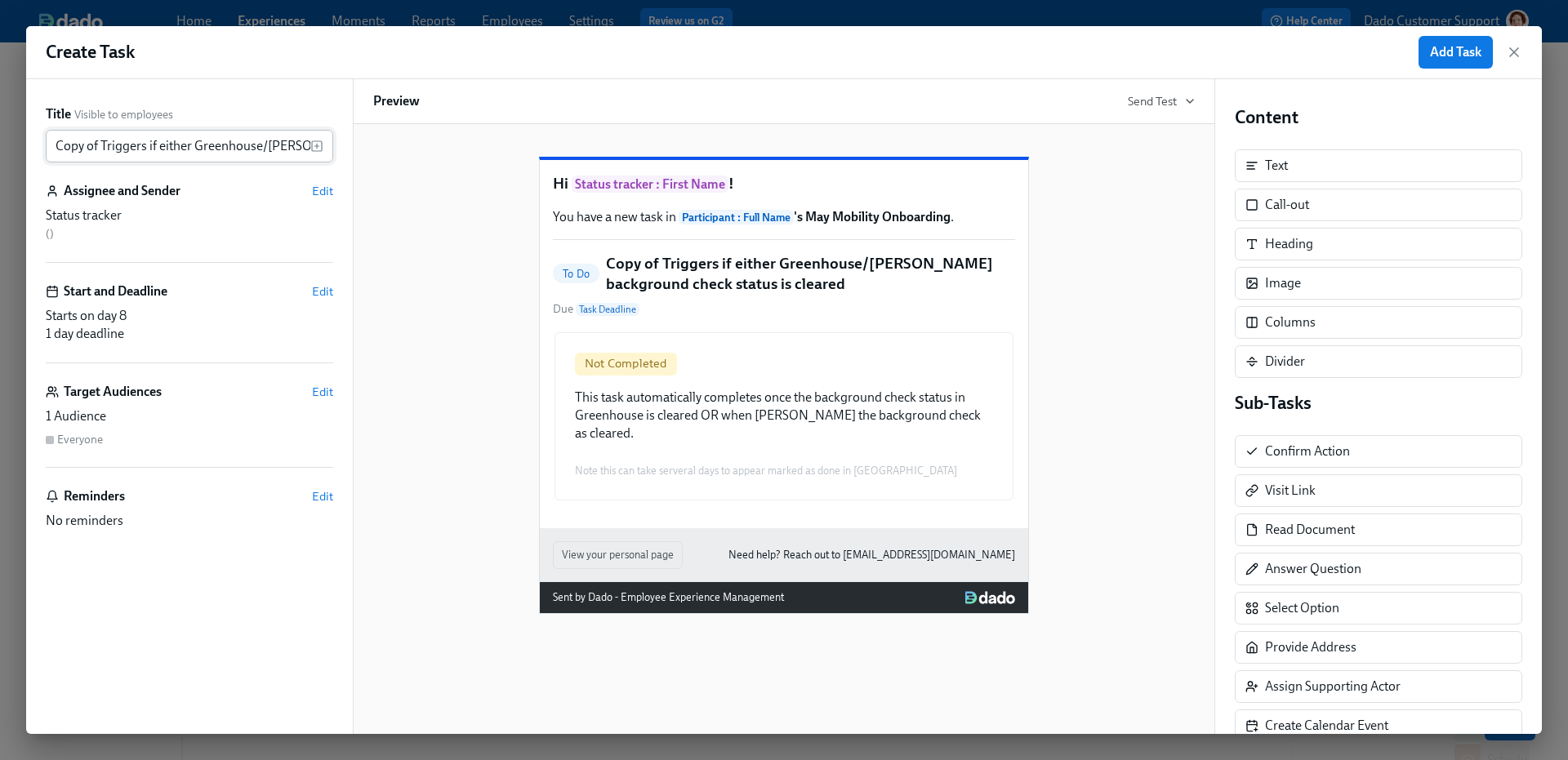
click at [104, 143] on input "Copy of Triggers if either Greenhouse/Laura background check status is cleared" at bounding box center [178, 146] width 265 height 33
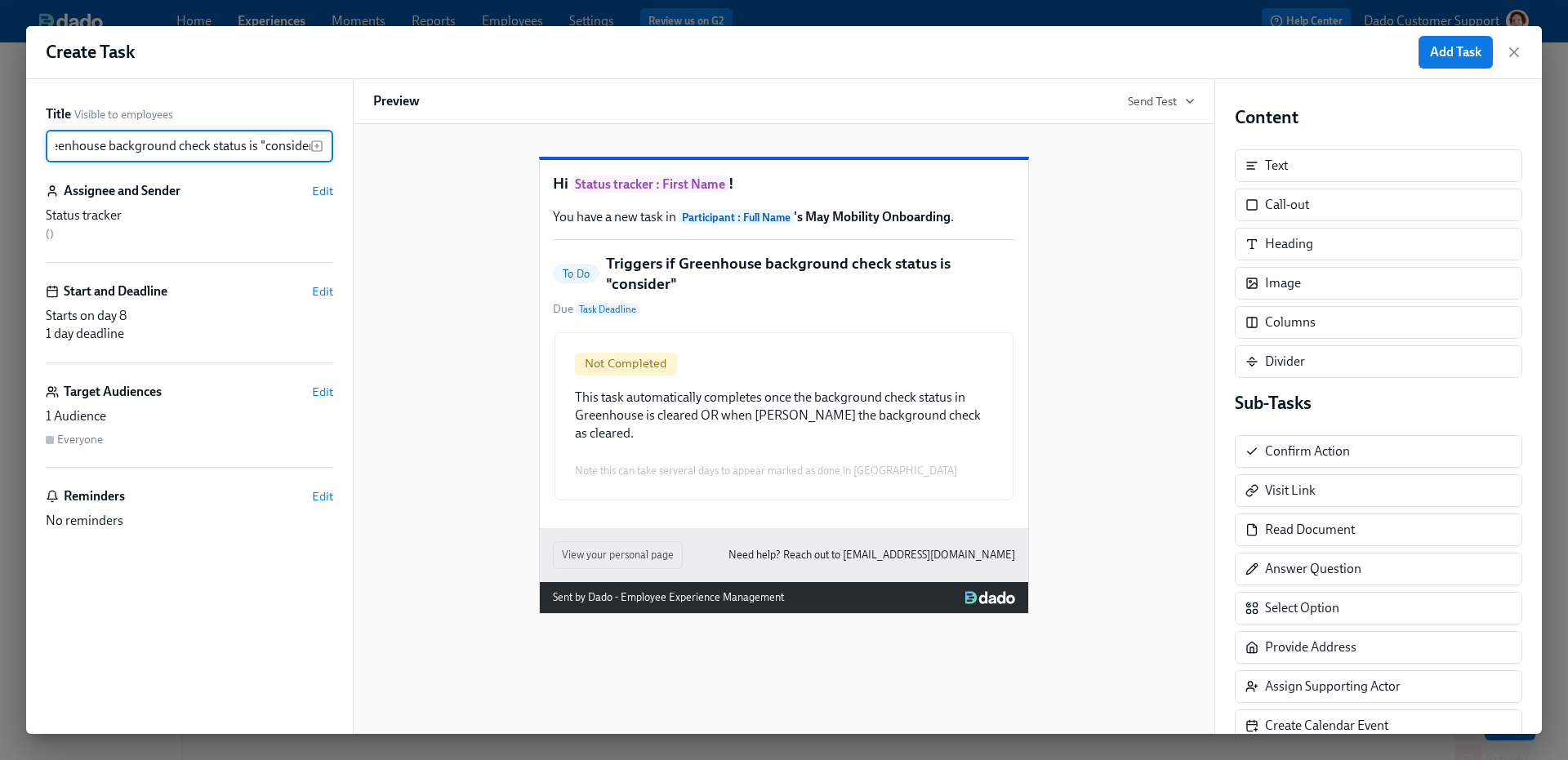
scroll to position [0, 81]
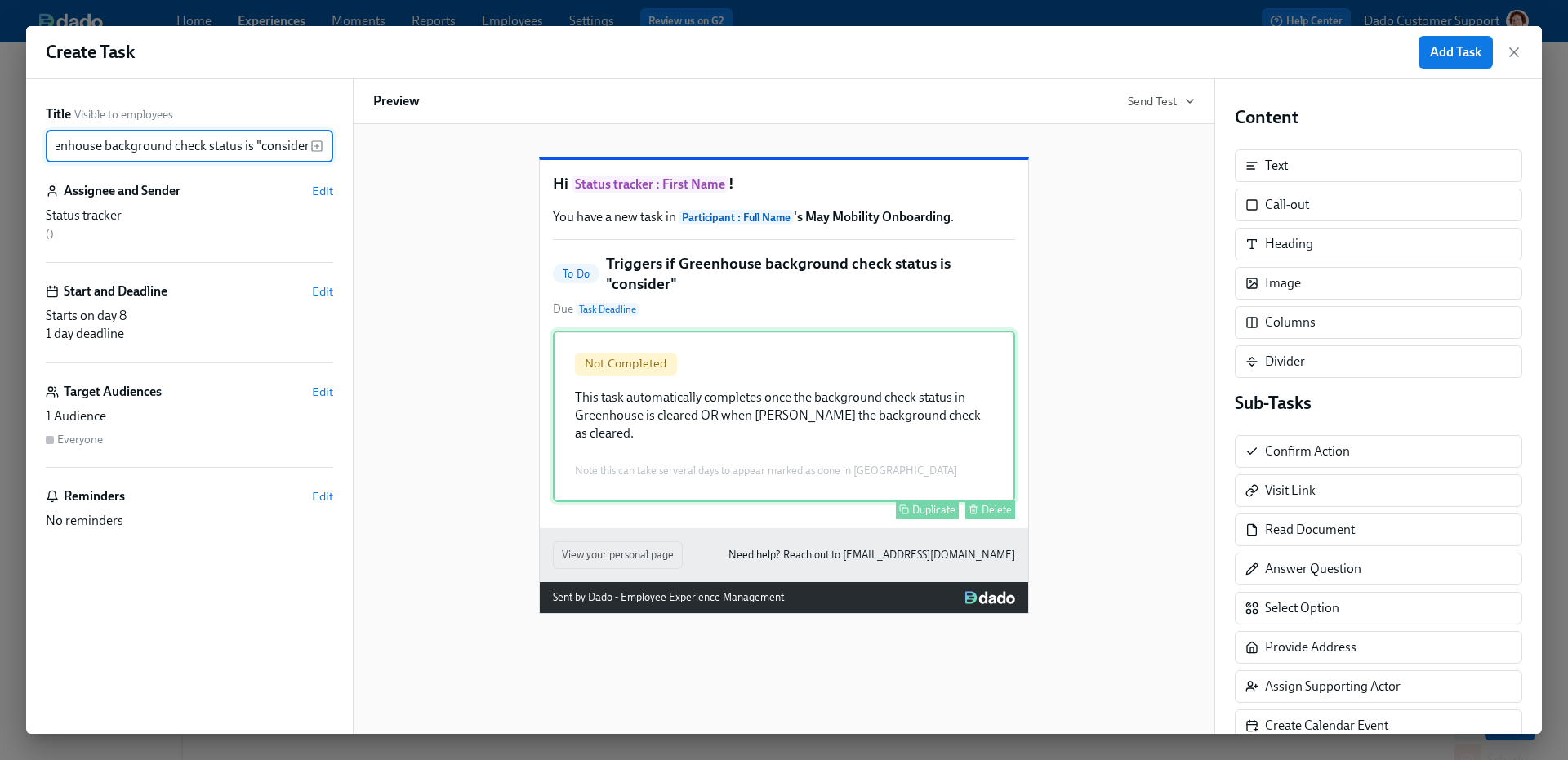
click at [699, 491] on div "Not Completed This task automatically completes once the background check statu…" at bounding box center [784, 416] width 462 height 171
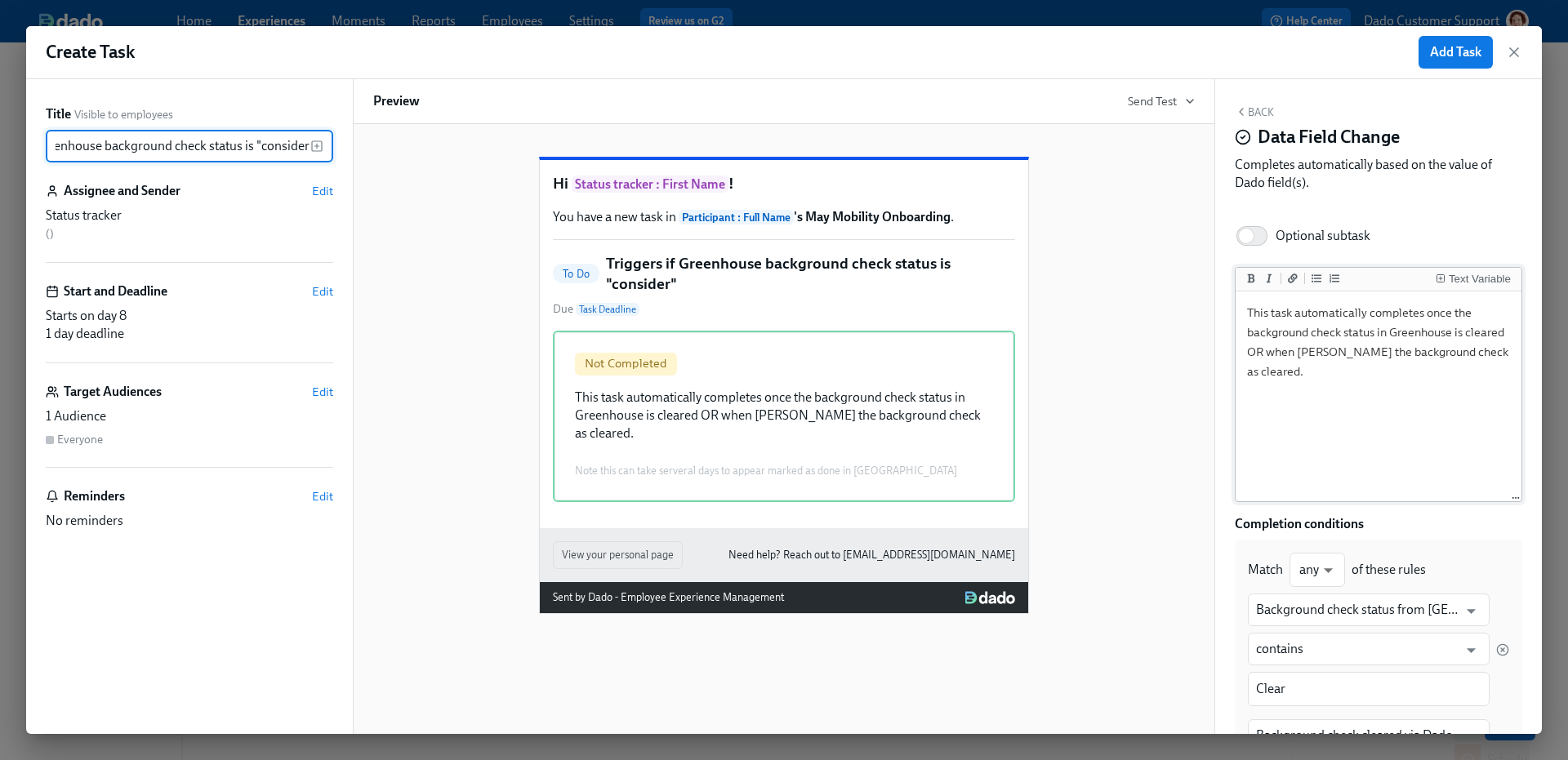
type input "Triggers if Greenhouse background check status is "consider""
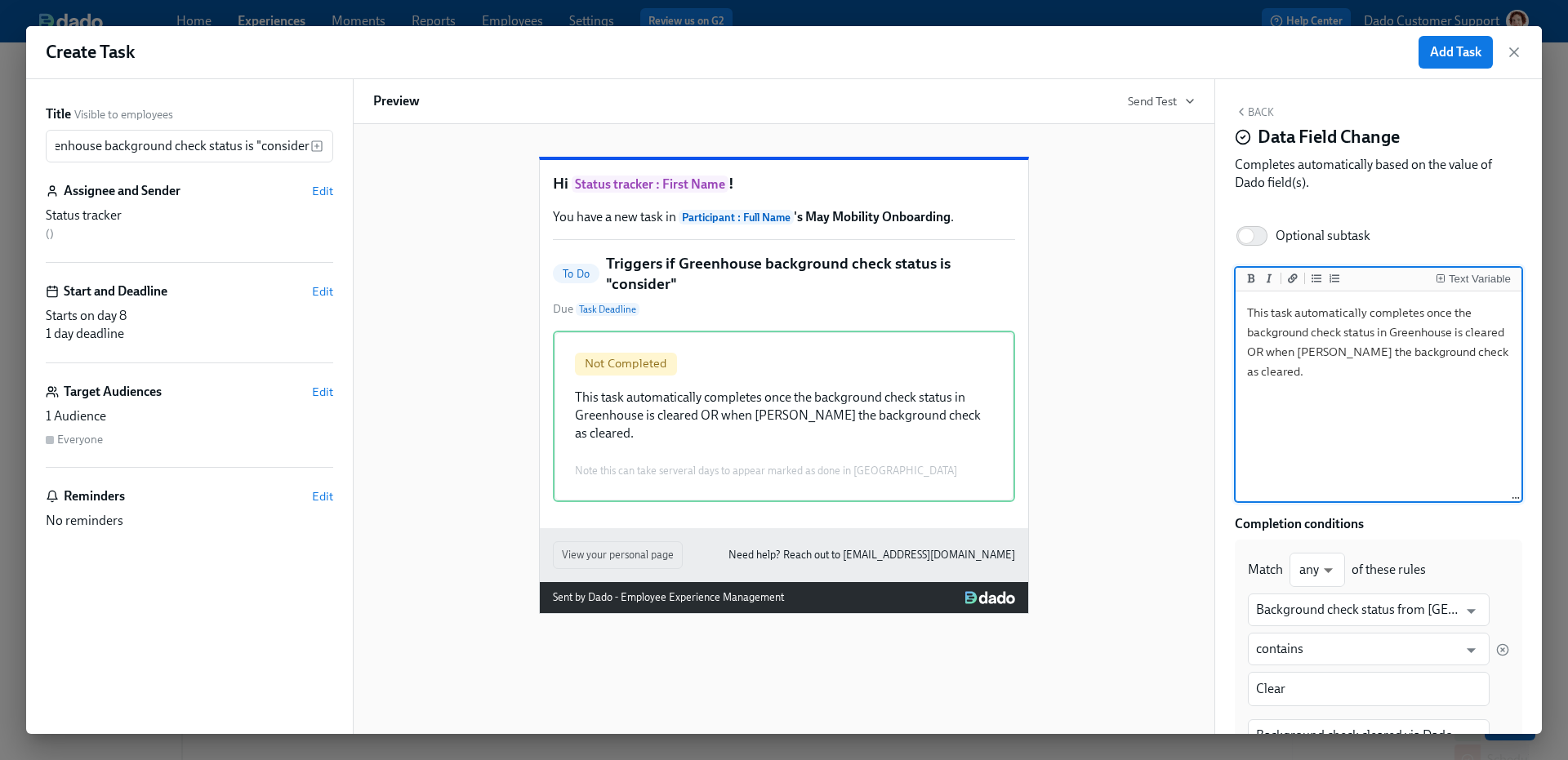
click at [1470, 332] on textarea "This task automatically completes once the background check status in Greenhous…" at bounding box center [1378, 397] width 279 height 205
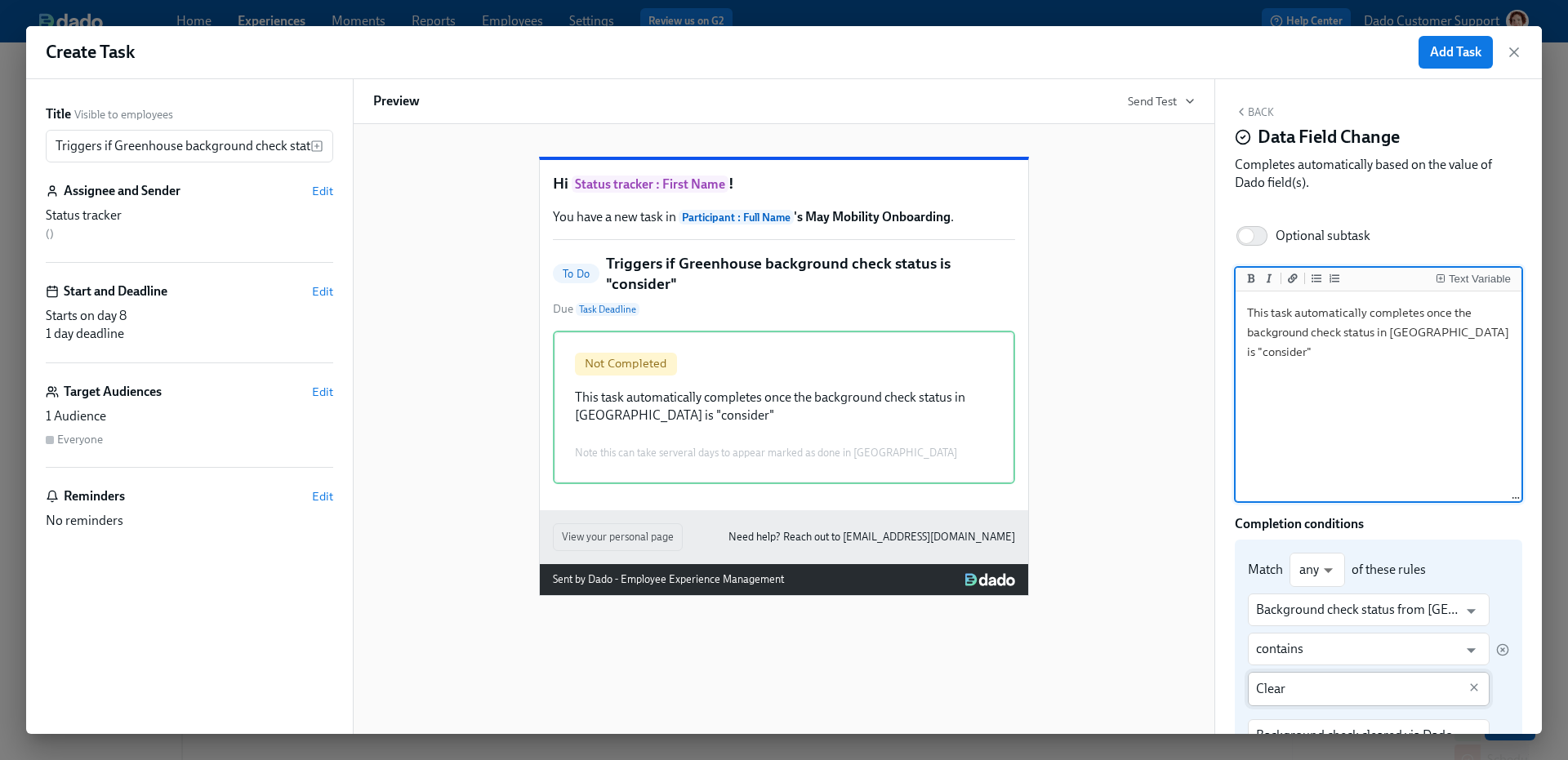
type textarea "This task automatically completes once the background check status in Greenhous…"
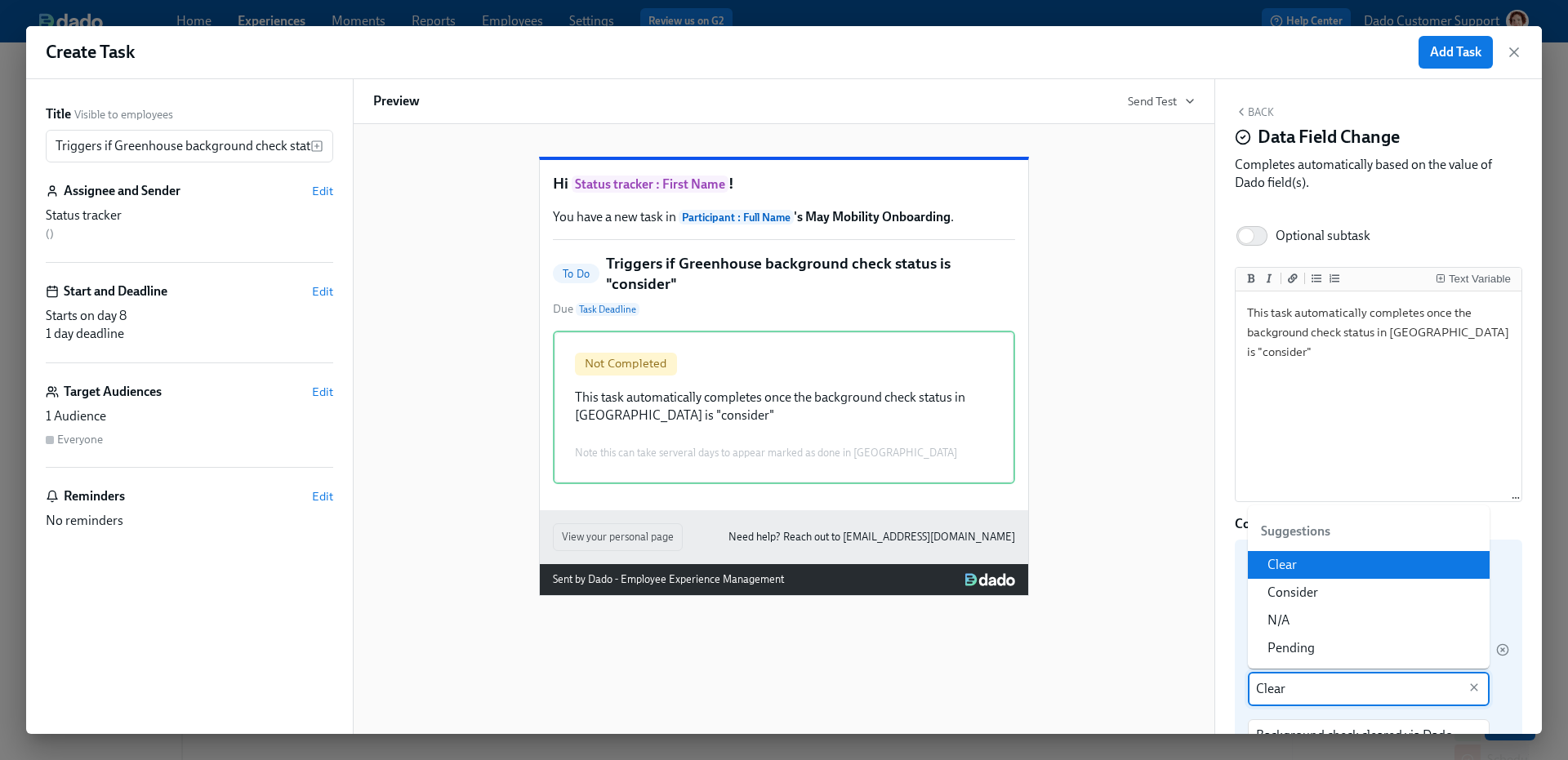
click at [1284, 690] on input "Clear" at bounding box center [1356, 689] width 202 height 35
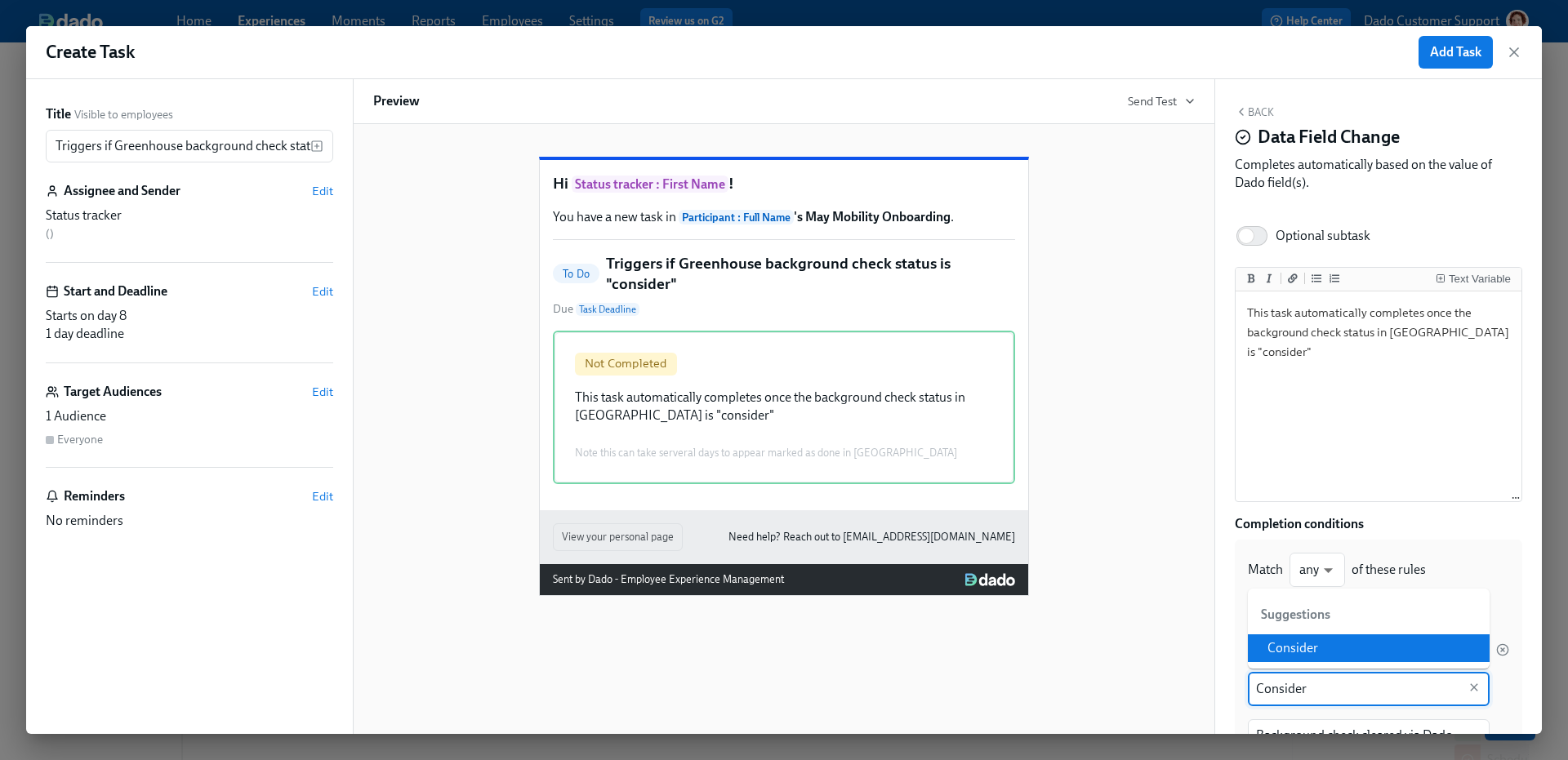
click at [1338, 657] on li "Consider" at bounding box center [1368, 648] width 242 height 28
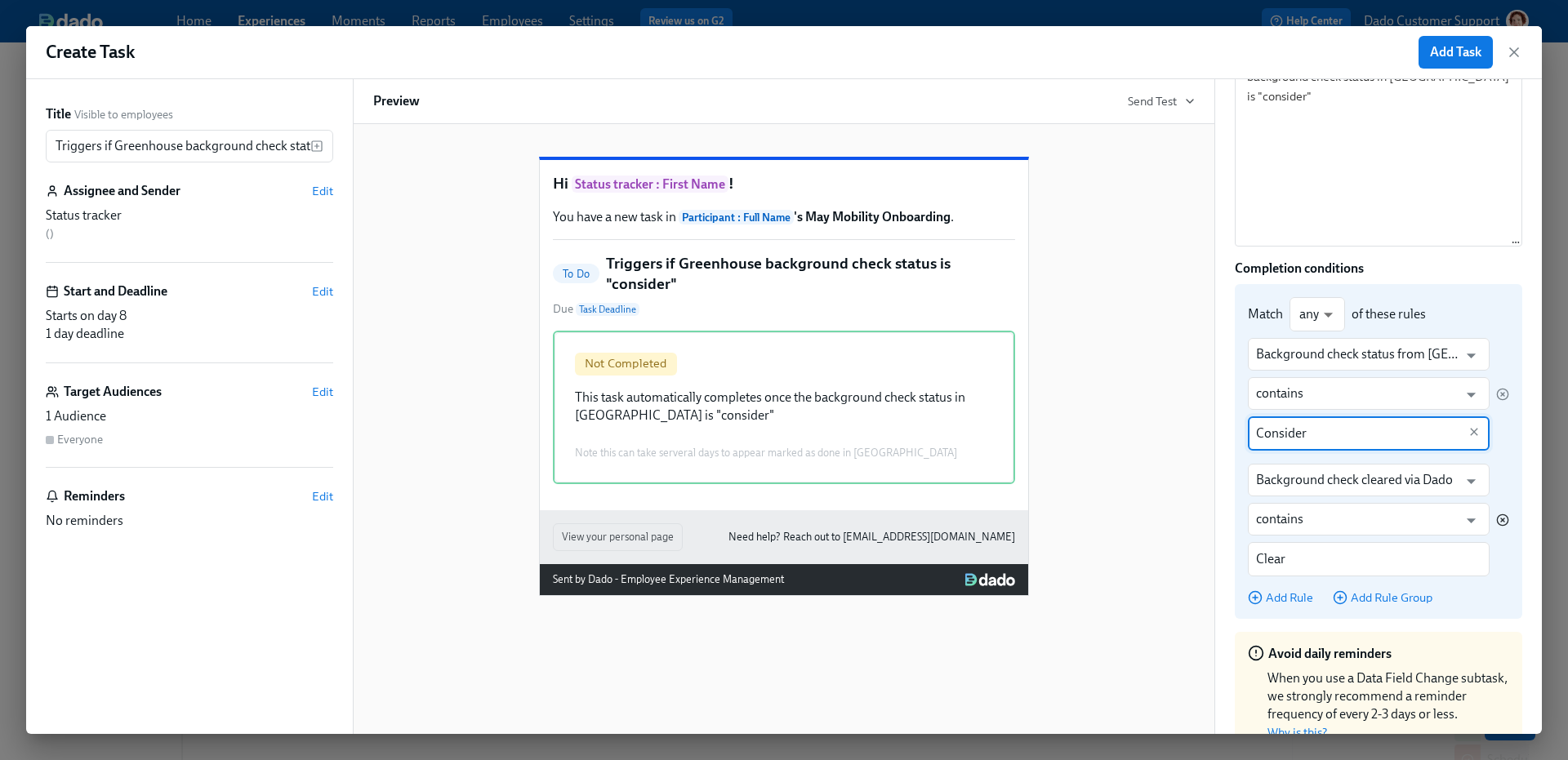
type input "Consider"
click at [1501, 520] on icon "button" at bounding box center [1502, 520] width 13 height 13
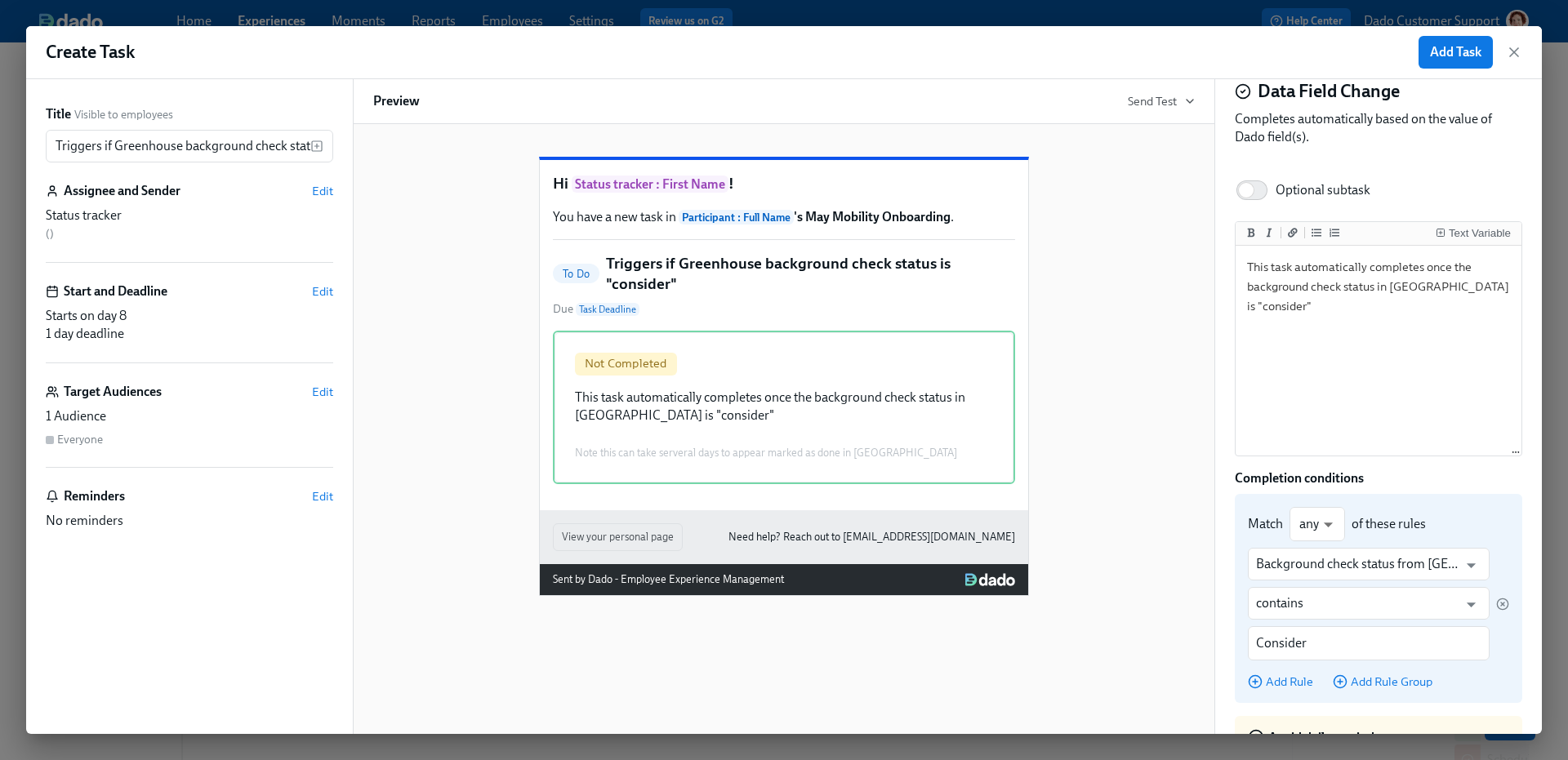
scroll to position [31, 0]
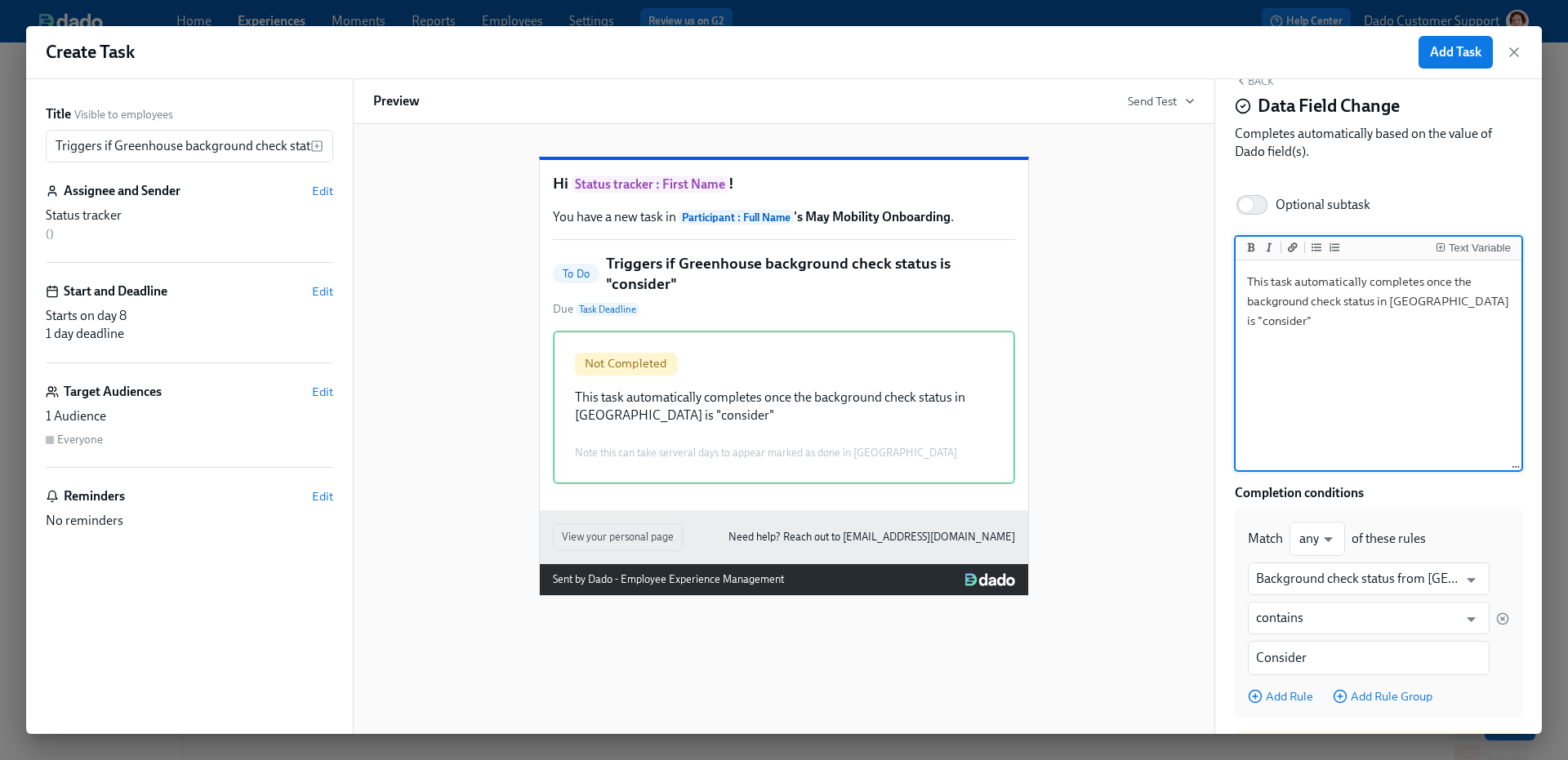
click at [1355, 385] on textarea "This task automatically completes once the background check status in Greenhous…" at bounding box center [1378, 366] width 279 height 205
type textarea "This task automatically completes once the background check status in Greenhous…"
type input "Clear"
type textarea "This task automatically completes once the background check status in Greenhous…"
click at [310, 298] on div "Start and Deadline Edit" at bounding box center [189, 291] width 288 height 18
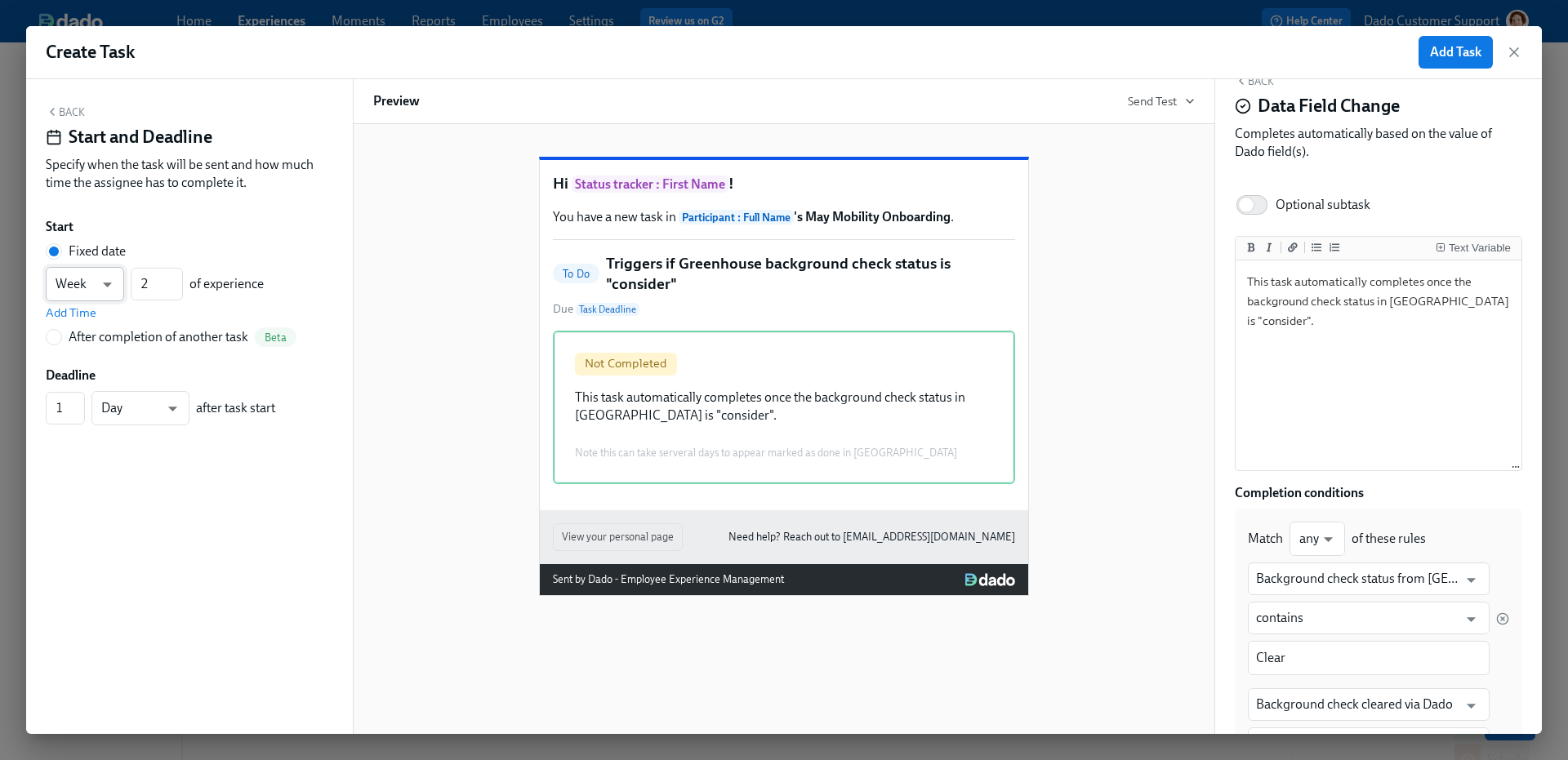
click at [91, 287] on body "Home Experiences Moments Reports Employees Settings Review us on G2 Help Center…" at bounding box center [784, 603] width 1568 height 1207
click at [78, 245] on li "Day" at bounding box center [84, 256] width 78 height 28
type input "d"
drag, startPoint x: 152, startPoint y: 279, endPoint x: 101, endPoint y: 279, distance: 51.0
click at [105, 279] on div "Day d ​ 2 ​ of experience" at bounding box center [154, 284] width 218 height 35
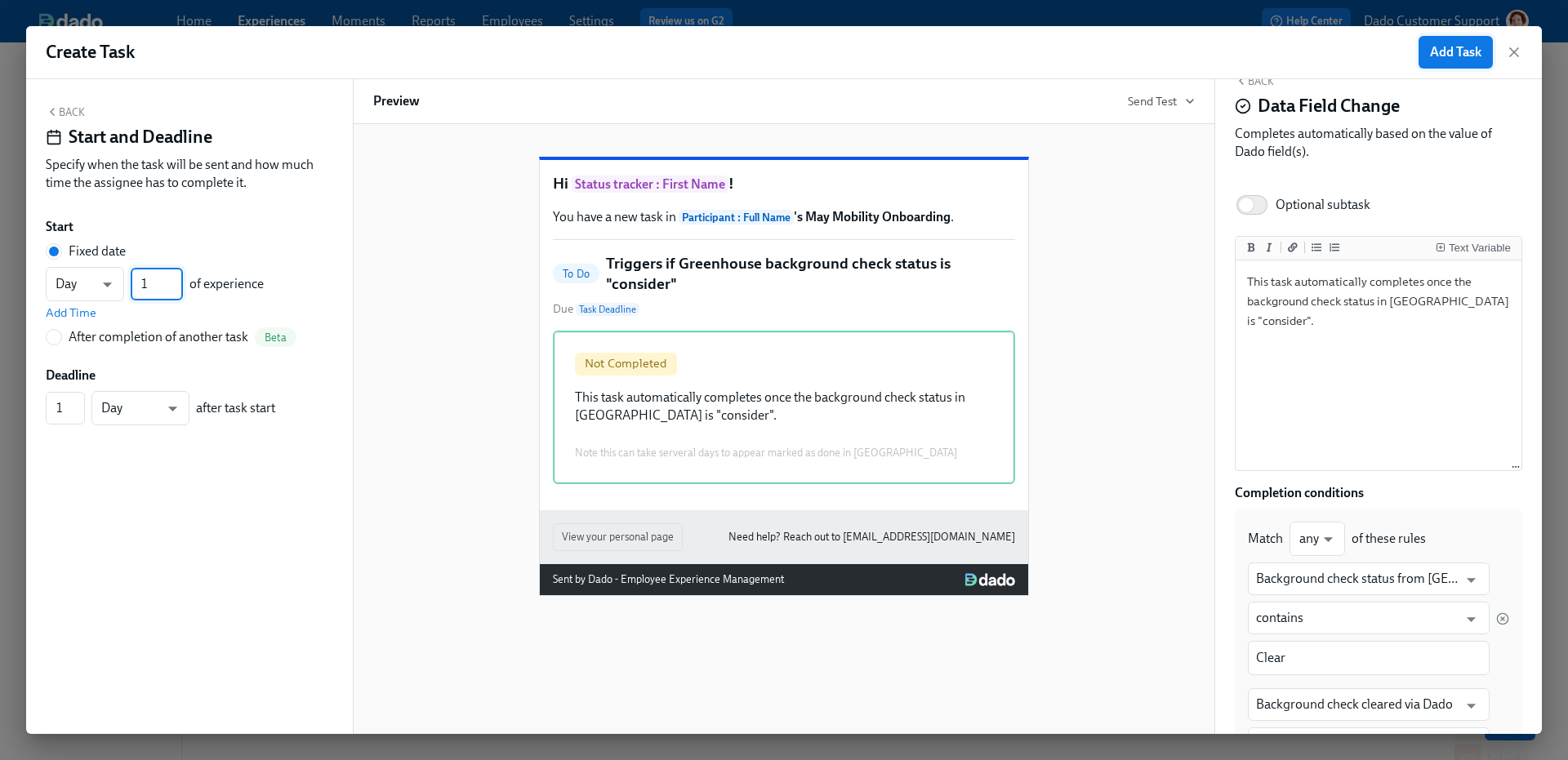
type input "1"
click at [1460, 48] on span "Add Task" at bounding box center [1455, 51] width 51 height 16
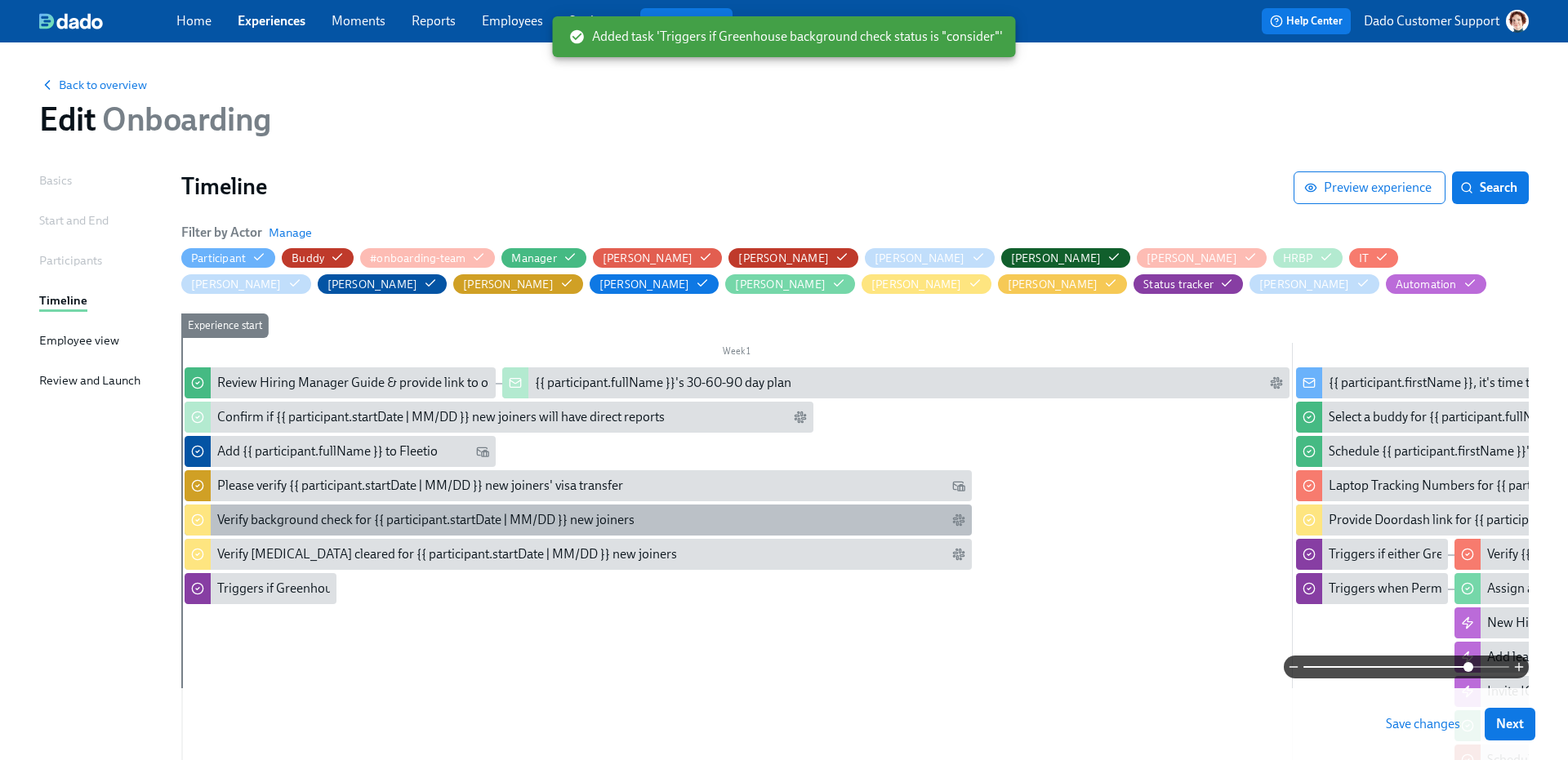
click at [310, 531] on div "Verify background check for {{ participant.startDate | MM/DD }} new joiners" at bounding box center [578, 520] width 787 height 31
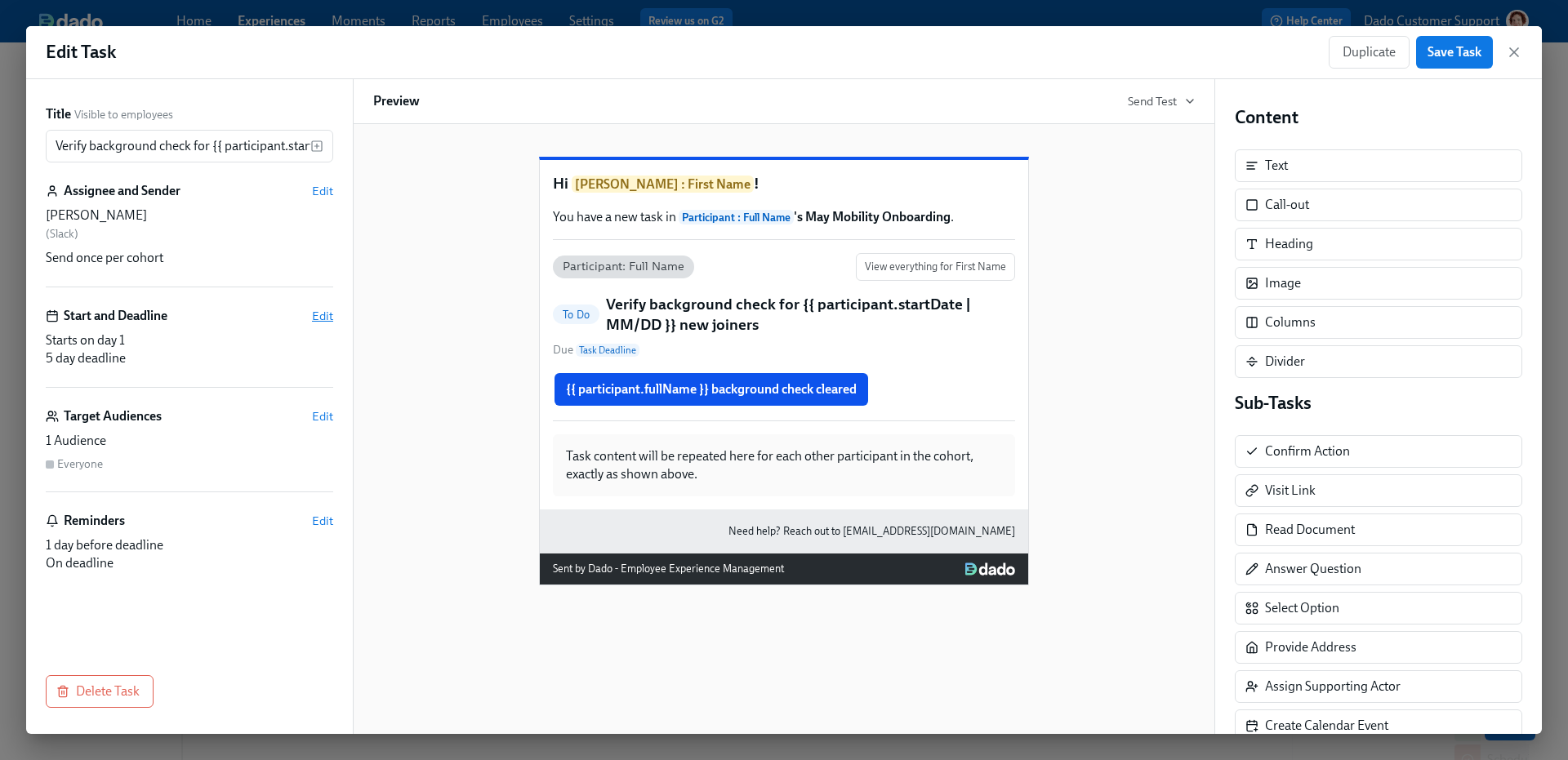
click at [321, 312] on span "Edit" at bounding box center [322, 315] width 21 height 16
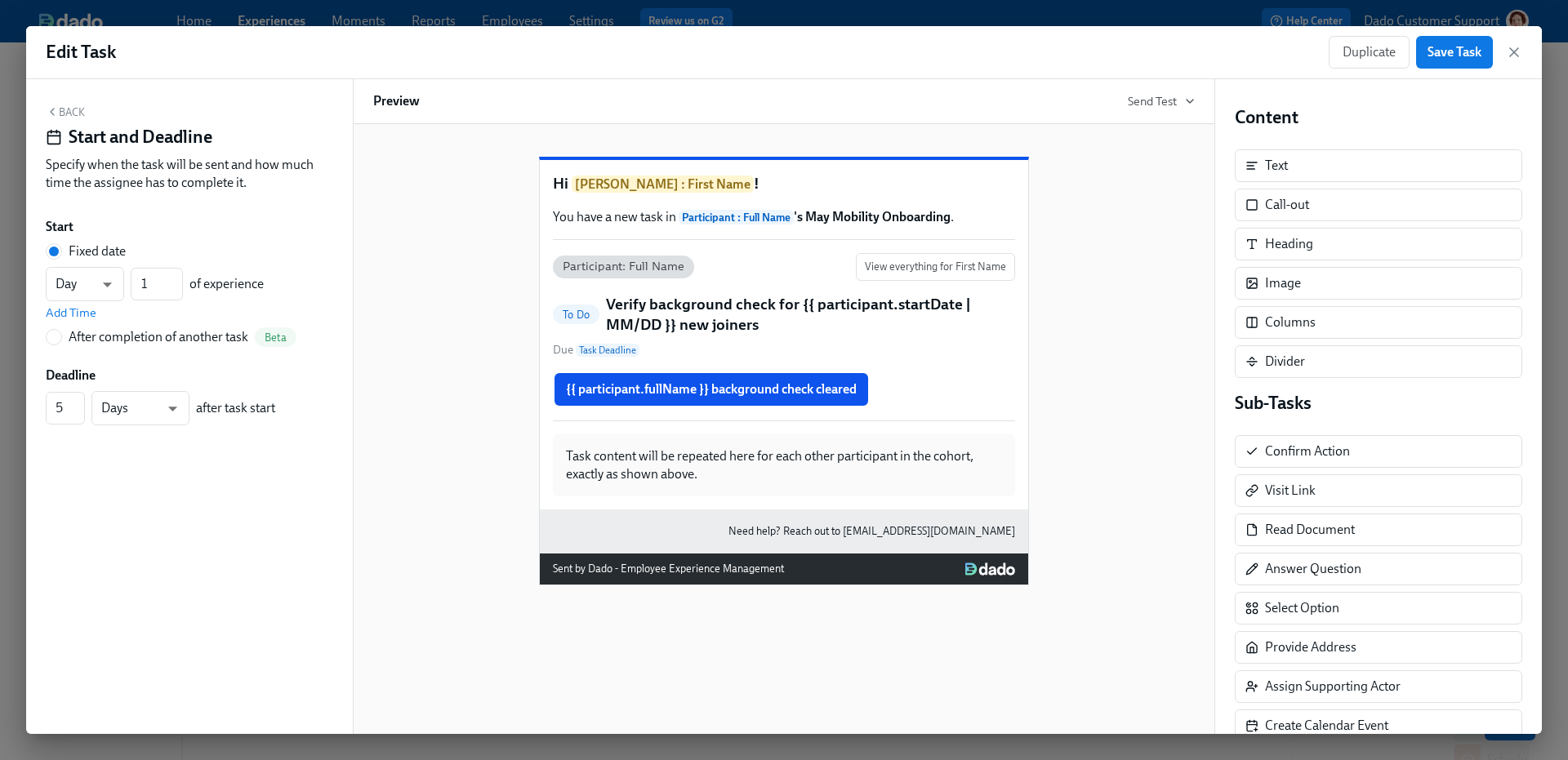
click at [132, 332] on div "After completion of another task" at bounding box center [158, 337] width 180 height 18
click at [62, 332] on input "After completion of another task Beta" at bounding box center [53, 337] width 14 height 14
radio input "true"
radio input "false"
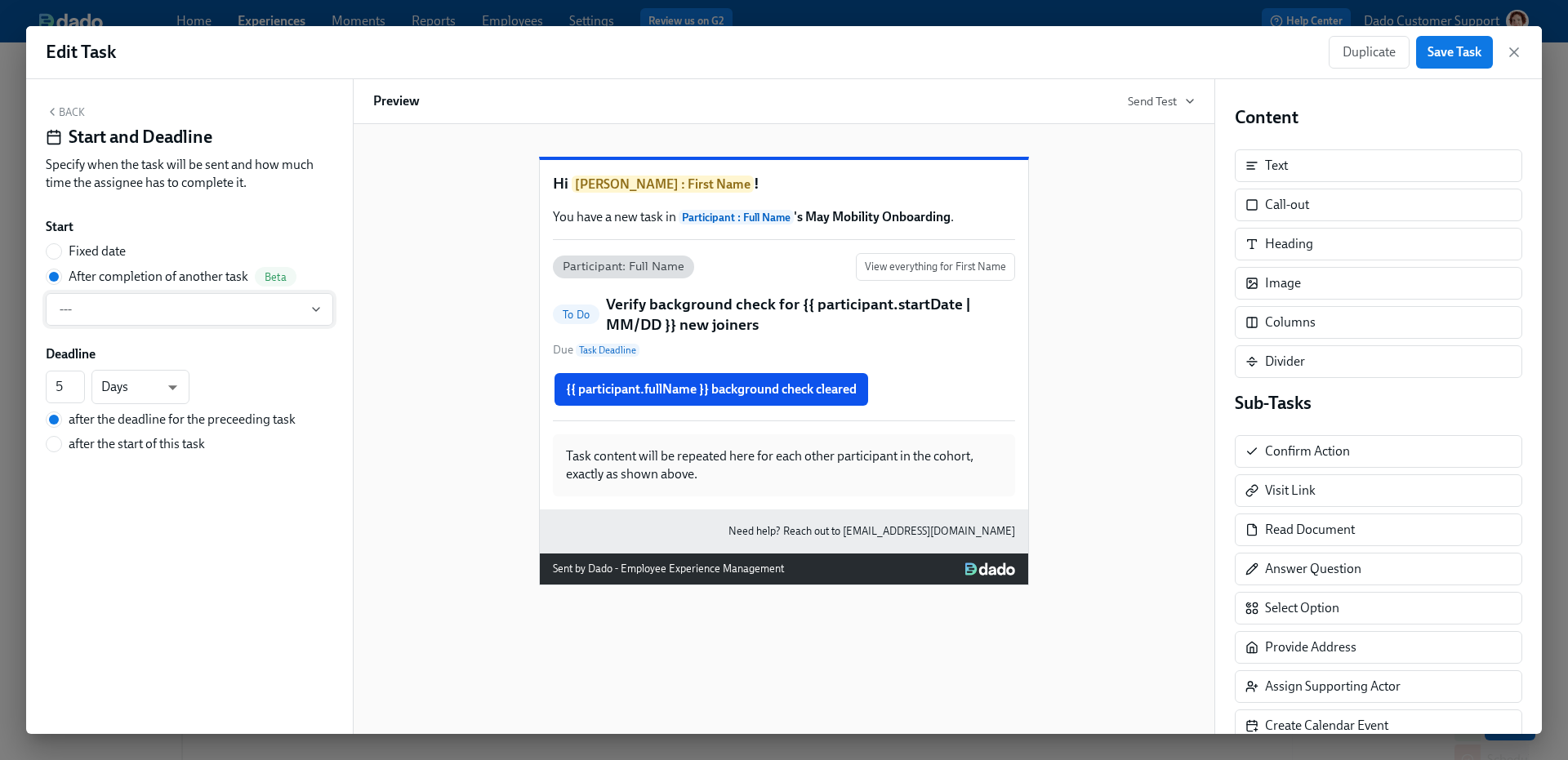
click at [117, 315] on span "---" at bounding box center [190, 309] width 260 height 16
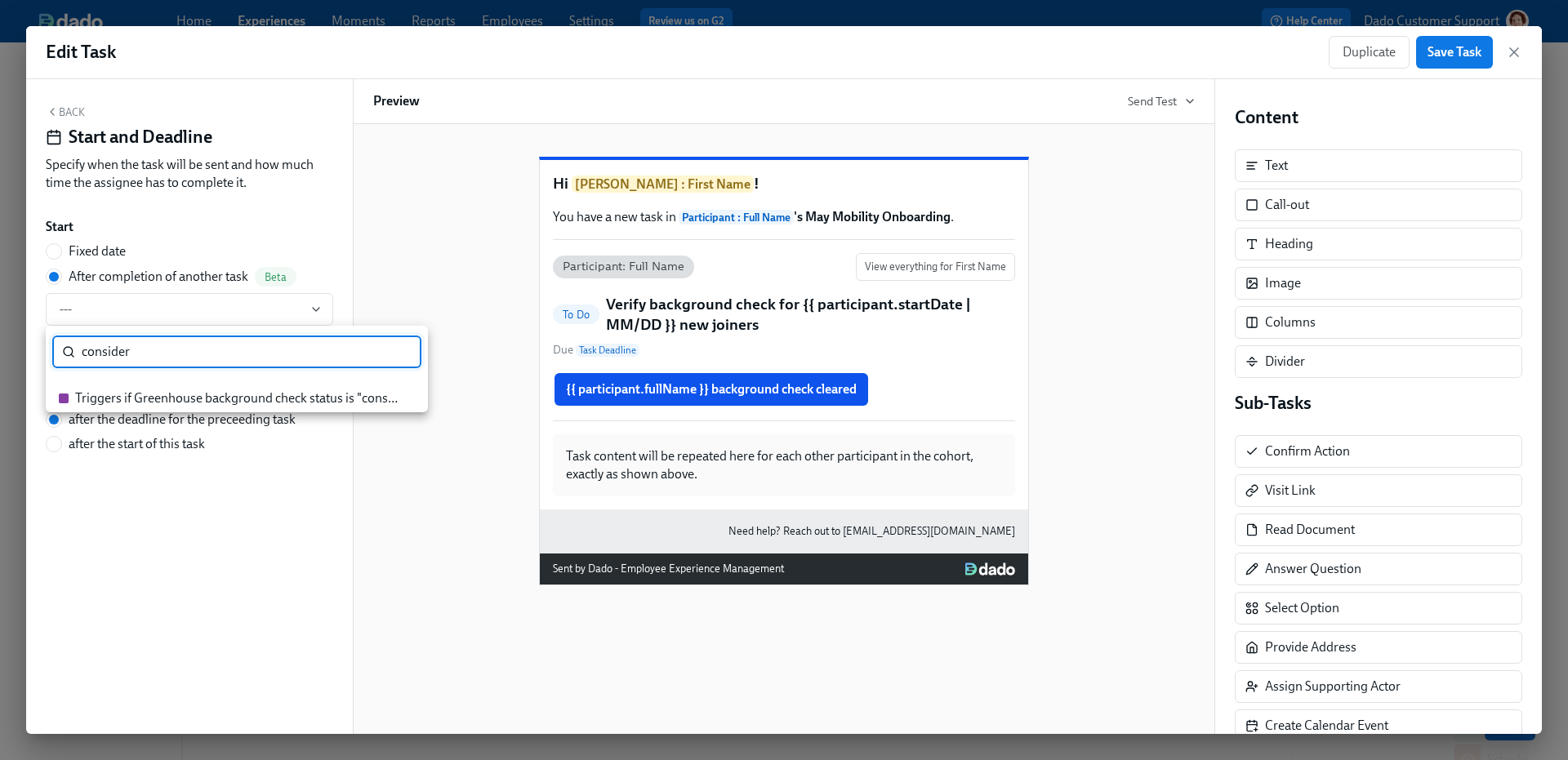
type input "consider"
click at [132, 98] on div at bounding box center [784, 380] width 1568 height 760
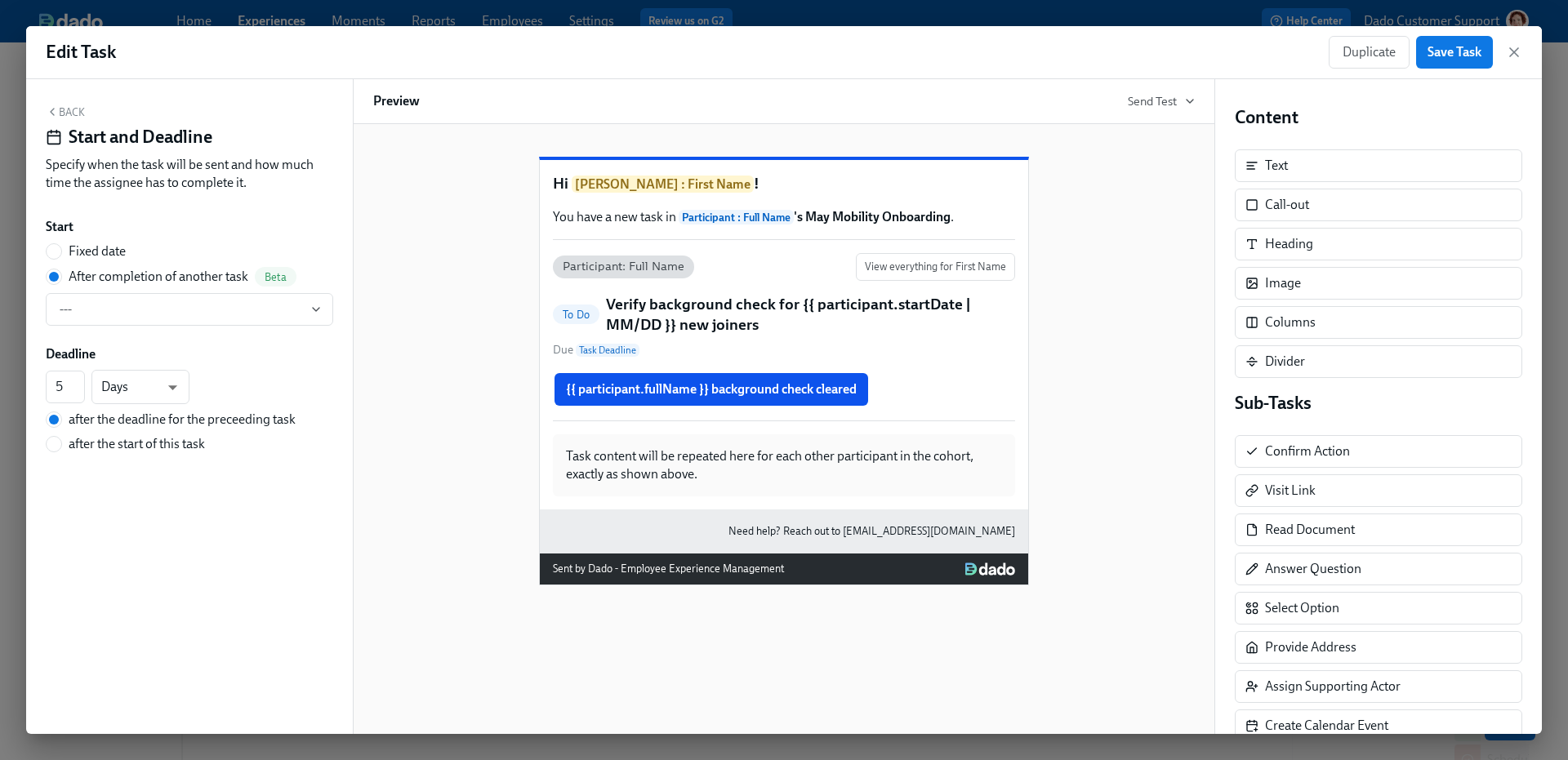
click at [75, 18] on div "Edit Task Duplicate Save Task Back Start and Deadline Specify when the task wil…" at bounding box center [784, 380] width 1568 height 760
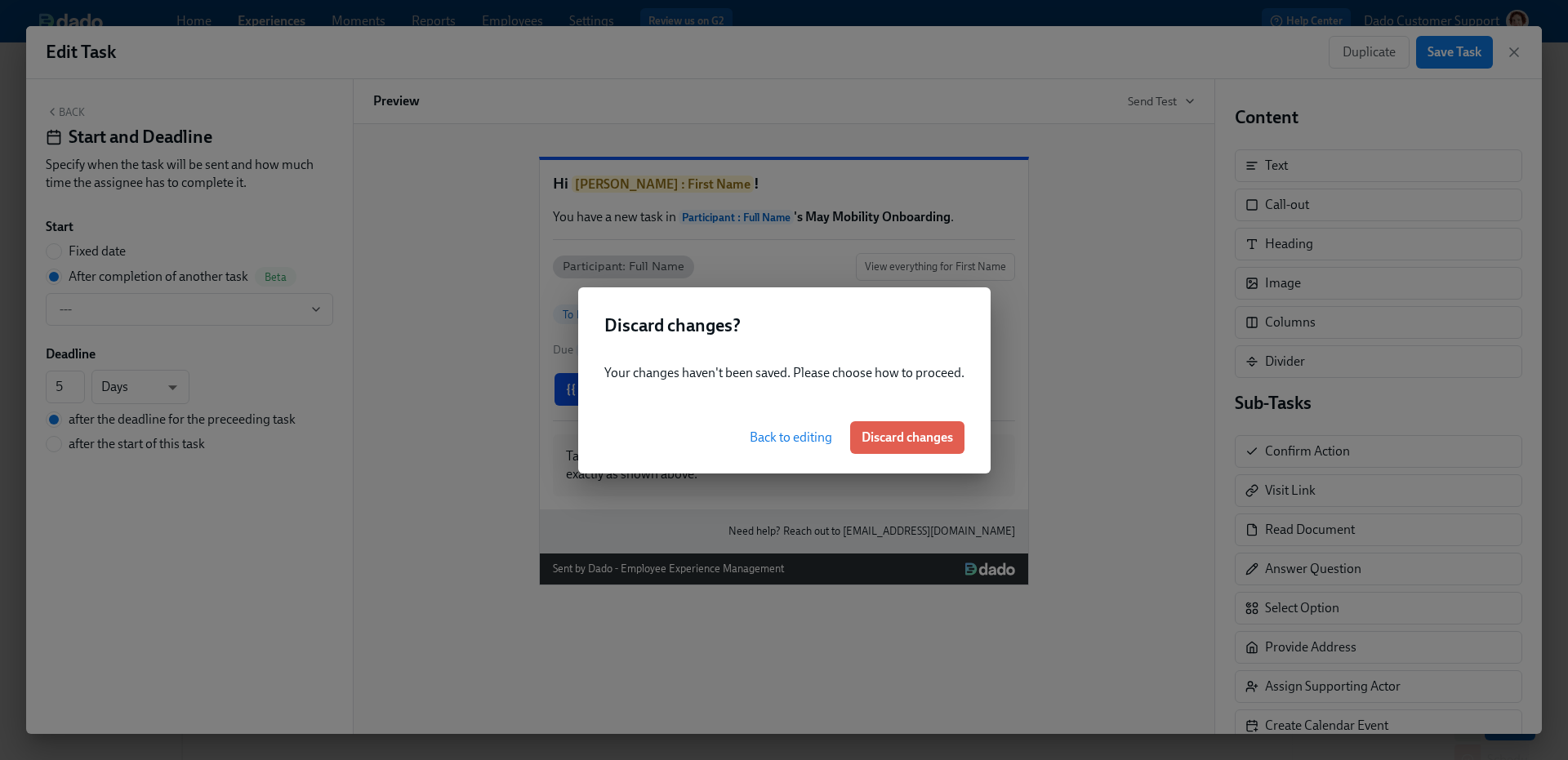
click at [232, 295] on div "Discard changes ? Your changes haven't been saved. Please choose how to proceed…" at bounding box center [784, 380] width 1568 height 760
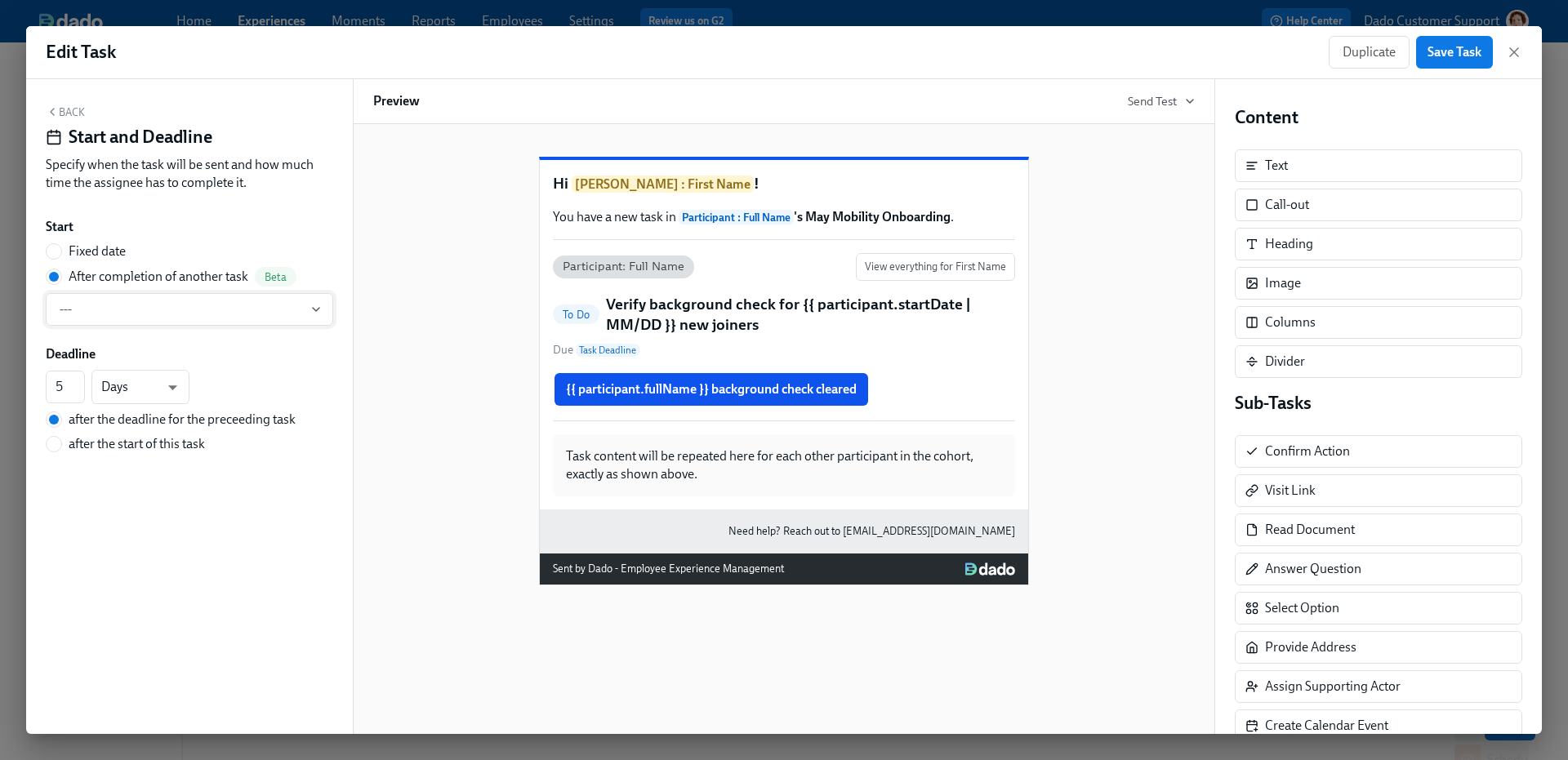
click at [176, 313] on span "---" at bounding box center [190, 309] width 260 height 16
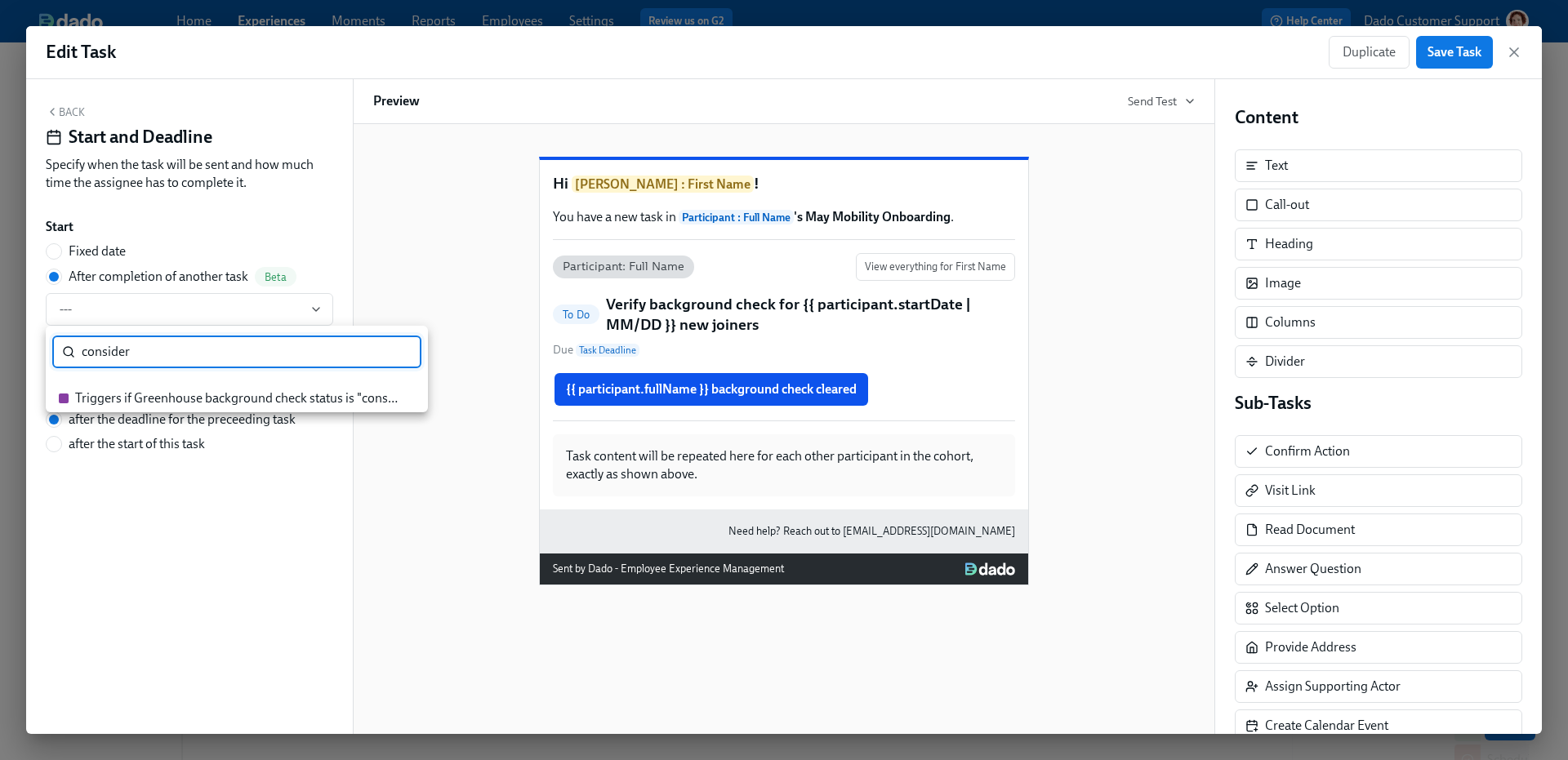
click at [141, 385] on li "Triggers if Greenhouse background check status is "consider"" at bounding box center [236, 398] width 382 height 28
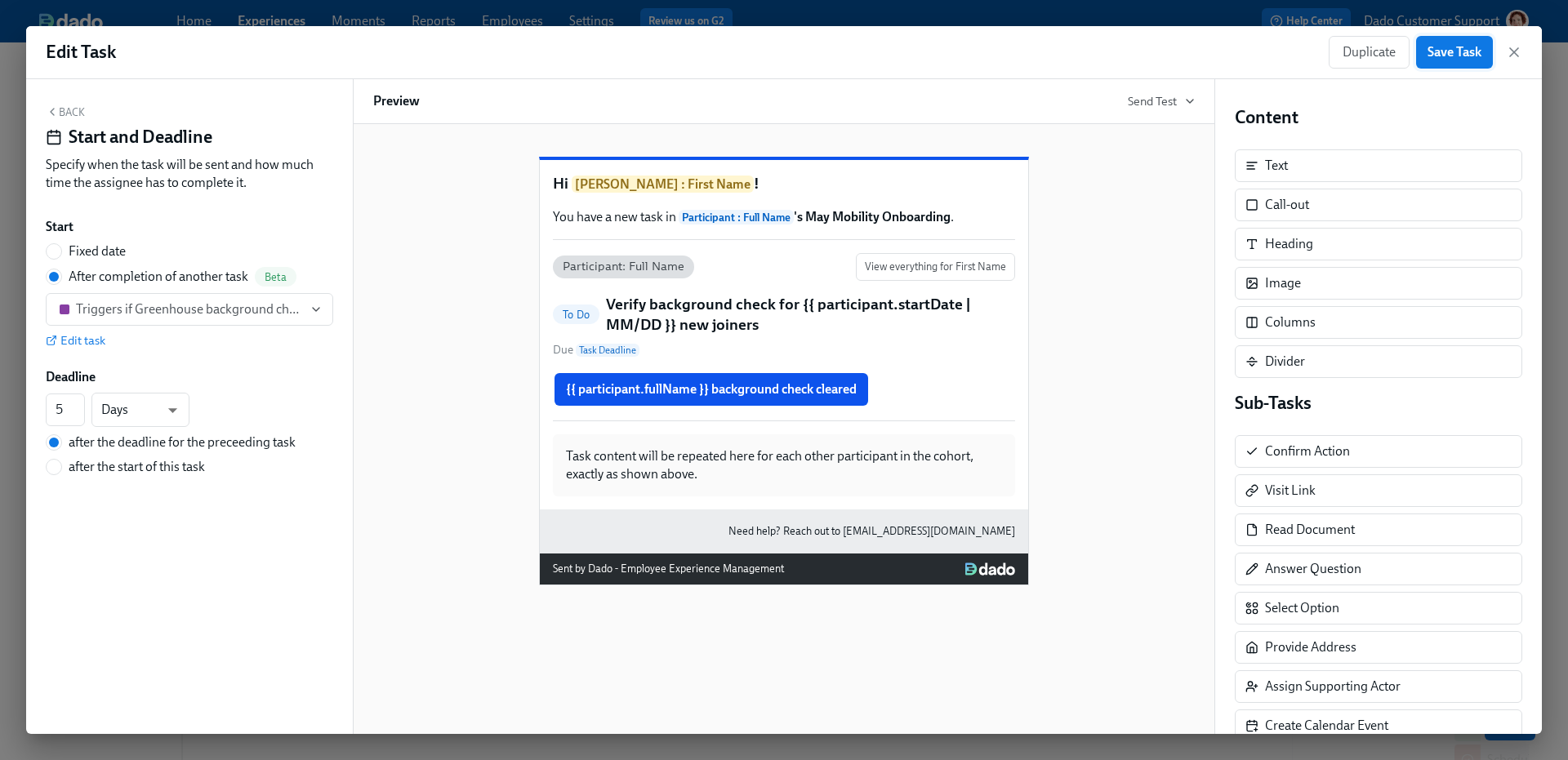
click at [1474, 39] on button "Save Task" at bounding box center [1454, 52] width 77 height 33
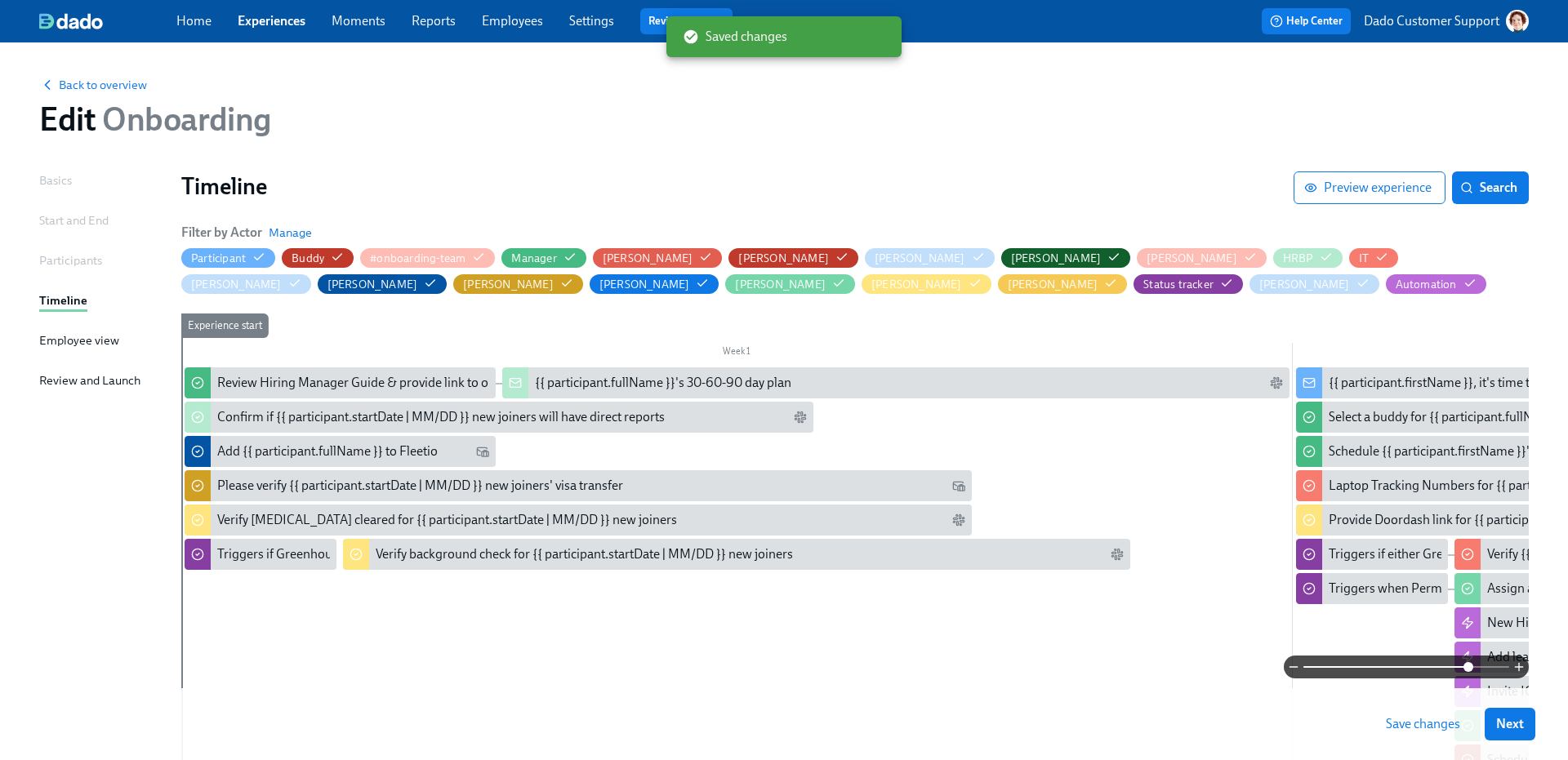
click at [1398, 716] on span "Save changes" at bounding box center [1423, 724] width 74 height 16
click at [95, 85] on span "Back to overview" at bounding box center [93, 84] width 108 height 16
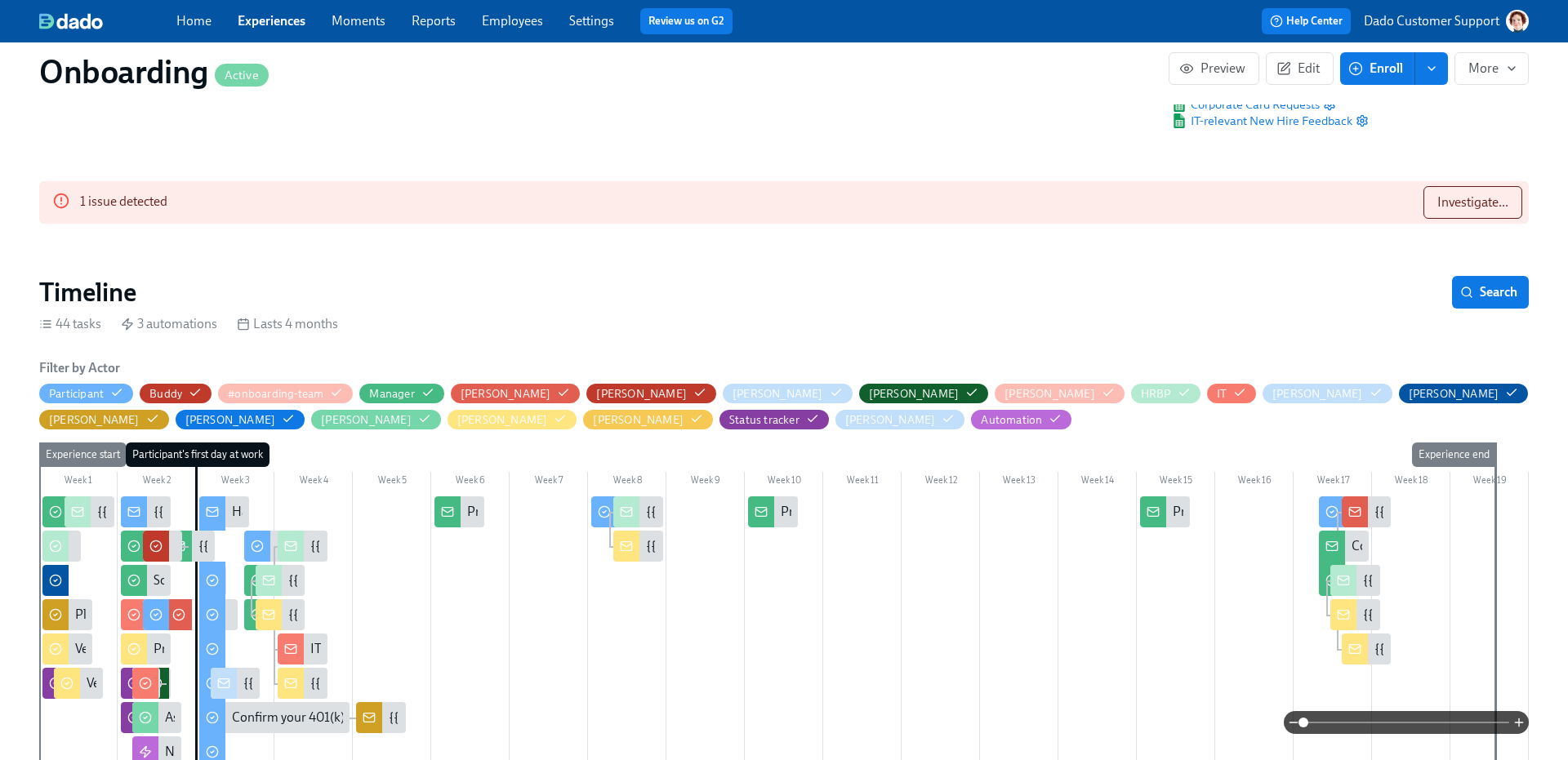
scroll to position [587, 0]
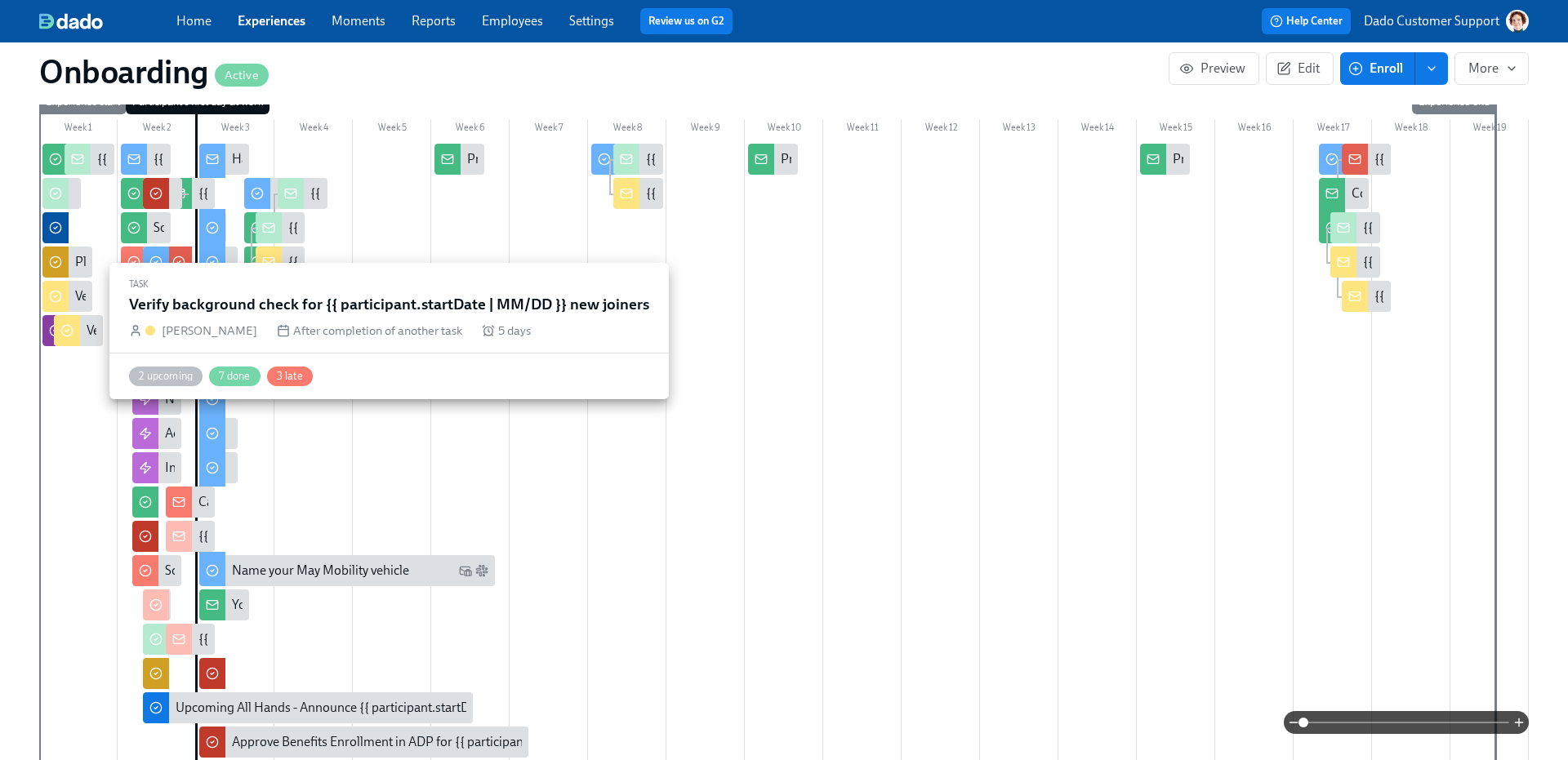
click at [84, 335] on div "Verify background check for {{ participant.startDate | MM/DD }} new joiners" at bounding box center [78, 331] width 50 height 31
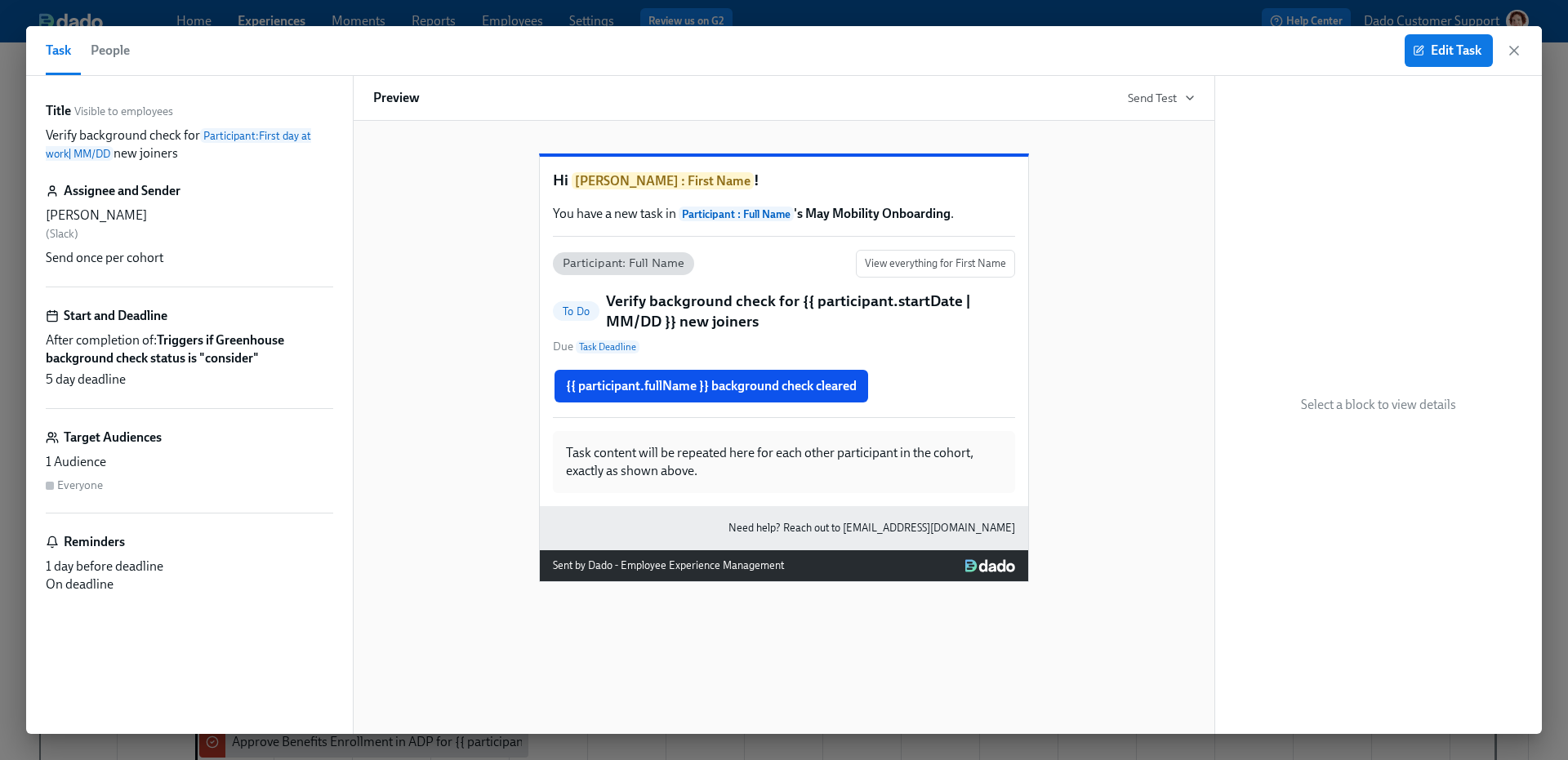
click at [95, 44] on span "People" at bounding box center [110, 50] width 39 height 23
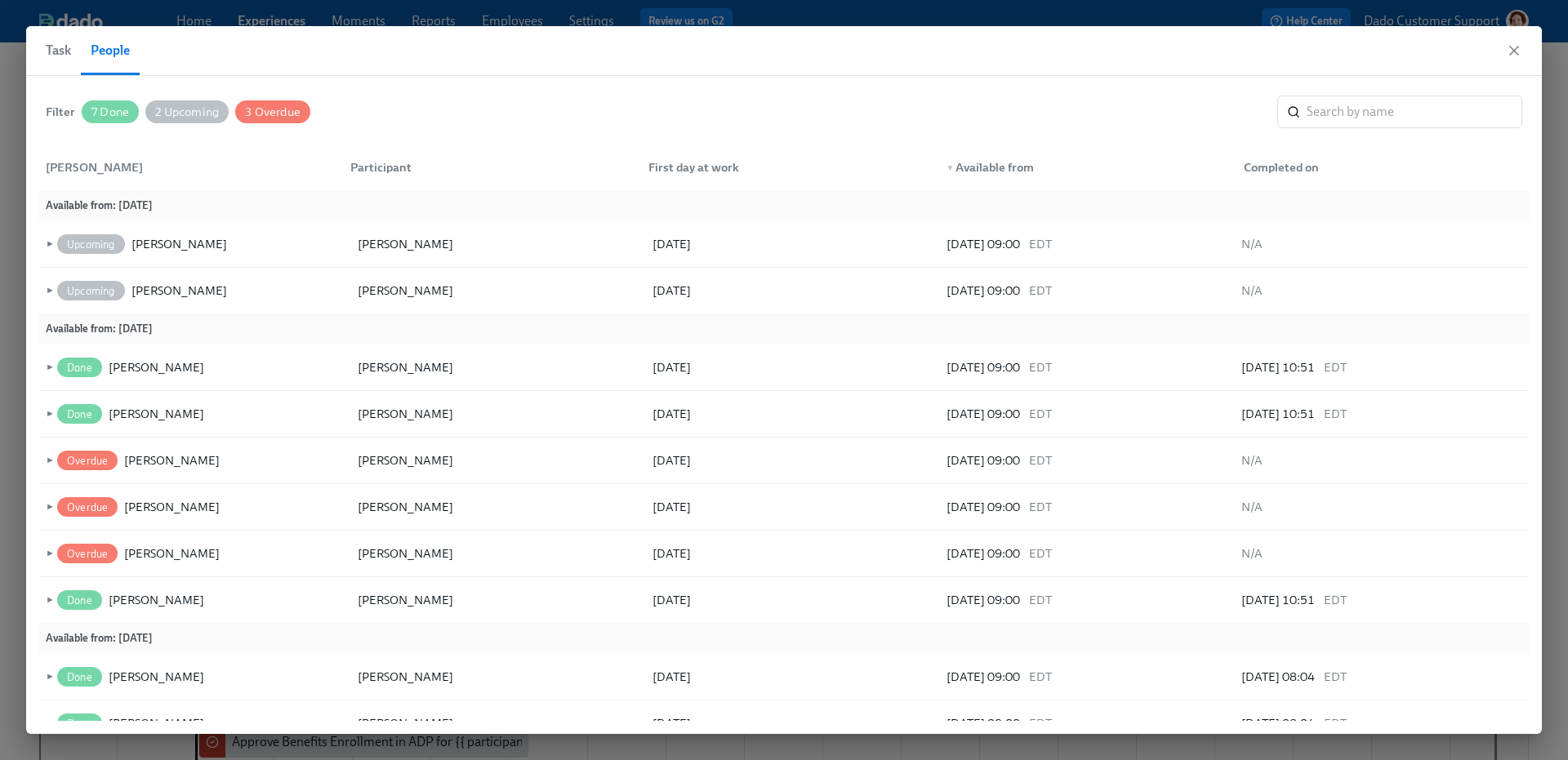
click at [57, 50] on span "Task" at bounding box center [58, 50] width 25 height 23
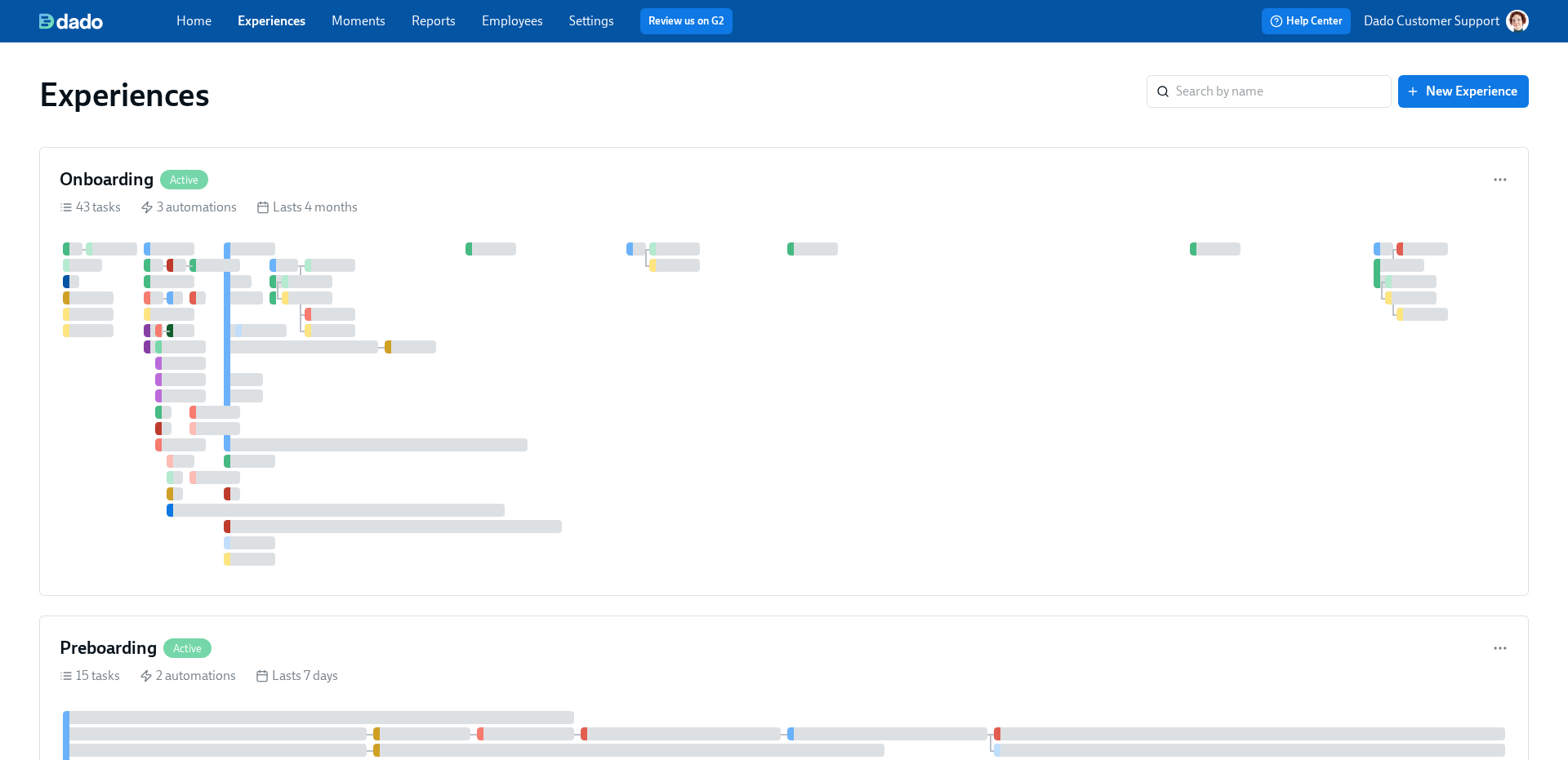
click at [482, 537] on div at bounding box center [784, 404] width 1449 height 323
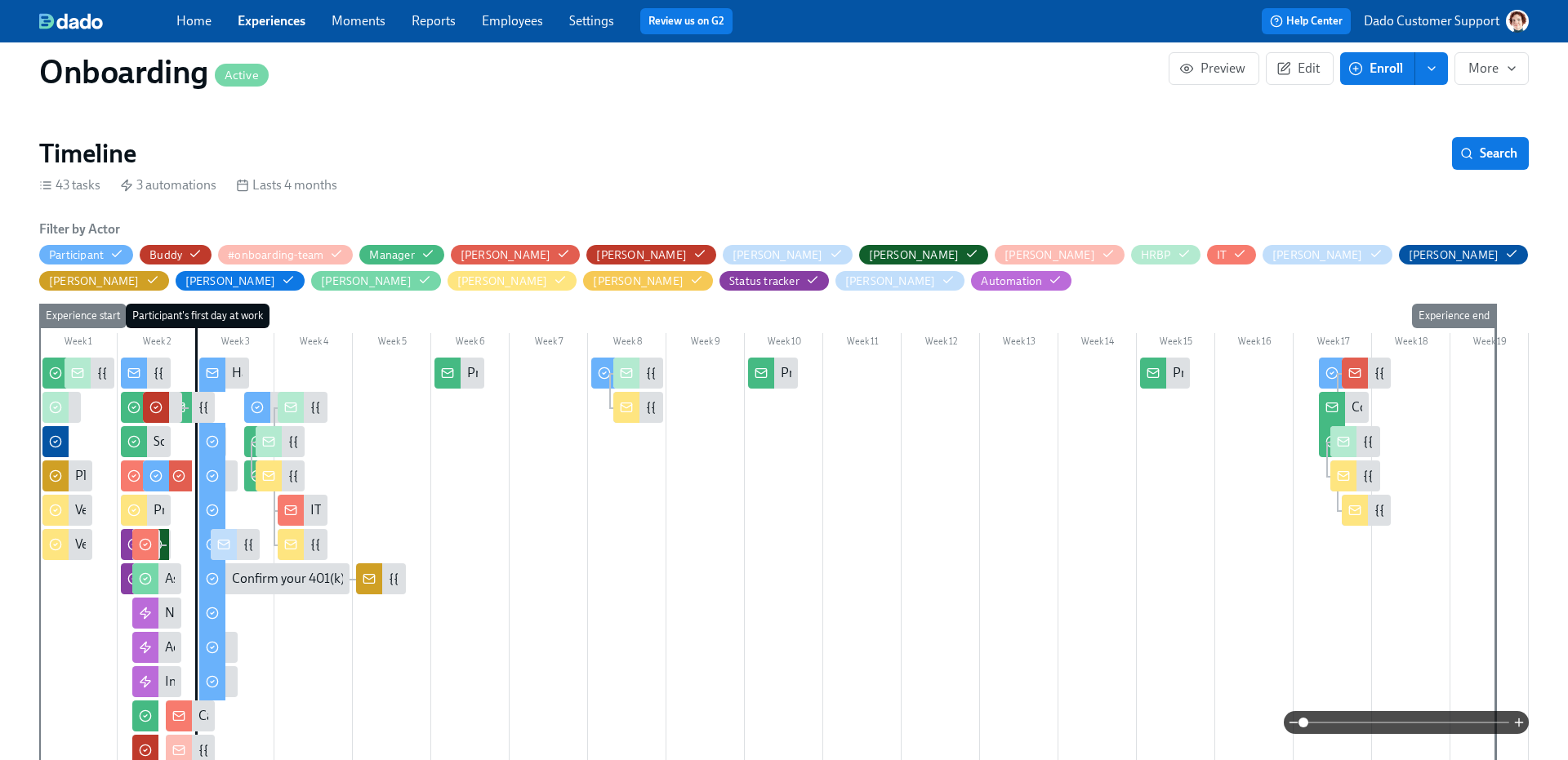
scroll to position [0, 6445]
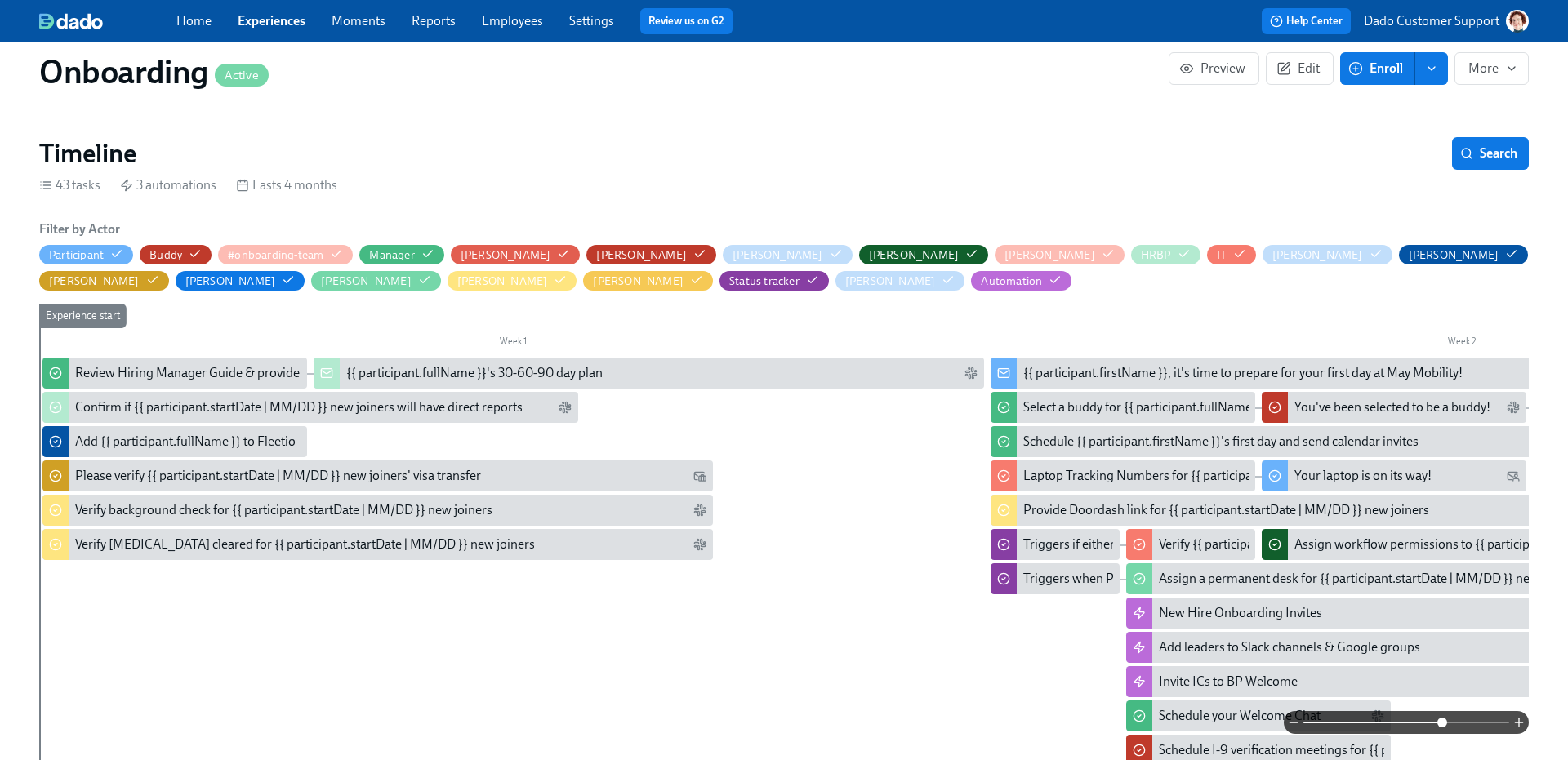
click at [1441, 713] on span at bounding box center [1406, 722] width 206 height 23
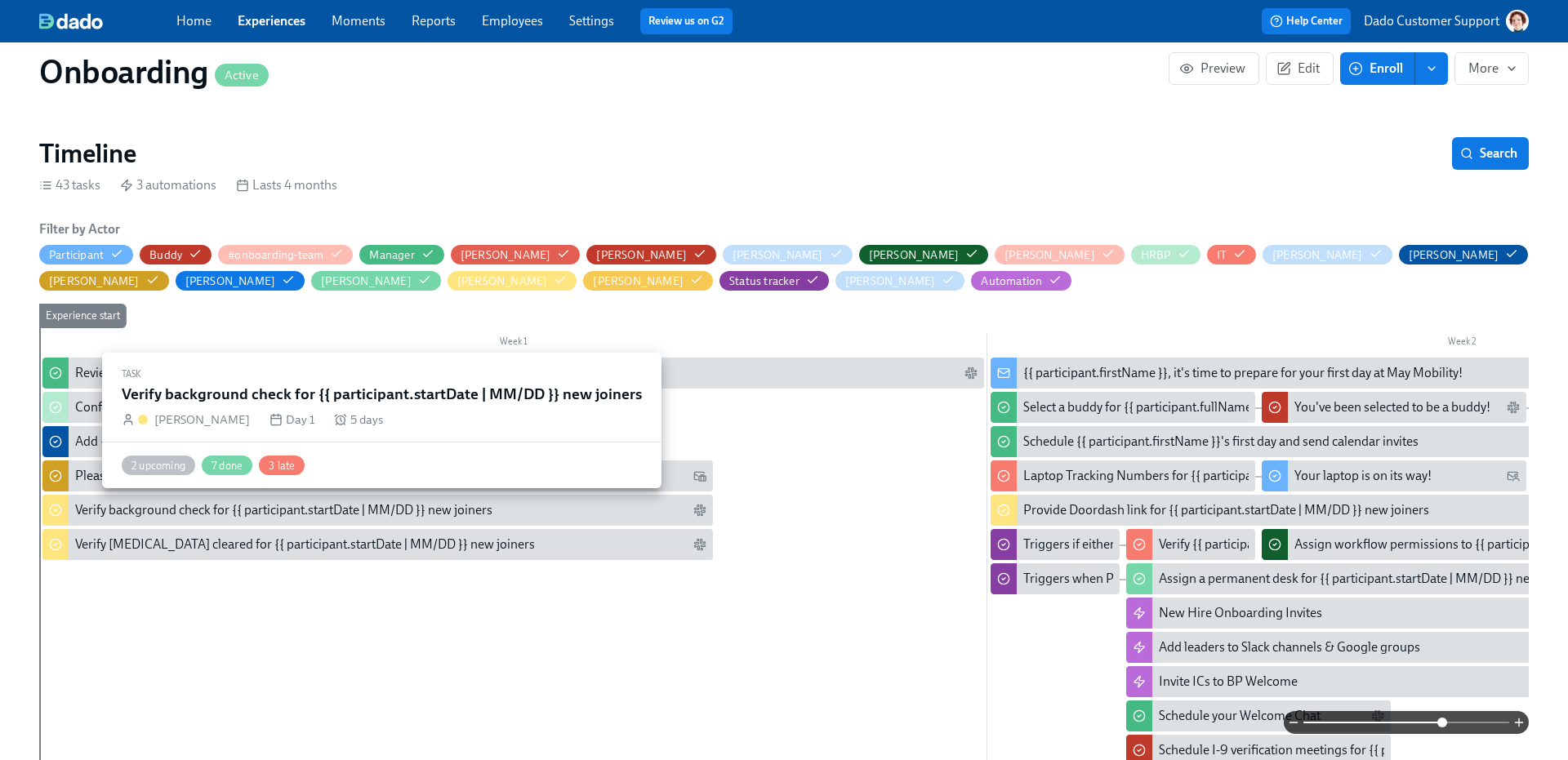
click at [402, 525] on div "Verify background check for {{ participant.startDate | MM/DD }} new joiners" at bounding box center [377, 510] width 671 height 31
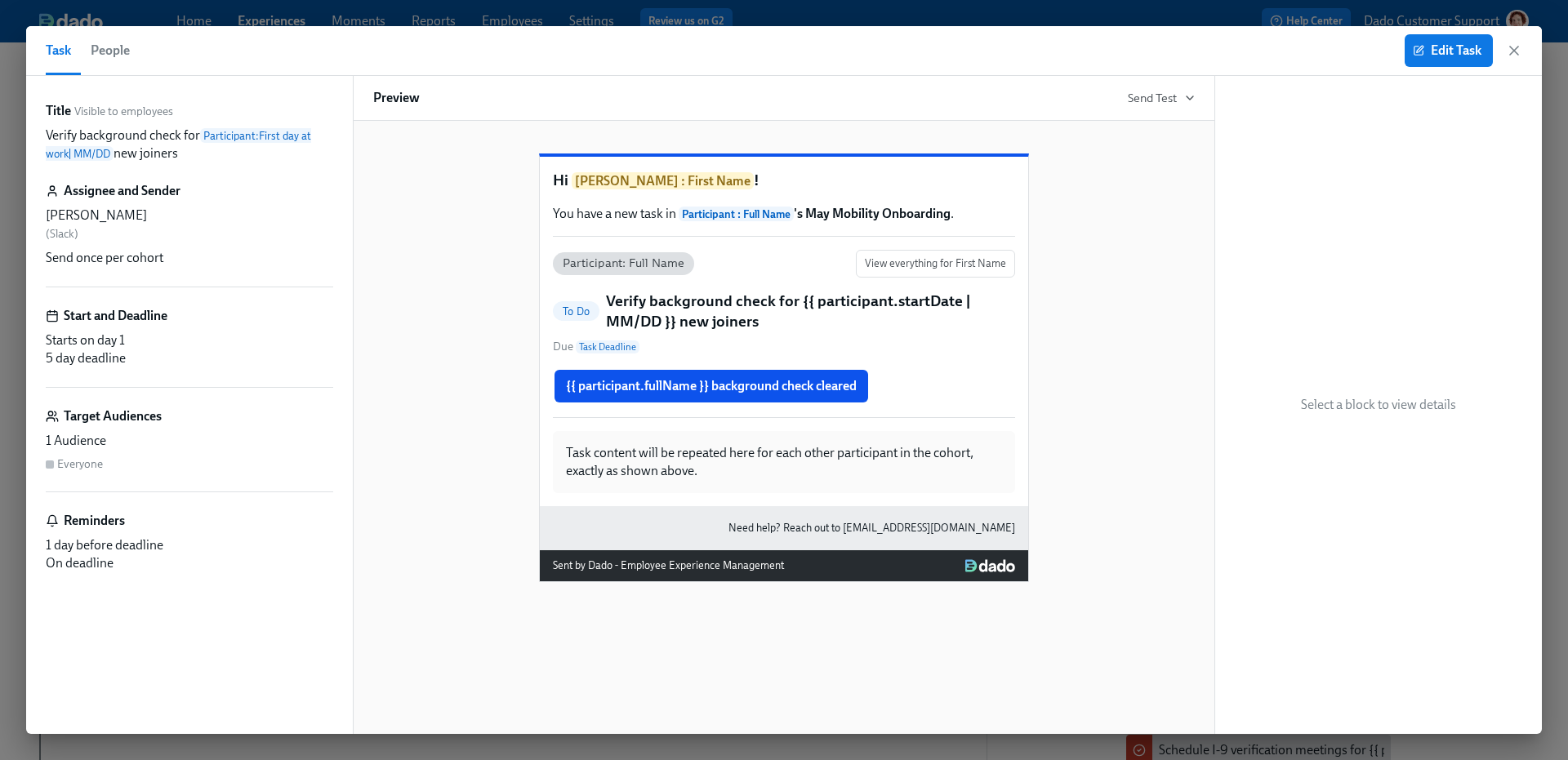
click at [98, 46] on span "People" at bounding box center [110, 50] width 39 height 23
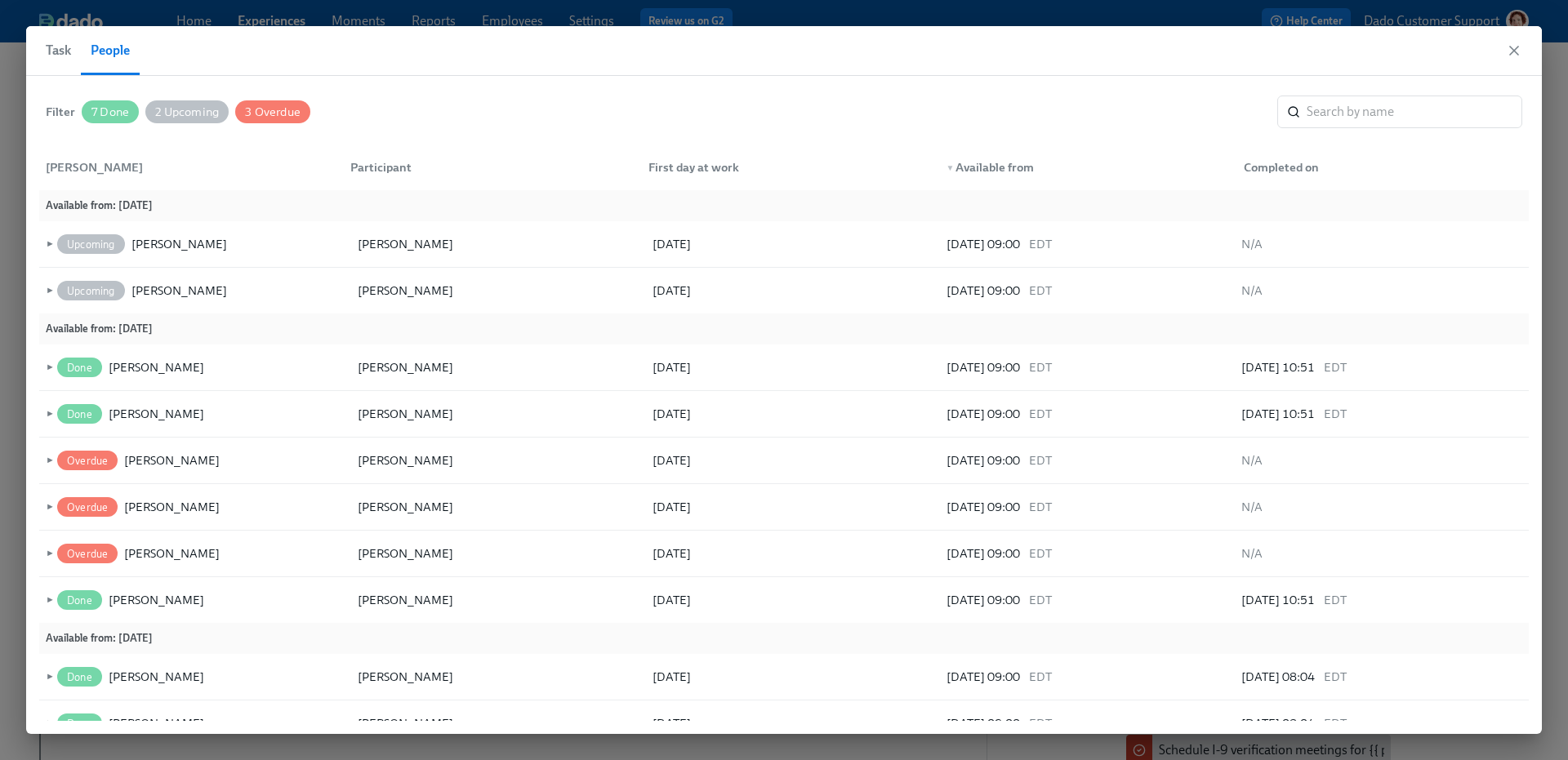
scroll to position [0, 11658]
click at [163, 461] on div "[PERSON_NAME]" at bounding box center [171, 460] width 95 height 19
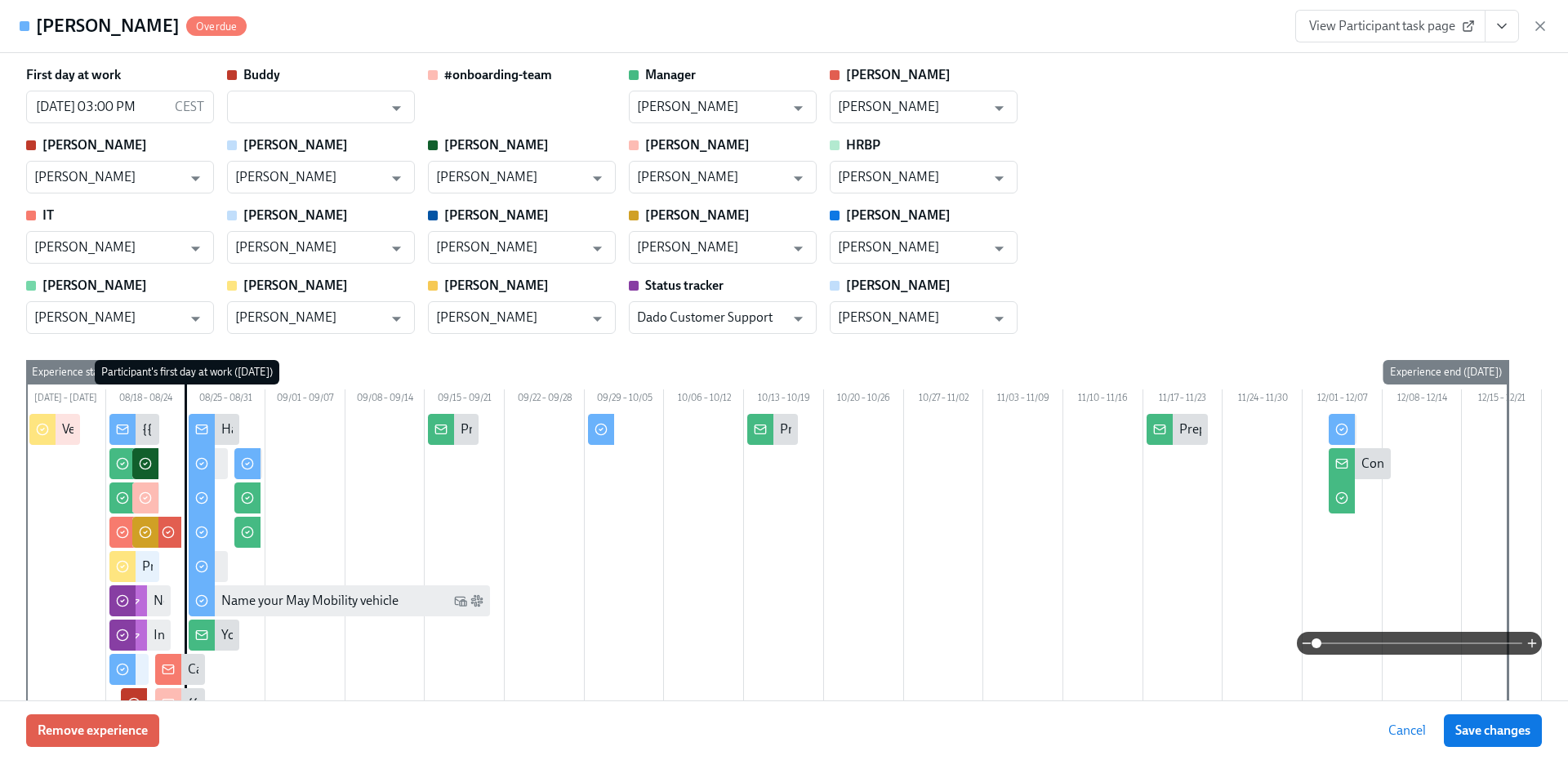
click at [1490, 27] on button "View task page" at bounding box center [1501, 26] width 35 height 33
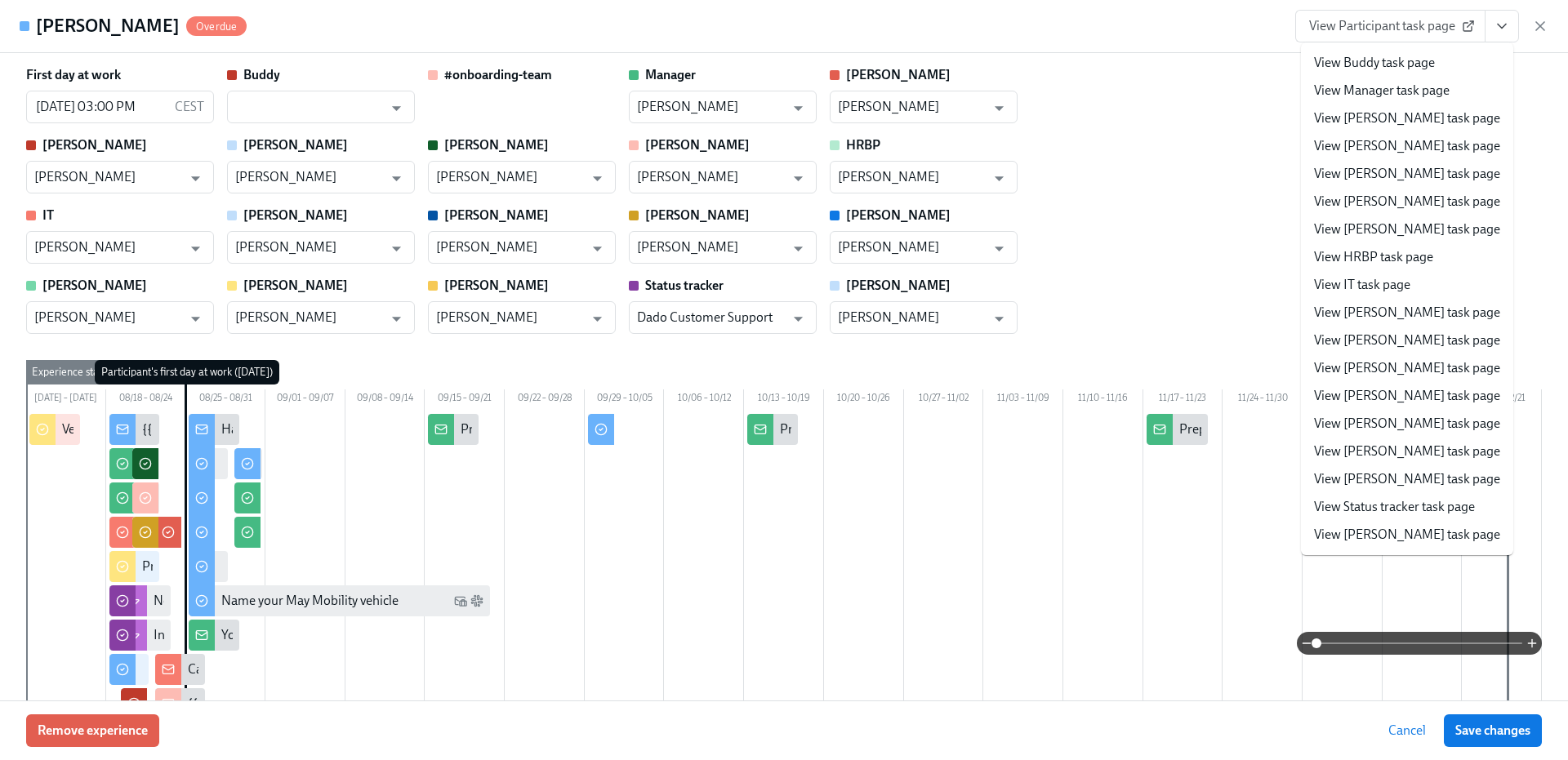
click at [1364, 443] on link "View [PERSON_NAME] task page" at bounding box center [1407, 451] width 186 height 18
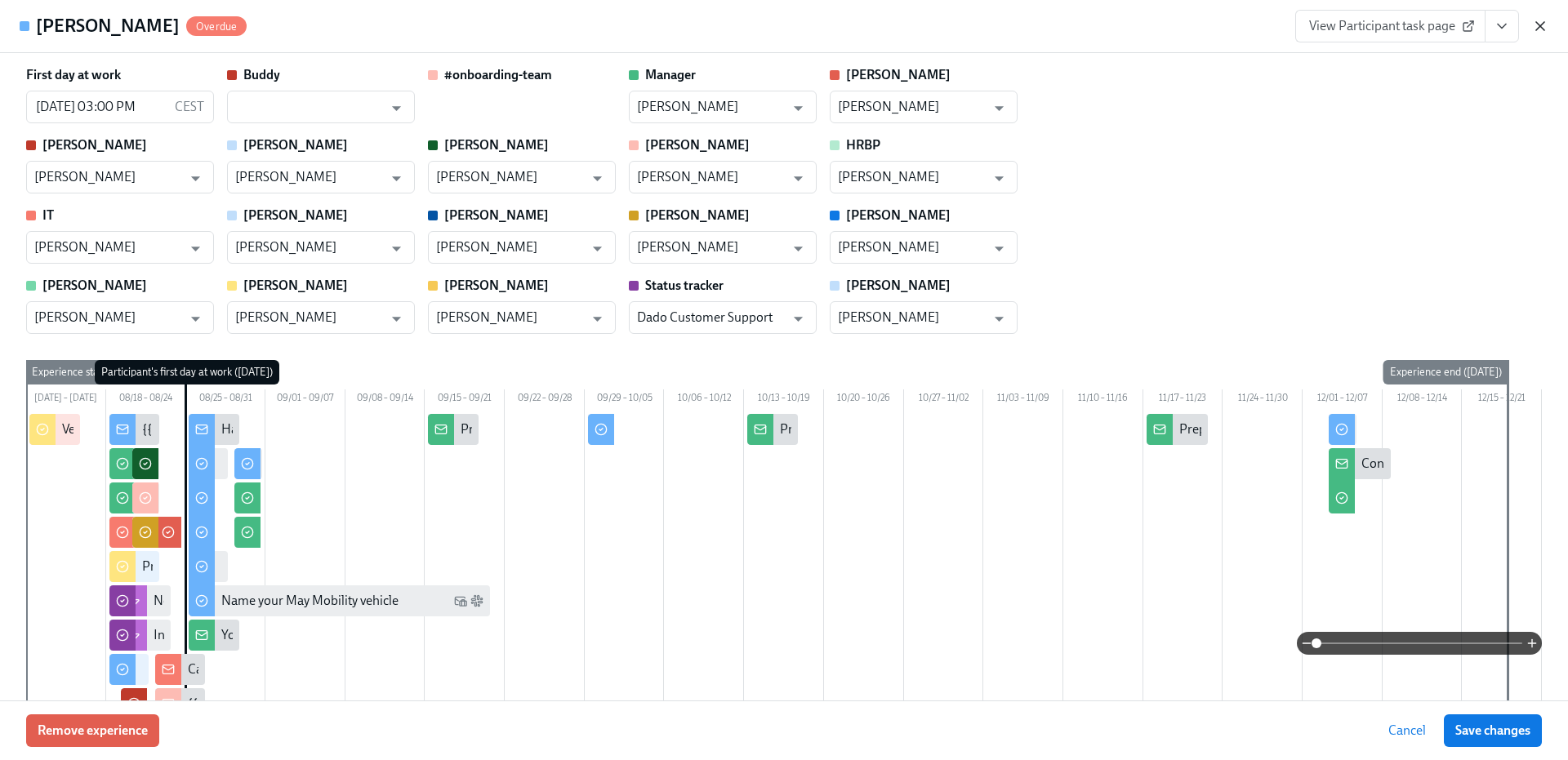
click at [1544, 19] on icon "button" at bounding box center [1539, 25] width 16 height 16
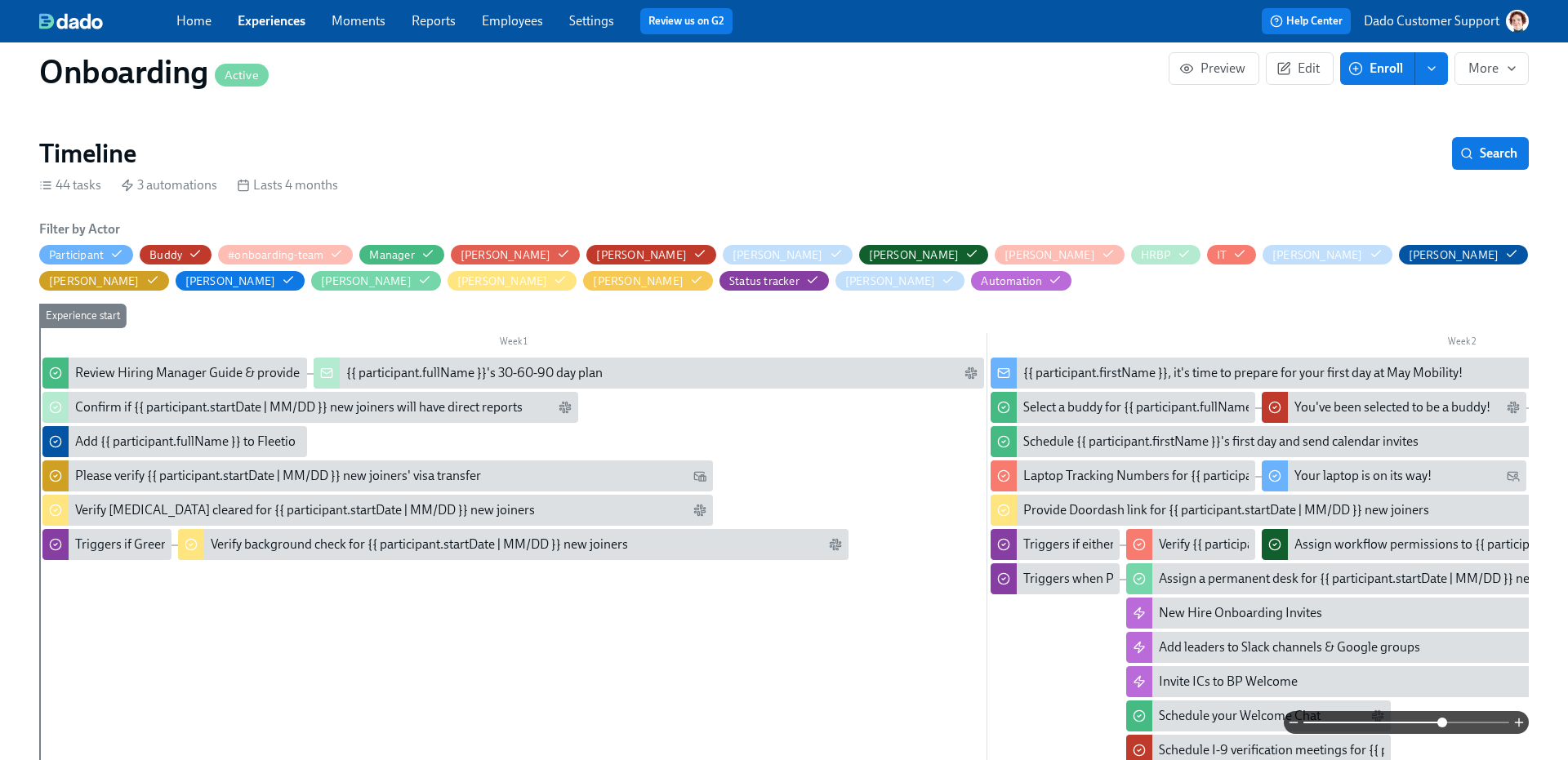
click at [358, 547] on div "Verify background check for {{ participant.startDate | MM/DD }} new joiners" at bounding box center [419, 544] width 418 height 18
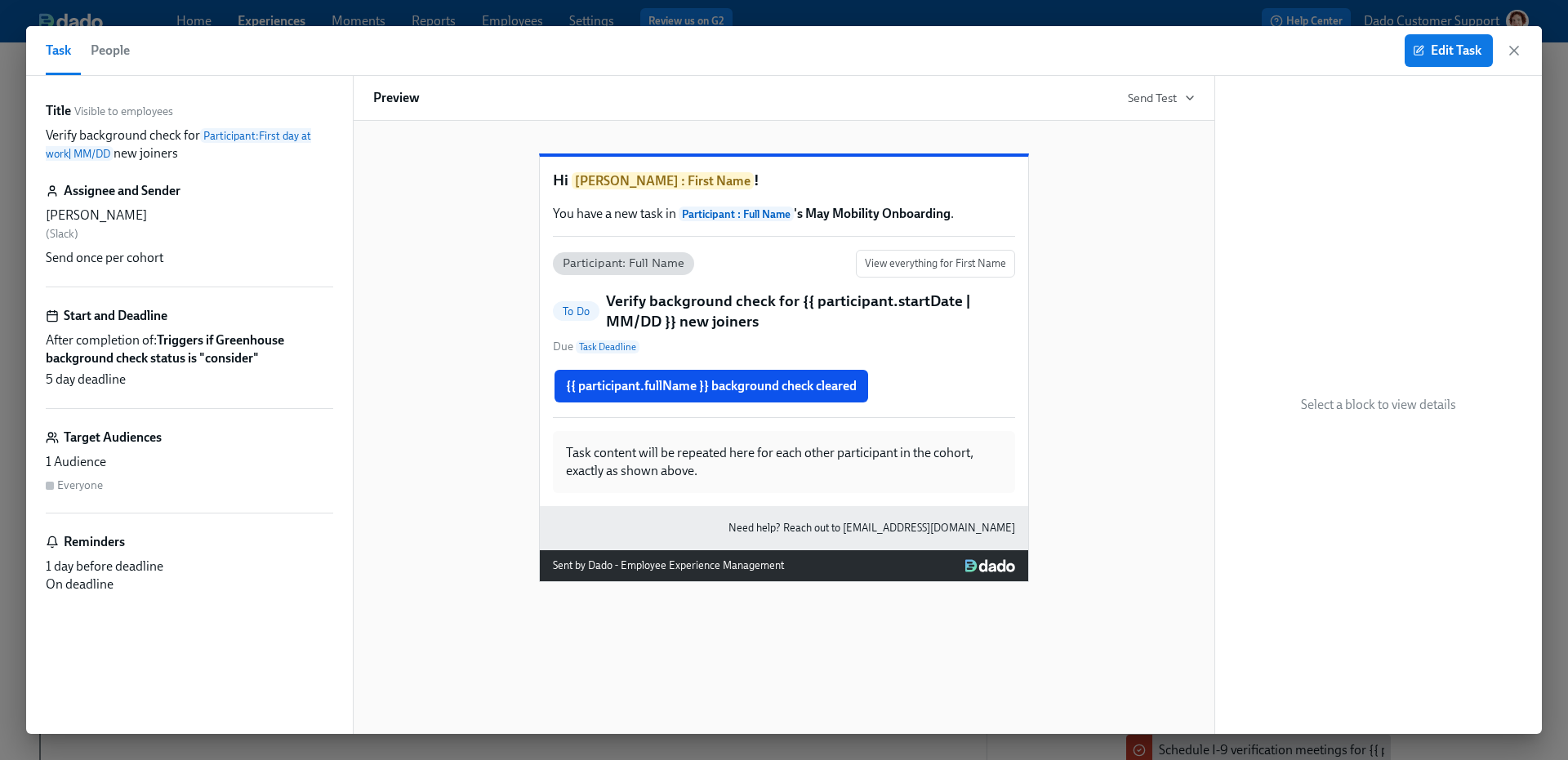
click at [97, 50] on span "People" at bounding box center [110, 50] width 39 height 23
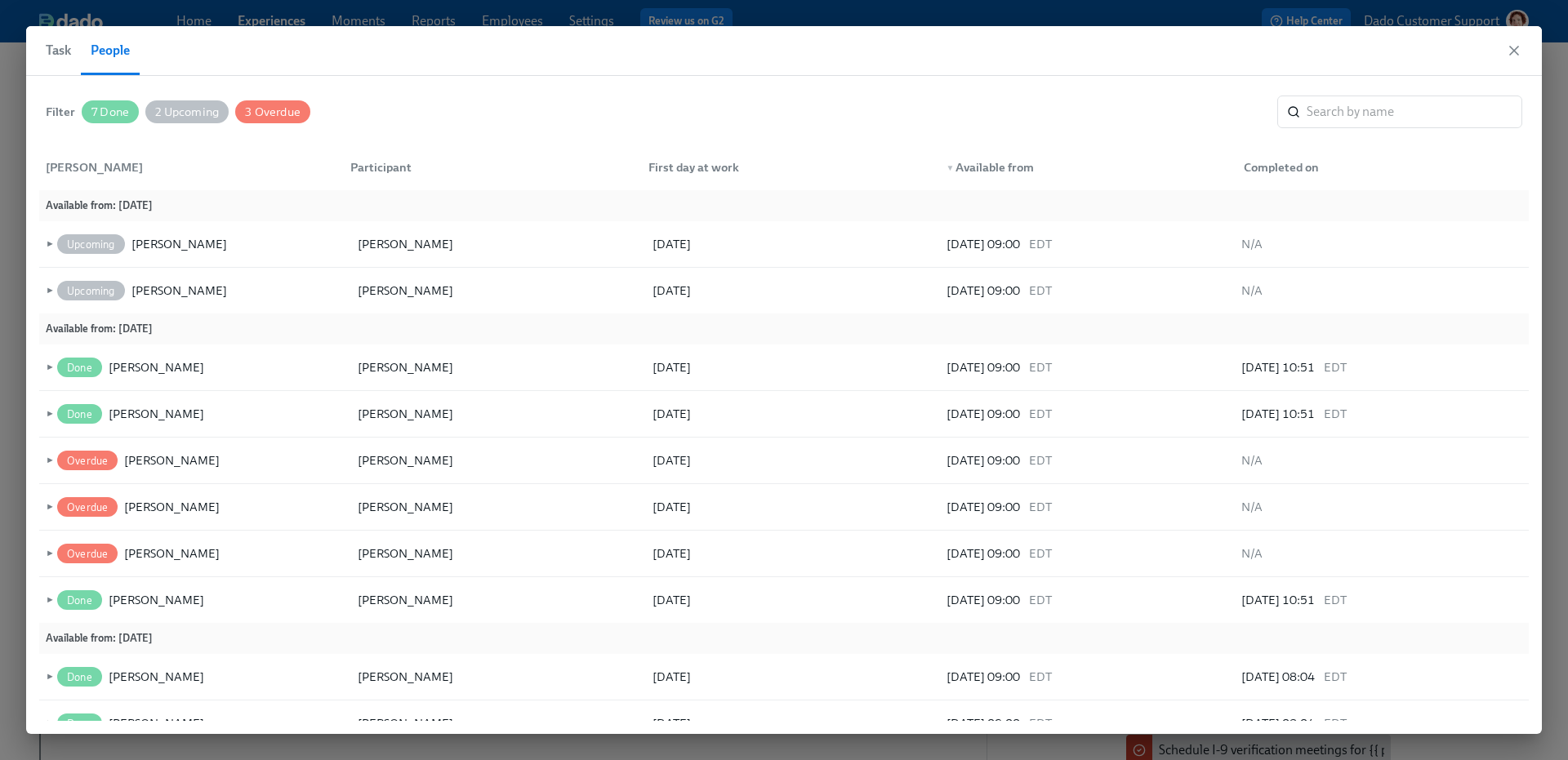
click at [58, 47] on span "Task" at bounding box center [58, 50] width 25 height 23
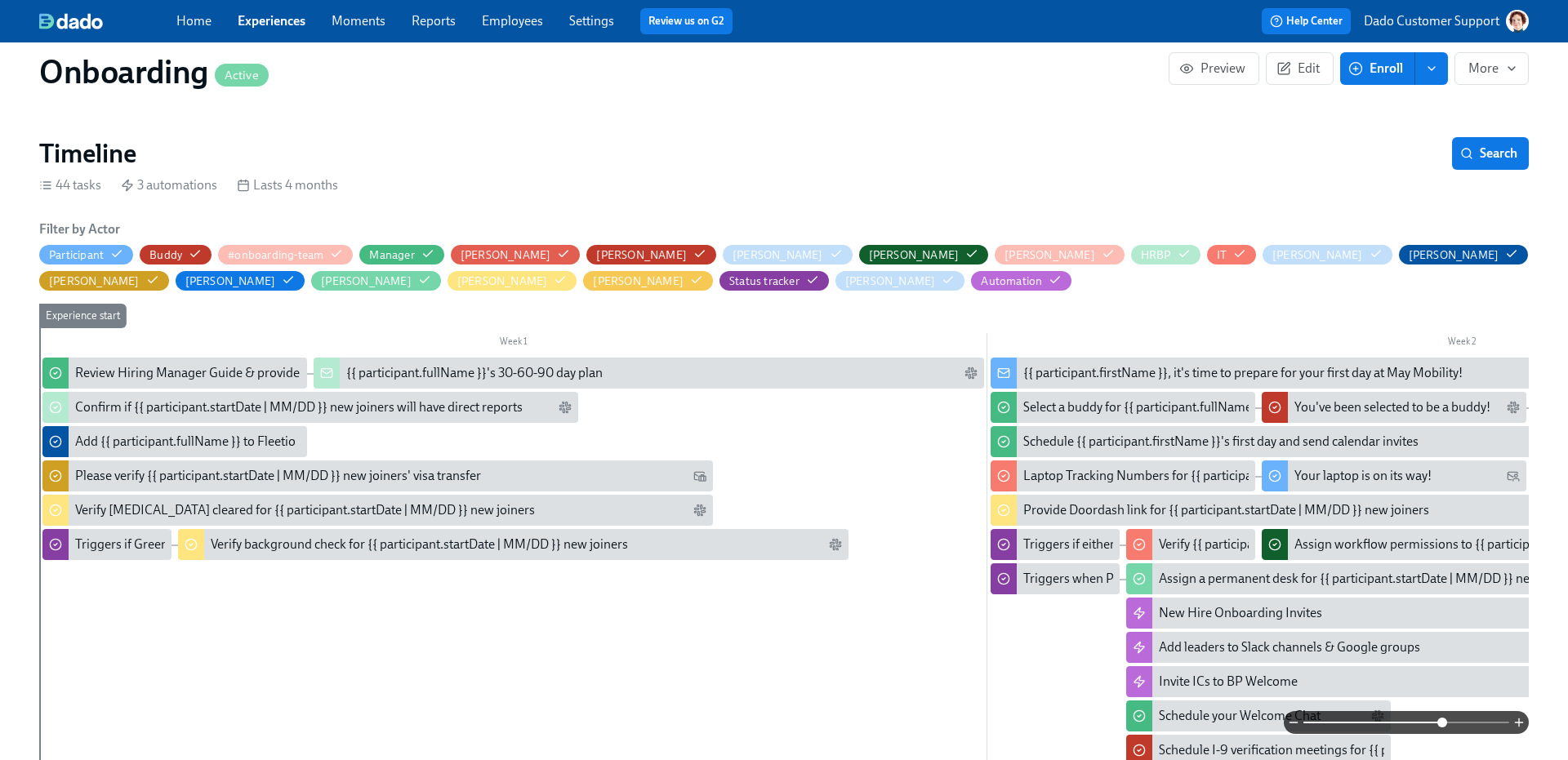
click at [513, 24] on link "Employees" at bounding box center [512, 20] width 62 height 15
click at [515, 19] on link "Employees" at bounding box center [512, 20] width 62 height 15
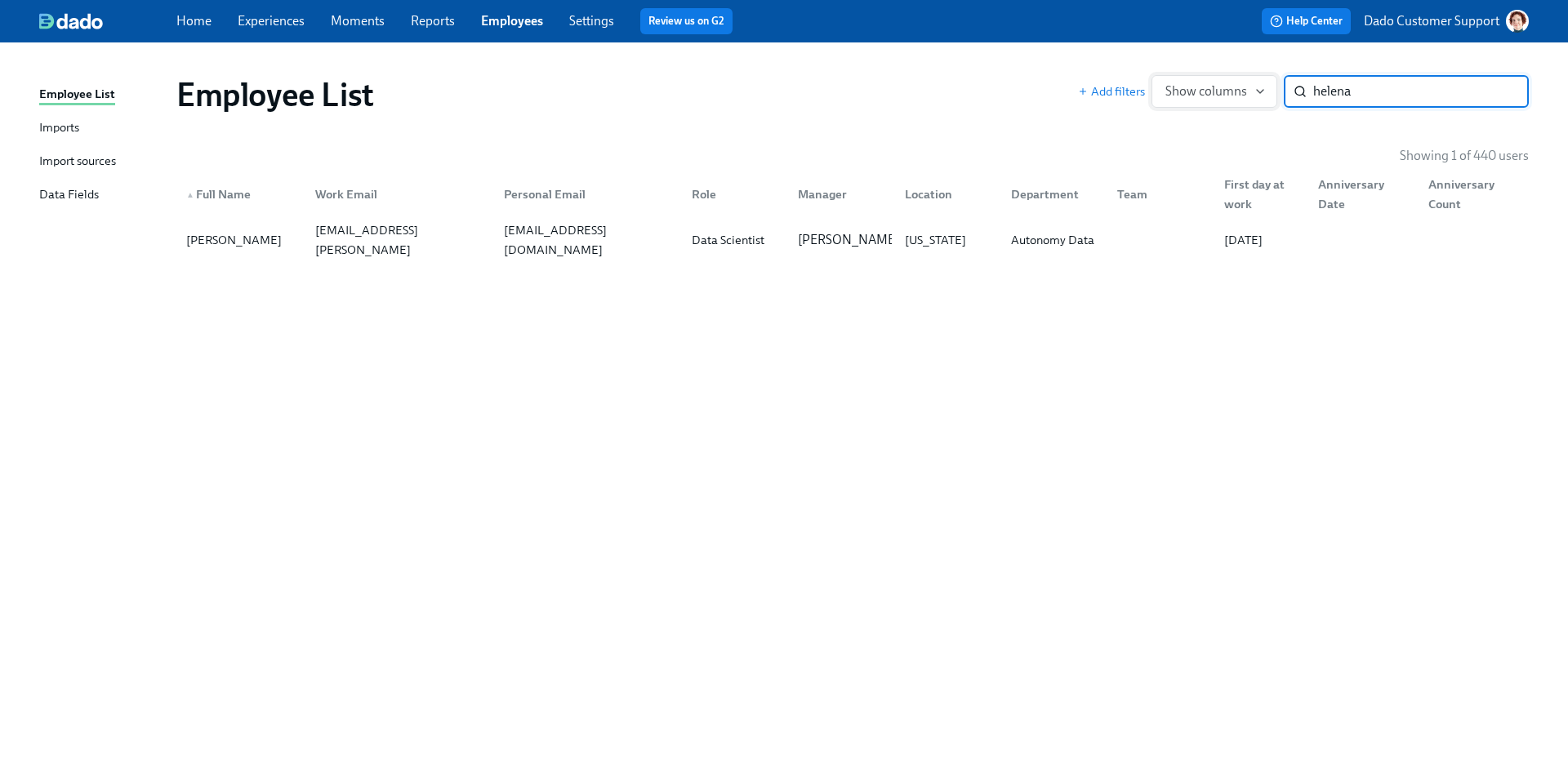
type input "helena"
click at [1185, 89] on span "Show columns" at bounding box center [1215, 91] width 98 height 16
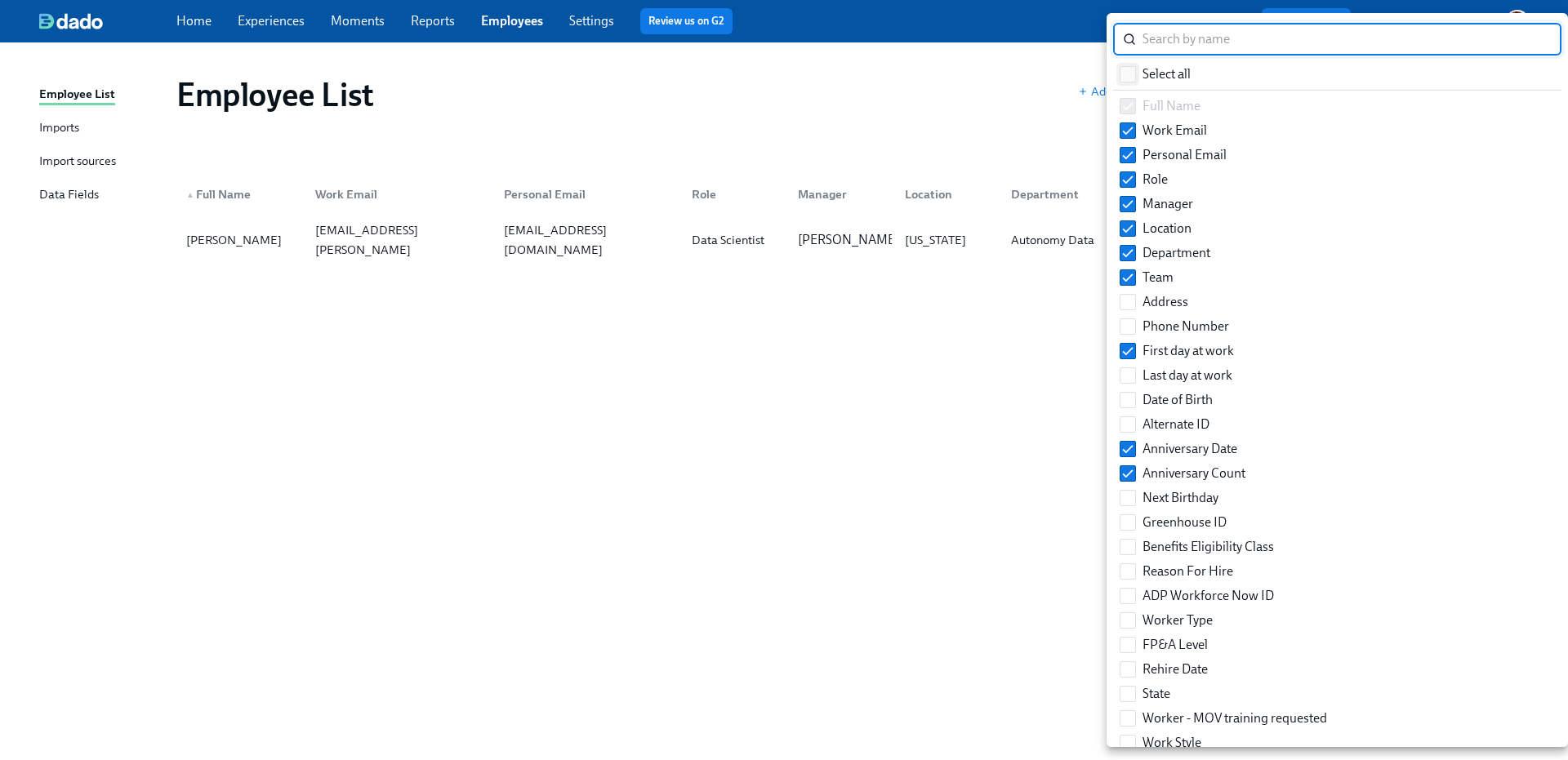
click at [1134, 74] on input "Select all" at bounding box center [1127, 73] width 14 height 14
checkbox input "true"
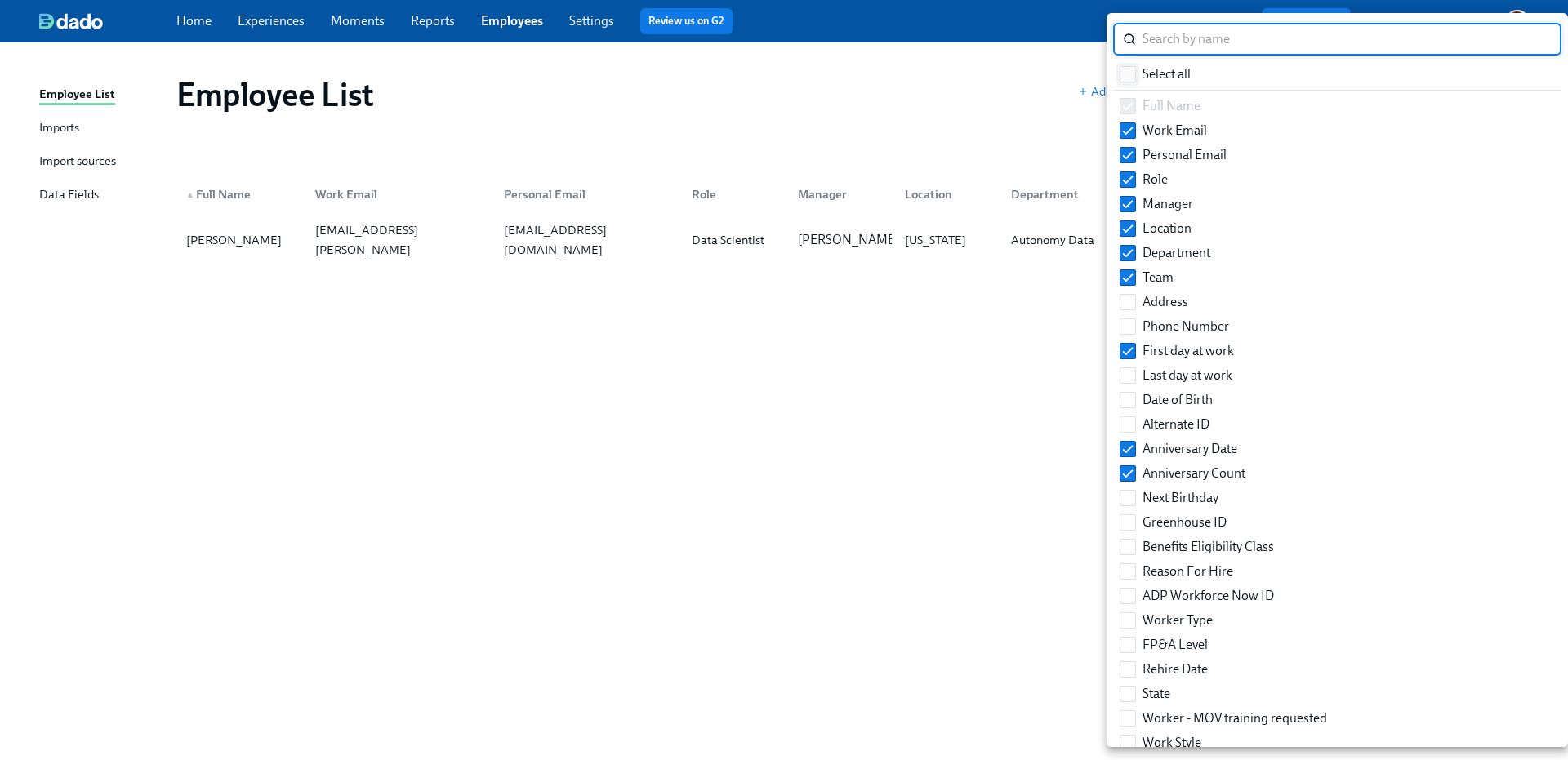
checkbox input "true"
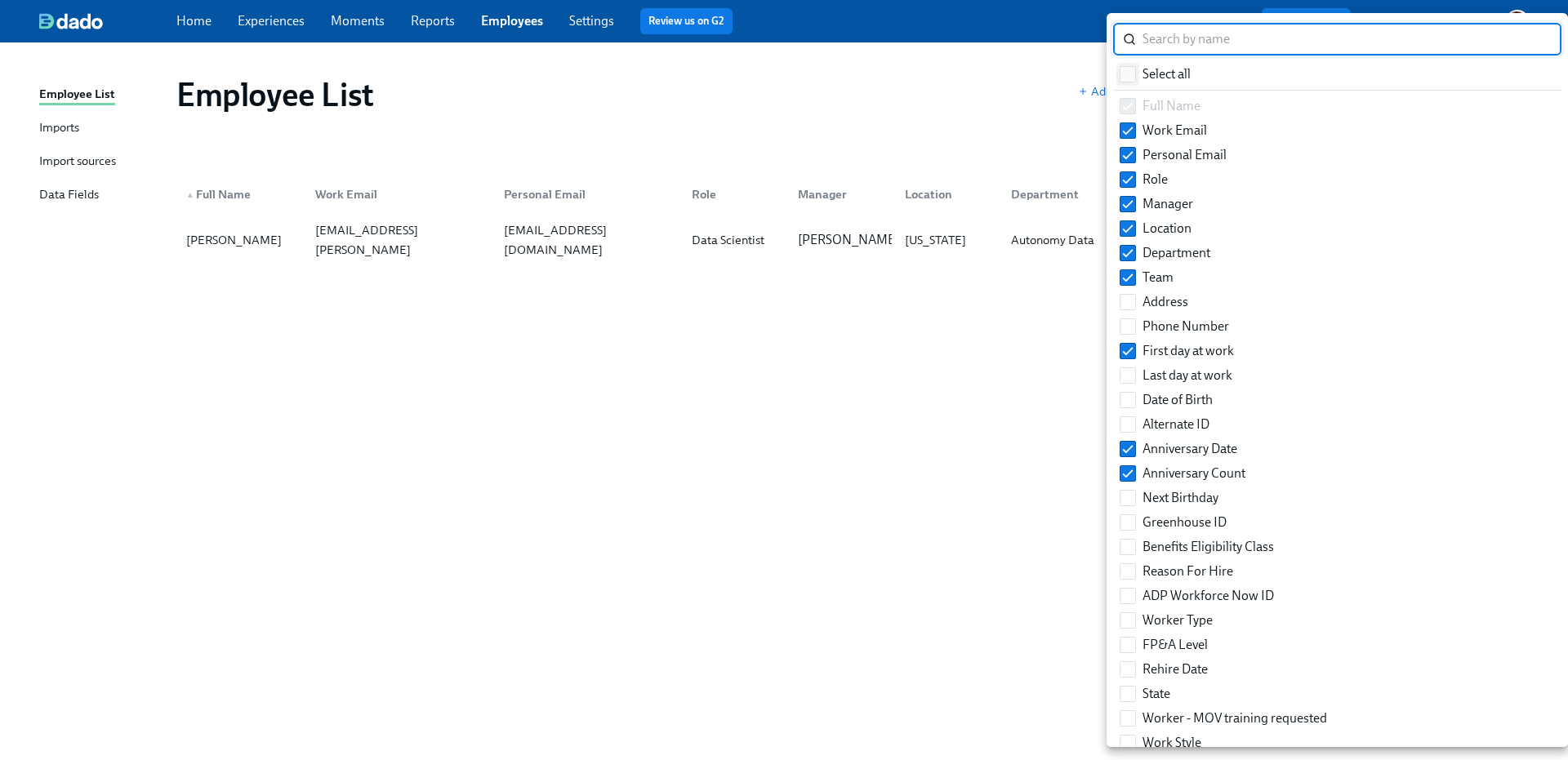
checkbox input "true"
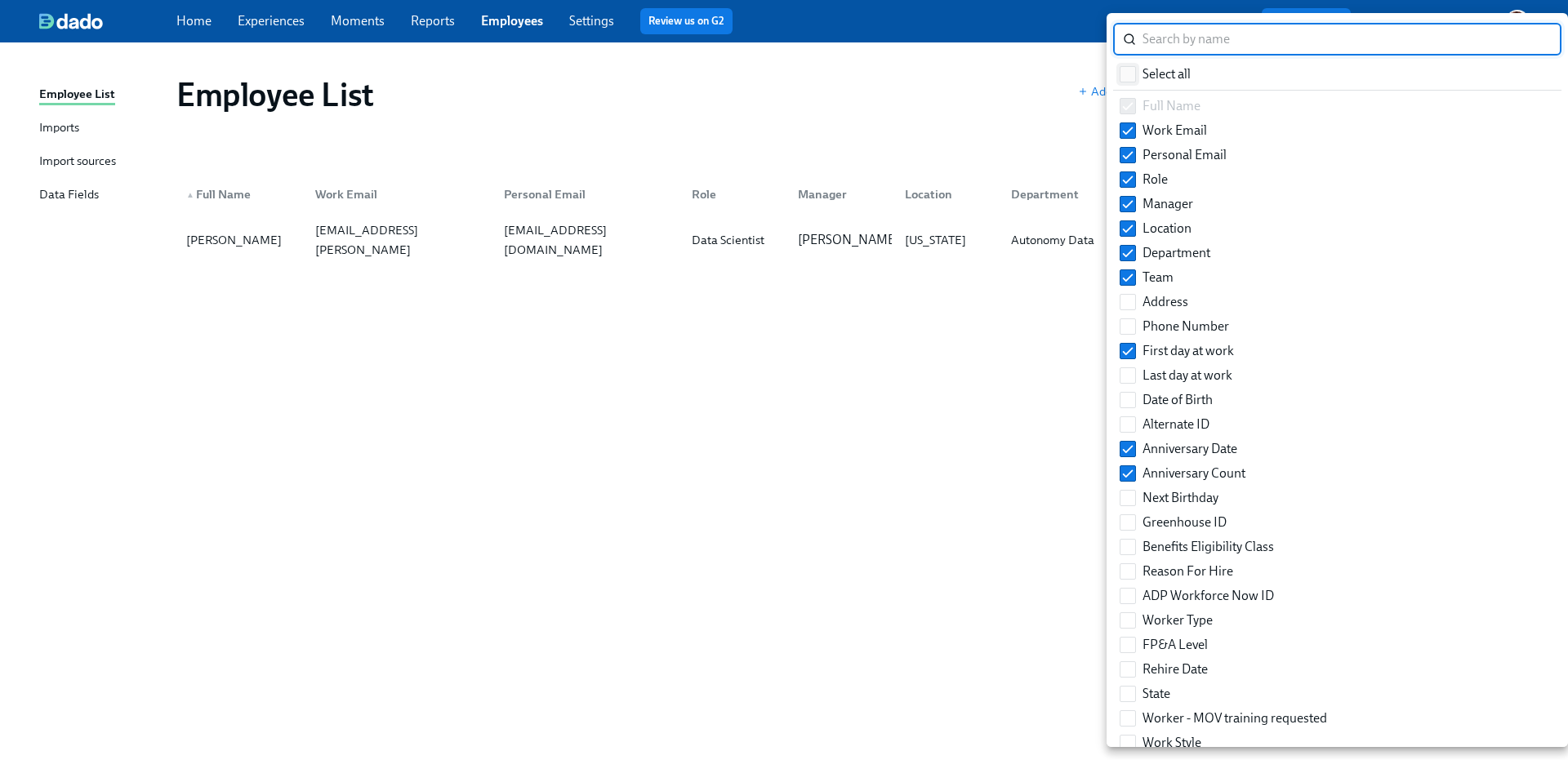
checkbox input "true"
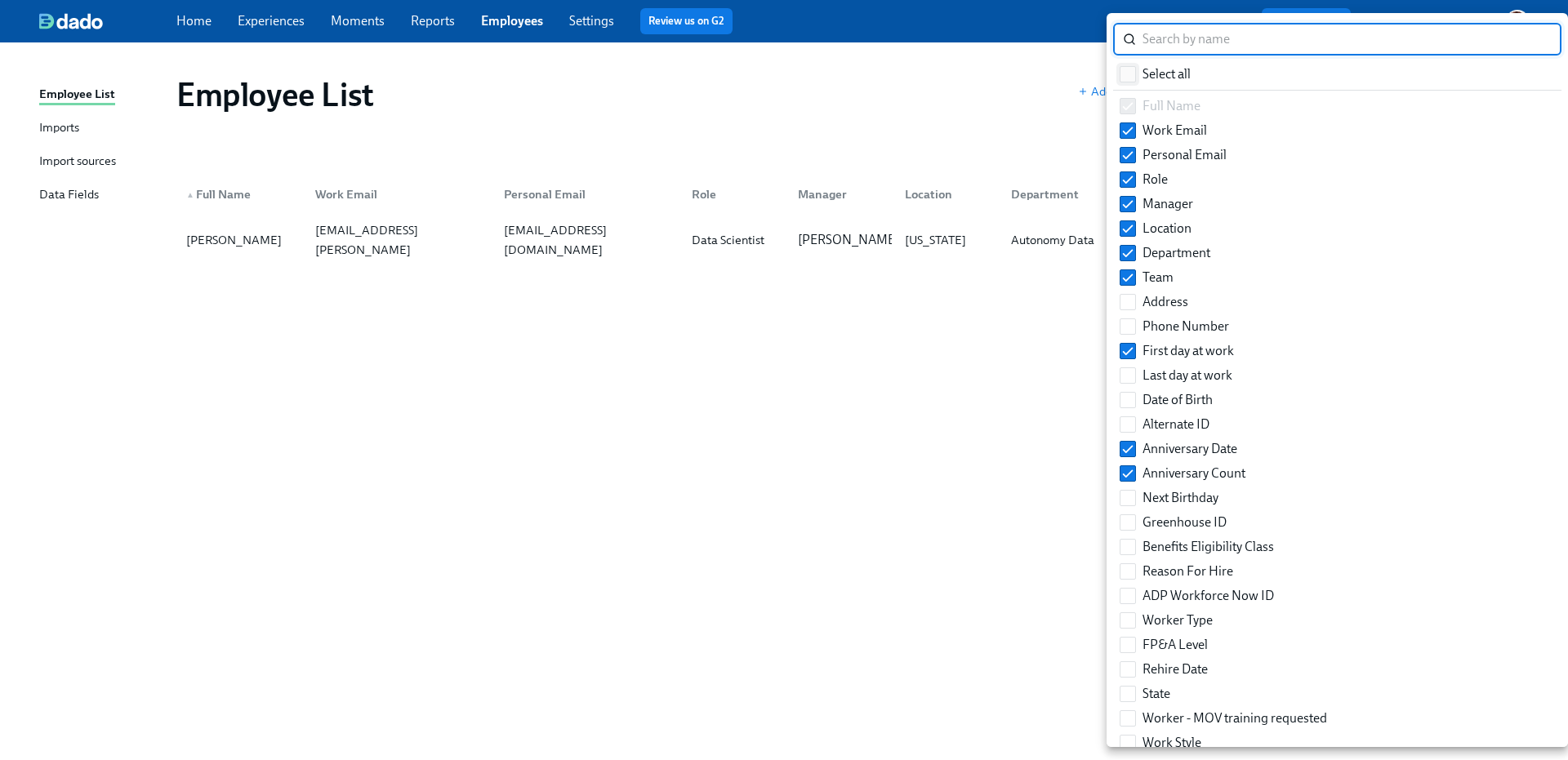
checkbox input "true"
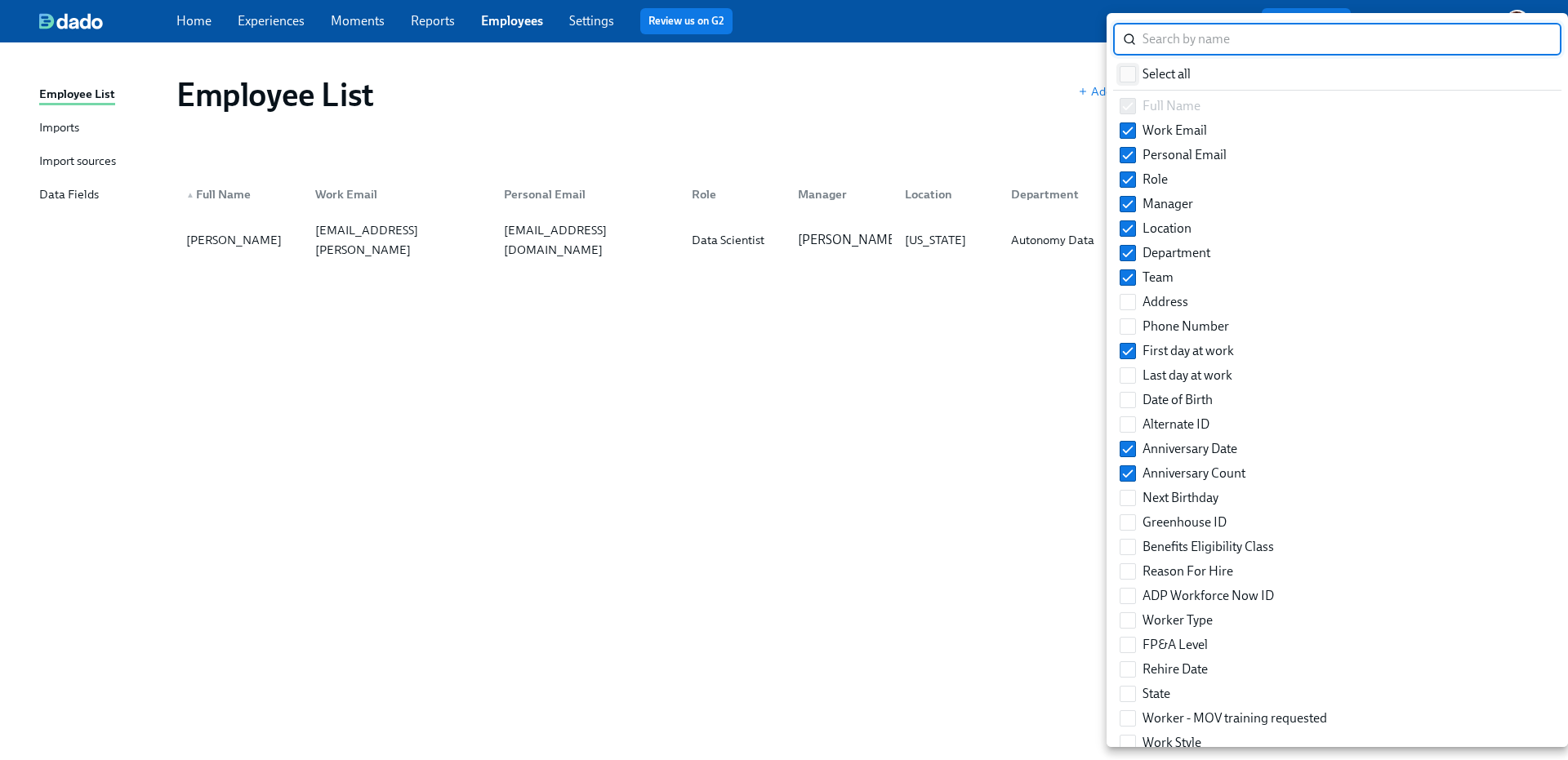
checkbox input "true"
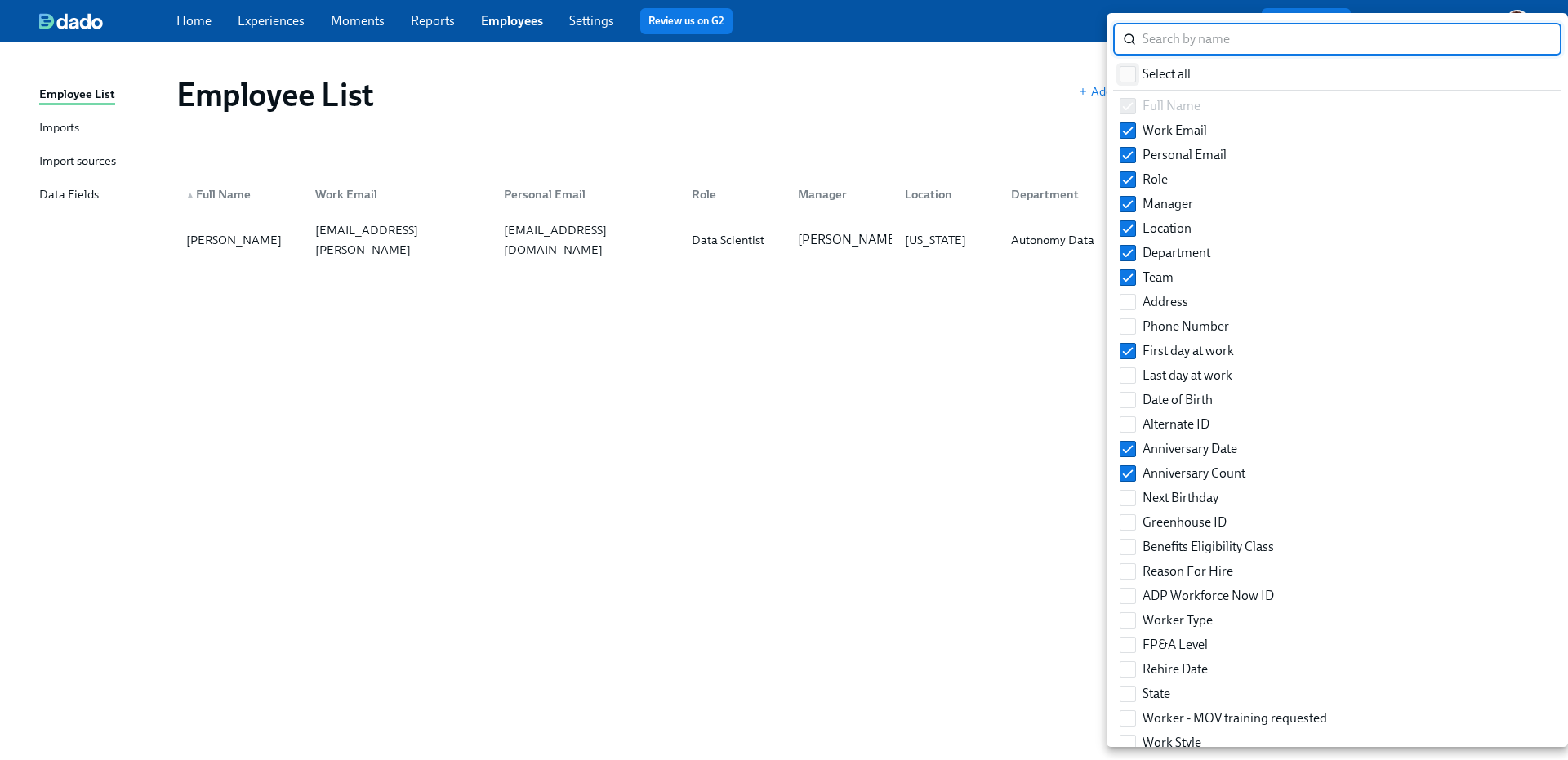
checkbox input "true"
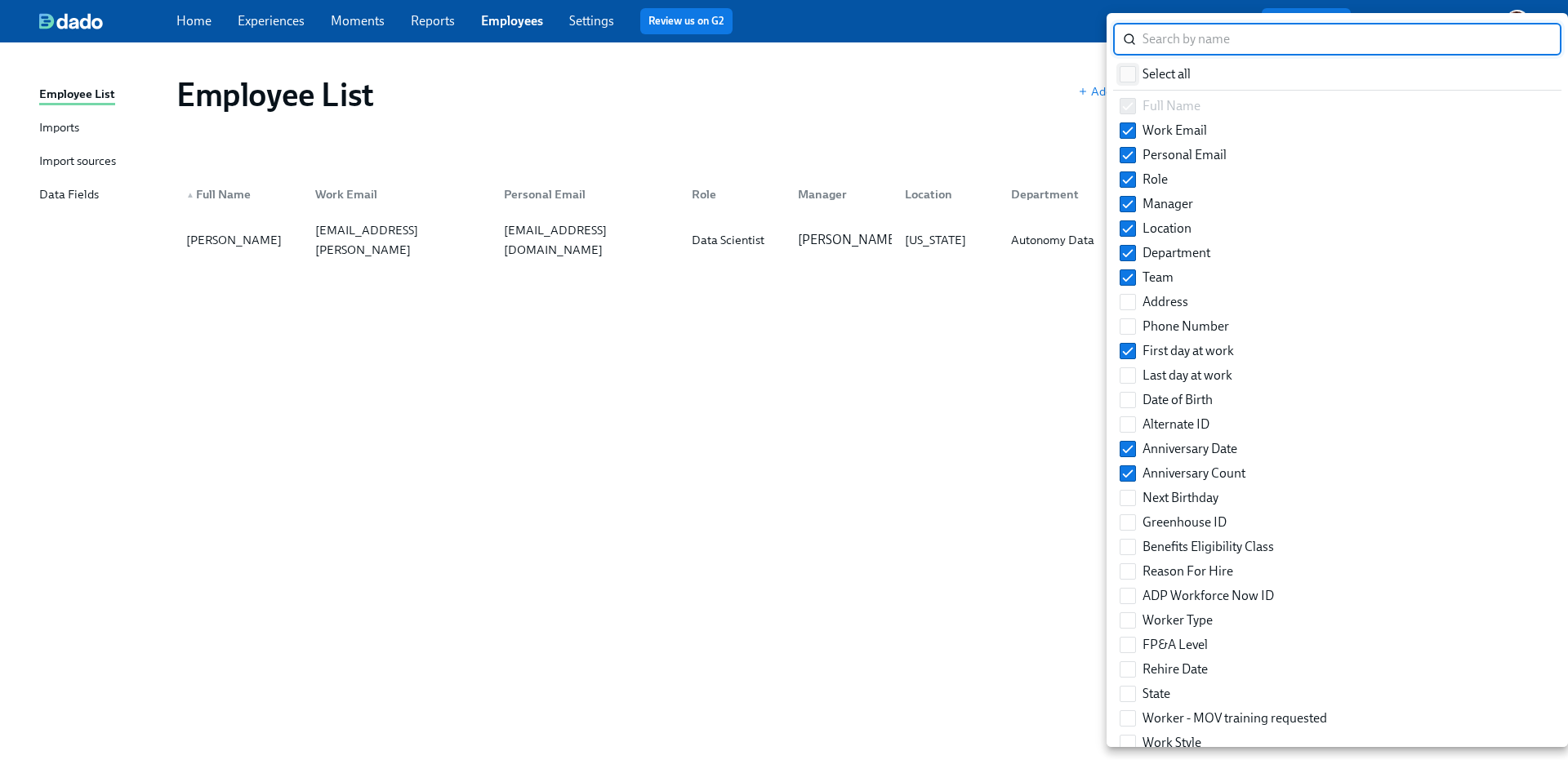
checkbox input "true"
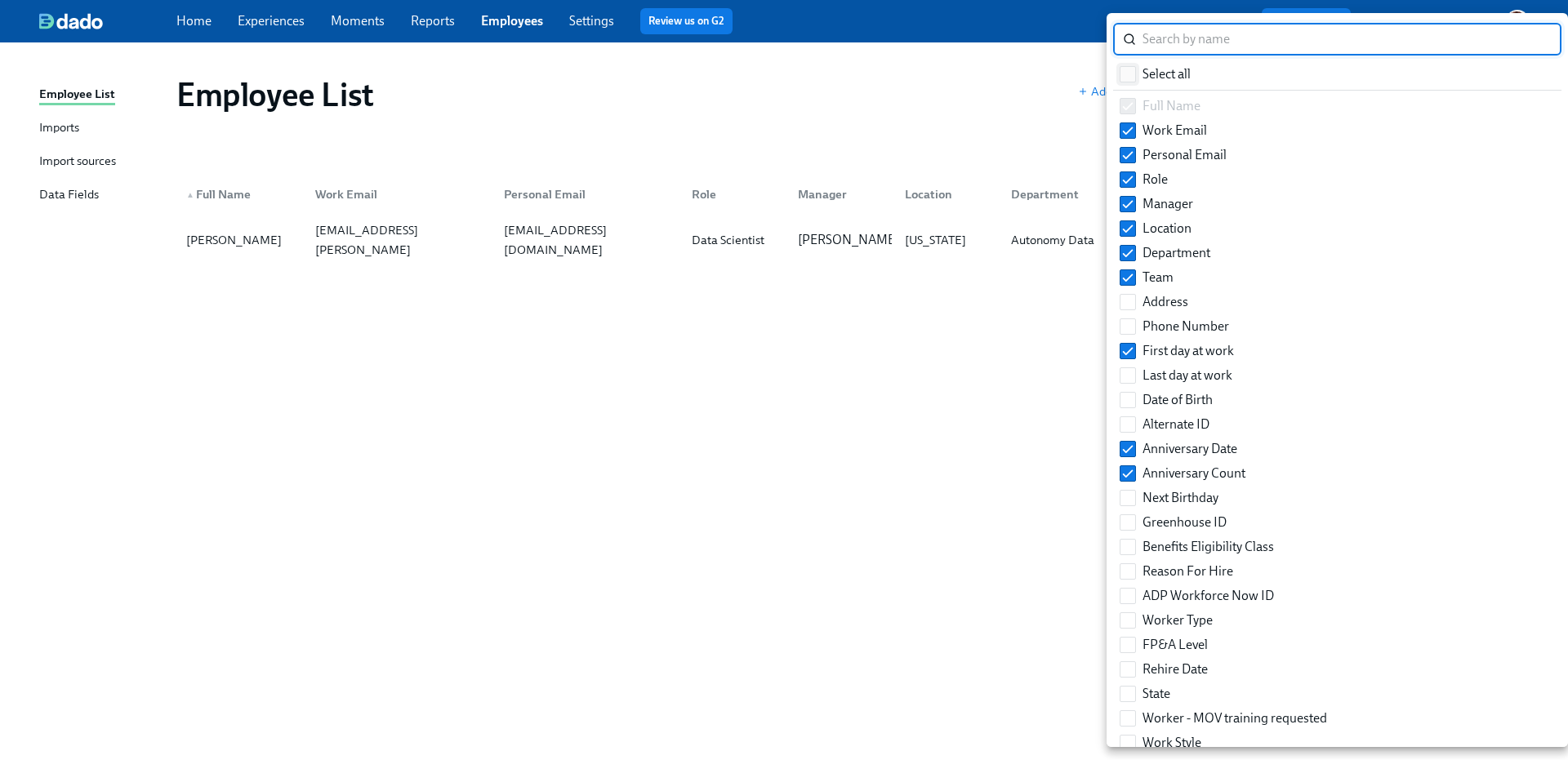
checkbox input "true"
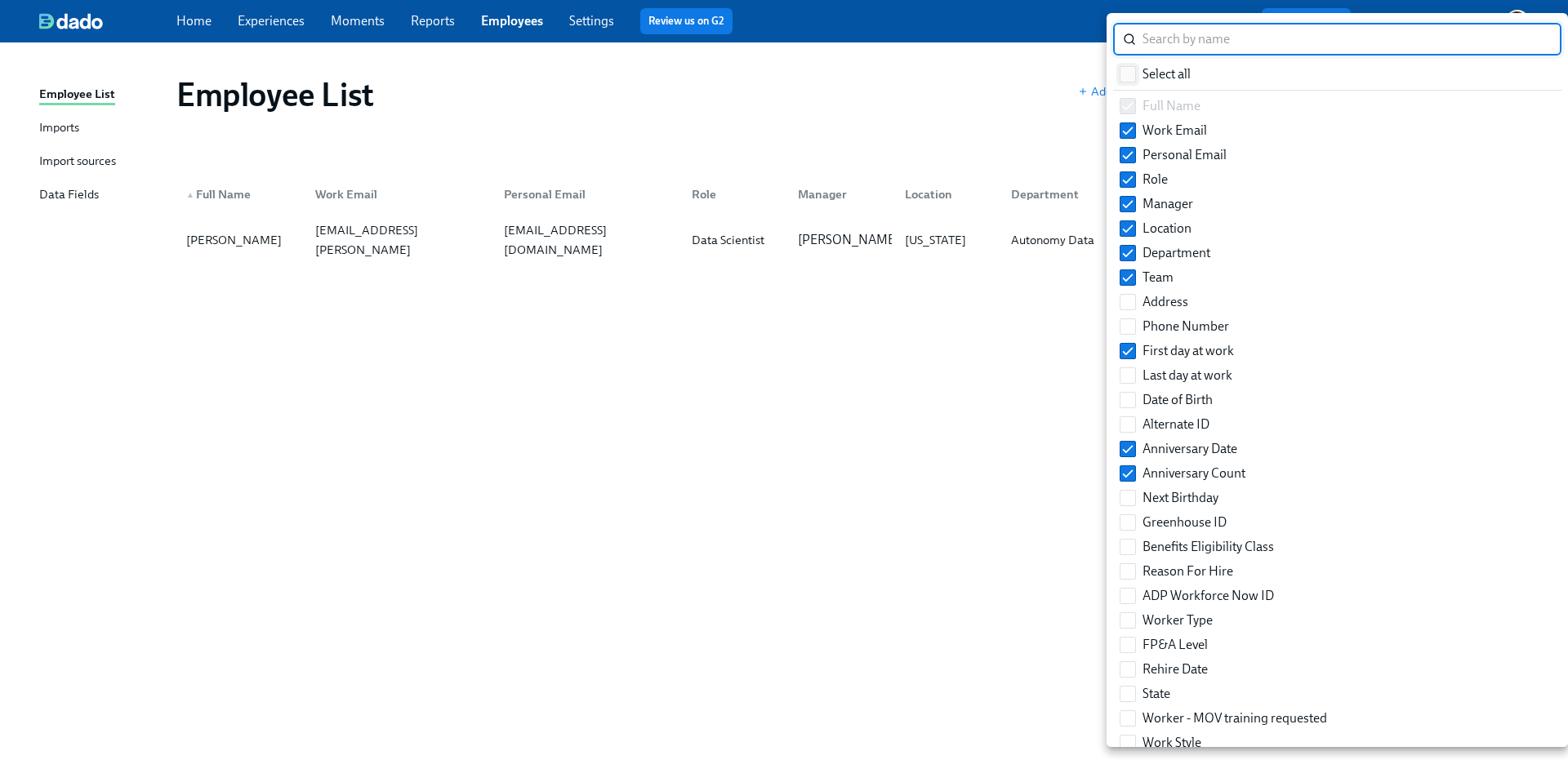
checkbox input "true"
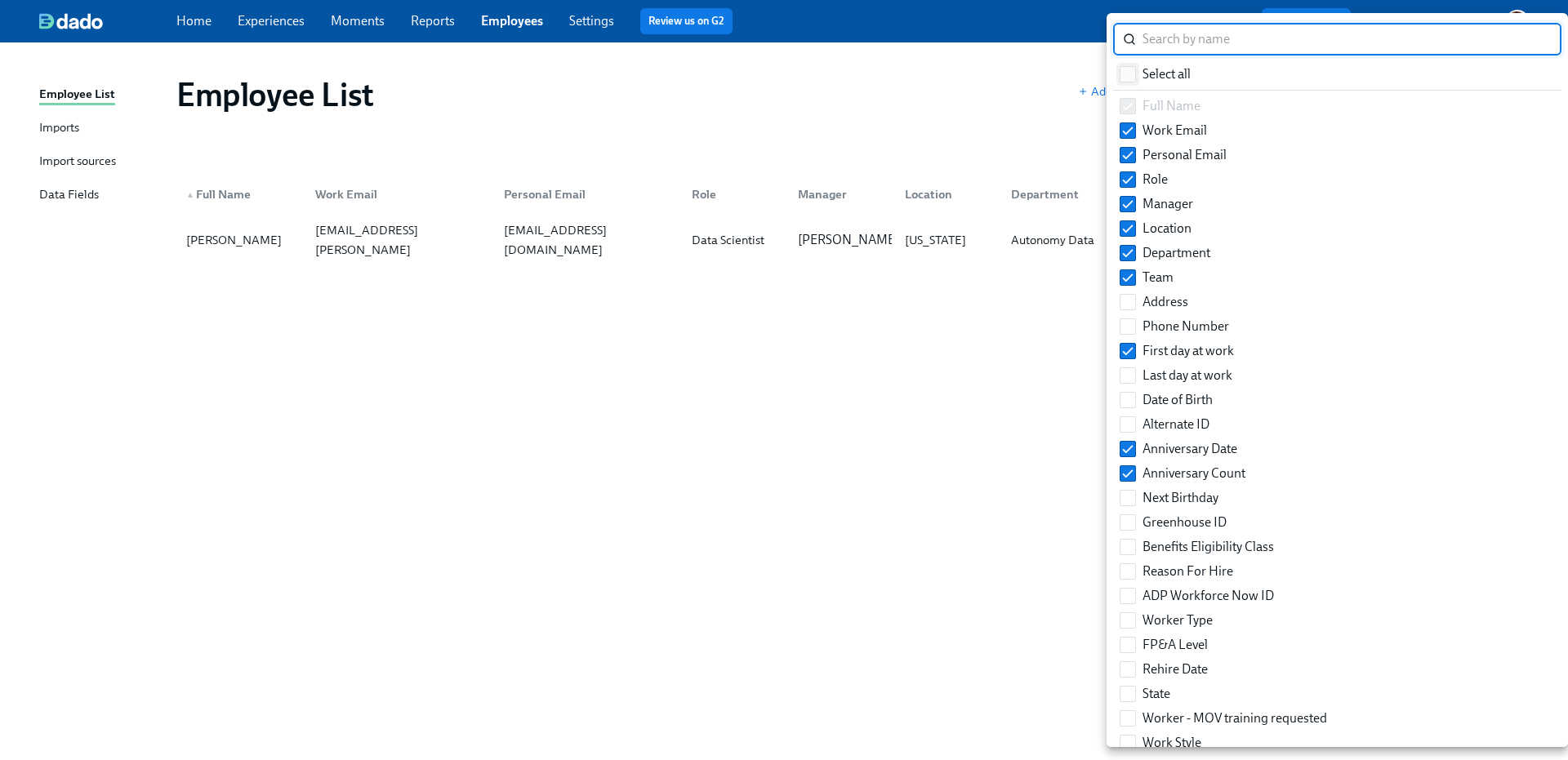
checkbox input "true"
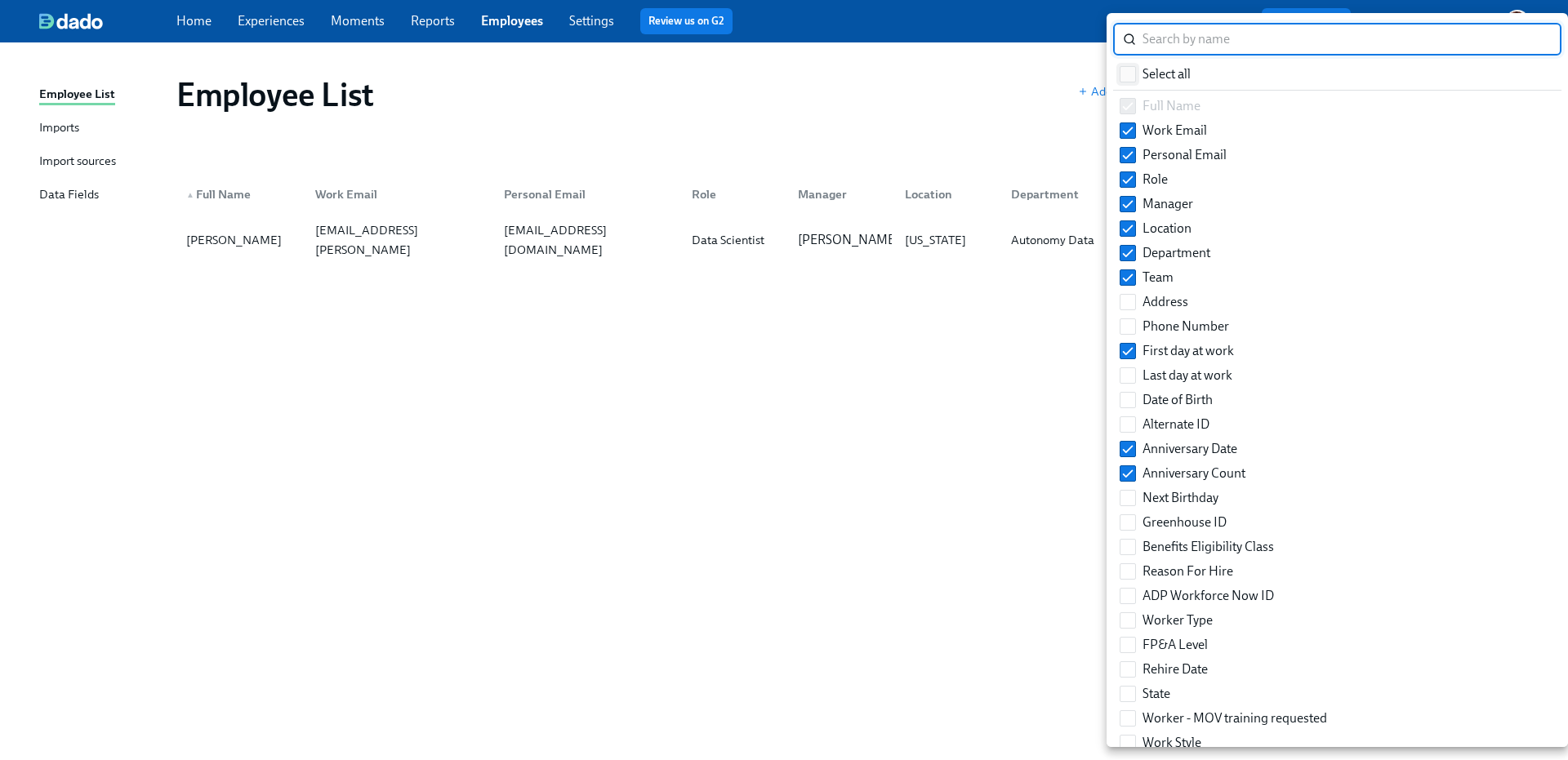
checkbox input "true"
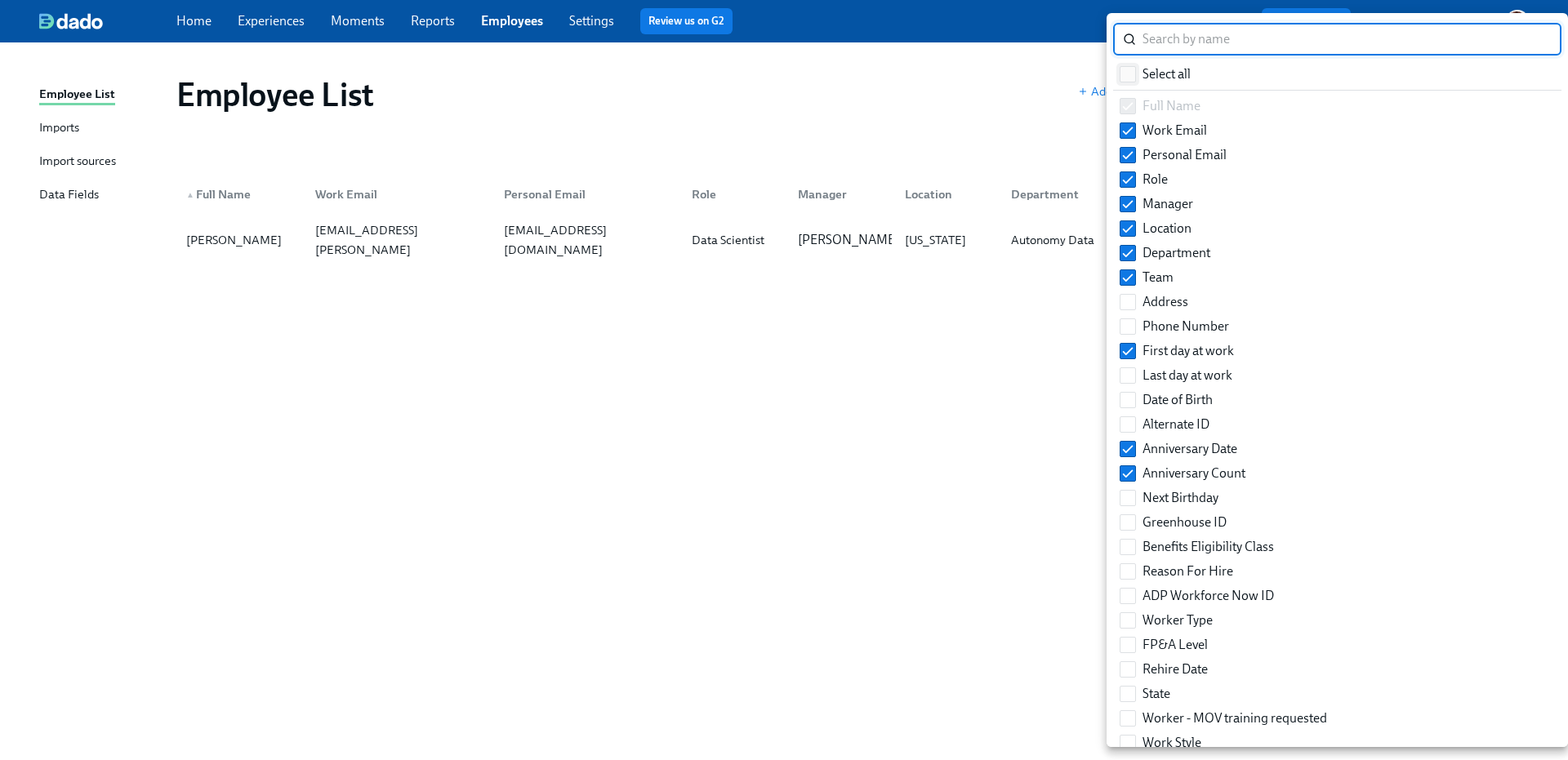
checkbox input "true"
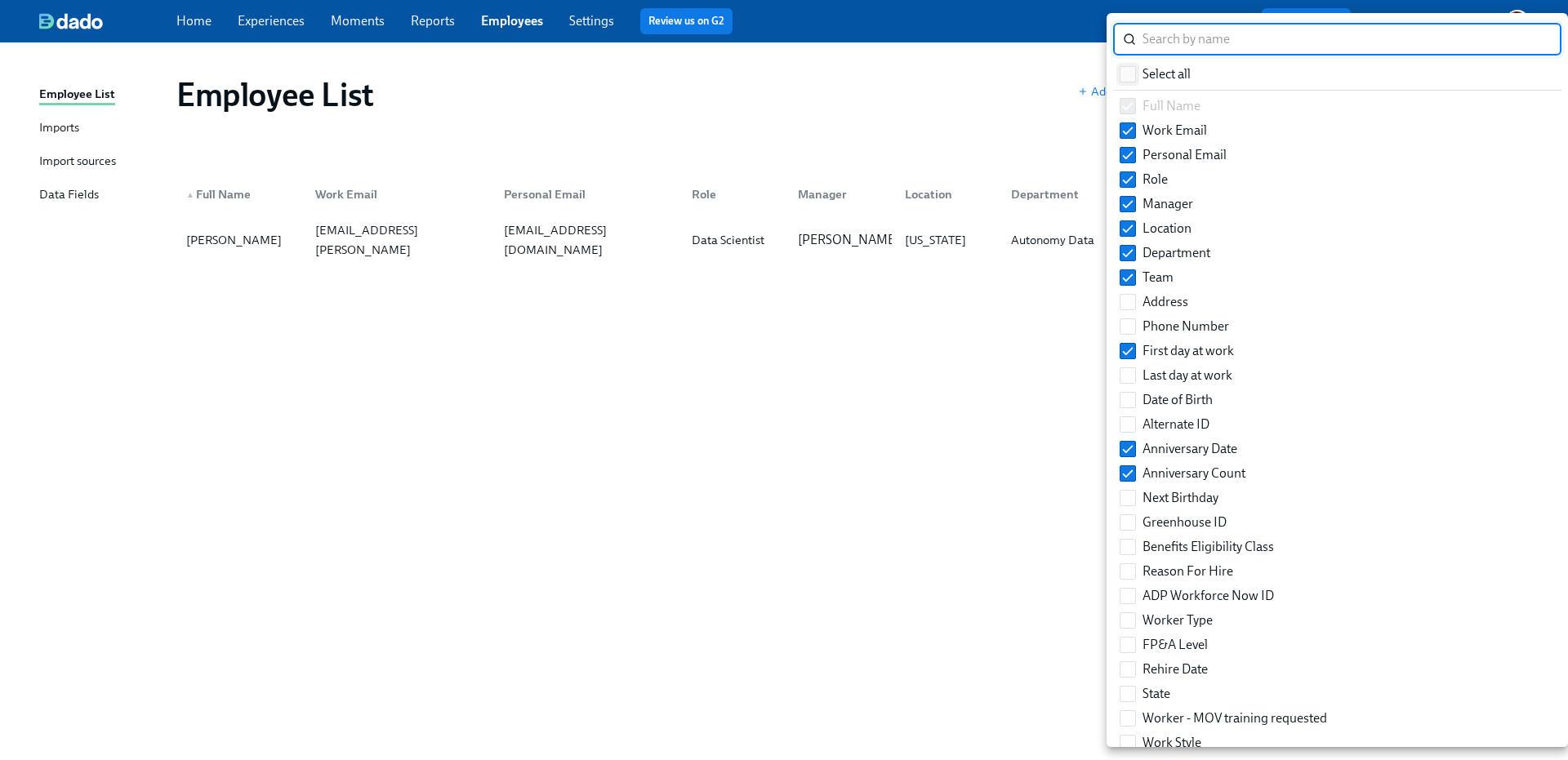
checkbox input "true"
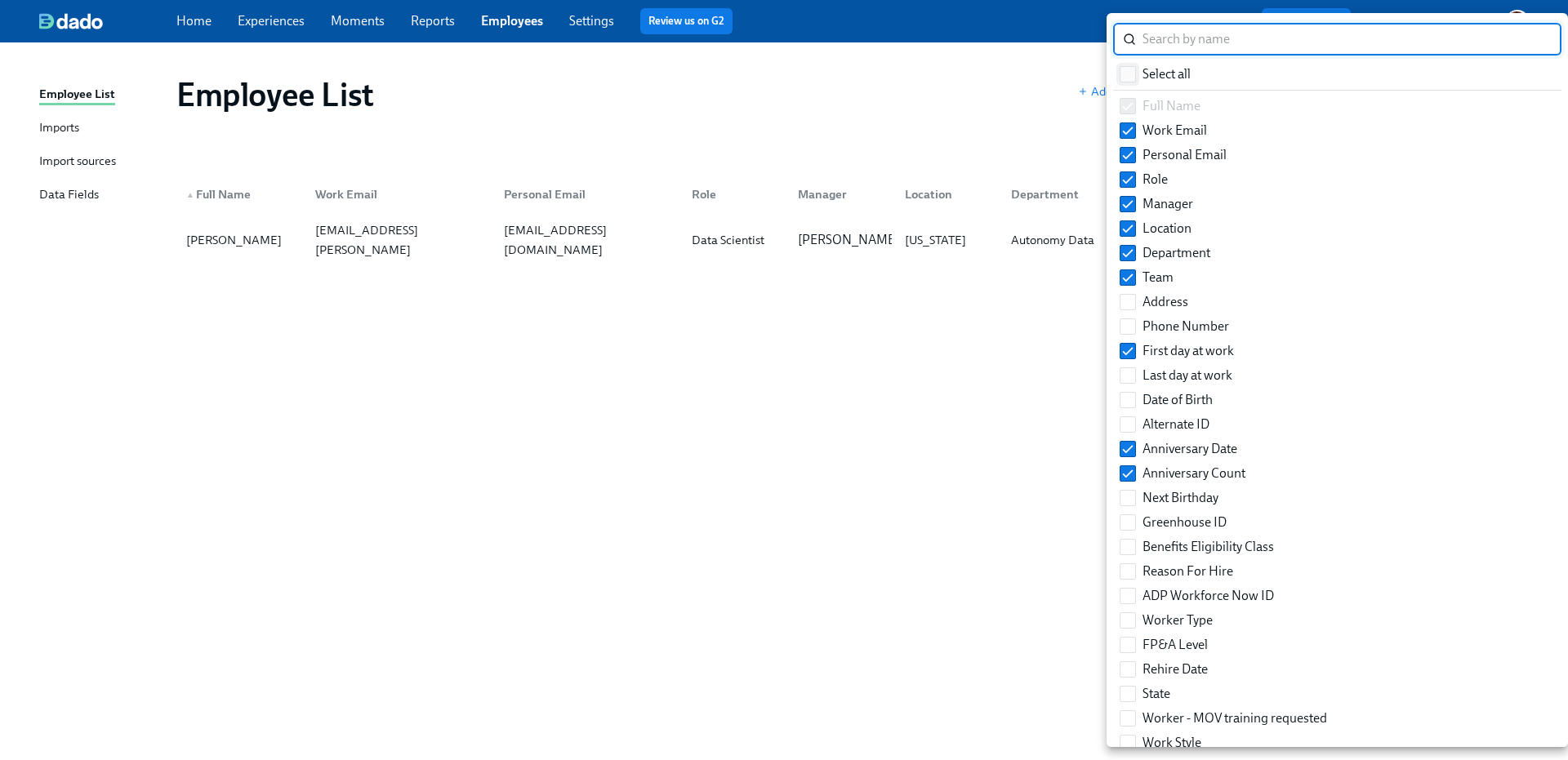
checkbox input "true"
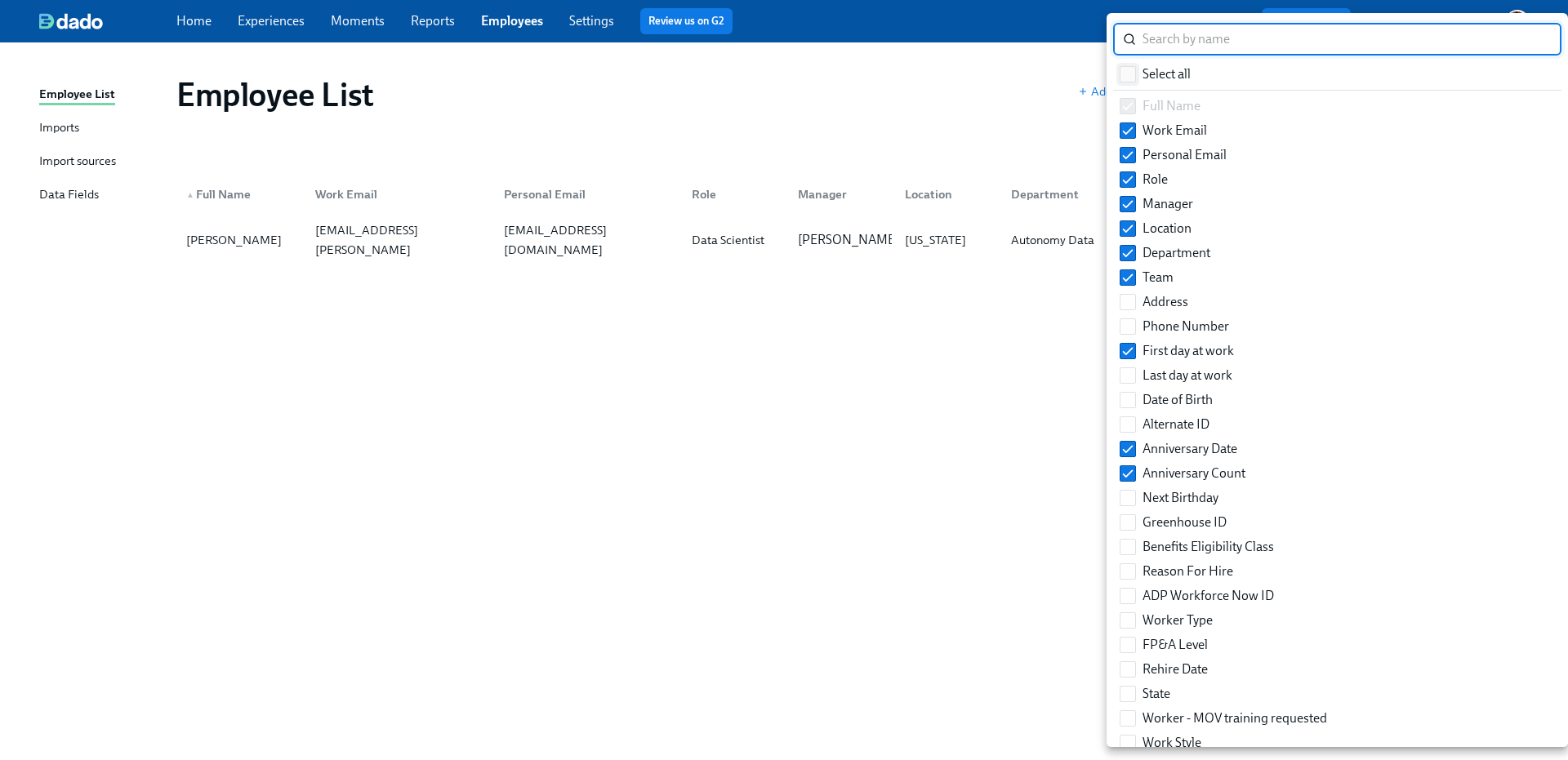
checkbox input "true"
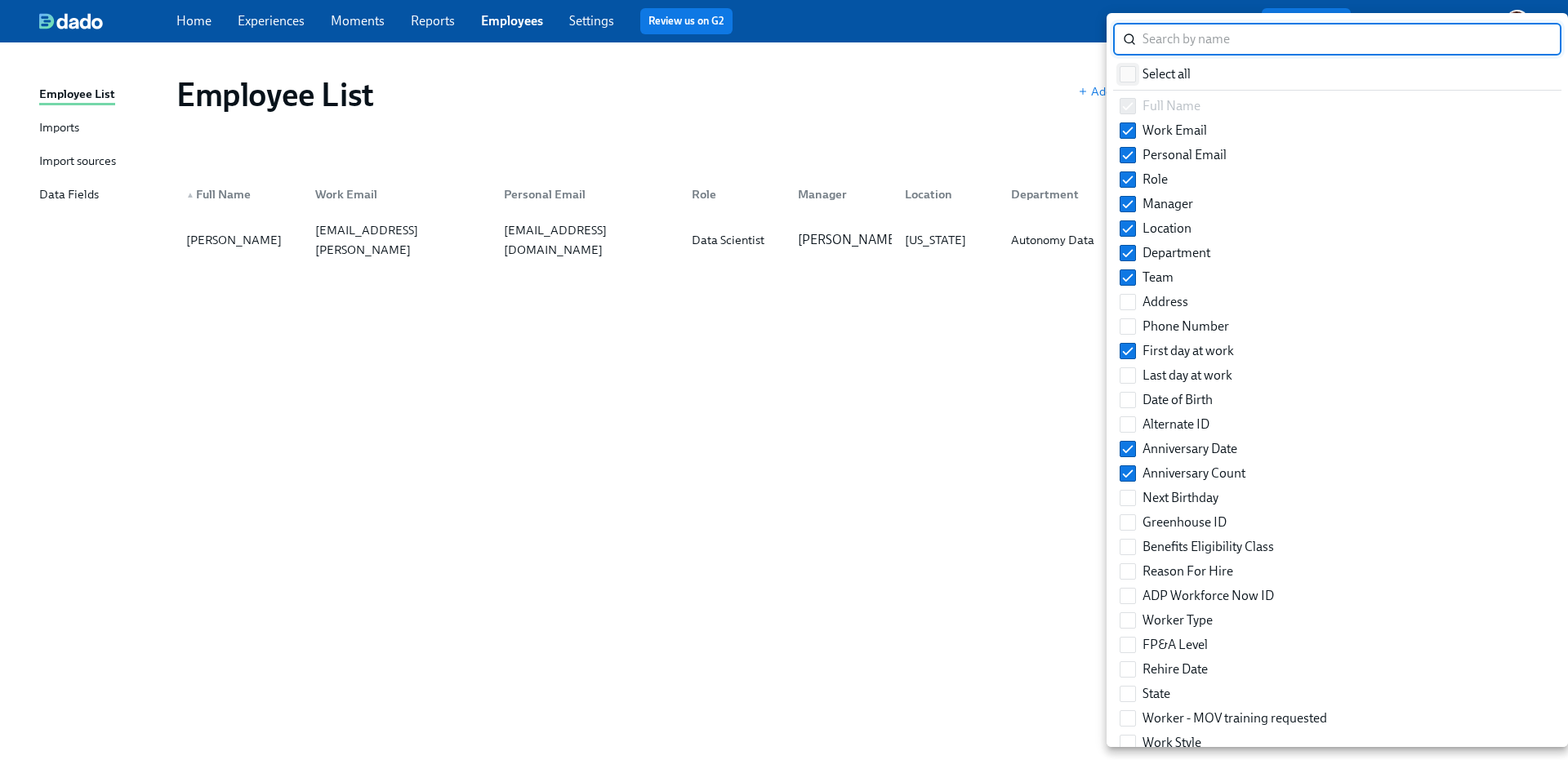
checkbox input "true"
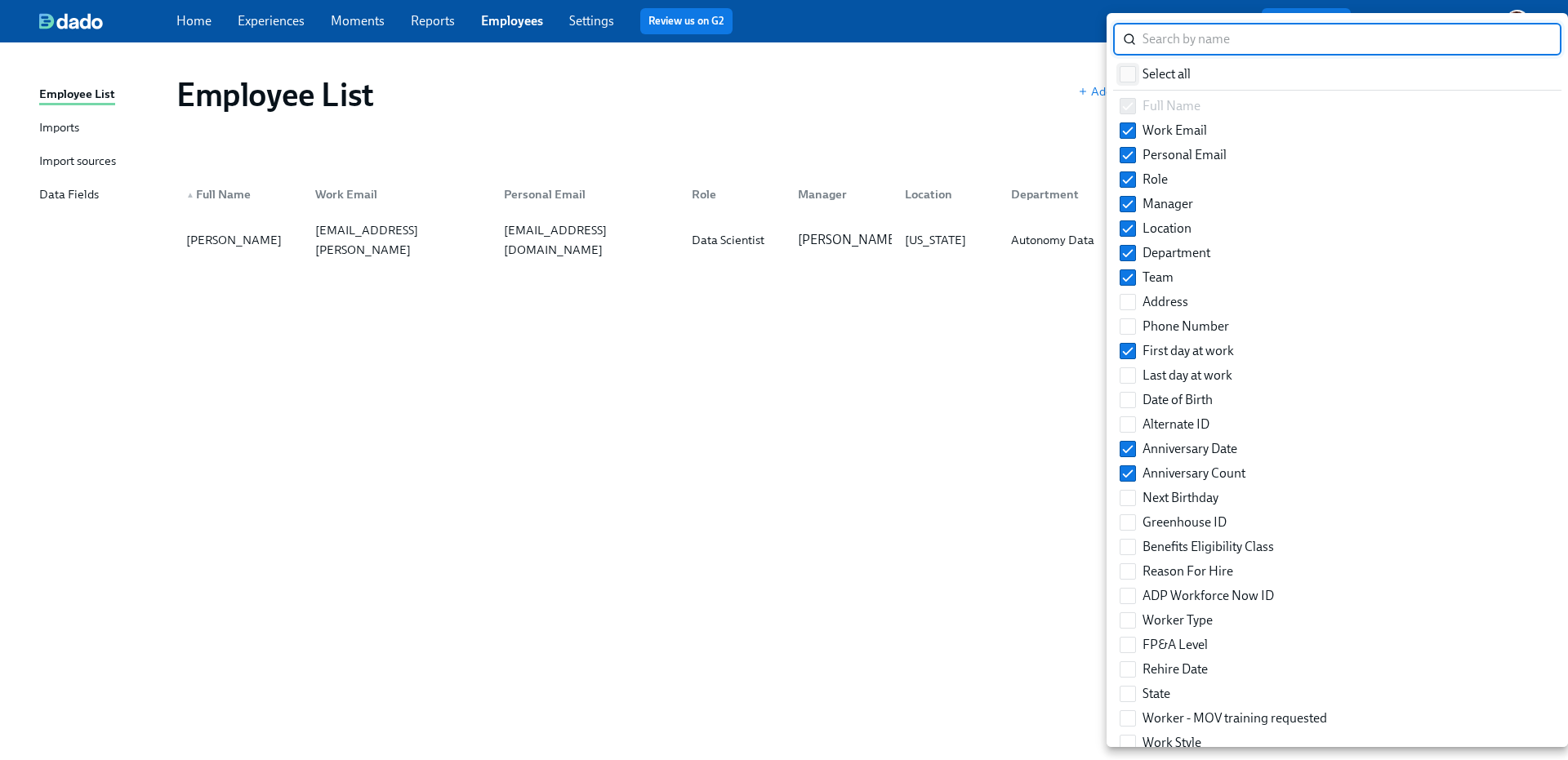
checkbox input "true"
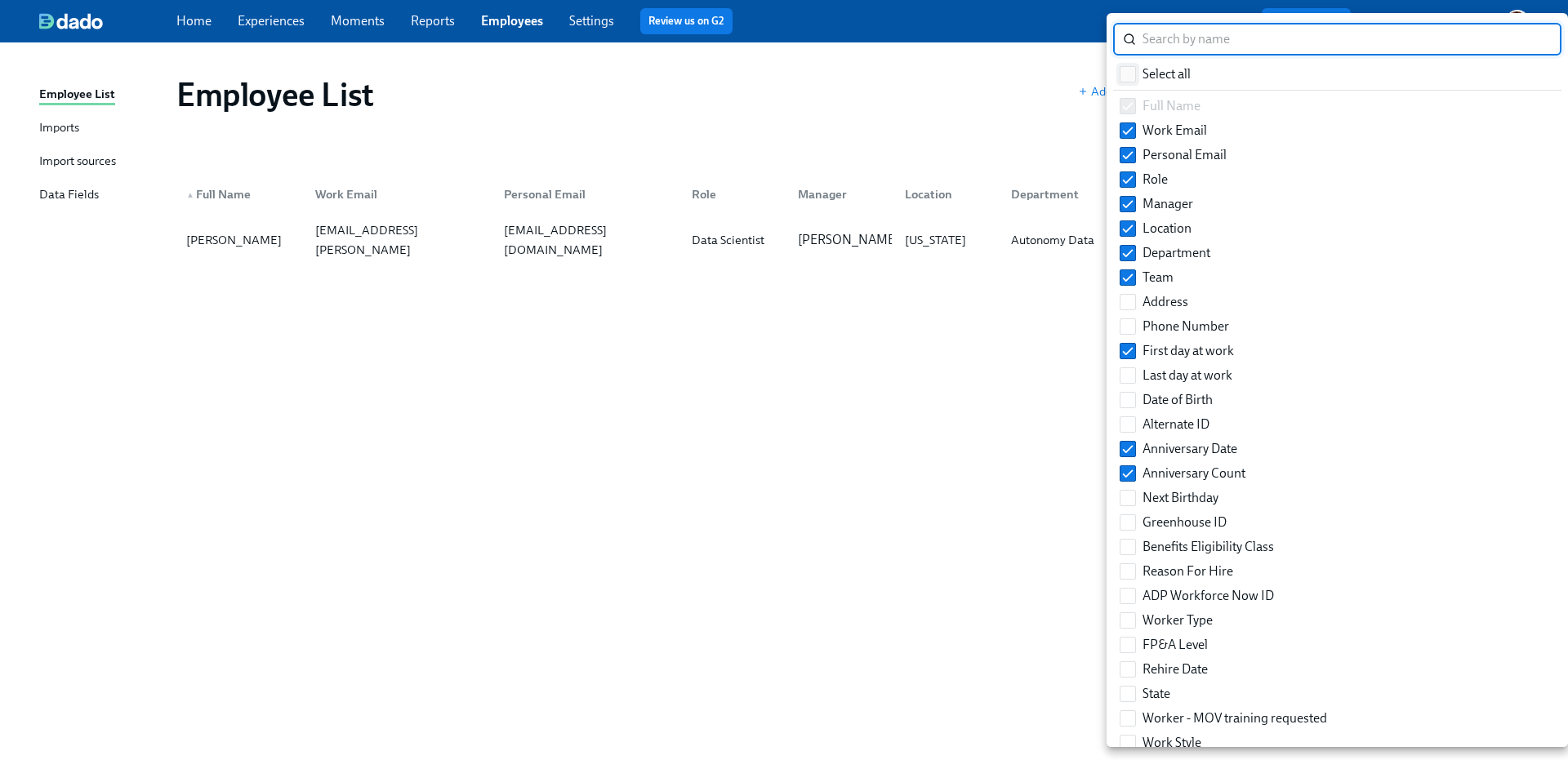
checkbox input "true"
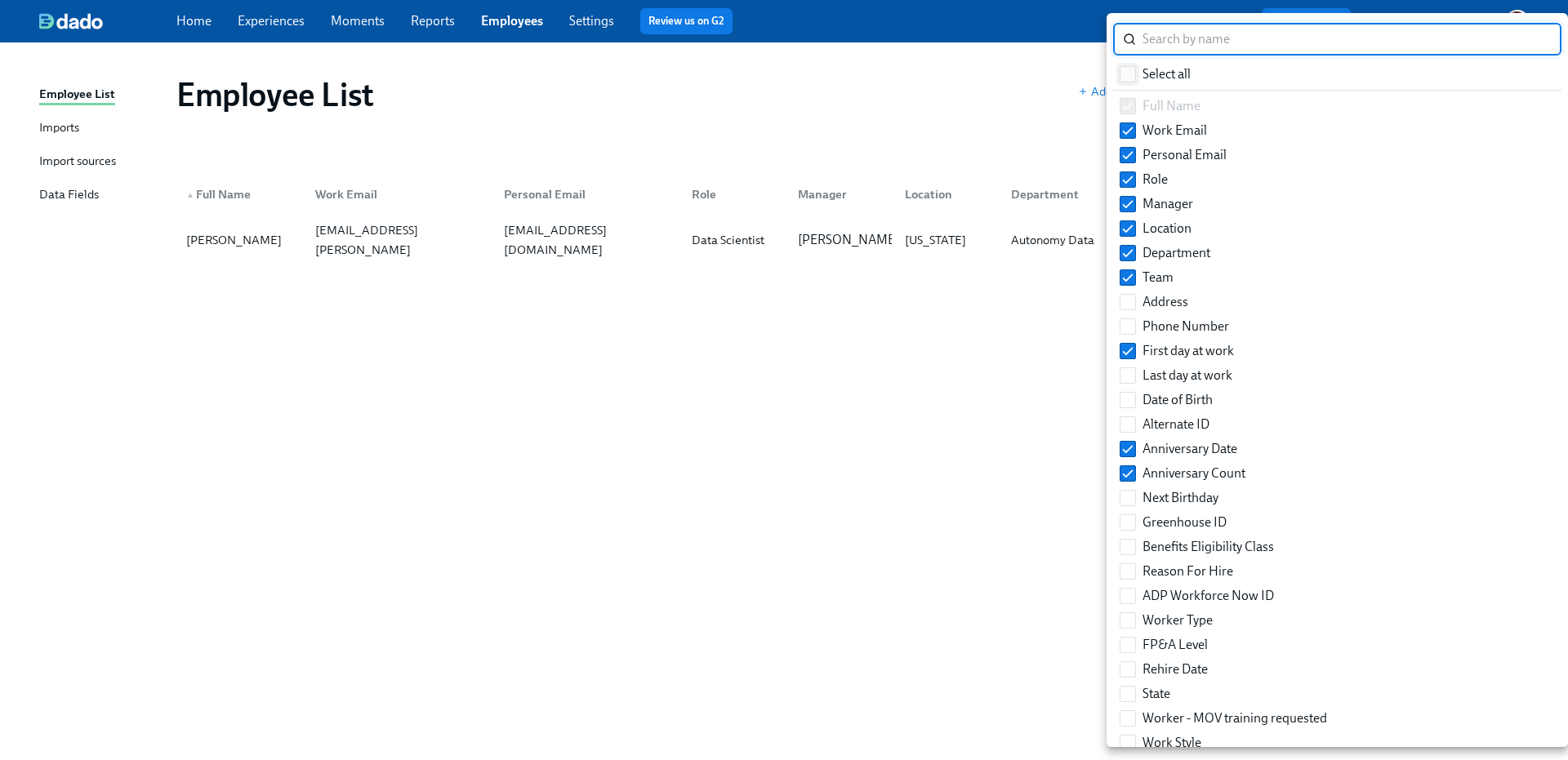
checkbox input "true"
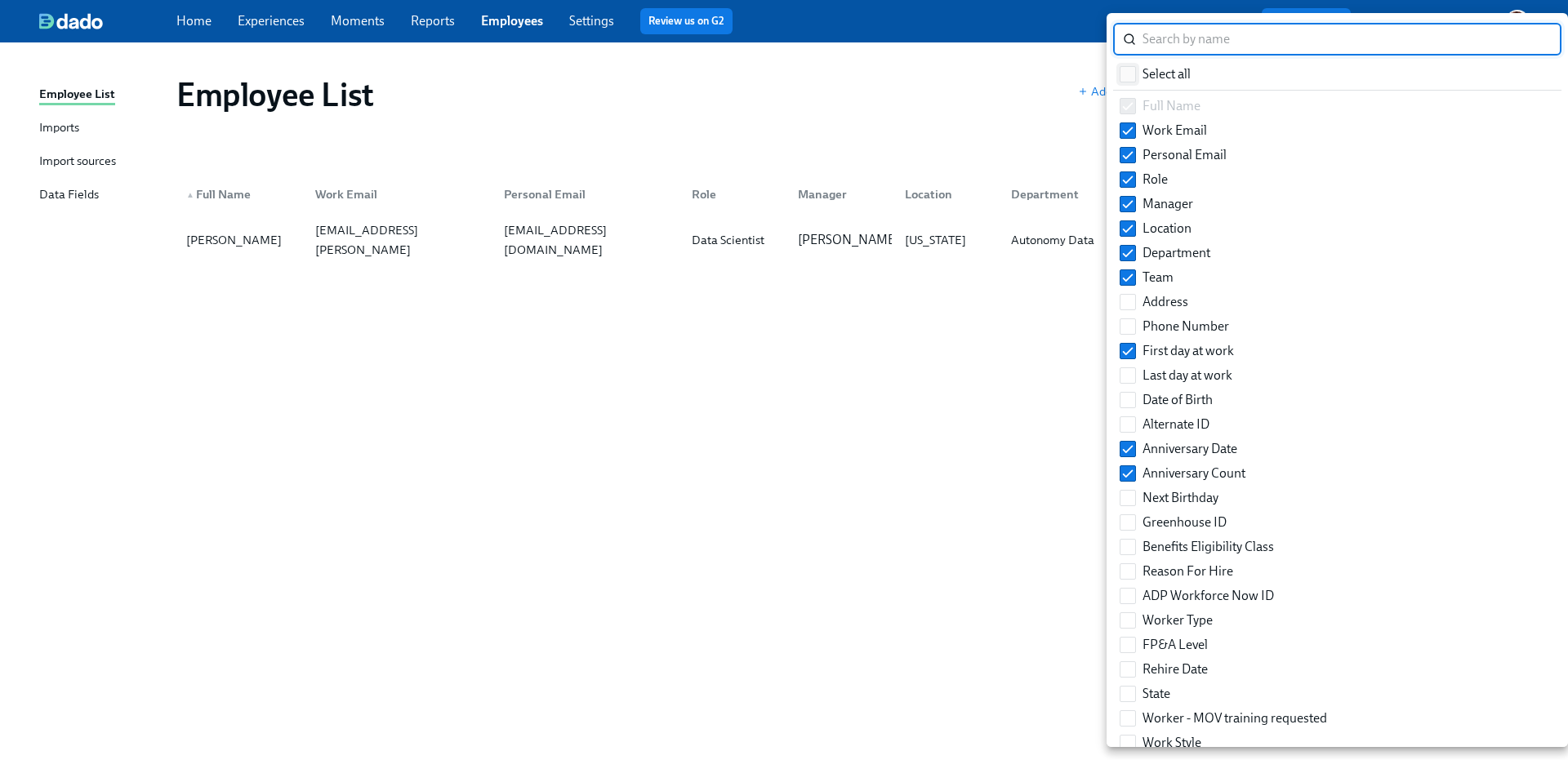
checkbox input "true"
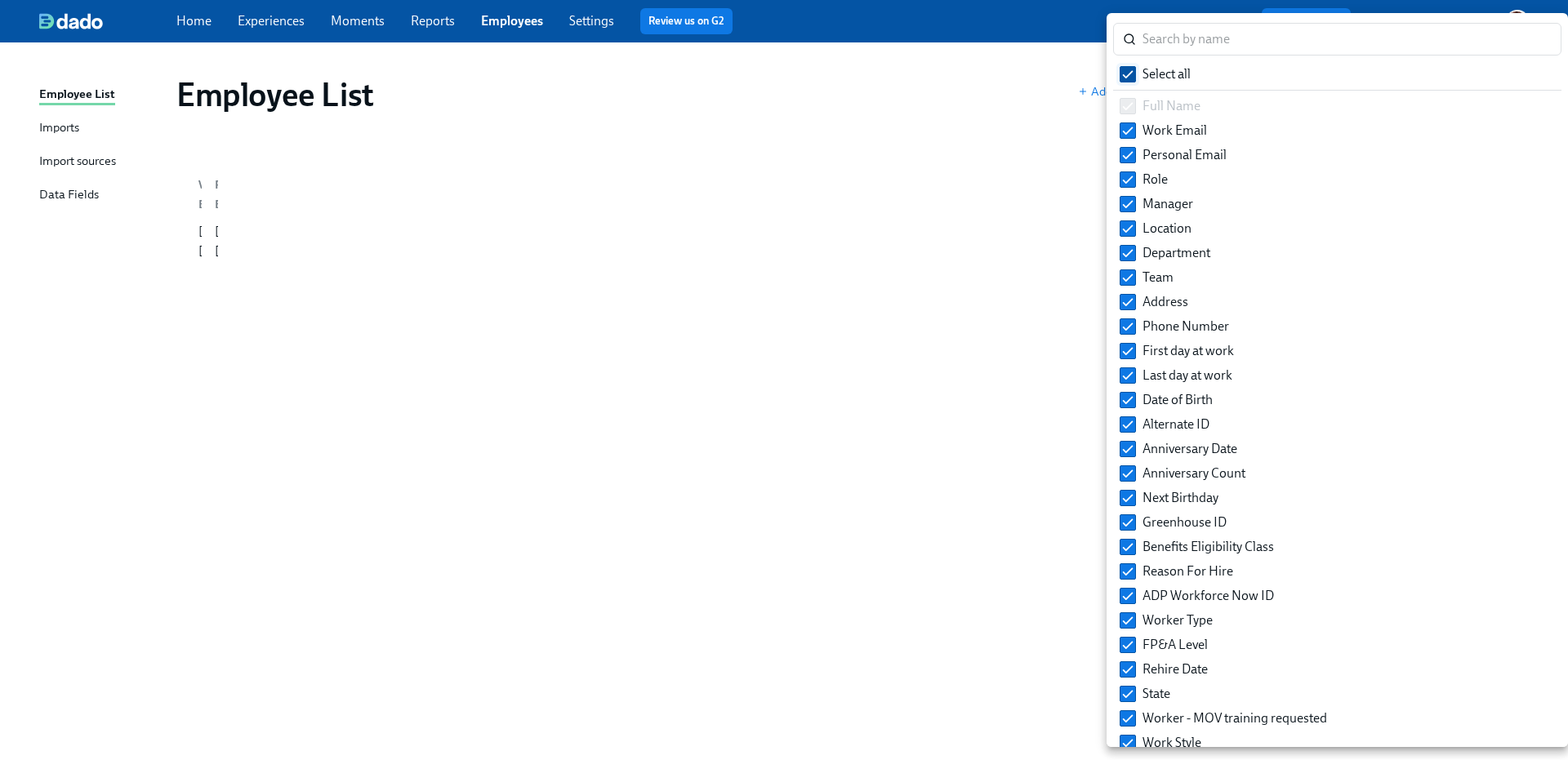
click at [1134, 74] on input "Select all" at bounding box center [1127, 73] width 14 height 14
checkbox input "false"
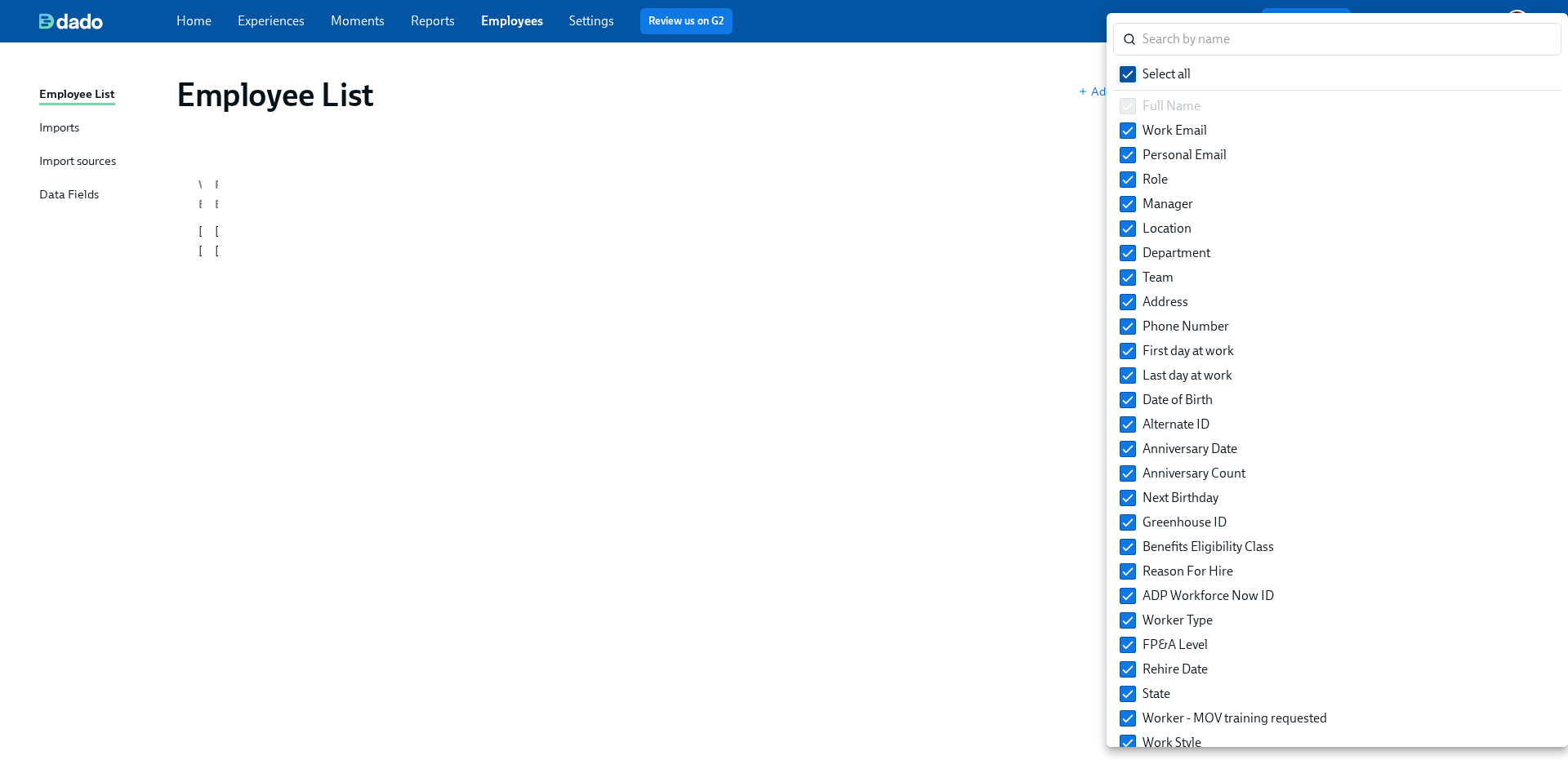
checkbox input "false"
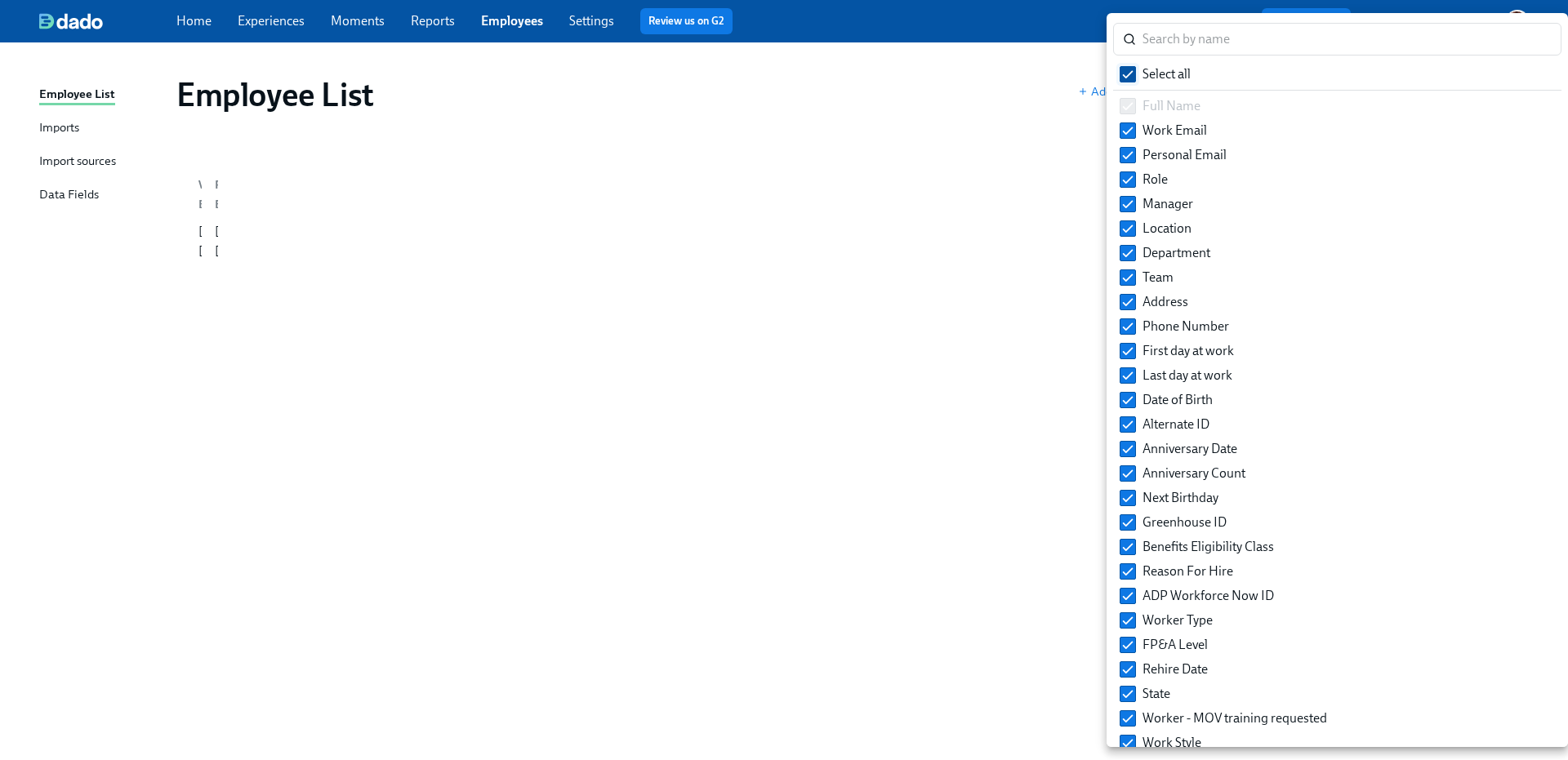
checkbox input "false"
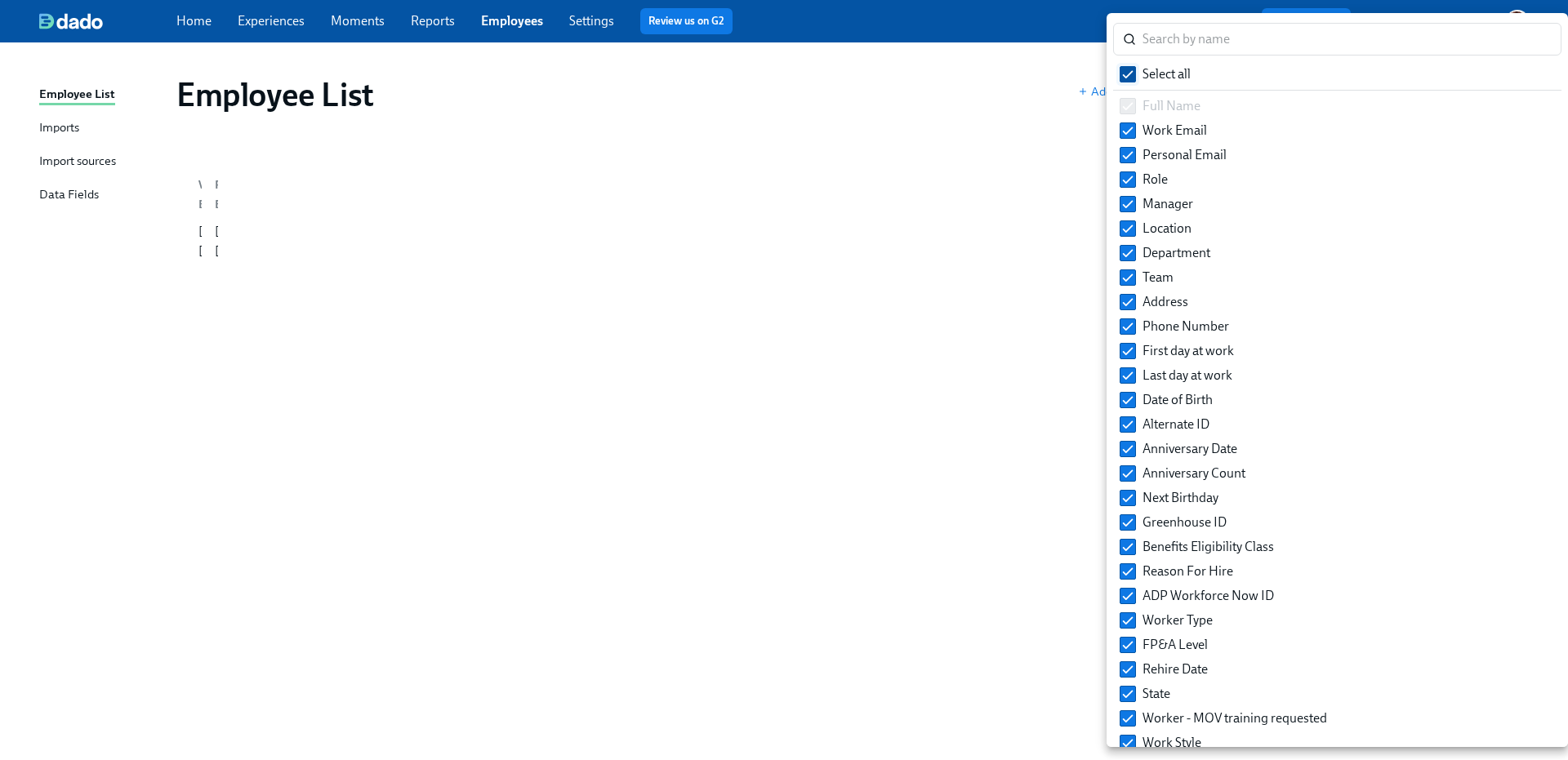
checkbox input "false"
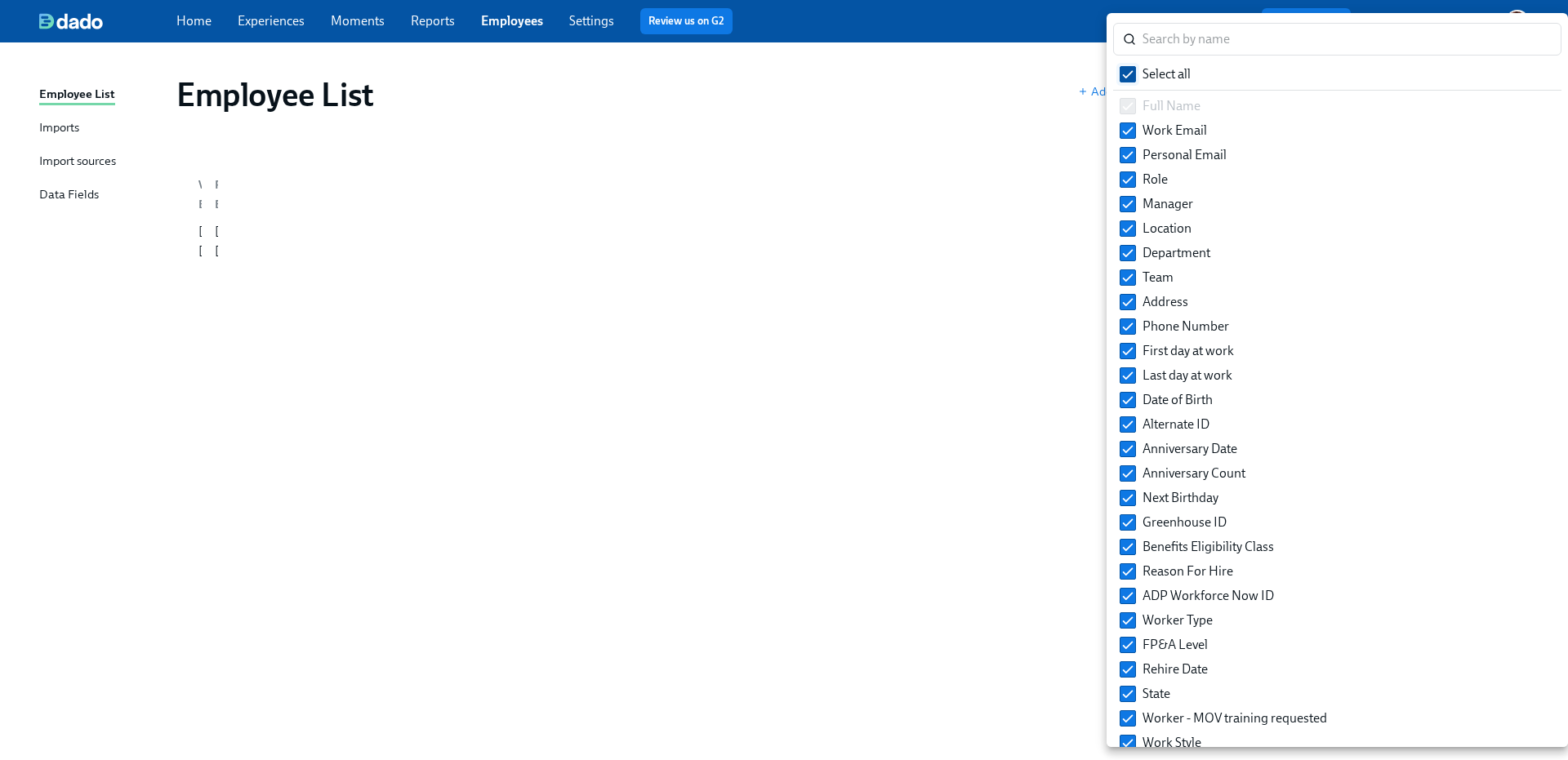
checkbox input "false"
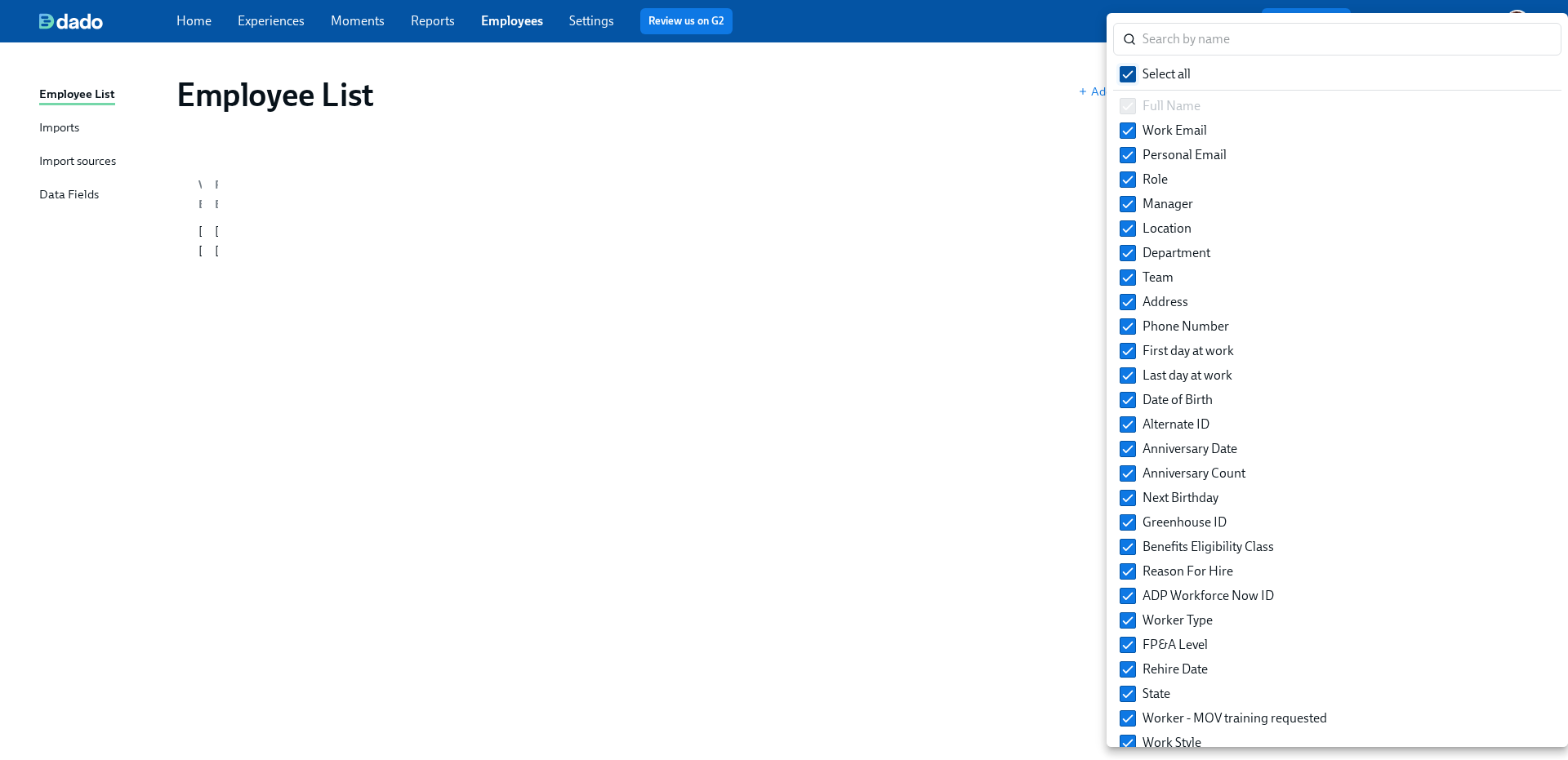
checkbox input "false"
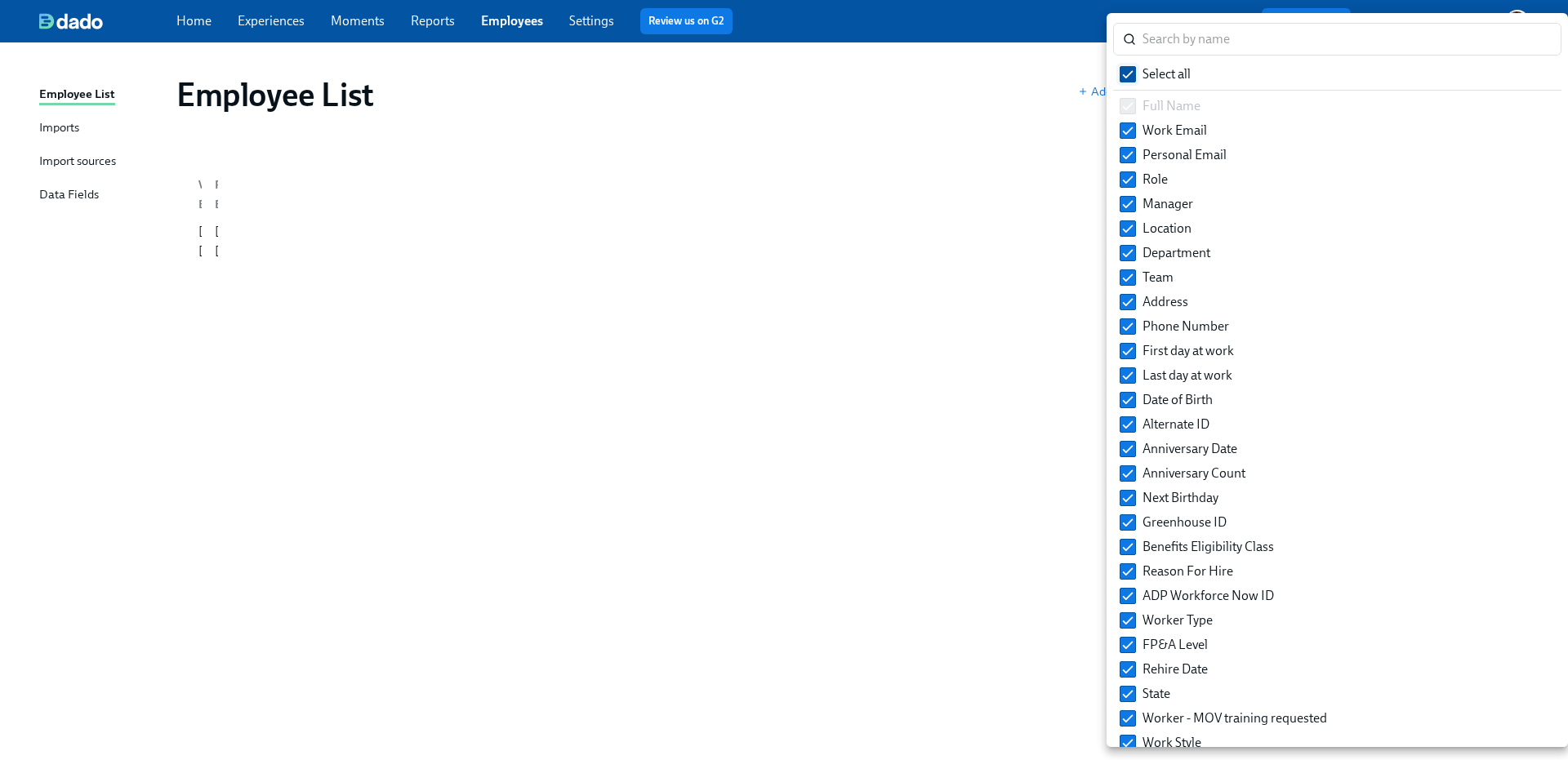
checkbox input "false"
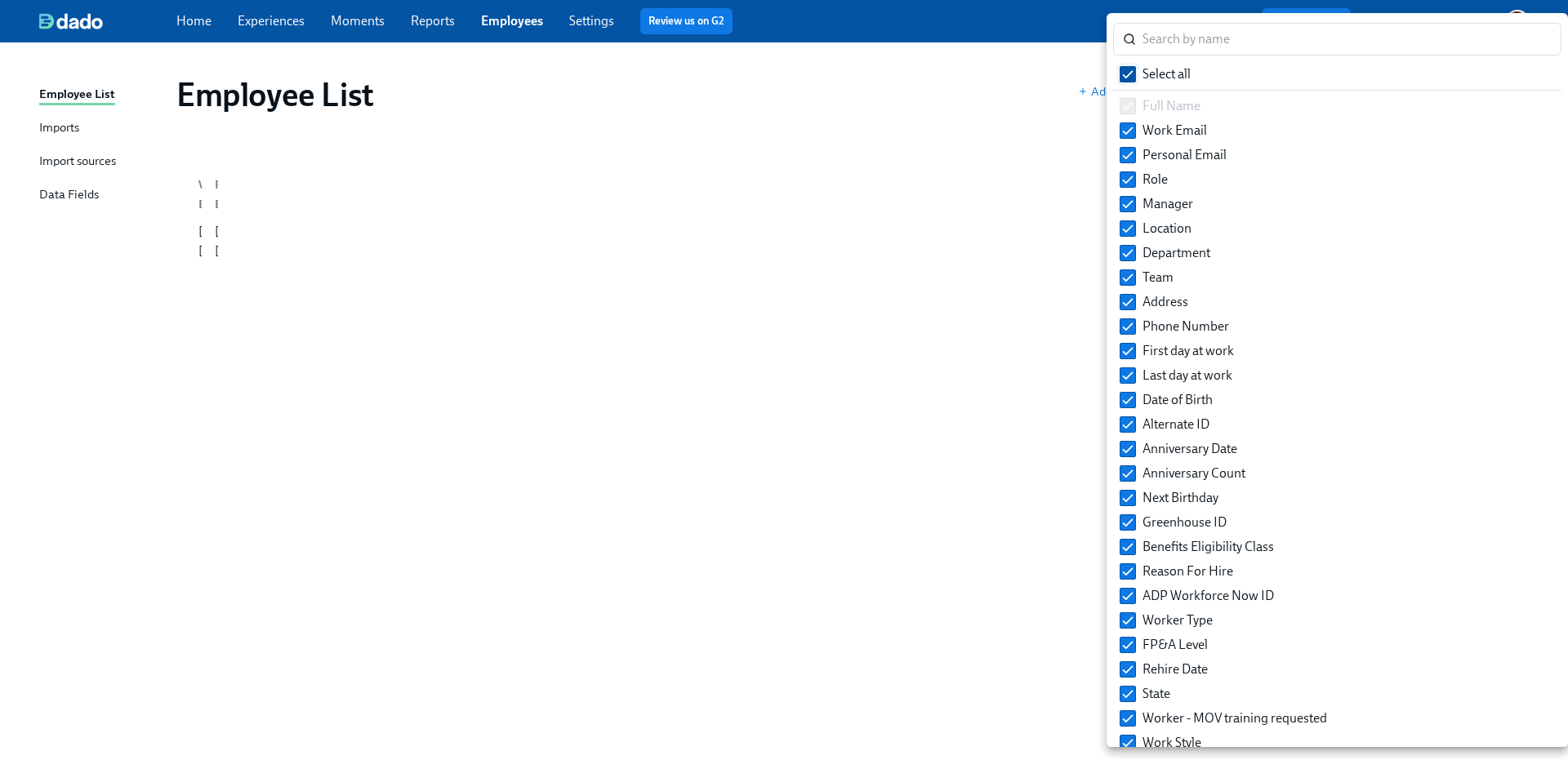
checkbox input "false"
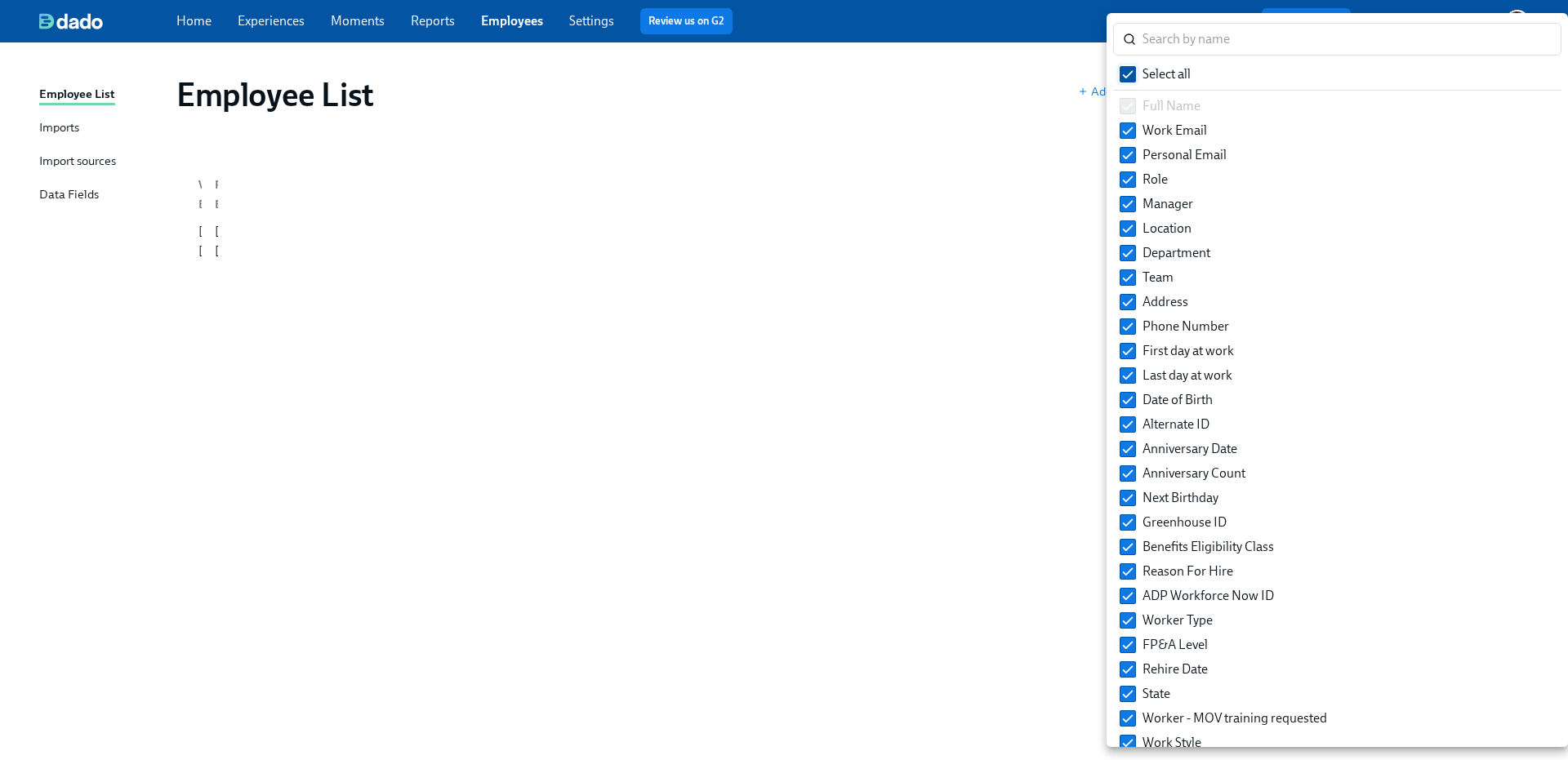
checkbox input "false"
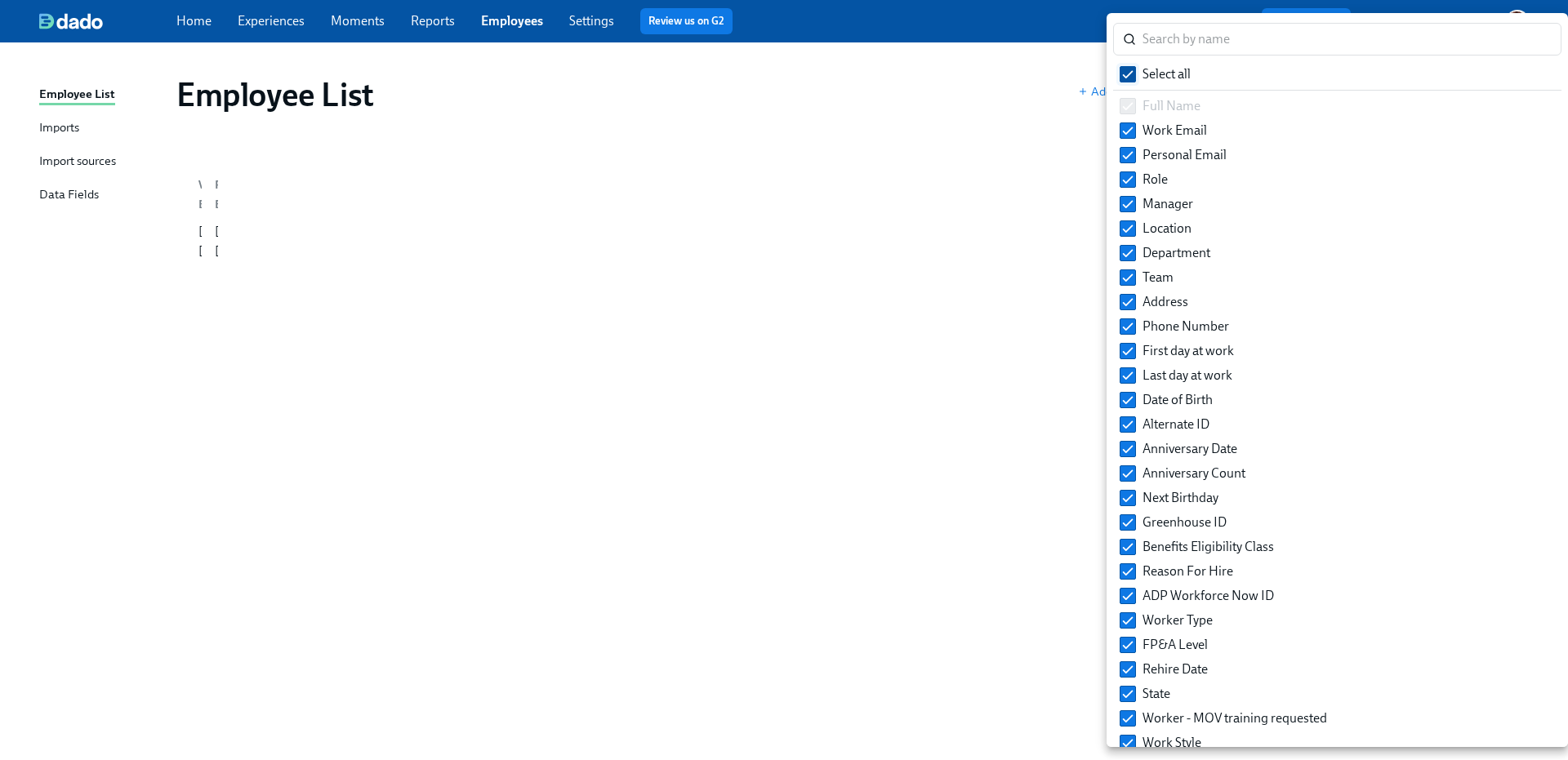
checkbox input "false"
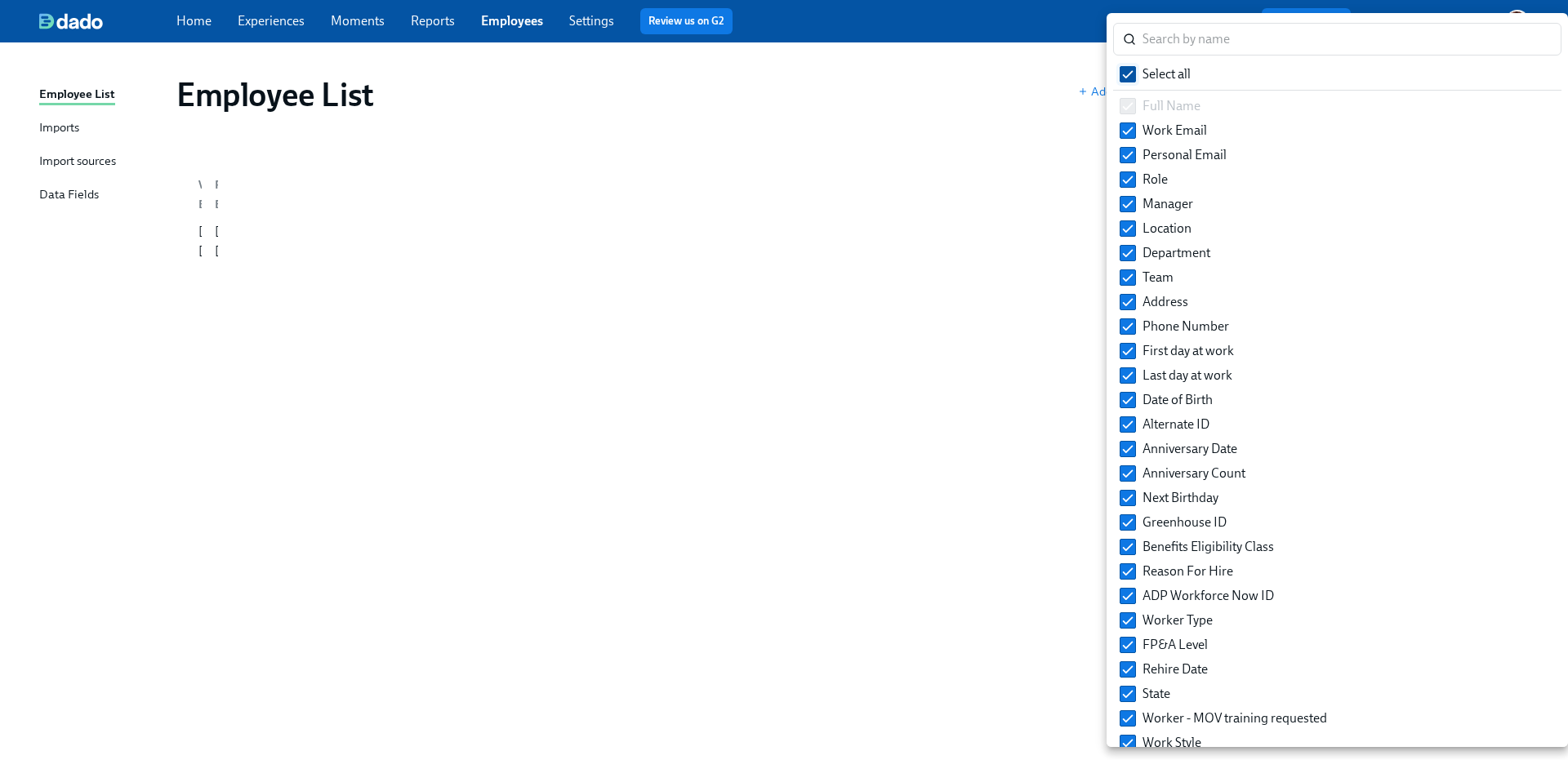
checkbox input "false"
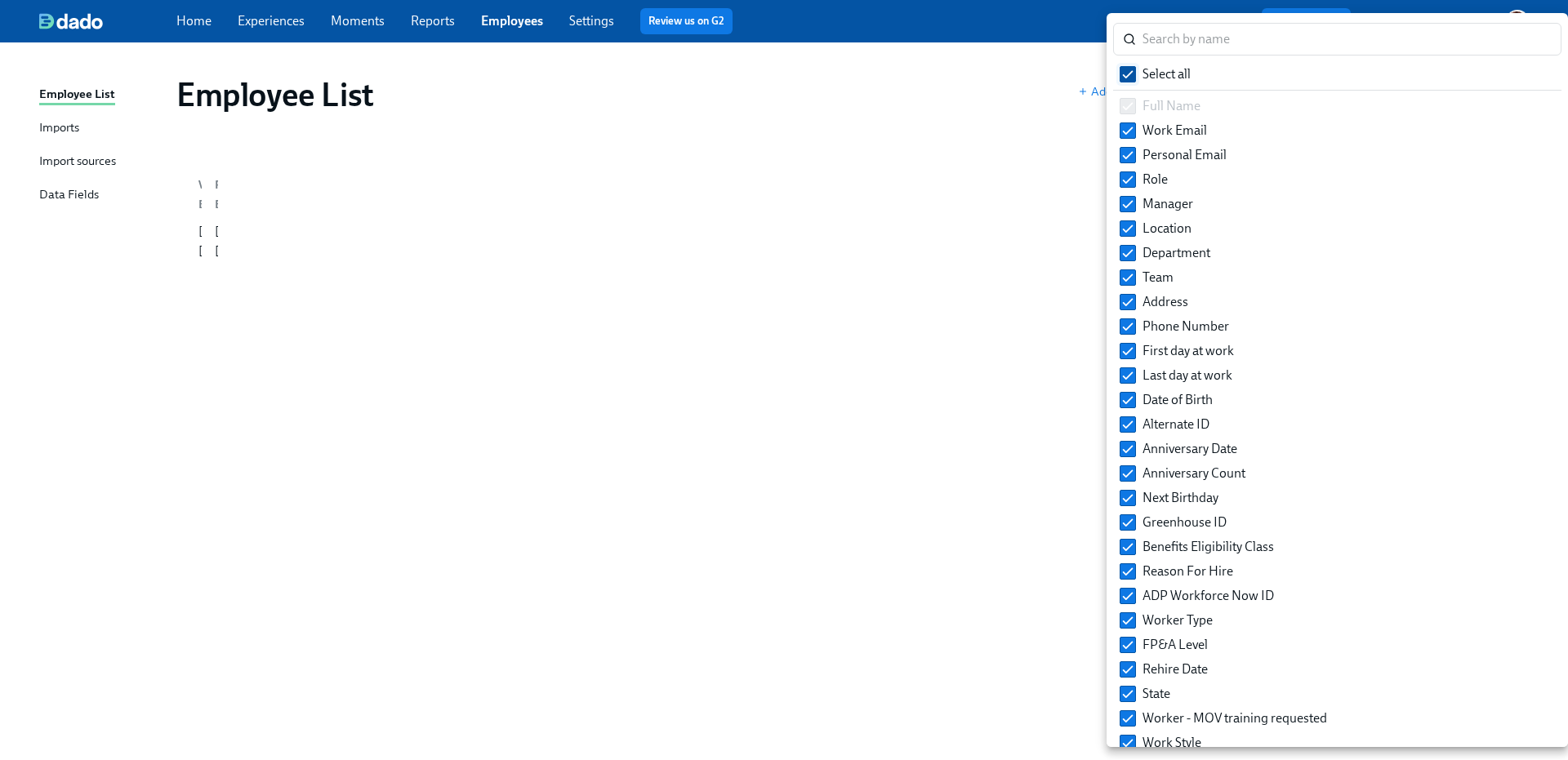
checkbox input "false"
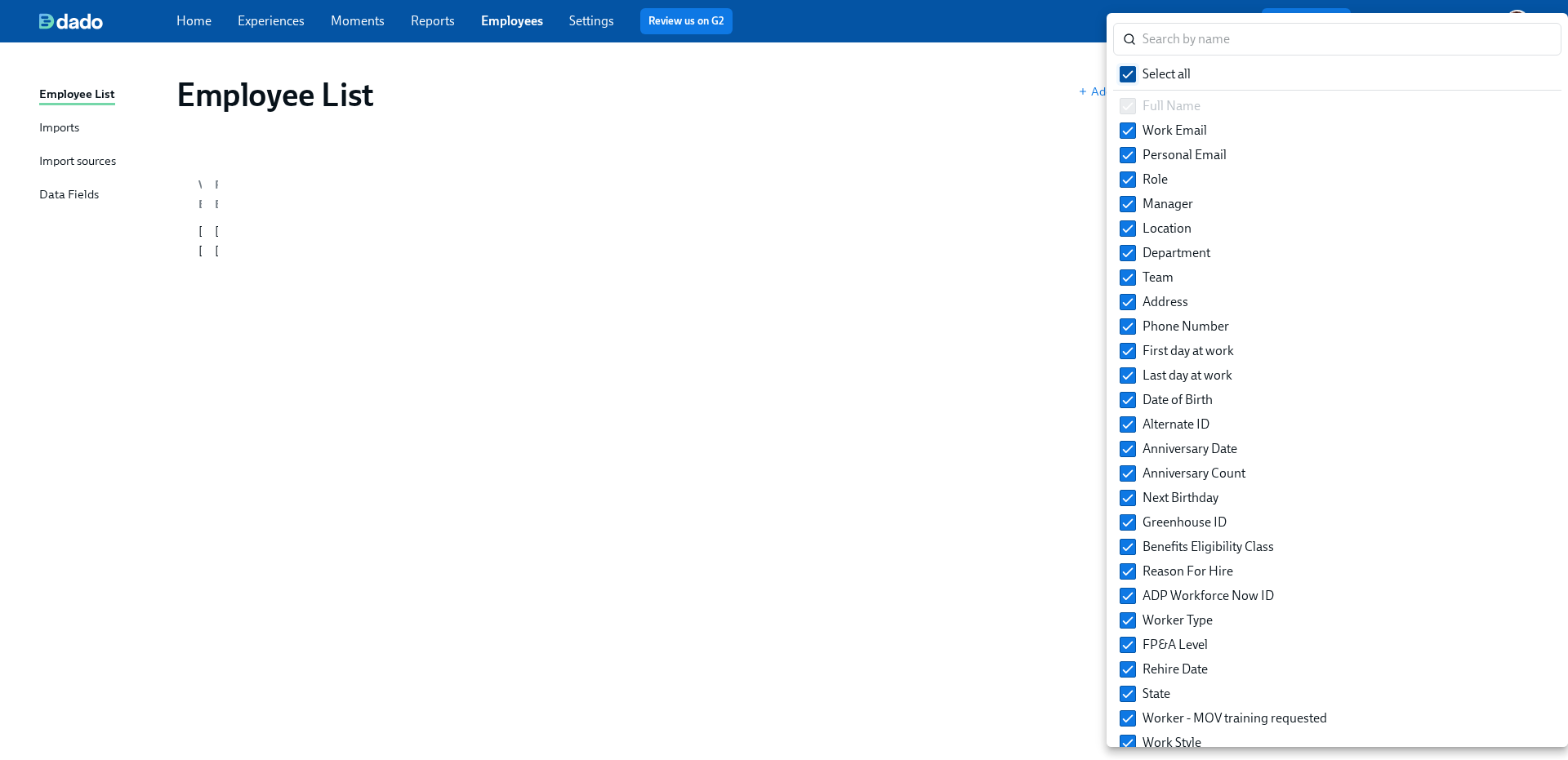
checkbox input "false"
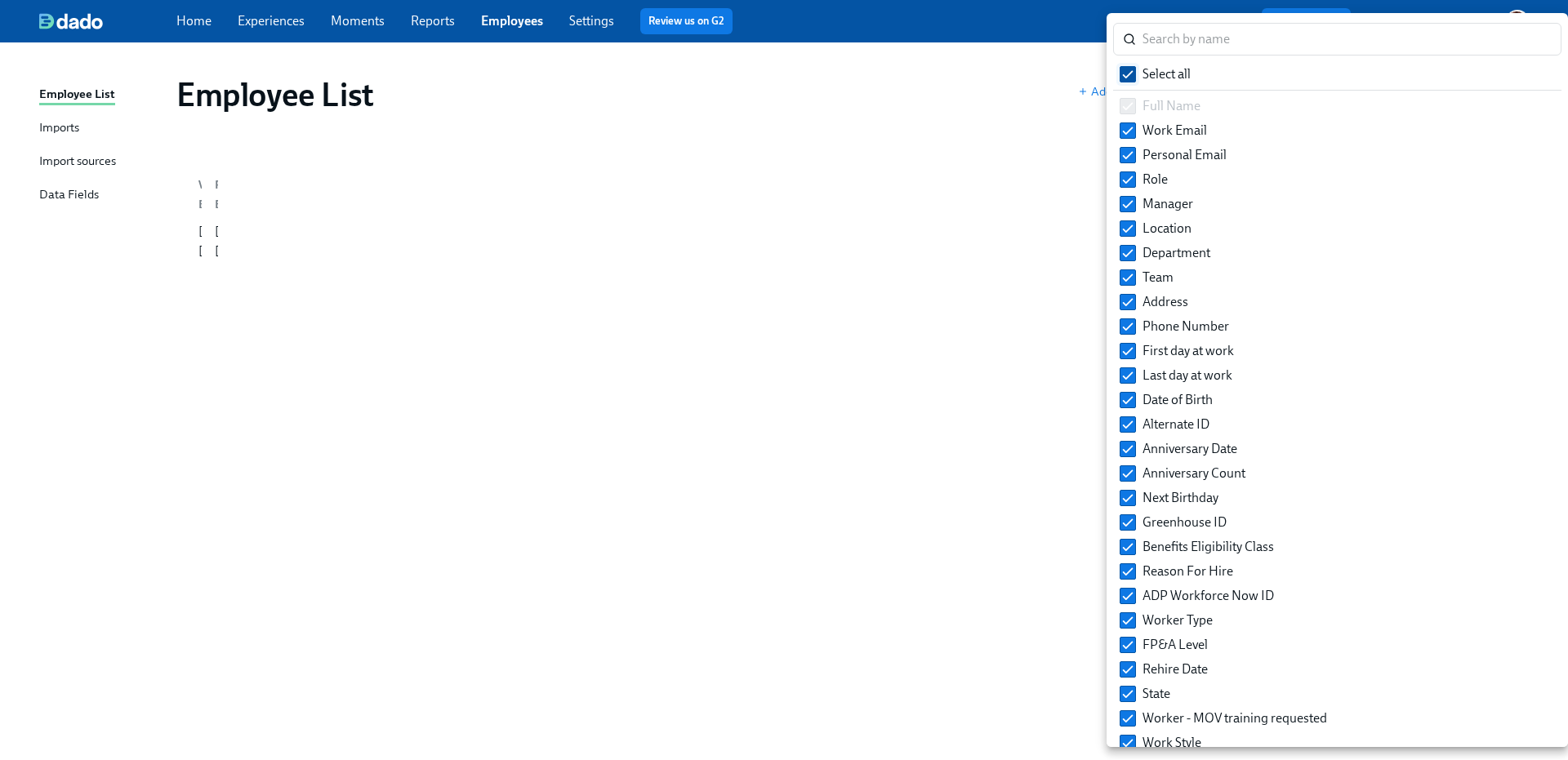
checkbox input "false"
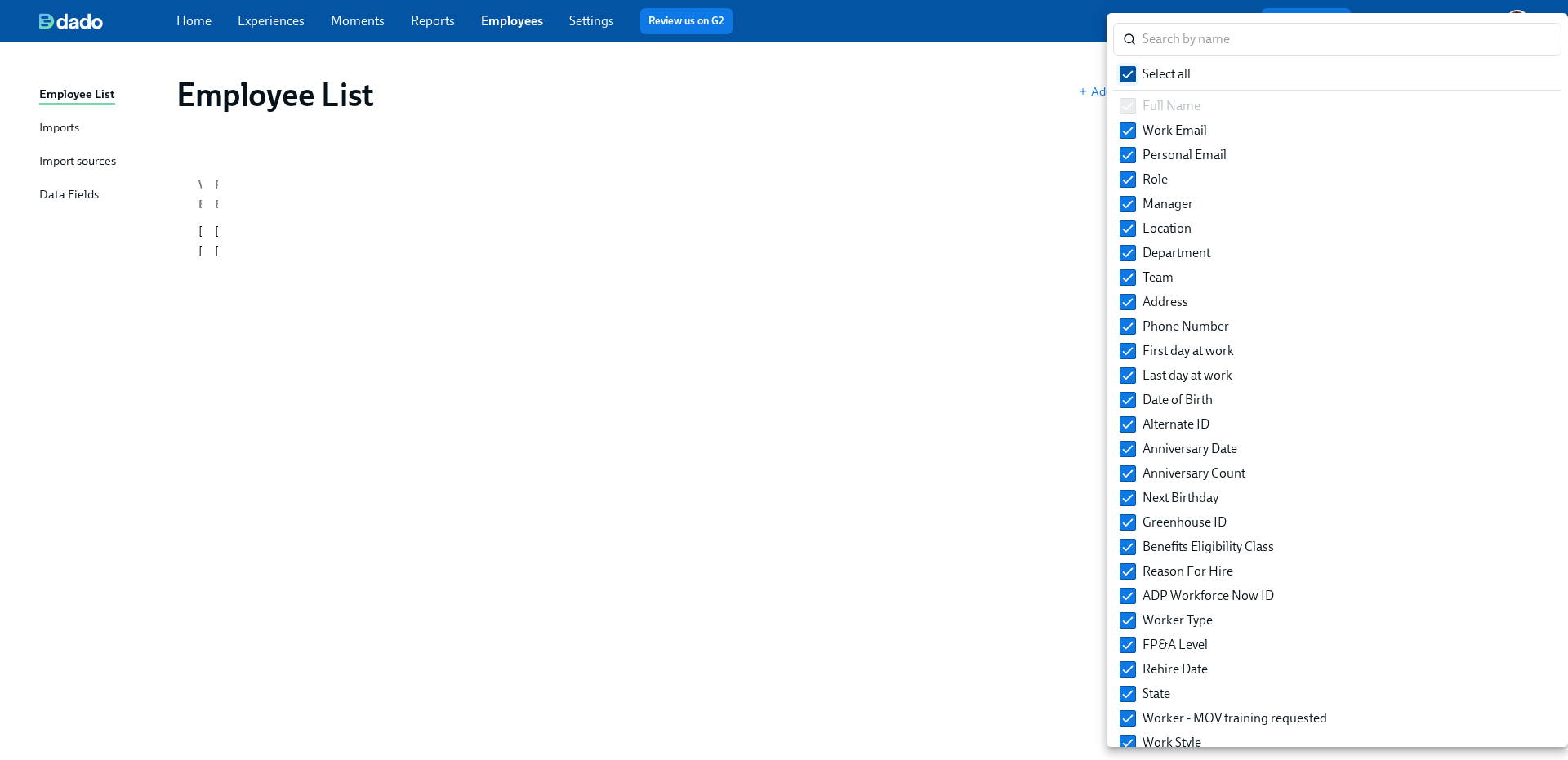
checkbox input "false"
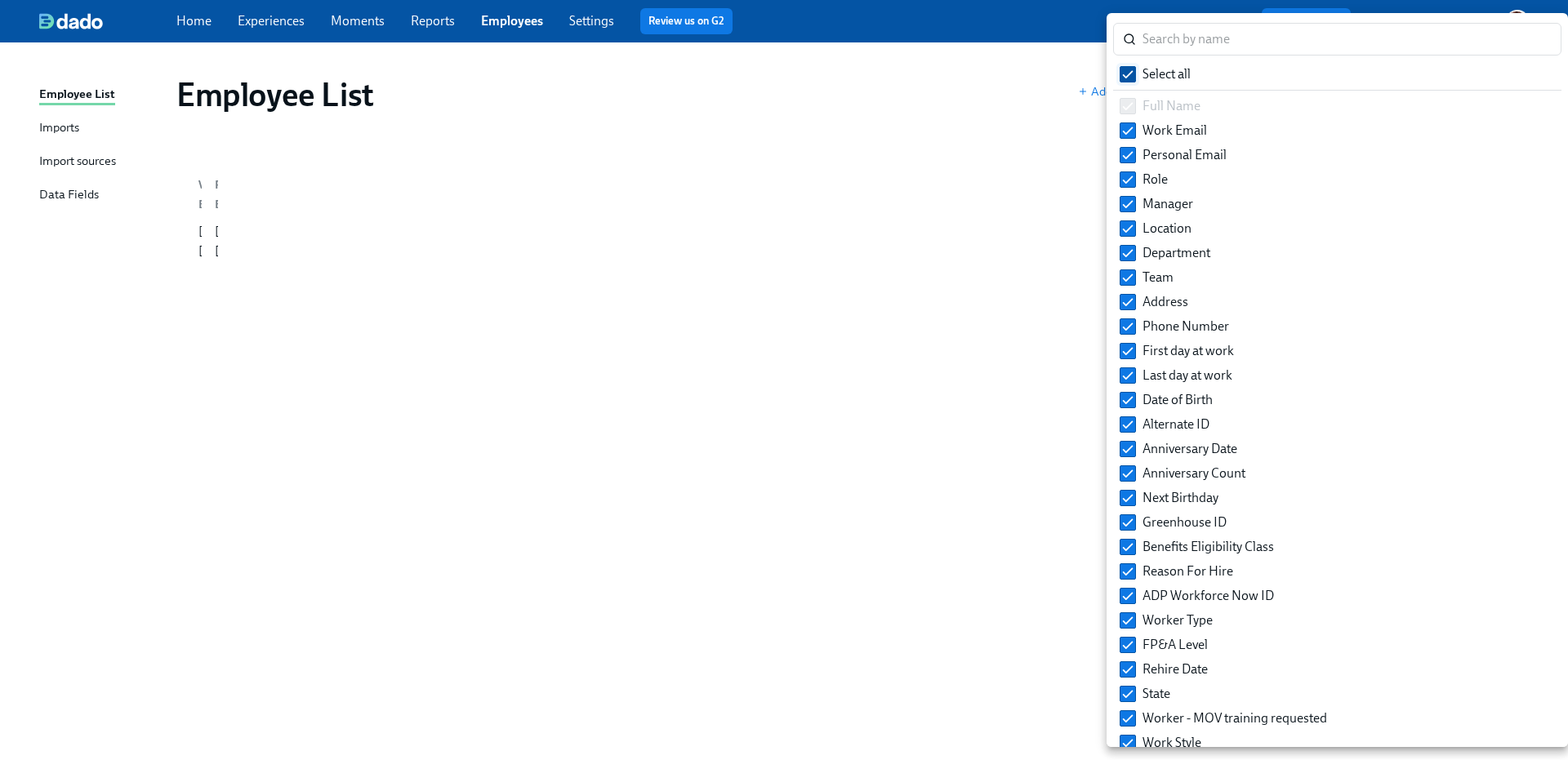
checkbox input "false"
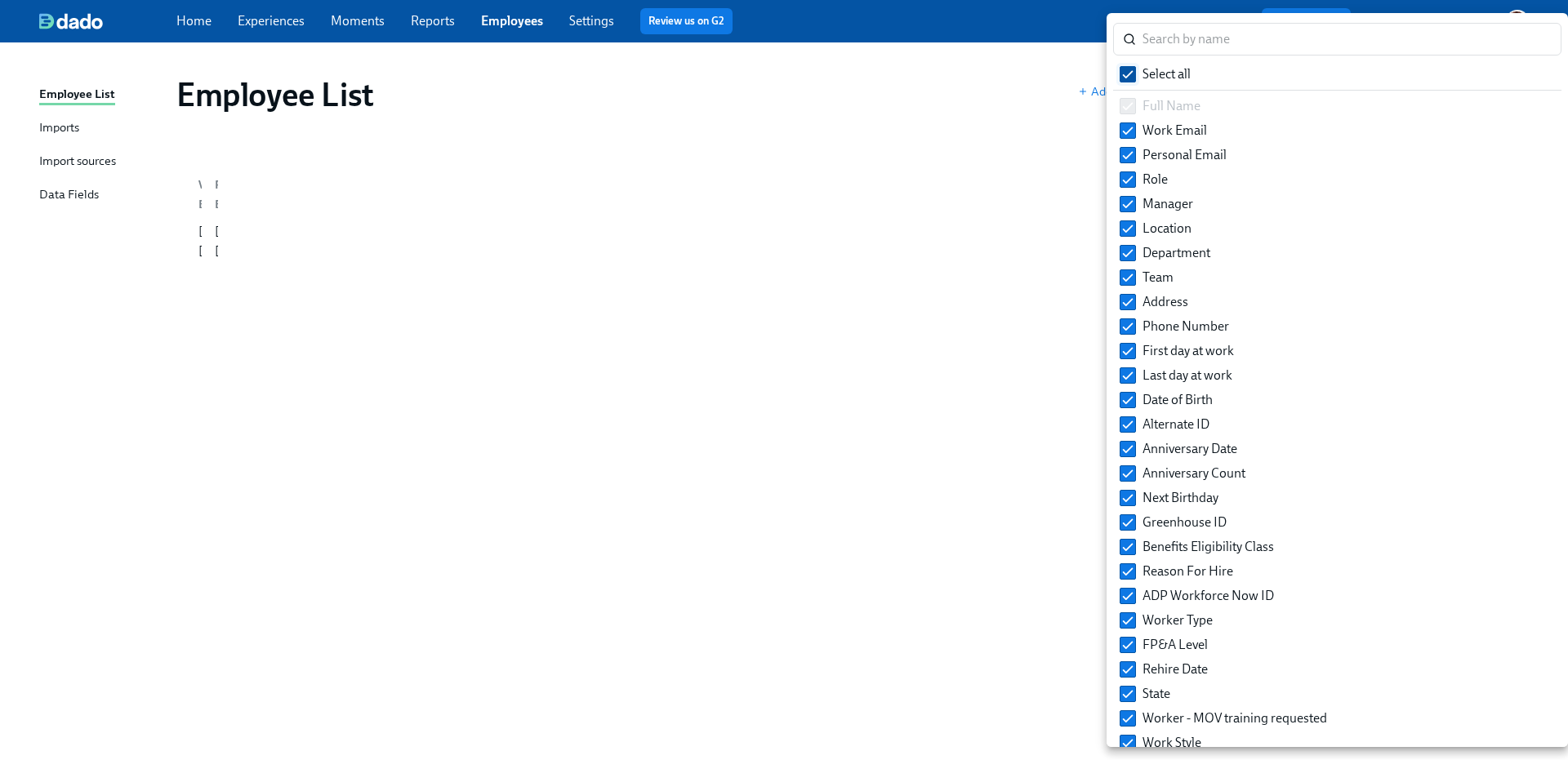
checkbox input "false"
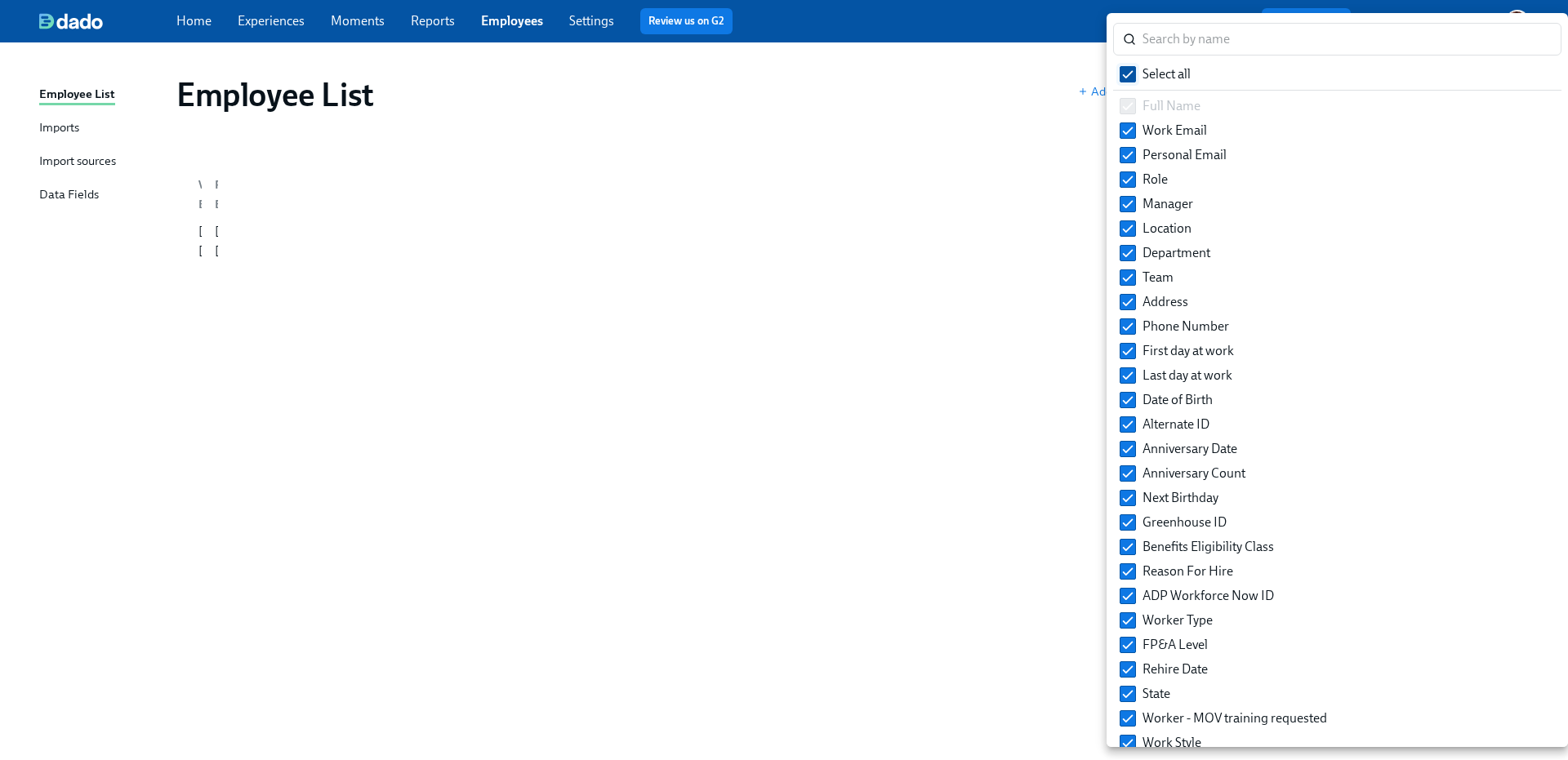
checkbox input "false"
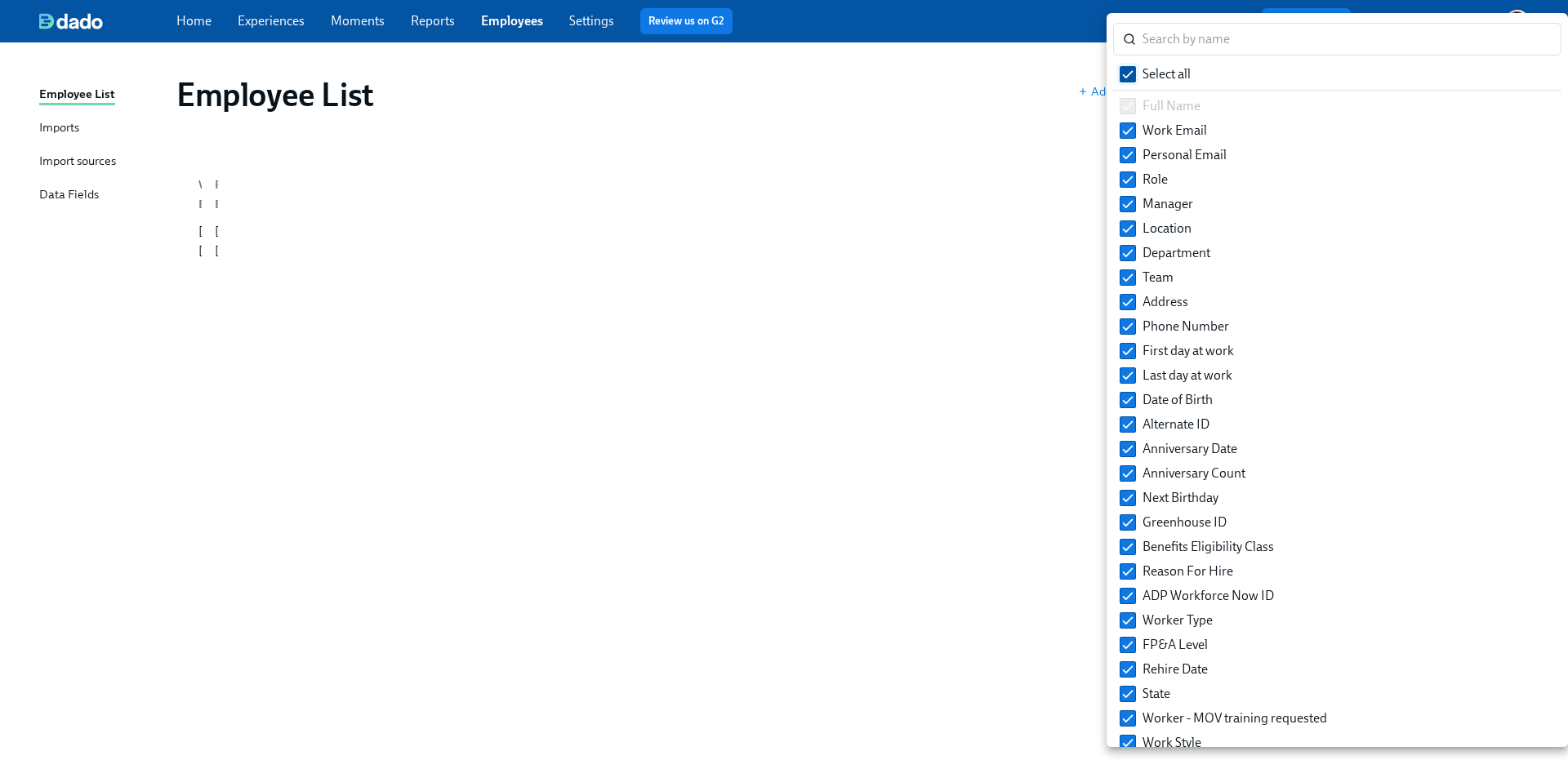
checkbox input "false"
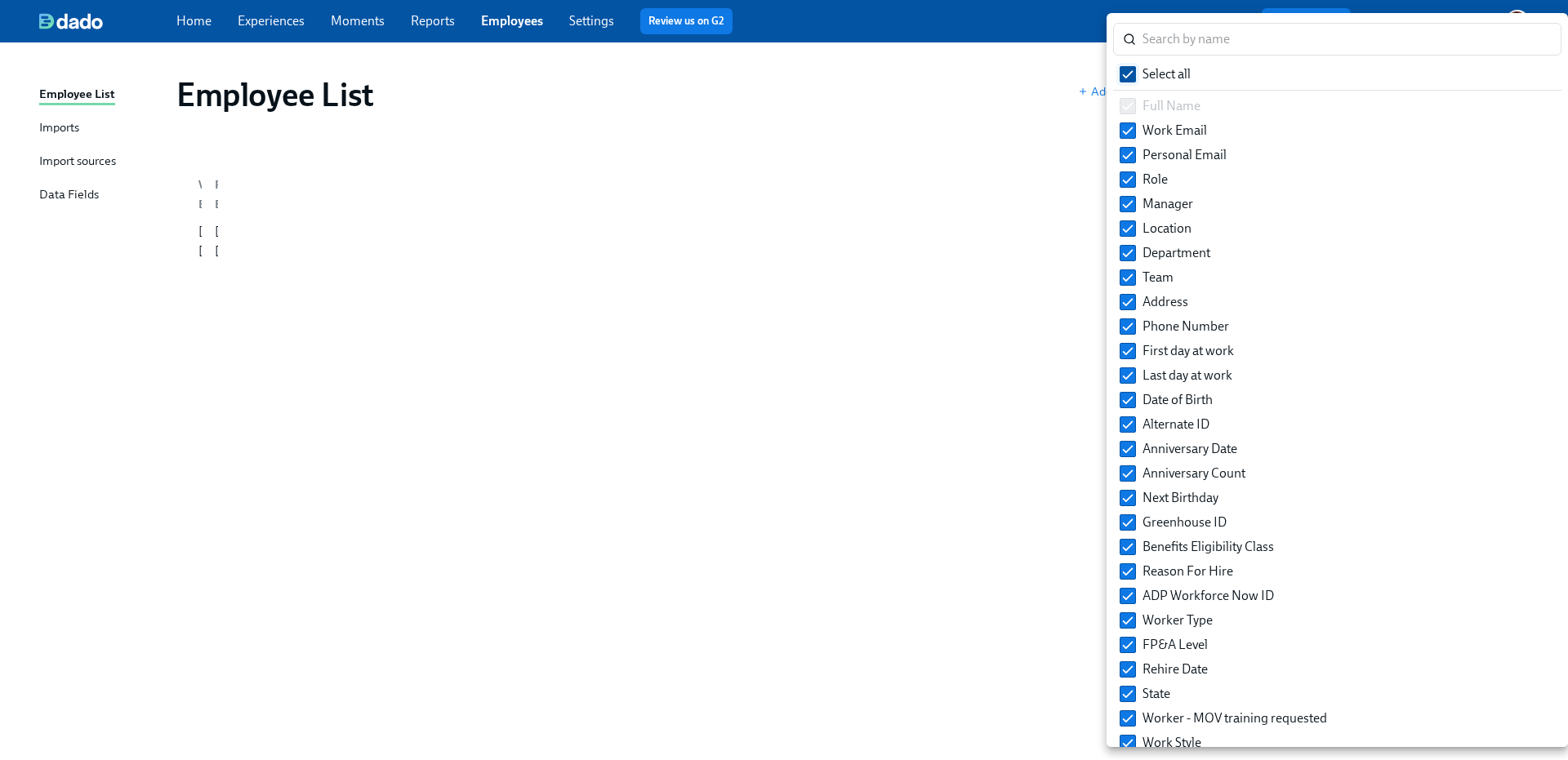
checkbox input "false"
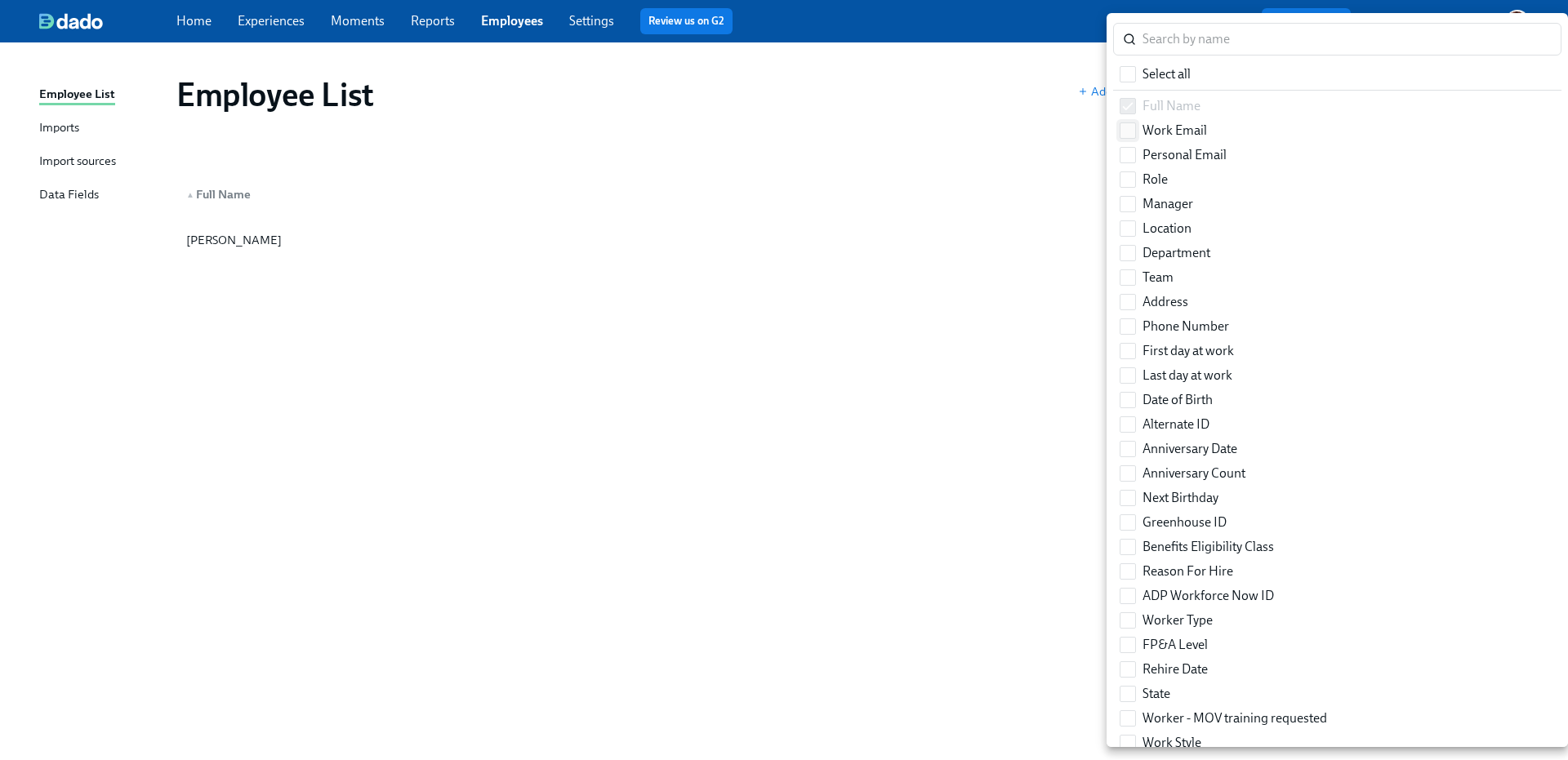
click at [1130, 137] on input "Work Email" at bounding box center [1127, 130] width 14 height 14
click at [1123, 352] on input "First day at work" at bounding box center [1127, 351] width 14 height 14
click at [1195, 45] on input "search" at bounding box center [1351, 39] width 419 height 33
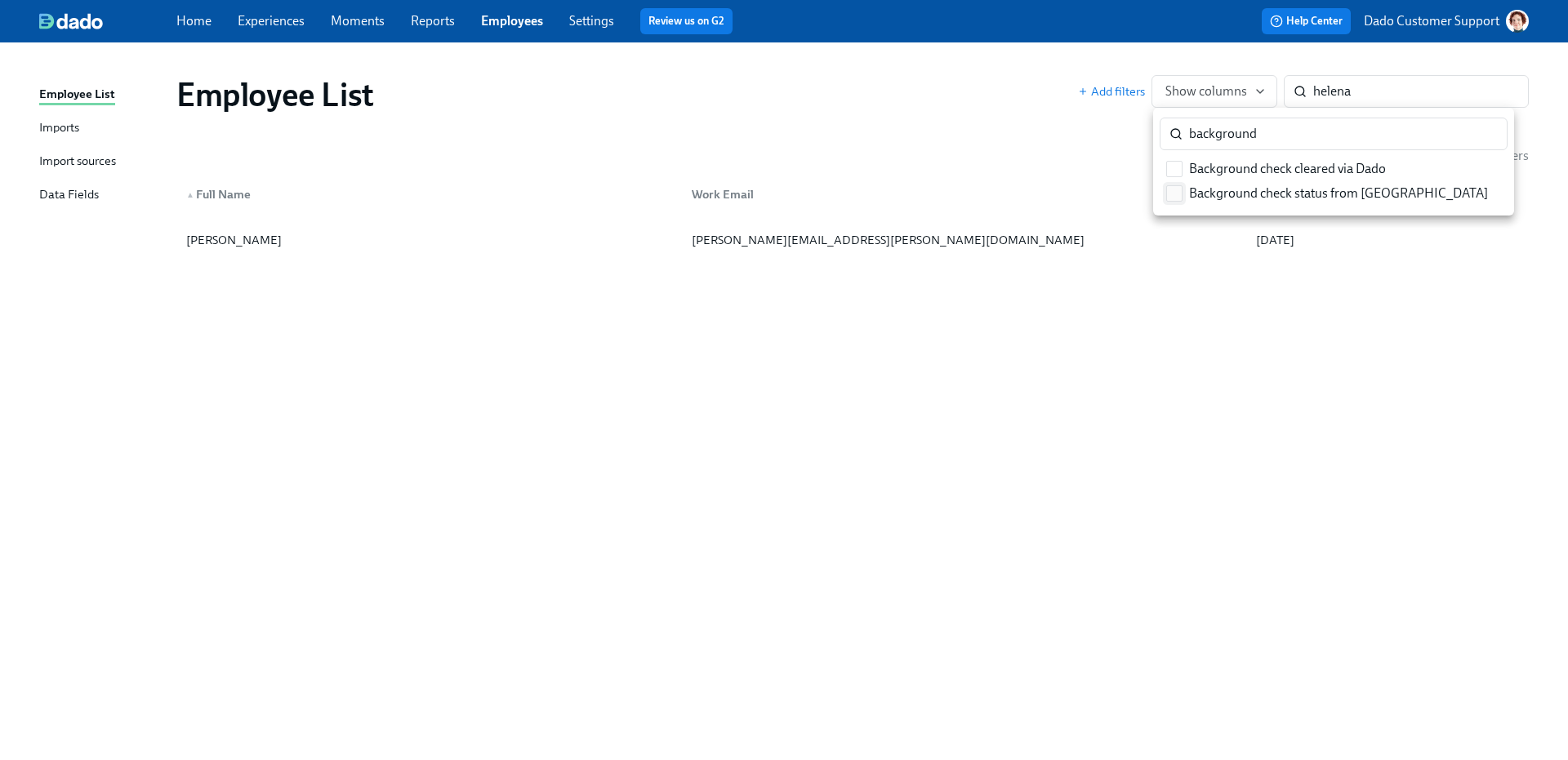
click at [1177, 186] on input "Background check status from Greenhouse" at bounding box center [1173, 193] width 14 height 14
click at [1039, 163] on div at bounding box center [784, 380] width 1568 height 760
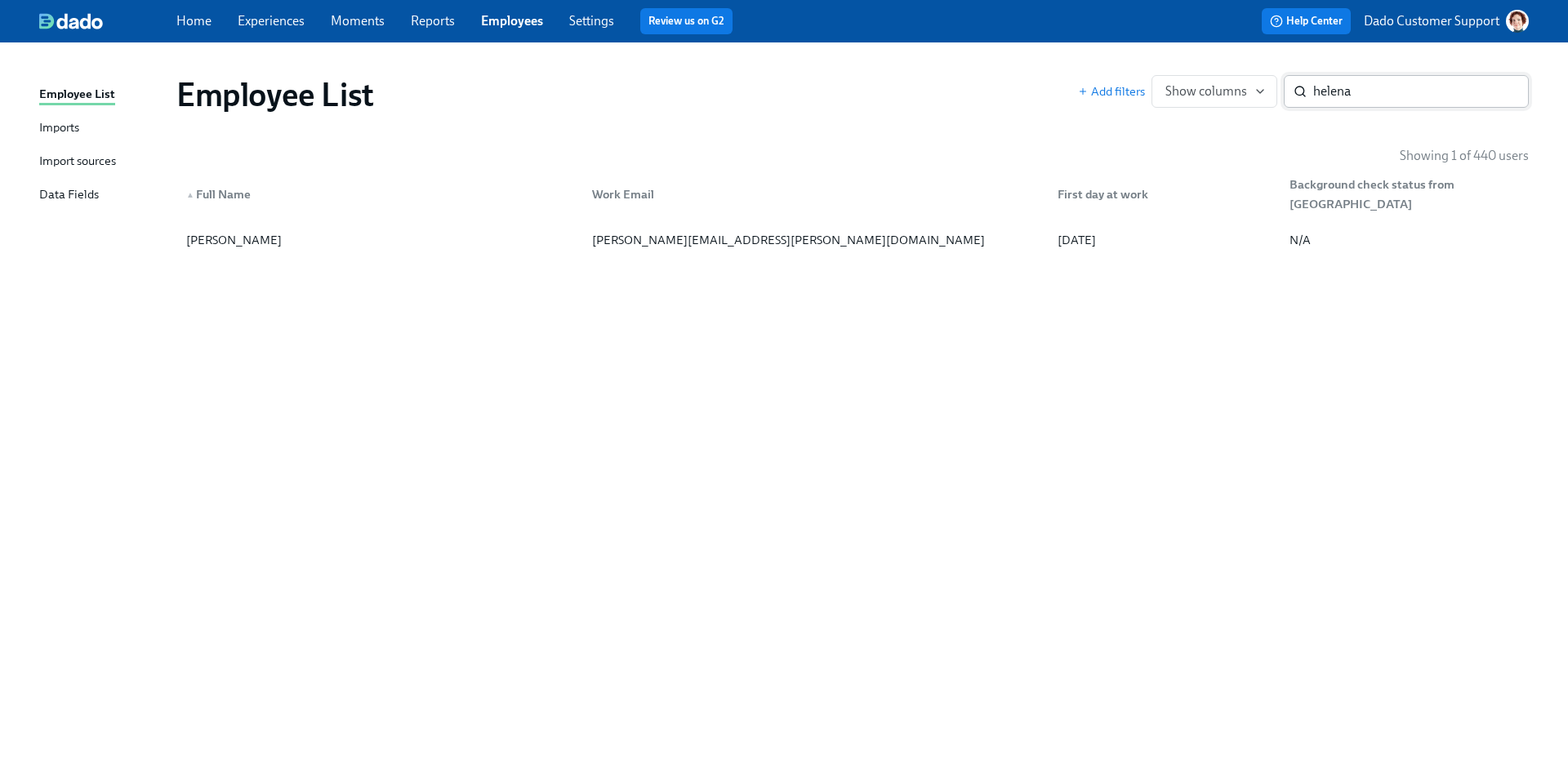
click at [1380, 95] on input "helena" at bounding box center [1421, 91] width 216 height 33
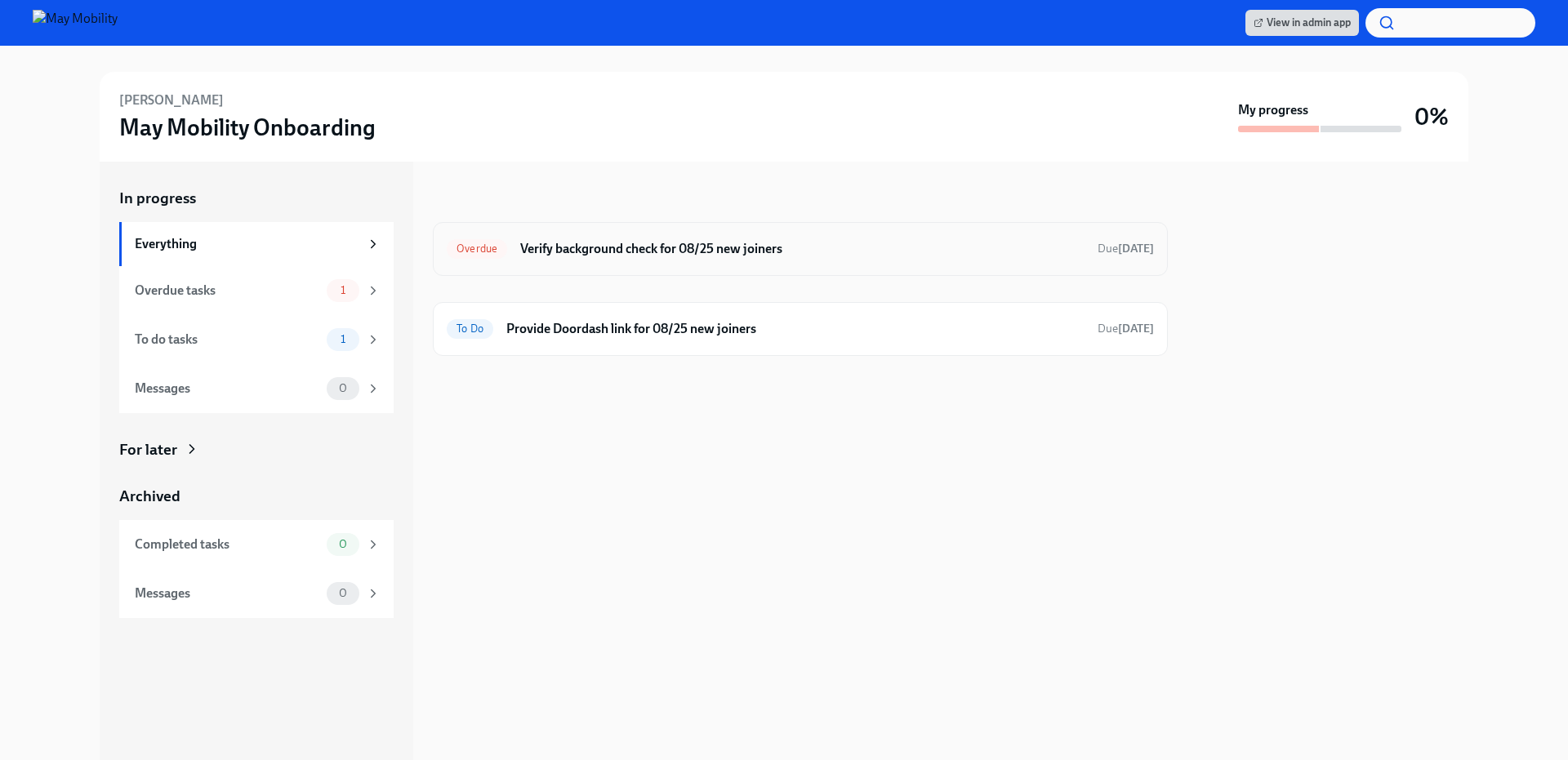
click at [822, 236] on div "Overdue Verify background check for 08/25 new joiners Due [DATE]" at bounding box center [800, 249] width 707 height 26
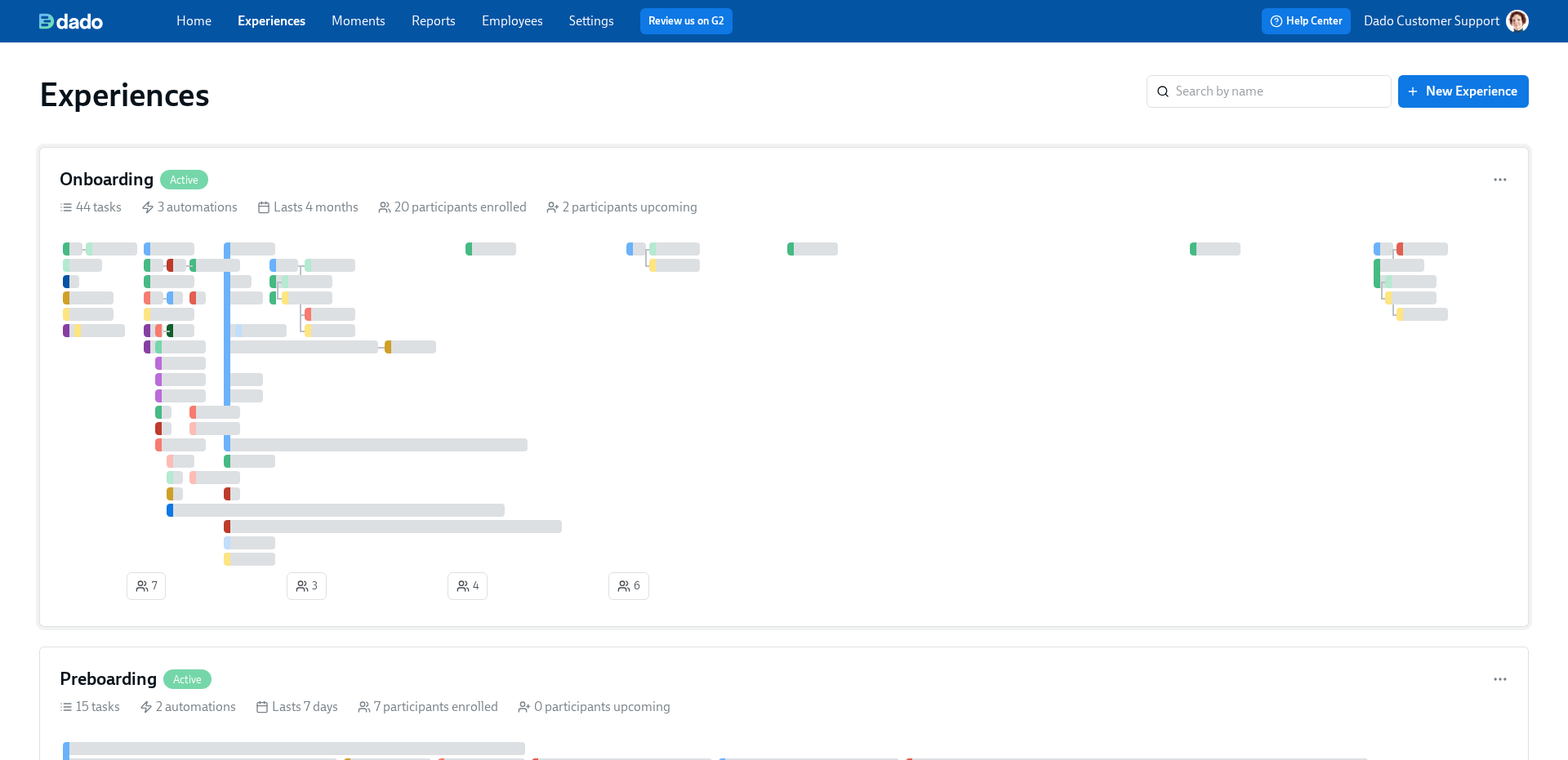
click at [685, 297] on div at bounding box center [784, 404] width 1449 height 323
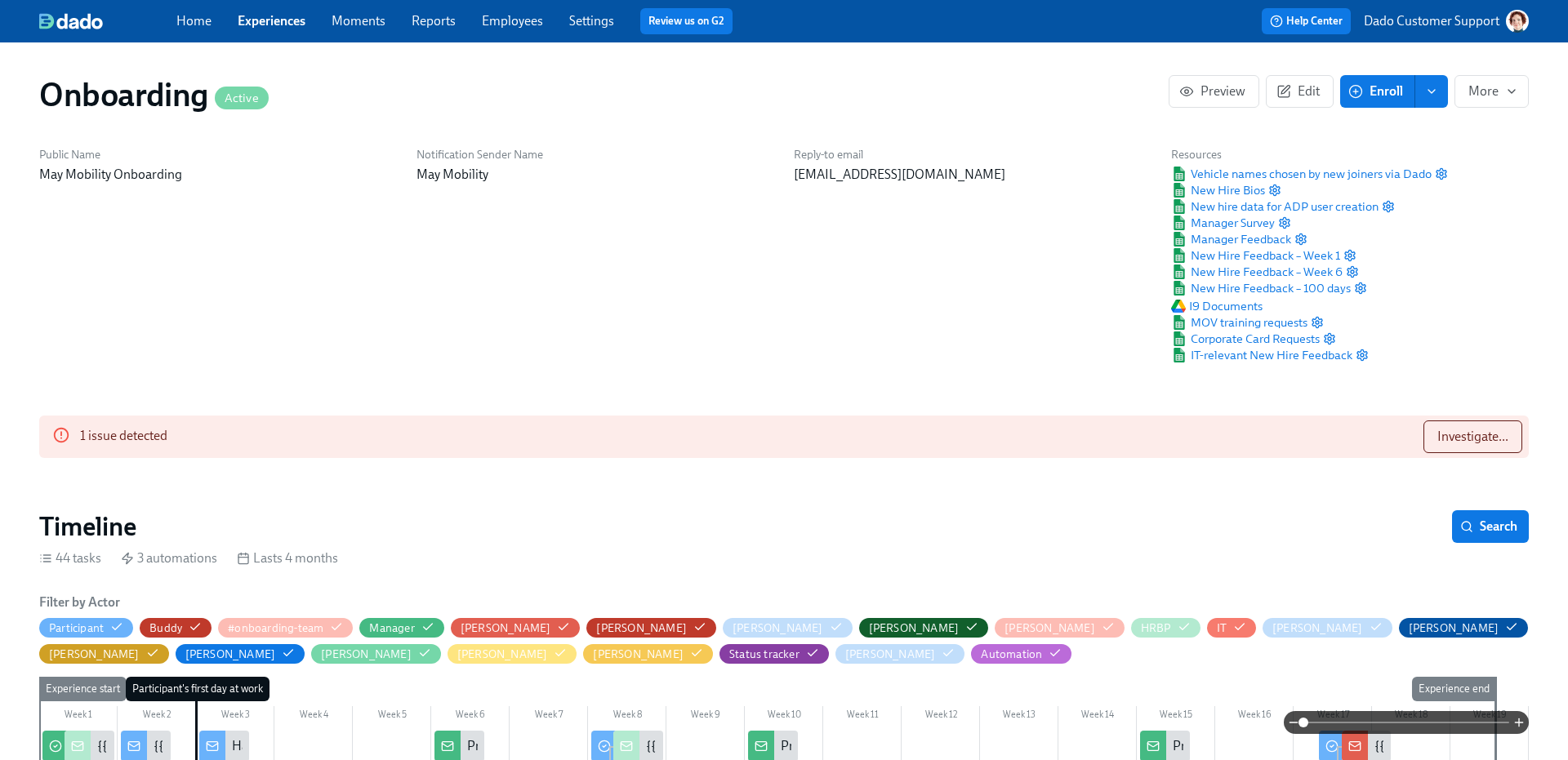
scroll to position [0, 6445]
click at [1485, 526] on span "Search" at bounding box center [1490, 526] width 54 height 16
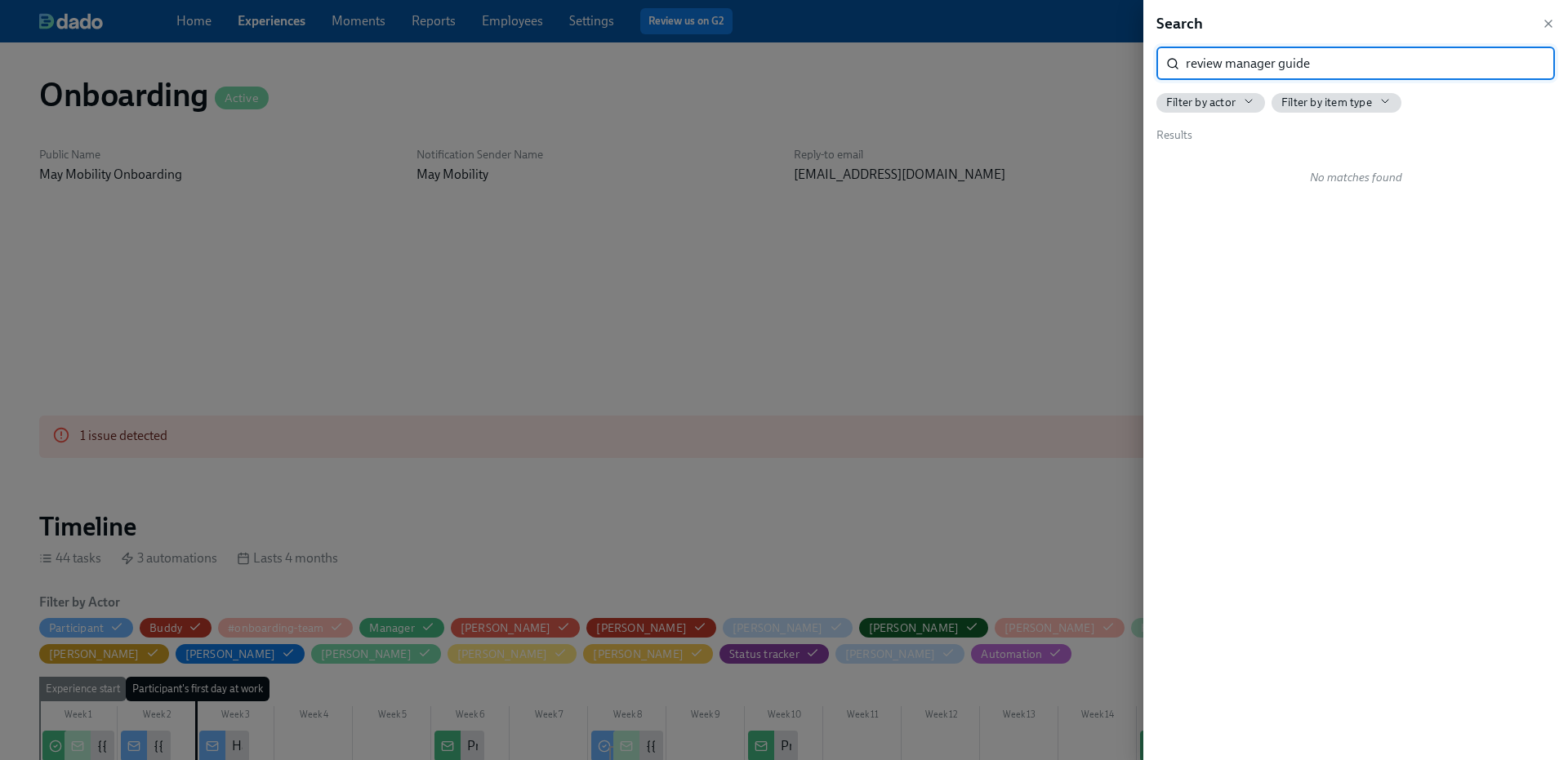
drag, startPoint x: 1225, startPoint y: 64, endPoint x: 1567, endPoint y: 107, distance: 344.7
click at [1565, 83] on div "Search review manager guide ​ Filter by actor Filter by item type Results No ma…" at bounding box center [1355, 380] width 424 height 760
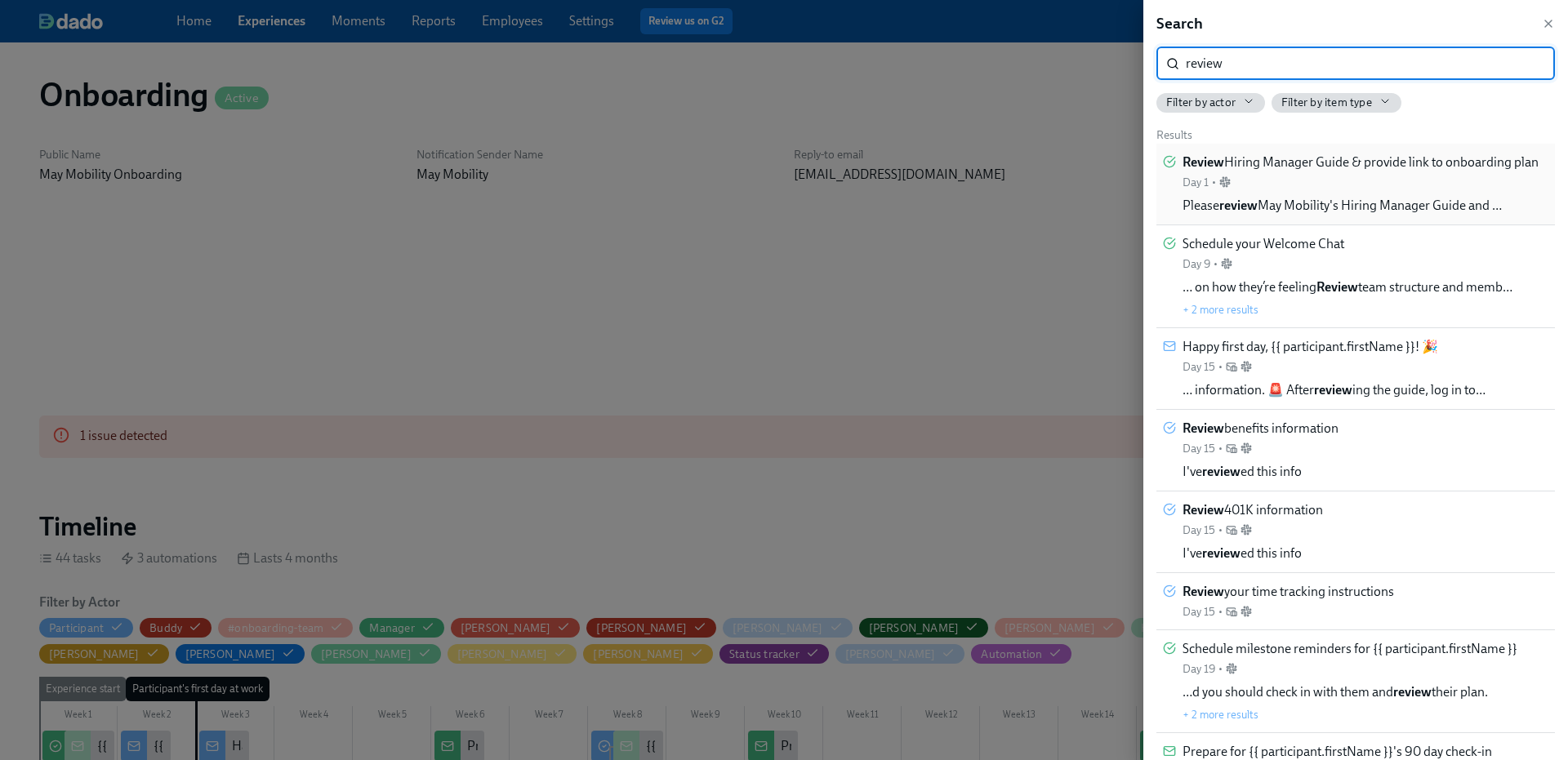
type input "review"
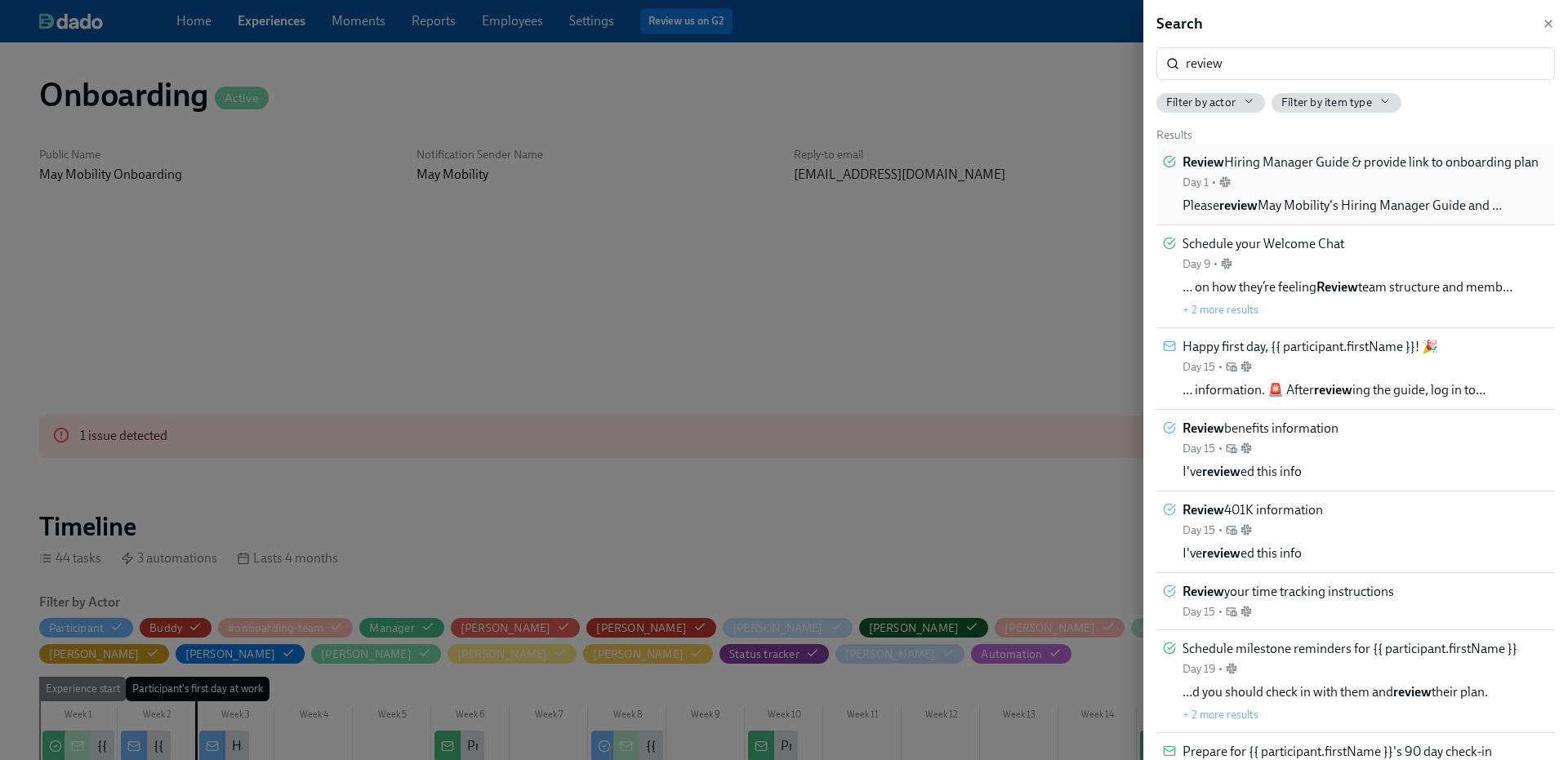
click at [1363, 175] on div "Review Hiring Manager Guide & provide link to onboarding plan Day 1 •" at bounding box center [1361, 172] width 356 height 37
click at [339, 143] on div at bounding box center [784, 380] width 1568 height 760
